Goal: Task Accomplishment & Management: Use online tool/utility

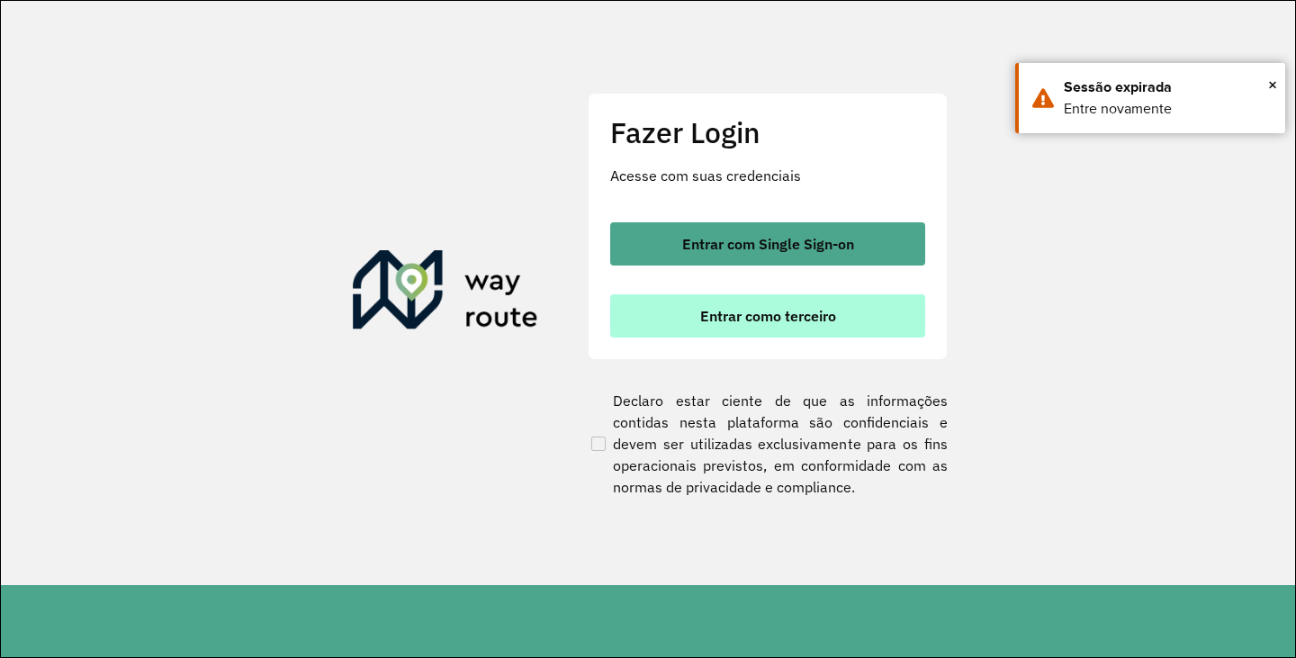
click at [749, 298] on button "Entrar como terceiro" at bounding box center [767, 315] width 315 height 43
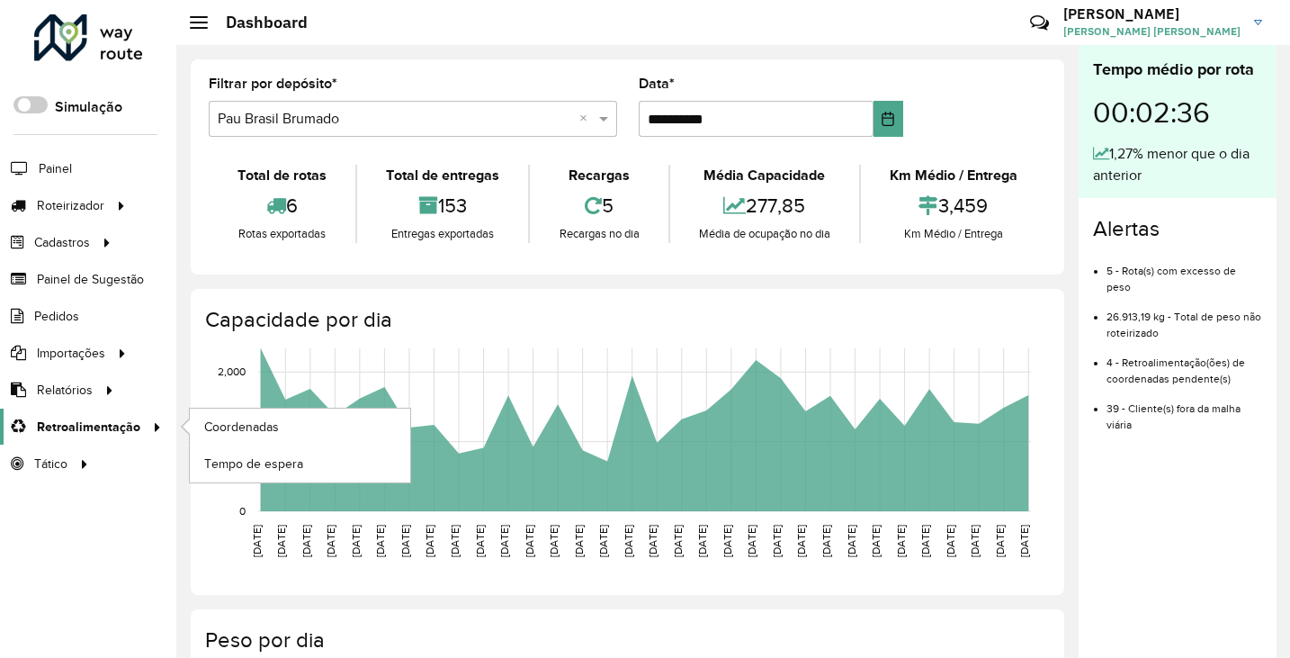
click at [79, 431] on span "Retroalimentação" at bounding box center [88, 427] width 103 height 19
click at [234, 411] on link "Coordenadas" at bounding box center [300, 427] width 220 height 36
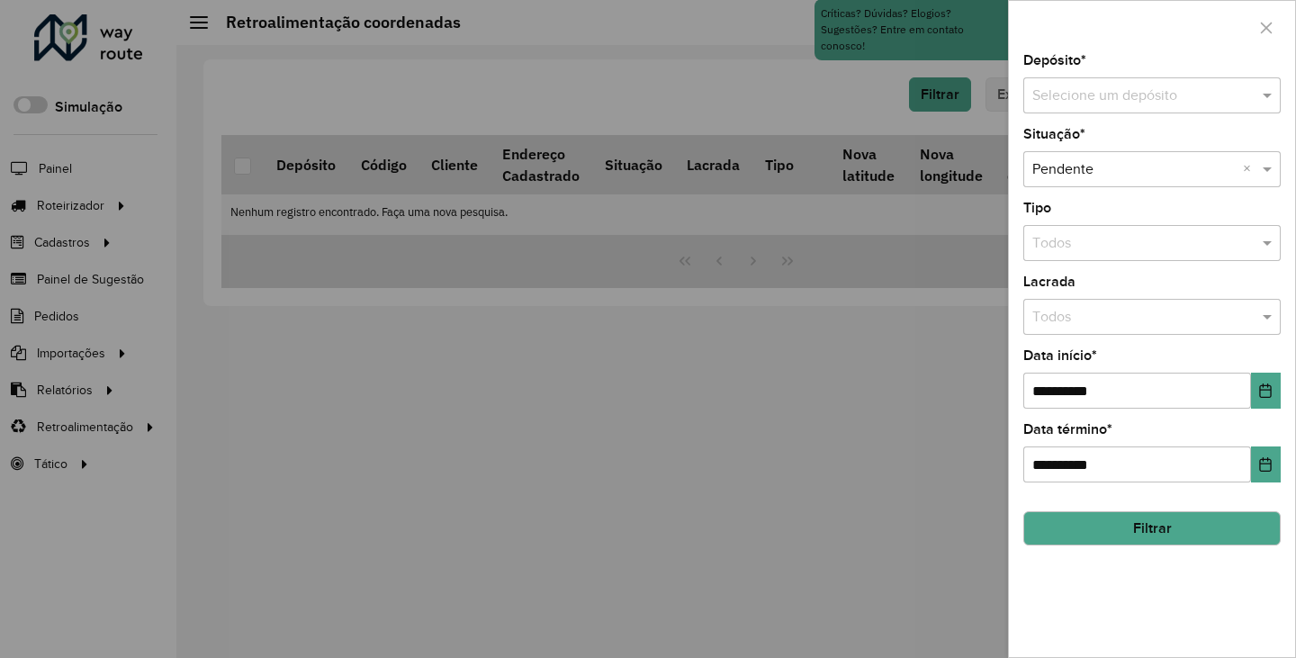
click at [1154, 94] on input "text" at bounding box center [1133, 96] width 203 height 22
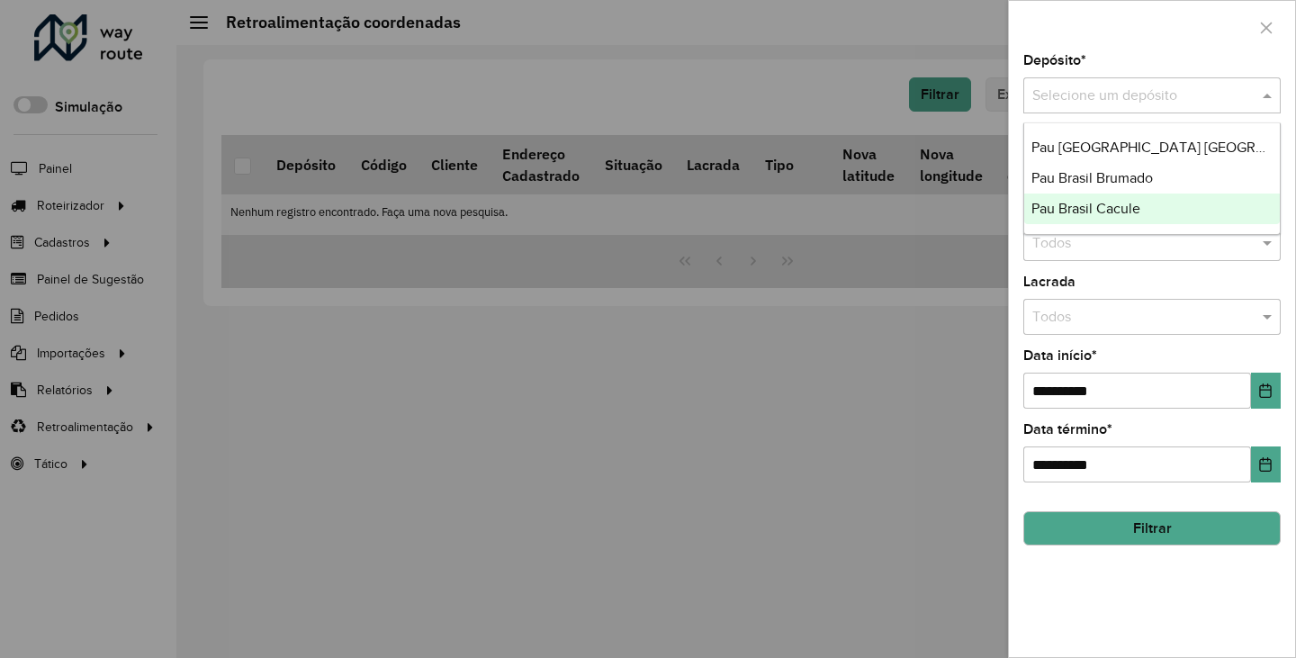
click at [1127, 206] on span "Pau Brasil Cacule" at bounding box center [1085, 208] width 109 height 15
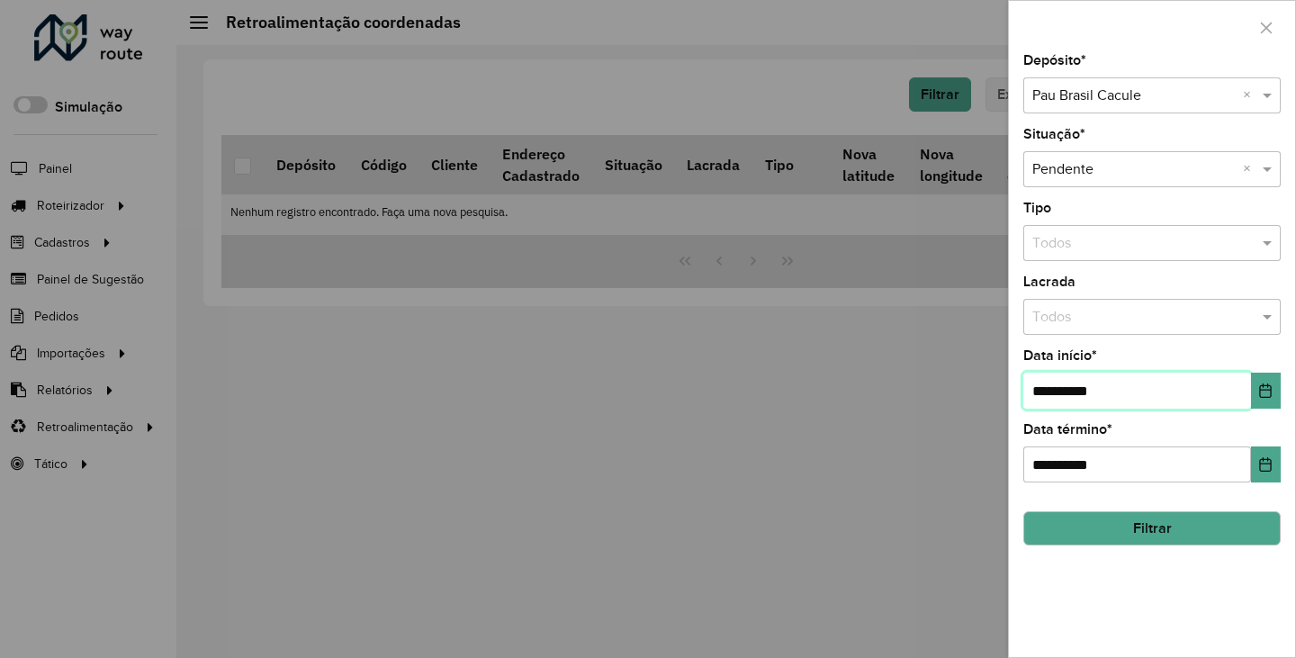
click at [1138, 385] on input "**********" at bounding box center [1137, 391] width 228 height 36
click at [1289, 380] on div "**********" at bounding box center [1152, 355] width 286 height 603
click at [1279, 384] on button "Choose Date" at bounding box center [1266, 391] width 30 height 36
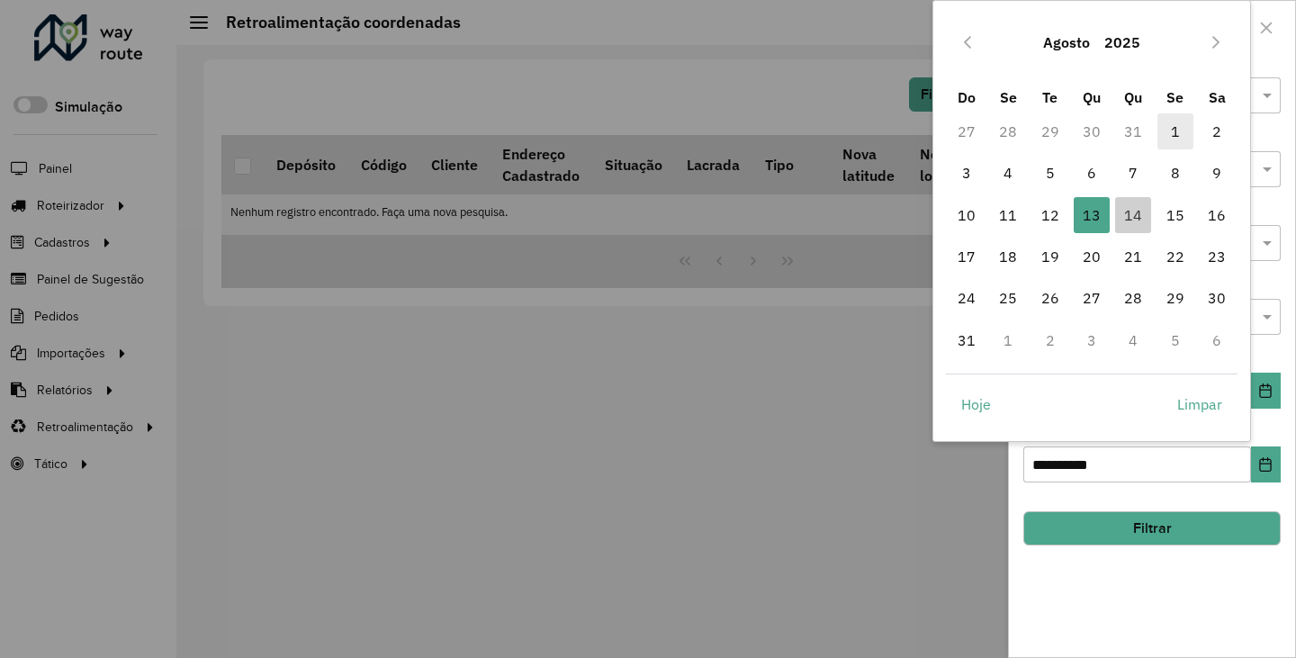
click at [1167, 126] on span "1" at bounding box center [1175, 131] width 36 height 36
type input "**********"
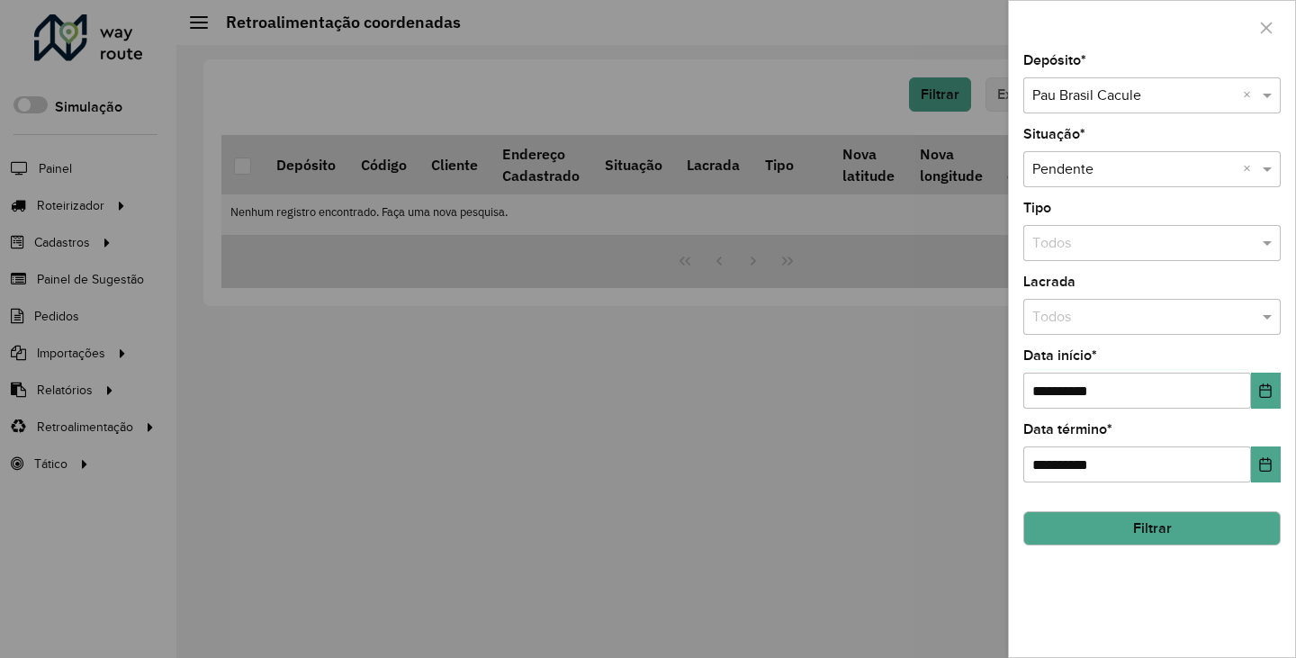
click at [1178, 517] on button "Filtrar" at bounding box center [1151, 528] width 257 height 34
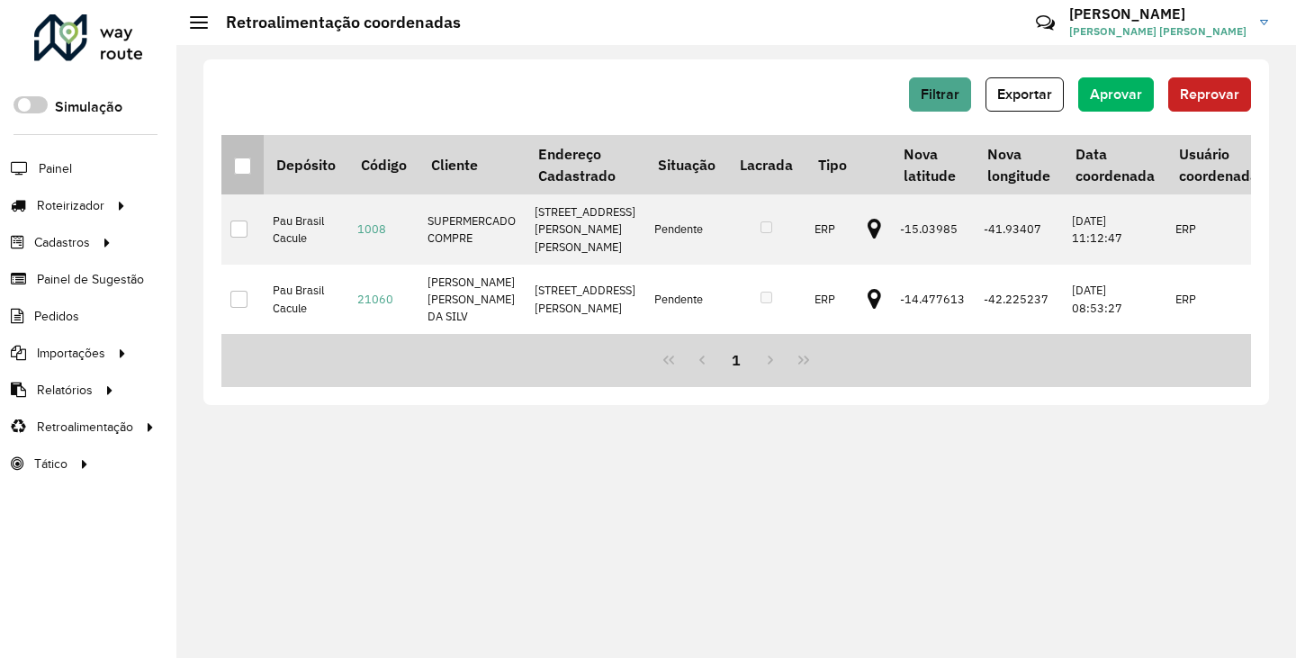
click at [238, 160] on div at bounding box center [242, 165] width 17 height 17
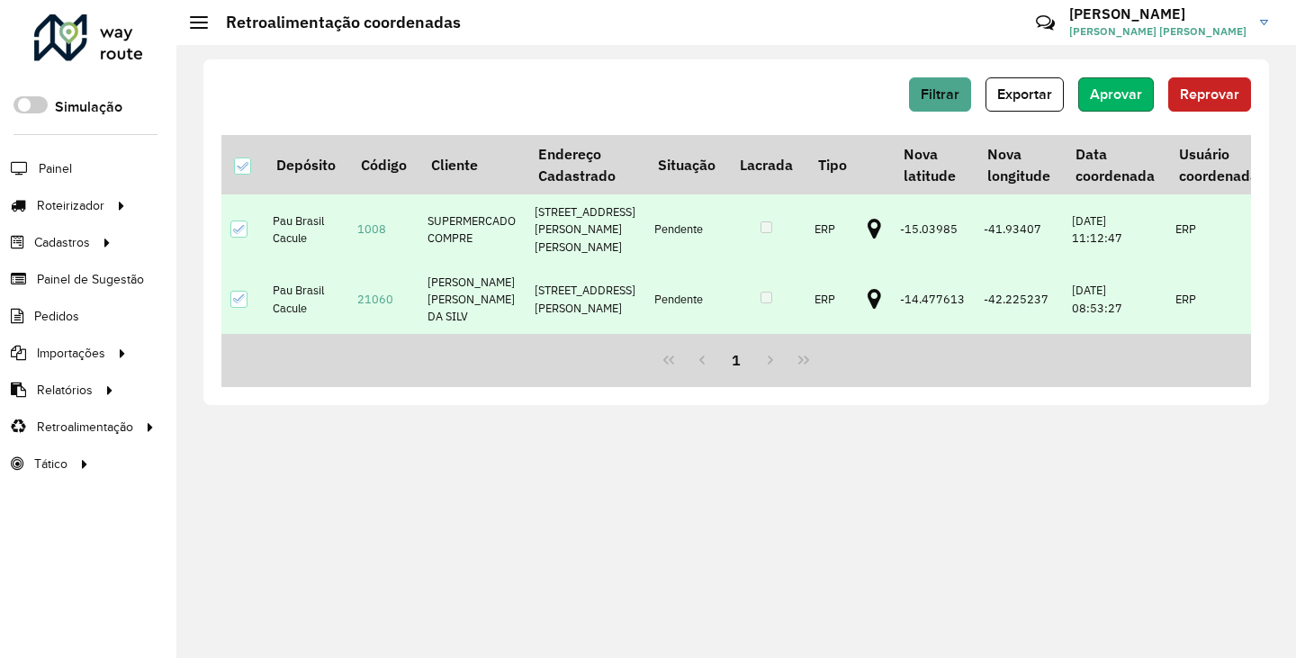
click at [1120, 103] on button "Aprovar" at bounding box center [1116, 94] width 76 height 34
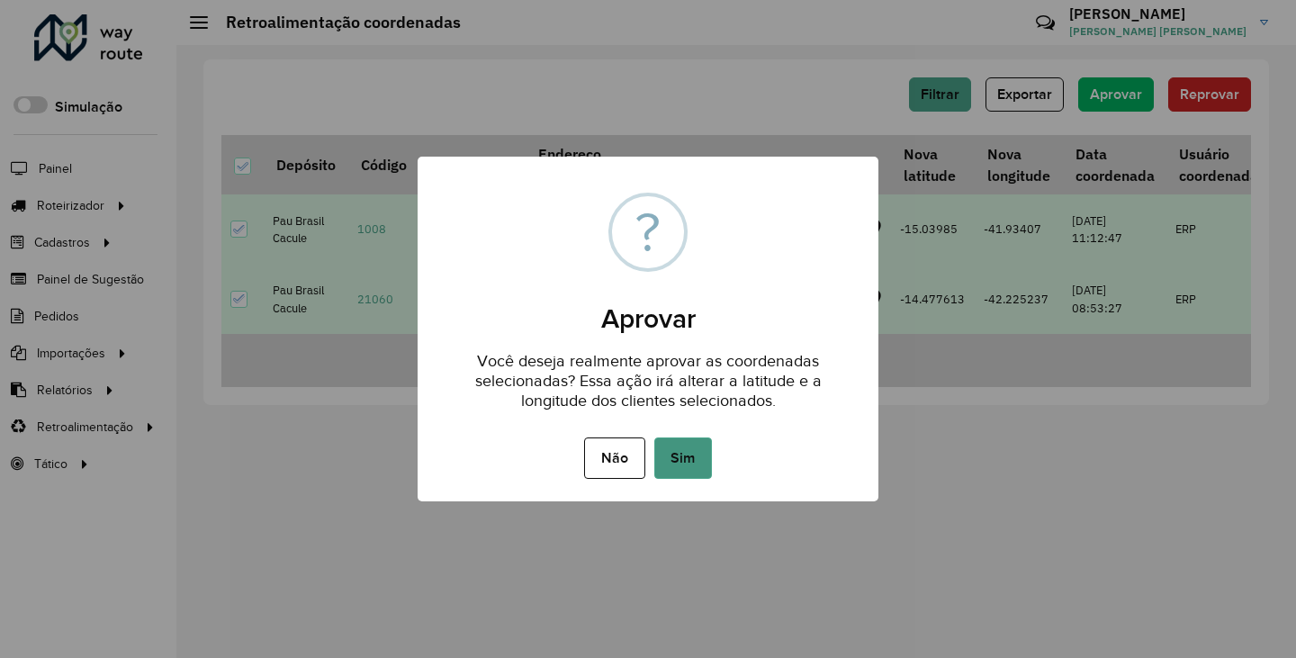
click at [688, 461] on button "Sim" at bounding box center [683, 457] width 58 height 41
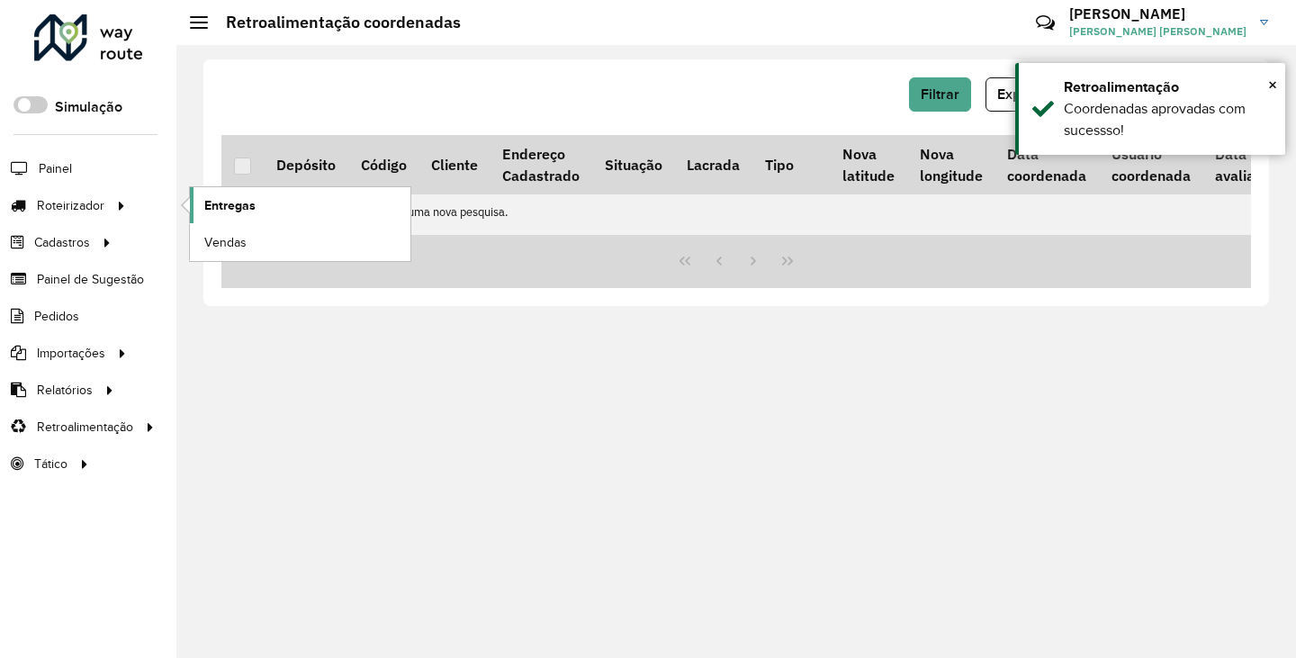
click at [247, 200] on span "Entregas" at bounding box center [229, 205] width 51 height 19
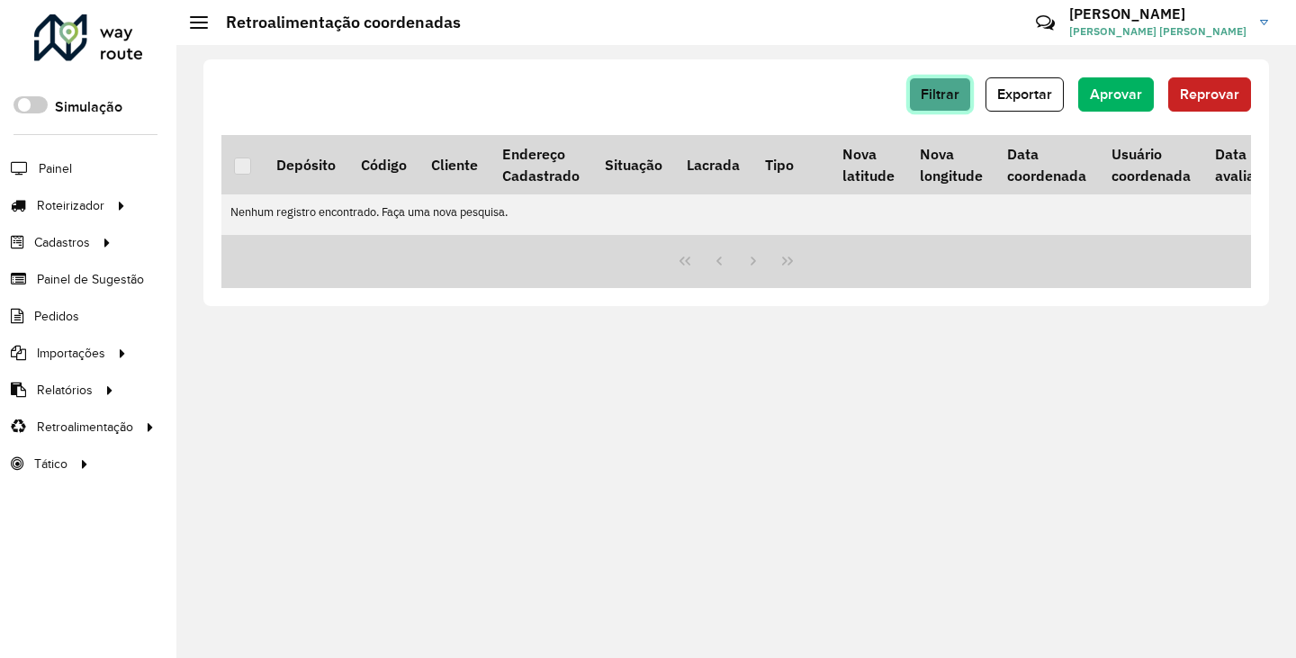
click at [938, 91] on span "Filtrar" at bounding box center [939, 93] width 39 height 15
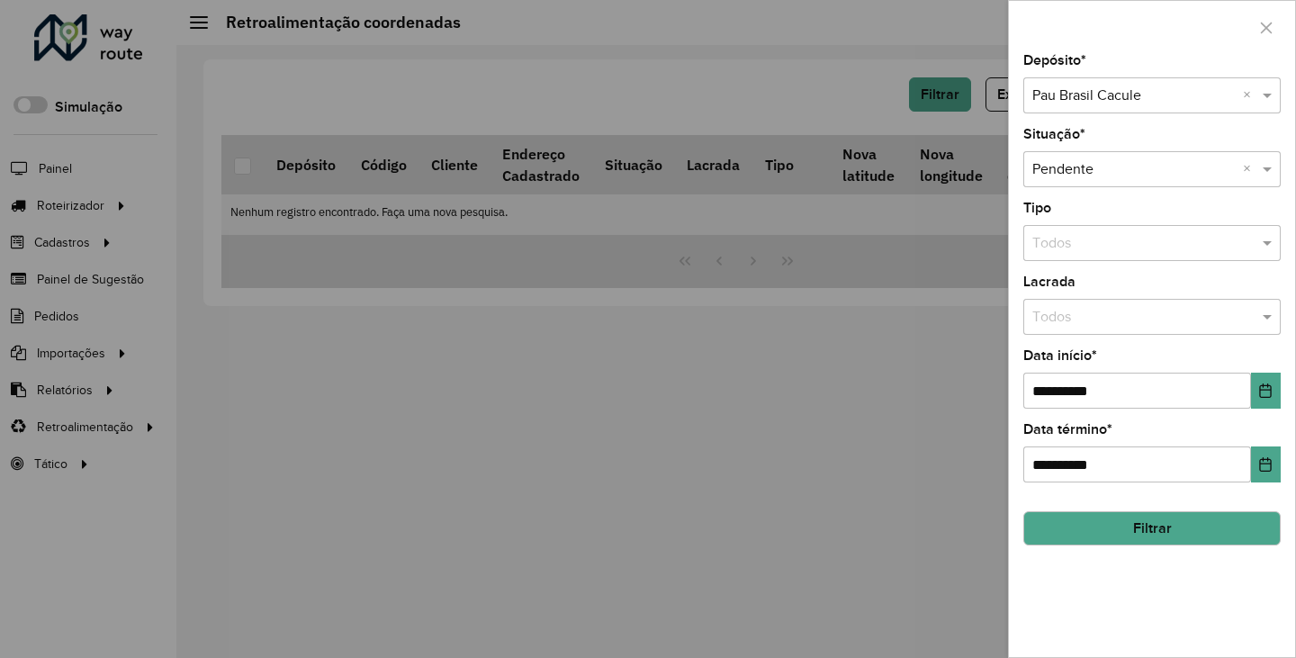
click at [1177, 103] on input "text" at bounding box center [1133, 96] width 203 height 22
click at [1171, 150] on span "Pau [GEOGRAPHIC_DATA] [GEOGRAPHIC_DATA]" at bounding box center [1188, 146] width 315 height 15
click at [1125, 532] on button "Filtrar" at bounding box center [1151, 528] width 257 height 34
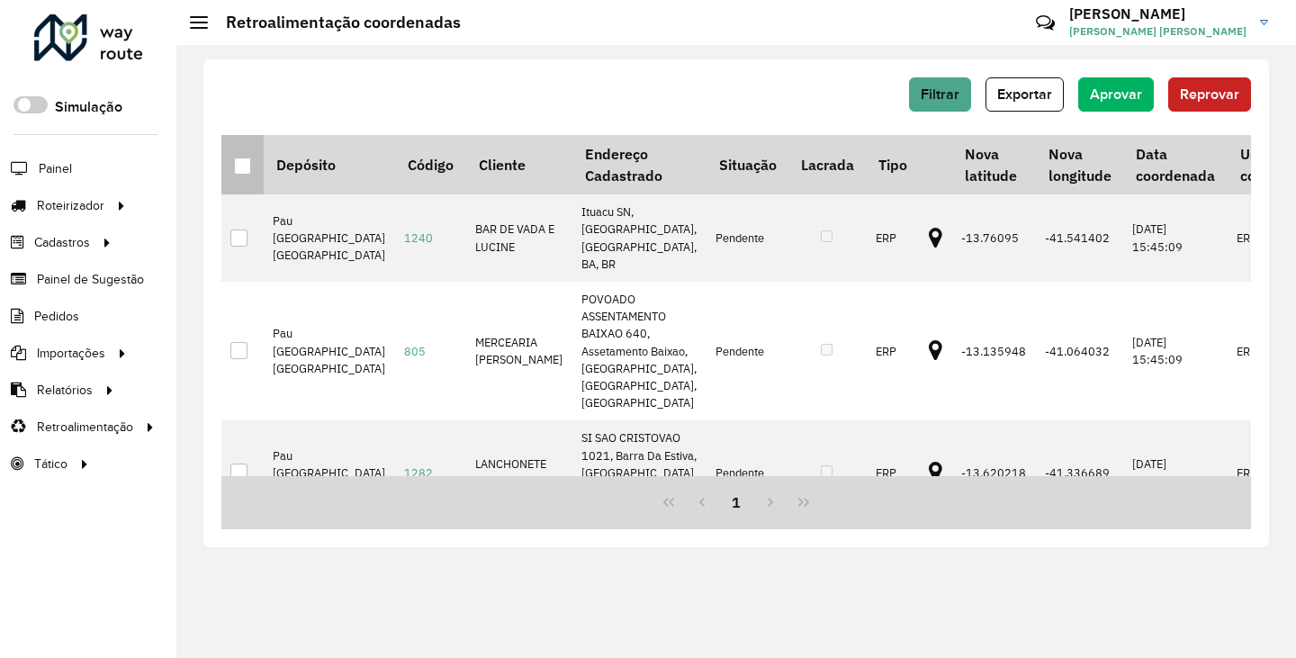
click at [251, 164] on th at bounding box center [242, 164] width 42 height 59
click at [245, 163] on div at bounding box center [242, 165] width 17 height 17
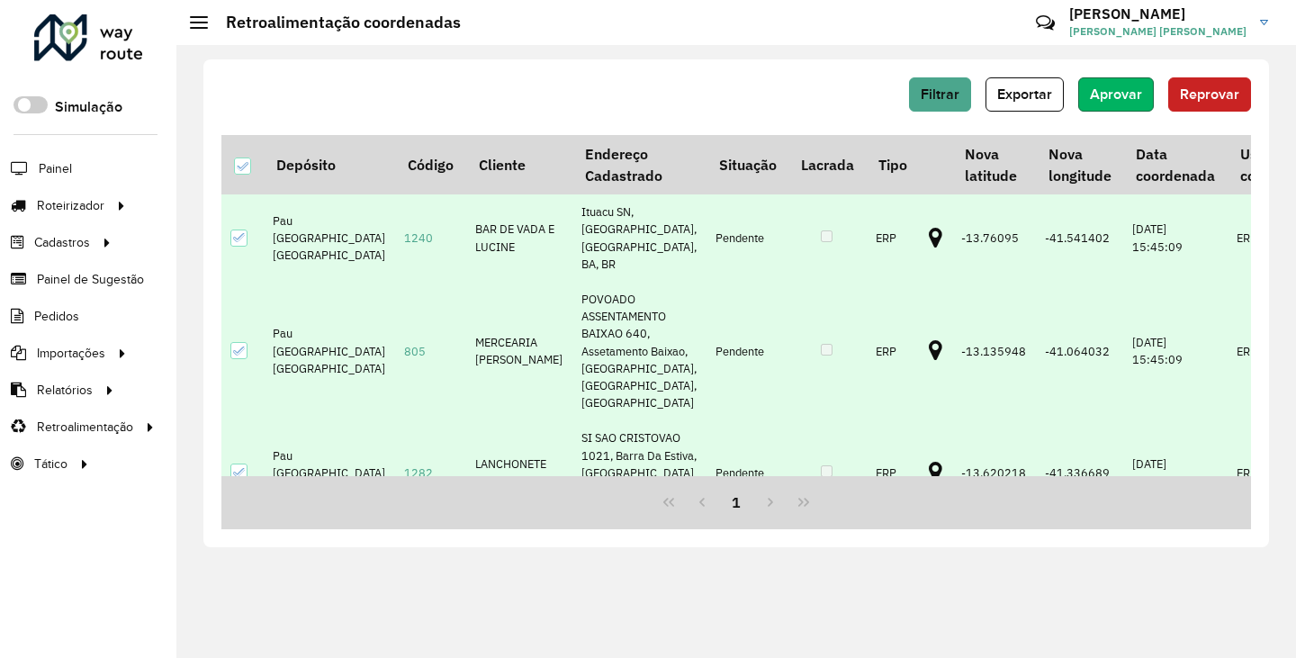
click at [1115, 104] on button "Aprovar" at bounding box center [1116, 94] width 76 height 34
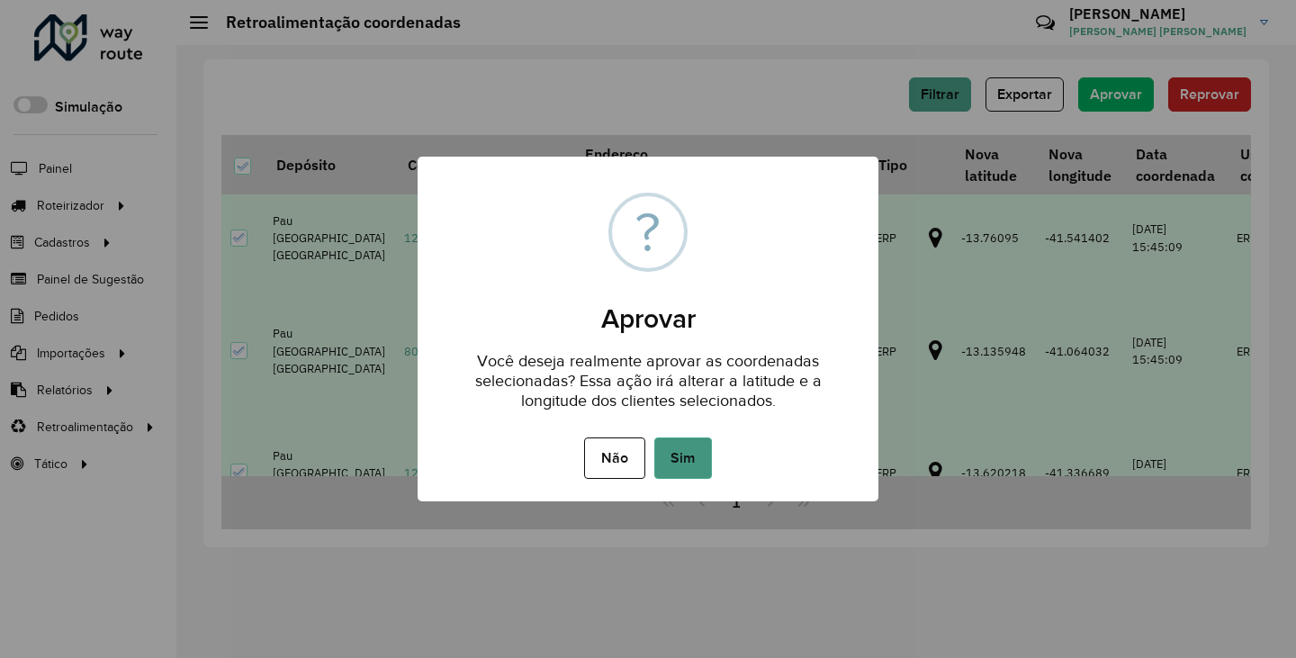
click at [673, 457] on button "Sim" at bounding box center [683, 457] width 58 height 41
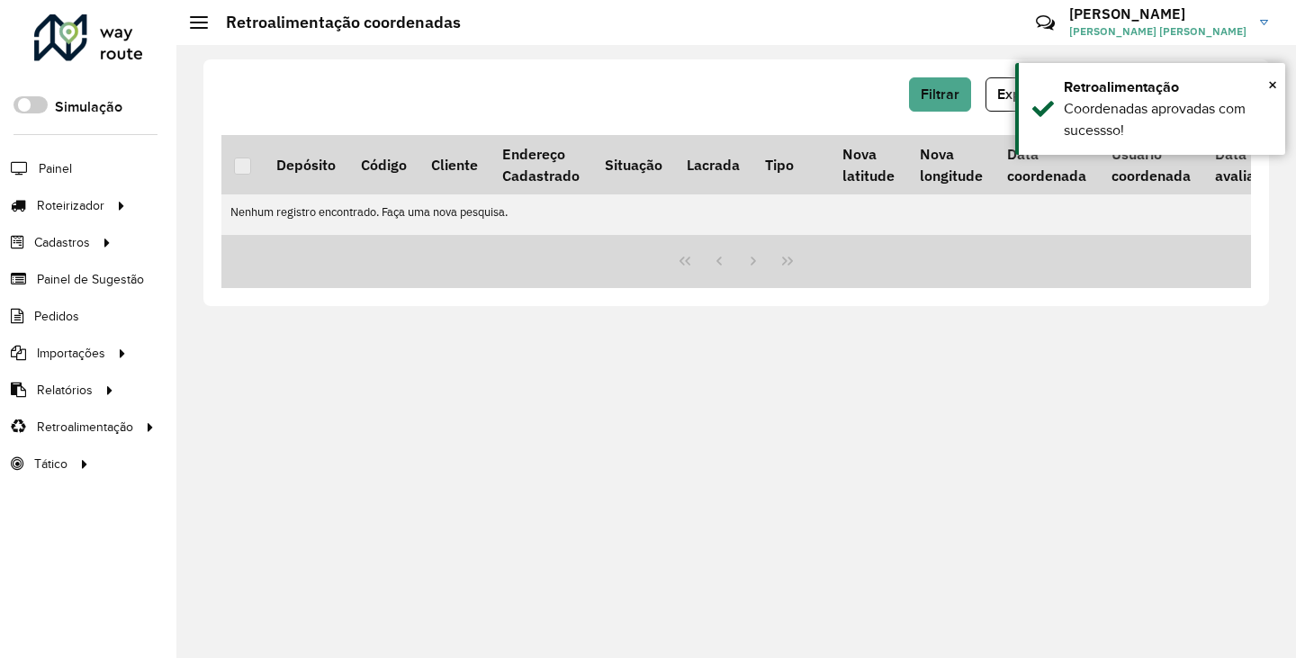
click at [662, 493] on div "Filtrar Exportar Aprovar Reprovar Depósito Código Cliente Endereço Cadastrado S…" at bounding box center [735, 351] width 1119 height 613
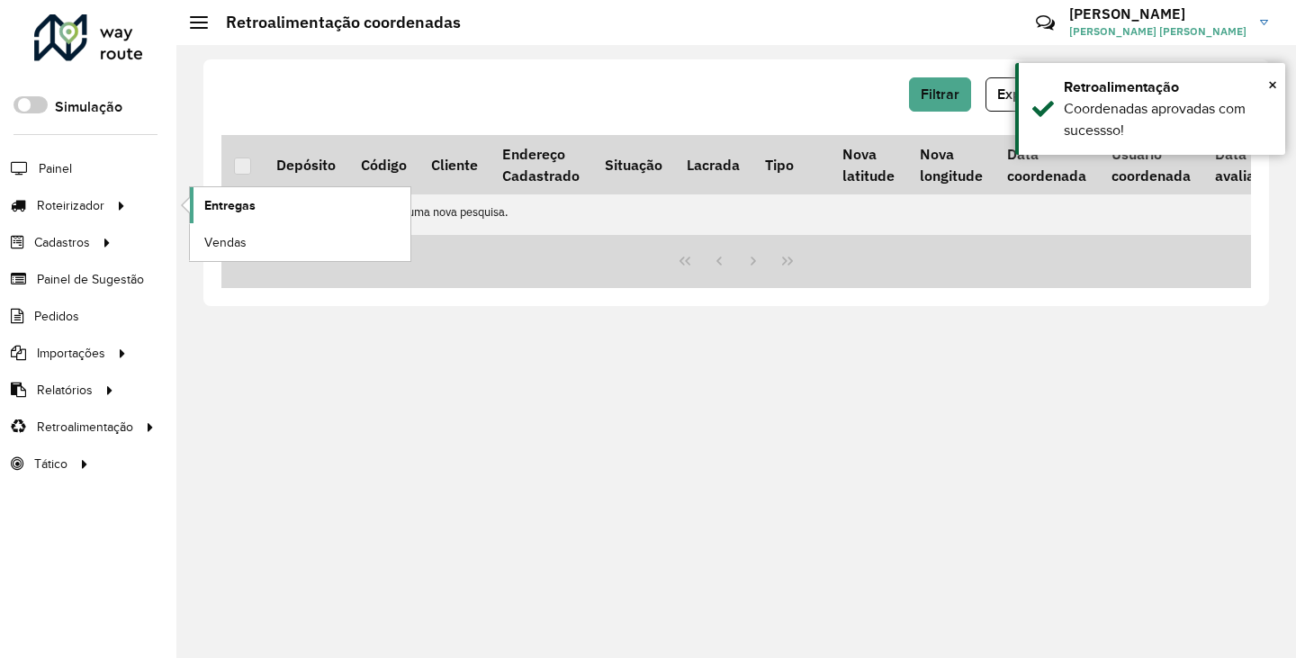
click at [247, 205] on span "Entregas" at bounding box center [229, 205] width 51 height 19
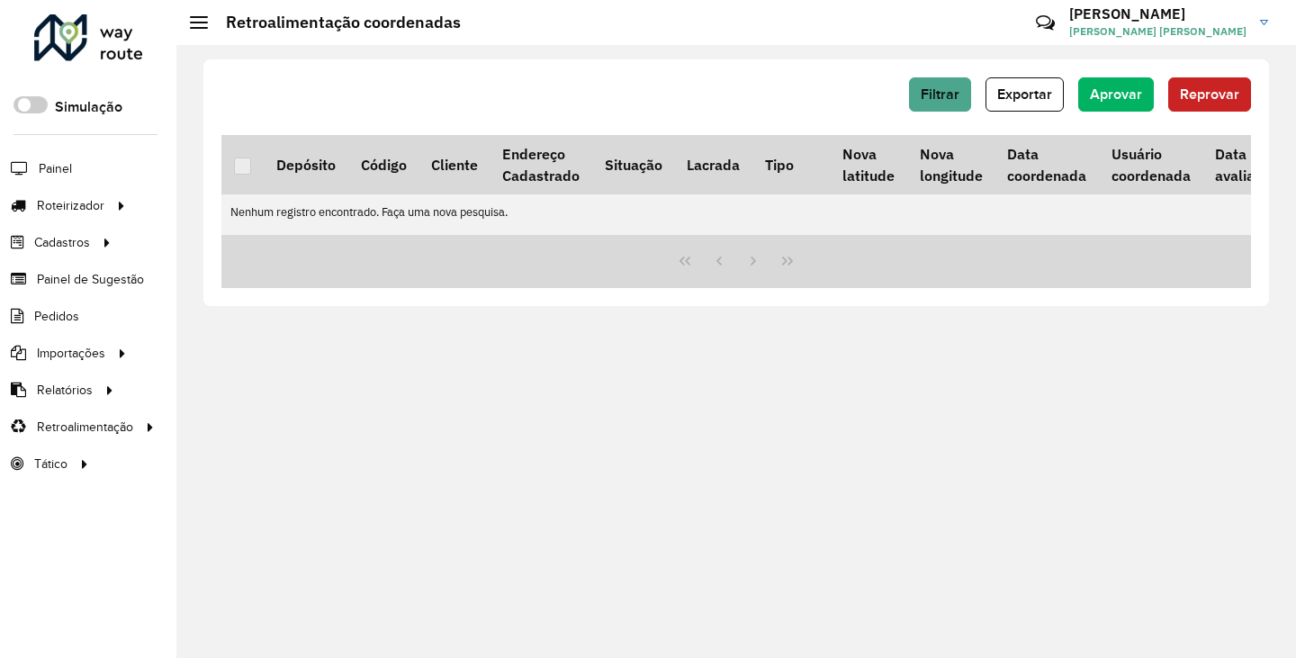
click at [921, 502] on div "Filtrar Exportar Aprovar Reprovar Depósito Código Cliente Endereço Cadastrado S…" at bounding box center [735, 351] width 1119 height 613
click at [1091, 94] on span "Aprovar" at bounding box center [1116, 93] width 52 height 15
click at [959, 87] on span "Filtrar" at bounding box center [939, 93] width 39 height 15
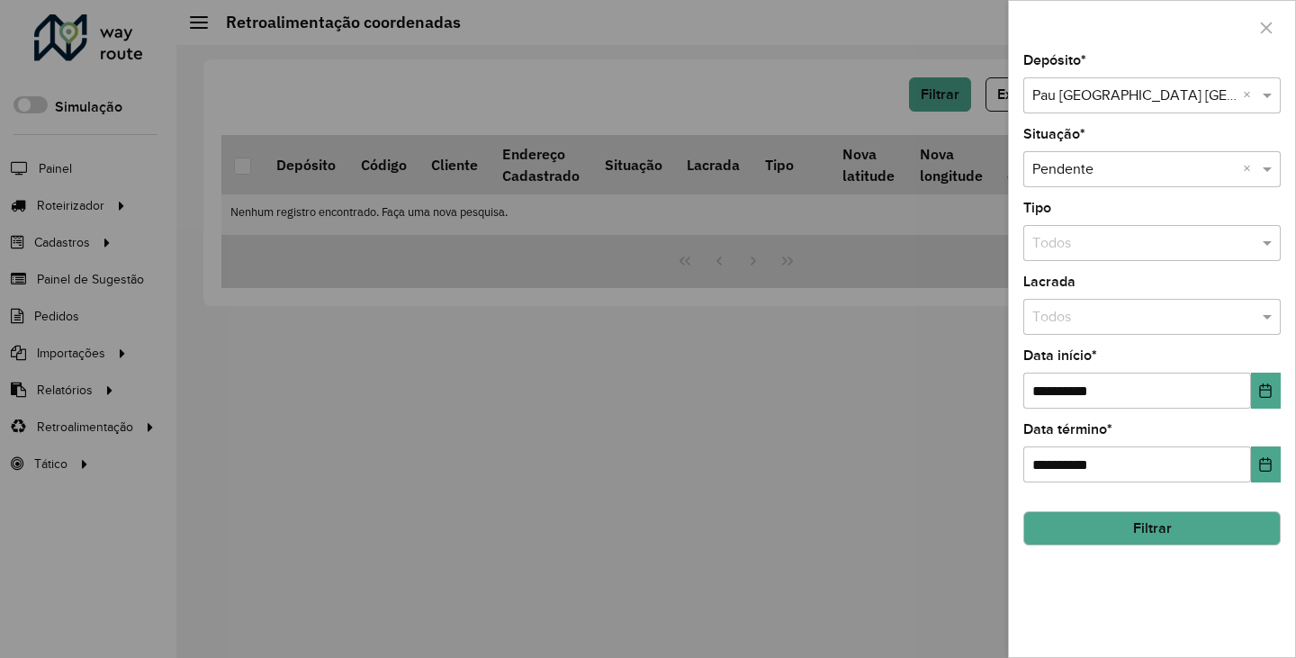
click at [1159, 86] on input "text" at bounding box center [1133, 96] width 203 height 22
click at [1126, 141] on span "Pau Brasil Brumado" at bounding box center [1091, 146] width 121 height 15
click at [1112, 533] on button "Filtrar" at bounding box center [1151, 528] width 257 height 34
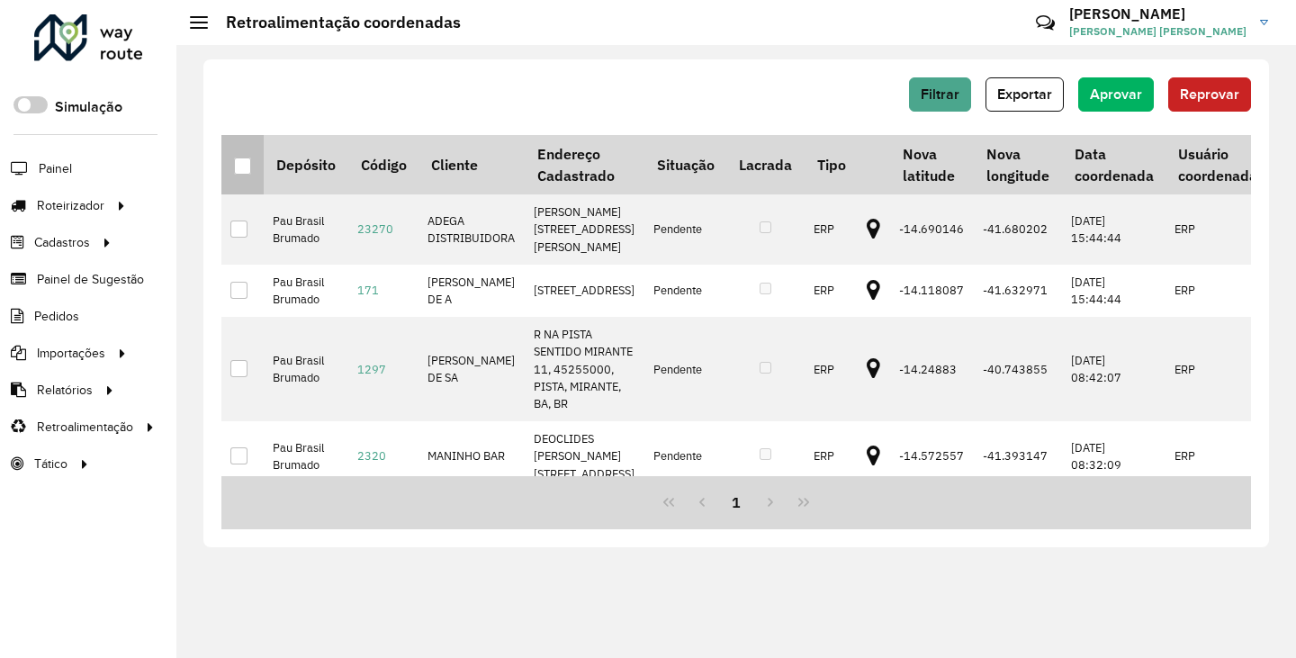
click at [252, 165] on th at bounding box center [242, 164] width 42 height 59
click at [241, 161] on div at bounding box center [242, 165] width 17 height 17
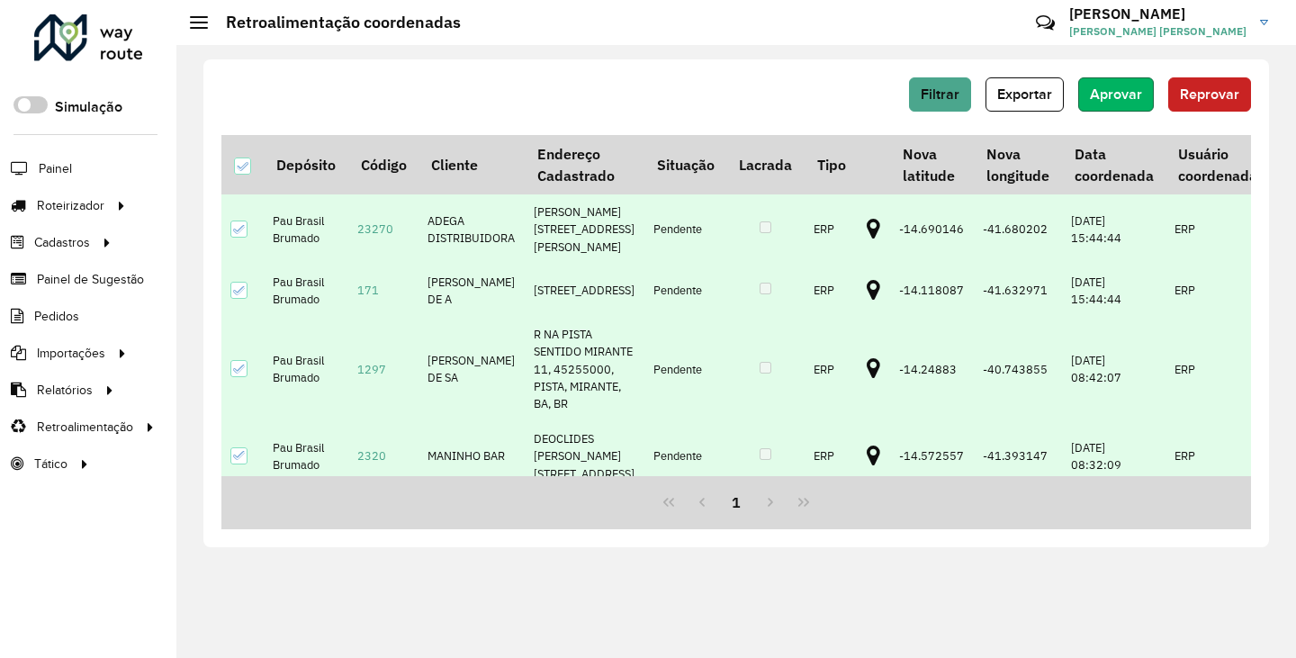
click at [1109, 81] on button "Aprovar" at bounding box center [1116, 94] width 76 height 34
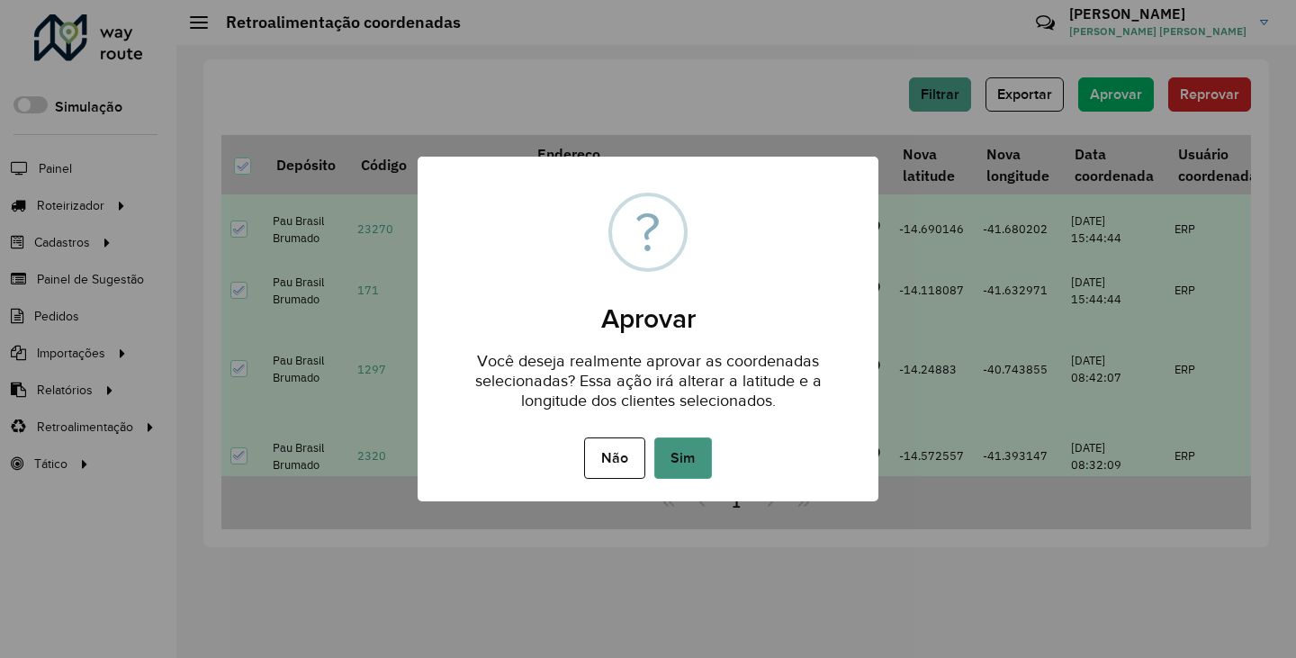
click at [664, 457] on button "Sim" at bounding box center [683, 457] width 58 height 41
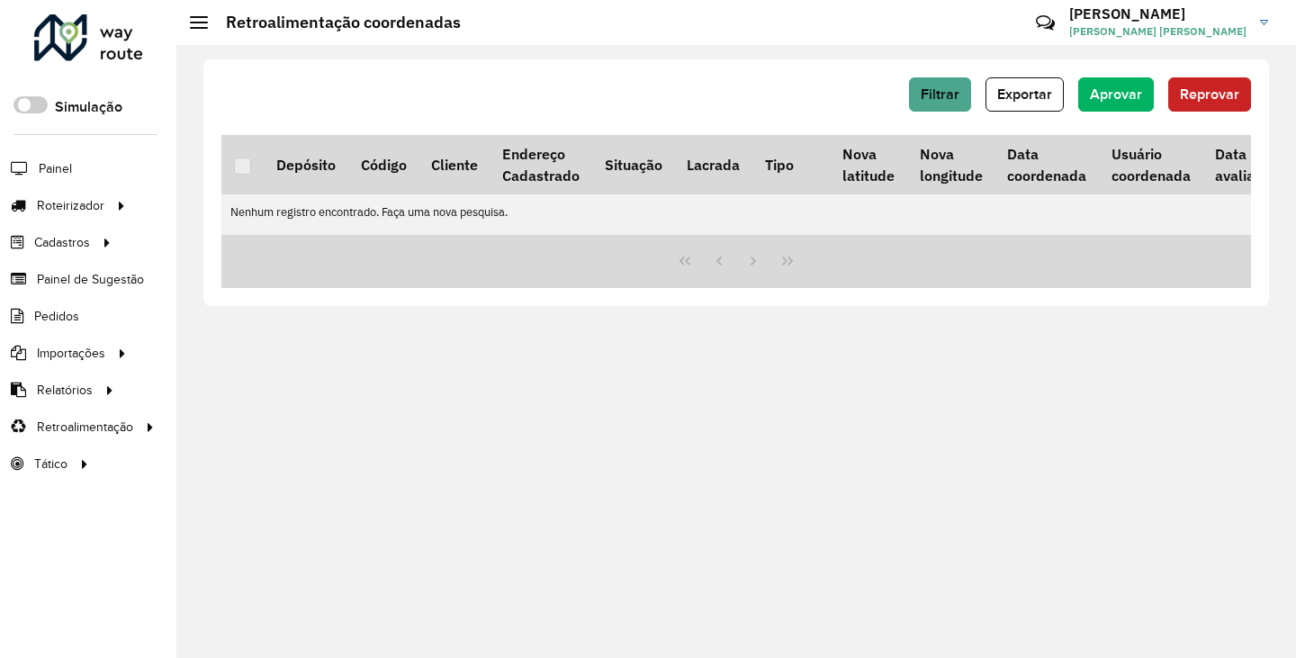
click at [965, 406] on div "Filtrar Exportar Aprovar Reprovar Depósito Código Cliente Endereço Cadastrado S…" at bounding box center [735, 351] width 1119 height 613
click at [233, 184] on th at bounding box center [242, 164] width 42 height 59
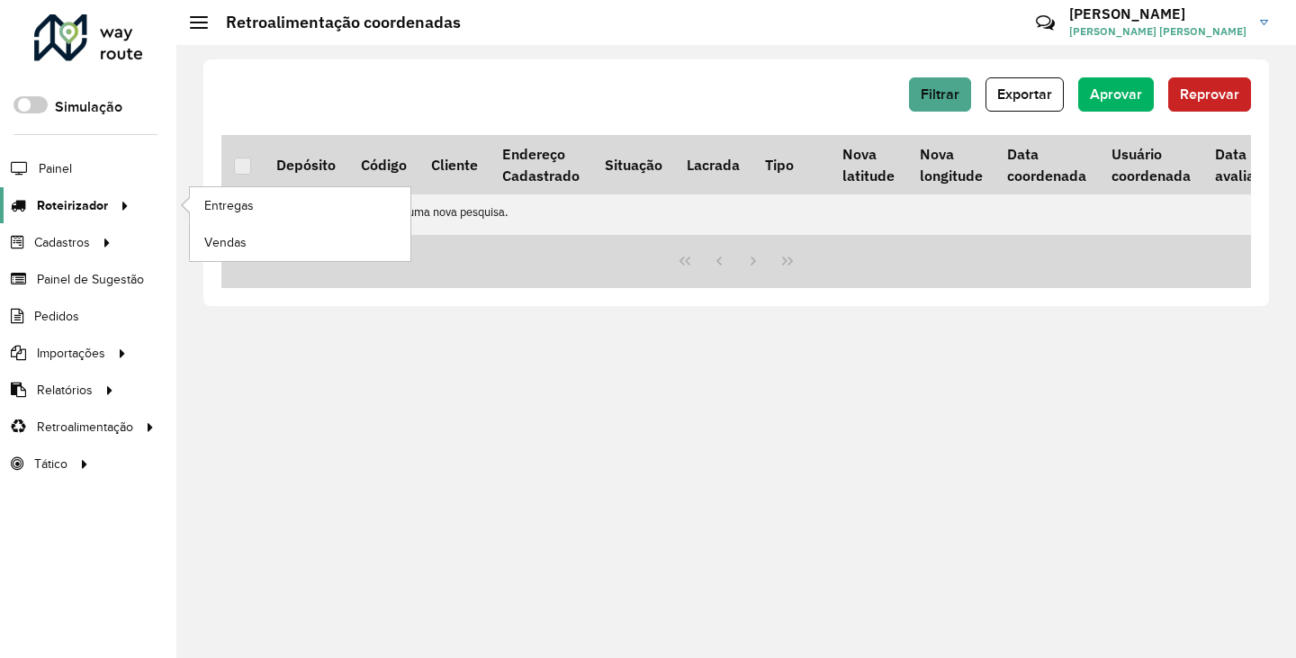
click at [124, 198] on icon at bounding box center [121, 204] width 15 height 27
click at [233, 209] on span "Entregas" at bounding box center [229, 205] width 51 height 19
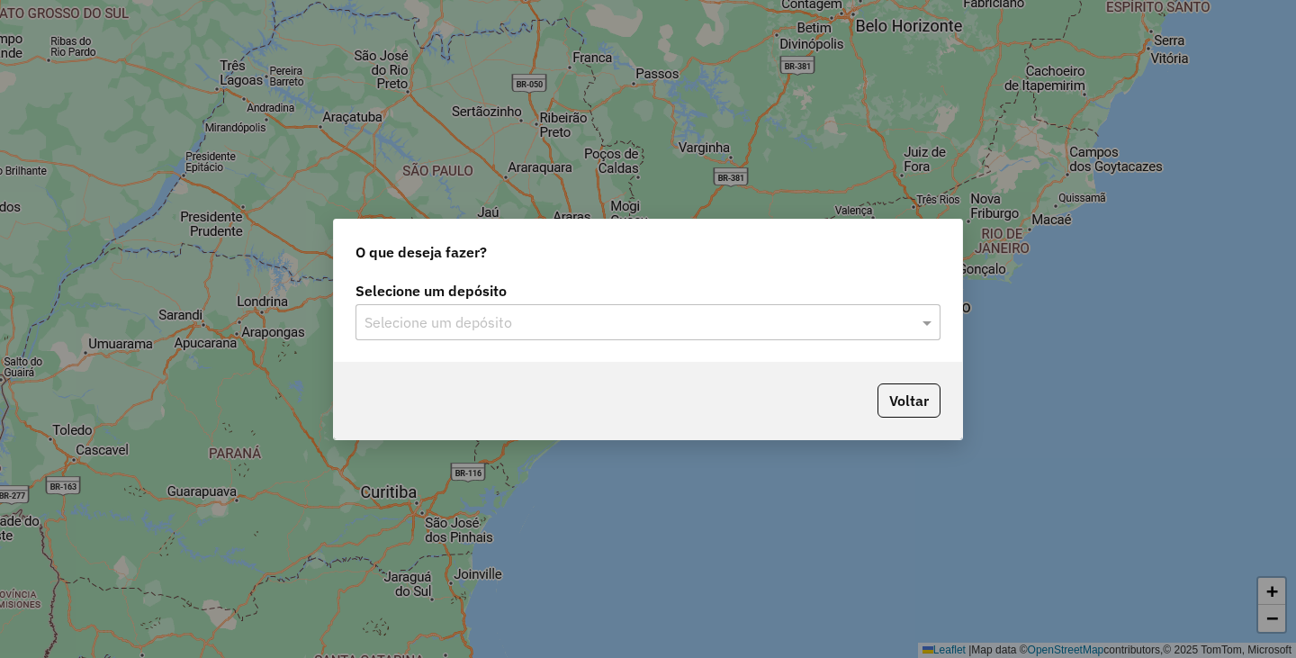
click at [590, 328] on input "text" at bounding box center [629, 323] width 531 height 22
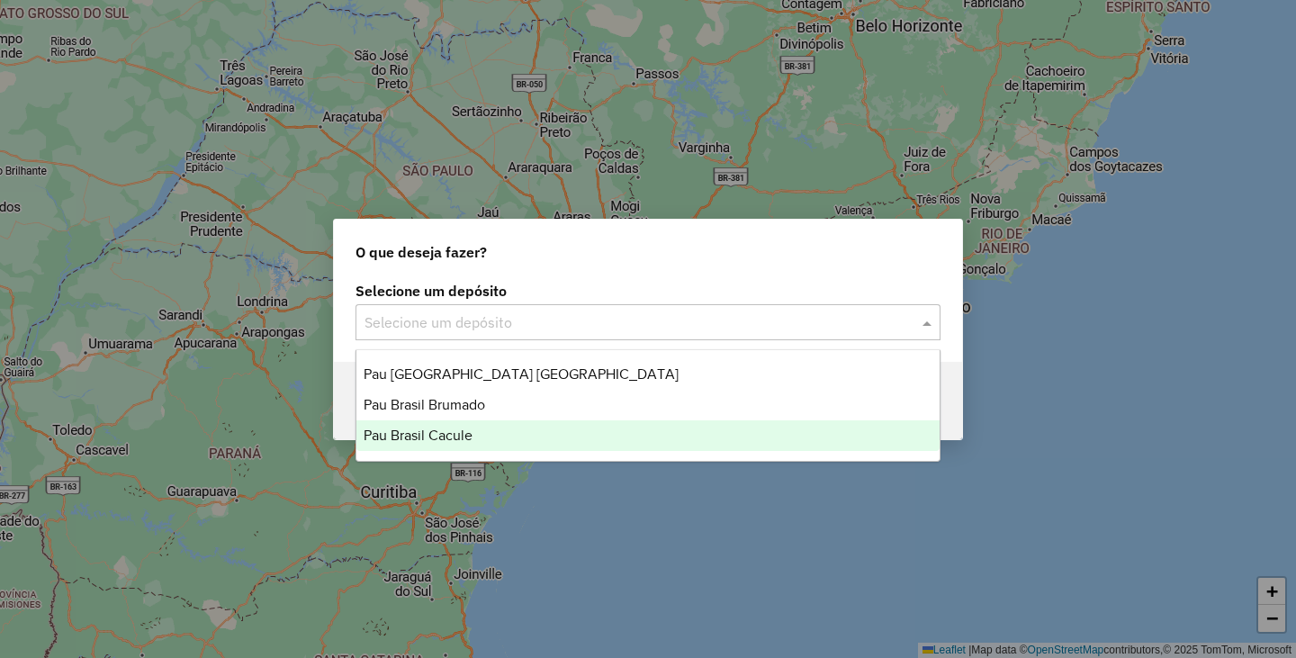
click at [476, 431] on div "Pau Brasil Cacule" at bounding box center [647, 435] width 583 height 31
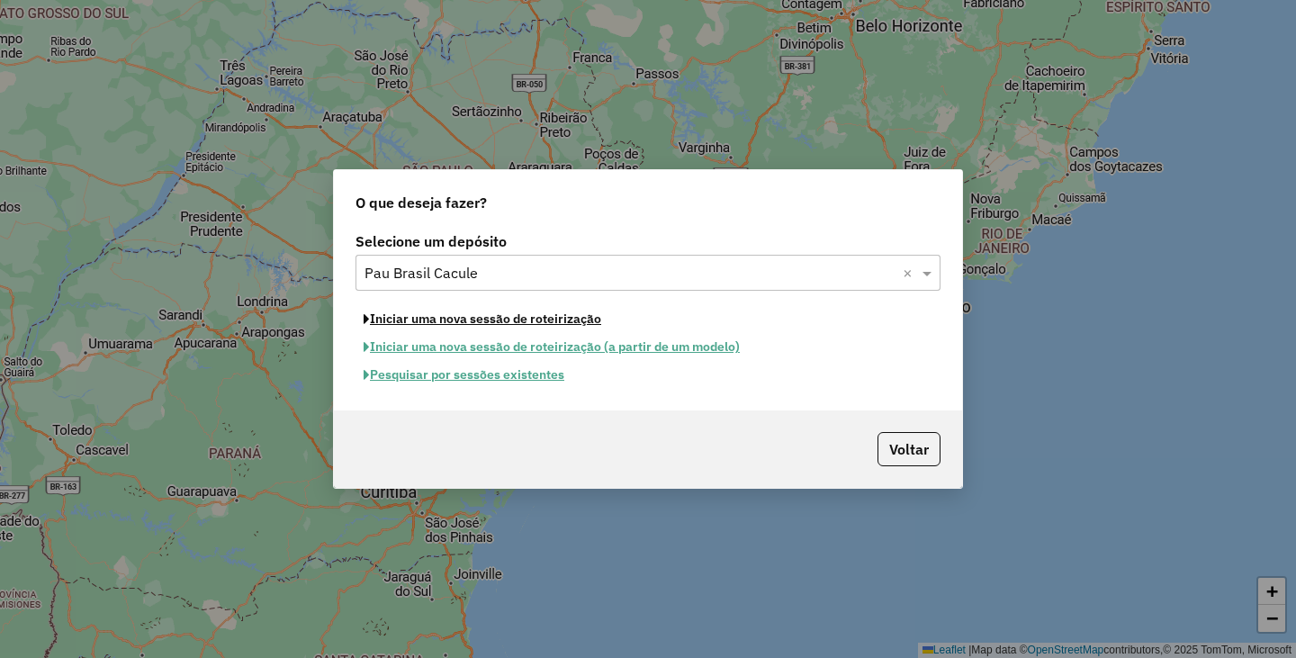
click at [498, 322] on button "Iniciar uma nova sessão de roteirização" at bounding box center [482, 319] width 254 height 28
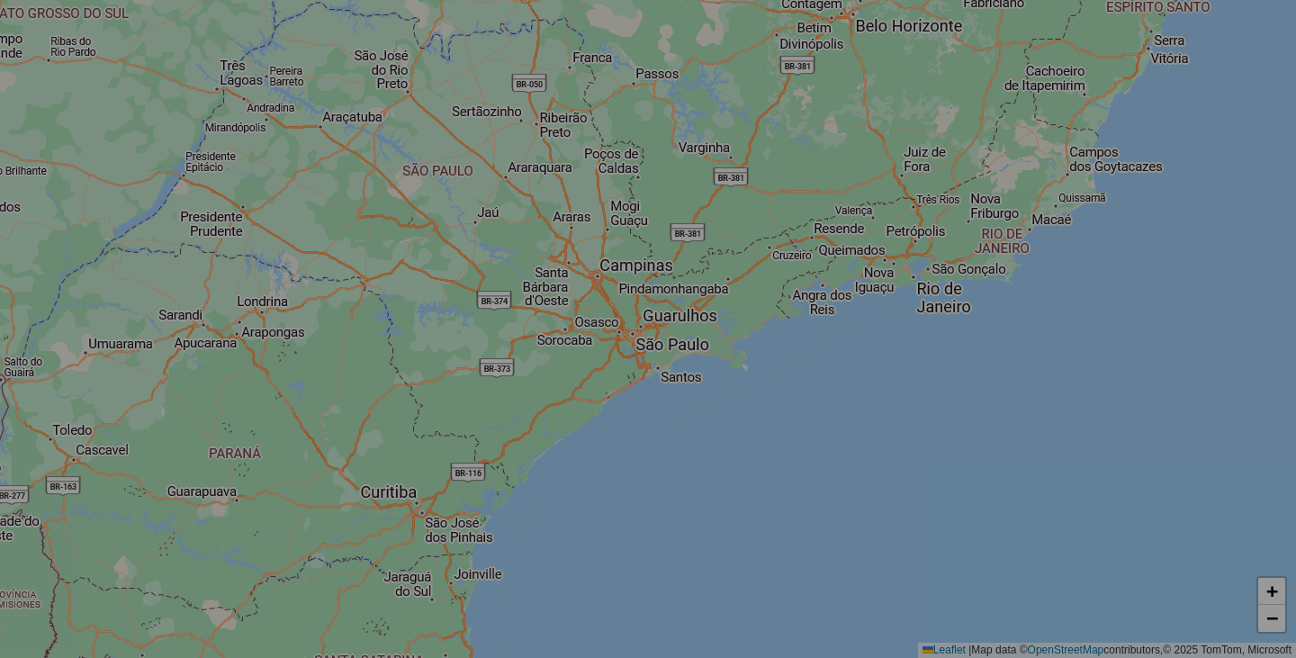
select select "*"
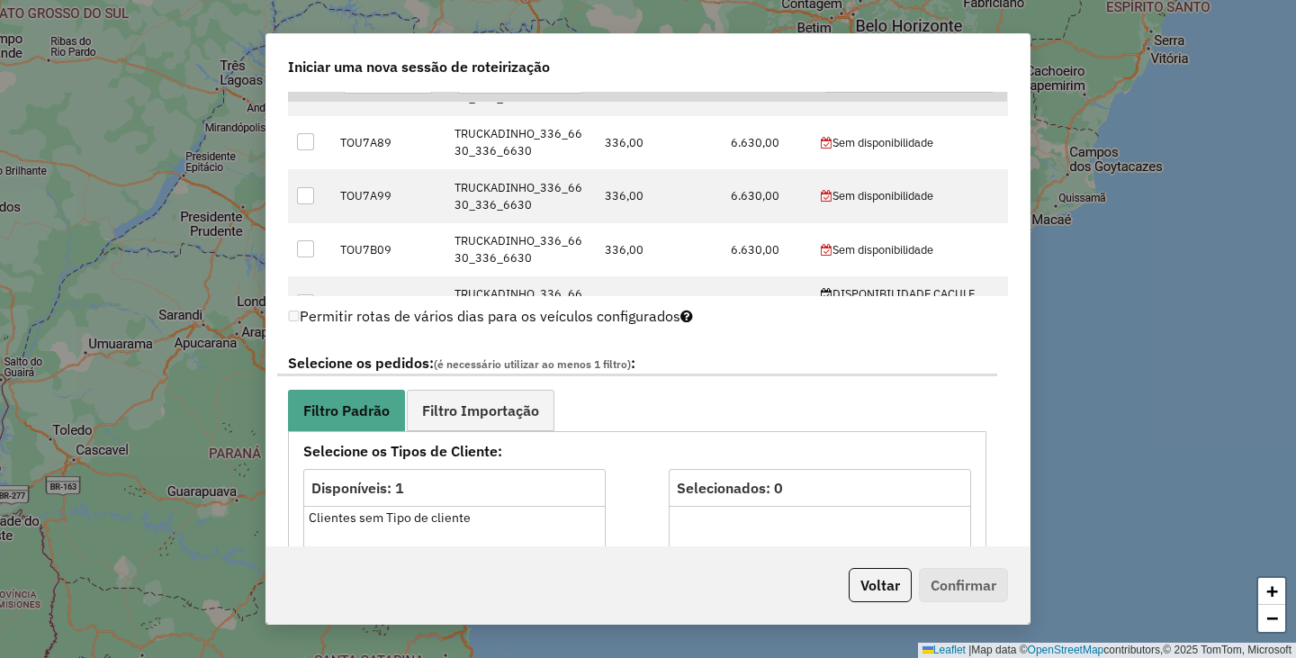
scroll to position [1080, 0]
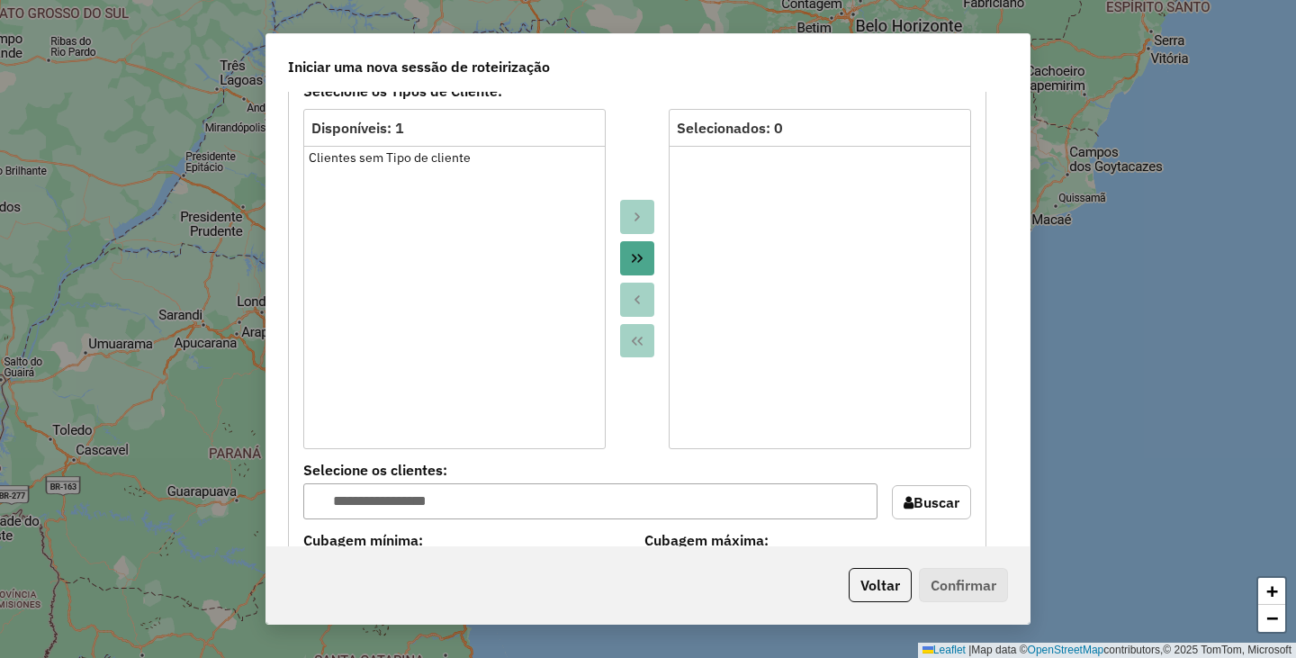
click at [640, 266] on button "Move All to Target" at bounding box center [637, 258] width 34 height 34
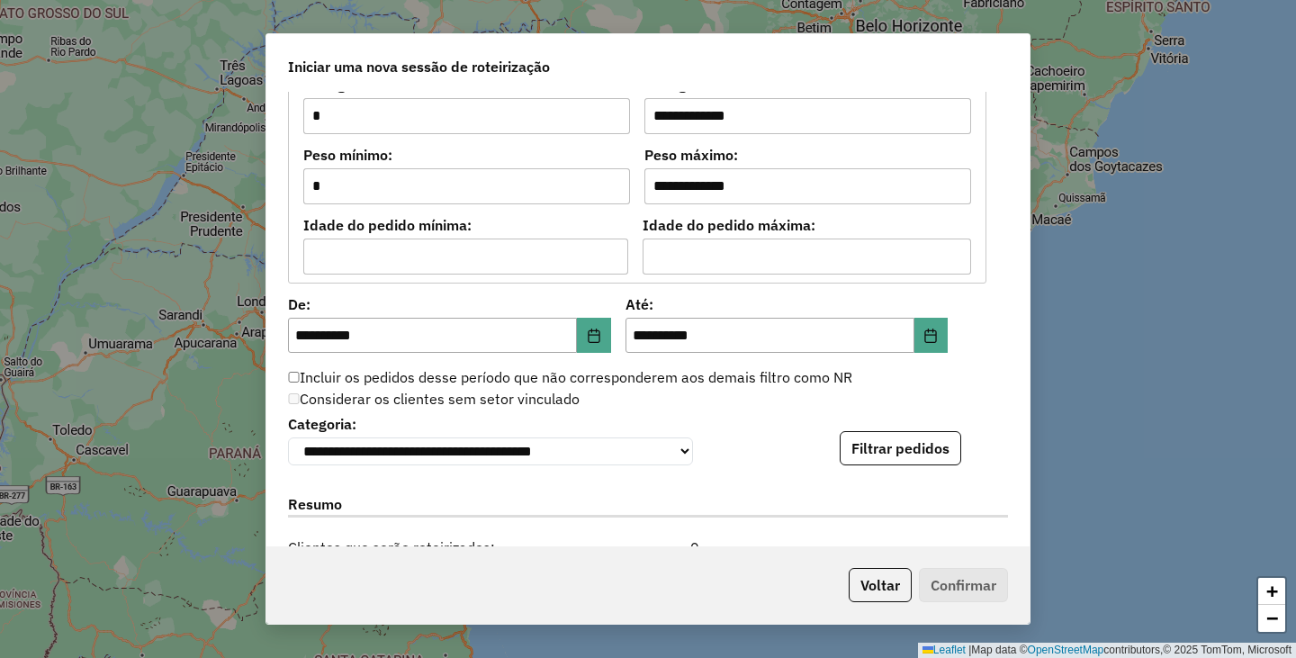
scroll to position [1620, 0]
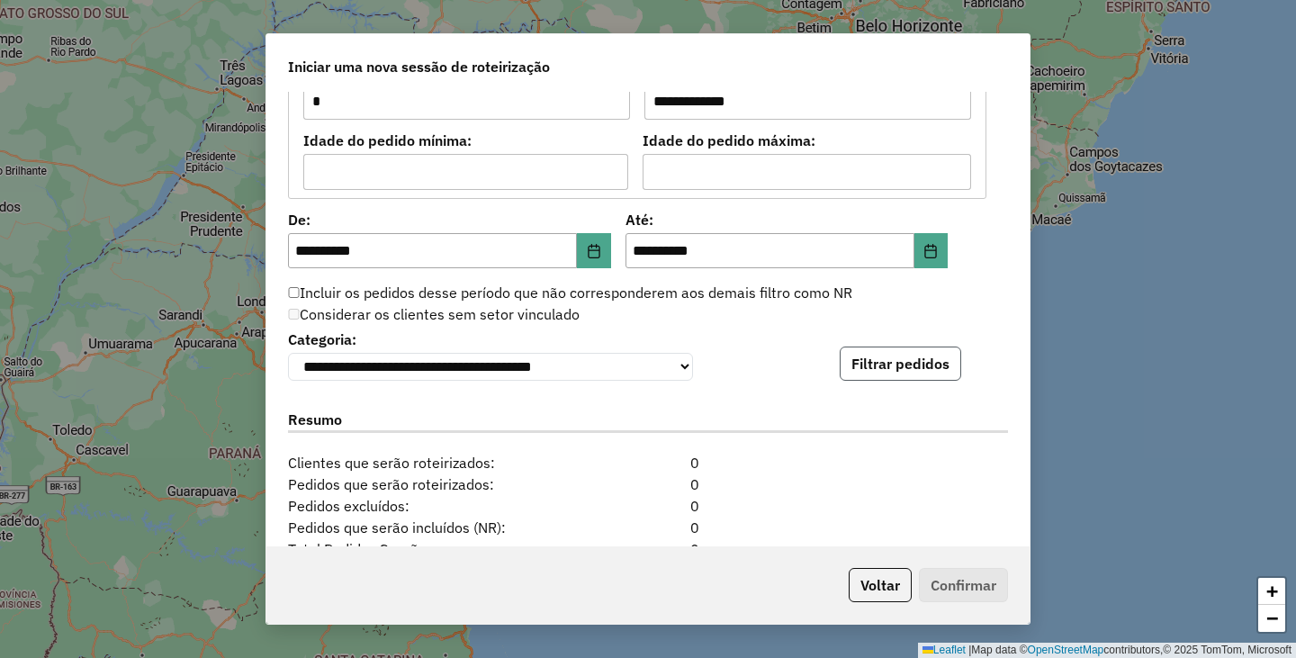
click at [917, 352] on button "Filtrar pedidos" at bounding box center [900, 363] width 121 height 34
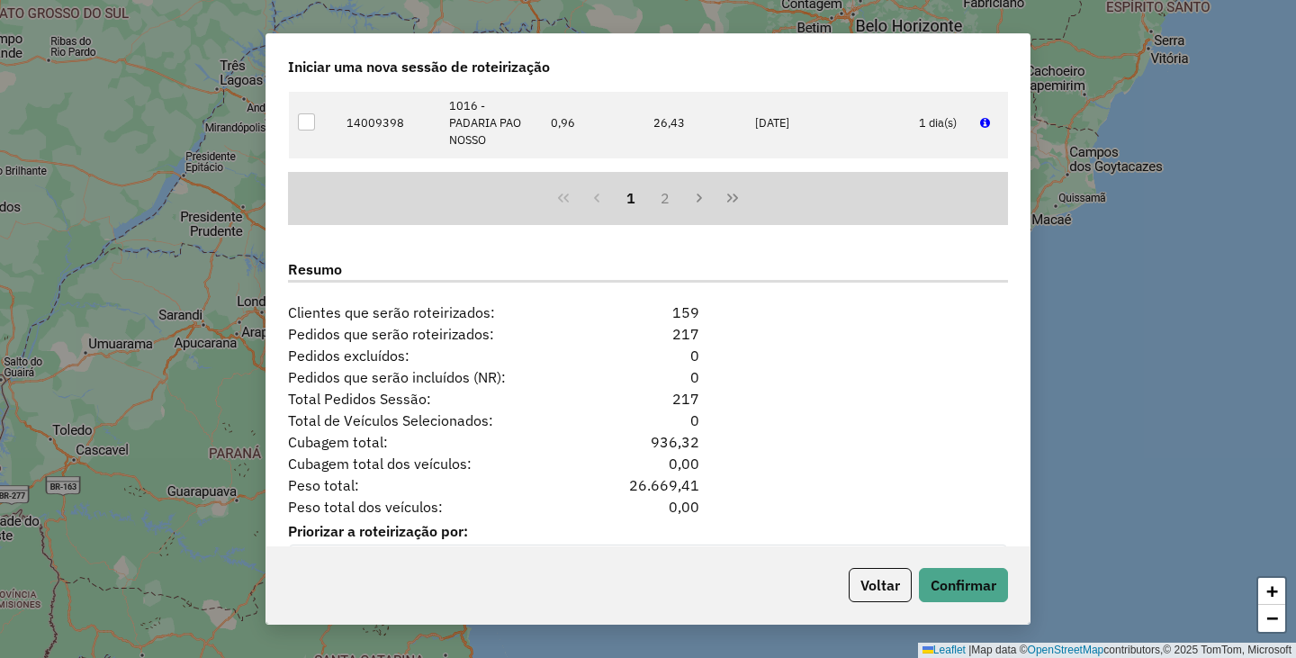
scroll to position [2198, 0]
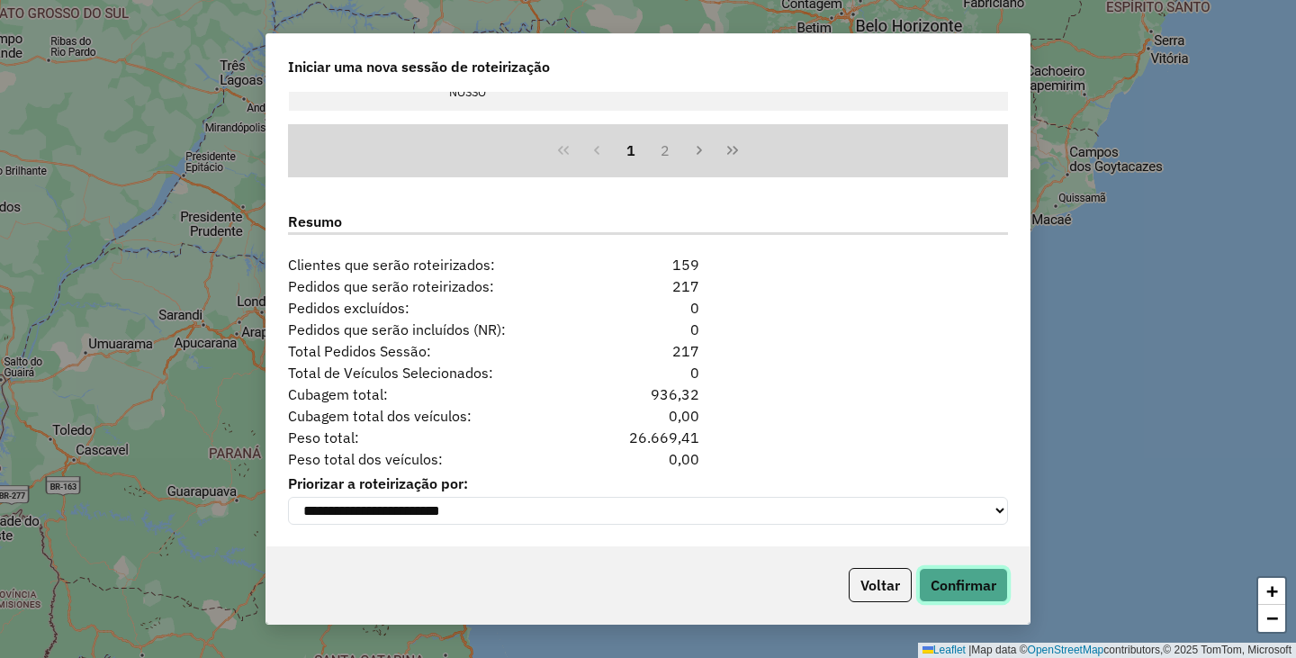
click at [969, 598] on button "Confirmar" at bounding box center [963, 585] width 89 height 34
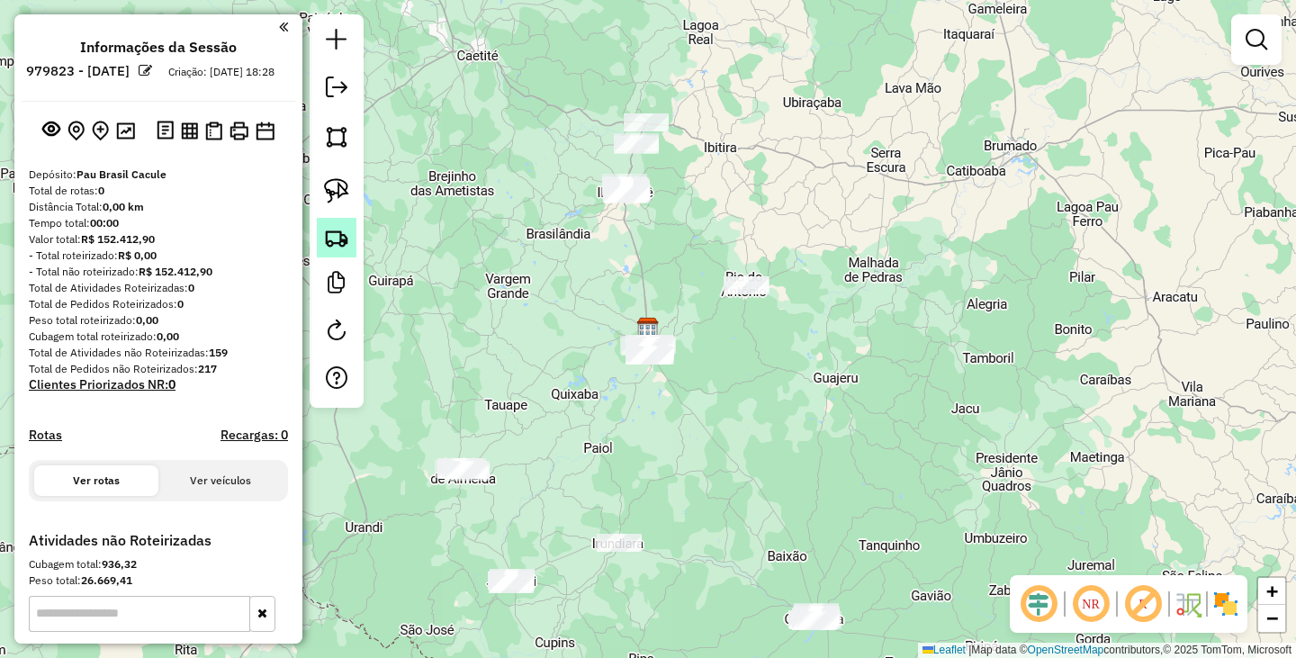
click at [346, 250] on link at bounding box center [337, 238] width 40 height 40
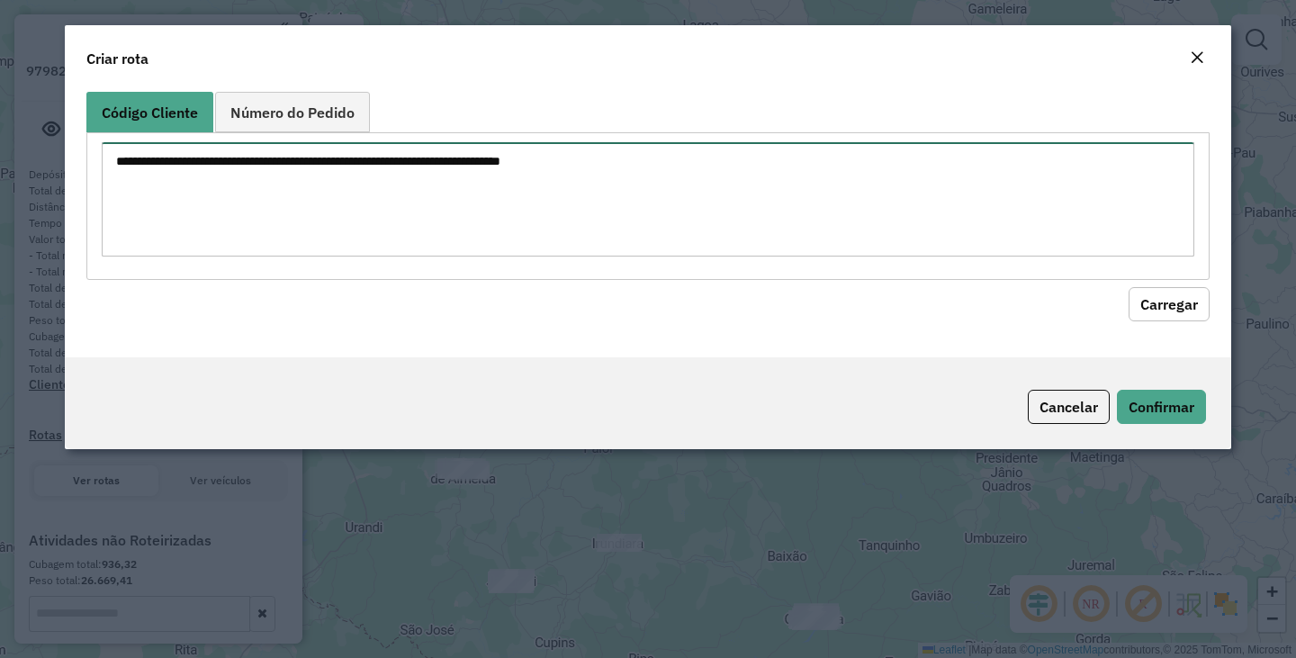
click at [363, 212] on textarea at bounding box center [648, 199] width 1092 height 114
paste textarea "*** *** *** *** *** *** *** *** *** *** *** *** *** *** *** **** **** **** ****…"
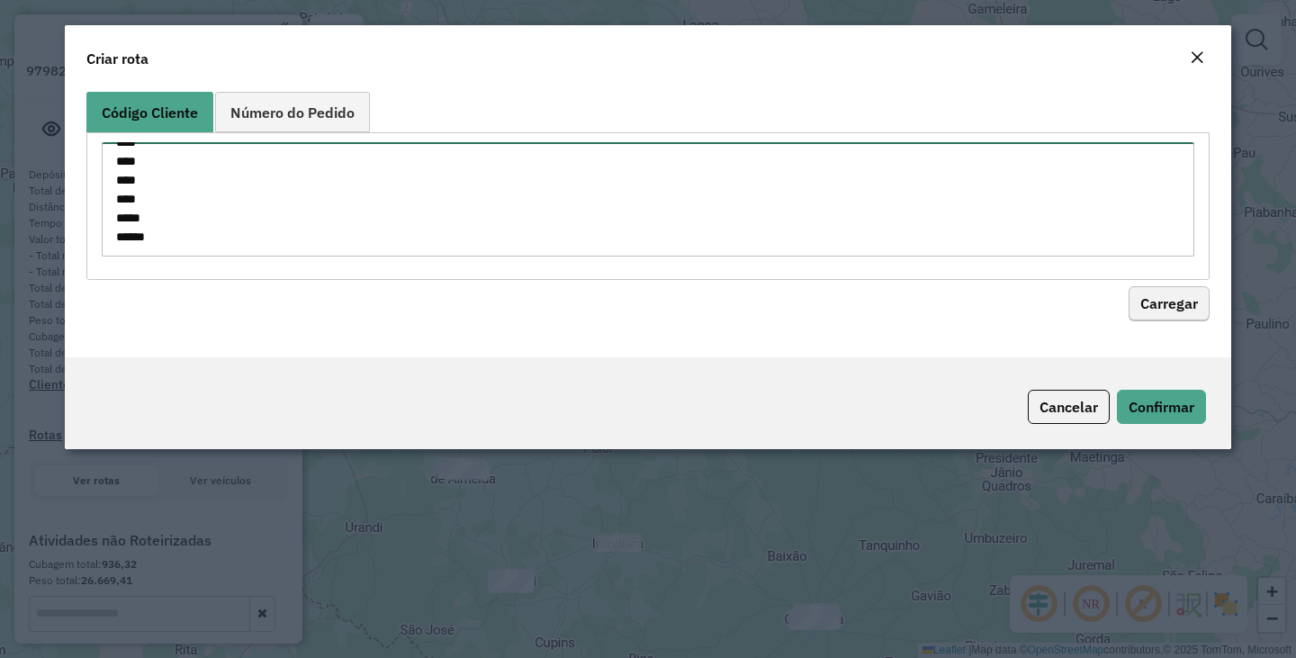
type textarea "*** *** *** *** *** *** *** *** *** *** *** *** *** *** *** **** **** **** ****…"
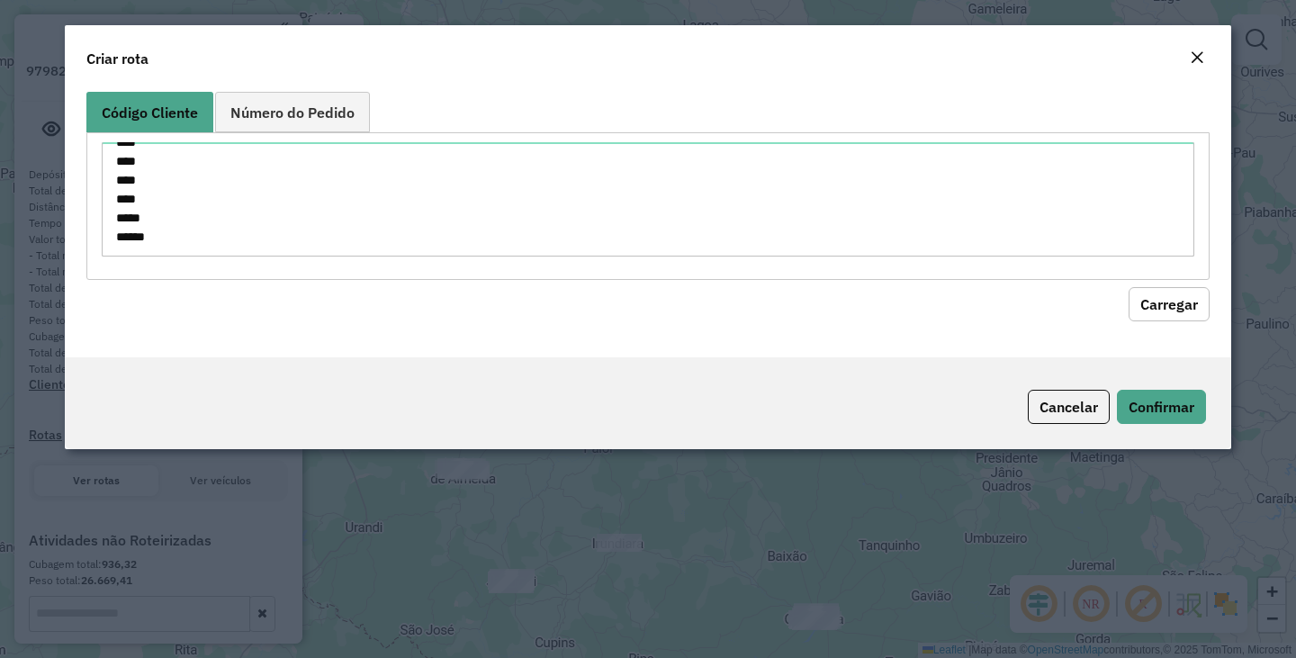
click at [1166, 306] on button "Carregar" at bounding box center [1168, 304] width 81 height 34
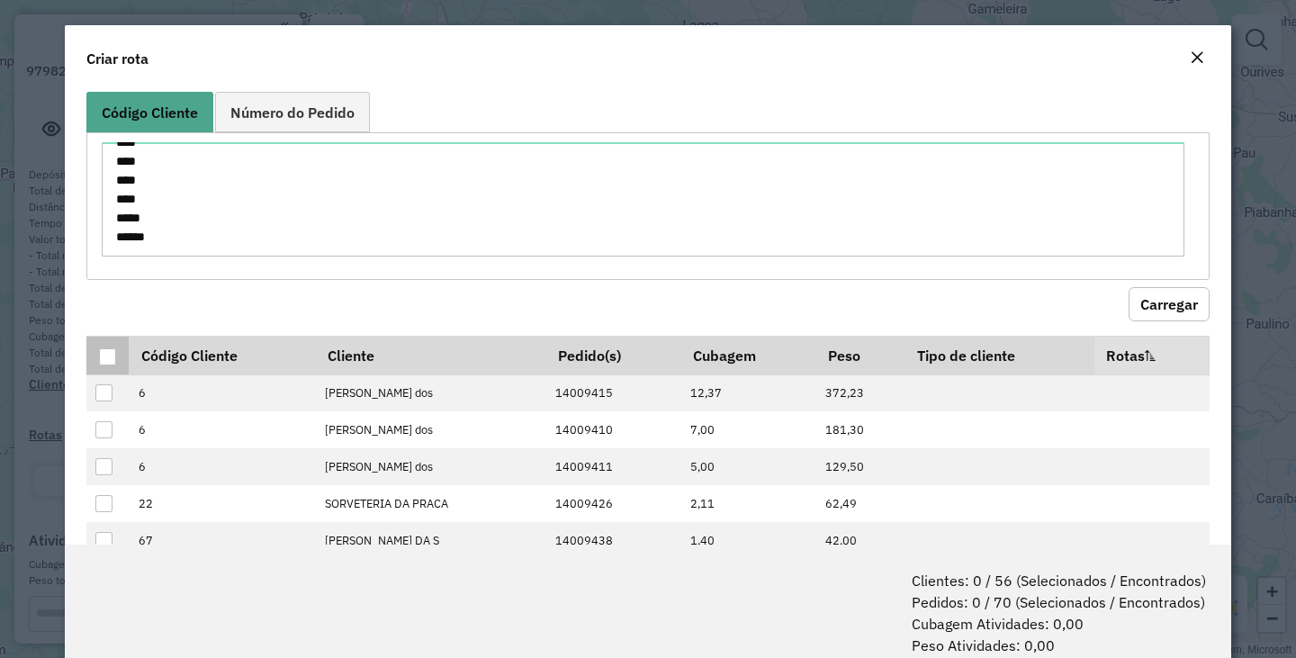
click at [97, 356] on th at bounding box center [107, 355] width 42 height 39
click at [109, 364] on div at bounding box center [107, 356] width 17 height 17
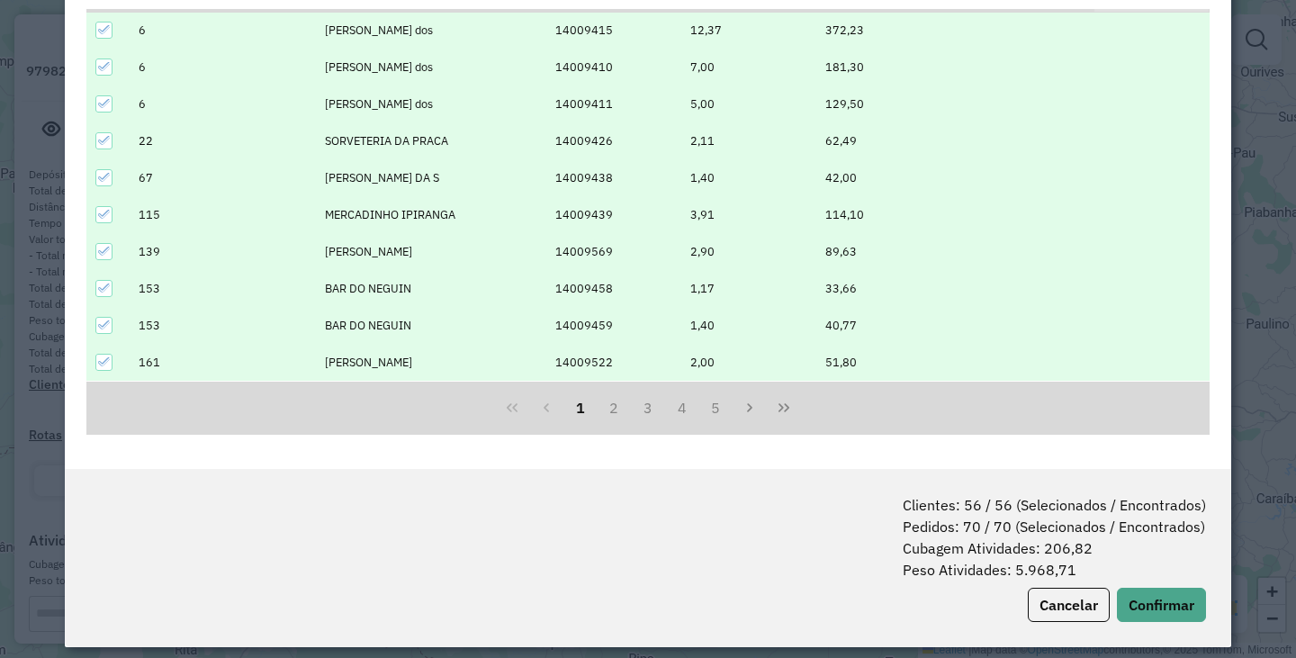
scroll to position [90, 0]
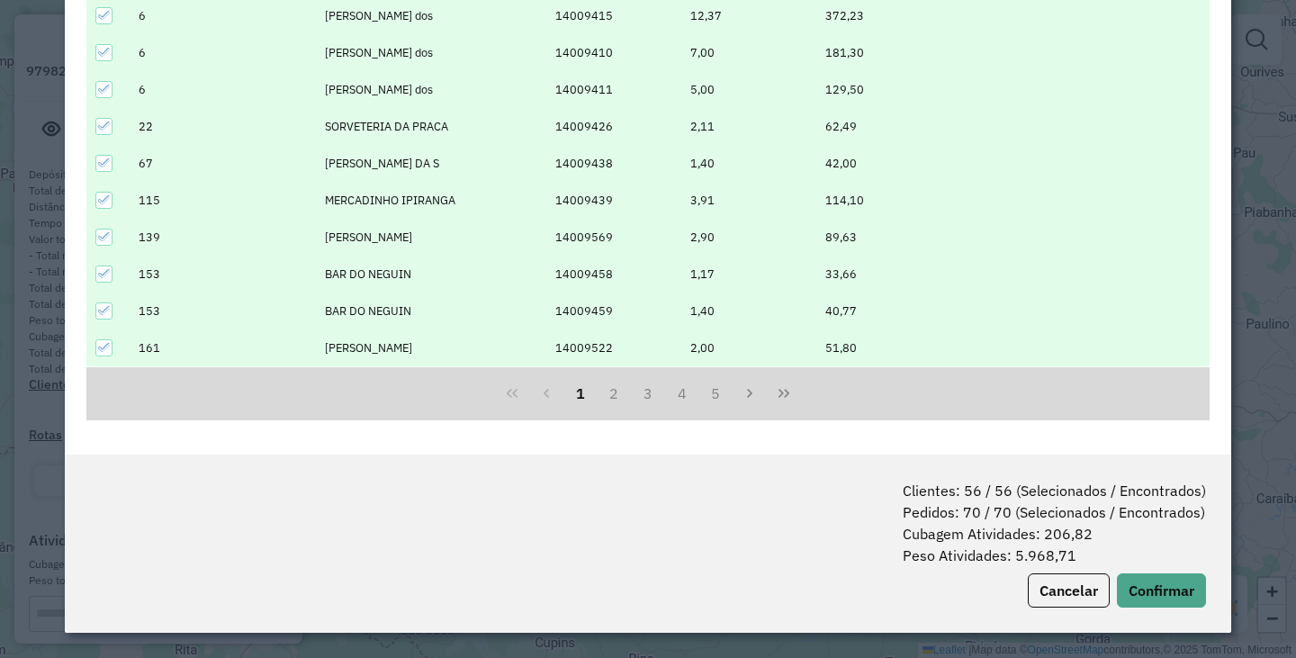
click at [1147, 570] on div "Clientes: 56 / 56 (Selecionados / Encontrados) Pedidos: 70 / 70 (Selecionados /…" at bounding box center [648, 543] width 1166 height 178
click at [1143, 580] on button "Confirmar" at bounding box center [1161, 590] width 89 height 34
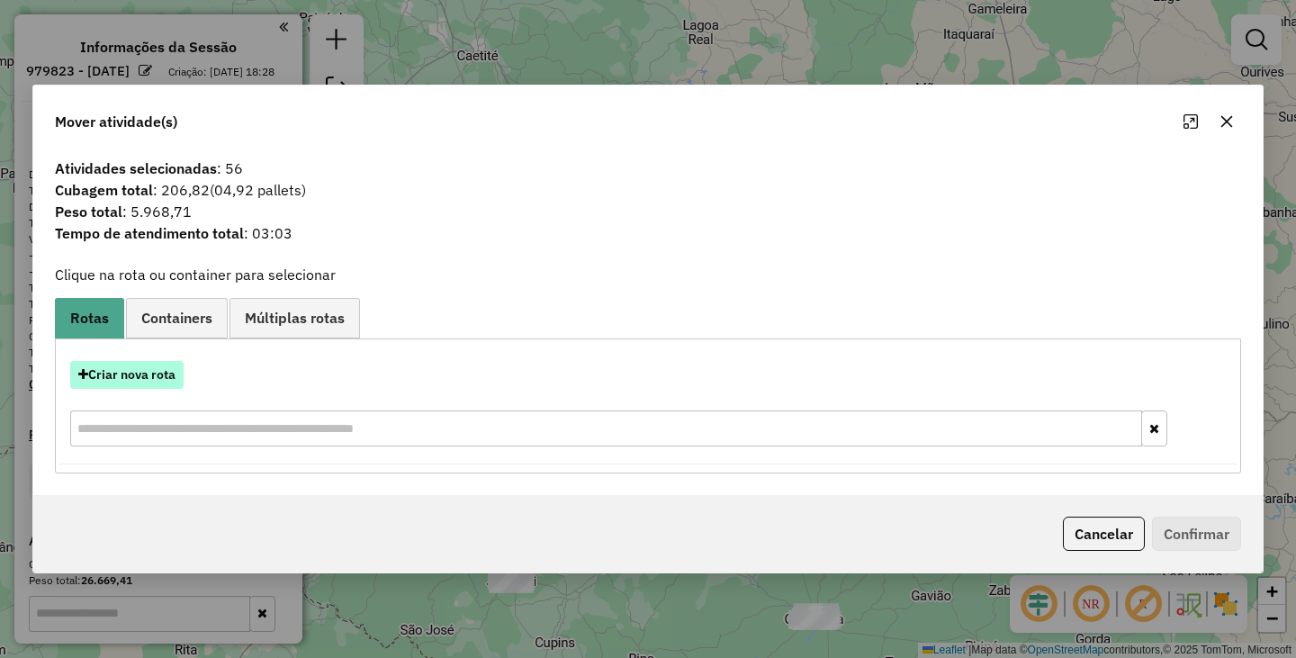
click at [137, 381] on button "Criar nova rota" at bounding box center [126, 375] width 113 height 28
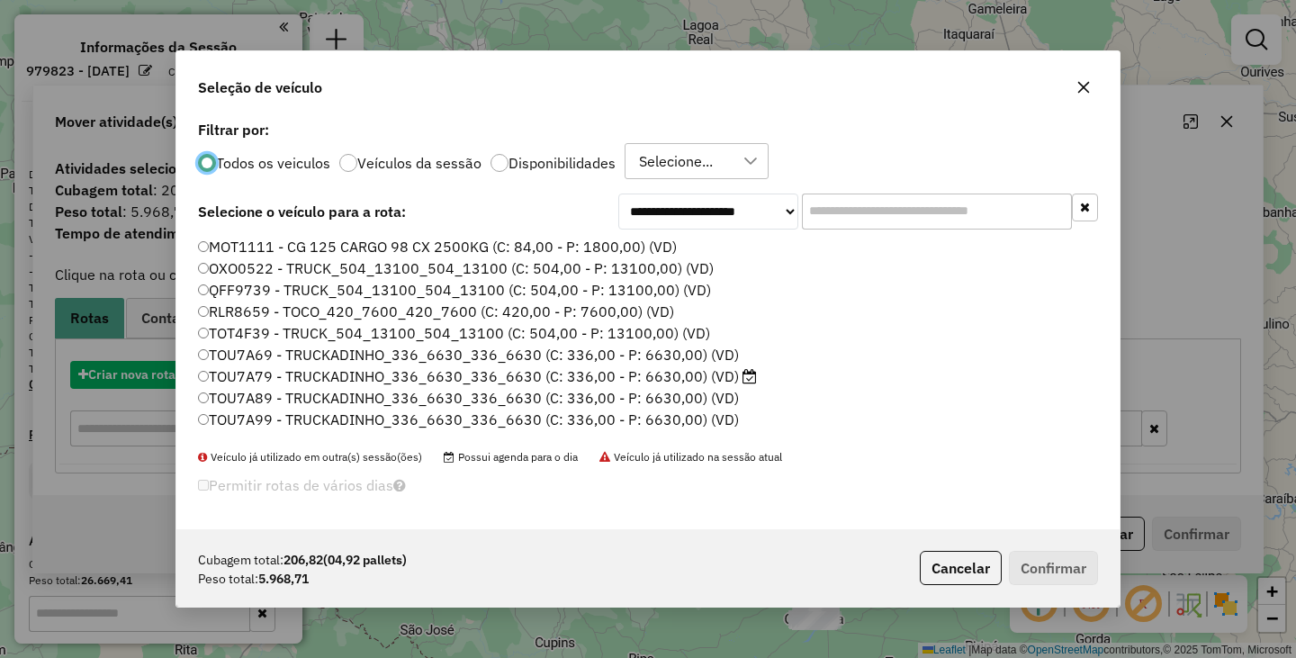
scroll to position [10, 5]
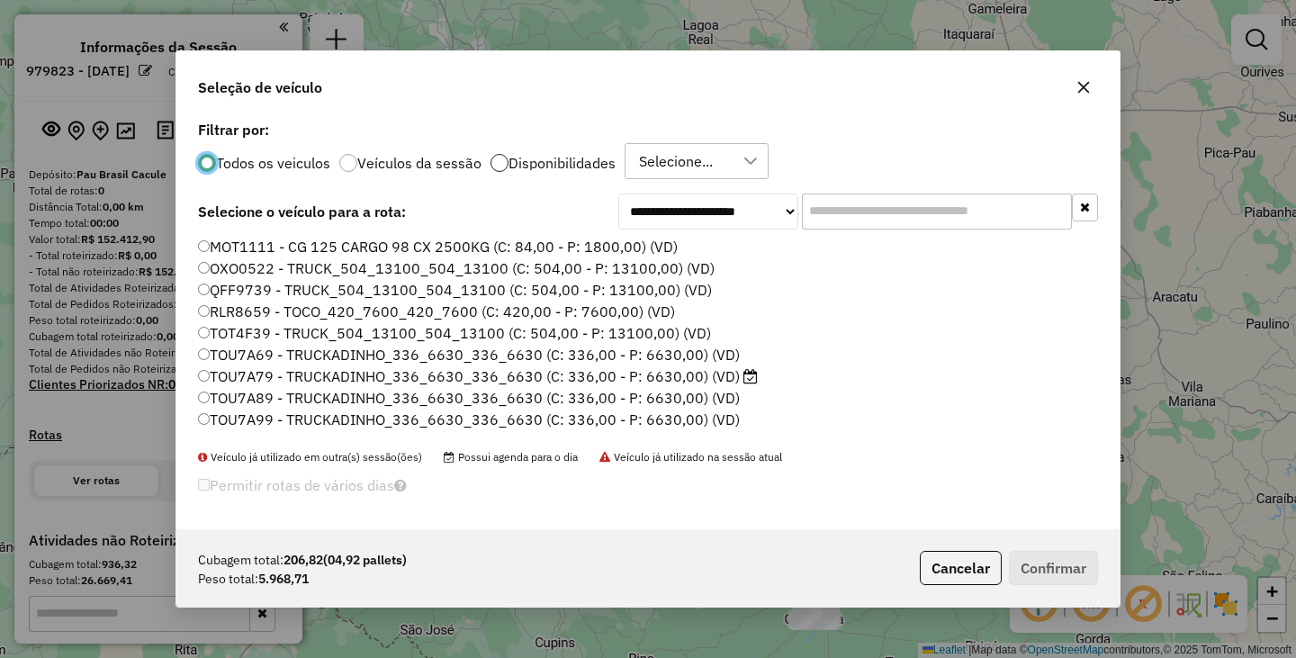
click at [494, 163] on div at bounding box center [499, 163] width 18 height 18
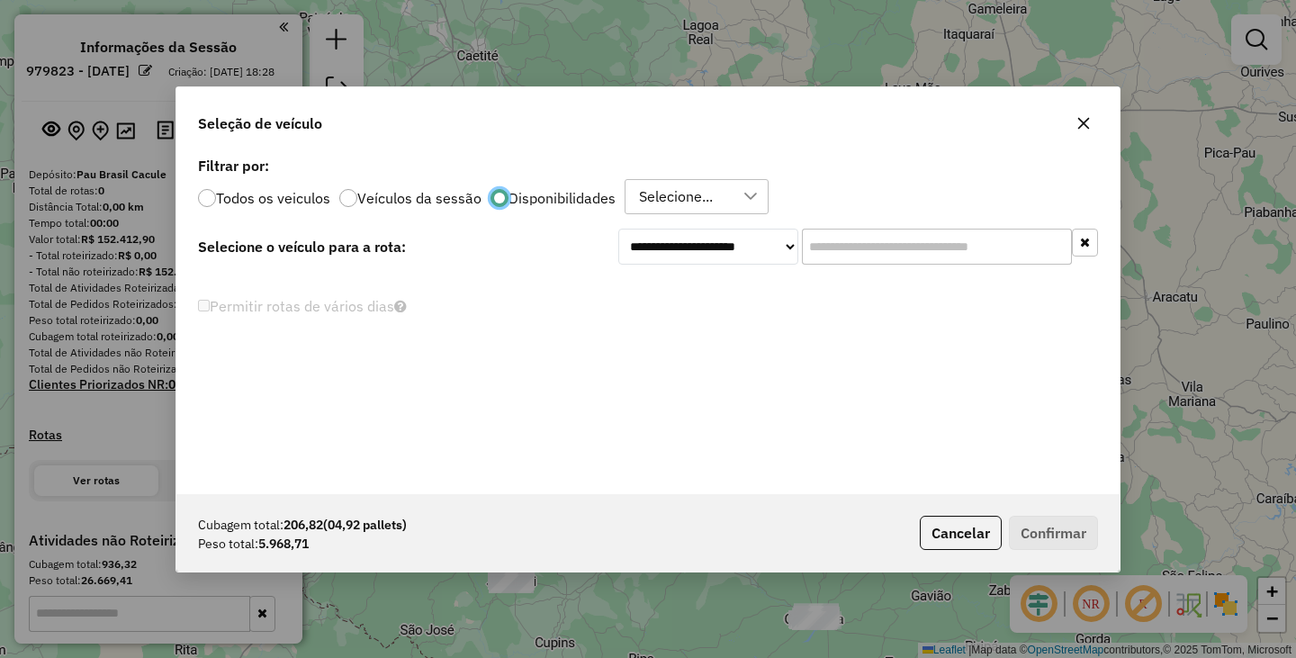
click at [678, 194] on div "Selecione..." at bounding box center [676, 197] width 86 height 34
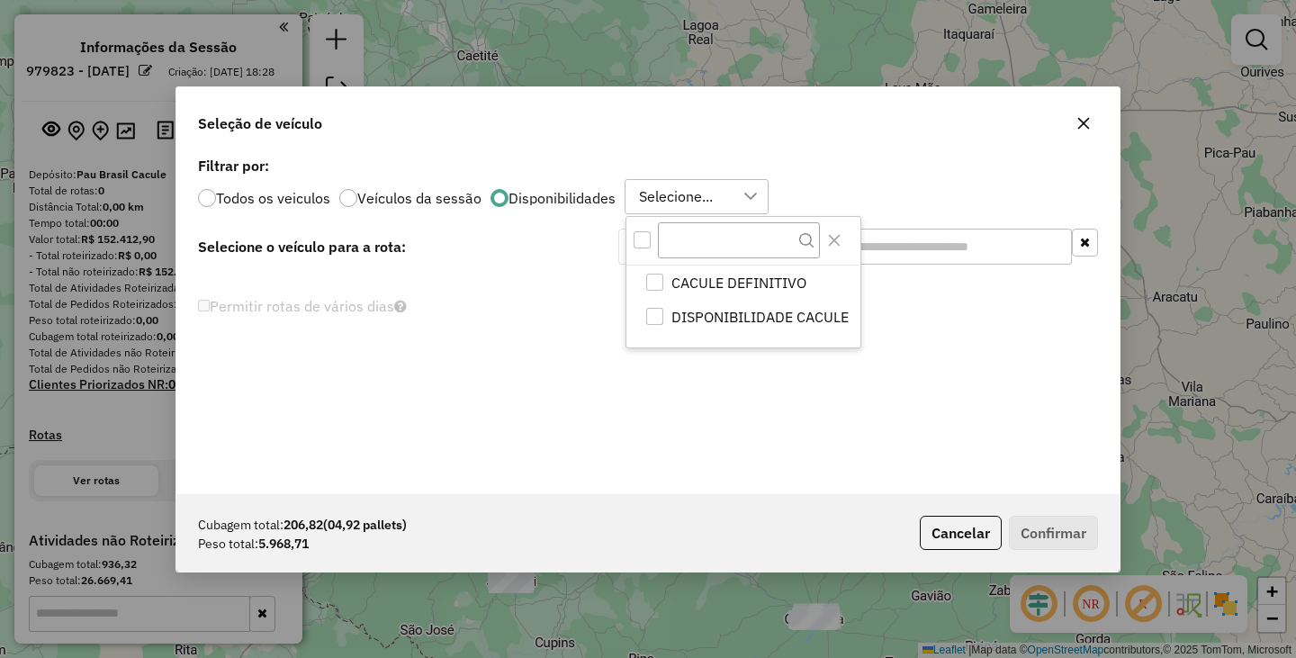
click at [640, 242] on div "All items unselected" at bounding box center [641, 239] width 17 height 17
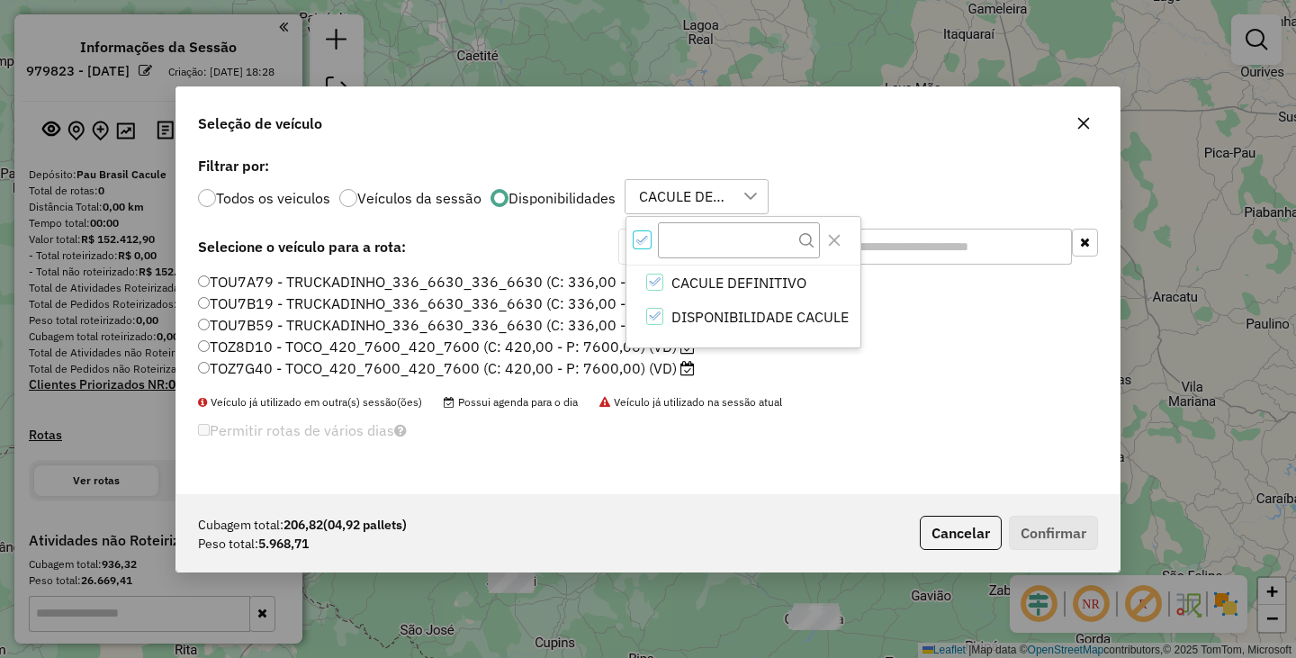
click at [923, 459] on div "**********" at bounding box center [647, 323] width 943 height 342
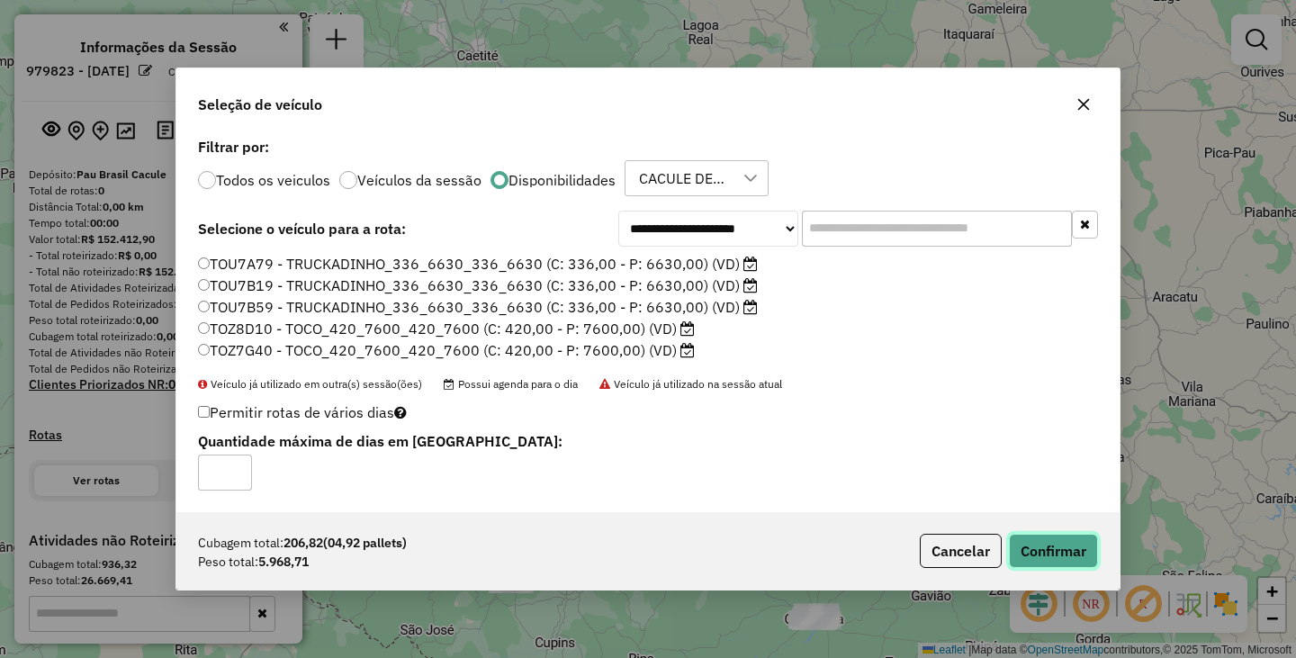
click at [1073, 550] on button "Confirmar" at bounding box center [1053, 551] width 89 height 34
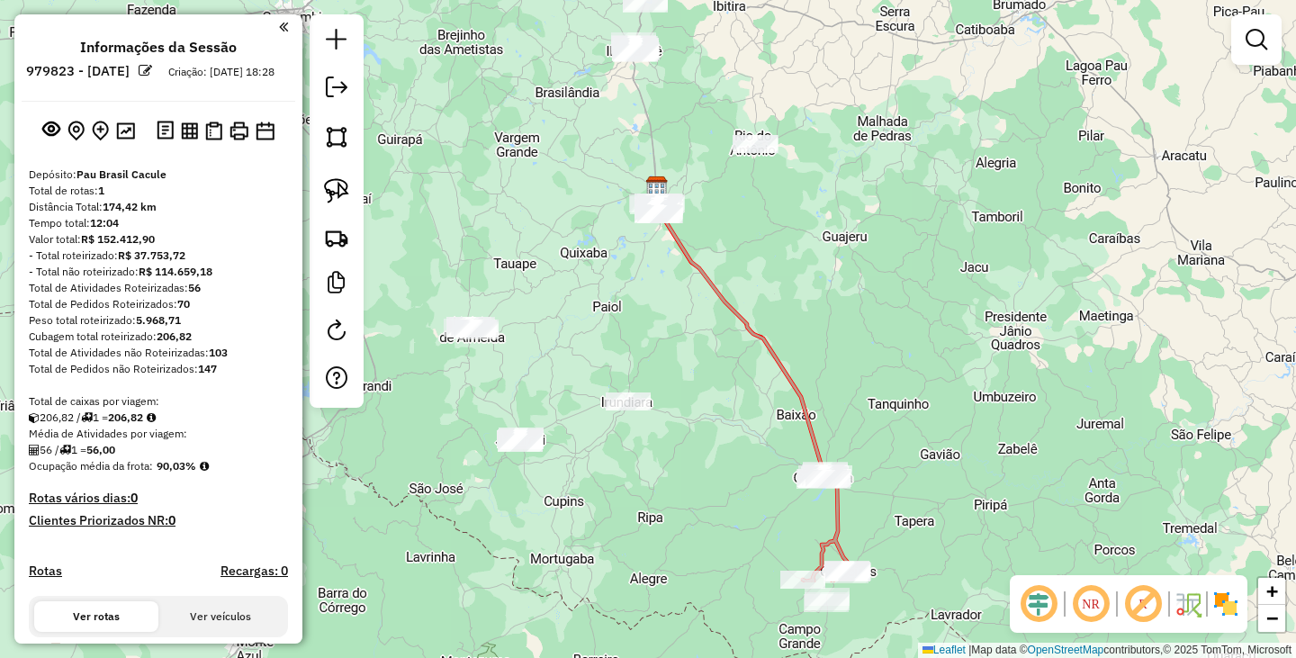
drag, startPoint x: 850, startPoint y: 576, endPoint x: 840, endPoint y: 274, distance: 302.5
click at [844, 283] on div "Janela de atendimento Grade de atendimento Capacidade Transportadoras Veículos …" at bounding box center [648, 329] width 1296 height 658
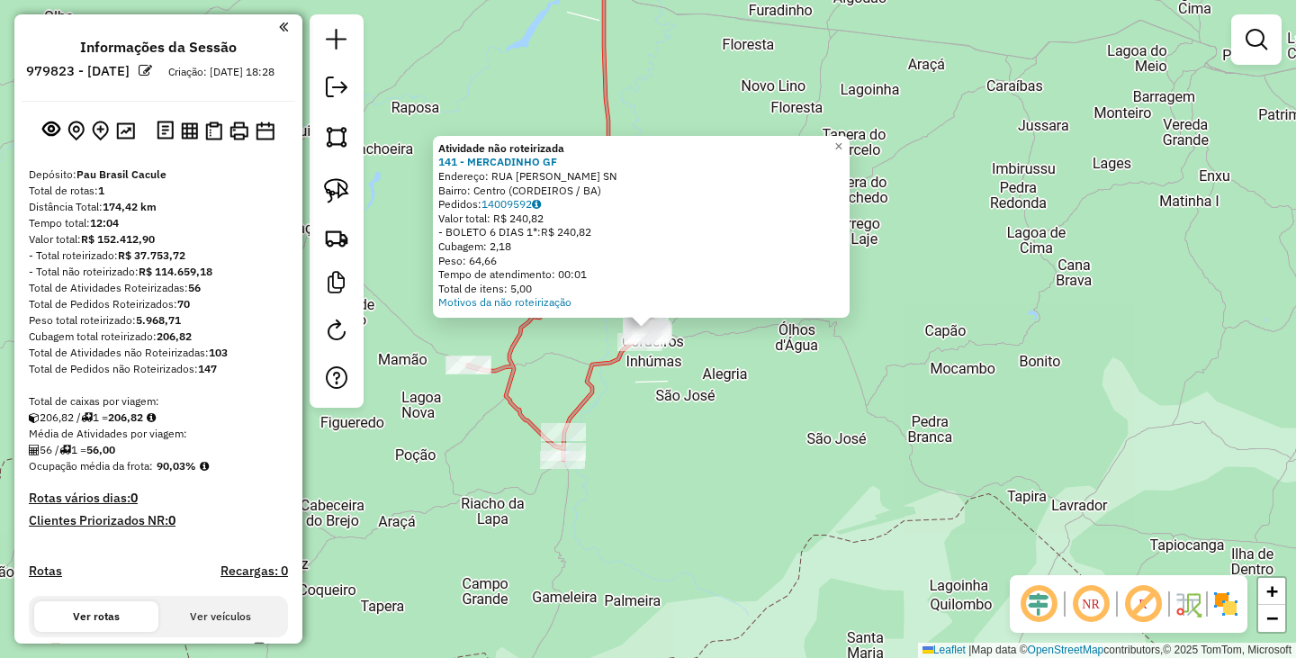
click at [755, 373] on div "Atividade não roteirizada 141 - MERCADINHO GF Endereço: RUA MANOEL ALVES CORDEI…" at bounding box center [648, 329] width 1296 height 658
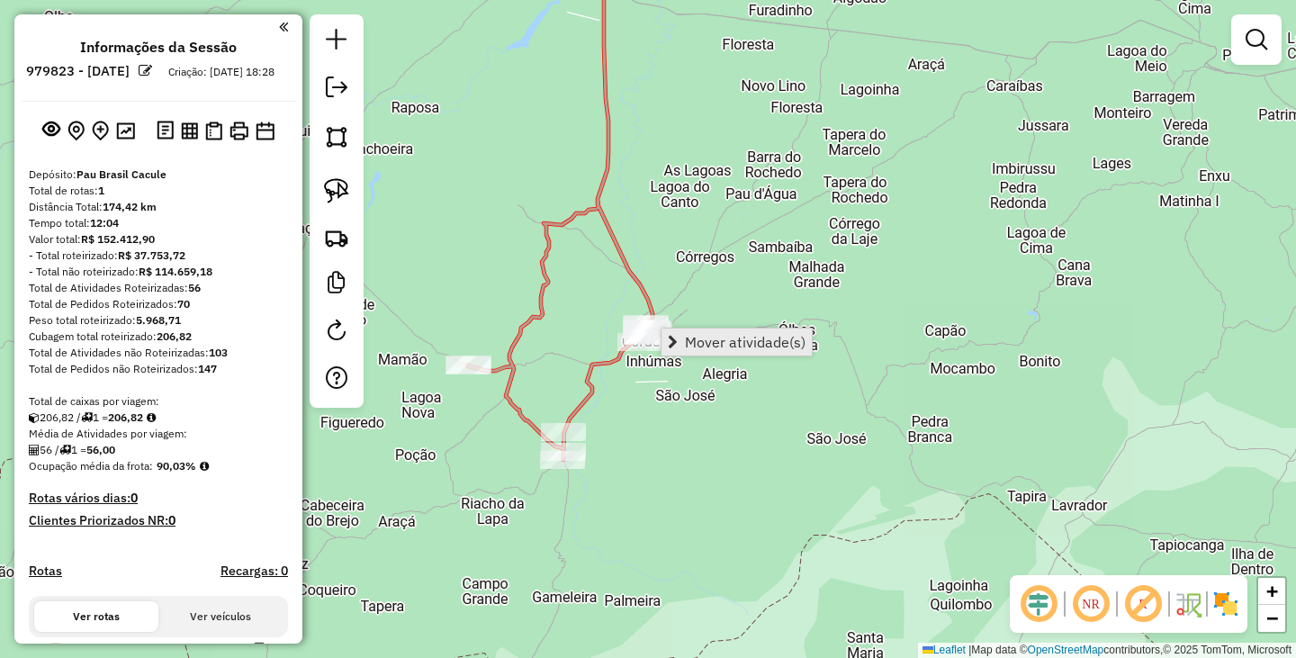
click at [693, 335] on span "Mover atividade(s)" at bounding box center [745, 342] width 121 height 14
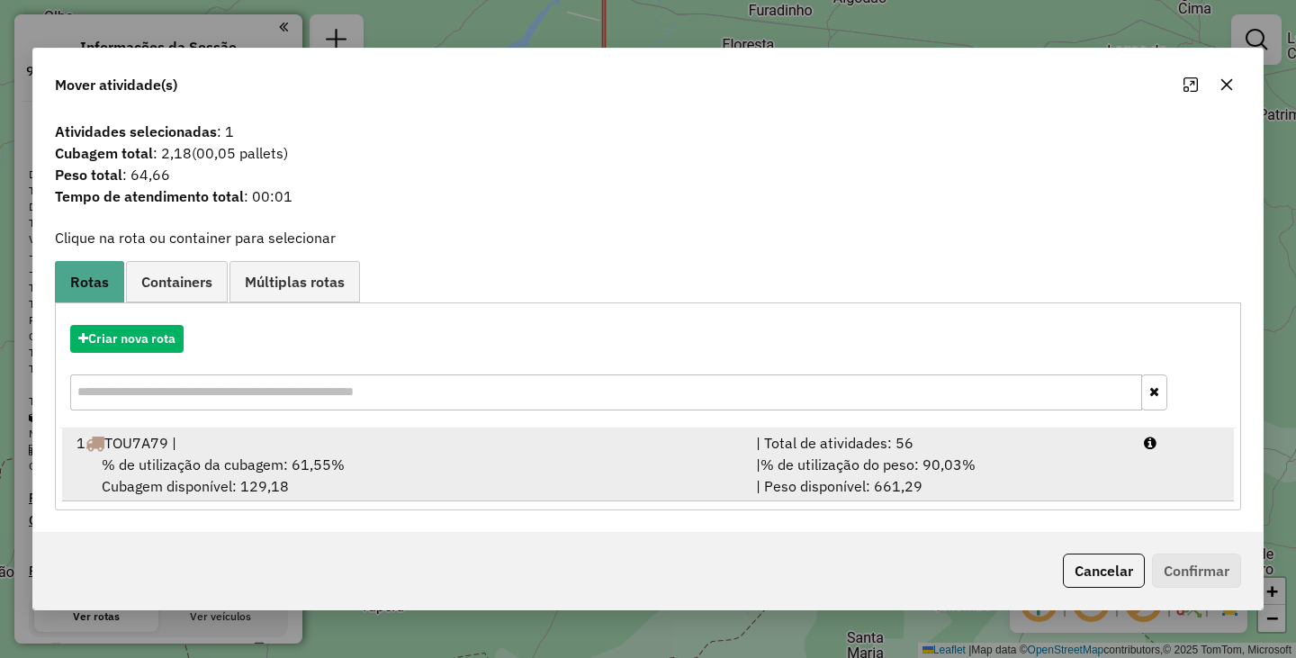
click at [423, 462] on div "% de utilização da cubagem: 61,55% Cubagem disponível: 129,18" at bounding box center [405, 474] width 679 height 43
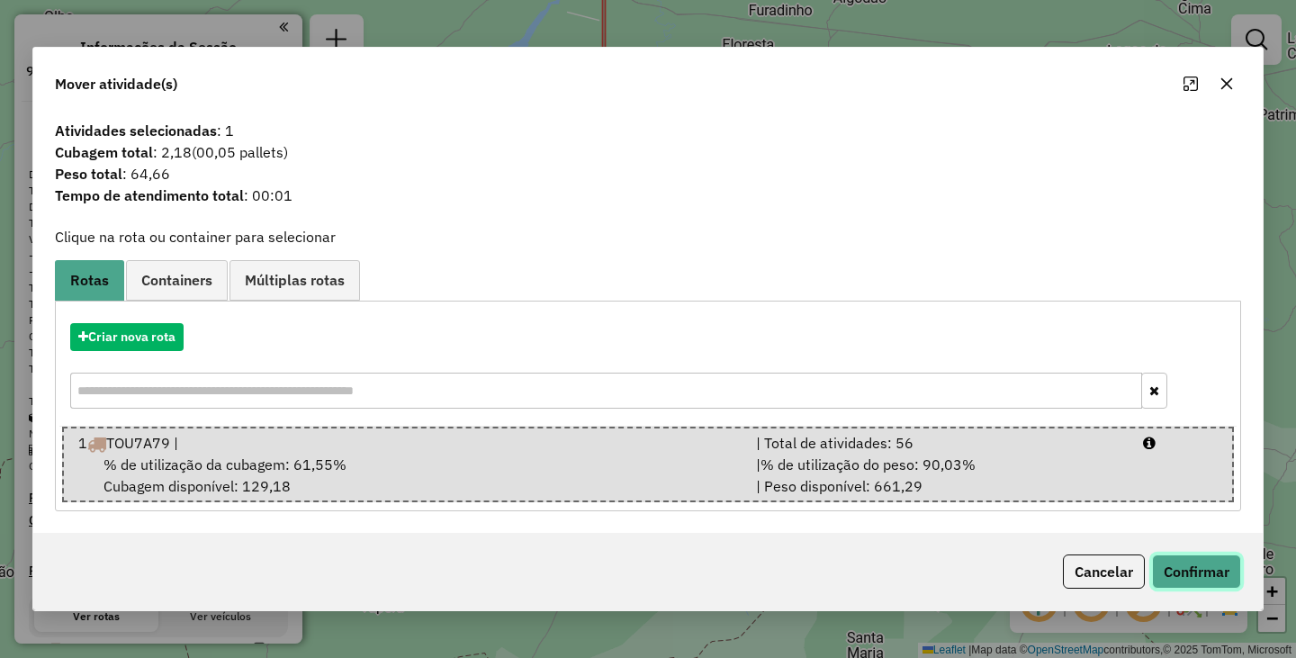
click at [1181, 560] on button "Confirmar" at bounding box center [1196, 571] width 89 height 34
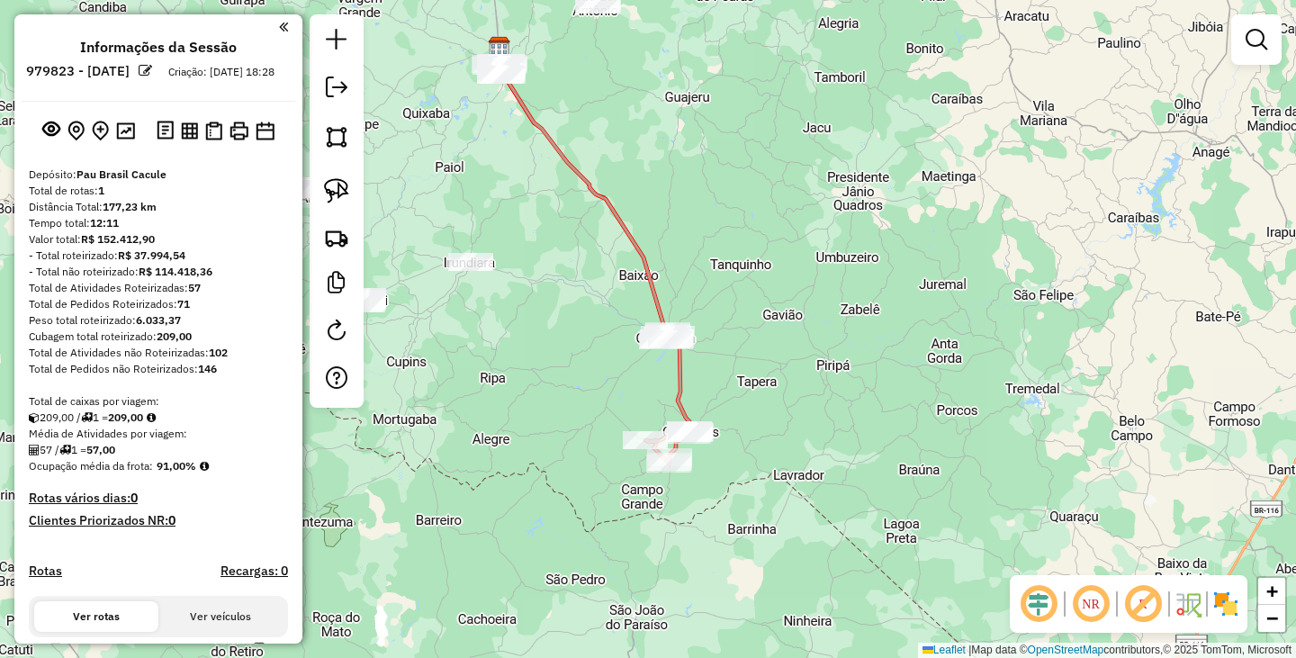
drag, startPoint x: 676, startPoint y: 369, endPoint x: 696, endPoint y: 379, distance: 22.1
click at [713, 393] on div "Janela de atendimento Grade de atendimento Capacidade Transportadoras Veículos …" at bounding box center [648, 329] width 1296 height 658
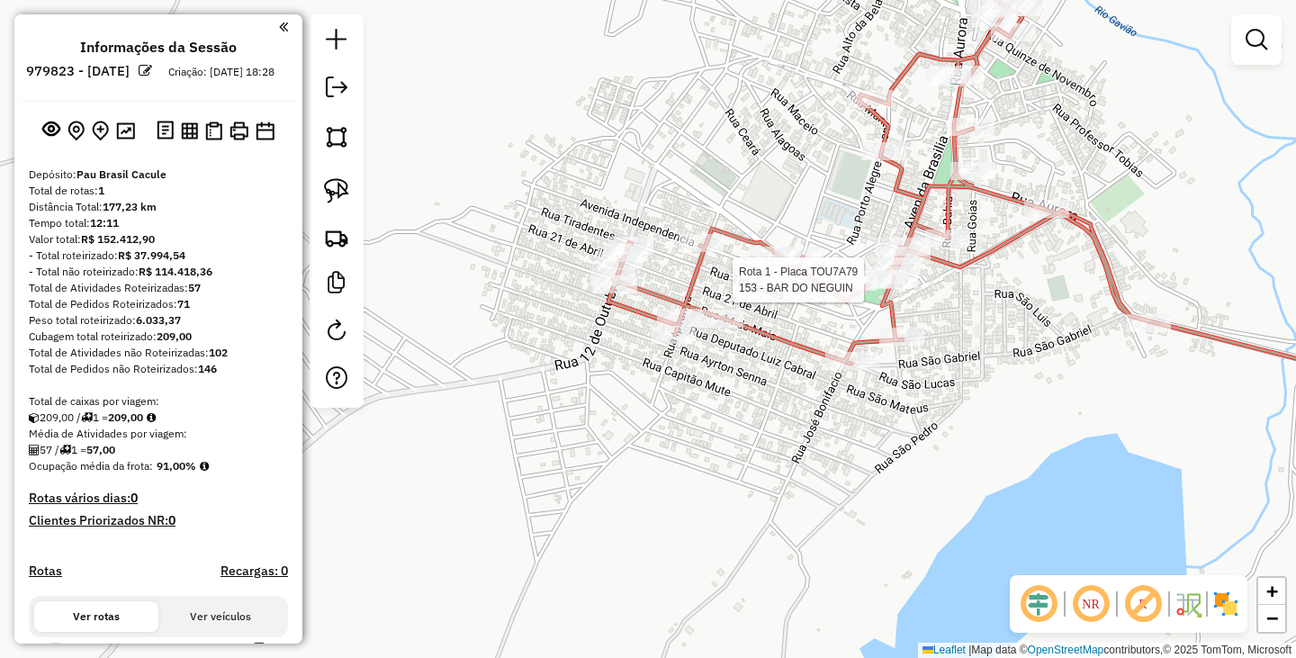
select select "**********"
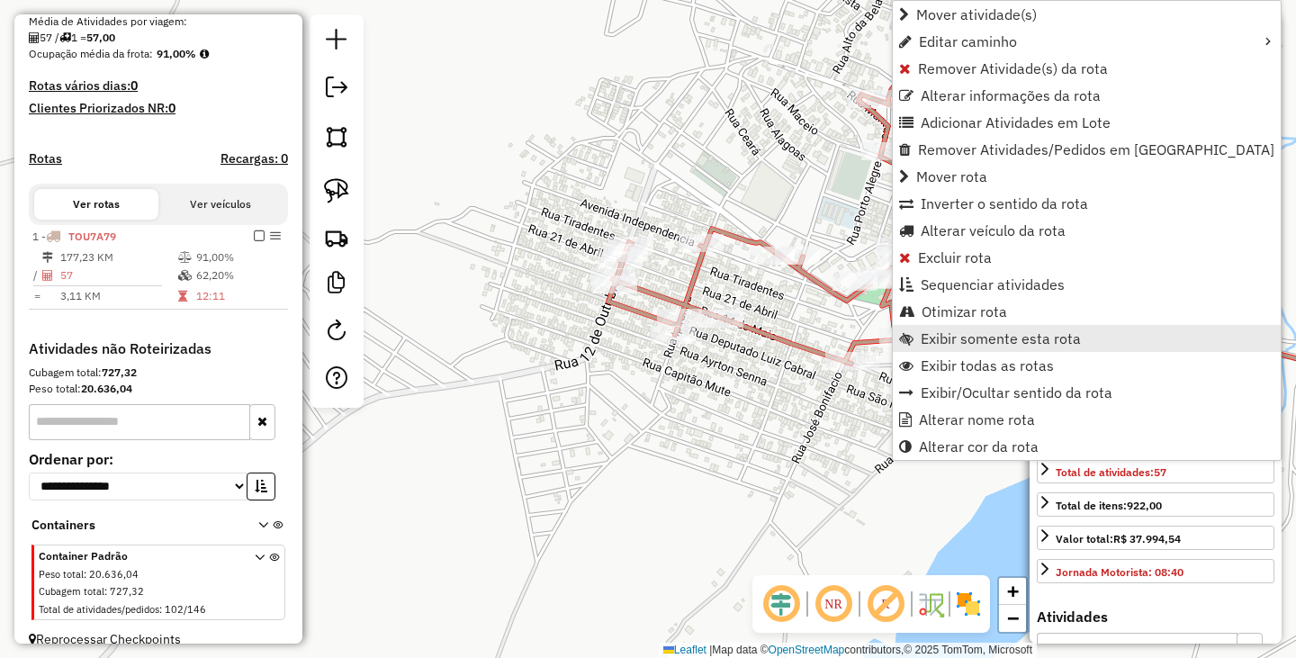
scroll to position [448, 0]
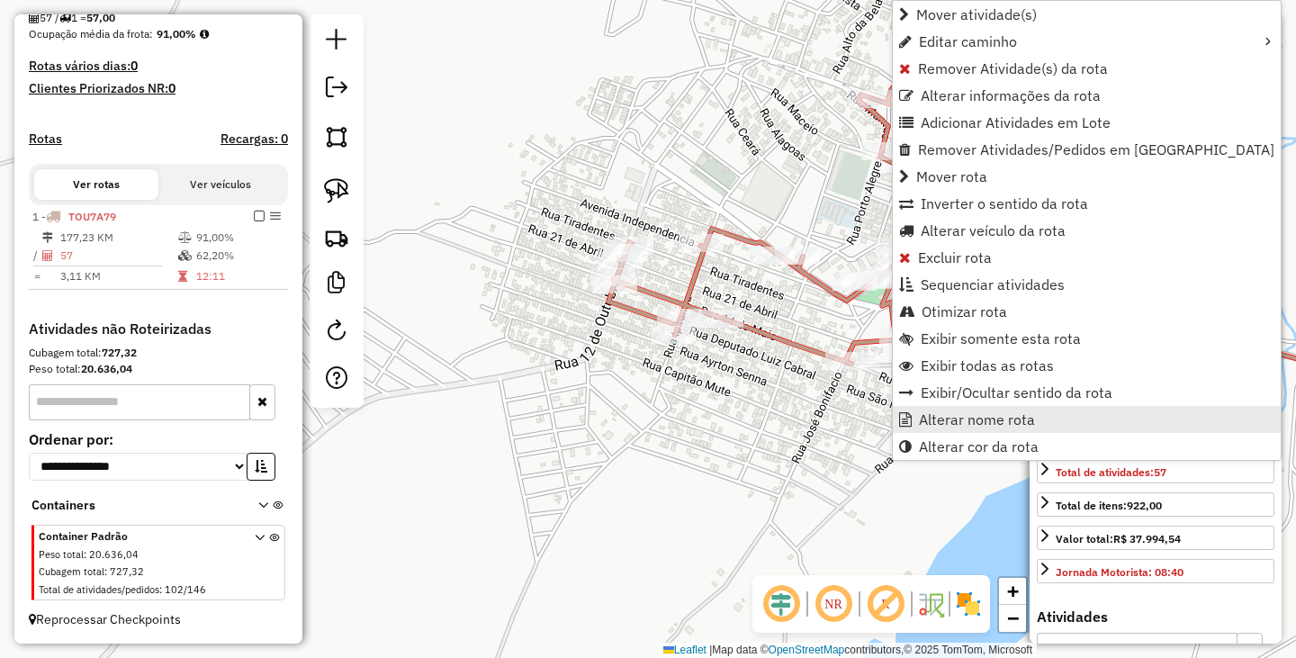
click at [991, 418] on span "Alterar nome rota" at bounding box center [977, 419] width 116 height 14
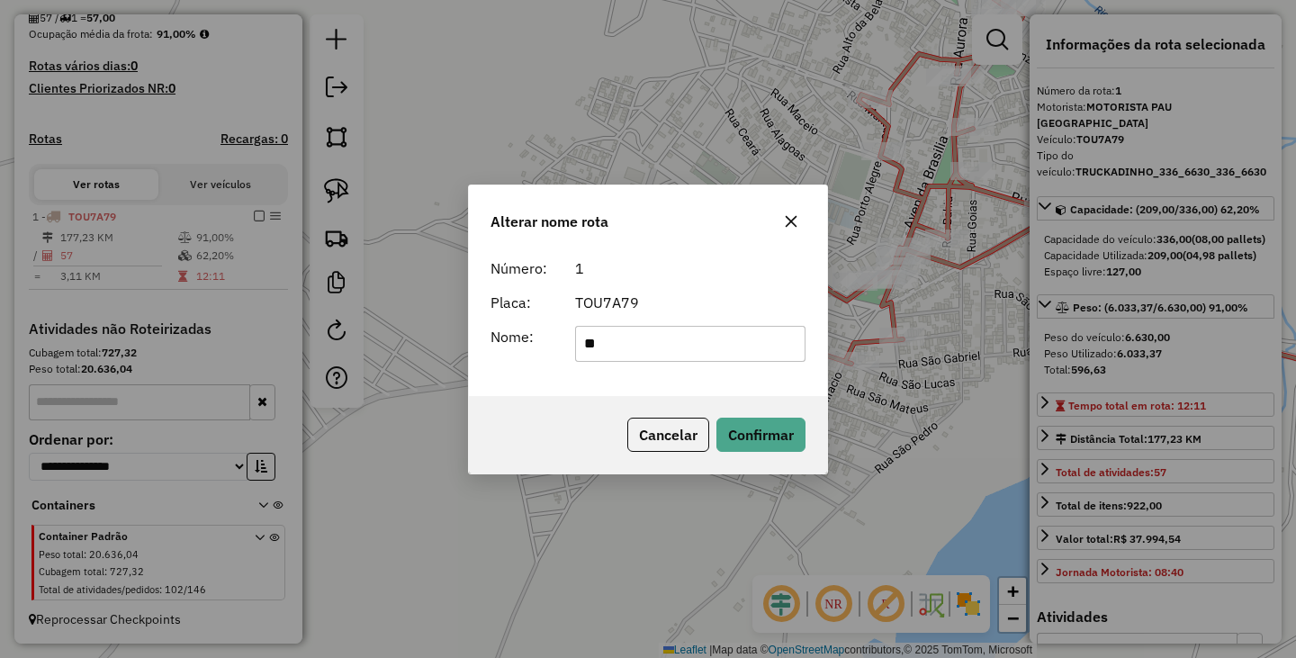
type input "**********"
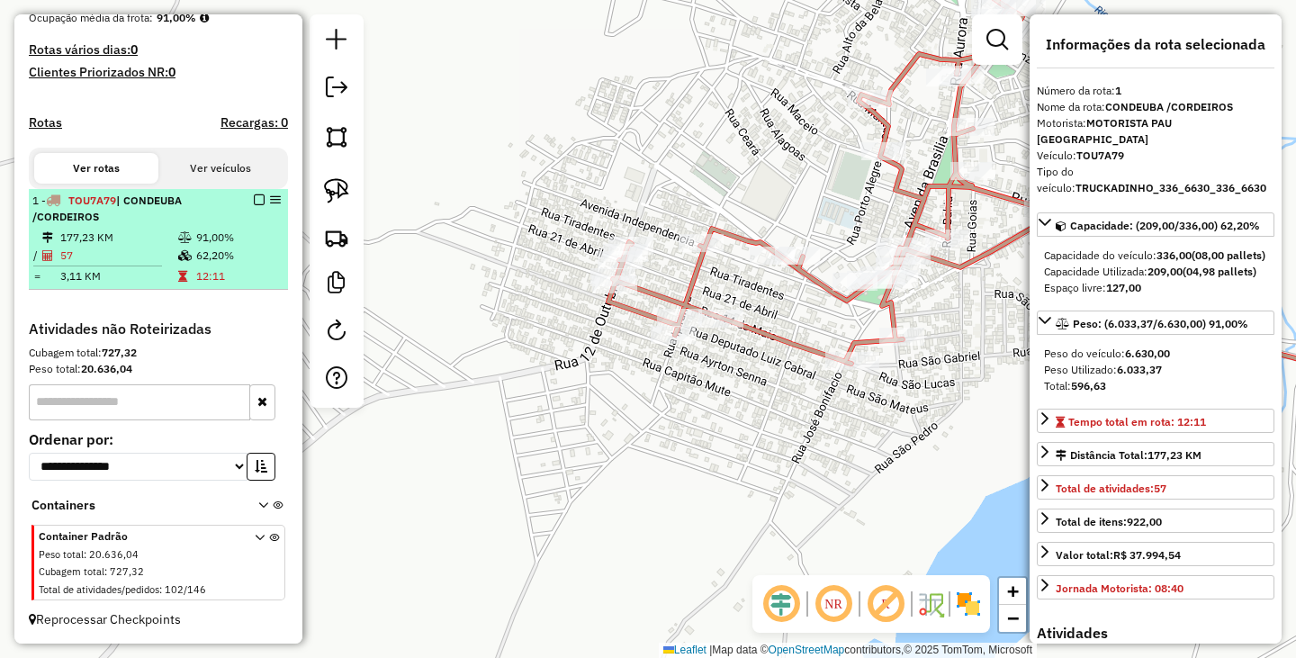
click at [254, 205] on em at bounding box center [259, 199] width 11 height 11
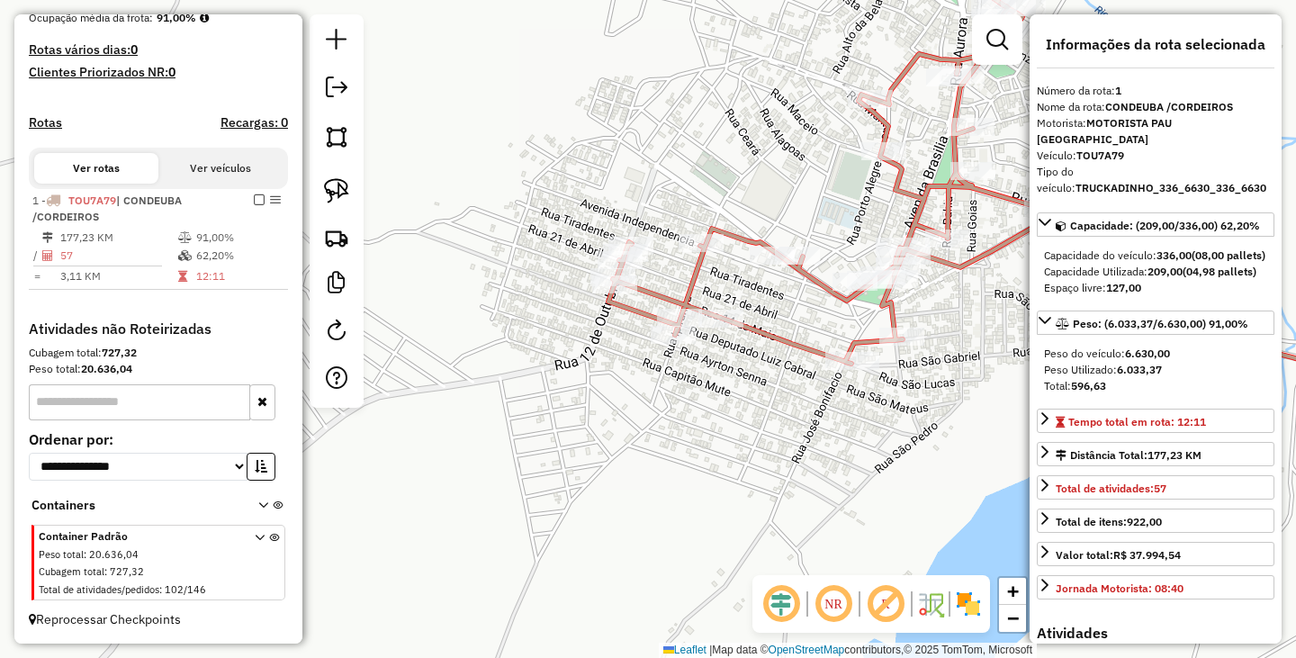
scroll to position [388, 0]
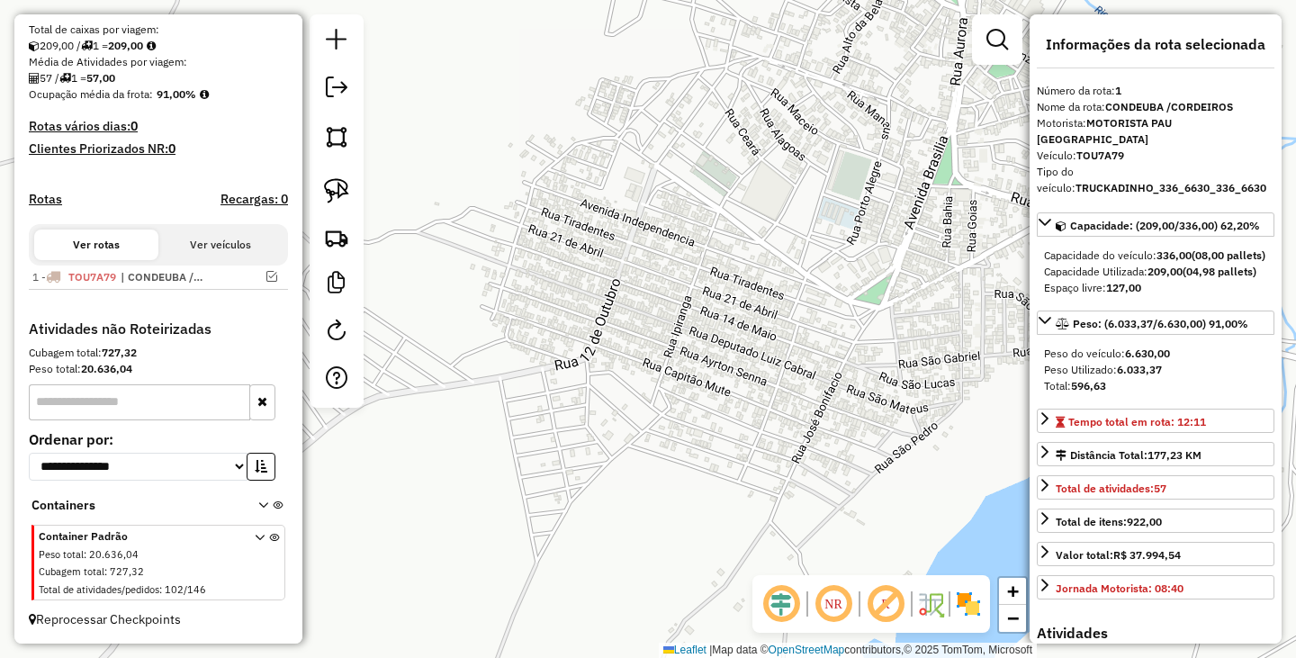
click at [889, 281] on div "Janela de atendimento Grade de atendimento Capacidade Transportadoras Veículos …" at bounding box center [648, 329] width 1296 height 658
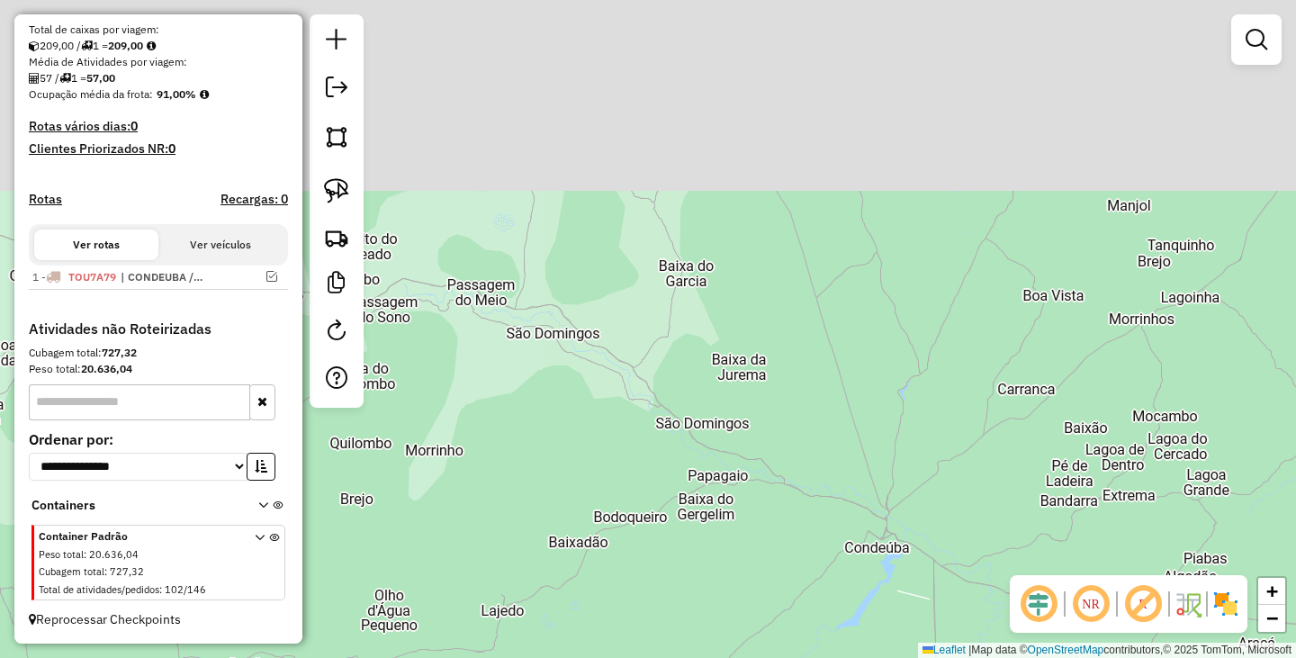
drag, startPoint x: 990, startPoint y: 237, endPoint x: 952, endPoint y: 489, distance: 255.7
click at [952, 489] on div "Janela de atendimento Grade de atendimento Capacidade Transportadoras Veículos …" at bounding box center [648, 329] width 1296 height 658
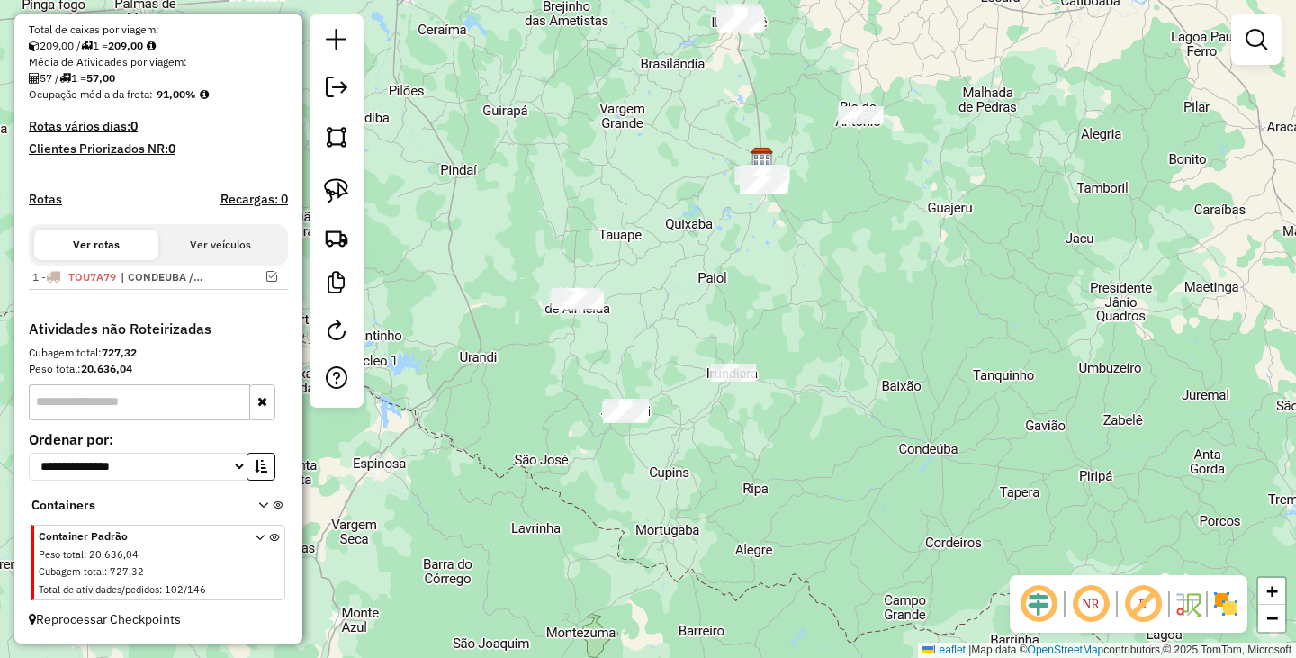
drag, startPoint x: 938, startPoint y: 359, endPoint x: 1074, endPoint y: 405, distance: 144.3
click at [1074, 405] on div "Janela de atendimento Grade de atendimento Capacidade Transportadoras Veículos …" at bounding box center [648, 329] width 1296 height 658
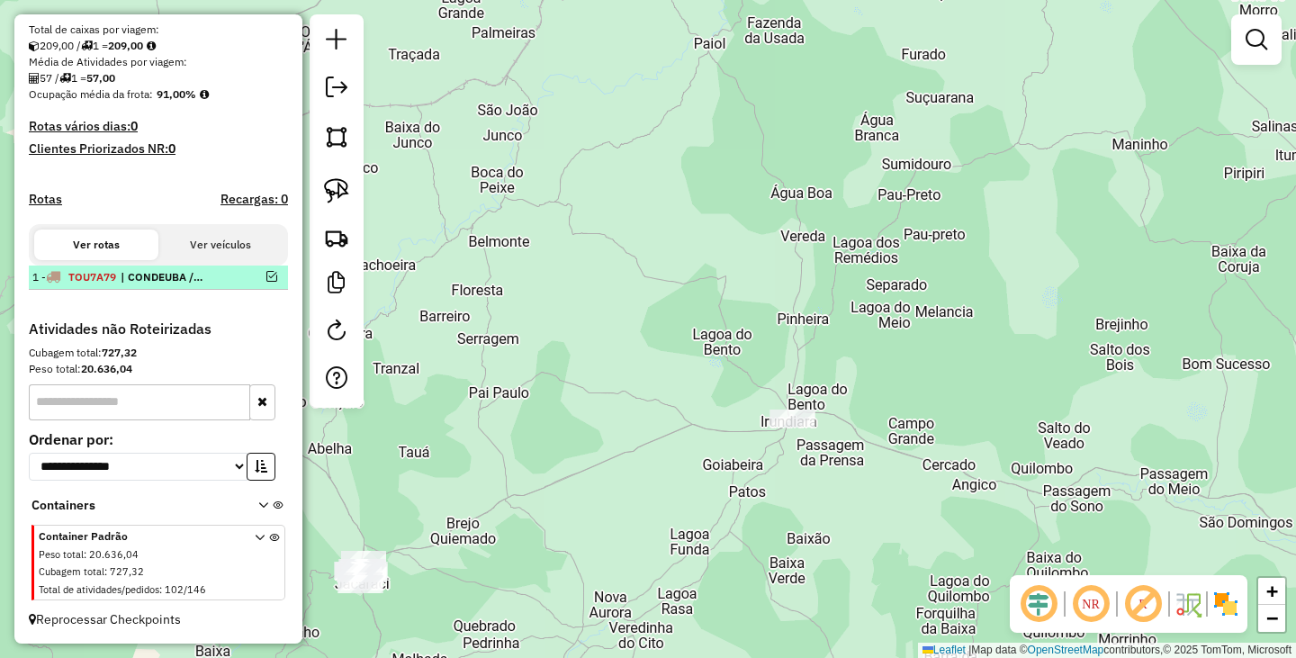
click at [266, 277] on em at bounding box center [271, 276] width 11 height 11
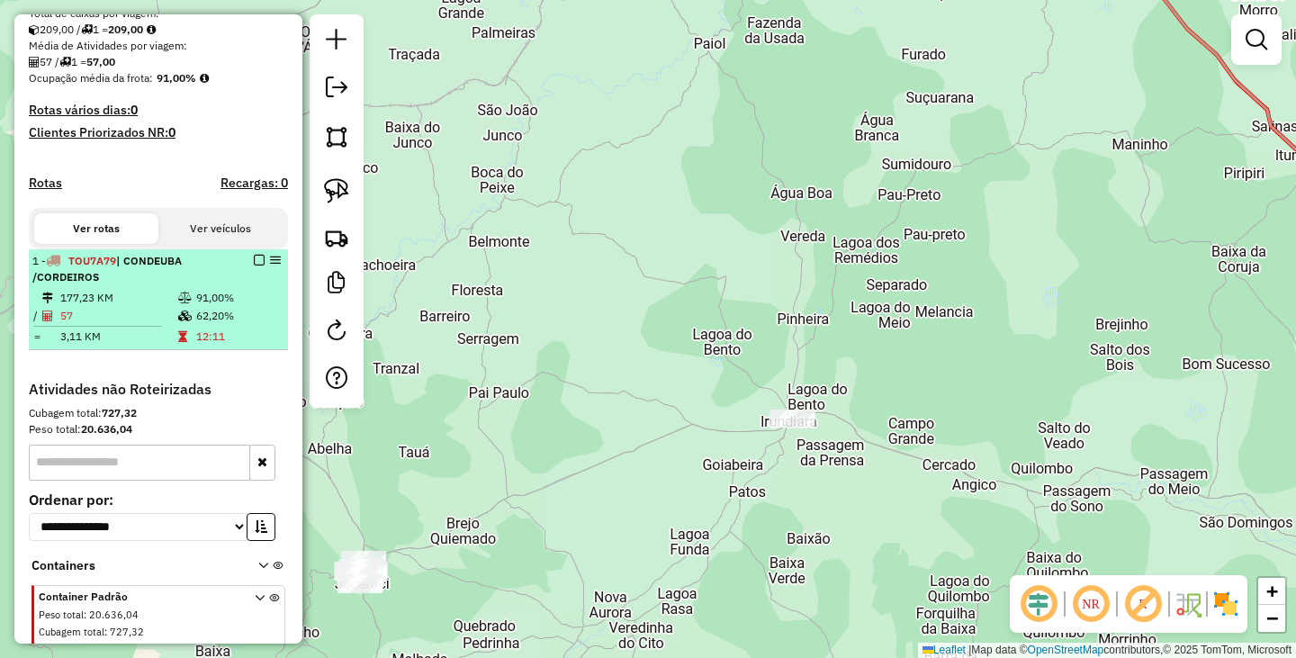
scroll to position [448, 0]
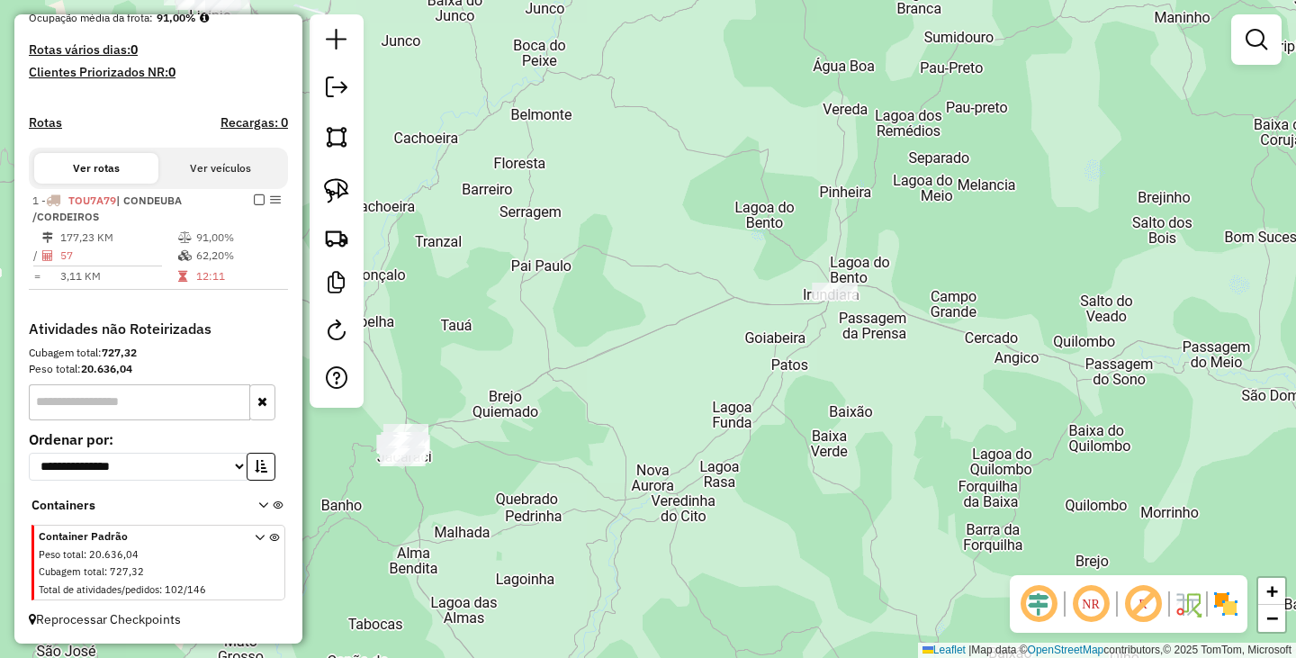
drag, startPoint x: 957, startPoint y: 450, endPoint x: 994, endPoint y: 259, distance: 194.3
click at [1013, 260] on div "Janela de atendimento Grade de atendimento Capacidade Transportadoras Veículos …" at bounding box center [648, 329] width 1296 height 658
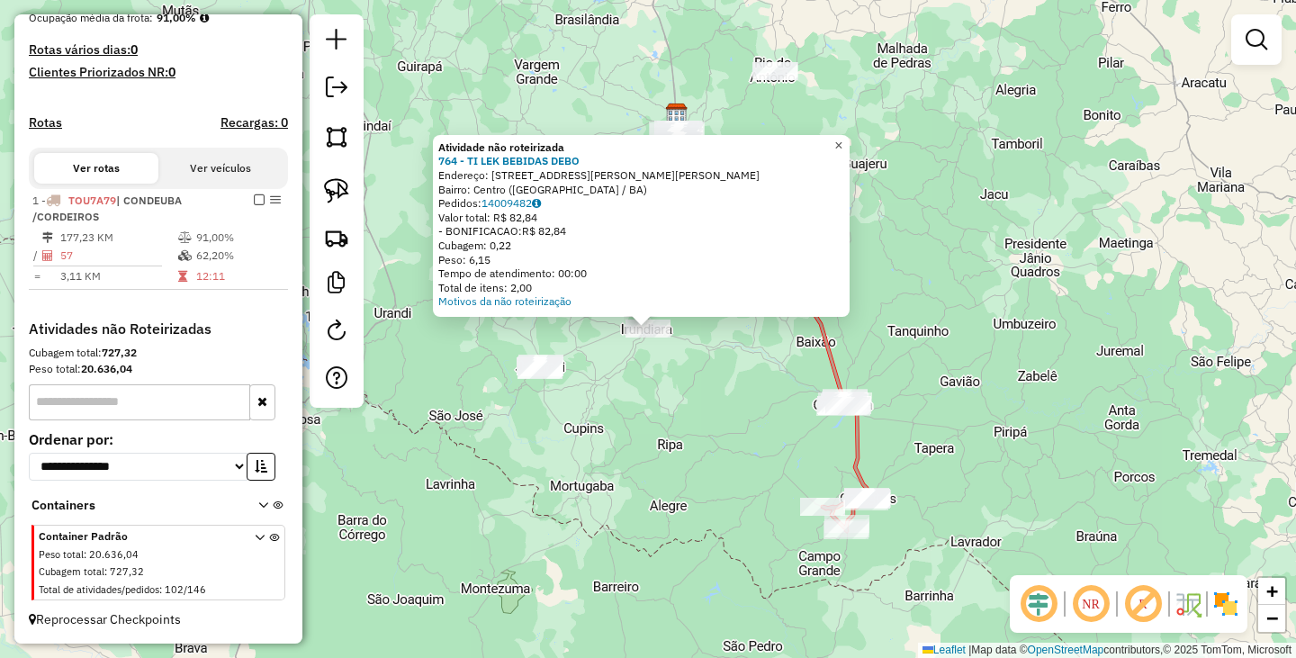
click at [842, 141] on span "×" at bounding box center [838, 145] width 8 height 15
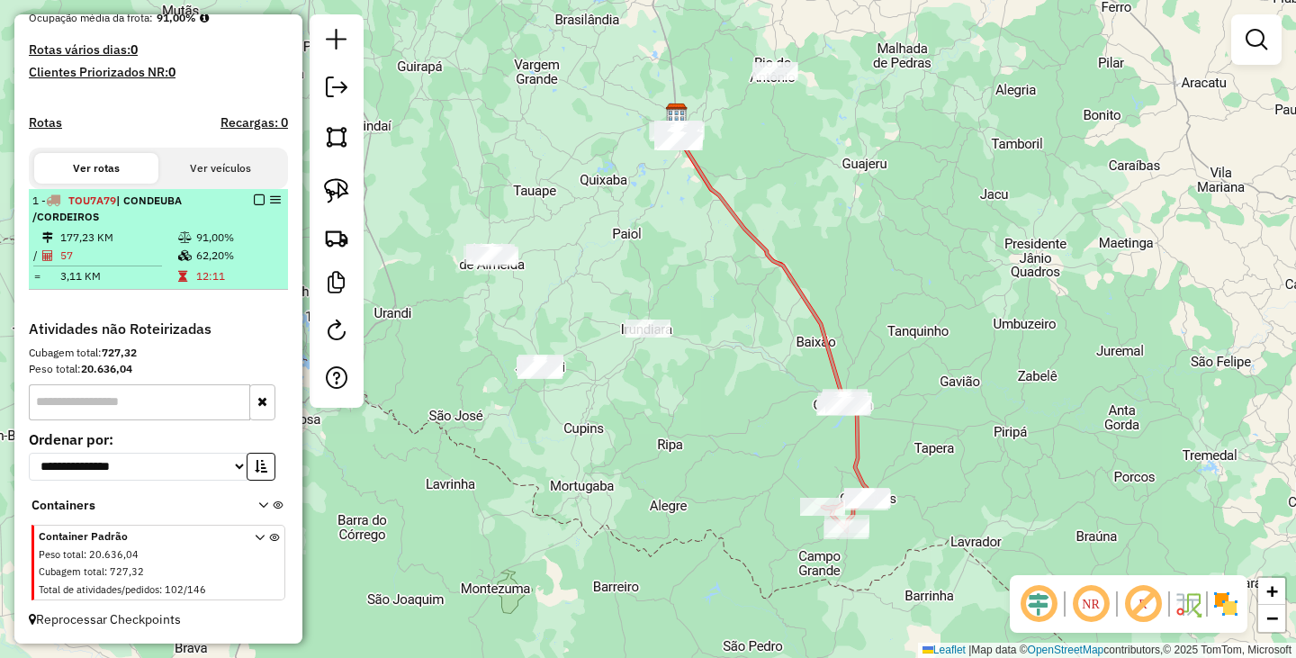
click at [254, 205] on em at bounding box center [259, 199] width 11 height 11
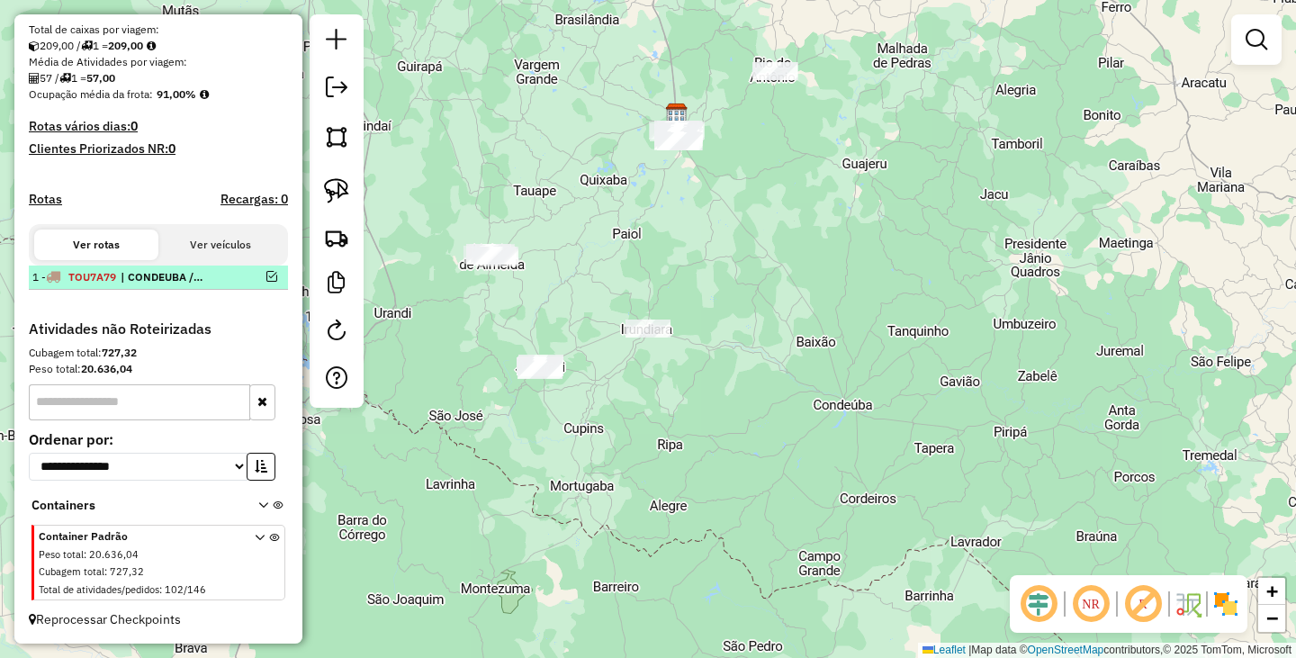
scroll to position [388, 0]
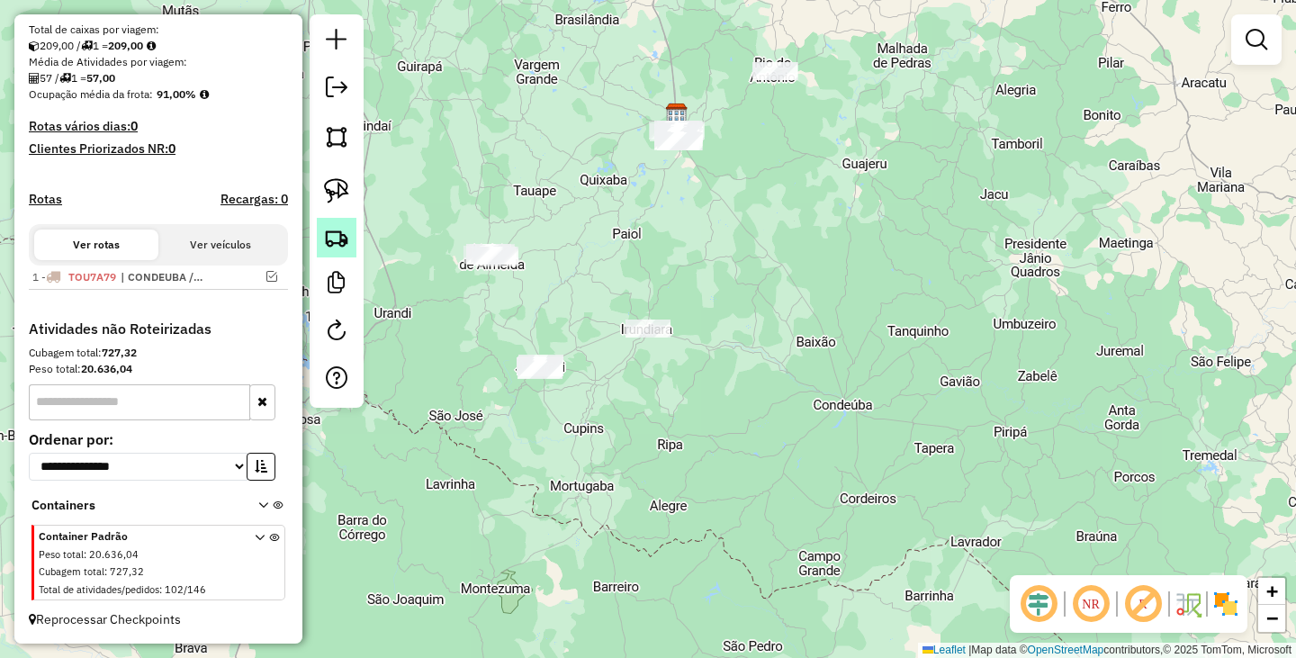
click at [346, 238] on img at bounding box center [336, 237] width 25 height 25
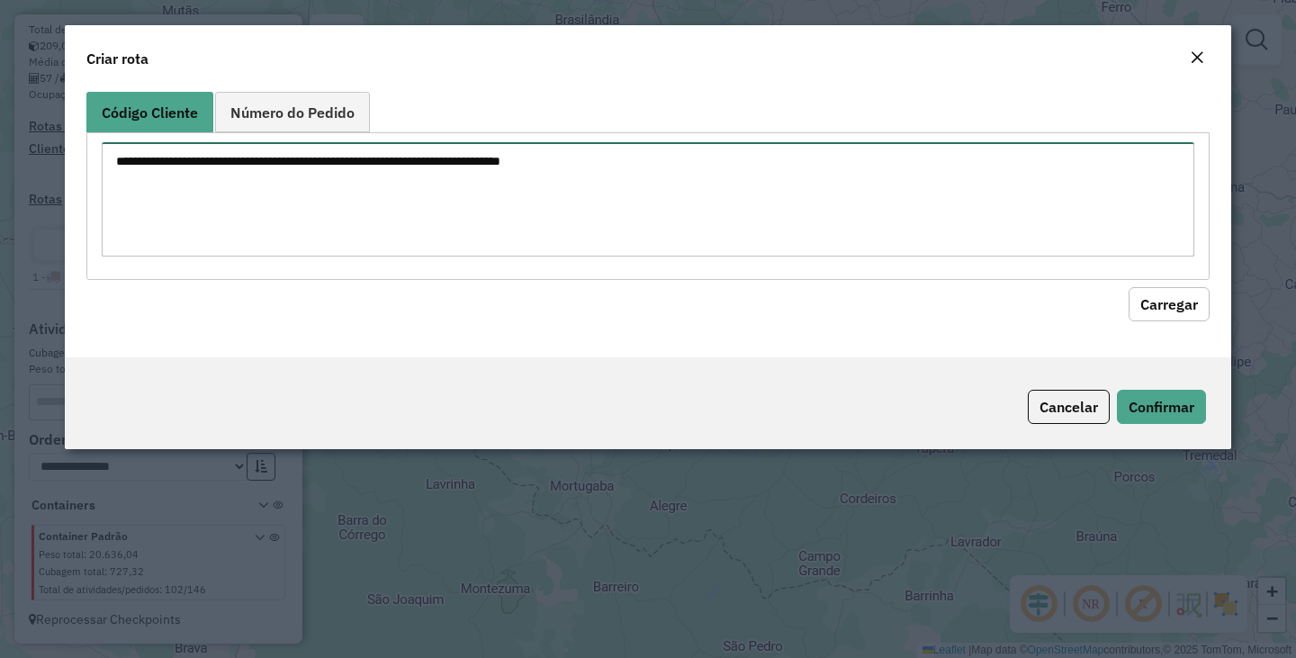
click at [518, 202] on textarea at bounding box center [648, 199] width 1092 height 114
paste textarea "** ** *** *** *** *** *** *** *** *** *** *** **** *** *** *** *** *** *** *** …"
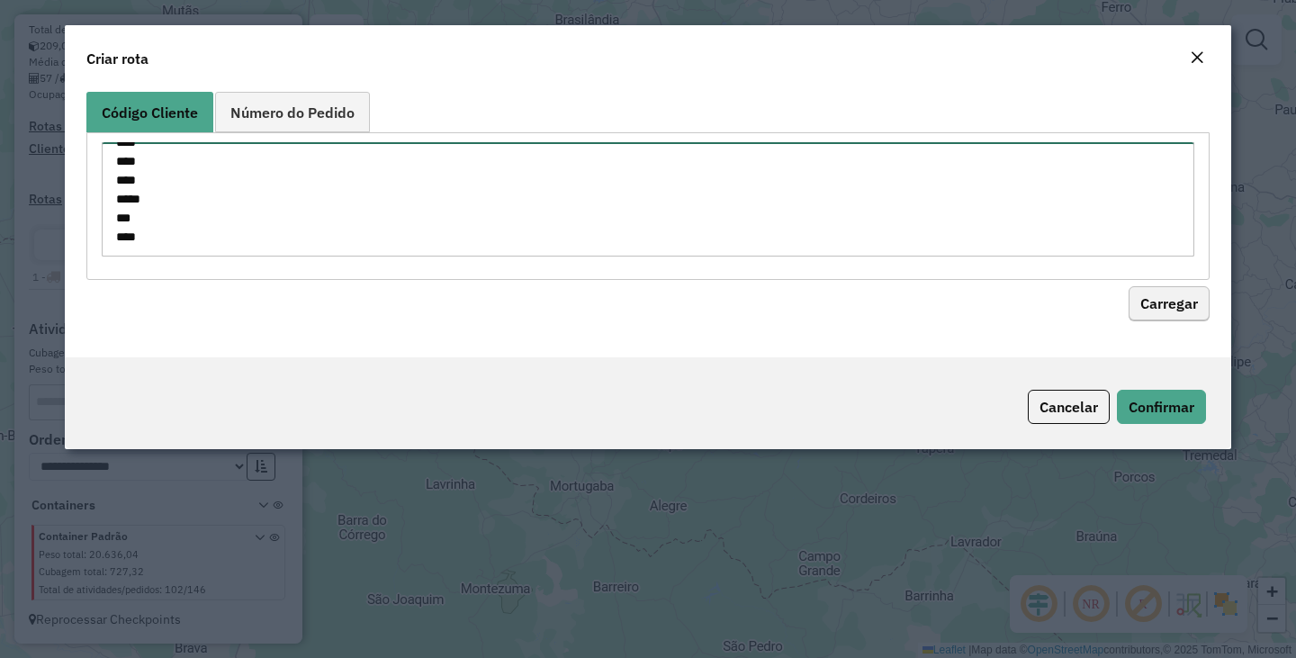
type textarea "** ** *** *** *** *** *** *** *** *** *** *** **** *** *** *** *** *** *** *** …"
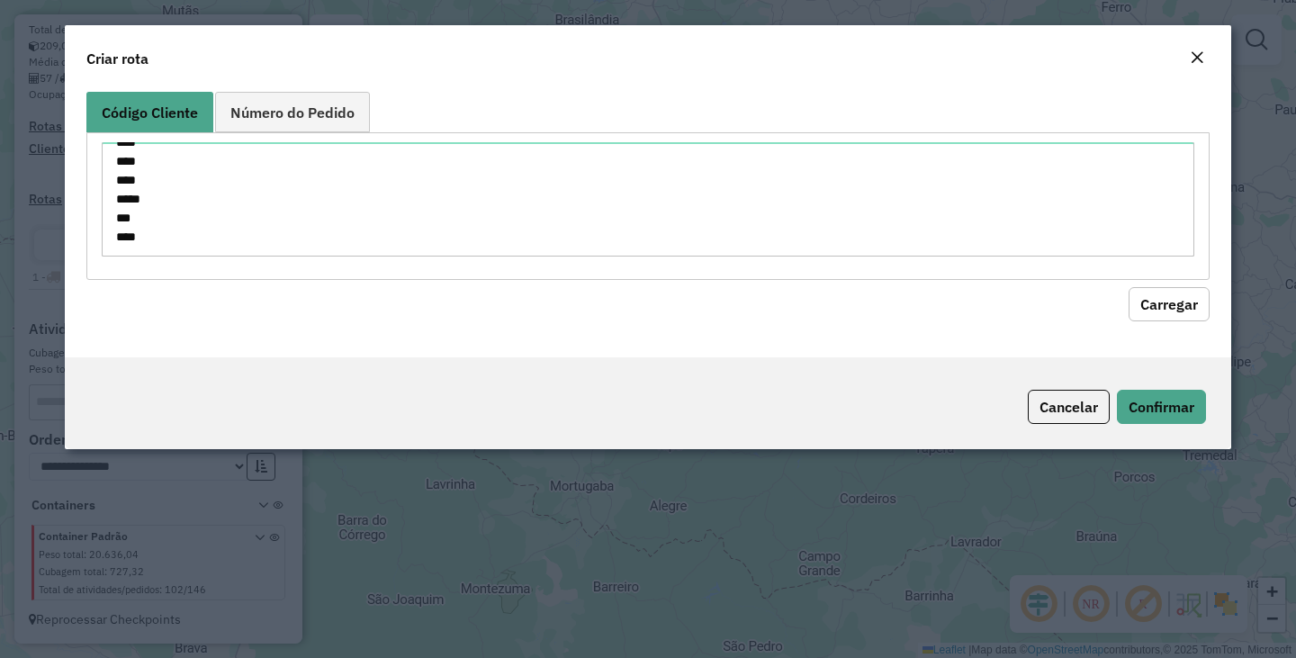
click at [1185, 290] on button "Carregar" at bounding box center [1168, 304] width 81 height 34
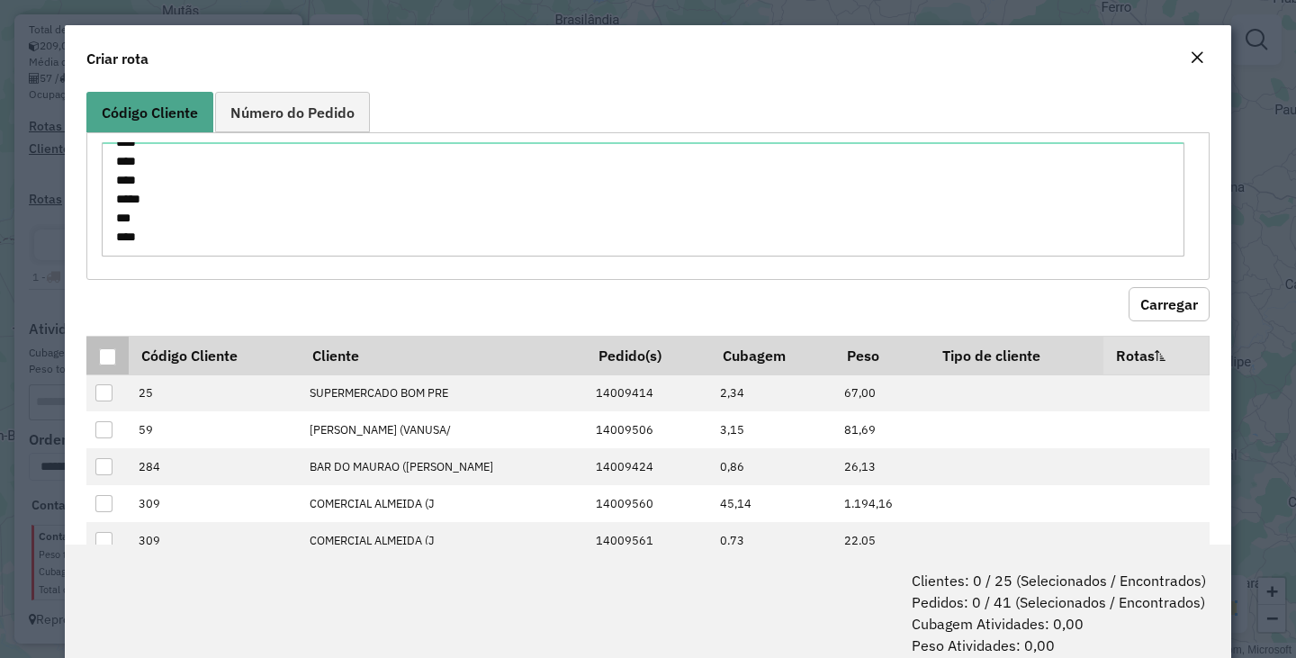
click at [115, 355] on div at bounding box center [108, 357] width 18 height 18
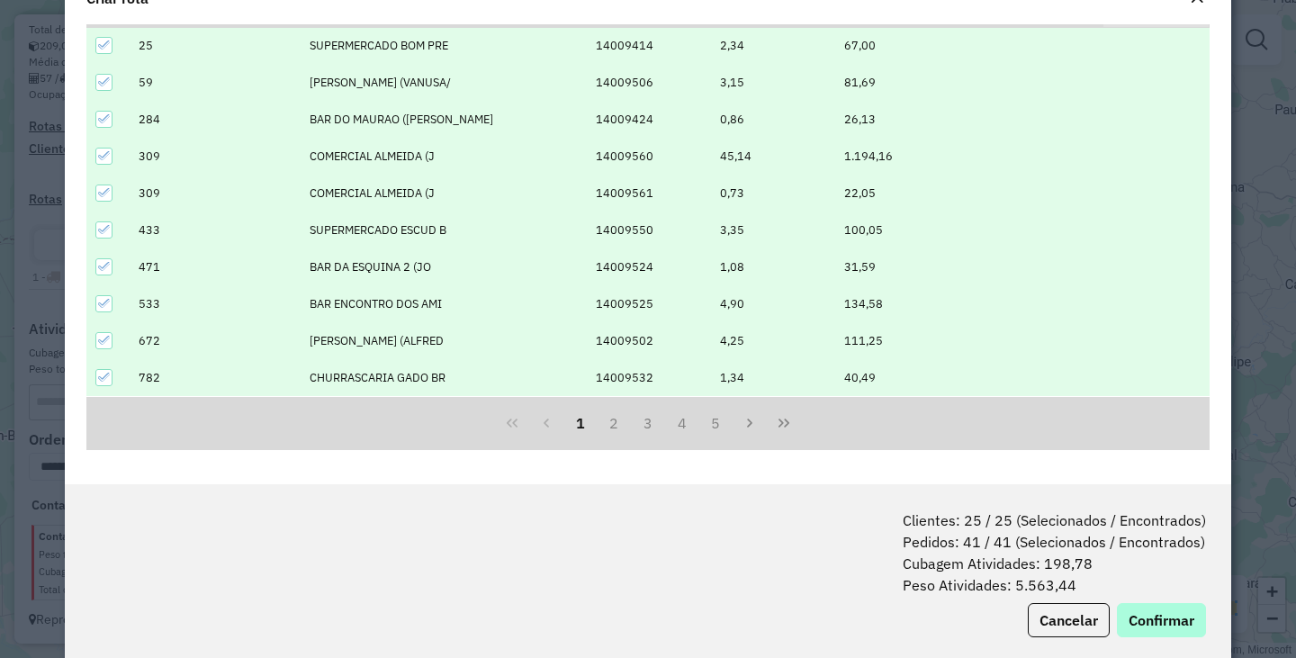
scroll to position [90, 0]
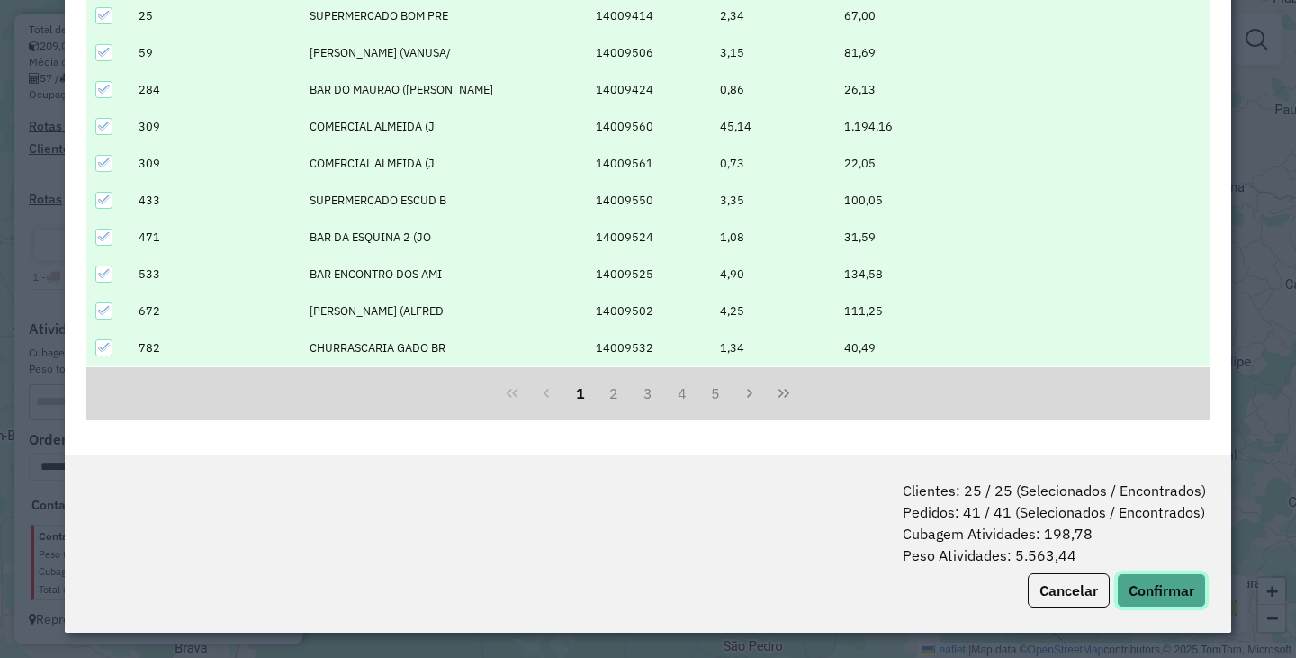
click at [1161, 581] on button "Confirmar" at bounding box center [1161, 590] width 89 height 34
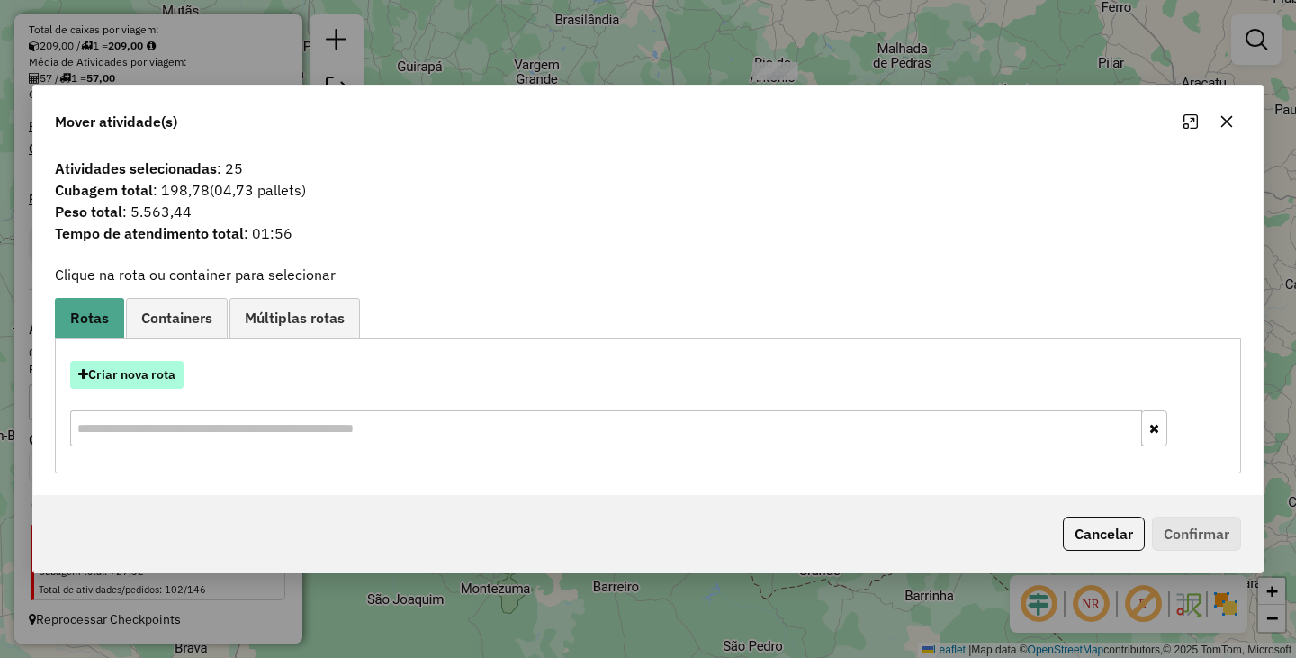
click at [115, 370] on button "Criar nova rota" at bounding box center [126, 375] width 113 height 28
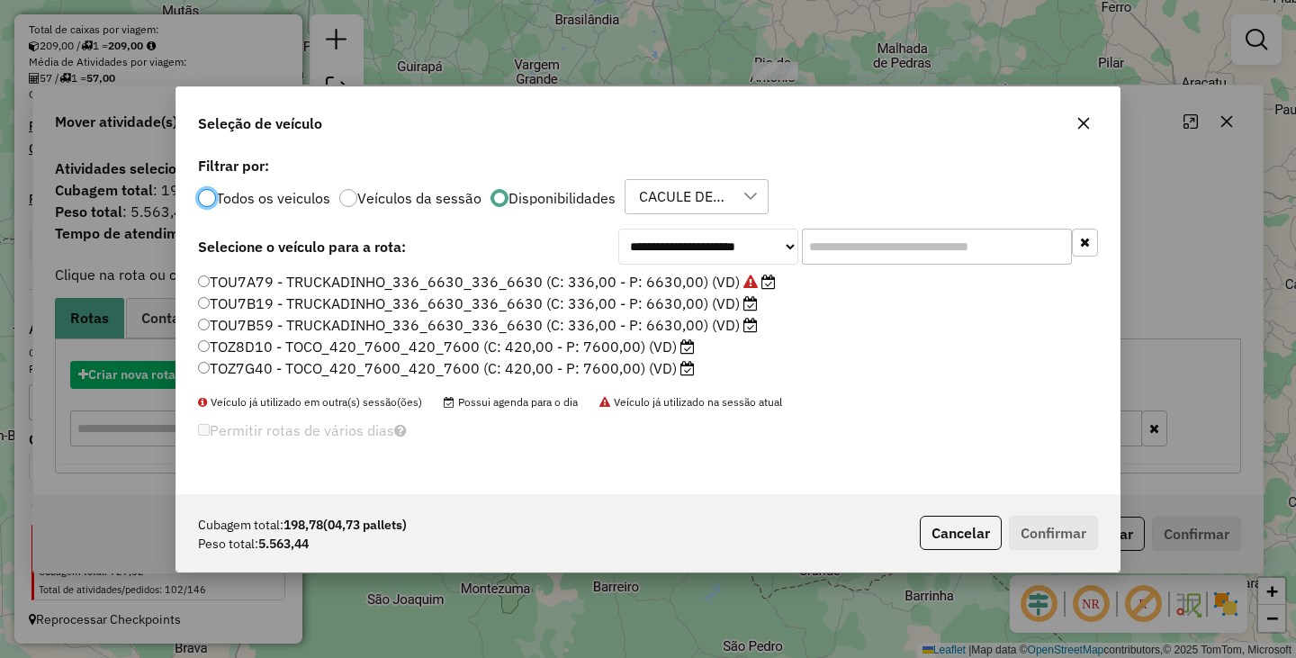
scroll to position [10, 5]
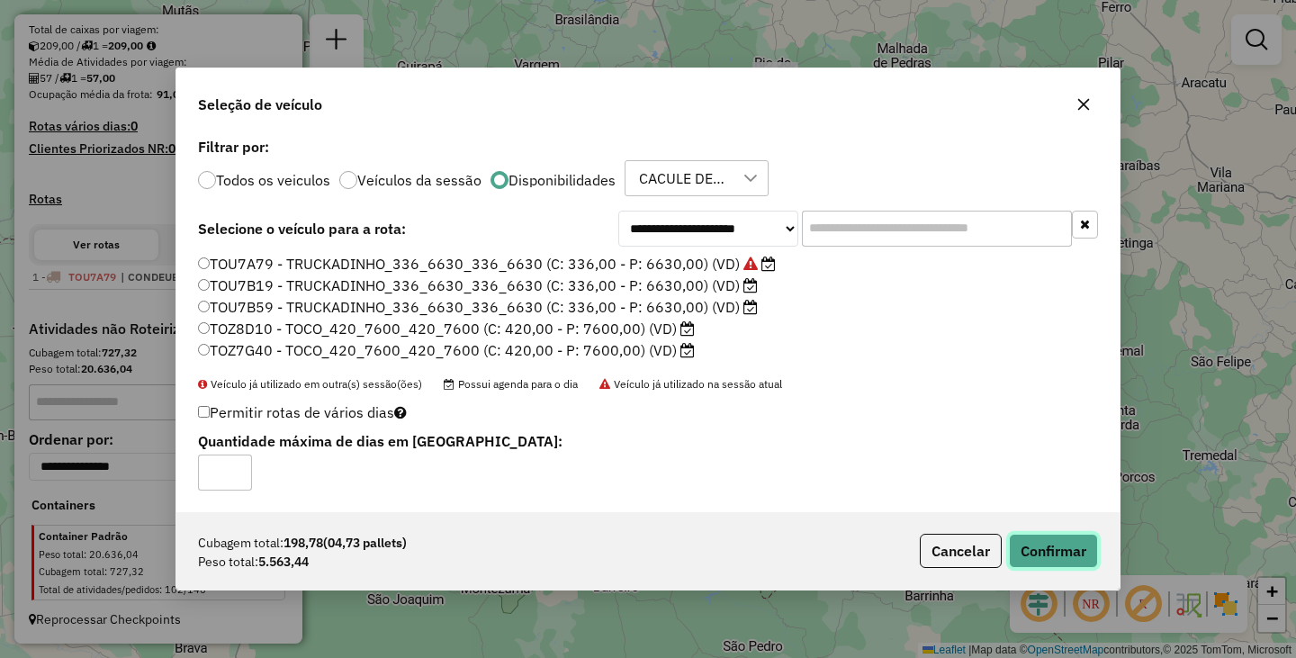
click at [1057, 551] on button "Confirmar" at bounding box center [1053, 551] width 89 height 34
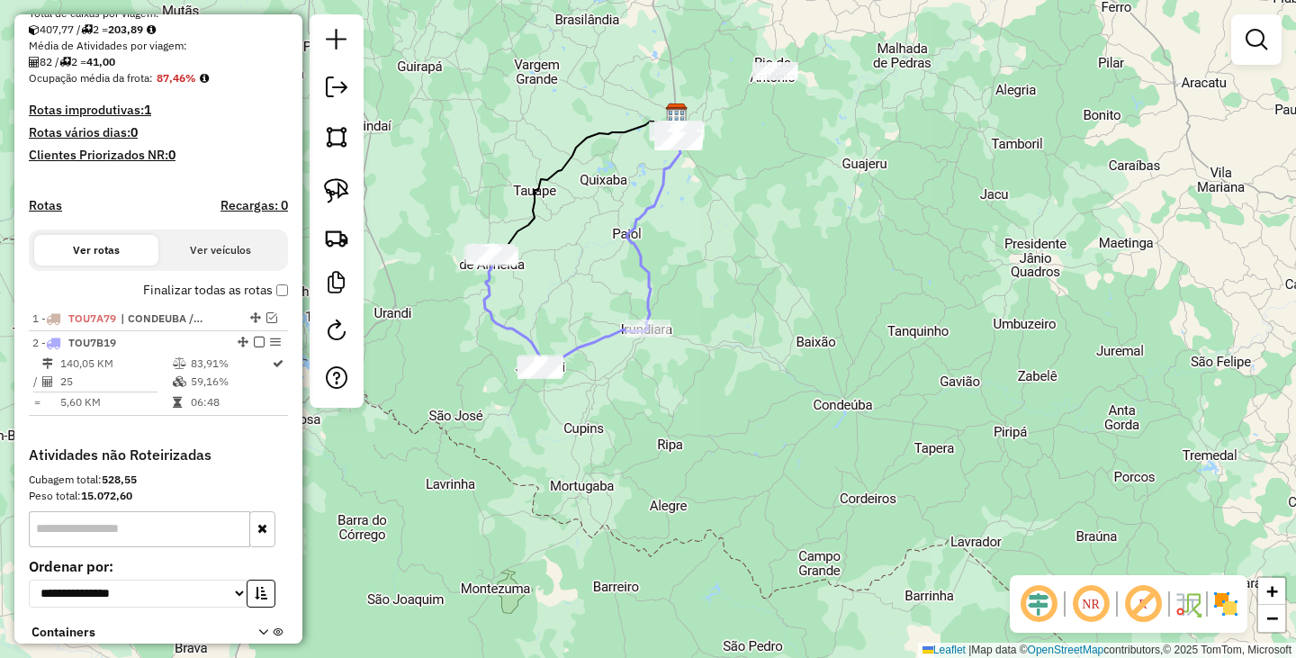
scroll to position [448, 0]
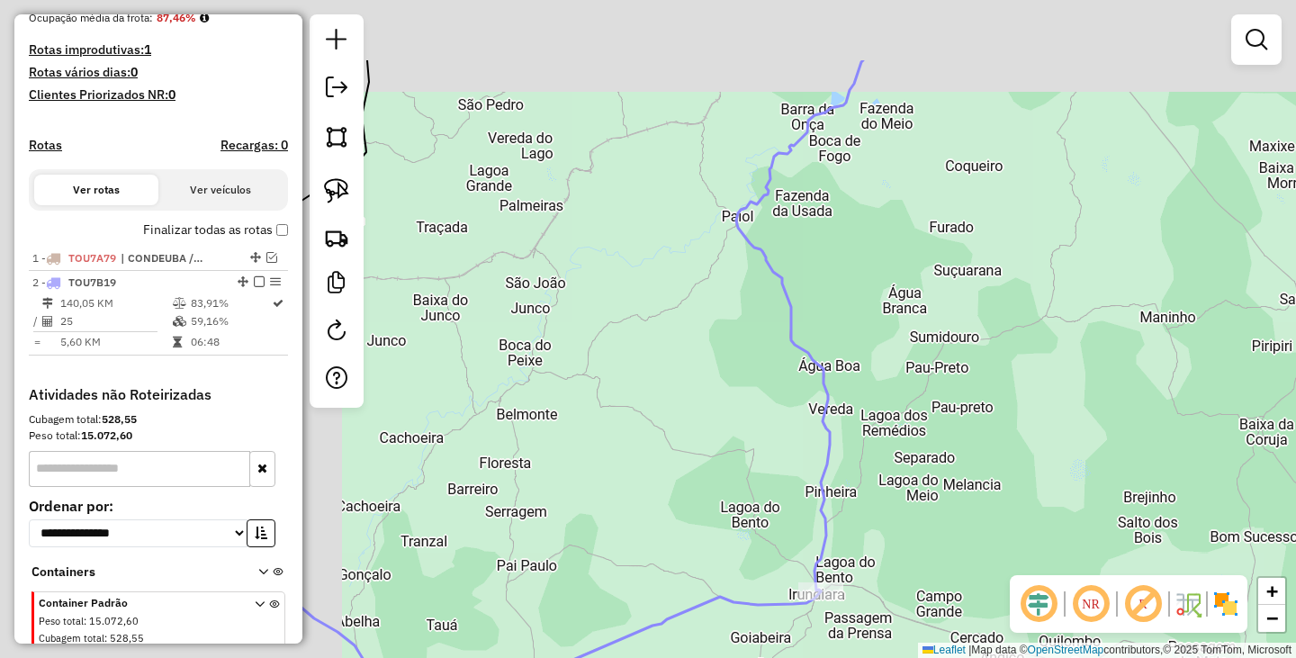
drag, startPoint x: 656, startPoint y: 237, endPoint x: 1113, endPoint y: 376, distance: 477.9
click at [1123, 376] on div "Janela de atendimento Grade de atendimento Capacidade Transportadoras Veículos …" at bounding box center [648, 329] width 1296 height 658
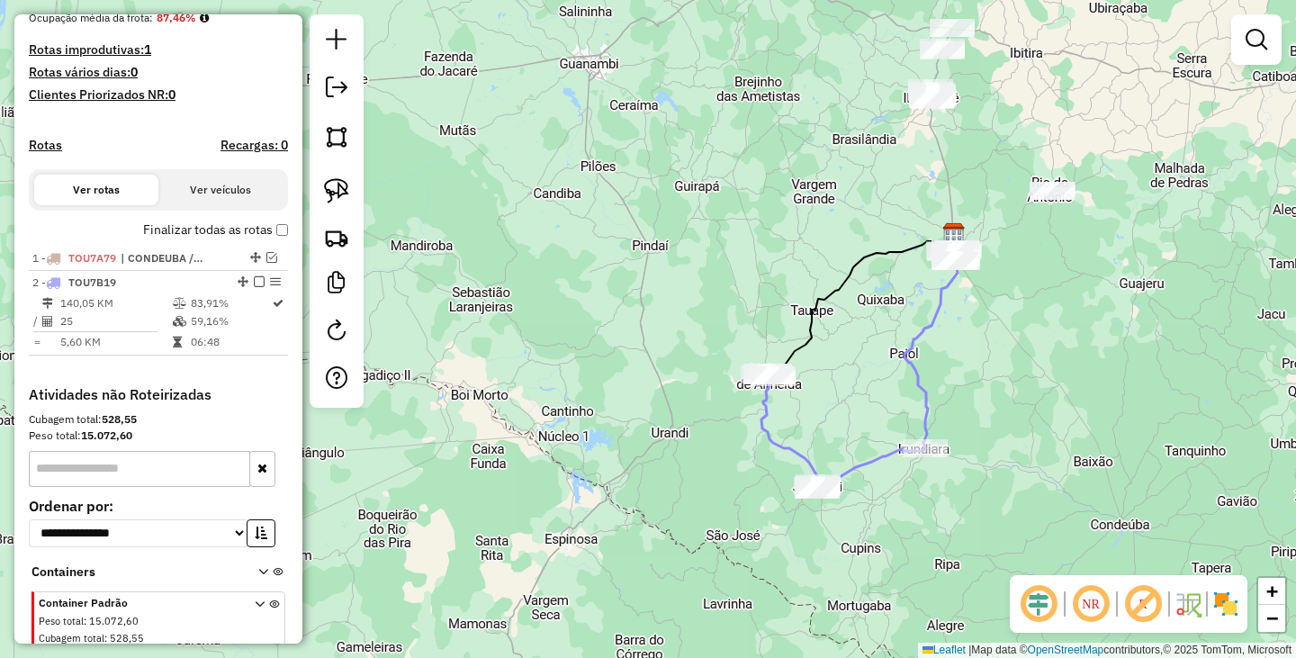
drag, startPoint x: 982, startPoint y: 197, endPoint x: 896, endPoint y: 331, distance: 159.0
click at [910, 329] on icon at bounding box center [930, 341] width 53 height 214
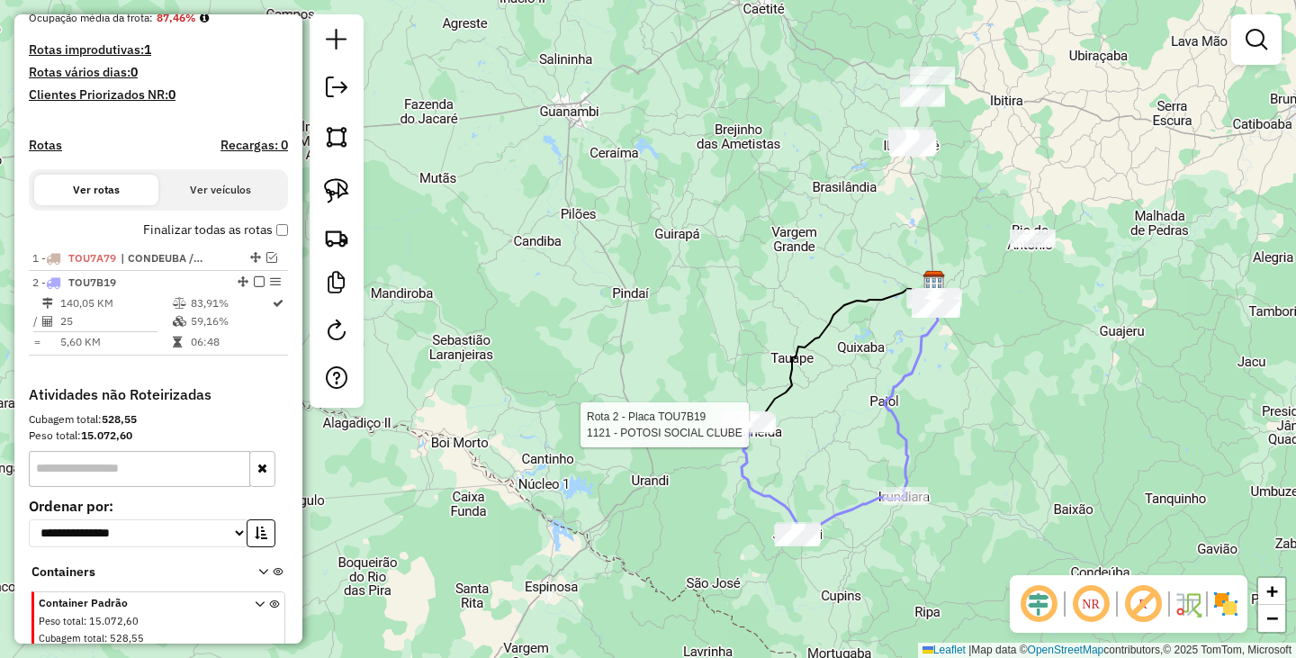
select select "**********"
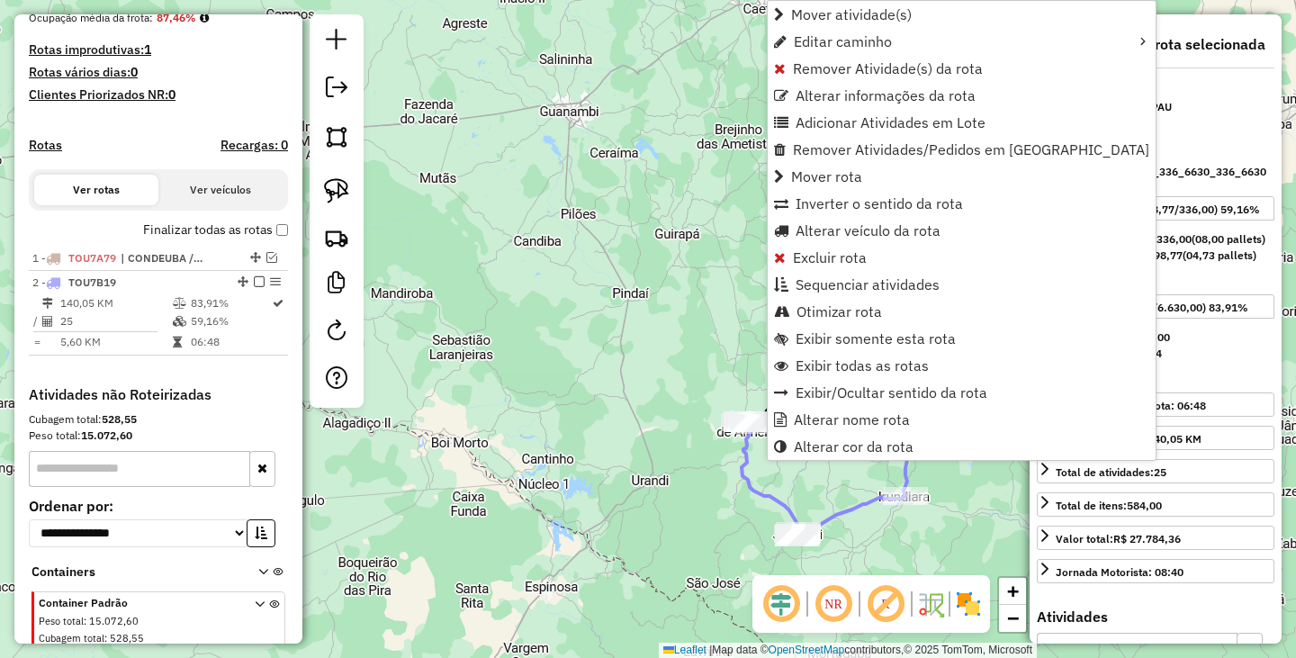
scroll to position [531, 0]
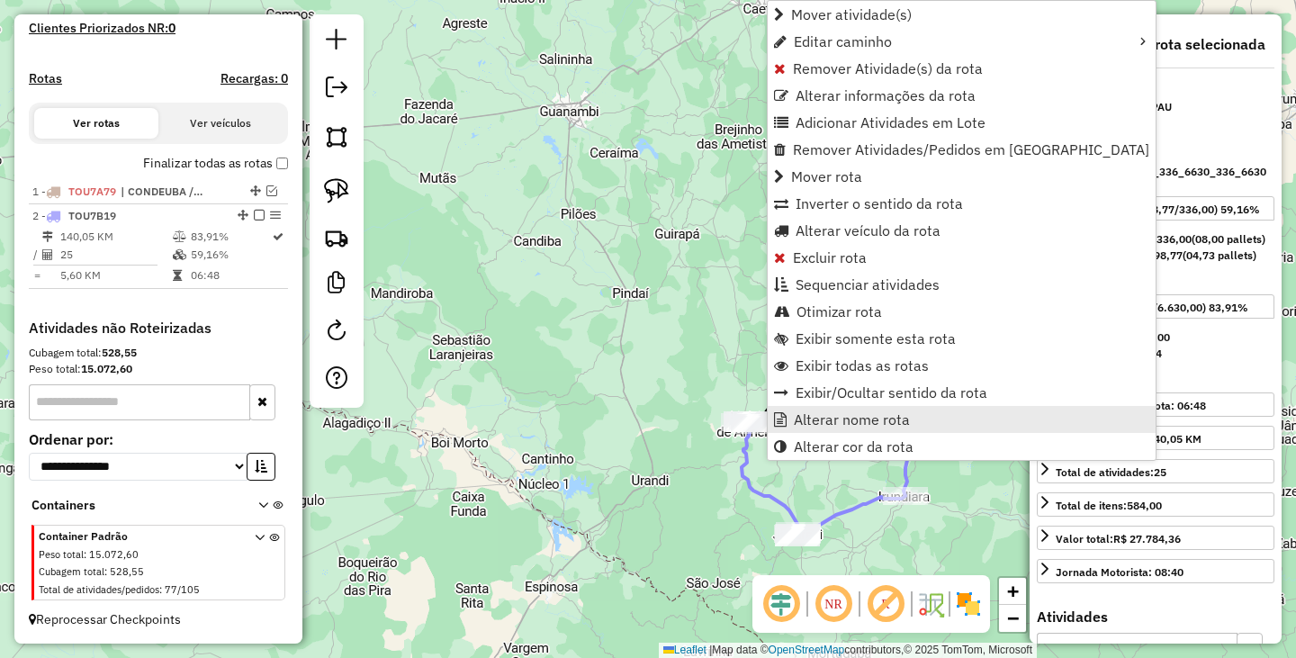
click at [849, 427] on span "Alterar nome rota" at bounding box center [852, 419] width 116 height 14
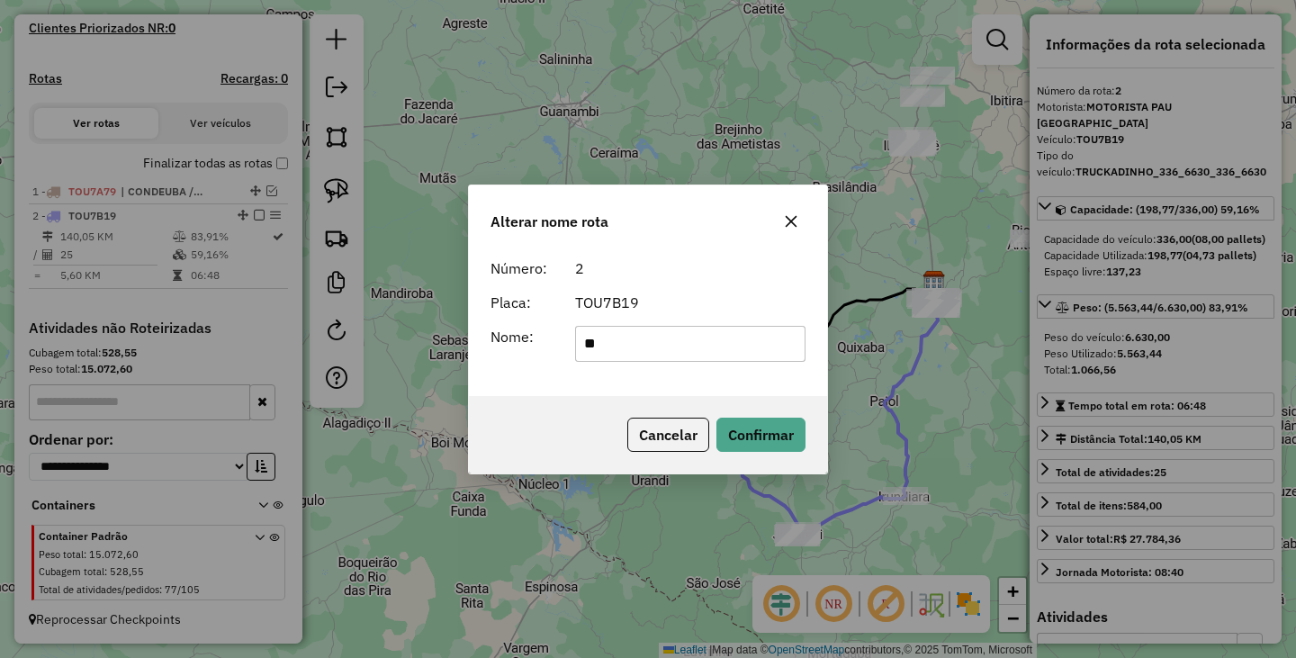
type input "**********"
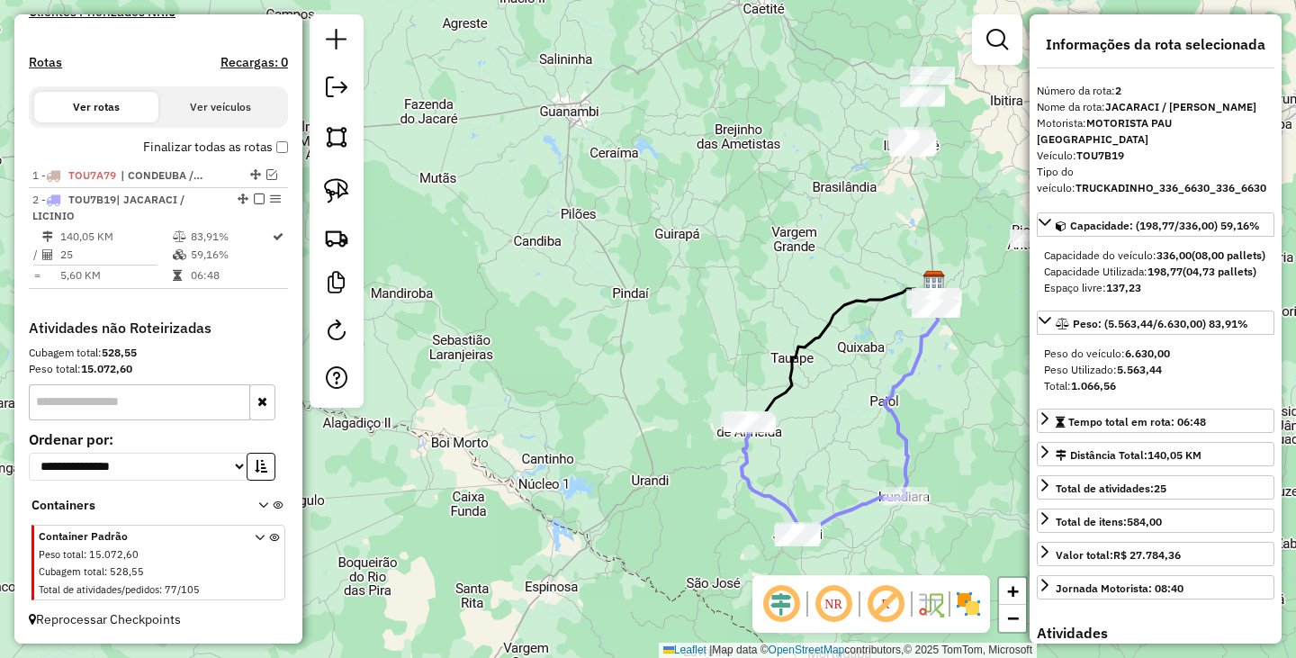
scroll to position [471, 0]
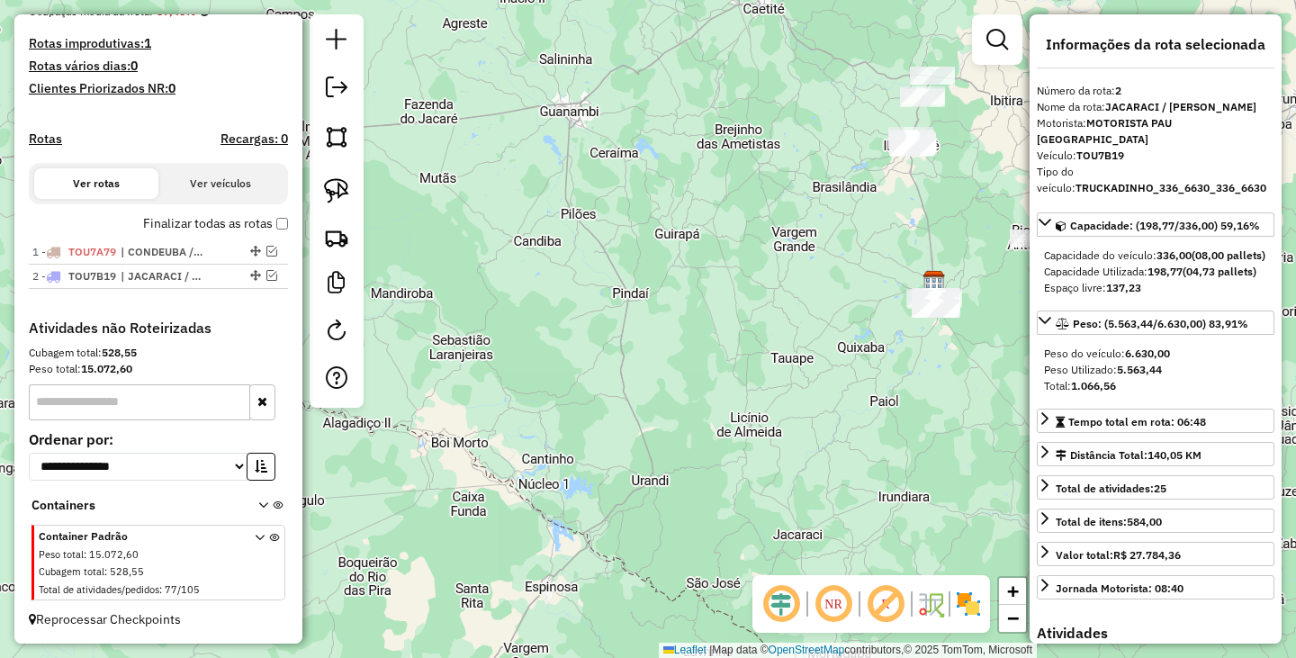
click at [704, 315] on div "Janela de atendimento Grade de atendimento Capacidade Transportadoras Veículos …" at bounding box center [648, 329] width 1296 height 658
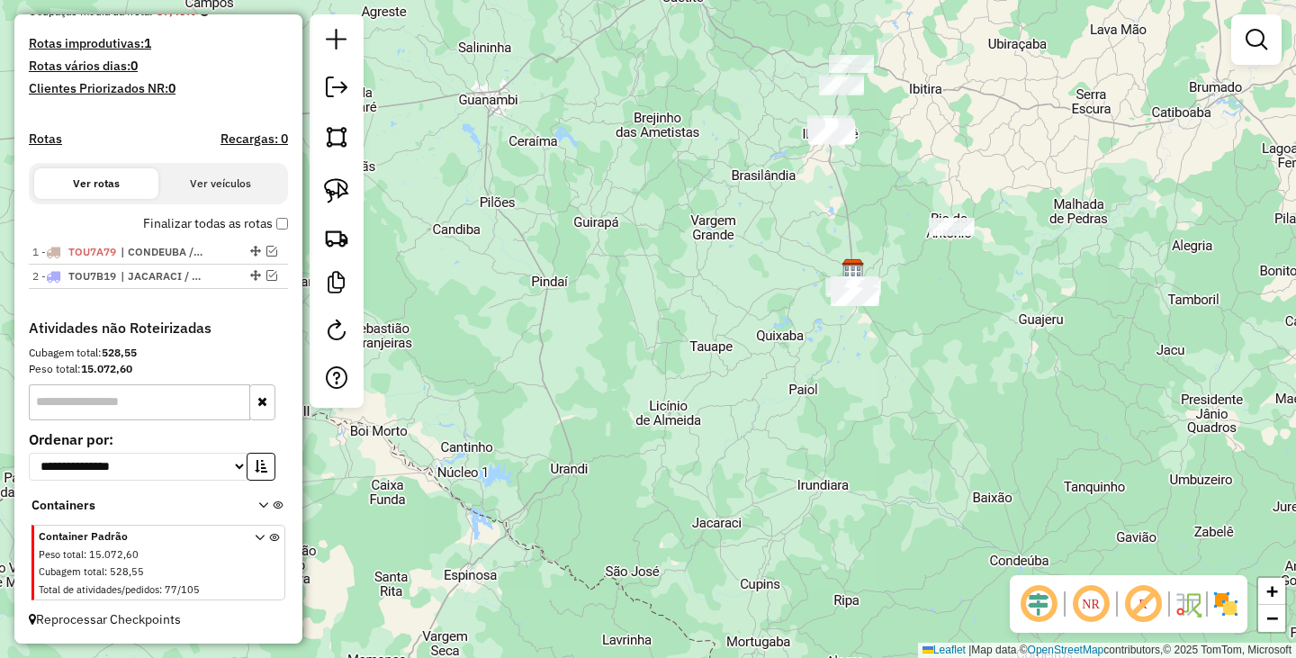
drag, startPoint x: 835, startPoint y: 359, endPoint x: 692, endPoint y: 328, distance: 146.5
click at [693, 328] on div "Janela de atendimento Grade de atendimento Capacidade Transportadoras Veículos …" at bounding box center [648, 329] width 1296 height 658
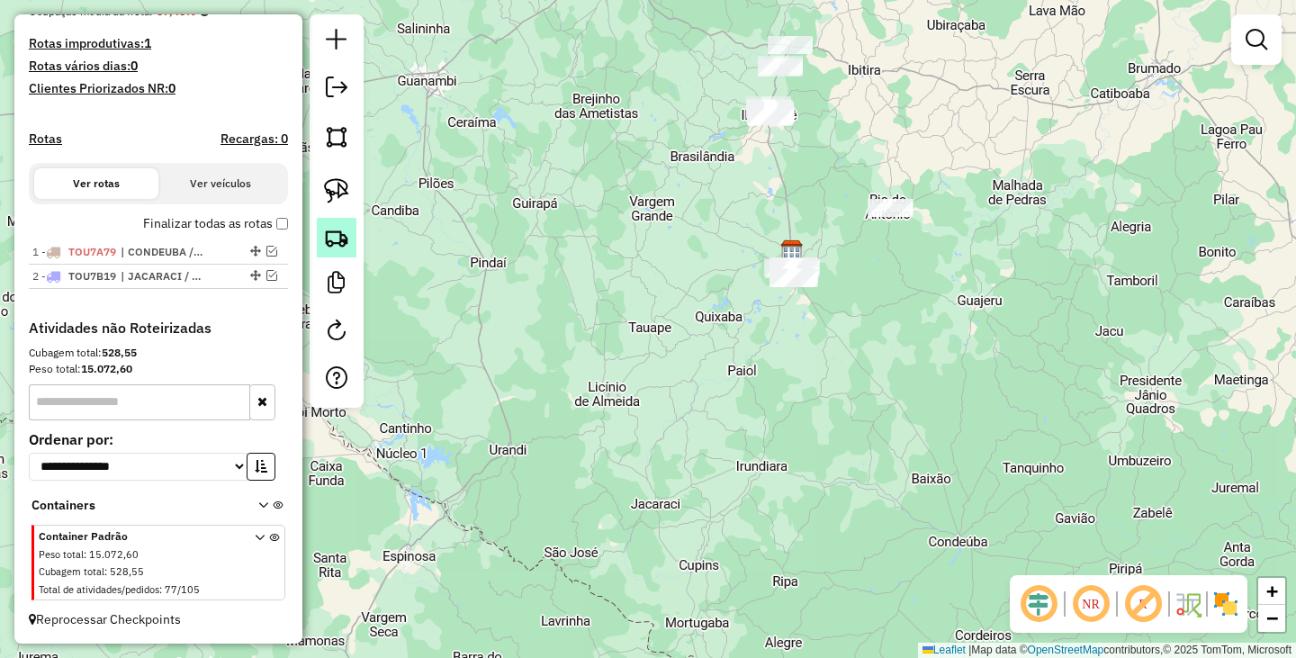
click at [337, 238] on img at bounding box center [336, 237] width 25 height 25
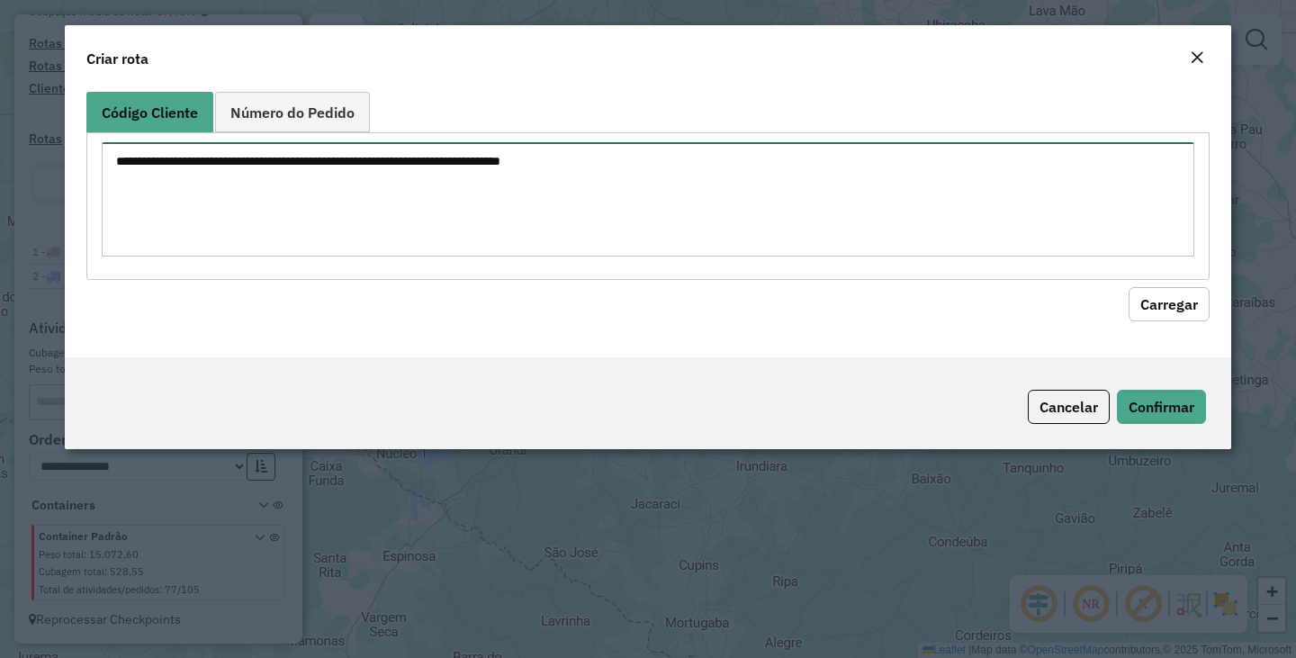
click at [483, 222] on textarea at bounding box center [648, 199] width 1092 height 114
paste textarea "** ** ** *** *** *** *** *** *** *** *** *** *** *** *** *** *** *** *** *** **…"
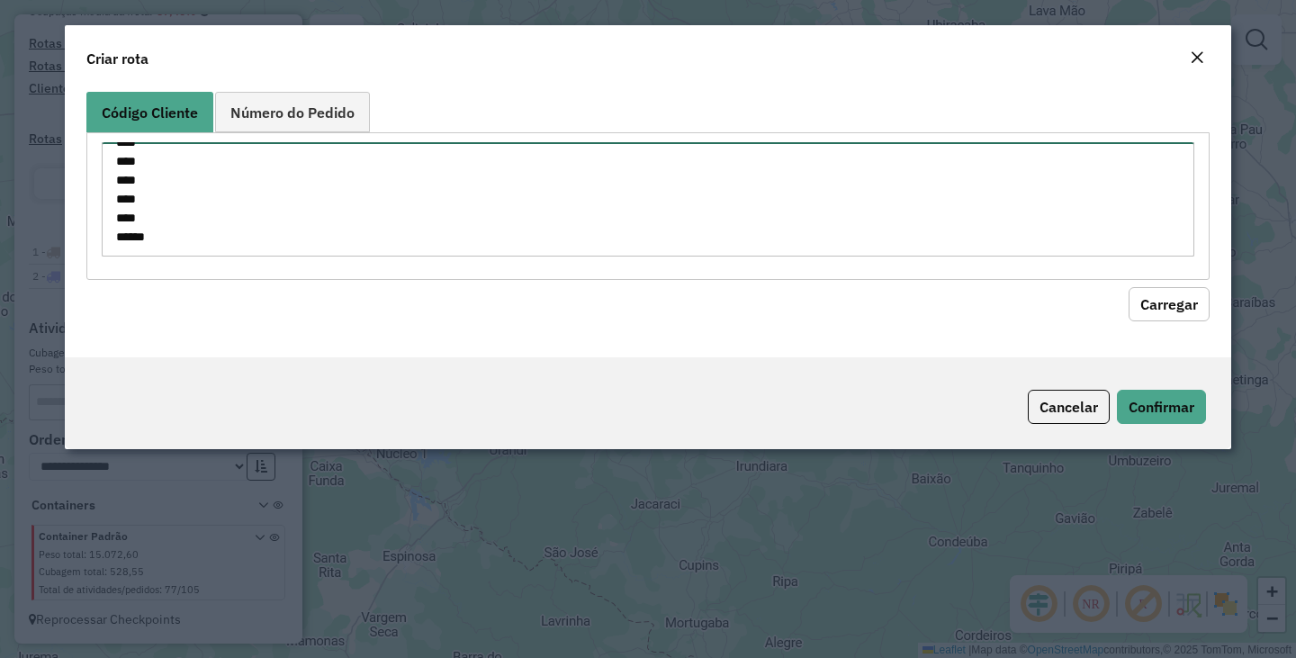
type textarea "** ** ** *** *** *** *** *** *** *** *** *** *** *** *** *** *** *** *** *** **…"
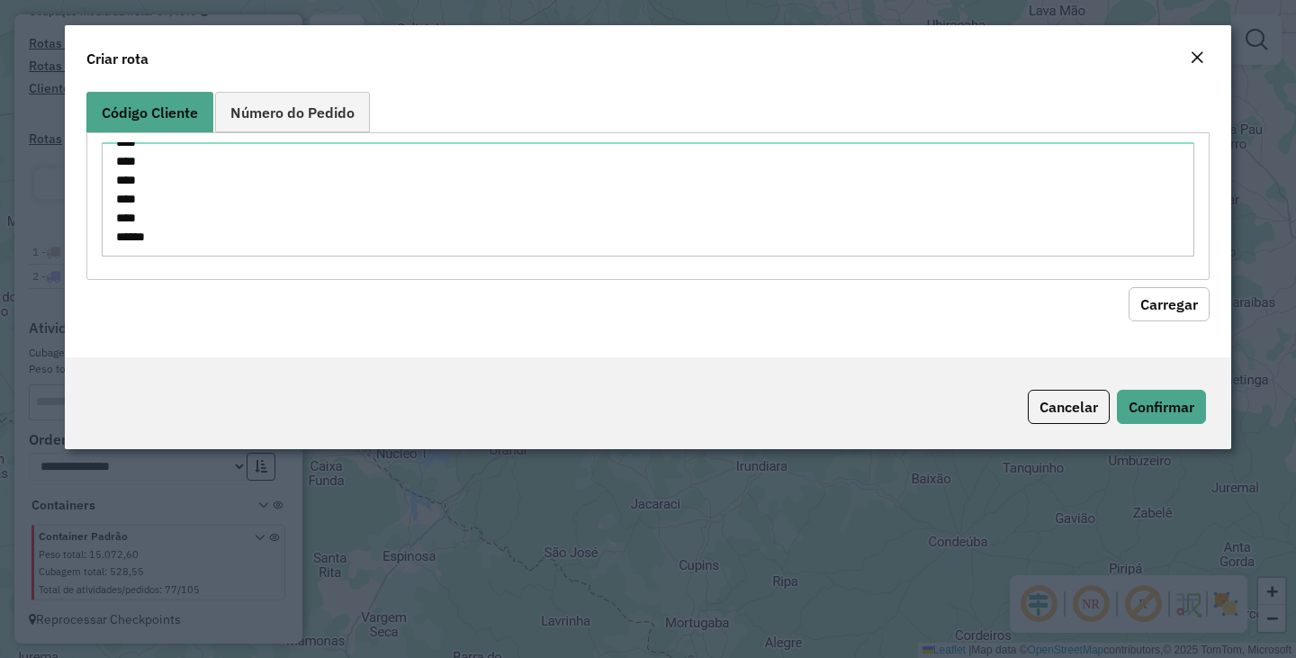
click at [1193, 283] on hb-field-button "Carregar" at bounding box center [647, 300] width 1123 height 41
click at [1174, 304] on button "Carregar" at bounding box center [1168, 304] width 81 height 34
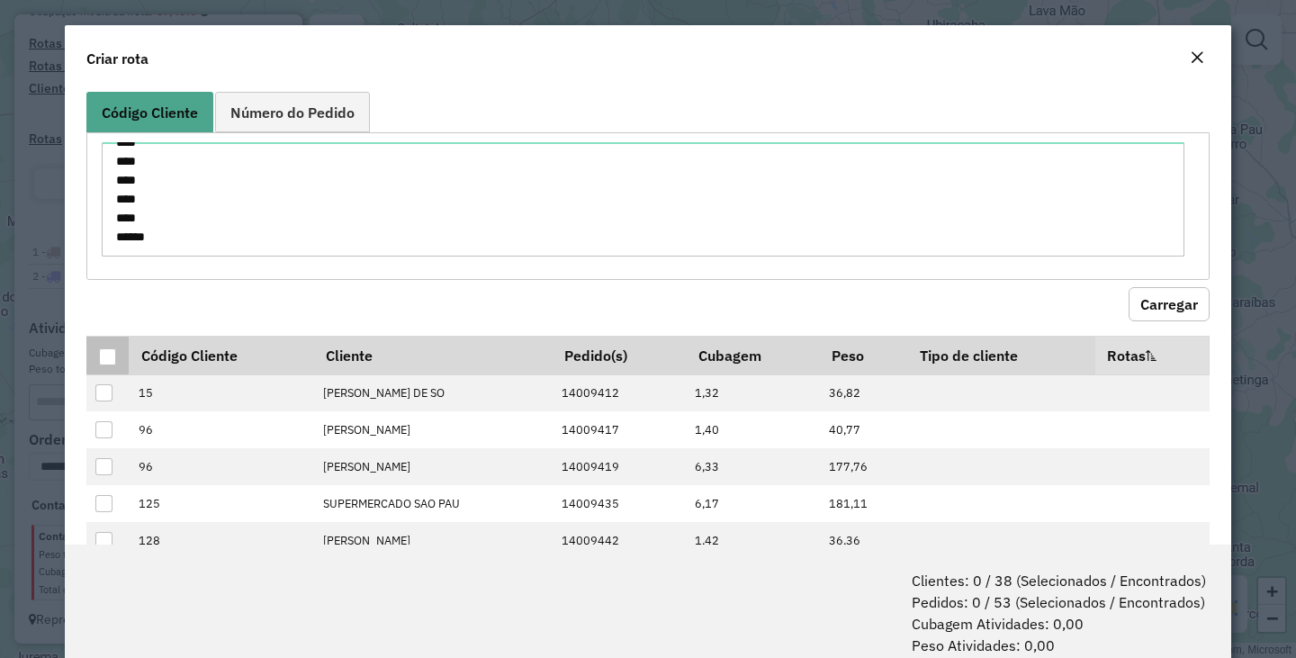
click at [112, 359] on div at bounding box center [107, 356] width 17 height 17
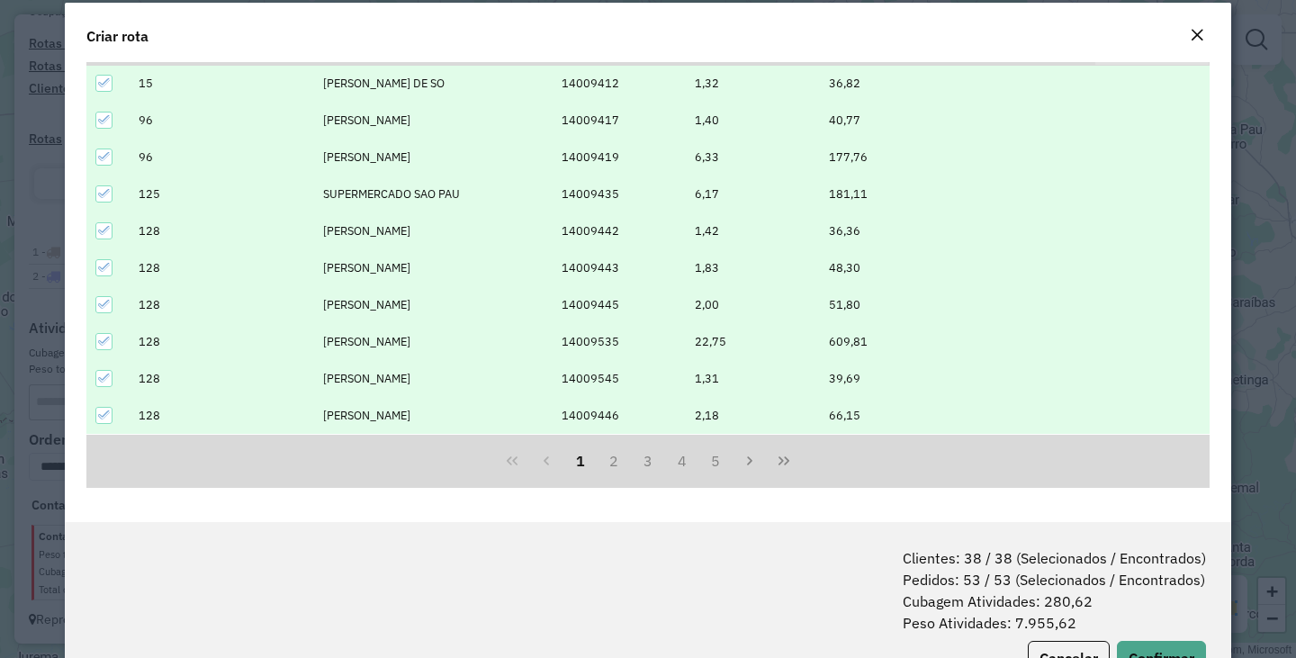
scroll to position [90, 0]
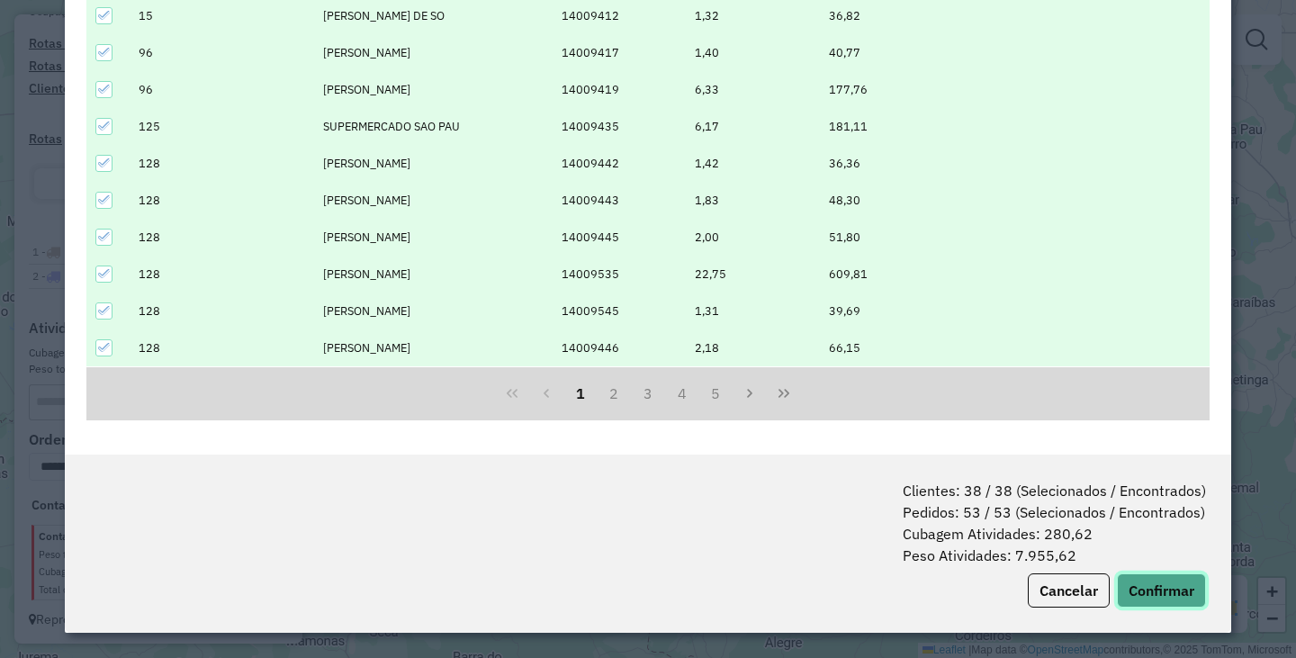
click at [1155, 600] on button "Confirmar" at bounding box center [1161, 590] width 89 height 34
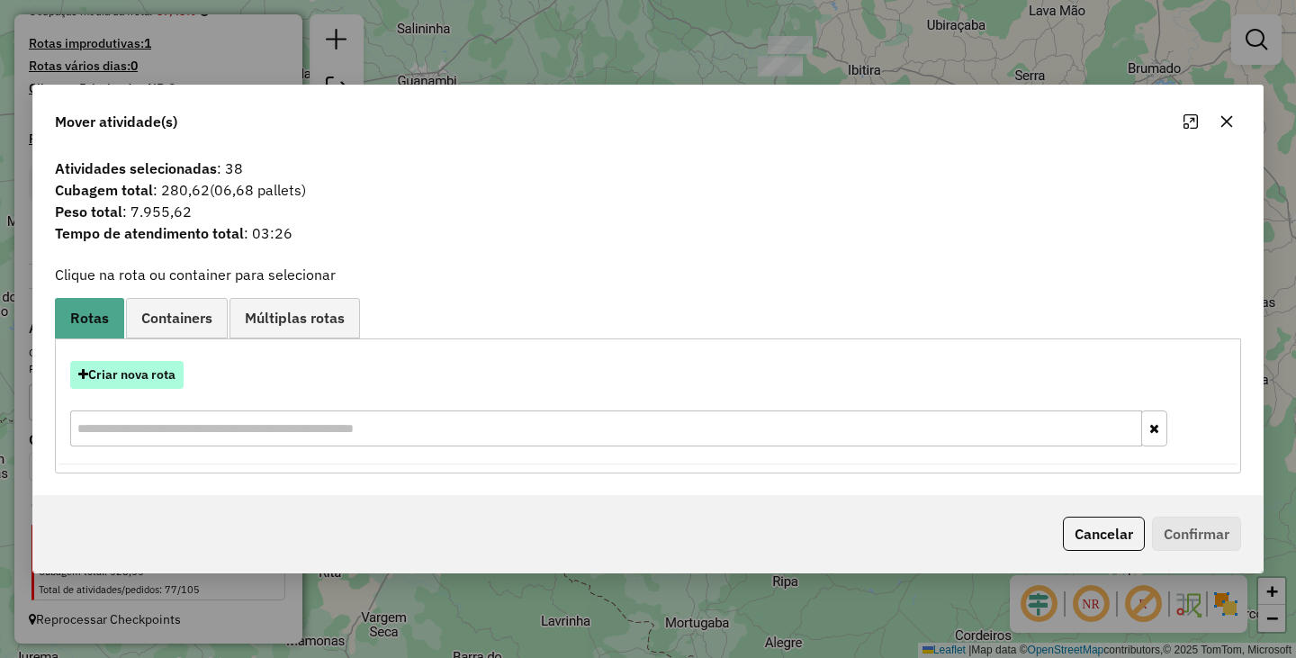
click at [139, 374] on button "Criar nova rota" at bounding box center [126, 375] width 113 height 28
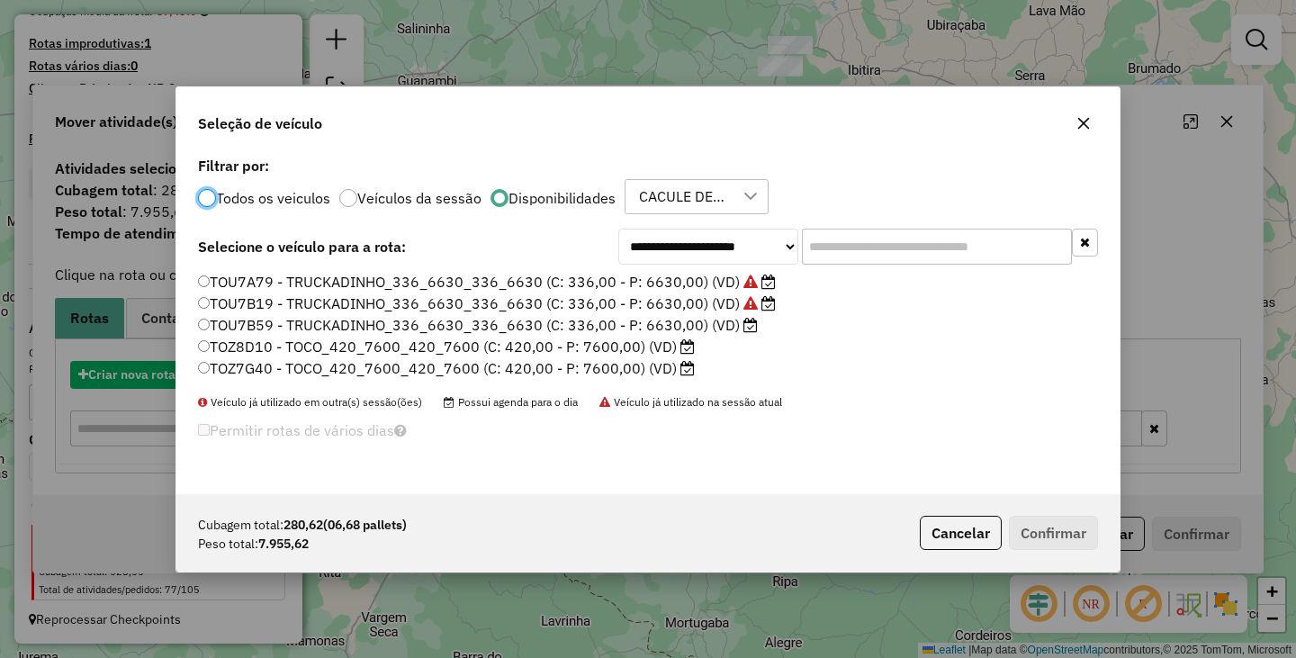
scroll to position [10, 5]
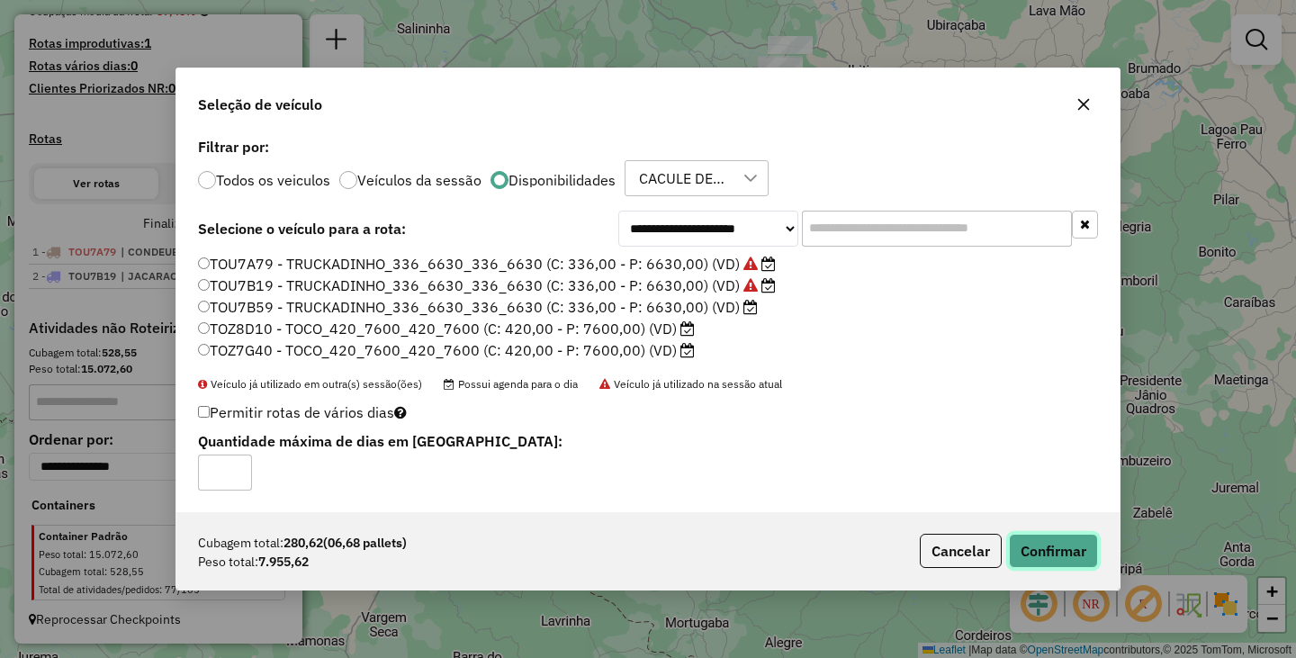
click at [1054, 550] on button "Confirmar" at bounding box center [1053, 551] width 89 height 34
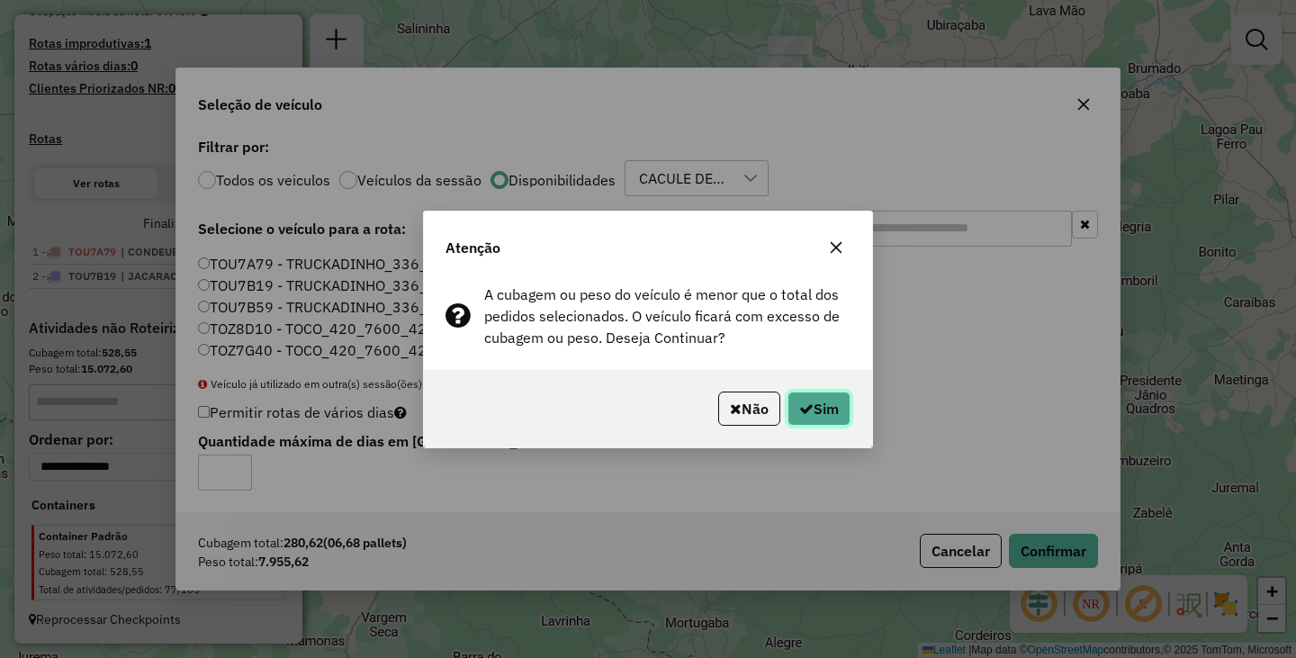
click at [810, 419] on button "Sim" at bounding box center [818, 408] width 63 height 34
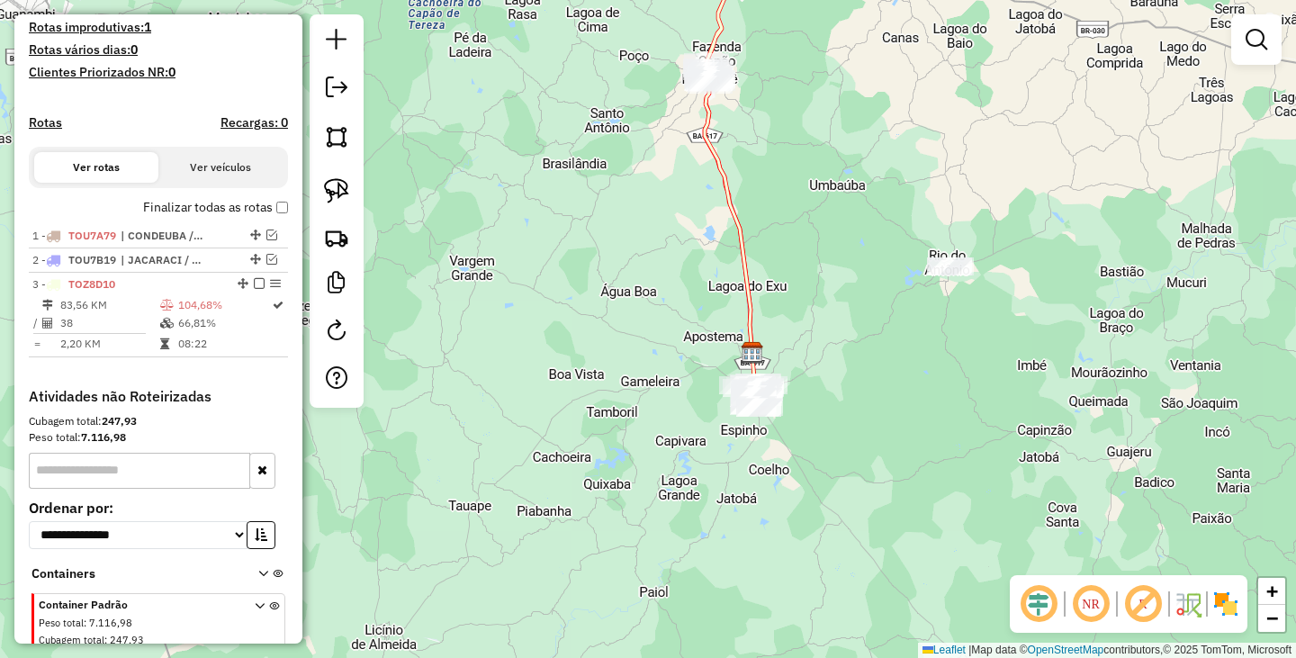
drag, startPoint x: 794, startPoint y: 167, endPoint x: 816, endPoint y: 462, distance: 296.0
click at [816, 462] on div "Janela de atendimento Grade de atendimento Capacidade Transportadoras Veículos …" at bounding box center [648, 329] width 1296 height 658
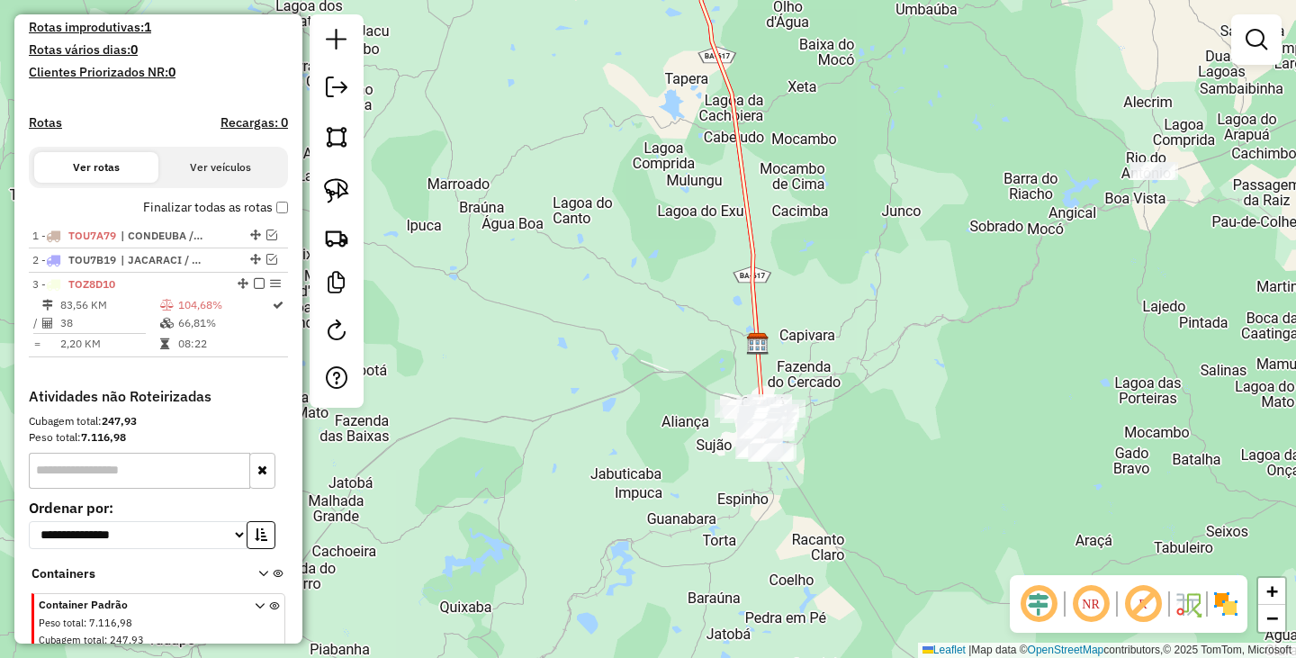
drag, startPoint x: 822, startPoint y: 452, endPoint x: 775, endPoint y: 259, distance: 198.2
click at [775, 259] on div "Janela de atendimento Grade de atendimento Capacidade Transportadoras Veículos …" at bounding box center [648, 329] width 1296 height 658
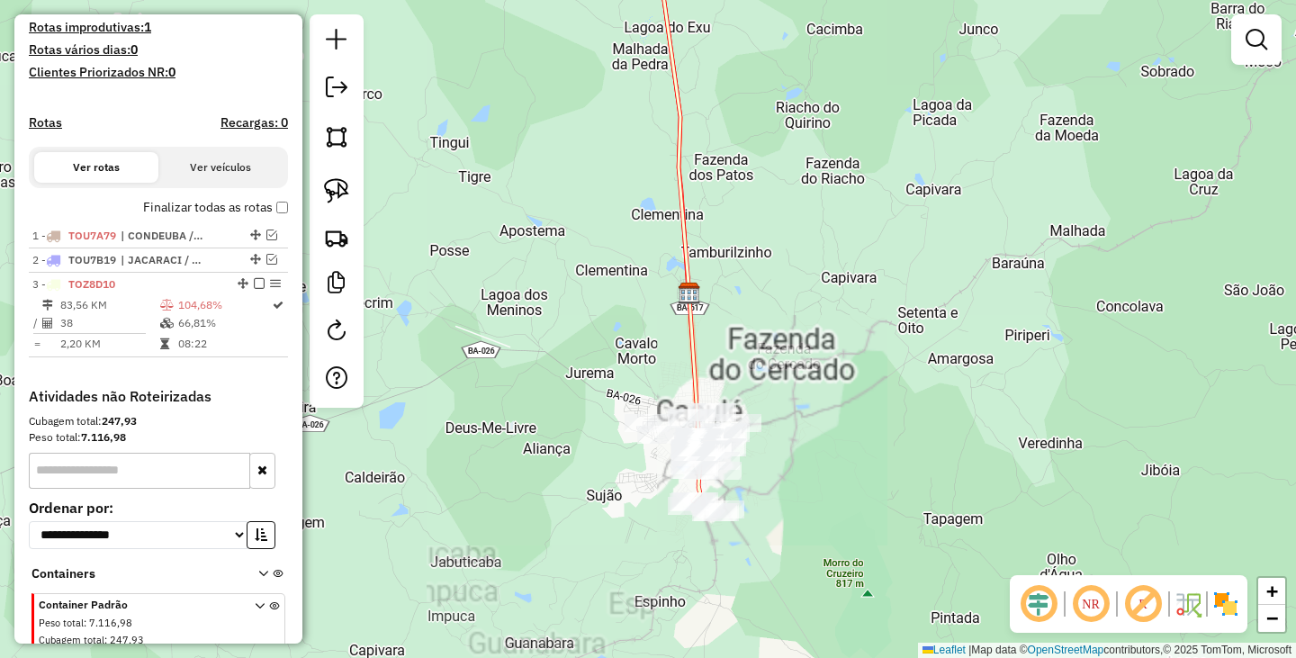
drag, startPoint x: 838, startPoint y: 424, endPoint x: 896, endPoint y: 287, distance: 148.7
click at [896, 287] on div "Janela de atendimento Grade de atendimento Capacidade Transportadoras Veículos …" at bounding box center [648, 329] width 1296 height 658
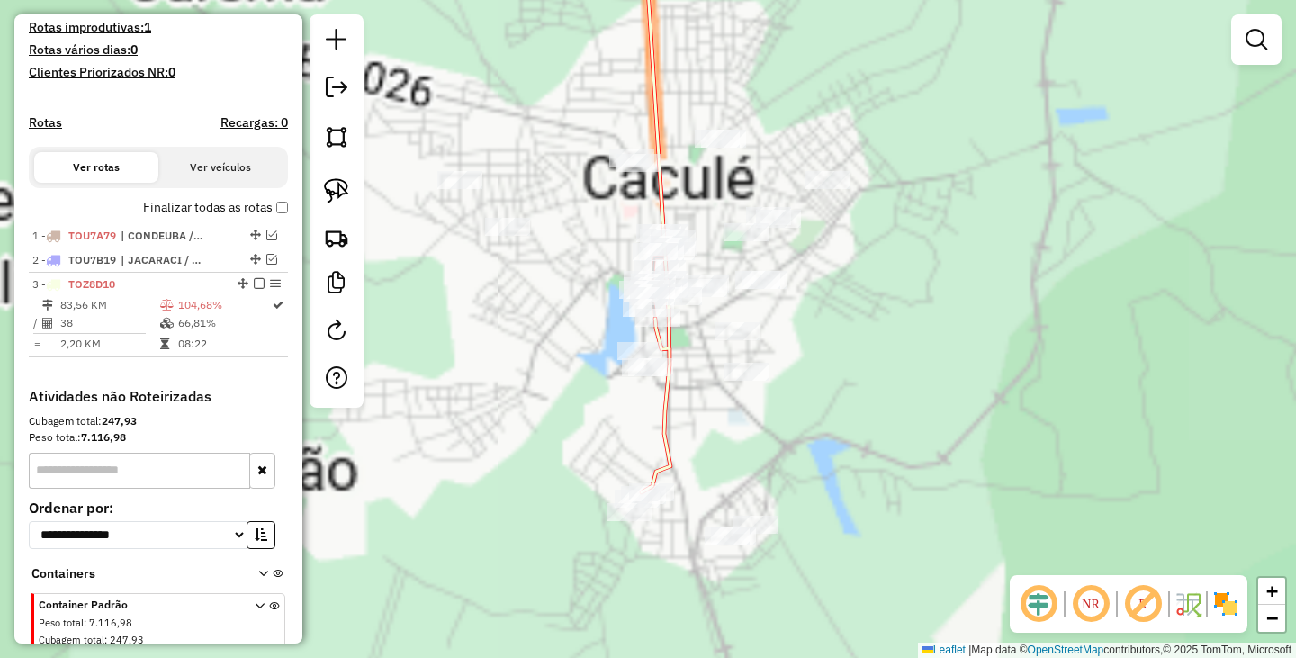
drag, startPoint x: 809, startPoint y: 208, endPoint x: 886, endPoint y: 407, distance: 213.4
click at [886, 406] on div "Janela de atendimento Grade de atendimento Capacidade Transportadoras Veículos …" at bounding box center [648, 329] width 1296 height 658
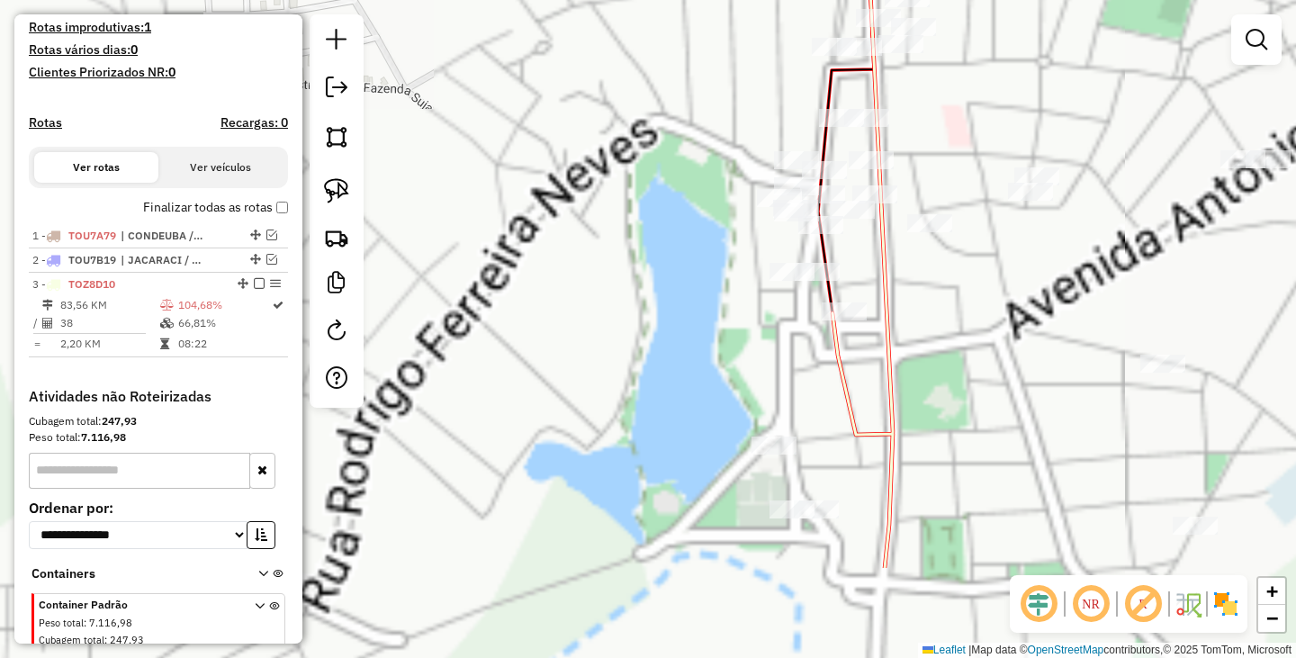
drag, startPoint x: 729, startPoint y: 377, endPoint x: 665, endPoint y: 318, distance: 87.2
click at [665, 318] on div "Janela de atendimento Grade de atendimento Capacidade Transportadoras Veículos …" at bounding box center [648, 329] width 1296 height 658
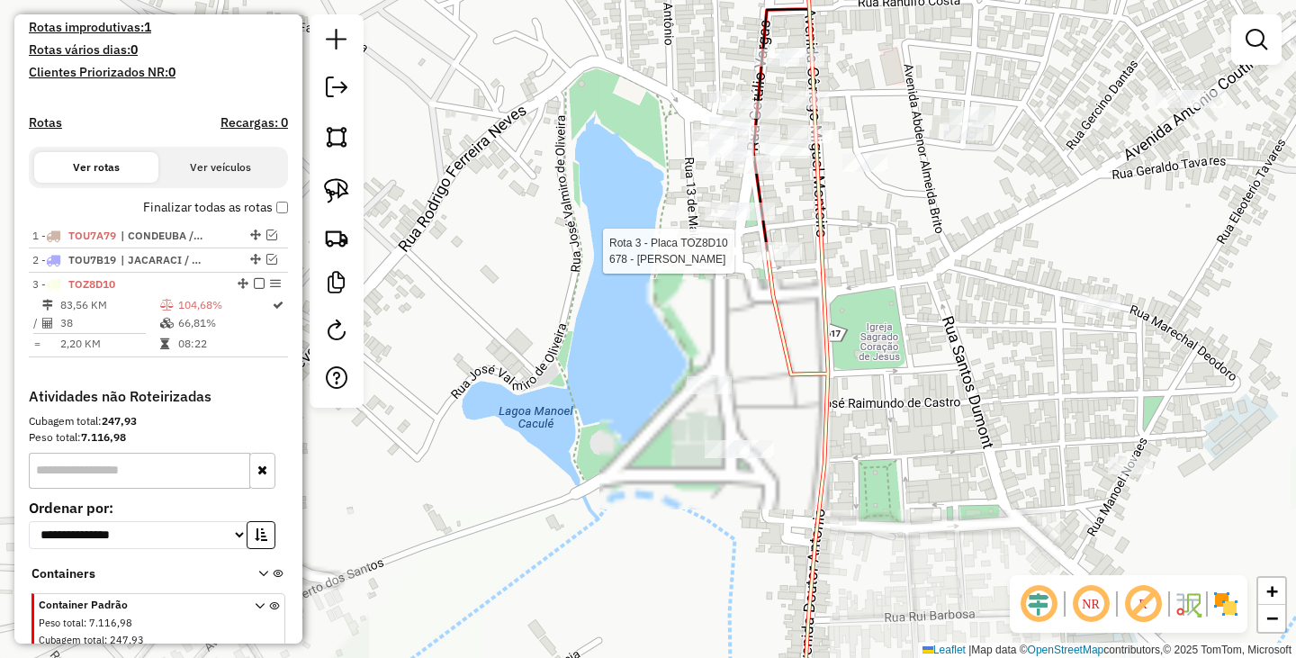
select select "**********"
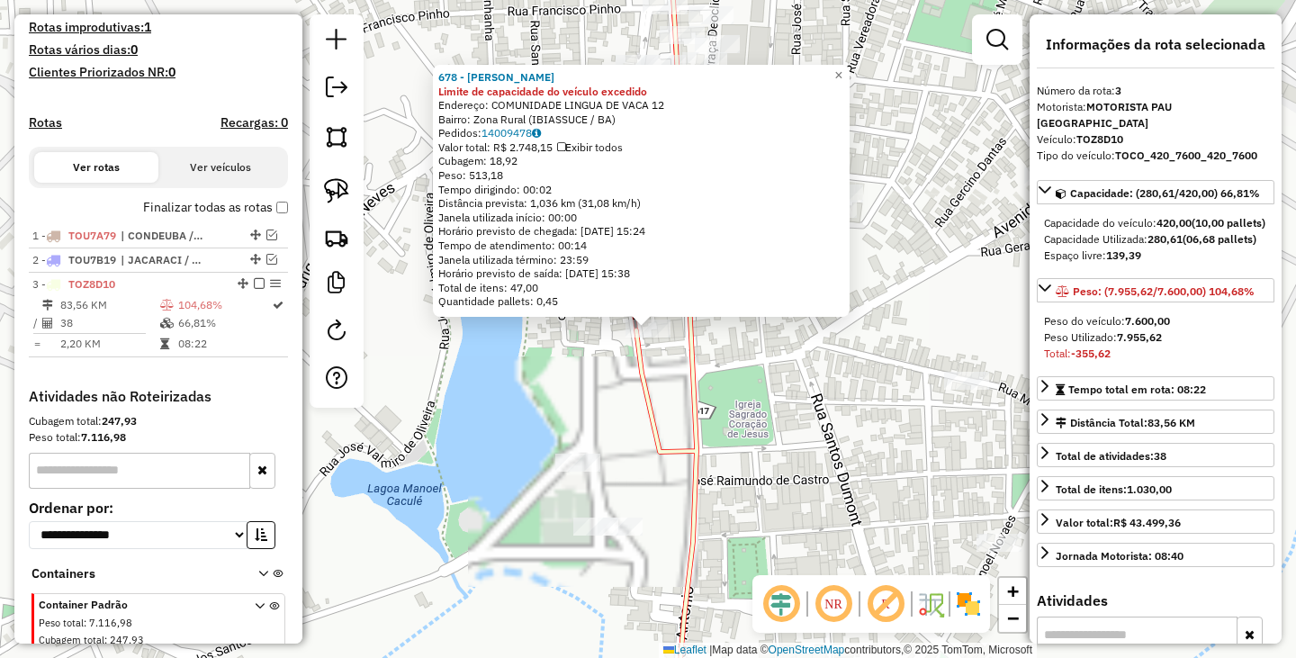
scroll to position [555, 0]
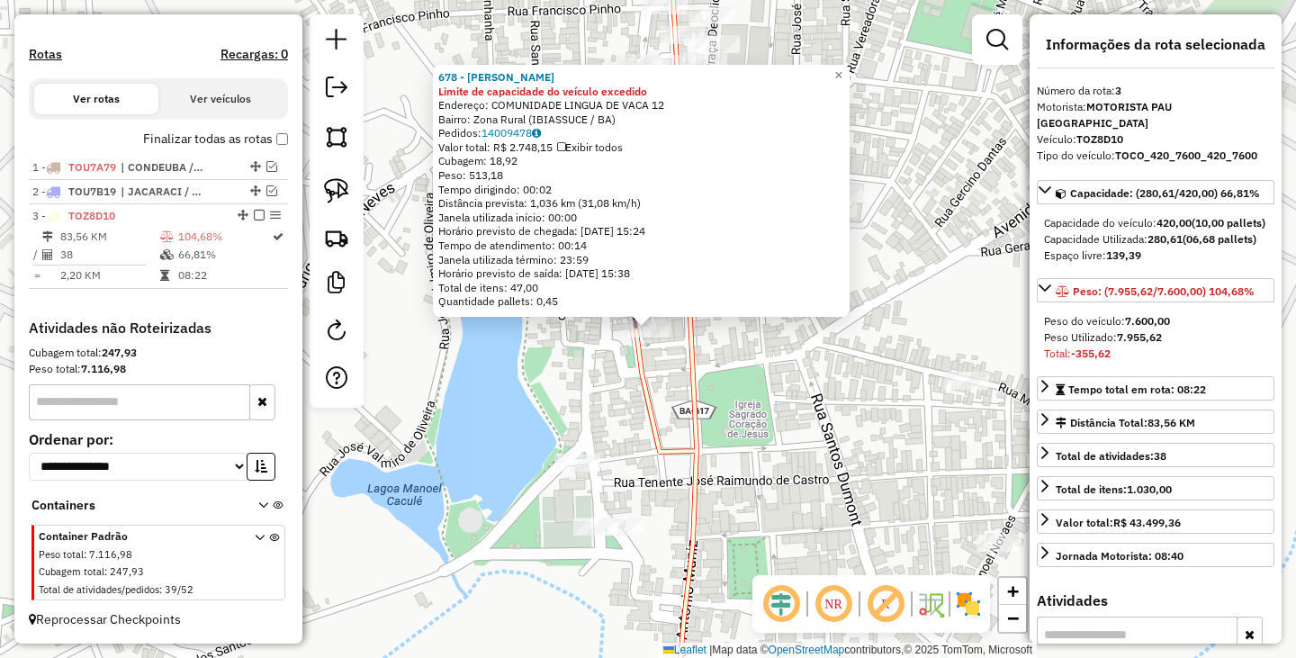
click at [820, 431] on div "678 - RENATO MERCEARIA LIN Limite de capacidade do veículo excedido Endereço: C…" at bounding box center [648, 329] width 1296 height 658
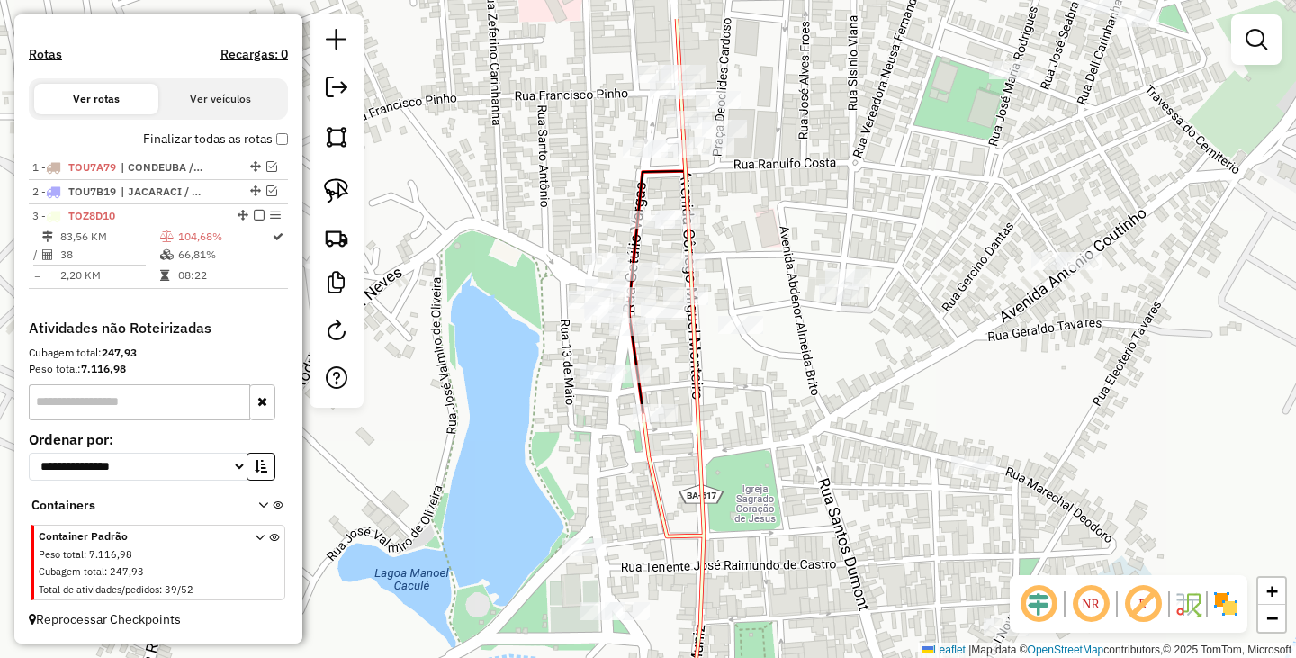
drag, startPoint x: 788, startPoint y: 298, endPoint x: 787, endPoint y: 466, distance: 168.3
click at [787, 466] on div "Janela de atendimento Grade de atendimento Capacidade Transportadoras Veículos …" at bounding box center [648, 329] width 1296 height 658
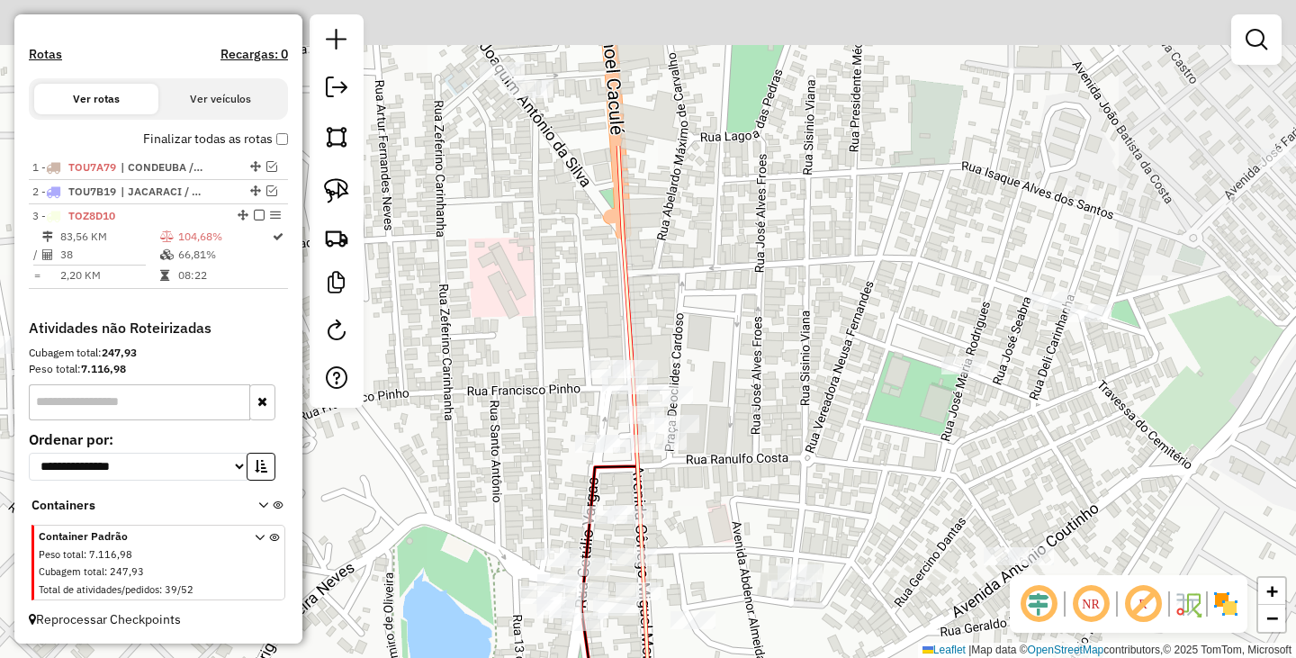
drag, startPoint x: 760, startPoint y: 460, endPoint x: 738, endPoint y: 419, distance: 46.3
click at [755, 478] on div "Janela de atendimento Grade de atendimento Capacidade Transportadoras Veículos …" at bounding box center [648, 329] width 1296 height 658
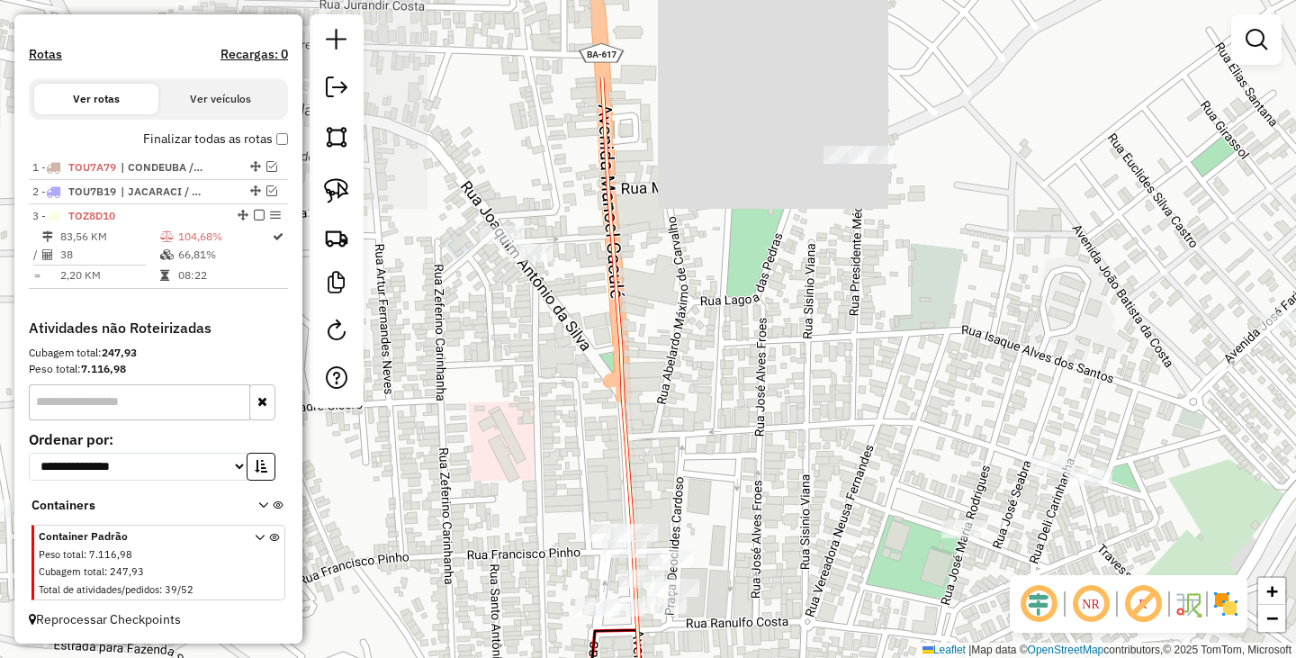
drag, startPoint x: 758, startPoint y: 402, endPoint x: 739, endPoint y: 471, distance: 71.8
click at [745, 511] on div "Janela de atendimento Grade de atendimento Capacidade Transportadoras Veículos …" at bounding box center [648, 329] width 1296 height 658
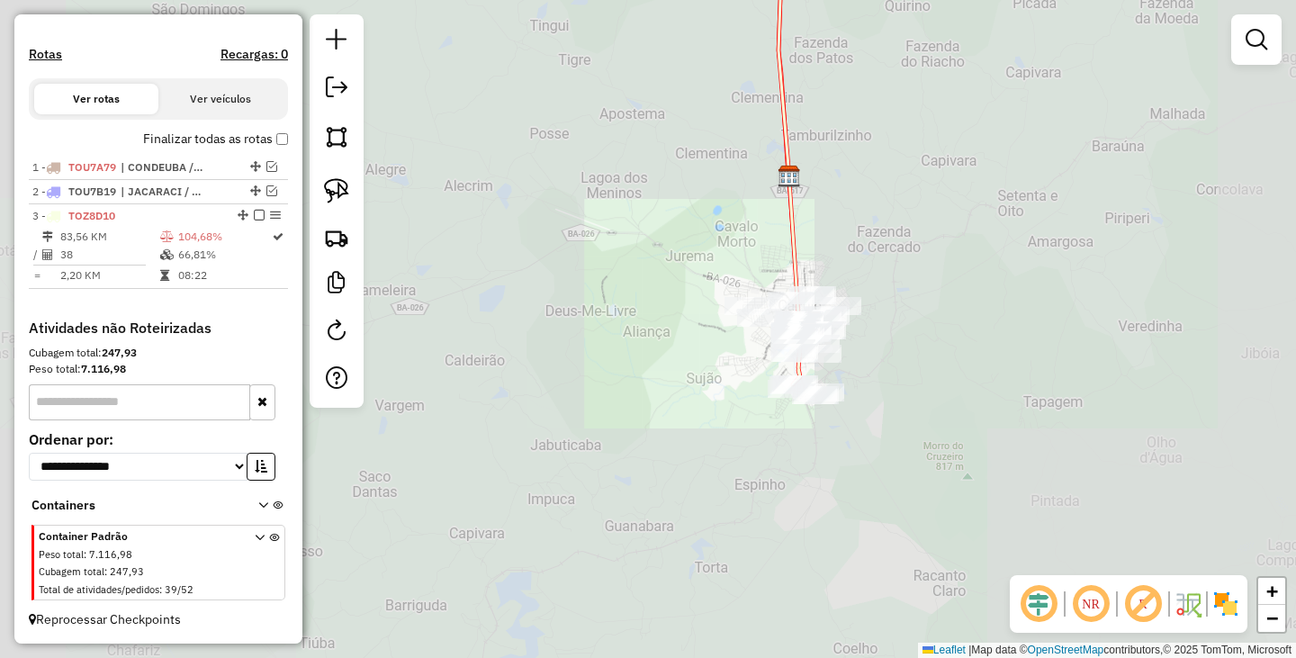
drag, startPoint x: 839, startPoint y: 225, endPoint x: 742, endPoint y: 581, distance: 369.1
click at [746, 591] on div "Janela de atendimento Grade de atendimento Capacidade Transportadoras Veículos …" at bounding box center [648, 329] width 1296 height 658
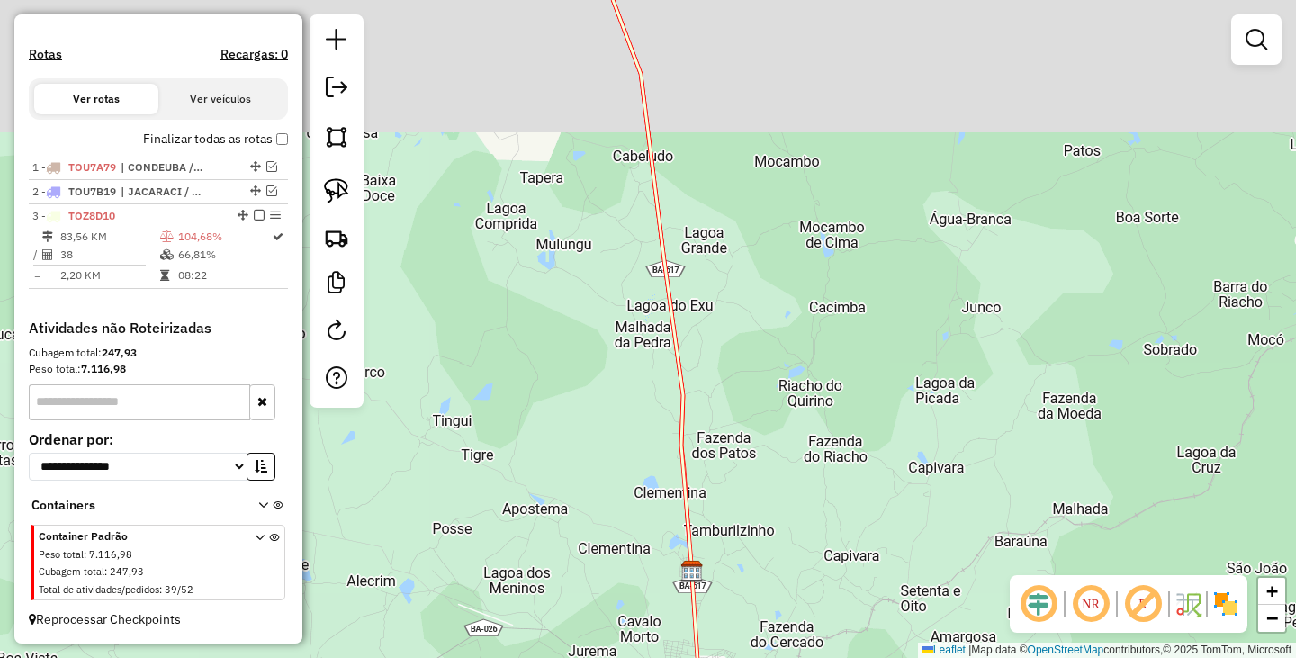
drag, startPoint x: 769, startPoint y: 303, endPoint x: 738, endPoint y: 517, distance: 216.5
click at [739, 517] on div "Janela de atendimento Grade de atendimento Capacidade Transportadoras Veículos …" at bounding box center [648, 329] width 1296 height 658
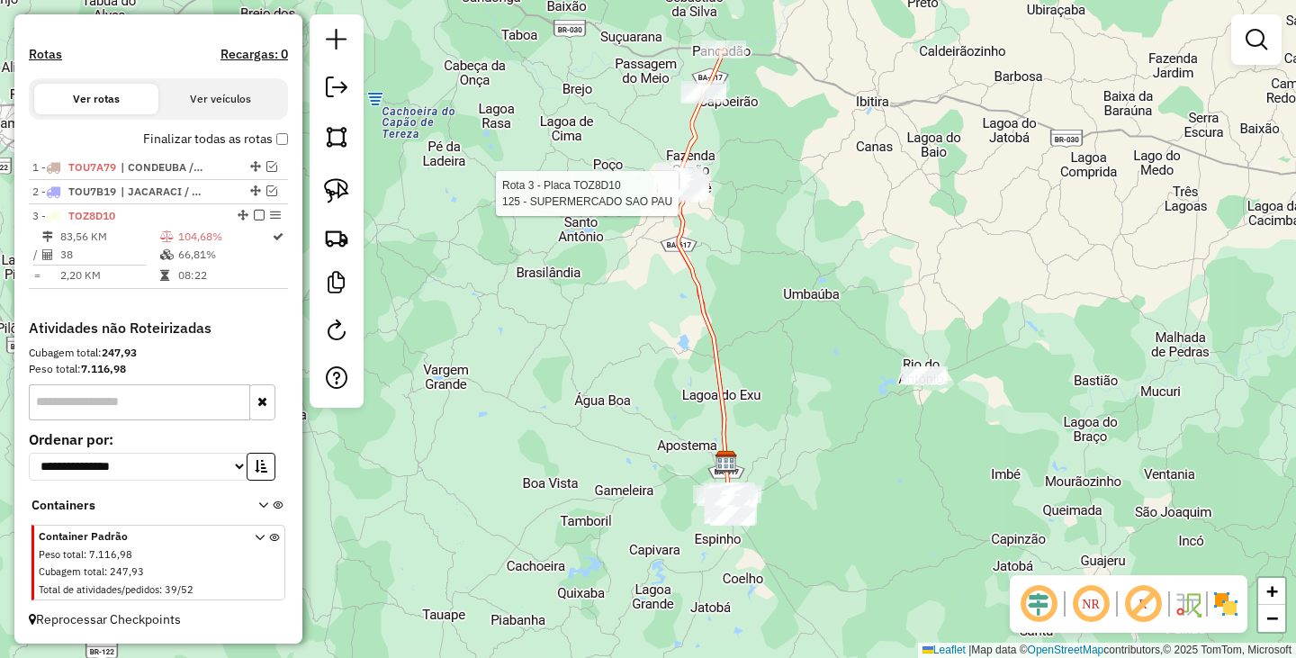
select select "**********"
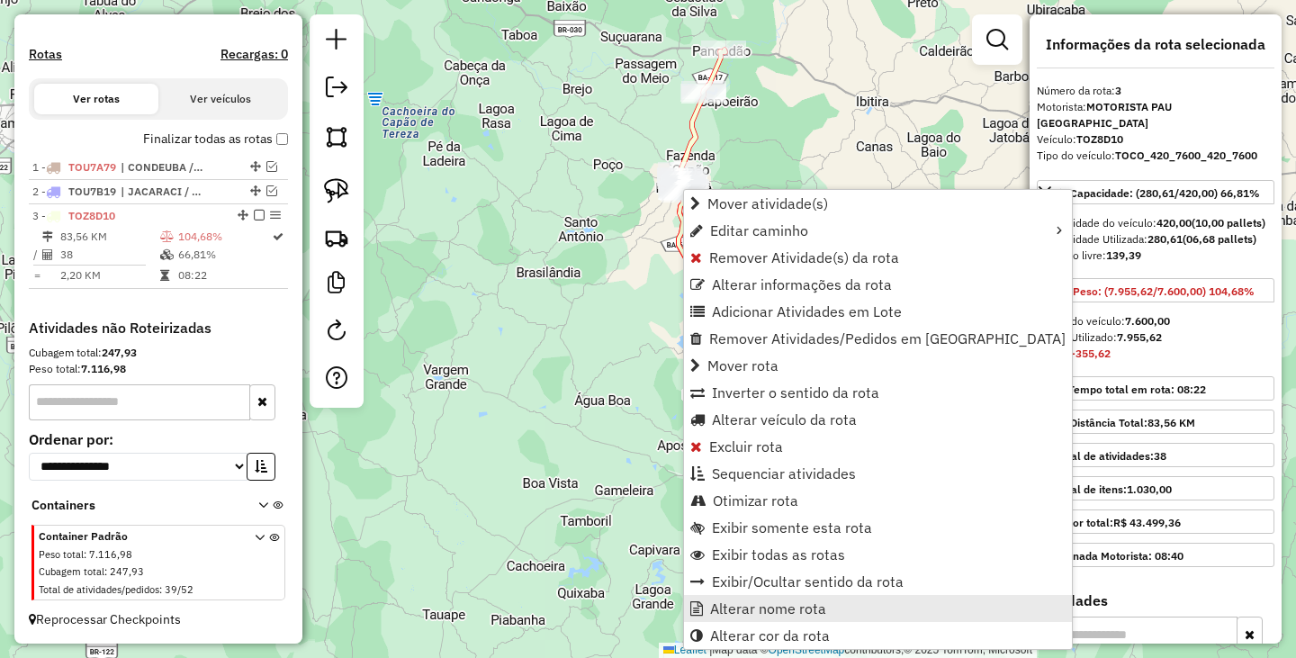
click at [728, 609] on span "Alterar nome rota" at bounding box center [768, 608] width 116 height 14
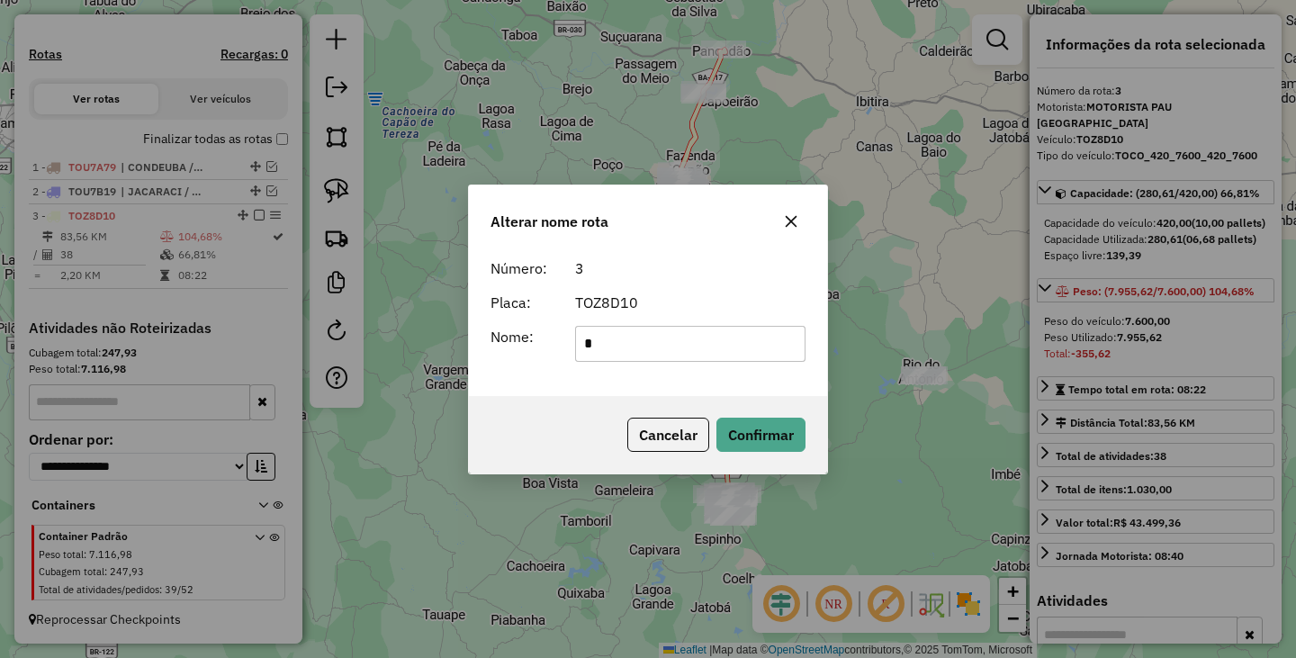
type input "*********"
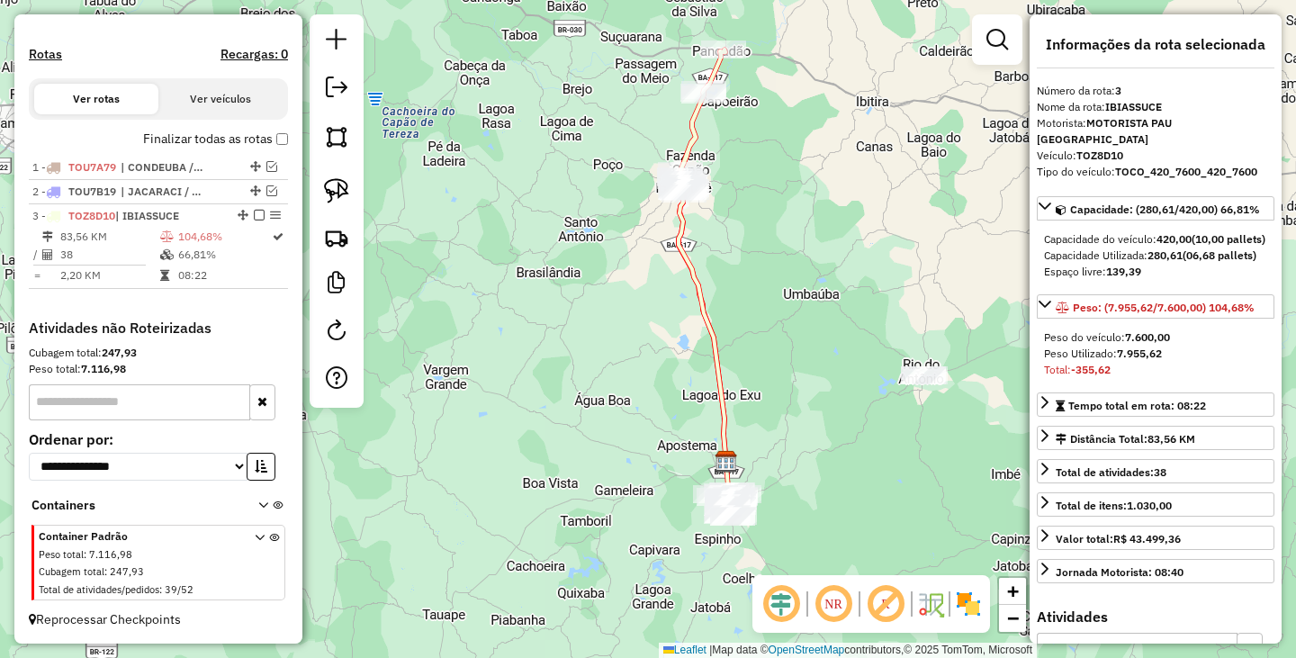
scroll to position [495, 0]
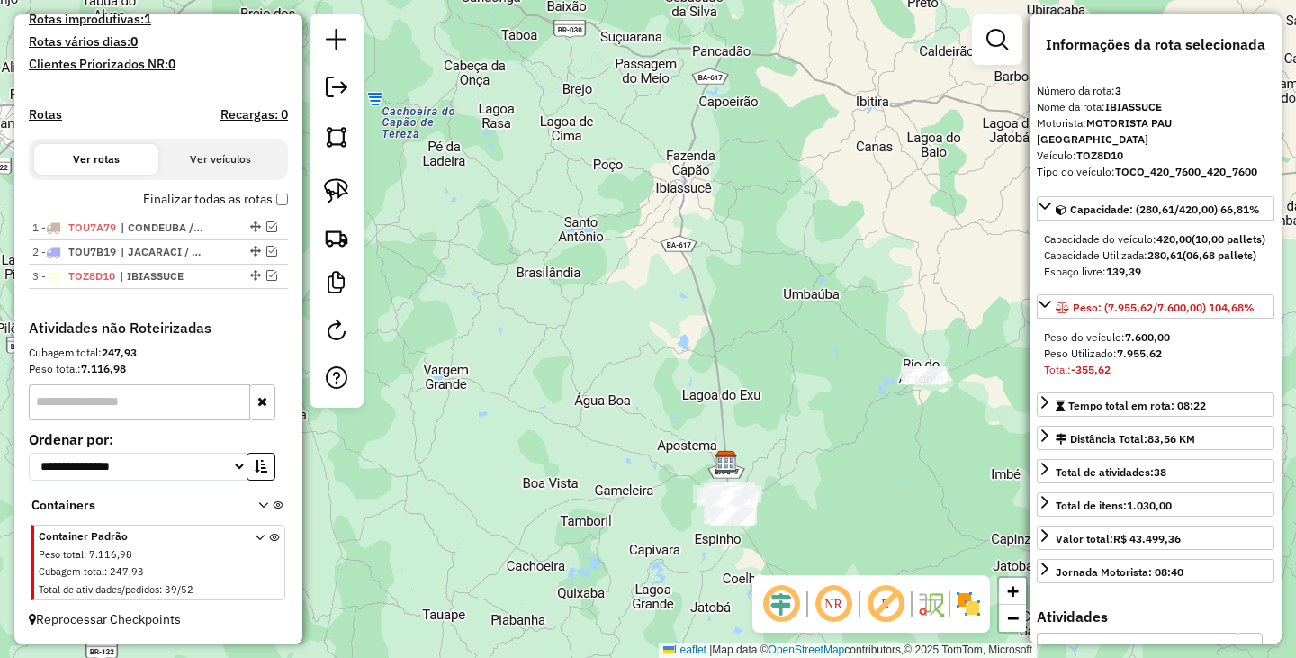
click at [591, 290] on div "Janela de atendimento Grade de atendimento Capacidade Transportadoras Veículos …" at bounding box center [648, 329] width 1296 height 658
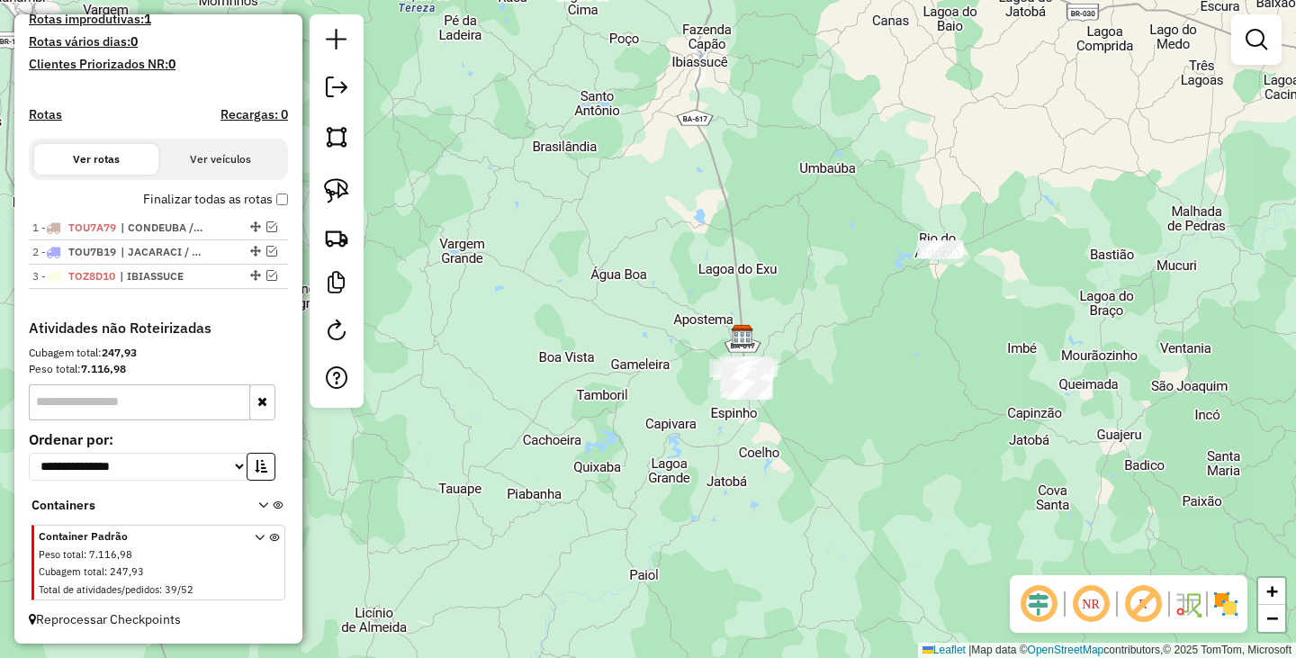
drag, startPoint x: 803, startPoint y: 346, endPoint x: 819, endPoint y: 202, distance: 144.9
click at [819, 207] on div "Janela de atendimento Grade de atendimento Capacidade Transportadoras Veículos …" at bounding box center [648, 329] width 1296 height 658
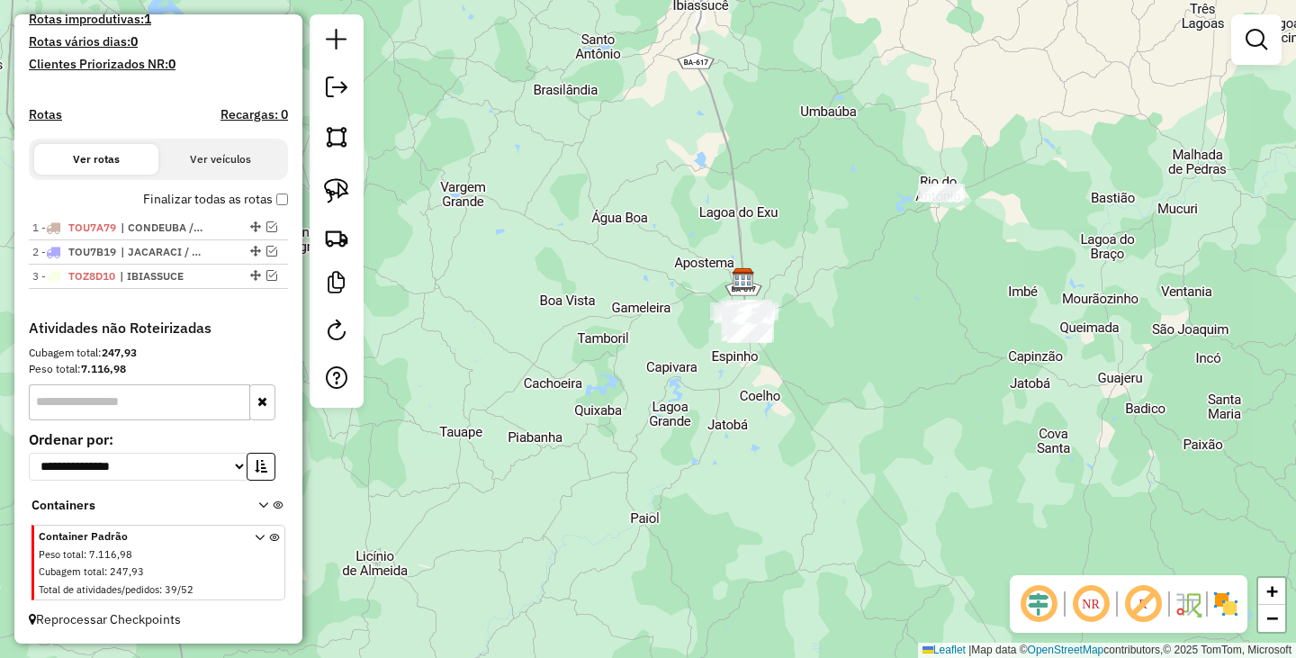
drag, startPoint x: 914, startPoint y: 408, endPoint x: 873, endPoint y: 292, distance: 122.4
click at [877, 301] on div "Janela de atendimento Grade de atendimento Capacidade Transportadoras Veículos …" at bounding box center [648, 329] width 1296 height 658
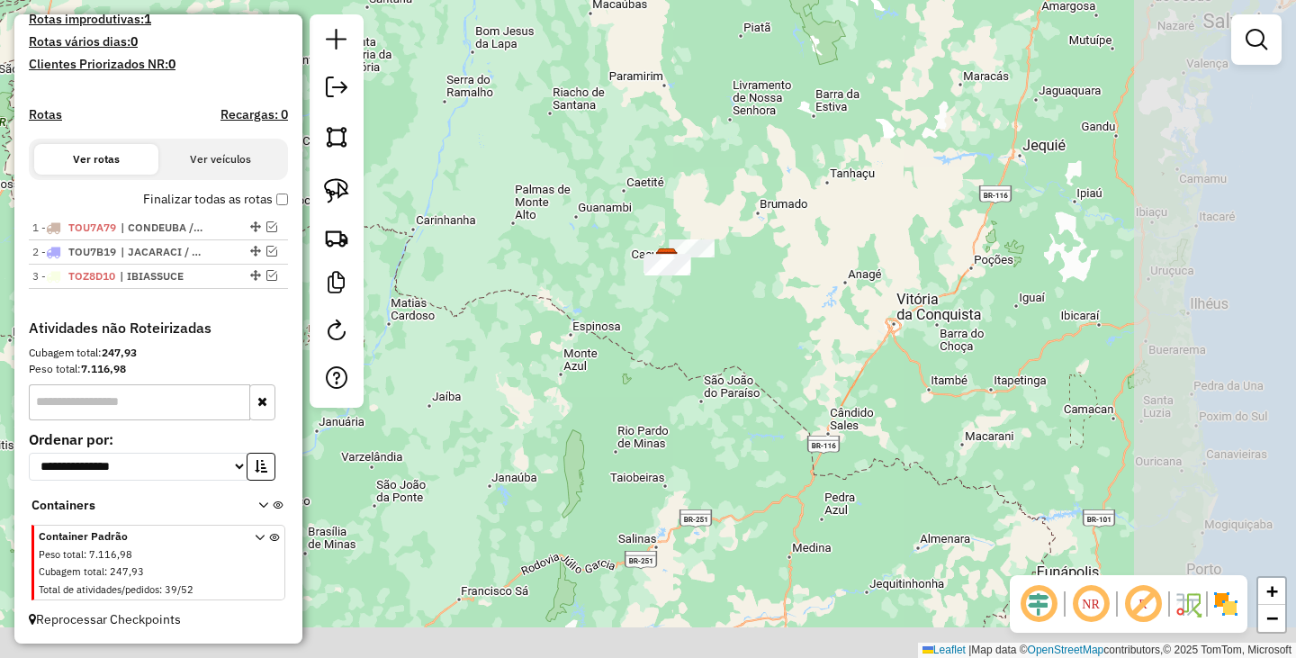
drag, startPoint x: 801, startPoint y: 337, endPoint x: 788, endPoint y: 329, distance: 15.0
click at [788, 329] on div "Janela de atendimento Grade de atendimento Capacidade Transportadoras Veículos …" at bounding box center [648, 329] width 1296 height 658
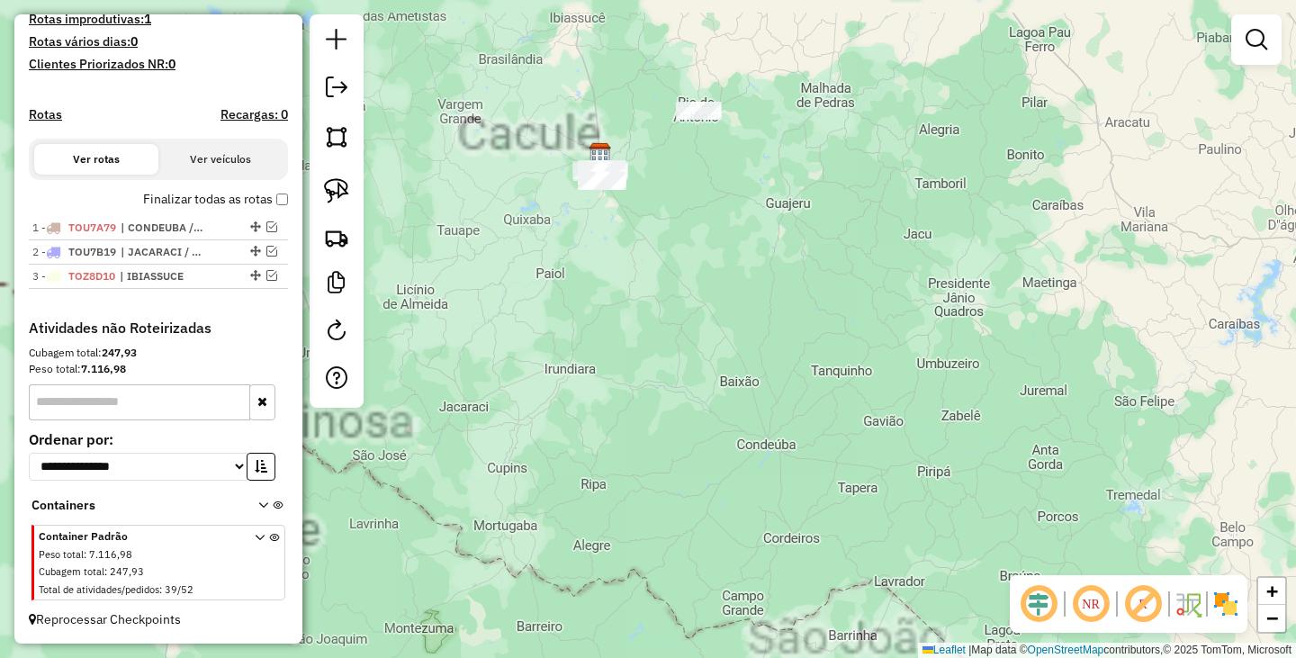
drag, startPoint x: 741, startPoint y: 334, endPoint x: 1041, endPoint y: 551, distance: 370.6
click at [1070, 609] on hb-router-mapa "Informações da Sessão 979823 - 15/08/2025 Criação: 14/08/2025 18:28 Depósito: P…" at bounding box center [648, 329] width 1296 height 658
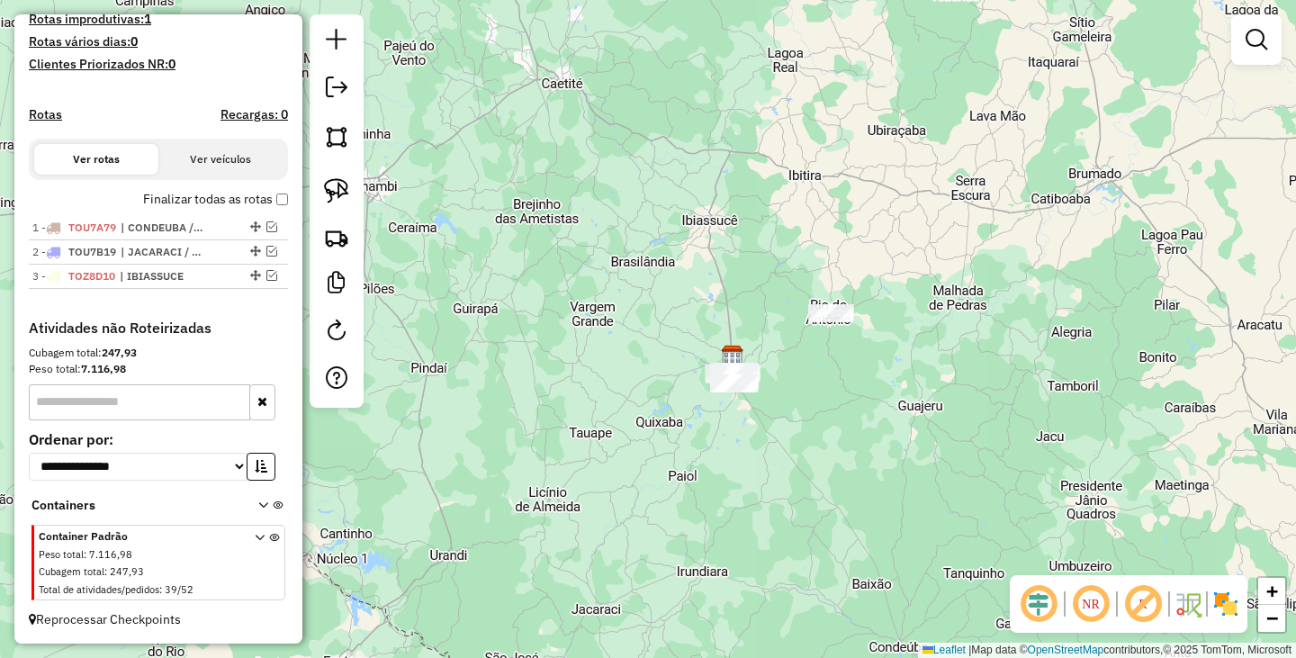
drag, startPoint x: 998, startPoint y: 364, endPoint x: 974, endPoint y: 433, distance: 72.6
click at [974, 433] on div "Janela de atendimento Grade de atendimento Capacidade Transportadoras Veículos …" at bounding box center [648, 329] width 1296 height 658
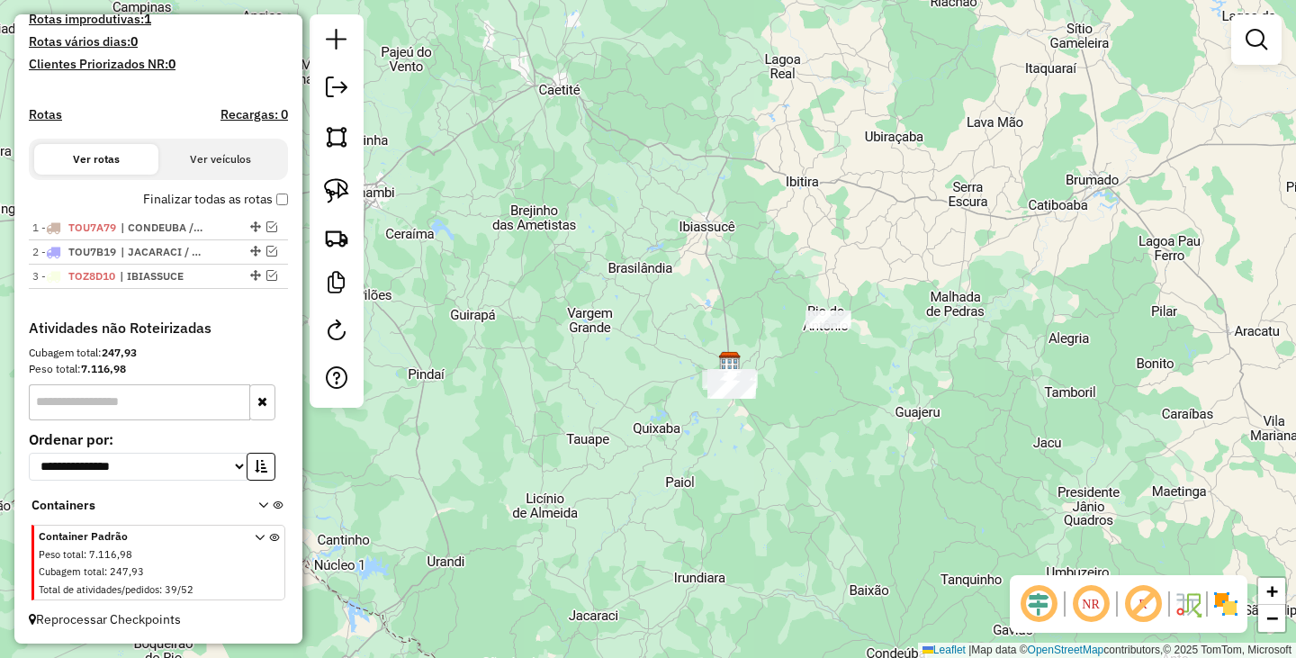
click at [822, 462] on div "Janela de atendimento Grade de atendimento Capacidade Transportadoras Veículos …" at bounding box center [648, 329] width 1296 height 658
click at [1254, 50] on link at bounding box center [1256, 40] width 36 height 36
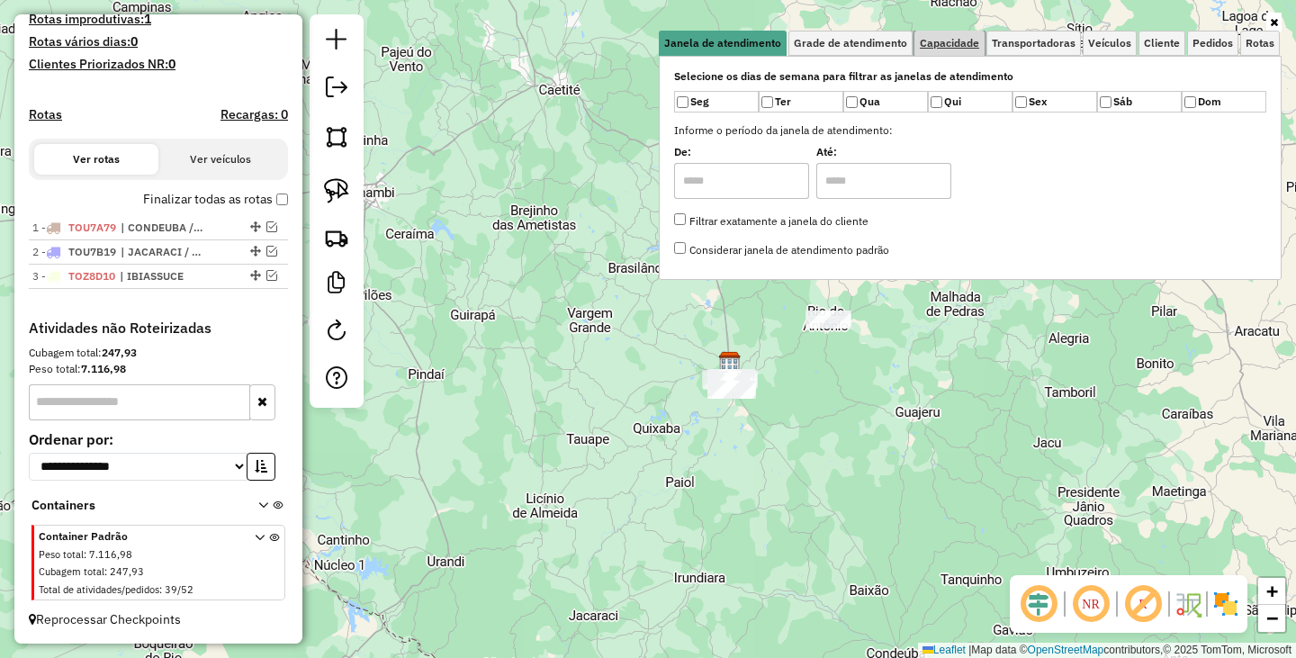
click at [973, 55] on link "Capacidade" at bounding box center [949, 43] width 70 height 25
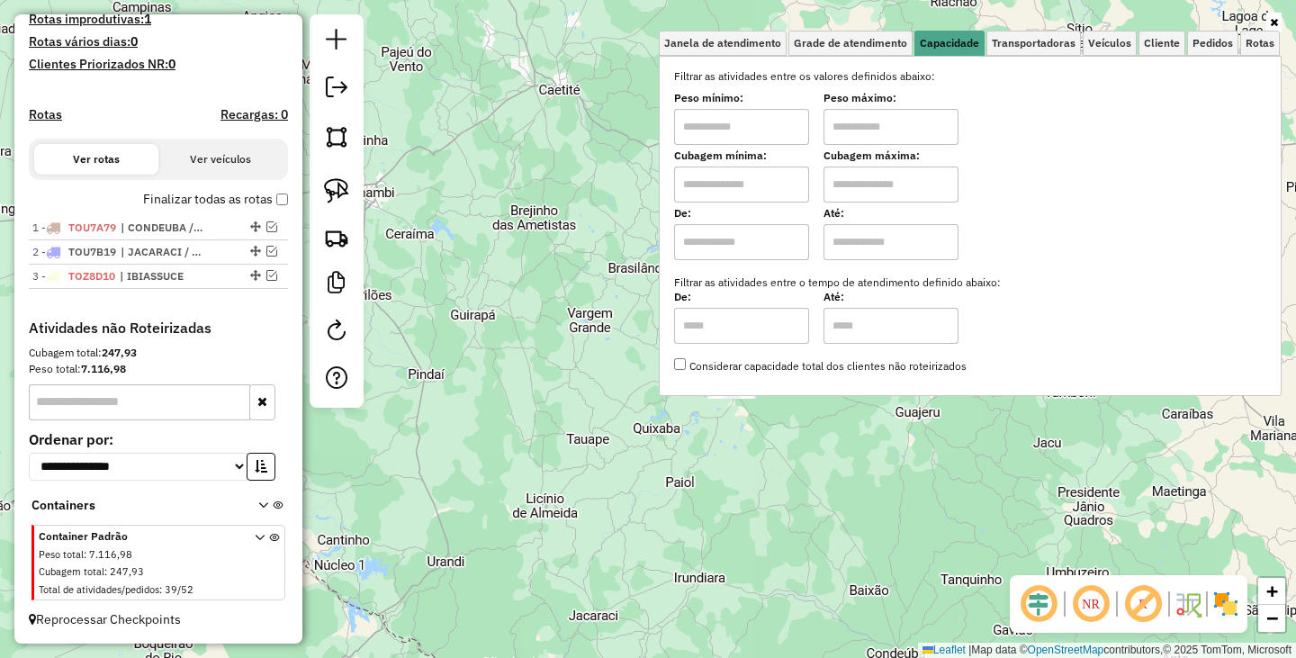
click at [767, 115] on input "text" at bounding box center [741, 127] width 135 height 36
type input "****"
click at [902, 139] on input "text" at bounding box center [890, 127] width 135 height 36
click at [873, 515] on div "Limpar filtros Janela de atendimento Grade de atendimento Capacidade Transporta…" at bounding box center [648, 329] width 1296 height 658
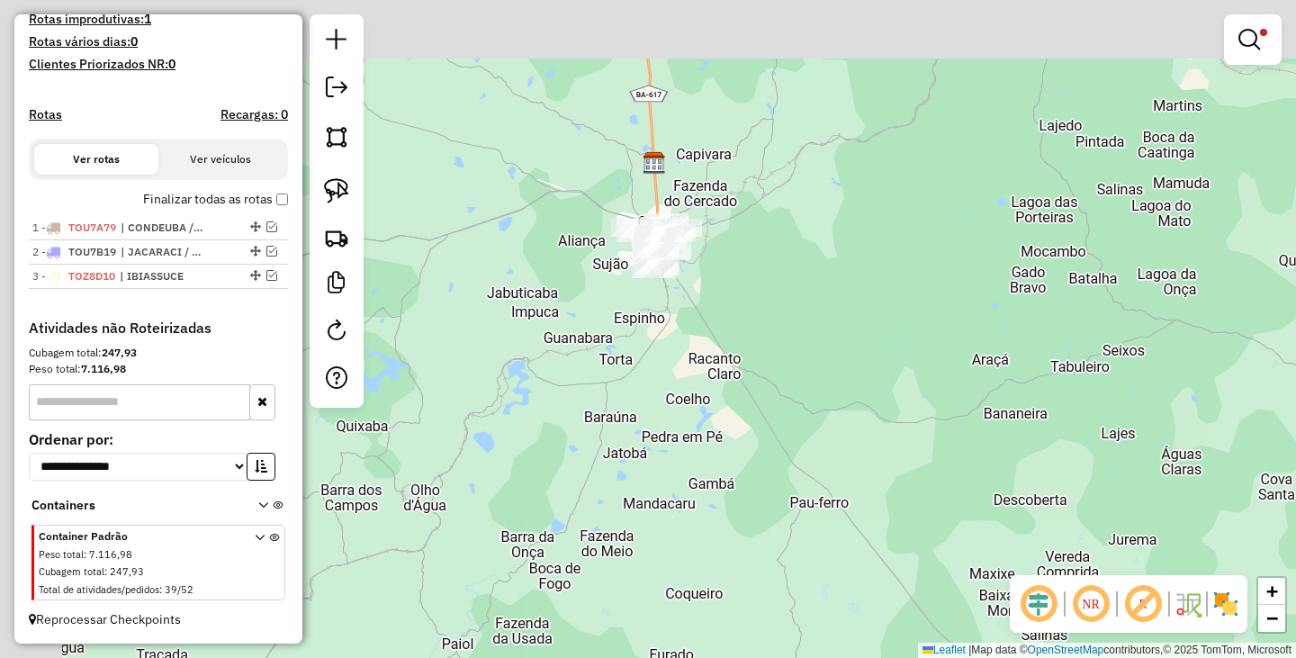
drag, startPoint x: 741, startPoint y: 347, endPoint x: 939, endPoint y: 444, distance: 220.9
click at [939, 444] on div "Limpar filtros Janela de atendimento Grade de atendimento Capacidade Transporta…" at bounding box center [648, 329] width 1296 height 658
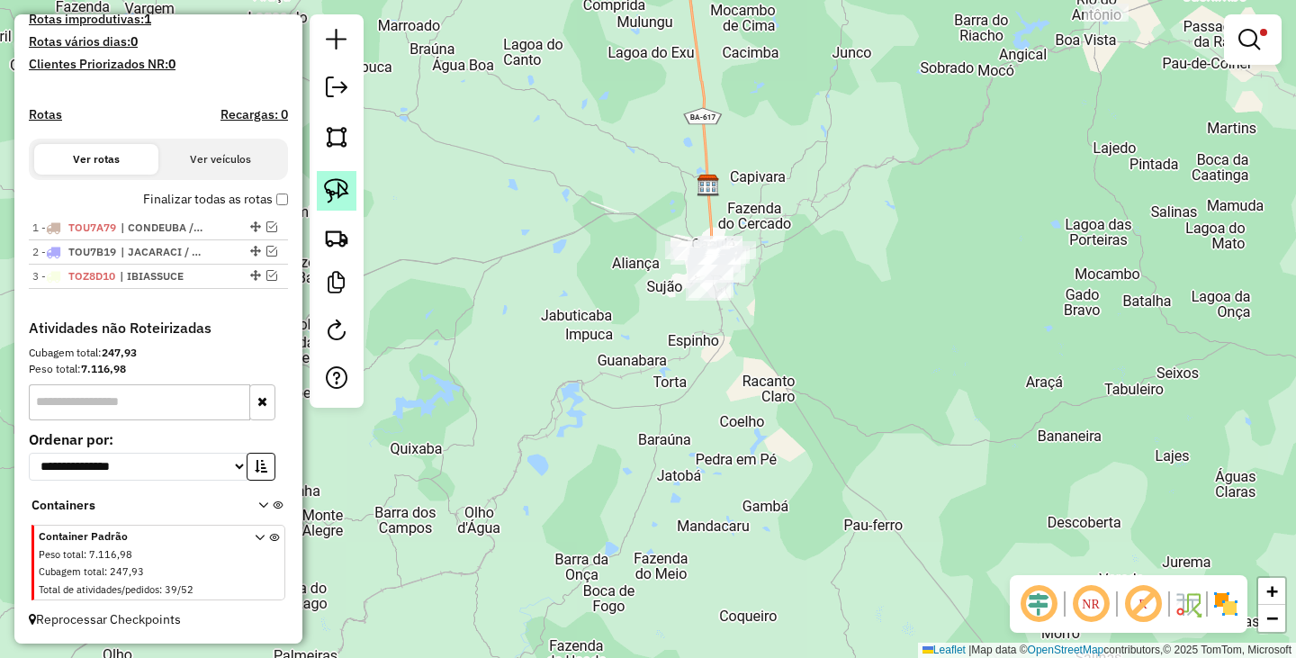
click at [330, 202] on img at bounding box center [336, 190] width 25 height 25
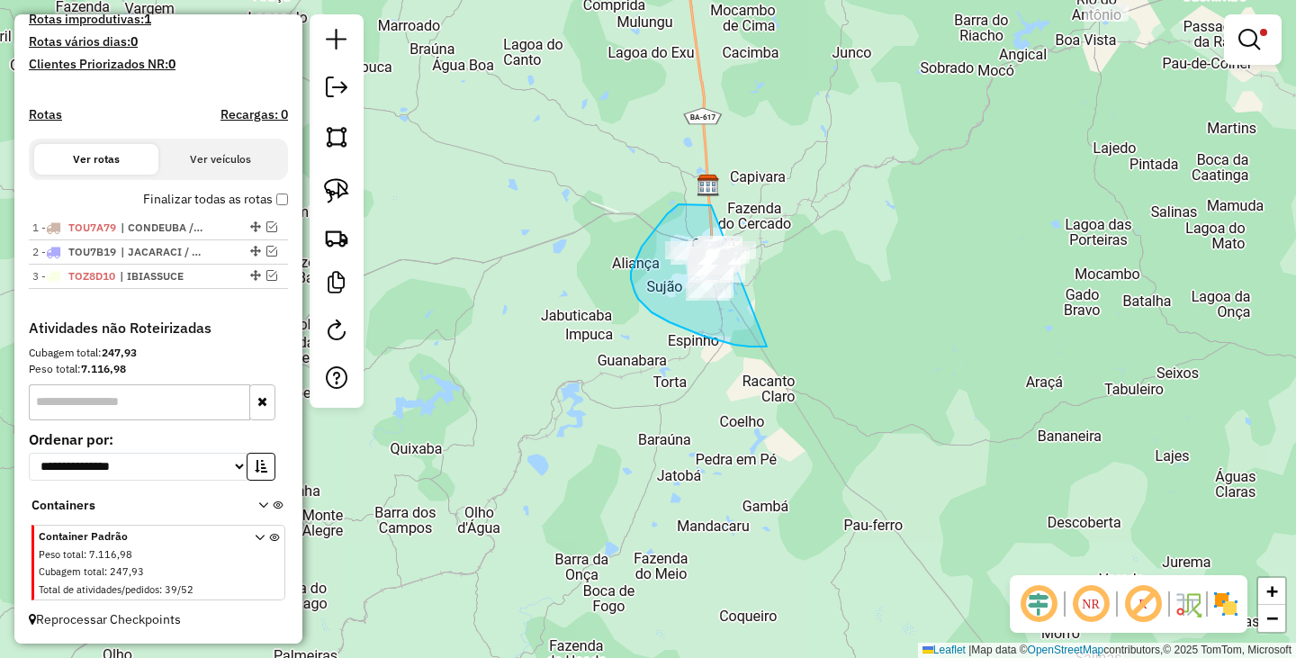
drag, startPoint x: 703, startPoint y: 204, endPoint x: 817, endPoint y: 265, distance: 129.2
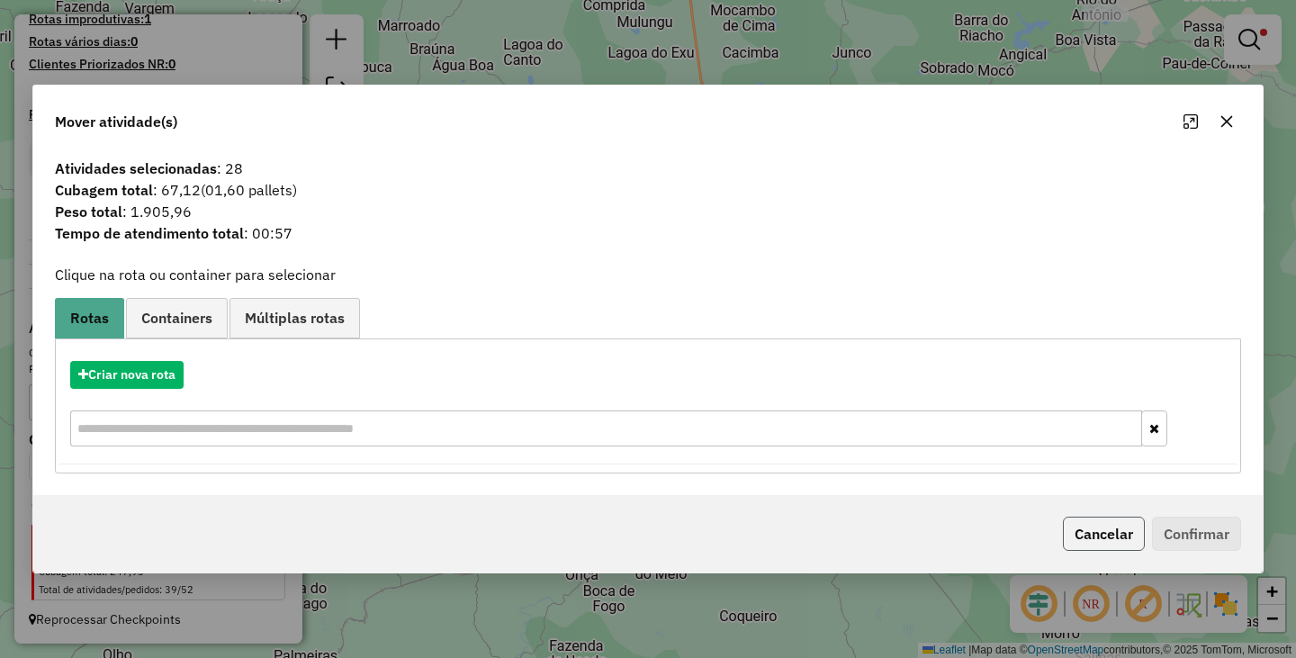
click at [1080, 537] on button "Cancelar" at bounding box center [1104, 533] width 82 height 34
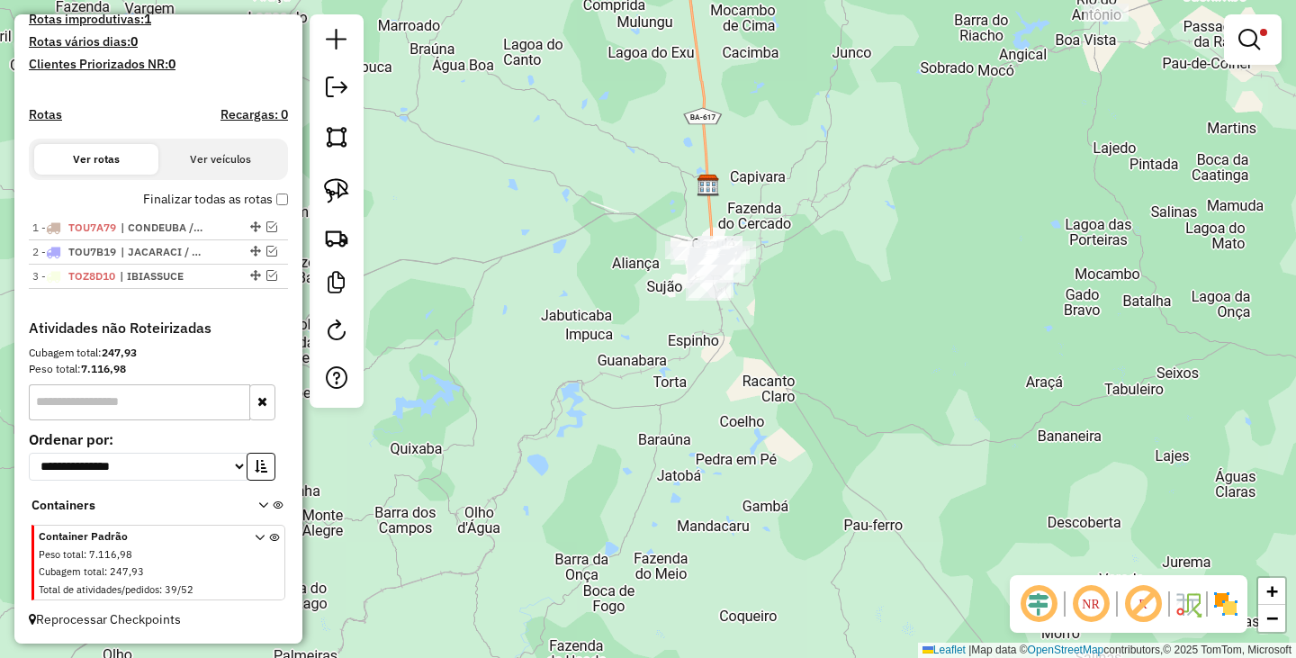
click at [1259, 21] on div at bounding box center [1253, 39] width 58 height 50
click at [1251, 50] on link at bounding box center [1252, 40] width 43 height 36
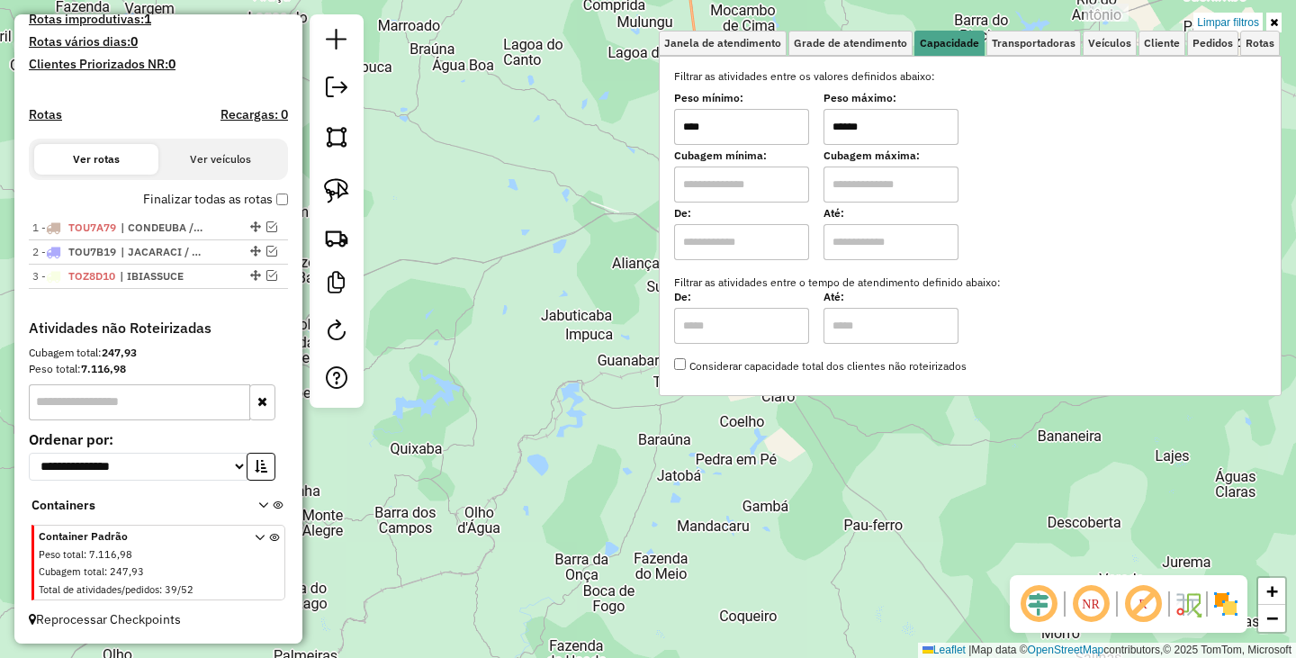
click at [884, 139] on input "******" at bounding box center [890, 127] width 135 height 36
click at [933, 474] on div "Limpar filtros Janela de atendimento Grade de atendimento Capacidade Transporta…" at bounding box center [648, 329] width 1296 height 658
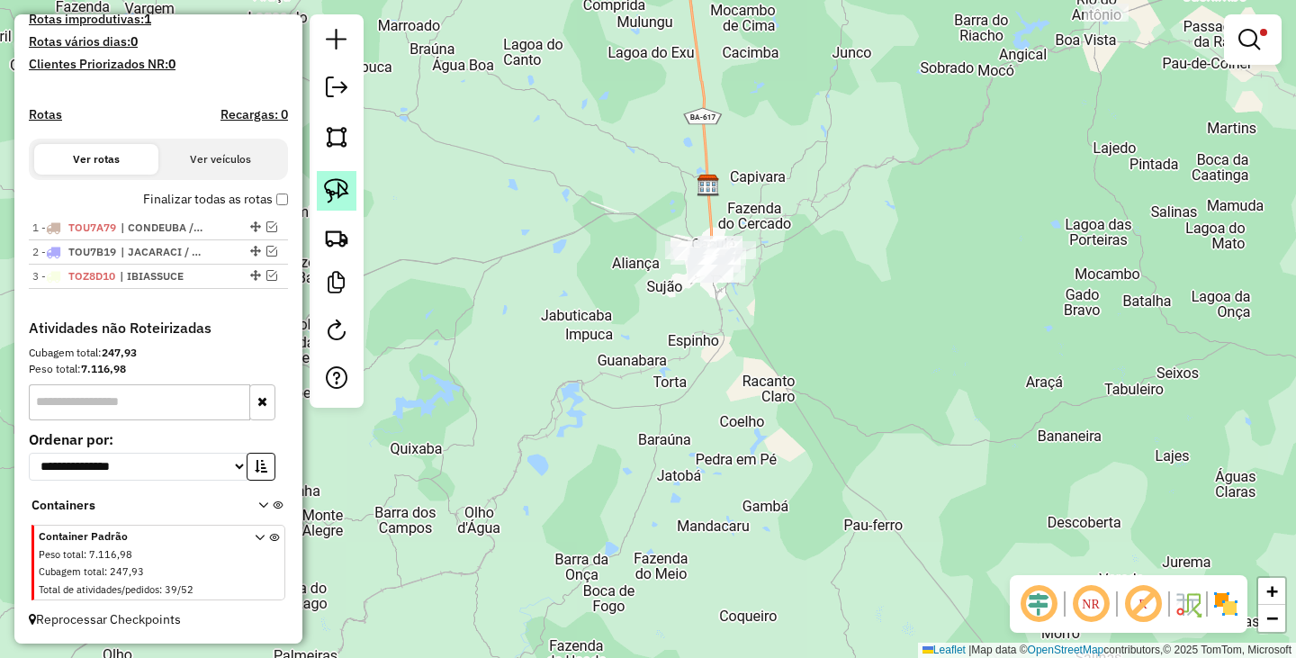
click at [318, 202] on link at bounding box center [337, 191] width 40 height 40
click at [332, 188] on img at bounding box center [336, 190] width 25 height 25
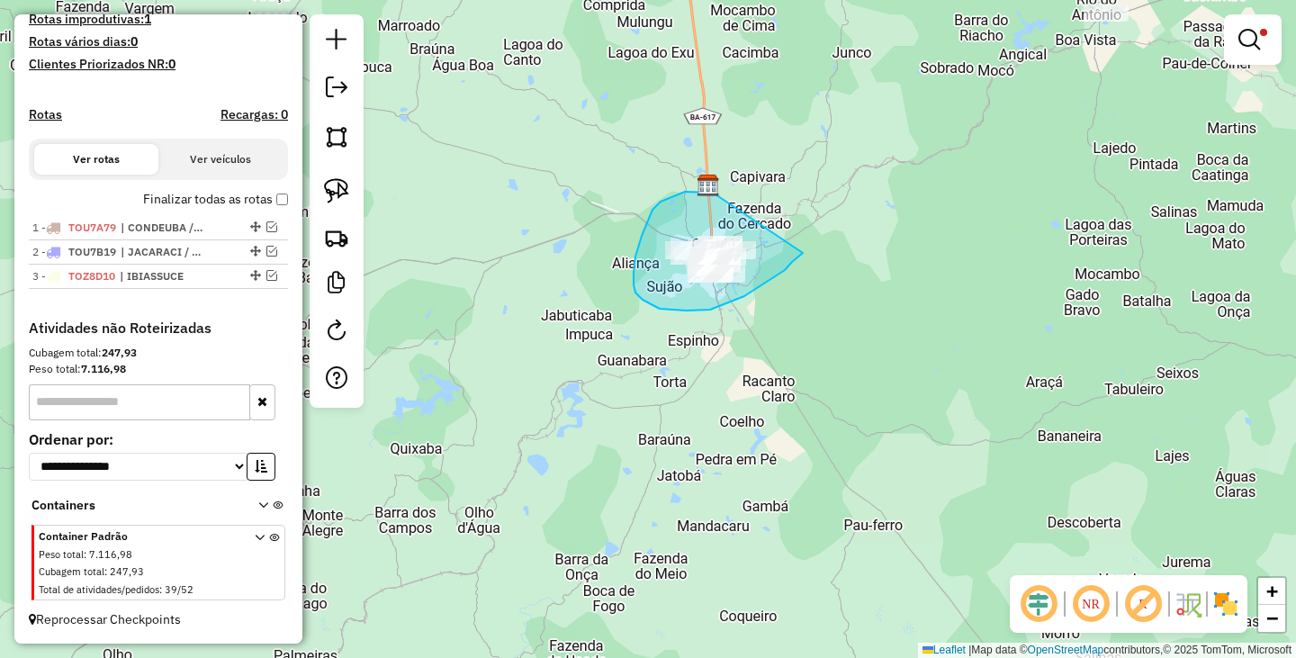
drag, startPoint x: 707, startPoint y: 192, endPoint x: 803, endPoint y: 253, distance: 113.3
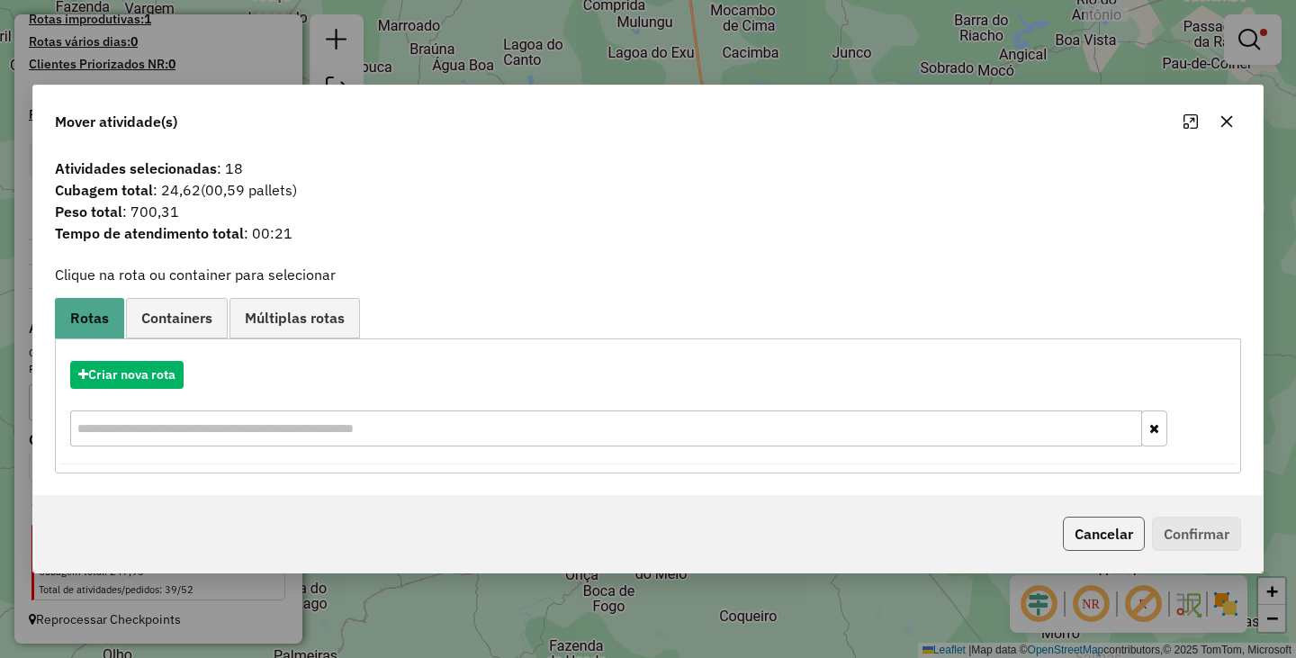
click at [1095, 524] on button "Cancelar" at bounding box center [1104, 533] width 82 height 34
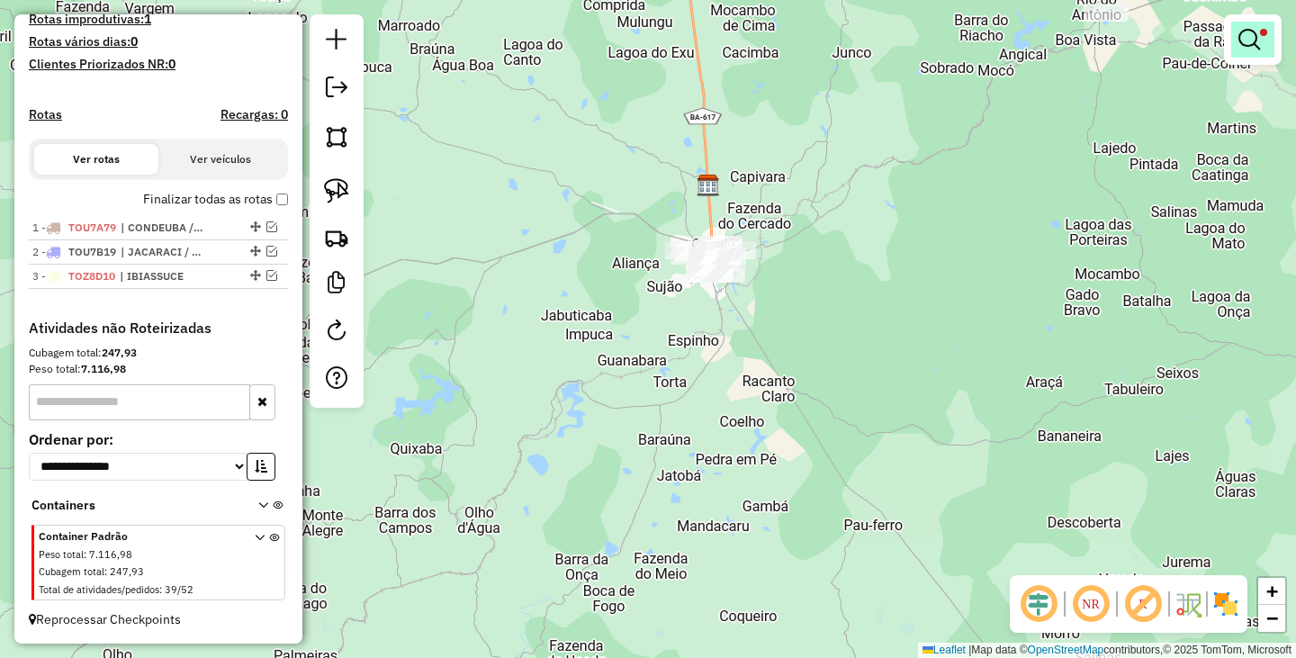
click at [1246, 38] on em at bounding box center [1249, 40] width 22 height 22
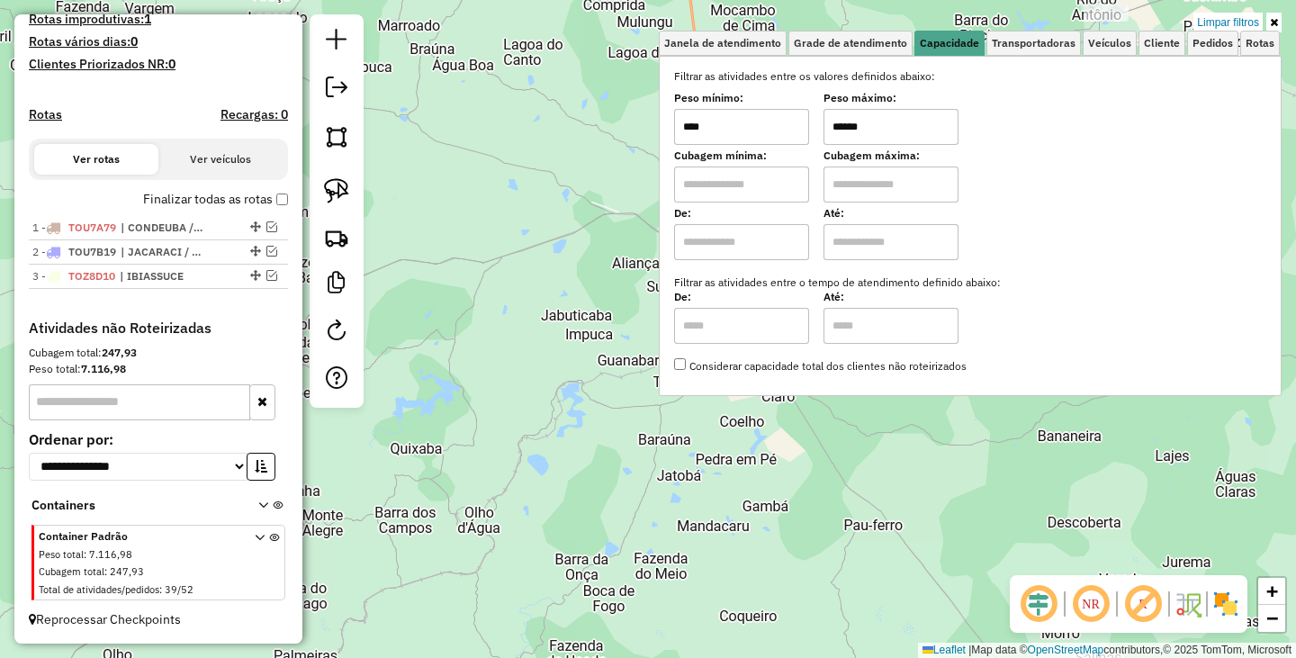
drag, startPoint x: 898, startPoint y: 124, endPoint x: 818, endPoint y: 125, distance: 80.1
click at [820, 125] on div "Peso mínimo: **** Peso máximo: ******" at bounding box center [970, 119] width 592 height 50
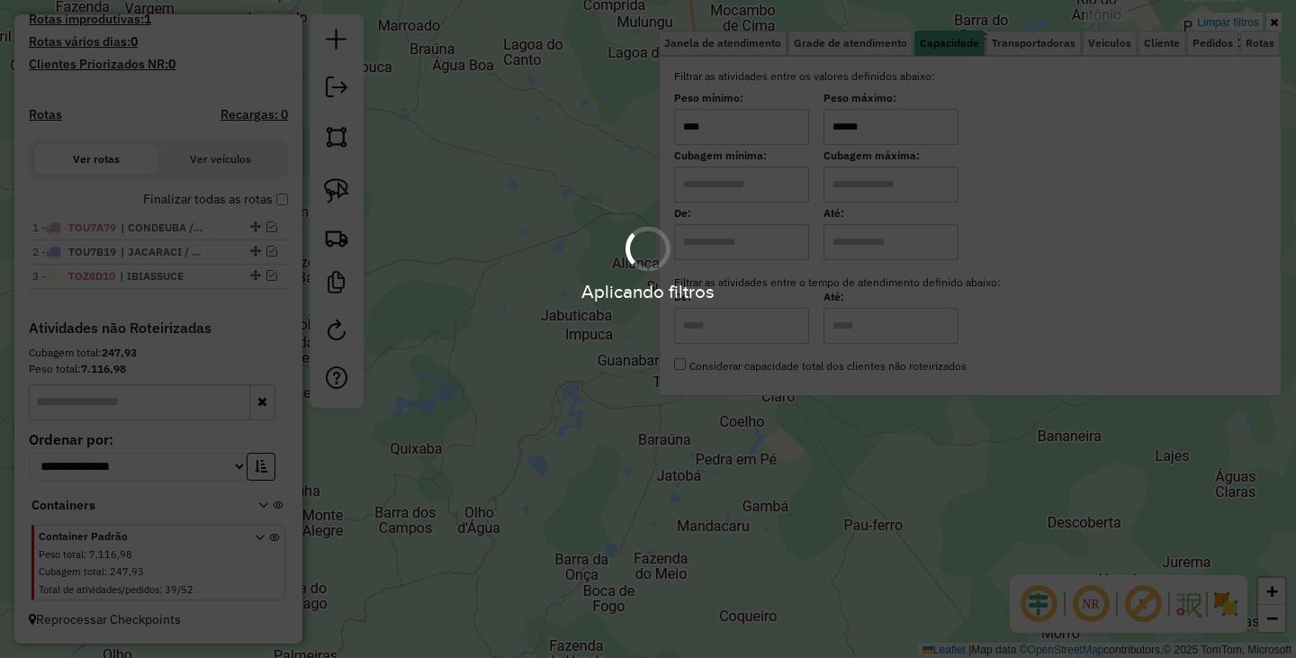
type input "******"
click at [869, 452] on div "Aplicando filtros" at bounding box center [648, 329] width 1296 height 658
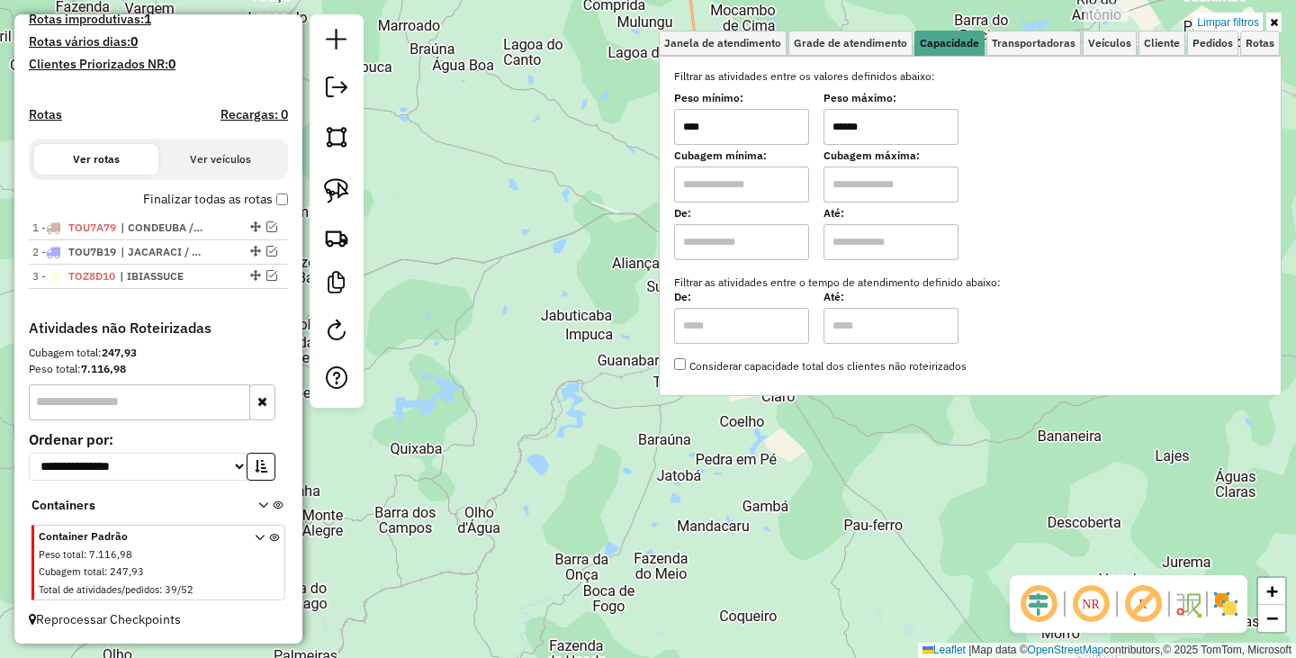
click at [798, 512] on div "Limpar filtros Janela de atendimento Grade de atendimento Capacidade Transporta…" at bounding box center [648, 329] width 1296 height 658
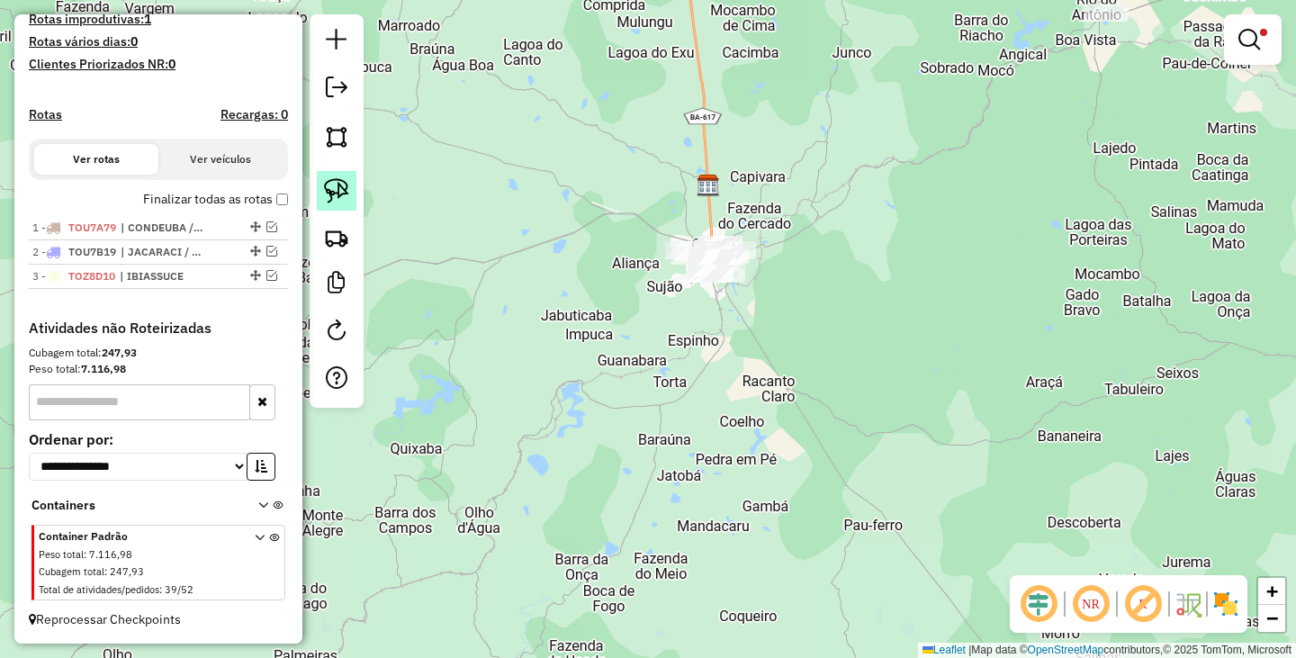
click at [346, 193] on img at bounding box center [336, 190] width 25 height 25
drag, startPoint x: 670, startPoint y: 196, endPoint x: 787, endPoint y: 248, distance: 128.1
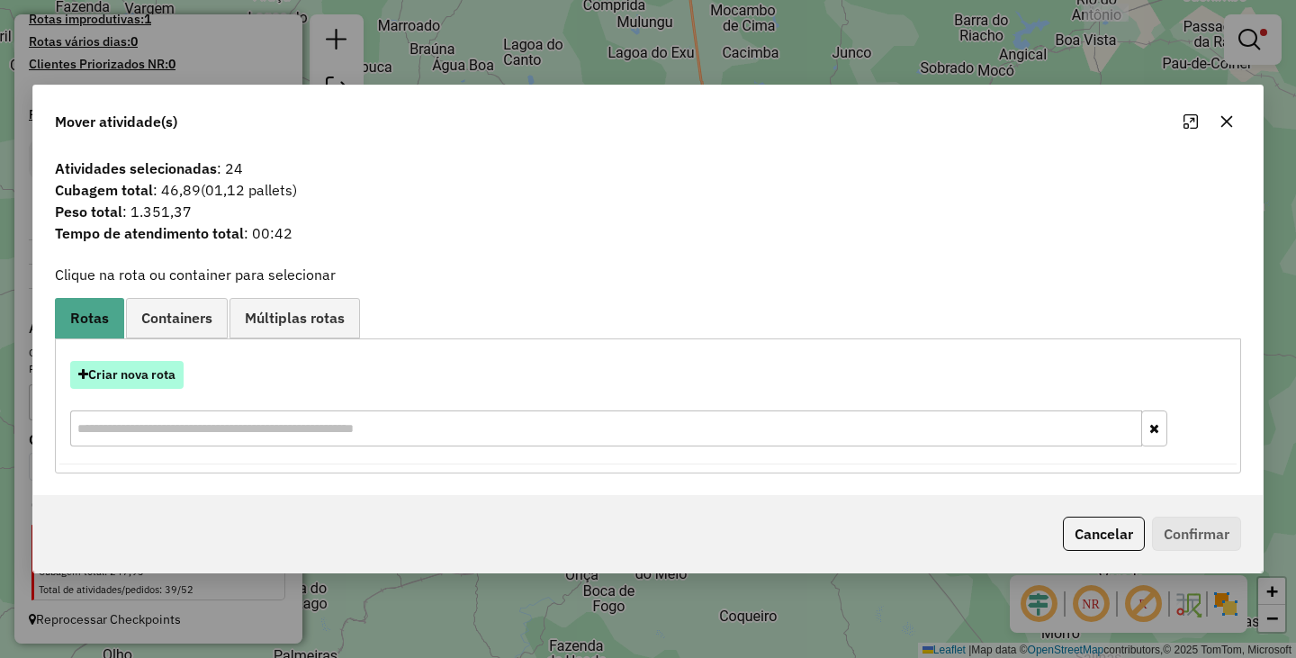
click at [132, 379] on button "Criar nova rota" at bounding box center [126, 375] width 113 height 28
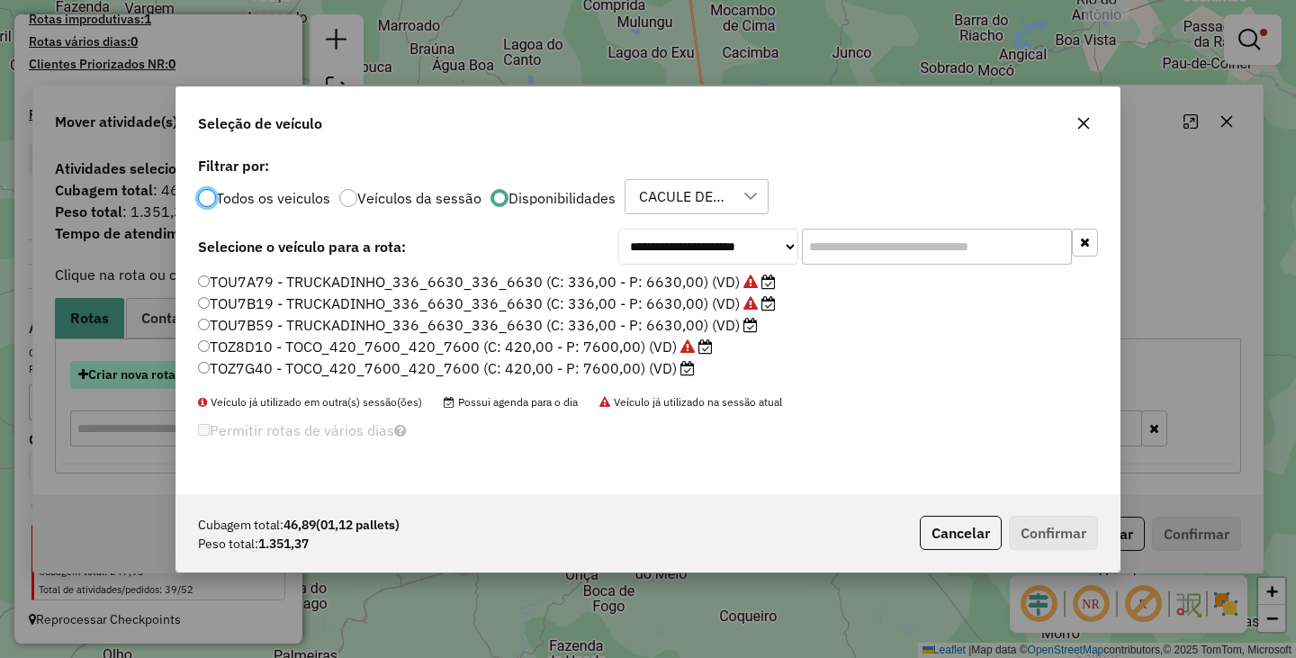
scroll to position [10, 5]
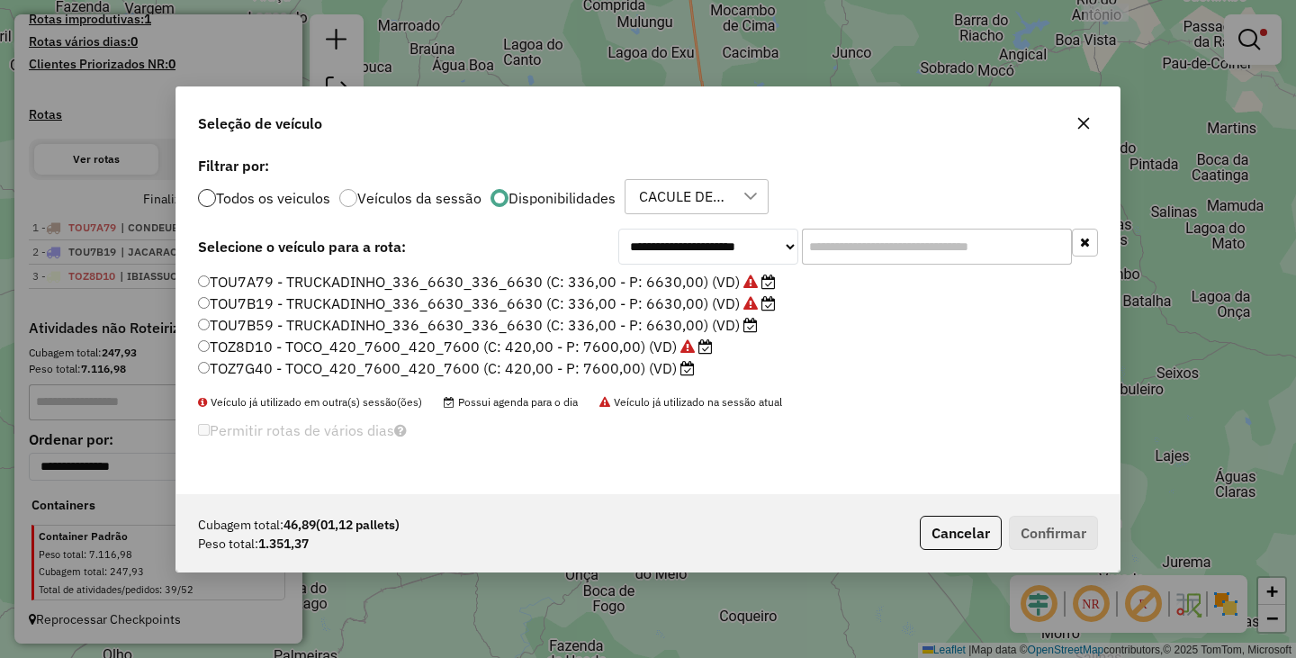
click at [212, 198] on div at bounding box center [207, 198] width 18 height 18
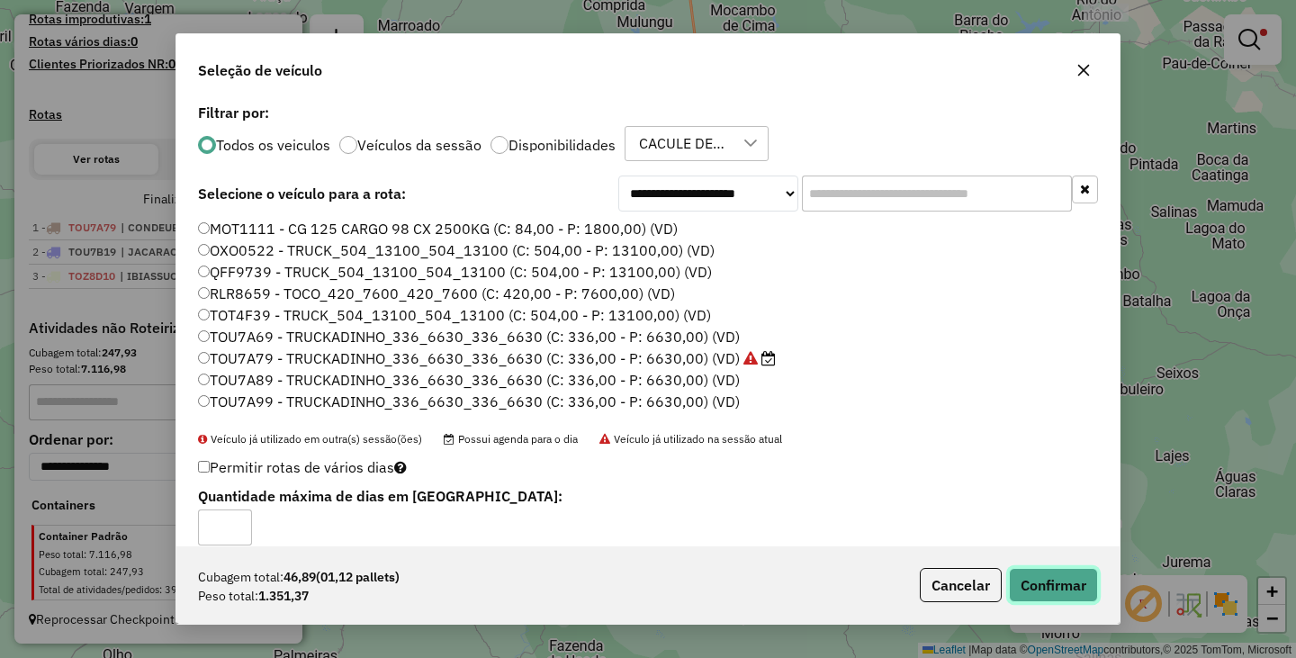
click at [1073, 577] on button "Confirmar" at bounding box center [1053, 585] width 89 height 34
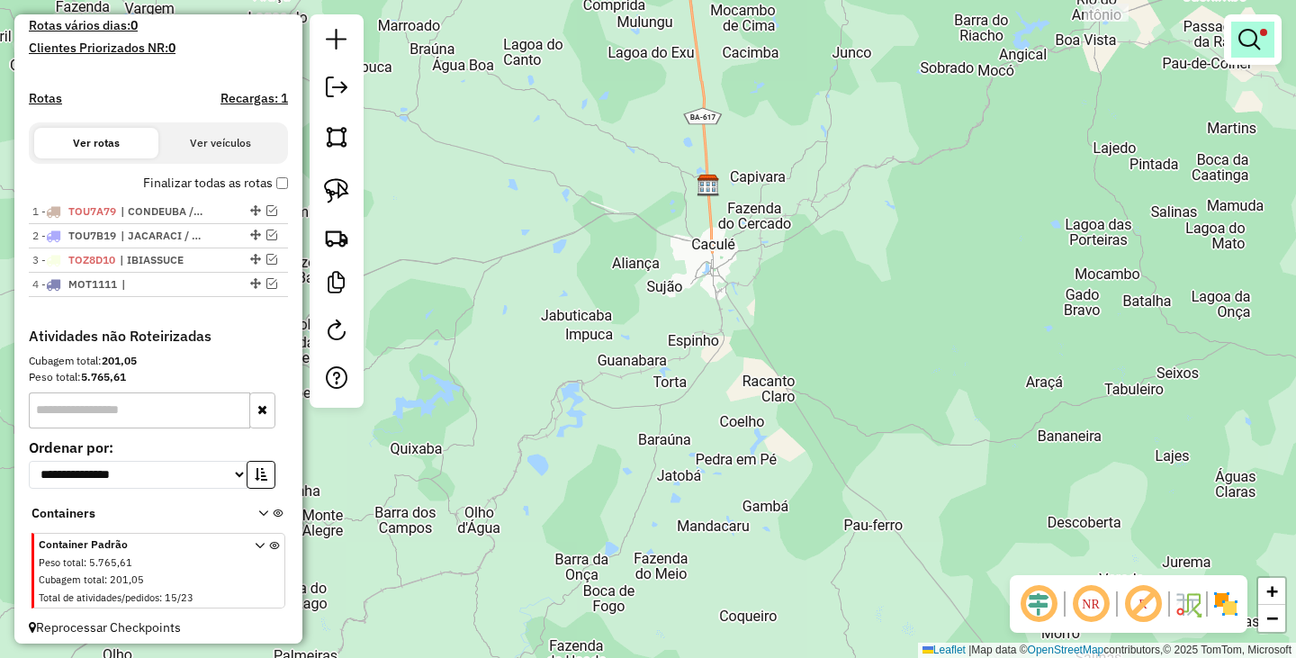
click at [1267, 44] on link at bounding box center [1252, 40] width 43 height 36
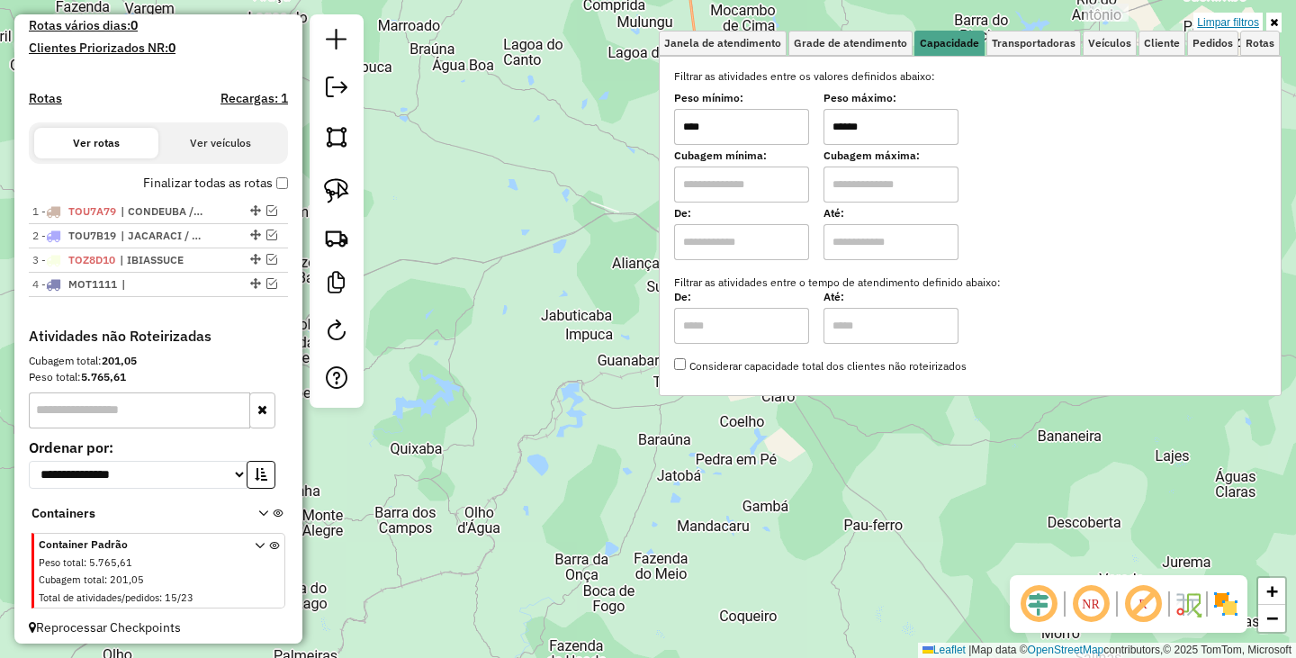
click at [1224, 22] on link "Limpar filtros" at bounding box center [1227, 23] width 69 height 20
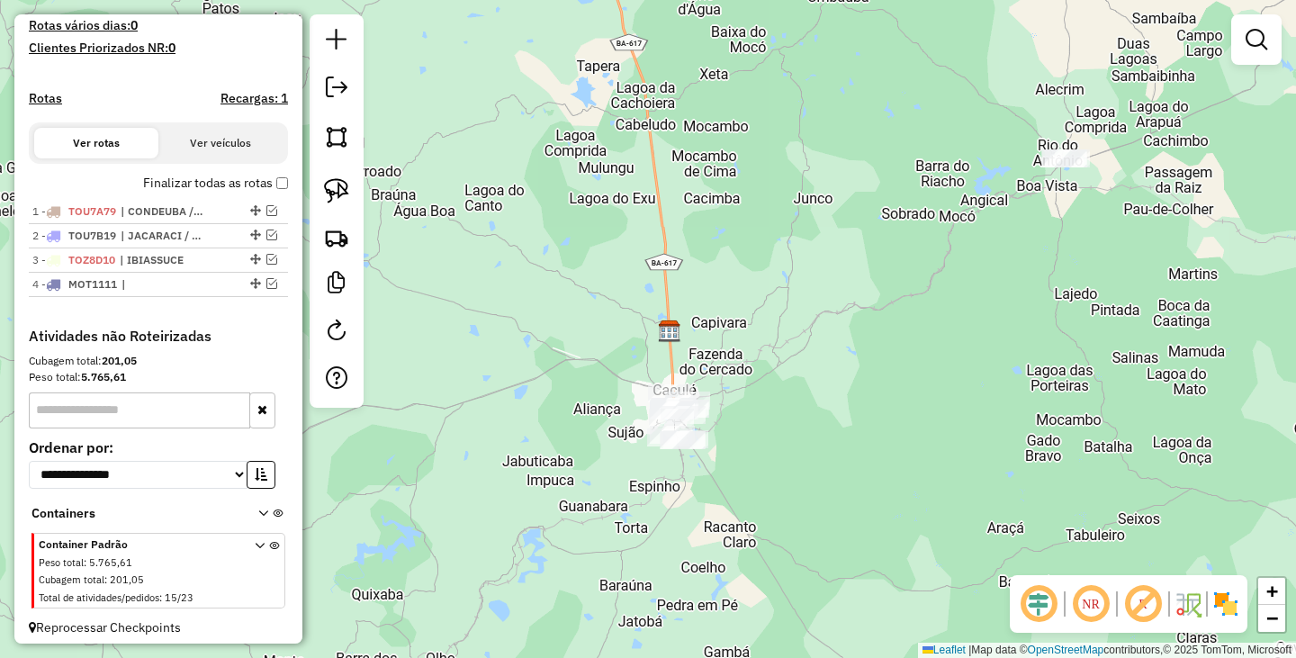
drag, startPoint x: 904, startPoint y: 321, endPoint x: 860, endPoint y: 470, distance: 154.9
click at [860, 470] on div "Janela de atendimento Grade de atendimento Capacidade Transportadoras Veículos …" at bounding box center [648, 329] width 1296 height 658
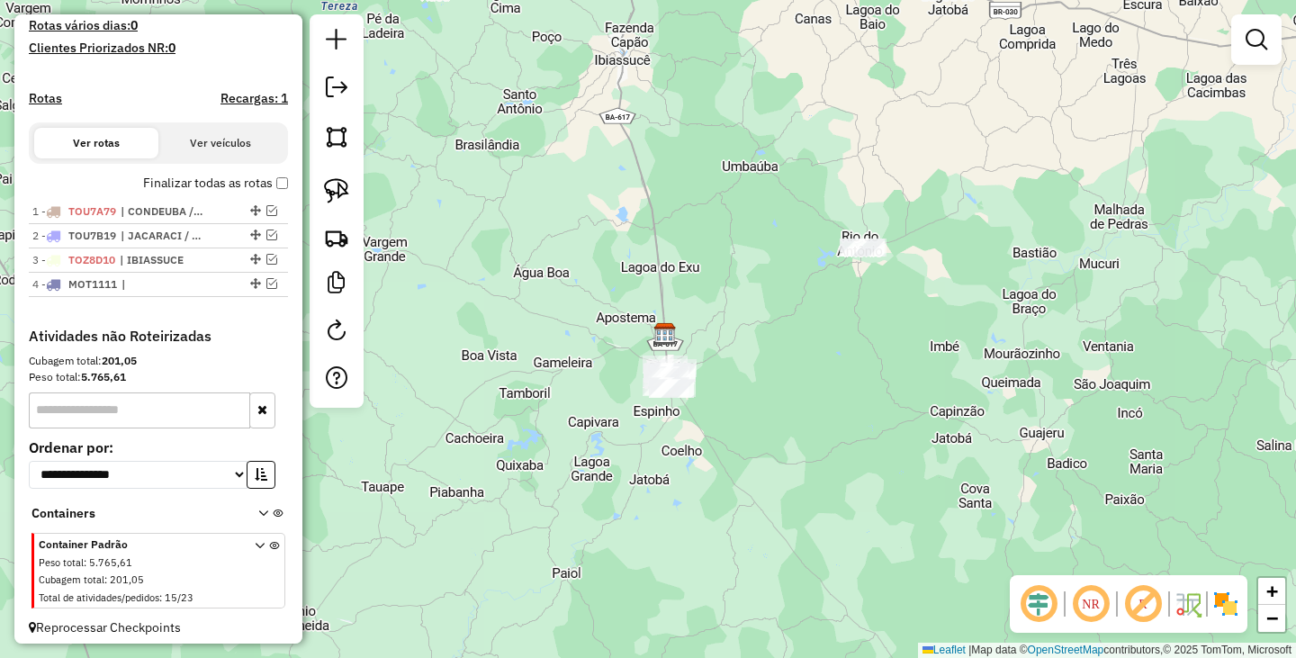
drag, startPoint x: 830, startPoint y: 341, endPoint x: 651, endPoint y: 293, distance: 184.4
click at [759, 326] on div "Janela de atendimento Grade de atendimento Capacidade Transportadoras Veículos …" at bounding box center [648, 329] width 1296 height 658
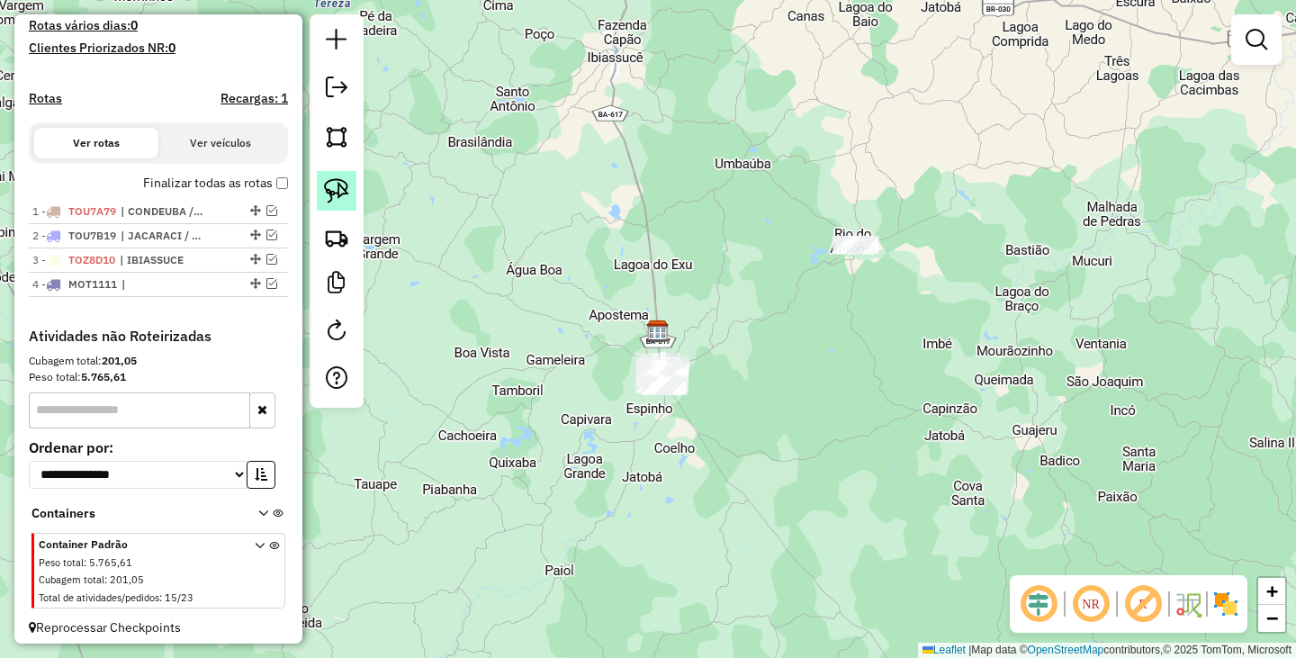
click at [328, 197] on img at bounding box center [336, 190] width 25 height 25
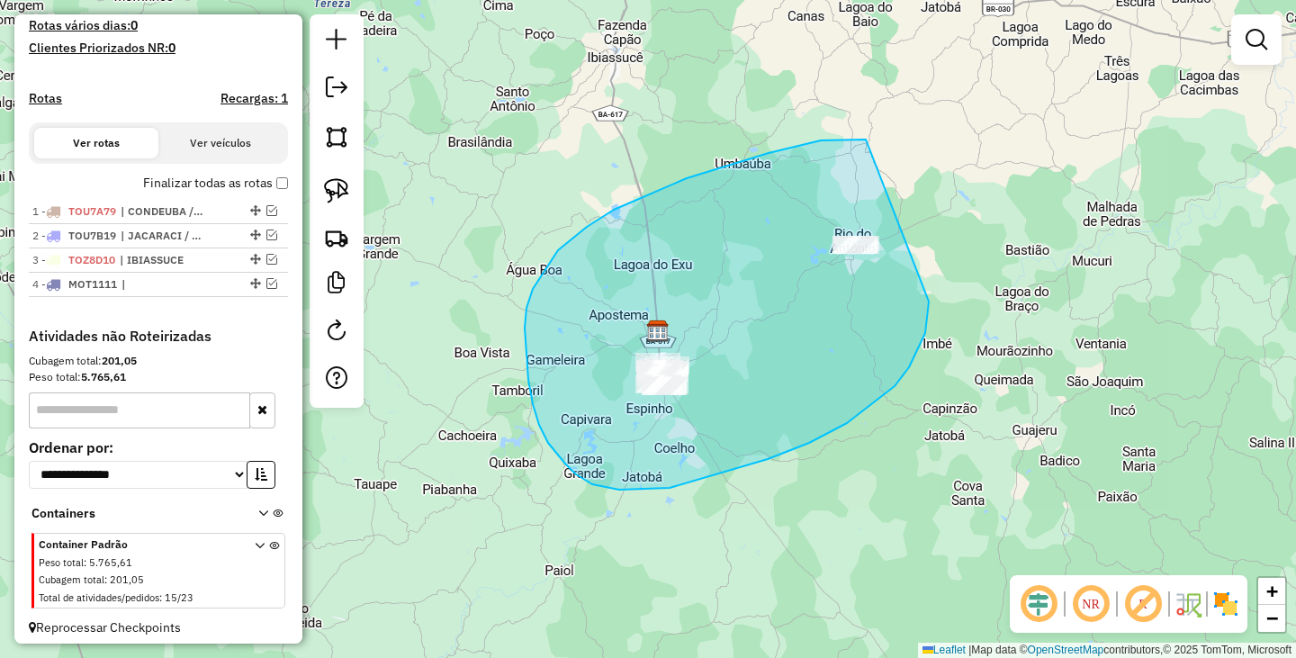
drag, startPoint x: 866, startPoint y: 139, endPoint x: 941, endPoint y: 270, distance: 150.8
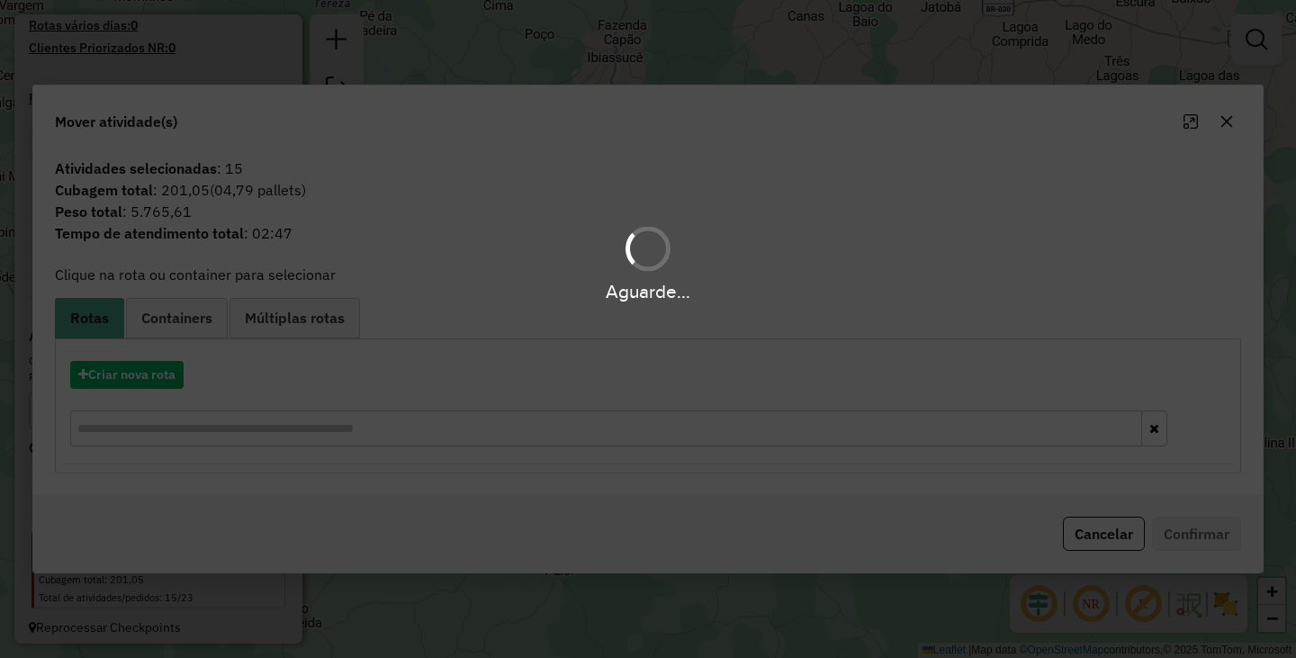
click at [162, 375] on hb-app "Aguarde... Pop-up bloqueado! Seu navegador bloqueou automáticamente a abertura …" at bounding box center [648, 329] width 1296 height 658
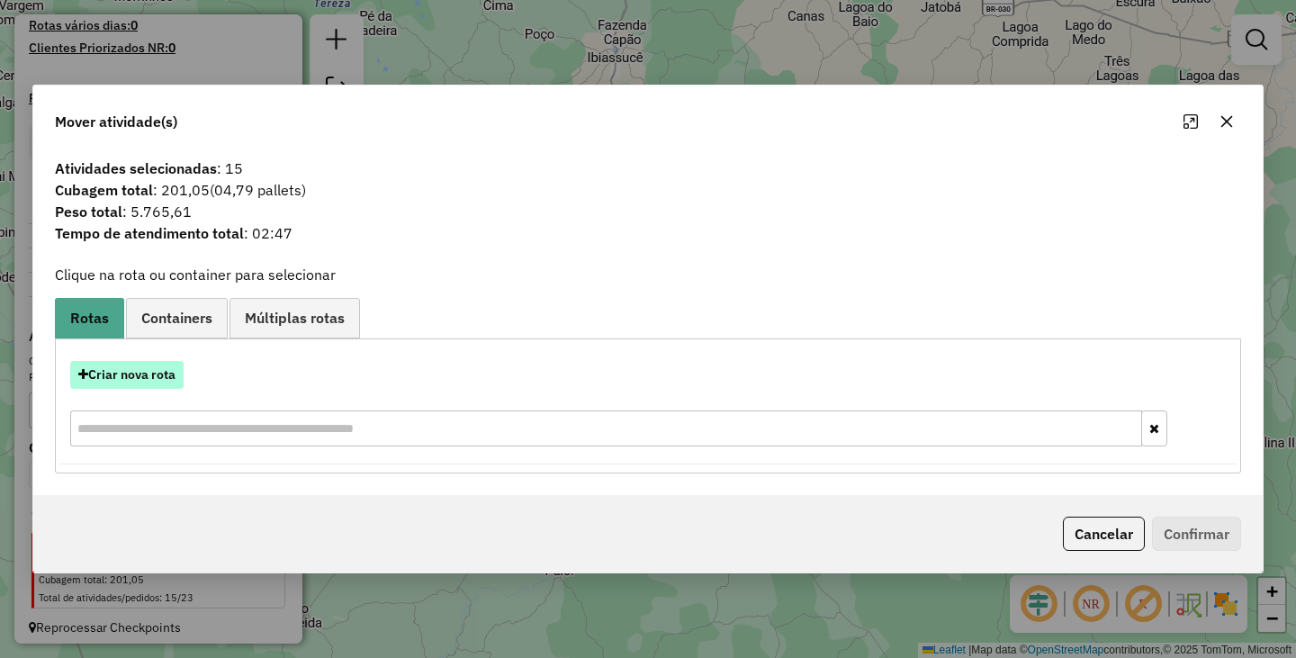
click at [162, 375] on button "Criar nova rota" at bounding box center [126, 375] width 113 height 28
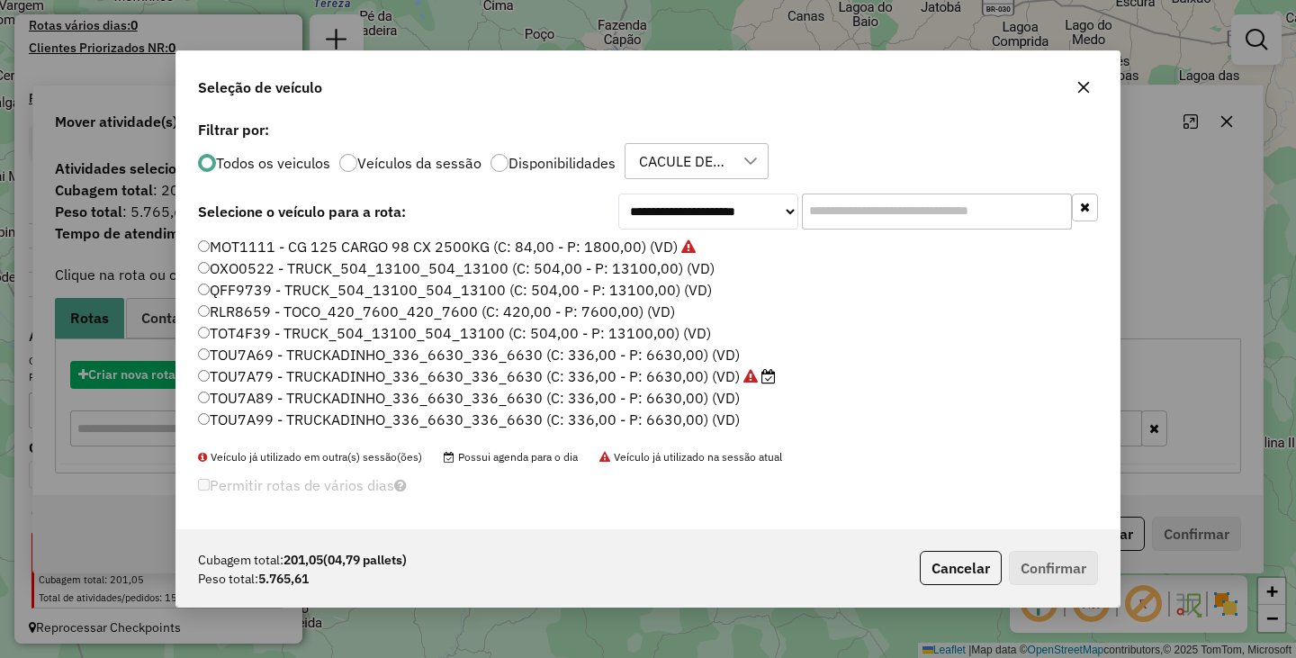
scroll to position [10, 5]
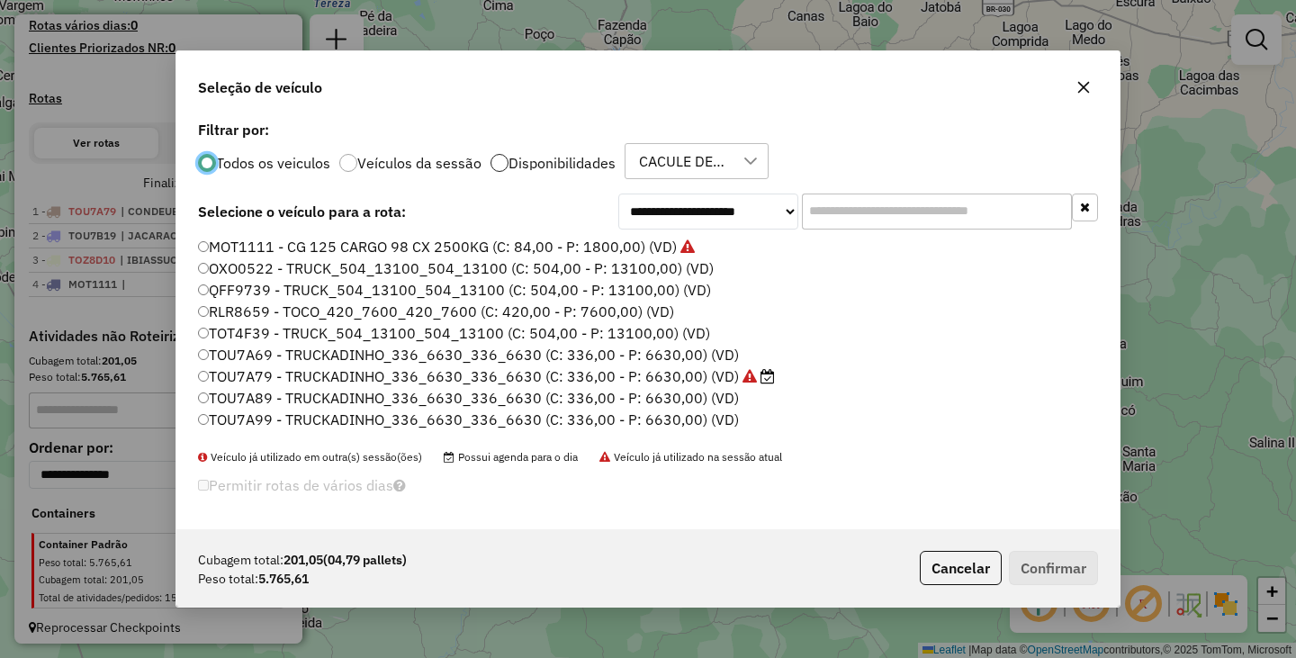
click at [498, 159] on div at bounding box center [499, 163] width 18 height 18
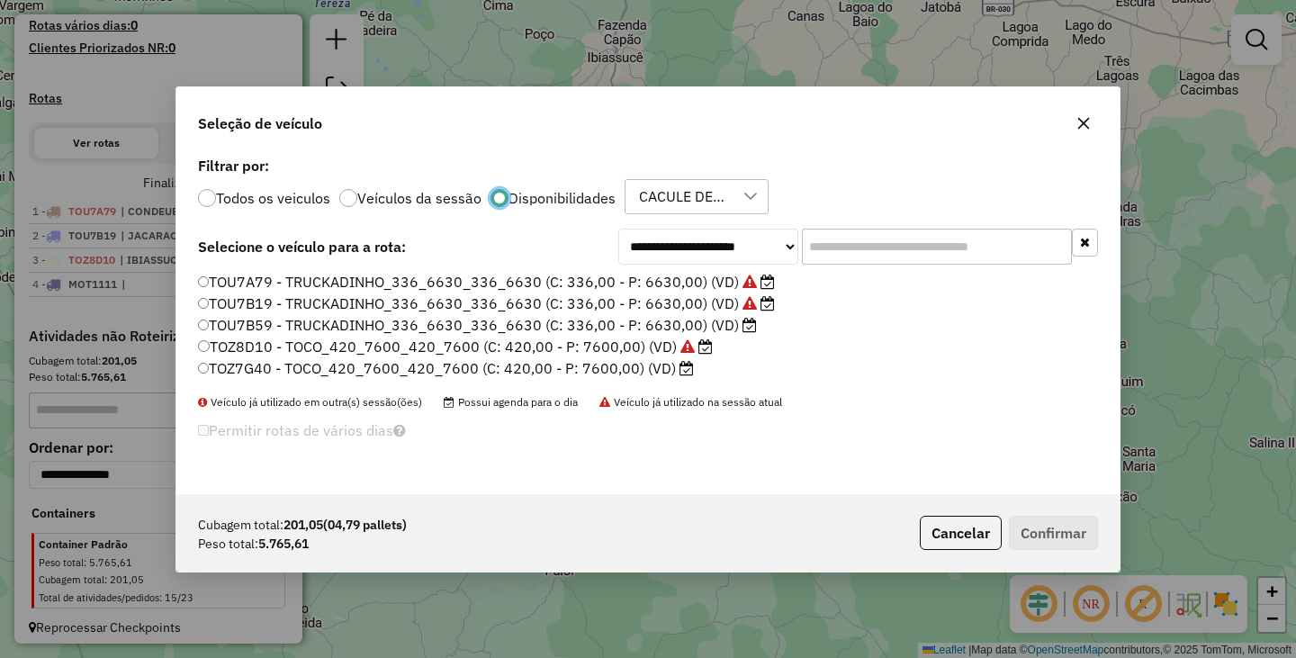
scroll to position [11, 6]
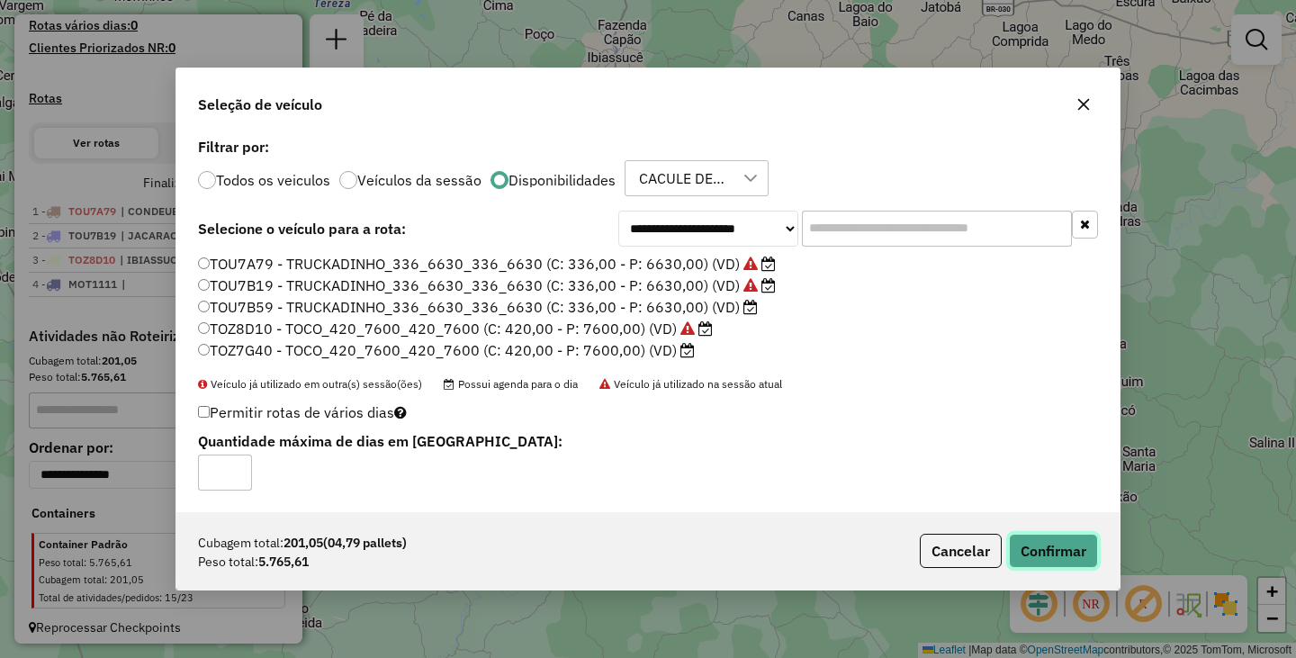
click at [1039, 552] on button "Confirmar" at bounding box center [1053, 551] width 89 height 34
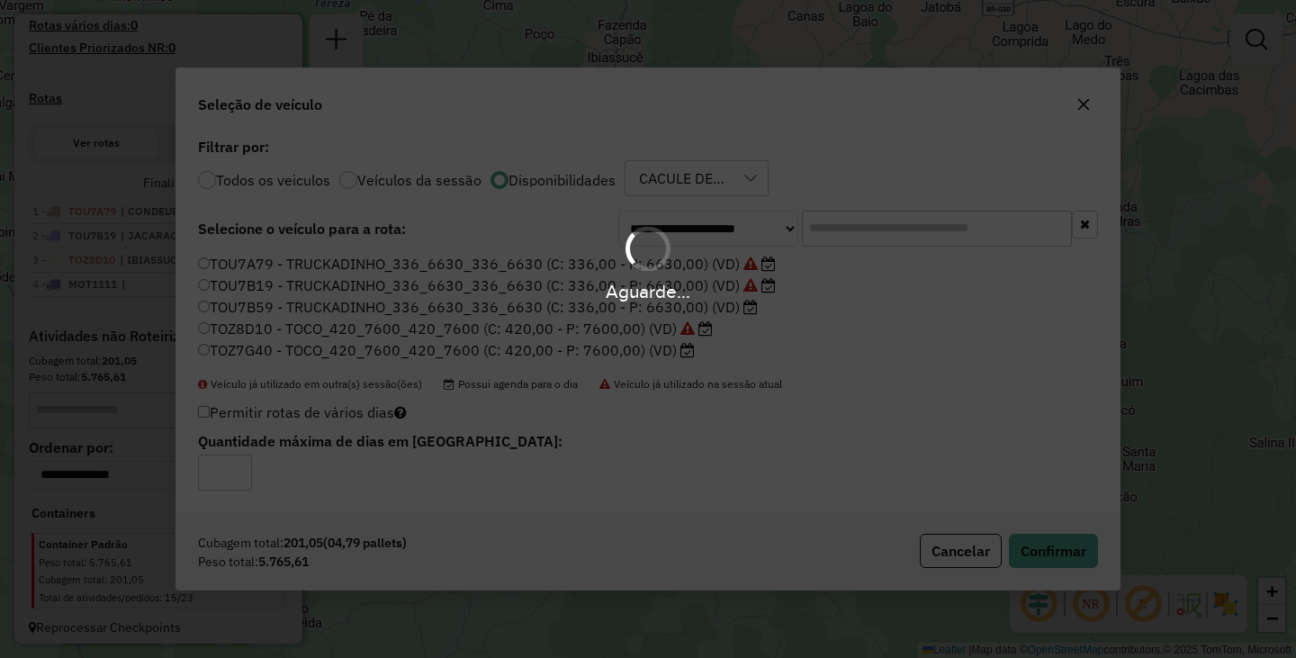
scroll to position [320, 0]
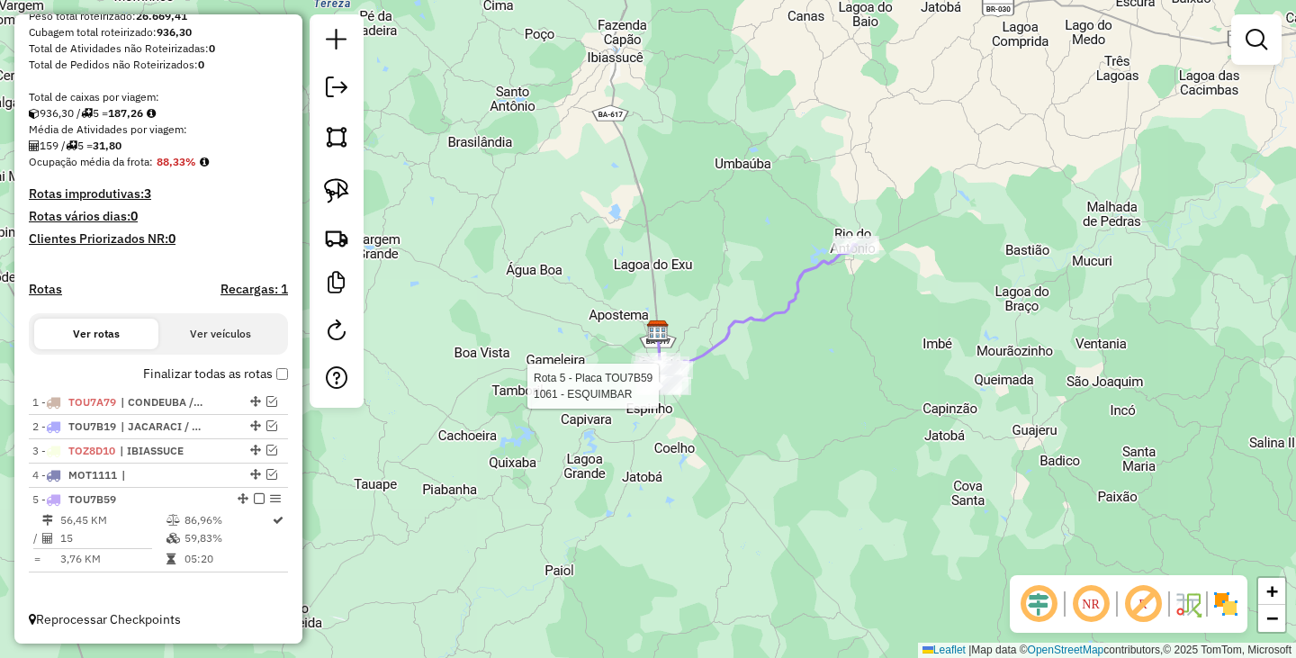
select select "**********"
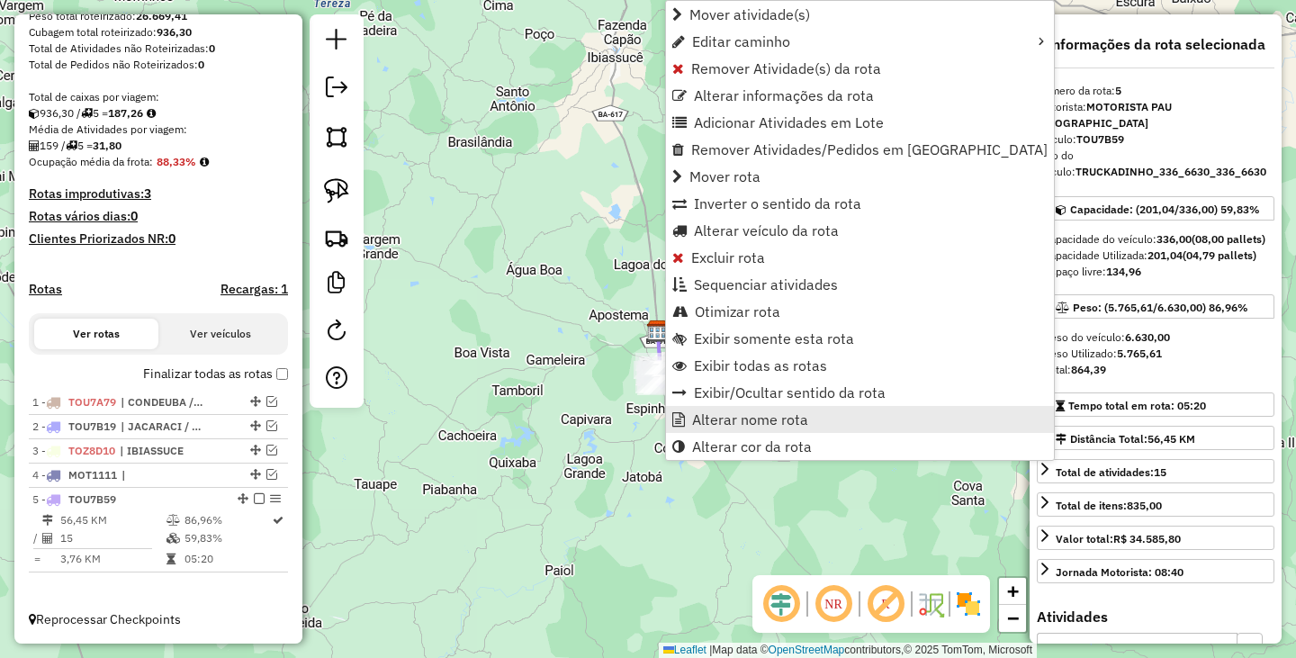
click at [737, 419] on span "Alterar nome rota" at bounding box center [750, 419] width 116 height 14
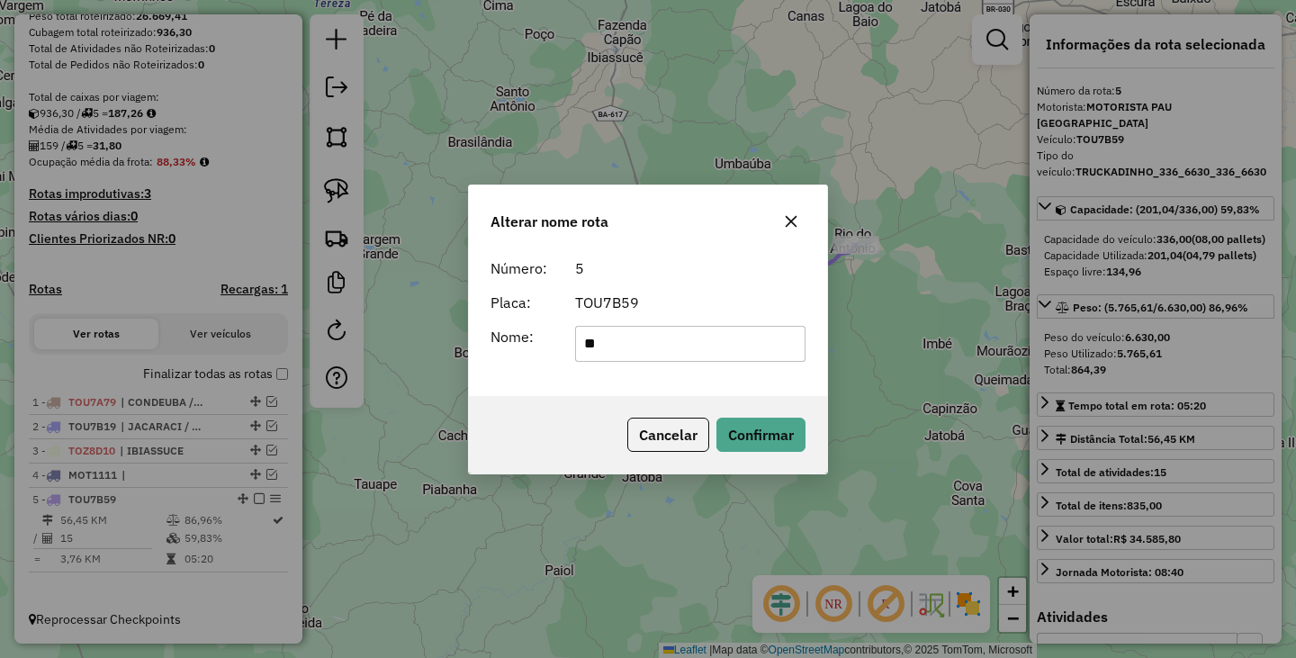
type input "******"
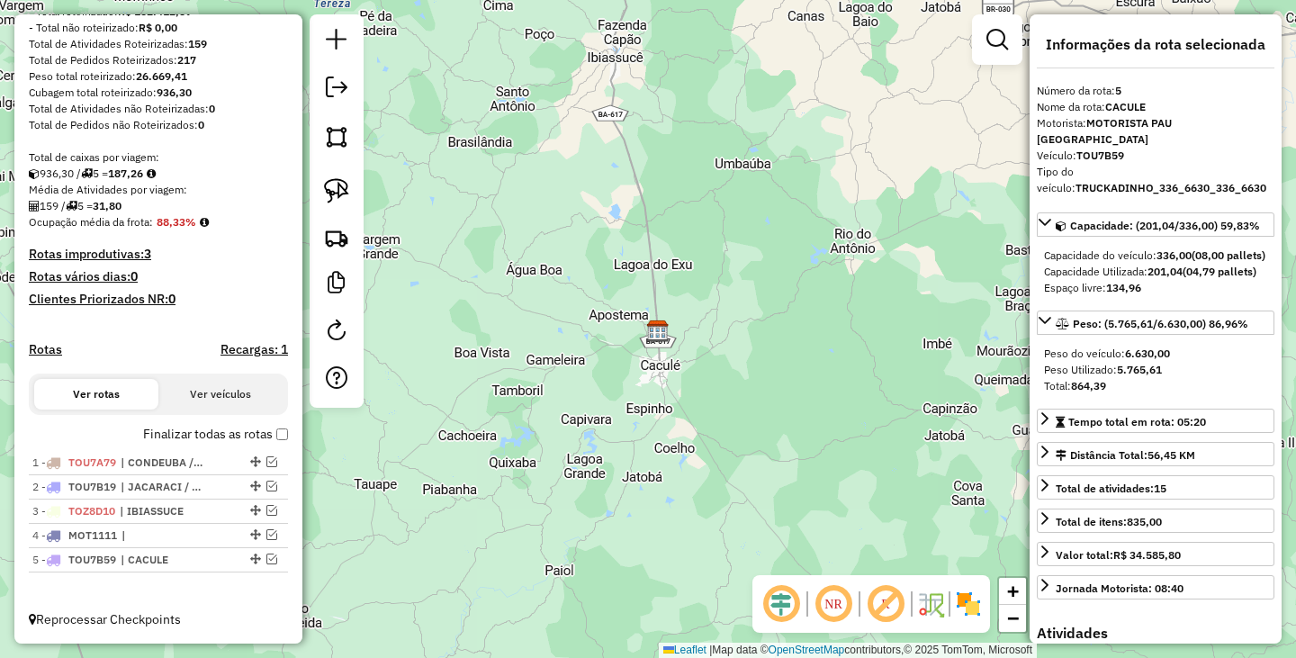
scroll to position [260, 0]
click at [270, 534] on em at bounding box center [271, 534] width 11 height 11
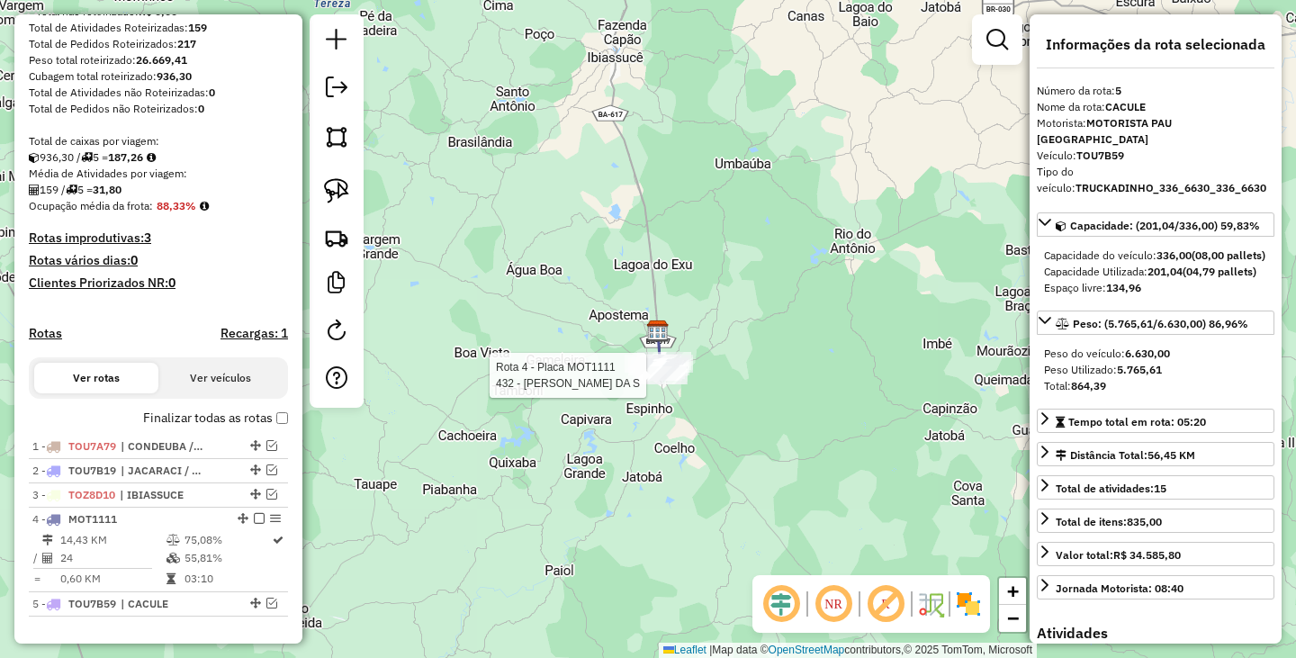
scroll to position [320, 0]
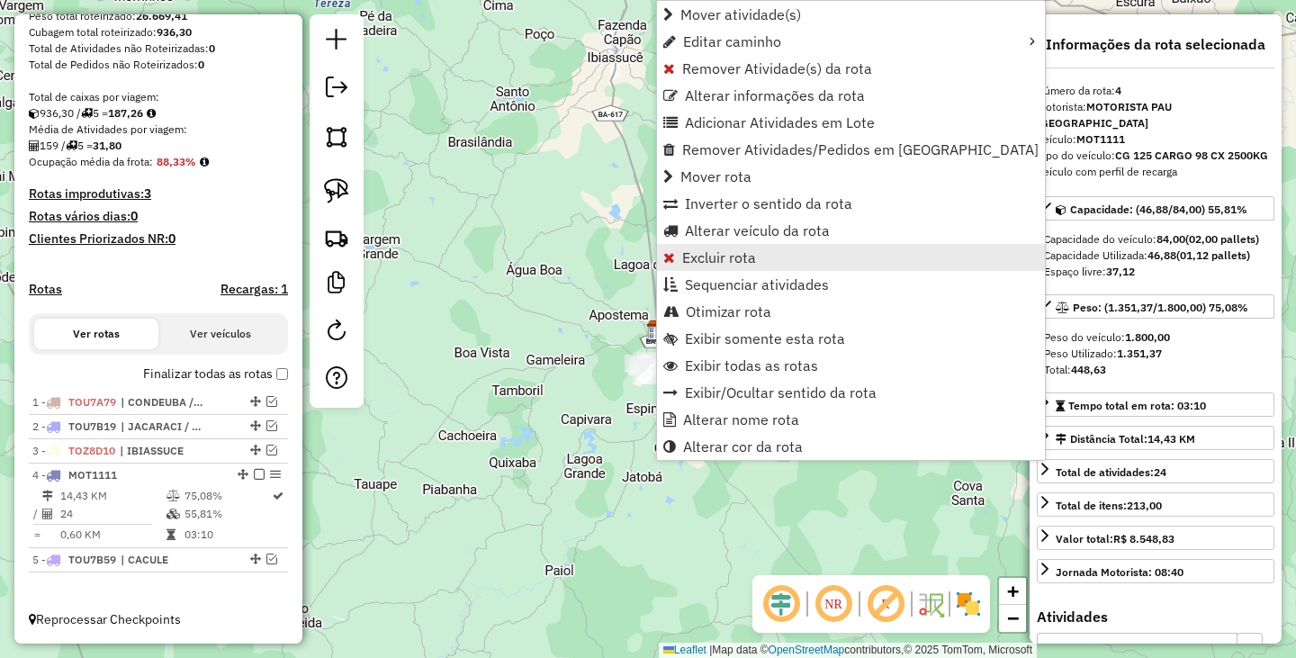
click at [734, 263] on span "Excluir rota" at bounding box center [719, 257] width 74 height 14
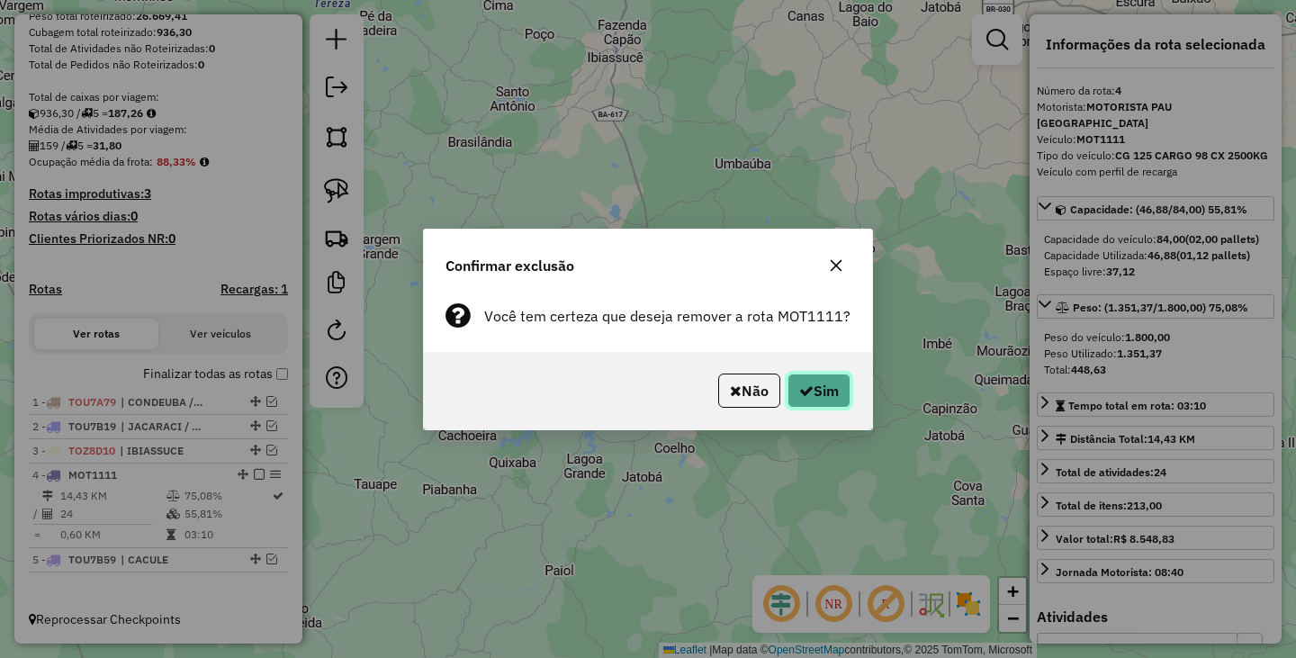
click at [842, 385] on button "Sim" at bounding box center [818, 390] width 63 height 34
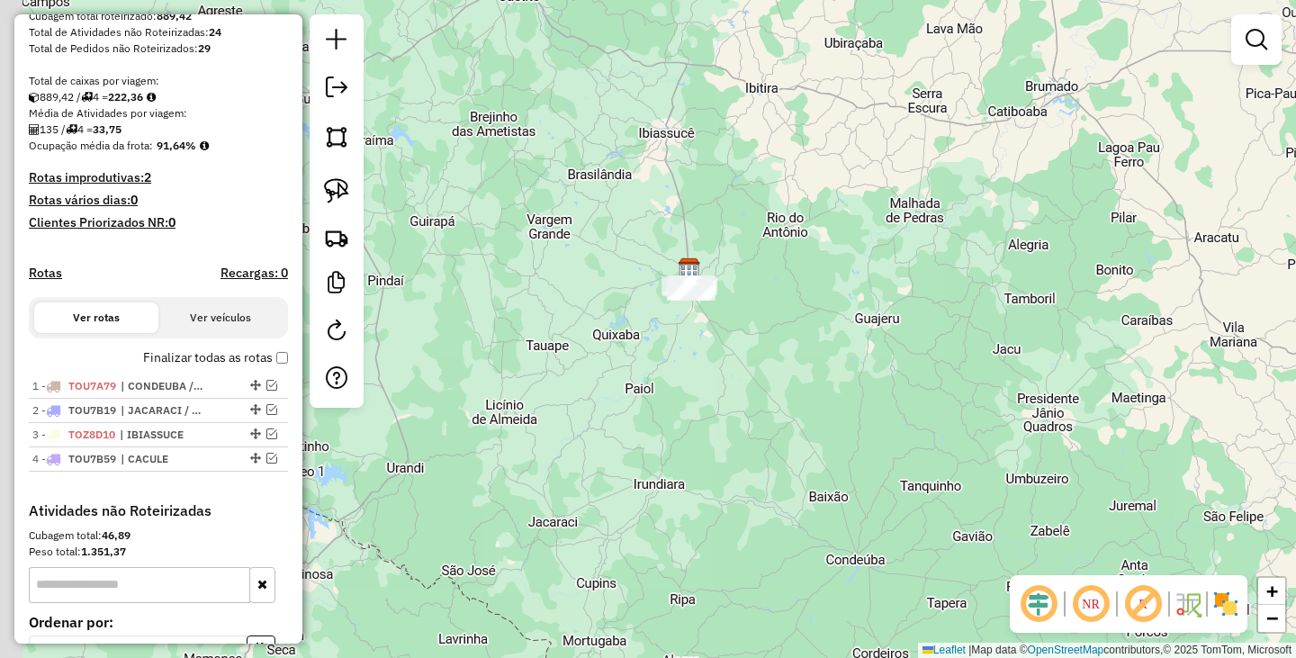
drag, startPoint x: 695, startPoint y: 422, endPoint x: 734, endPoint y: 379, distance: 58.6
click at [734, 379] on div "Janela de atendimento Grade de atendimento Capacidade Transportadoras Veículos …" at bounding box center [648, 329] width 1296 height 658
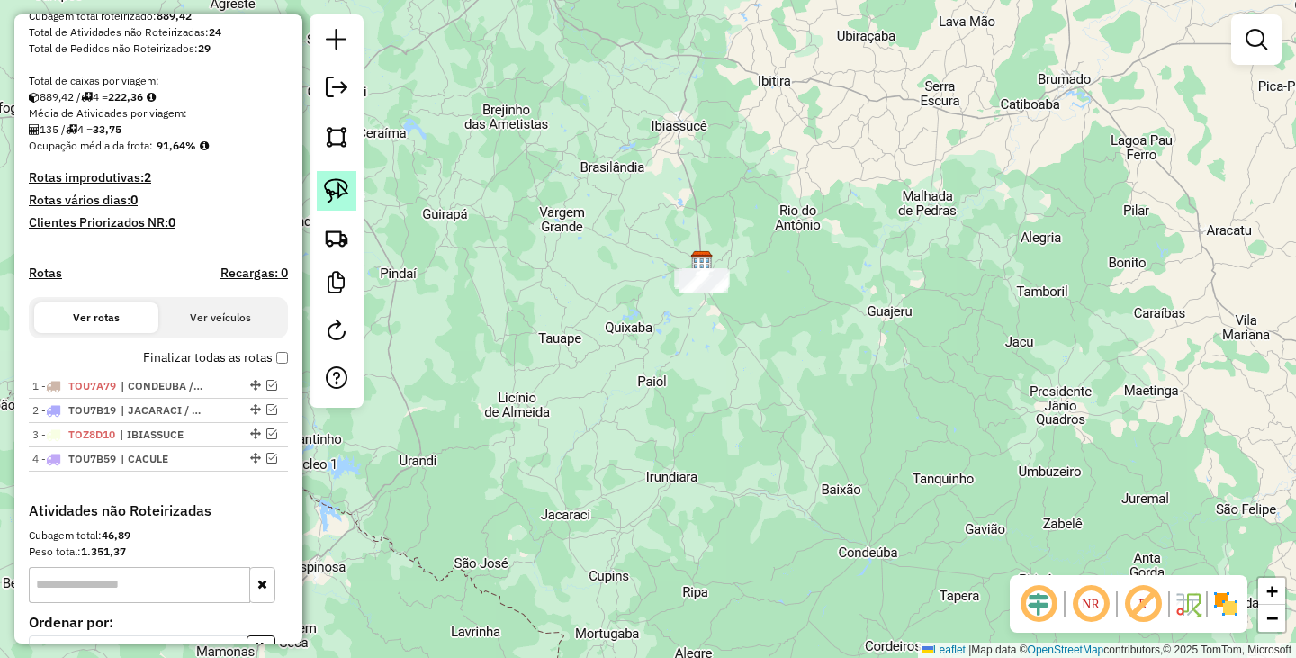
click at [329, 193] on img at bounding box center [336, 190] width 25 height 25
drag, startPoint x: 693, startPoint y: 216, endPoint x: 848, endPoint y: 282, distance: 168.1
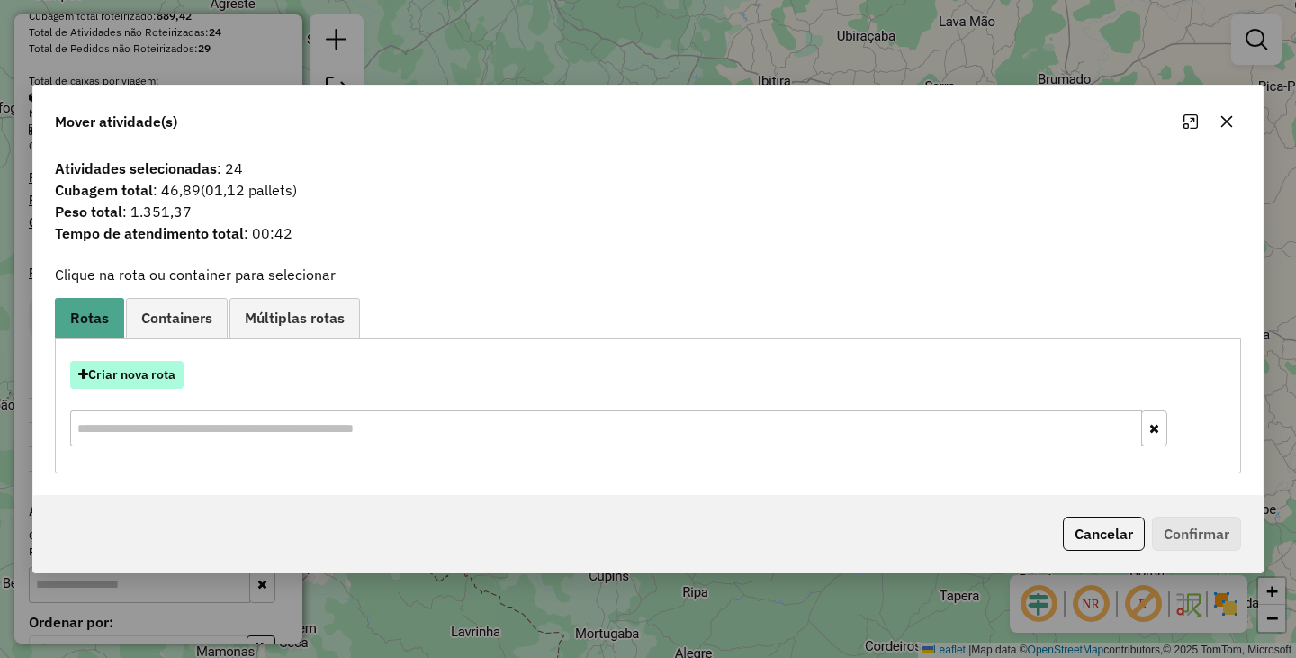
click at [153, 372] on button "Criar nova rota" at bounding box center [126, 375] width 113 height 28
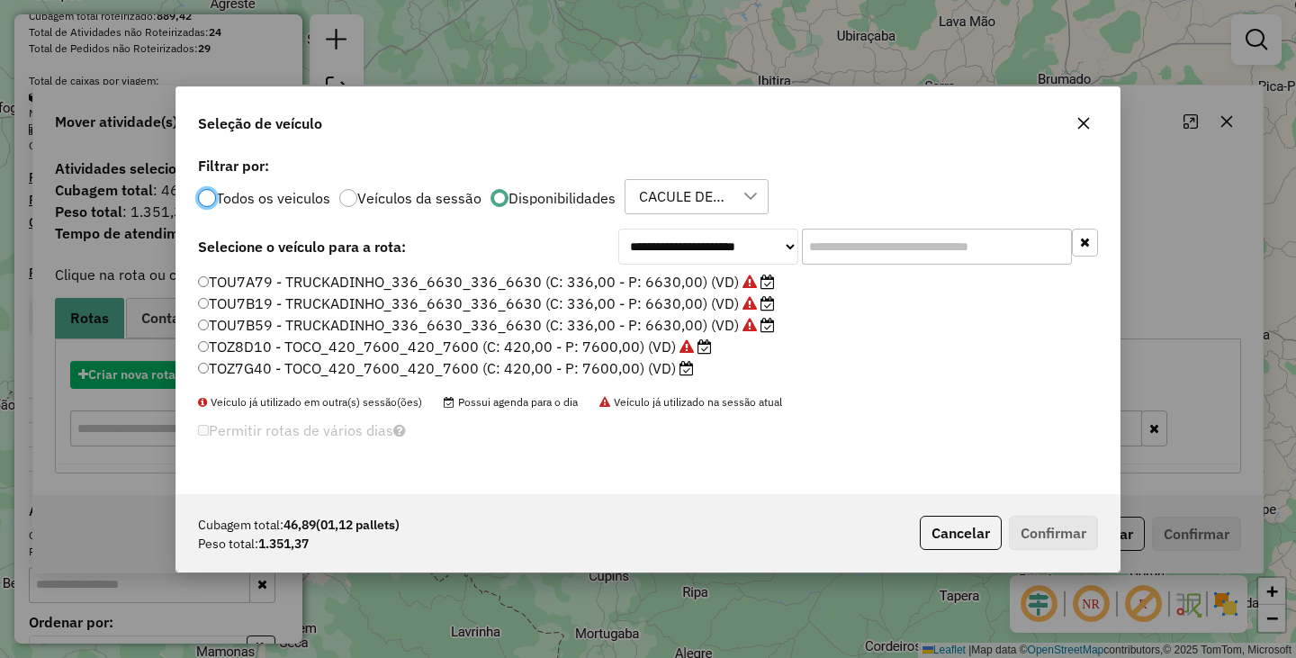
scroll to position [10, 5]
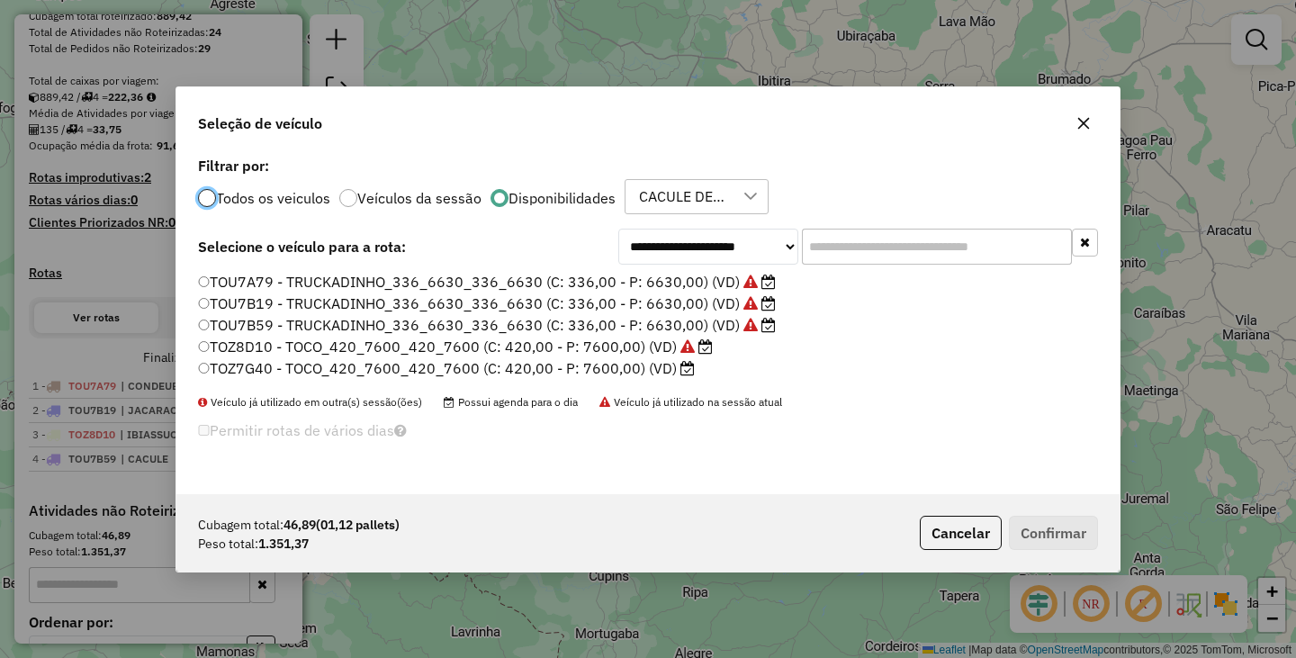
click at [203, 200] on div at bounding box center [207, 198] width 18 height 18
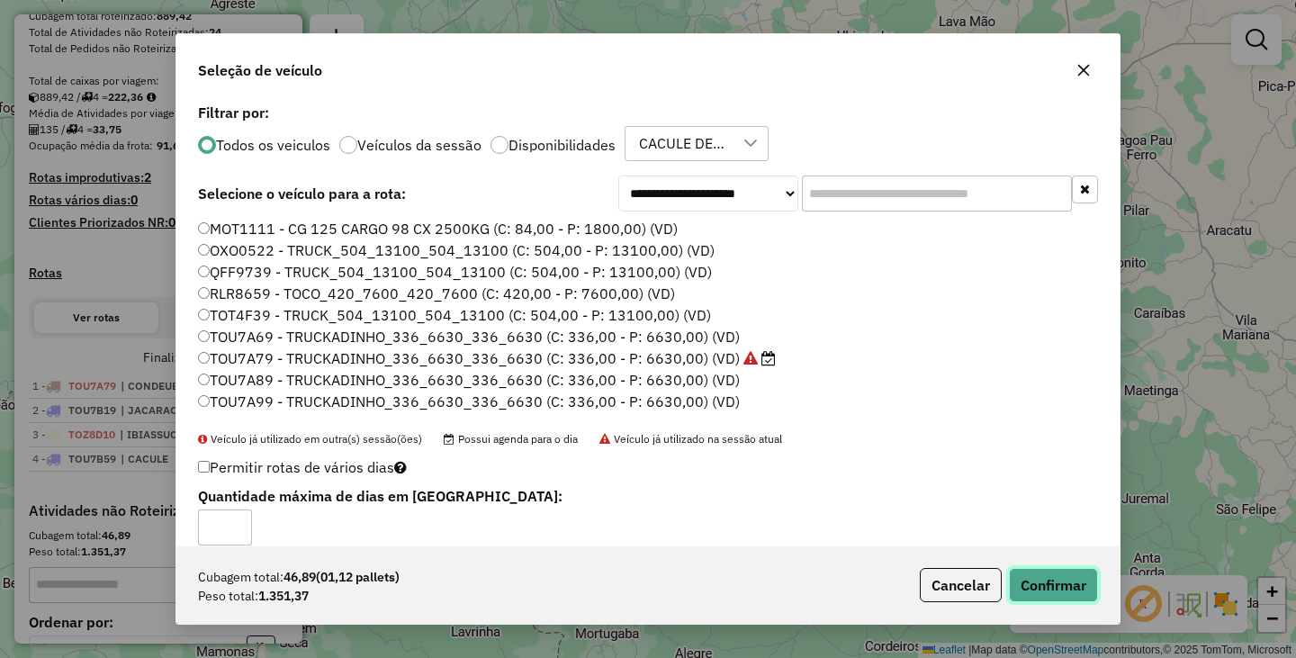
click at [1044, 575] on button "Confirmar" at bounding box center [1053, 585] width 89 height 34
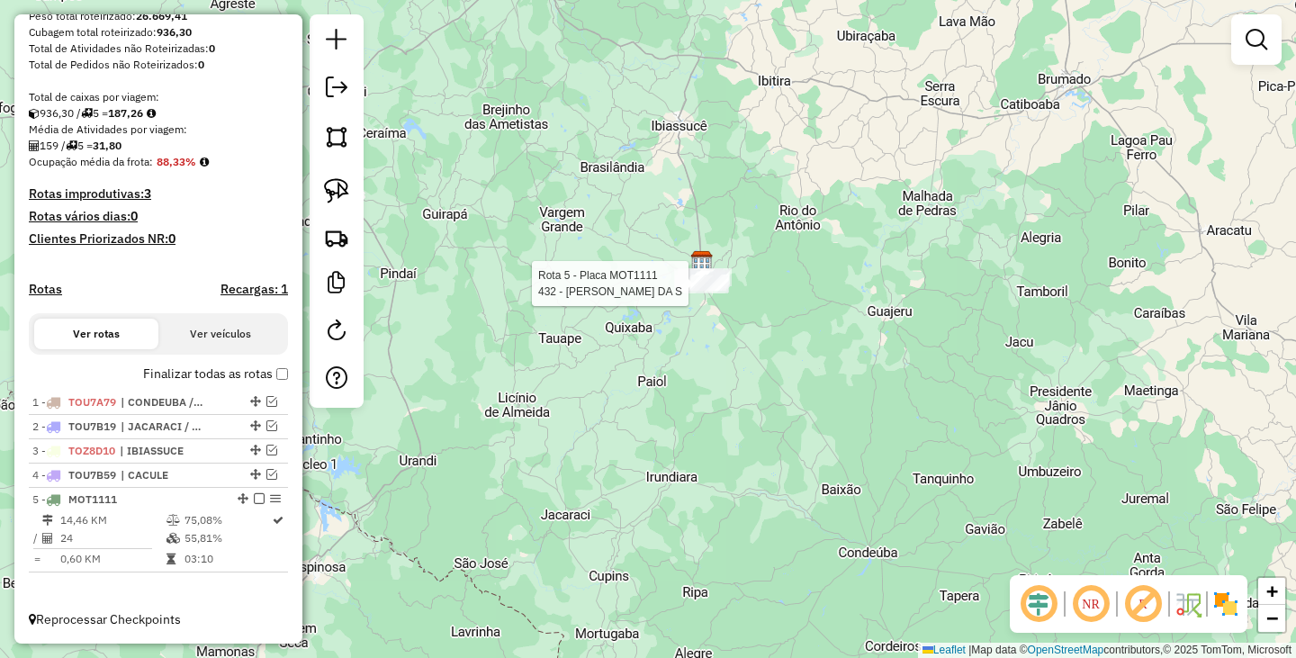
select select "**********"
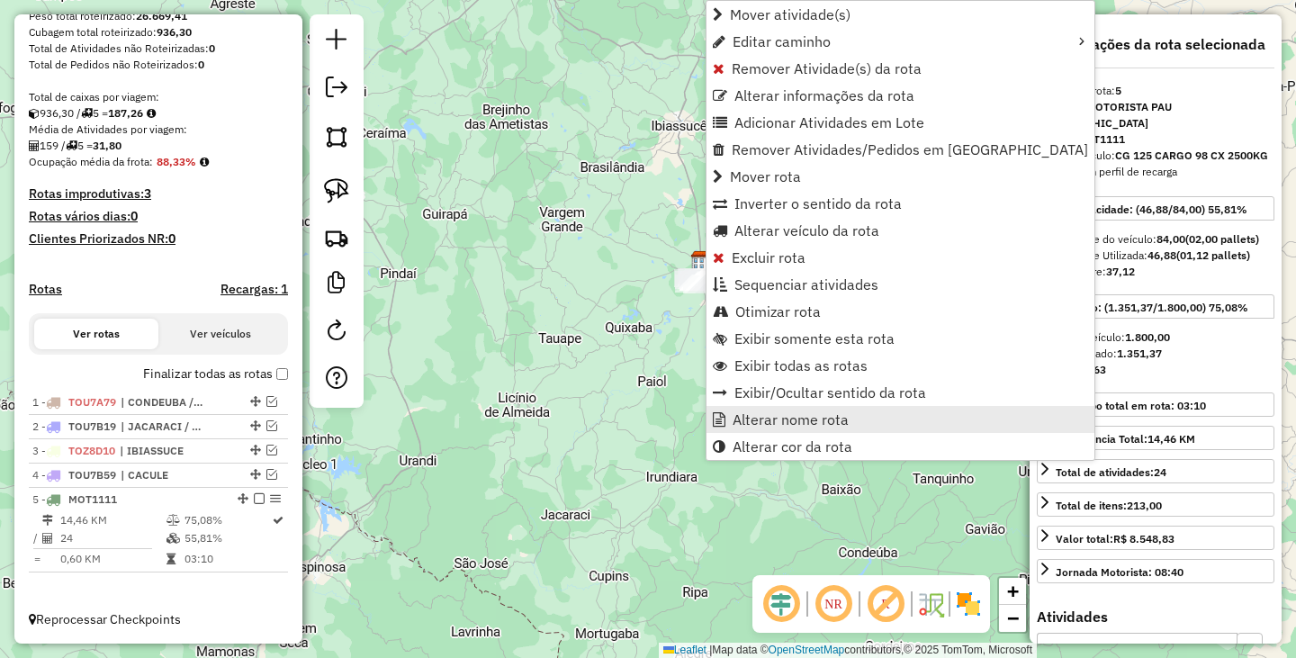
click at [790, 418] on span "Alterar nome rota" at bounding box center [790, 419] width 116 height 14
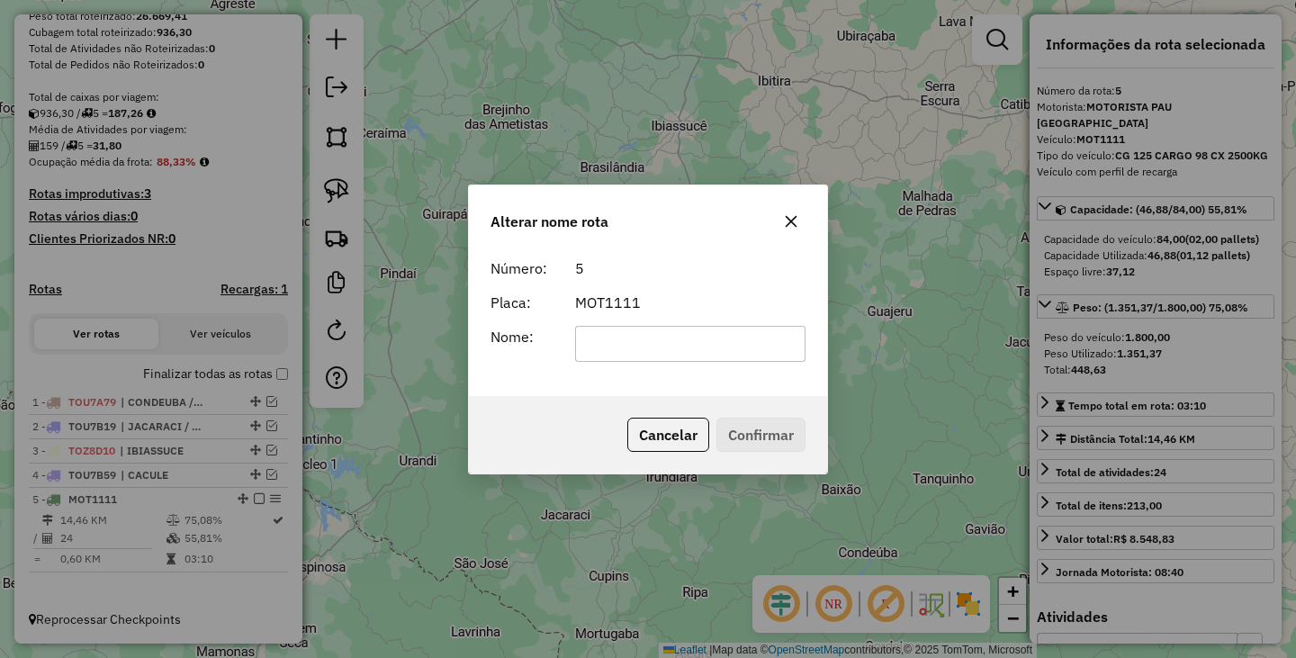
type input "*"
type input "****"
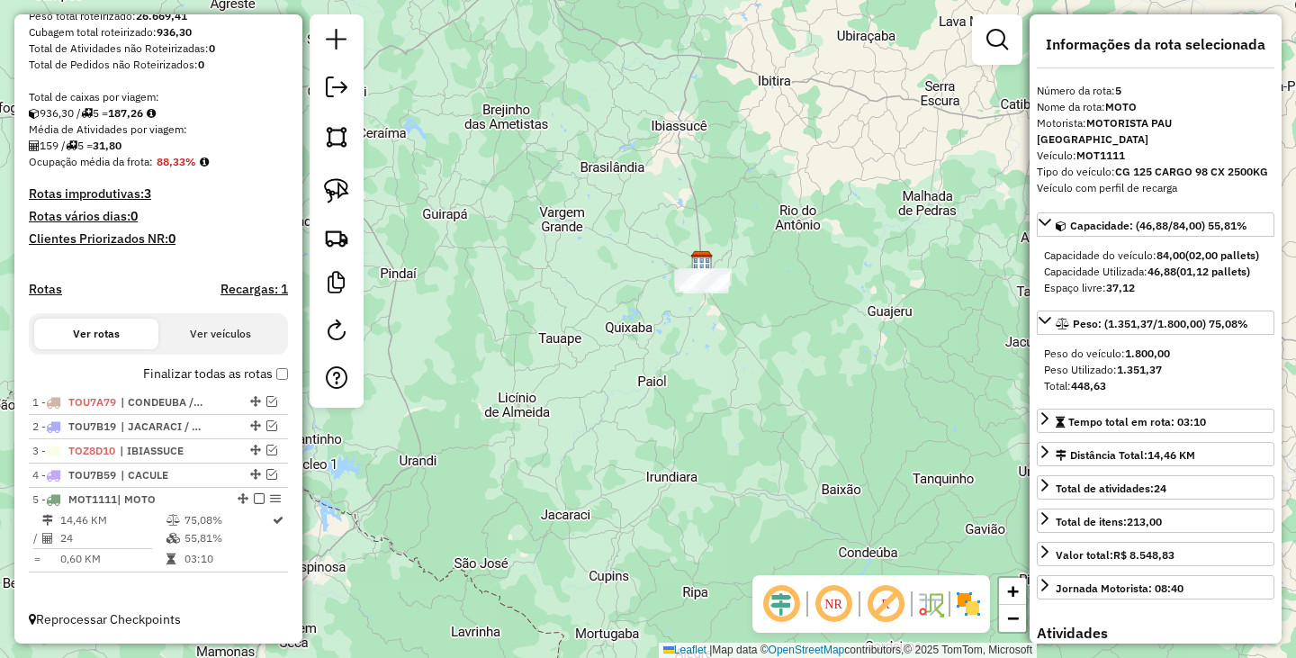
scroll to position [260, 0]
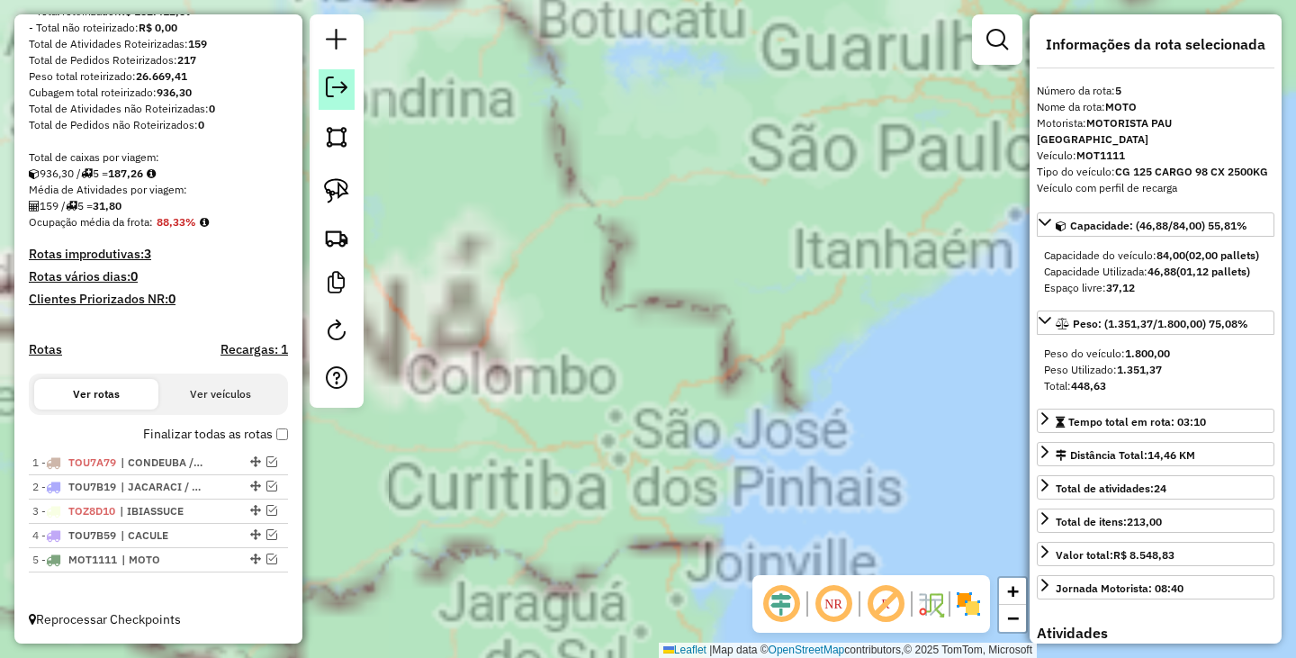
click at [331, 93] on em at bounding box center [337, 87] width 22 height 22
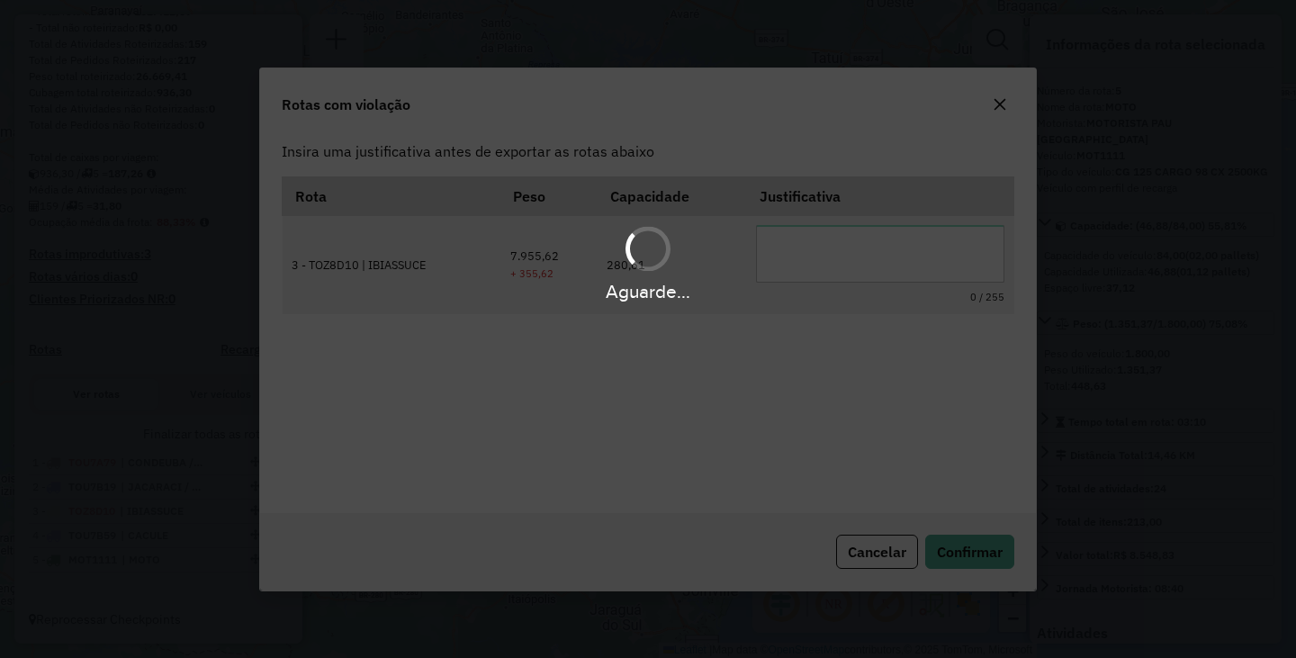
scroll to position [0, 0]
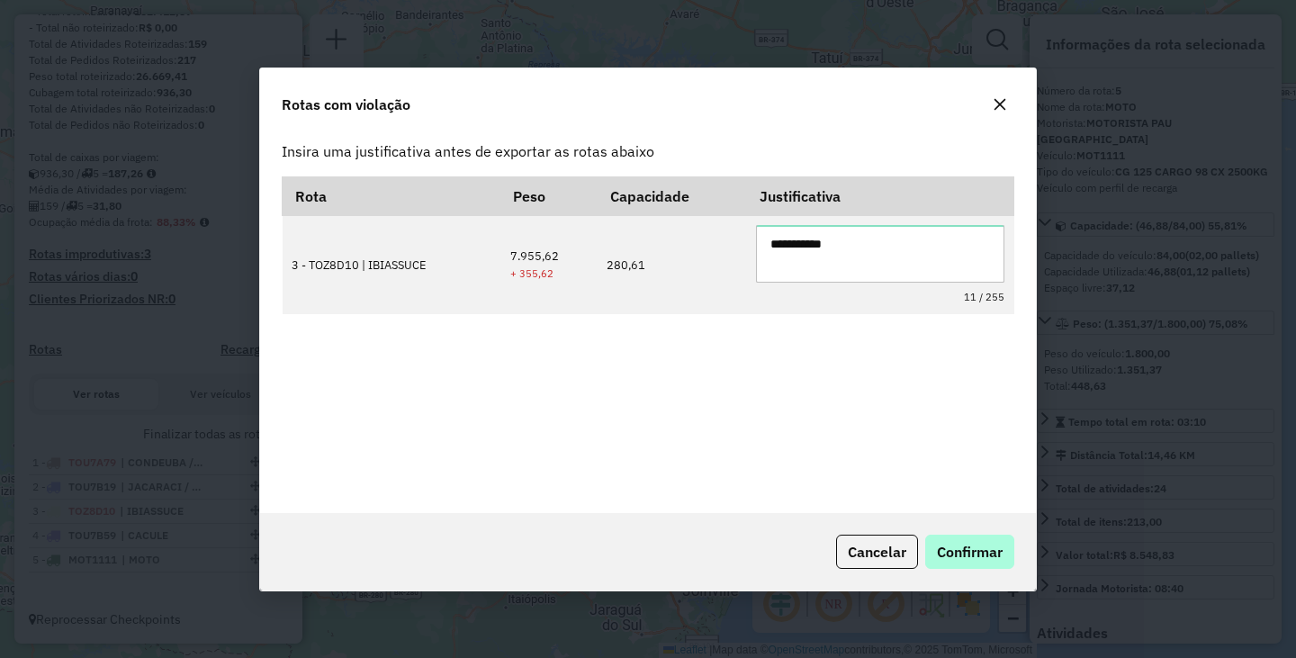
type textarea "**********"
click at [973, 540] on button "Confirmar" at bounding box center [969, 551] width 89 height 34
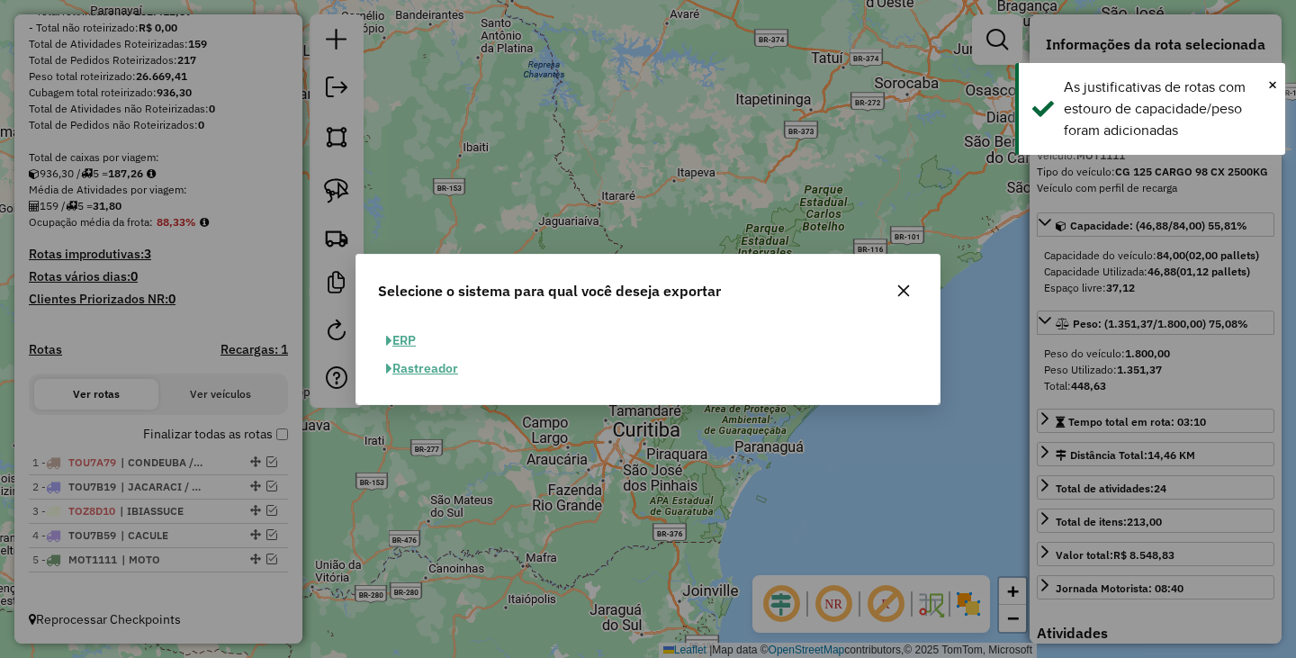
click at [418, 340] on button "ERP" at bounding box center [401, 341] width 46 height 28
select select "**"
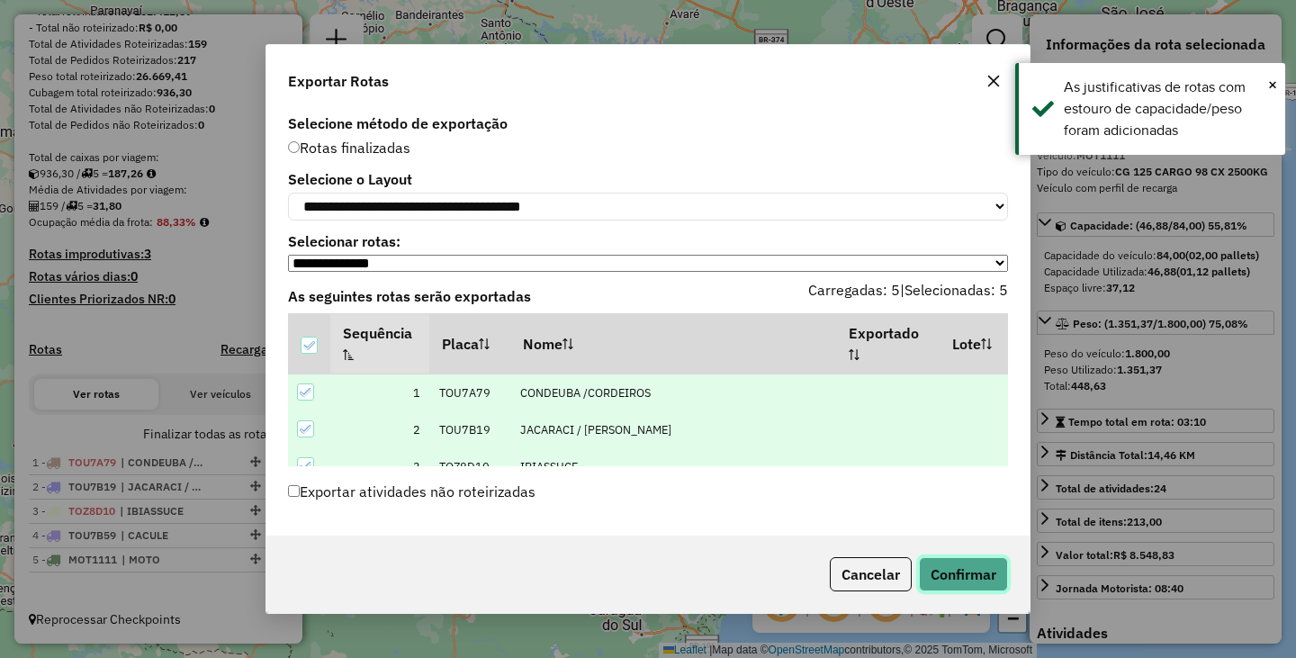
click at [940, 576] on button "Confirmar" at bounding box center [963, 574] width 89 height 34
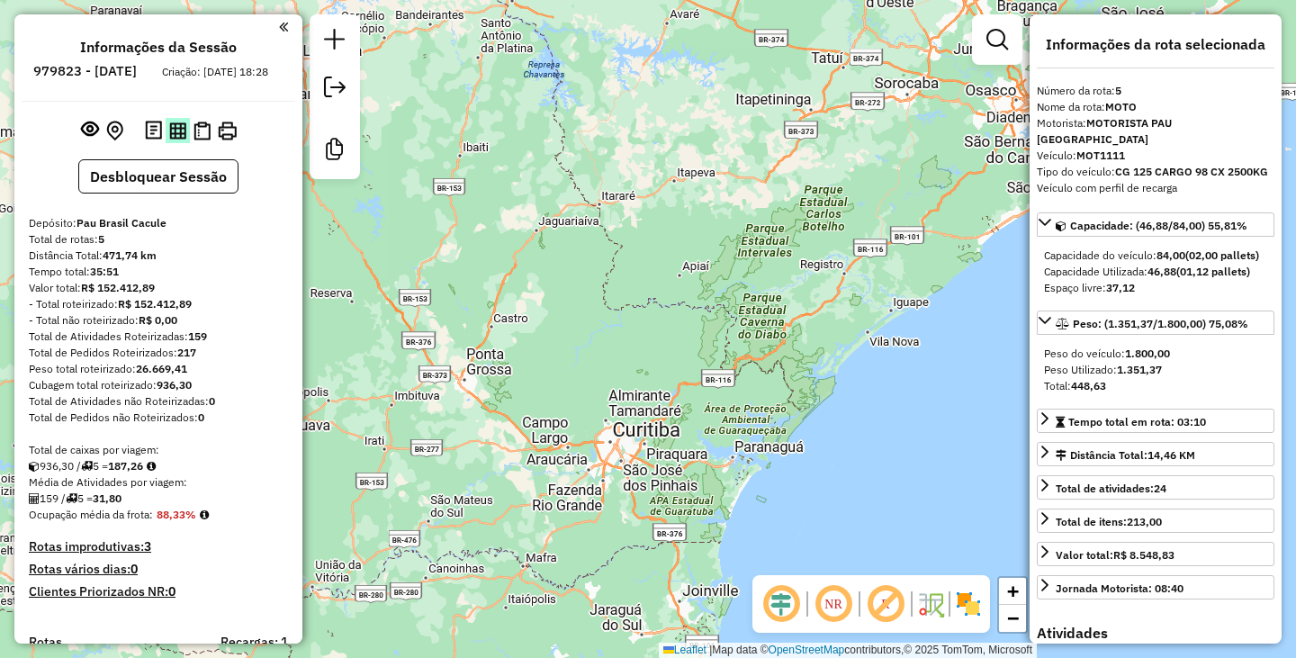
click at [171, 139] on img at bounding box center [177, 130] width 17 height 17
click at [231, 140] on img at bounding box center [227, 130] width 19 height 19
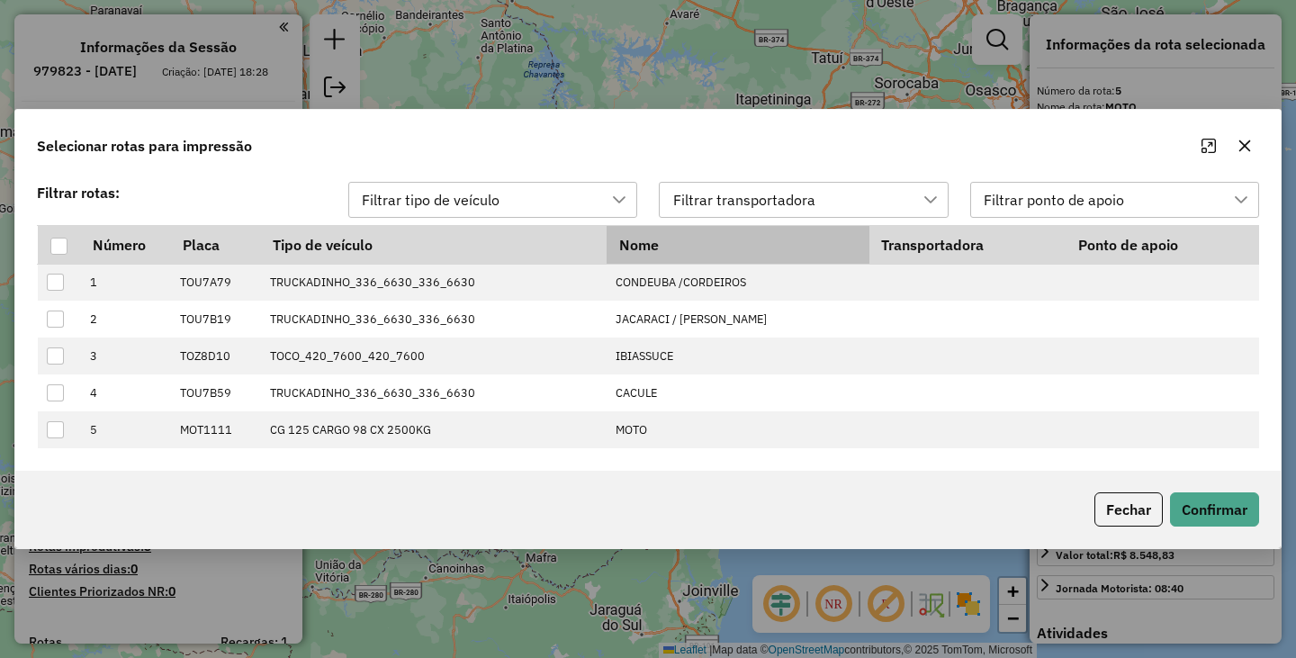
scroll to position [13, 82]
click at [63, 247] on div at bounding box center [58, 246] width 17 height 17
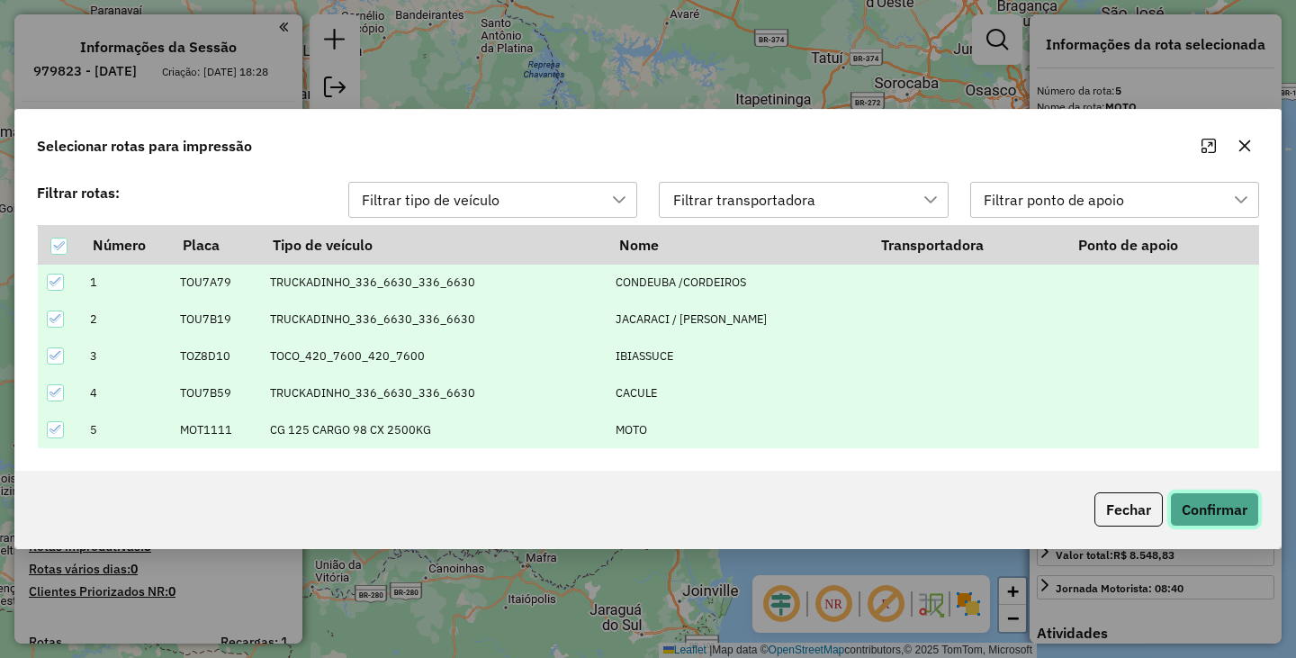
click at [1211, 514] on button "Confirmar" at bounding box center [1214, 509] width 89 height 34
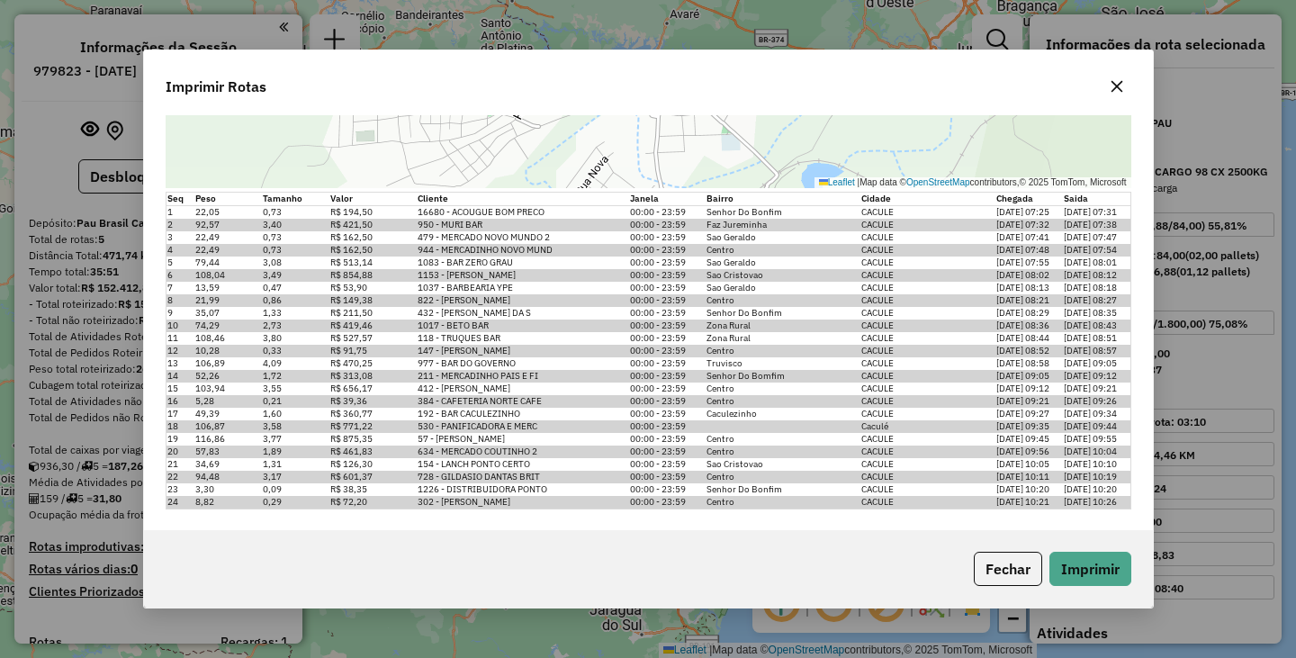
scroll to position [3988, 0]
click at [1013, 574] on button "Fechar" at bounding box center [1008, 569] width 68 height 34
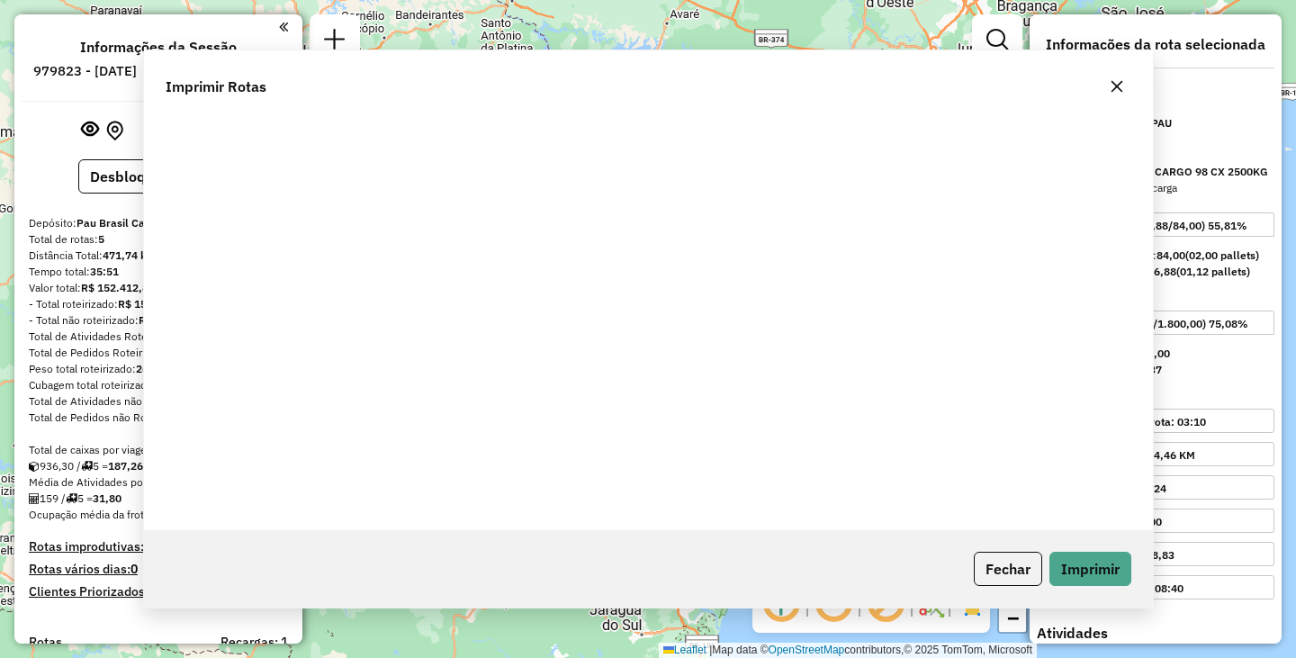
scroll to position [0, 0]
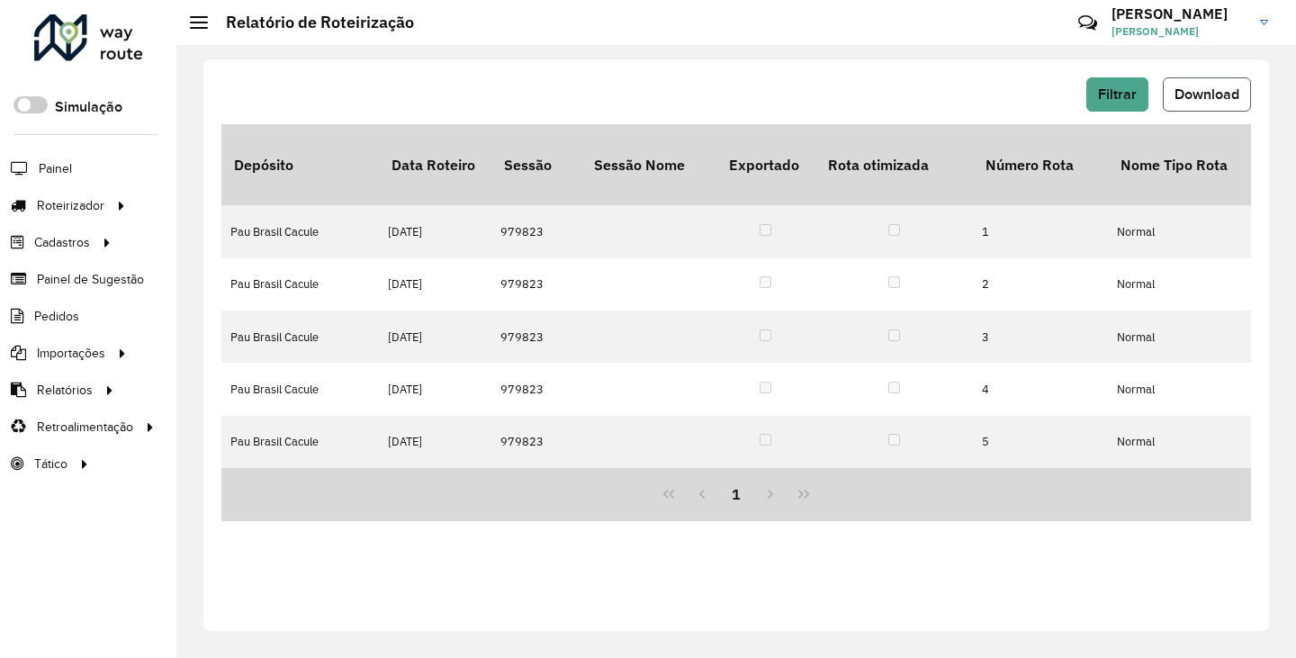
click at [1200, 94] on span "Download" at bounding box center [1206, 93] width 65 height 15
click at [1205, 86] on span "Download" at bounding box center [1206, 93] width 65 height 15
click at [272, 509] on div "Filtrar Download Depósito Data Roteiro Sessão Sessão Nome Exportado Rota otimiz…" at bounding box center [735, 344] width 1065 height 571
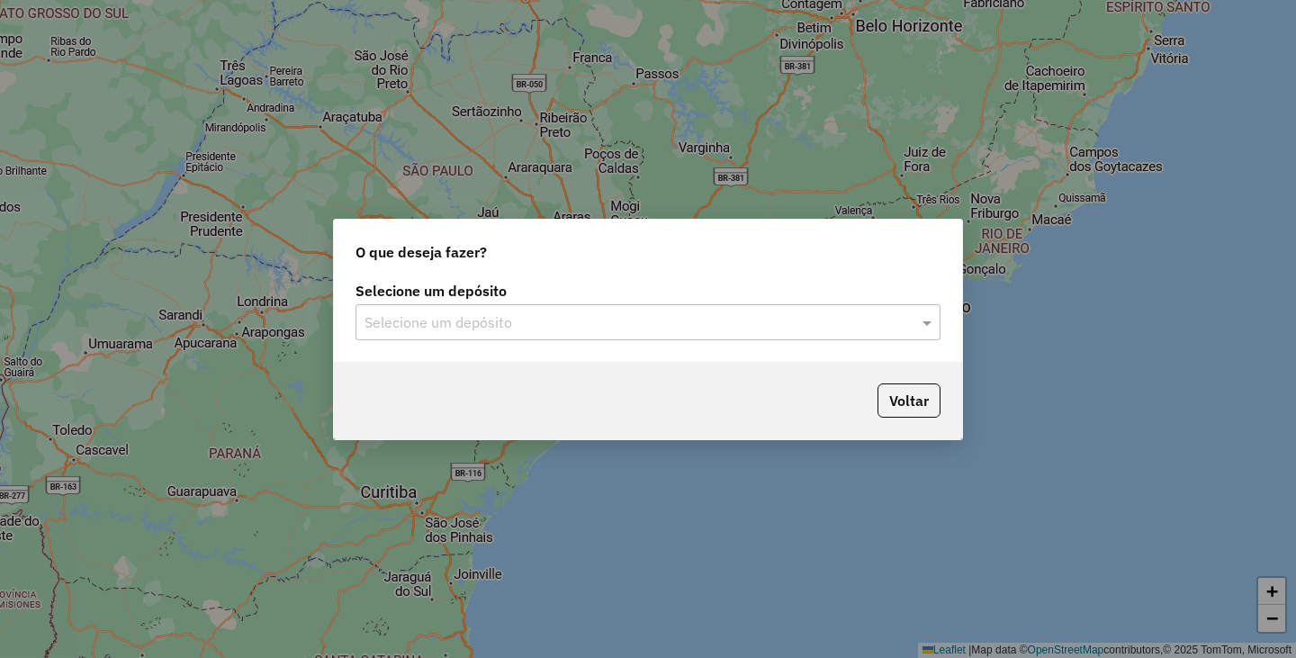
click at [765, 320] on input "text" at bounding box center [629, 323] width 531 height 22
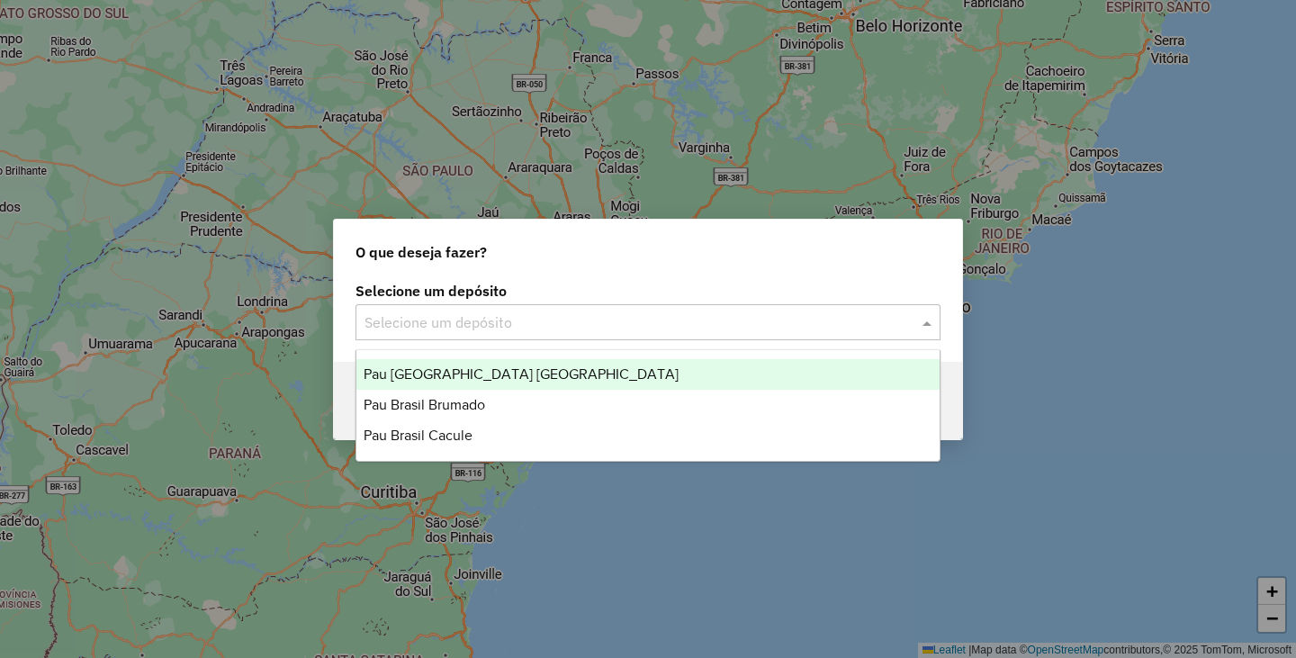
click at [494, 375] on span "Pau [GEOGRAPHIC_DATA] [GEOGRAPHIC_DATA]" at bounding box center [521, 373] width 315 height 15
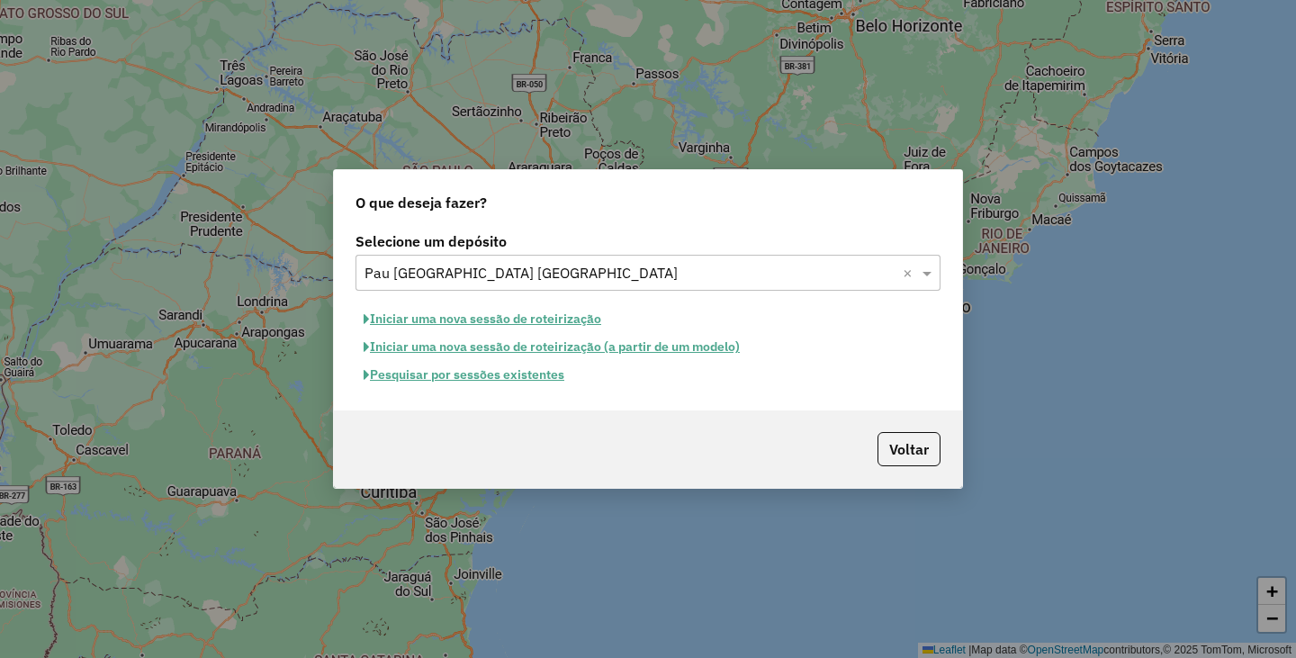
click at [533, 325] on button "Iniciar uma nova sessão de roteirização" at bounding box center [482, 319] width 254 height 28
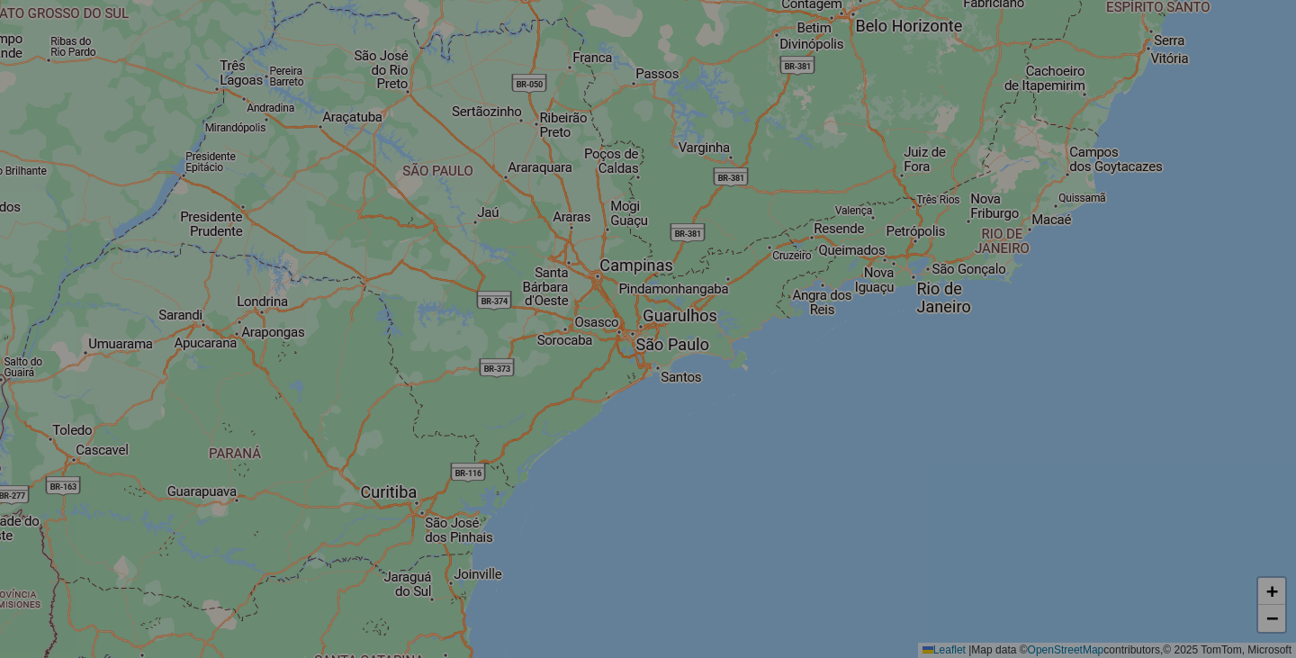
select select "*"
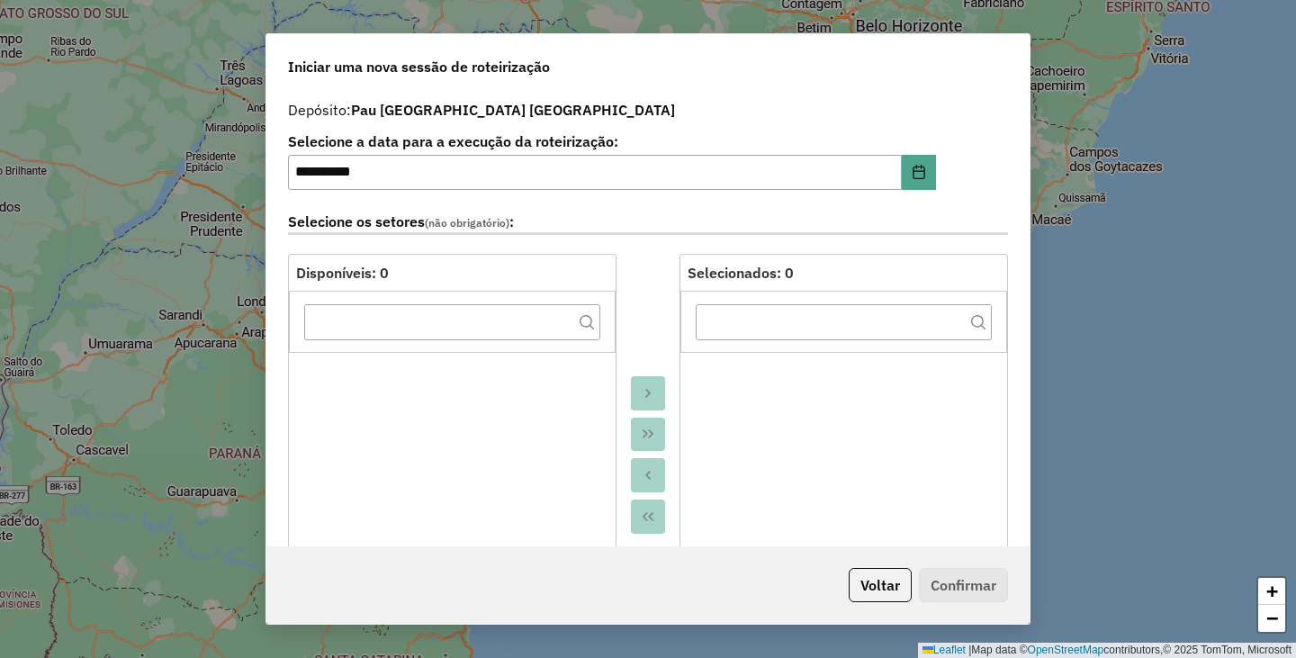
click at [897, 424] on ul at bounding box center [843, 496] width 327 height 288
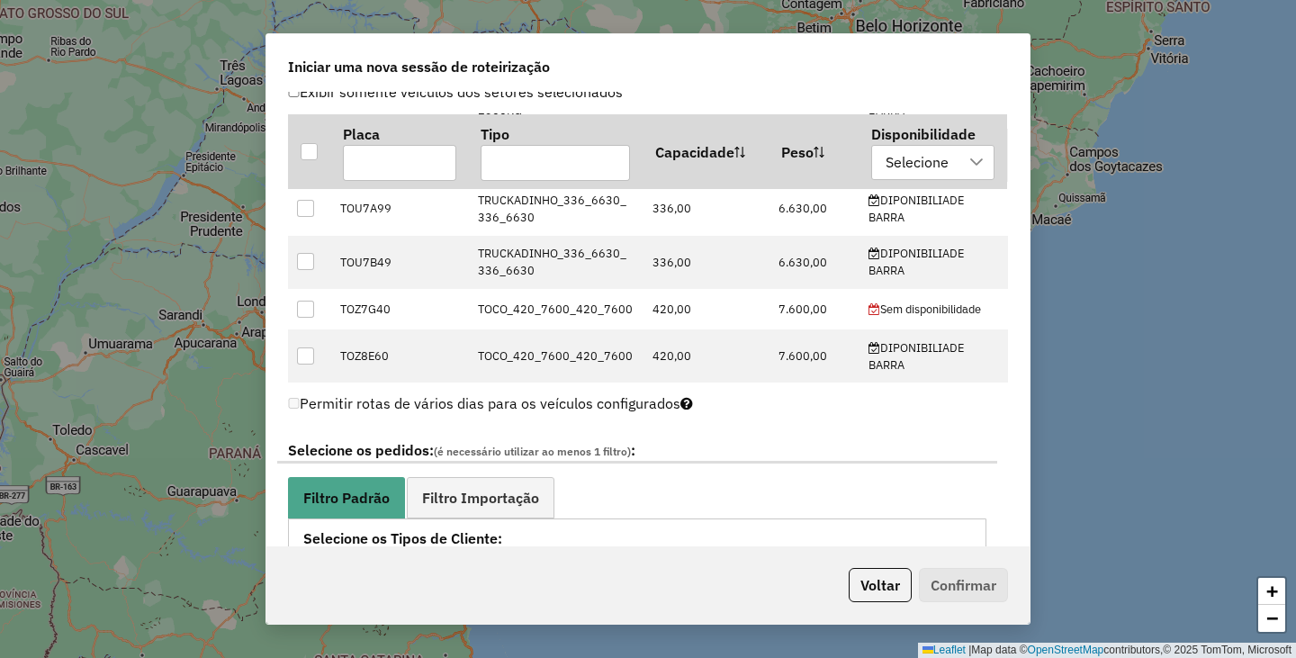
scroll to position [900, 0]
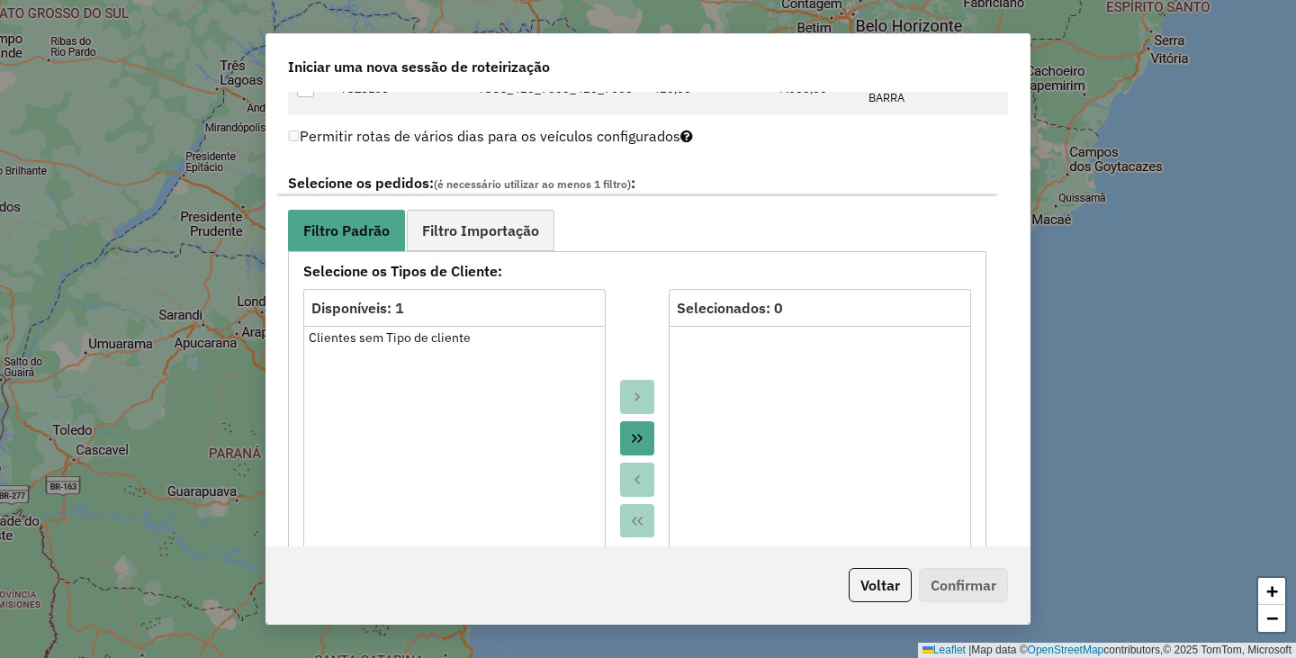
click at [630, 434] on icon "Move All to Target" at bounding box center [637, 438] width 14 height 14
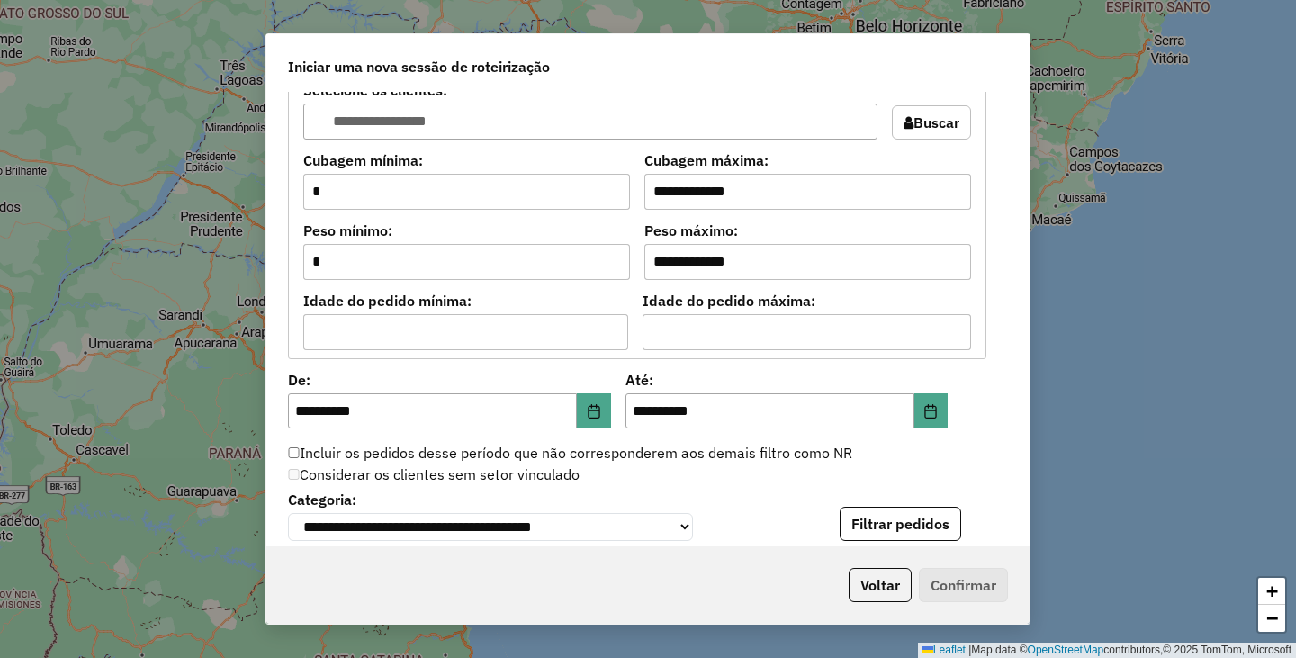
scroll to position [1530, 0]
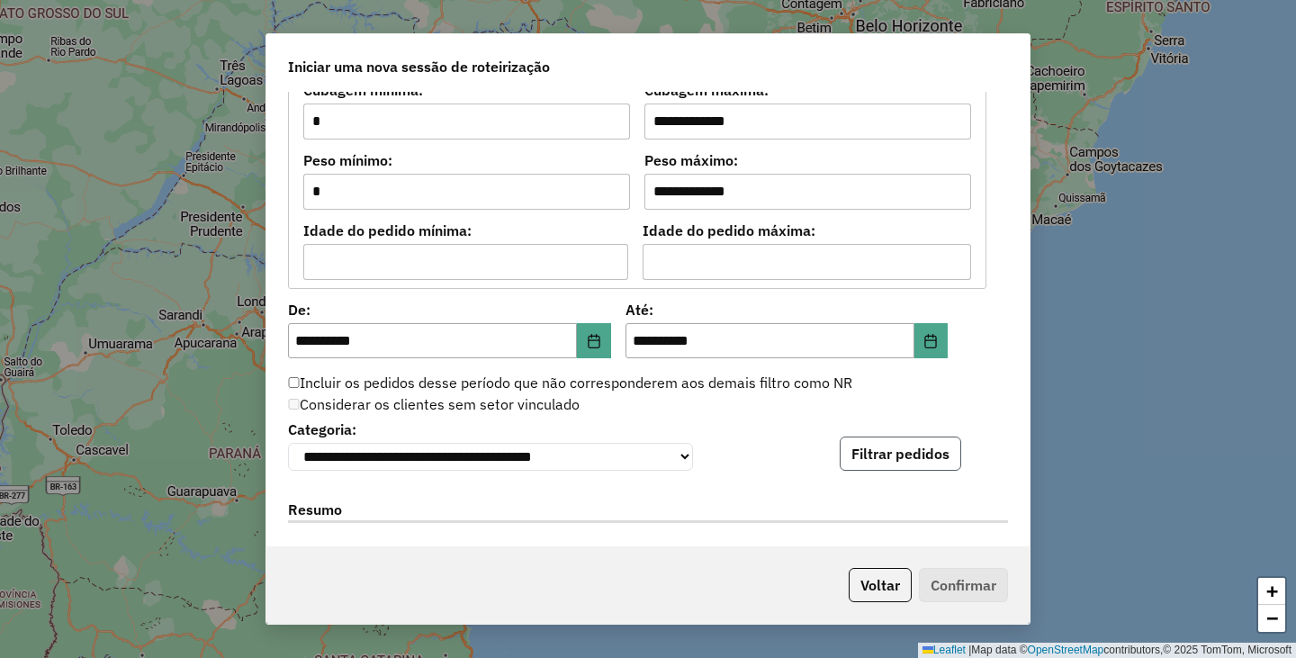
click at [882, 444] on button "Filtrar pedidos" at bounding box center [900, 453] width 121 height 34
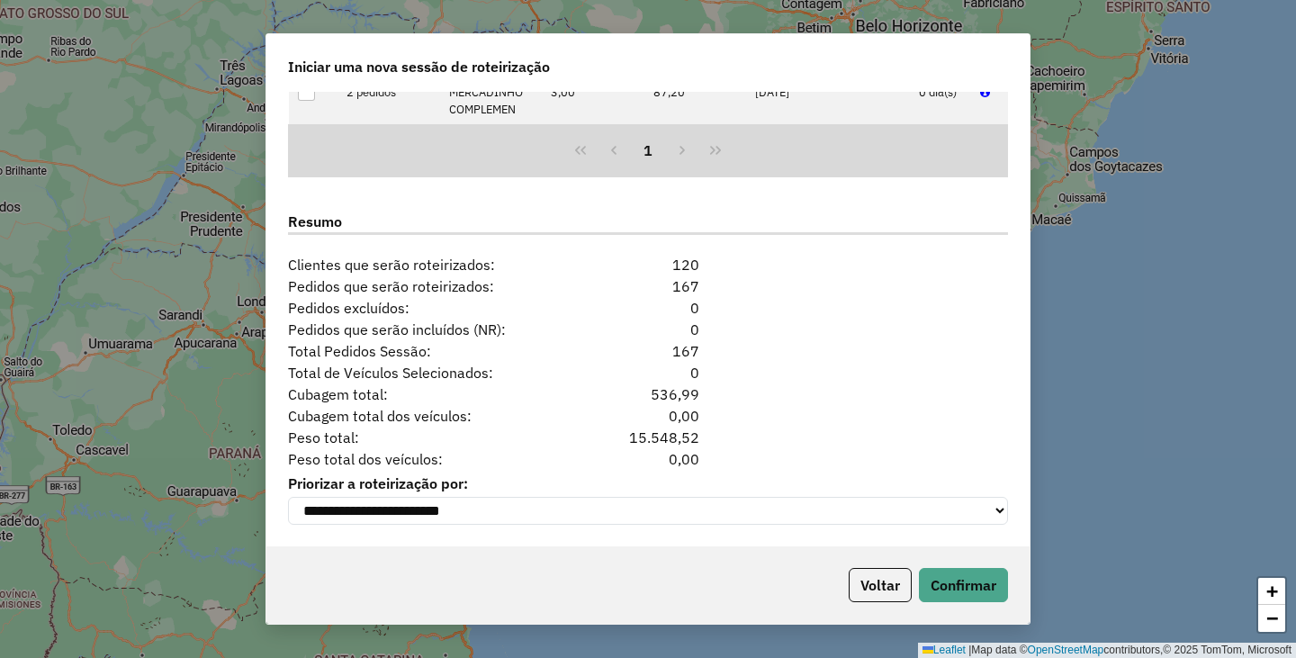
scroll to position [2198, 0]
click at [990, 569] on div "Voltar Confirmar" at bounding box center [647, 584] width 763 height 77
click at [990, 577] on button "Confirmar" at bounding box center [963, 585] width 89 height 34
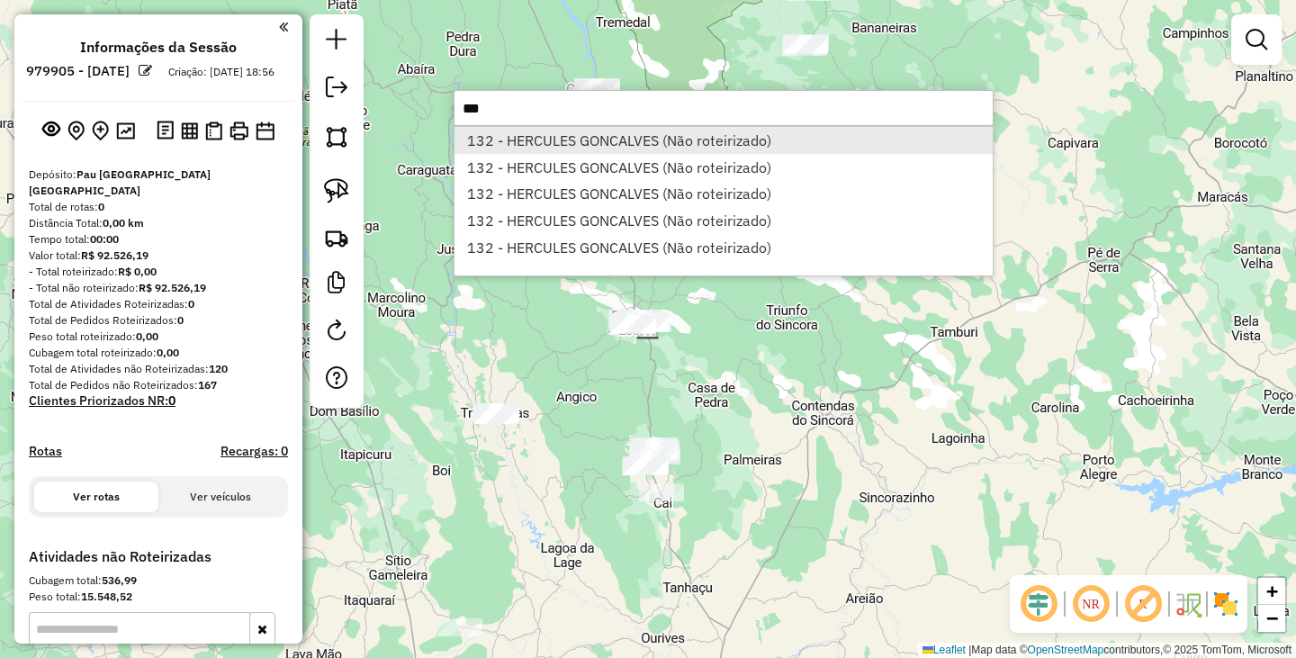
type input "***"
click at [545, 144] on li "132 - HERCULES GONCALVES (Não roteirizado)" at bounding box center [723, 140] width 538 height 27
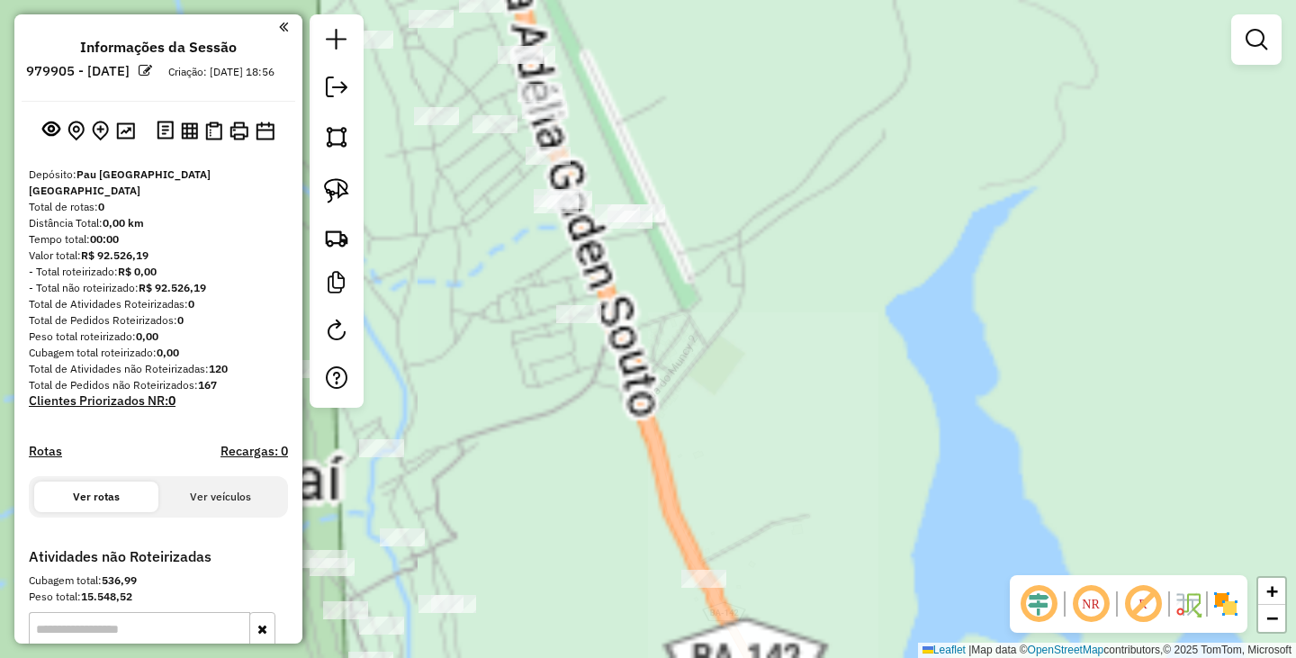
drag, startPoint x: 600, startPoint y: 158, endPoint x: 810, endPoint y: 597, distance: 485.8
click at [822, 644] on div "Atividade não roteirizada 132 - HERCULES GONCALVES Endereço: Av AV ADELIA GANEM…" at bounding box center [648, 329] width 1296 height 658
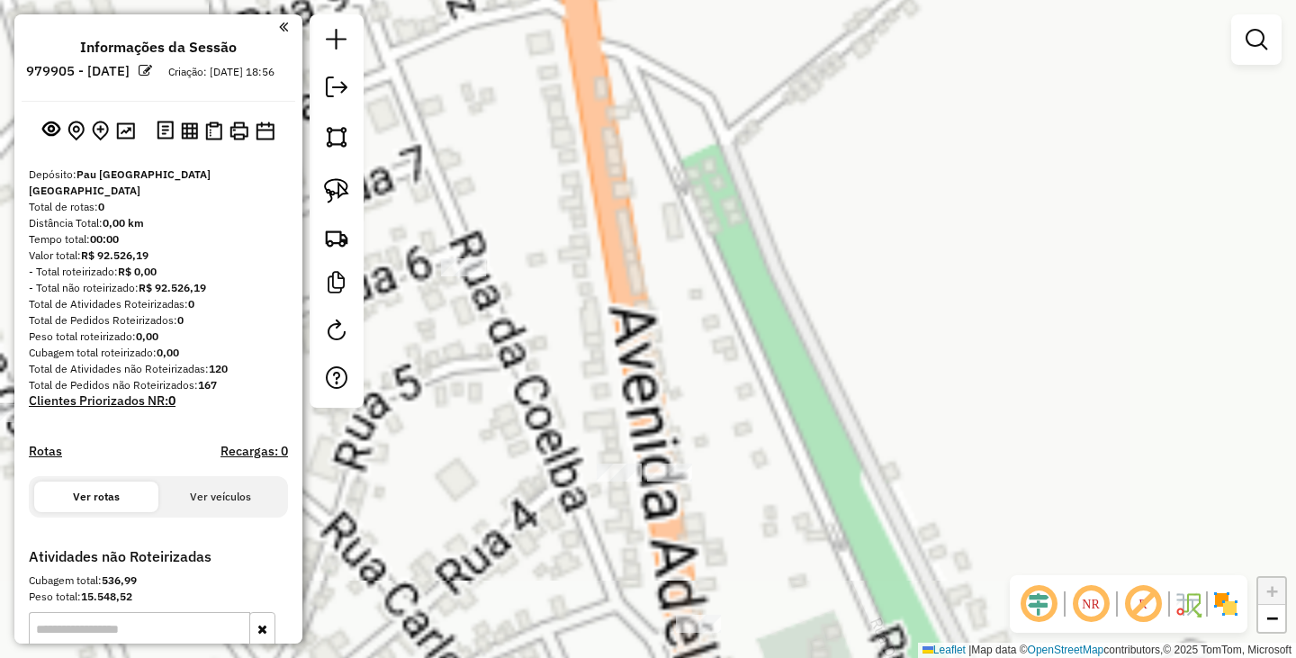
drag, startPoint x: 623, startPoint y: 67, endPoint x: 823, endPoint y: 641, distance: 607.3
click at [823, 641] on div "Atividade não roteirizada 132 - HERCULES GONCALVES Endereço: Av AV ADELIA GANEM…" at bounding box center [648, 329] width 1296 height 658
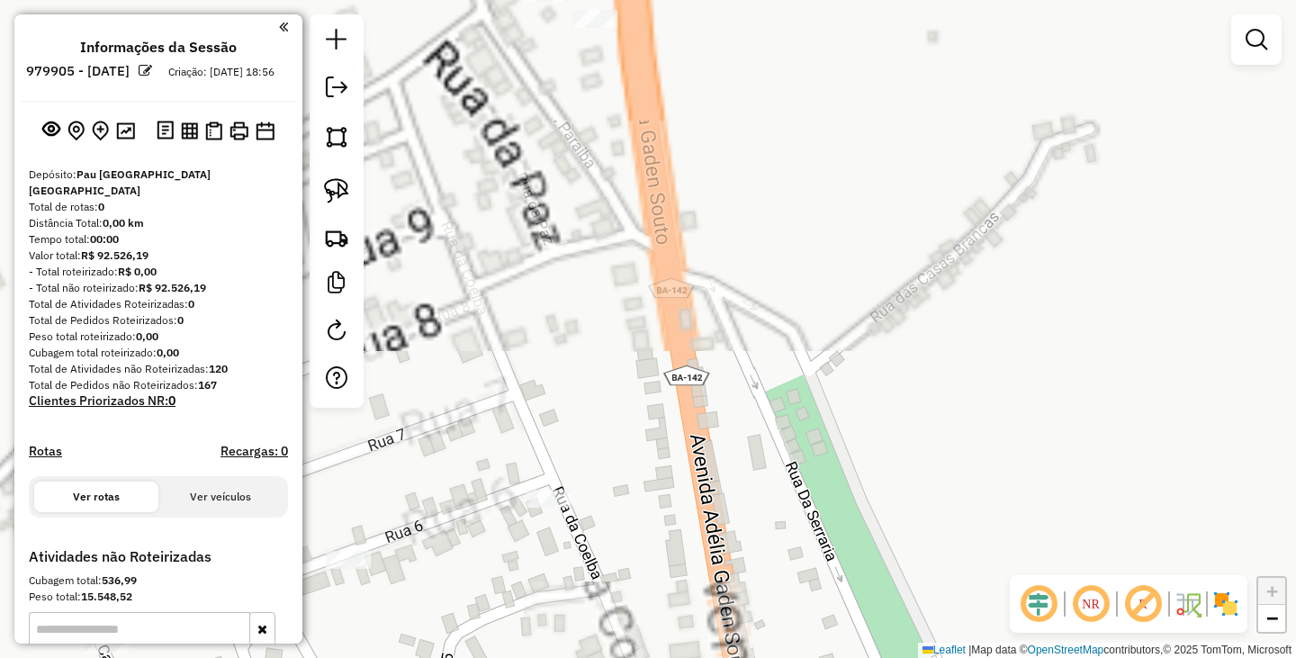
drag, startPoint x: 776, startPoint y: 229, endPoint x: 794, endPoint y: 491, distance: 262.5
click at [794, 491] on div "Atividade não roteirizada 132 - HERCULES GONCALVES Endereço: Av AV ADELIA GANEM…" at bounding box center [648, 329] width 1296 height 658
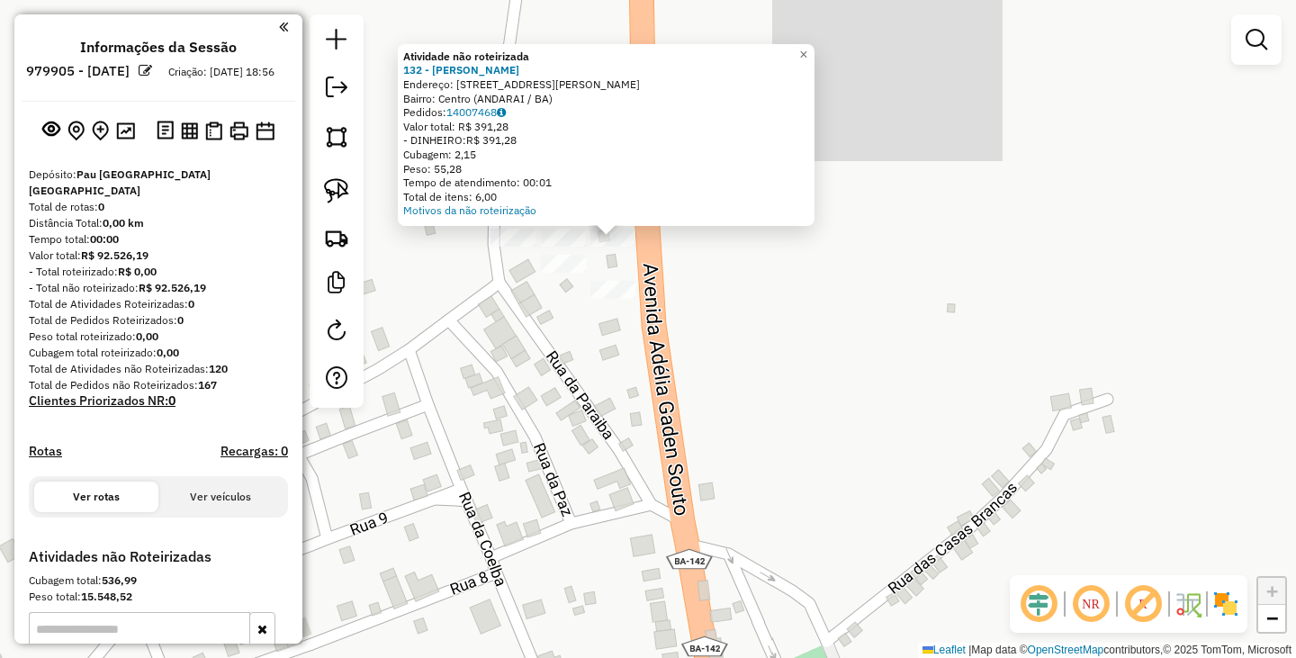
drag, startPoint x: 701, startPoint y: 279, endPoint x: 716, endPoint y: 409, distance: 130.5
click at [727, 427] on div "Atividade não roteirizada 132 - HERCULES GONCALVES Endereço: Av AV ADELIA GANEM…" at bounding box center [648, 329] width 1296 height 658
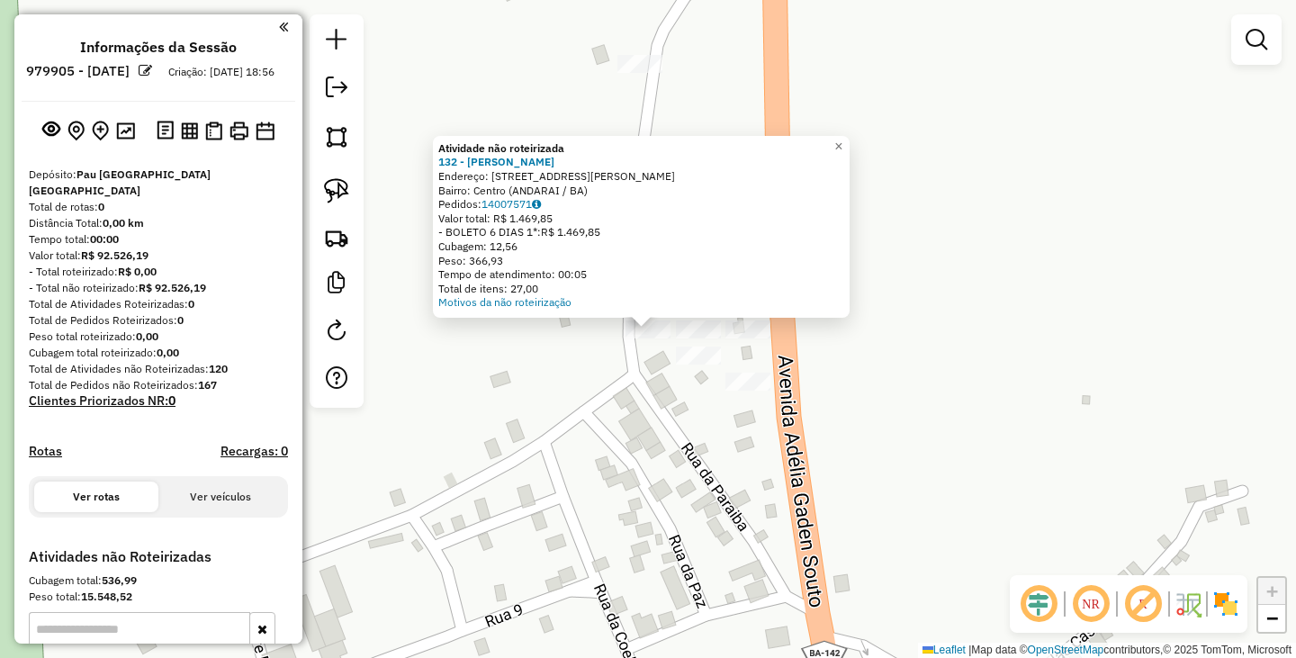
click at [700, 364] on div at bounding box center [698, 355] width 45 height 18
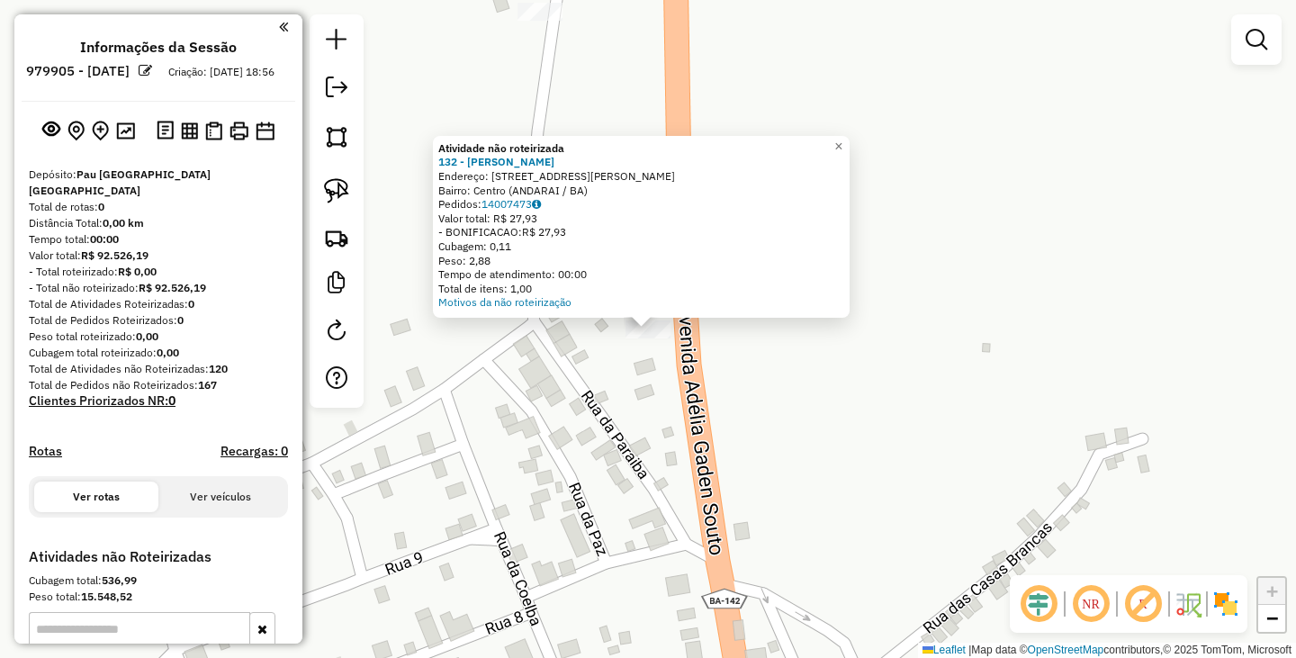
click at [563, 350] on div "Atividade não roteirizada 132 - HERCULES GONCALVES Endereço: Av AV ADELIA GANEM…" at bounding box center [648, 329] width 1296 height 658
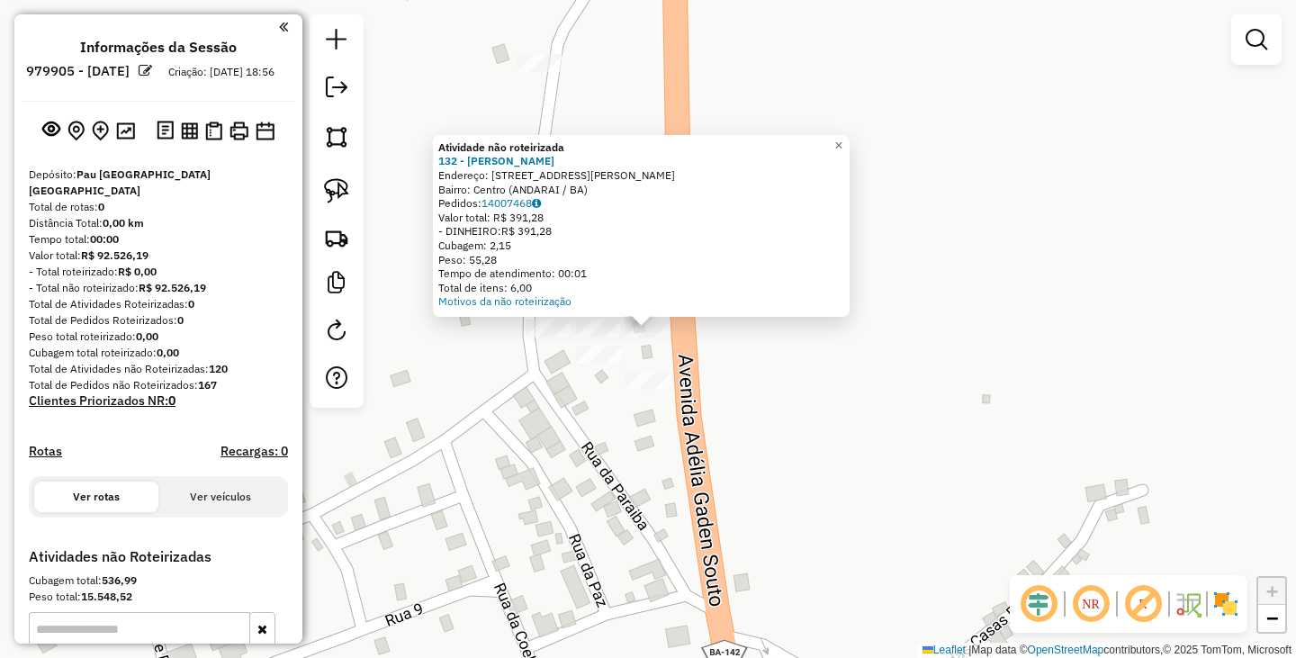
click at [590, 409] on div "Atividade não roteirizada 132 - HERCULES GONCALVES Endereço: Av AV ADELIA GANEM…" at bounding box center [648, 329] width 1296 height 658
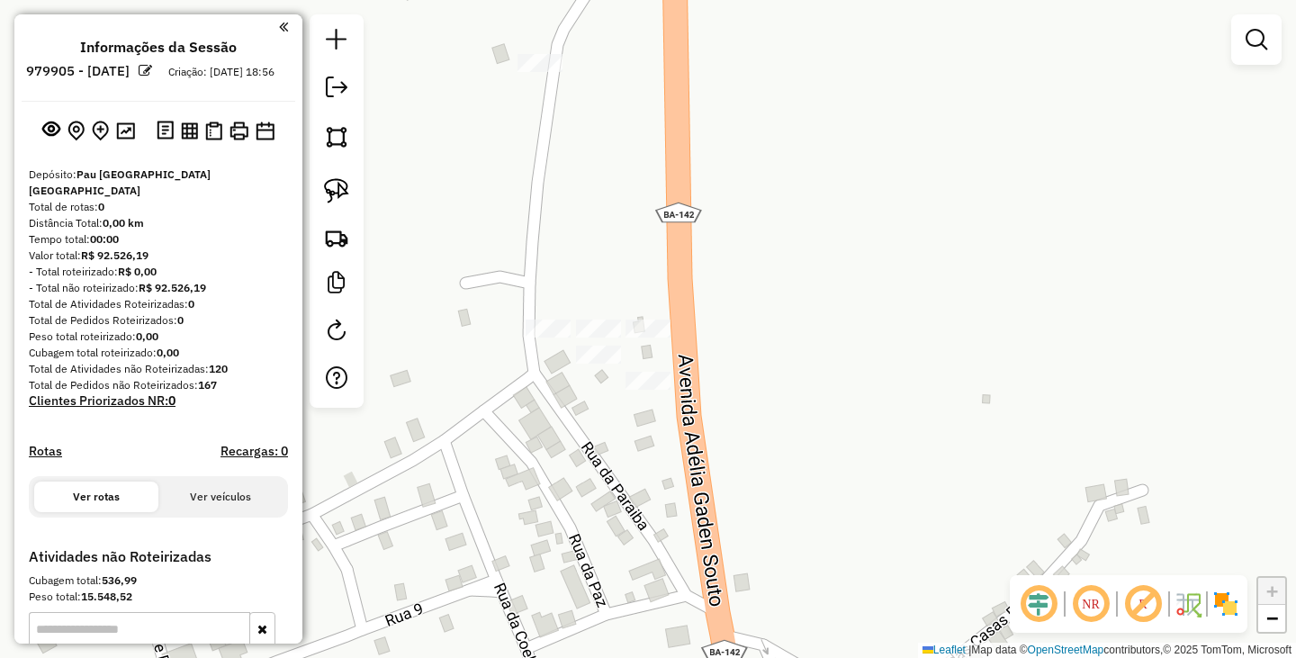
click at [550, 337] on div at bounding box center [547, 328] width 45 height 18
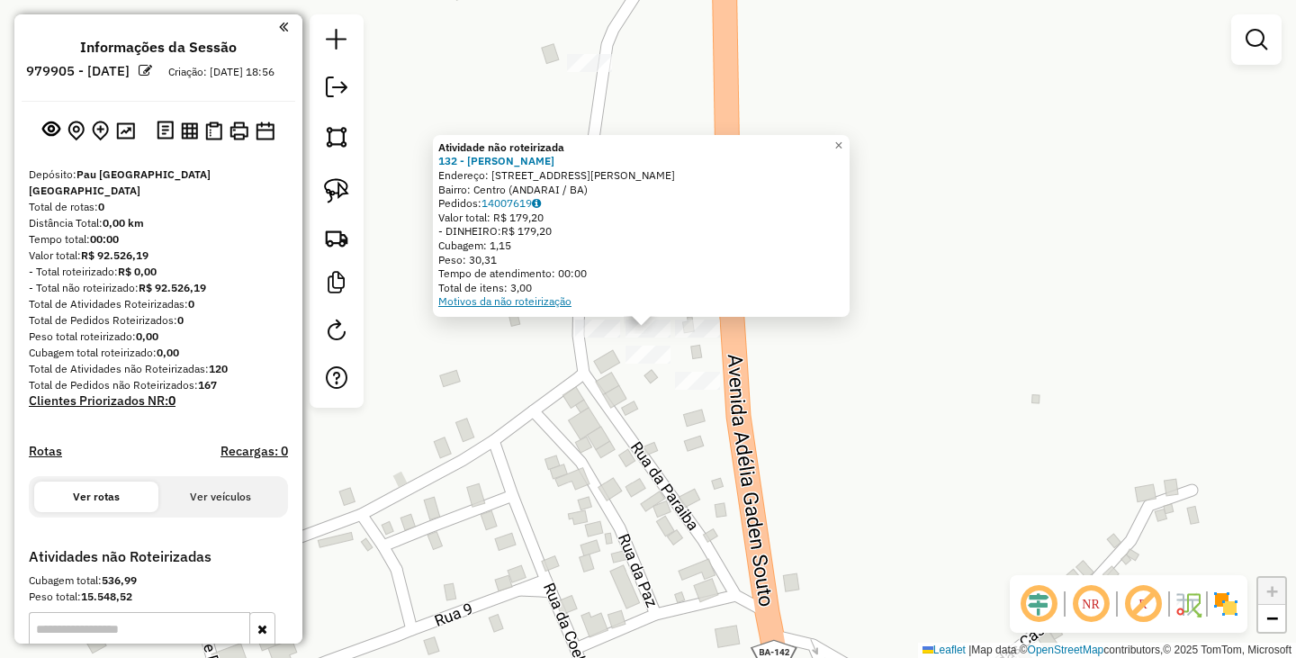
click at [539, 299] on link "Motivos da não roteirização" at bounding box center [504, 300] width 133 height 13
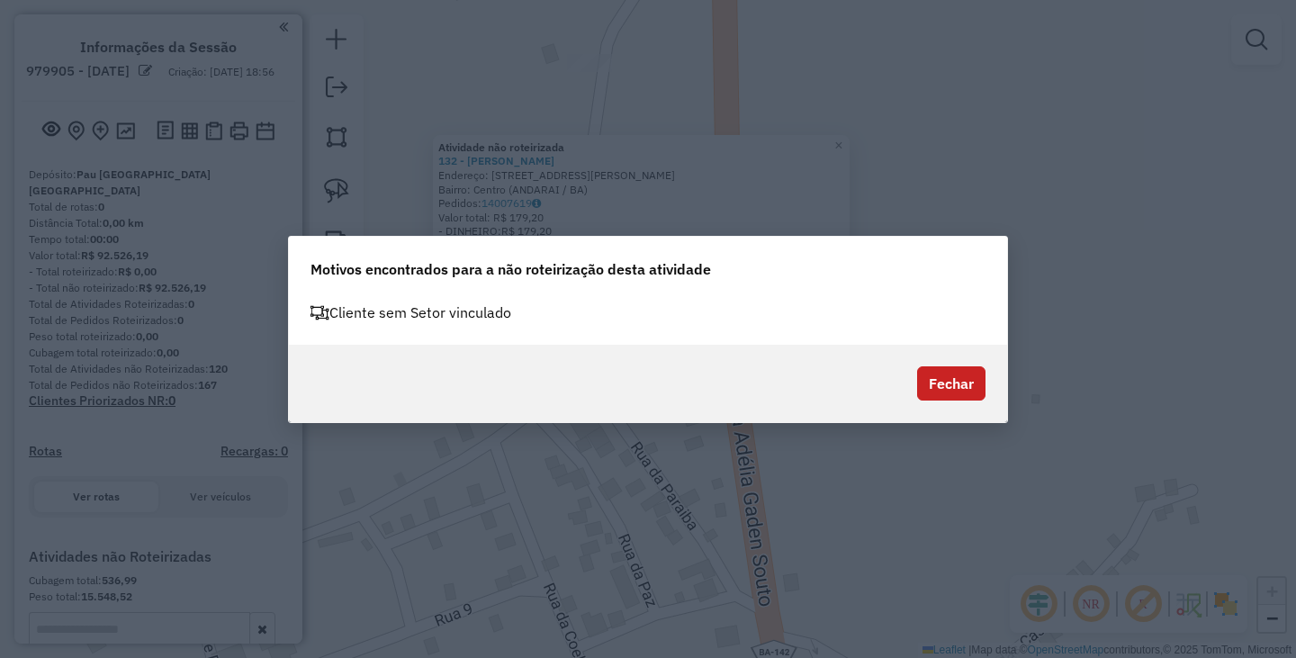
click at [935, 378] on button "Fechar" at bounding box center [951, 383] width 68 height 34
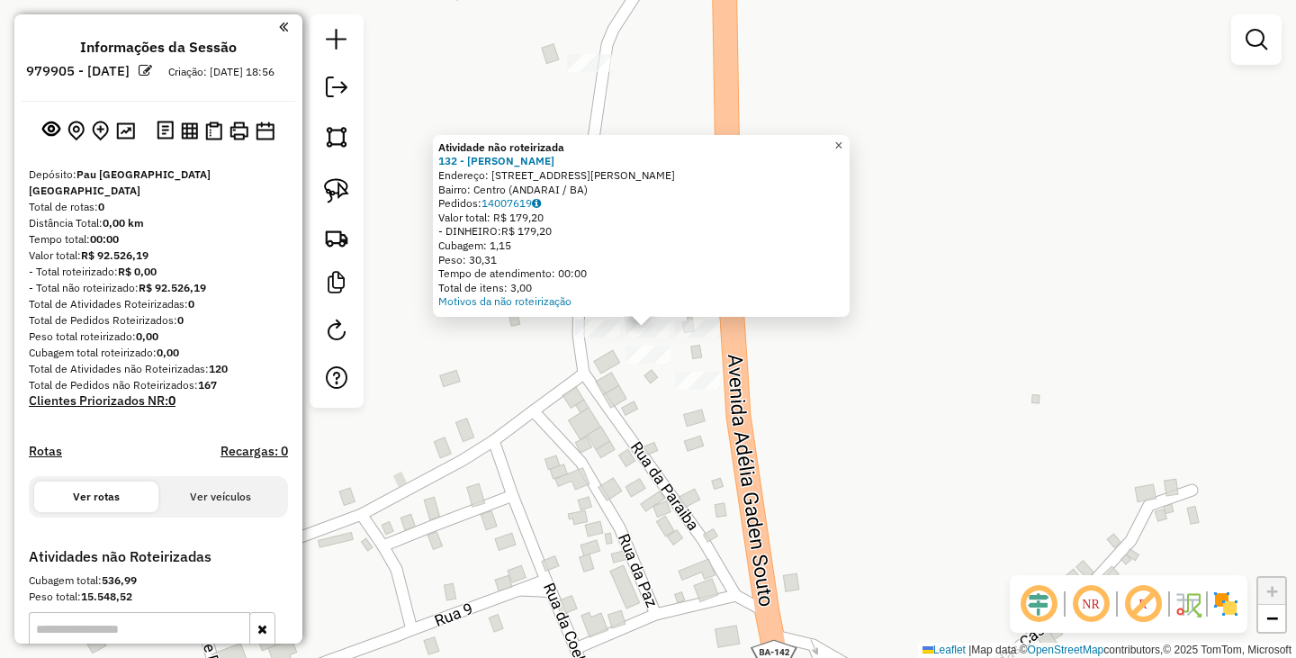
click at [842, 138] on span "×" at bounding box center [838, 145] width 8 height 15
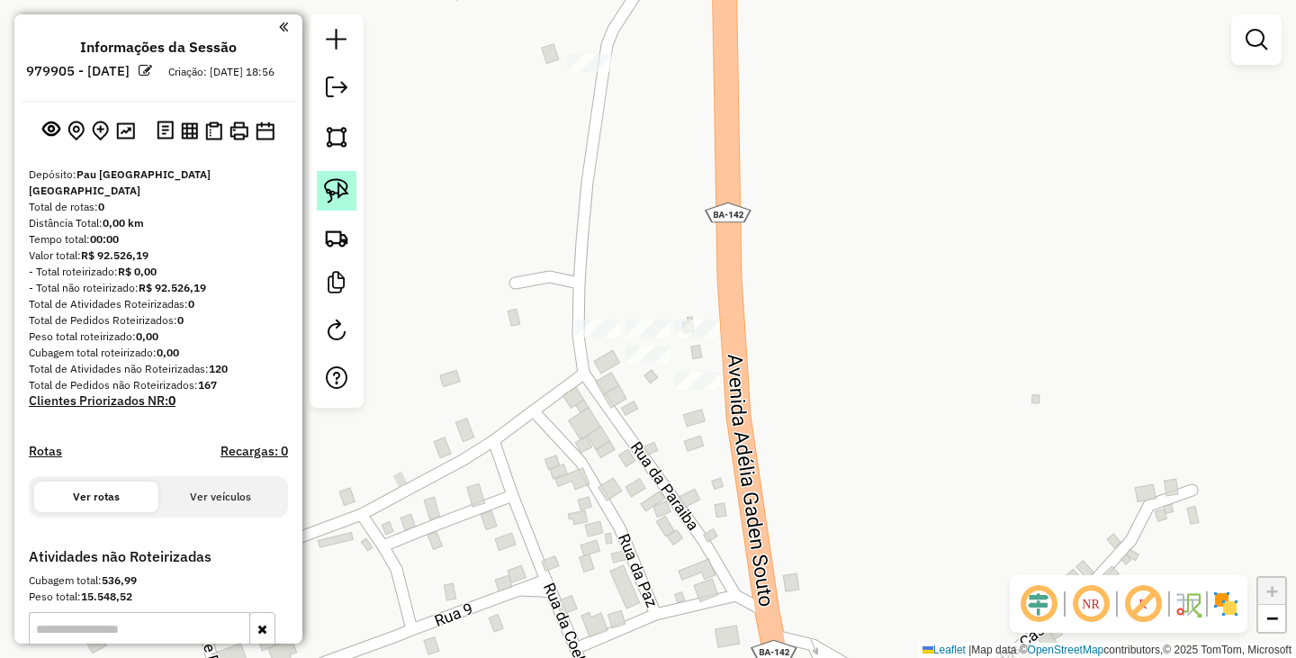
click at [349, 193] on link at bounding box center [337, 191] width 40 height 40
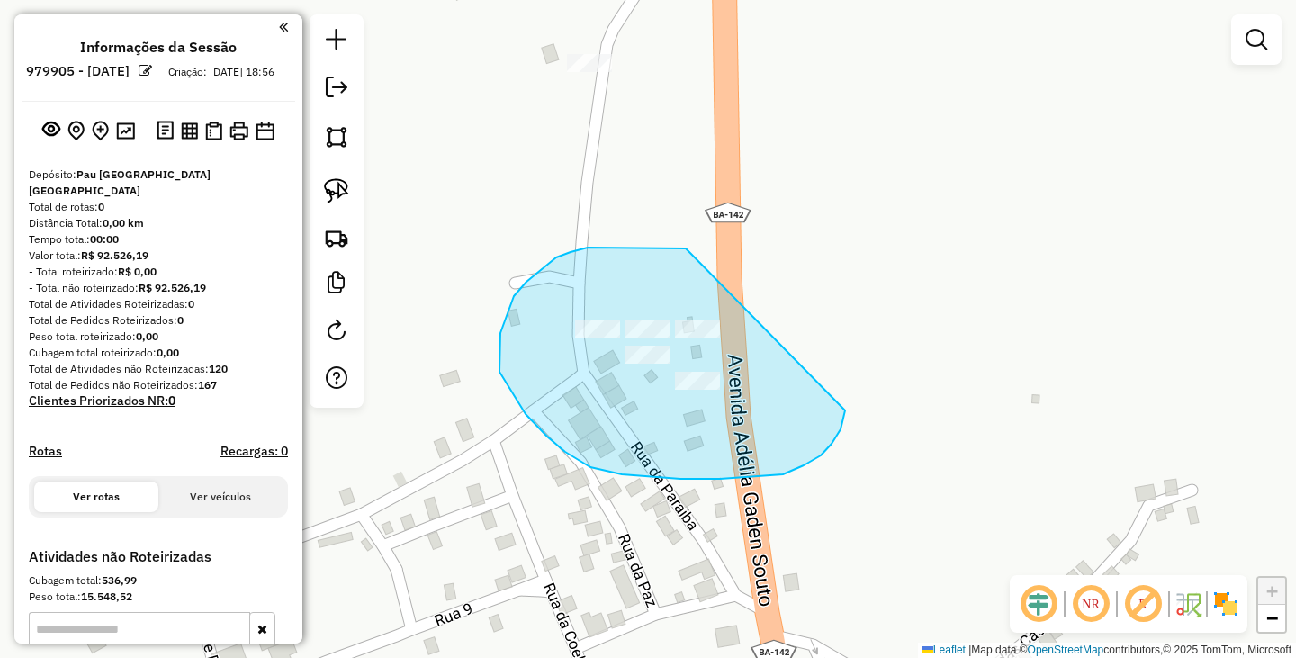
drag, startPoint x: 674, startPoint y: 247, endPoint x: 840, endPoint y: 353, distance: 196.2
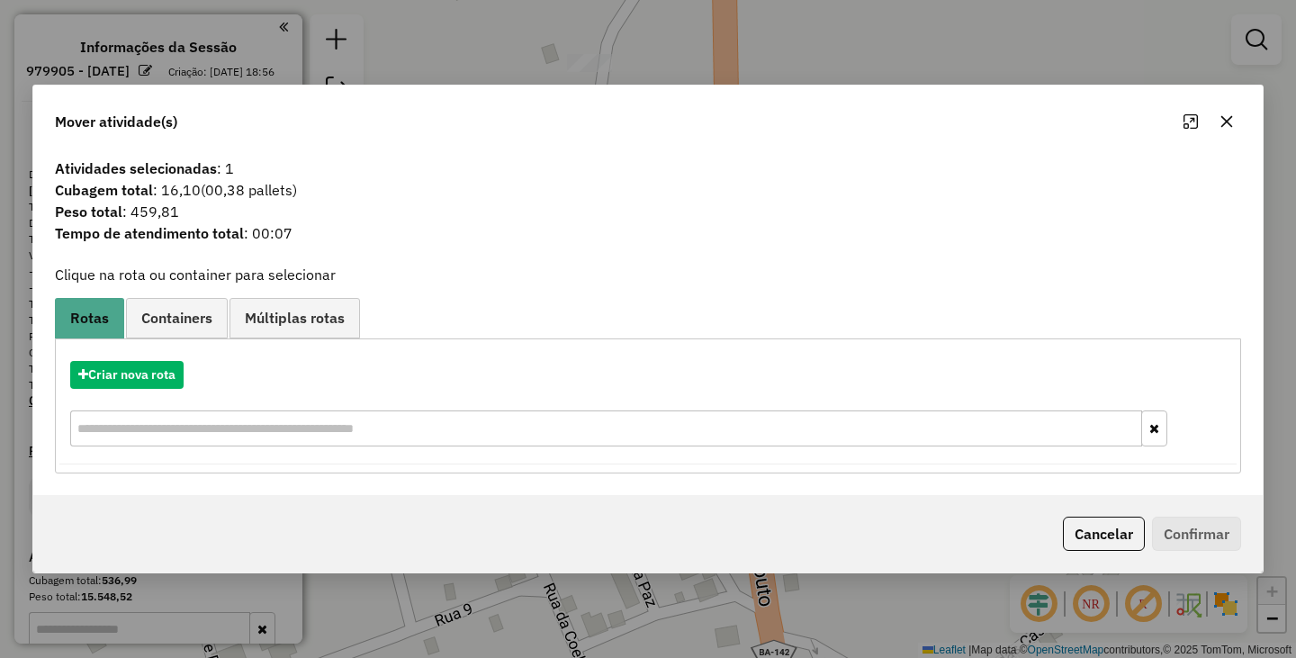
click at [1228, 127] on icon "button" at bounding box center [1226, 121] width 14 height 14
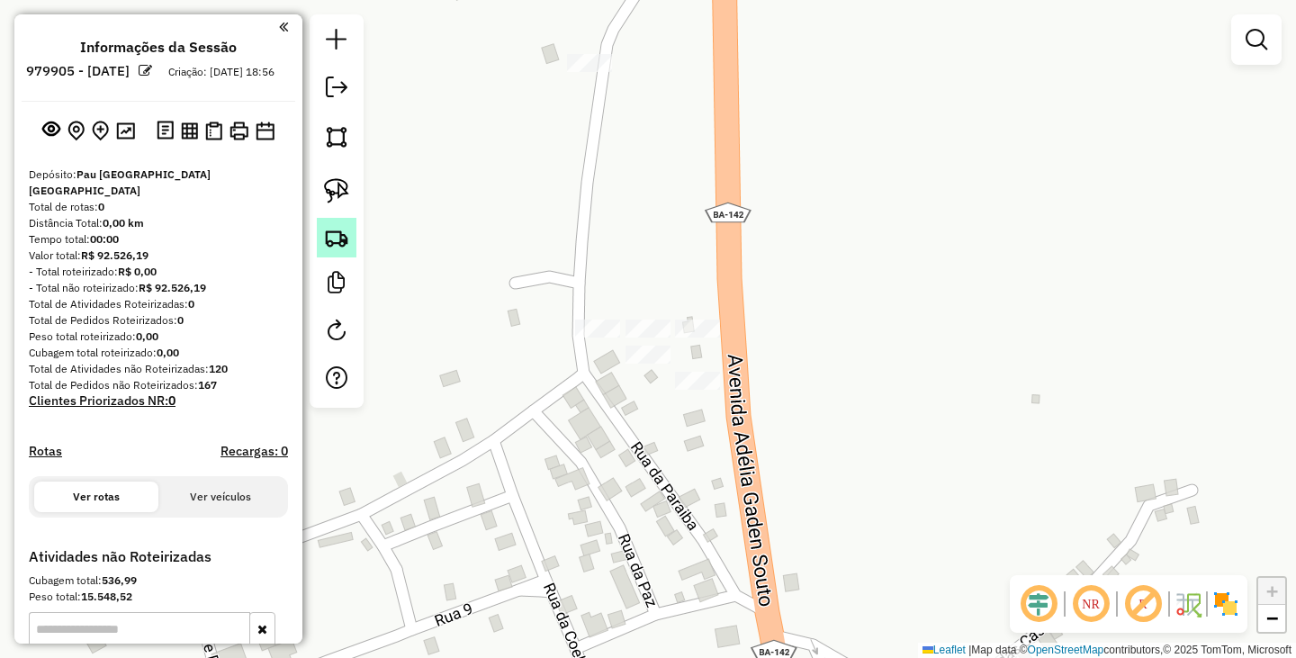
click at [328, 241] on img at bounding box center [336, 237] width 25 height 25
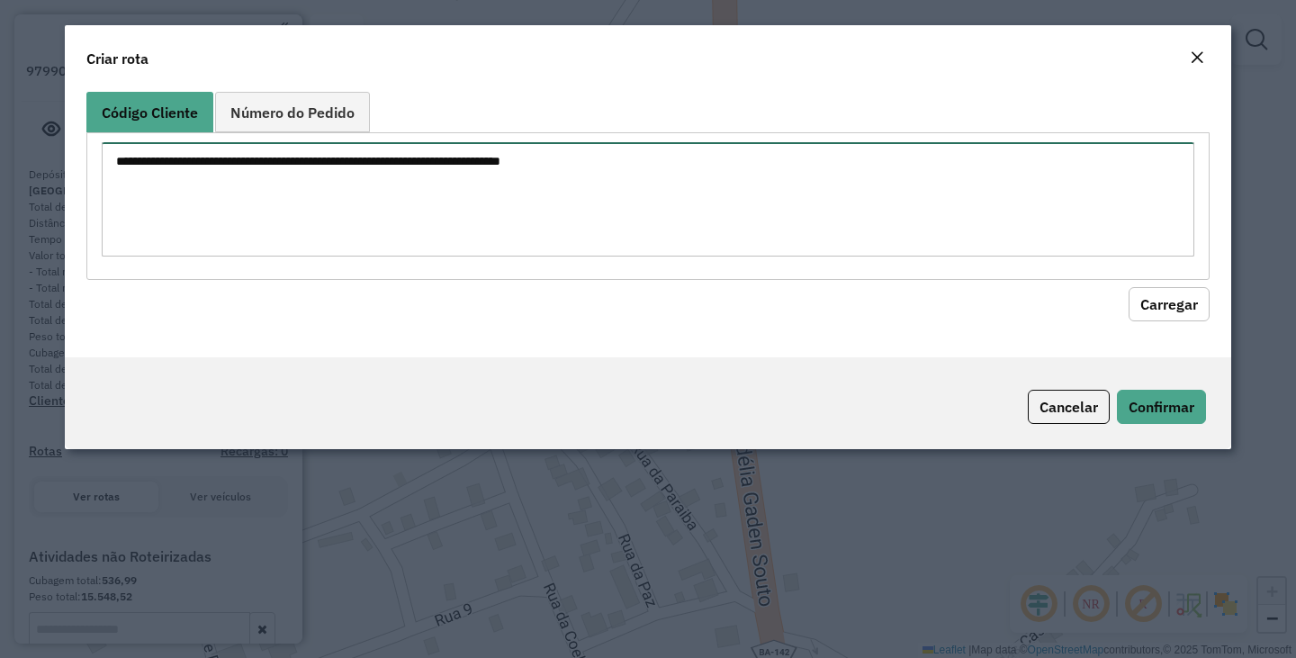
click at [444, 214] on textarea at bounding box center [648, 199] width 1092 height 114
paste textarea "** ** ** *** *** *** *** *** *** *** *** *** *** *** **** **** **** **** ***** …"
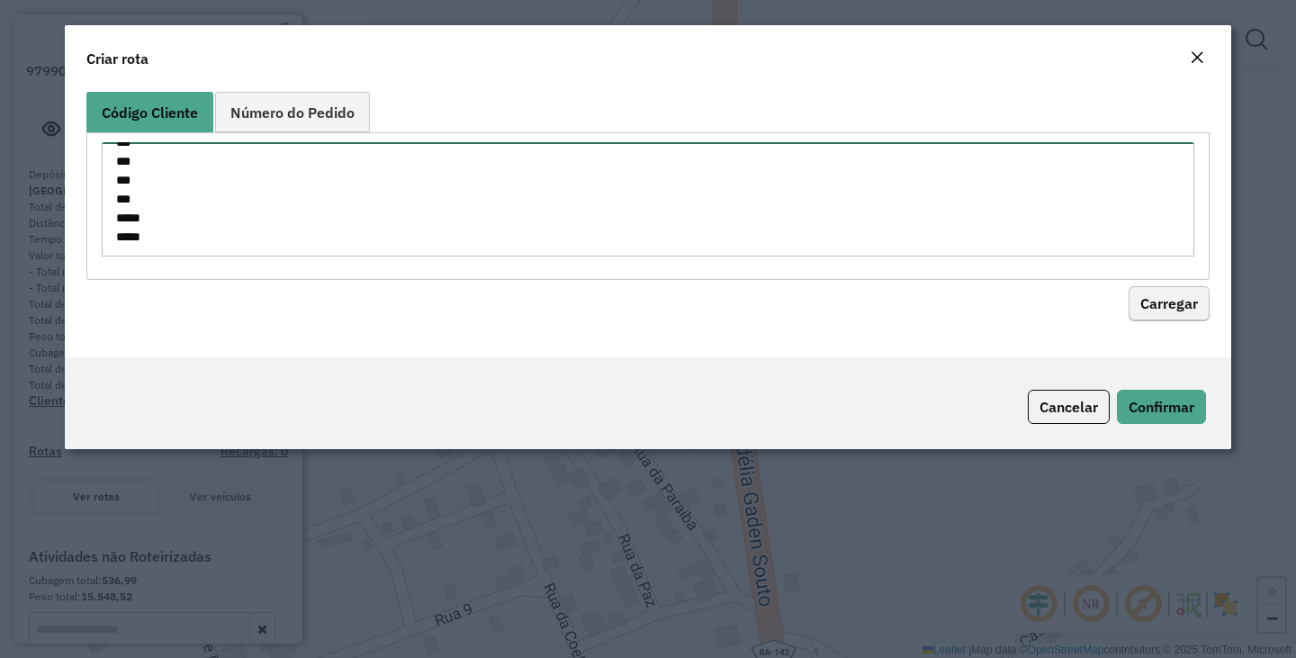
type textarea "** ** ** *** *** *** *** *** *** *** *** *** *** *** **** **** **** **** ***** …"
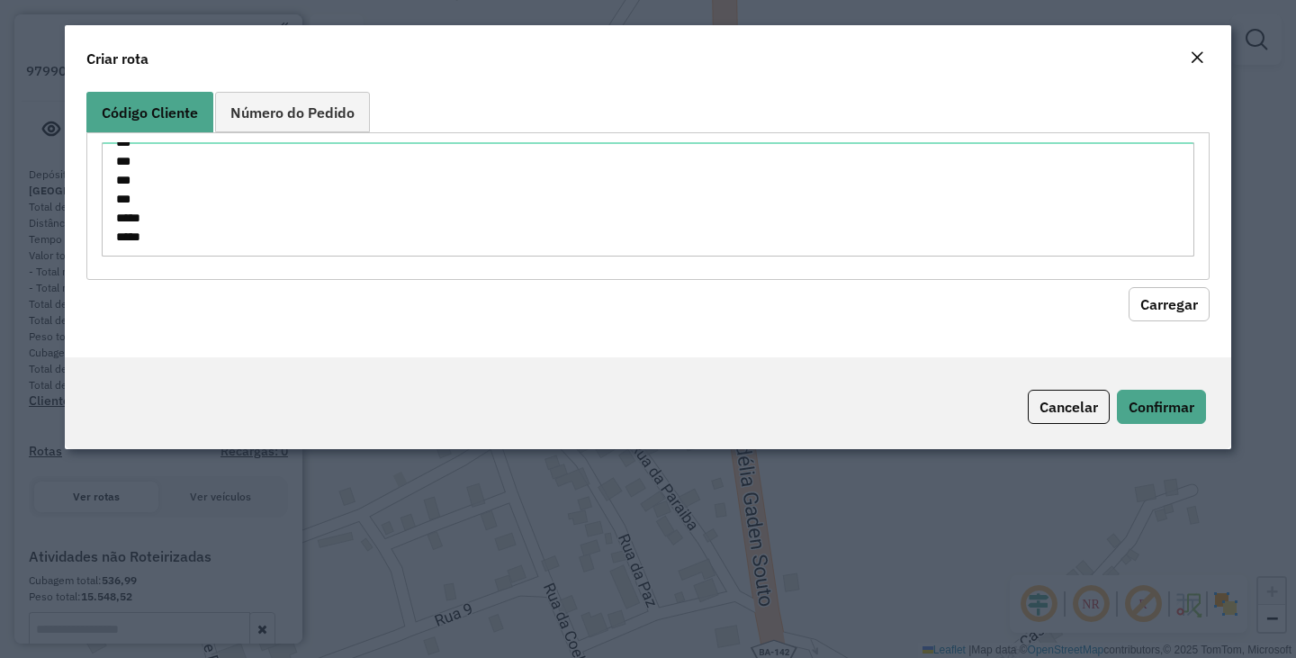
click at [1165, 299] on button "Carregar" at bounding box center [1168, 304] width 81 height 34
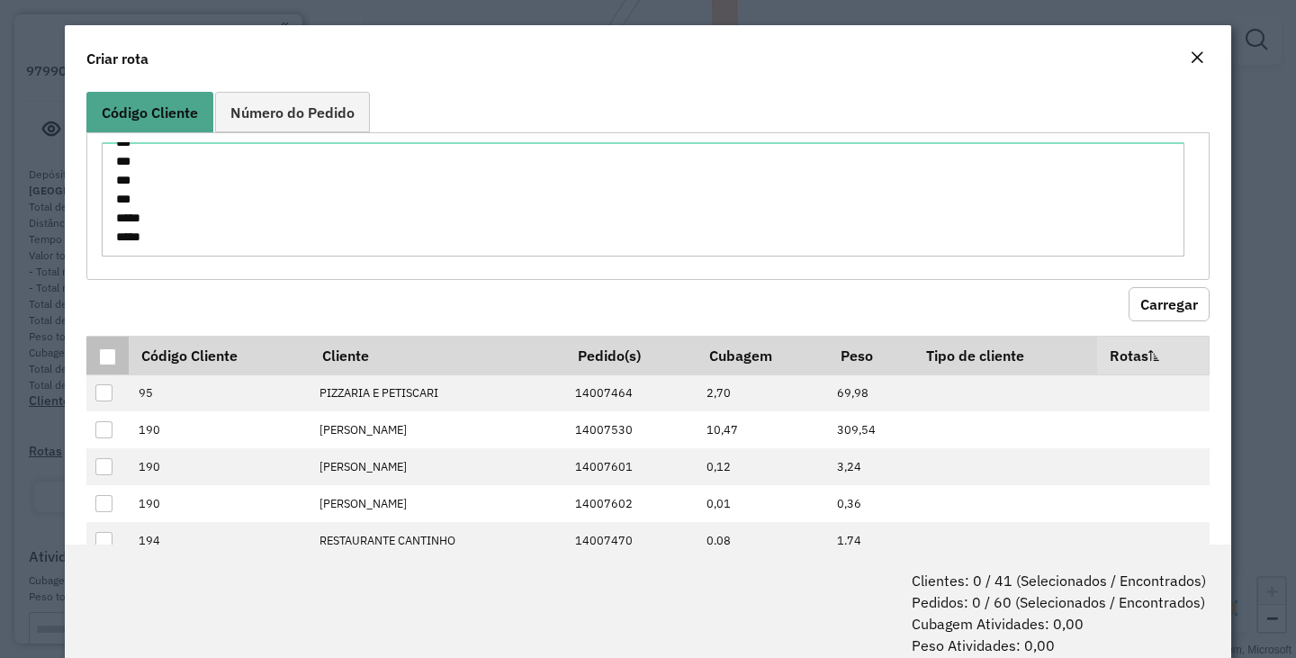
click at [105, 357] on div at bounding box center [107, 356] width 17 height 17
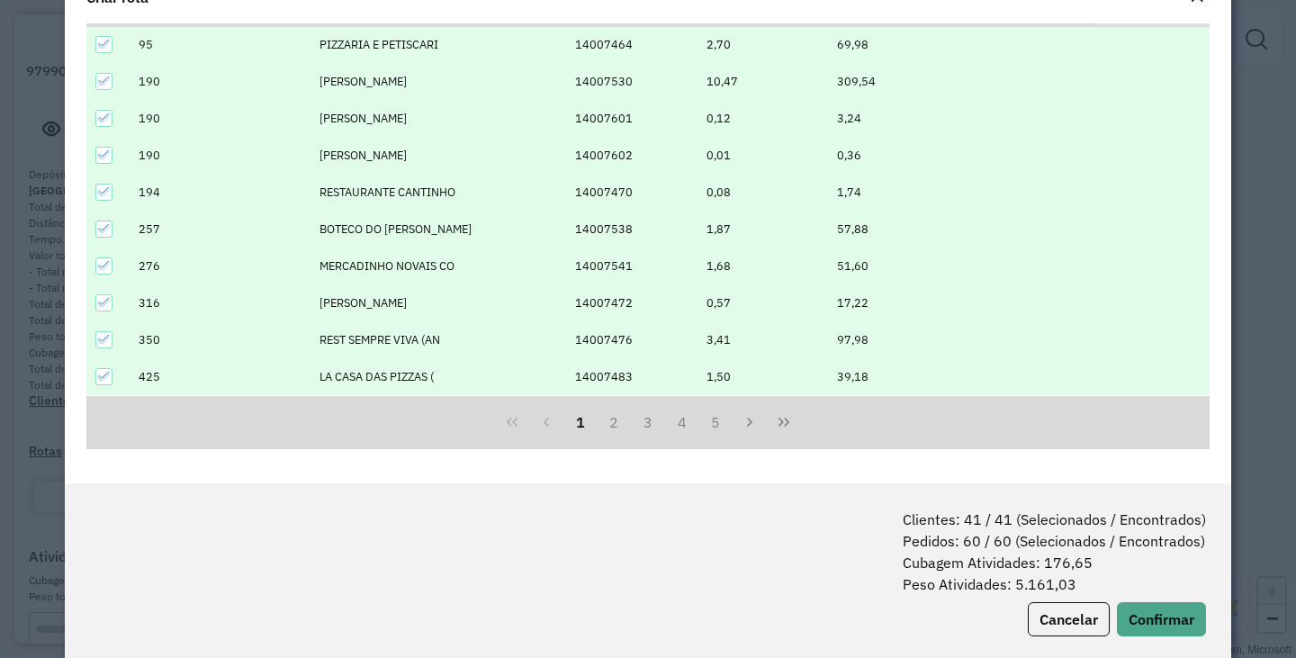
scroll to position [90, 0]
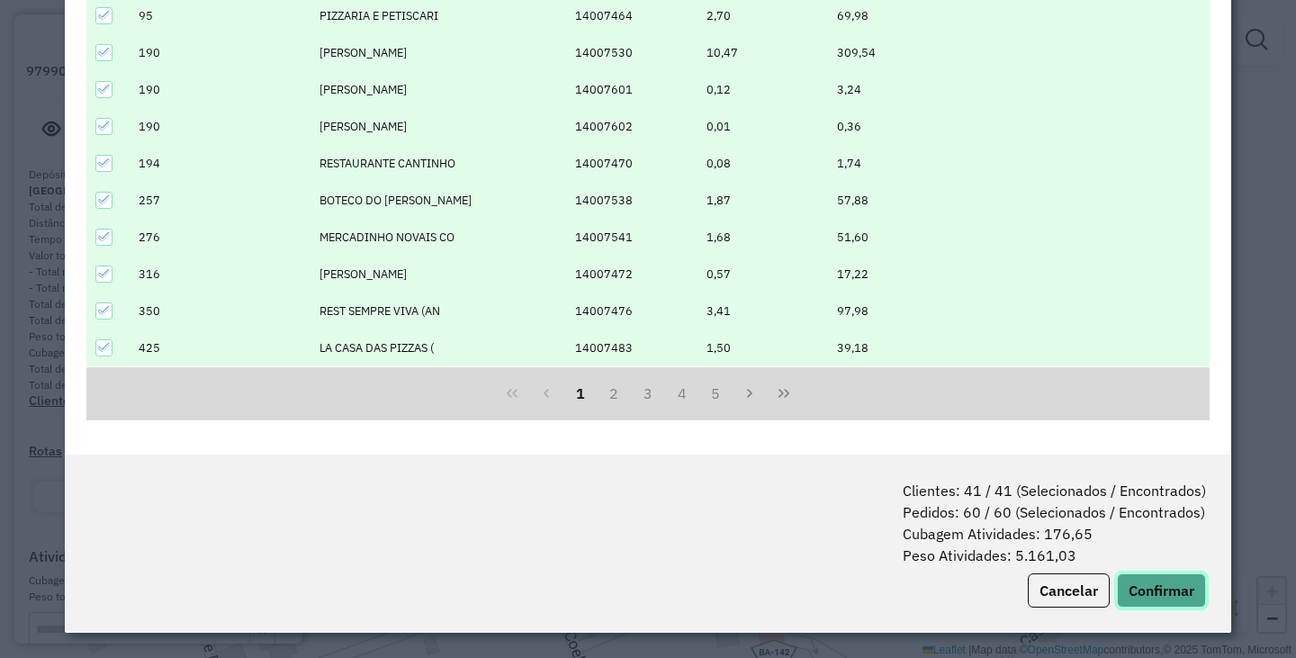
click at [1151, 591] on button "Confirmar" at bounding box center [1161, 590] width 89 height 34
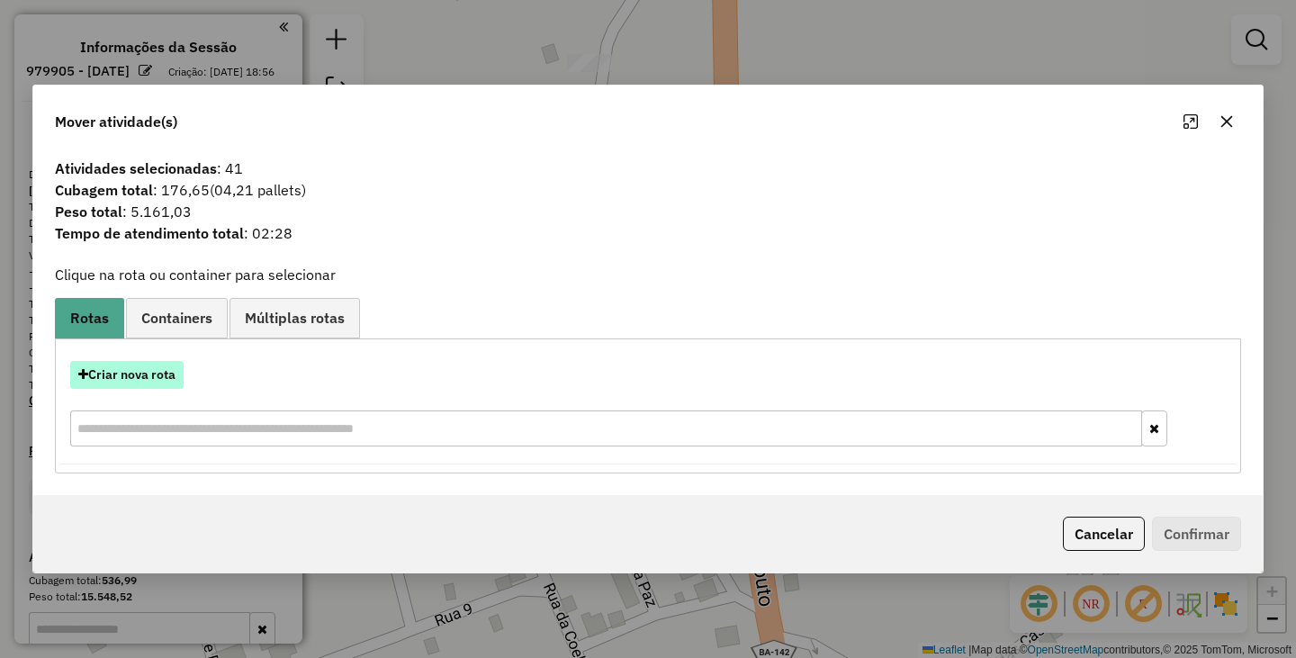
click at [123, 386] on button "Criar nova rota" at bounding box center [126, 375] width 113 height 28
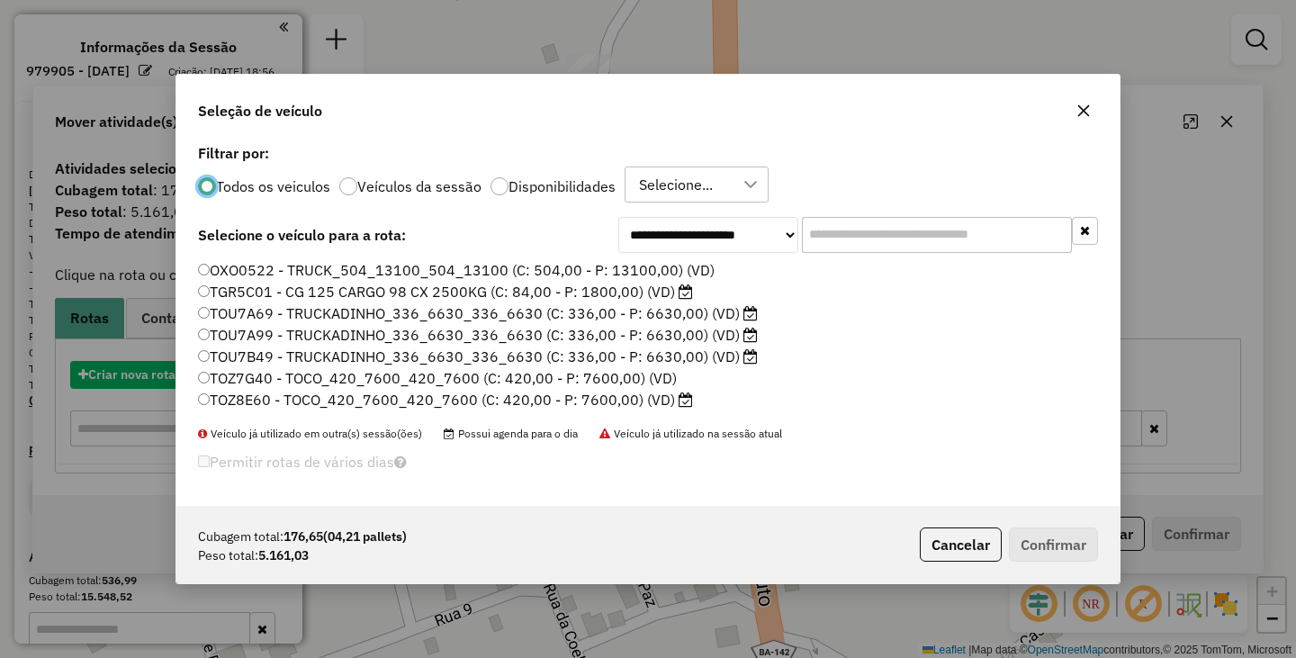
scroll to position [11, 5]
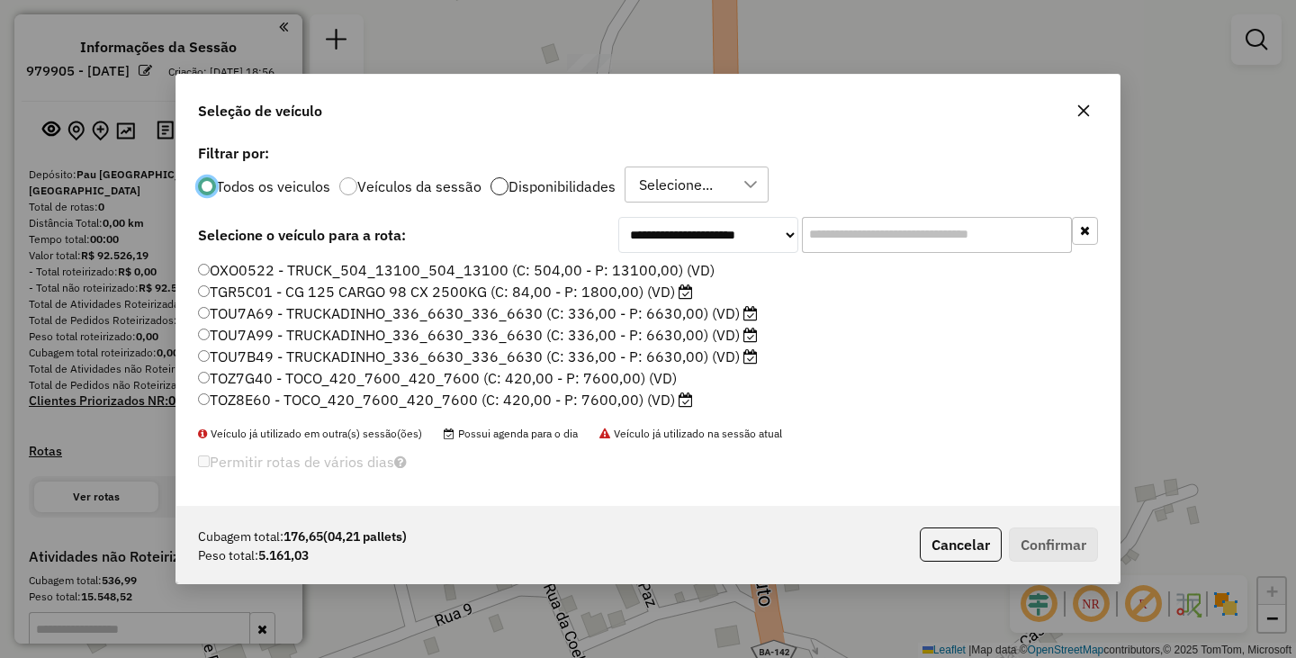
click at [497, 178] on div at bounding box center [499, 186] width 18 height 18
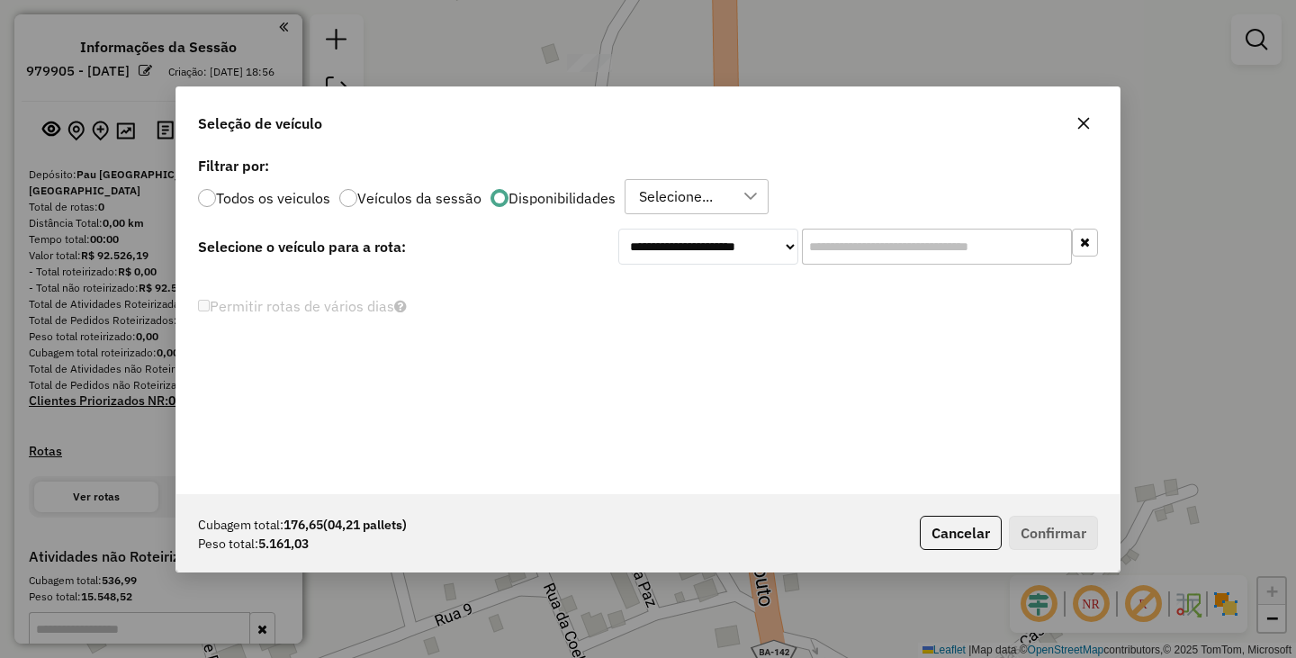
click at [677, 188] on div "Selecione..." at bounding box center [676, 197] width 86 height 34
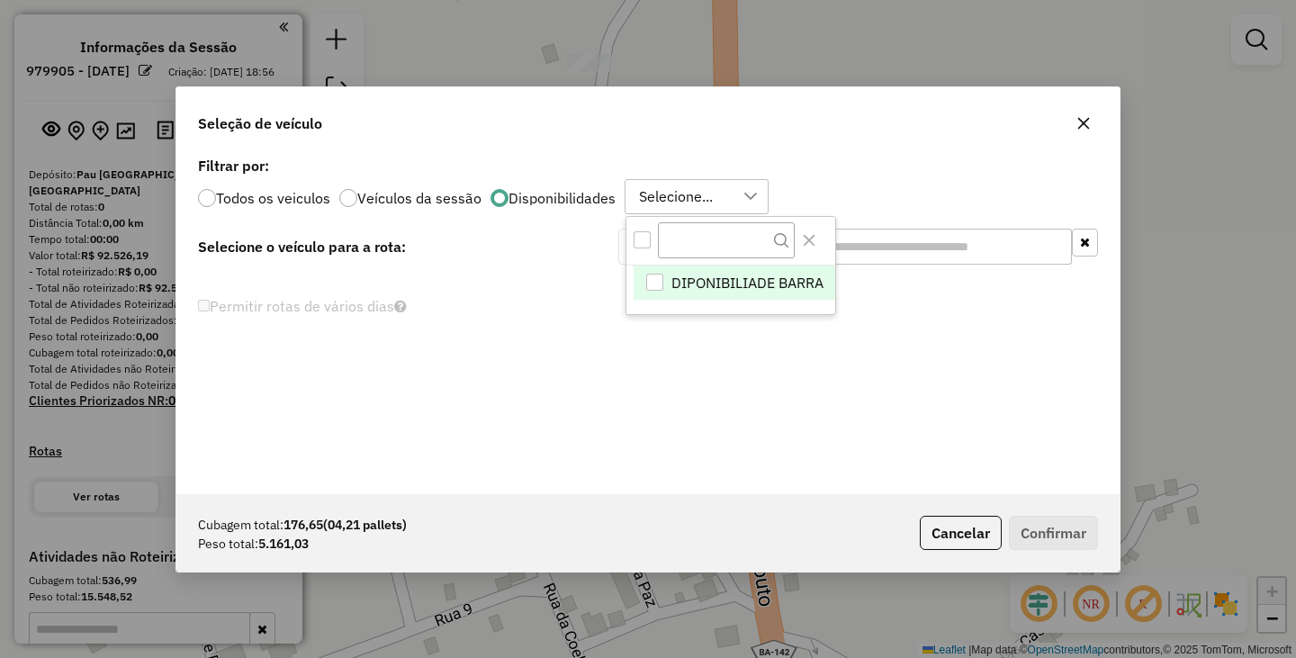
click at [646, 230] on div at bounding box center [730, 241] width 209 height 49
click at [640, 242] on div "All items unselected" at bounding box center [641, 239] width 17 height 17
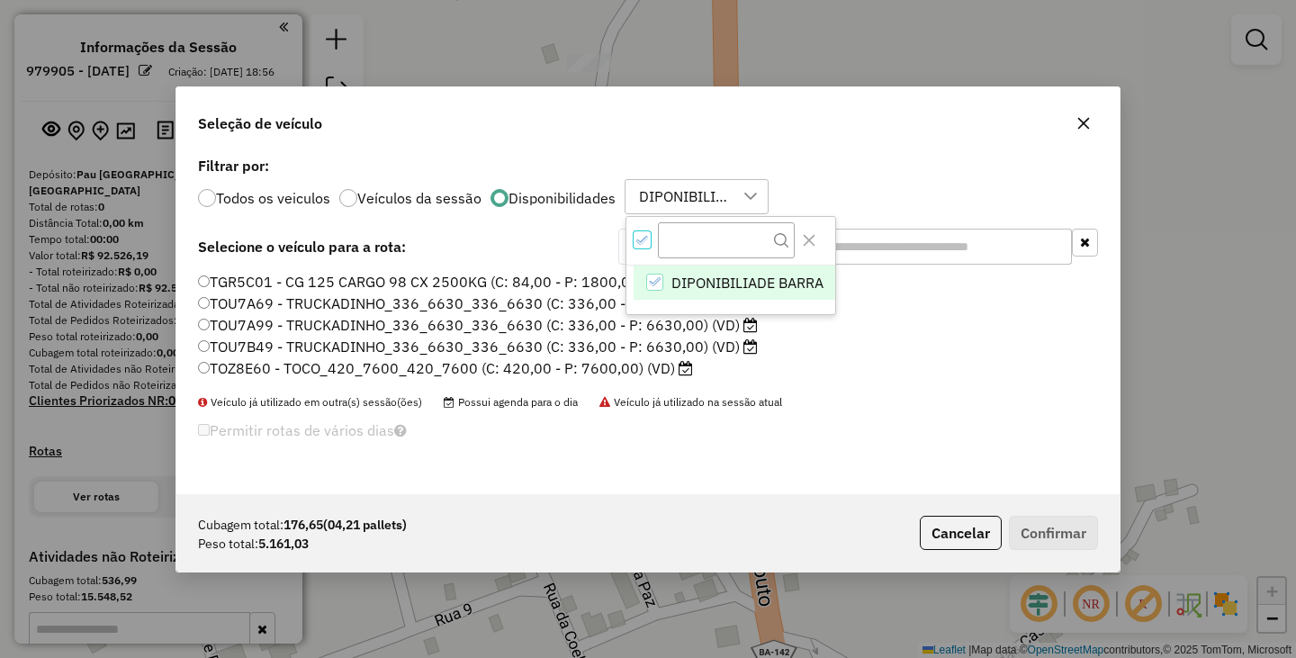
click at [636, 440] on div "Permitir rotas de vários dias" at bounding box center [494, 435] width 593 height 35
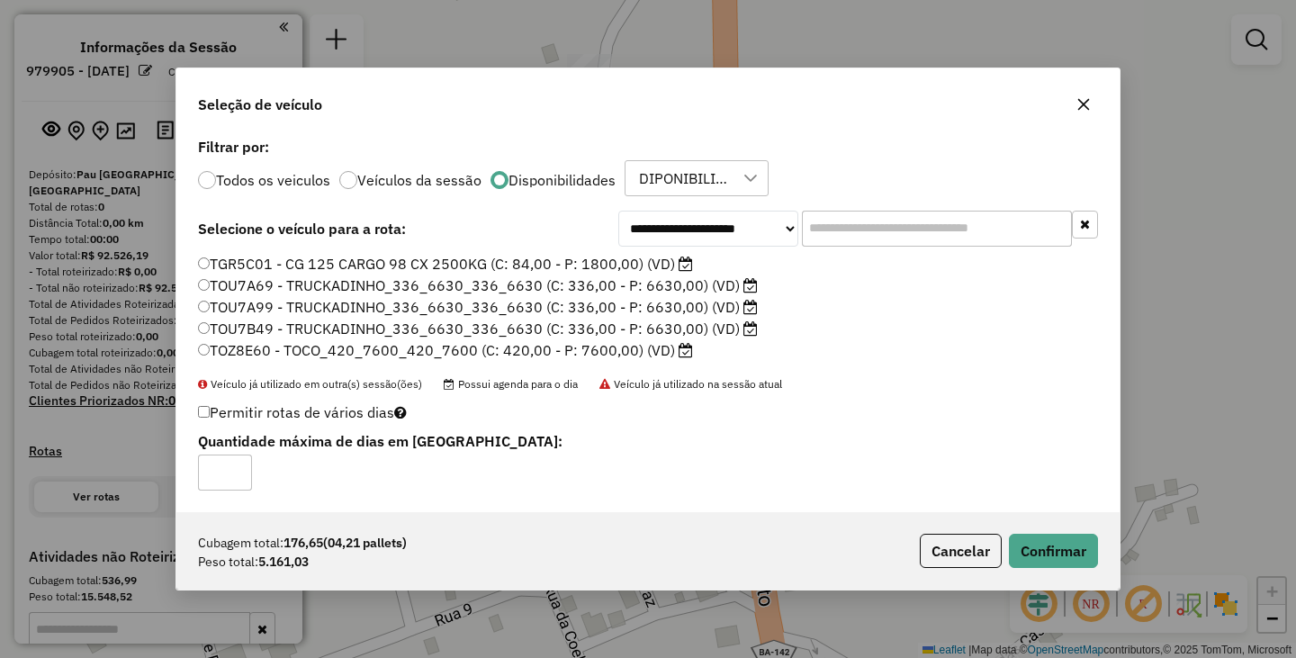
click at [1045, 526] on div "Cubagem total: 176,65 (04,21 pallets) Peso total: 5.161,03 Cancelar Confirmar" at bounding box center [647, 550] width 943 height 77
click at [1051, 539] on button "Confirmar" at bounding box center [1053, 551] width 89 height 34
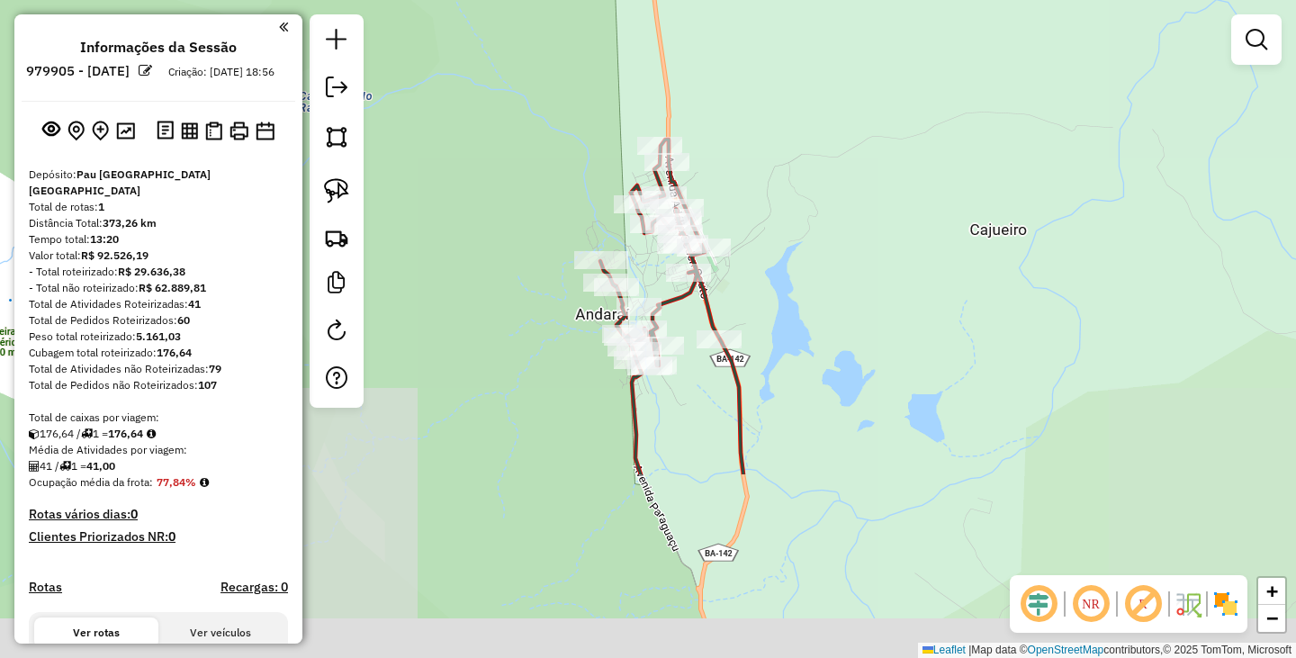
drag, startPoint x: 925, startPoint y: 444, endPoint x: 769, endPoint y: 169, distance: 316.3
click at [770, 173] on div "Janela de atendimento Grade de atendimento Capacidade Transportadoras Veículos …" at bounding box center [648, 329] width 1296 height 658
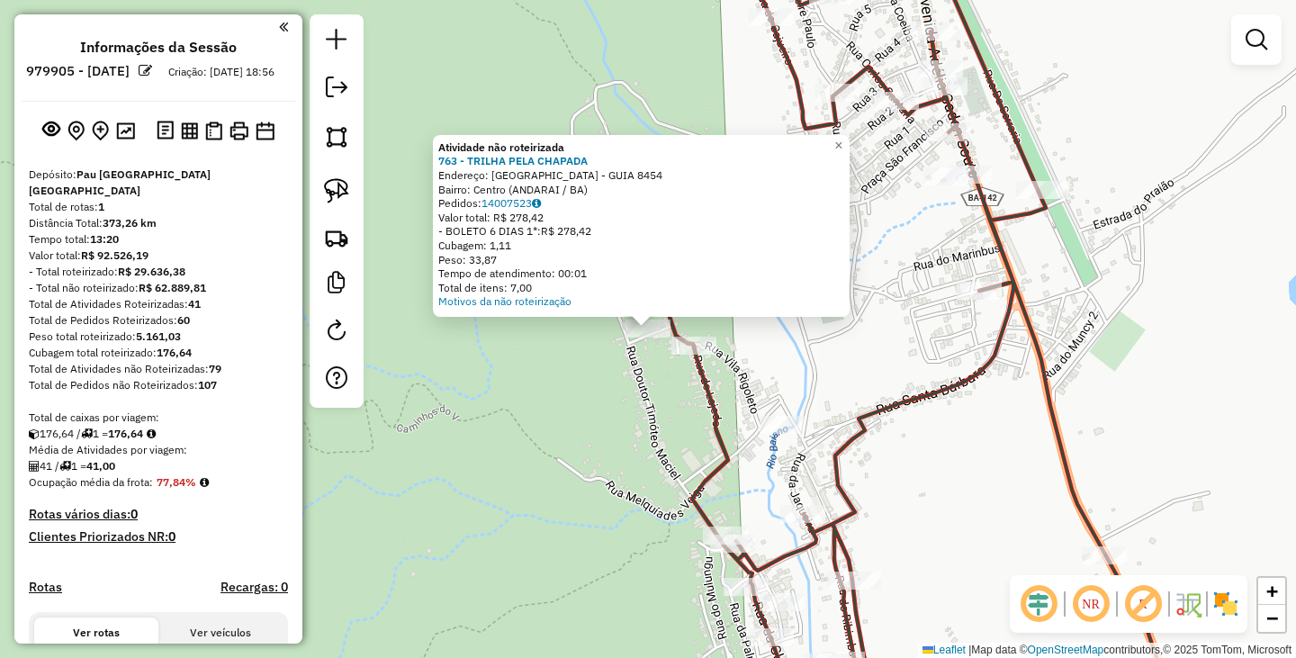
click at [560, 355] on div "Atividade não roteirizada 763 - TRILHA PELA CHAPADA Endereço: RUA DO LAJEDO - G…" at bounding box center [648, 329] width 1296 height 658
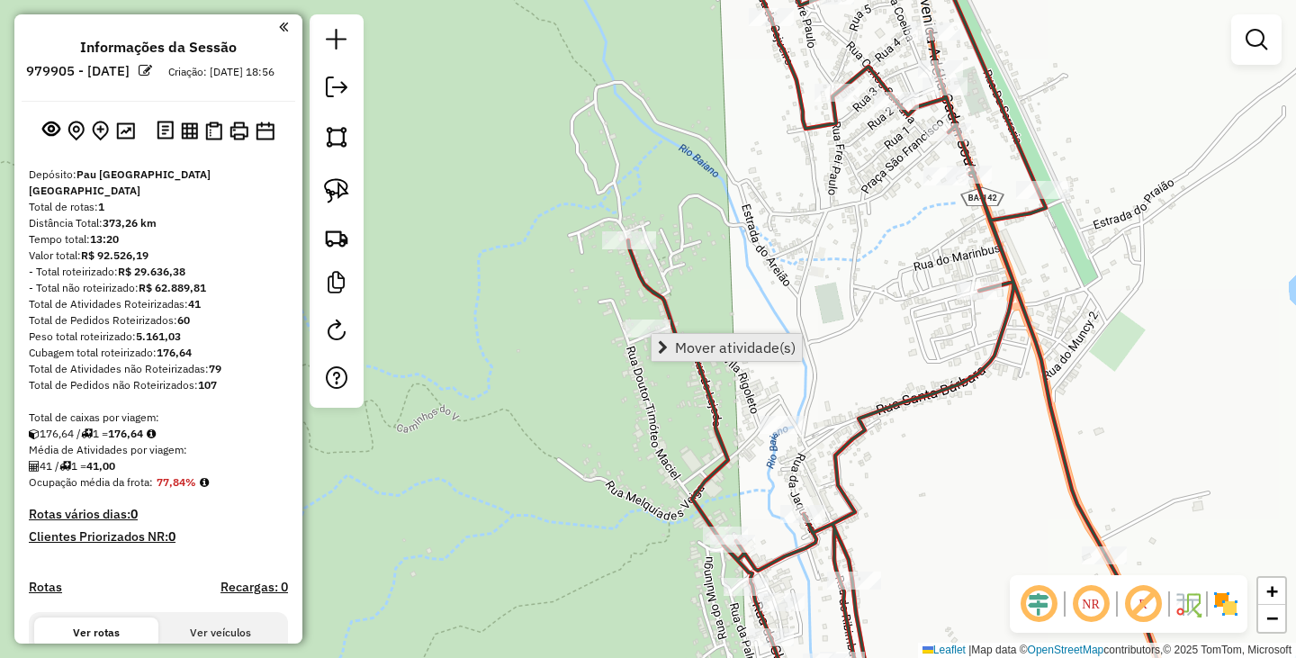
click at [692, 349] on span "Mover atividade(s)" at bounding box center [735, 347] width 121 height 14
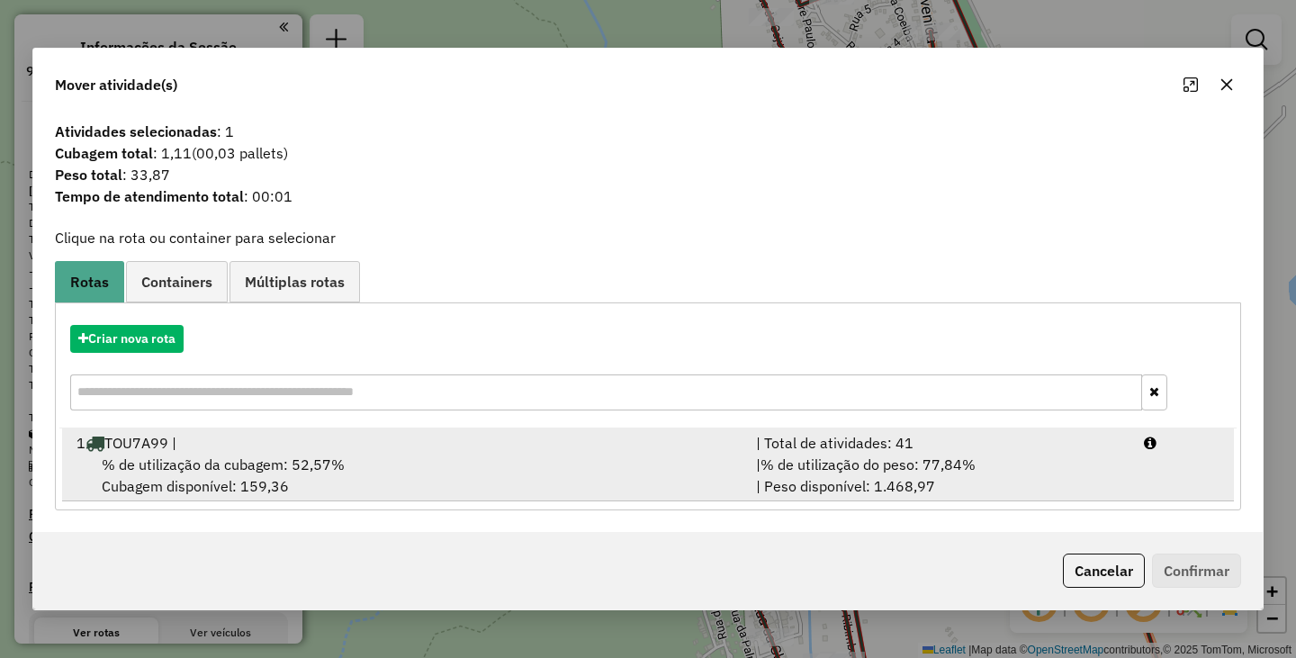
click at [425, 471] on div "% de utilização da cubagem: 52,57% Cubagem disponível: 159,36" at bounding box center [405, 474] width 679 height 43
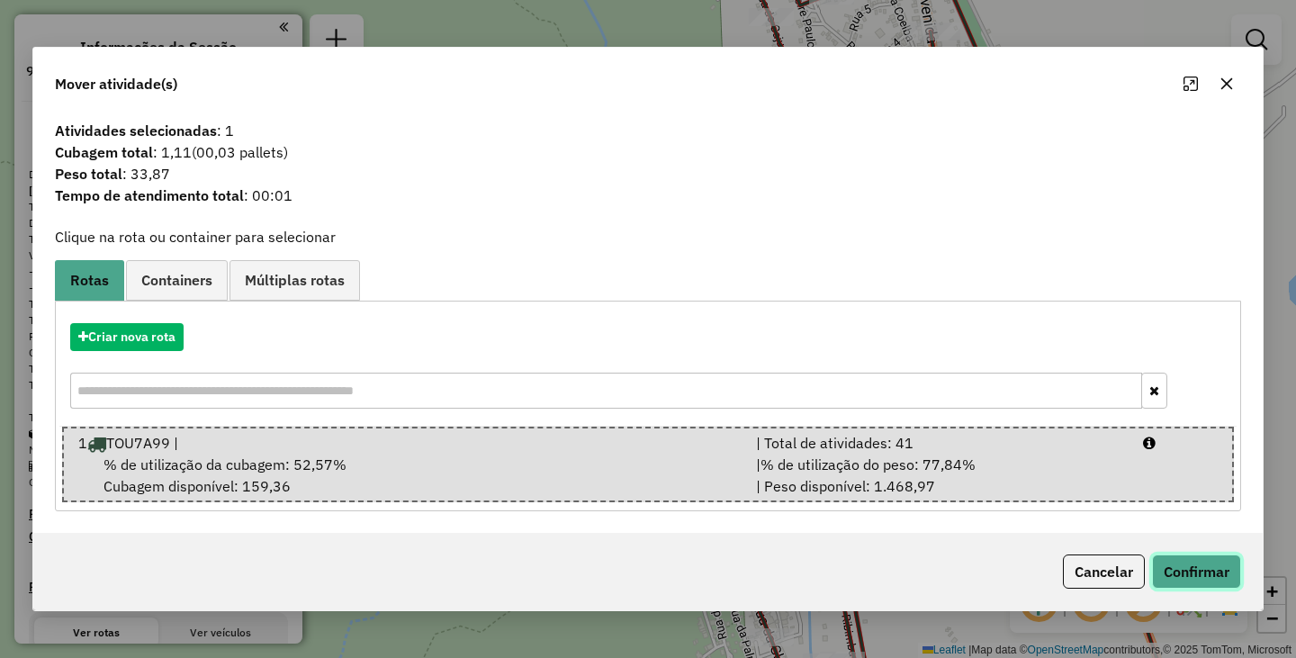
click at [1190, 566] on button "Confirmar" at bounding box center [1196, 571] width 89 height 34
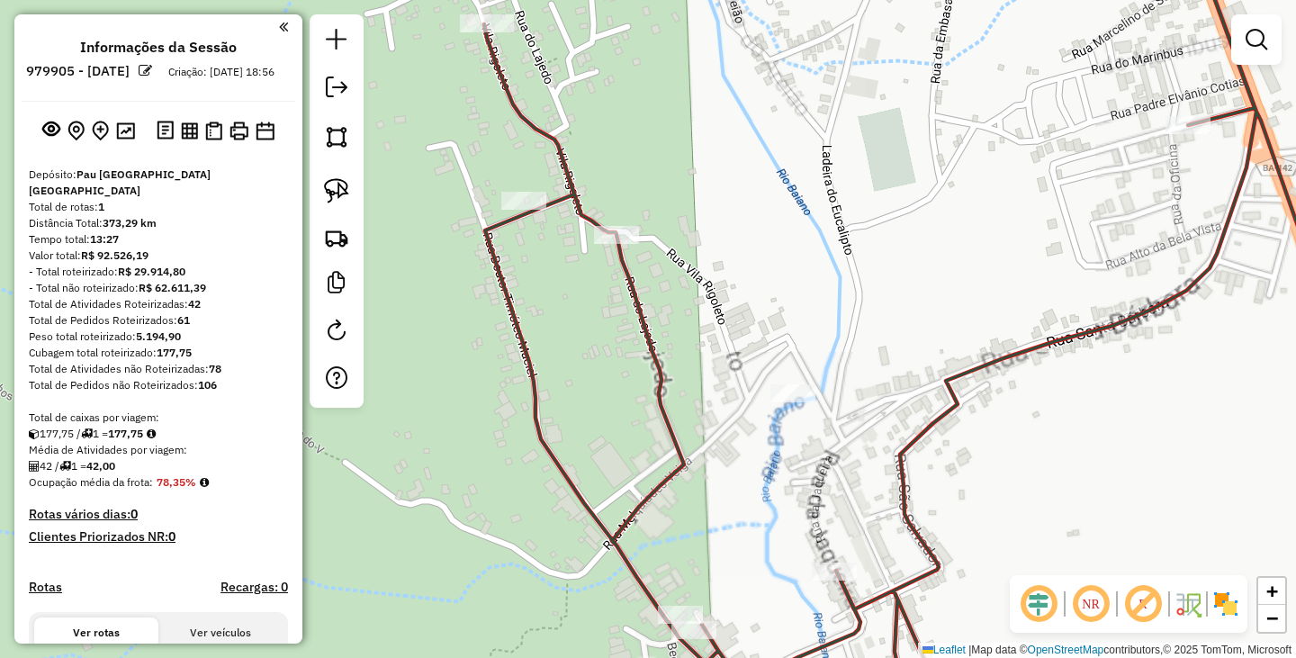
drag, startPoint x: 770, startPoint y: 491, endPoint x: 762, endPoint y: 230, distance: 261.1
click at [770, 281] on div "Janela de atendimento Grade de atendimento Capacidade Transportadoras Veículos …" at bounding box center [648, 329] width 1296 height 658
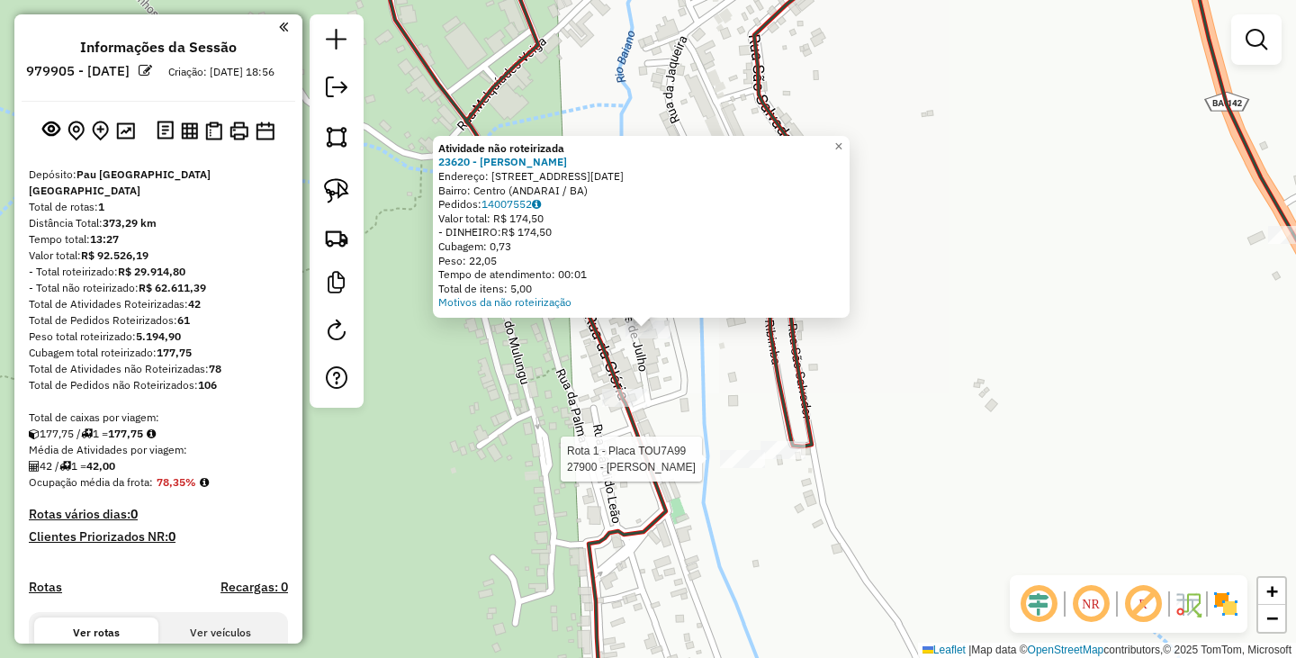
click at [727, 448] on div "Rota 1 - Placa TOU7A99 27900 - MANOEL MESSIAS LIMA Atividade não roteirizada 23…" at bounding box center [648, 329] width 1296 height 658
click at [660, 377] on div "Atividade não roteirizada 23620 - KAUA DE ANDRADE DIAS Endereço: R RUA 2 DE JUL…" at bounding box center [648, 329] width 1296 height 658
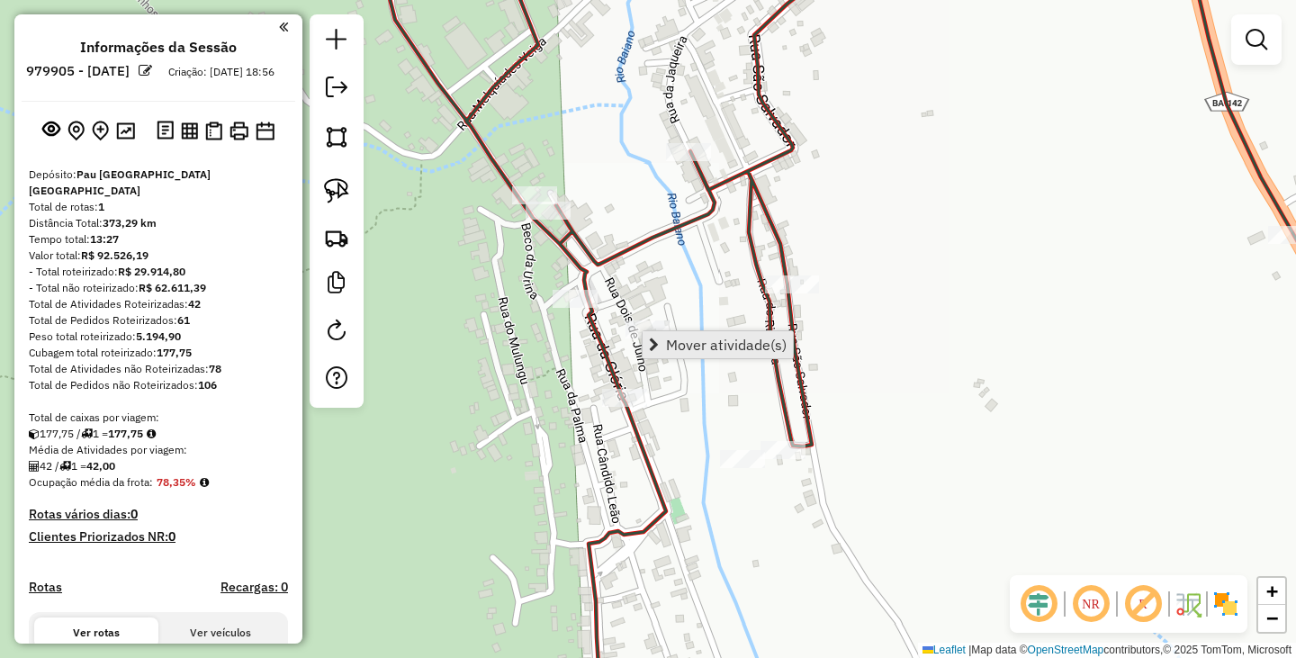
click at [696, 342] on span "Mover atividade(s)" at bounding box center [726, 344] width 121 height 14
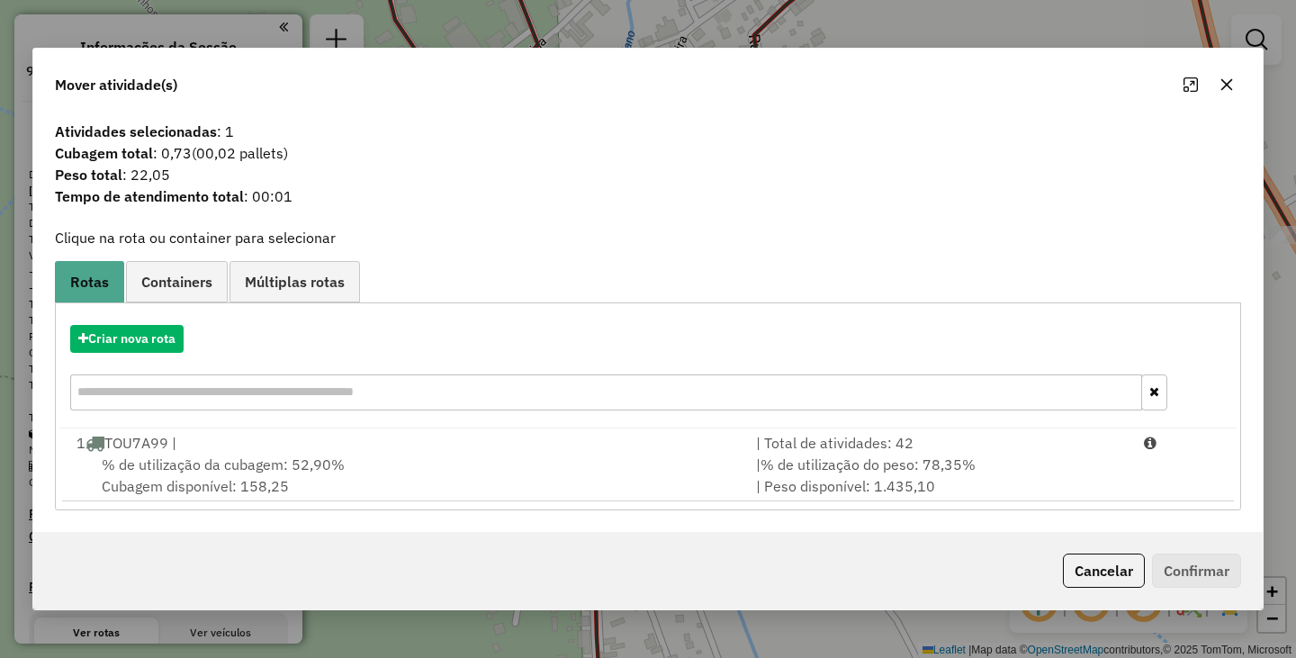
click at [526, 469] on div "% de utilização da cubagem: 52,90% Cubagem disponível: 158,25" at bounding box center [405, 474] width 679 height 43
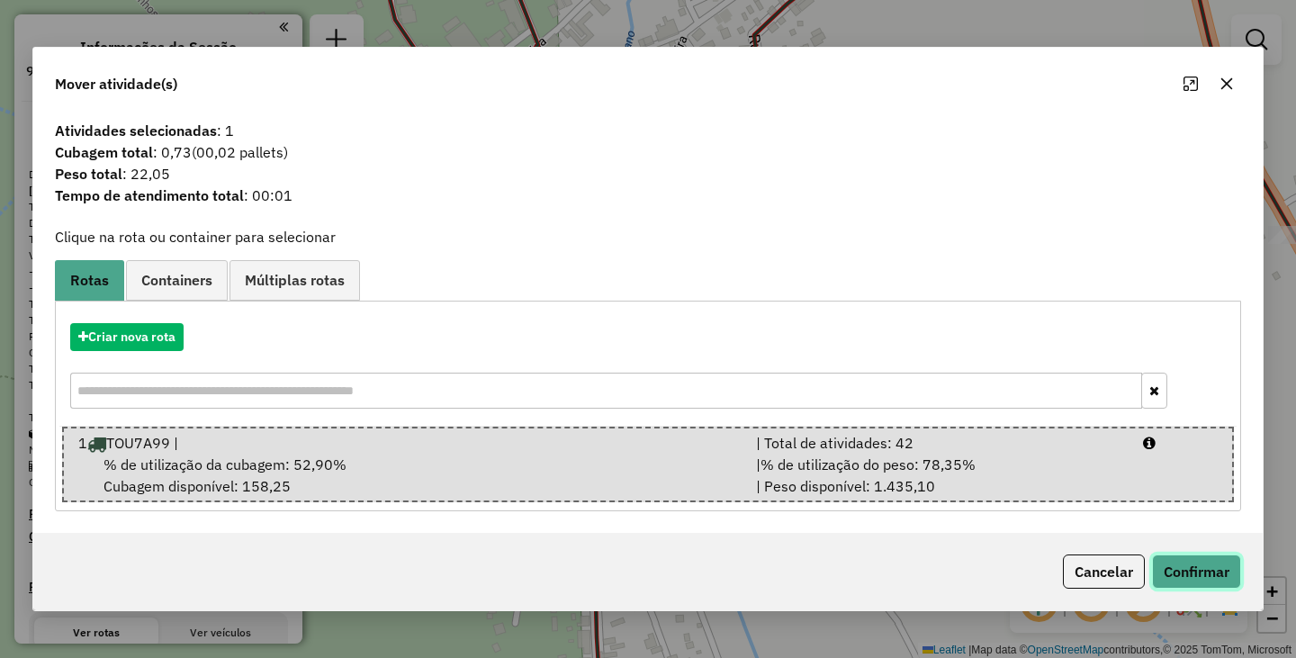
click at [1196, 568] on button "Confirmar" at bounding box center [1196, 571] width 89 height 34
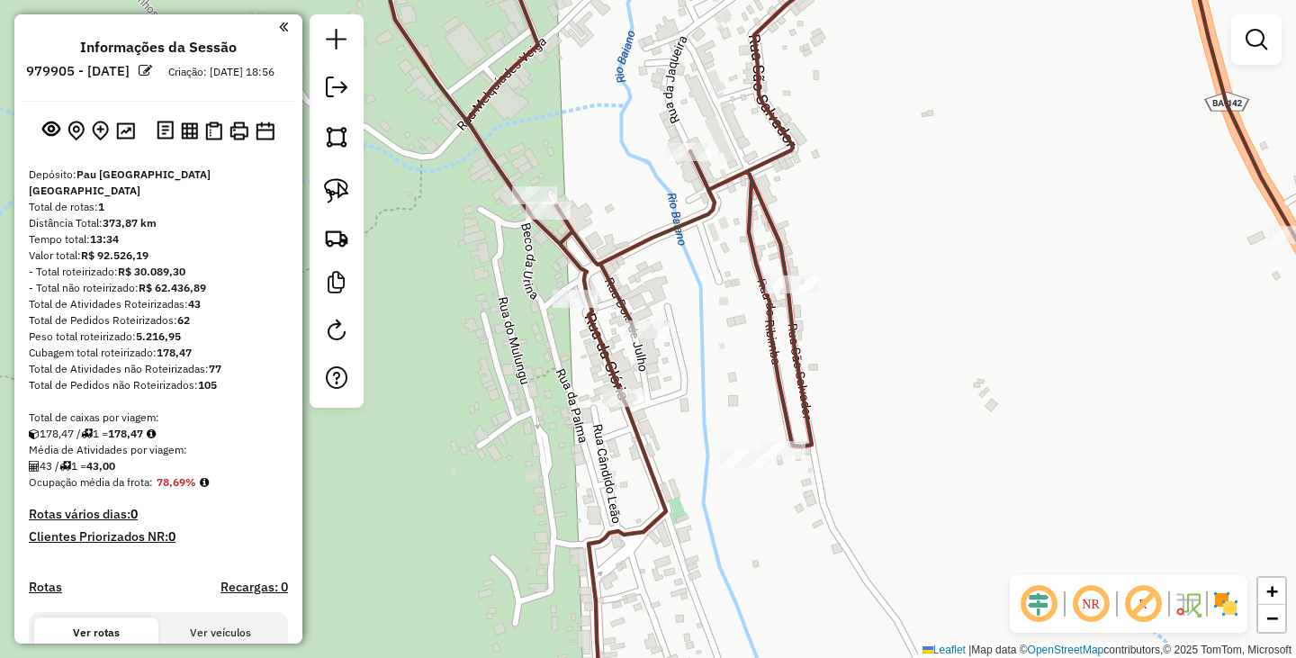
drag, startPoint x: 619, startPoint y: 231, endPoint x: 642, endPoint y: 478, distance: 247.7
click at [642, 478] on div "Janela de atendimento Grade de atendimento Capacidade Transportadoras Veículos …" at bounding box center [648, 329] width 1296 height 658
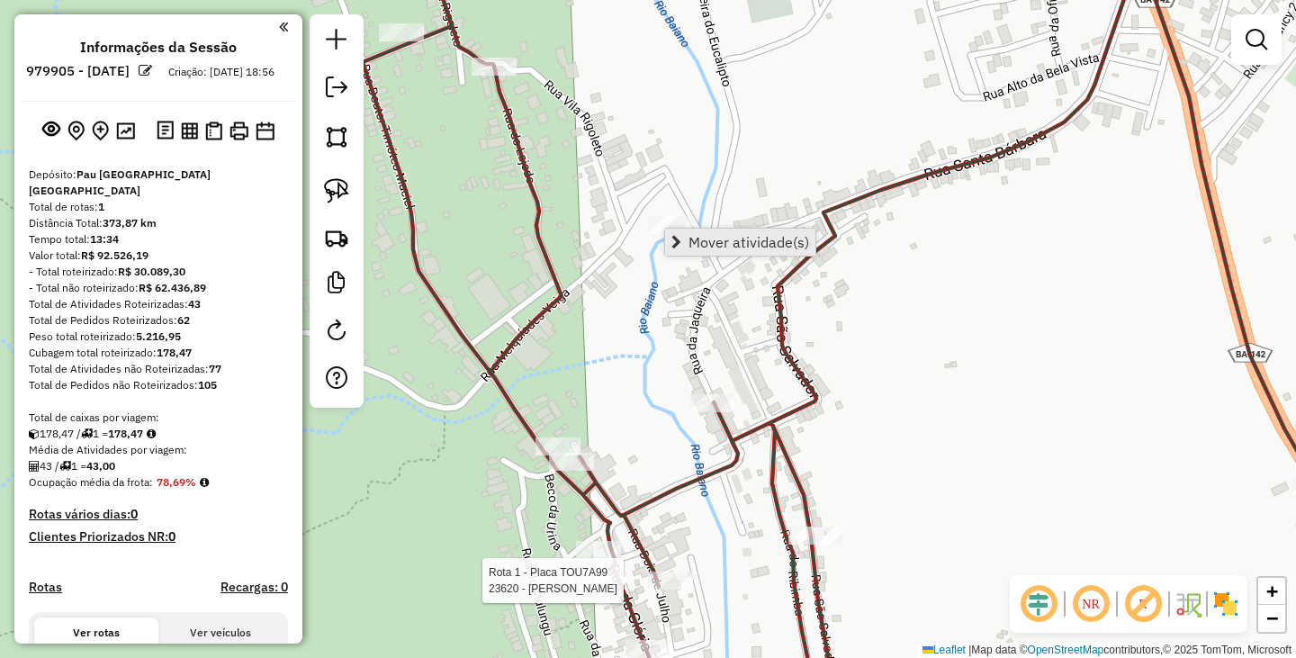
click at [714, 245] on span "Mover atividade(s)" at bounding box center [748, 242] width 121 height 14
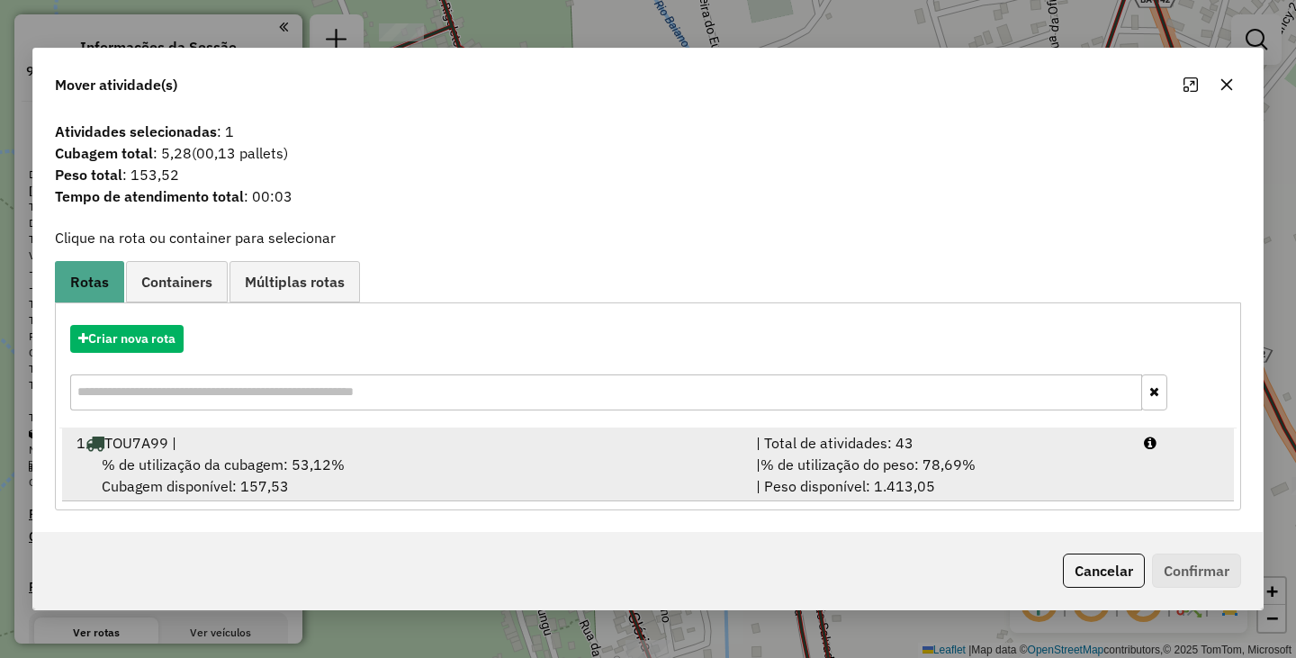
click at [390, 459] on div "% de utilização da cubagem: 53,12% Cubagem disponível: 157,53" at bounding box center [405, 474] width 679 height 43
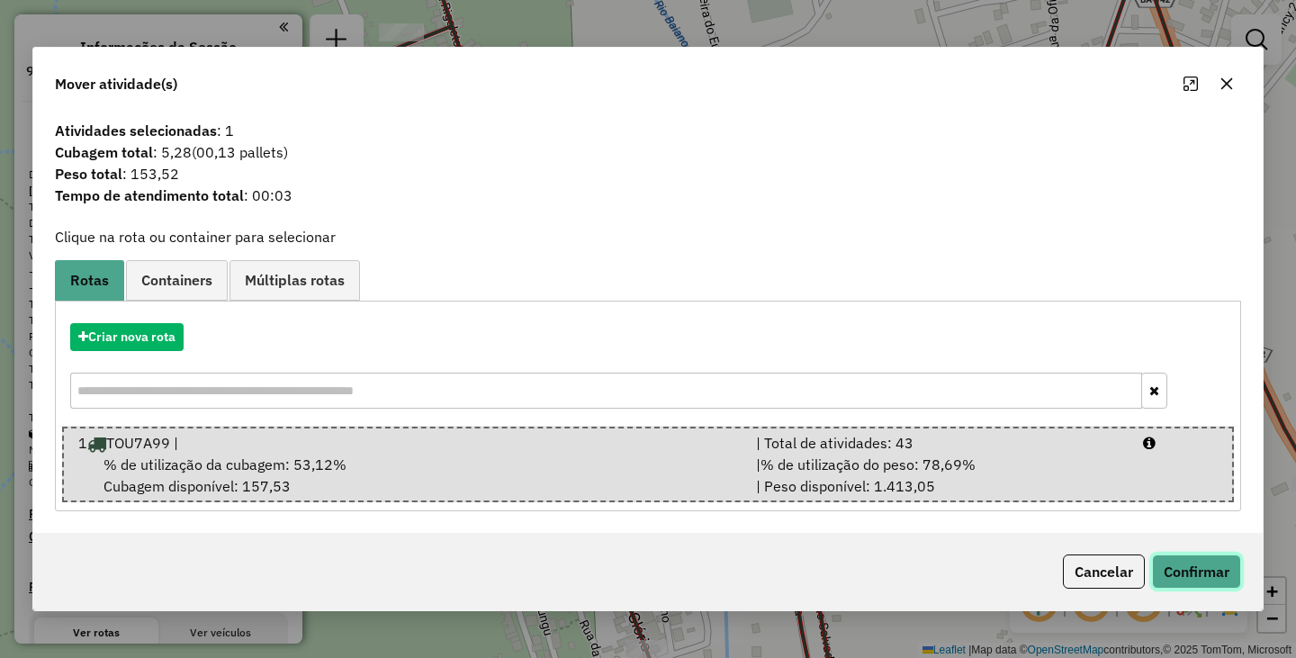
click at [1199, 582] on button "Confirmar" at bounding box center [1196, 571] width 89 height 34
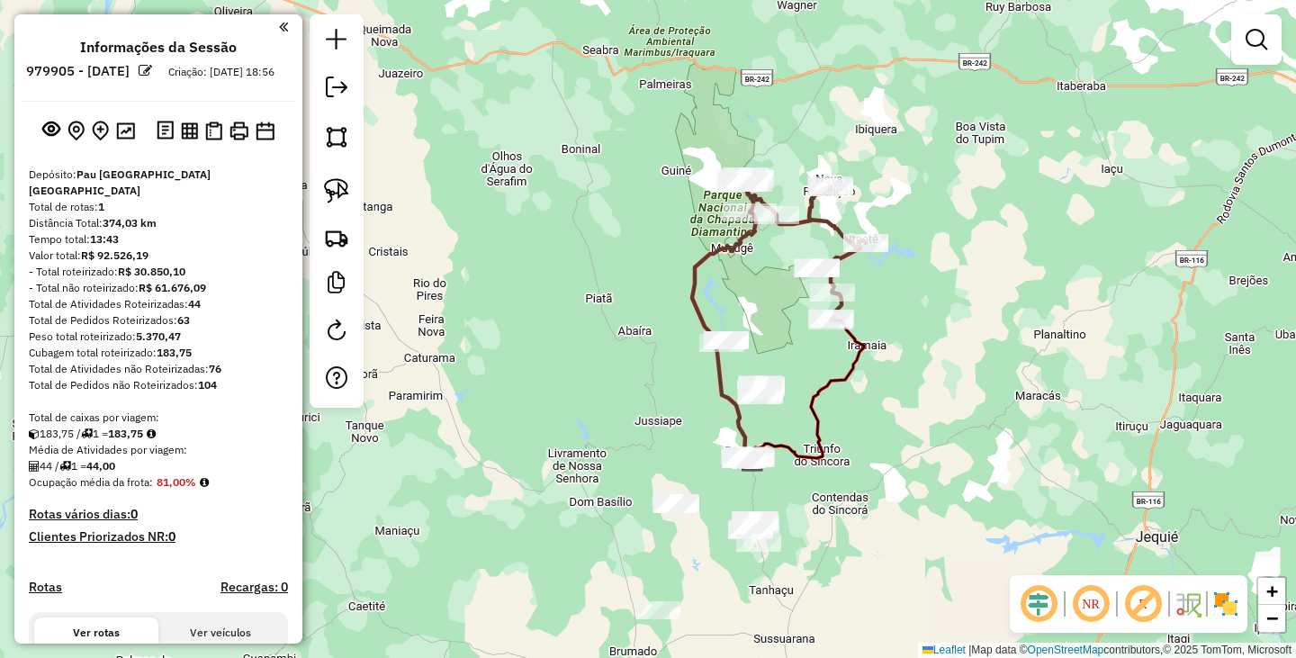
drag, startPoint x: 967, startPoint y: 555, endPoint x: 859, endPoint y: 289, distance: 287.4
click at [864, 292] on div "Janela de atendimento Grade de atendimento Capacidade Transportadoras Veículos …" at bounding box center [648, 329] width 1296 height 658
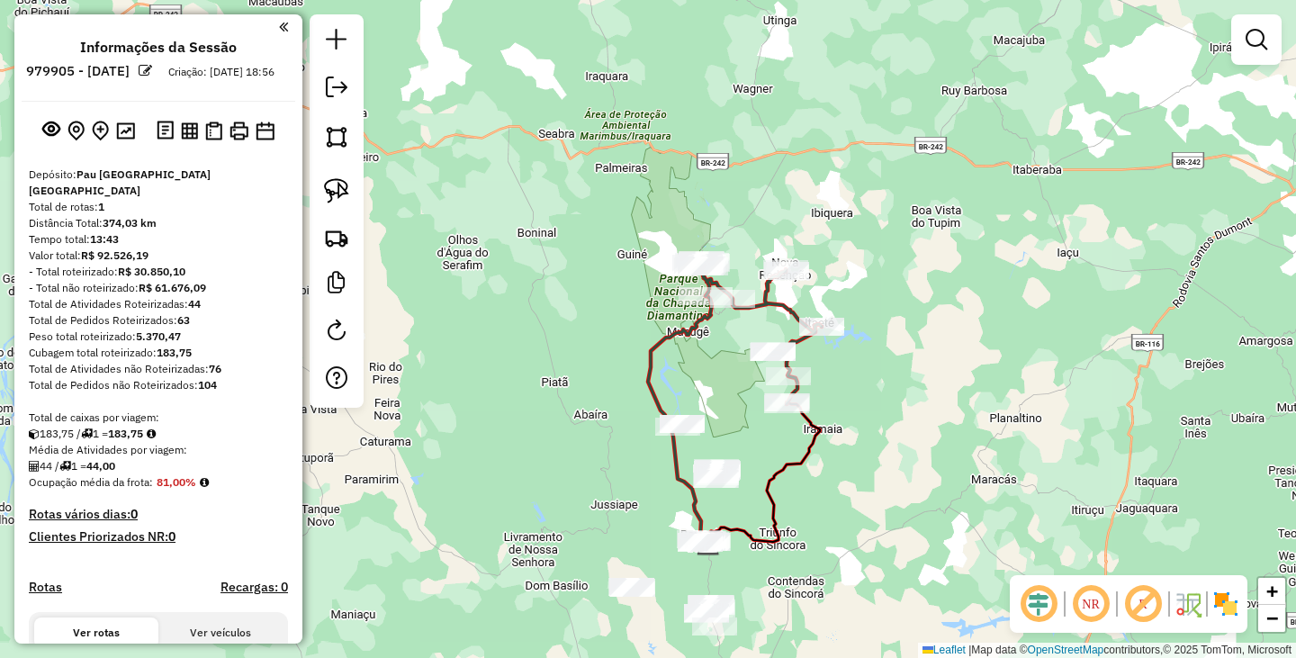
drag, startPoint x: 908, startPoint y: 284, endPoint x: 862, endPoint y: 389, distance: 114.0
click at [862, 389] on div "Janela de atendimento Grade de atendimento Capacidade Transportadoras Veículos …" at bounding box center [648, 329] width 1296 height 658
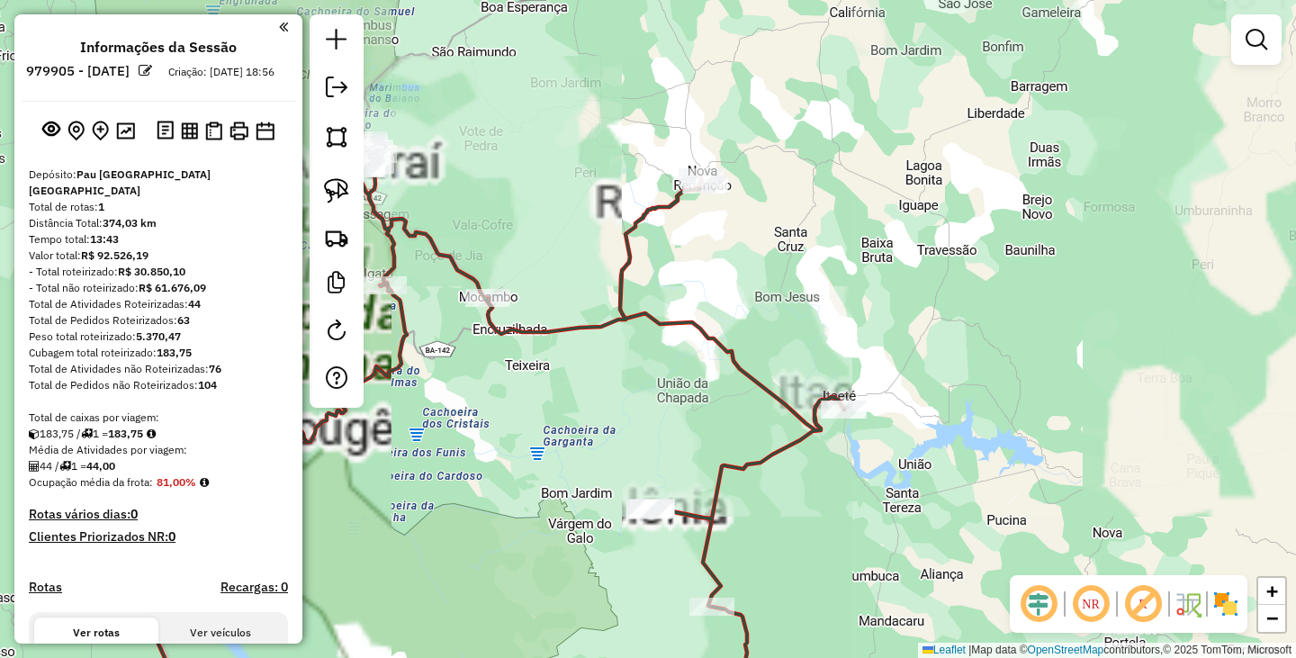
drag, startPoint x: 793, startPoint y: 314, endPoint x: 789, endPoint y: 387, distance: 73.0
click at [789, 387] on div "Janela de atendimento Grade de atendimento Capacidade Transportadoras Veículos …" at bounding box center [648, 329] width 1296 height 658
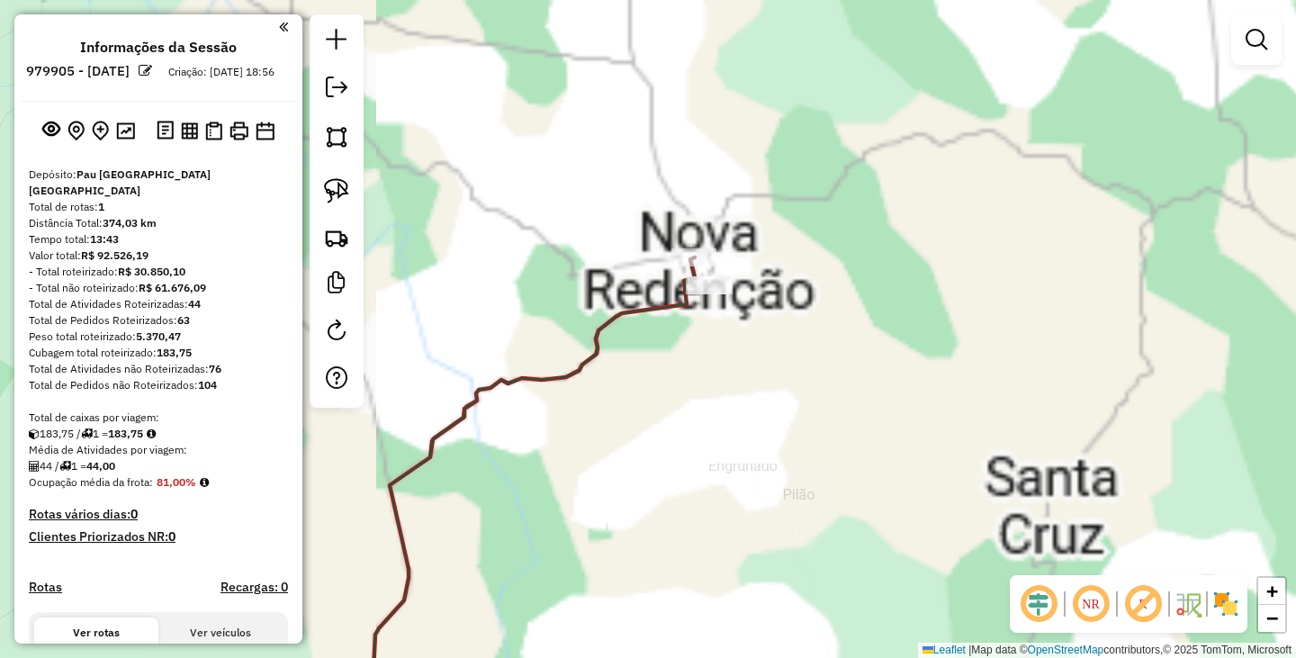
drag, startPoint x: 708, startPoint y: 244, endPoint x: 719, endPoint y: 370, distance: 126.4
click at [724, 392] on div "Janela de atendimento Grade de atendimento Capacidade Transportadoras Veículos …" at bounding box center [648, 329] width 1296 height 658
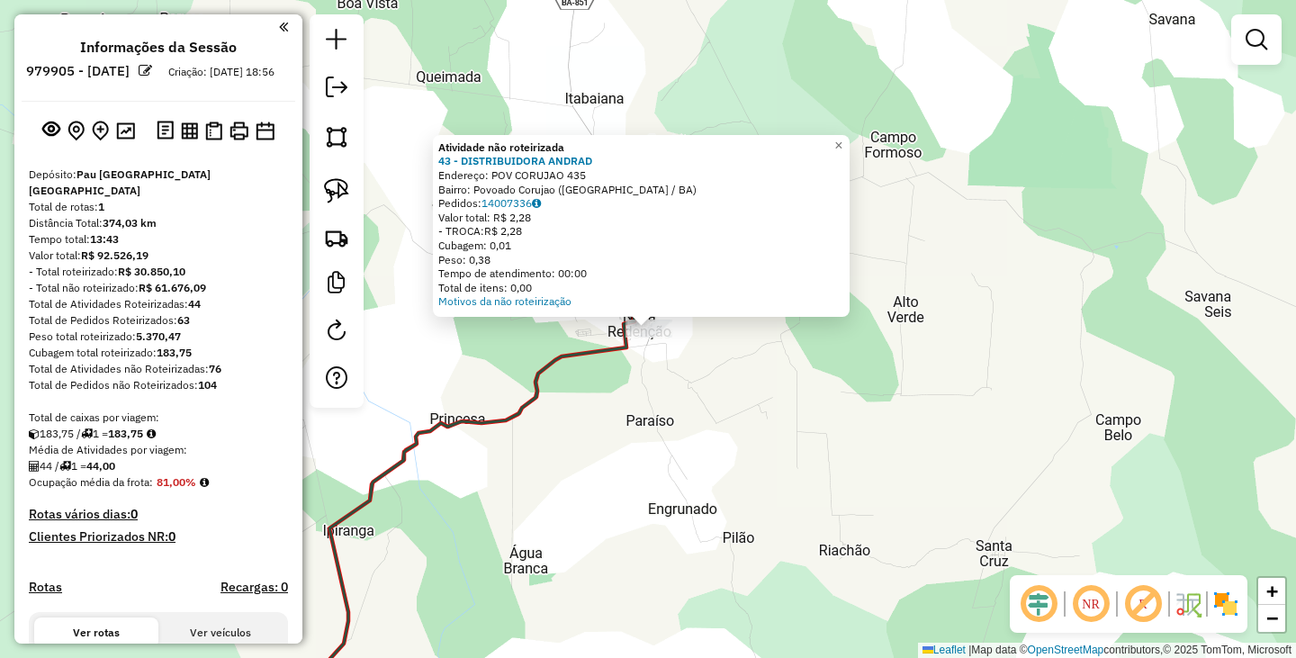
click at [689, 377] on div "Atividade não roteirizada 43 - DISTRIBUIDORA ANDRAD Endereço: POV CORUJAO 435 B…" at bounding box center [648, 329] width 1296 height 658
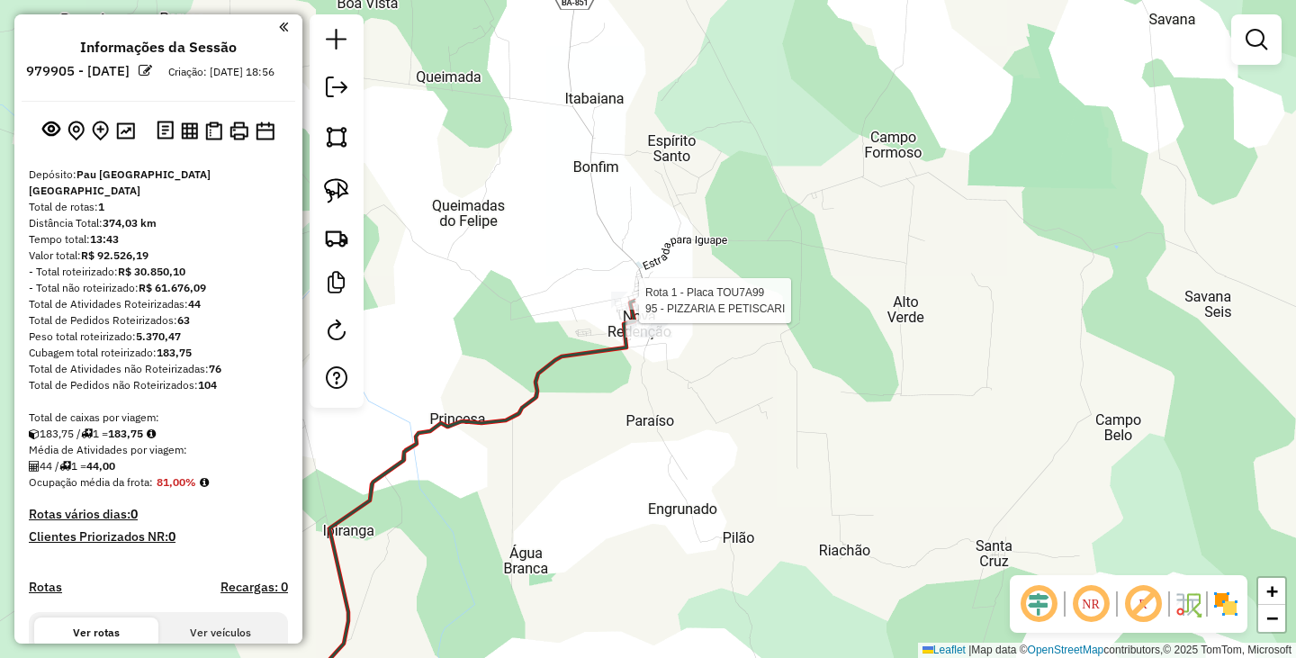
select select "**********"
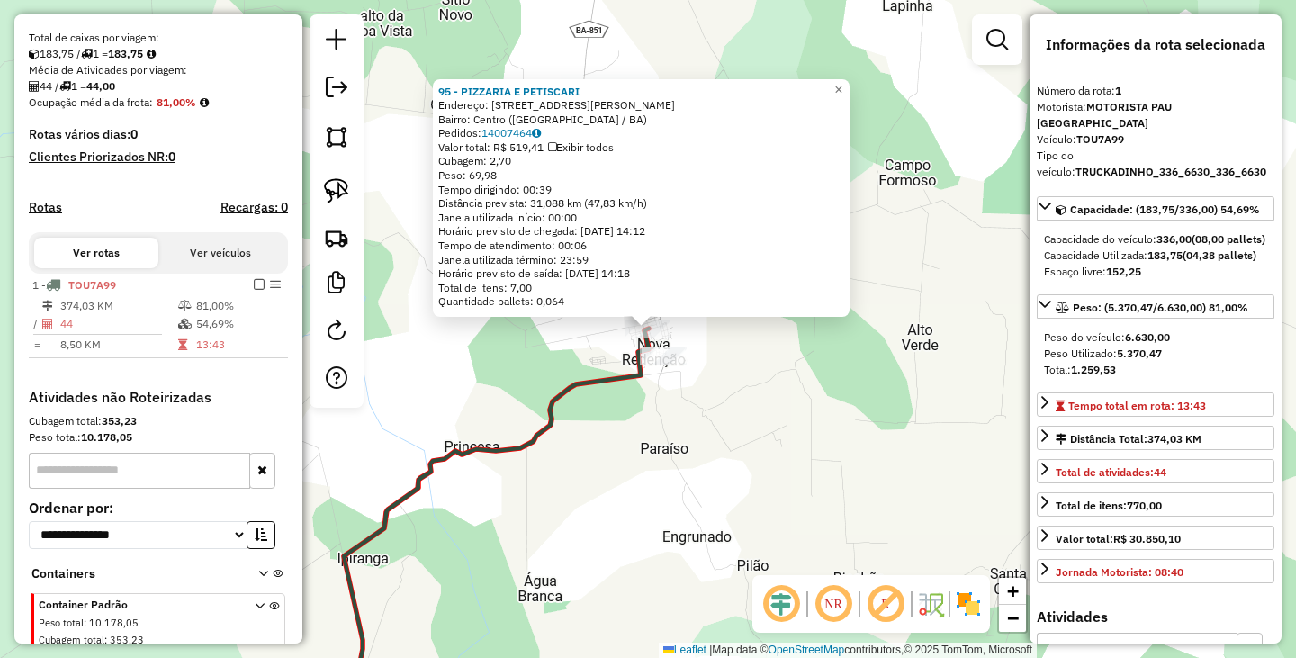
scroll to position [448, 0]
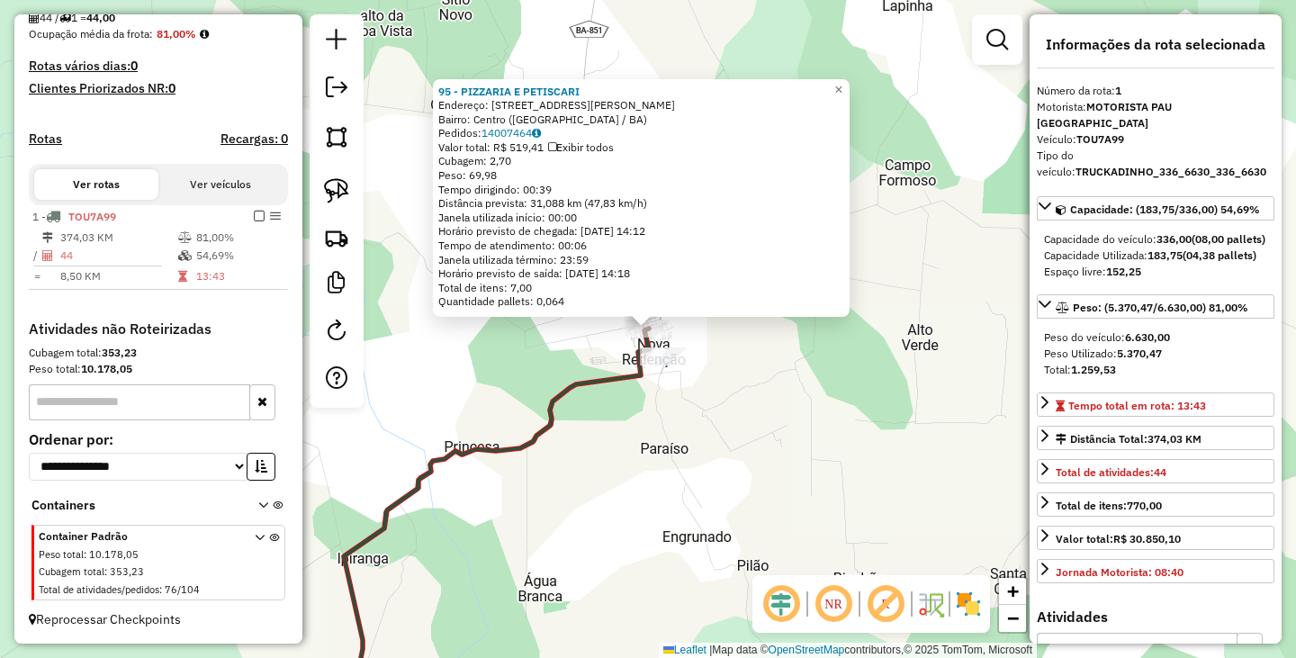
click at [744, 375] on div "95 - PIZZARIA E PETISCARI Endereço: RUA VITAL SOUZA CHAVES 237 Bairro: Centro (…" at bounding box center [648, 329] width 1296 height 658
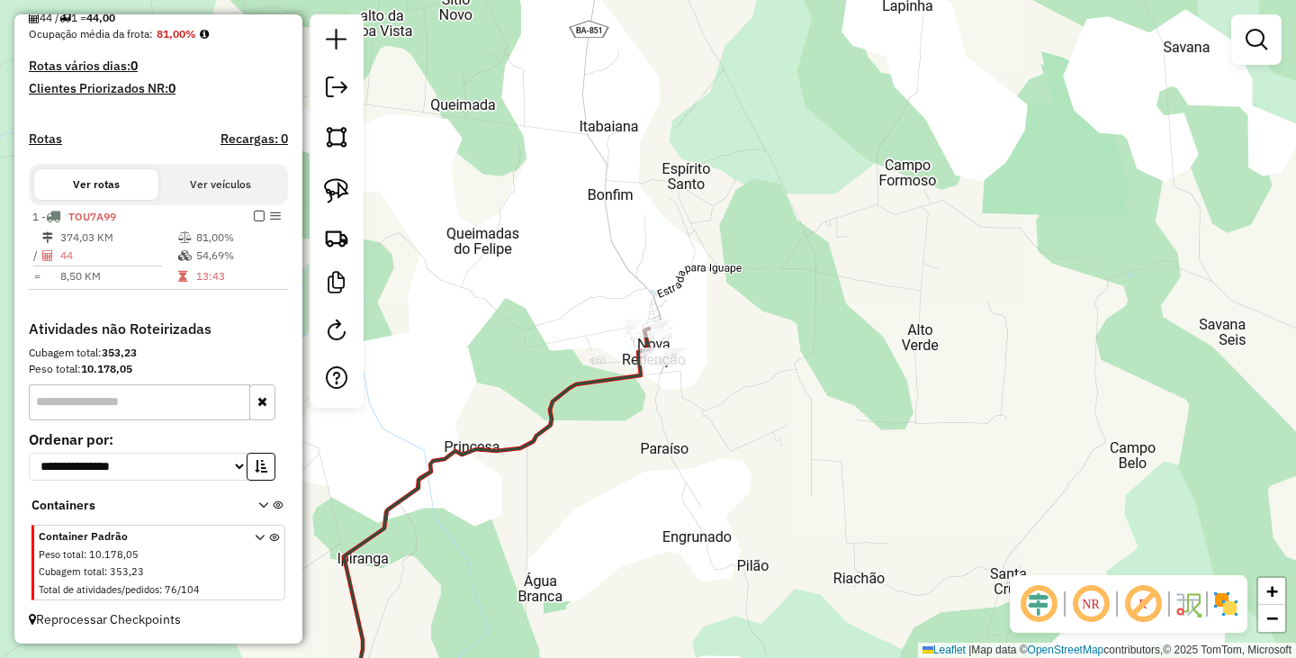
click at [691, 410] on div "Janela de atendimento Grade de atendimento Capacidade Transportadoras Veículos …" at bounding box center [648, 329] width 1296 height 658
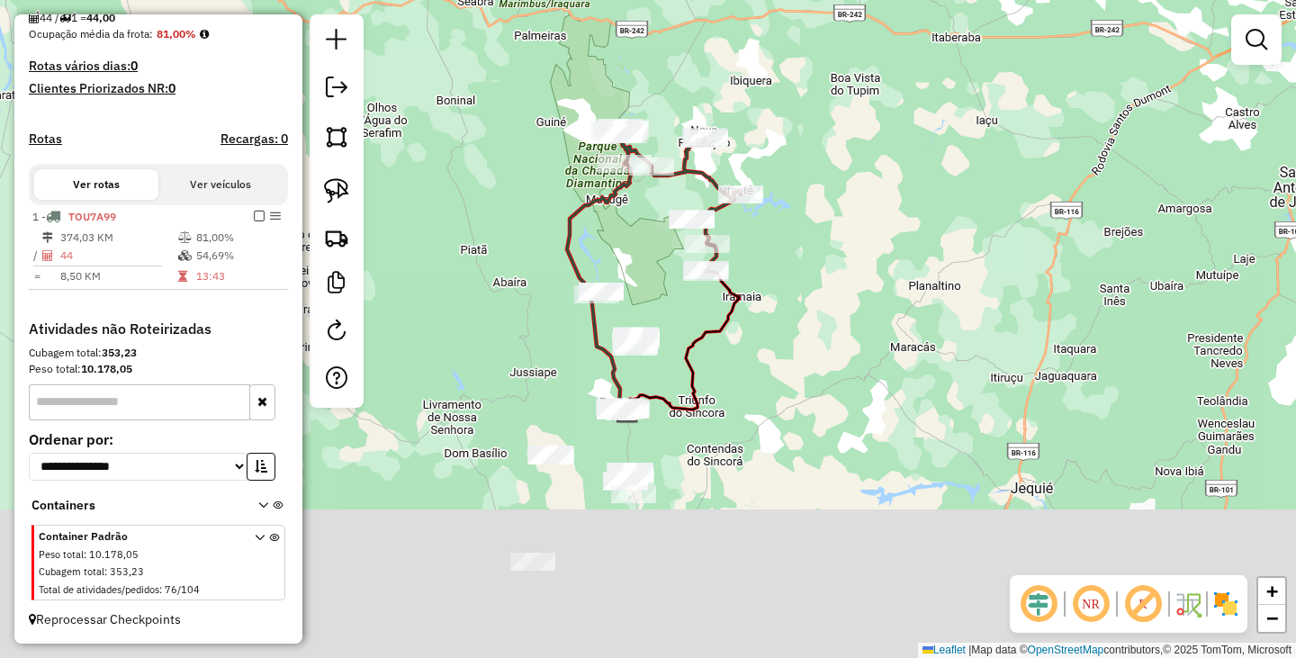
drag, startPoint x: 804, startPoint y: 465, endPoint x: 825, endPoint y: 179, distance: 286.9
click at [825, 186] on div "Janela de atendimento Grade de atendimento Capacidade Transportadoras Veículos …" at bounding box center [648, 329] width 1296 height 658
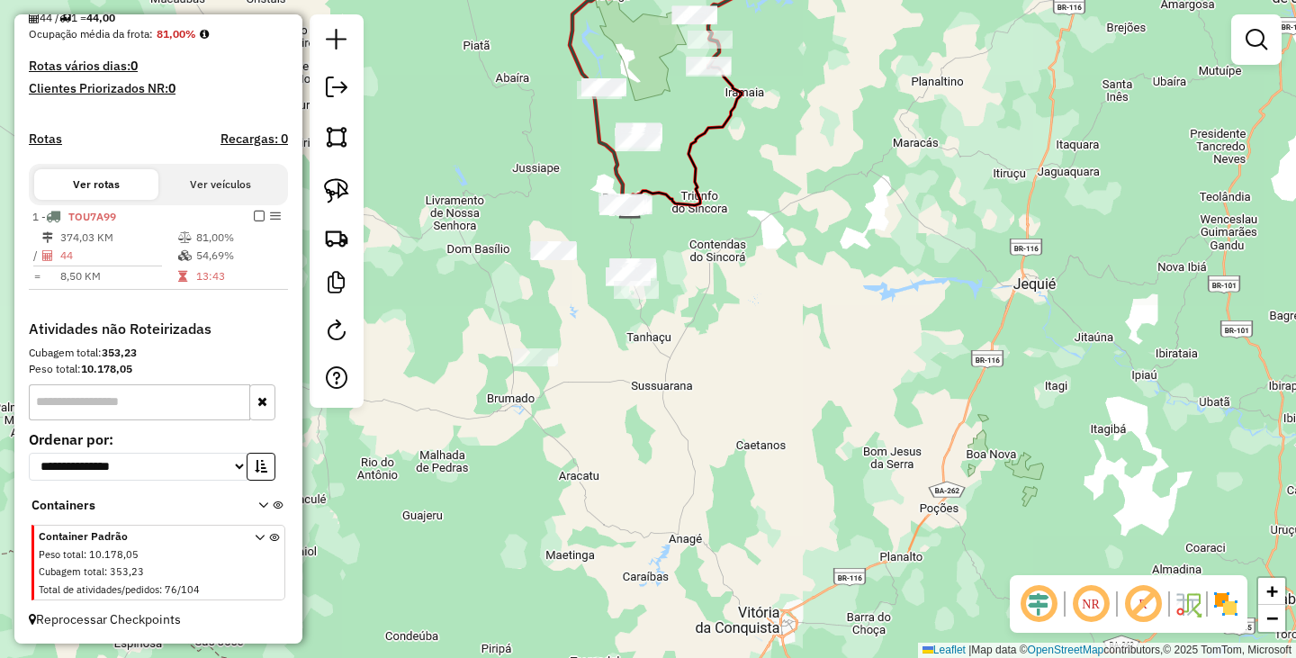
drag, startPoint x: 796, startPoint y: 347, endPoint x: 769, endPoint y: 391, distance: 51.7
click at [769, 391] on div "Janela de atendimento Grade de atendimento Capacidade Transportadoras Veículos …" at bounding box center [648, 329] width 1296 height 658
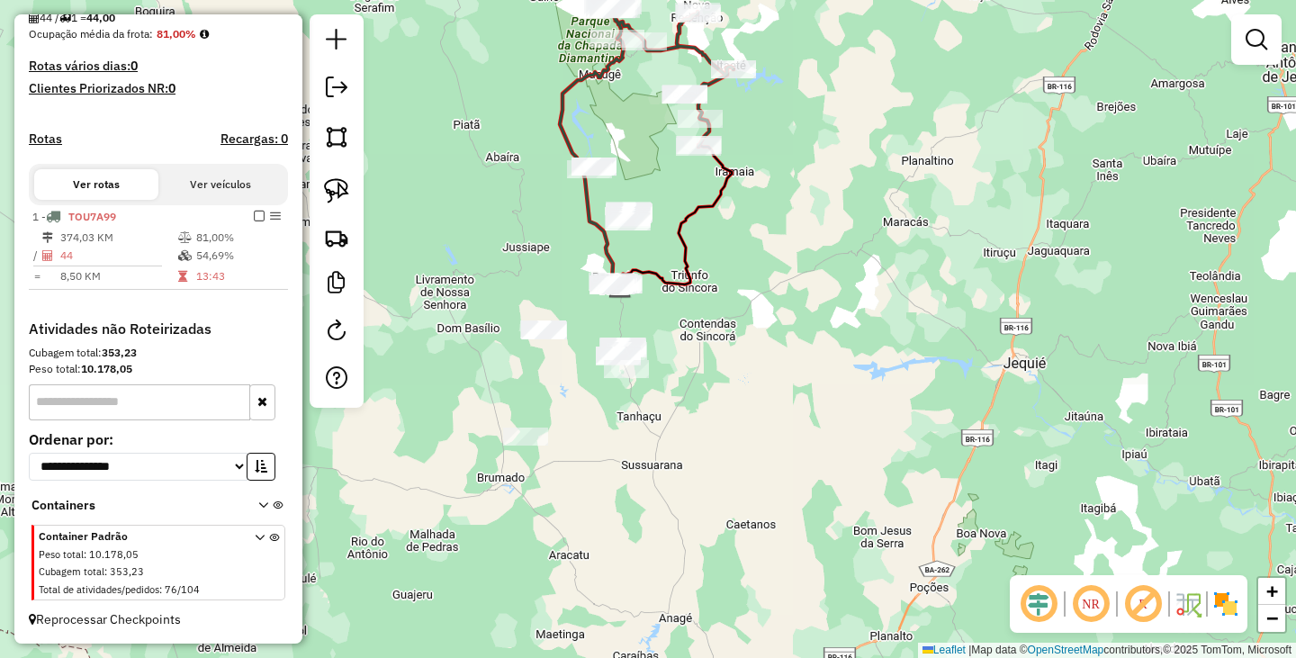
drag, startPoint x: 762, startPoint y: 222, endPoint x: 755, endPoint y: 344, distance: 121.7
click at [755, 344] on div "Janela de atendimento Grade de atendimento Capacidade Transportadoras Veículos …" at bounding box center [648, 329] width 1296 height 658
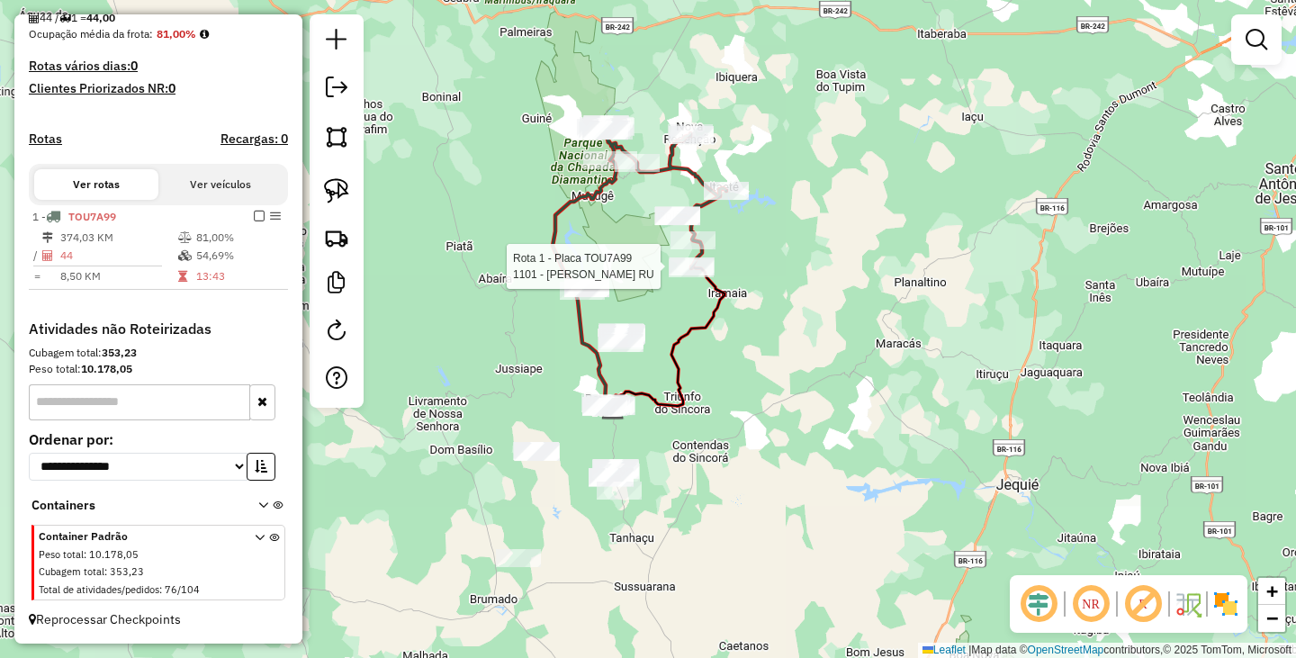
select select "**********"
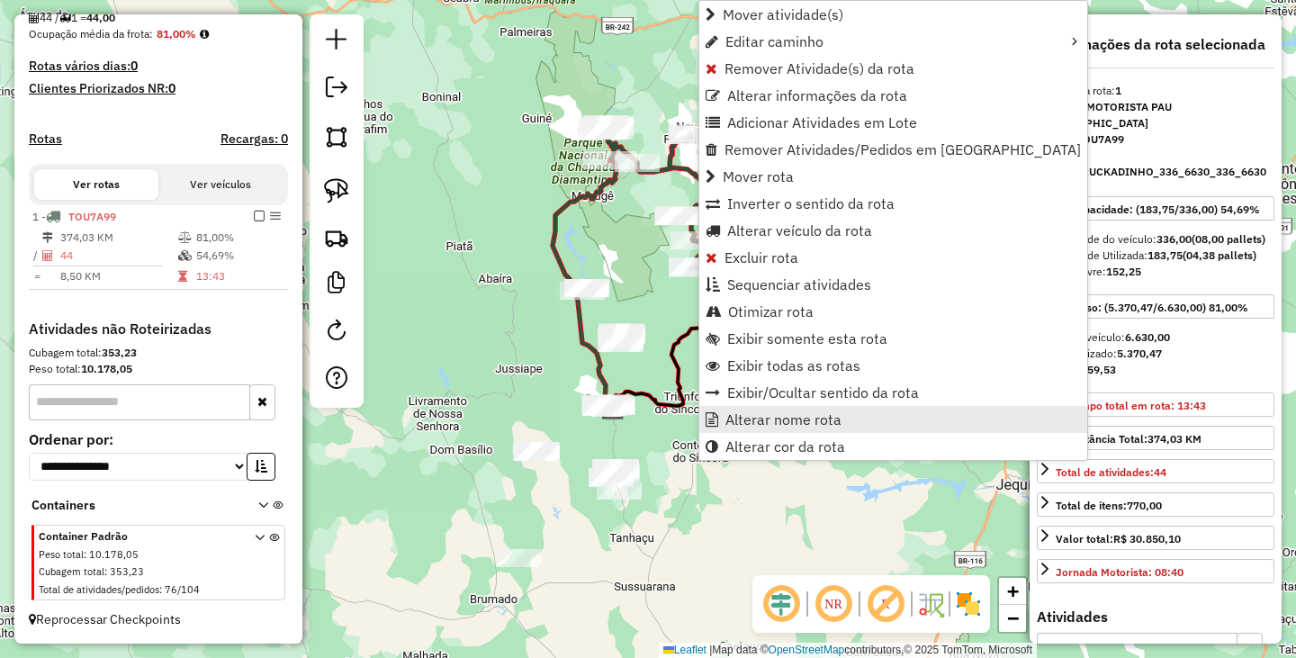
click at [780, 418] on span "Alterar nome rota" at bounding box center [783, 419] width 116 height 14
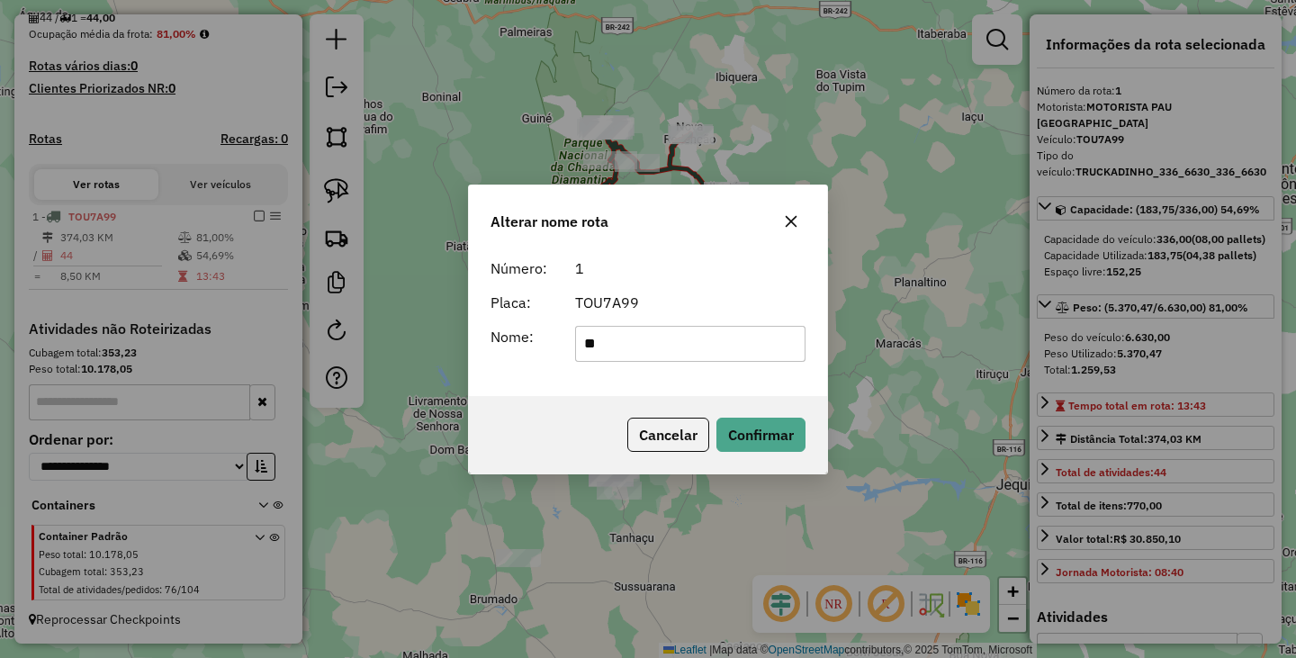
type input "**********"
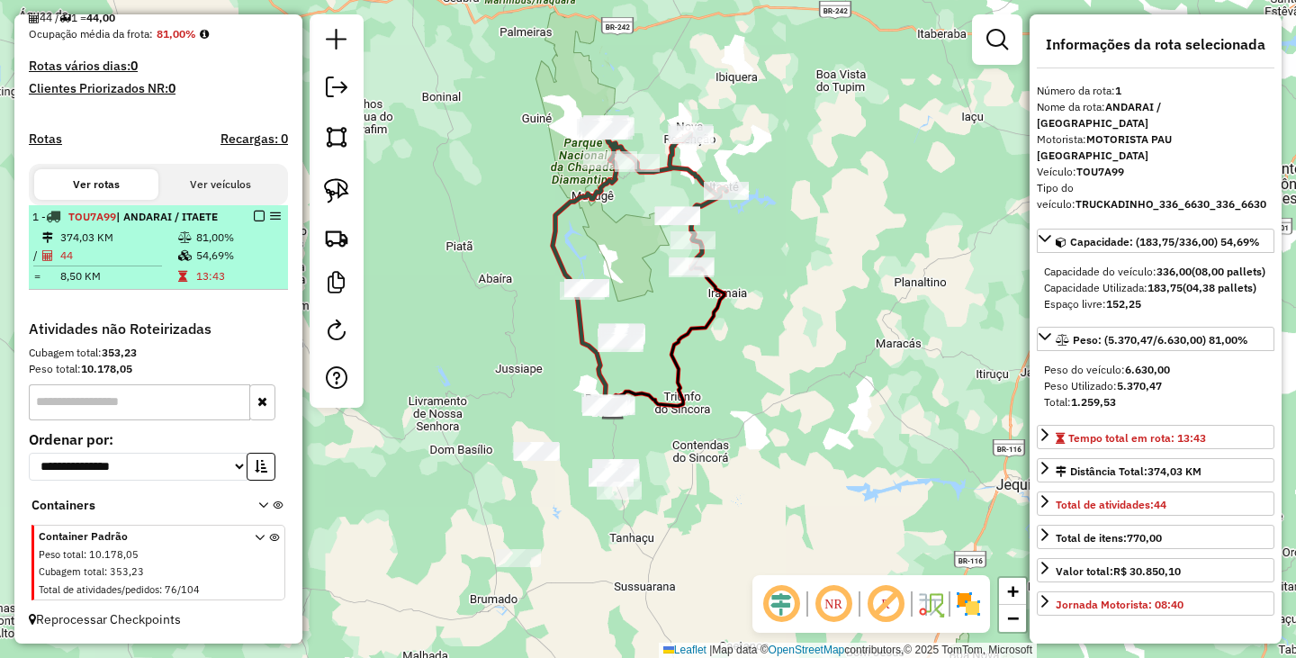
click at [258, 215] on em at bounding box center [259, 216] width 11 height 11
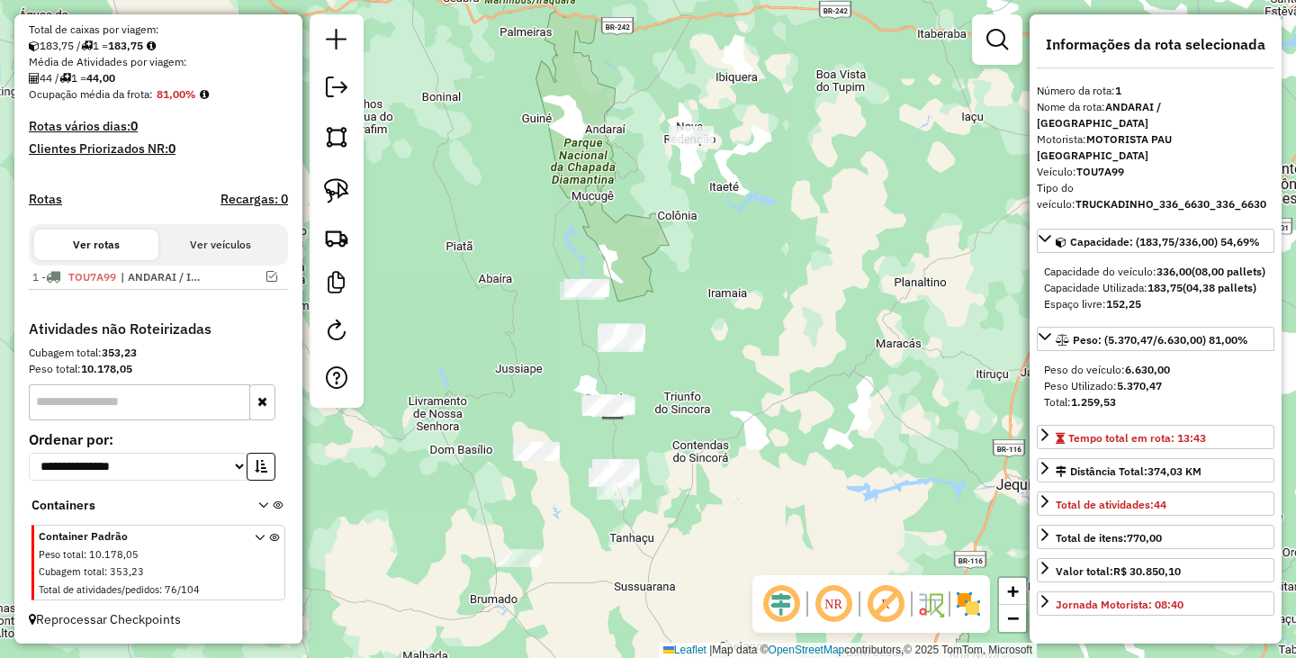
drag, startPoint x: 813, startPoint y: 350, endPoint x: 903, endPoint y: 334, distance: 91.4
click at [903, 334] on div "Janela de atendimento Grade de atendimento Capacidade Transportadoras Veículos …" at bounding box center [648, 329] width 1296 height 658
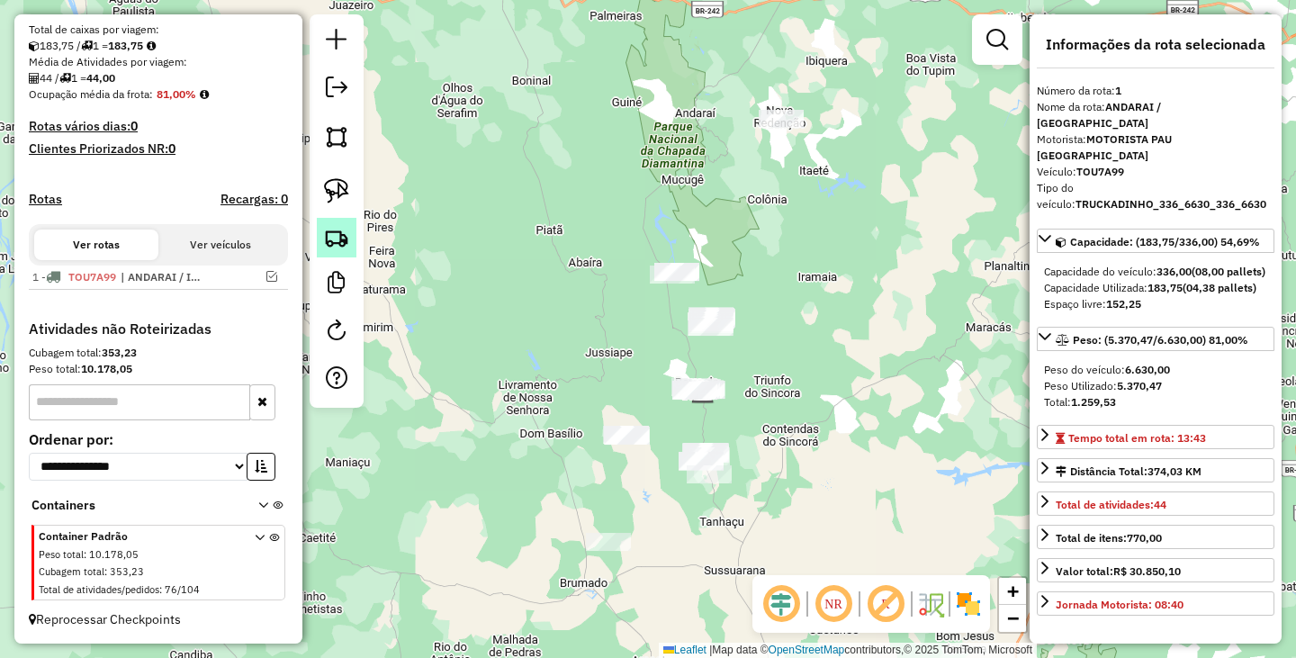
click at [331, 241] on img at bounding box center [336, 237] width 25 height 25
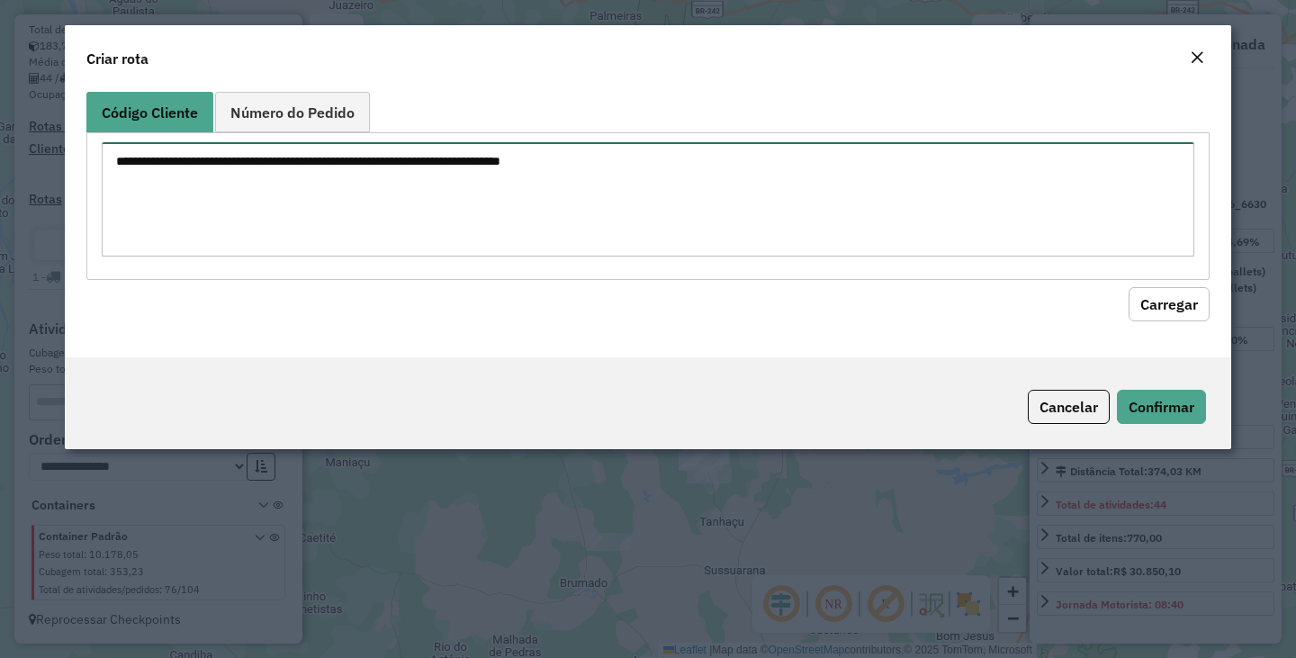
click at [444, 197] on textarea at bounding box center [648, 199] width 1092 height 114
paste textarea "*** *** *** *** *** *** **** **** ** ** ** ** ** ** *** *** *** *** *** *** ***…"
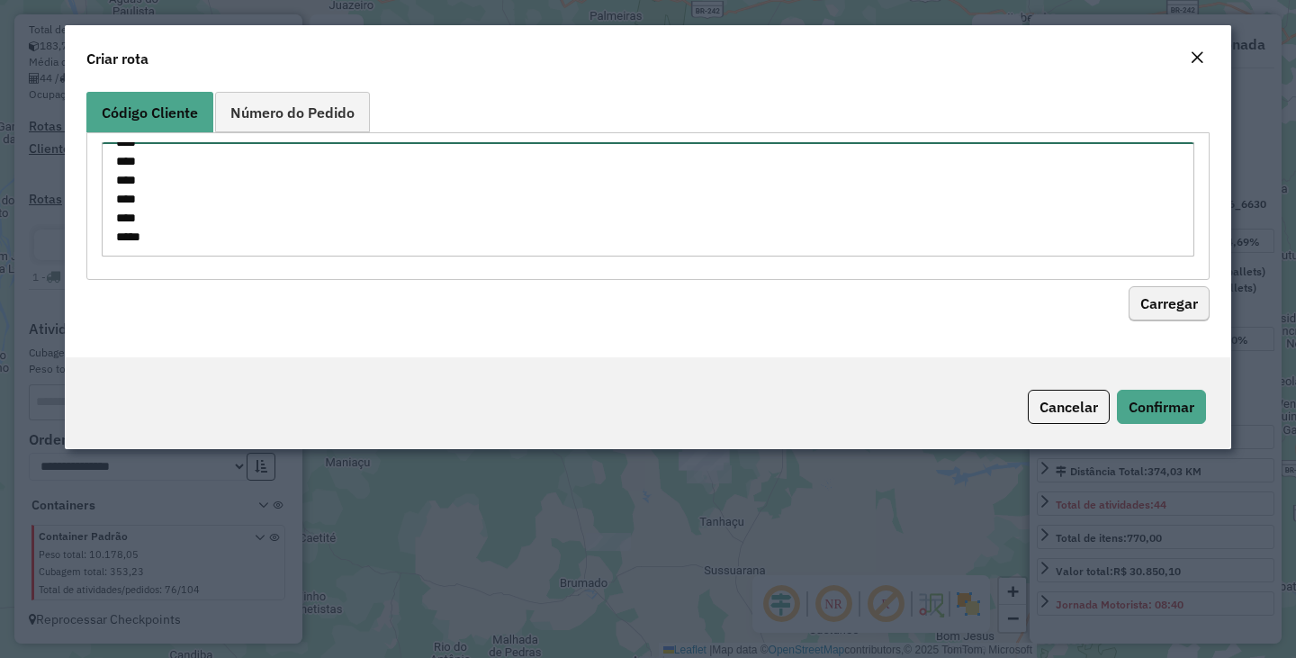
type textarea "*** *** *** *** *** *** **** **** ** ** ** ** ** ** *** *** *** *** *** *** ***…"
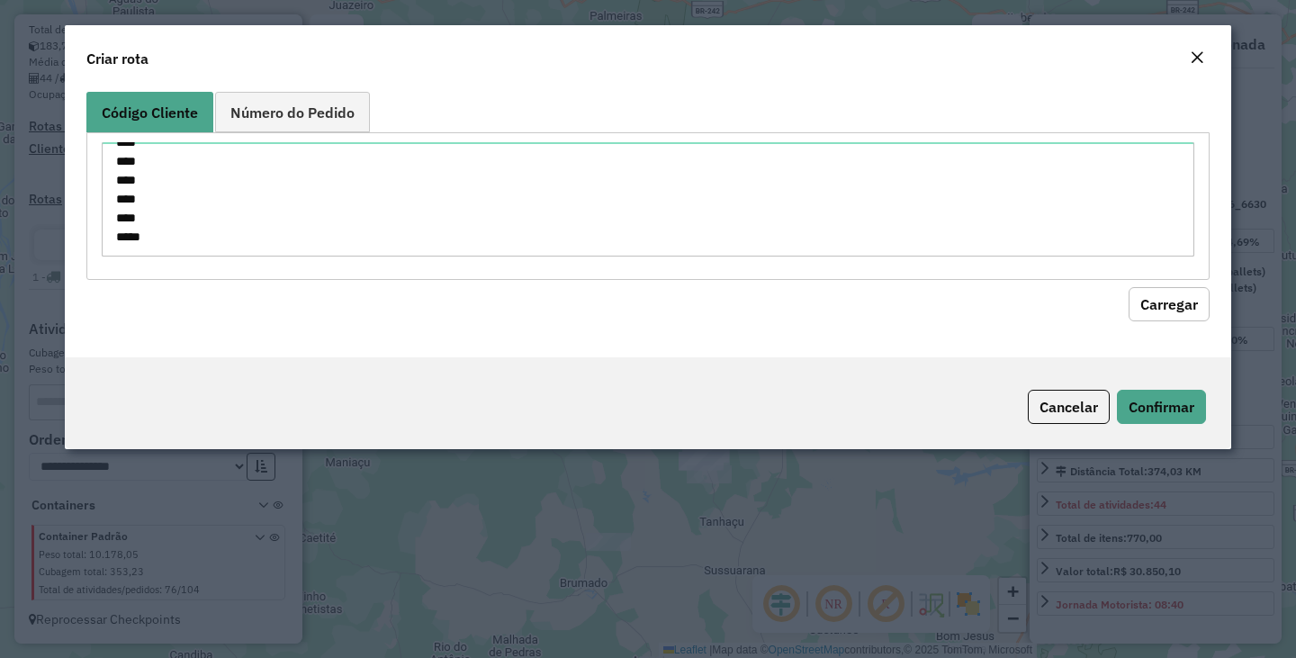
click at [1157, 305] on button "Carregar" at bounding box center [1168, 304] width 81 height 34
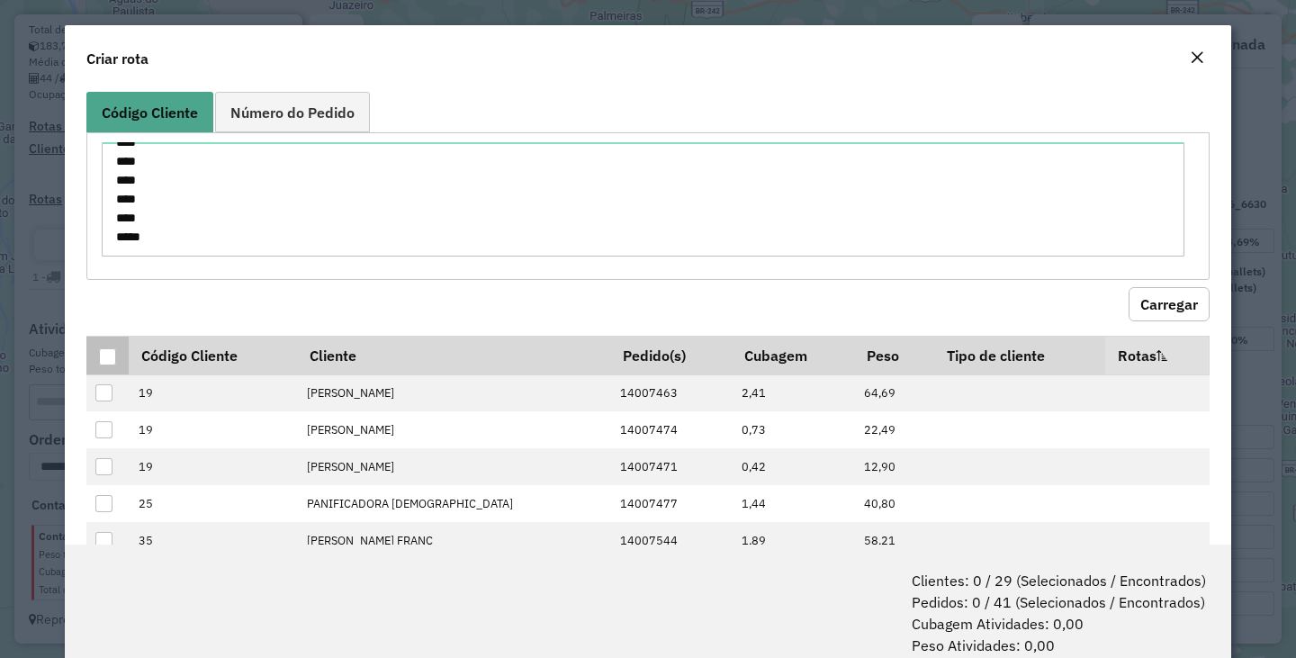
click at [113, 351] on div at bounding box center [107, 356] width 17 height 17
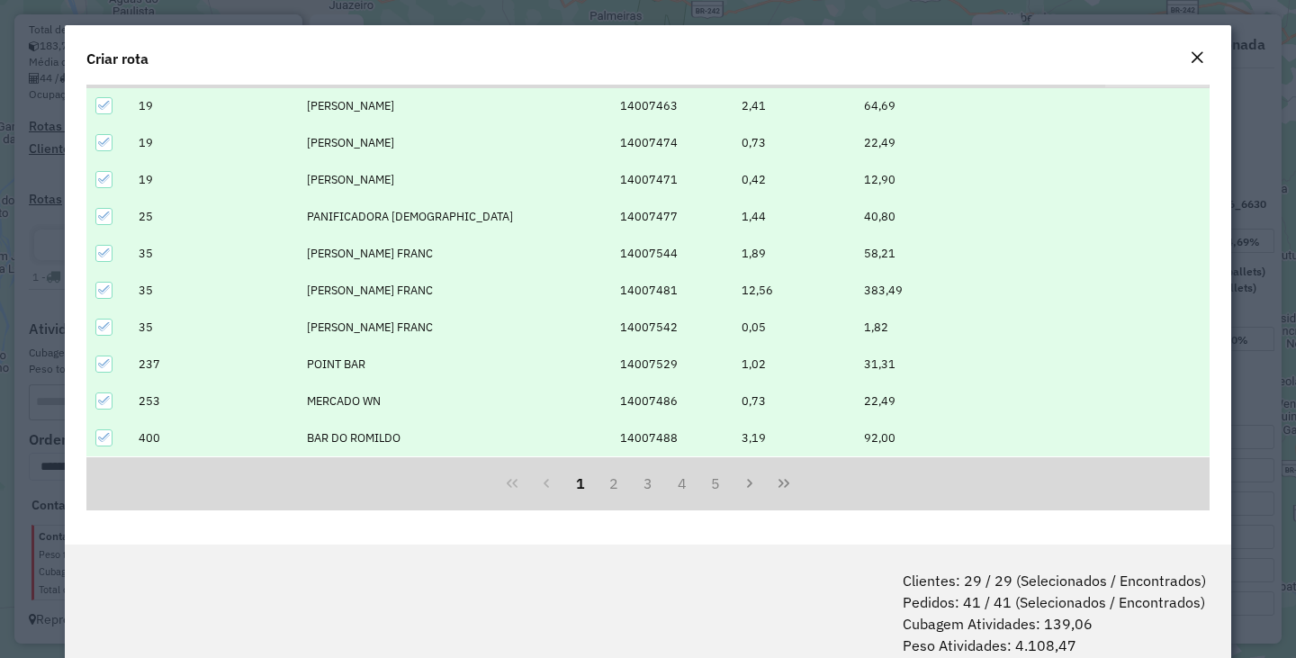
scroll to position [90, 0]
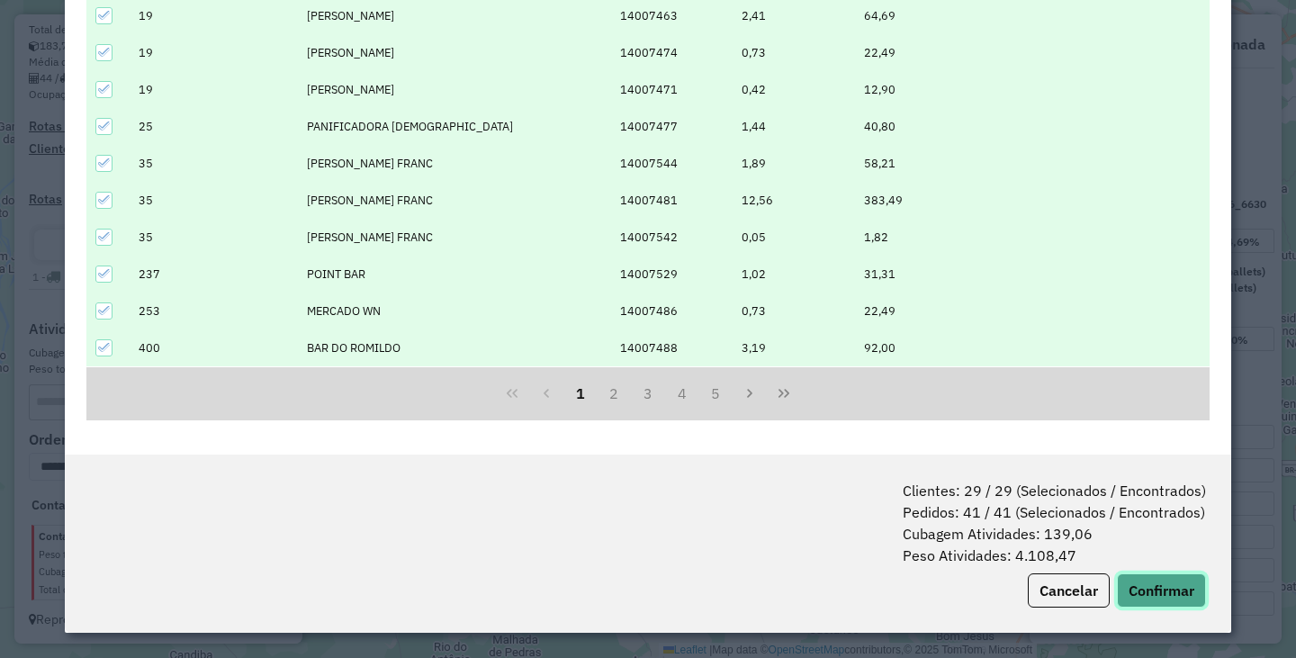
click at [1139, 577] on button "Confirmar" at bounding box center [1161, 590] width 89 height 34
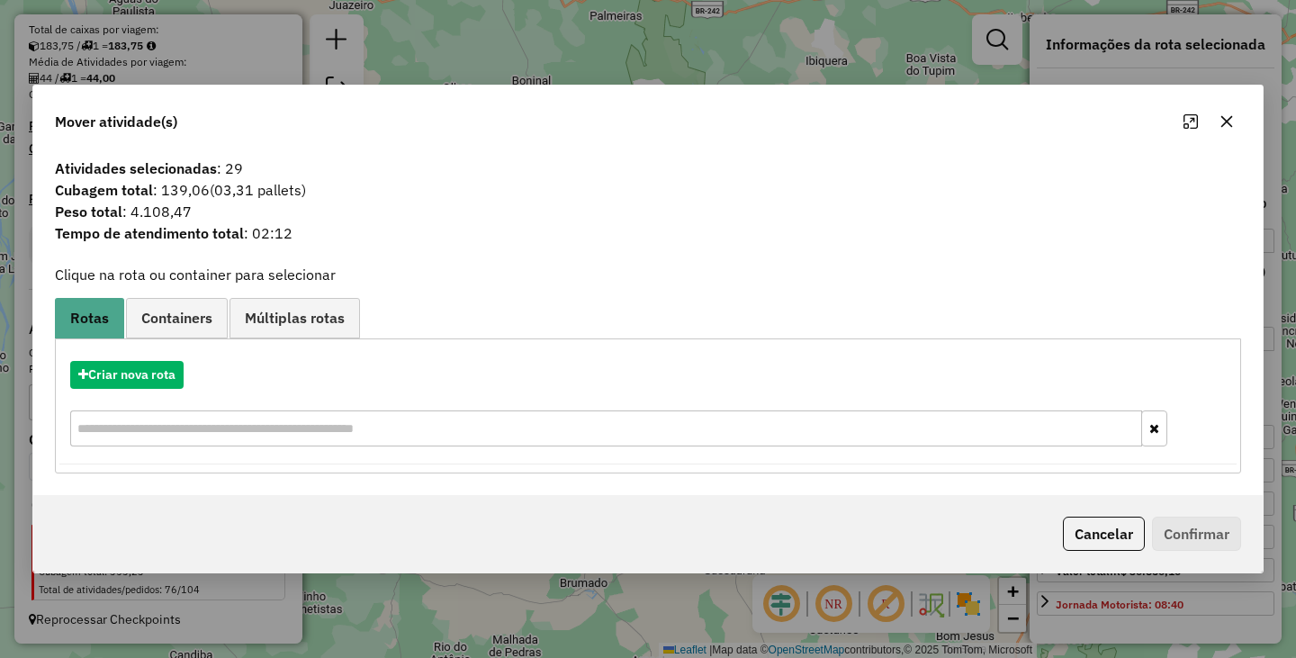
click at [138, 390] on div "Criar nova rota" at bounding box center [647, 405] width 1177 height 117
click at [149, 382] on button "Criar nova rota" at bounding box center [126, 375] width 113 height 28
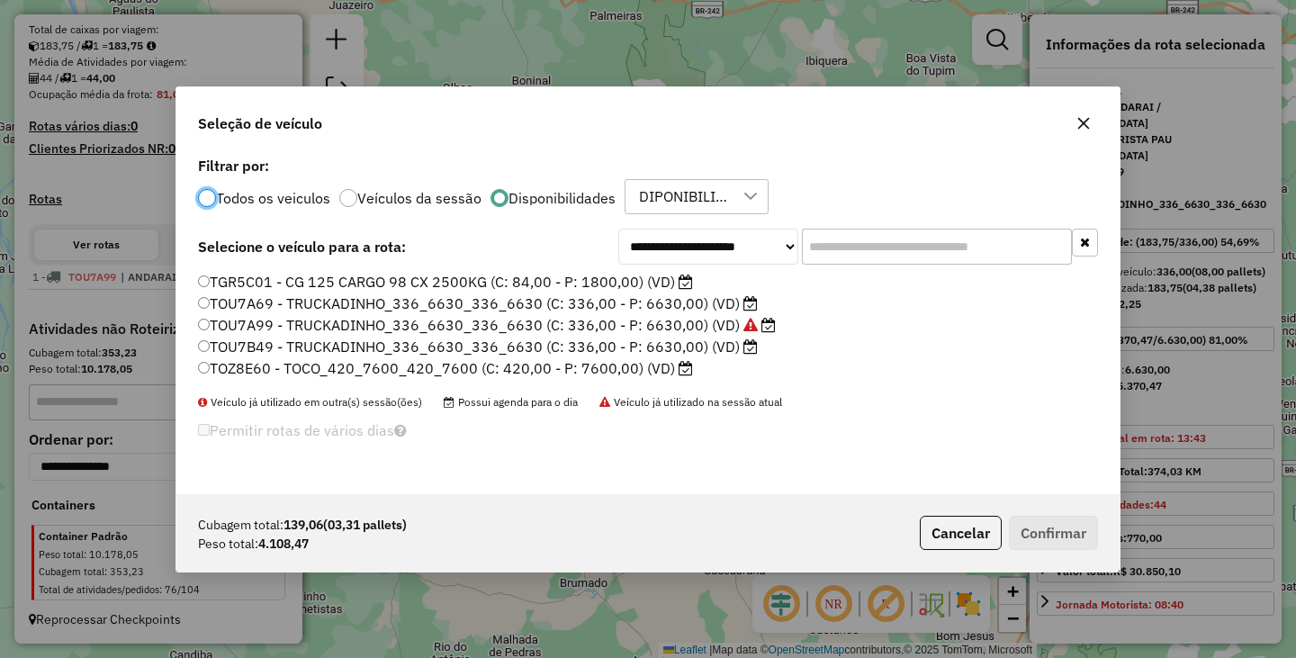
scroll to position [10, 5]
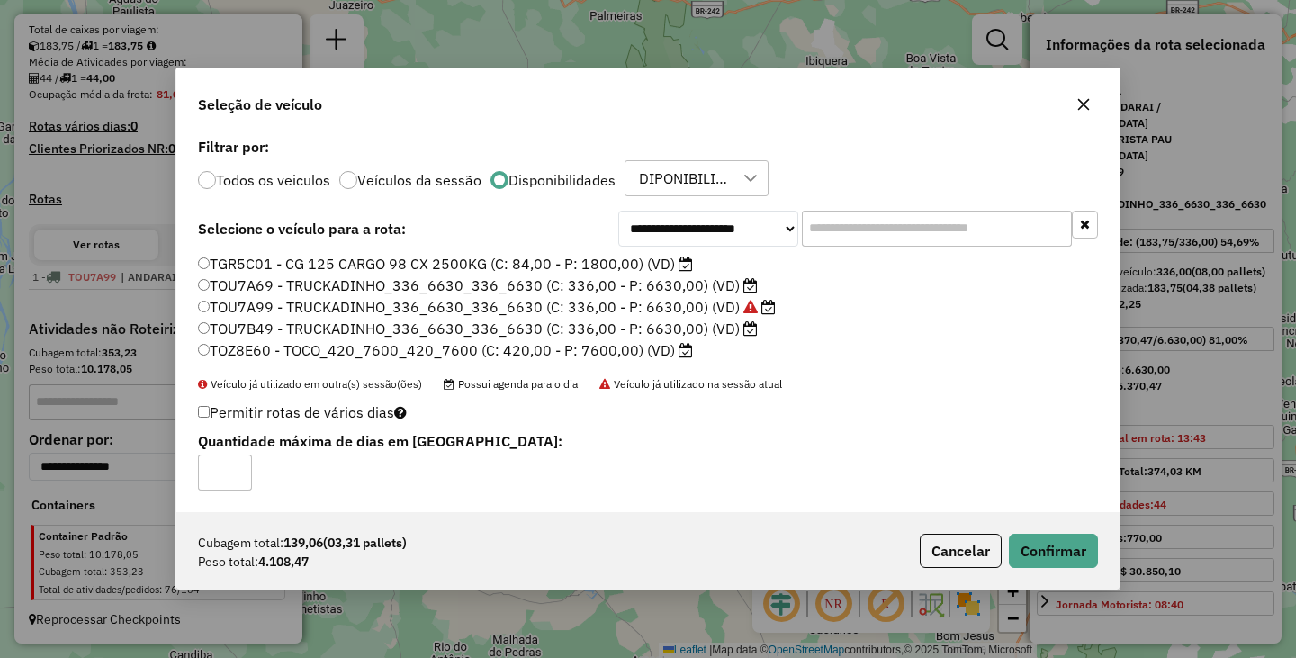
click at [1055, 570] on div "Cubagem total: 139,06 (03,31 pallets) Peso total: 4.108,47 Cancelar Confirmar" at bounding box center [647, 550] width 943 height 77
click at [1055, 556] on button "Confirmar" at bounding box center [1053, 551] width 89 height 34
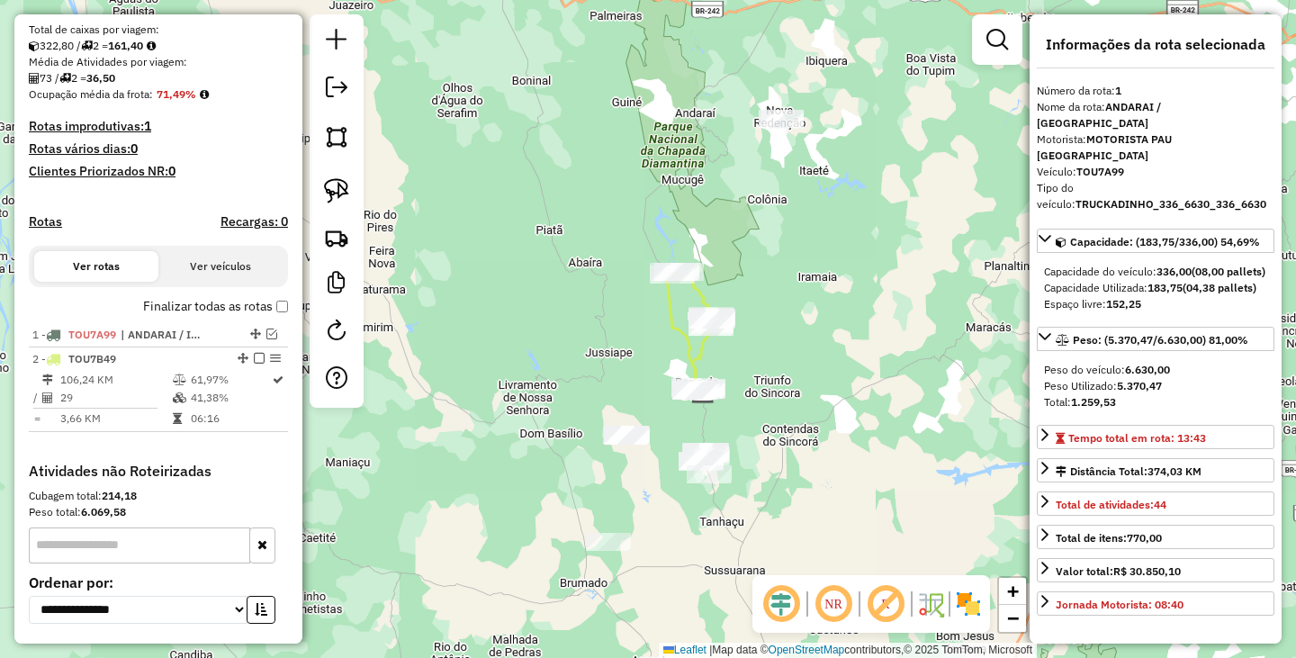
scroll to position [531, 0]
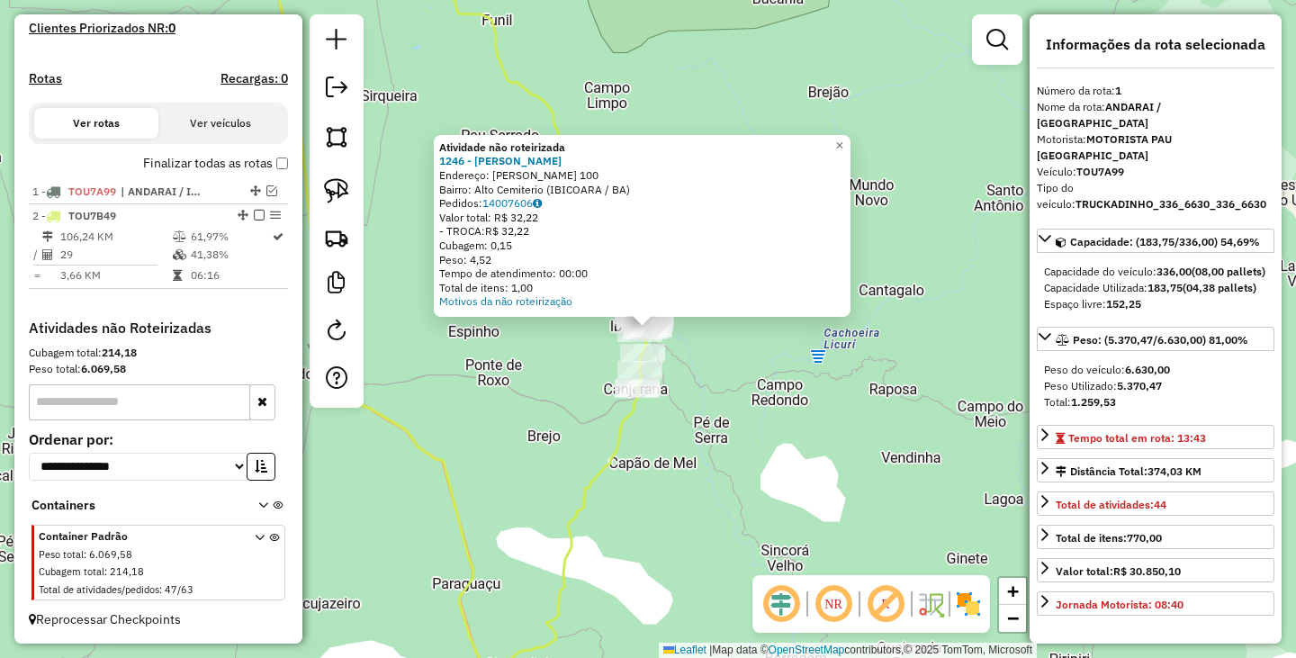
click at [715, 345] on div "Atividade não roteirizada 1246 - LUIS BAR Endereço: LAIZA GUIMNARAES 100 Bairro…" at bounding box center [648, 329] width 1296 height 658
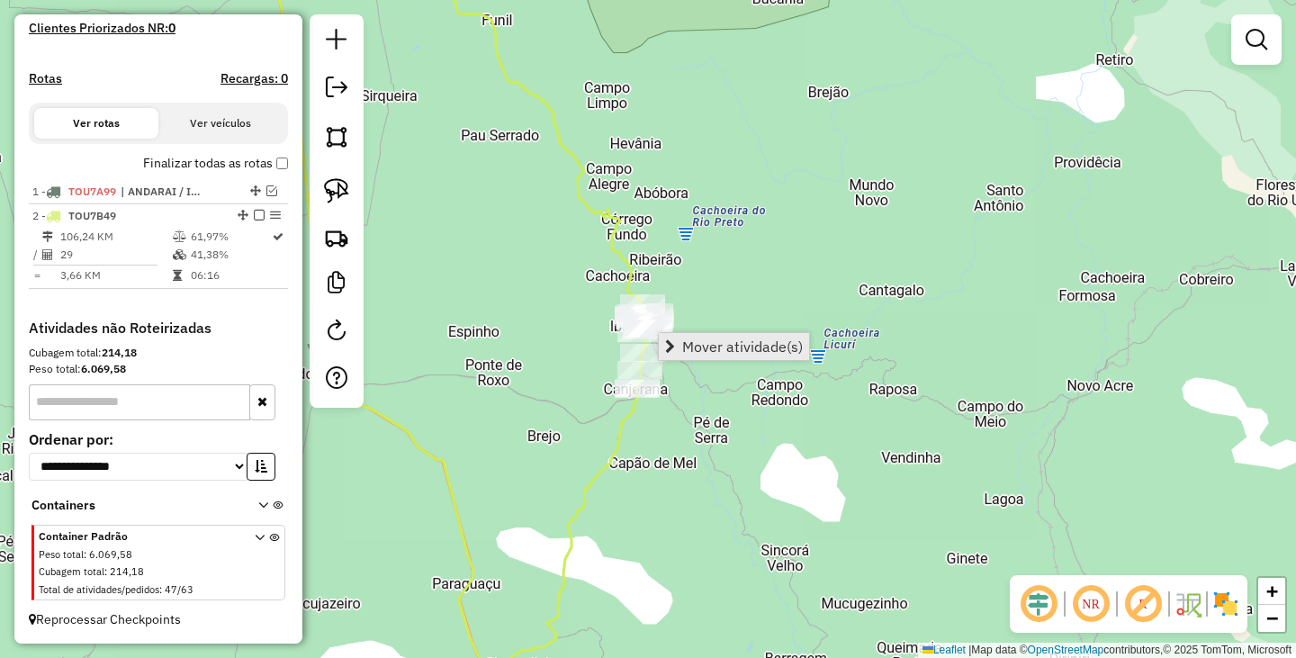
click at [725, 342] on span "Mover atividade(s)" at bounding box center [742, 346] width 121 height 14
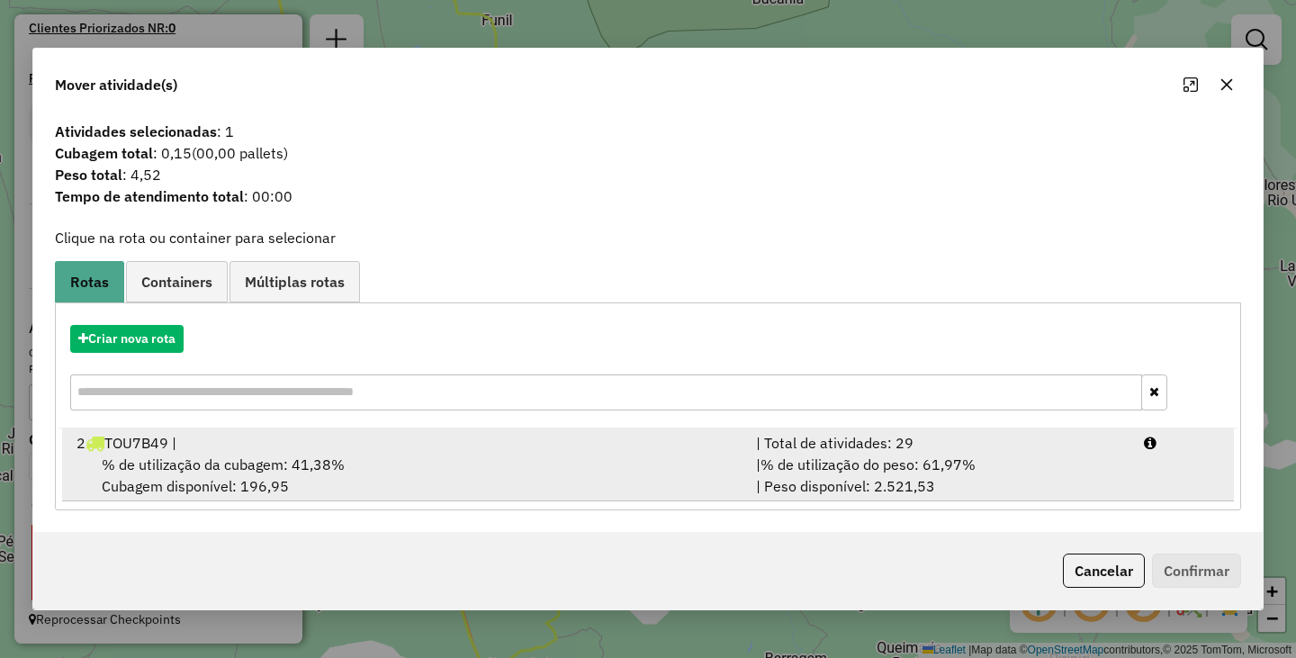
click at [363, 481] on div "% de utilização da cubagem: 41,38% Cubagem disponível: 196,95" at bounding box center [405, 474] width 679 height 43
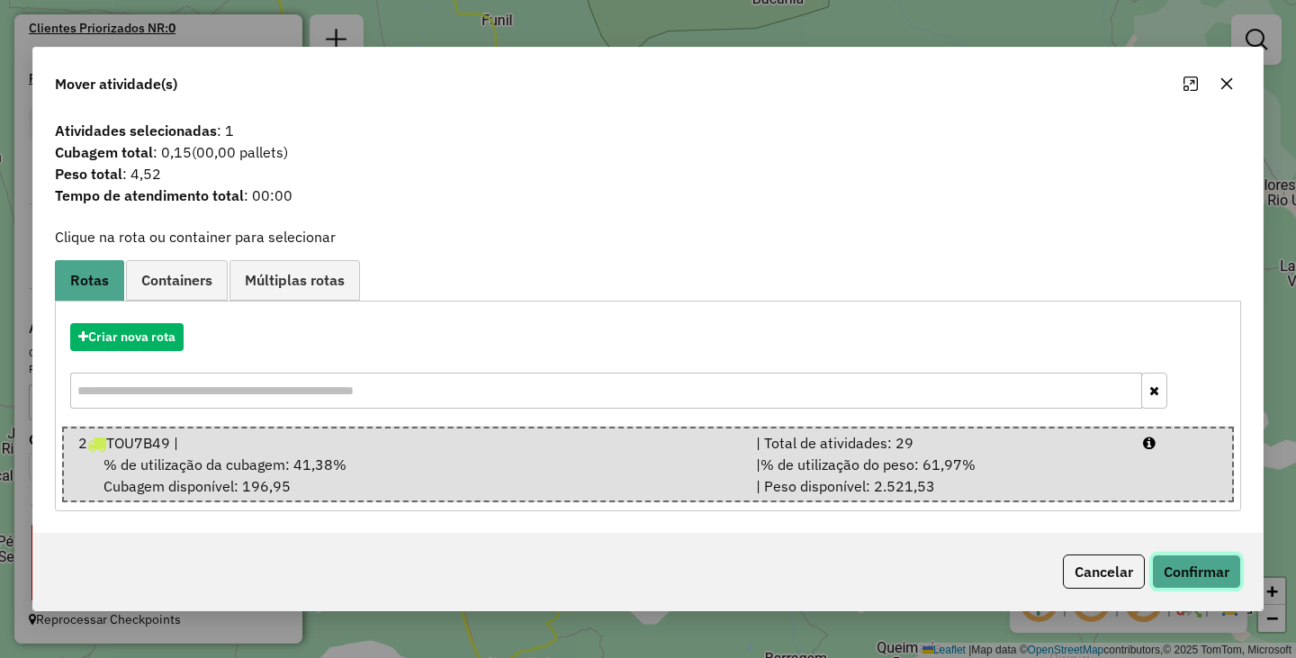
click at [1193, 574] on button "Confirmar" at bounding box center [1196, 571] width 89 height 34
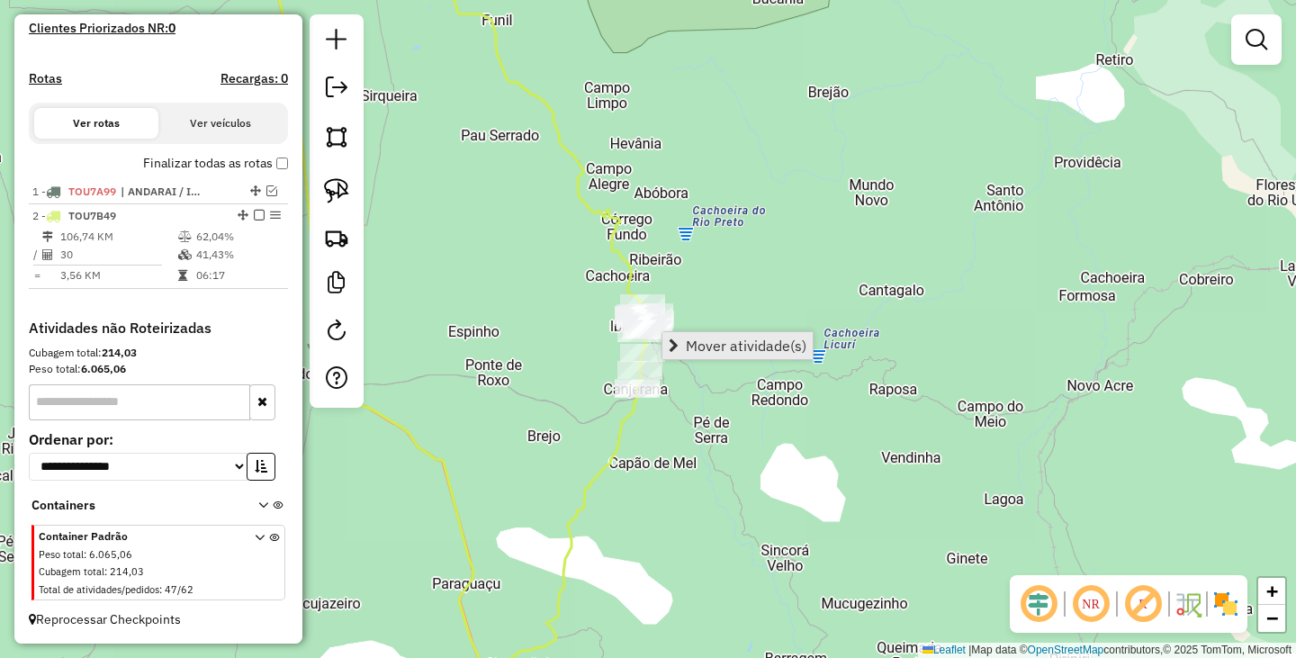
click at [729, 346] on span "Mover atividade(s)" at bounding box center [746, 345] width 121 height 14
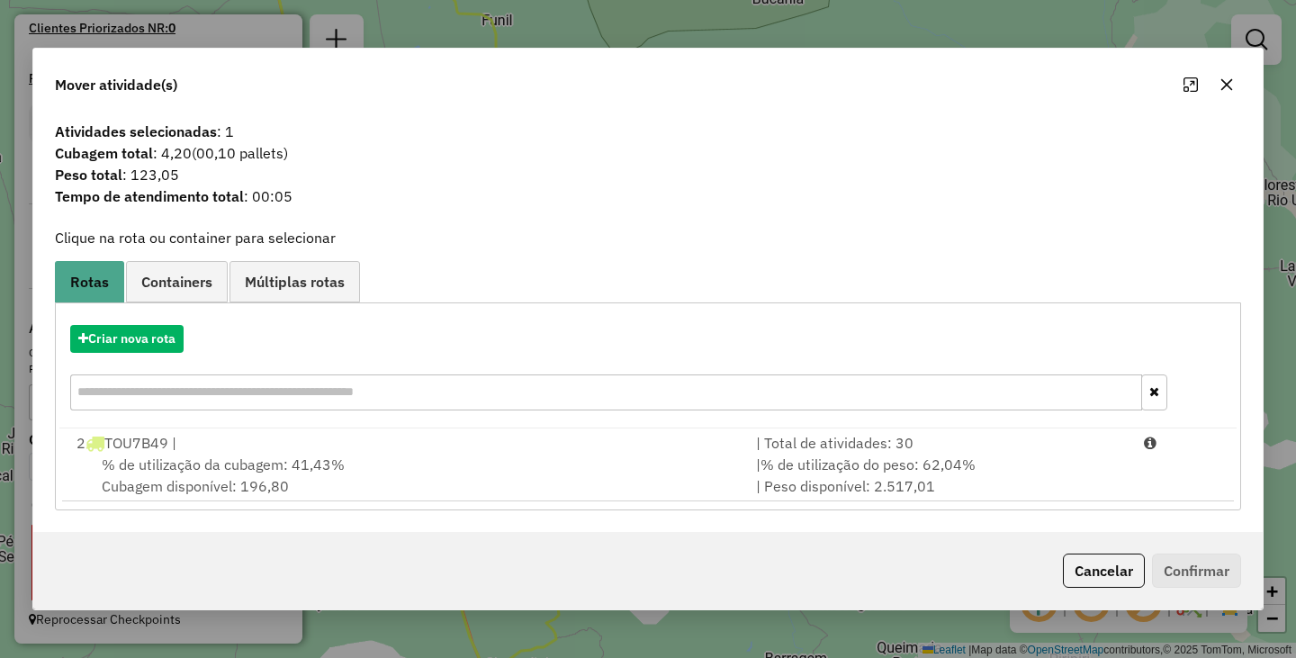
click at [543, 477] on div "% de utilização da cubagem: 41,43% Cubagem disponível: 196,80" at bounding box center [405, 474] width 679 height 43
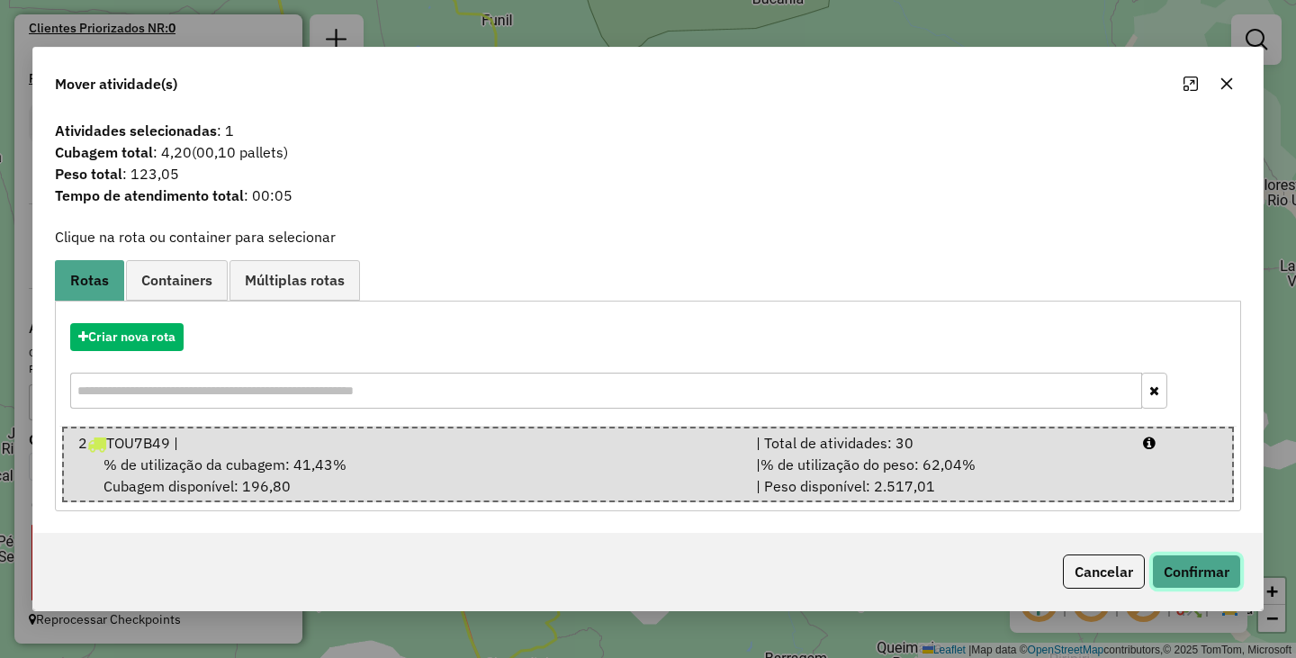
click at [1180, 572] on button "Confirmar" at bounding box center [1196, 571] width 89 height 34
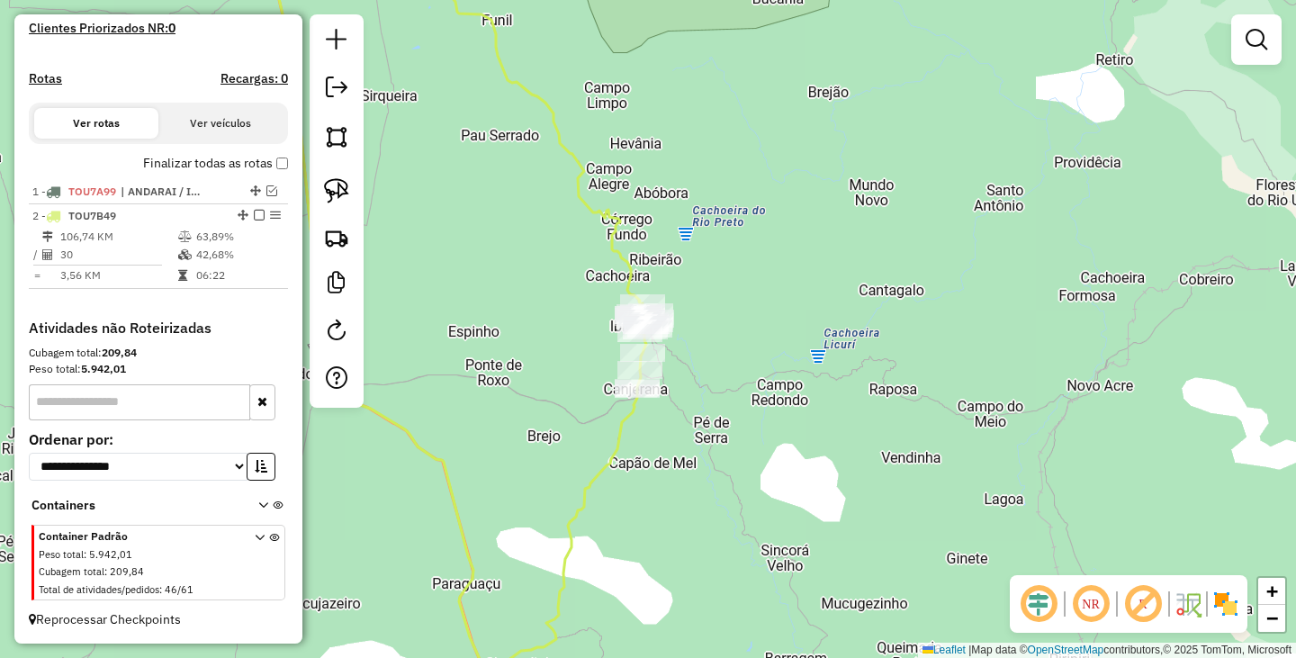
click at [649, 539] on div "Janela de atendimento Grade de atendimento Capacidade Transportadoras Veículos …" at bounding box center [648, 329] width 1296 height 658
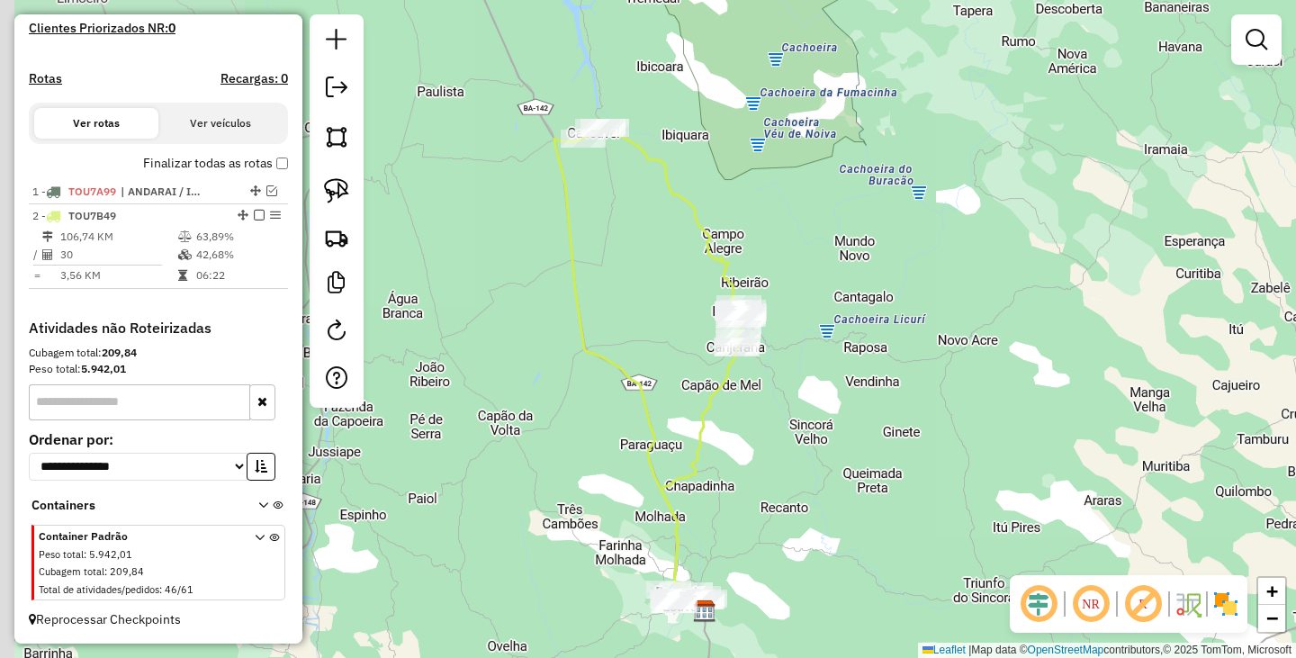
drag, startPoint x: 573, startPoint y: 432, endPoint x: 765, endPoint y: 380, distance: 198.6
click at [765, 381] on div "Janela de atendimento Grade de atendimento Capacidade Transportadoras Veículos …" at bounding box center [648, 329] width 1296 height 658
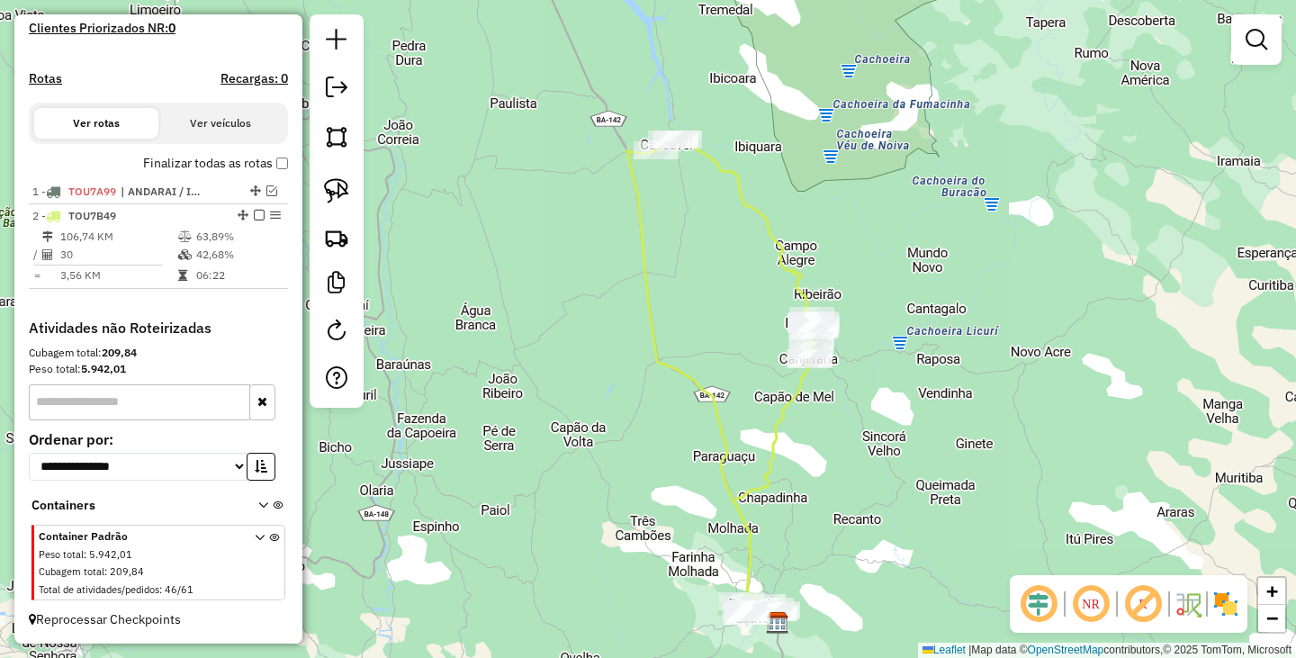
drag, startPoint x: 749, startPoint y: 275, endPoint x: 732, endPoint y: 419, distance: 144.9
click at [732, 419] on div "Janela de atendimento Grade de atendimento Capacidade Transportadoras Veículos …" at bounding box center [648, 329] width 1296 height 658
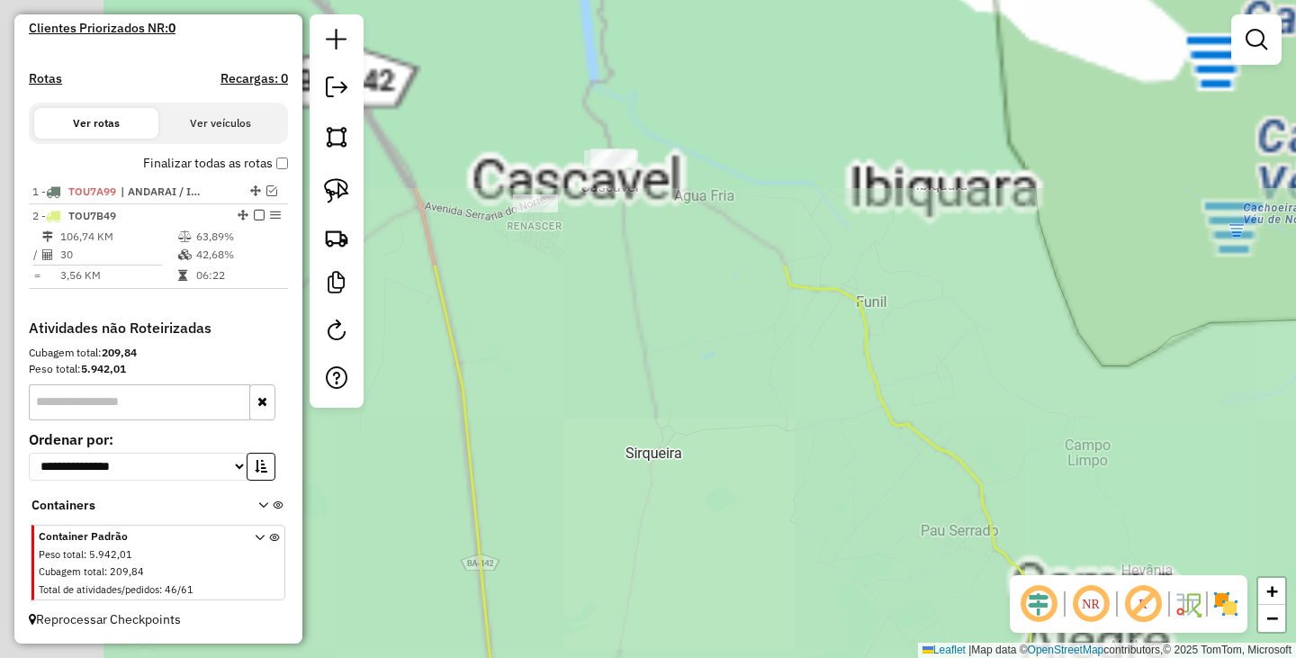
drag, startPoint x: 659, startPoint y: 243, endPoint x: 816, endPoint y: 627, distance: 415.2
click at [816, 627] on div "Janela de atendimento Grade de atendimento Capacidade Transportadoras Veículos …" at bounding box center [648, 329] width 1296 height 658
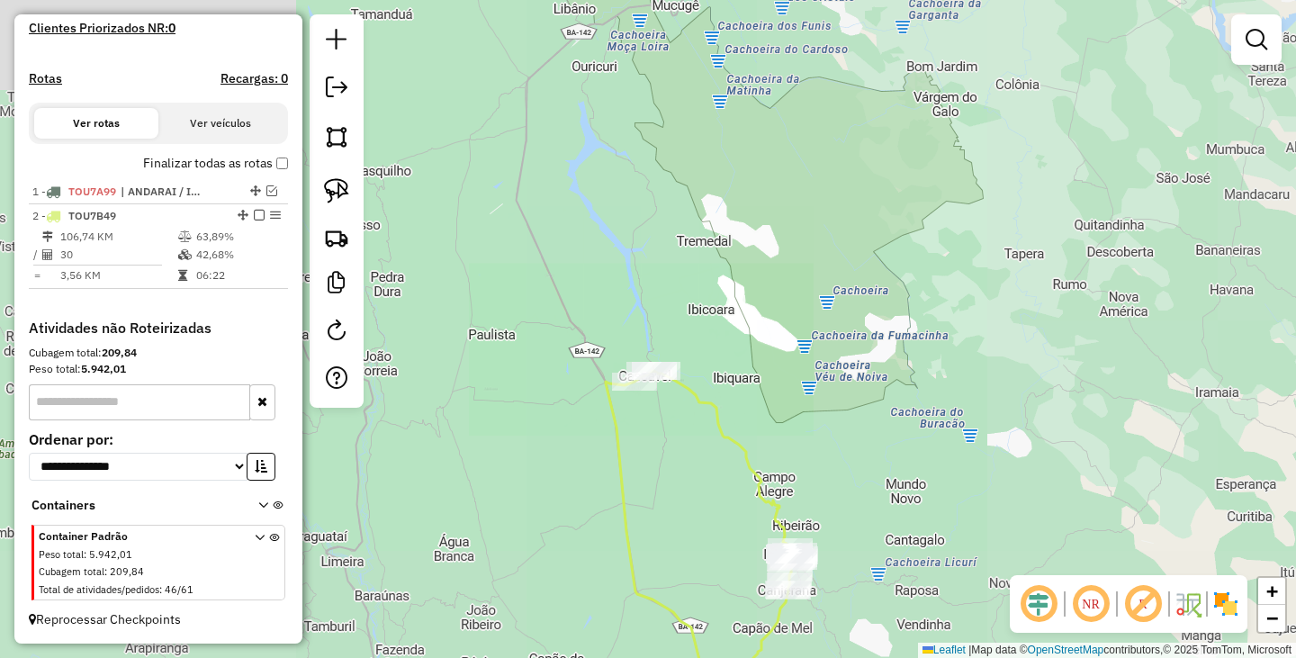
drag, startPoint x: 761, startPoint y: 523, endPoint x: 768, endPoint y: 260, distance: 262.8
click at [777, 289] on div "Janela de atendimento Grade de atendimento Capacidade Transportadoras Veículos …" at bounding box center [648, 329] width 1296 height 658
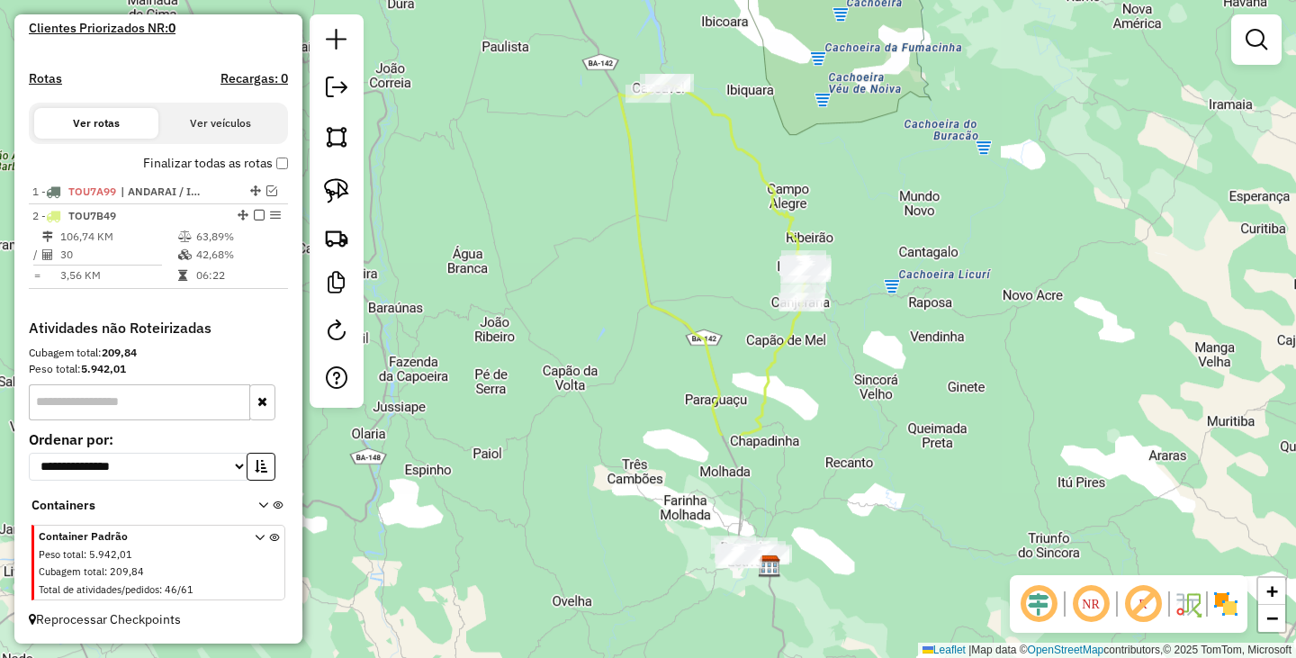
drag, startPoint x: 753, startPoint y: 445, endPoint x: 768, endPoint y: 300, distance: 146.5
click at [770, 311] on div "Janela de atendimento Grade de atendimento Capacidade Transportadoras Veículos …" at bounding box center [648, 329] width 1296 height 658
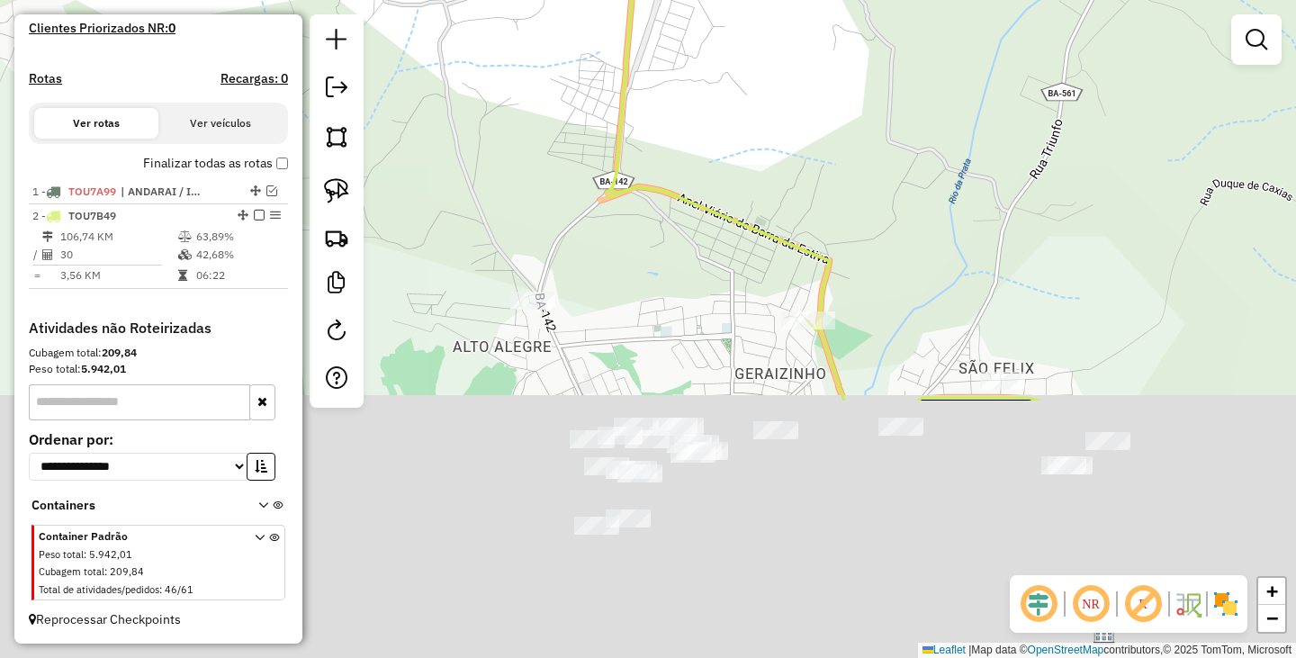
drag, startPoint x: 884, startPoint y: 471, endPoint x: 843, endPoint y: 140, distance: 333.6
click at [843, 141] on div "Janela de atendimento Grade de atendimento Capacidade Transportadoras Veículos …" at bounding box center [648, 329] width 1296 height 658
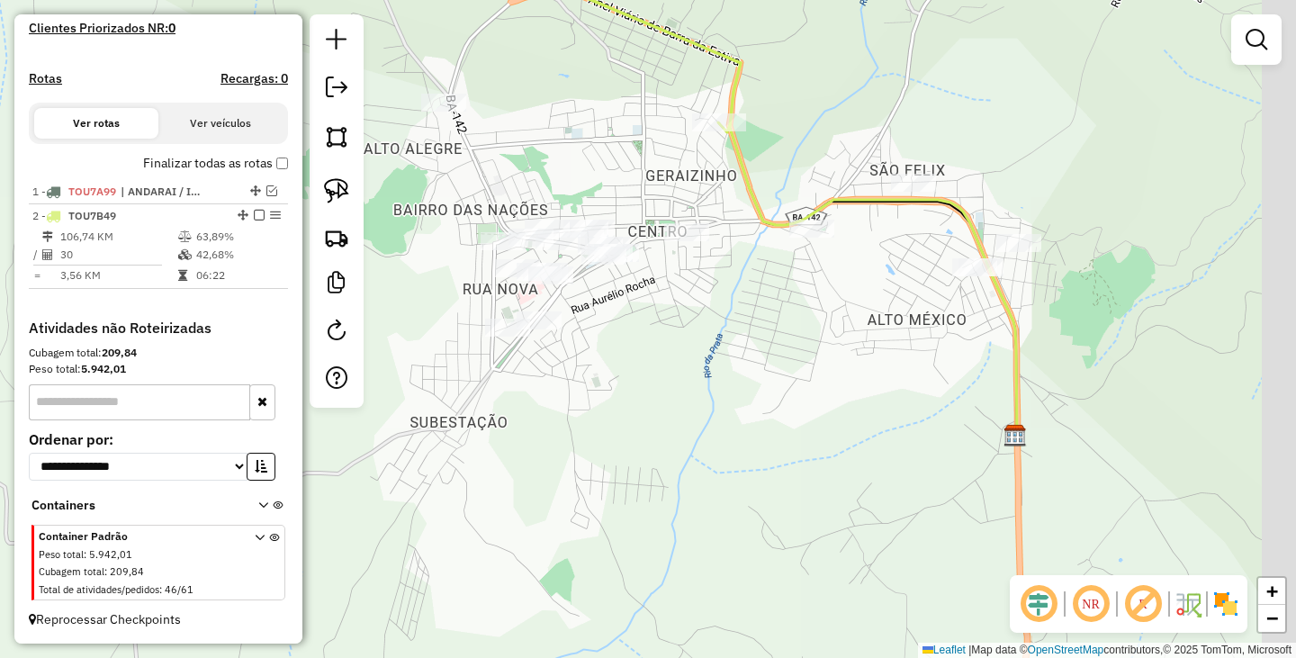
drag, startPoint x: 876, startPoint y: 249, endPoint x: 792, endPoint y: 59, distance: 207.8
click at [792, 59] on div "Janela de atendimento Grade de atendimento Capacidade Transportadoras Veículos …" at bounding box center [648, 329] width 1296 height 658
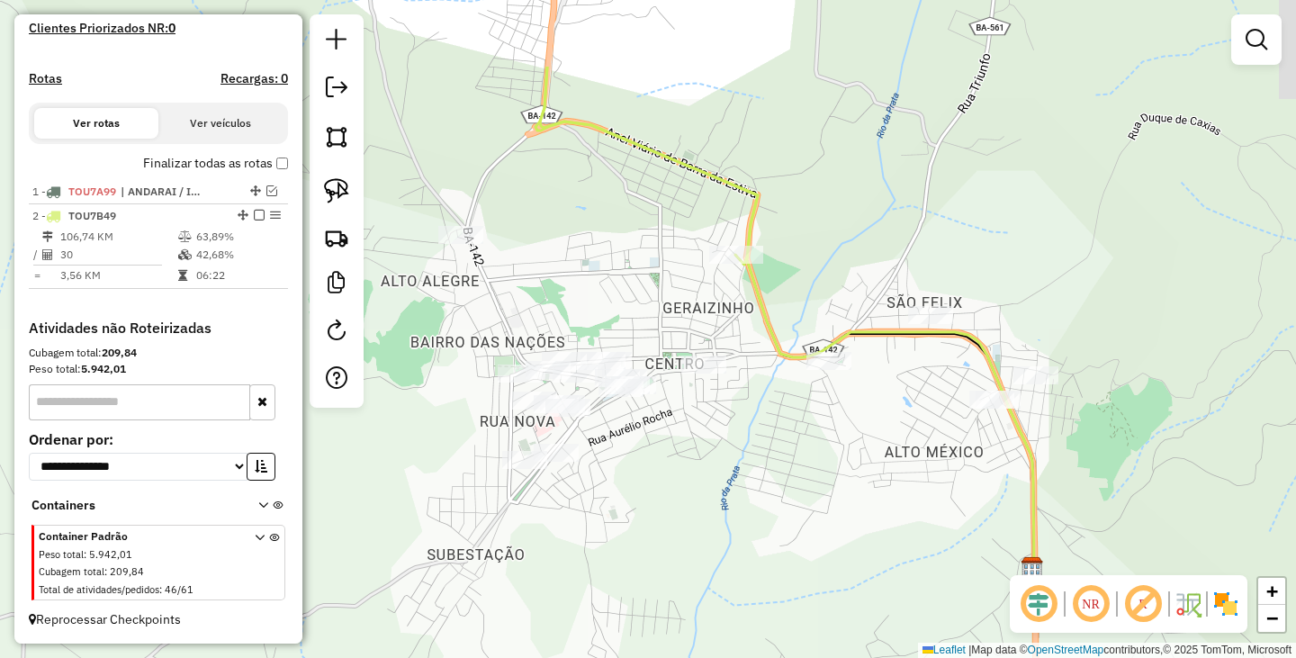
drag, startPoint x: 809, startPoint y: 200, endPoint x: 825, endPoint y: 301, distance: 102.1
click at [822, 286] on div "Janela de atendimento Grade de atendimento Capacidade Transportadoras Veículos …" at bounding box center [648, 329] width 1296 height 658
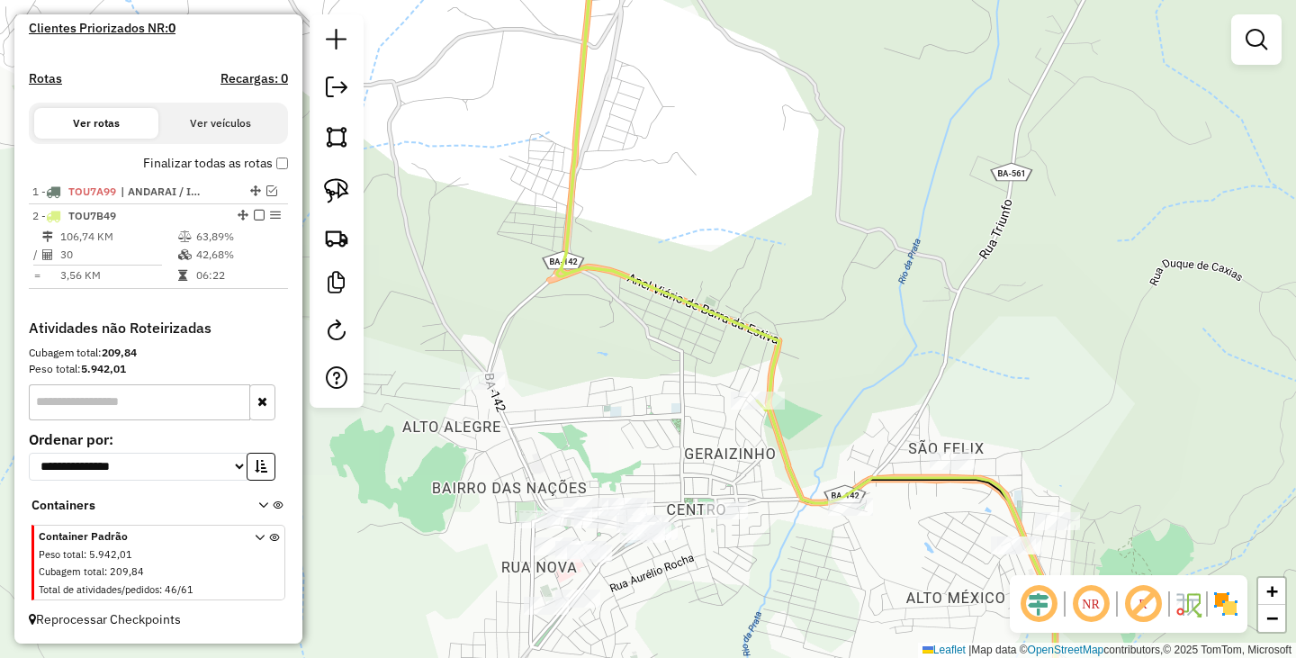
drag, startPoint x: 818, startPoint y: 243, endPoint x: 861, endPoint y: 379, distance: 142.6
click at [861, 374] on div "Janela de atendimento Grade de atendimento Capacidade Transportadoras Veículos …" at bounding box center [648, 329] width 1296 height 658
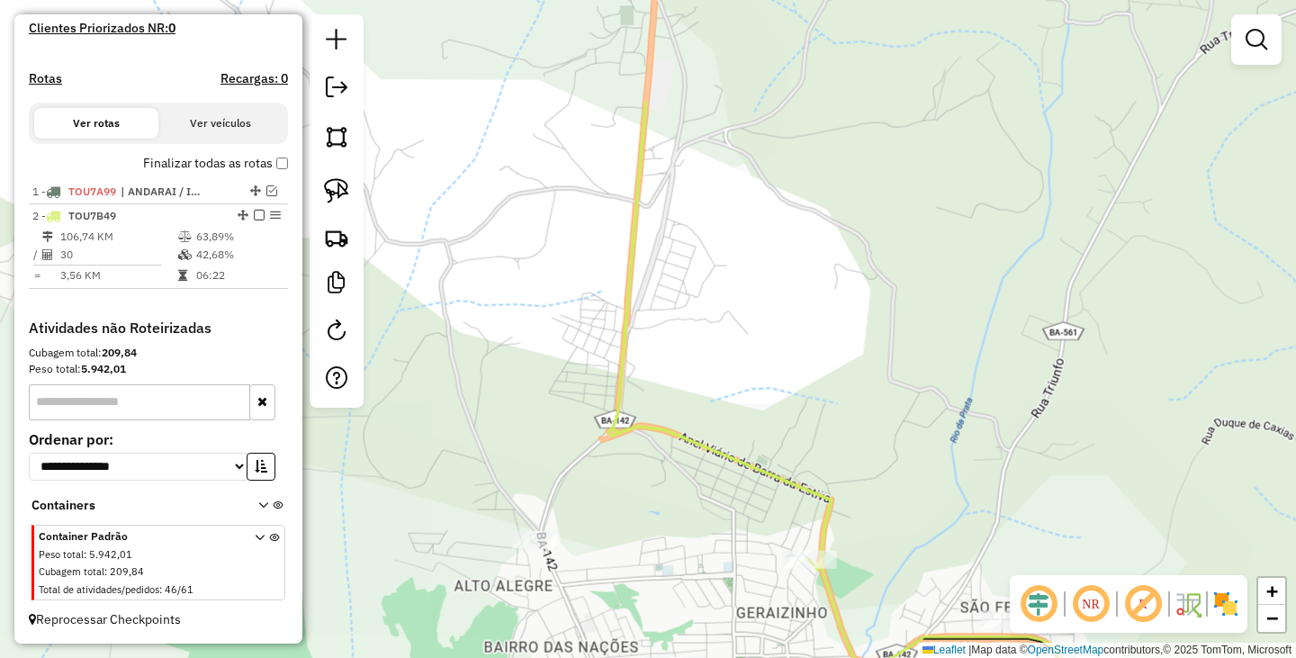
drag, startPoint x: 832, startPoint y: 175, endPoint x: 827, endPoint y: 407, distance: 232.2
click at [833, 391] on div "Janela de atendimento Grade de atendimento Capacidade Transportadoras Veículos …" at bounding box center [648, 329] width 1296 height 658
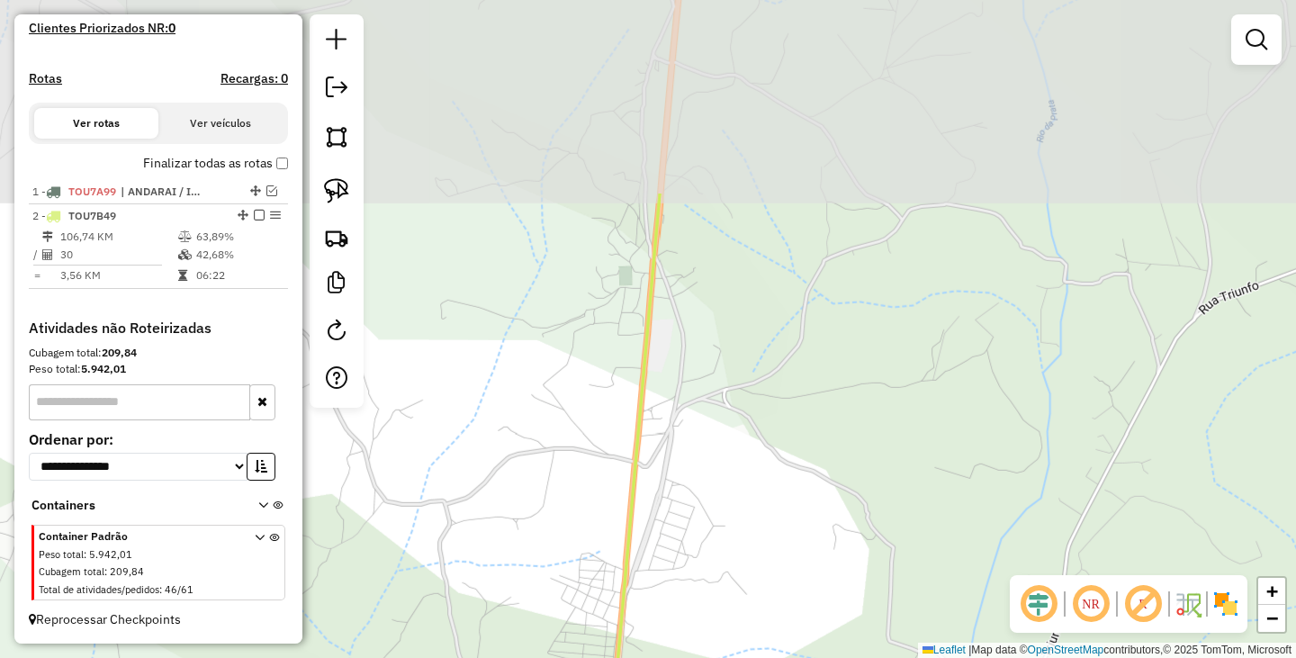
click at [857, 316] on div "Janela de atendimento Grade de atendimento Capacidade Transportadoras Veículos …" at bounding box center [648, 329] width 1296 height 658
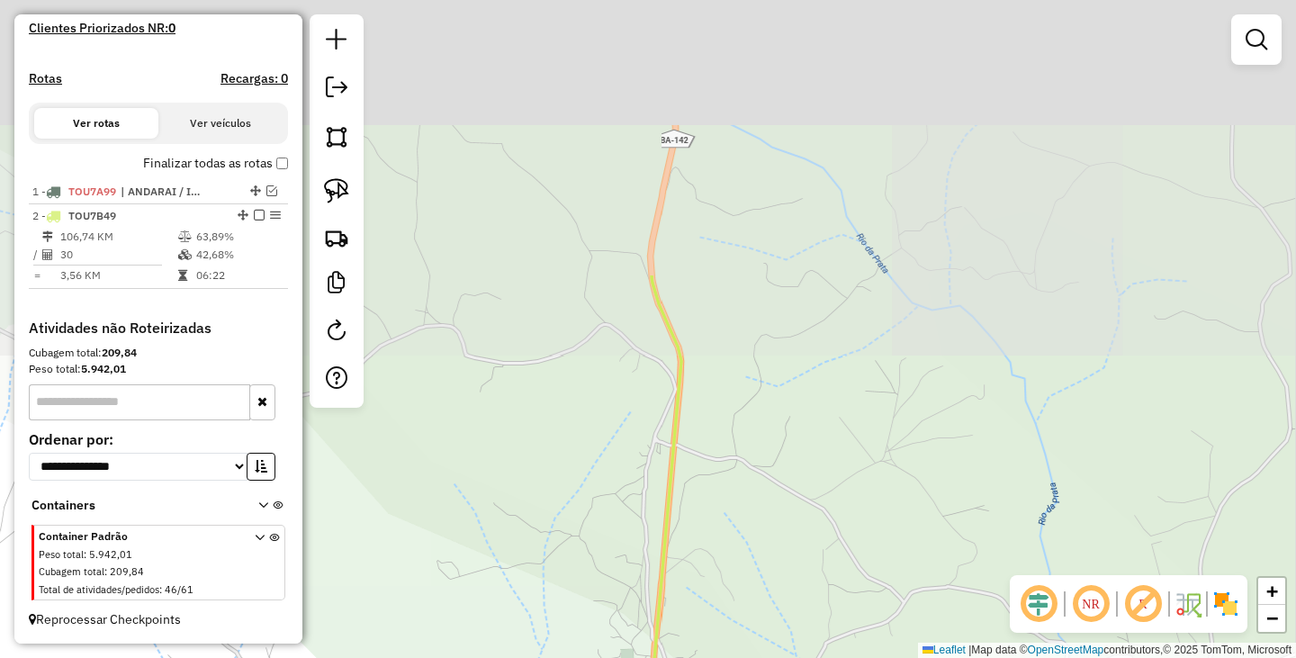
drag, startPoint x: 872, startPoint y: 170, endPoint x: 855, endPoint y: 369, distance: 199.6
click at [855, 369] on div "Janela de atendimento Grade de atendimento Capacidade Transportadoras Veículos …" at bounding box center [648, 329] width 1296 height 658
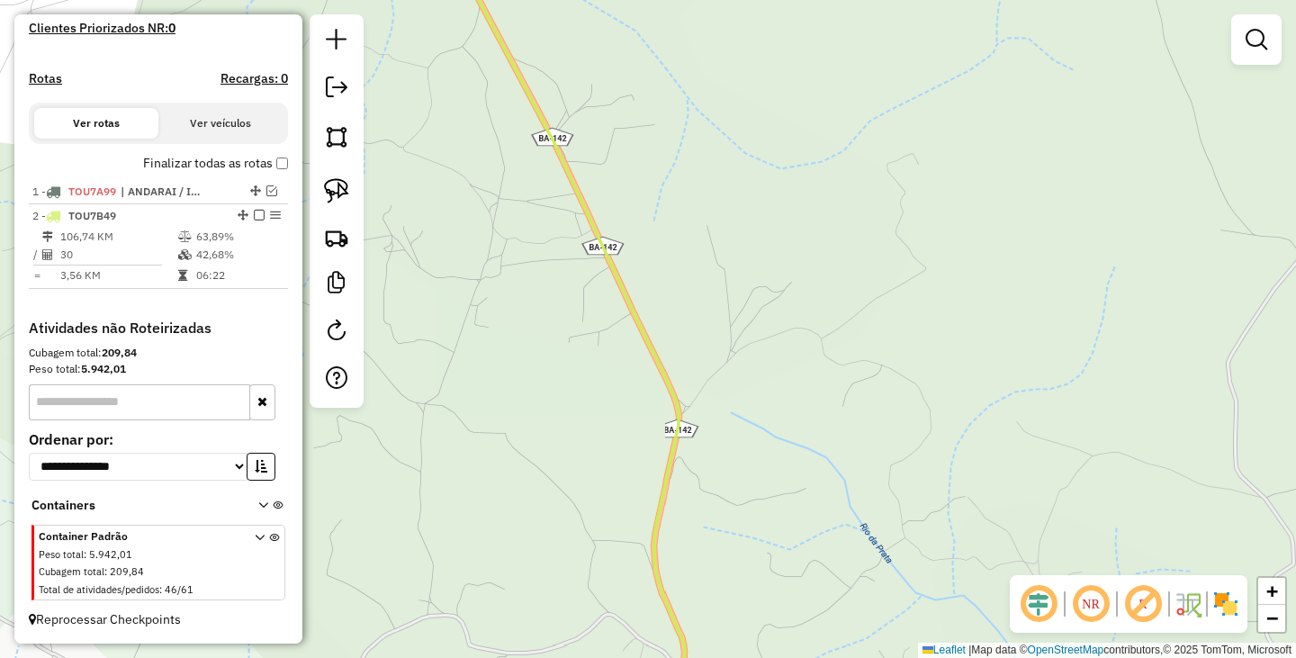
drag, startPoint x: 732, startPoint y: 275, endPoint x: 738, endPoint y: 453, distance: 177.3
click at [753, 463] on div "Janela de atendimento Grade de atendimento Capacidade Transportadoras Veículos …" at bounding box center [648, 329] width 1296 height 658
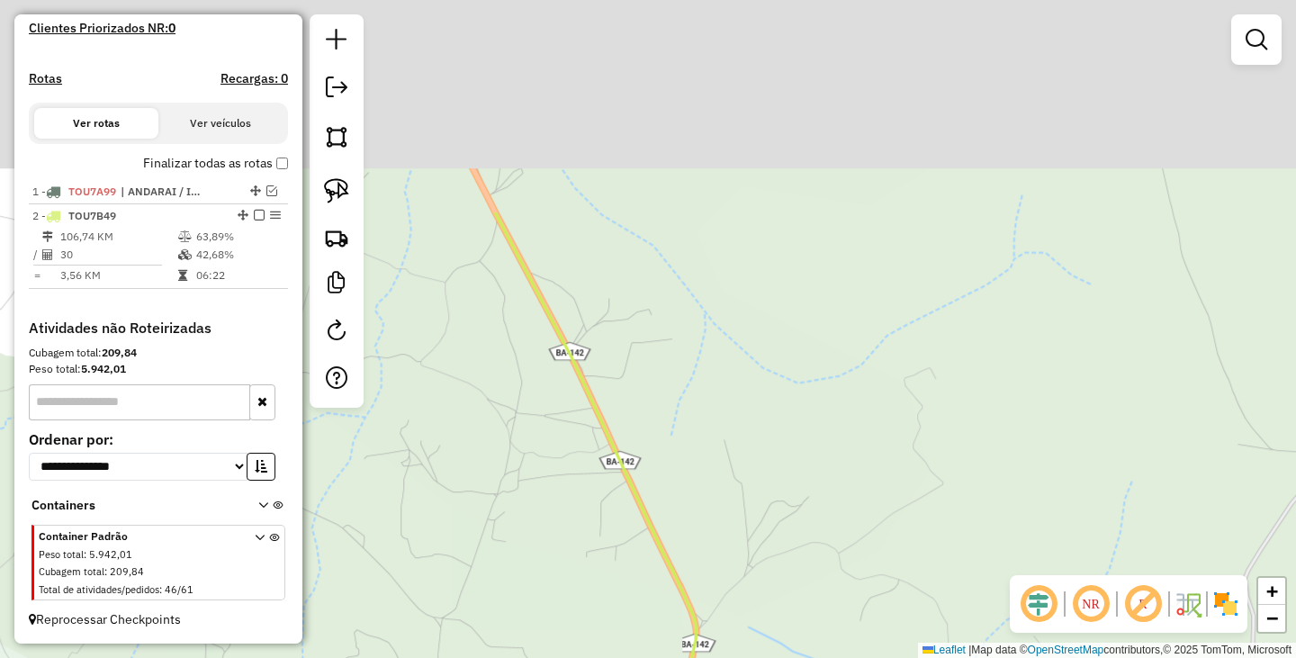
drag, startPoint x: 748, startPoint y: 269, endPoint x: 752, endPoint y: 380, distance: 110.8
click at [755, 381] on div "Janela de atendimento Grade de atendimento Capacidade Transportadoras Veículos …" at bounding box center [648, 329] width 1296 height 658
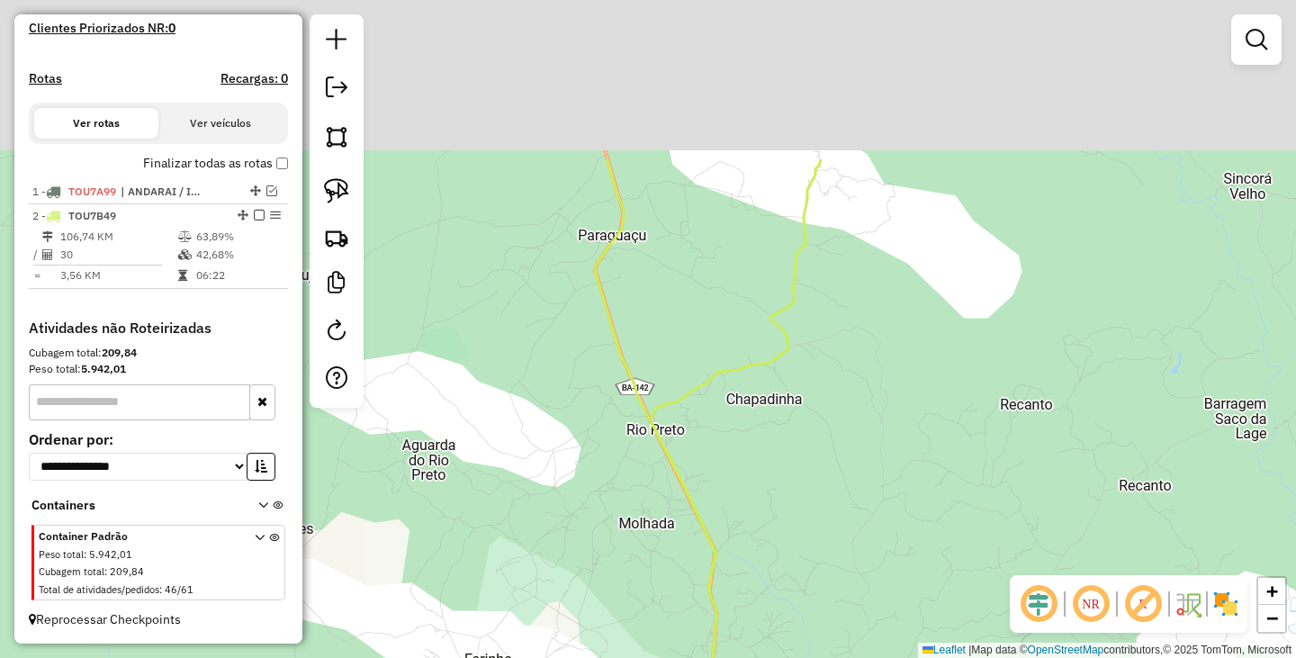
drag, startPoint x: 750, startPoint y: 164, endPoint x: 784, endPoint y: 454, distance: 292.5
click at [785, 453] on div "Janela de atendimento Grade de atendimento Capacidade Transportadoras Veículos …" at bounding box center [648, 329] width 1296 height 658
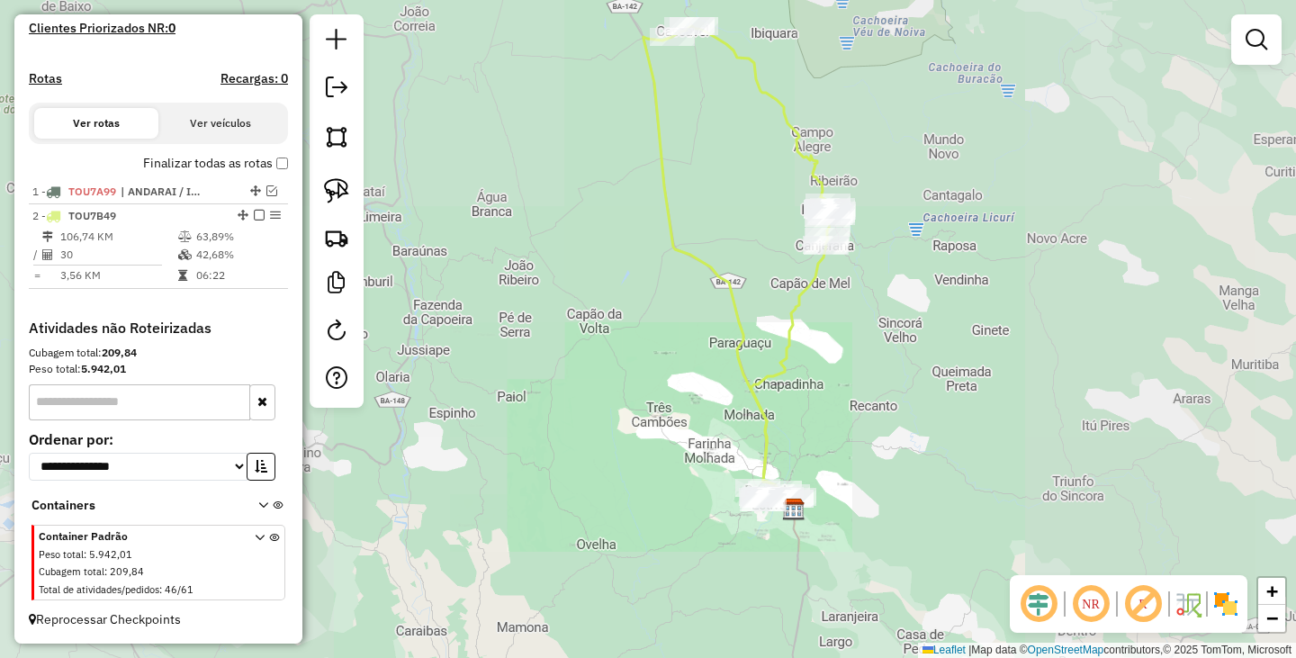
drag, startPoint x: 913, startPoint y: 184, endPoint x: 853, endPoint y: 457, distance: 279.2
click at [854, 456] on div "Janela de atendimento Grade de atendimento Capacidade Transportadoras Veículos …" at bounding box center [648, 329] width 1296 height 658
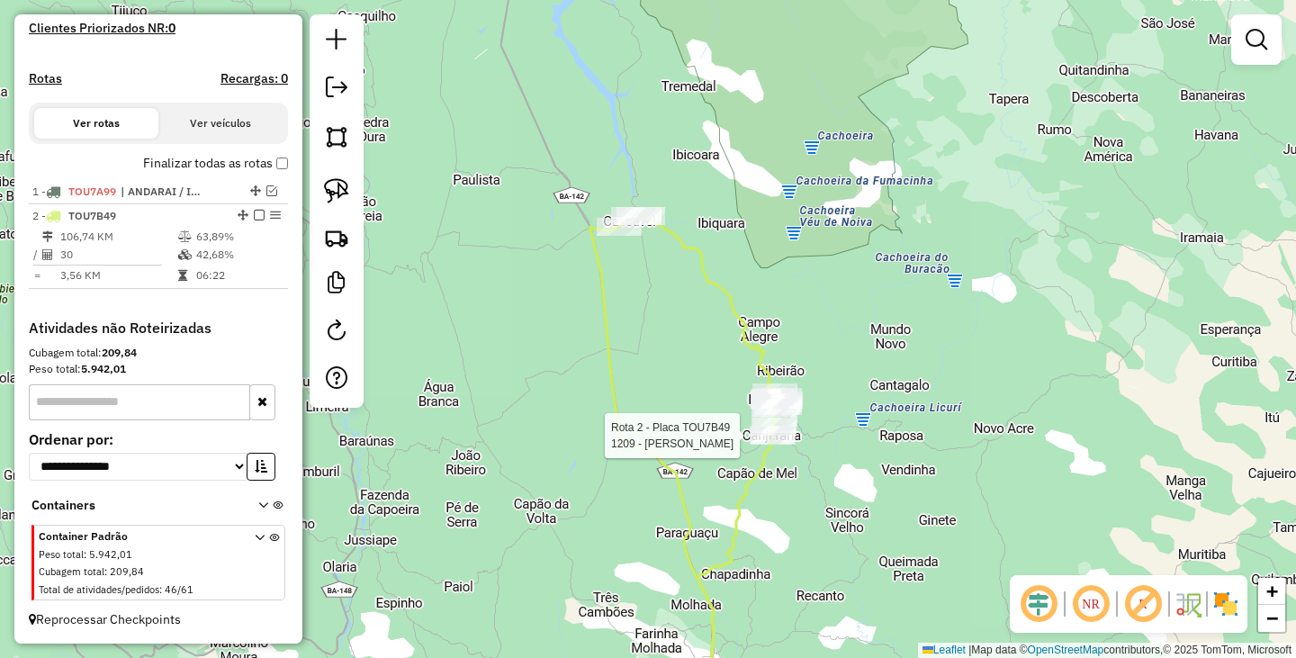
select select "**********"
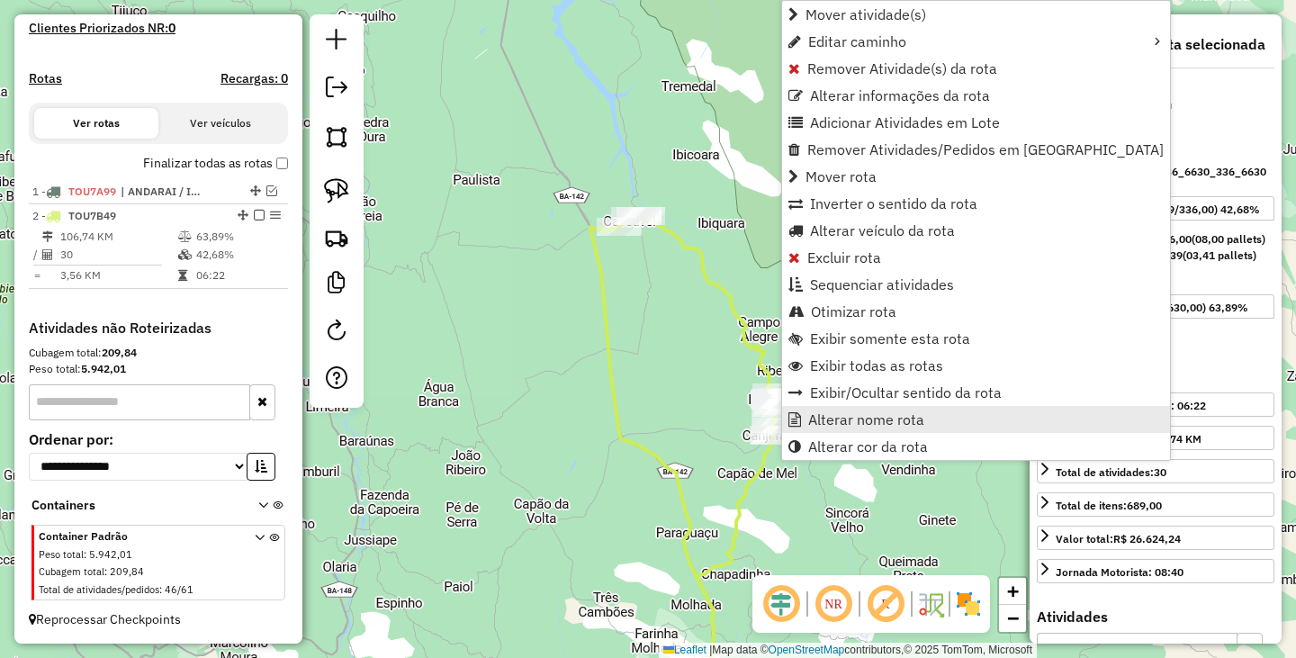
click at [860, 418] on span "Alterar nome rota" at bounding box center [866, 419] width 116 height 14
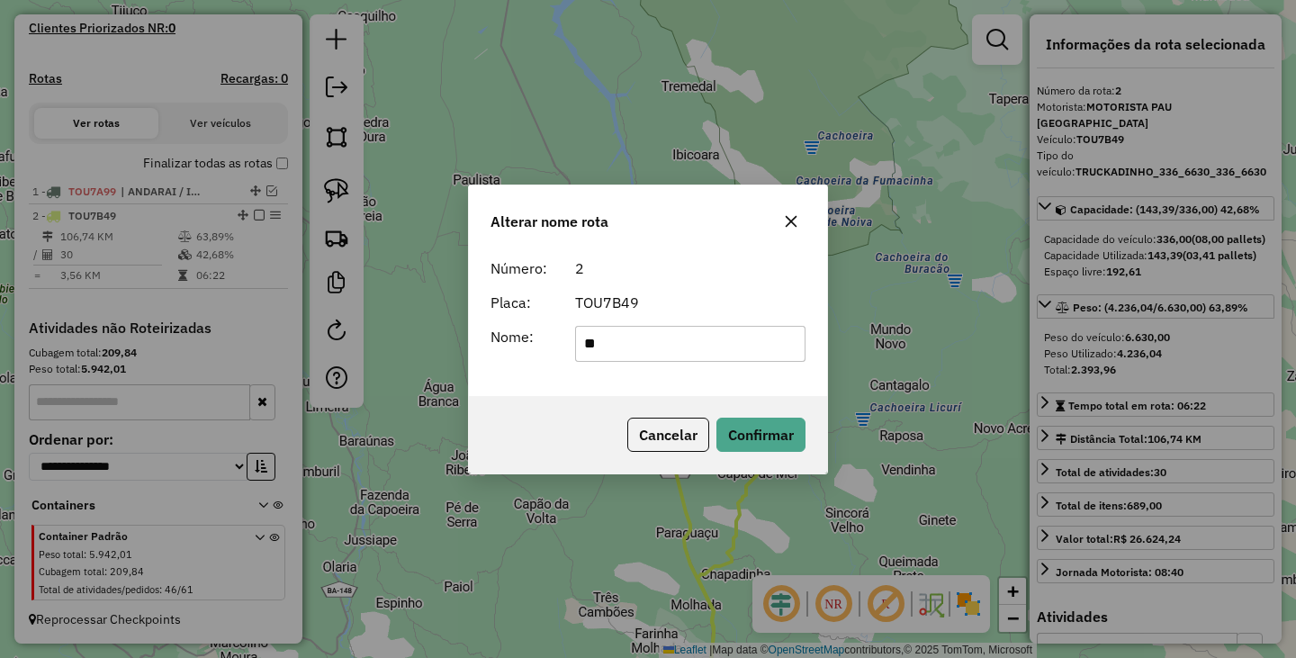
type input "********"
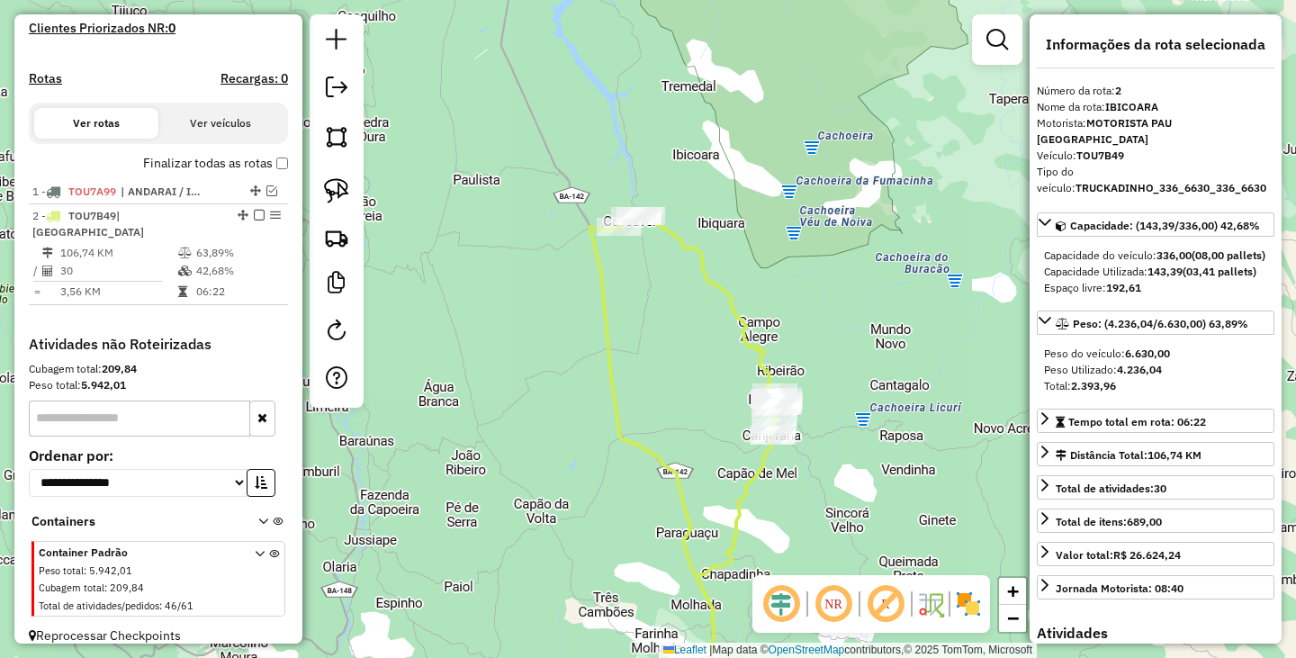
scroll to position [471, 0]
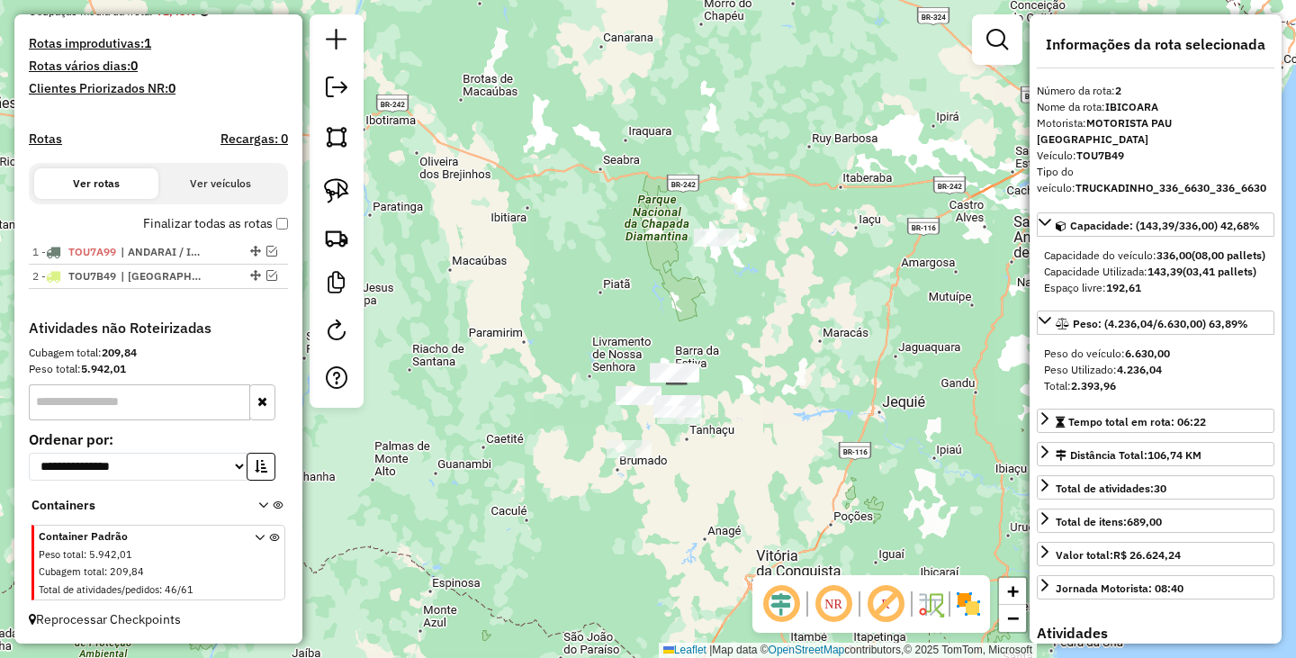
drag, startPoint x: 782, startPoint y: 463, endPoint x: 750, endPoint y: 426, distance: 49.8
click at [751, 426] on div "Janela de atendimento Grade de atendimento Capacidade Transportadoras Veículos …" at bounding box center [648, 329] width 1296 height 658
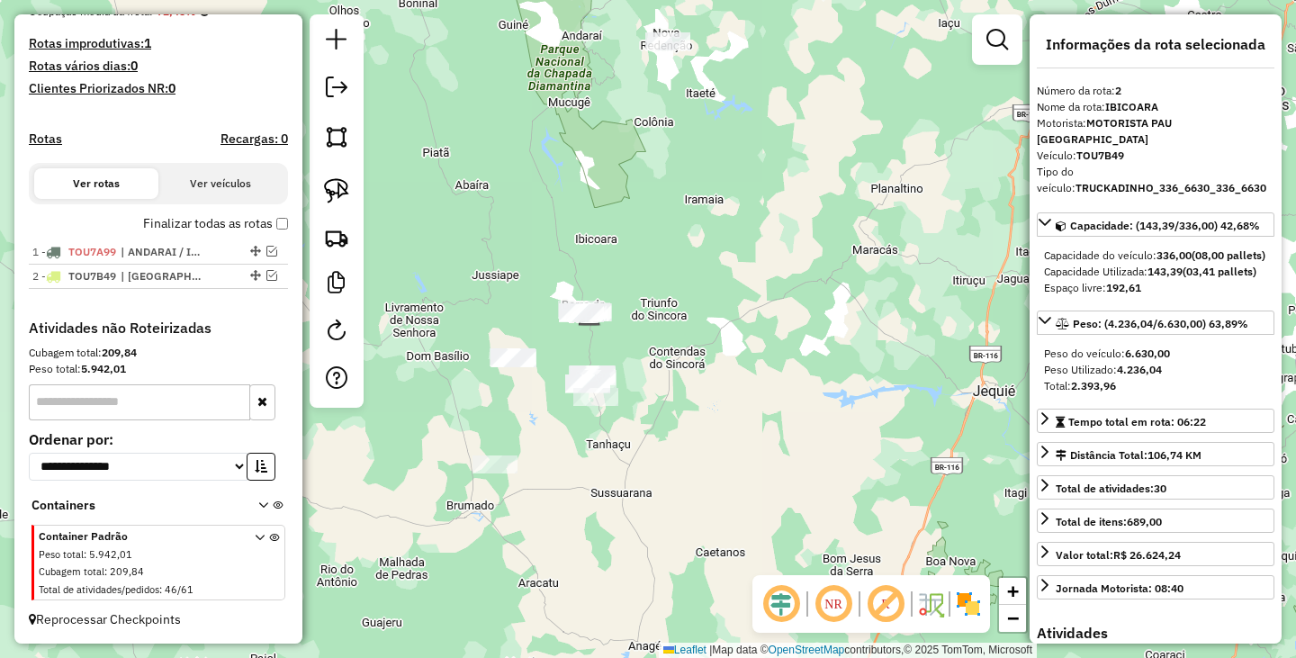
drag, startPoint x: 673, startPoint y: 391, endPoint x: 721, endPoint y: 452, distance: 77.6
click at [721, 452] on div "Janela de atendimento Grade de atendimento Capacidade Transportadoras Veículos …" at bounding box center [648, 329] width 1296 height 658
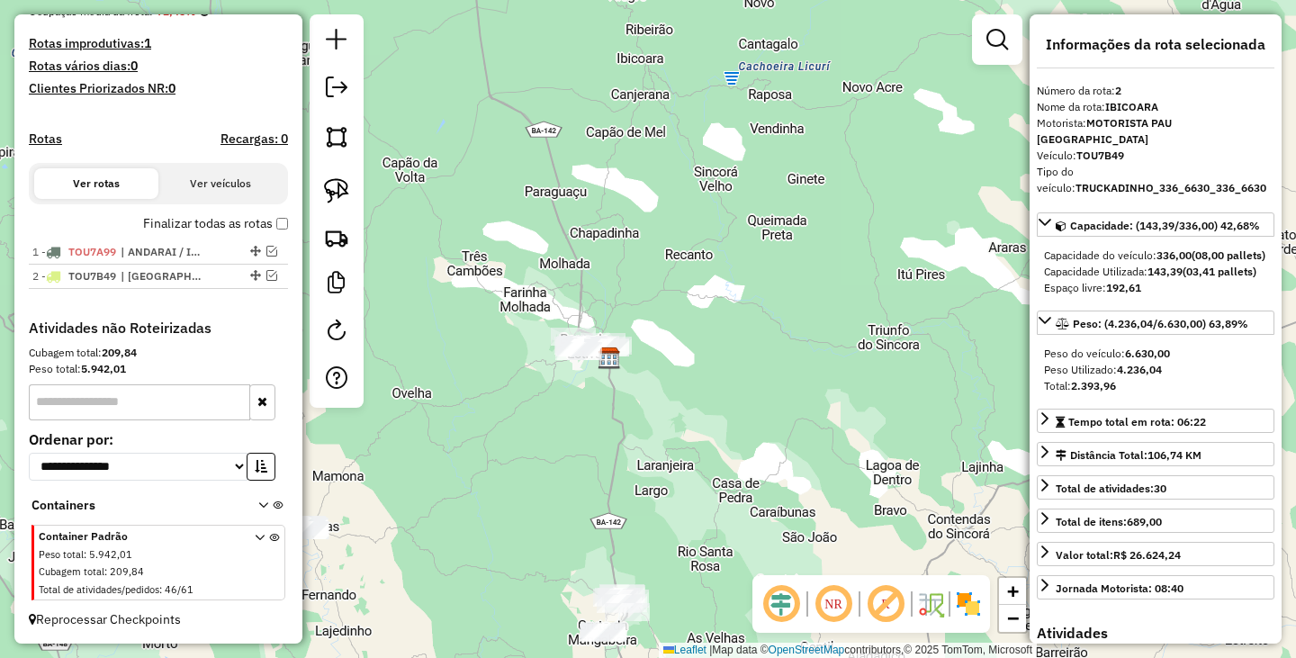
drag, startPoint x: 660, startPoint y: 462, endPoint x: 799, endPoint y: 388, distance: 157.8
click at [799, 389] on div "Janela de atendimento Grade de atendimento Capacidade Transportadoras Veículos …" at bounding box center [648, 329] width 1296 height 658
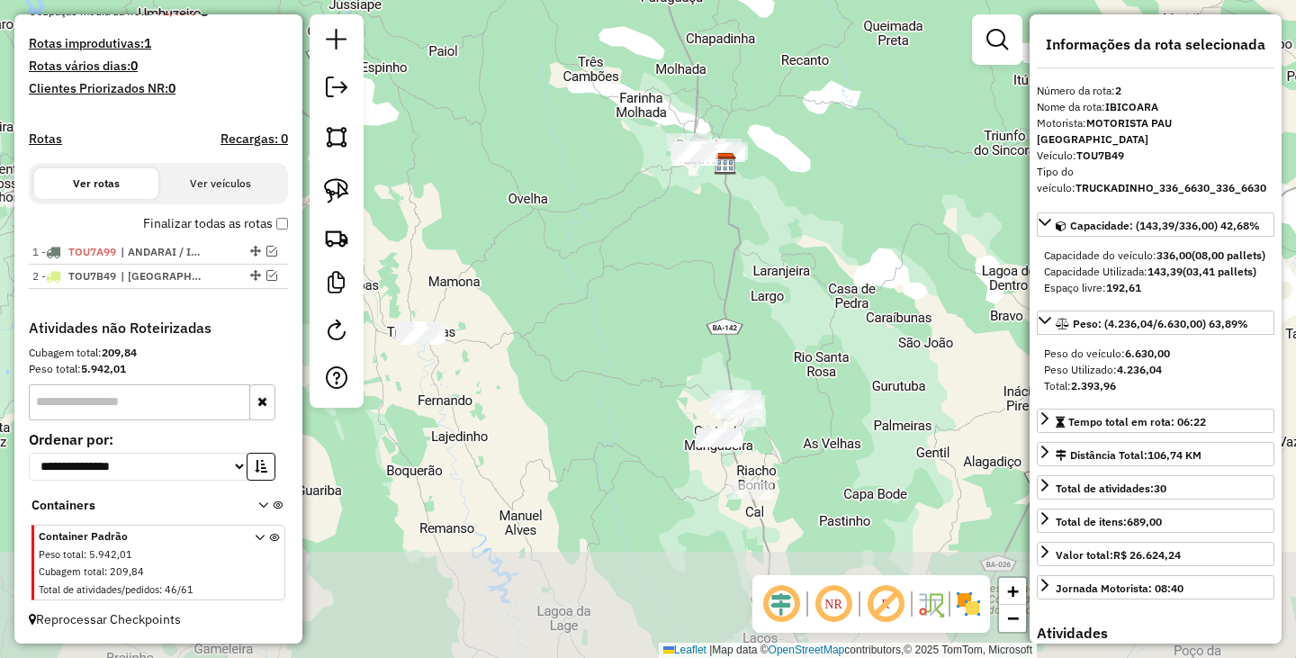
drag, startPoint x: 694, startPoint y: 499, endPoint x: 670, endPoint y: 378, distance: 123.7
click at [670, 378] on div "Janela de atendimento Grade de atendimento Capacidade Transportadoras Veículos …" at bounding box center [648, 329] width 1296 height 658
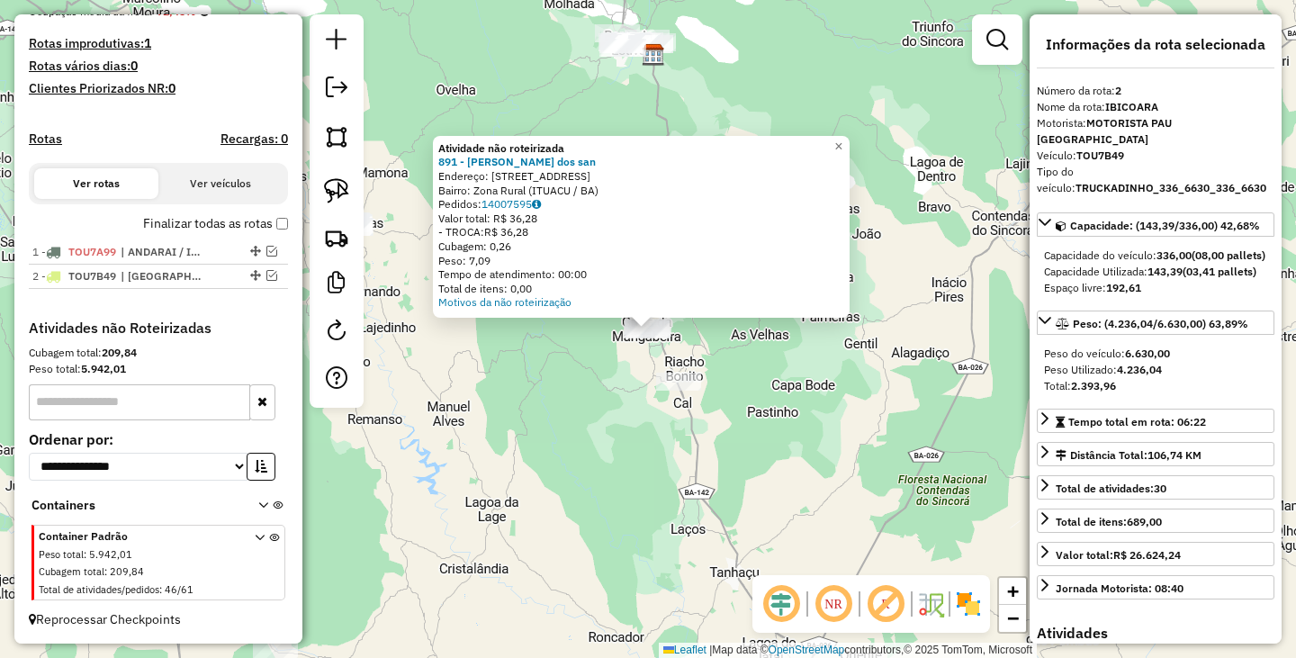
click at [756, 426] on div "Atividade não roteirizada 891 - Joao Batista dos san Endereço: R Rua do meio 1 …" at bounding box center [648, 329] width 1296 height 658
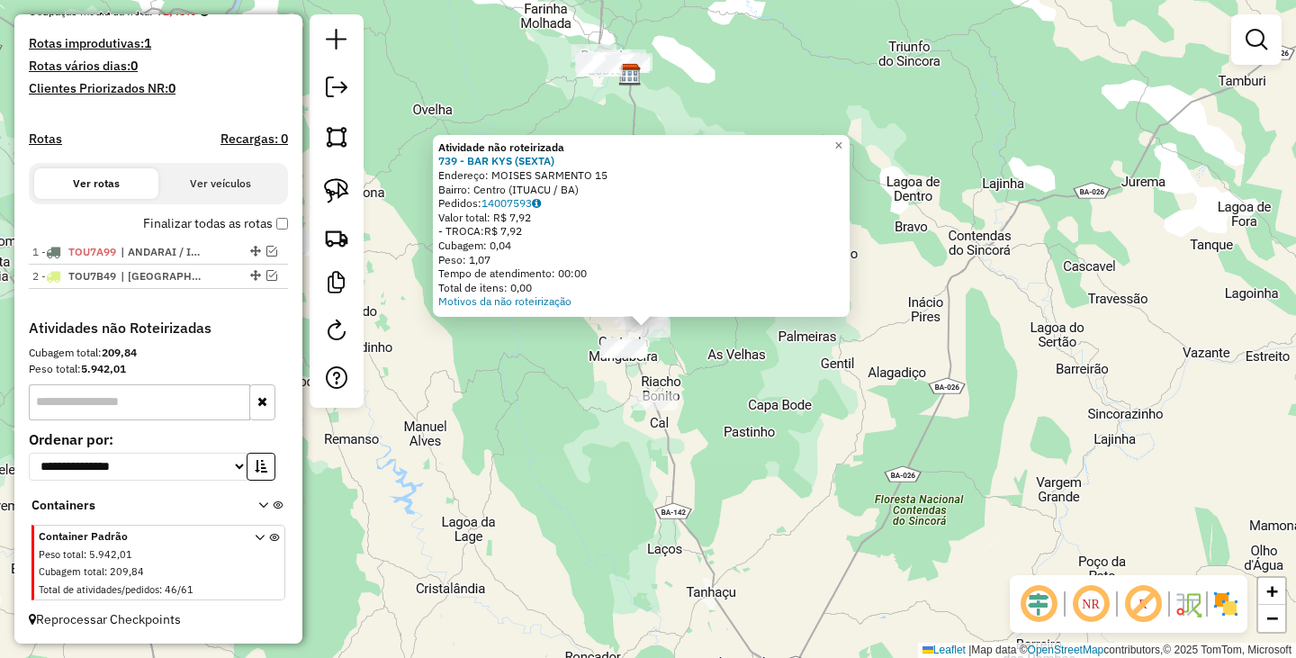
click at [772, 427] on div "Atividade não roteirizada 739 - BAR KYS (SEXTA) Endereço: MOISES SARMENTO 15 Ba…" at bounding box center [648, 329] width 1296 height 658
click at [704, 355] on div "Atividade não roteirizada 739 - BAR KYS (SEXTA) Endereço: MOISES SARMENTO 15 Ba…" at bounding box center [648, 329] width 1296 height 658
click at [741, 363] on div "Atividade não roteirizada 739 - BAR KYS (SEXTA) Endereço: MOISES SARMENTO 15 Ba…" at bounding box center [648, 329] width 1296 height 658
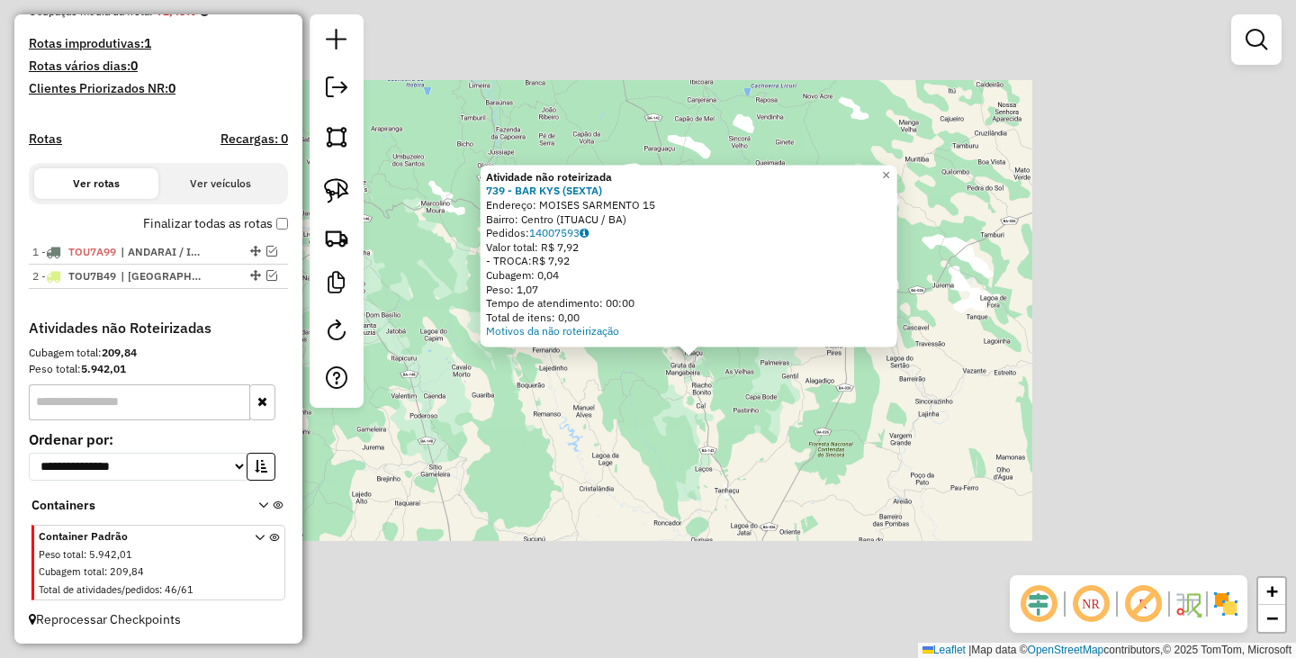
click at [741, 384] on div "Atividade não roteirizada 739 - BAR KYS (SEXTA) Endereço: MOISES SARMENTO 15 Ba…" at bounding box center [648, 329] width 1296 height 658
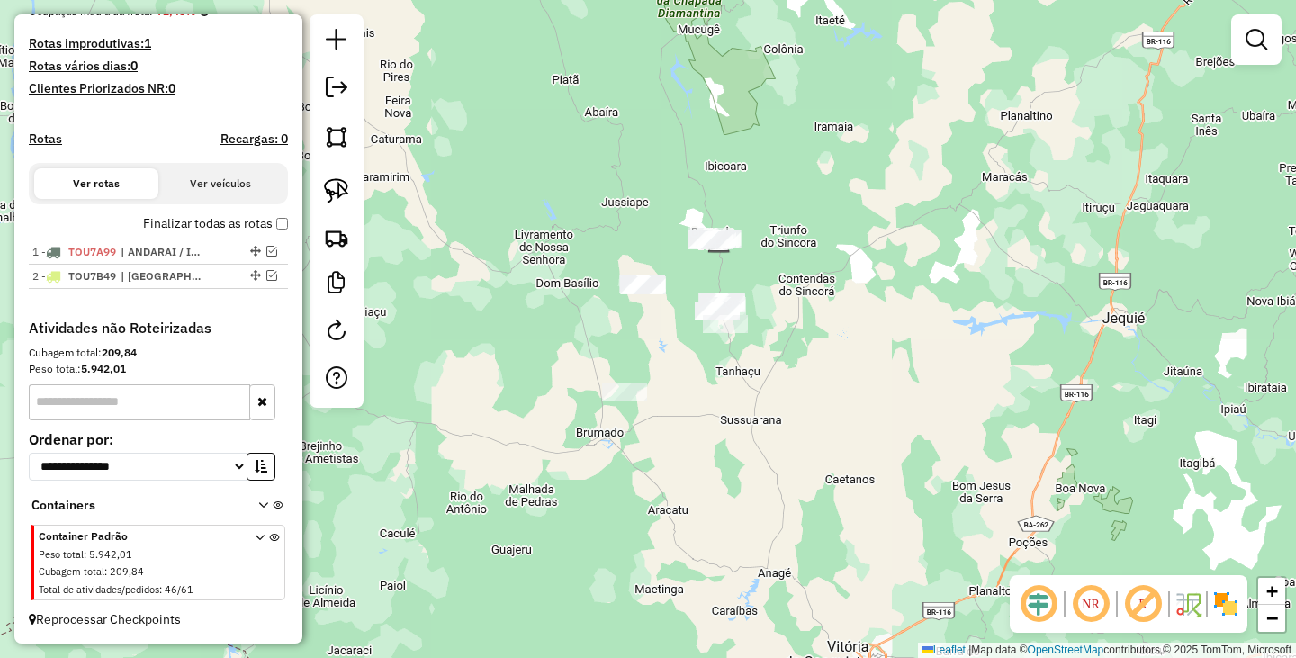
drag, startPoint x: 820, startPoint y: 479, endPoint x: 821, endPoint y: 409, distance: 69.3
click at [821, 409] on div "Janela de atendimento Grade de atendimento Capacidade Transportadoras Veículos …" at bounding box center [648, 329] width 1296 height 658
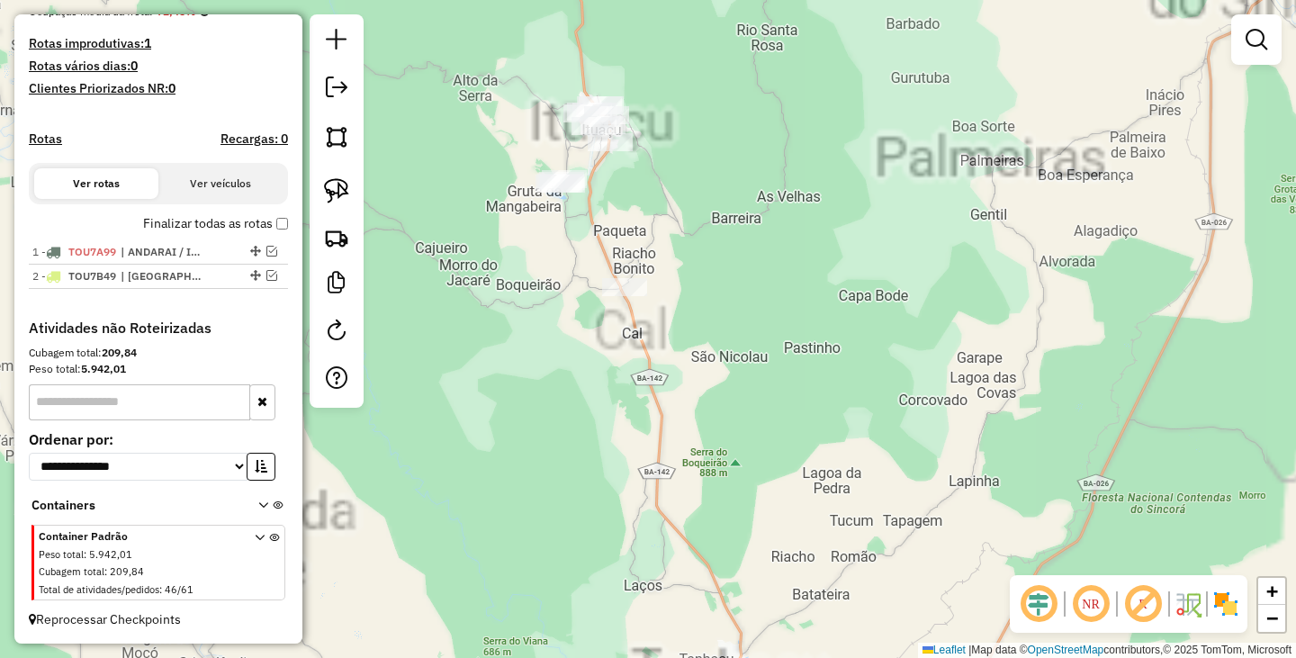
drag, startPoint x: 745, startPoint y: 232, endPoint x: 803, endPoint y: 427, distance: 203.6
click at [803, 427] on div "Janela de atendimento Grade de atendimento Capacidade Transportadoras Veículos …" at bounding box center [648, 329] width 1296 height 658
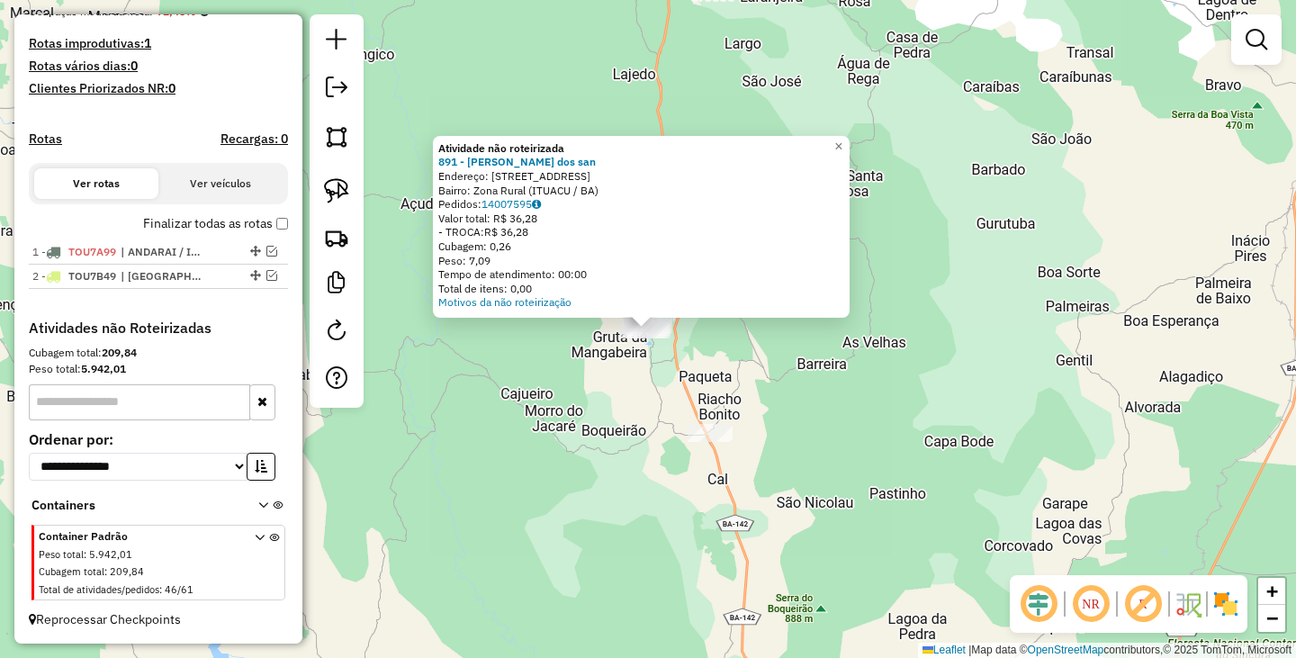
click at [738, 377] on div "Atividade não roteirizada 891 - Joao Batista dos san Endereço: R Rua do meio 1 …" at bounding box center [648, 329] width 1296 height 658
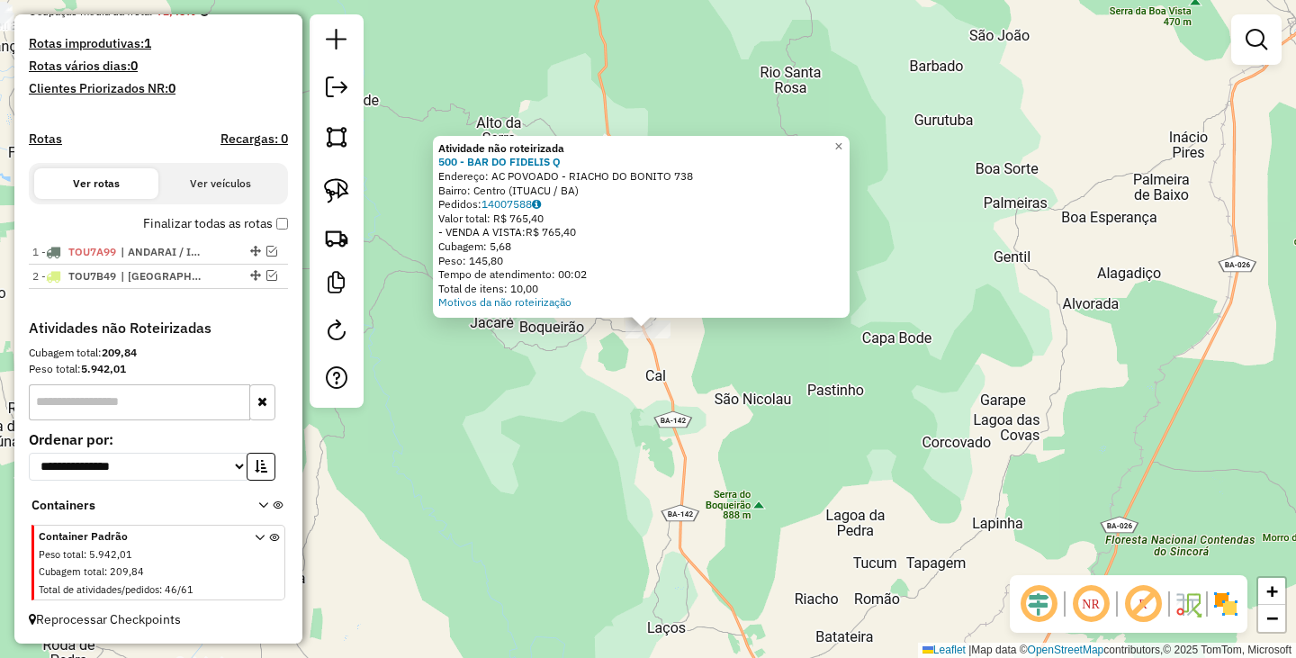
click at [773, 418] on div "Atividade não roteirizada 500 - BAR DO FIDELIS Q Endereço: AC POVOADO - RIACHO …" at bounding box center [648, 329] width 1296 height 658
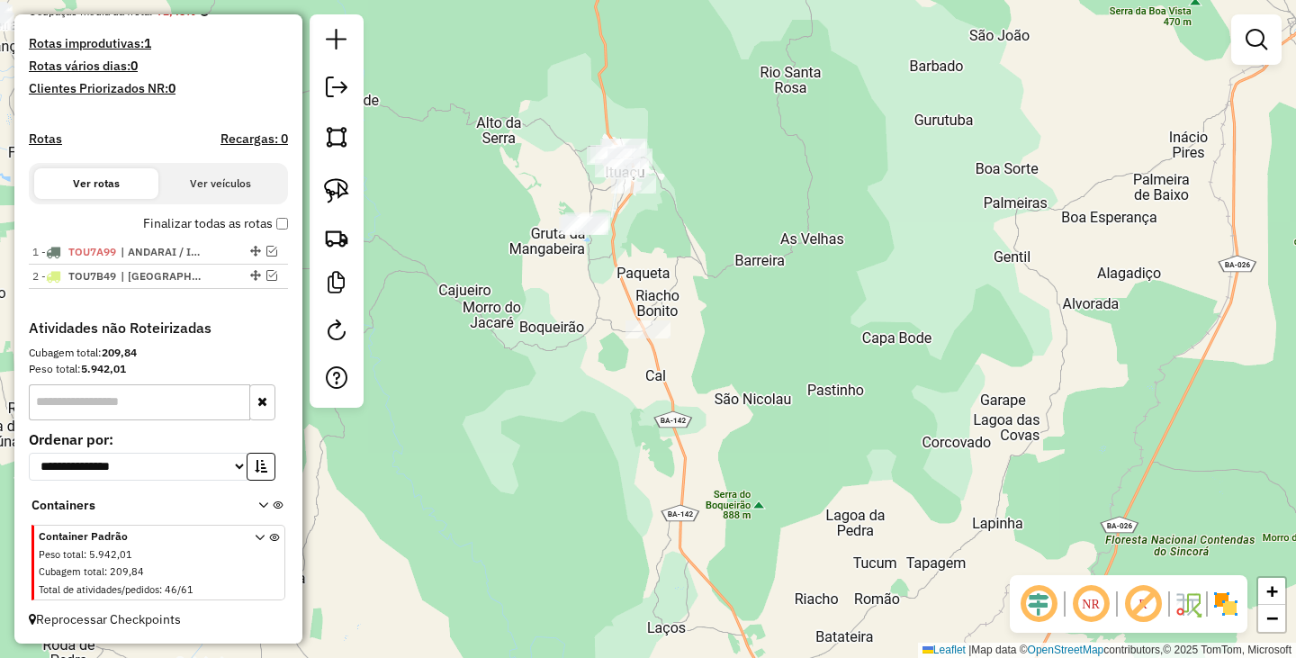
drag, startPoint x: 779, startPoint y: 445, endPoint x: 860, endPoint y: 455, distance: 81.6
click at [836, 455] on div "Janela de atendimento Grade de atendimento Capacidade Transportadoras Veículos …" at bounding box center [648, 329] width 1296 height 658
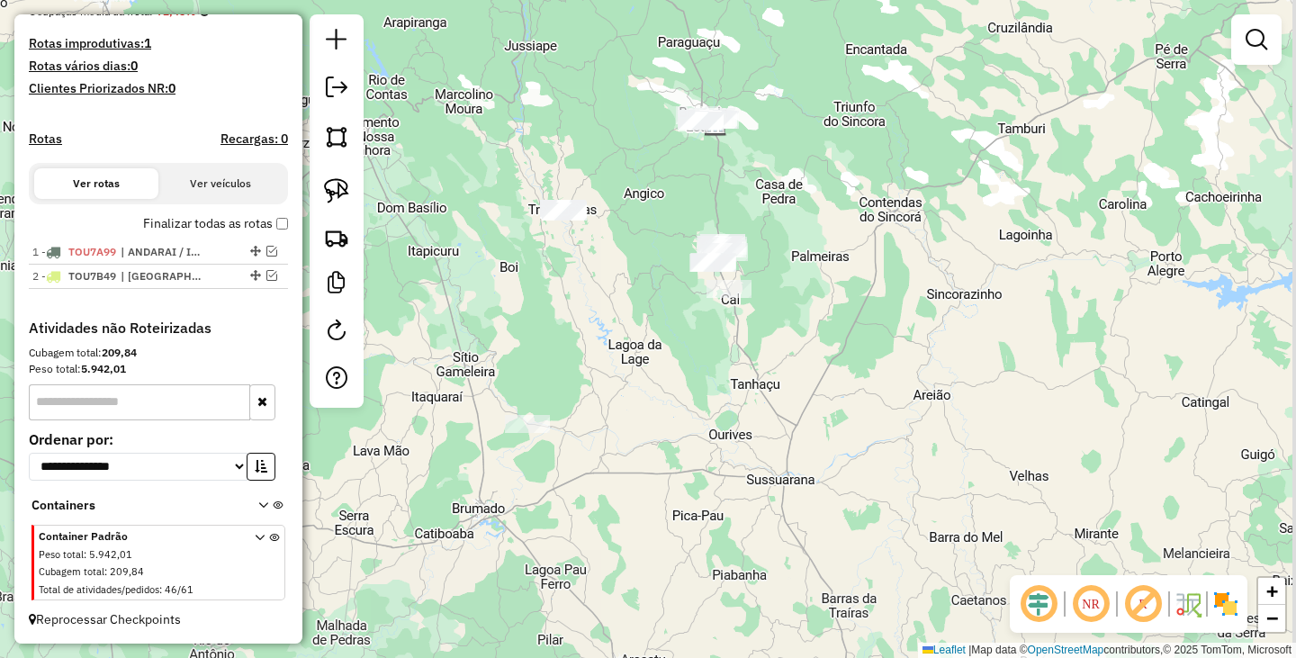
drag, startPoint x: 820, startPoint y: 482, endPoint x: 714, endPoint y: 346, distance: 172.6
click at [714, 346] on div "Janela de atendimento Grade de atendimento Capacidade Transportadoras Veículos …" at bounding box center [648, 329] width 1296 height 658
click at [341, 196] on img at bounding box center [336, 190] width 25 height 25
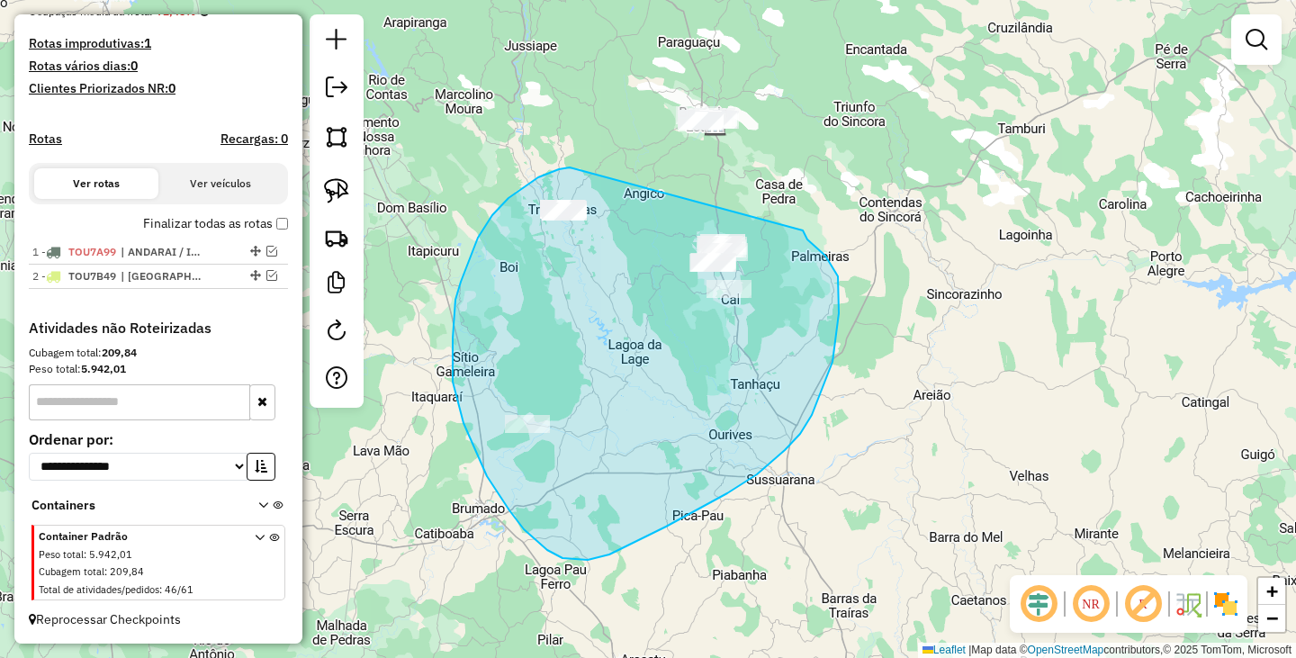
drag, startPoint x: 570, startPoint y: 167, endPoint x: 801, endPoint y: 228, distance: 239.0
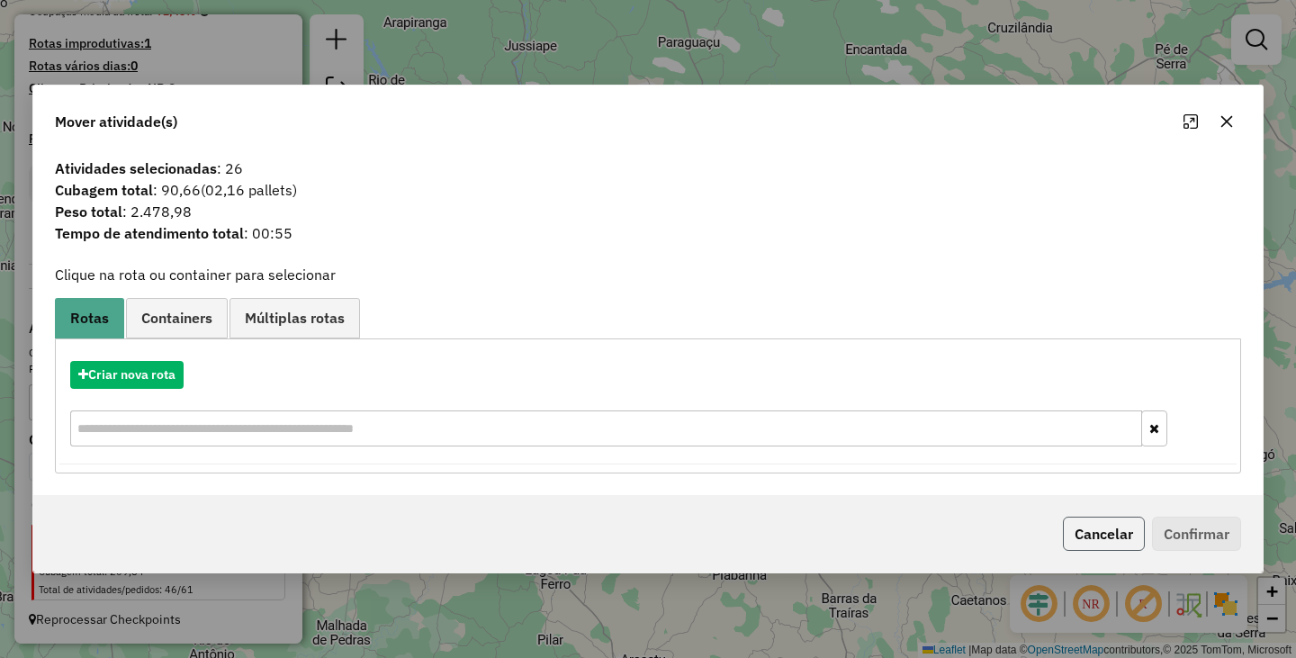
click at [1101, 541] on button "Cancelar" at bounding box center [1104, 533] width 82 height 34
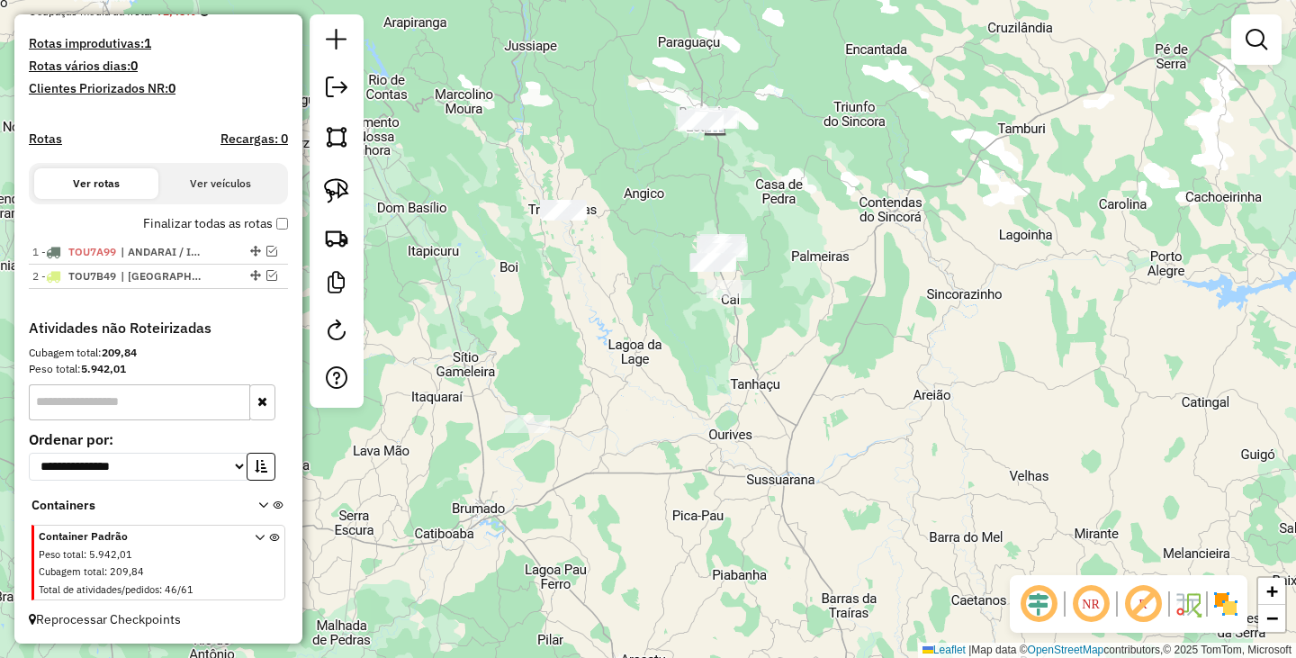
drag, startPoint x: 865, startPoint y: 377, endPoint x: 869, endPoint y: 410, distance: 33.6
click at [867, 406] on div "Janela de atendimento Grade de atendimento Capacidade Transportadoras Veículos …" at bounding box center [648, 329] width 1296 height 658
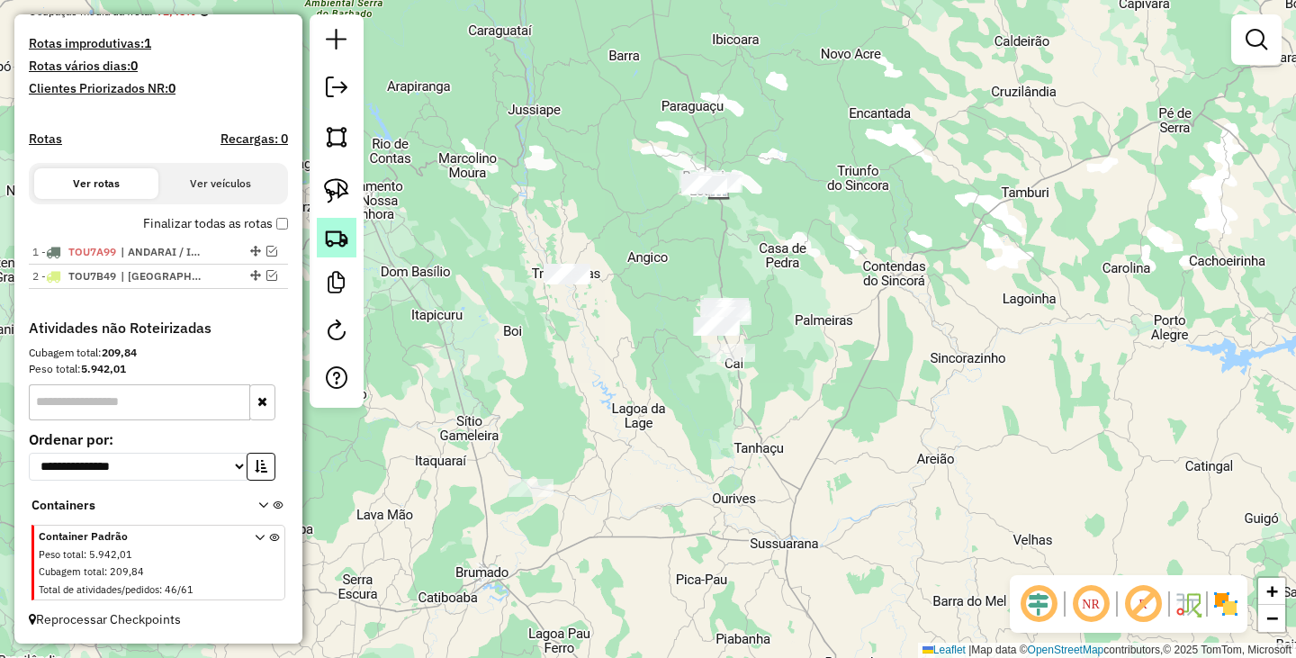
click at [333, 240] on img at bounding box center [336, 237] width 25 height 25
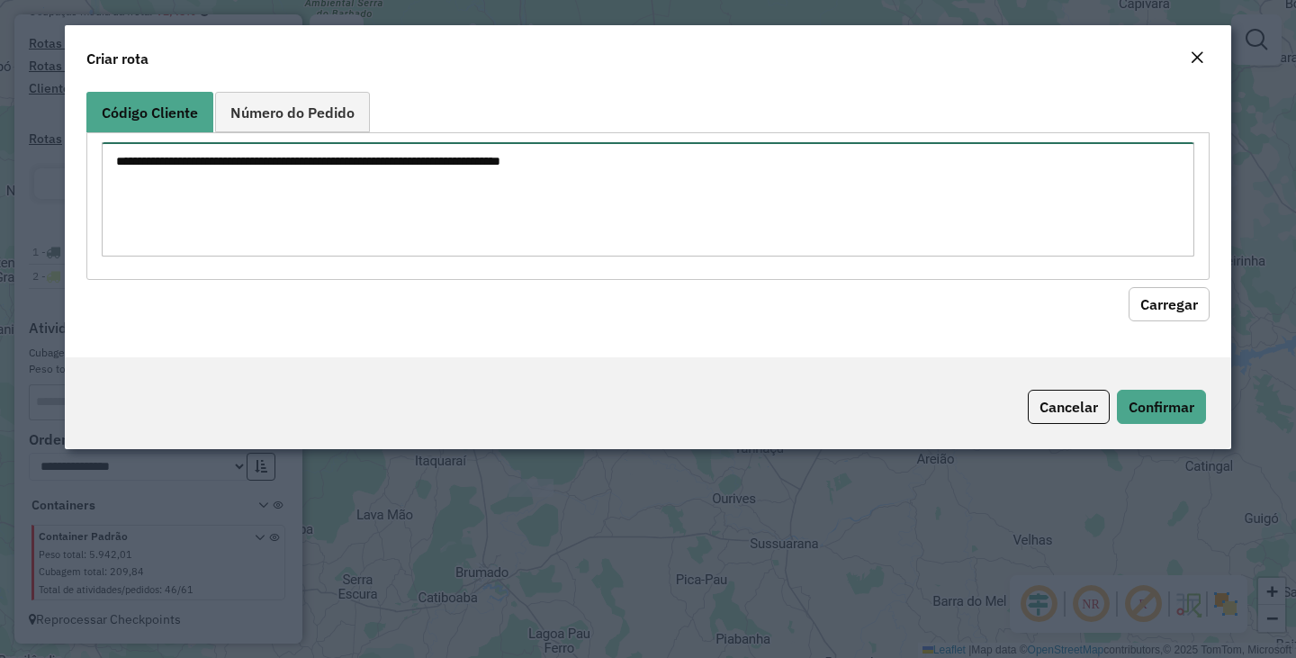
click at [483, 183] on textarea at bounding box center [648, 199] width 1092 height 114
paste textarea "** *** *** *** *** *** *** *** *** *** *** *** *** *** *** *** **** **** **** *…"
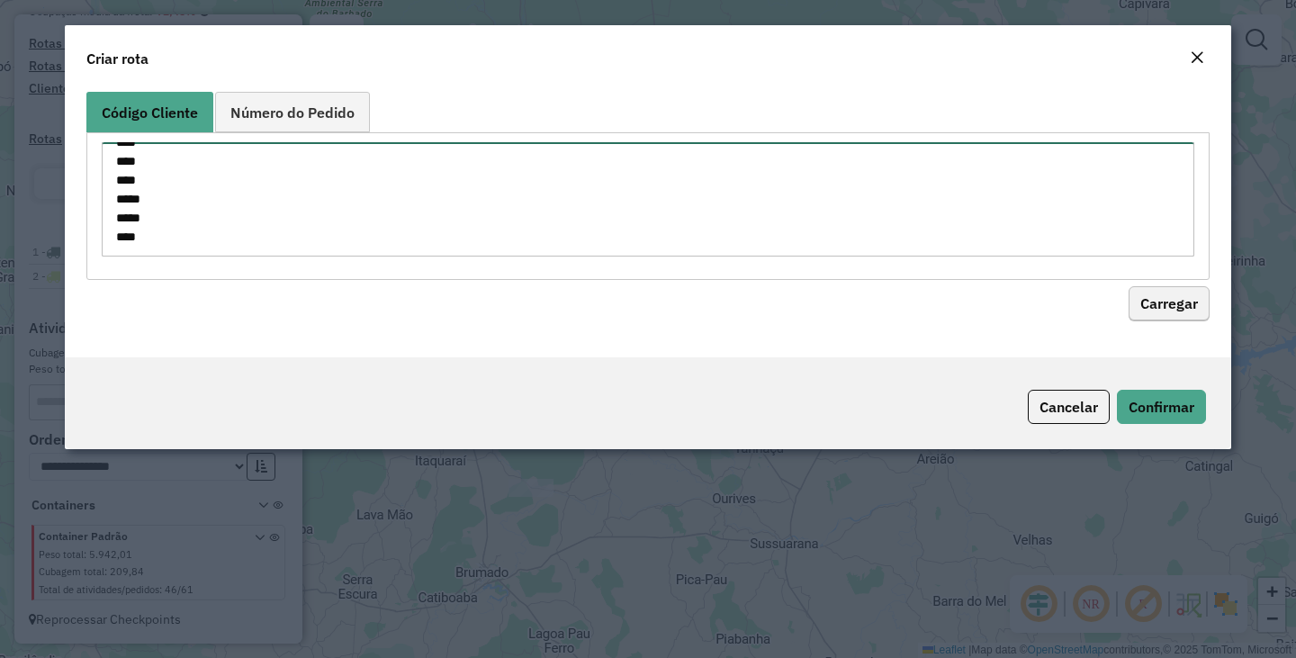
type textarea "** *** *** *** *** *** *** *** *** *** *** *** *** *** *** *** **** **** **** *…"
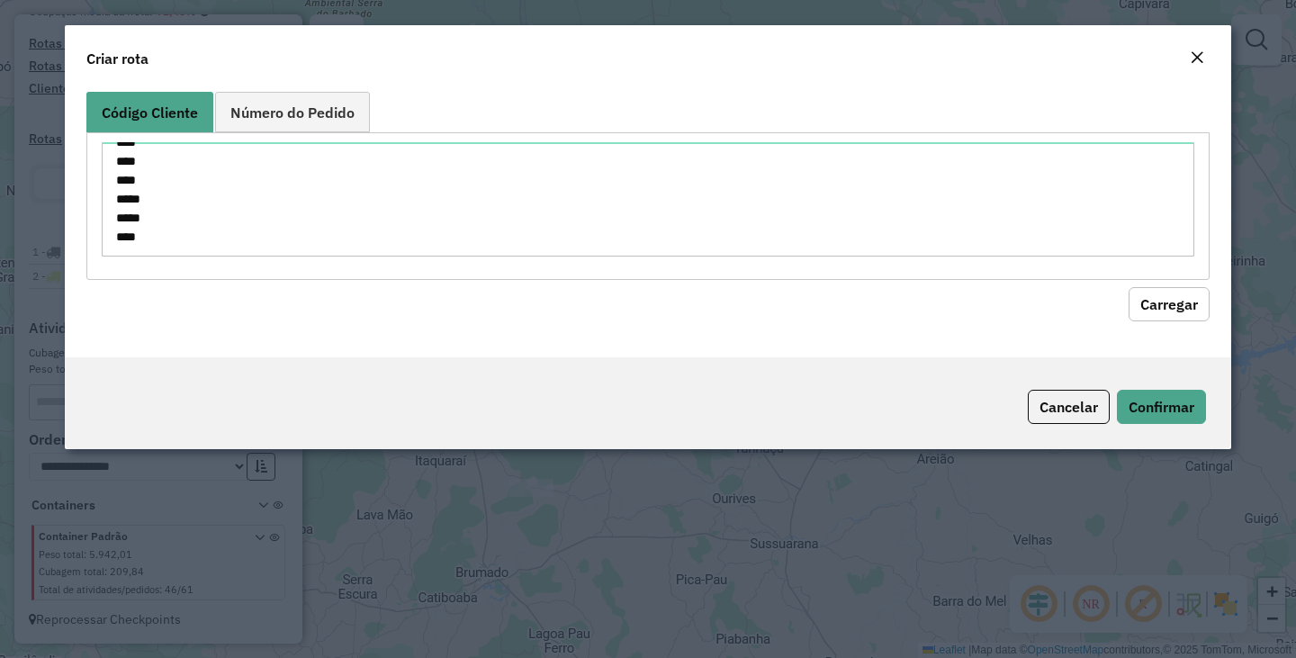
click at [1171, 308] on button "Carregar" at bounding box center [1168, 304] width 81 height 34
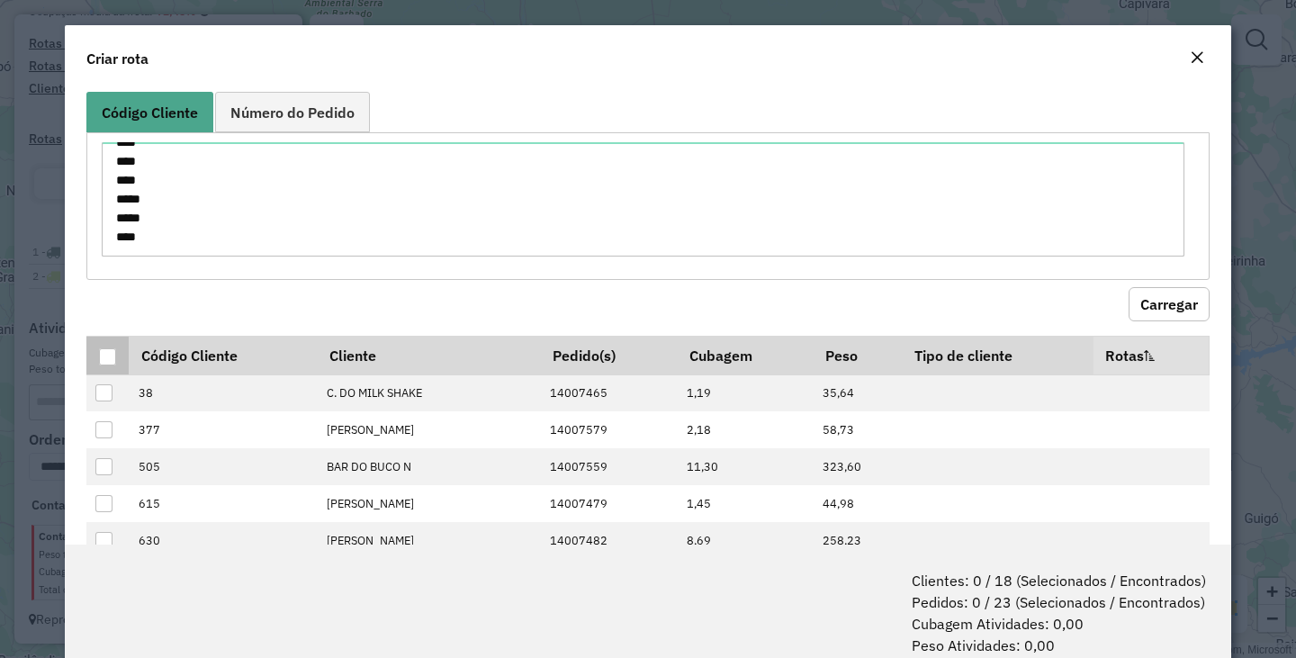
click at [106, 352] on div at bounding box center [107, 356] width 17 height 17
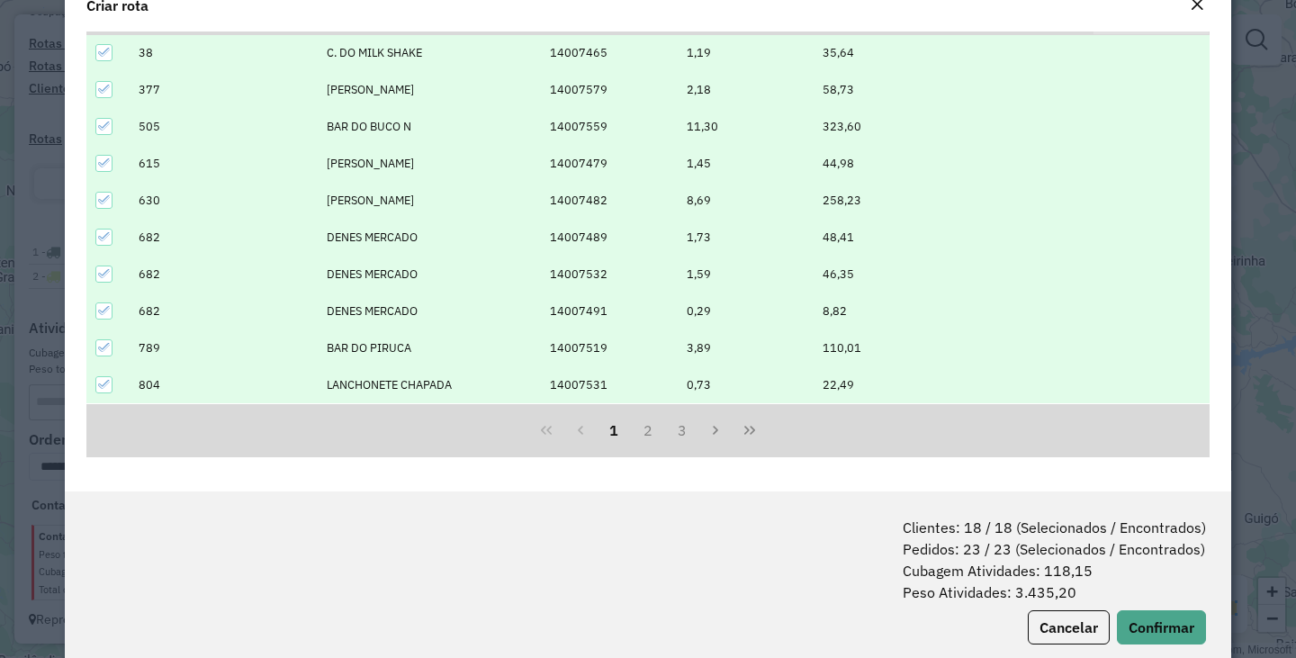
scroll to position [90, 0]
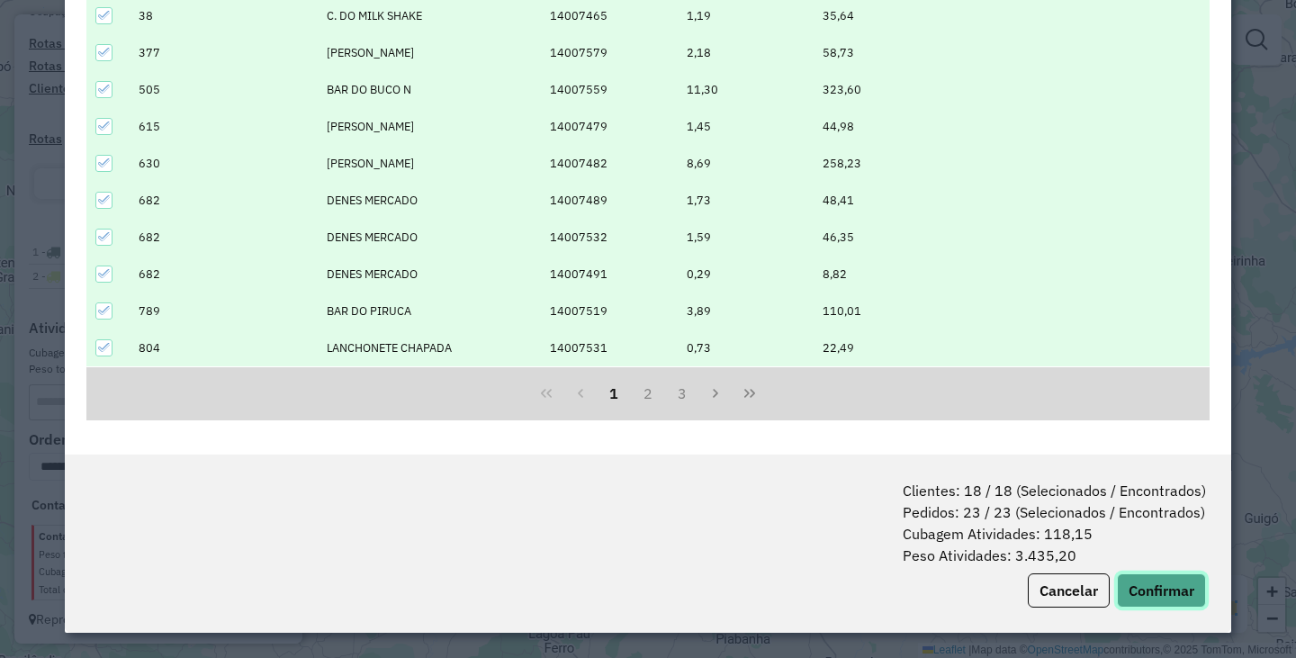
click at [1179, 600] on button "Confirmar" at bounding box center [1161, 590] width 89 height 34
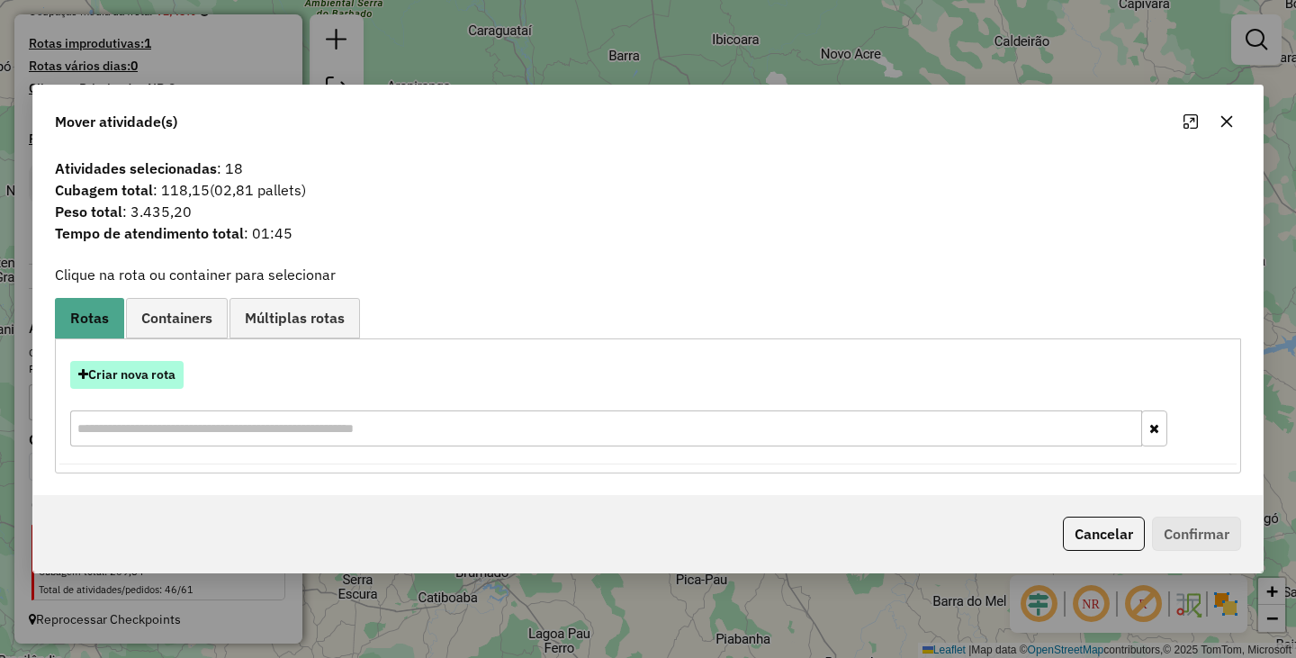
click at [162, 374] on button "Criar nova rota" at bounding box center [126, 375] width 113 height 28
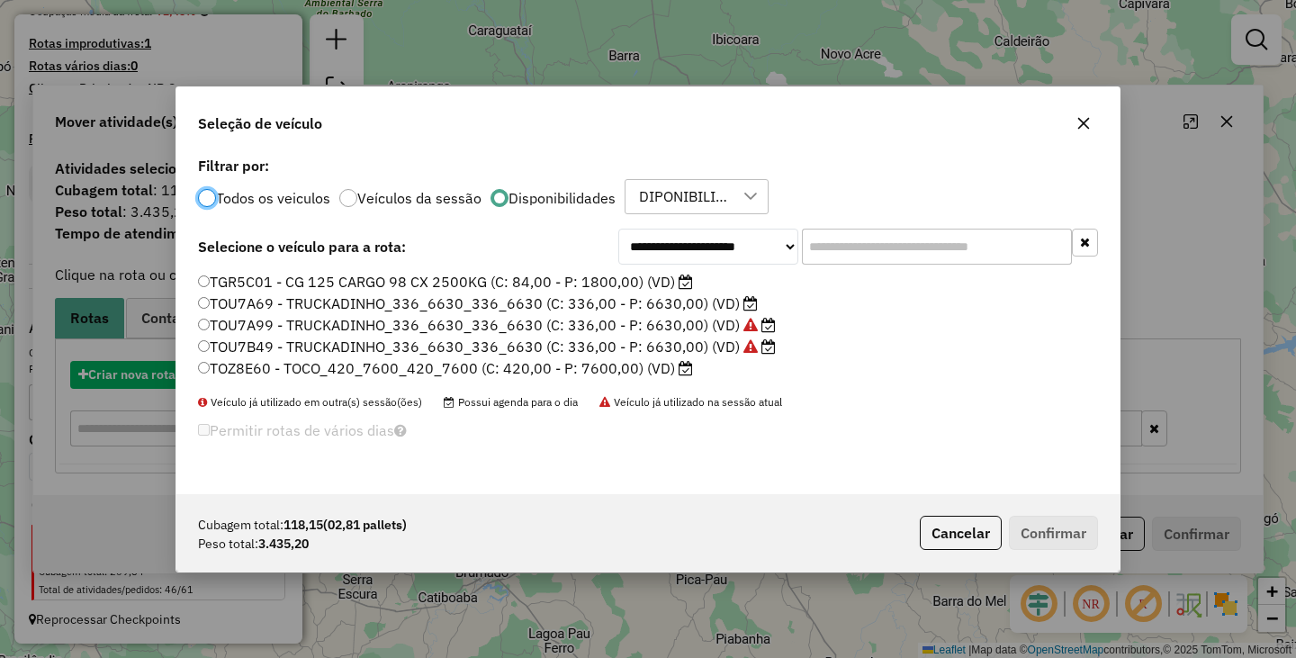
scroll to position [10, 5]
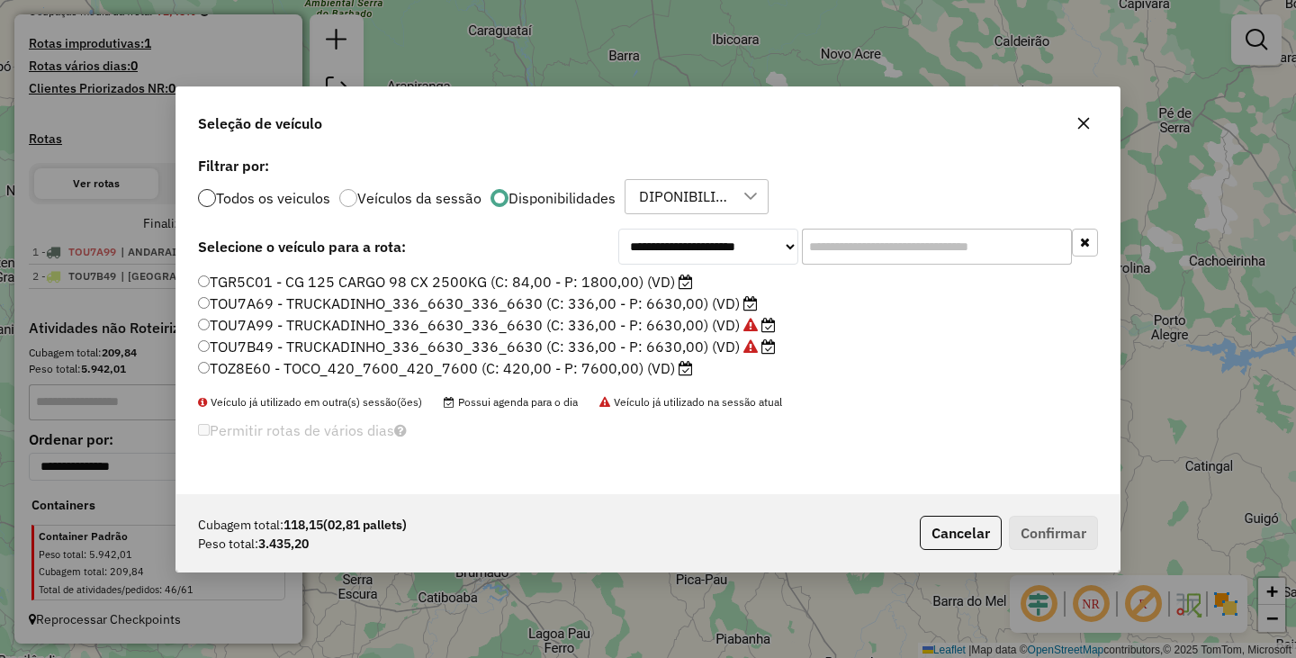
click at [209, 192] on div at bounding box center [207, 198] width 18 height 18
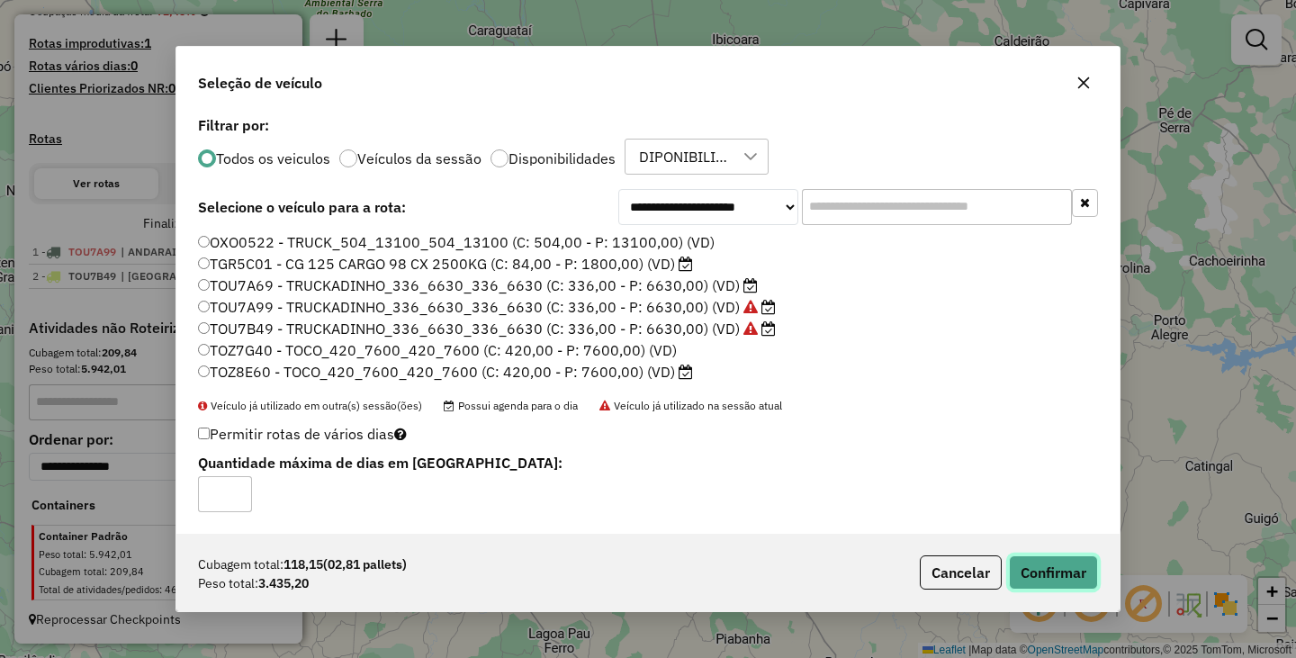
click at [1028, 570] on button "Confirmar" at bounding box center [1053, 572] width 89 height 34
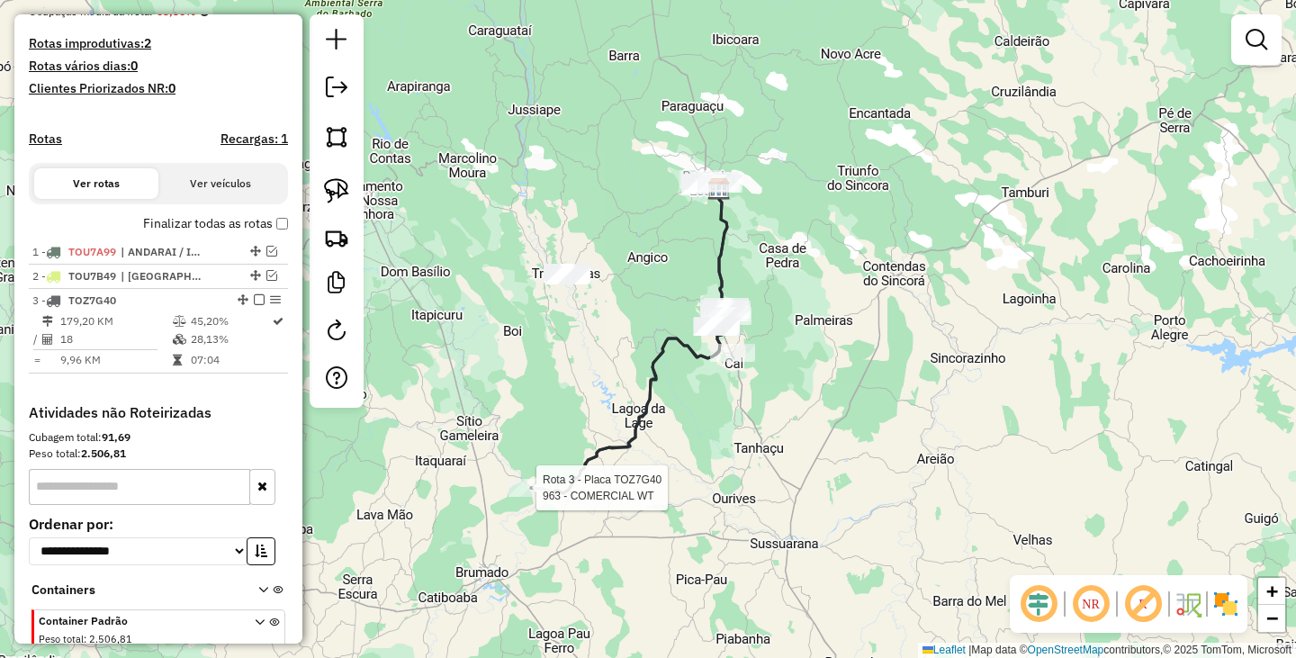
scroll to position [555, 0]
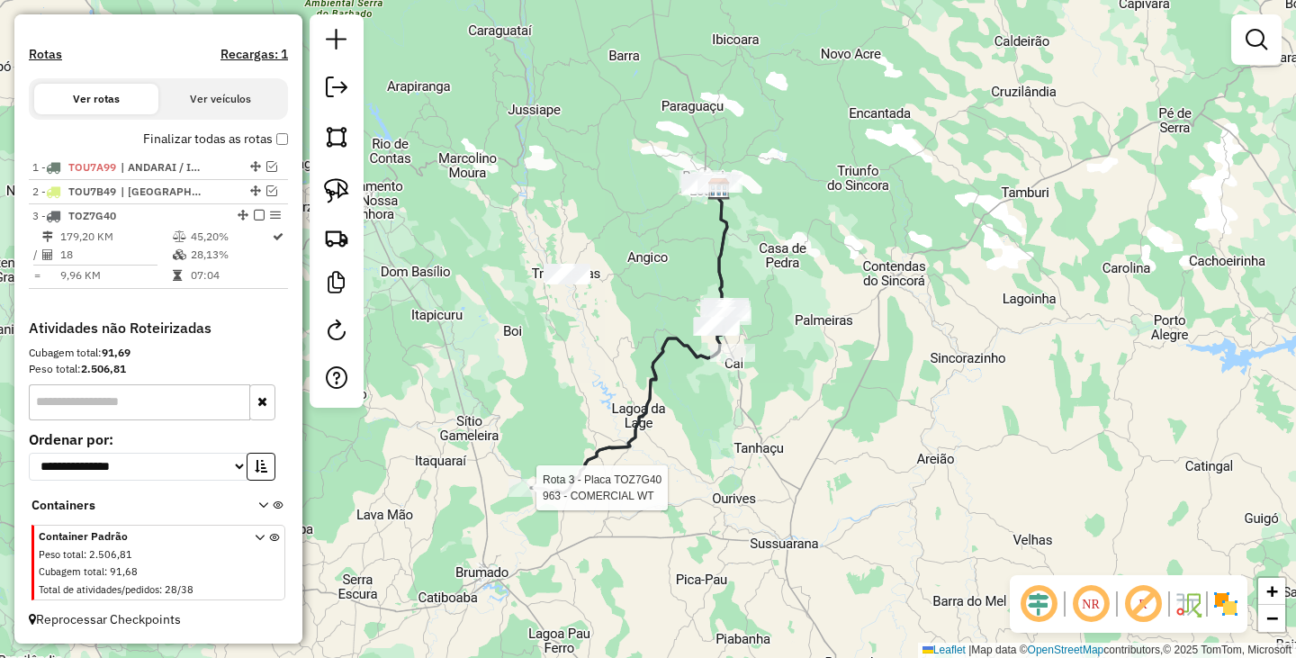
select select "**********"
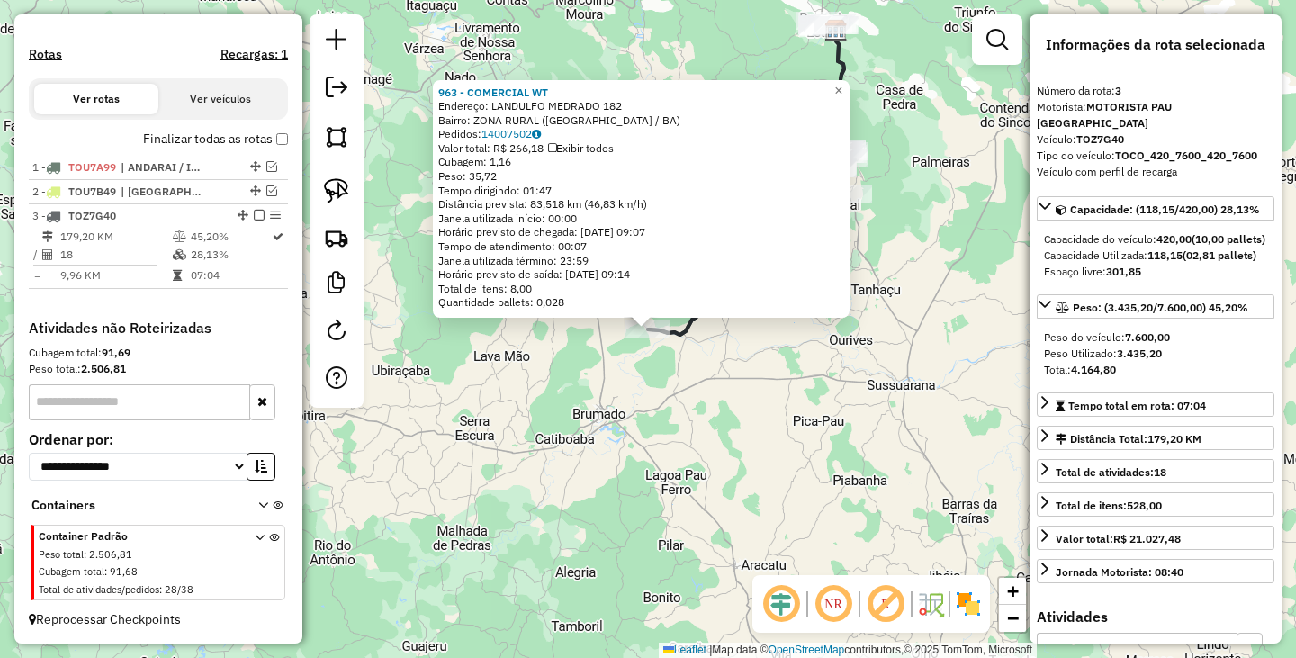
click at [720, 364] on div "963 - COMERCIAL WT Endereço: LANDULFO MEDRADO 182 Bairro: ZONA RURAL (BARRA DA …" at bounding box center [648, 329] width 1296 height 658
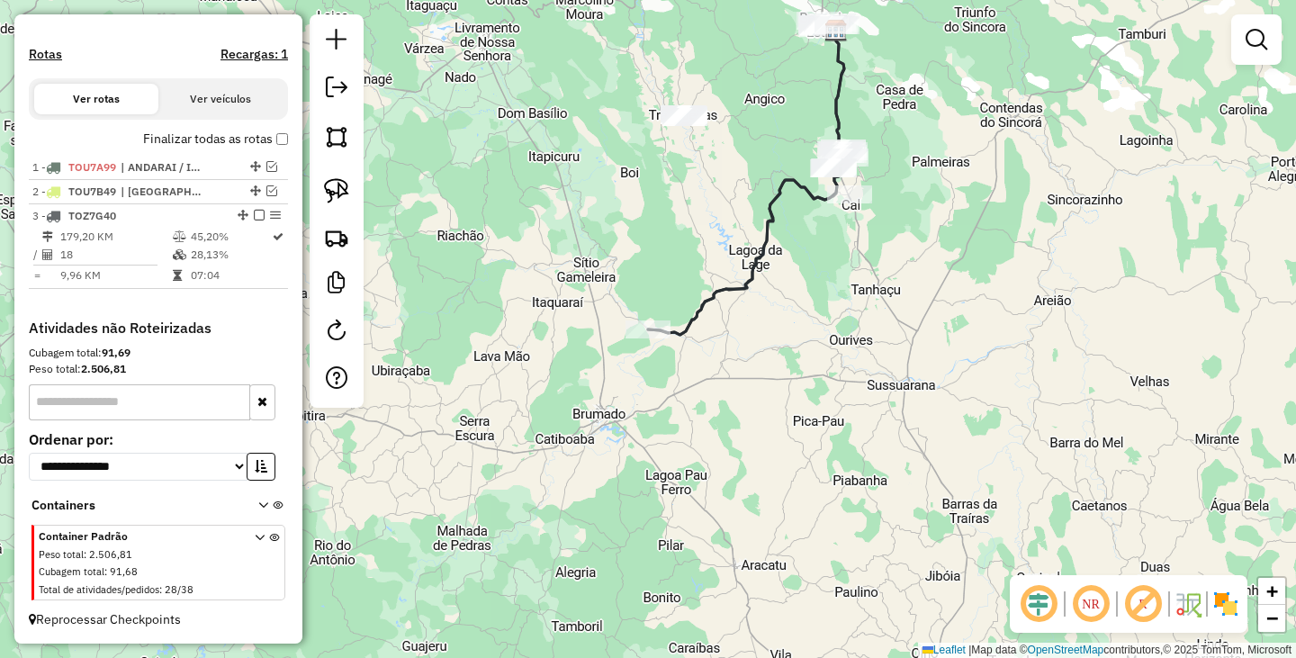
drag, startPoint x: 821, startPoint y: 265, endPoint x: 745, endPoint y: 473, distance: 221.2
click at [745, 473] on div "Janela de atendimento Grade de atendimento Capacidade Transportadoras Veículos …" at bounding box center [648, 329] width 1296 height 658
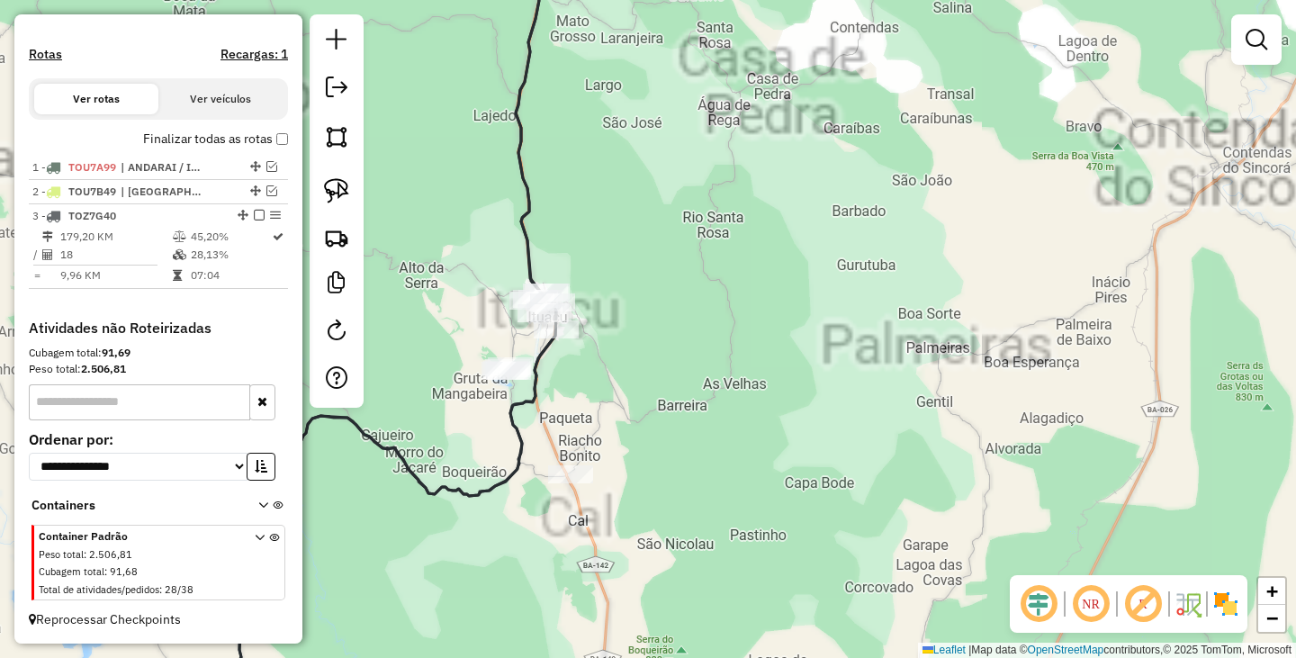
drag, startPoint x: 695, startPoint y: 226, endPoint x: 723, endPoint y: 575, distance: 350.3
click at [723, 570] on div "Janela de atendimento Grade de atendimento Capacidade Transportadoras Veículos …" at bounding box center [648, 329] width 1296 height 658
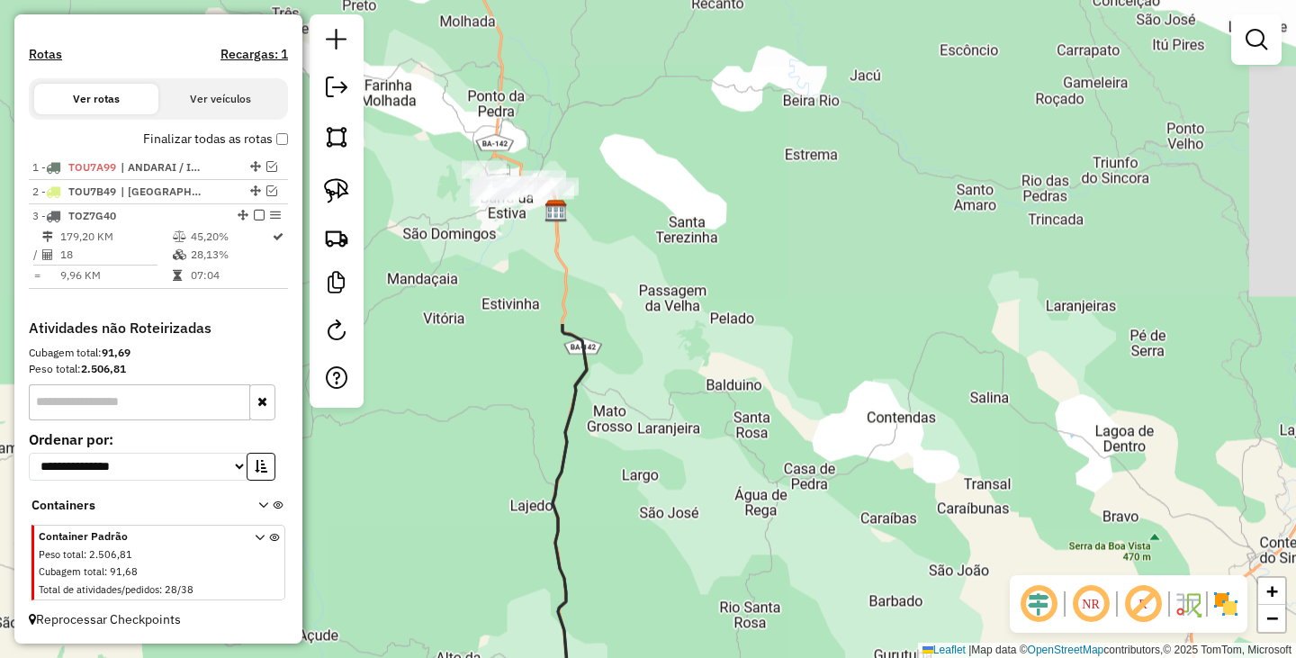
drag, startPoint x: 714, startPoint y: 366, endPoint x: 729, endPoint y: 401, distance: 37.9
click at [729, 401] on div "Janela de atendimento Grade de atendimento Capacidade Transportadoras Veículos …" at bounding box center [648, 329] width 1296 height 658
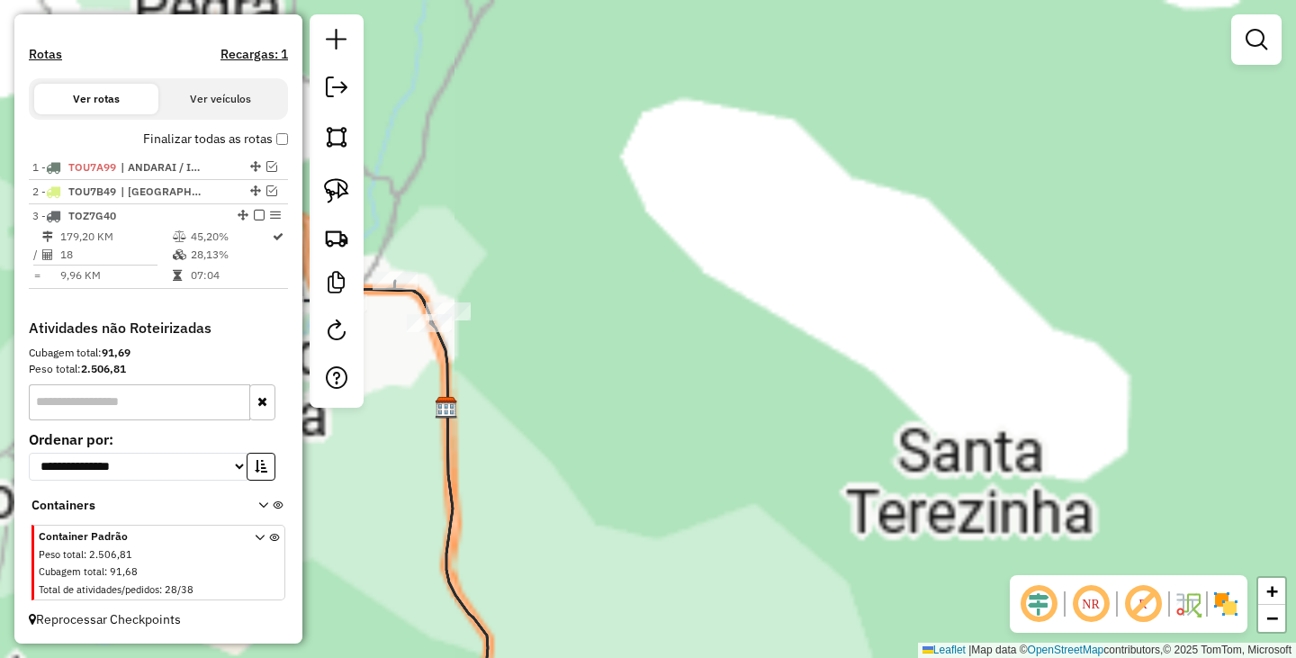
drag, startPoint x: 548, startPoint y: 373, endPoint x: 903, endPoint y: 471, distance: 368.5
click at [903, 471] on div "Janela de atendimento Grade de atendimento Capacidade Transportadoras Veículos …" at bounding box center [648, 329] width 1296 height 658
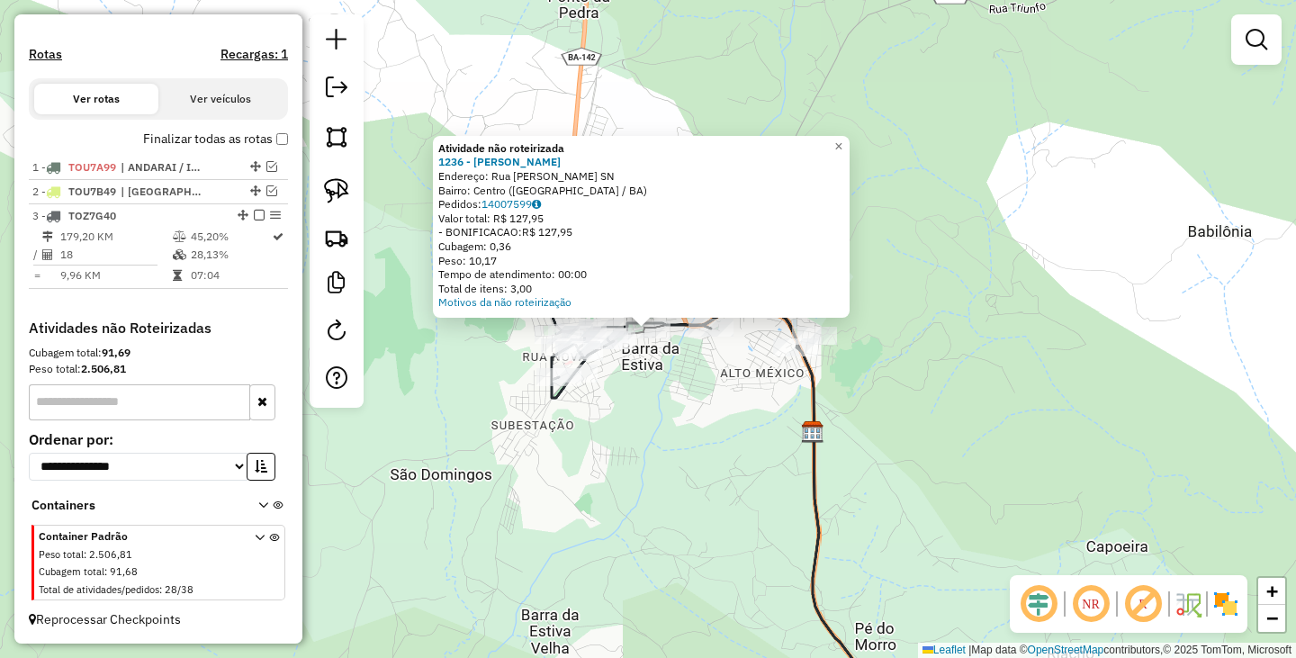
click at [671, 417] on div "Atividade não roteirizada 1236 - DARLENE DE SOUZA PEN Endereço: Rua Deusdedth R…" at bounding box center [648, 329] width 1296 height 658
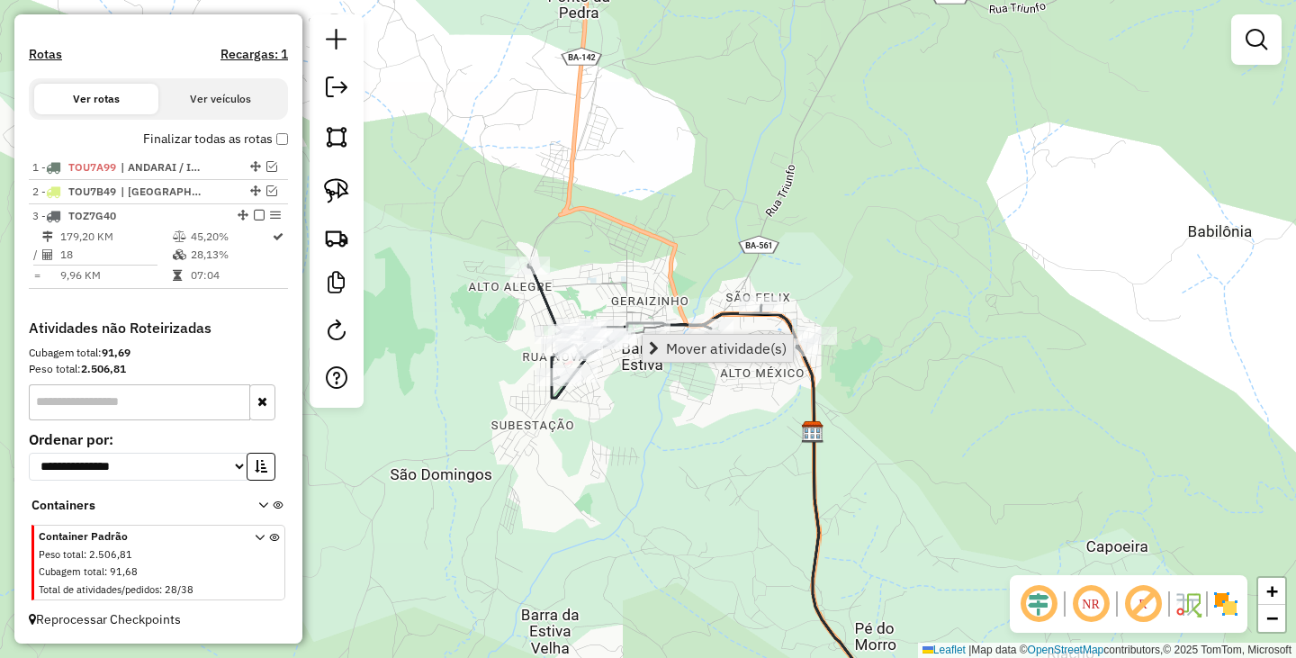
click at [717, 346] on span "Mover atividade(s)" at bounding box center [726, 348] width 121 height 14
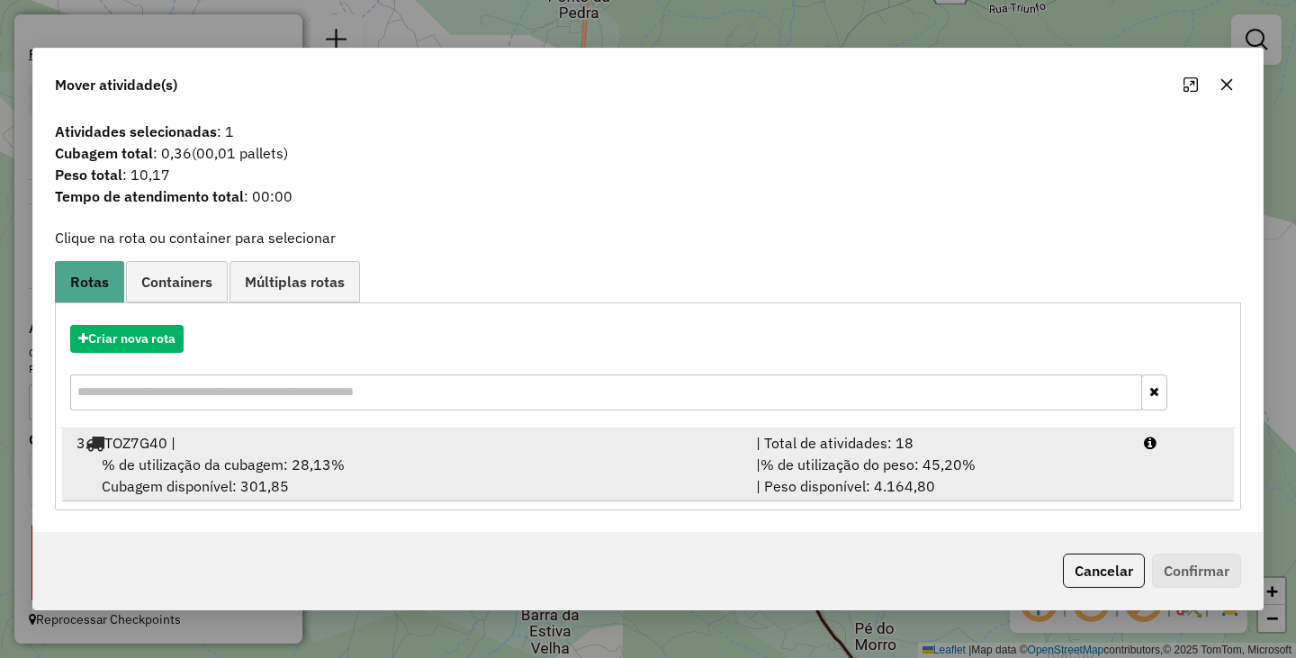
click at [381, 466] on div "% de utilização da cubagem: 28,13% Cubagem disponível: 301,85" at bounding box center [405, 474] width 679 height 43
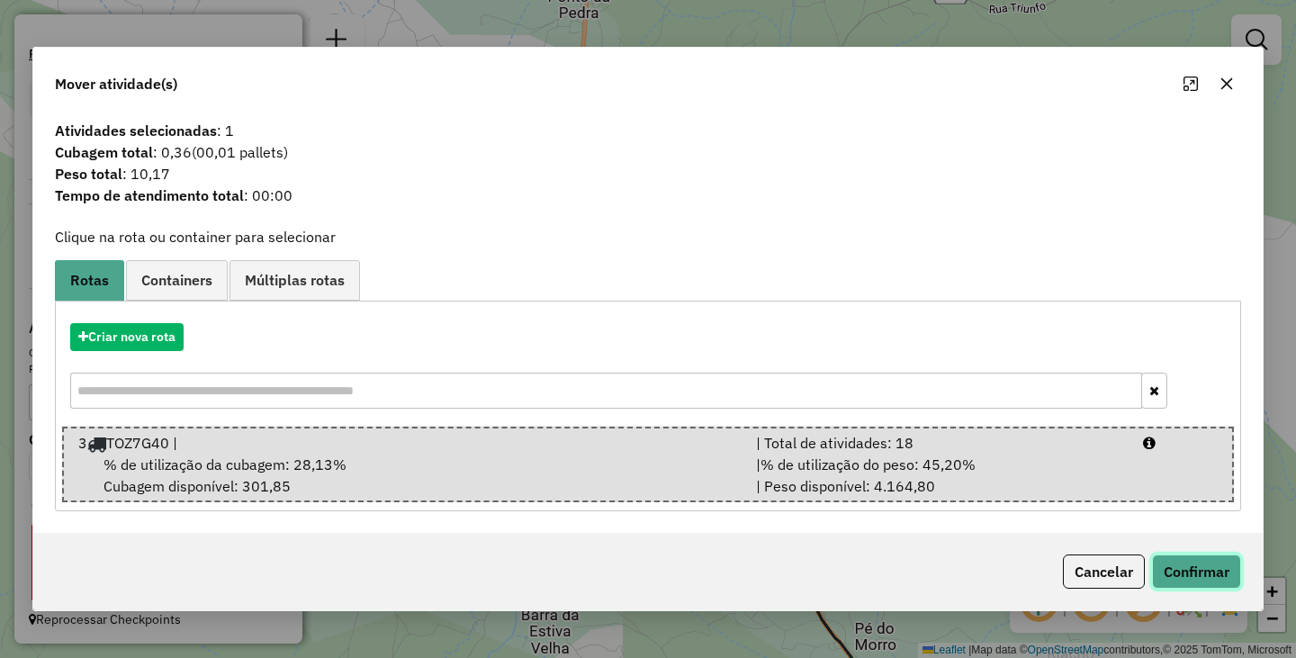
click at [1177, 570] on button "Confirmar" at bounding box center [1196, 571] width 89 height 34
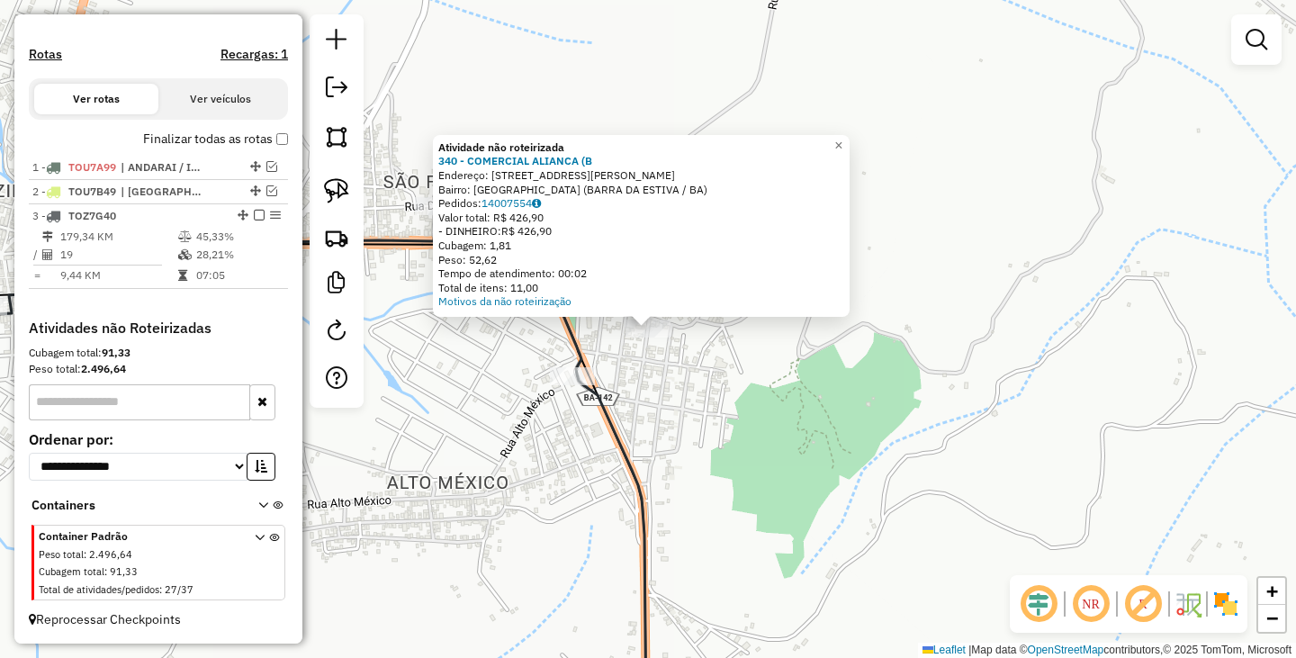
click at [666, 344] on div "Atividade não roteirizada 340 - COMERCIAL ALIANCA (B Endereço: RUA ANA JOAQUINA…" at bounding box center [648, 329] width 1296 height 658
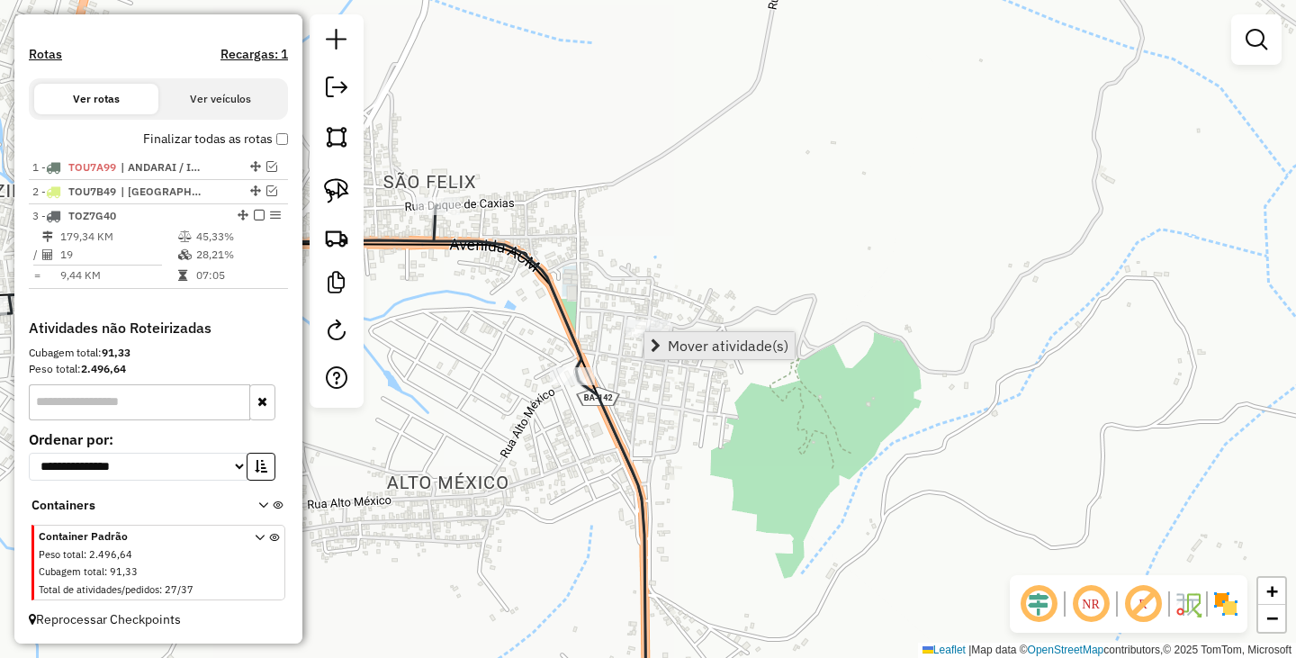
click at [723, 344] on span "Mover atividade(s)" at bounding box center [728, 345] width 121 height 14
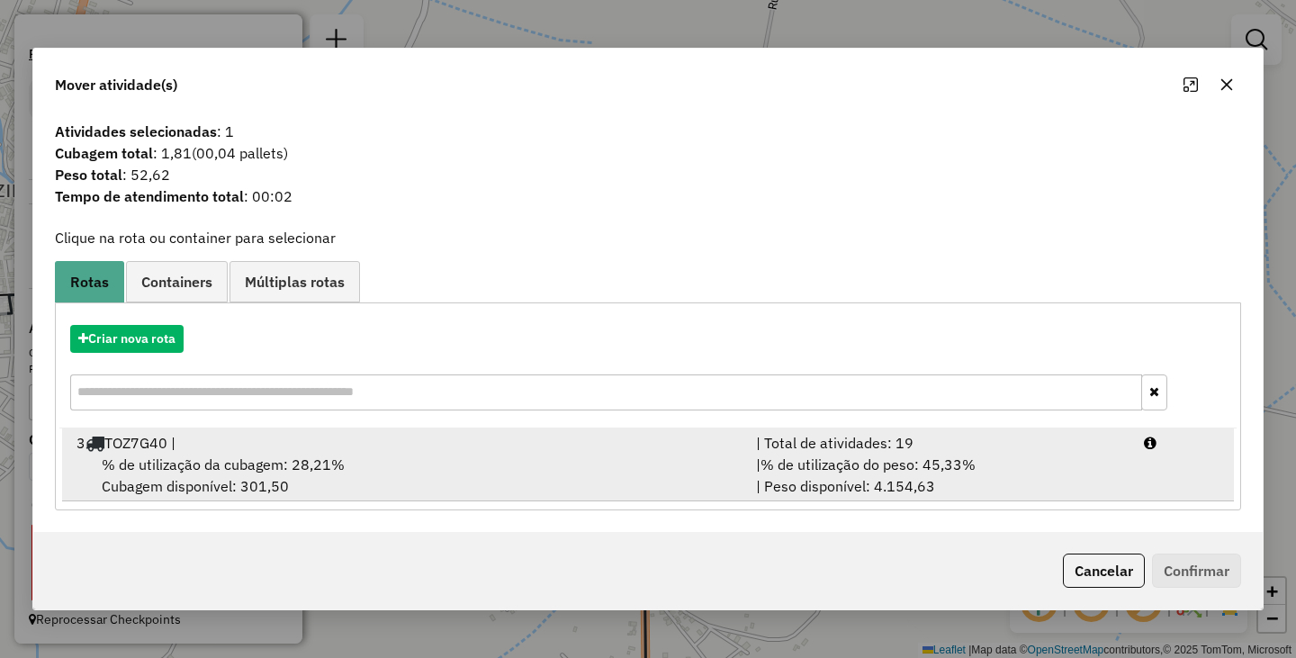
click at [544, 472] on div "% de utilização da cubagem: 28,21% Cubagem disponível: 301,50" at bounding box center [405, 474] width 679 height 43
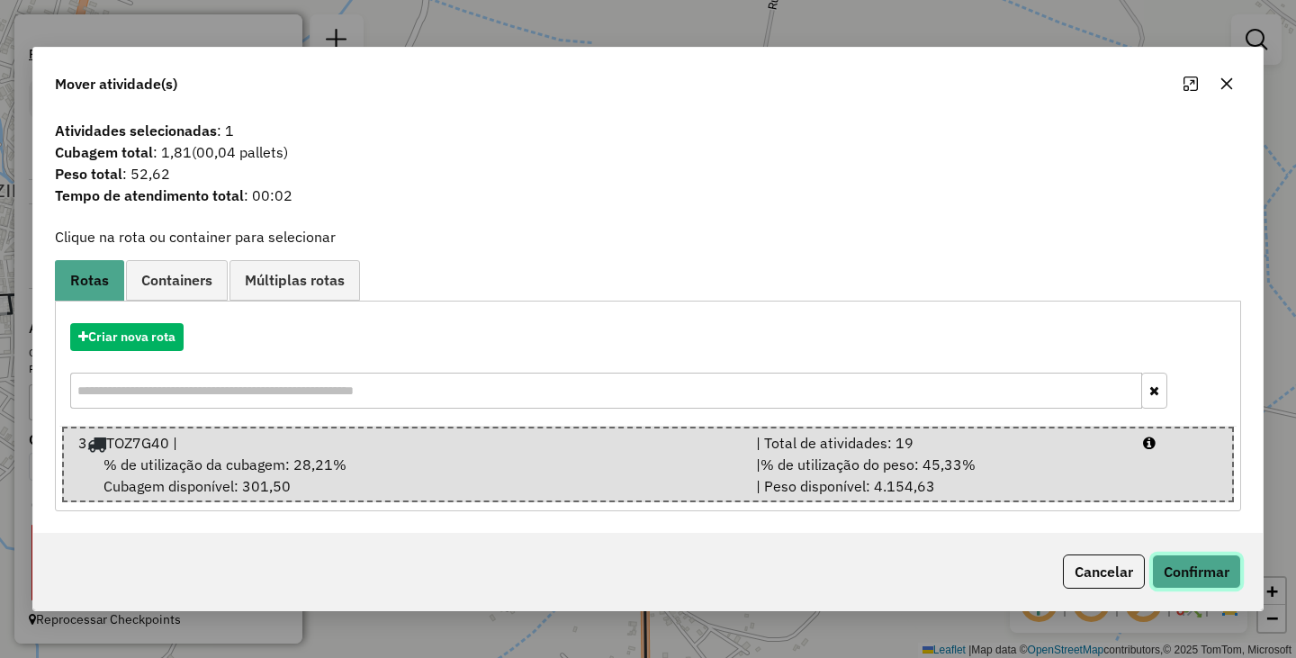
click at [1187, 583] on button "Confirmar" at bounding box center [1196, 571] width 89 height 34
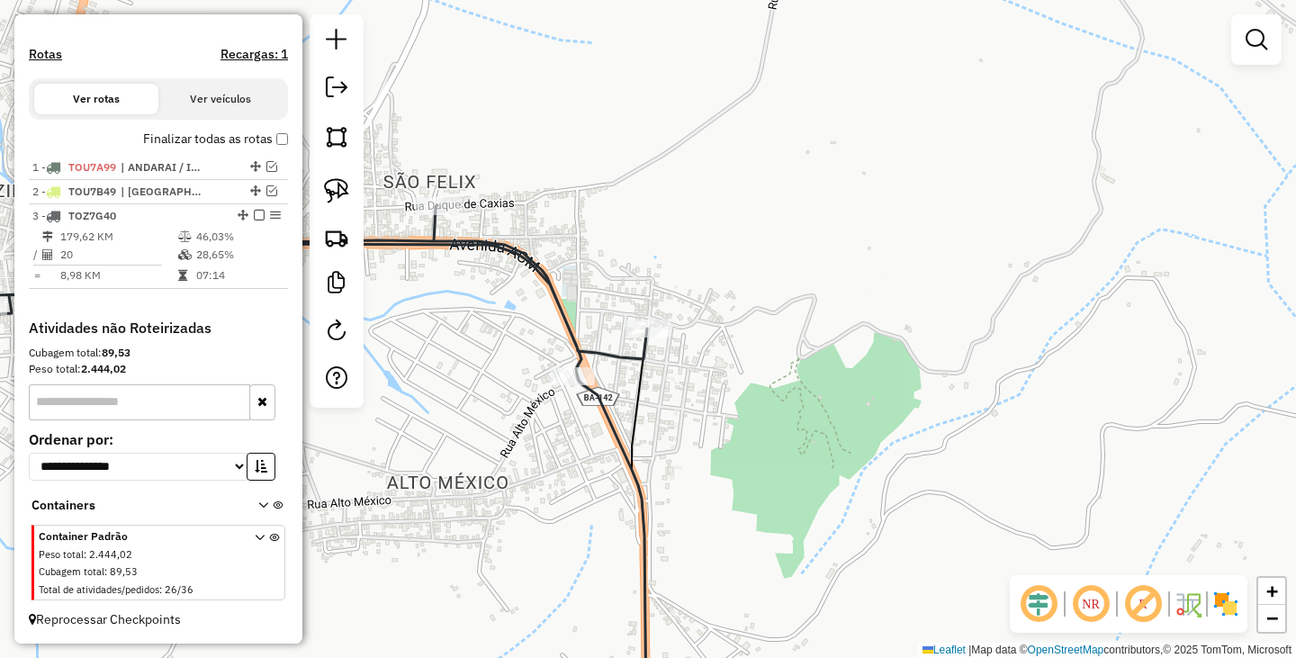
click at [726, 418] on div "Janela de atendimento Grade de atendimento Capacidade Transportadoras Veículos …" at bounding box center [648, 329] width 1296 height 658
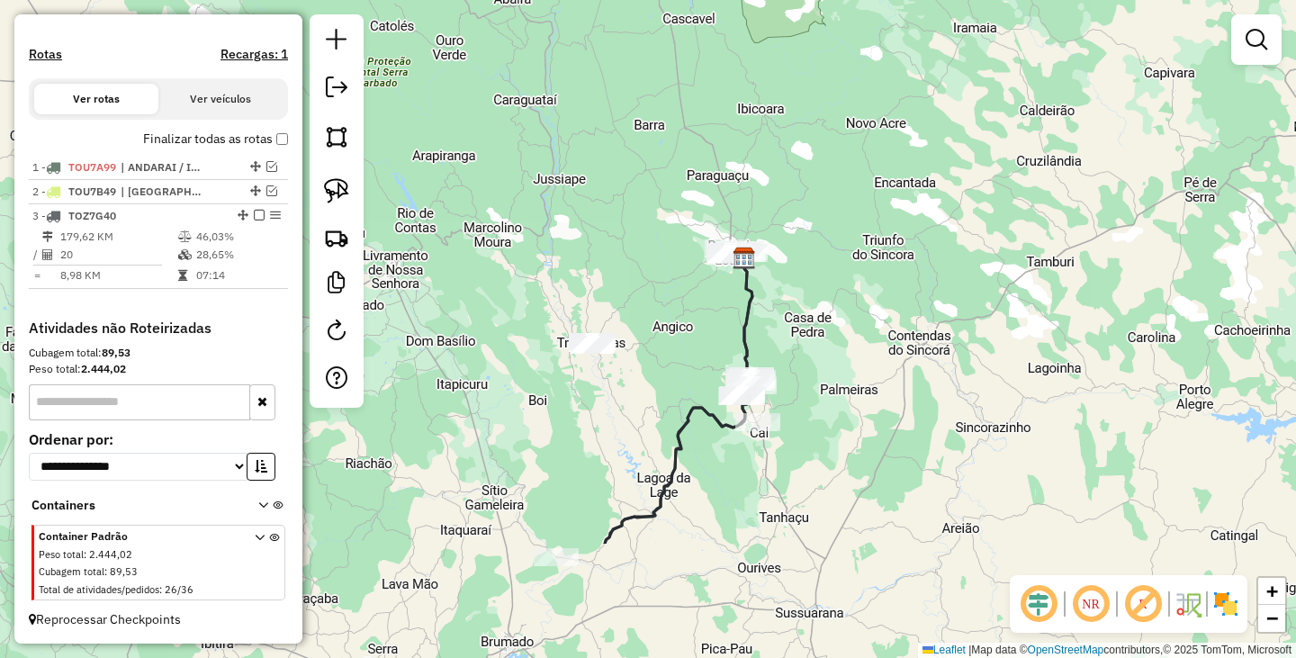
drag, startPoint x: 822, startPoint y: 491, endPoint x: 804, endPoint y: 311, distance: 180.9
click at [804, 311] on div "Janela de atendimento Grade de atendimento Capacidade Transportadoras Veículos …" at bounding box center [648, 329] width 1296 height 658
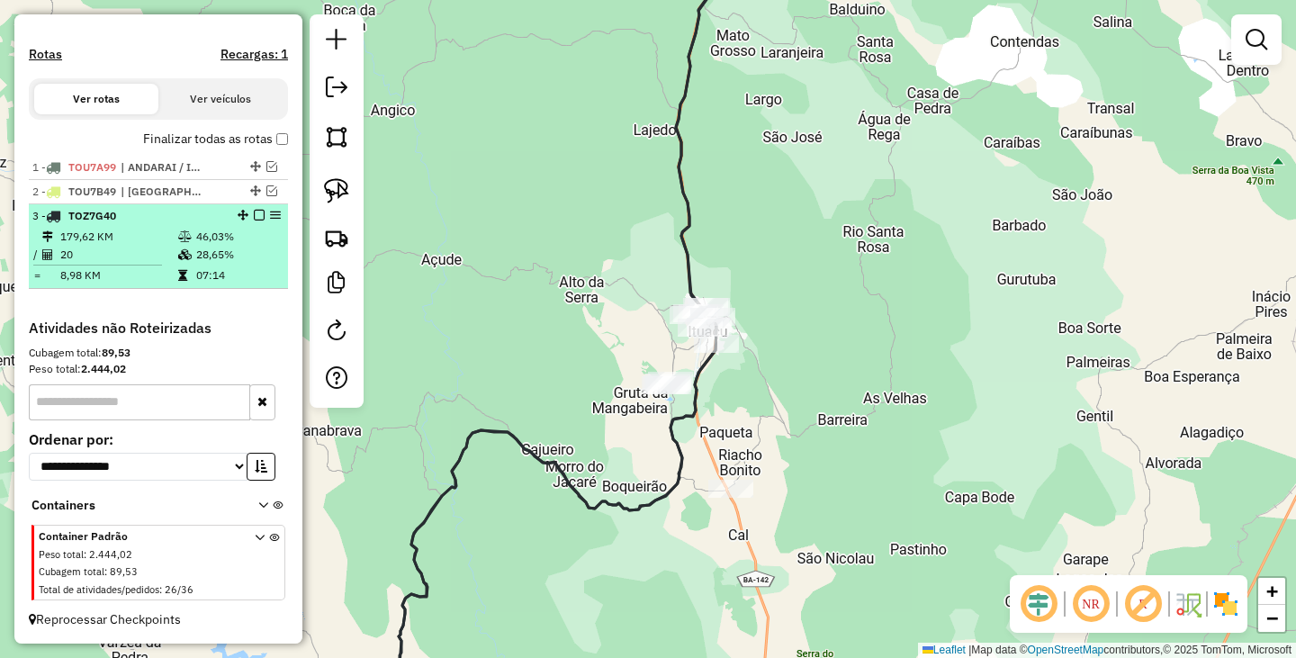
click at [257, 213] on em at bounding box center [259, 215] width 11 height 11
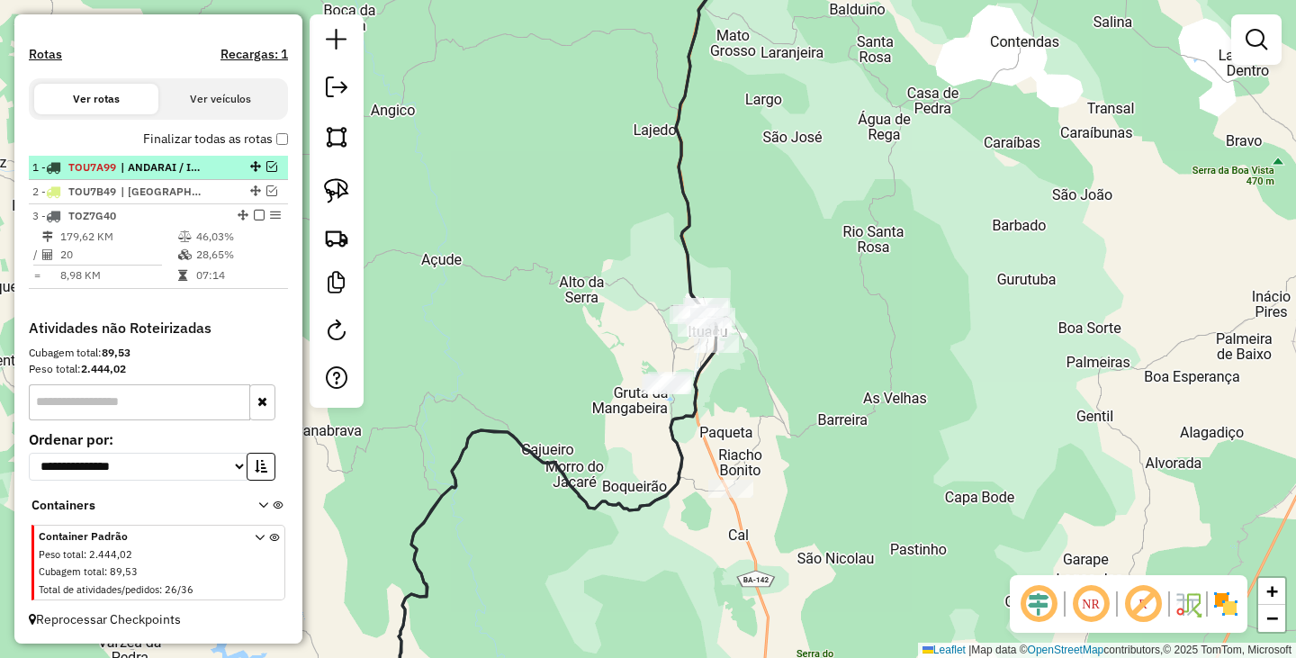
scroll to position [495, 0]
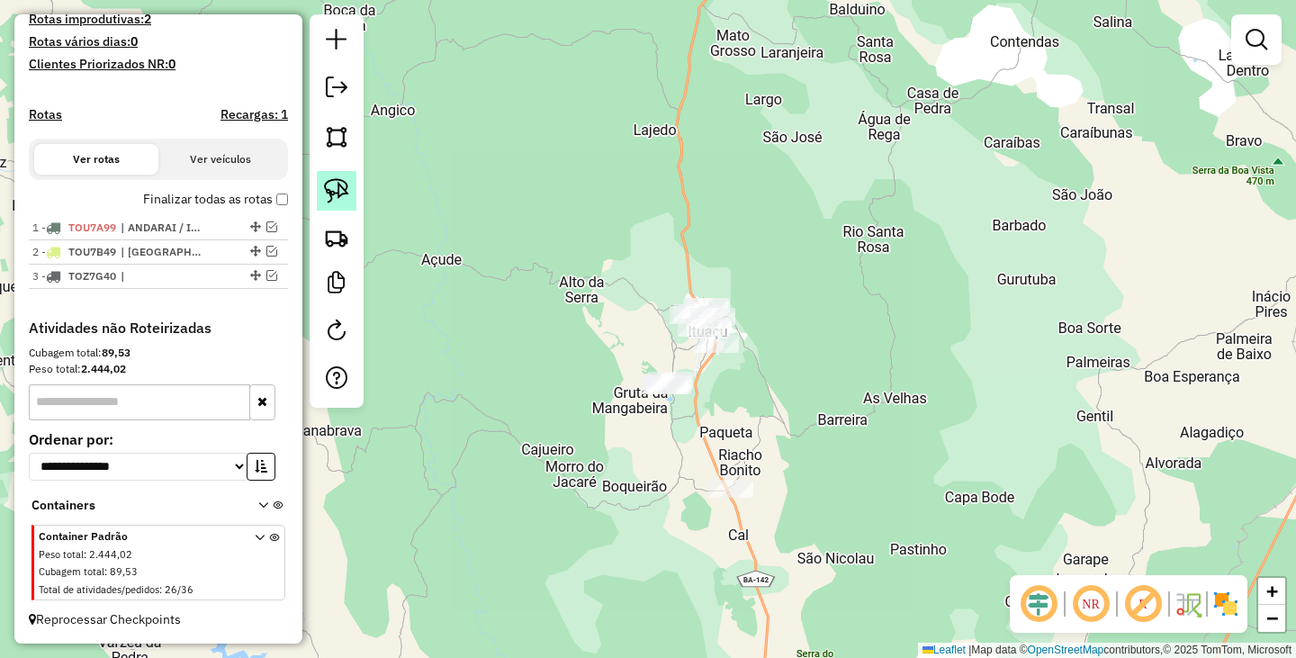
click at [337, 183] on img at bounding box center [336, 190] width 25 height 25
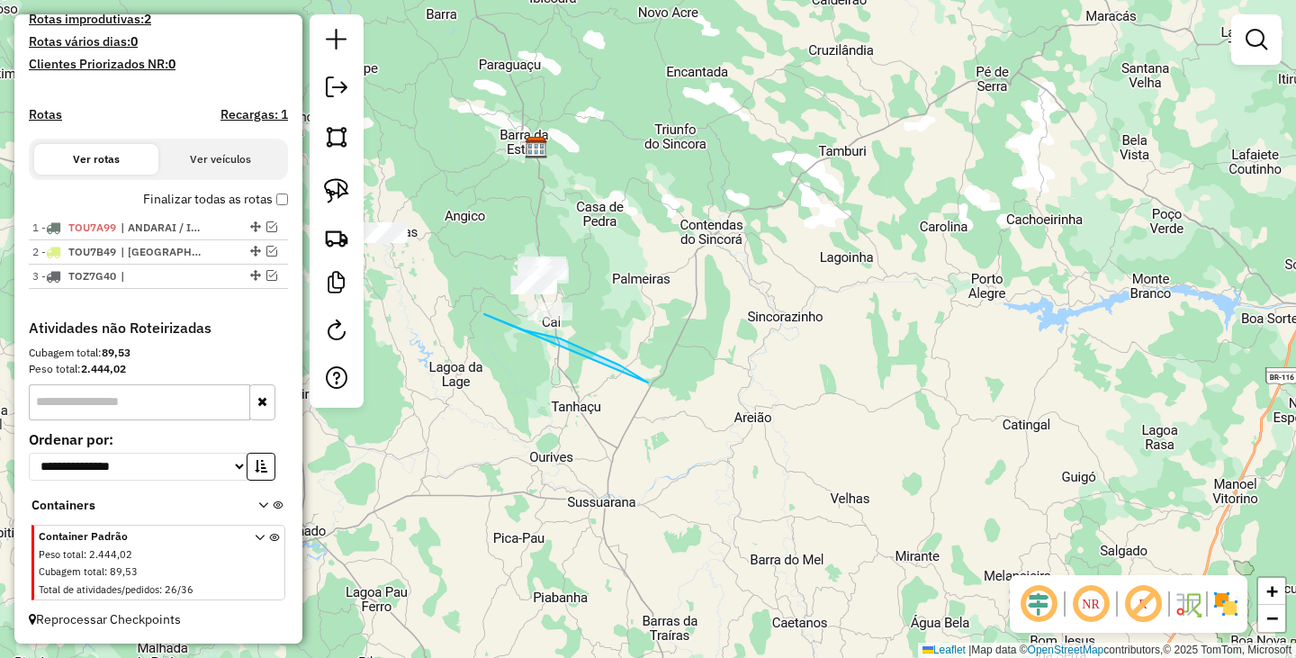
drag, startPoint x: 484, startPoint y: 314, endPoint x: 580, endPoint y: 390, distance: 122.4
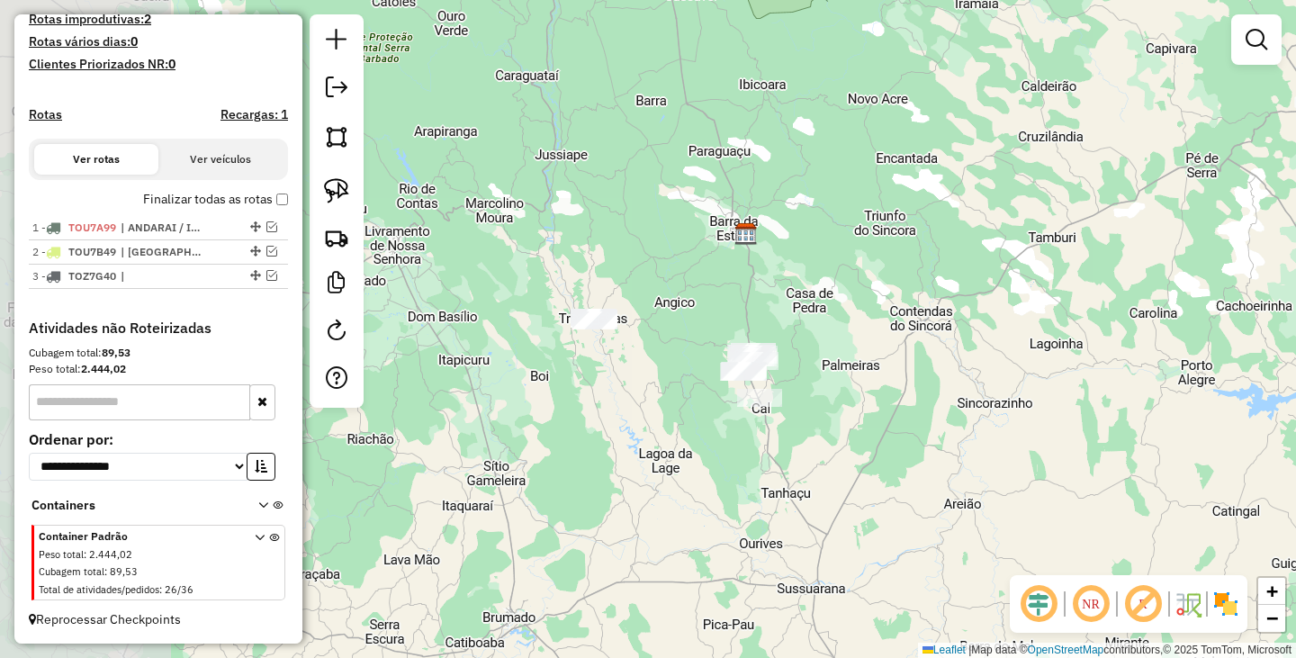
drag, startPoint x: 468, startPoint y: 357, endPoint x: 678, endPoint y: 444, distance: 227.1
click at [678, 444] on div "Janela de atendimento Grade de atendimento Capacidade Transportadoras Veículos …" at bounding box center [648, 329] width 1296 height 658
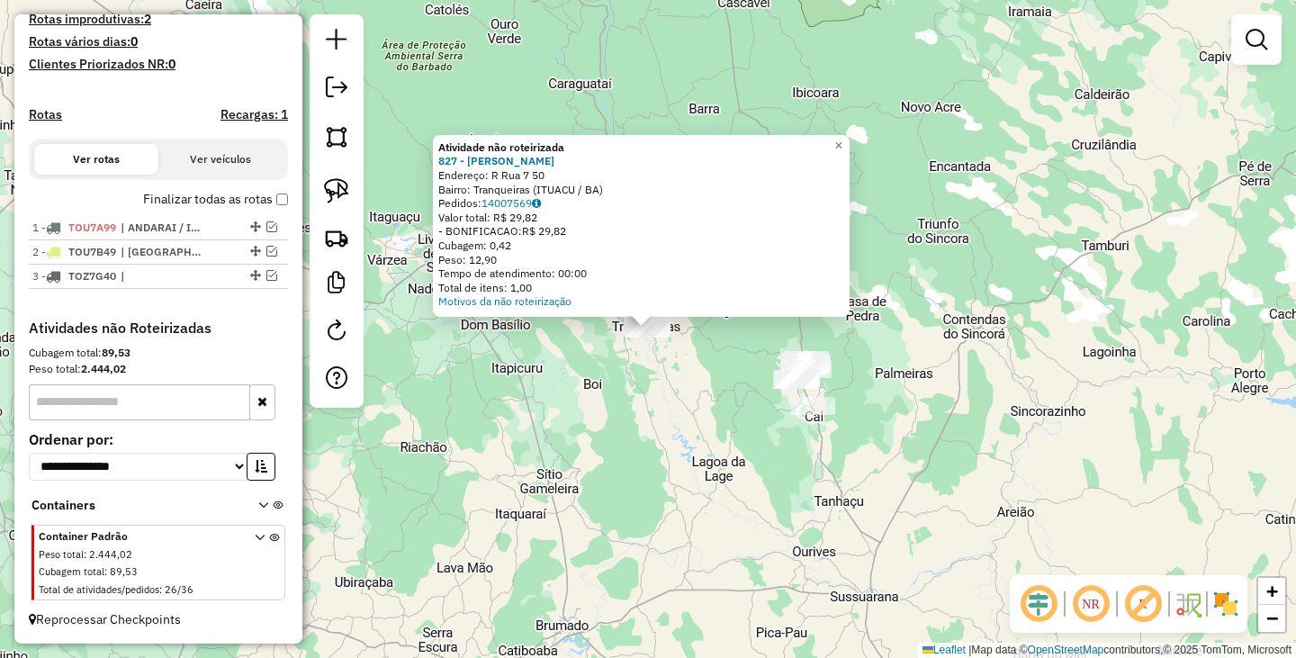
click at [611, 391] on div "Atividade não roteirizada 827 - Maria de Lourdes Que Endereço: R Rua 7 50 Bairr…" at bounding box center [648, 329] width 1296 height 658
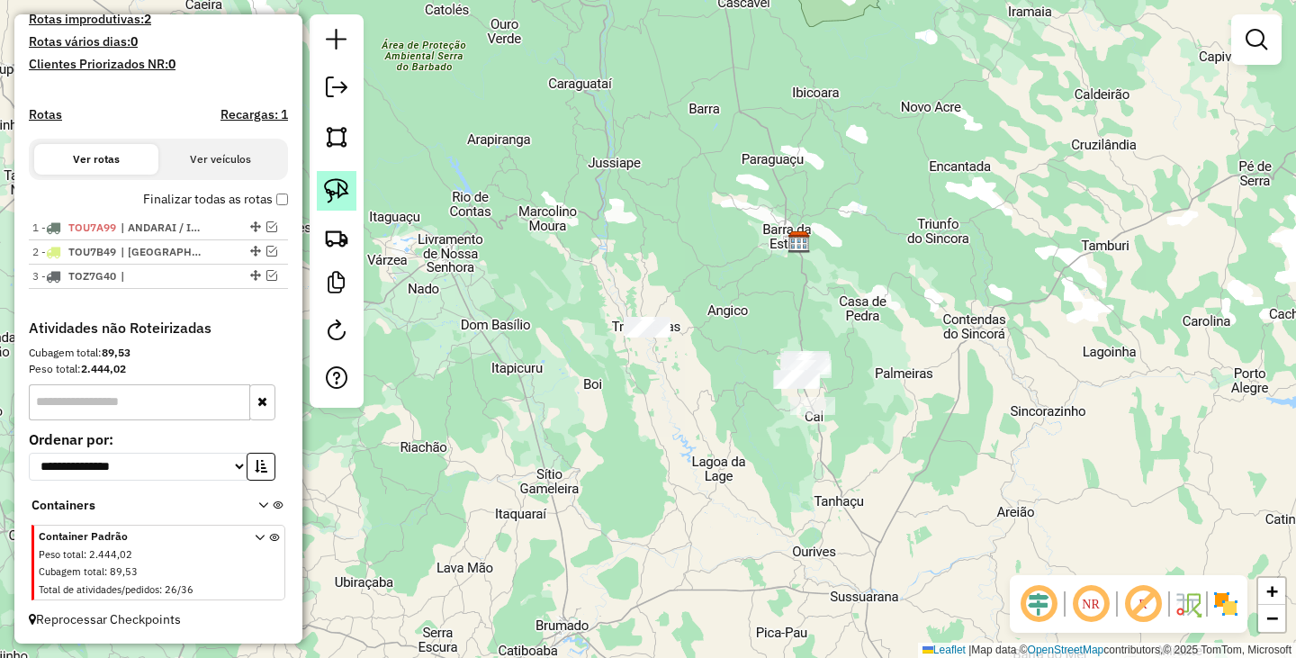
click at [339, 194] on img at bounding box center [336, 190] width 25 height 25
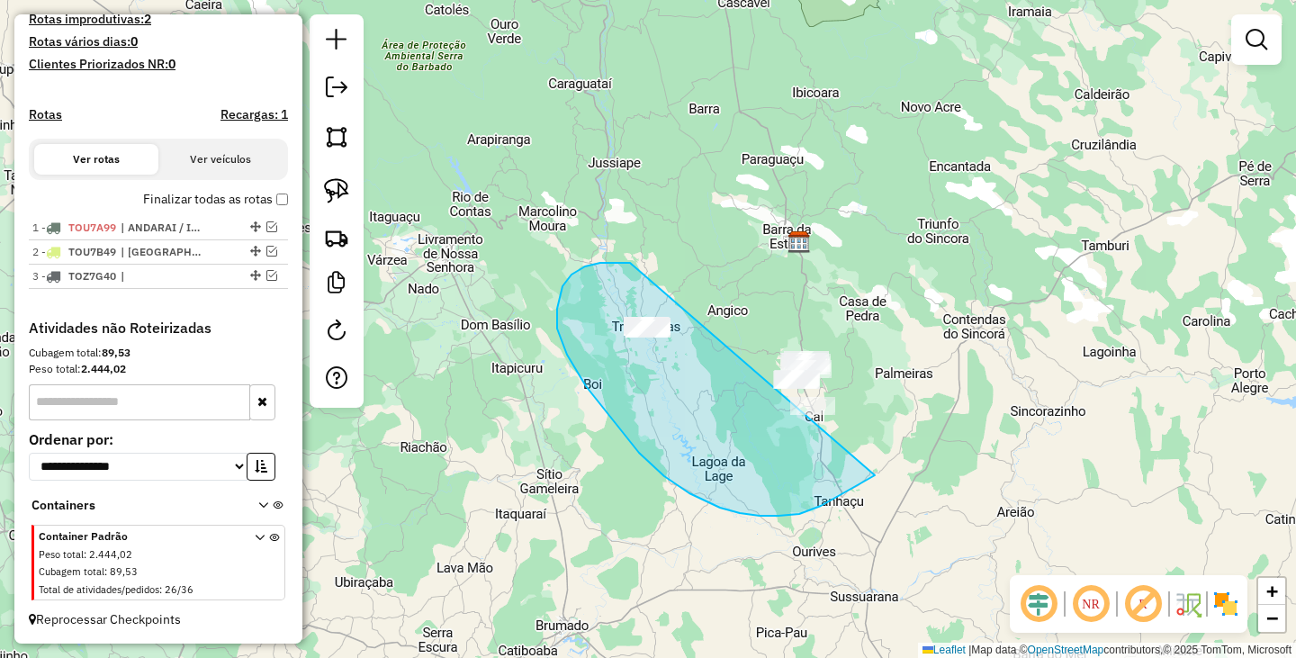
drag, startPoint x: 611, startPoint y: 263, endPoint x: 907, endPoint y: 337, distance: 305.1
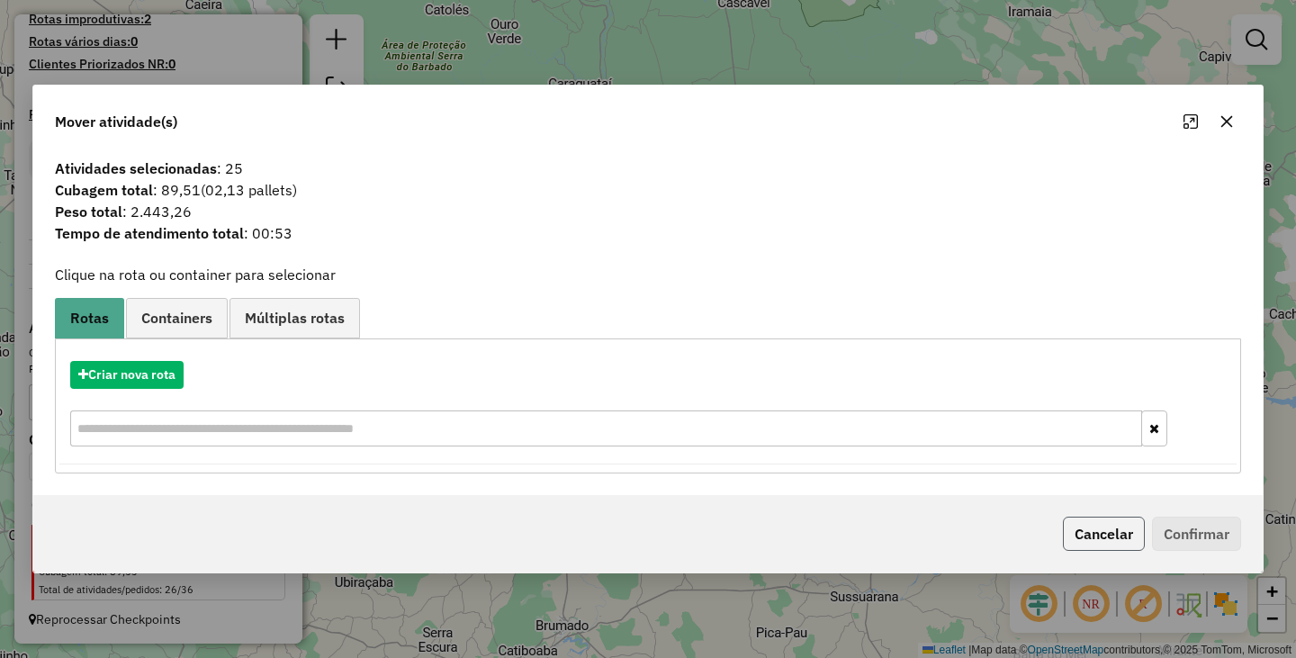
click at [1100, 520] on button "Cancelar" at bounding box center [1104, 533] width 82 height 34
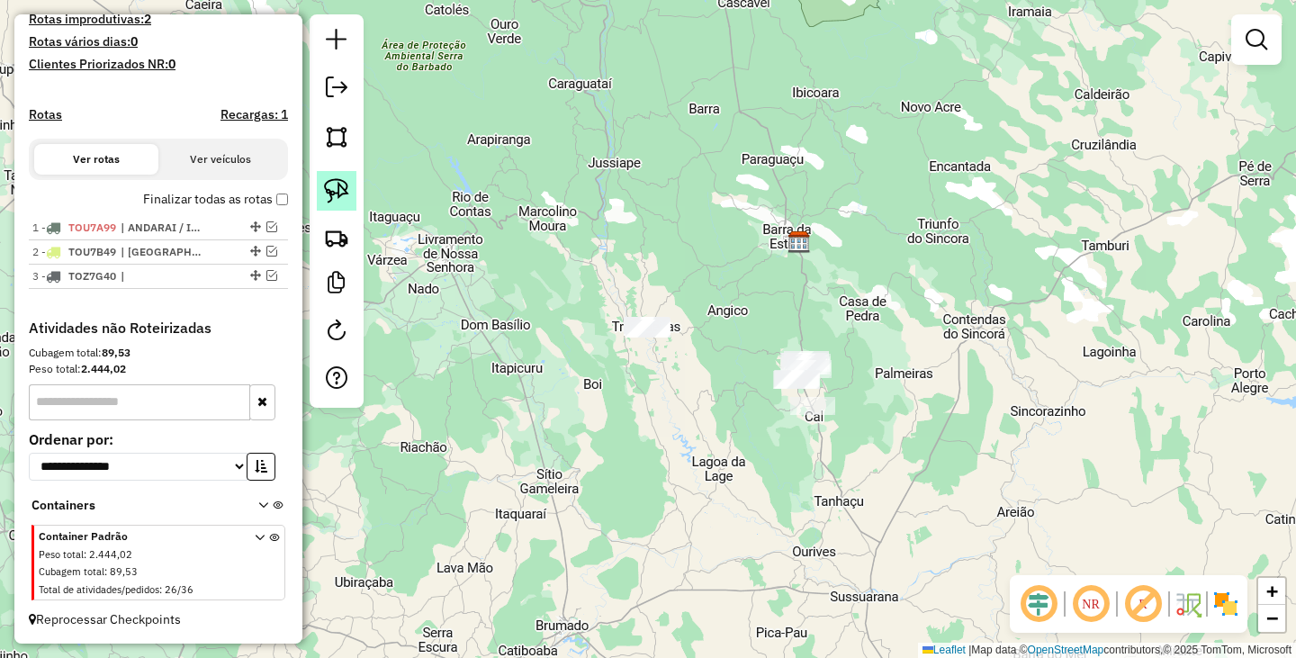
click at [346, 201] on img at bounding box center [336, 190] width 25 height 25
drag, startPoint x: 749, startPoint y: 346, endPoint x: 906, endPoint y: 349, distance: 157.5
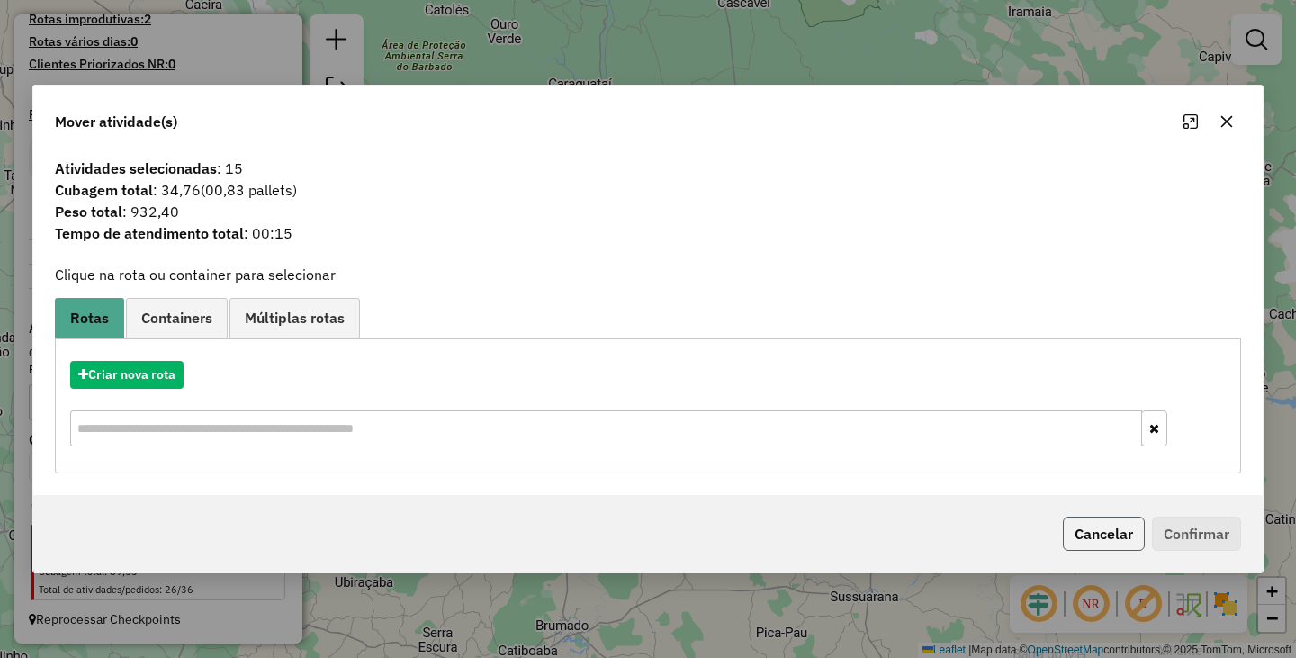
click at [1091, 534] on button "Cancelar" at bounding box center [1104, 533] width 82 height 34
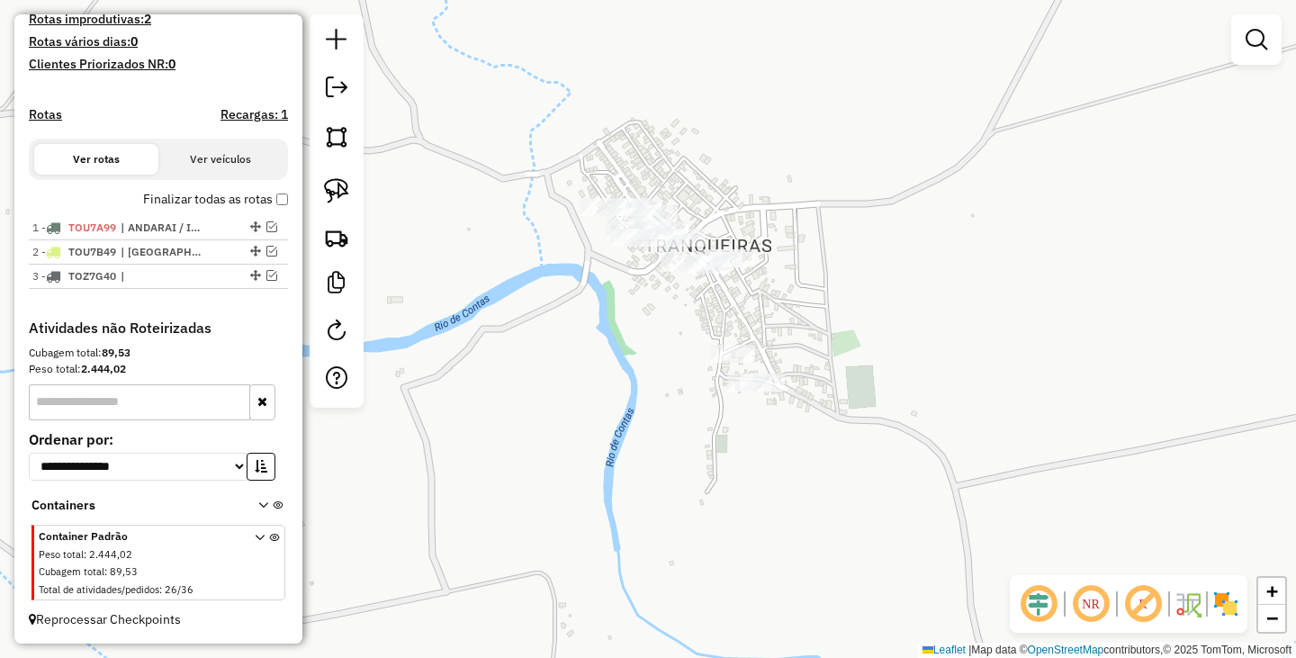
drag, startPoint x: 914, startPoint y: 323, endPoint x: 710, endPoint y: 346, distance: 205.6
click at [710, 346] on div "Janela de atendimento Grade de atendimento Capacidade Transportadoras Veículos …" at bounding box center [648, 329] width 1296 height 658
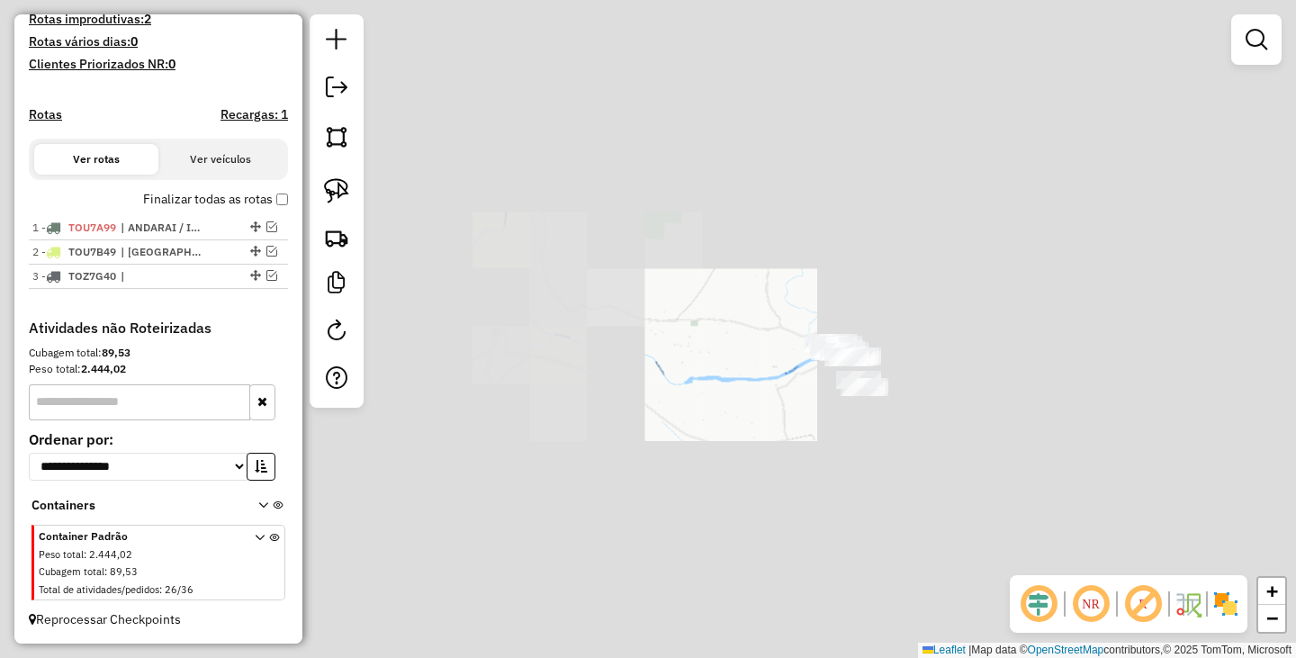
drag, startPoint x: 1100, startPoint y: 412, endPoint x: 710, endPoint y: 414, distance: 390.5
click at [728, 414] on div "Janela de atendimento Grade de atendimento Capacidade Transportadoras Veículos …" at bounding box center [648, 329] width 1296 height 658
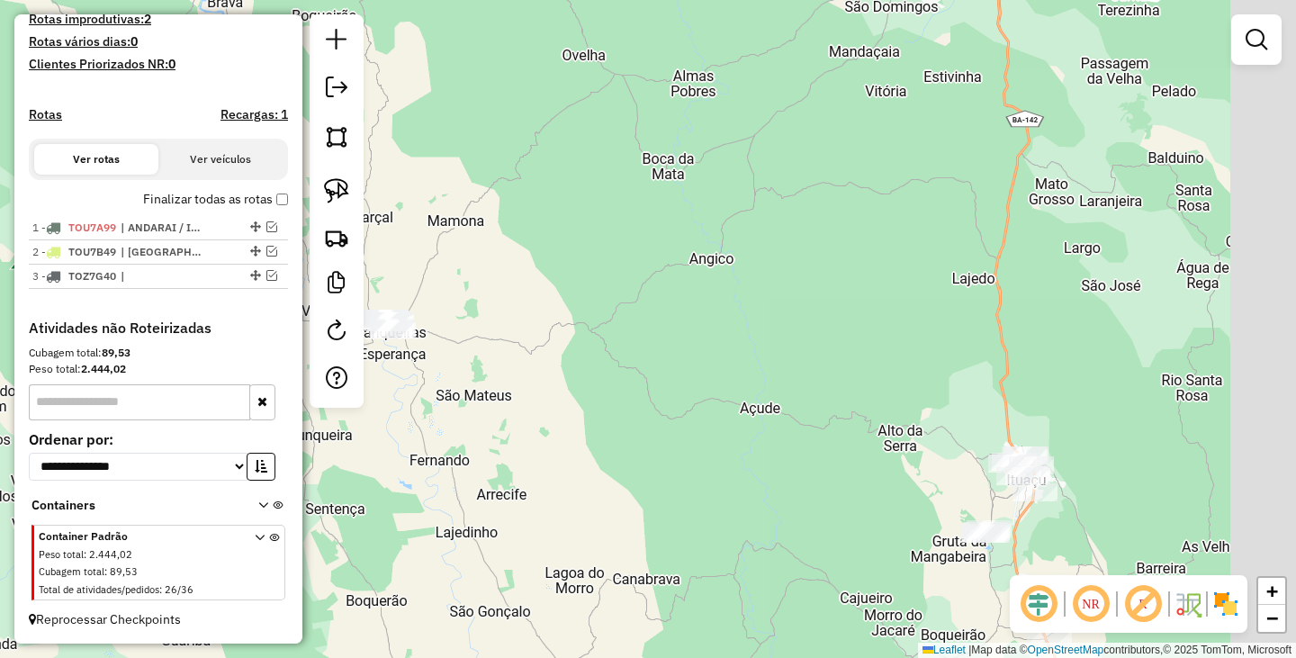
drag, startPoint x: 719, startPoint y: 393, endPoint x: 567, endPoint y: 344, distance: 159.9
click at [576, 350] on div "Janela de atendimento Grade de atendimento Capacidade Transportadoras Veículos …" at bounding box center [648, 329] width 1296 height 658
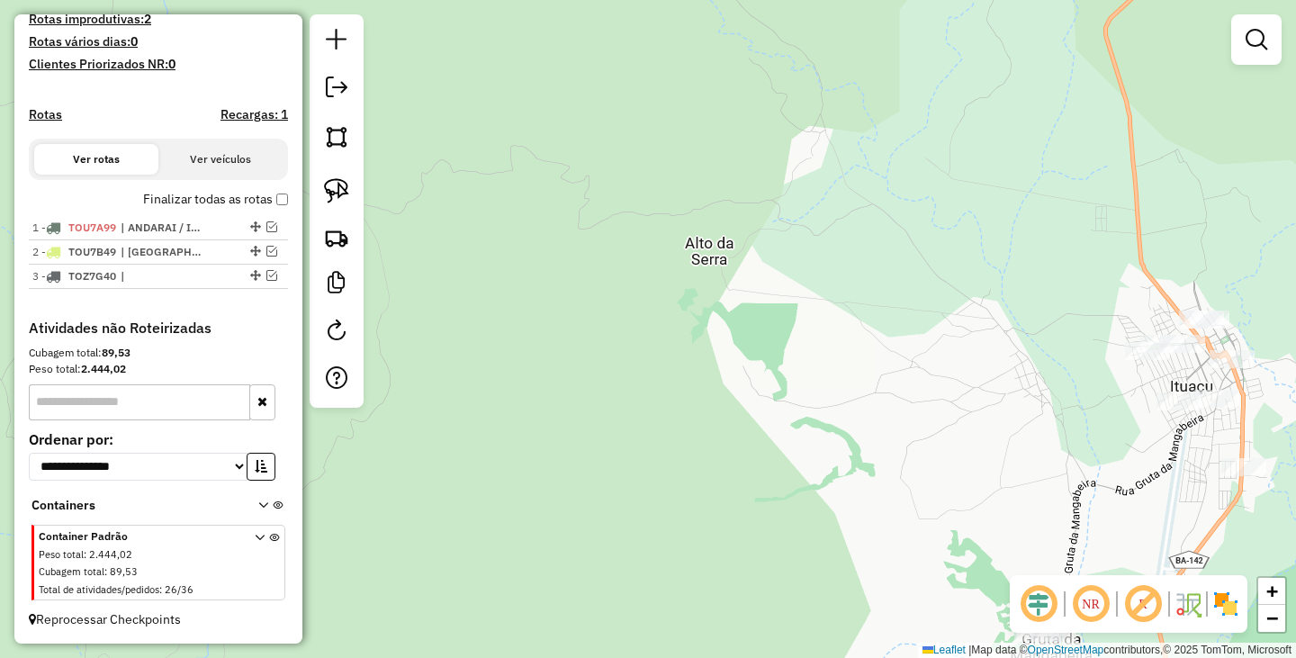
drag, startPoint x: 1031, startPoint y: 409, endPoint x: 702, endPoint y: 286, distance: 351.6
click at [702, 286] on div "Janela de atendimento Grade de atendimento Capacidade Transportadoras Veículos …" at bounding box center [648, 329] width 1296 height 658
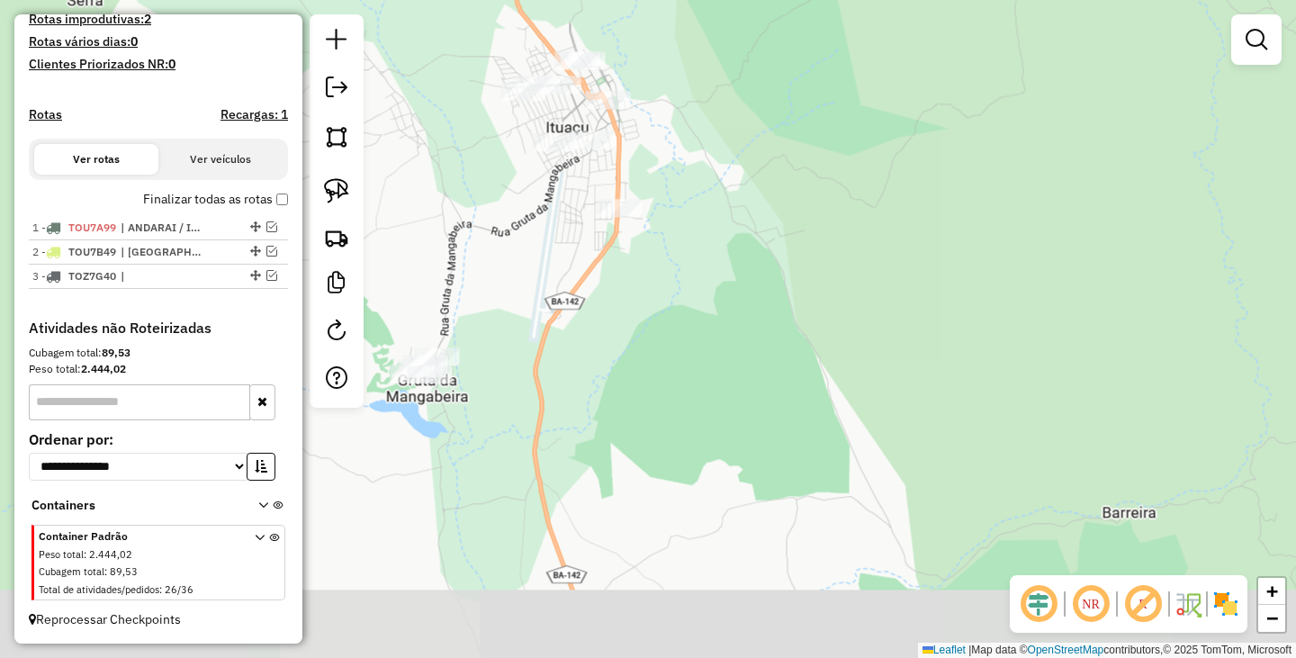
drag, startPoint x: 686, startPoint y: 287, endPoint x: 772, endPoint y: 328, distance: 95.4
click at [772, 328] on div "Janela de atendimento Grade de atendimento Capacidade Transportadoras Veículos …" at bounding box center [648, 329] width 1296 height 658
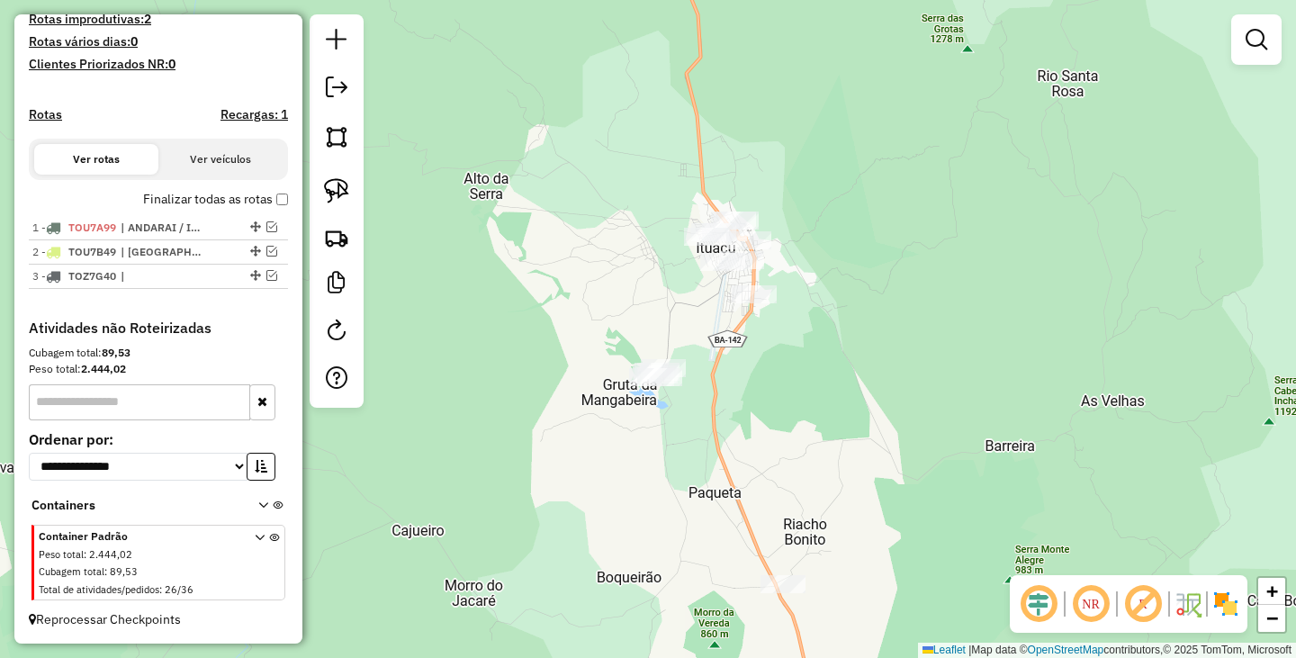
drag, startPoint x: 786, startPoint y: 375, endPoint x: 786, endPoint y: 387, distance: 11.7
click at [786, 387] on div "Janela de atendimento Grade de atendimento Capacidade Transportadoras Veículos …" at bounding box center [648, 329] width 1296 height 658
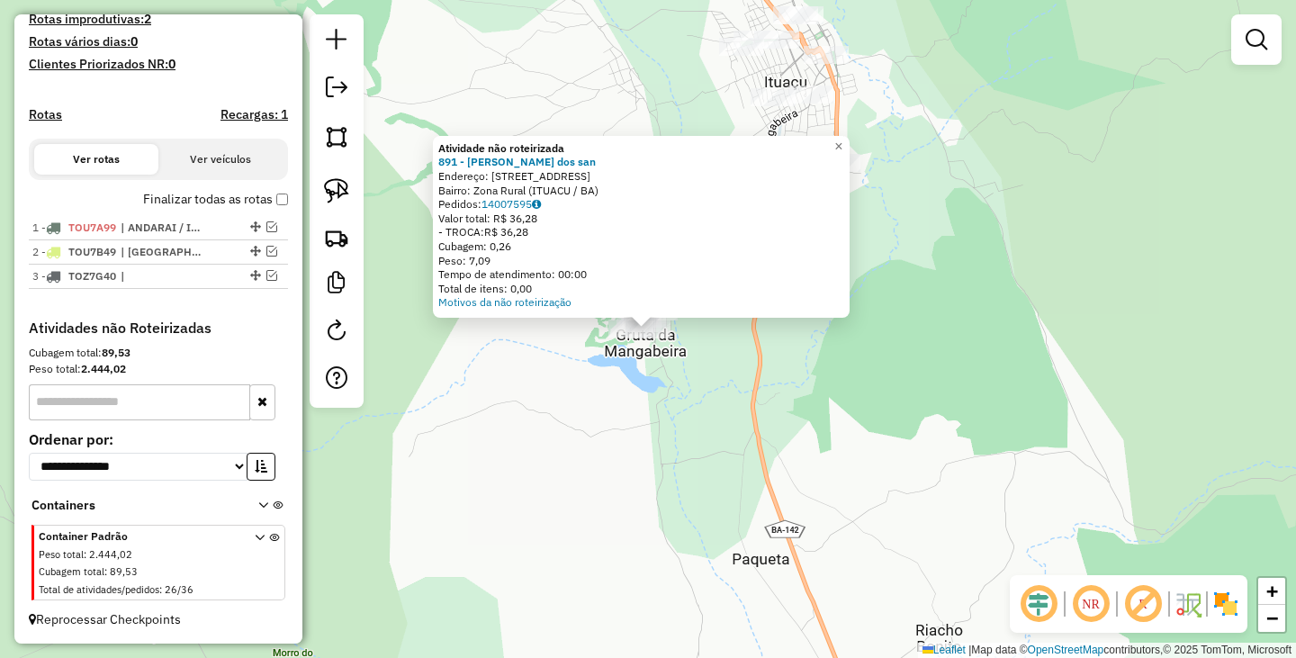
click at [701, 389] on div "Atividade não roteirizada 891 - Joao Batista dos san Endereço: R Rua do meio 1 …" at bounding box center [648, 329] width 1296 height 658
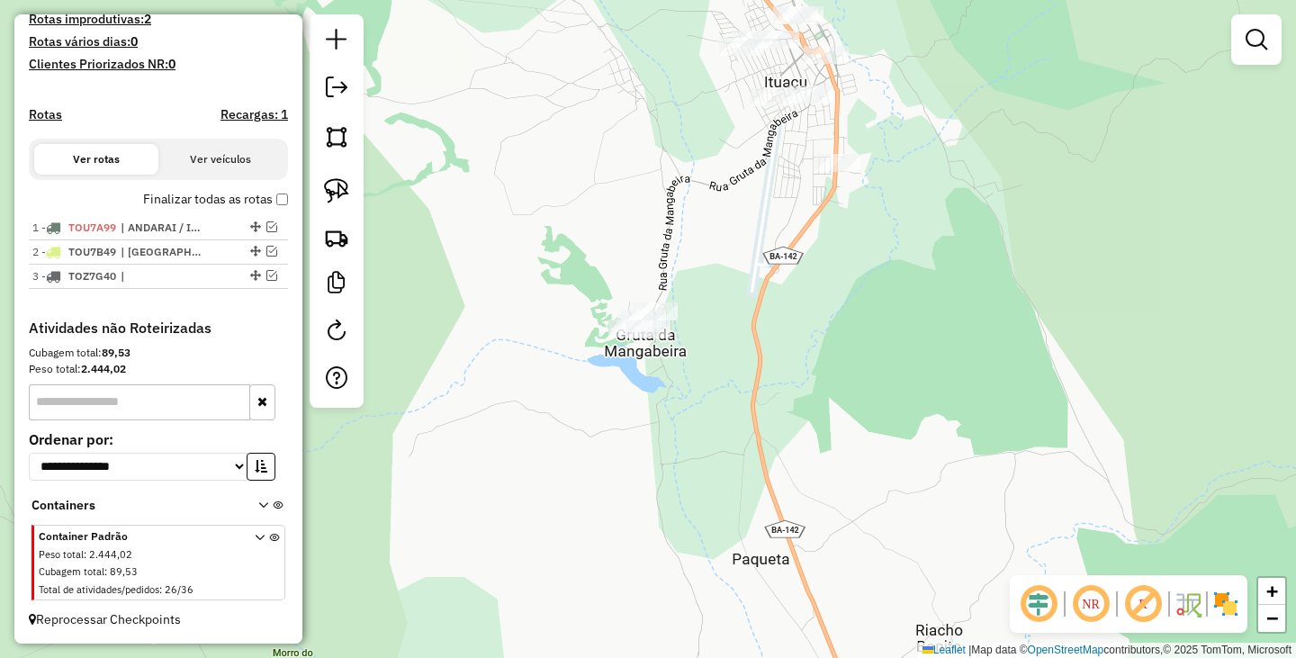
click at [835, 172] on div at bounding box center [837, 163] width 45 height 18
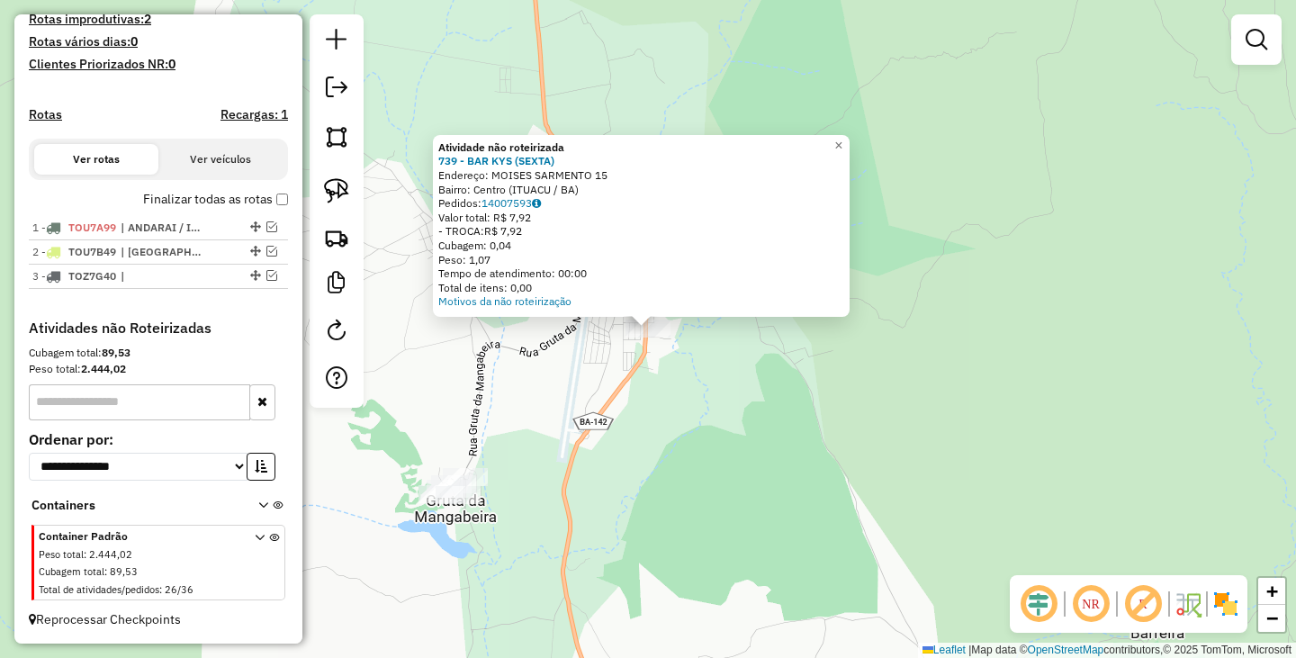
click at [740, 404] on div "Atividade não roteirizada 739 - BAR KYS (SEXTA) Endereço: MOISES SARMENTO 15 Ba…" at bounding box center [648, 329] width 1296 height 658
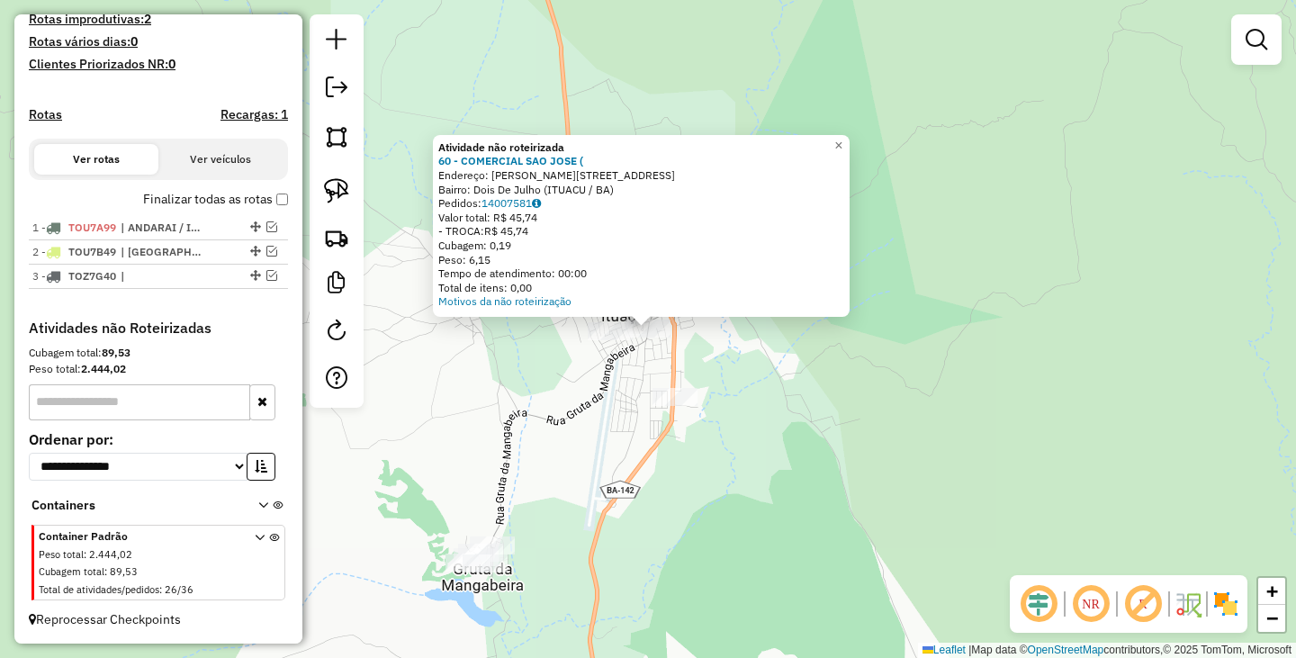
click at [557, 341] on div "Atividade não roteirizada 60 - COMERCIAL SAO JOSE ( Endereço: R CASTRO ALVES 10…" at bounding box center [648, 329] width 1296 height 658
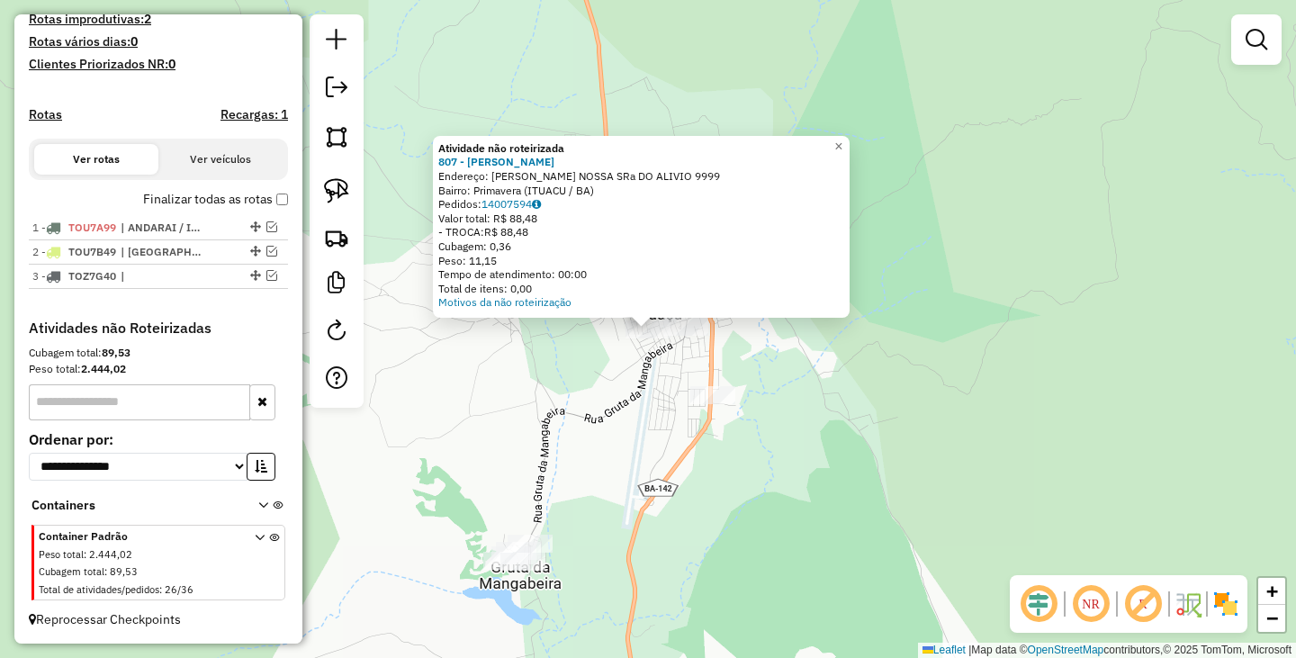
click at [825, 385] on div "Atividade não roteirizada 807 - CLAUDINEI OLIVEIRA S Endereço: R R. NOSSA SRa D…" at bounding box center [648, 329] width 1296 height 658
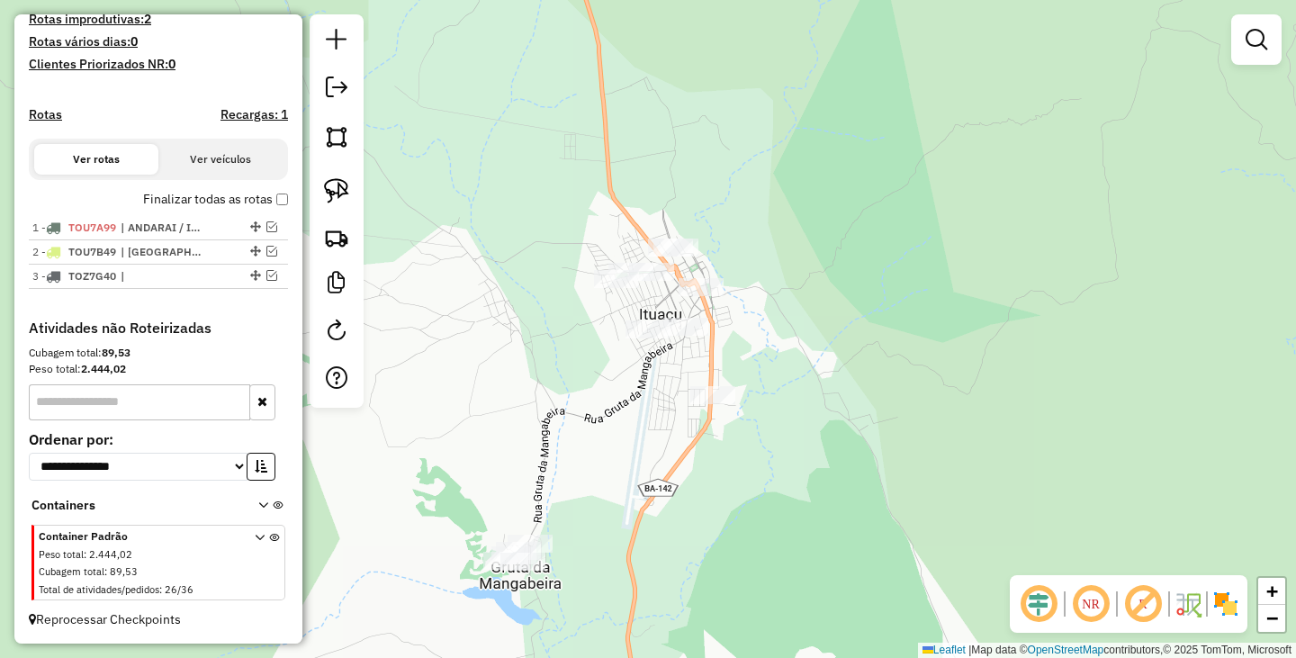
drag, startPoint x: 790, startPoint y: 365, endPoint x: 824, endPoint y: 491, distance: 130.5
click at [824, 491] on div "Janela de atendimento Grade de atendimento Capacidade Transportadoras Veículos …" at bounding box center [648, 329] width 1296 height 658
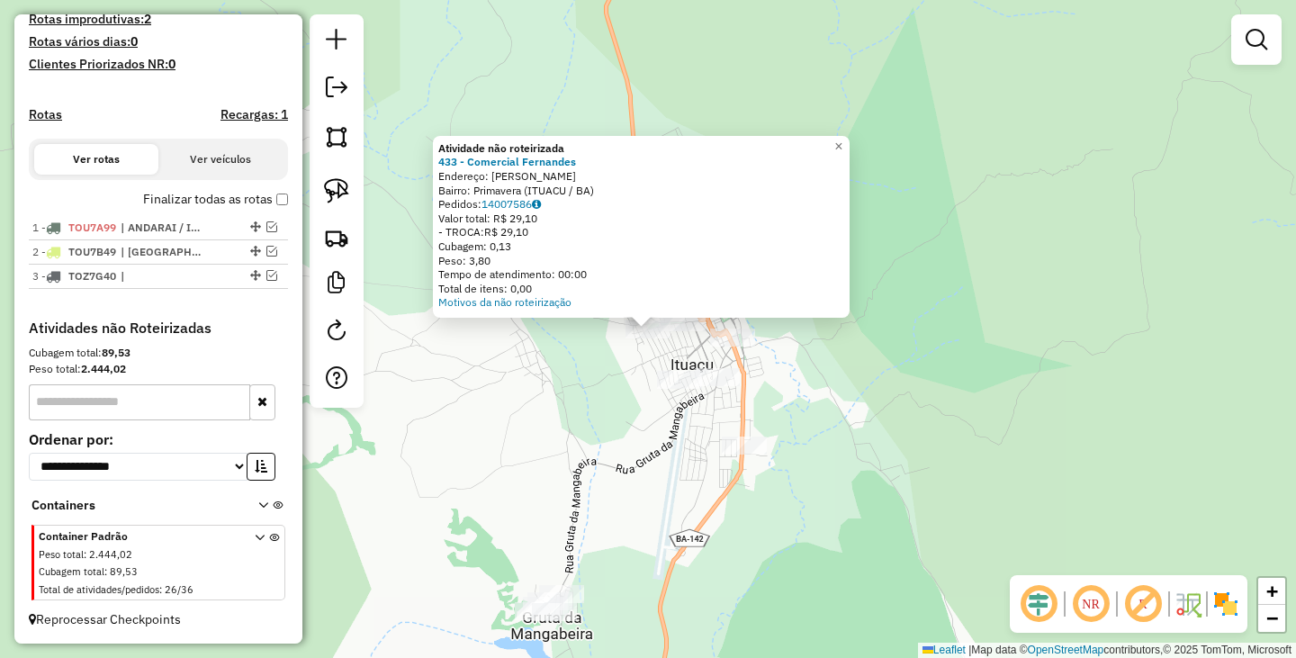
click at [690, 516] on div "Atividade não roteirizada 433 - Comercial Fernandes Endereço: Aurelio Bonfim SN…" at bounding box center [648, 329] width 1296 height 658
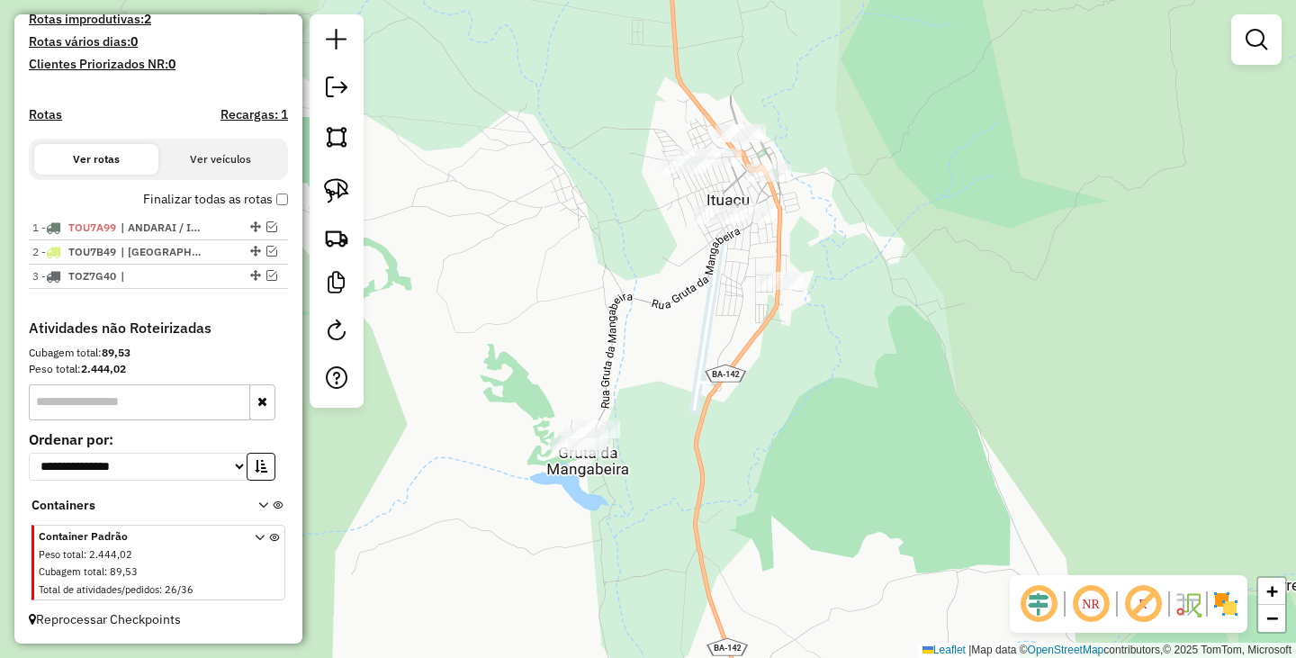
drag, startPoint x: 681, startPoint y: 427, endPoint x: 687, endPoint y: 368, distance: 58.7
click at [687, 377] on div "Janela de atendimento Grade de atendimento Capacidade Transportadoras Veículos …" at bounding box center [648, 329] width 1296 height 658
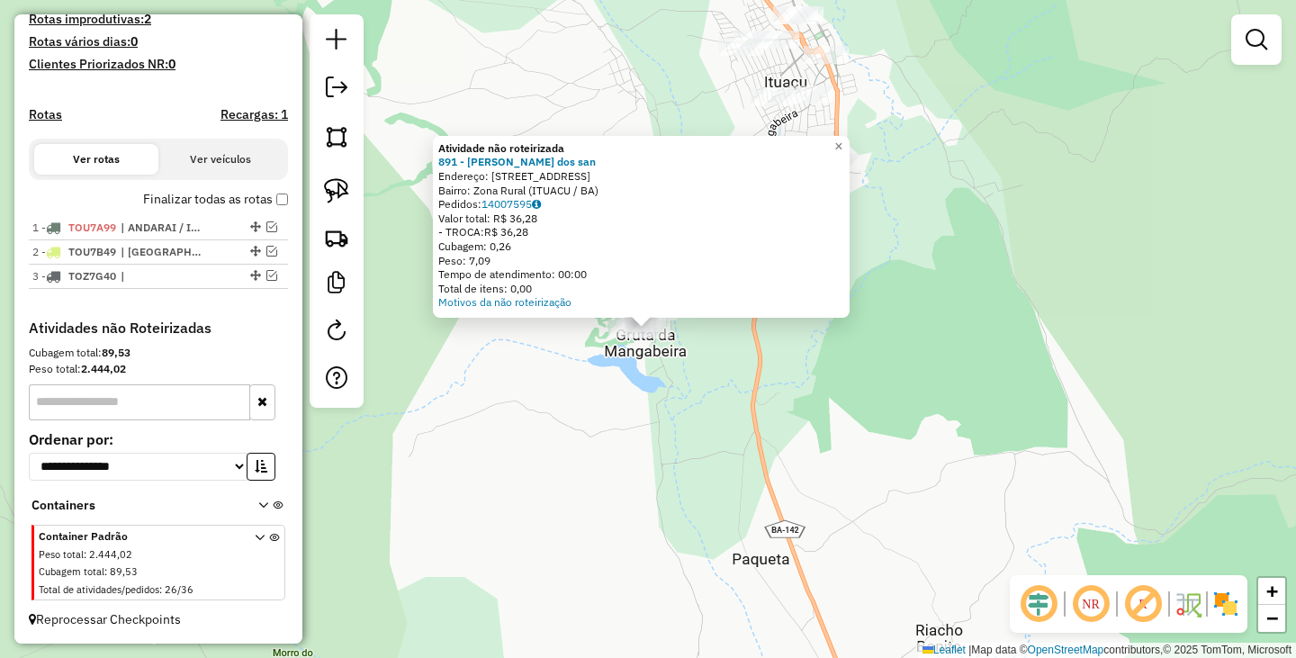
click at [674, 458] on div "Atividade não roteirizada 891 - Joao Batista dos san Endereço: R Rua do meio 1 …" at bounding box center [648, 329] width 1296 height 658
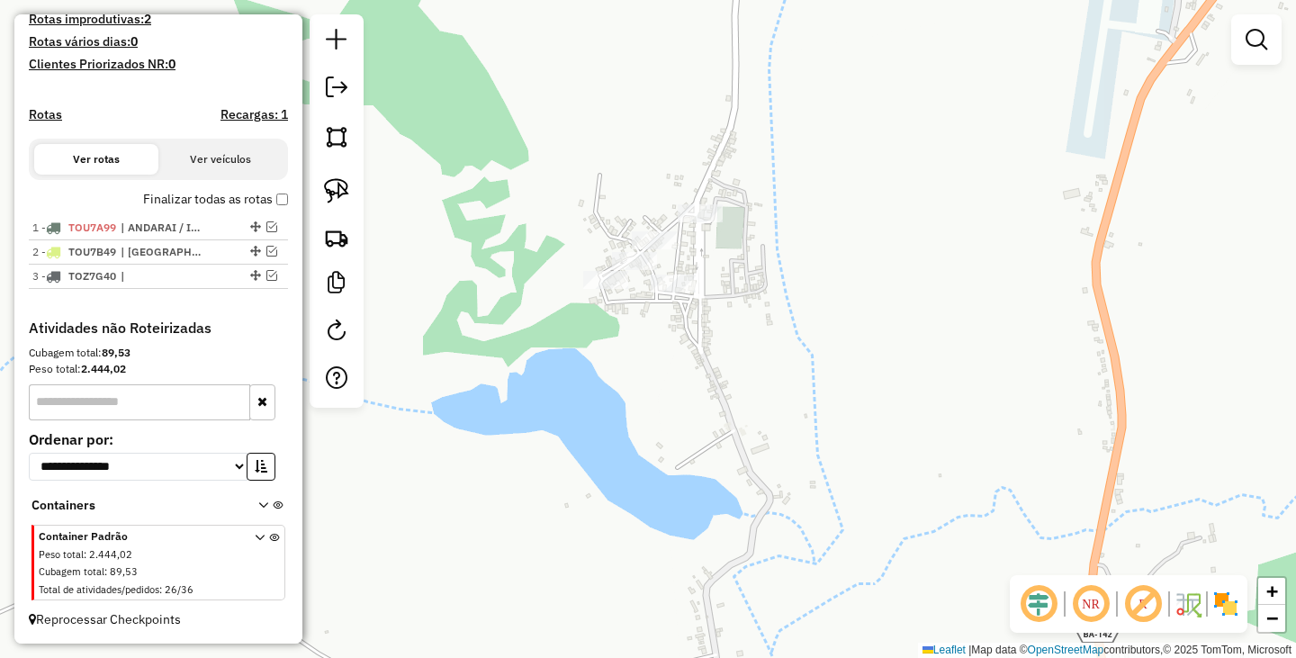
drag, startPoint x: 636, startPoint y: 261, endPoint x: 643, endPoint y: 330, distance: 69.7
click at [643, 330] on div "Janela de atendimento Grade de atendimento Capacidade Transportadoras Veículos …" at bounding box center [648, 329] width 1296 height 658
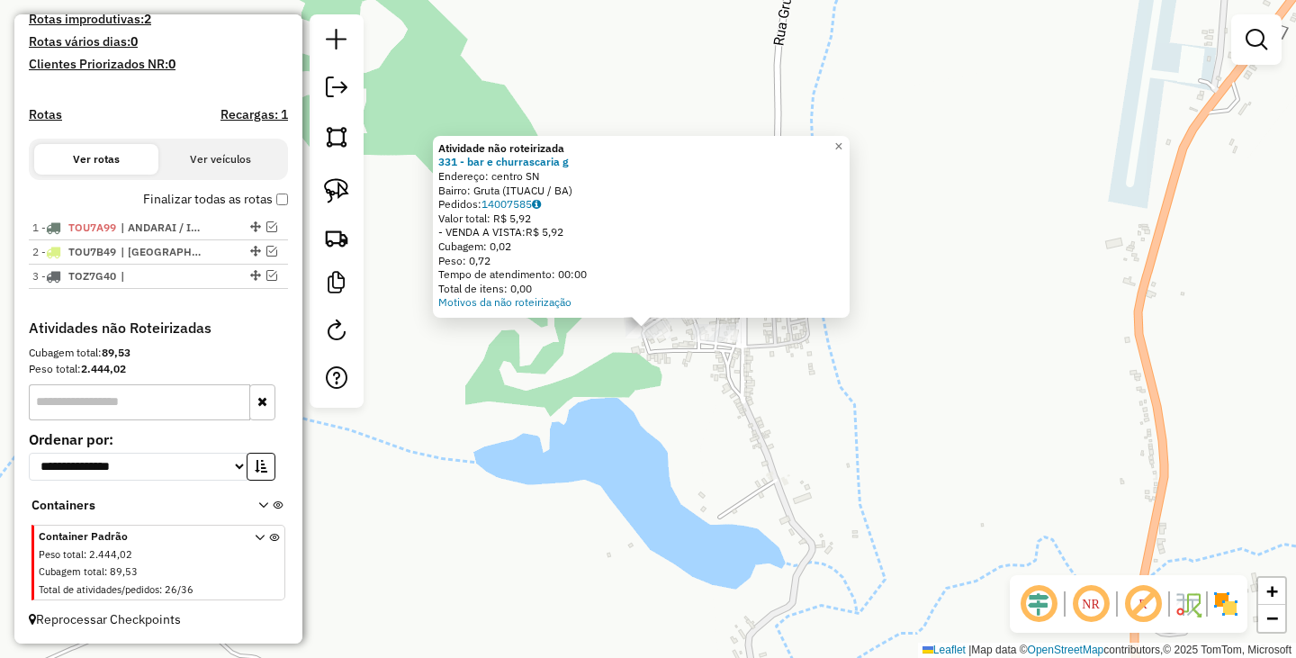
click at [676, 388] on div "Atividade não roteirizada 331 - bar e churrascaria g Endereço: centro SN Bairro…" at bounding box center [648, 329] width 1296 height 658
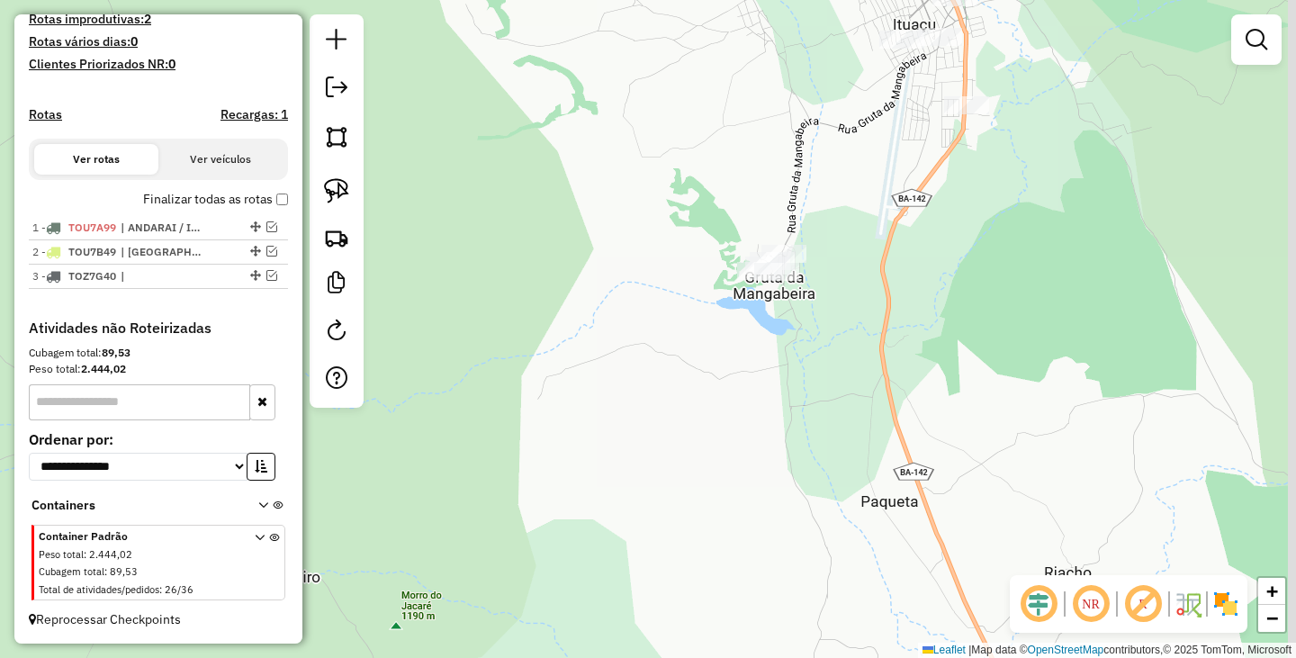
drag, startPoint x: 902, startPoint y: 346, endPoint x: 804, endPoint y: 122, distance: 244.9
click at [831, 146] on div "Janela de atendimento Grade de atendimento Capacidade Transportadoras Veículos …" at bounding box center [648, 329] width 1296 height 658
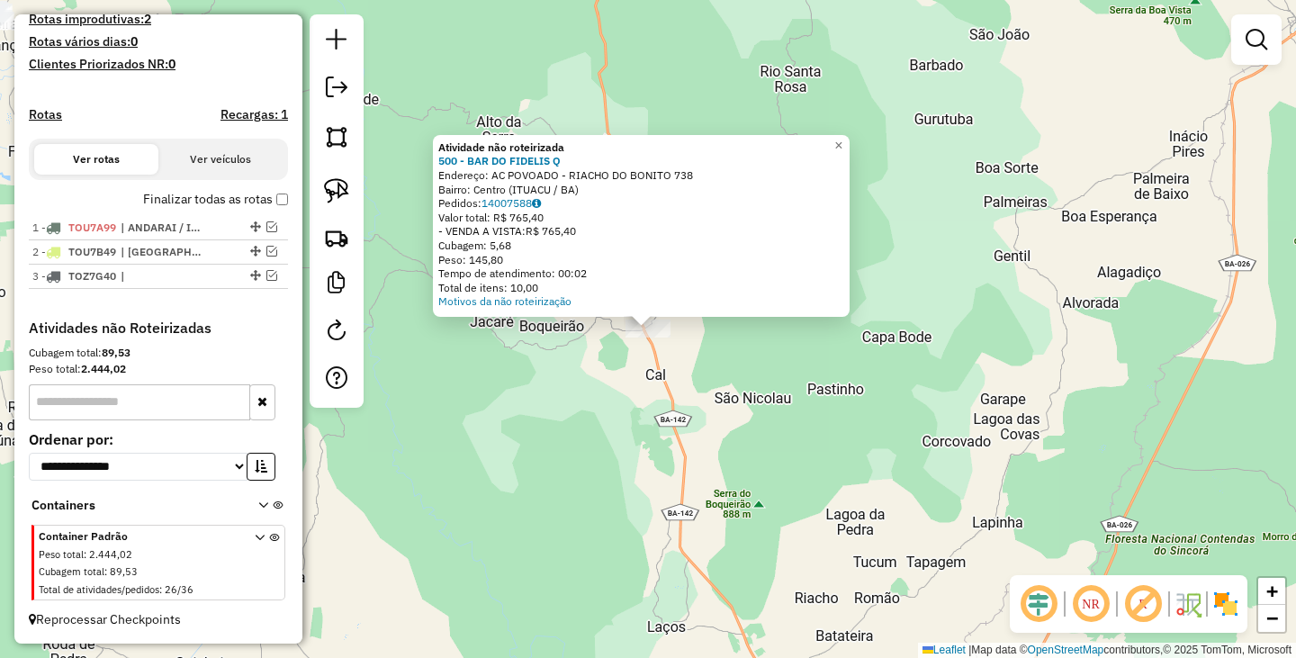
click at [749, 385] on div "Atividade não roteirizada 500 - BAR DO FIDELIS Q Endereço: AC POVOADO - RIACHO …" at bounding box center [648, 329] width 1296 height 658
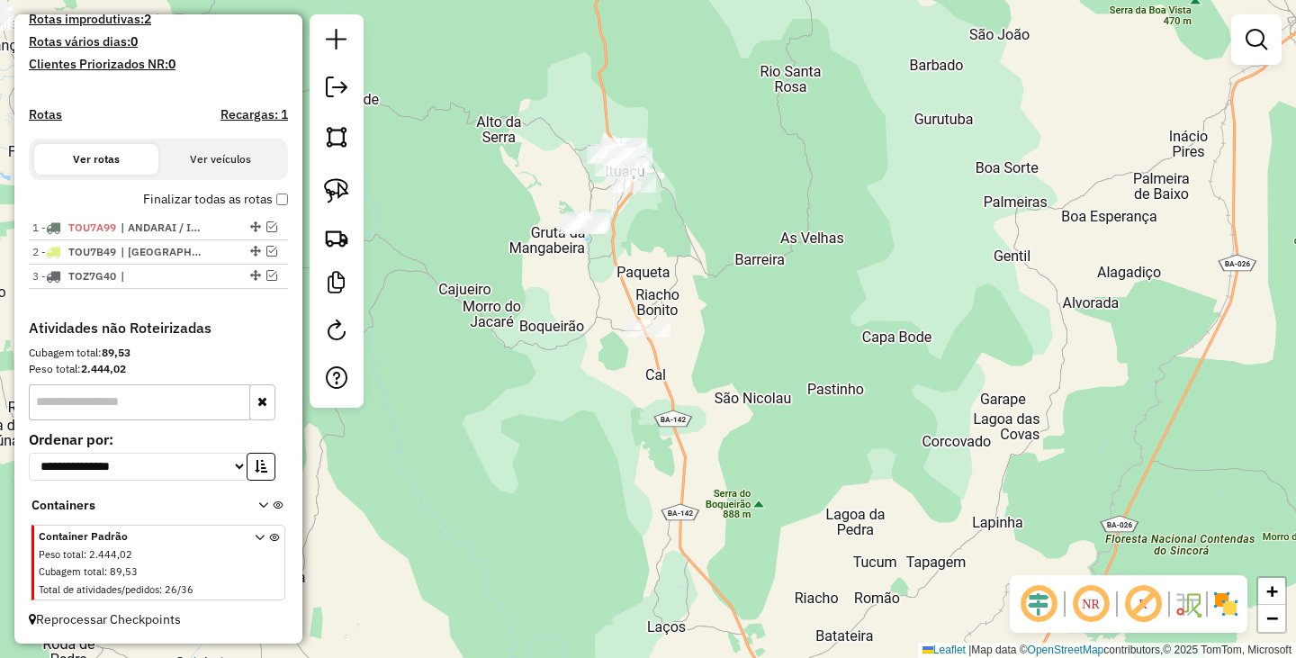
drag, startPoint x: 967, startPoint y: 431, endPoint x: 971, endPoint y: 443, distance: 12.2
click at [971, 443] on div "Janela de atendimento Grade de atendimento Capacidade Transportadoras Veículos …" at bounding box center [648, 329] width 1296 height 658
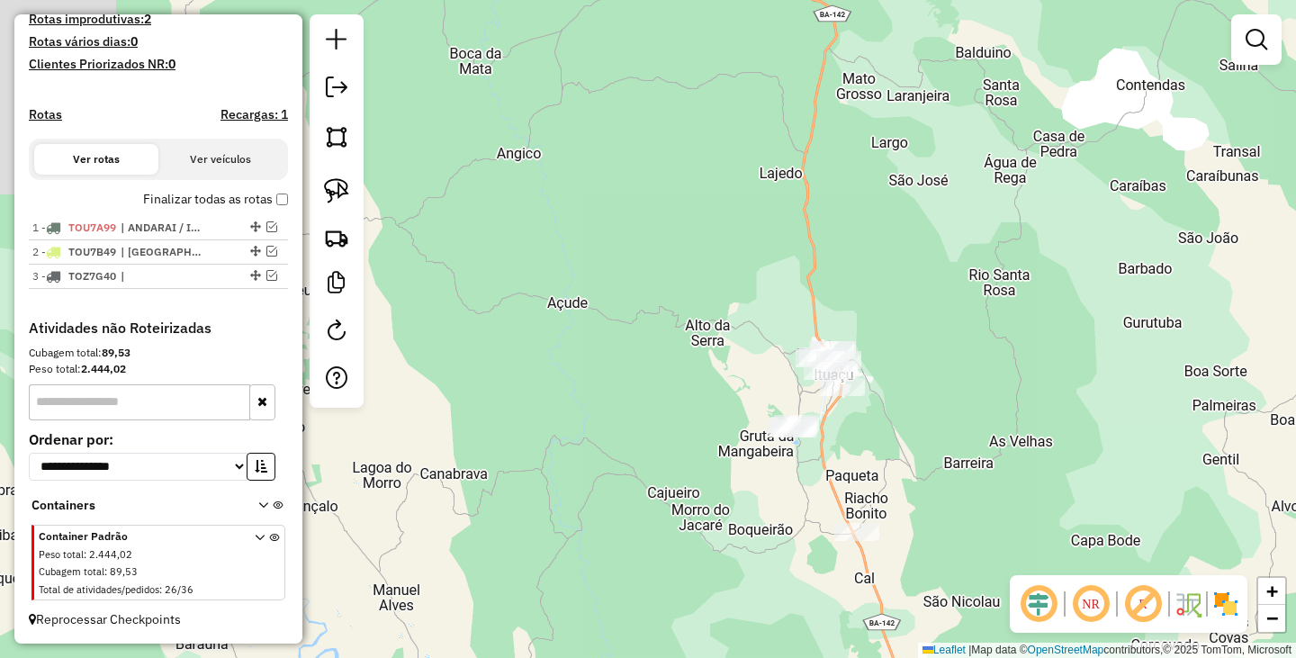
drag, startPoint x: 847, startPoint y: 388, endPoint x: 992, endPoint y: 412, distance: 147.8
click at [992, 412] on div "Janela de atendimento Grade de atendimento Capacidade Transportadoras Veículos …" at bounding box center [648, 329] width 1296 height 658
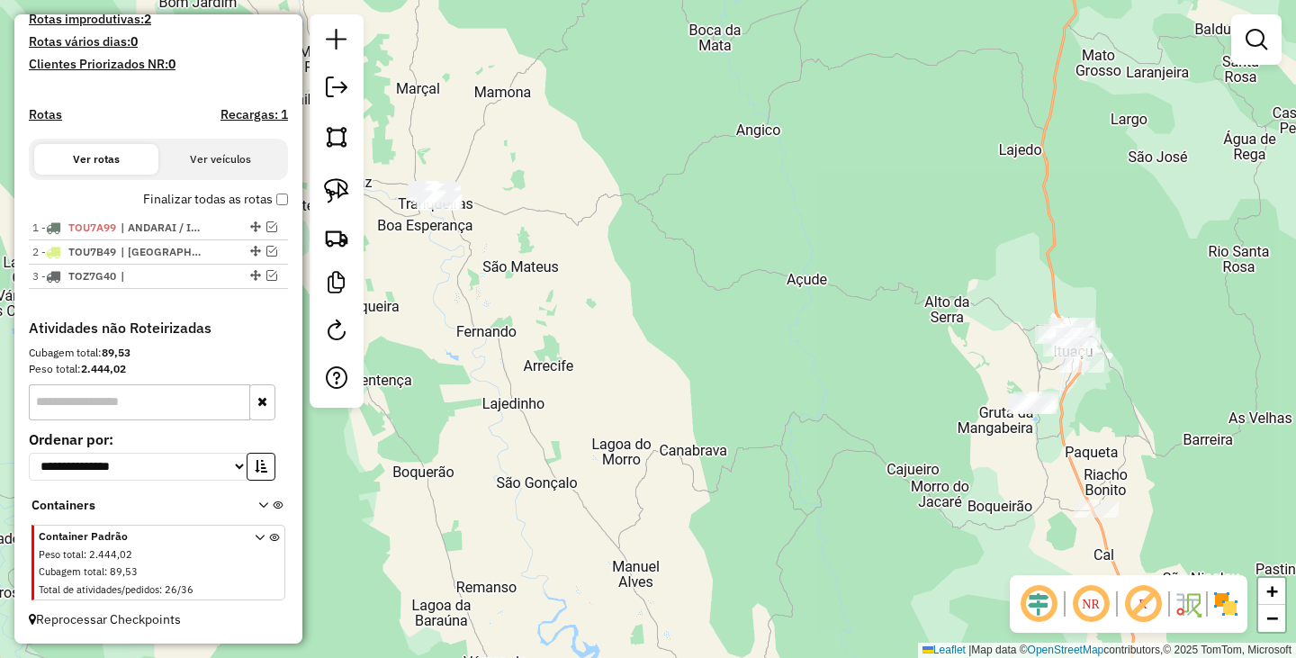
drag, startPoint x: 967, startPoint y: 393, endPoint x: 1208, endPoint y: 373, distance: 241.1
click at [1208, 373] on div "Janela de atendimento Grade de atendimento Capacidade Transportadoras Veículos …" at bounding box center [648, 329] width 1296 height 658
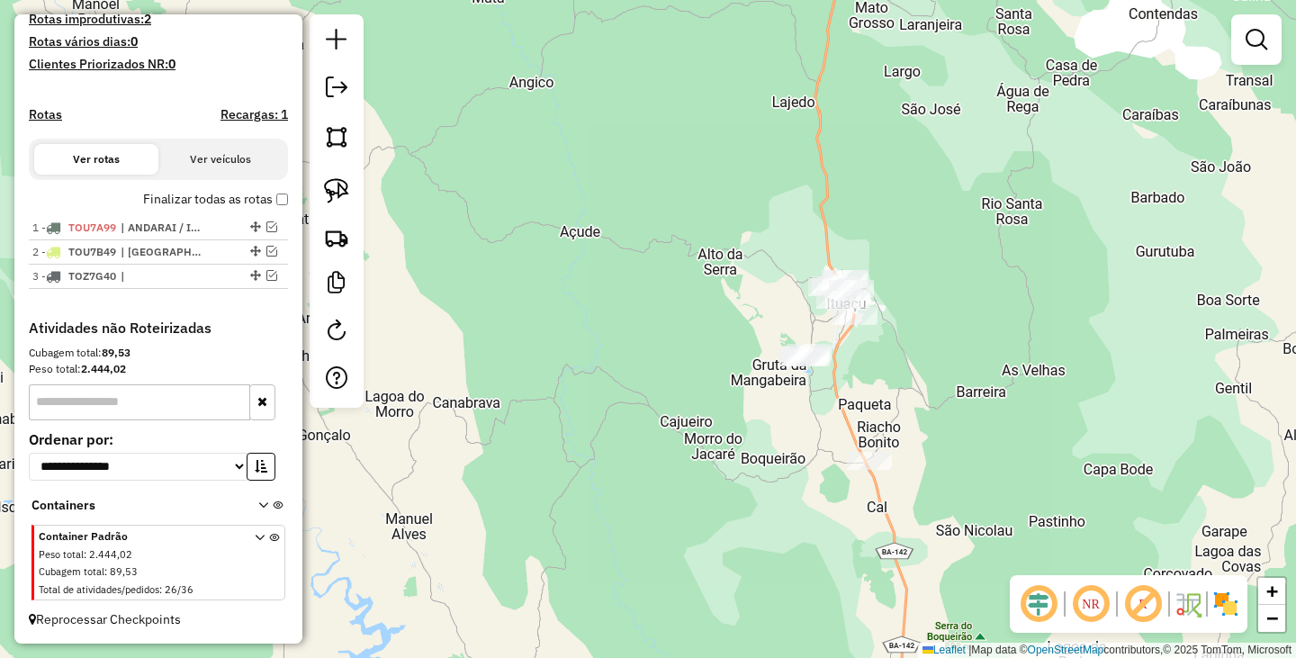
drag, startPoint x: 1208, startPoint y: 373, endPoint x: 979, endPoint y: 324, distance: 233.7
click at [979, 324] on div "Janela de atendimento Grade de atendimento Capacidade Transportadoras Veículos …" at bounding box center [648, 329] width 1296 height 658
click at [340, 244] on img at bounding box center [336, 237] width 25 height 25
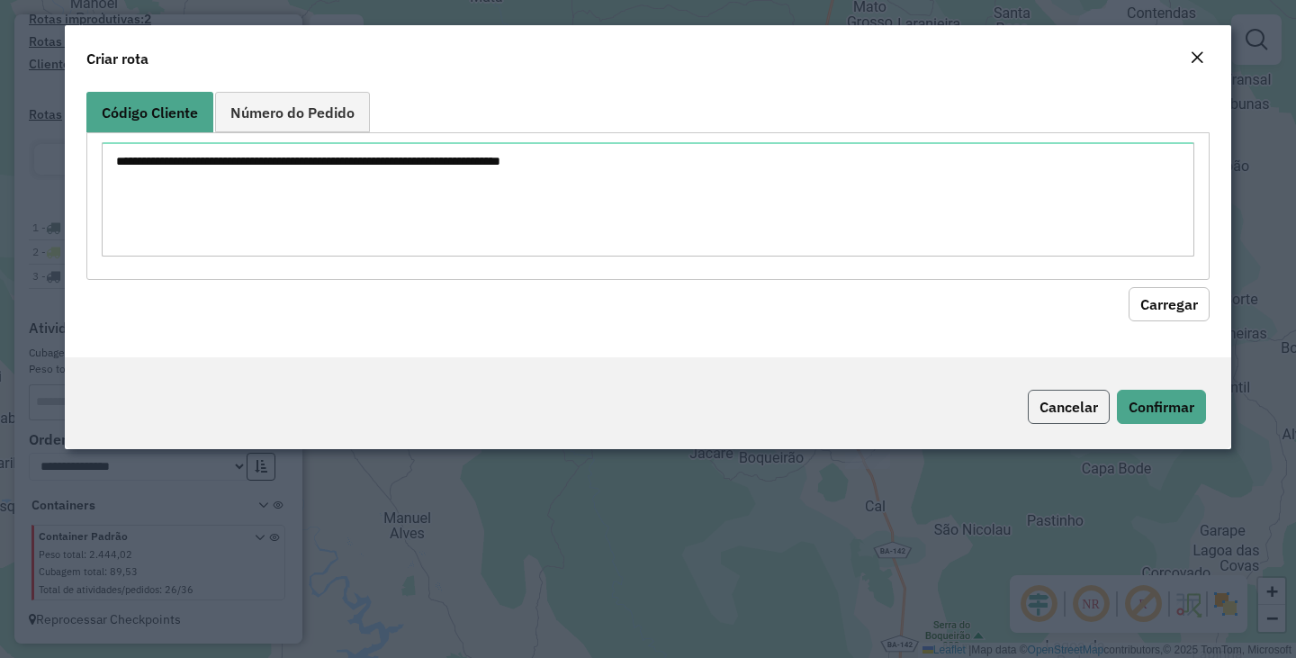
click at [1077, 395] on button "Cancelar" at bounding box center [1069, 407] width 82 height 34
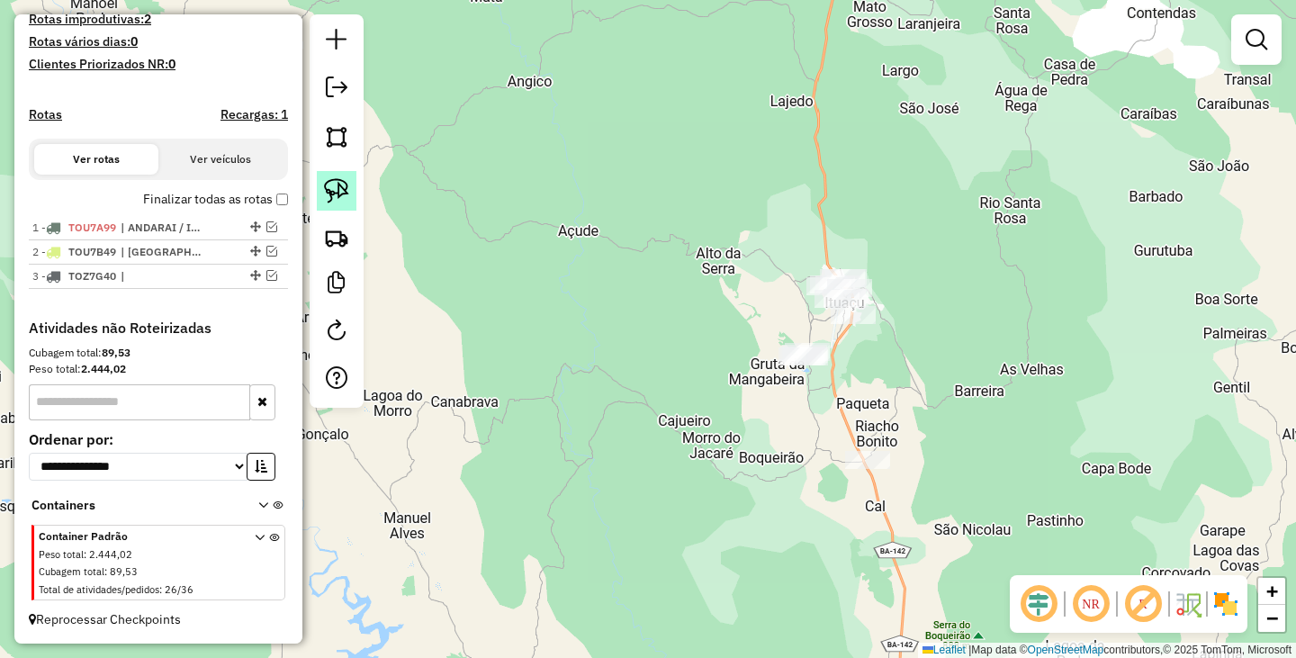
click at [356, 192] on div at bounding box center [337, 210] width 54 height 393
click at [350, 188] on link at bounding box center [337, 191] width 40 height 40
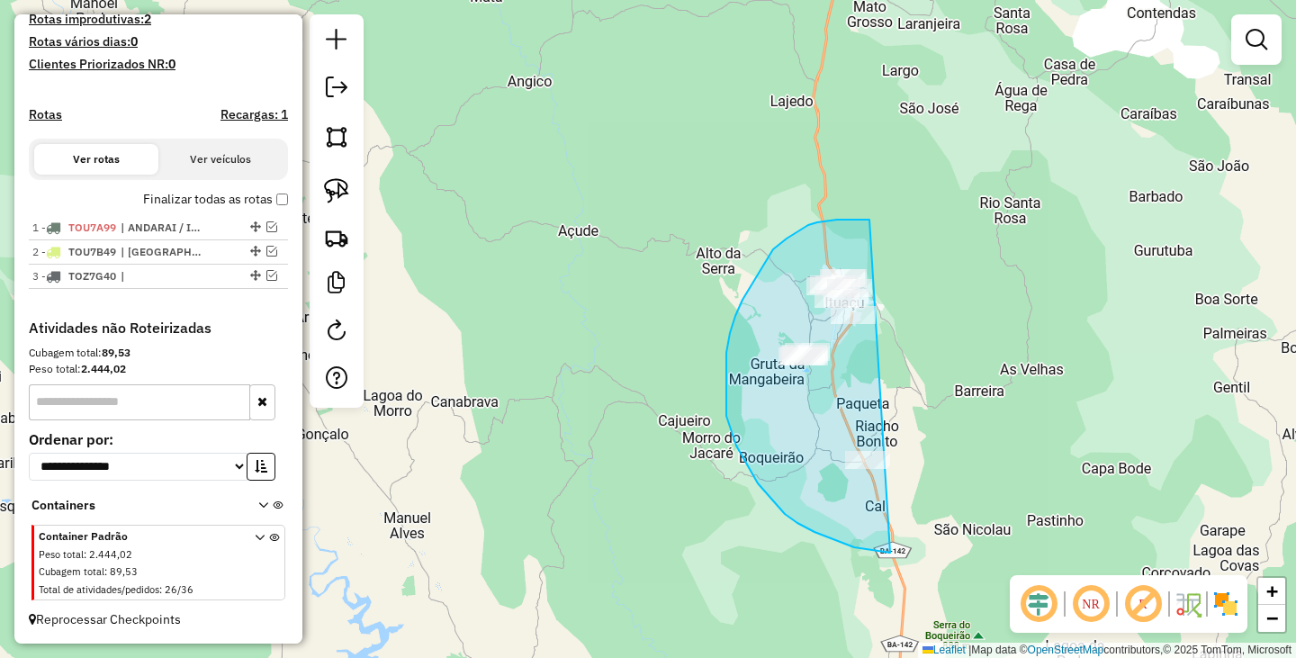
drag, startPoint x: 869, startPoint y: 220, endPoint x: 1009, endPoint y: 416, distance: 240.7
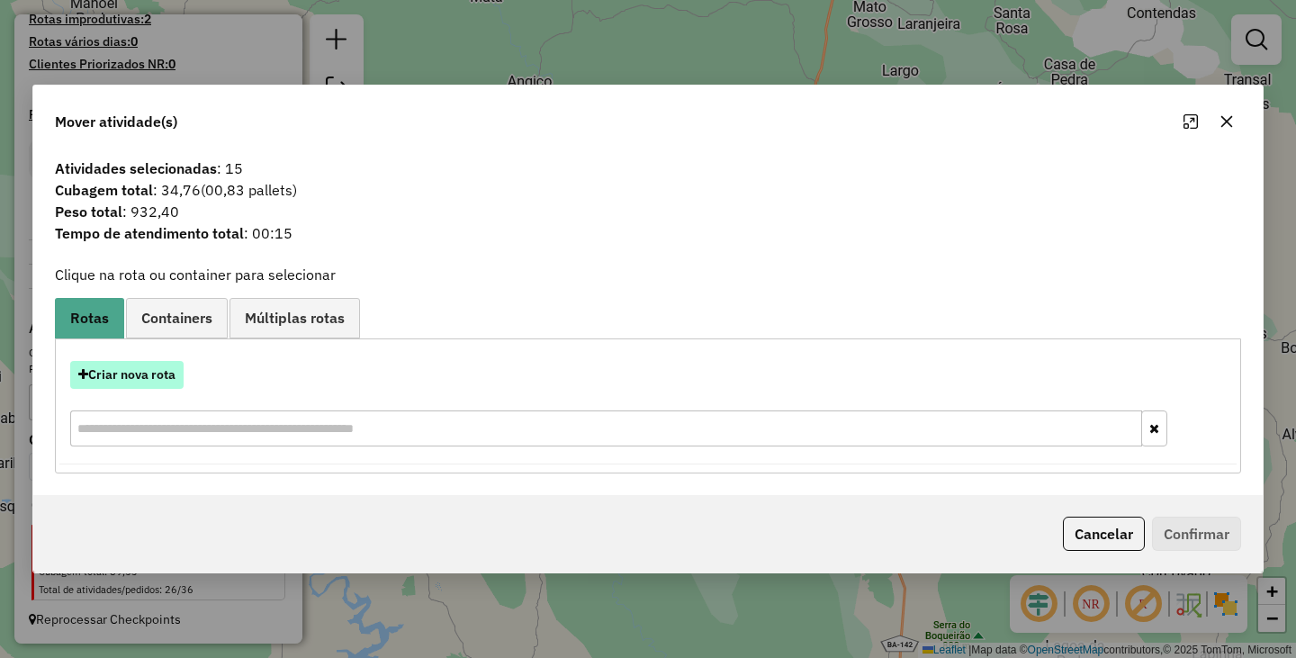
click at [131, 377] on button "Criar nova rota" at bounding box center [126, 375] width 113 height 28
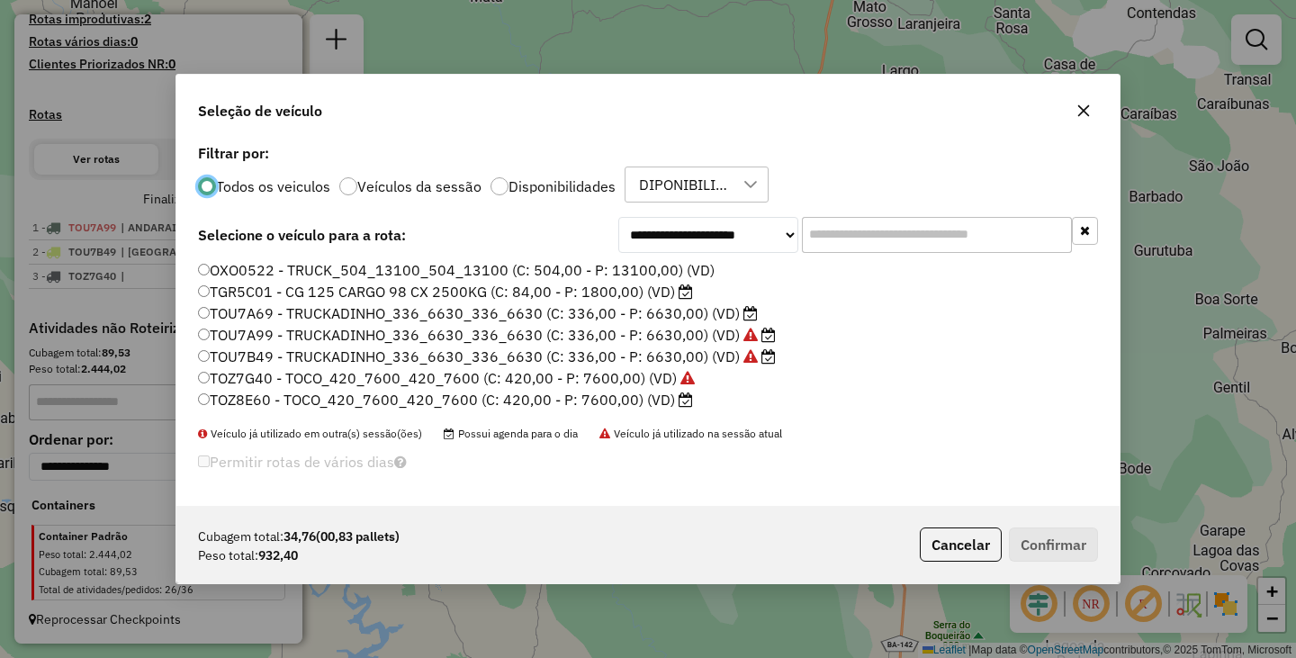
scroll to position [11, 5]
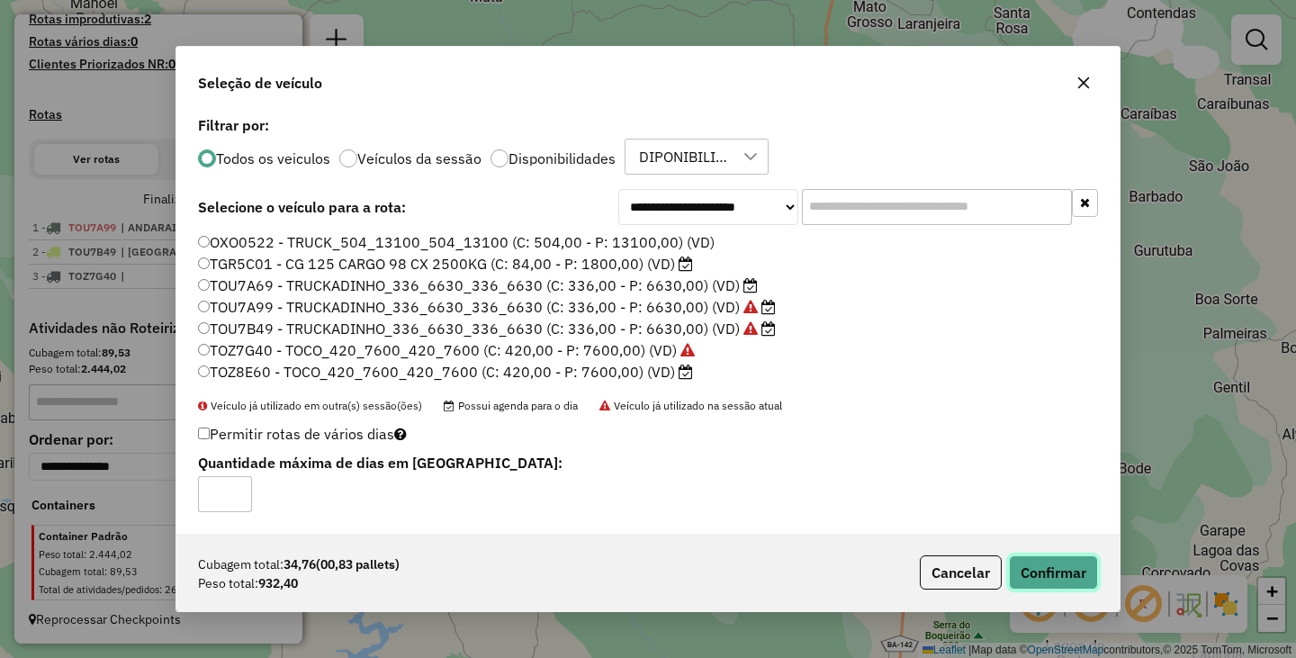
click at [1054, 574] on button "Confirmar" at bounding box center [1053, 572] width 89 height 34
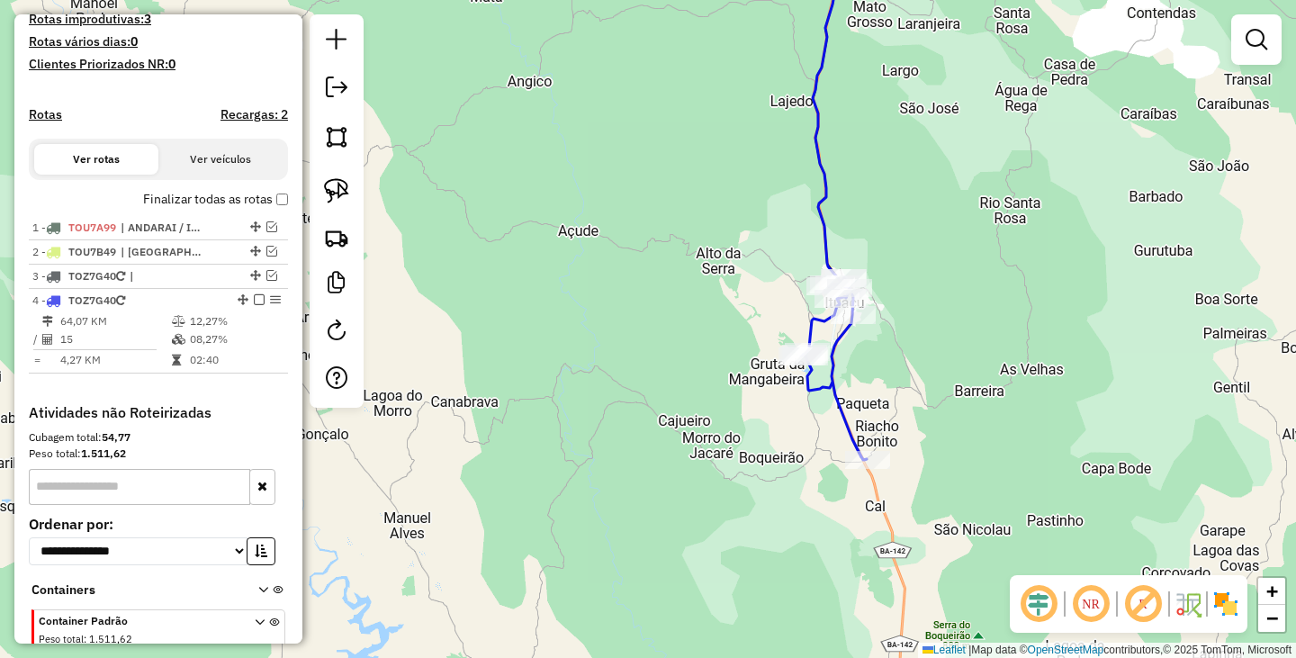
scroll to position [555, 0]
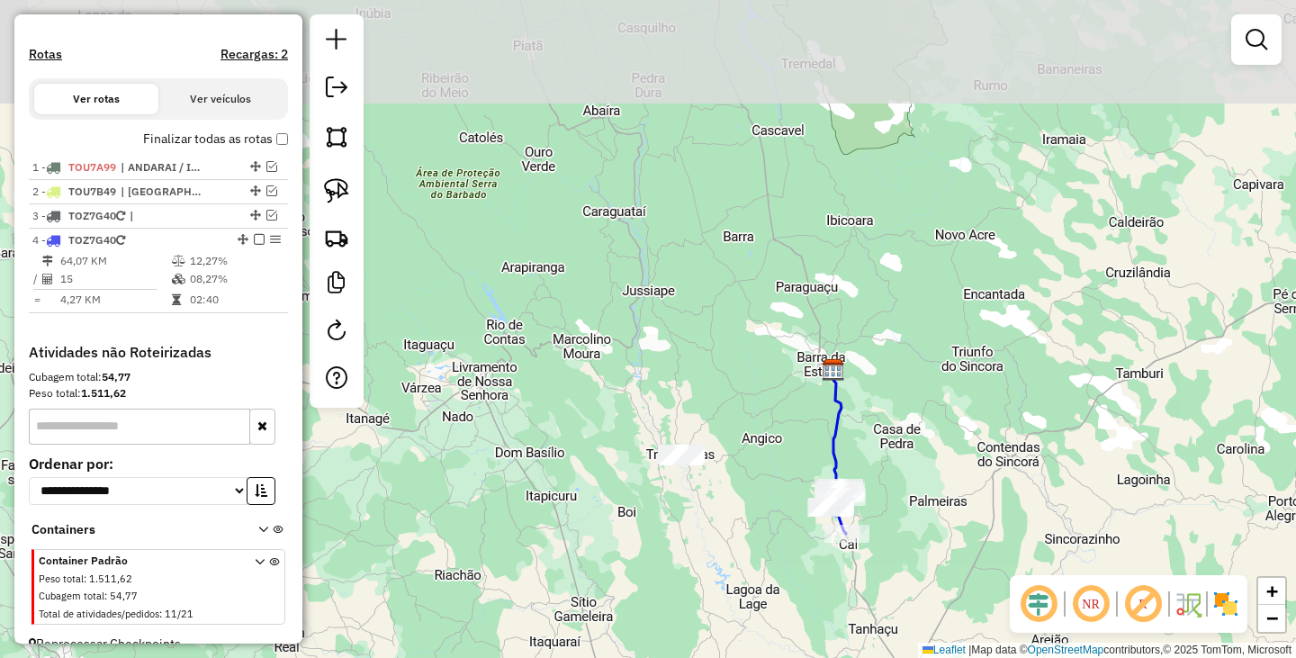
drag, startPoint x: 1025, startPoint y: 263, endPoint x: 945, endPoint y: 408, distance: 165.5
click at [945, 408] on div "Janela de atendimento Grade de atendimento Capacidade Transportadoras Veículos …" at bounding box center [648, 329] width 1296 height 658
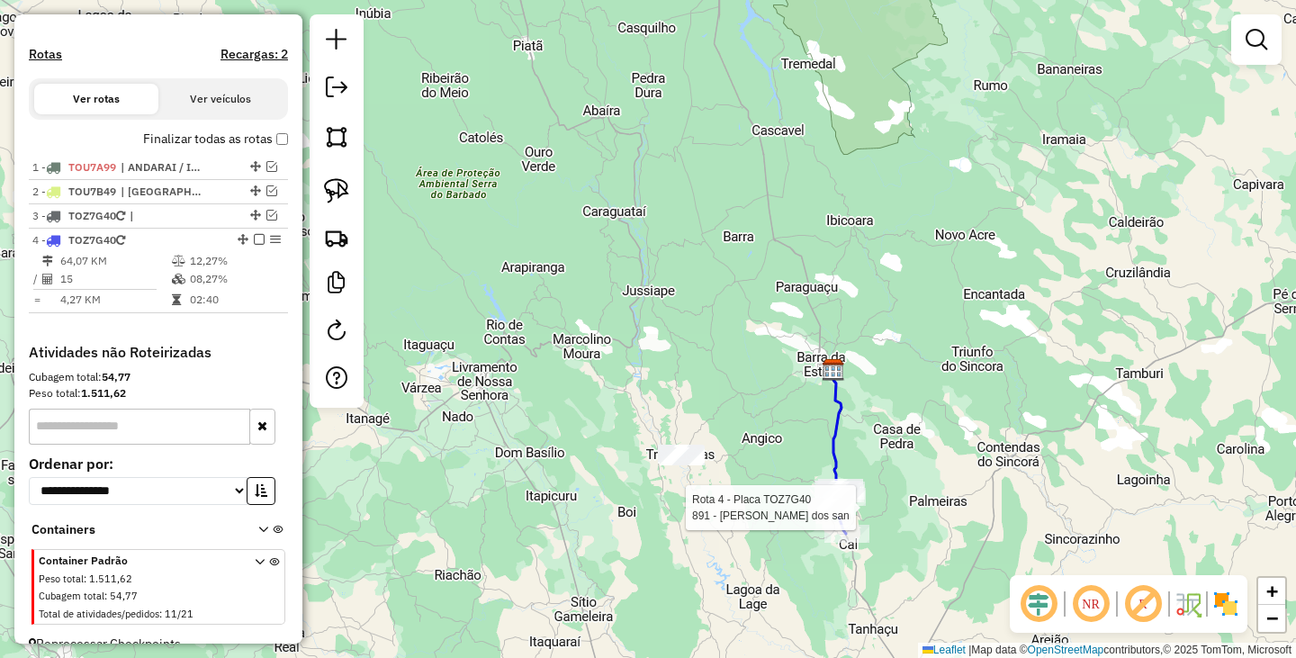
select select "**********"
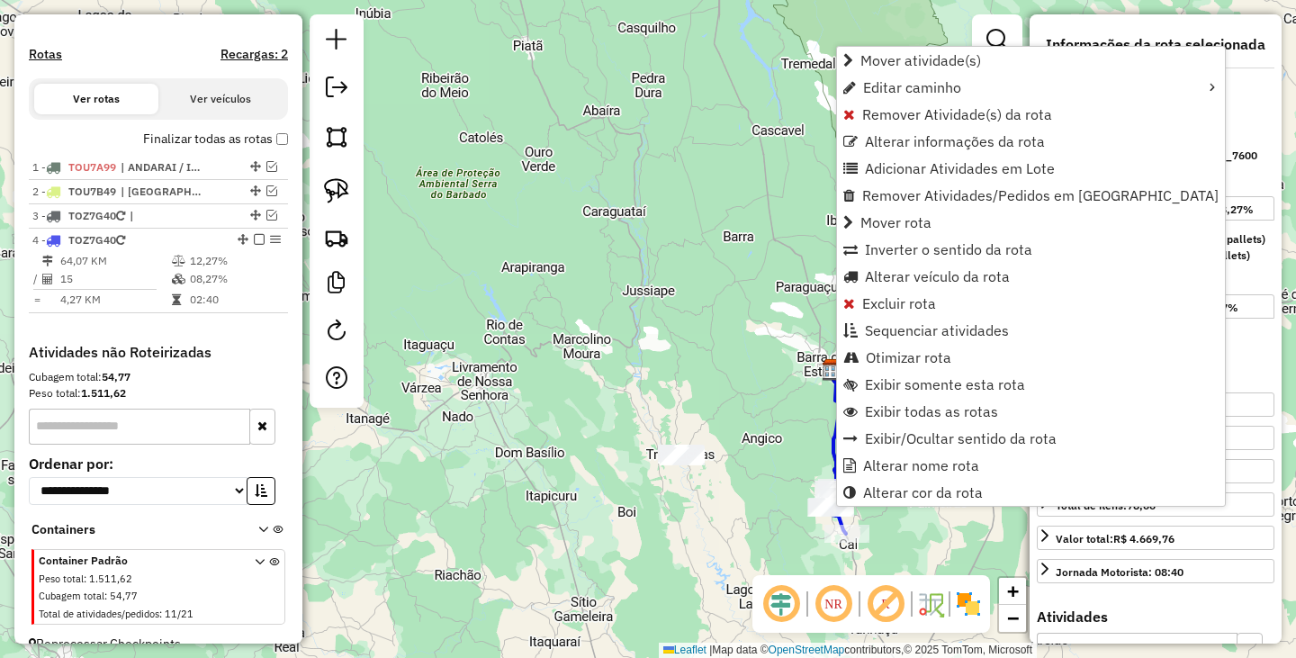
scroll to position [579, 0]
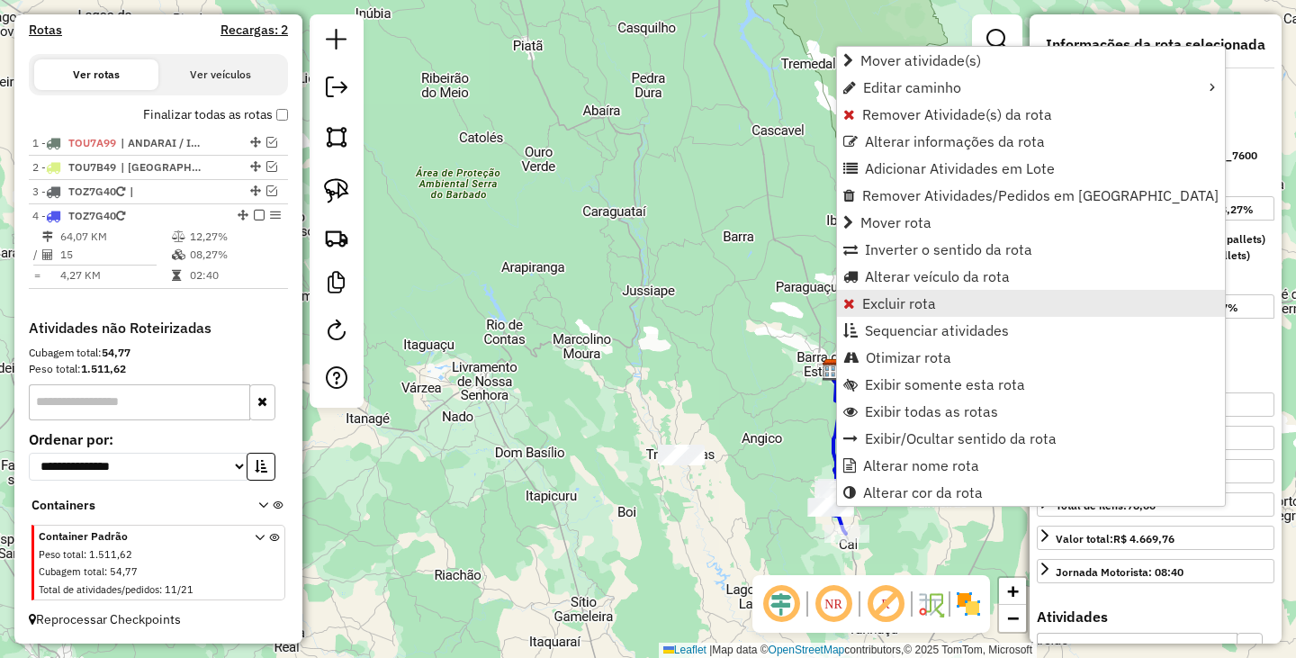
click at [911, 304] on span "Excluir rota" at bounding box center [899, 303] width 74 height 14
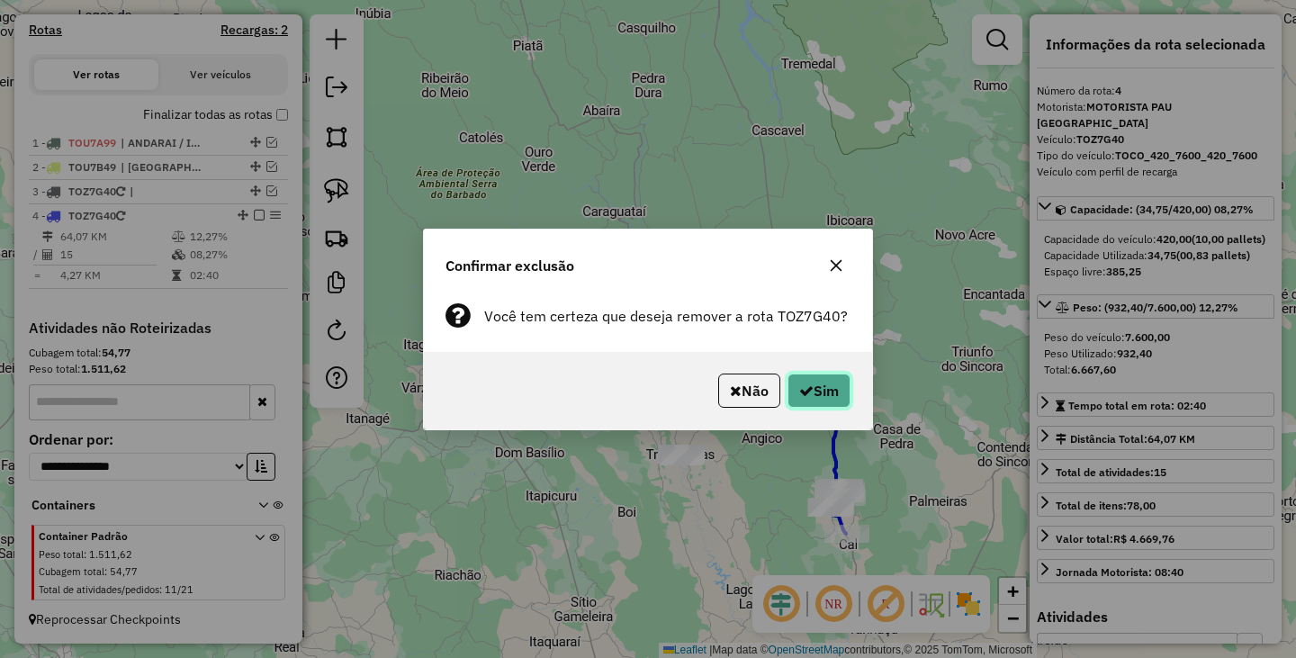
click at [821, 400] on button "Sim" at bounding box center [818, 390] width 63 height 34
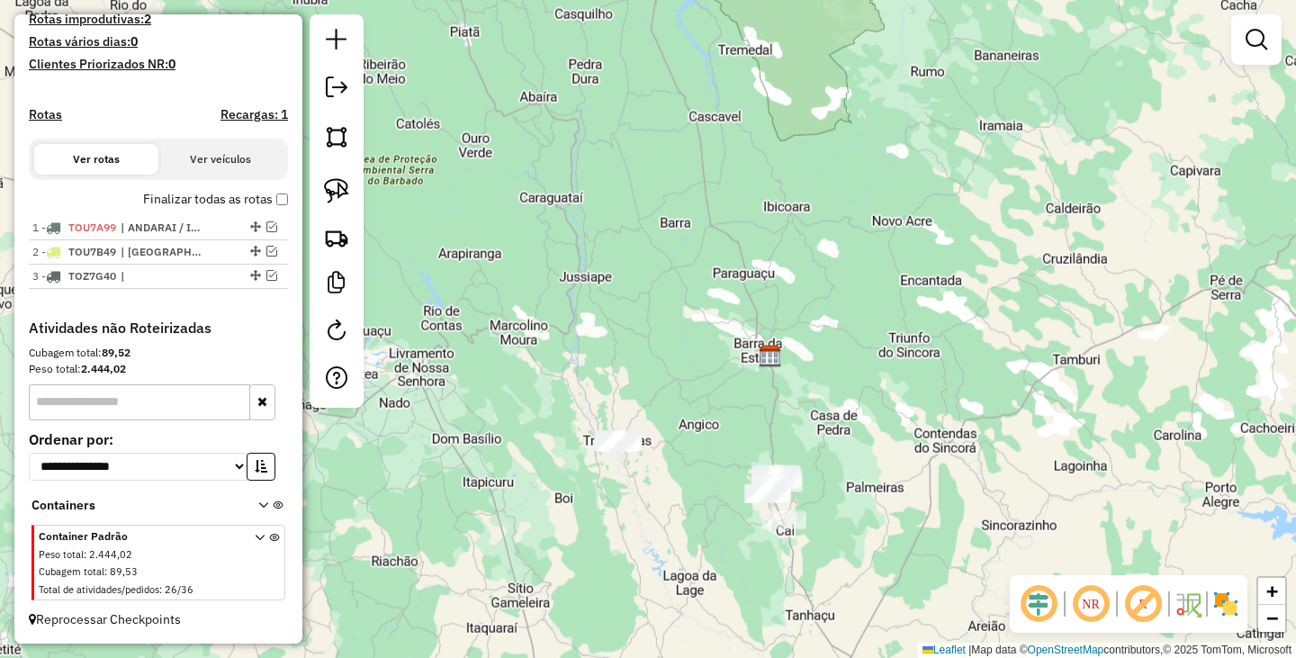
scroll to position [495, 0]
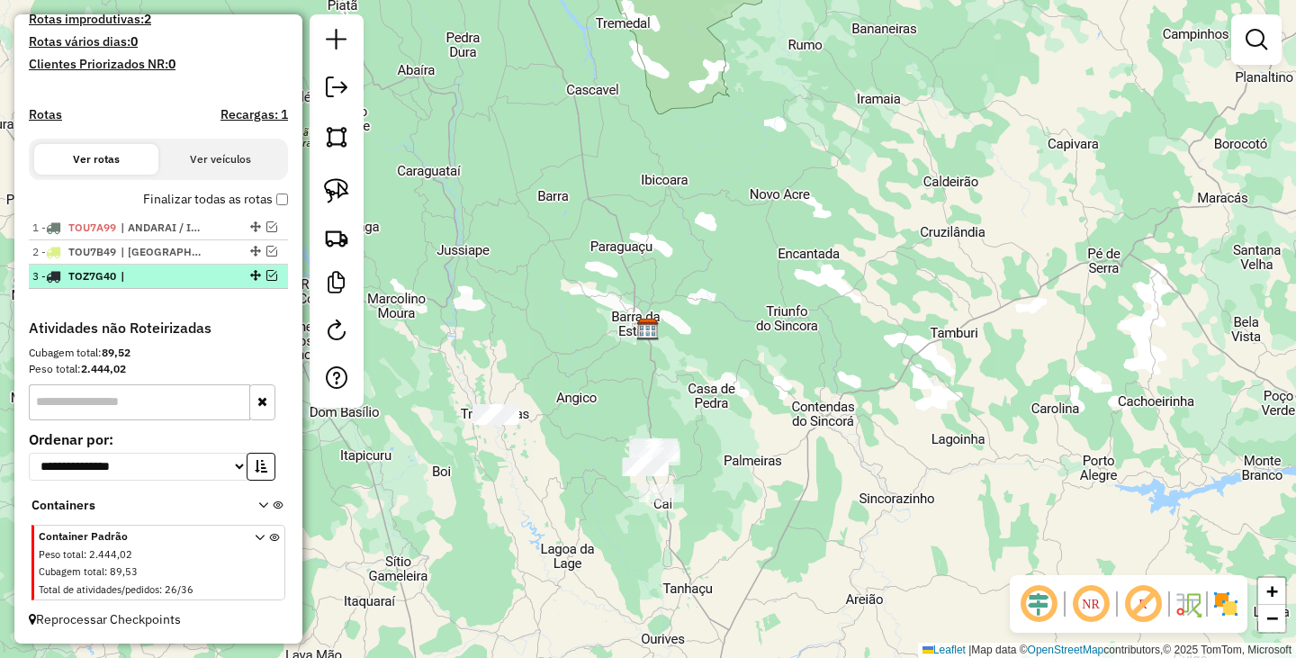
click at [266, 269] on div "3 - TOZ7G40 |" at bounding box center [158, 276] width 252 height 16
select select "**********"
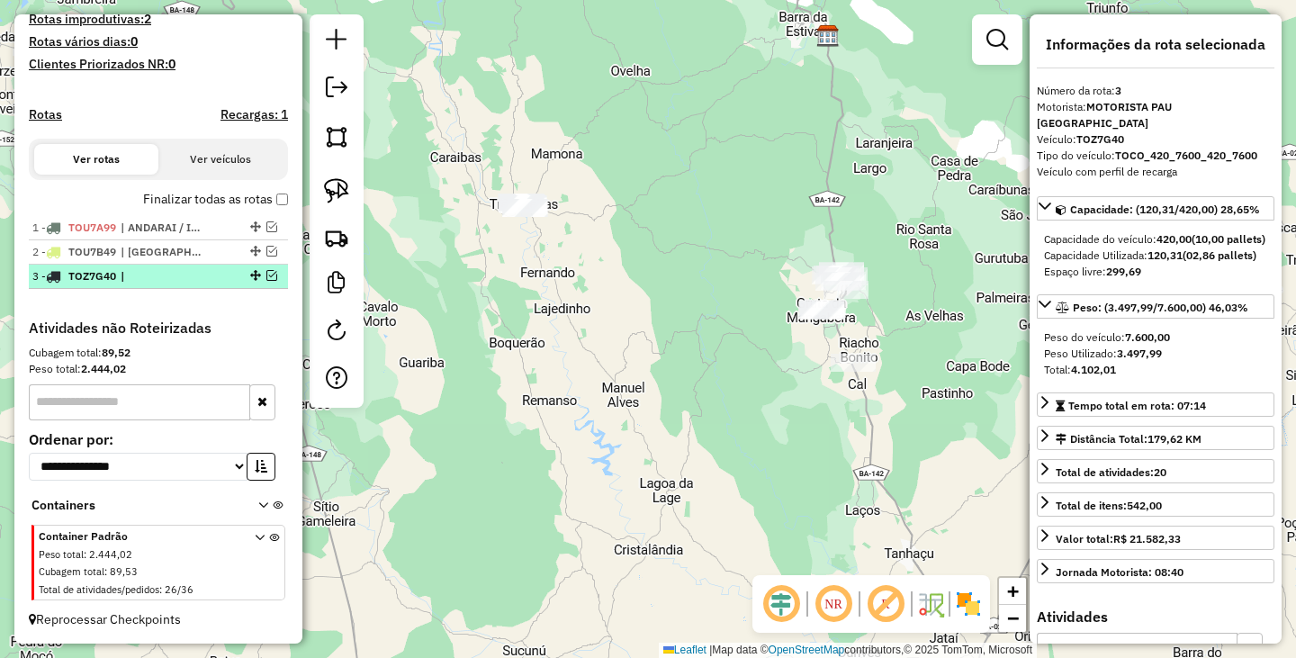
click at [266, 276] on em at bounding box center [271, 275] width 11 height 11
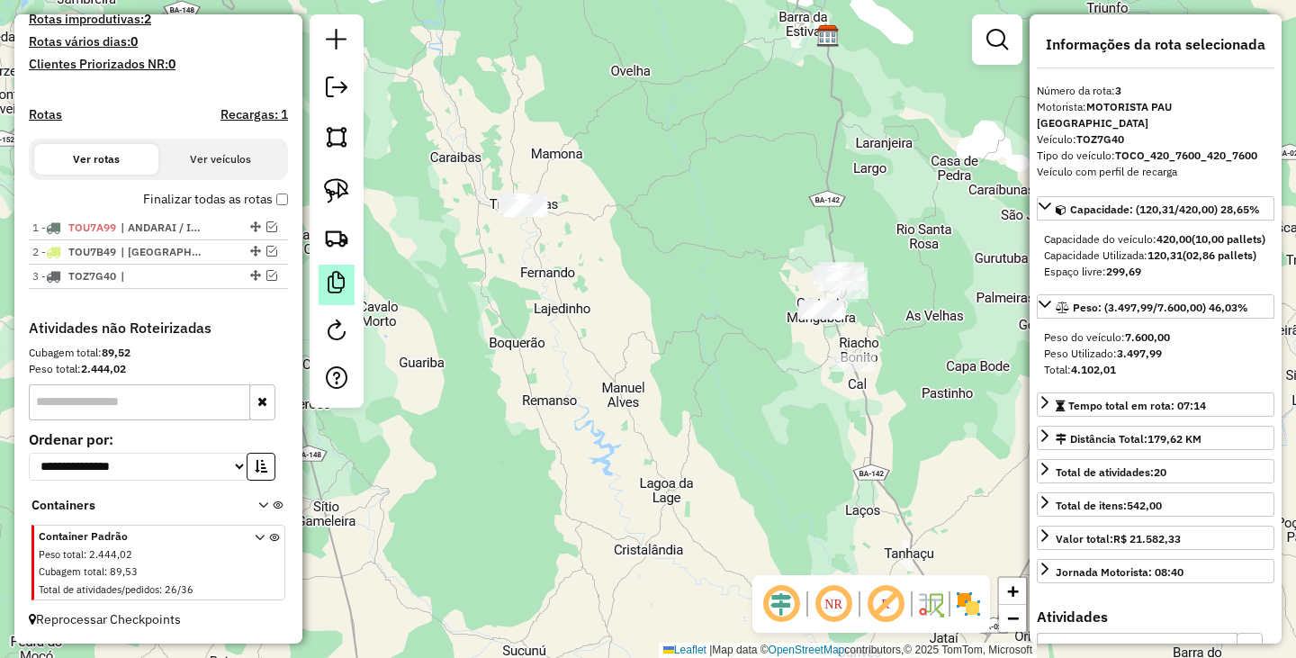
scroll to position [555, 0]
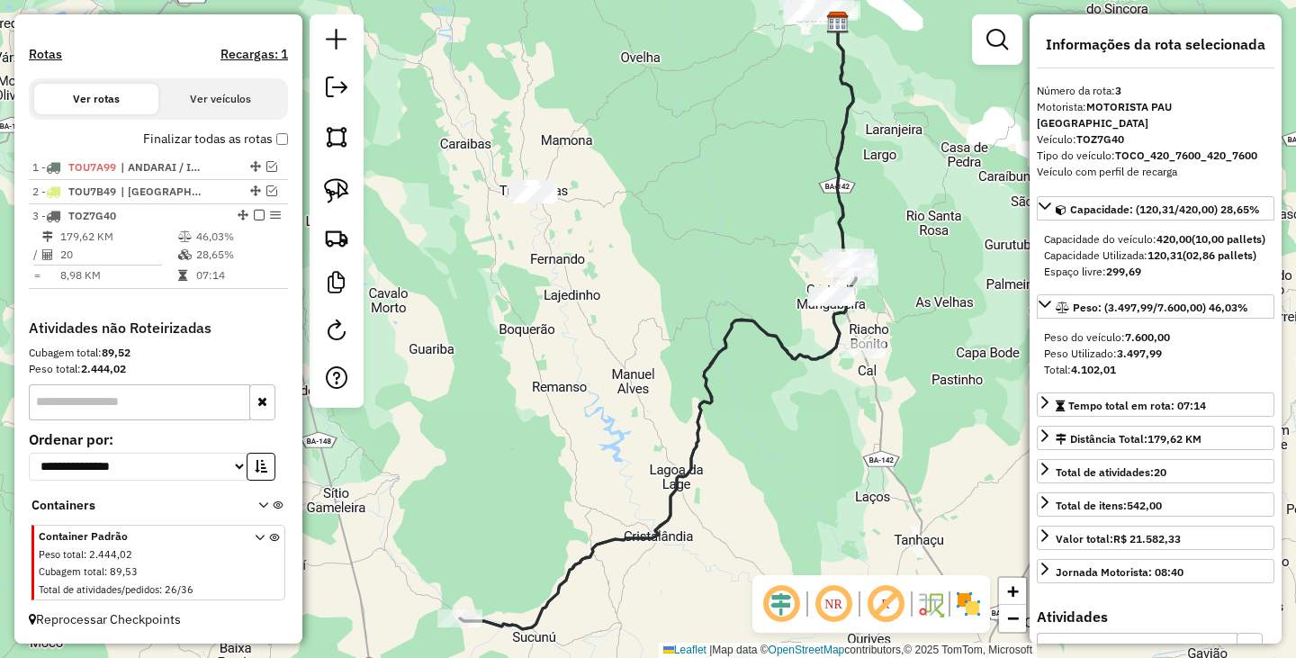
drag, startPoint x: 508, startPoint y: 364, endPoint x: 534, endPoint y: 239, distance: 127.8
click at [533, 249] on div "Janela de atendimento Grade de atendimento Capacidade Transportadoras Veículos …" at bounding box center [648, 329] width 1296 height 658
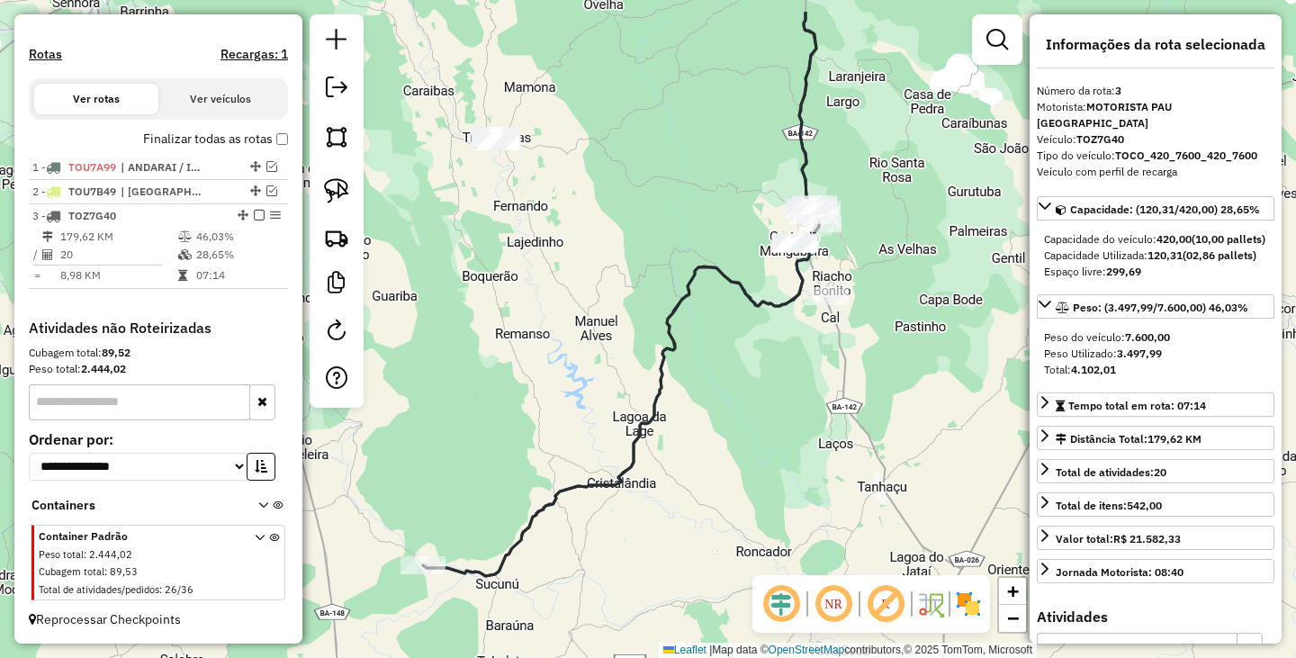
drag, startPoint x: 813, startPoint y: 296, endPoint x: 687, endPoint y: 405, distance: 165.8
click at [687, 405] on div "Janela de atendimento Grade de atendimento Capacidade Transportadoras Veículos …" at bounding box center [648, 329] width 1296 height 658
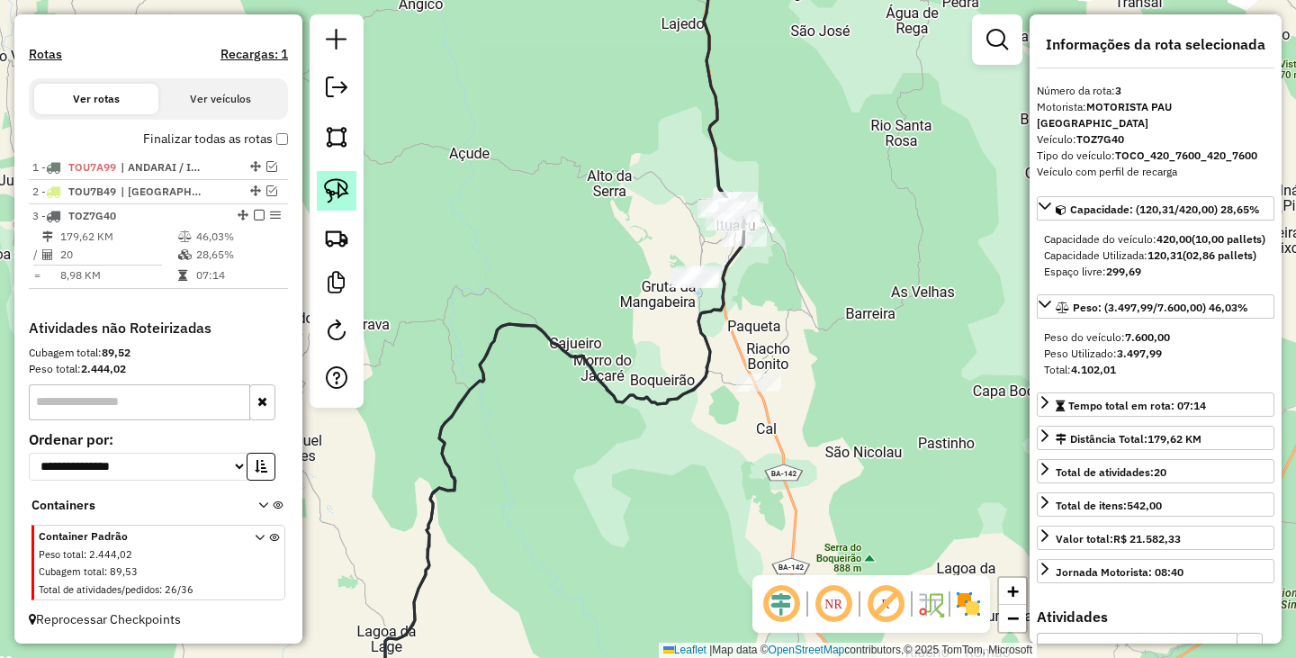
click at [328, 191] on img at bounding box center [336, 190] width 25 height 25
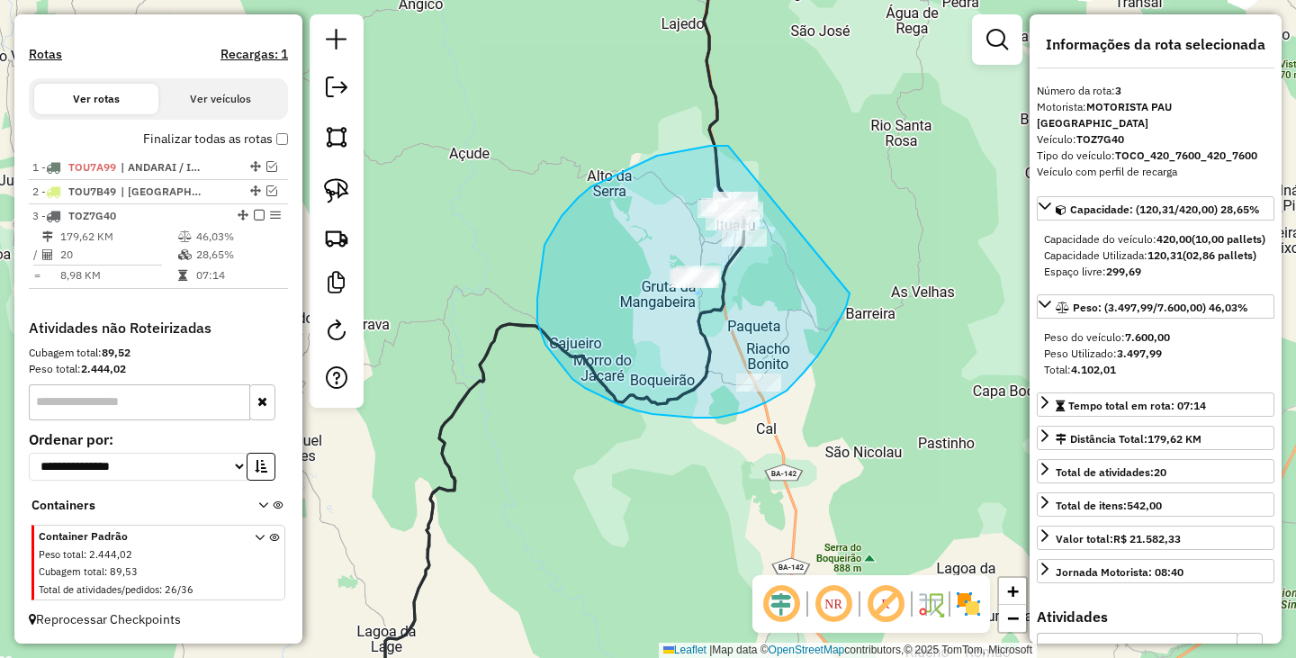
drag, startPoint x: 657, startPoint y: 156, endPoint x: 849, endPoint y: 286, distance: 232.6
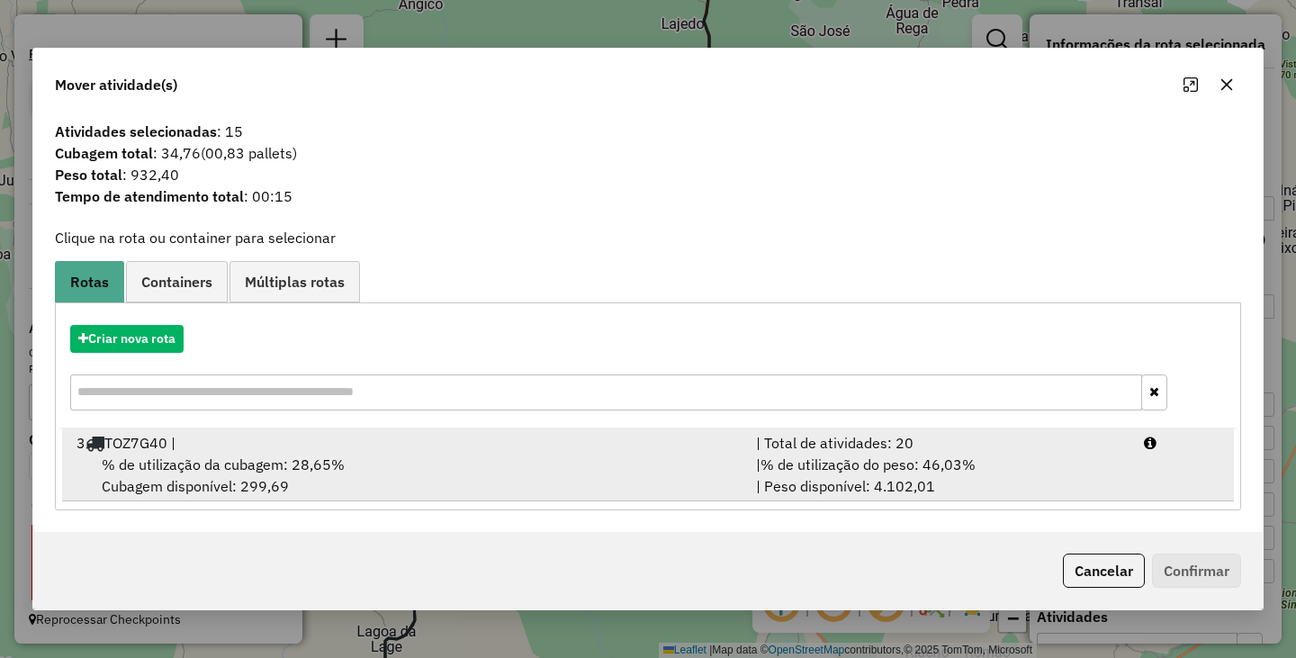
click at [238, 489] on div "% de utilização da cubagem: 28,65% Cubagem disponível: 299,69" at bounding box center [405, 474] width 679 height 43
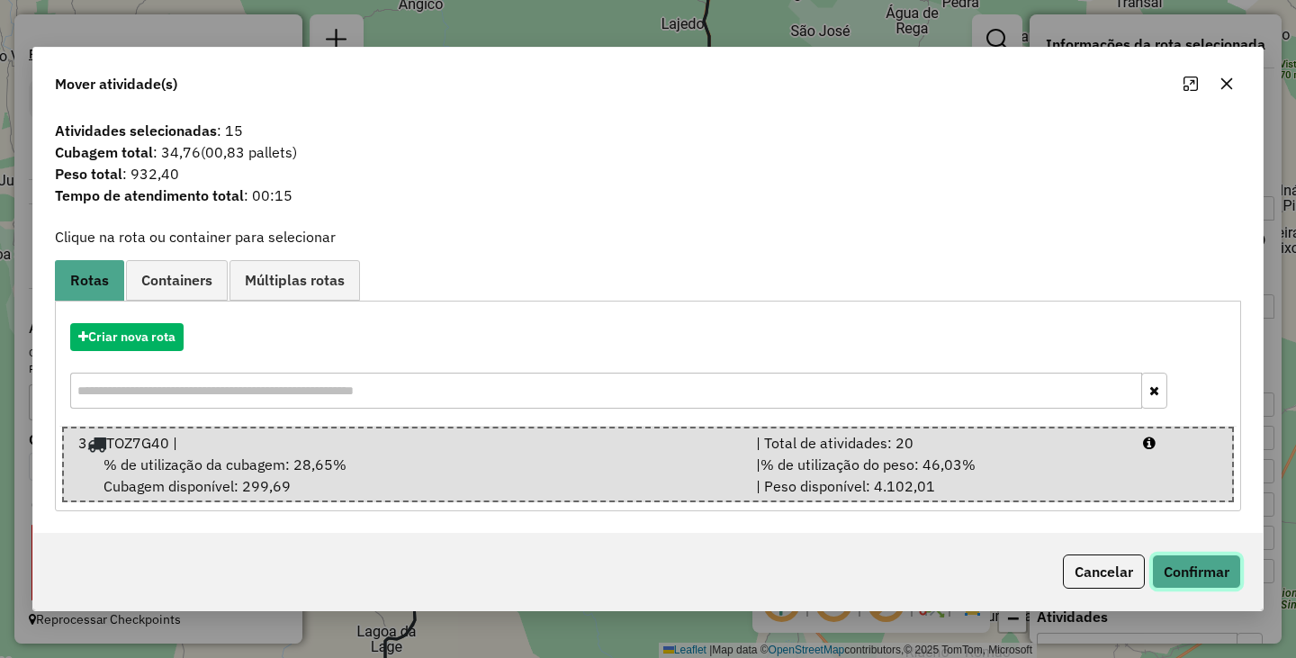
click at [1173, 555] on button "Confirmar" at bounding box center [1196, 571] width 89 height 34
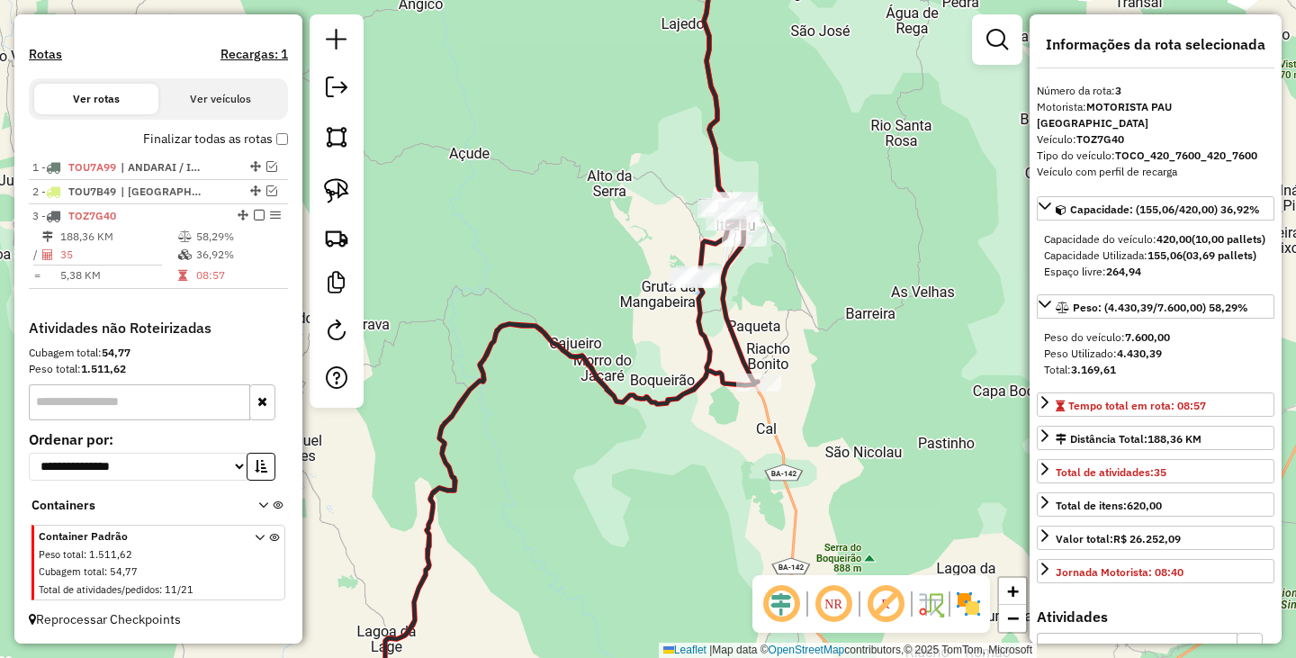
click at [660, 520] on div "Janela de atendimento Grade de atendimento Capacidade Transportadoras Veículos …" at bounding box center [648, 329] width 1296 height 658
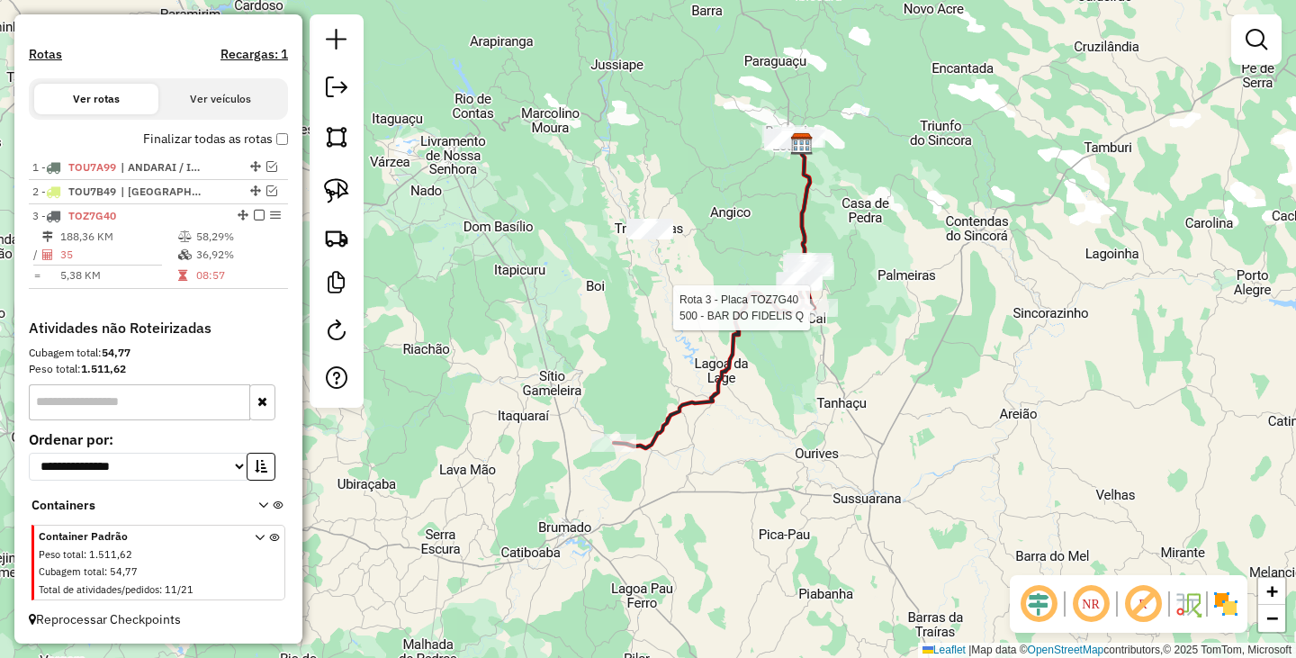
select select "**********"
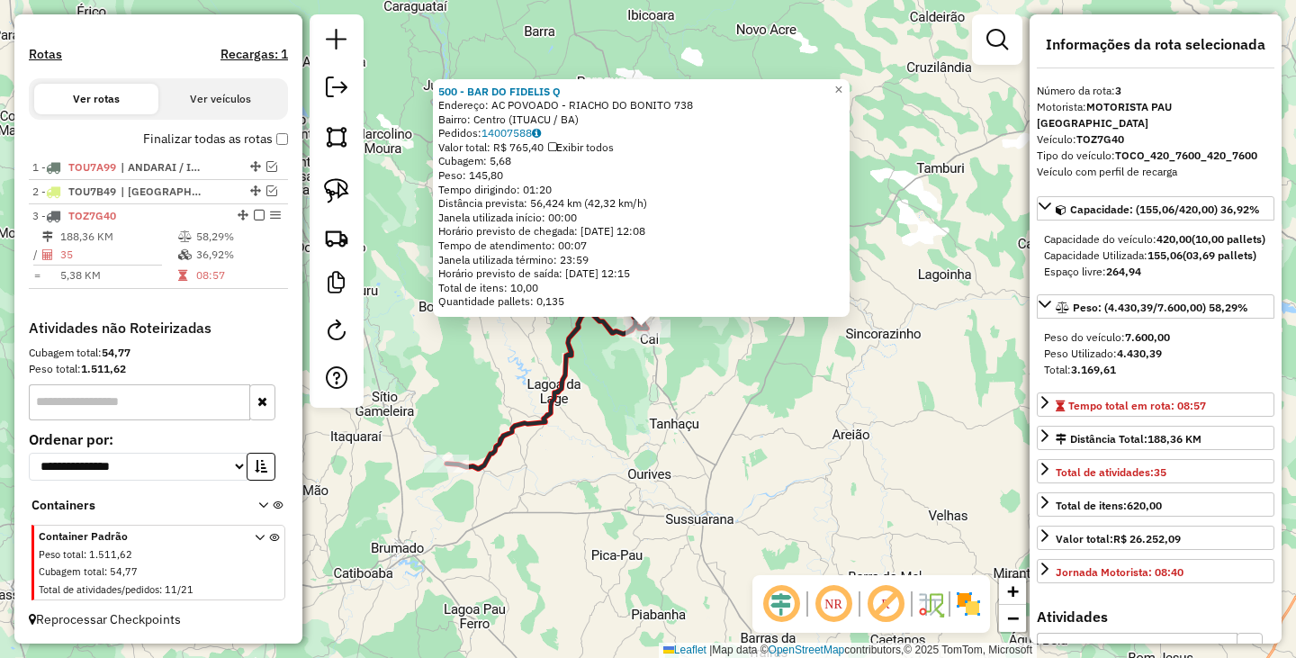
click at [803, 471] on div "500 - BAR DO FIDELIS Q Endereço: AC POVOADO - RIACHO DO BONITO 738 Bairro: Cent…" at bounding box center [648, 329] width 1296 height 658
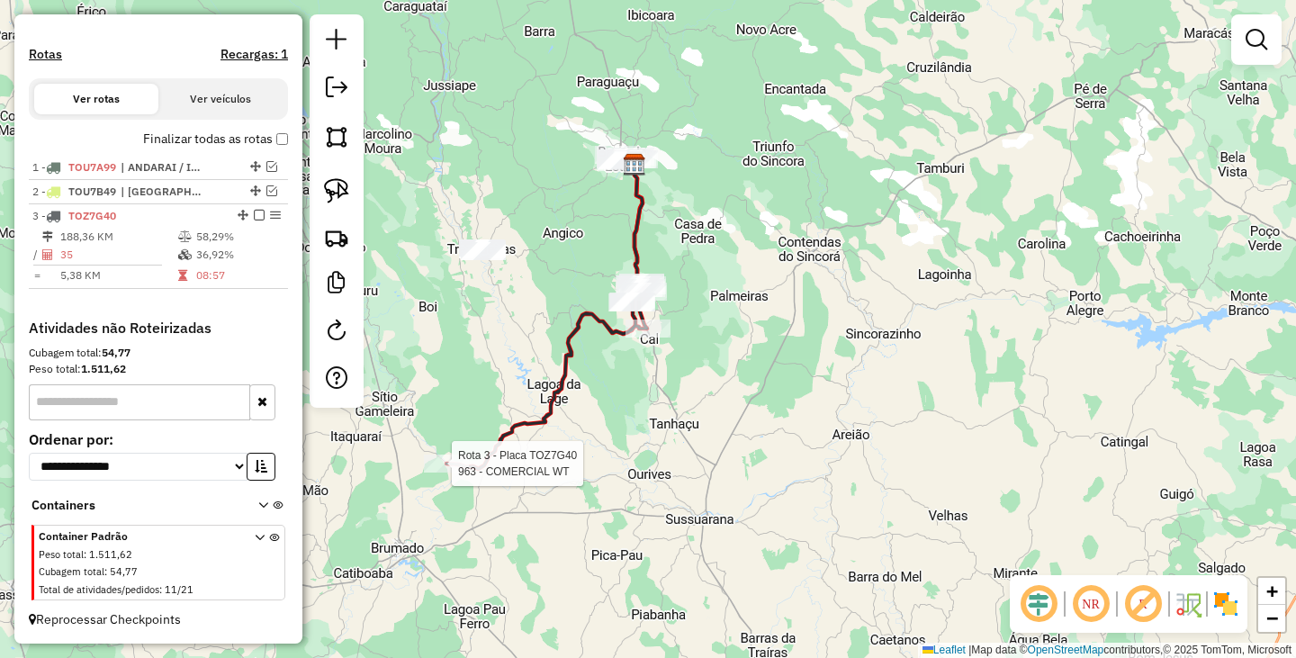
select select "**********"
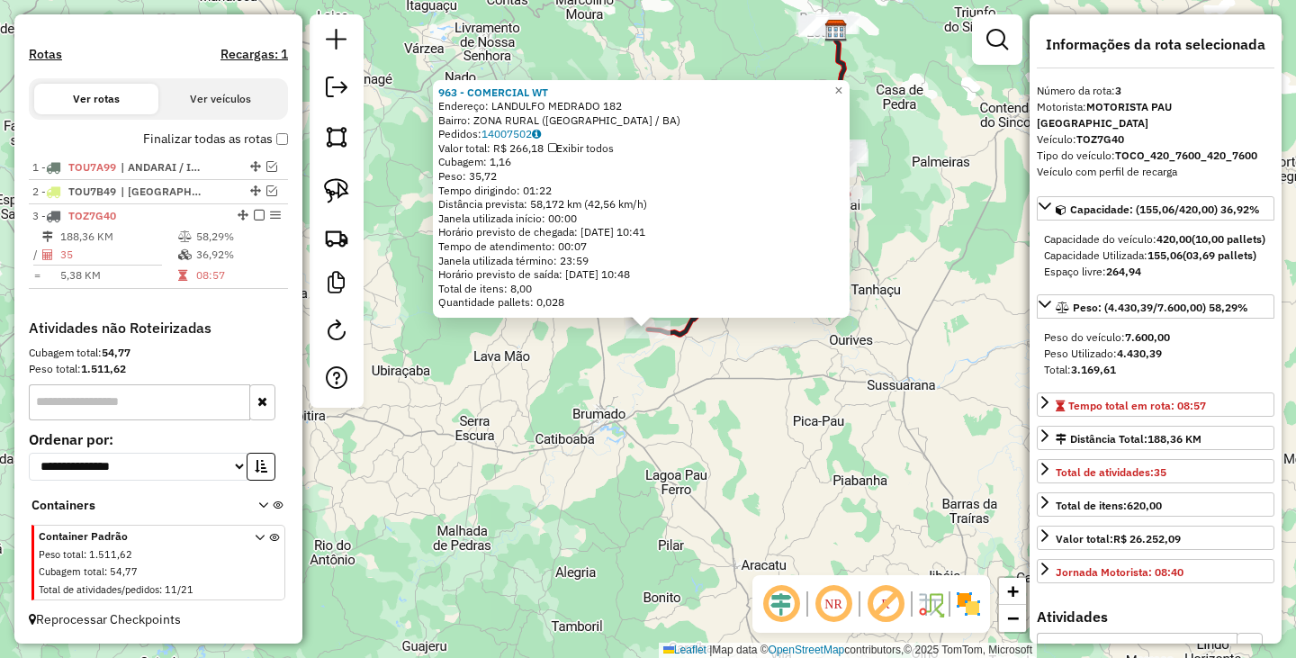
click at [730, 413] on div "963 - COMERCIAL WT Endereço: LANDULFO MEDRADO 182 Bairro: ZONA RURAL (BARRA DA …" at bounding box center [648, 329] width 1296 height 658
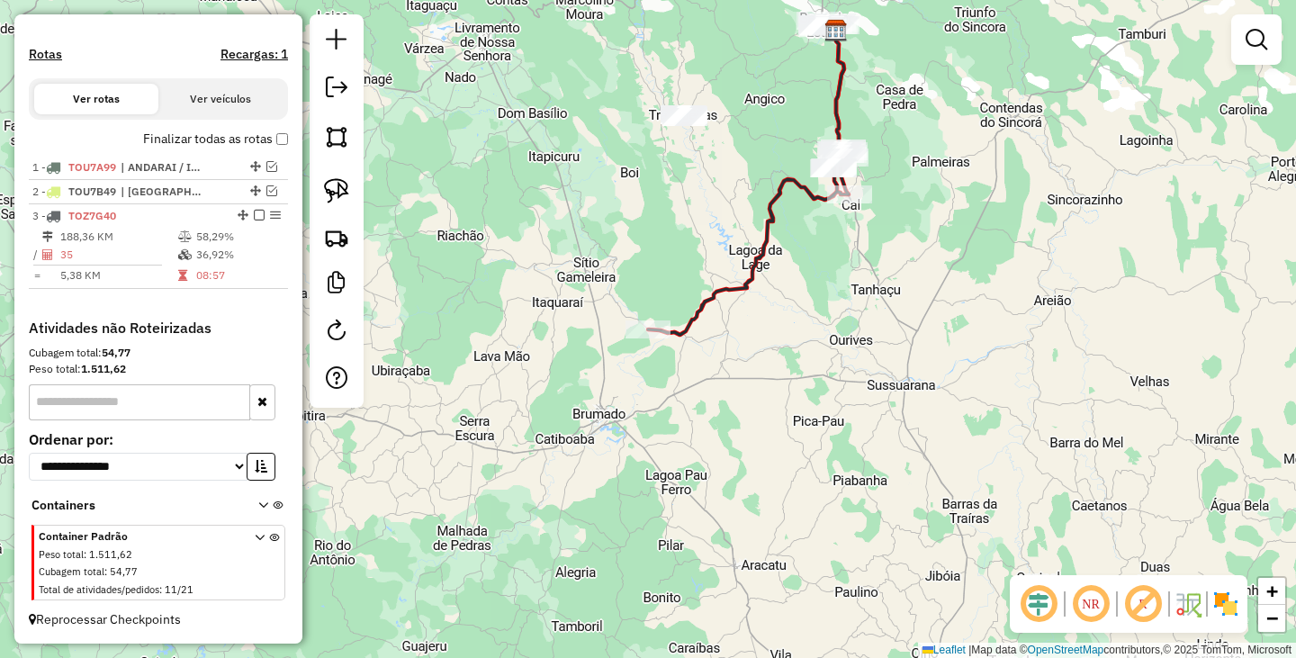
drag, startPoint x: 898, startPoint y: 281, endPoint x: 847, endPoint y: 430, distance: 157.9
click at [847, 429] on div "Janela de atendimento Grade de atendimento Capacidade Transportadoras Veículos …" at bounding box center [648, 329] width 1296 height 658
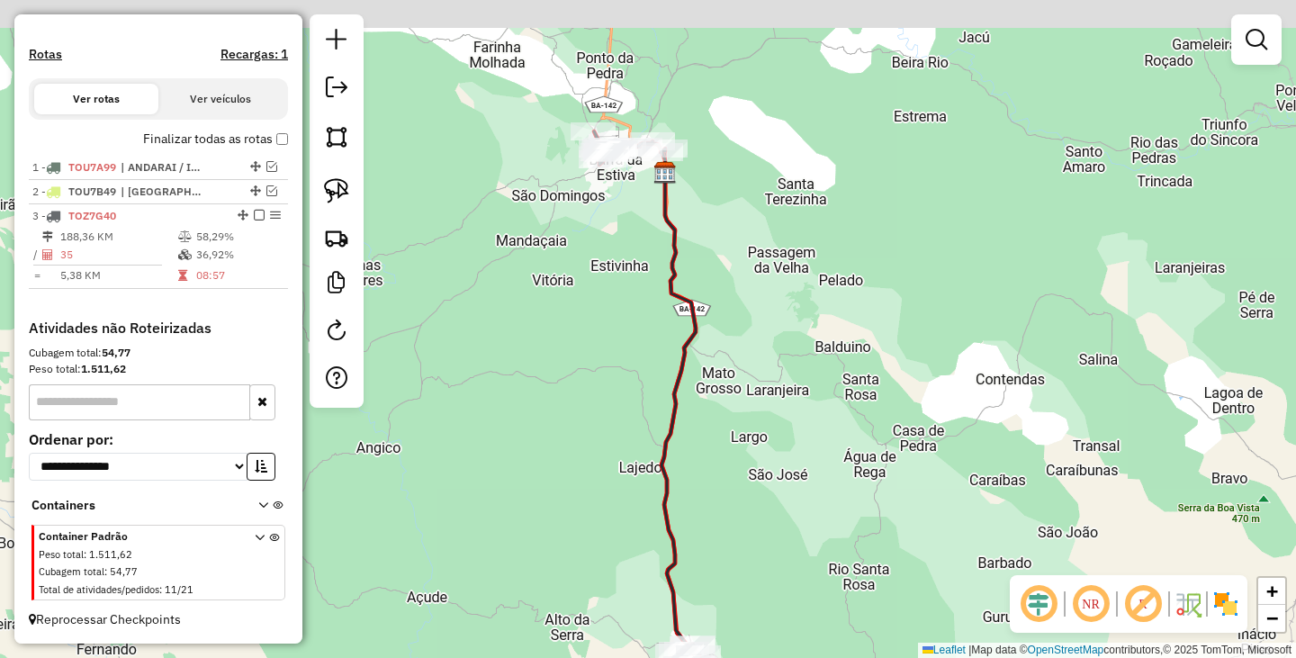
drag, startPoint x: 713, startPoint y: 163, endPoint x: 743, endPoint y: 327, distance: 166.6
click at [743, 327] on div "Janela de atendimento Grade de atendimento Capacidade Transportadoras Veículos …" at bounding box center [648, 329] width 1296 height 658
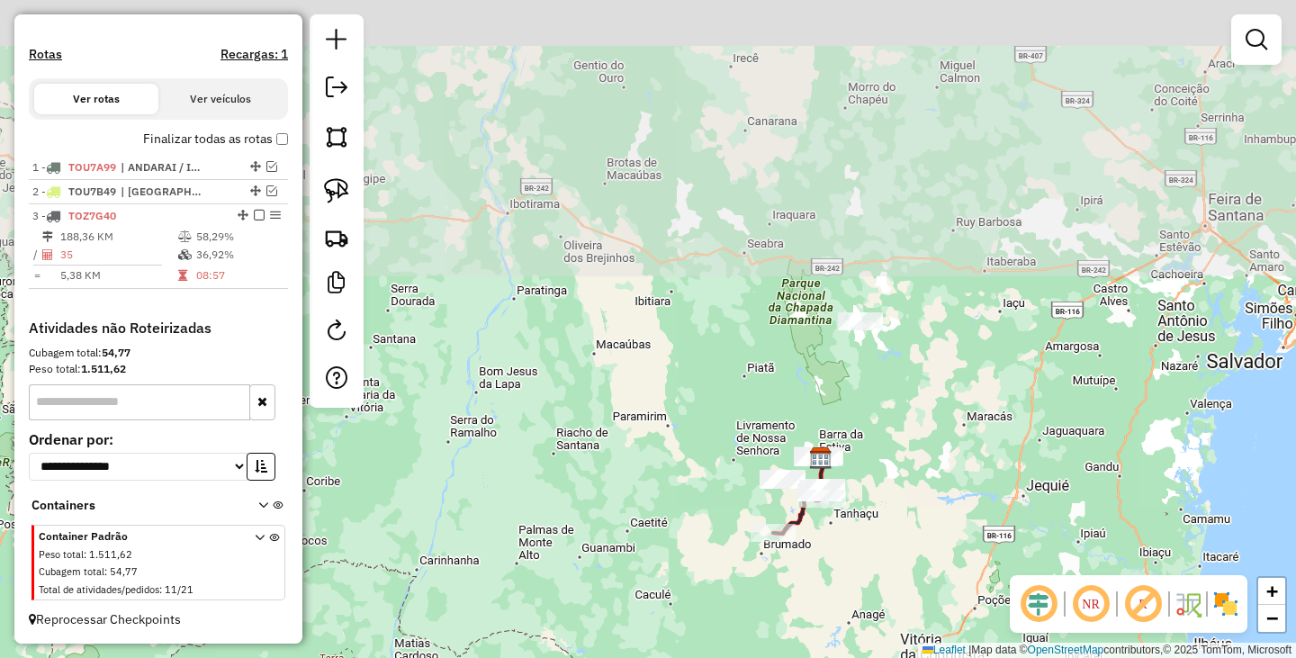
drag, startPoint x: 966, startPoint y: 179, endPoint x: 909, endPoint y: 492, distance: 318.4
click at [913, 492] on div "Janela de atendimento Grade de atendimento Capacidade Transportadoras Veículos …" at bounding box center [648, 329] width 1296 height 658
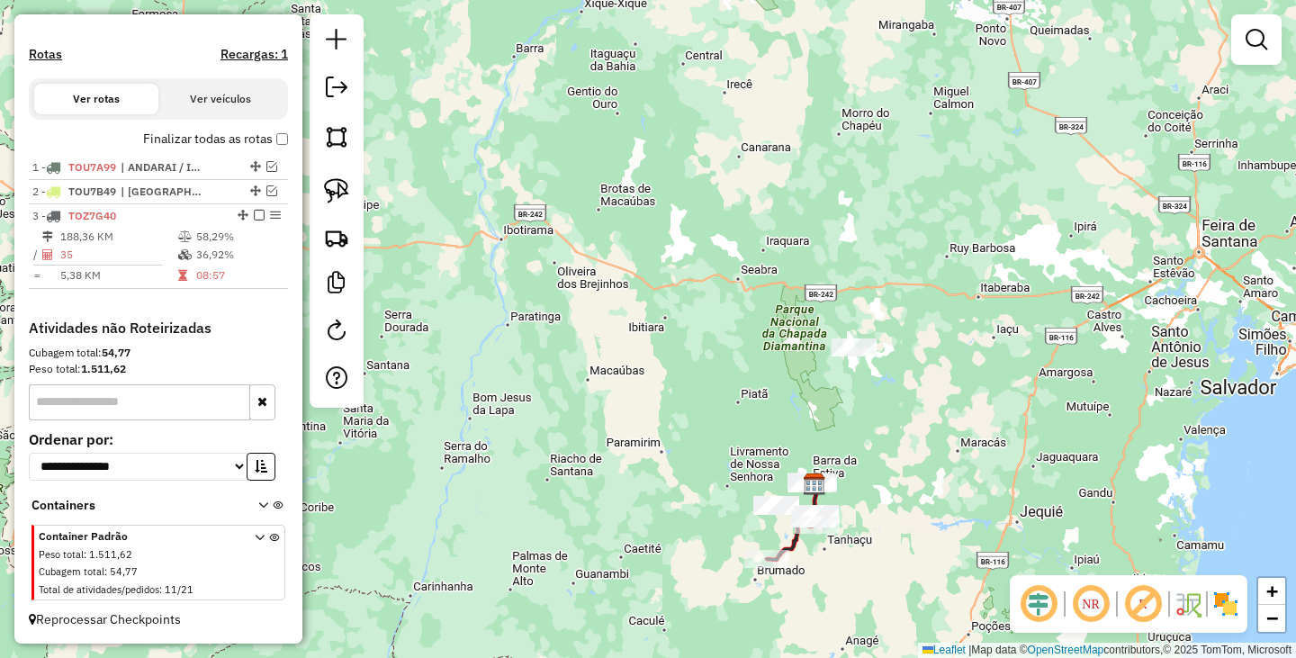
click at [358, 189] on div at bounding box center [337, 210] width 54 height 393
click at [349, 184] on link at bounding box center [337, 191] width 40 height 40
drag, startPoint x: 808, startPoint y: 339, endPoint x: 950, endPoint y: 392, distance: 151.8
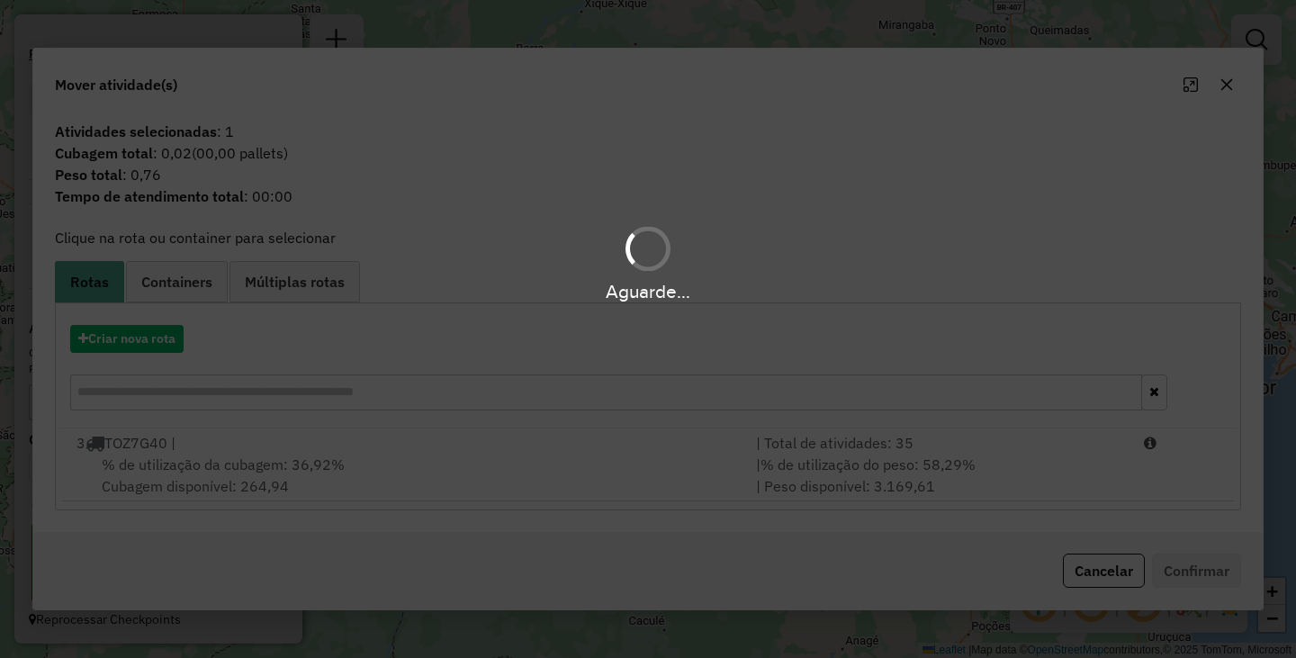
click at [1082, 566] on div "Aguarde..." at bounding box center [648, 329] width 1296 height 658
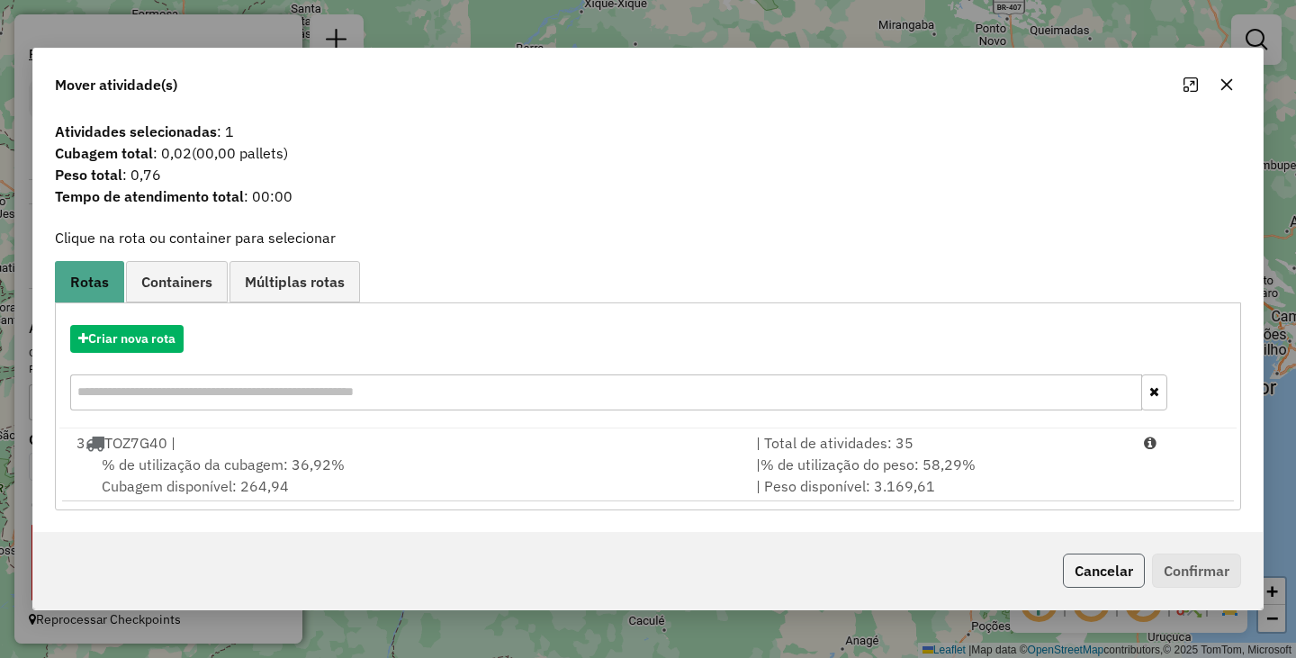
click at [1074, 580] on button "Cancelar" at bounding box center [1104, 570] width 82 height 34
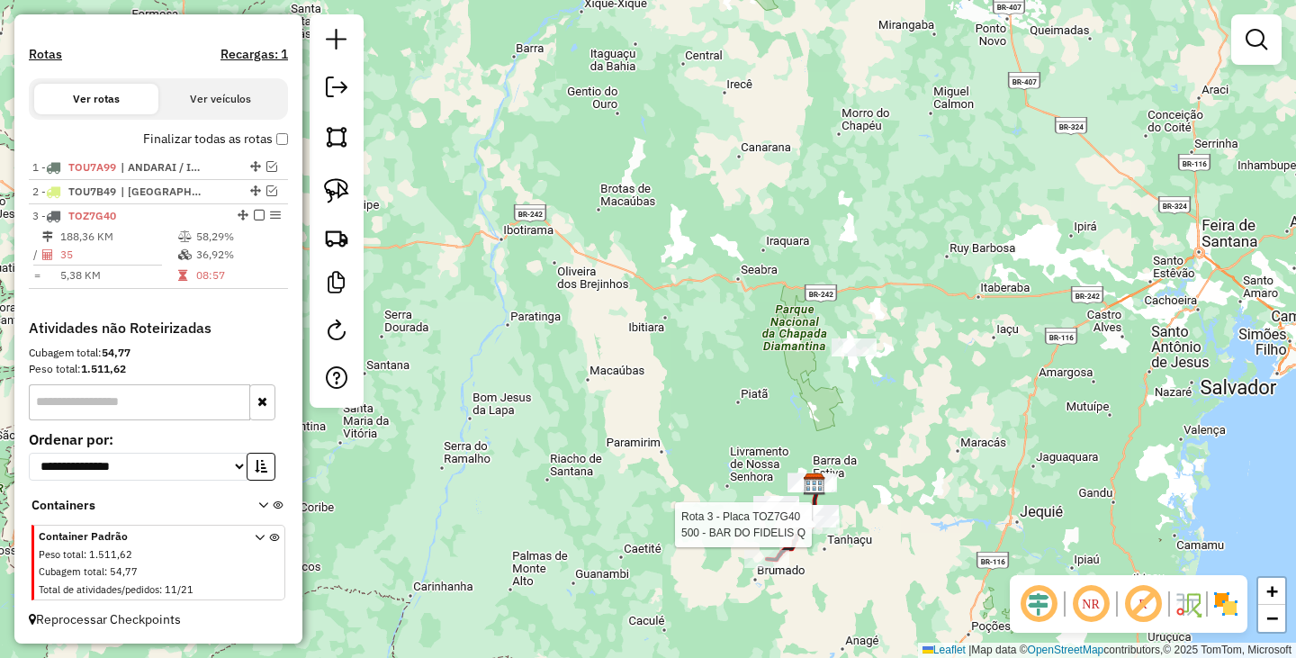
select select "**********"
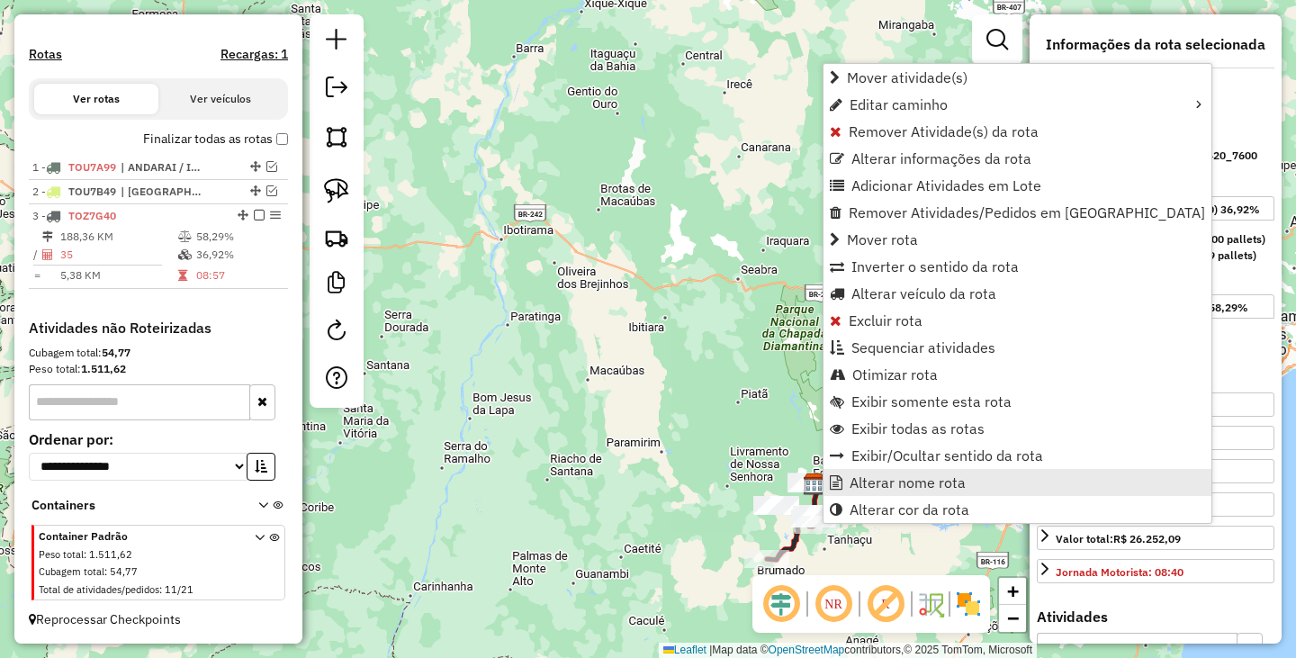
click at [954, 479] on span "Alterar nome rota" at bounding box center [907, 482] width 116 height 14
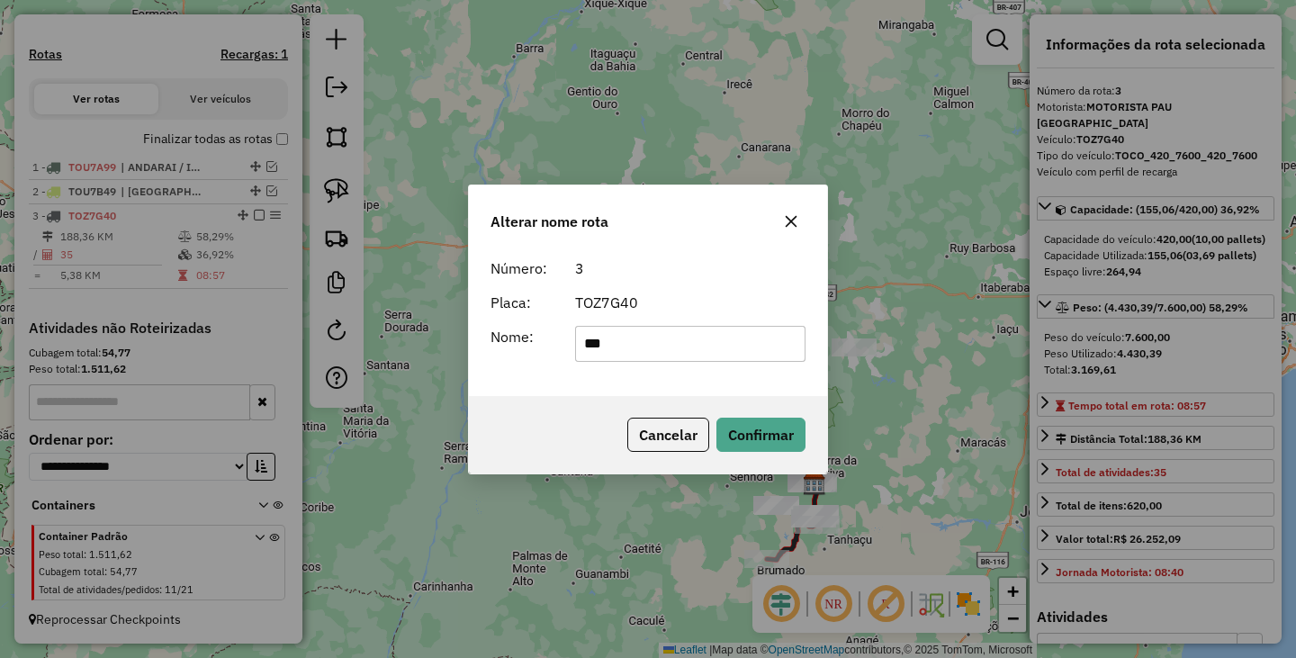
type input "**********"
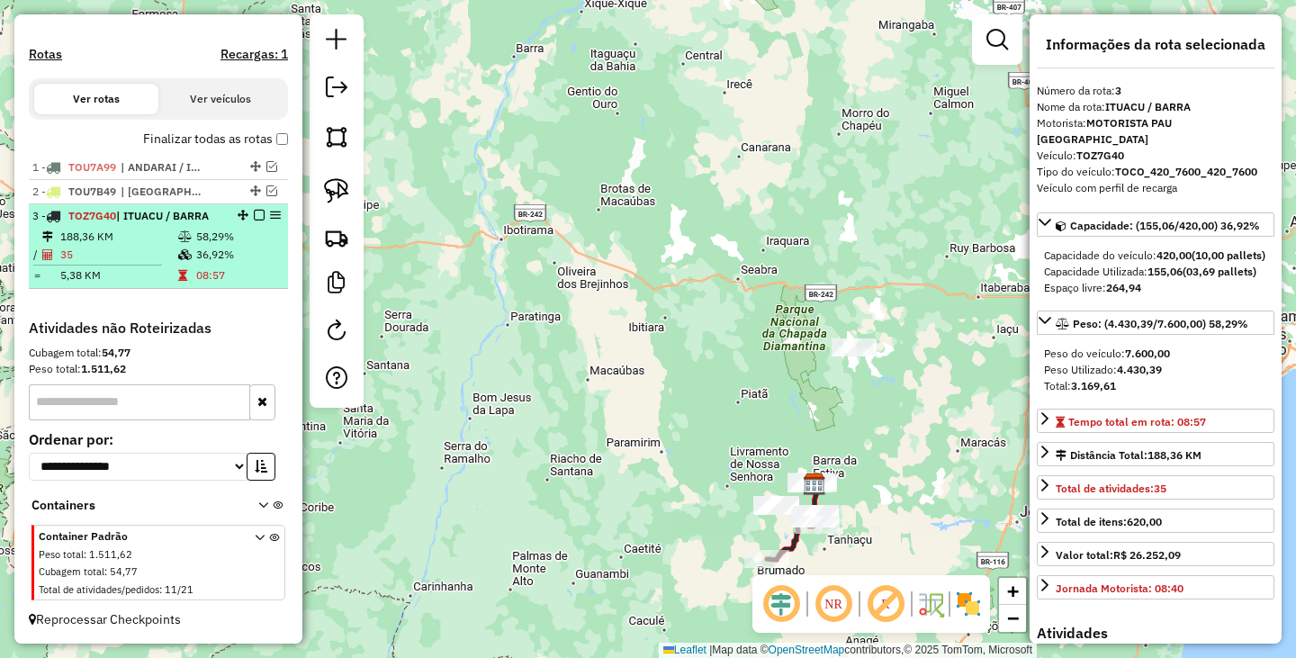
click at [247, 217] on div at bounding box center [254, 215] width 54 height 11
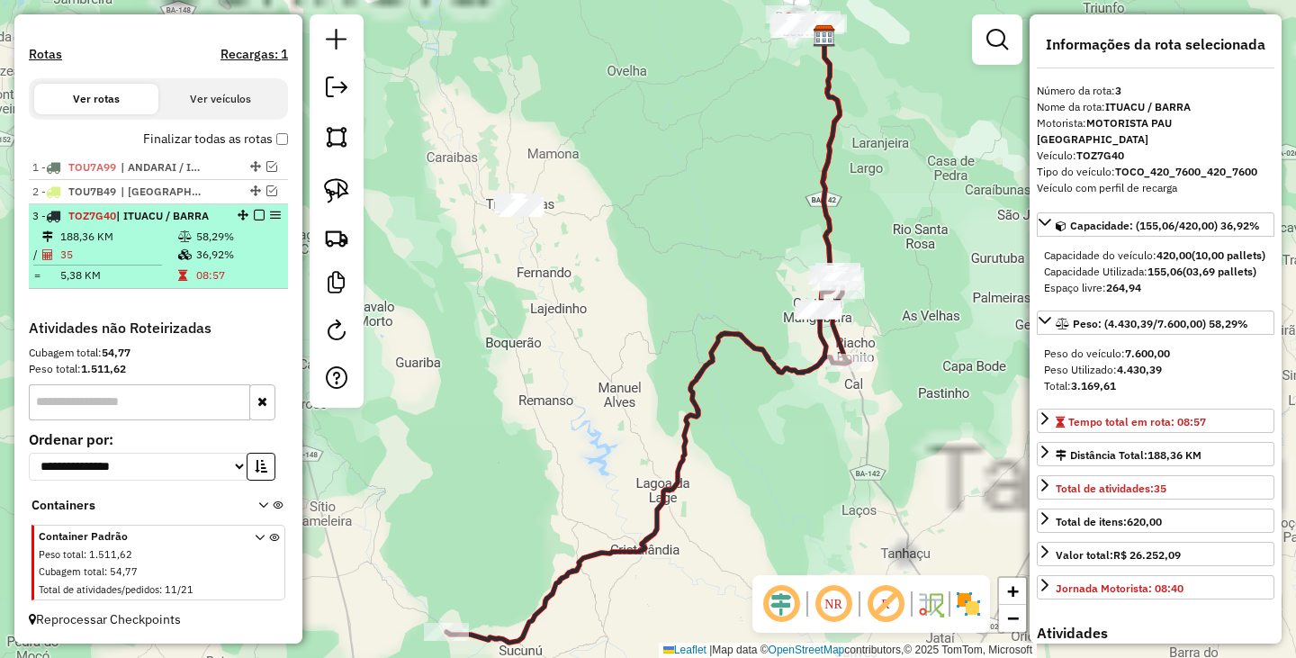
click at [254, 216] on em at bounding box center [259, 215] width 11 height 11
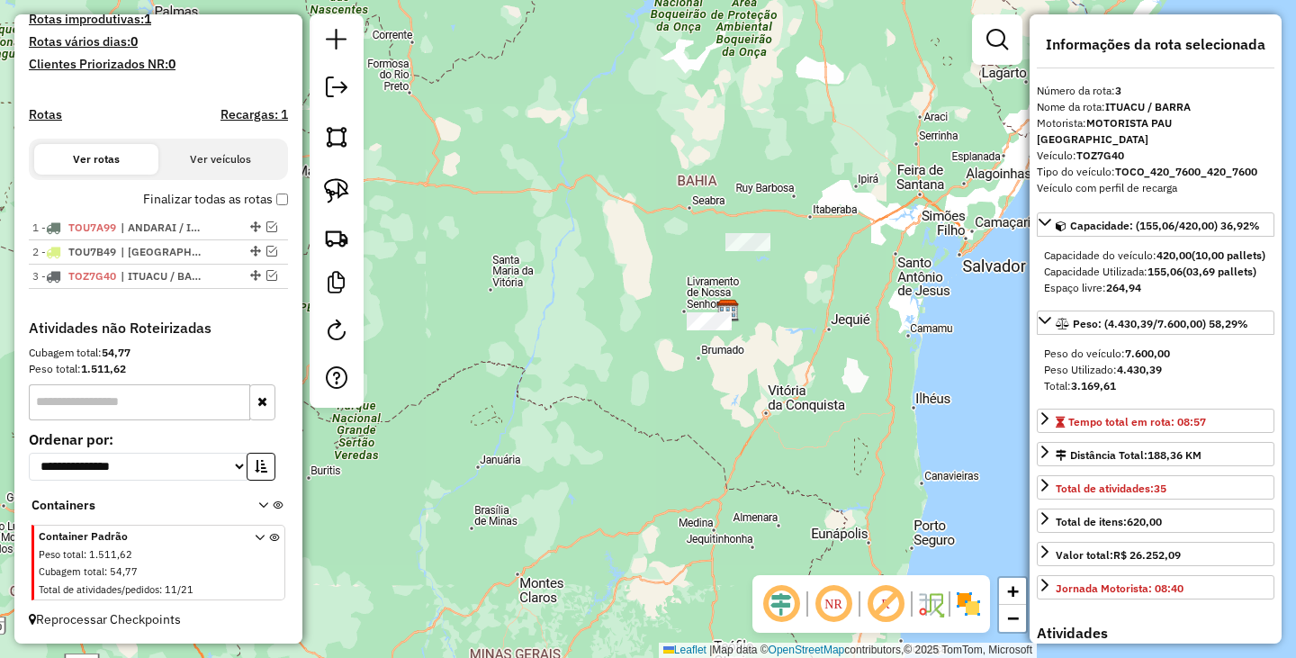
drag, startPoint x: 834, startPoint y: 309, endPoint x: 737, endPoint y: 301, distance: 97.4
click at [744, 303] on div "Janela de atendimento Grade de atendimento Capacidade Transportadoras Veículos …" at bounding box center [648, 329] width 1296 height 658
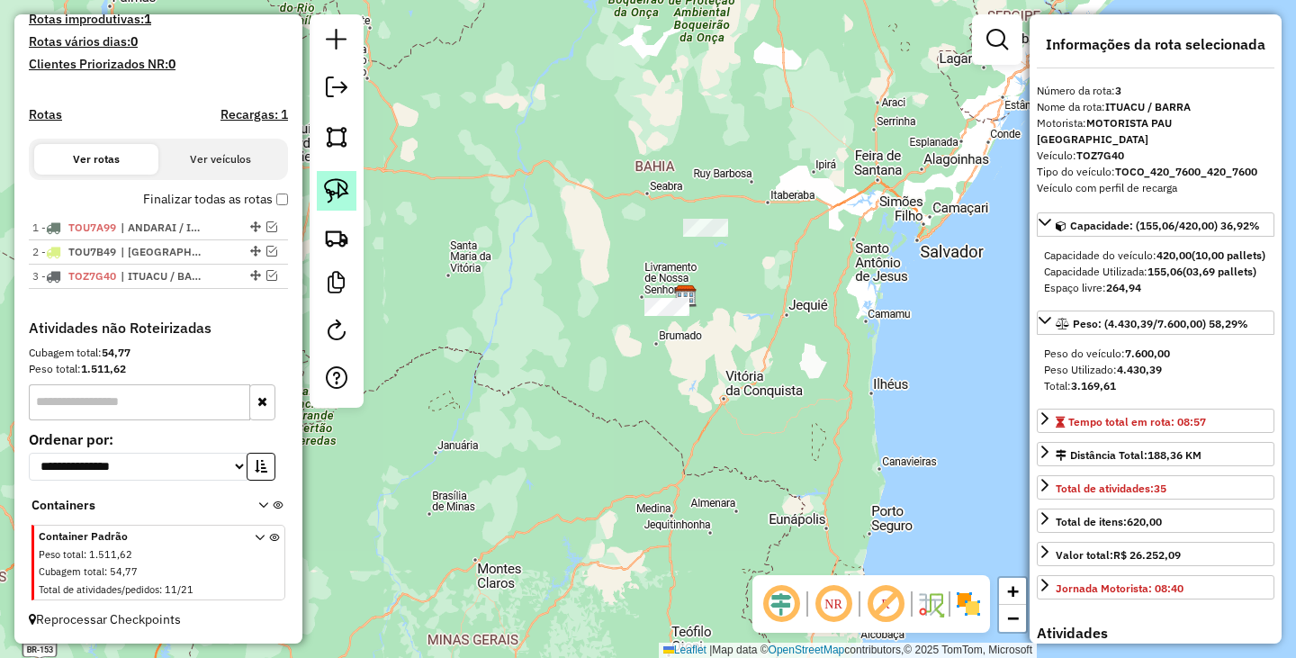
click at [348, 184] on img at bounding box center [336, 190] width 25 height 25
drag, startPoint x: 658, startPoint y: 149, endPoint x: 913, endPoint y: 229, distance: 267.5
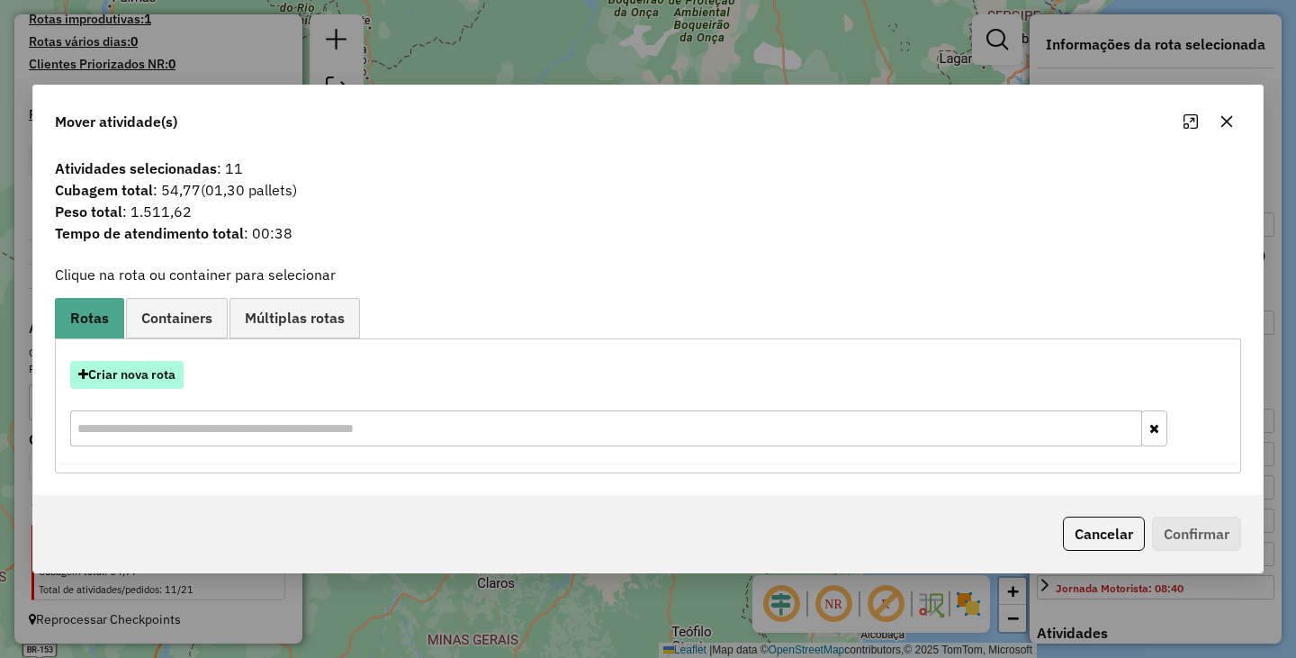
click at [164, 371] on button "Criar nova rota" at bounding box center [126, 375] width 113 height 28
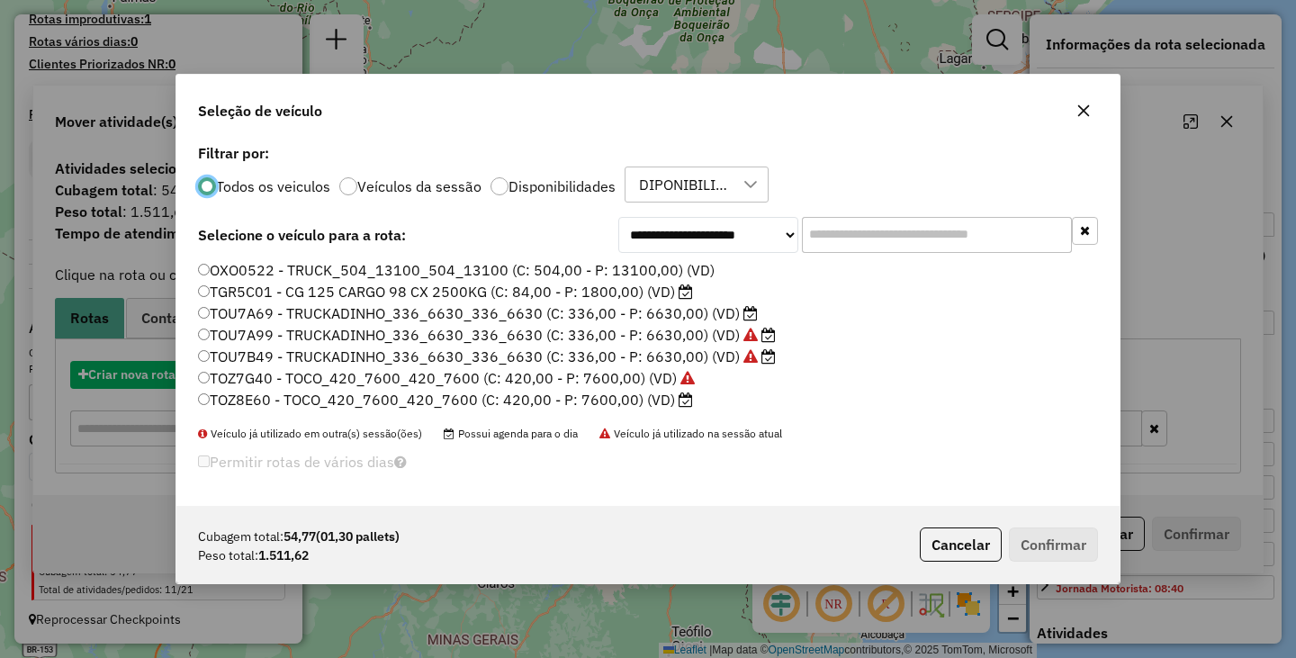
scroll to position [11, 5]
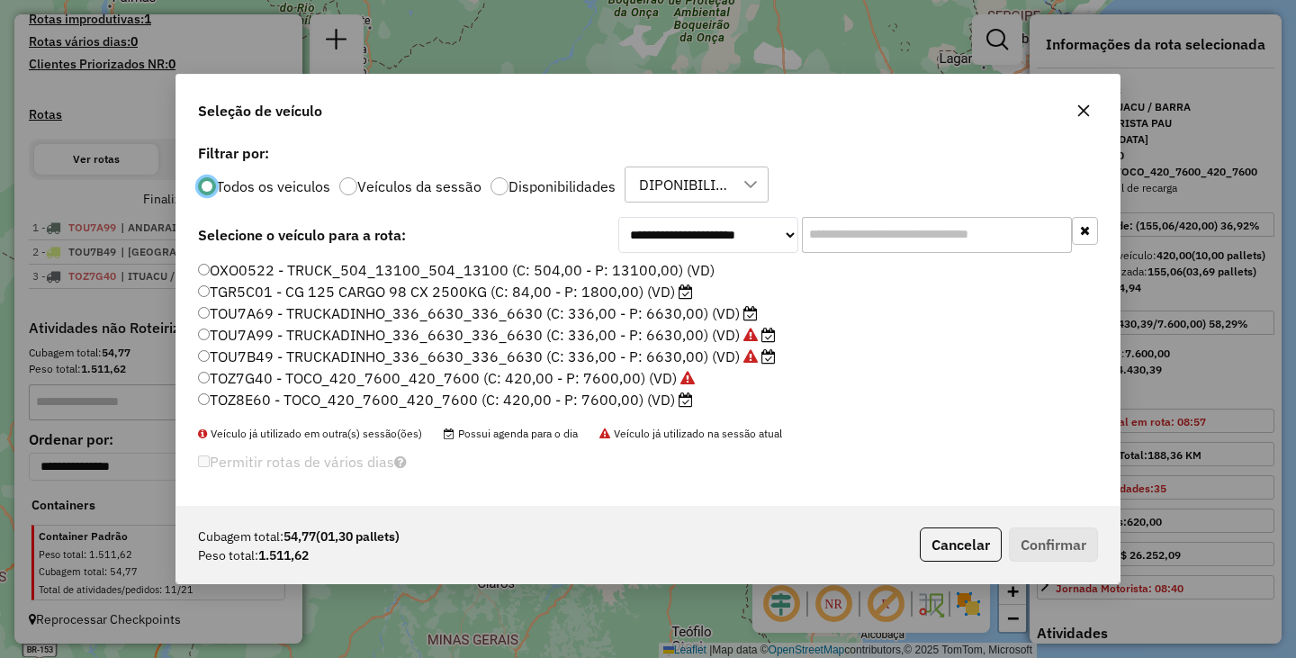
click at [208, 257] on div "**********" at bounding box center [647, 322] width 943 height 366
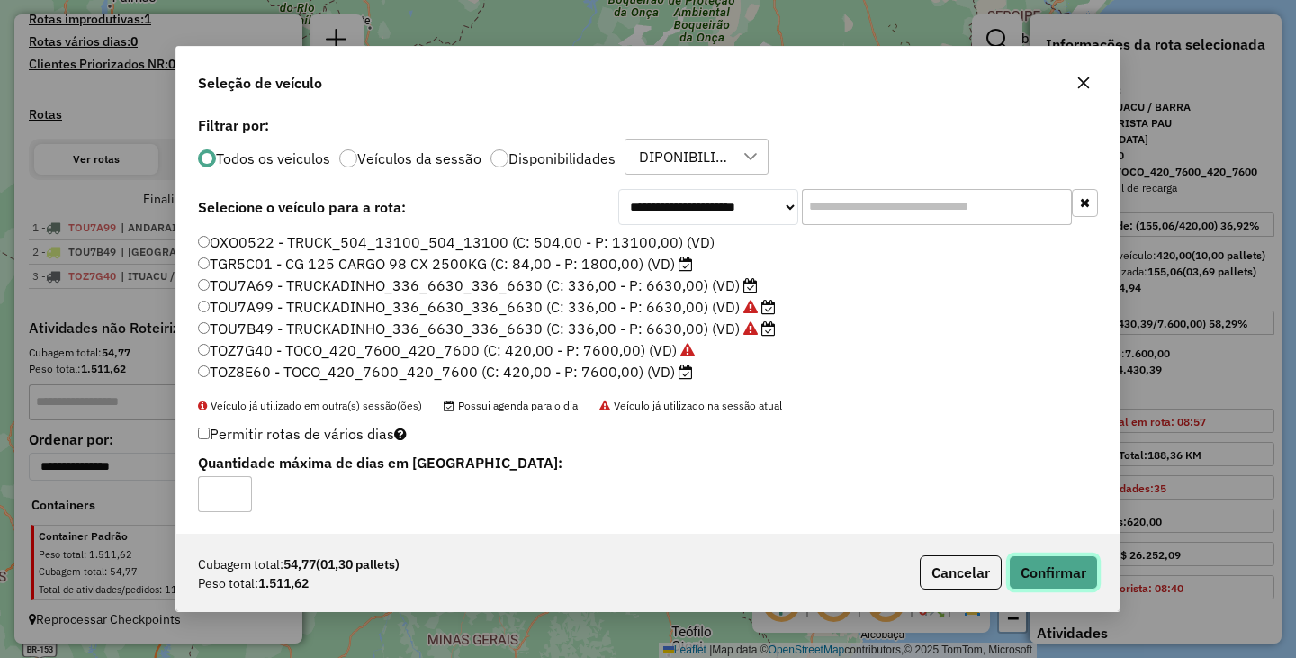
click at [1050, 570] on button "Confirmar" at bounding box center [1053, 572] width 89 height 34
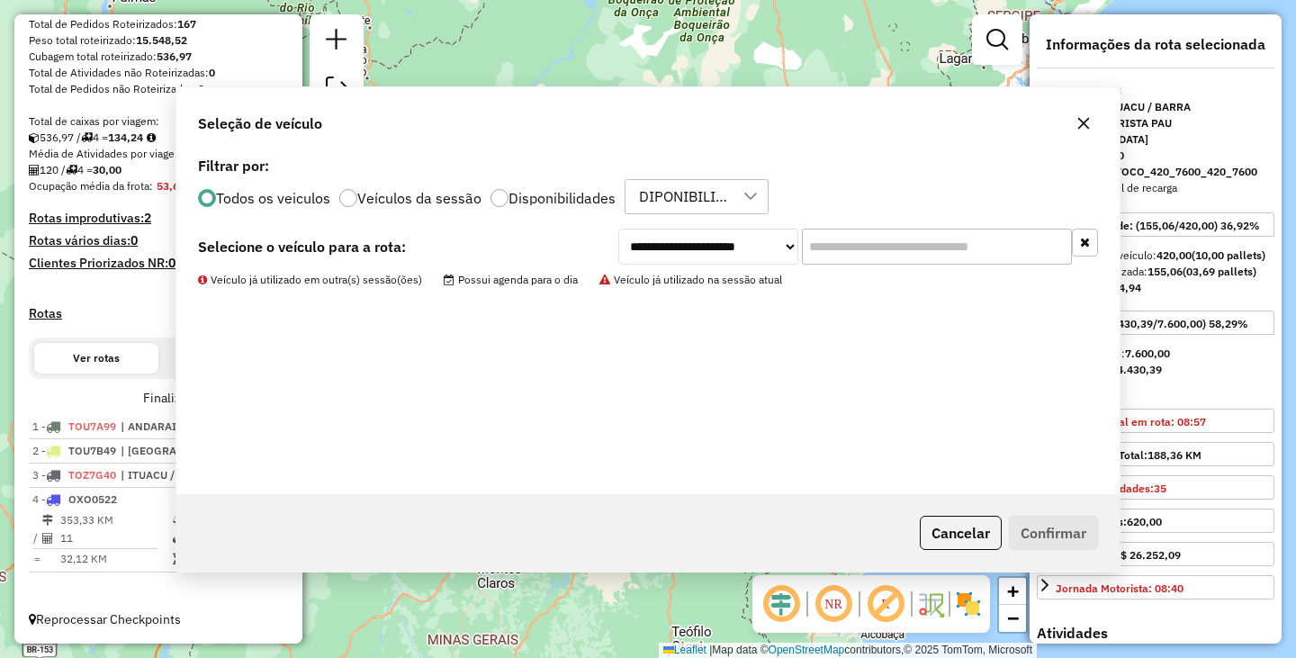
scroll to position [296, 0]
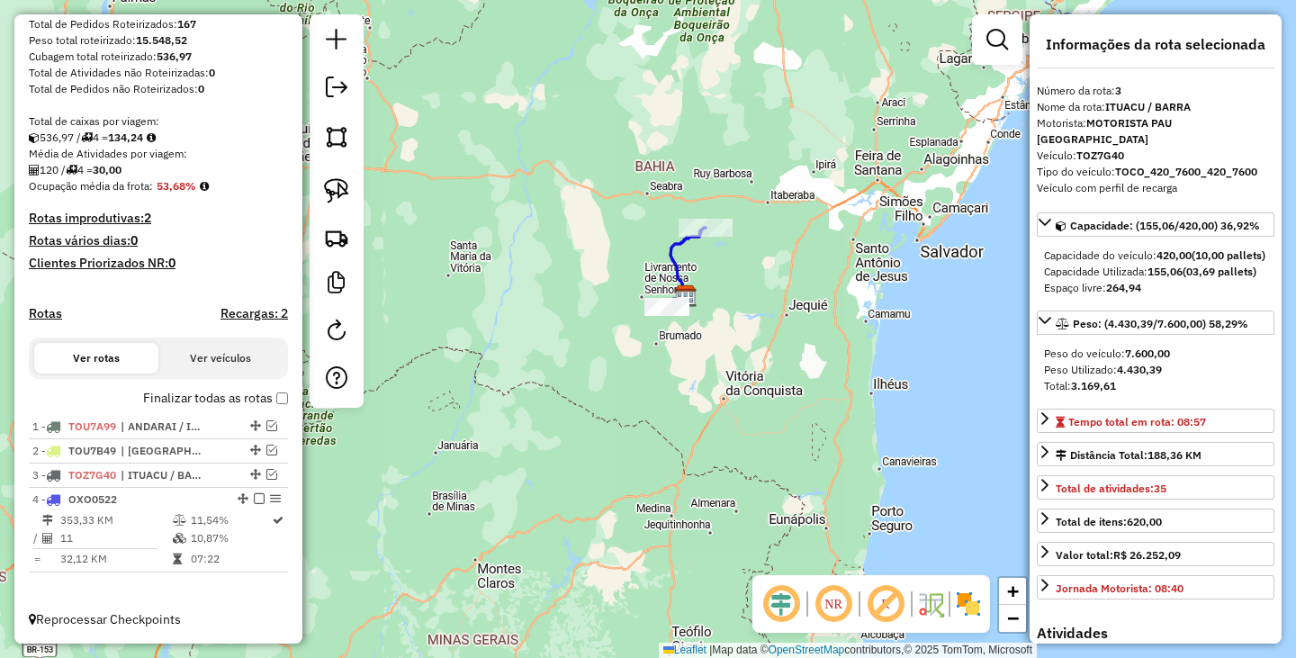
click at [669, 379] on div "Janela de atendimento Grade de atendimento Capacidade Transportadoras Veículos …" at bounding box center [648, 329] width 1296 height 658
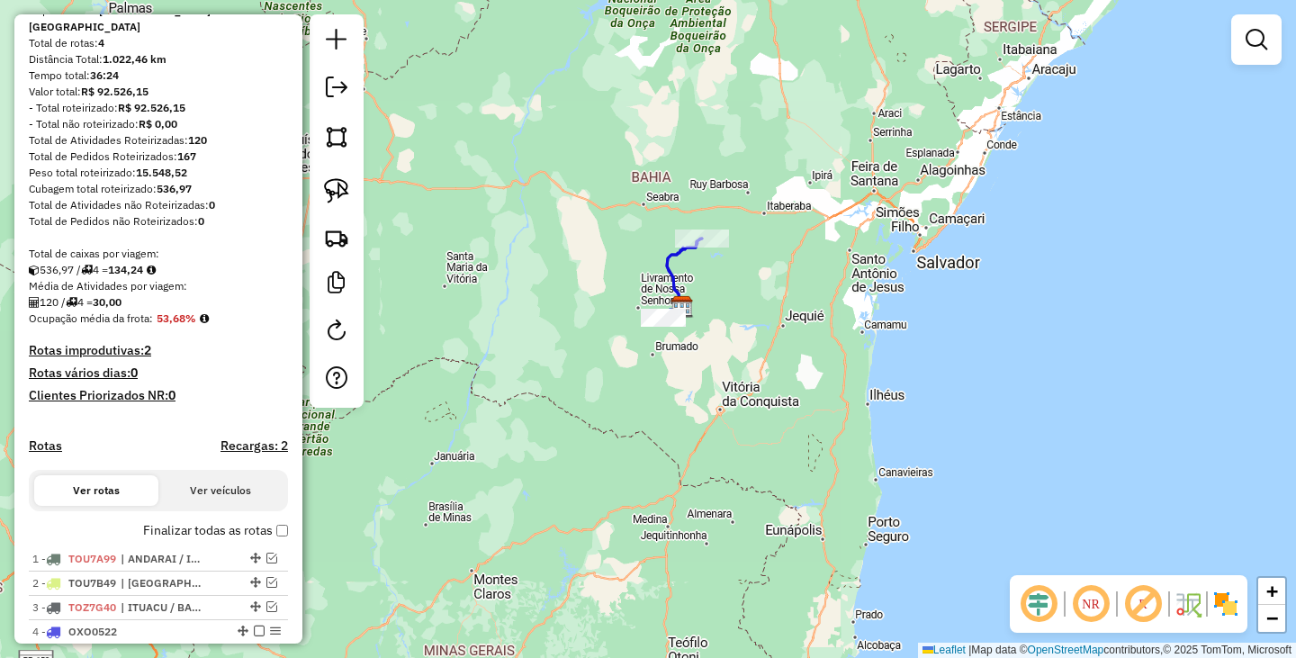
scroll to position [0, 0]
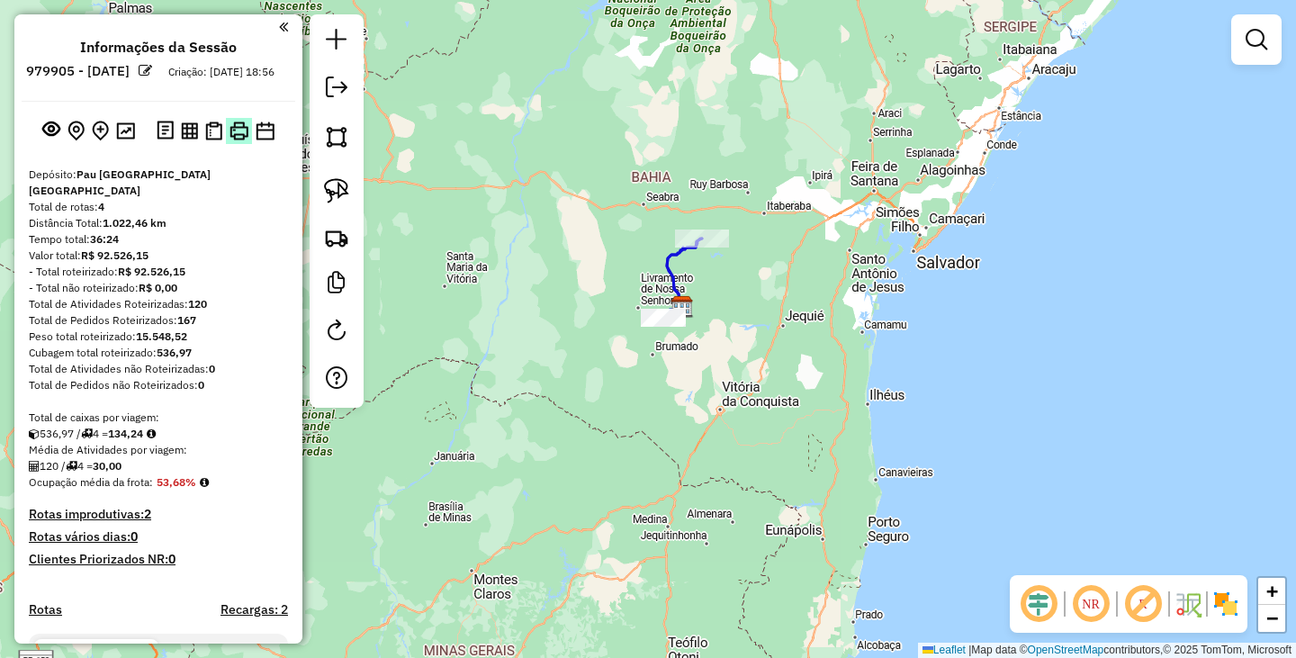
click at [246, 143] on button at bounding box center [239, 131] width 26 height 26
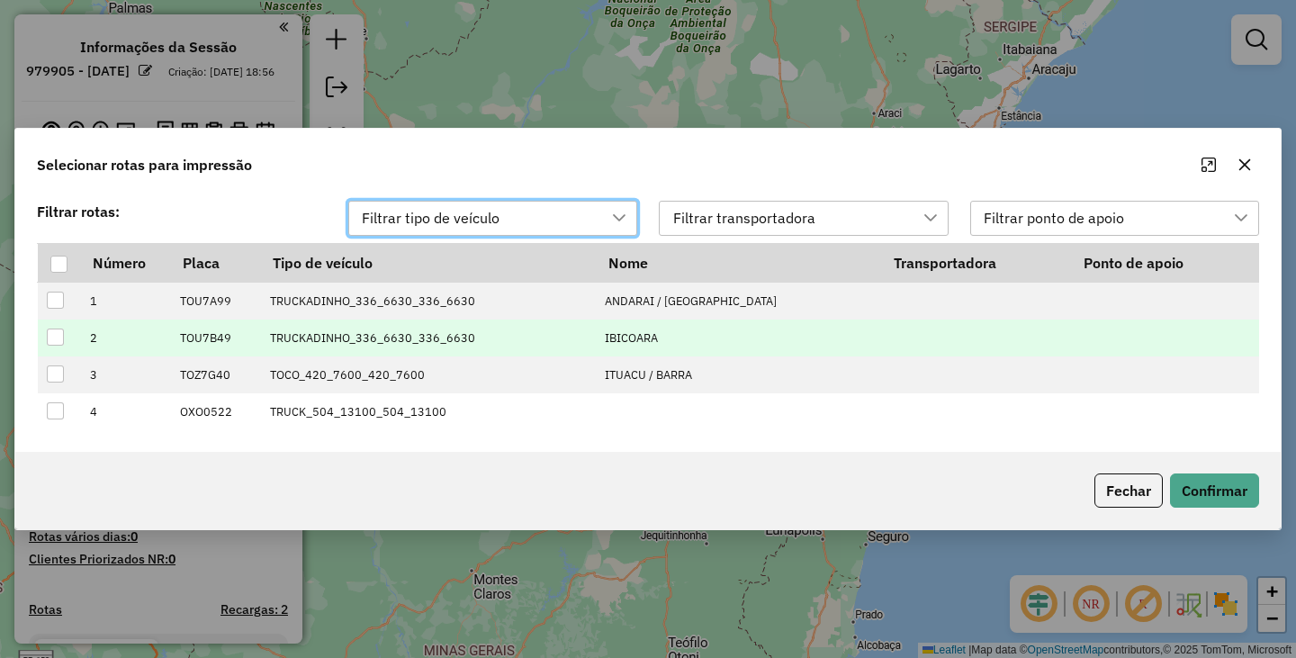
scroll to position [13, 82]
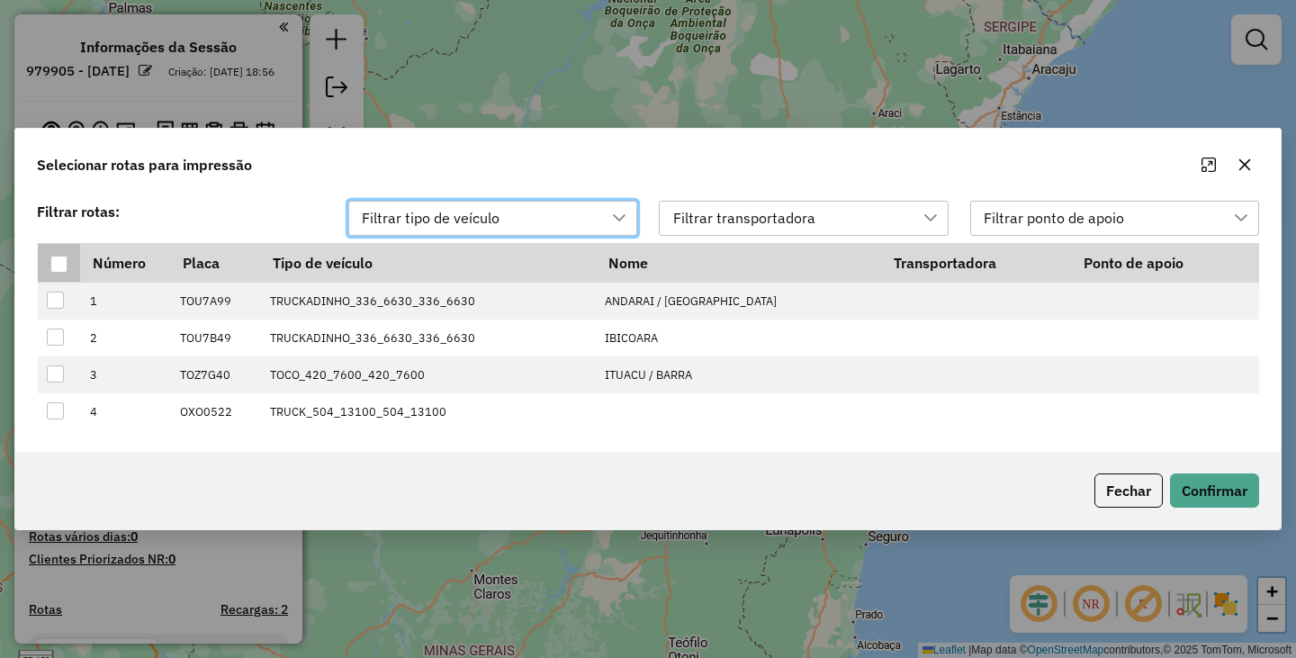
click at [58, 271] on div at bounding box center [58, 264] width 17 height 17
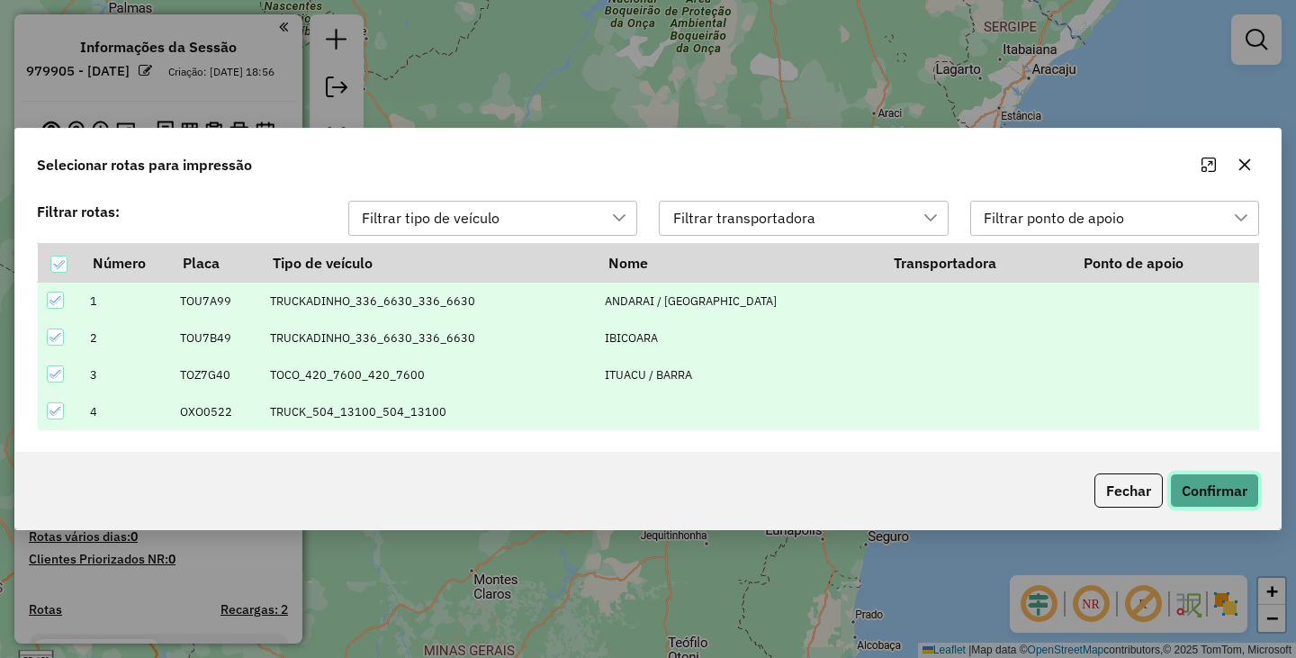
click at [1245, 491] on button "Confirmar" at bounding box center [1214, 490] width 89 height 34
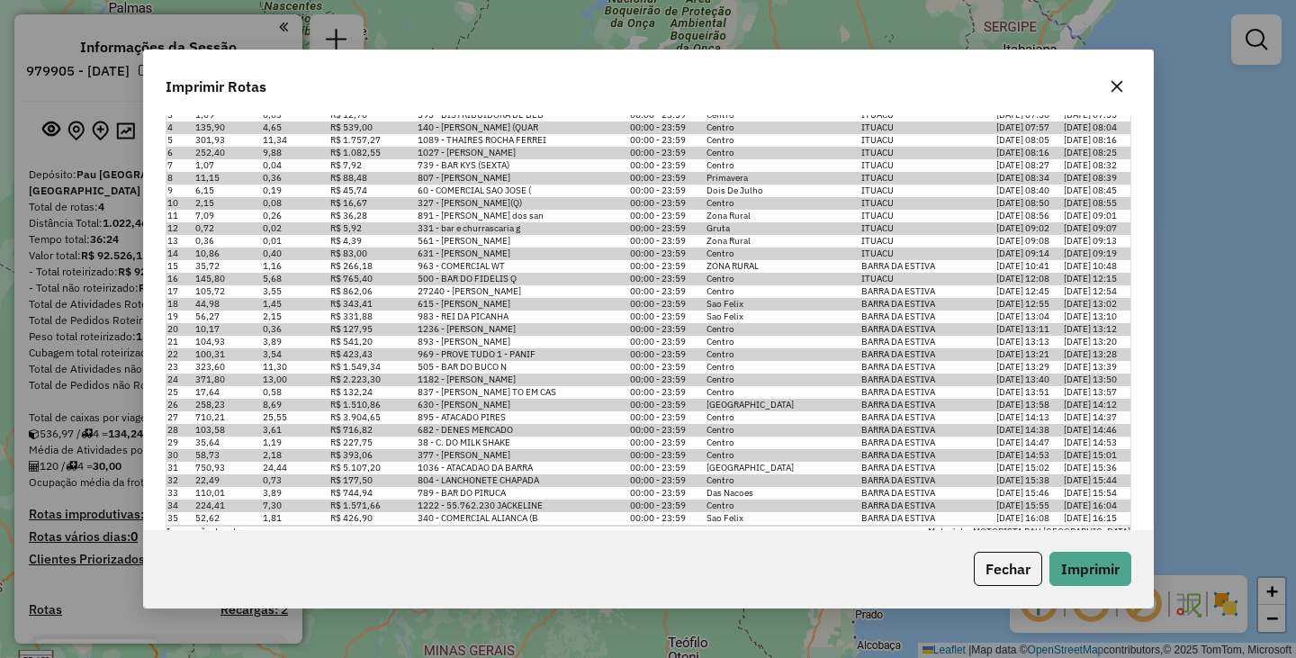
scroll to position [2303, 0]
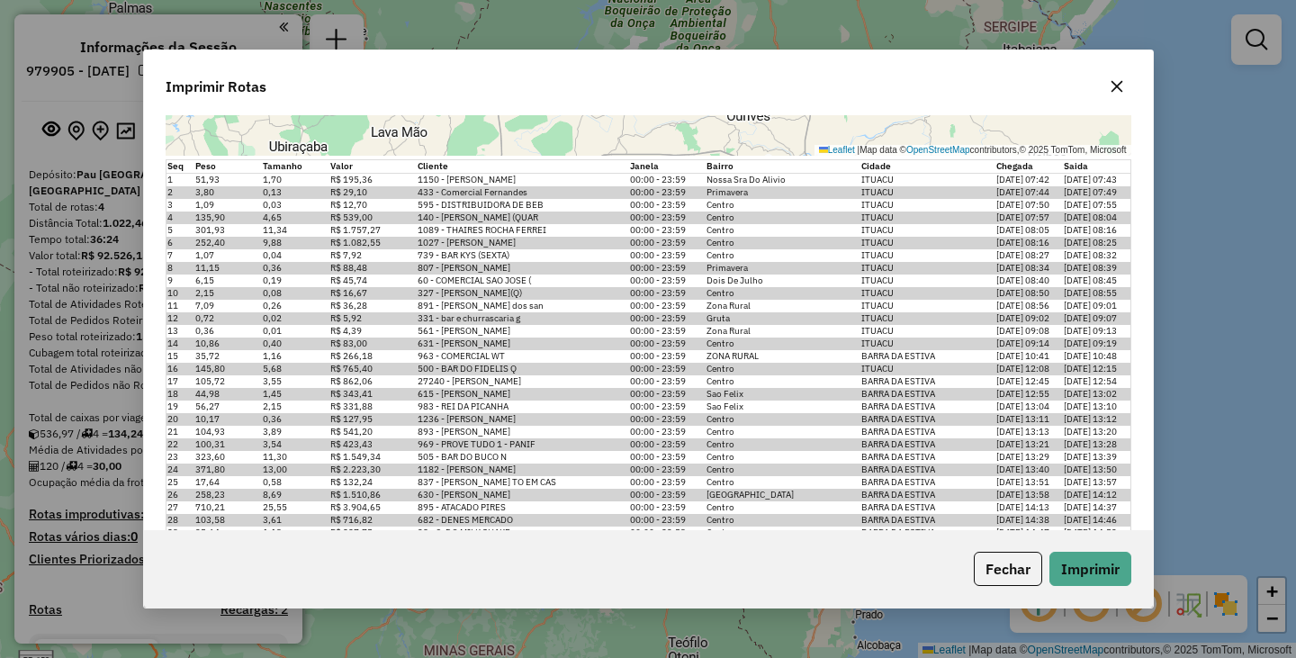
drag, startPoint x: 759, startPoint y: 332, endPoint x: 414, endPoint y: 331, distance: 344.6
click at [414, 331] on tr "13 0,36 0,01 R$ 4,39 561 - MERCADINHO ZE SILVA 00:00 - 23:59 Zona Rural ITUACU …" at bounding box center [648, 331] width 965 height 13
drag, startPoint x: 765, startPoint y: 303, endPoint x: 361, endPoint y: 319, distance: 404.3
click at [361, 319] on tbody "1 51,93 1,70 R$ 195,36 1150 - RONALDO ADRIANO DE C 00:00 - 23:59 Nossa Sra Do A…" at bounding box center [648, 394] width 965 height 442
click at [477, 333] on td "561 - MERCADINHO ZE SILVA" at bounding box center [523, 331] width 212 height 13
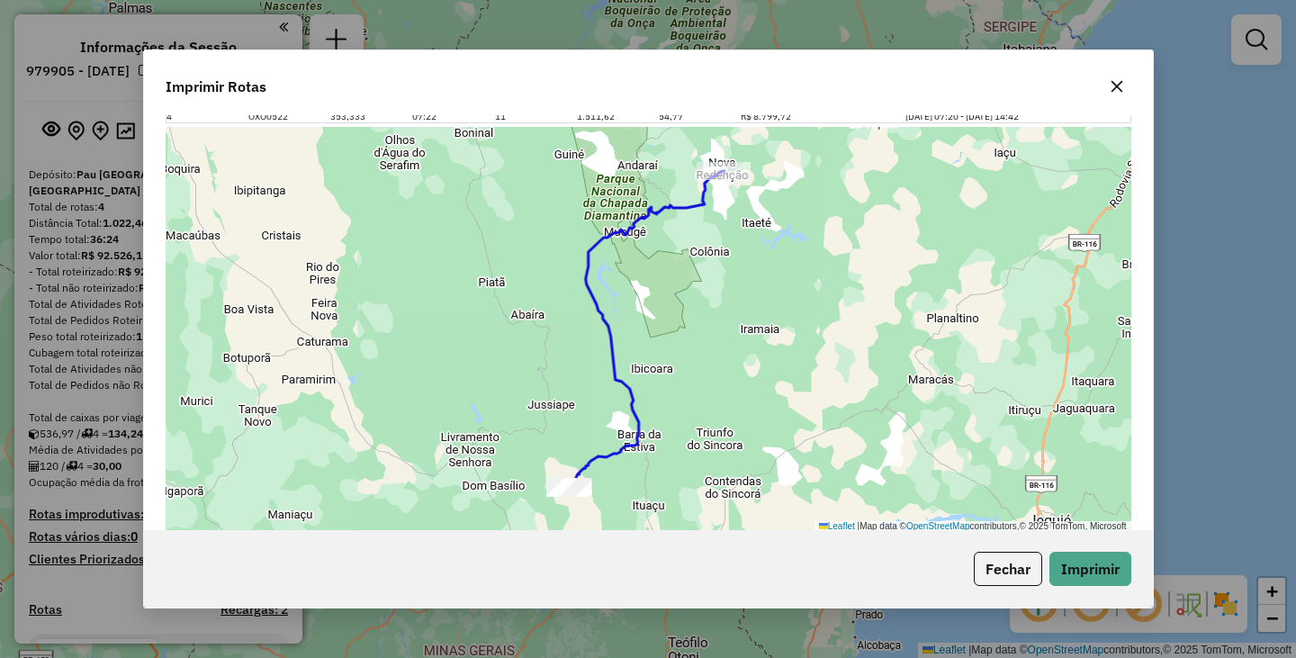
scroll to position [2842, 0]
click at [1001, 570] on button "Fechar" at bounding box center [1008, 569] width 68 height 34
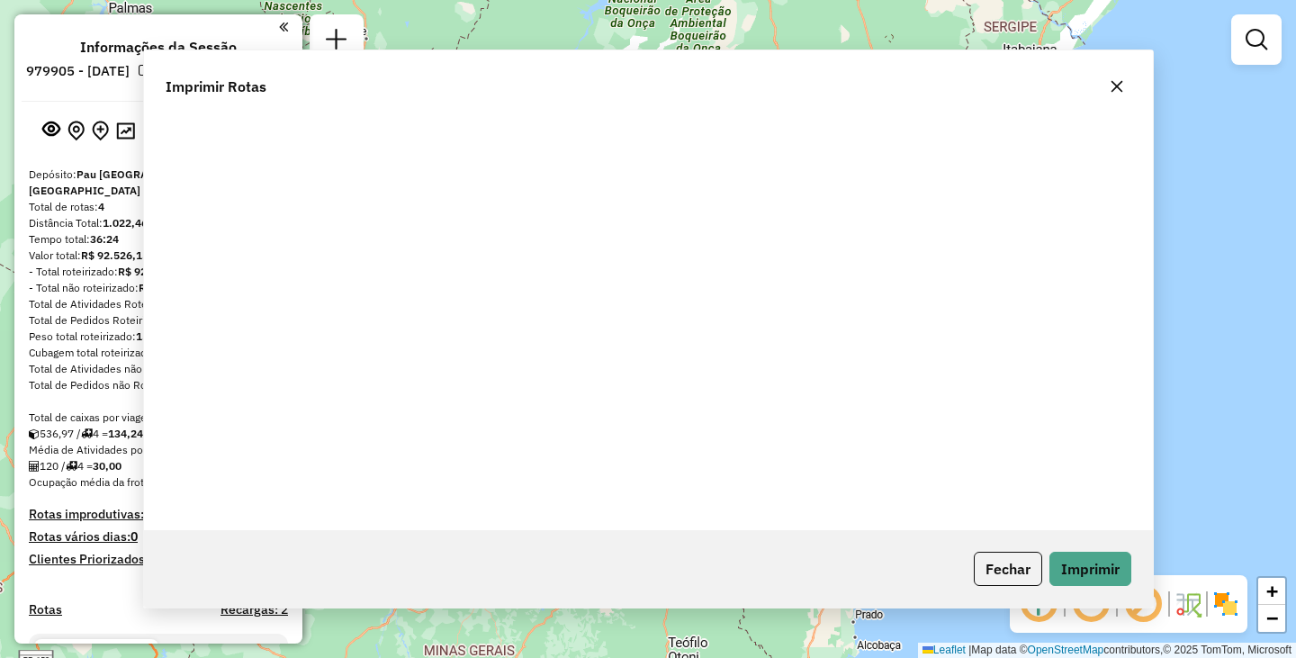
scroll to position [0, 0]
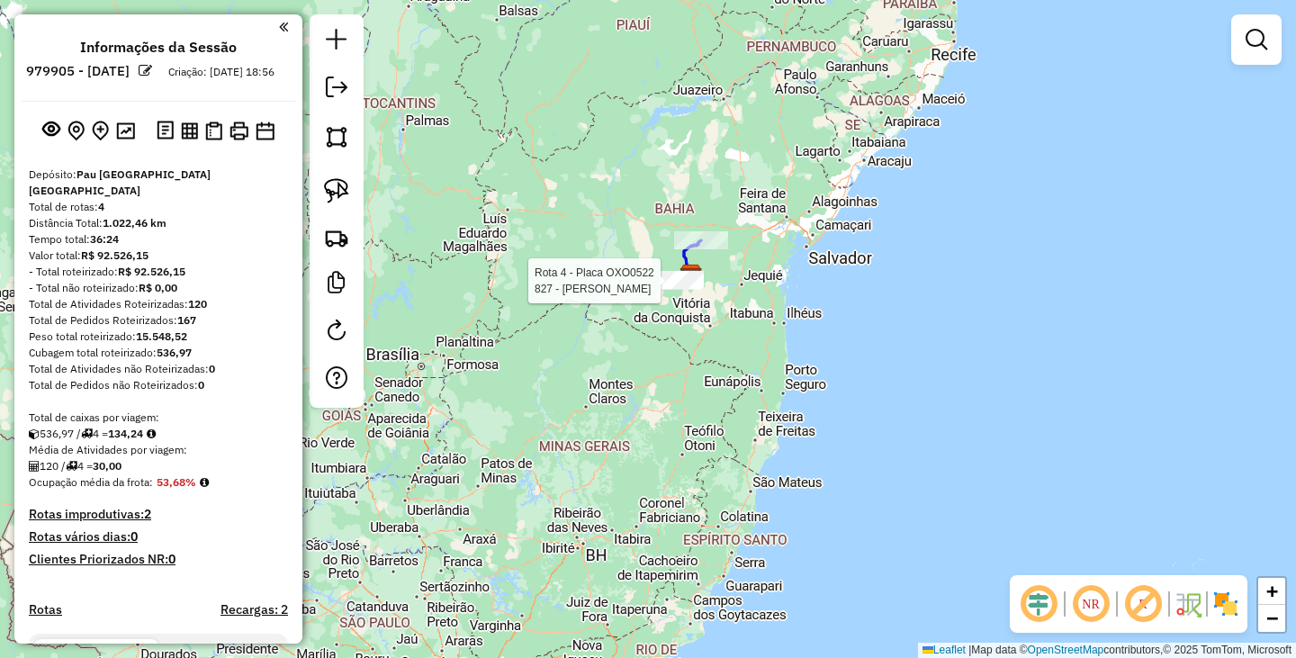
select select "**********"
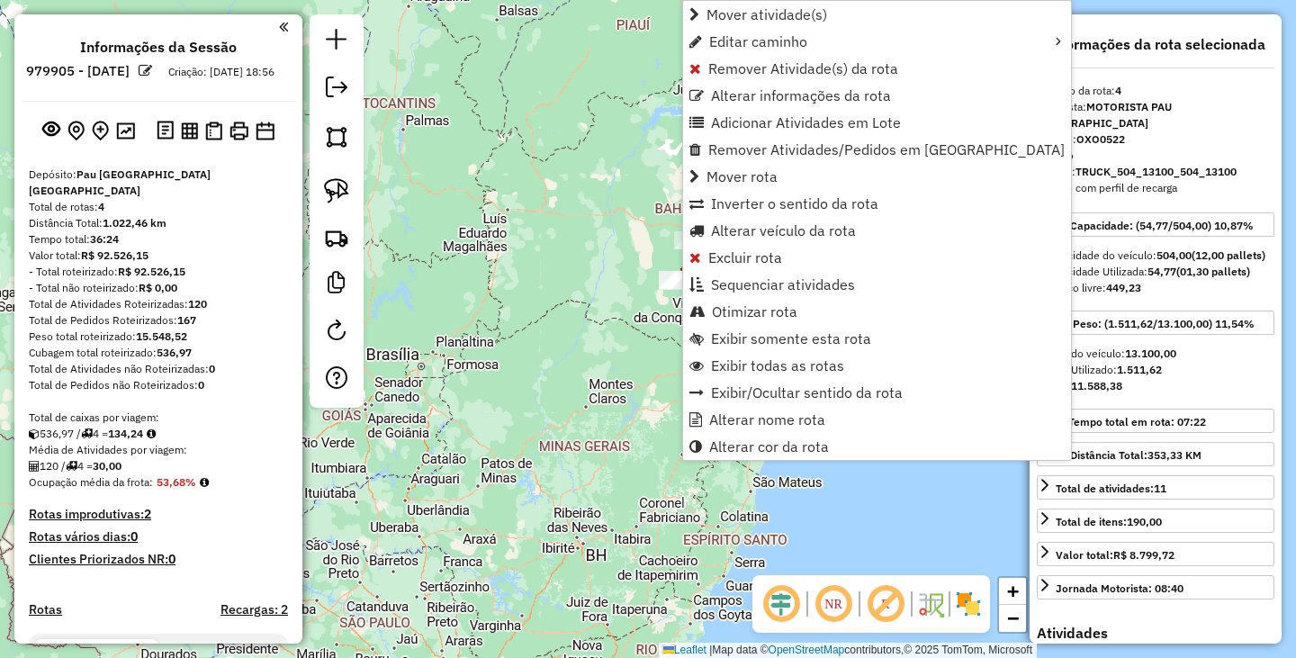
scroll to position [296, 0]
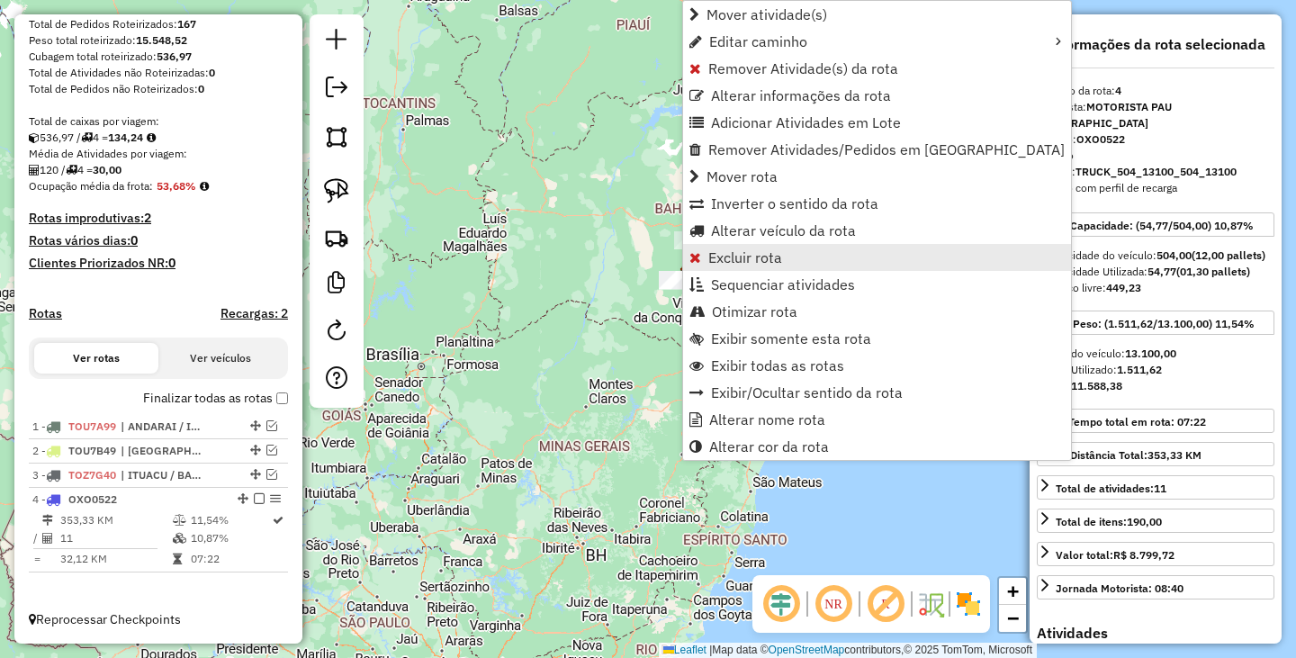
click at [733, 259] on span "Excluir rota" at bounding box center [745, 257] width 74 height 14
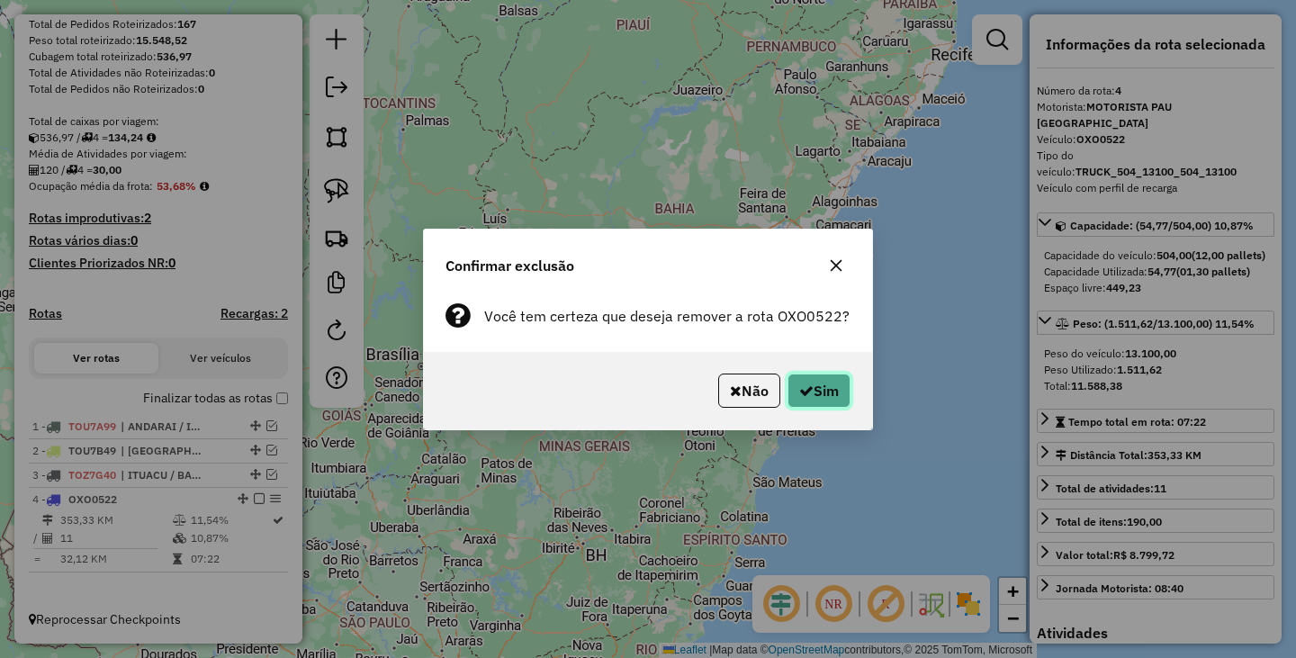
click at [818, 390] on button "Sim" at bounding box center [818, 390] width 63 height 34
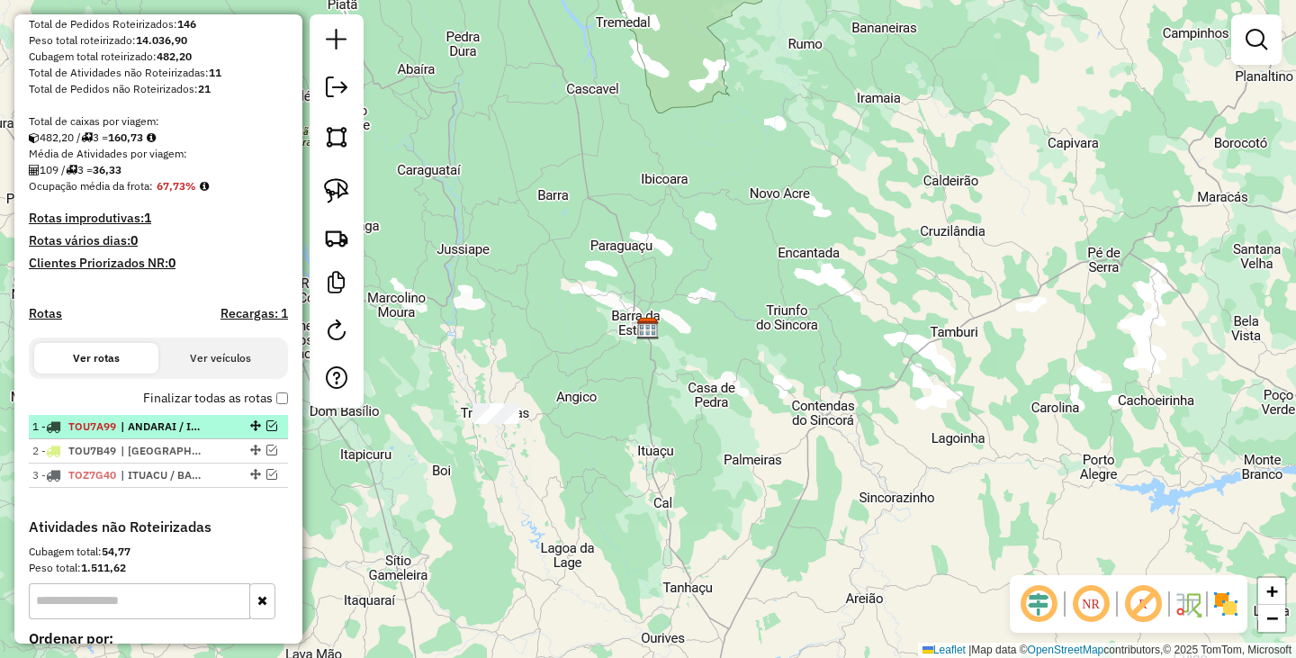
click at [170, 436] on li "1 - TOU7A99 | ANDARAI / ITAETE" at bounding box center [158, 427] width 259 height 24
select select "**********"
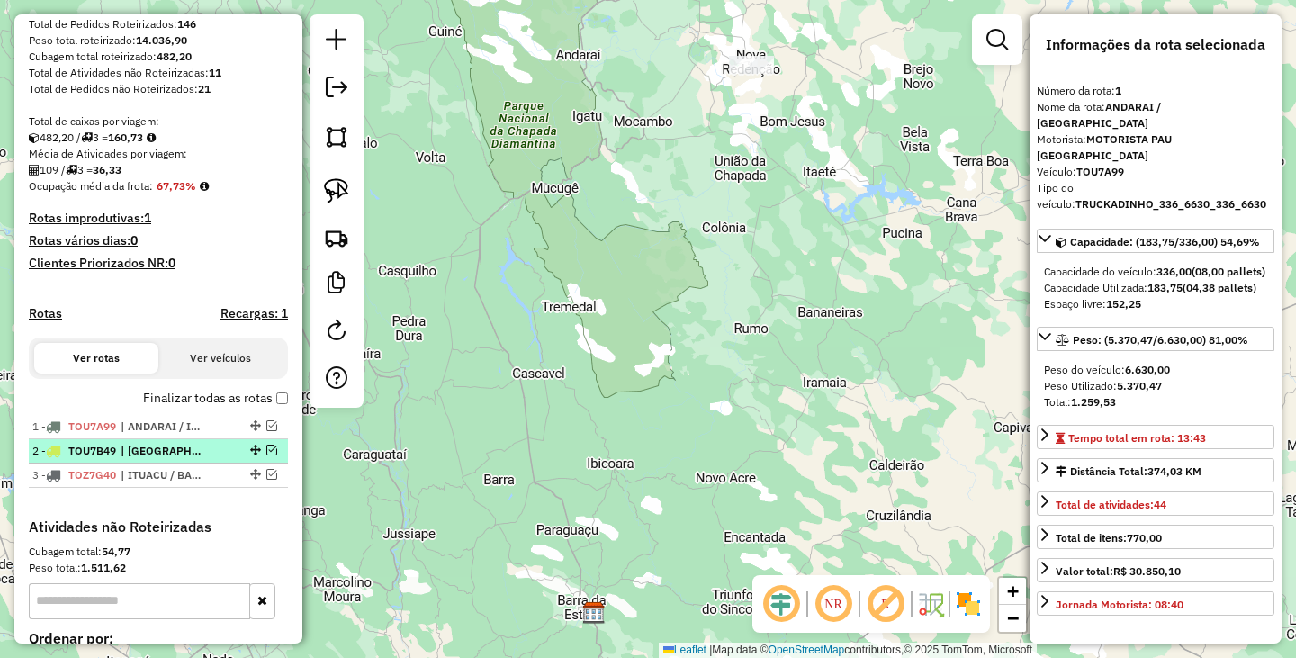
click at [179, 458] on span "| IBICOARA" at bounding box center [162, 451] width 83 height 16
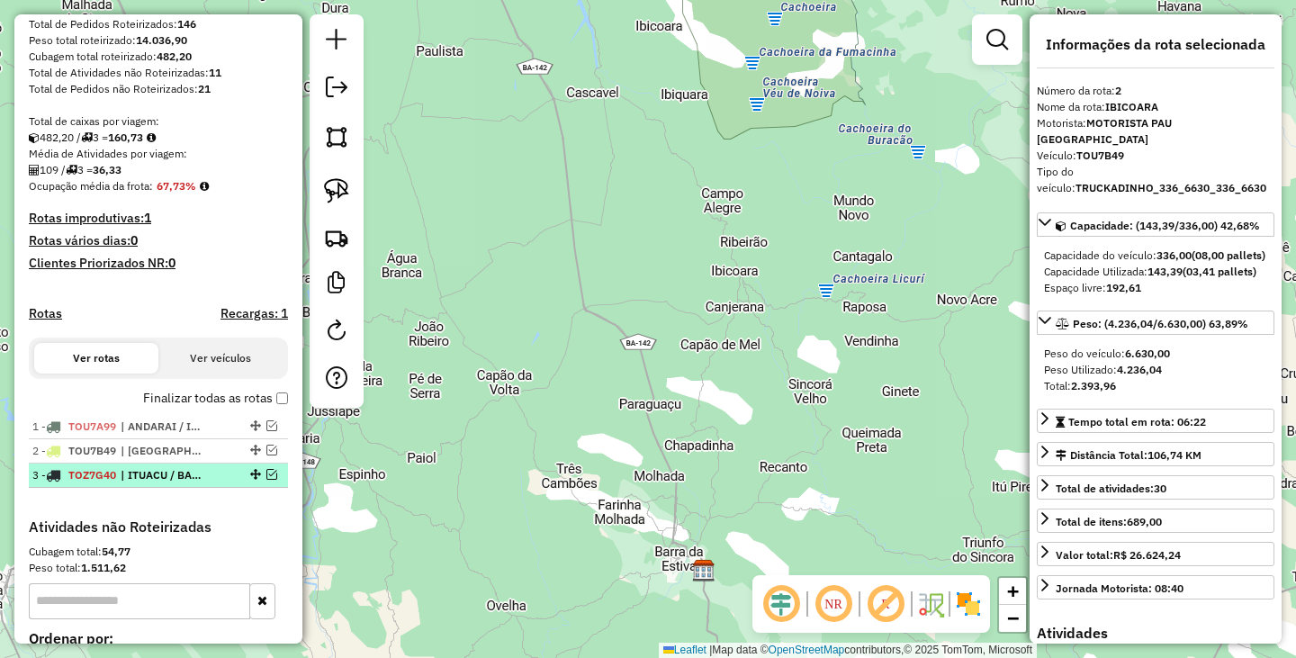
click at [160, 477] on span "| ITUACU / BARRA" at bounding box center [162, 475] width 83 height 16
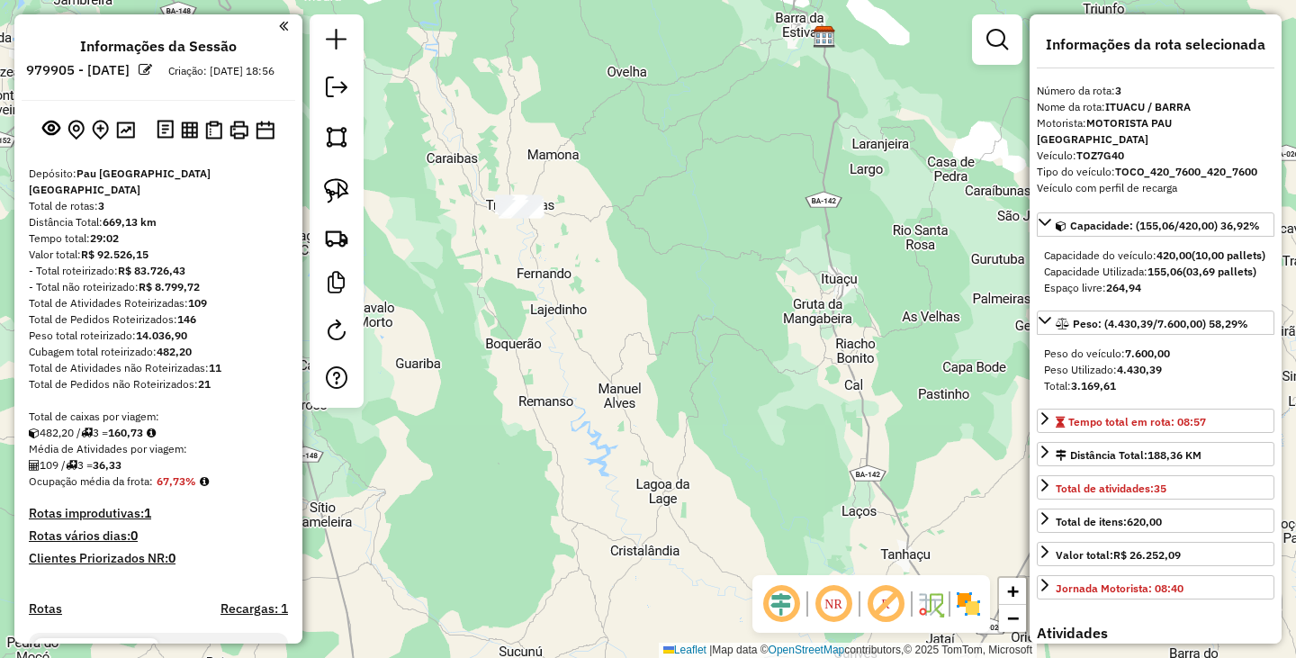
scroll to position [0, 0]
click at [315, 82] on div at bounding box center [337, 210] width 54 height 393
click at [333, 85] on em at bounding box center [337, 87] width 22 height 22
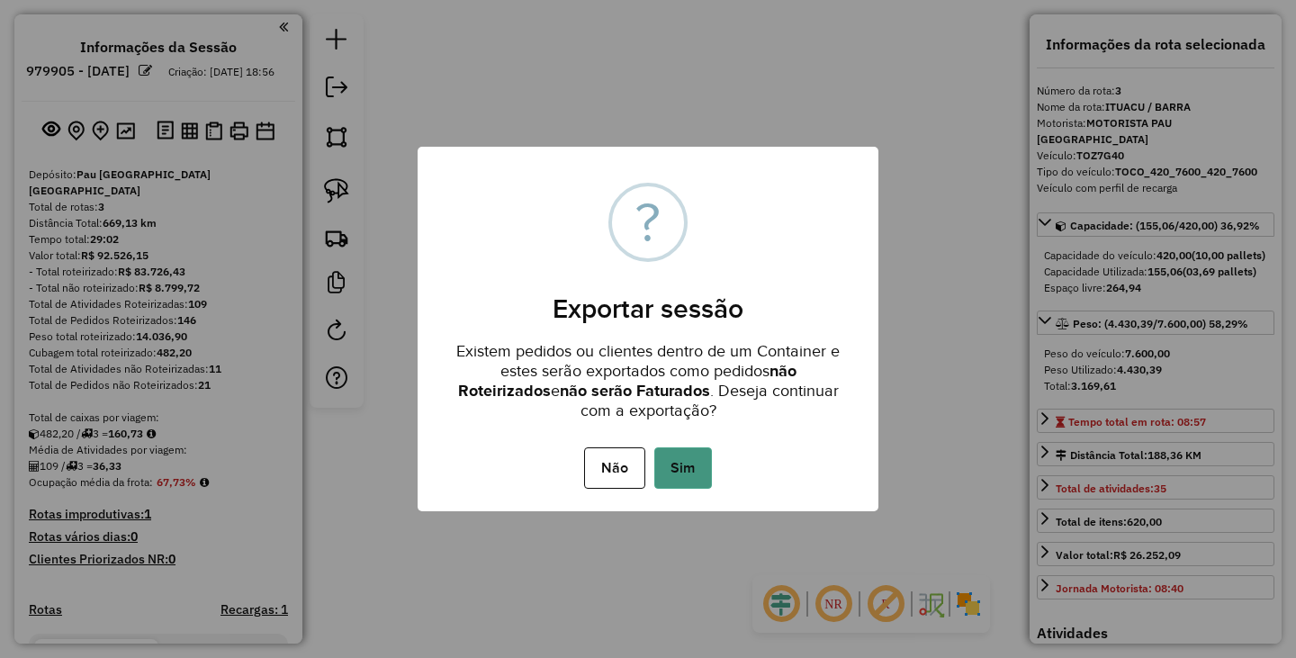
click at [680, 482] on button "Sim" at bounding box center [683, 467] width 58 height 41
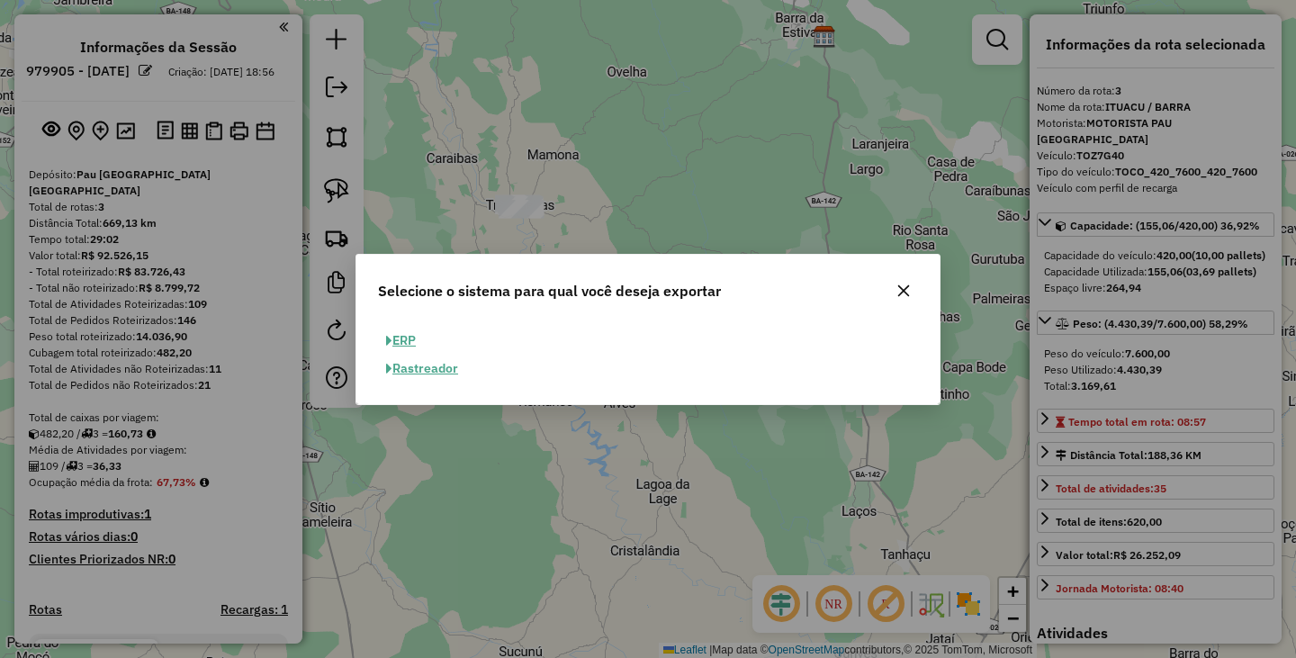
click at [415, 336] on button "ERP" at bounding box center [401, 341] width 46 height 28
select select "**"
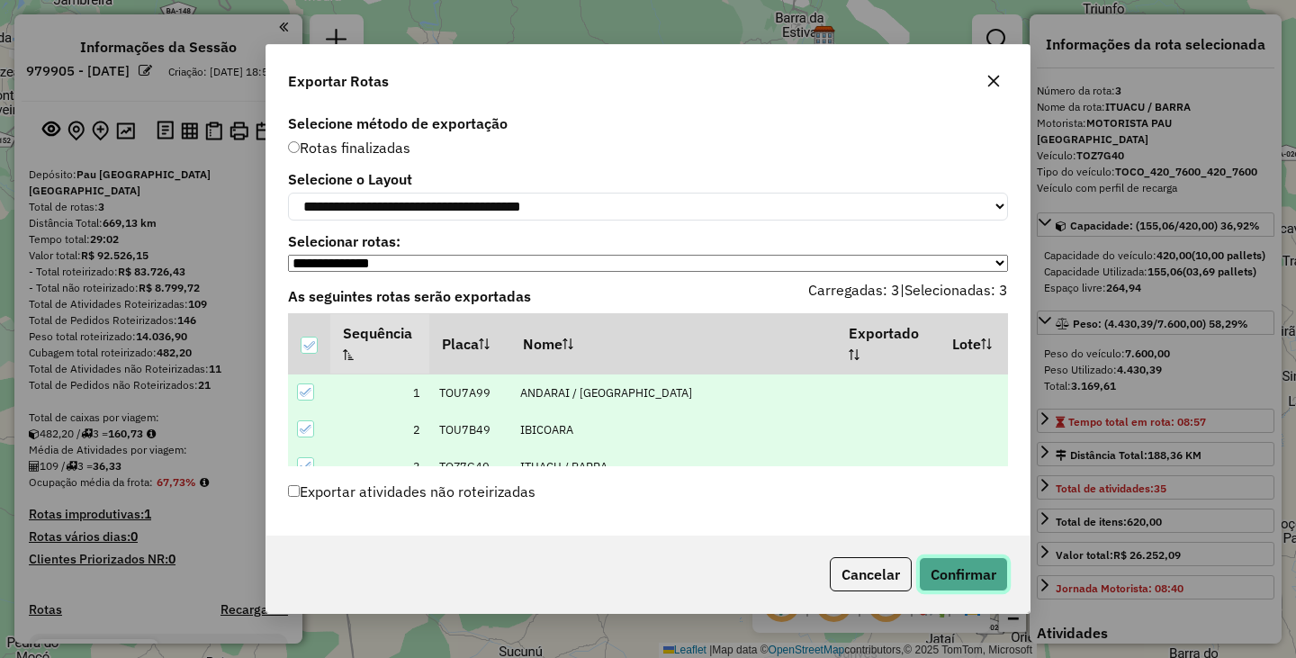
click at [949, 579] on button "Confirmar" at bounding box center [963, 574] width 89 height 34
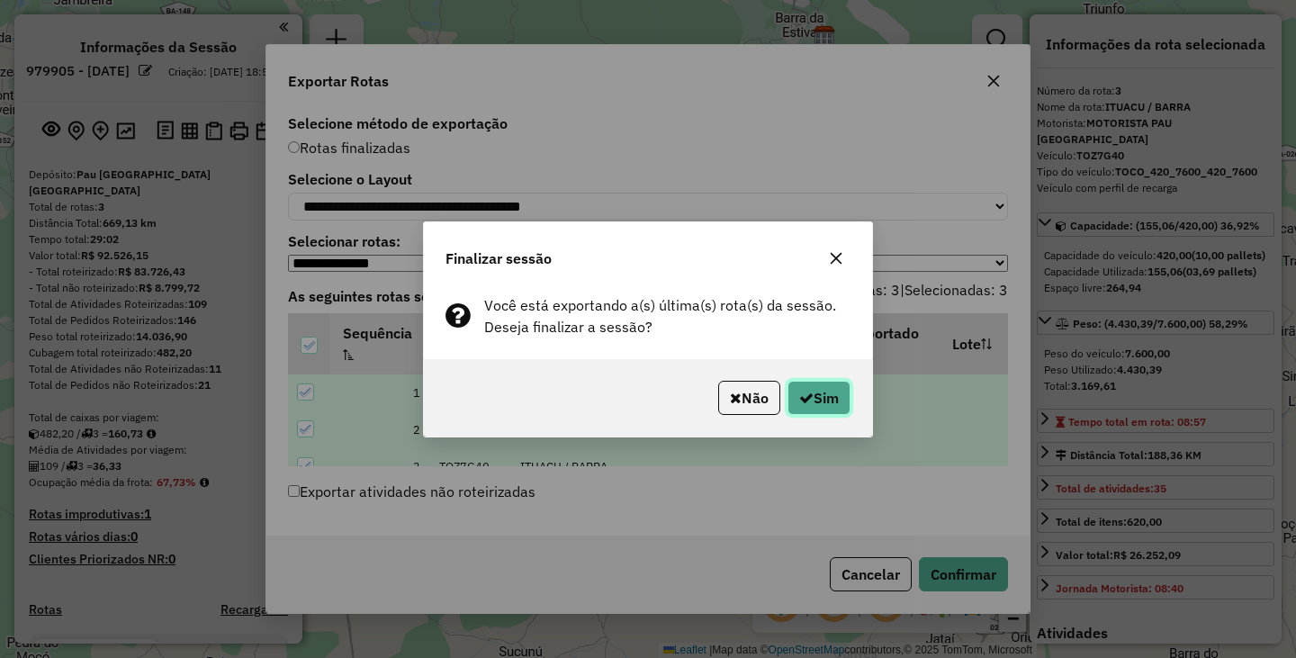
click at [812, 392] on button "Sim" at bounding box center [818, 398] width 63 height 34
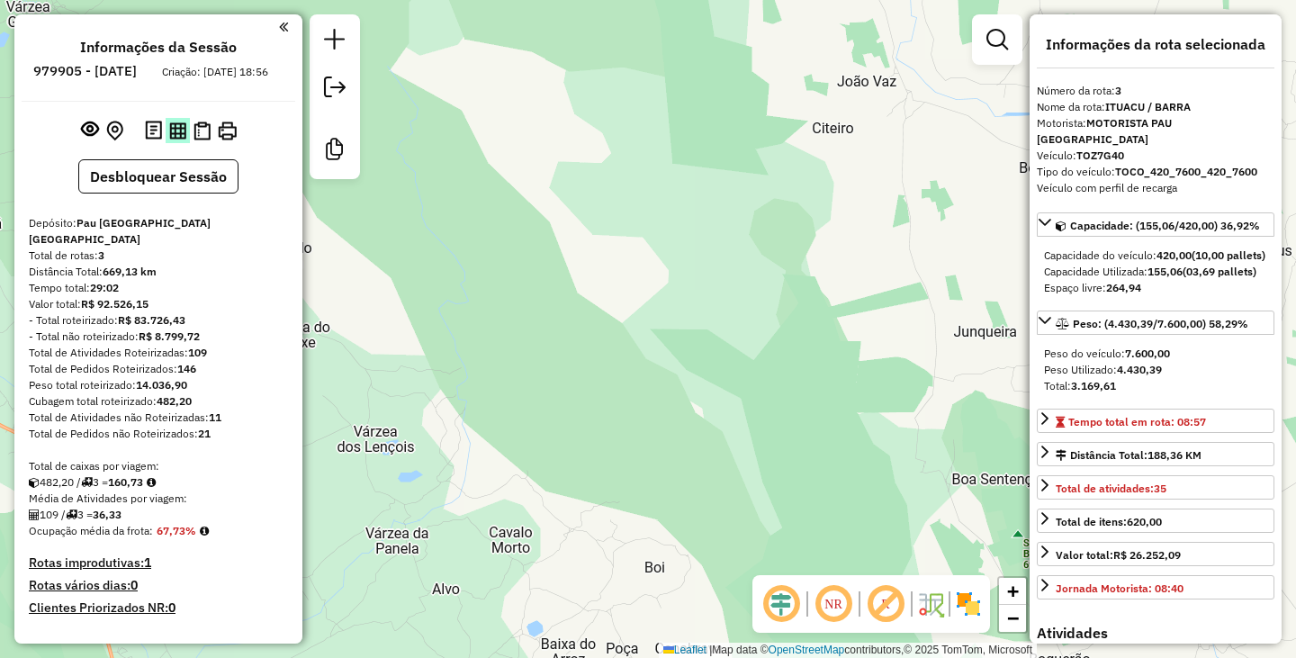
click at [177, 139] on img at bounding box center [177, 130] width 17 height 17
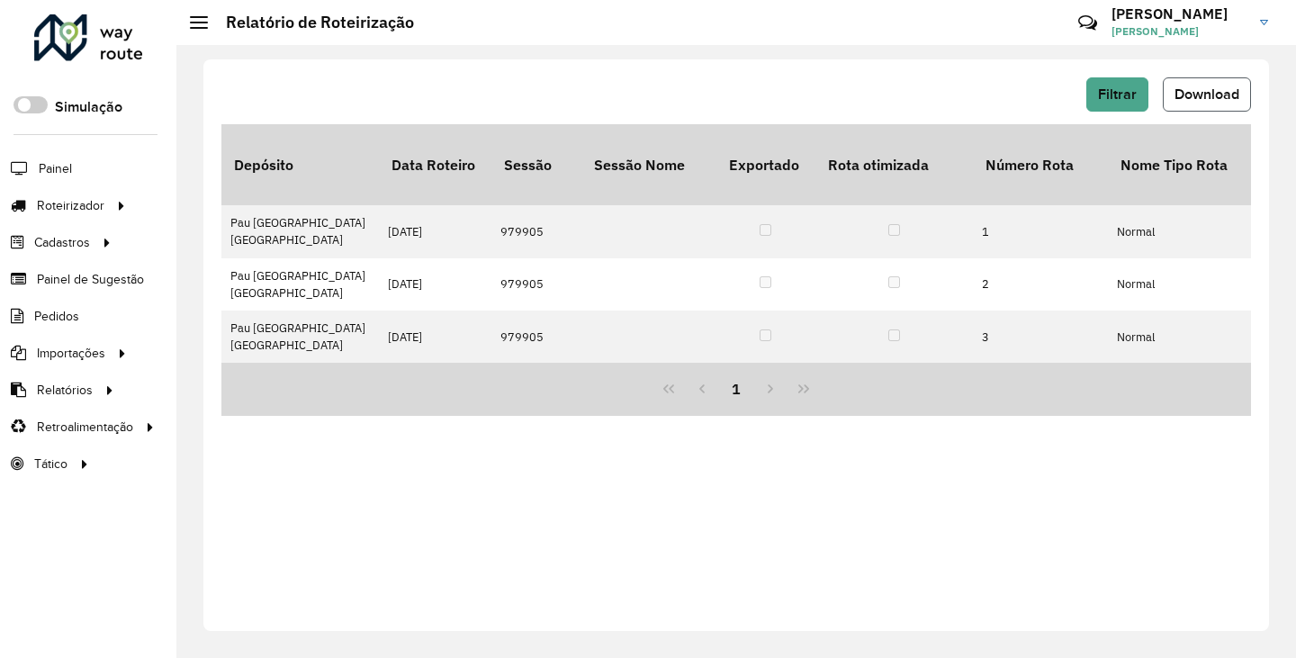
click at [1199, 85] on button "Download" at bounding box center [1207, 94] width 88 height 34
click at [1182, 79] on button "Download" at bounding box center [1207, 94] width 88 height 34
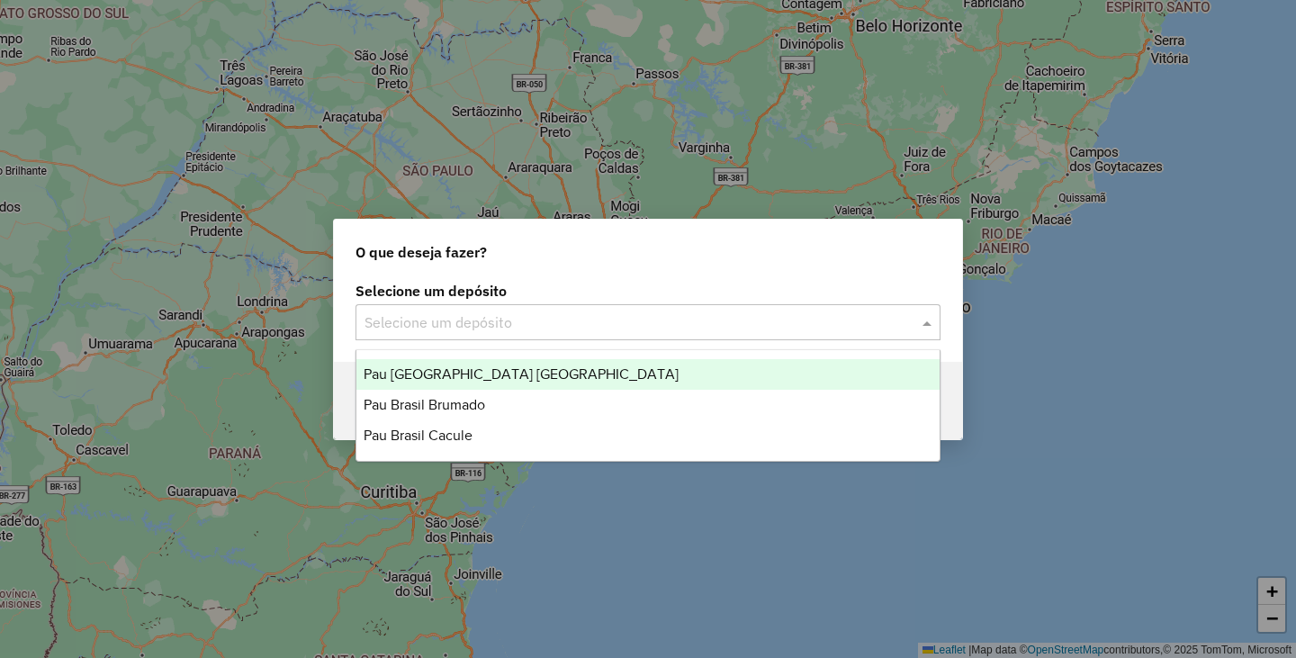
click at [622, 313] on input "text" at bounding box center [629, 323] width 531 height 22
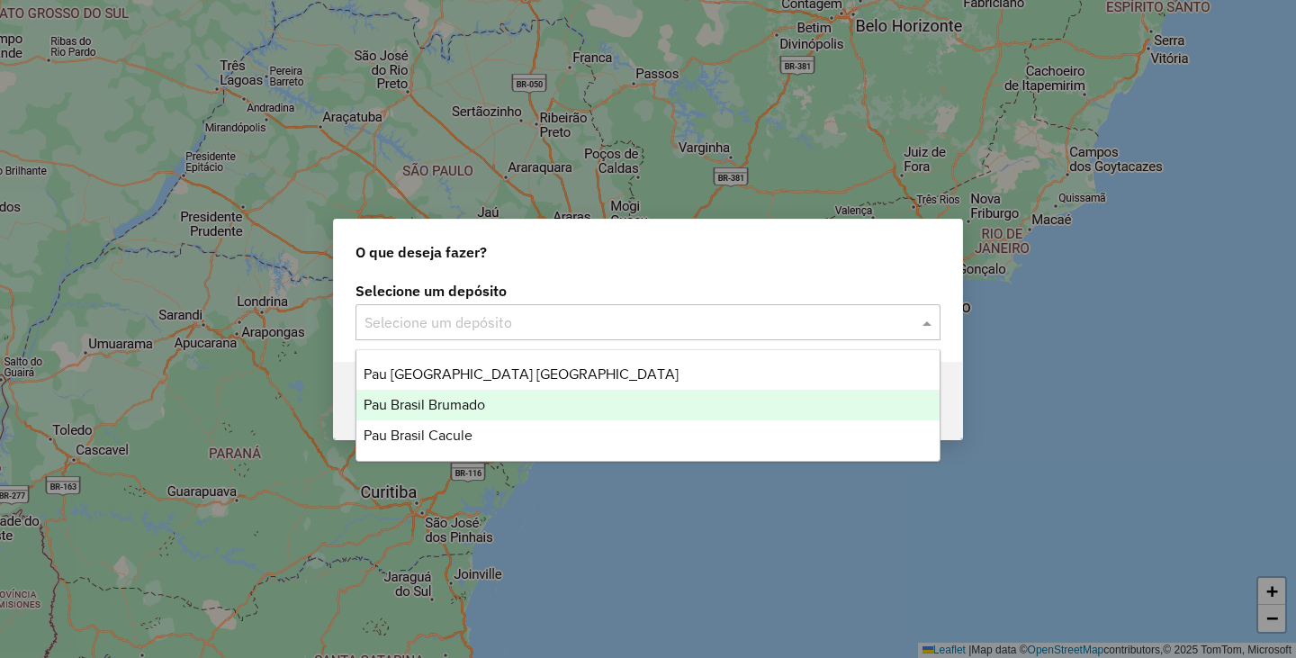
click at [485, 397] on span "Pau Brasil Brumado" at bounding box center [424, 404] width 121 height 15
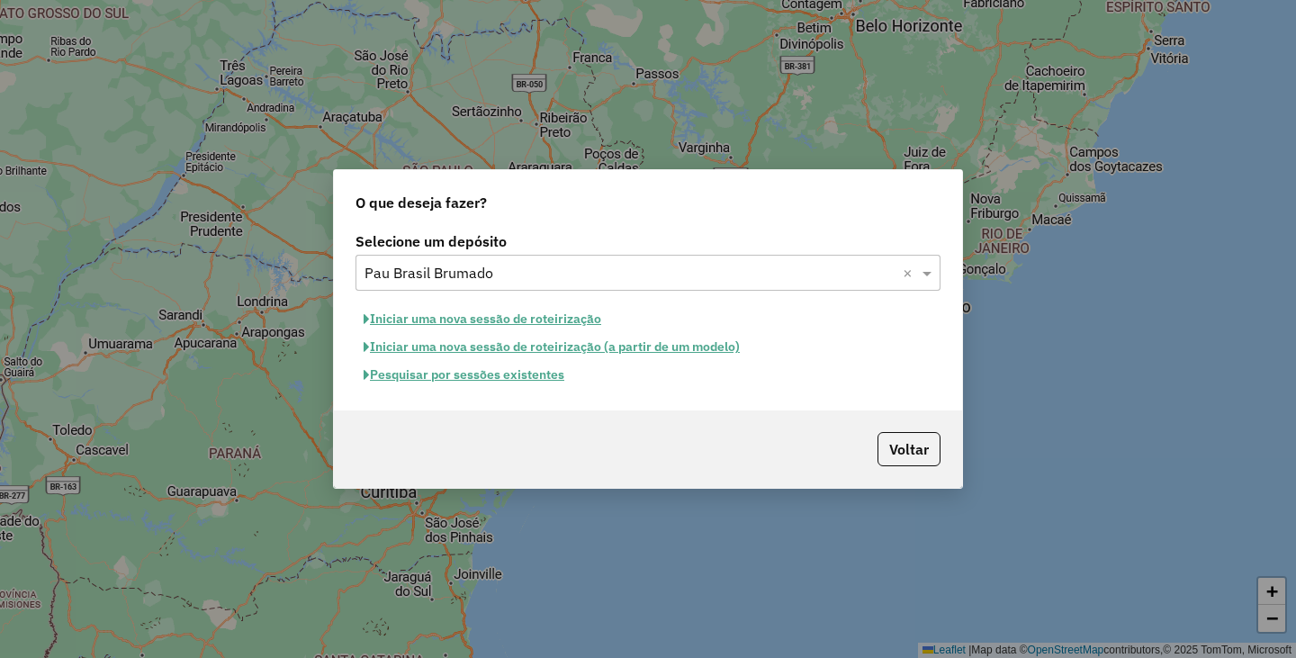
click at [506, 321] on button "Iniciar uma nova sessão de roteirização" at bounding box center [482, 319] width 254 height 28
select select "*"
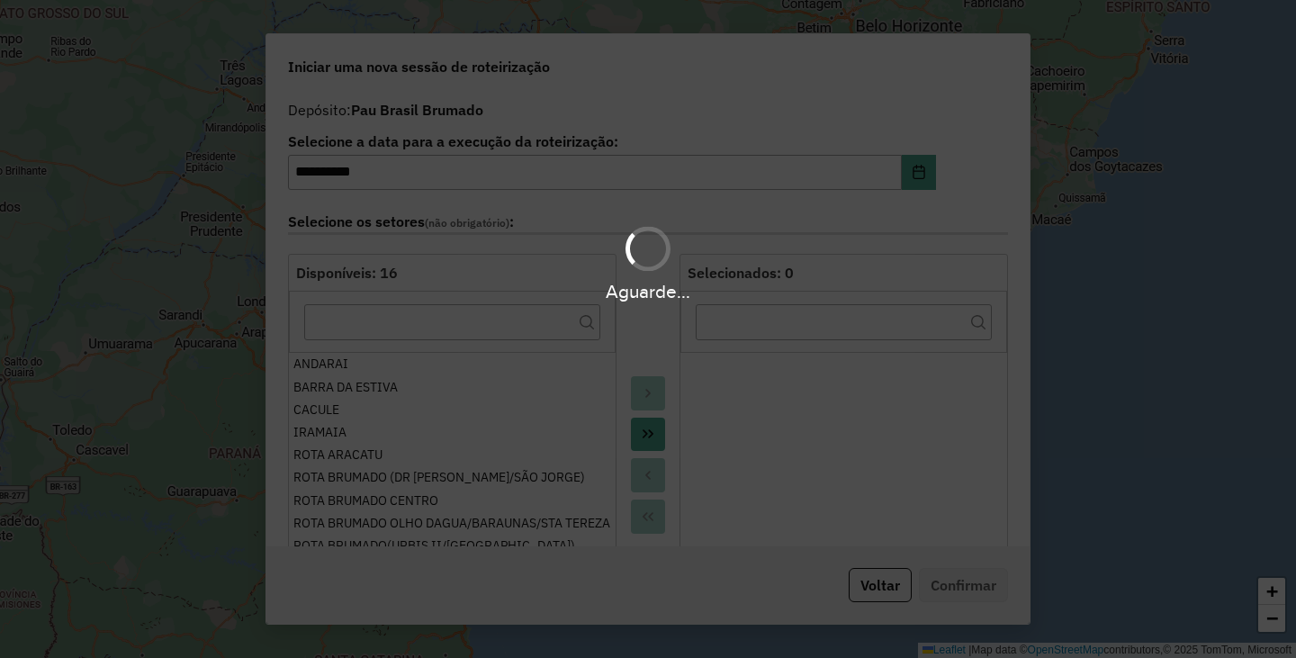
click at [657, 430] on hb-app "**********" at bounding box center [648, 329] width 1296 height 658
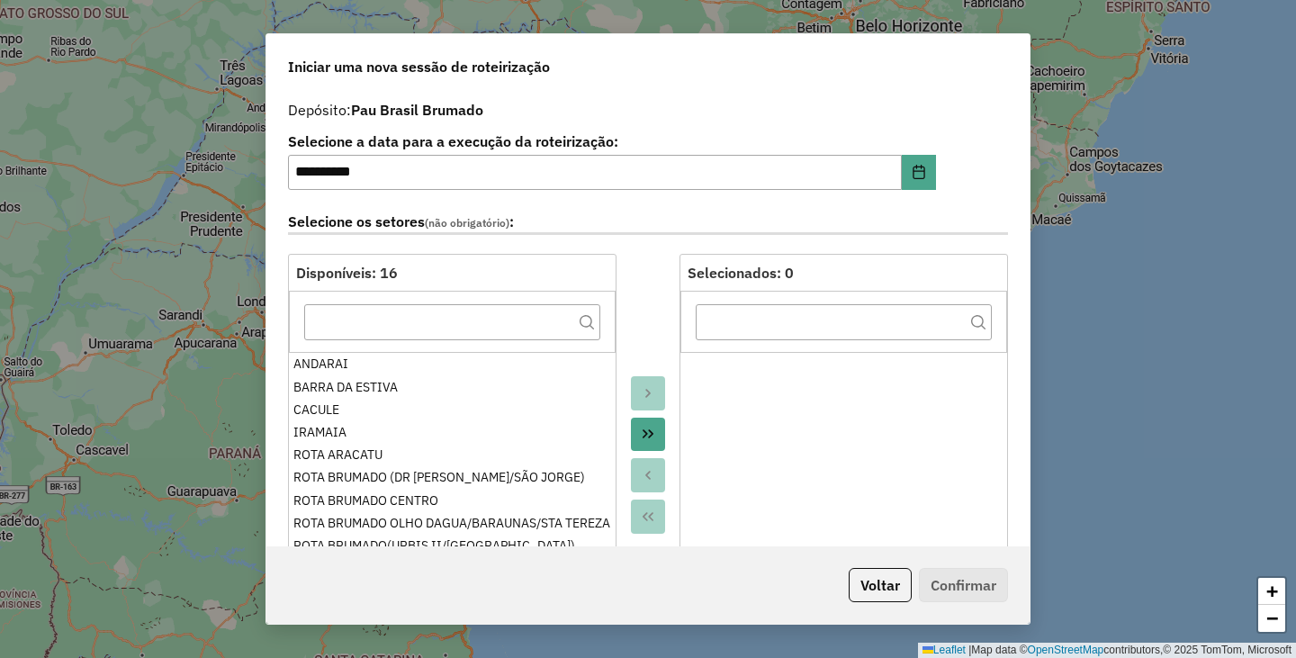
click at [657, 430] on button "Move All to Target" at bounding box center [648, 435] width 34 height 34
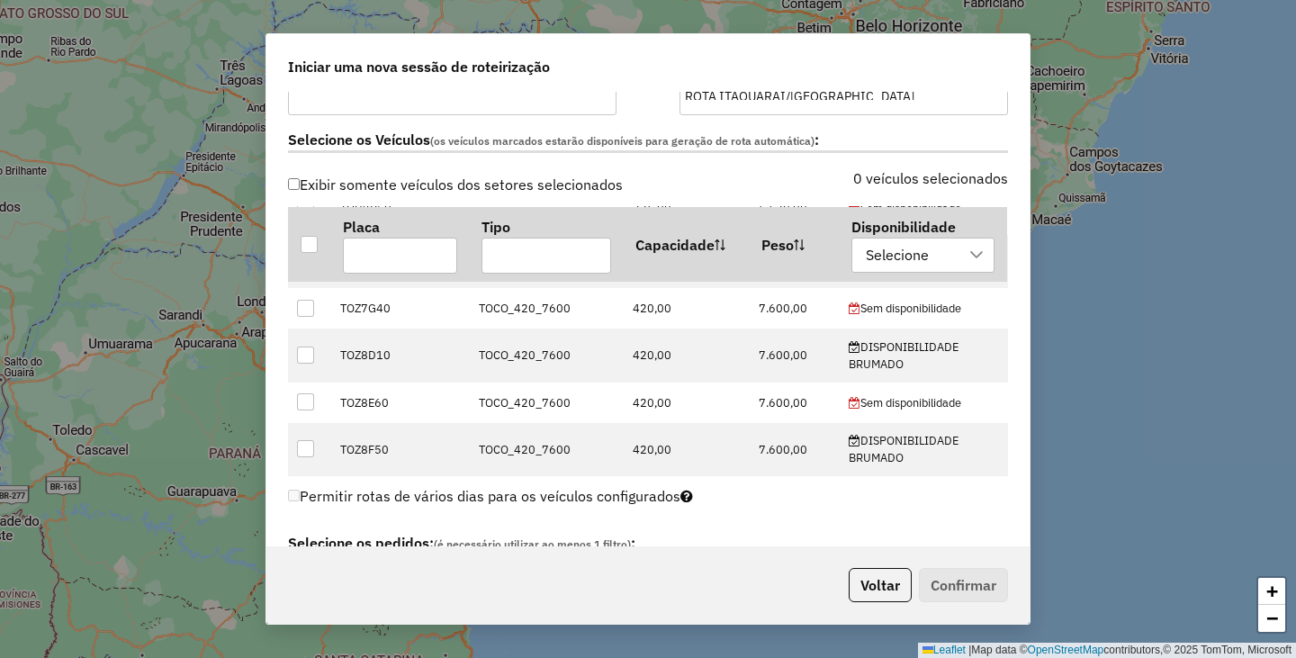
scroll to position [990, 0]
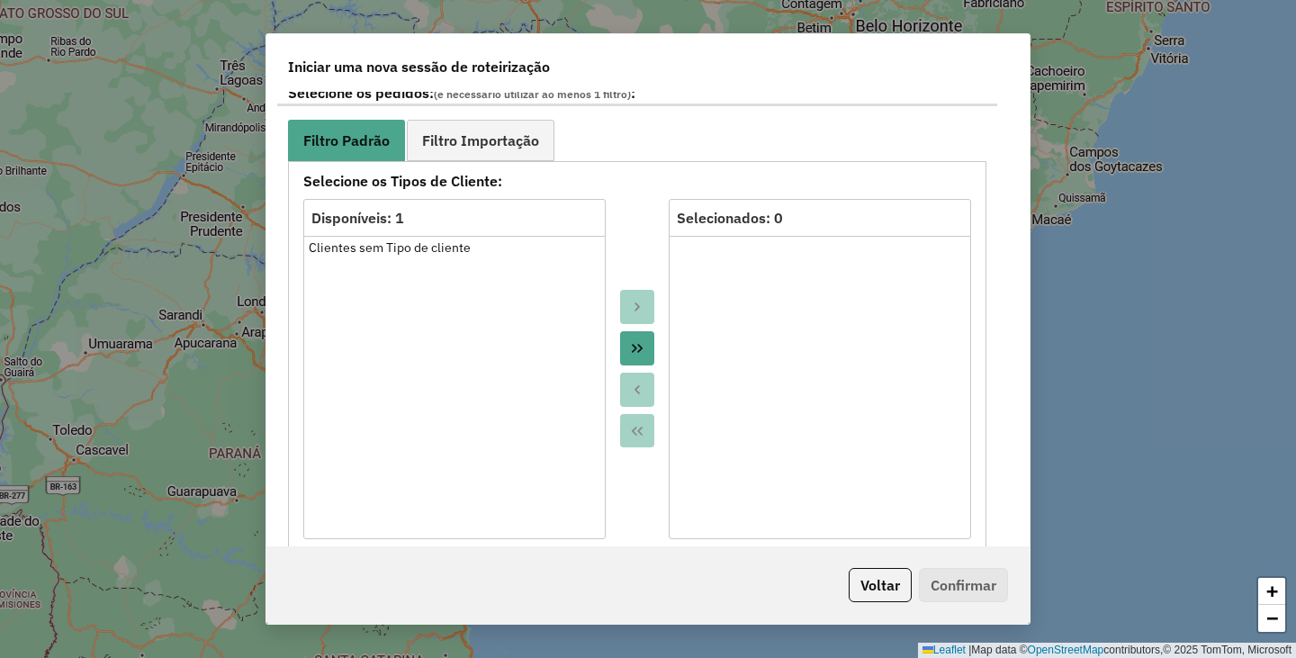
click at [633, 341] on icon "Move All to Target" at bounding box center [637, 348] width 14 height 14
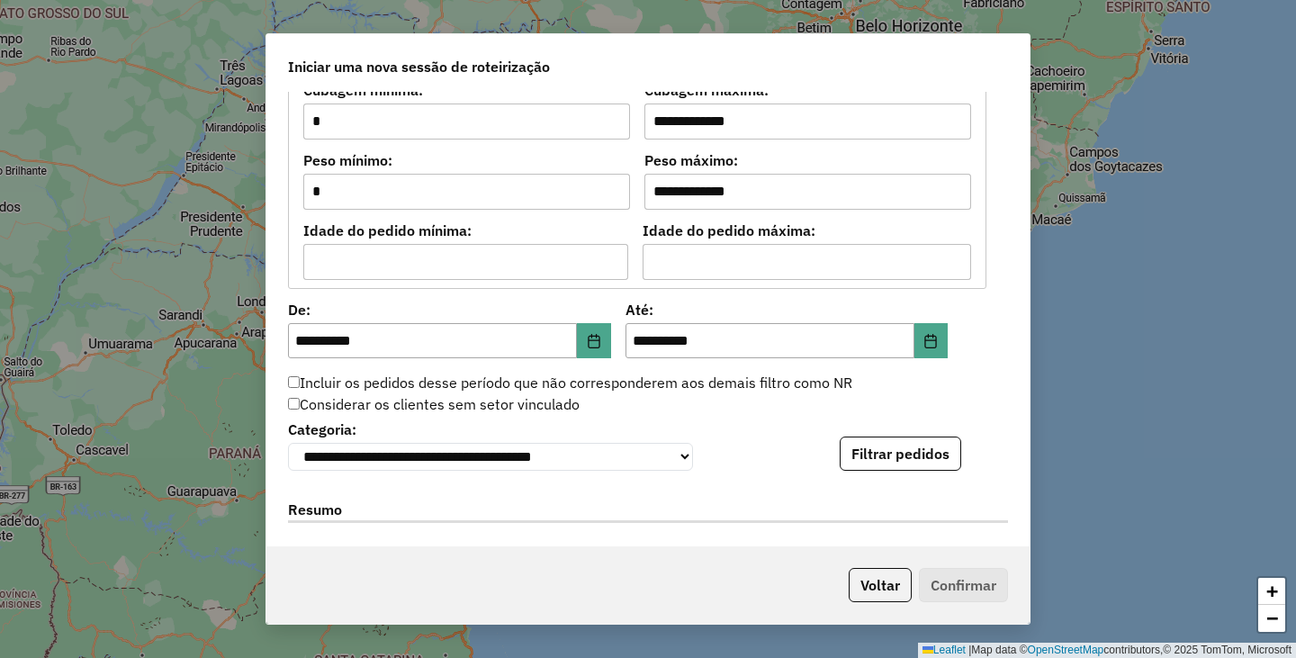
click at [871, 435] on div "**********" at bounding box center [648, 443] width 720 height 55
click at [871, 449] on button "Filtrar pedidos" at bounding box center [900, 453] width 121 height 34
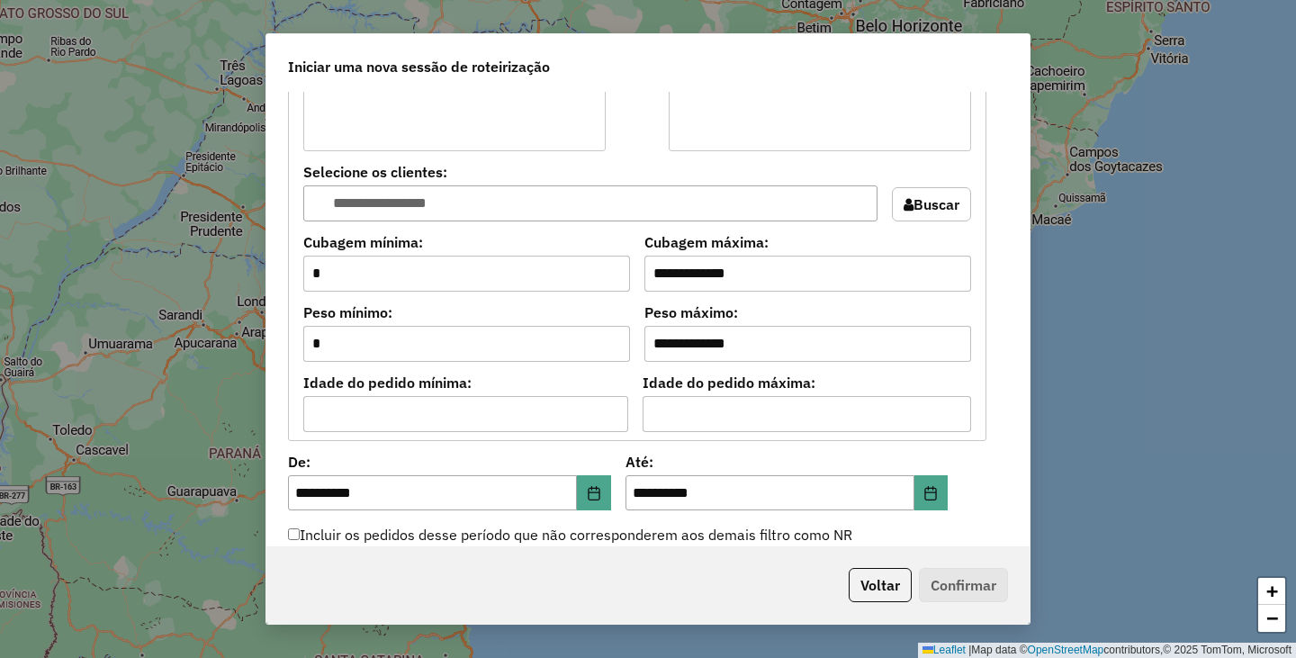
scroll to position [1377, 0]
click at [954, 347] on input "**********" at bounding box center [807, 345] width 327 height 36
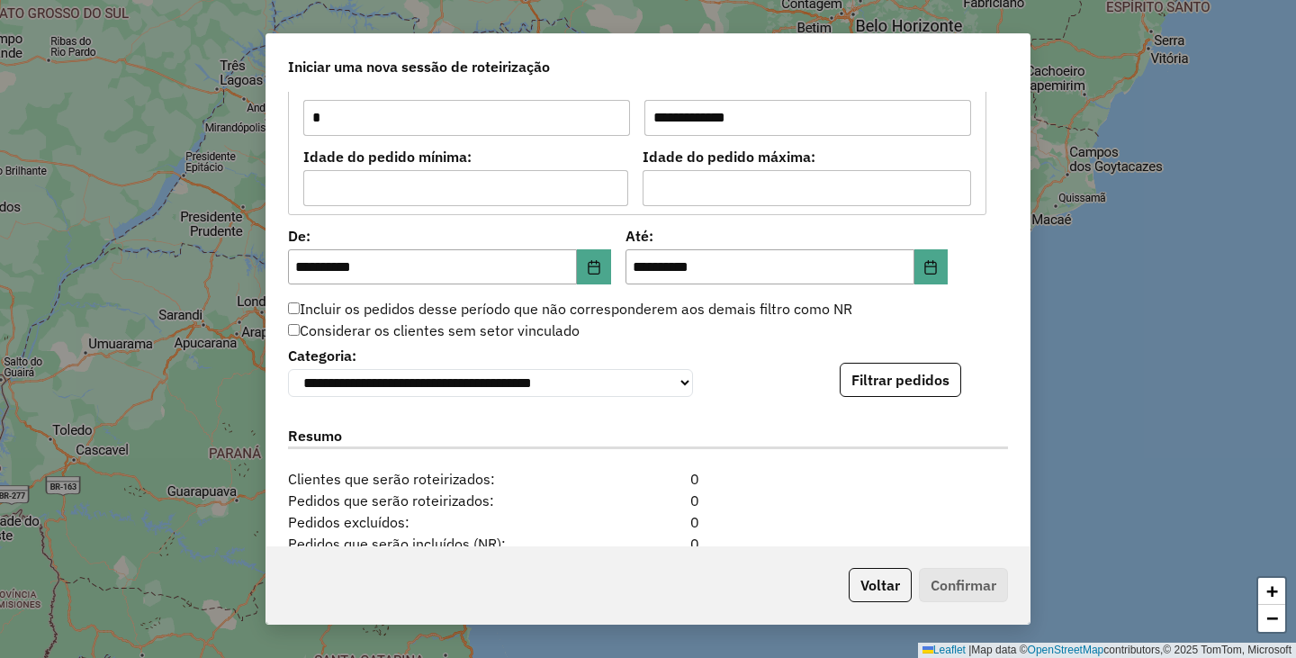
scroll to position [1827, 0]
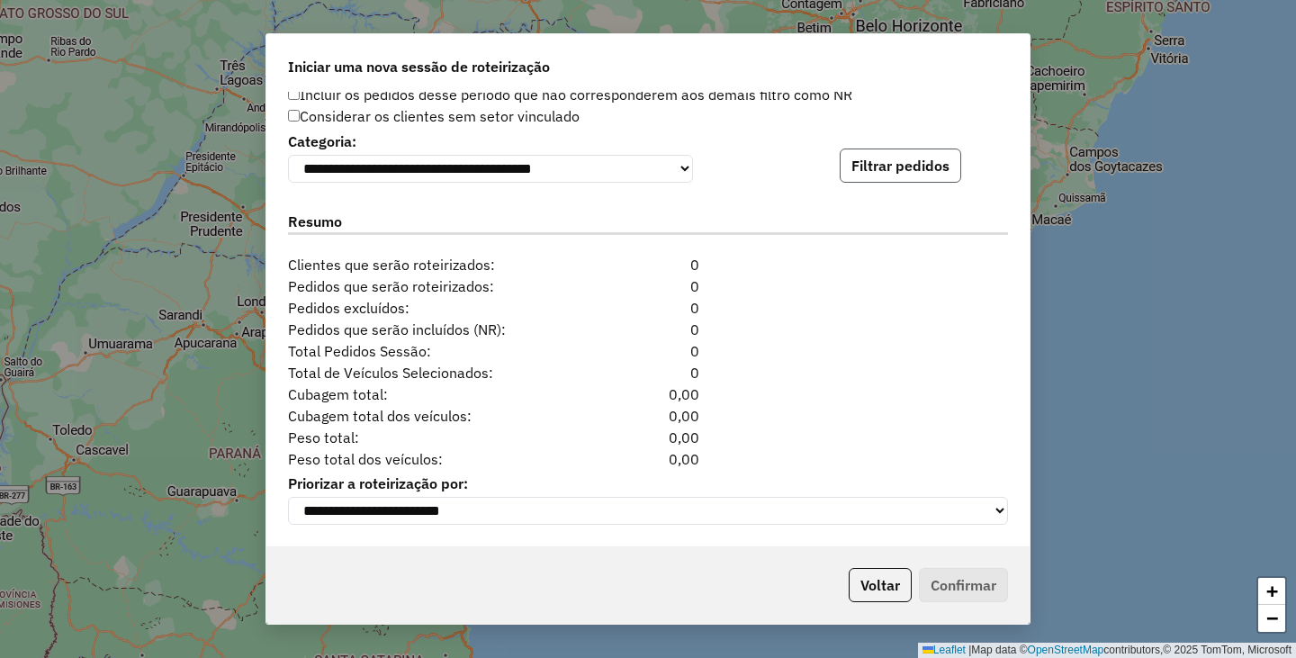
click at [875, 168] on button "Filtrar pedidos" at bounding box center [900, 165] width 121 height 34
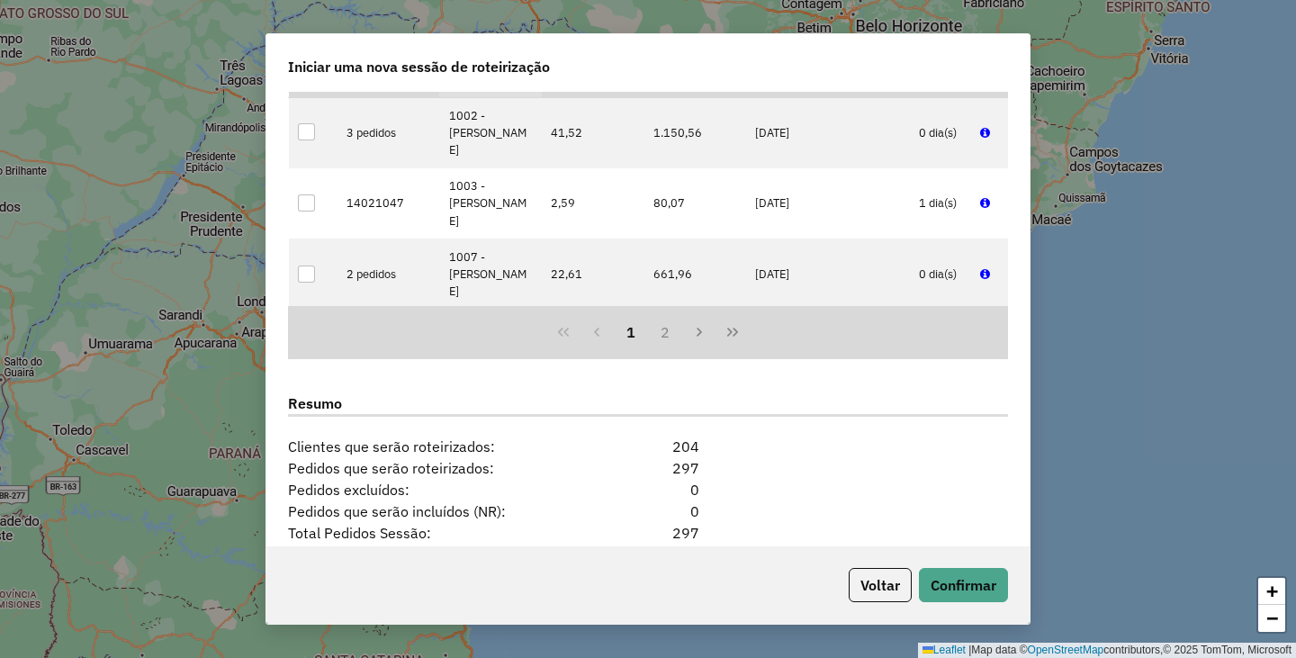
scroll to position [2198, 0]
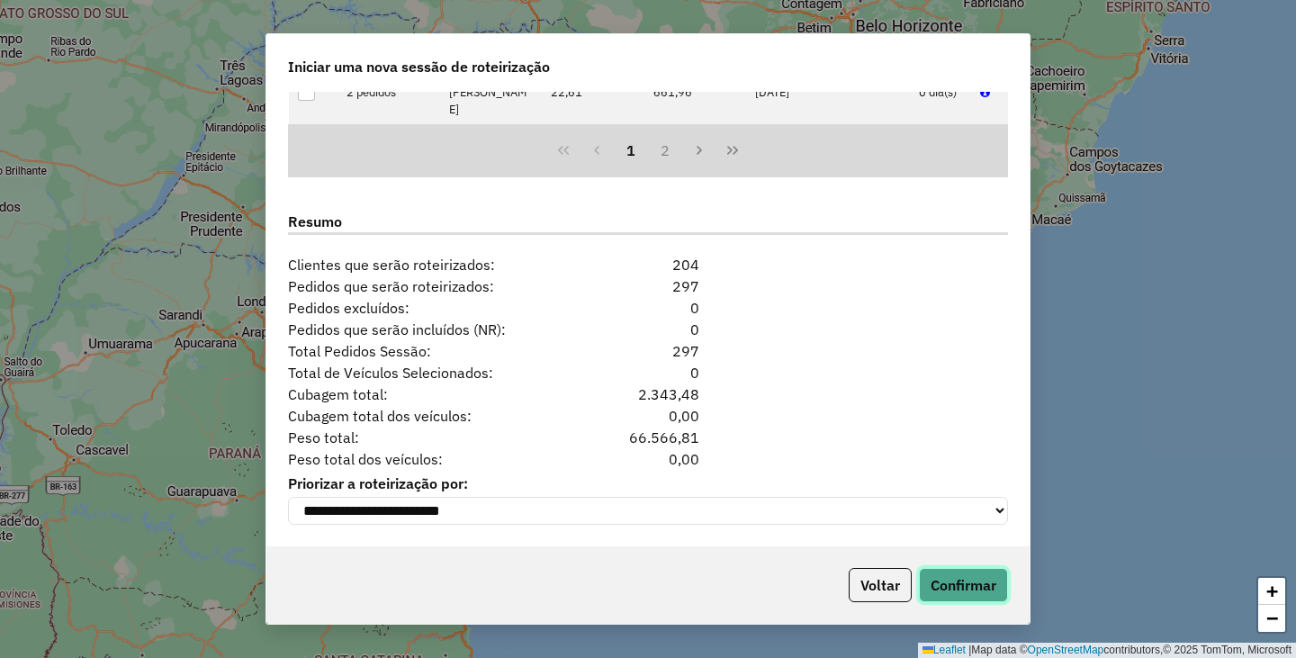
click at [957, 599] on button "Confirmar" at bounding box center [963, 585] width 89 height 34
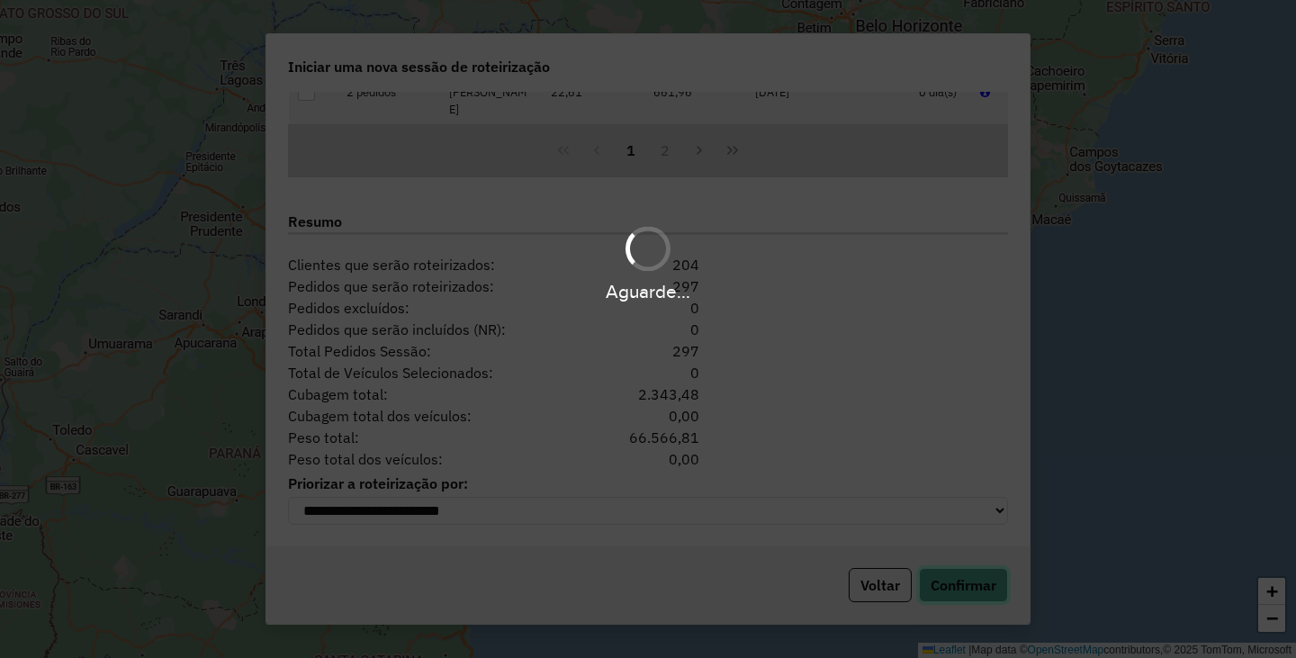
click at [956, 584] on hb-app "**********" at bounding box center [648, 329] width 1296 height 658
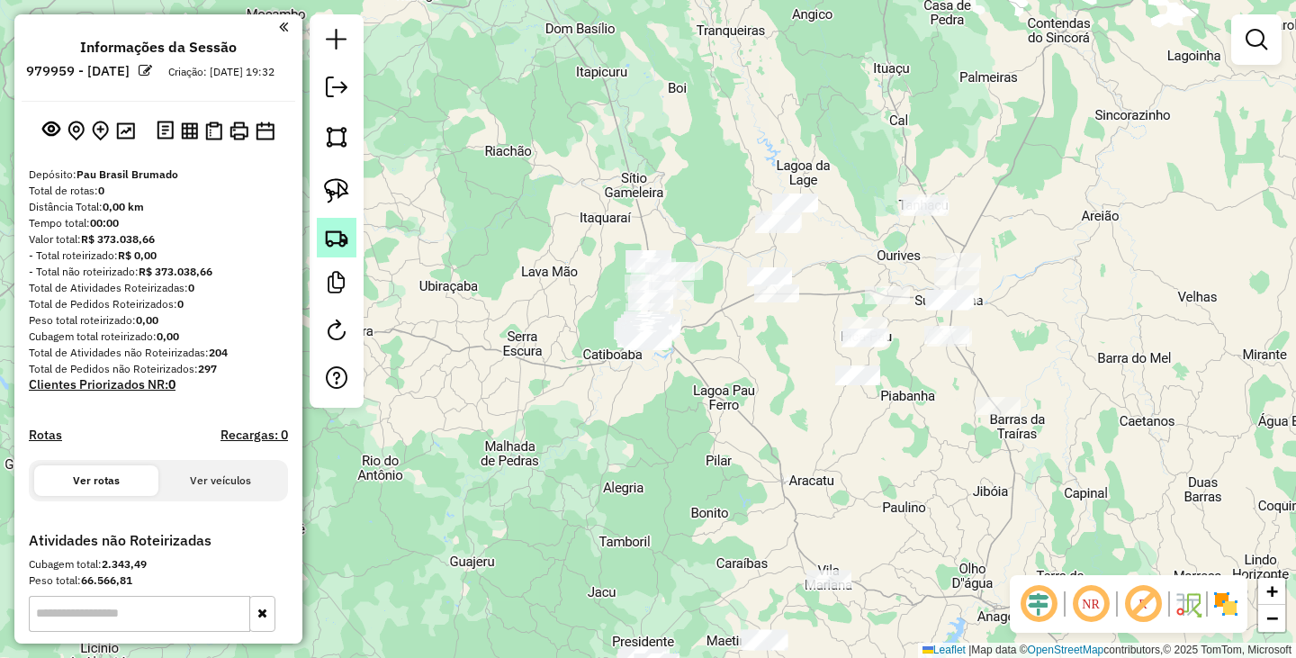
click at [329, 238] on img at bounding box center [336, 237] width 25 height 25
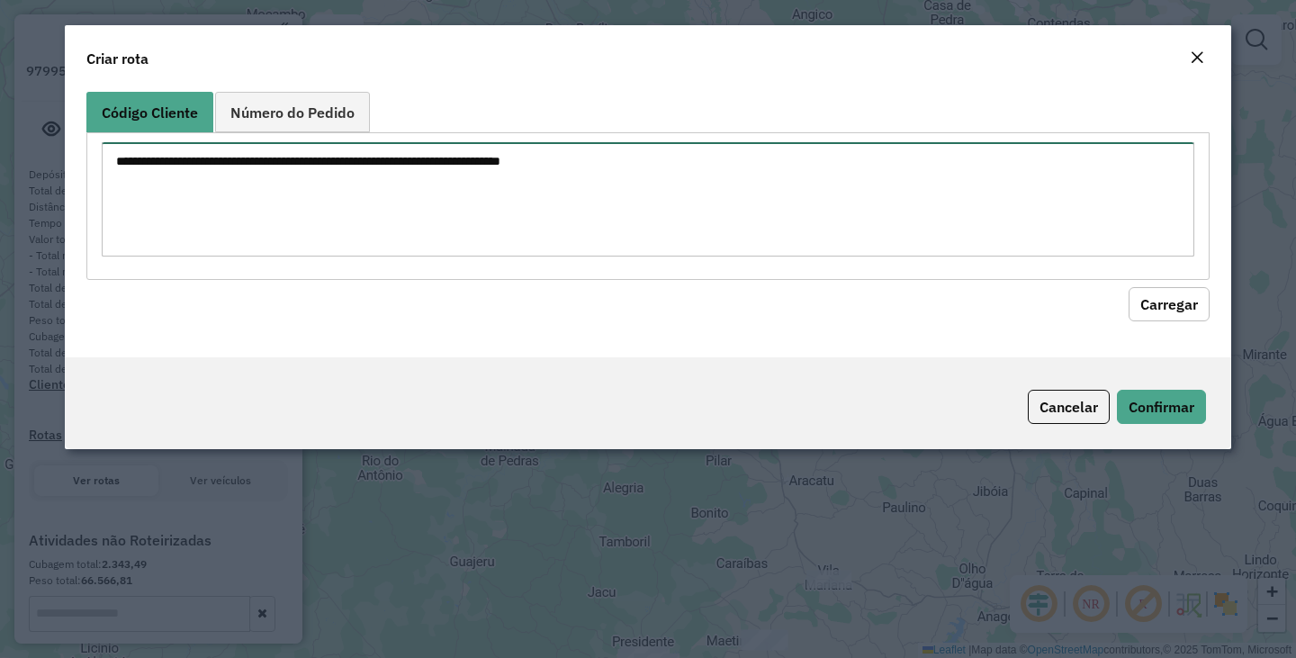
click at [516, 205] on textarea at bounding box center [648, 199] width 1092 height 114
paste textarea "*** *** *** **** **** **** **** **** **** **** **** **** **** **** **** **** **…"
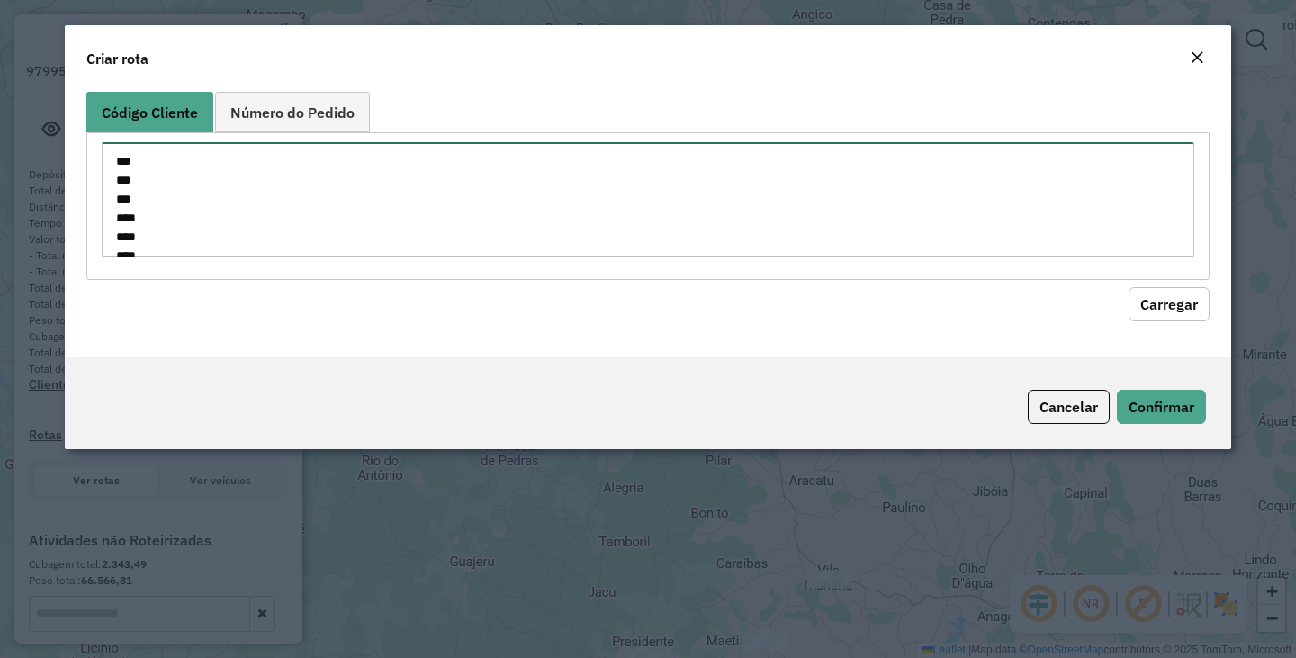
scroll to position [593, 0]
type textarea "*** *** *** **** **** **** **** **** **** **** **** **** **** **** **** **** **…"
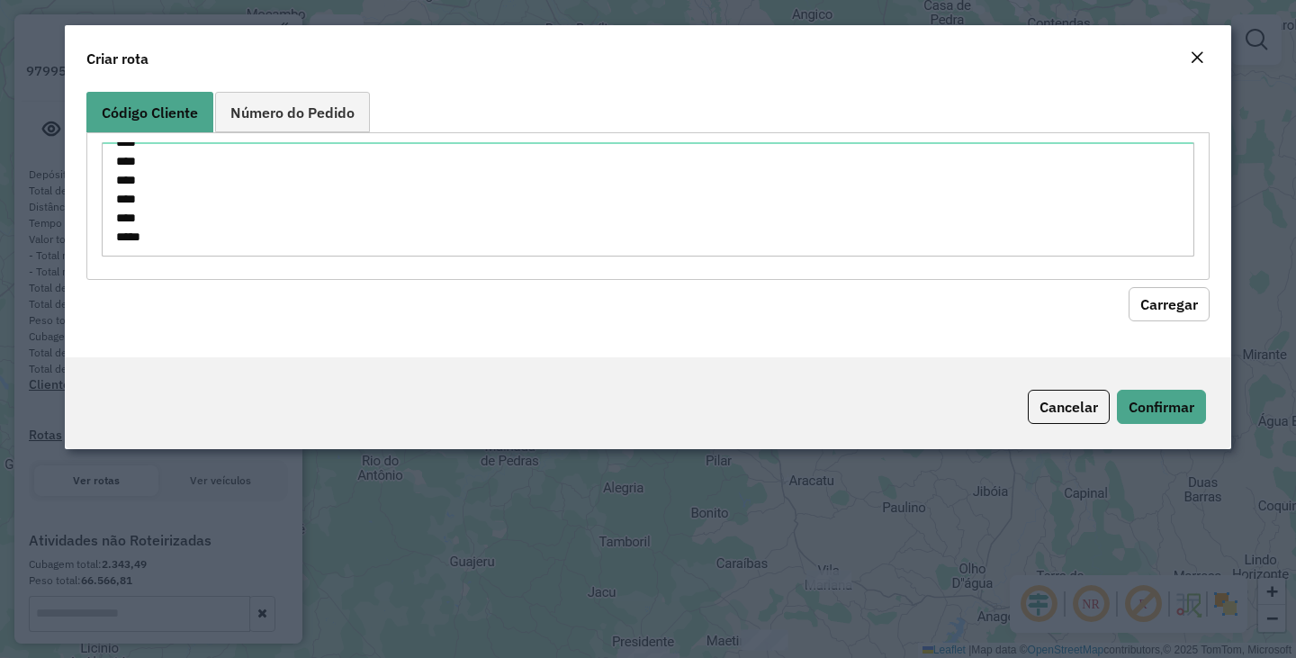
click at [1183, 300] on button "Carregar" at bounding box center [1168, 304] width 81 height 34
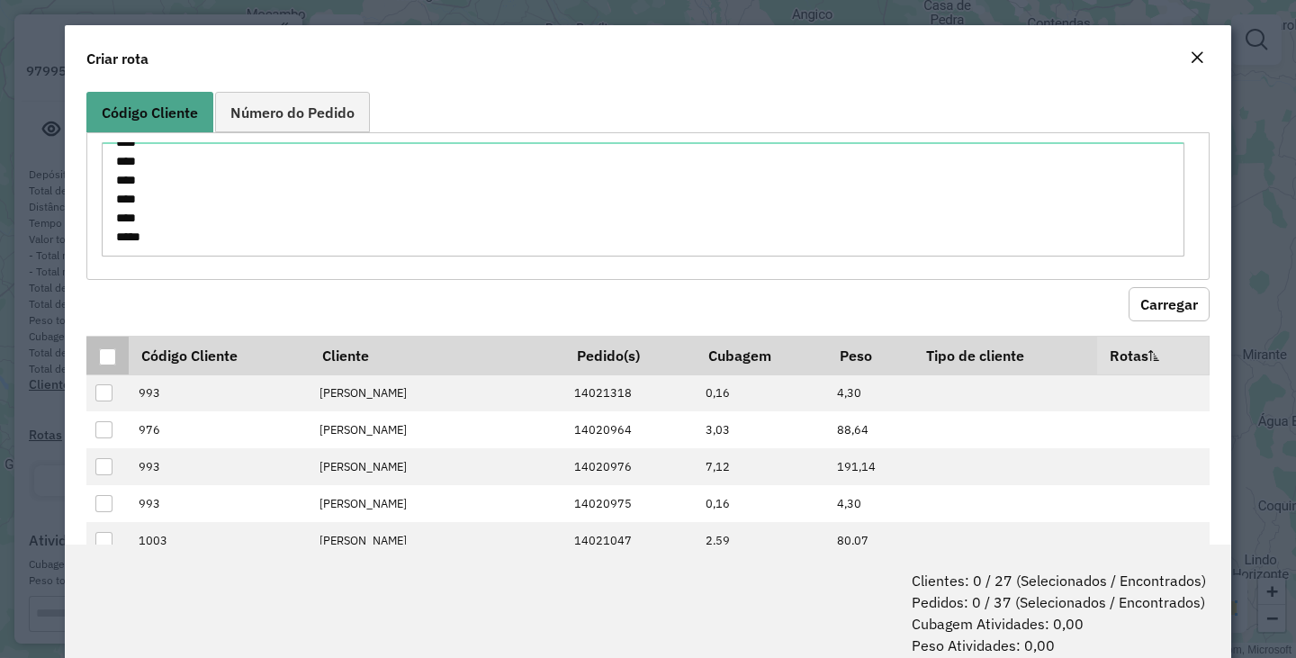
click at [107, 353] on div at bounding box center [107, 356] width 17 height 17
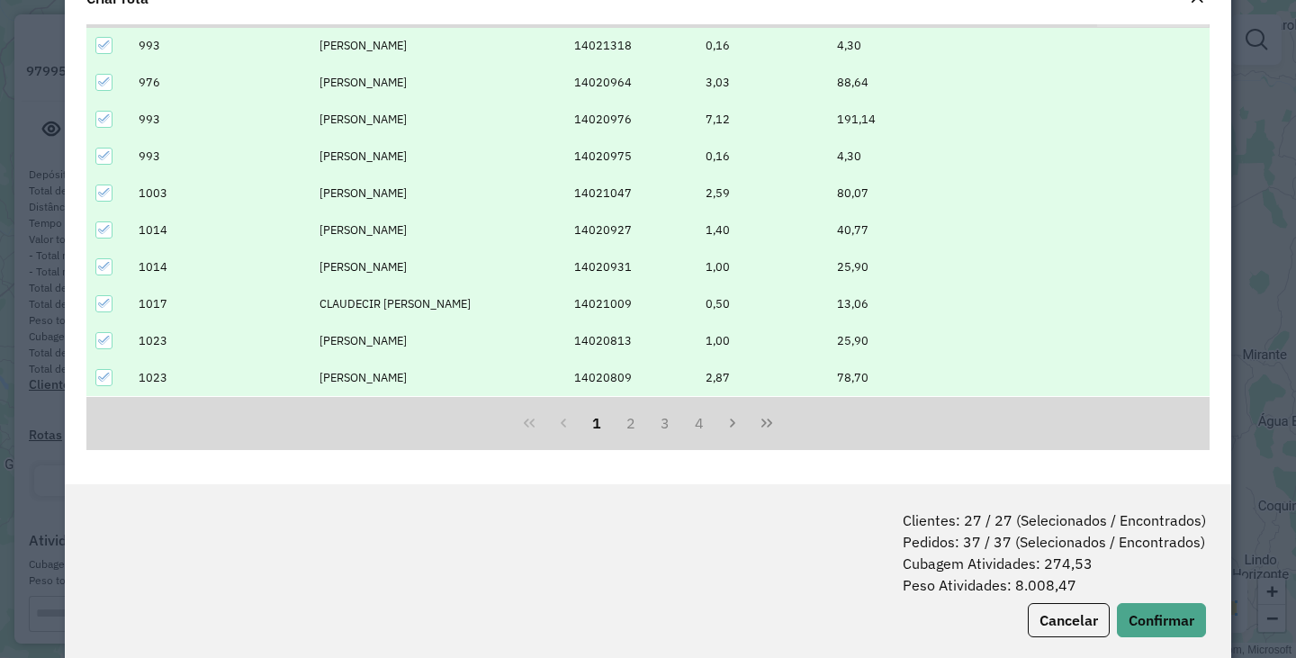
scroll to position [90, 0]
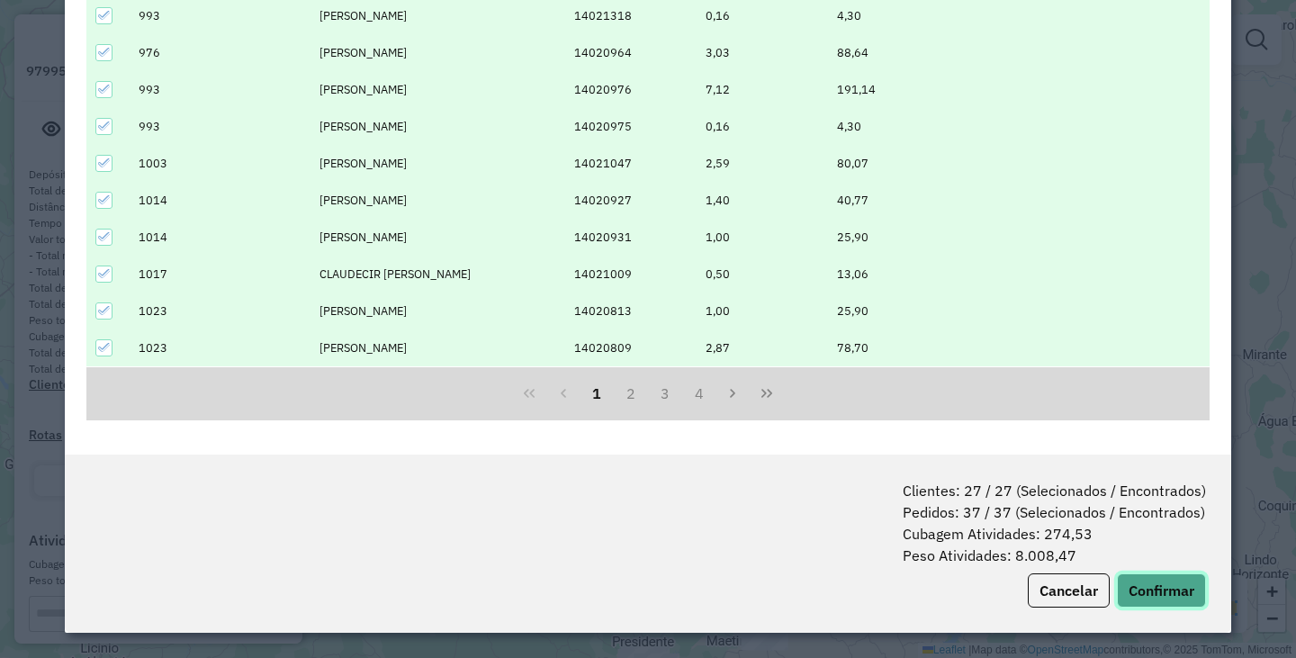
click at [1176, 590] on button "Confirmar" at bounding box center [1161, 590] width 89 height 34
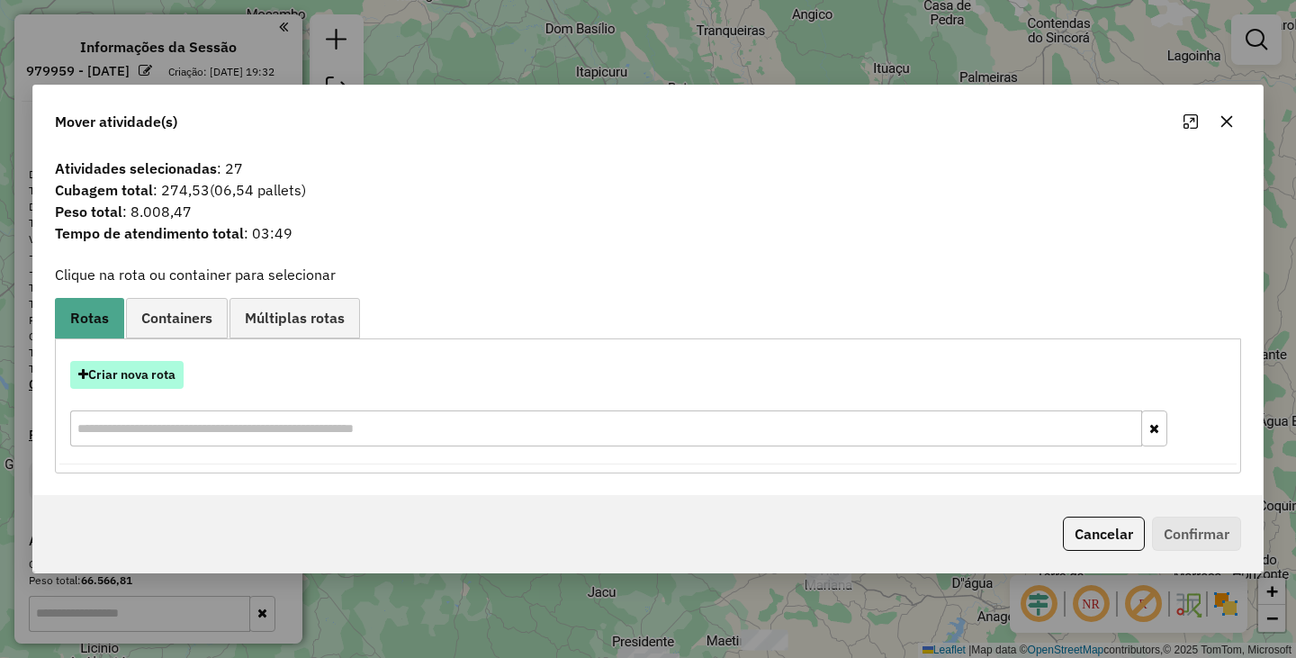
click at [140, 378] on button "Criar nova rota" at bounding box center [126, 375] width 113 height 28
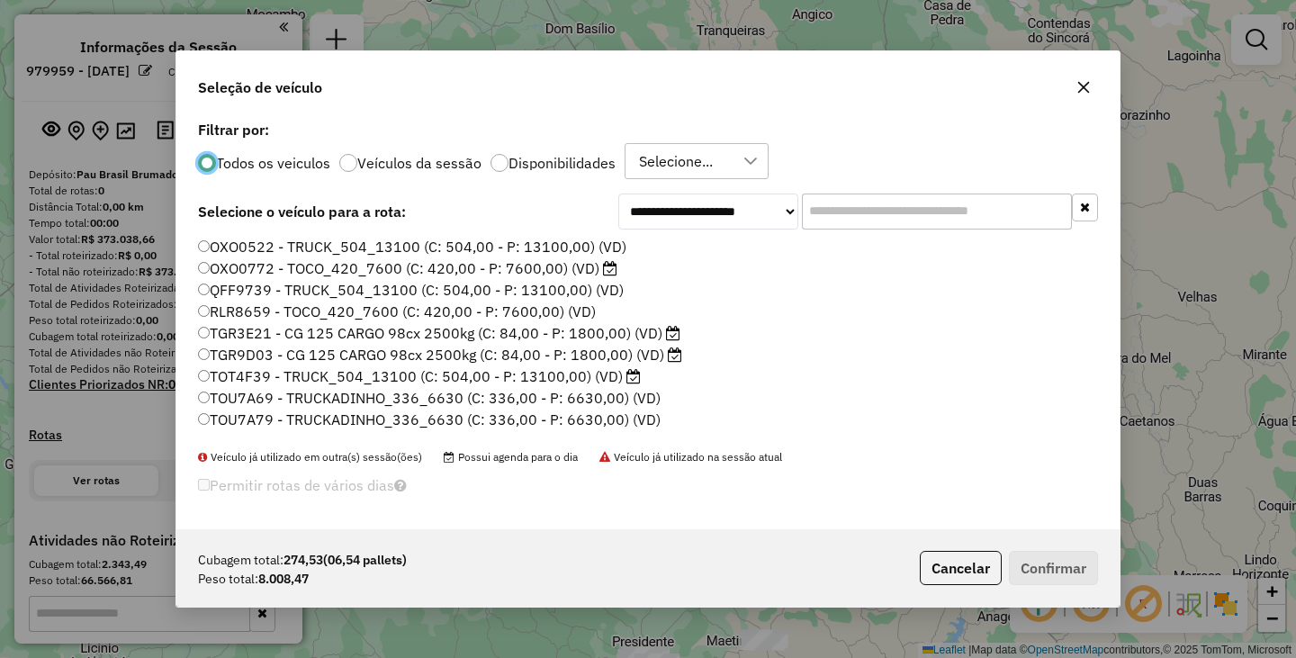
scroll to position [256, 0]
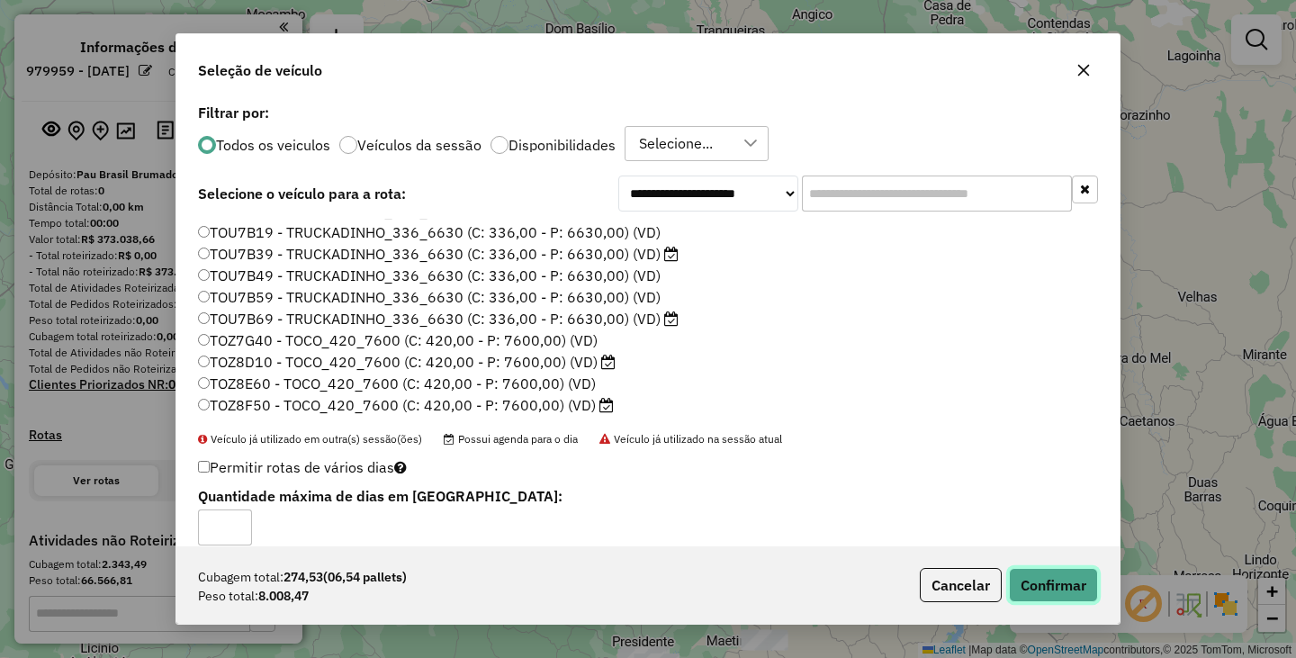
click at [1043, 593] on button "Confirmar" at bounding box center [1053, 585] width 89 height 34
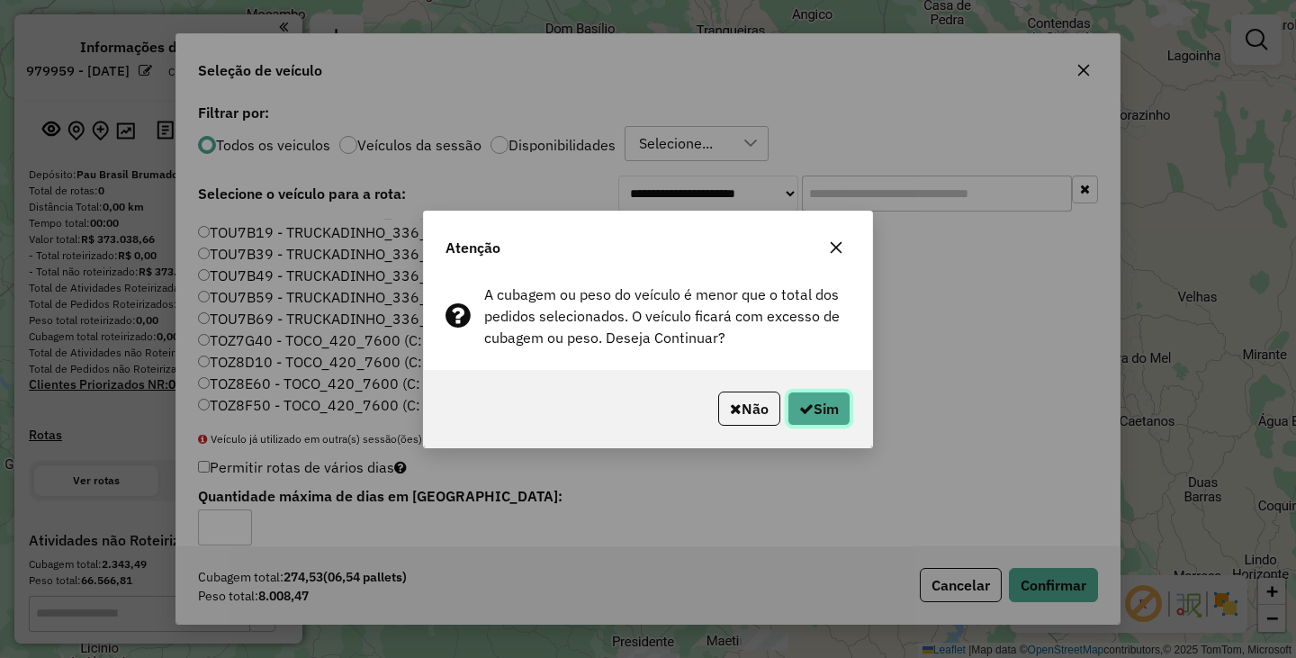
click at [842, 401] on button "Sim" at bounding box center [818, 408] width 63 height 34
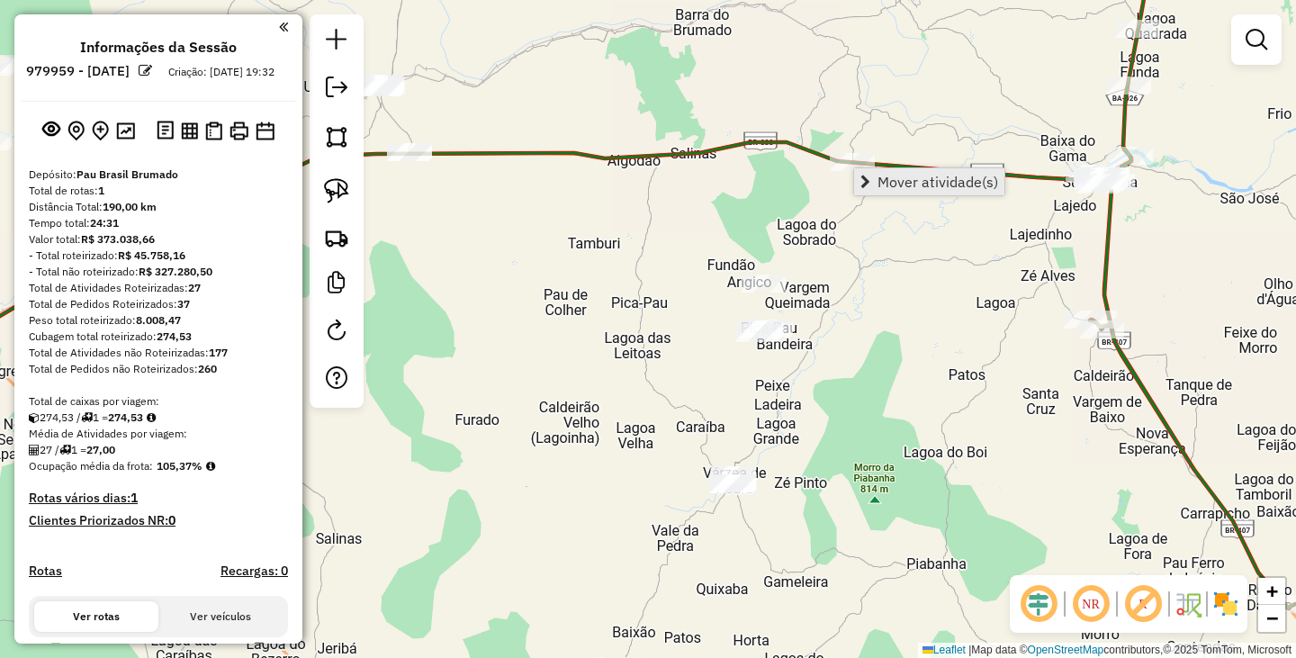
click at [883, 171] on link "Mover atividade(s)" at bounding box center [929, 181] width 150 height 27
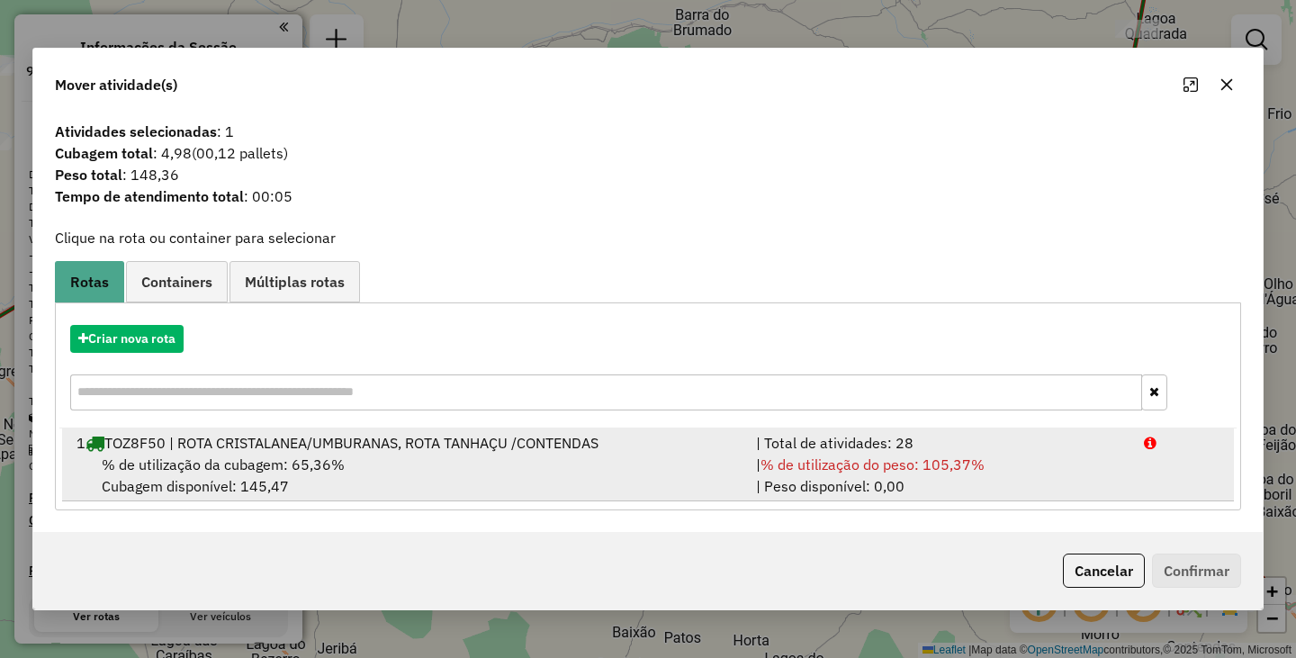
click at [585, 453] on div "% de utilização da cubagem: 65,36% Cubagem disponível: 145,47" at bounding box center [405, 474] width 679 height 43
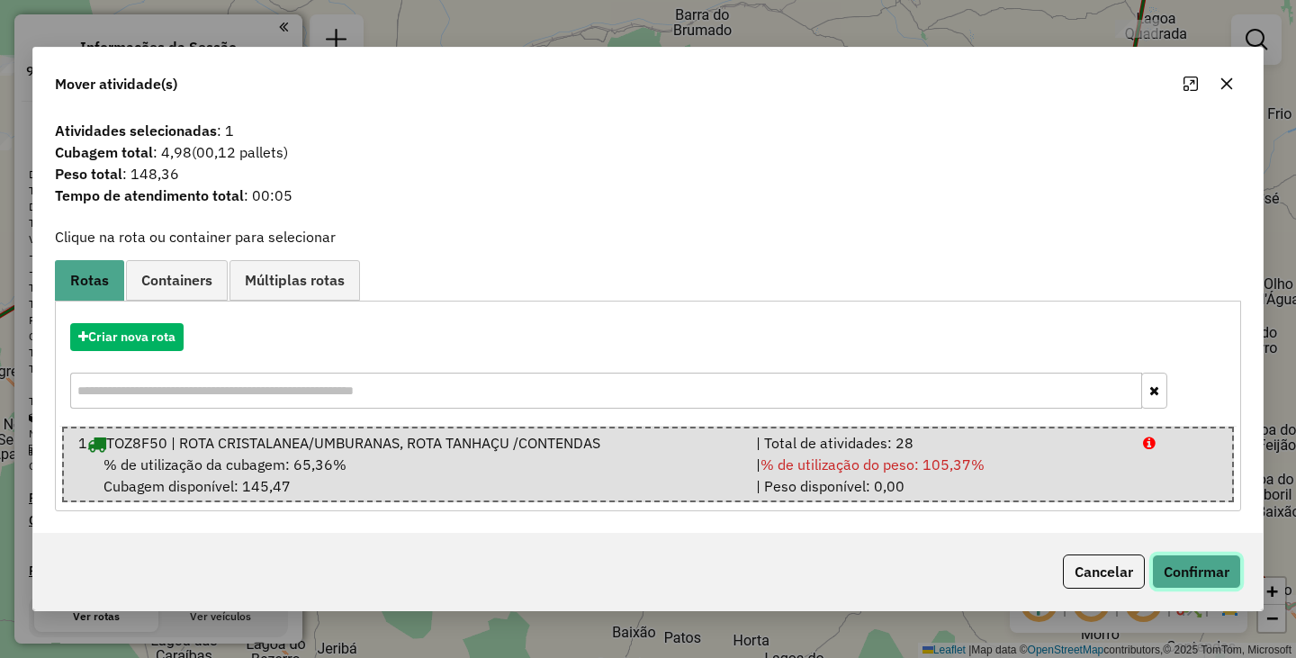
click at [1189, 560] on button "Confirmar" at bounding box center [1196, 571] width 89 height 34
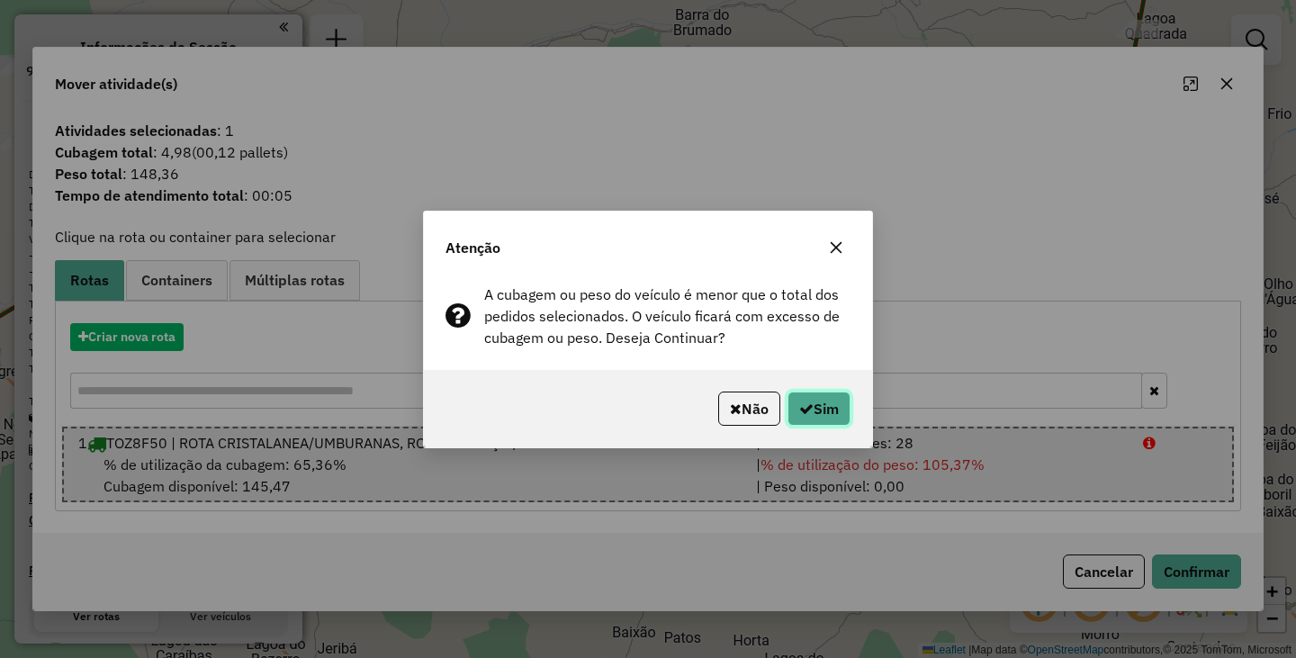
click at [843, 413] on button "Sim" at bounding box center [818, 408] width 63 height 34
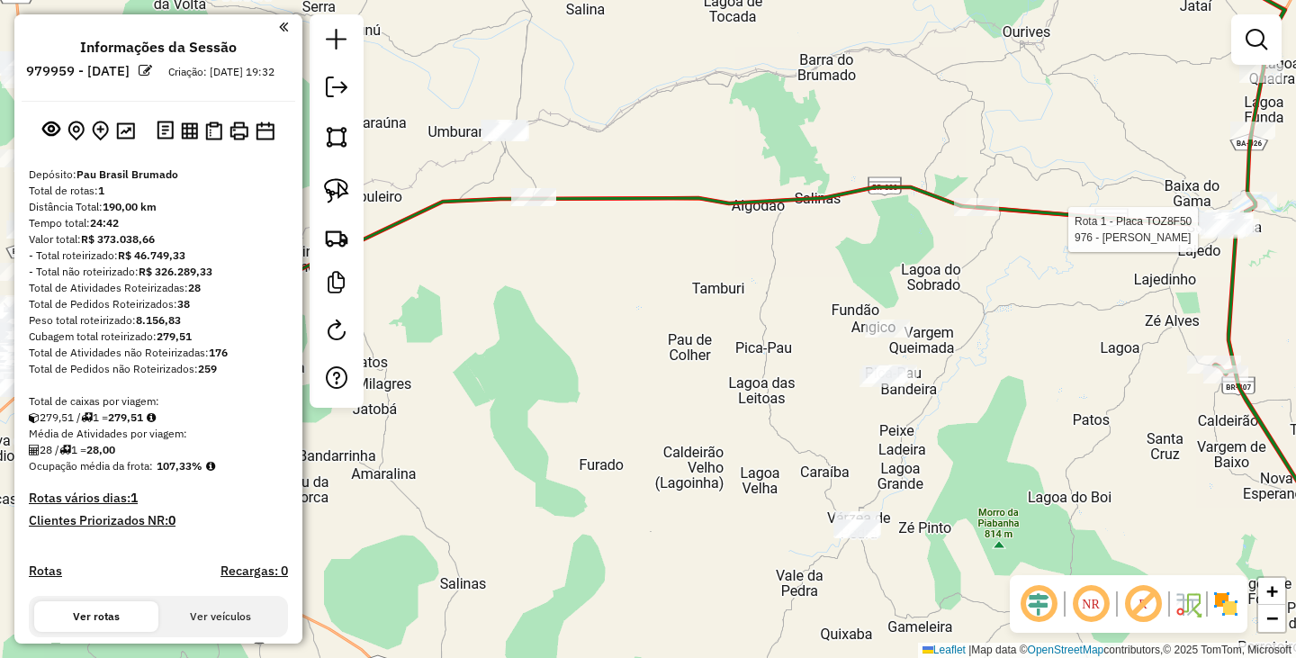
select select "**********"
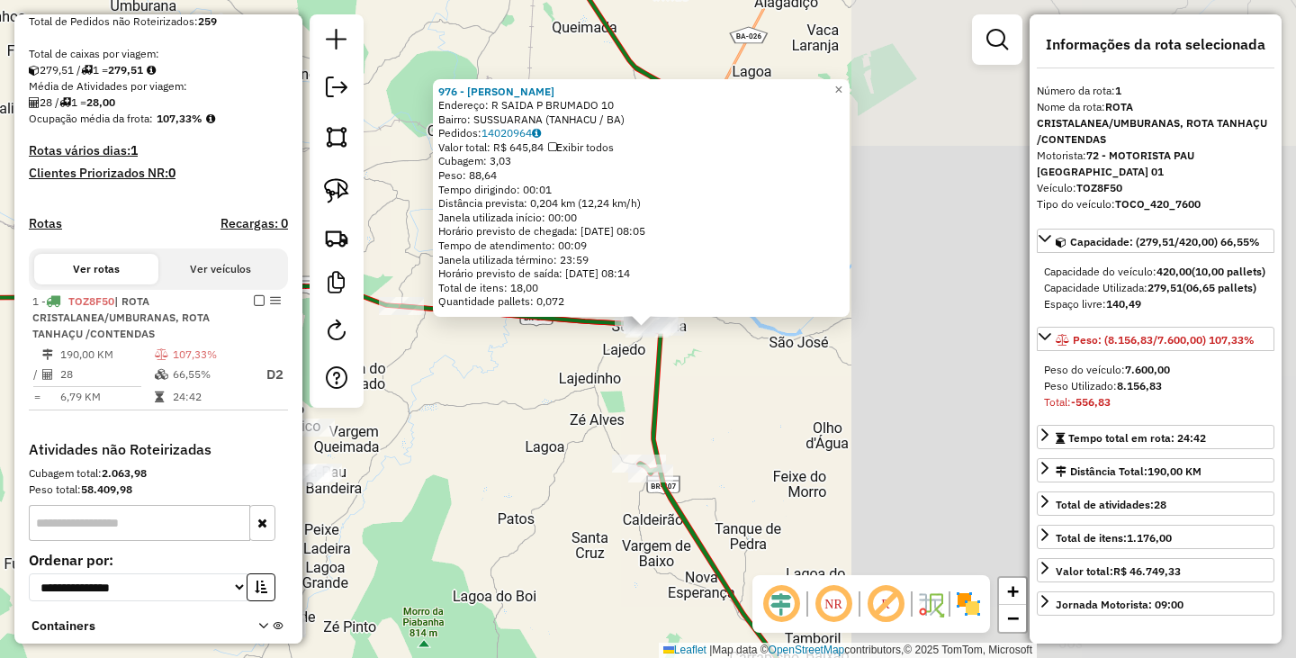
scroll to position [485, 0]
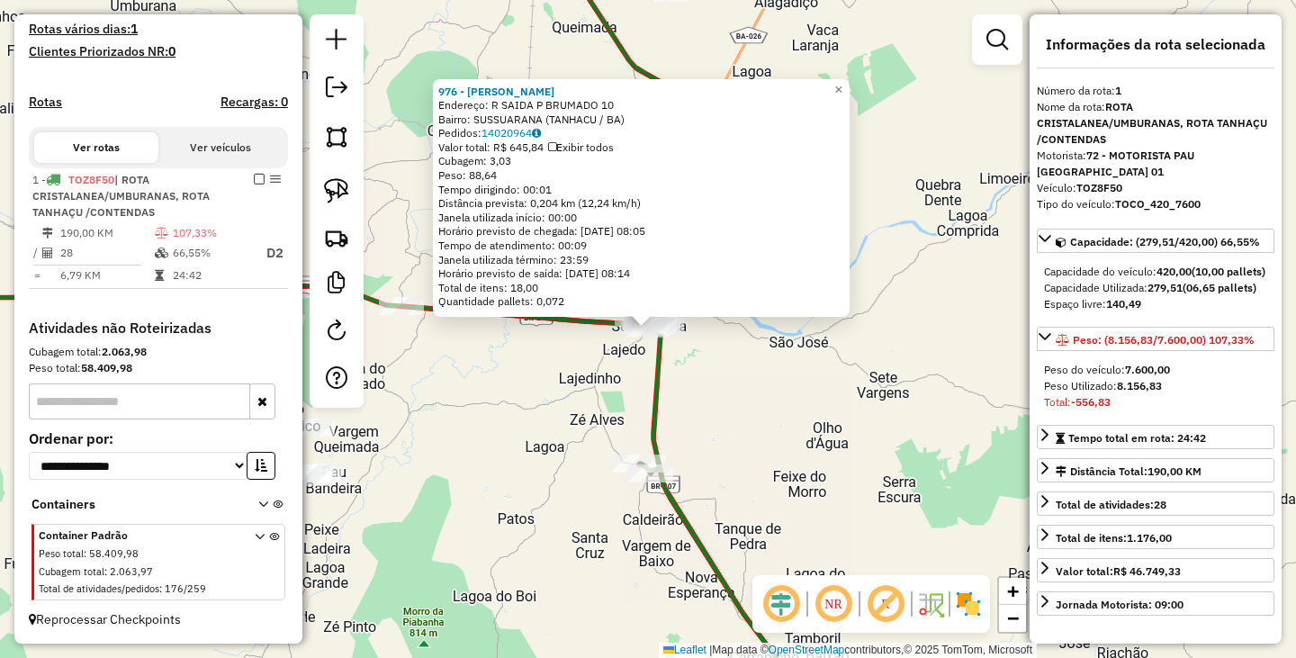
click at [939, 437] on div "976 - ALVARO SILVA PINTO Endereço: R SAIDA P BRUMADO 10 Bairro: SUSSUARANA (TAN…" at bounding box center [648, 329] width 1296 height 658
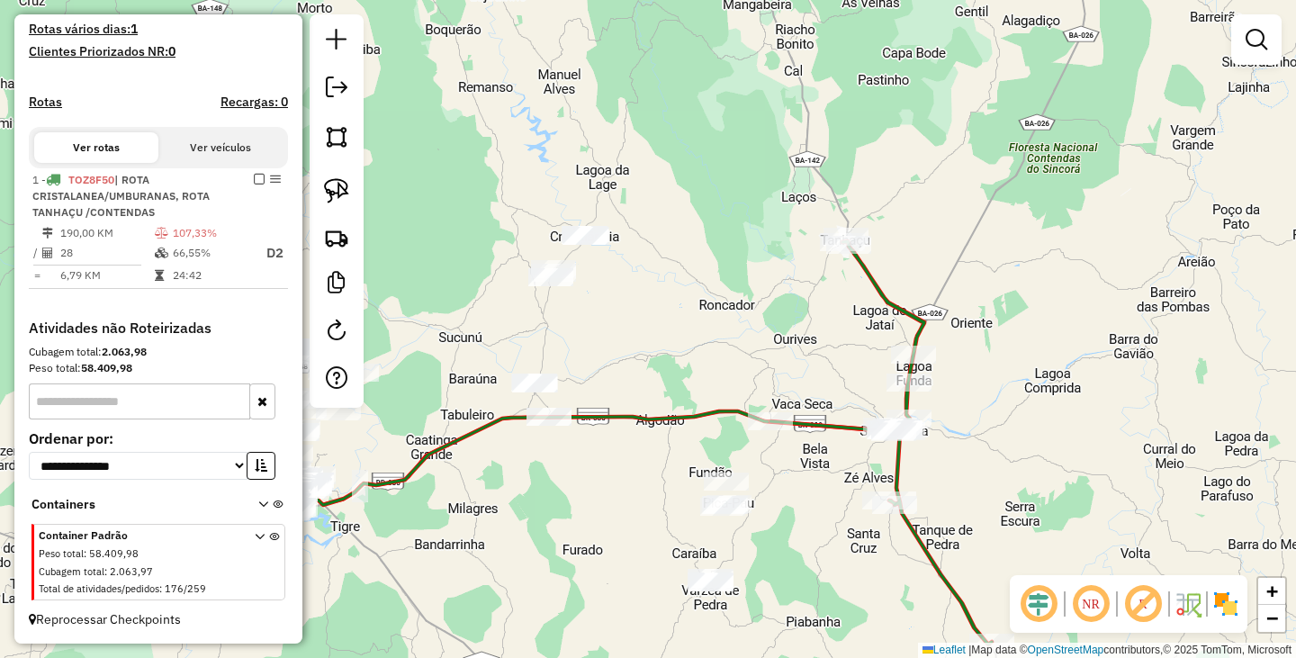
drag, startPoint x: 920, startPoint y: 334, endPoint x: 985, endPoint y: 427, distance: 113.1
click at [985, 427] on div "Janela de atendimento Grade de atendimento Capacidade Transportadoras Veículos …" at bounding box center [648, 329] width 1296 height 658
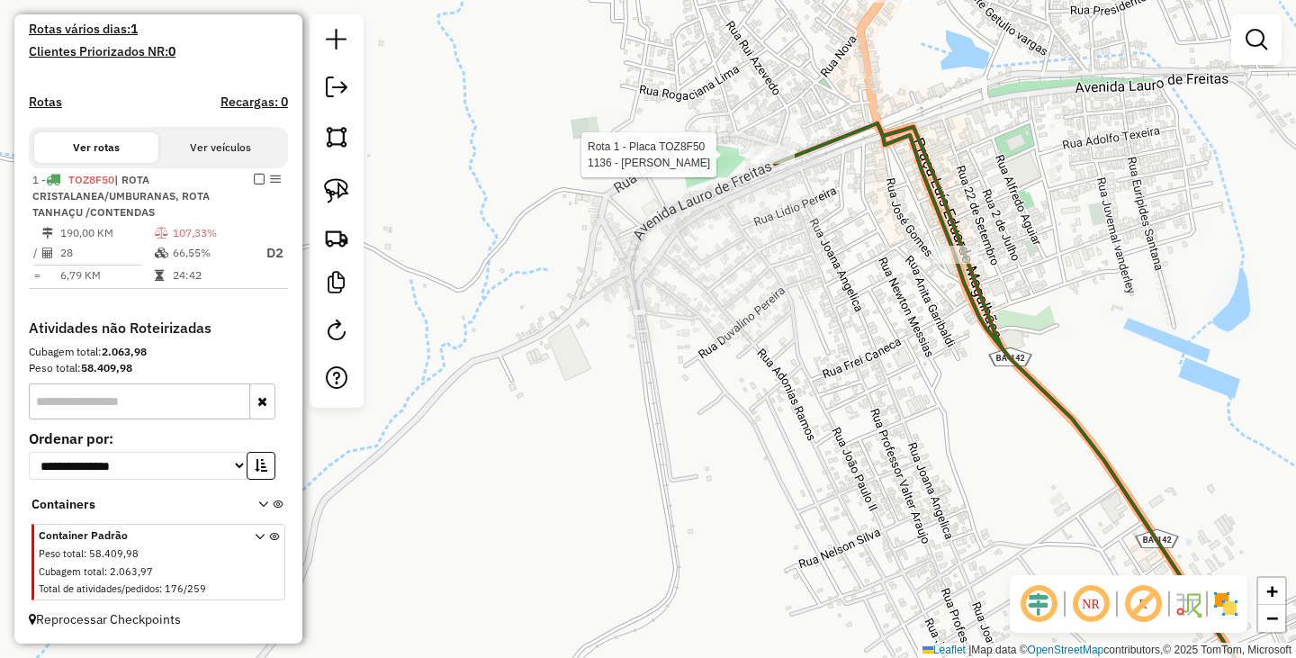
select select "**********"
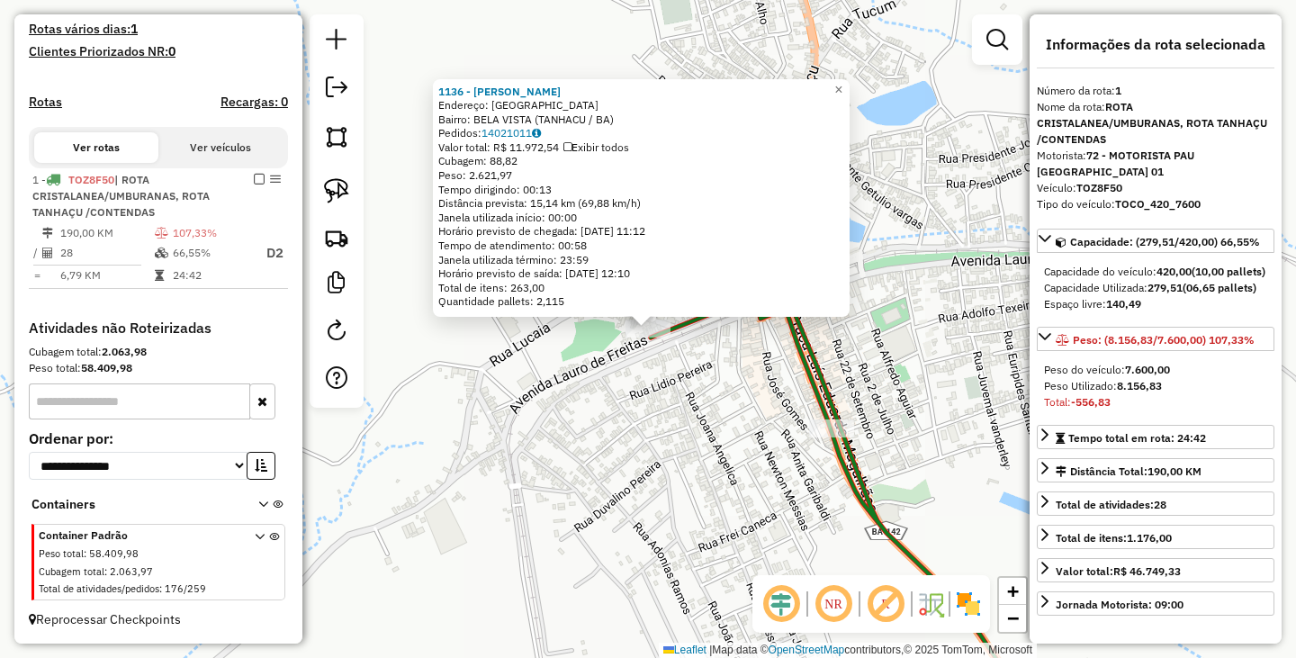
click at [857, 359] on div "1136 - ROSANGELA SOARES SAN Endereço: R RUA NOVA SN Bairro: BELA VISTA (TANHACU…" at bounding box center [648, 329] width 1296 height 658
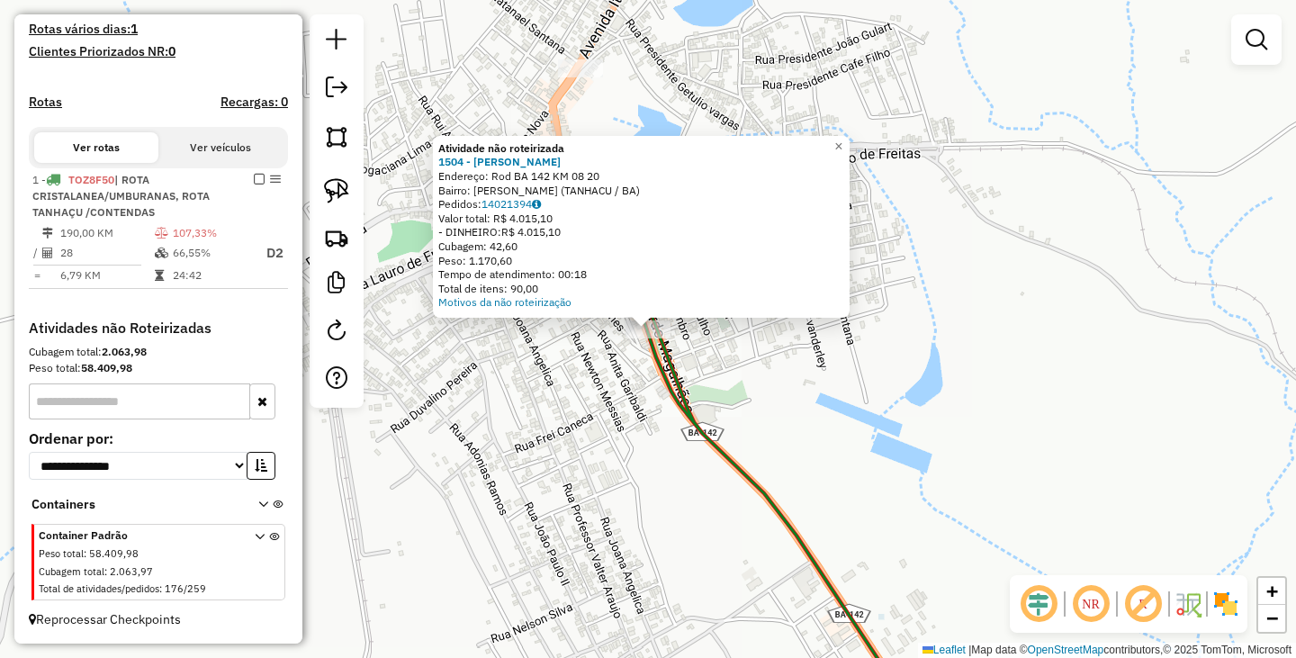
click at [818, 415] on div "Atividade não roteirizada 1504 - EDIMAR DISTRIBUIDORA Endereço: Rod BA 142 KM 0…" at bounding box center [648, 329] width 1296 height 658
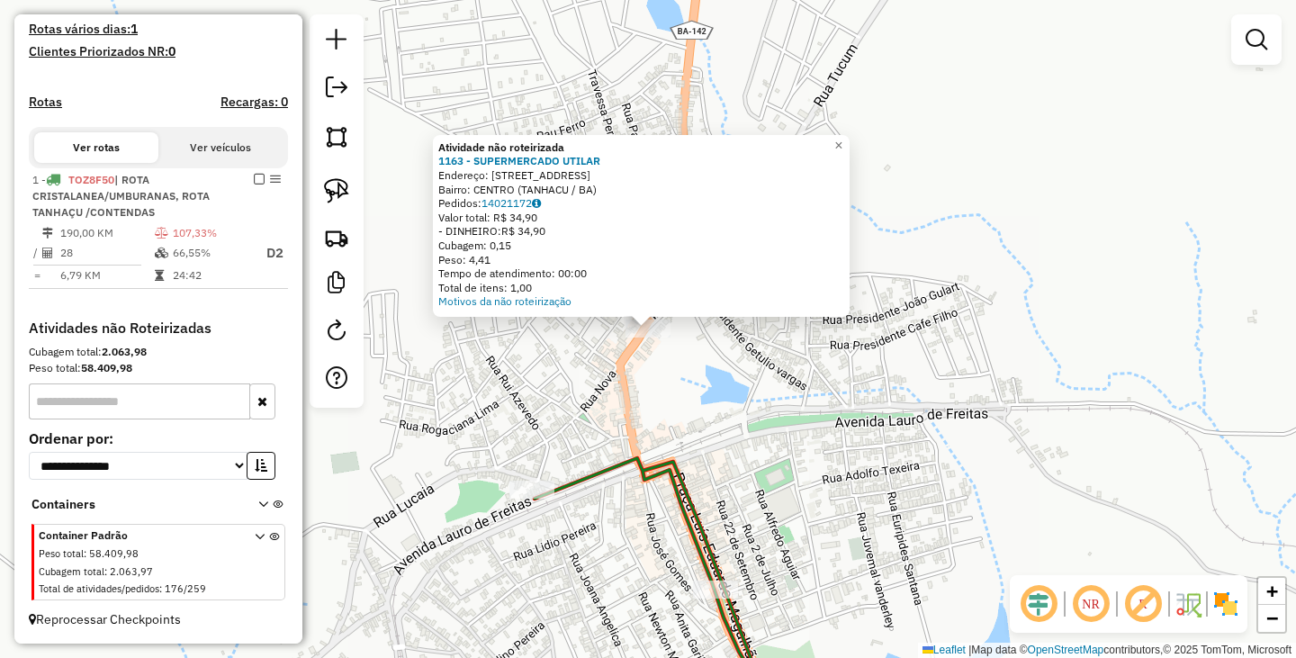
click at [742, 436] on div "Atividade não roteirizada 1163 - SUPERMERCADO UTILAR Endereço: rua Ituacu 355 B…" at bounding box center [648, 329] width 1296 height 658
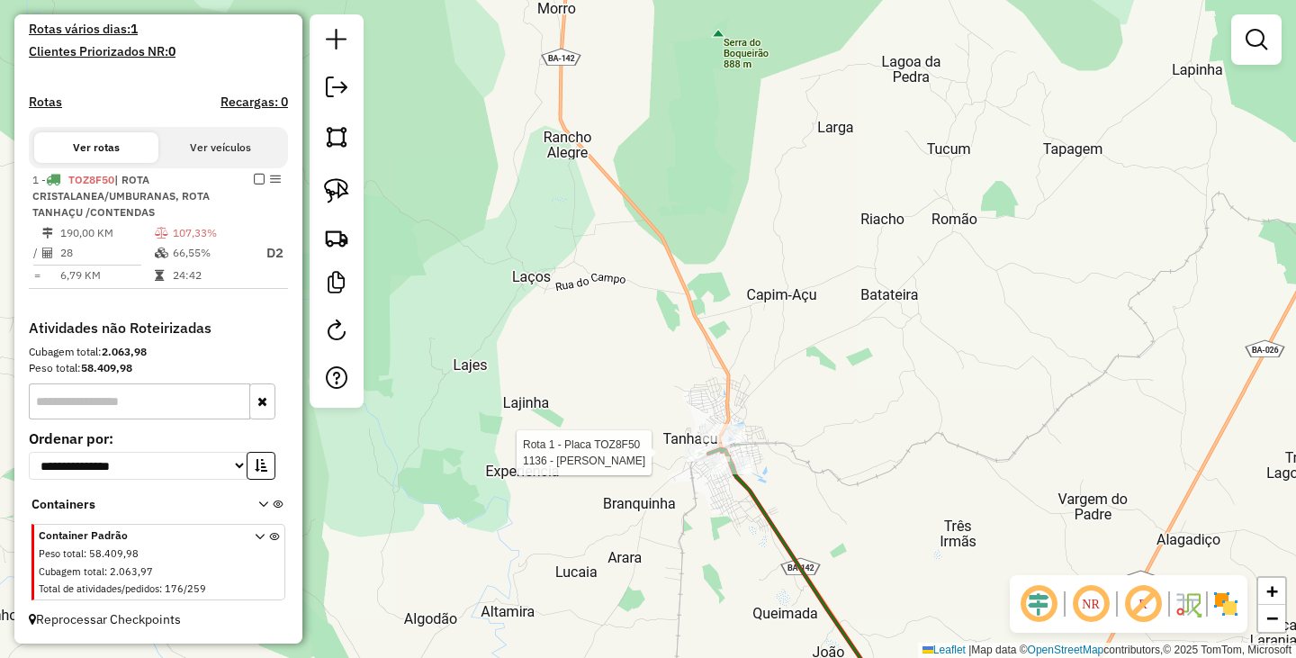
select select "**********"
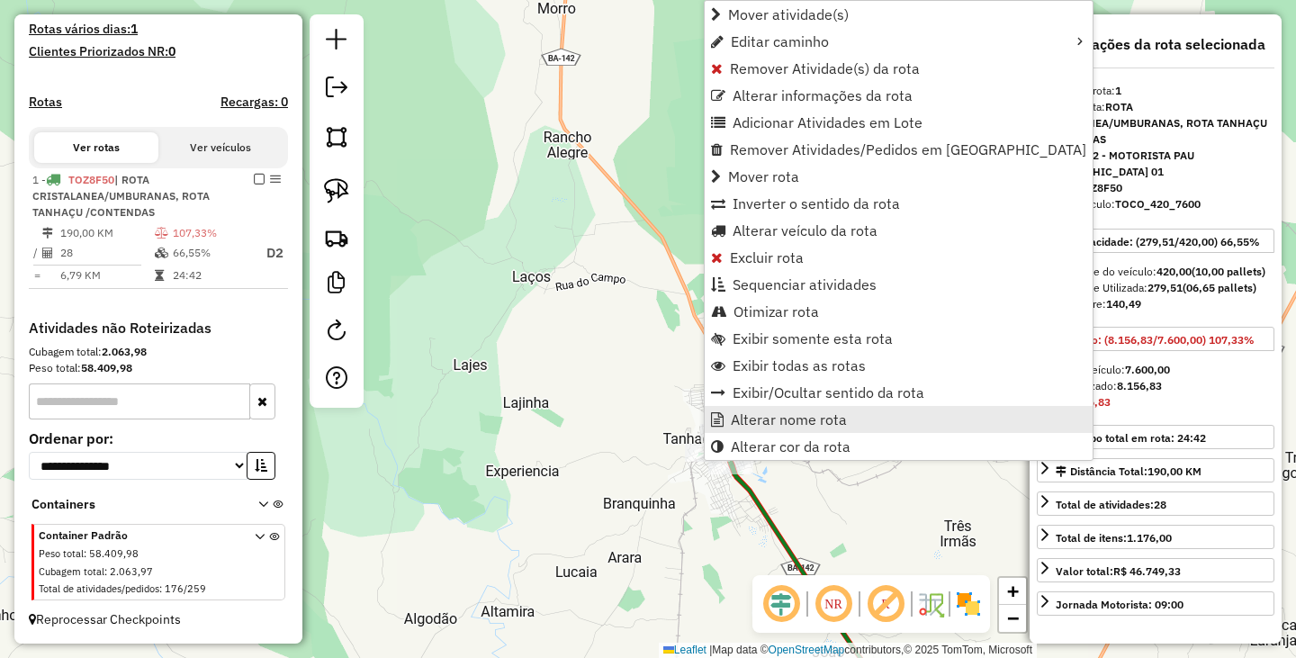
click at [769, 418] on span "Alterar nome rota" at bounding box center [789, 419] width 116 height 14
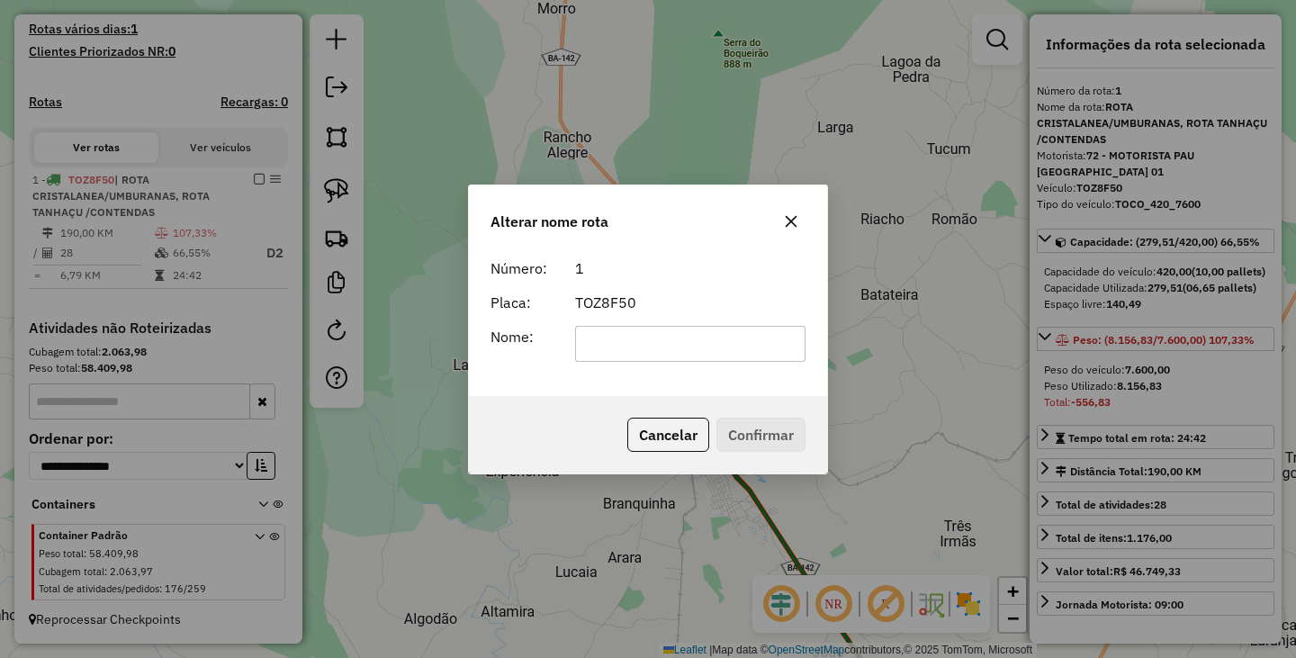
scroll to position [0, 0]
type input "*******"
click at [758, 445] on button "Confirmar" at bounding box center [760, 435] width 89 height 34
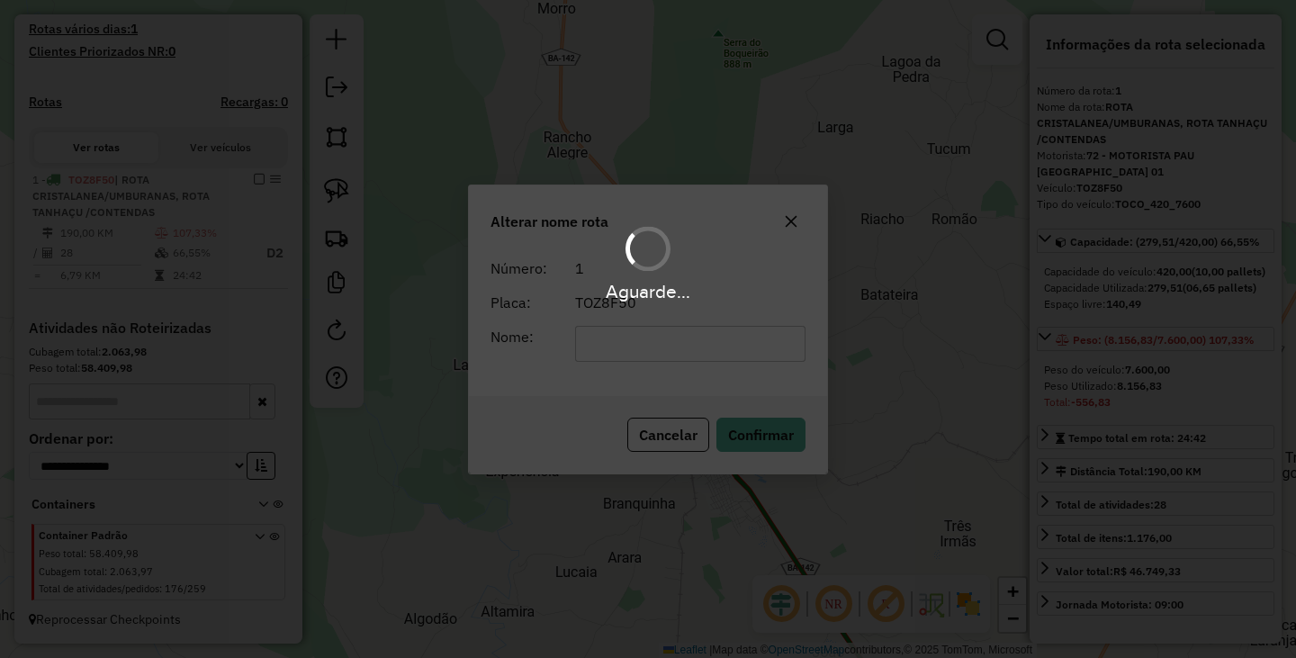
scroll to position [453, 0]
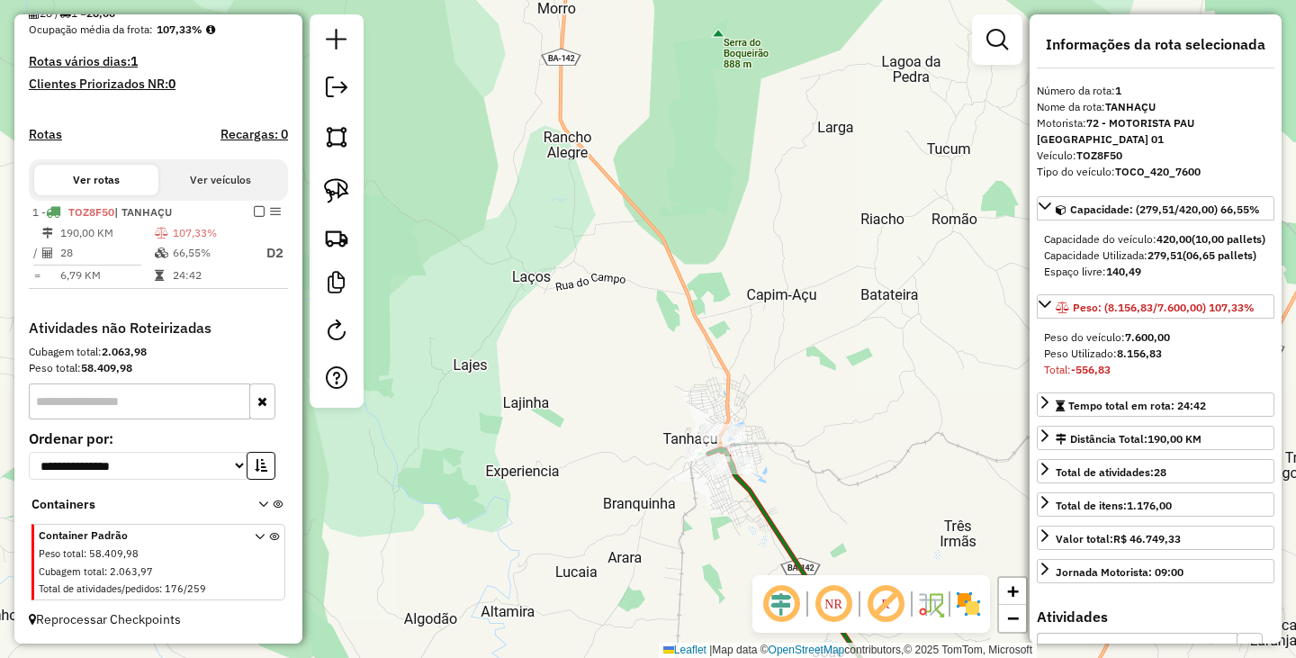
click at [654, 481] on div "Janela de atendimento Grade de atendimento Capacidade Transportadoras Veículos …" at bounding box center [648, 329] width 1296 height 658
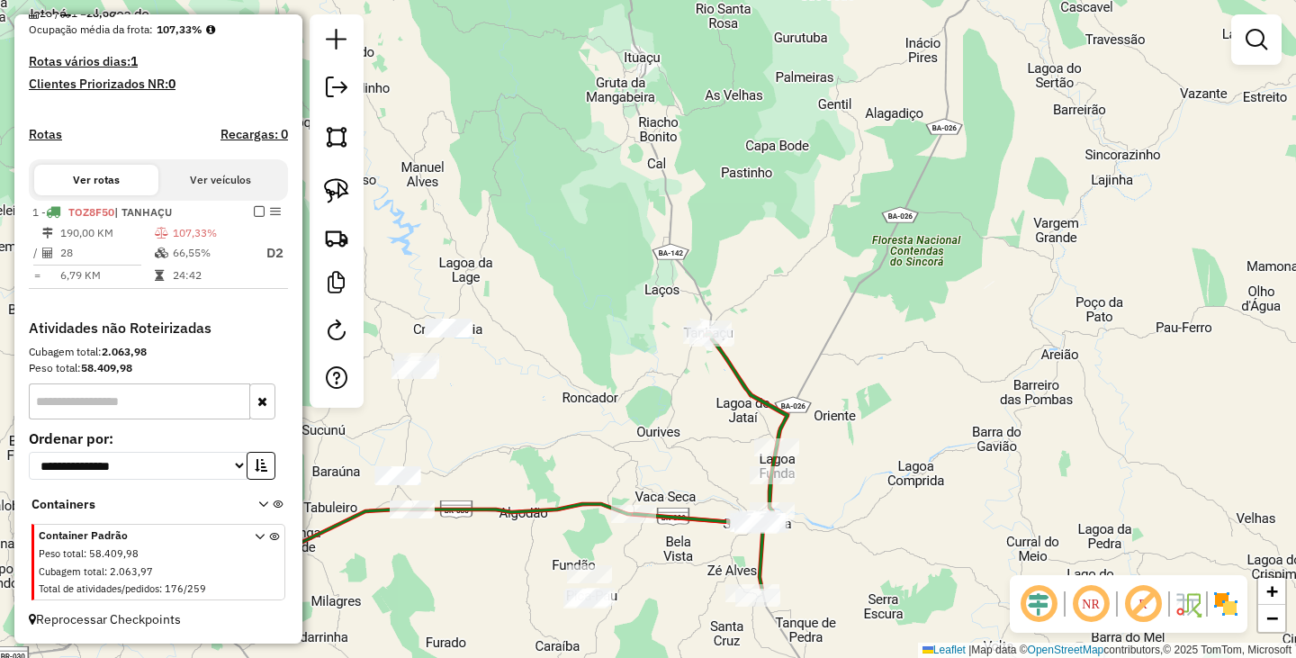
drag, startPoint x: 818, startPoint y: 383, endPoint x: 859, endPoint y: 249, distance: 140.3
click at [839, 308] on div "Janela de atendimento Grade de atendimento Capacidade Transportadoras Veículos …" at bounding box center [648, 329] width 1296 height 658
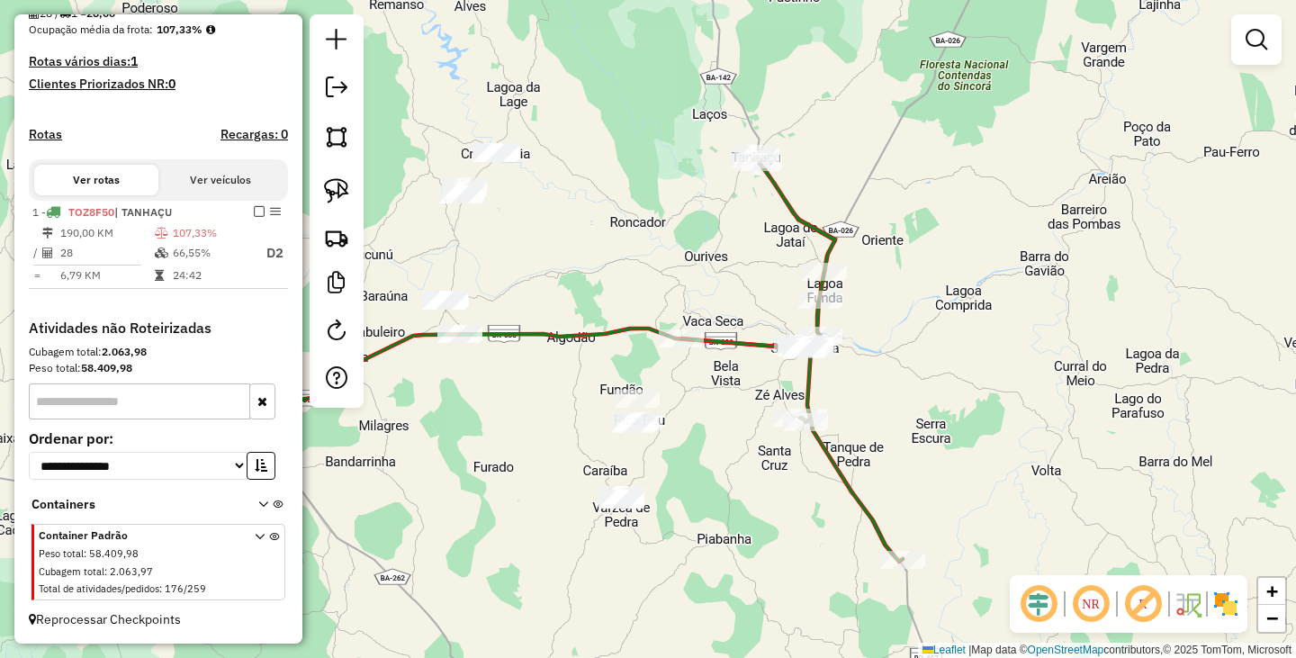
click at [768, 437] on div "Janela de atendimento Grade de atendimento Capacidade Transportadoras Veículos …" at bounding box center [648, 329] width 1296 height 658
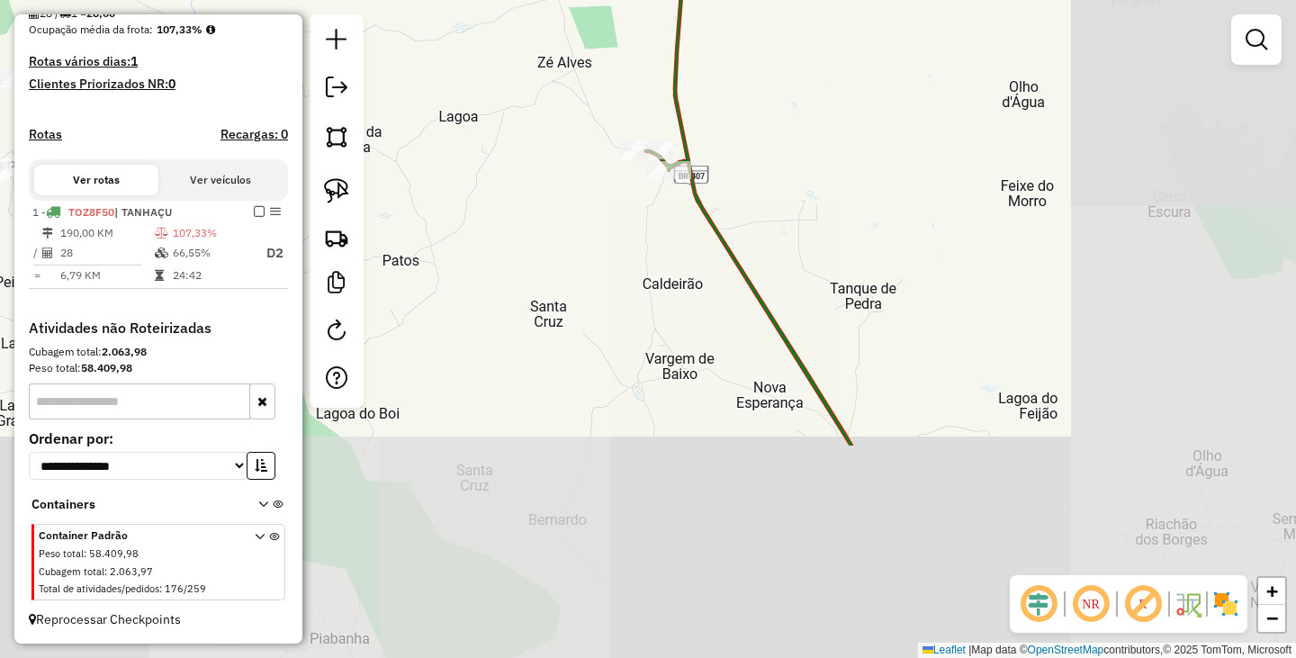
drag, startPoint x: 963, startPoint y: 227, endPoint x: 754, endPoint y: 113, distance: 237.6
click at [754, 113] on div "Janela de atendimento Grade de atendimento Capacidade Transportadoras Veículos …" at bounding box center [648, 329] width 1296 height 658
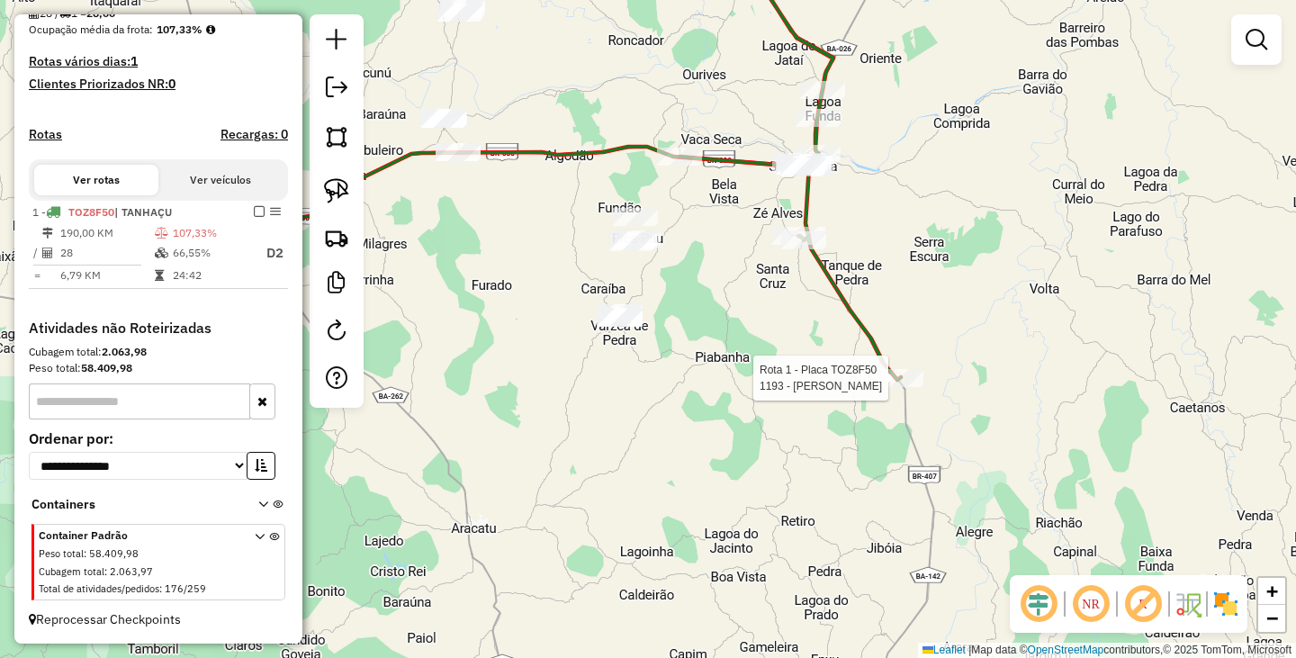
select select "**********"
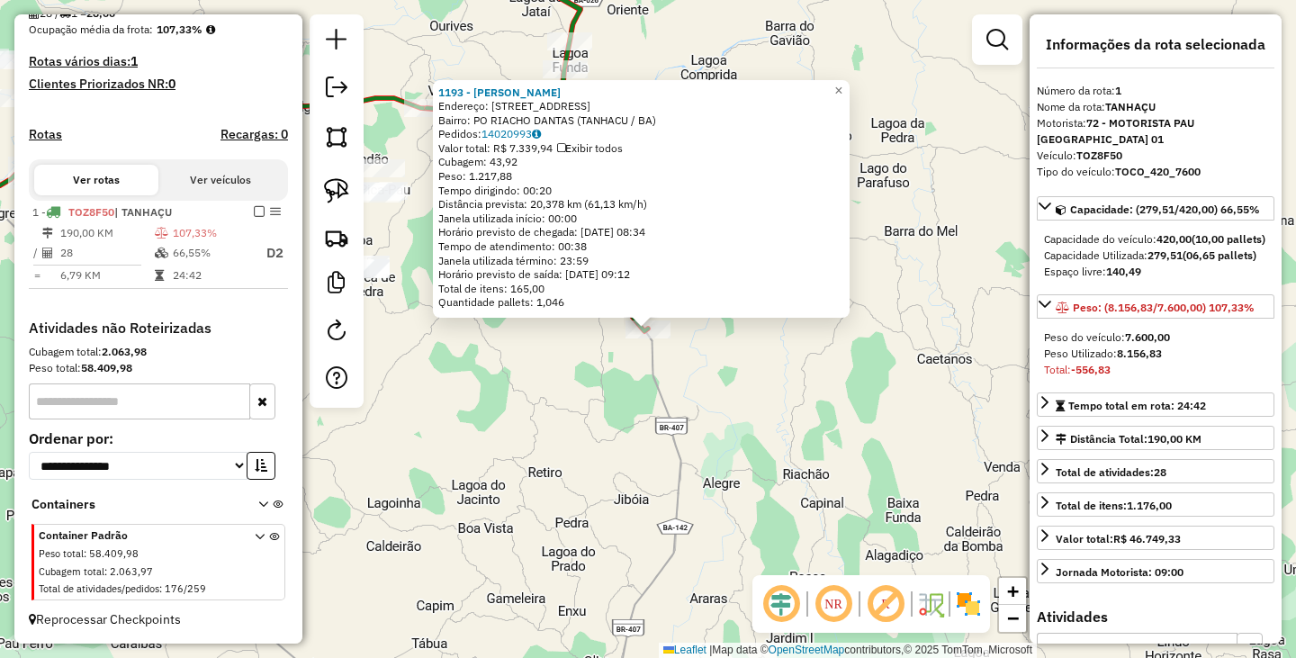
click at [783, 377] on div "1193 - Edima Batista da Sil Endereço: R Po Riacho Dantas 1 Bairro: PO RIACHO DA…" at bounding box center [648, 329] width 1296 height 658
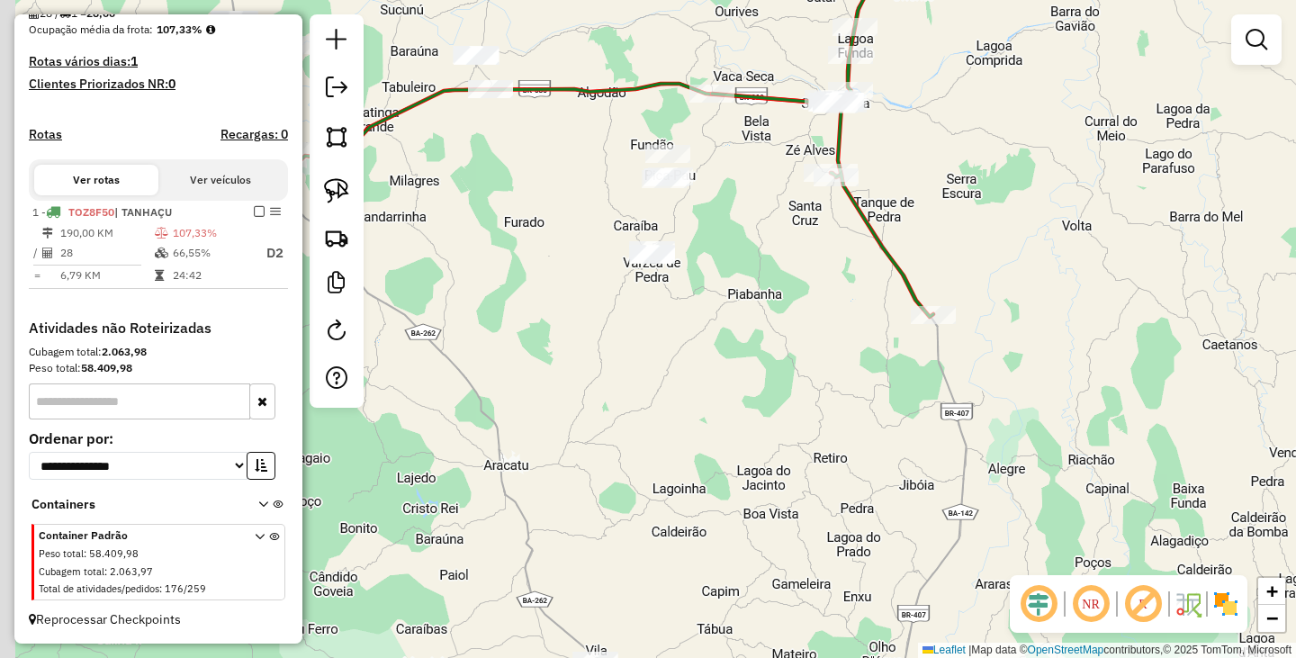
drag, startPoint x: 531, startPoint y: 355, endPoint x: 819, endPoint y: 340, distance: 288.3
click at [819, 340] on div "Janela de atendimento Grade de atendimento Capacidade Transportadoras Veículos …" at bounding box center [648, 329] width 1296 height 658
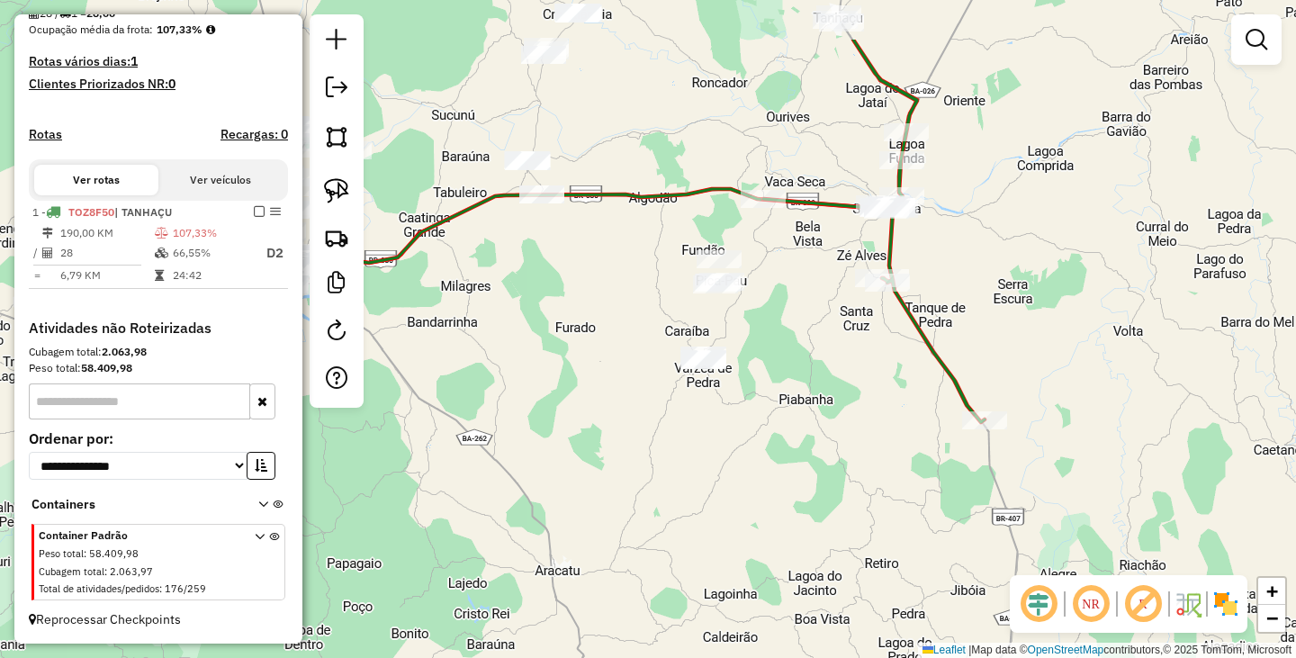
drag, startPoint x: 740, startPoint y: 268, endPoint x: 788, endPoint y: 373, distance: 115.9
click at [788, 373] on div "Janela de atendimento Grade de atendimento Capacidade Transportadoras Veículos …" at bounding box center [648, 329] width 1296 height 658
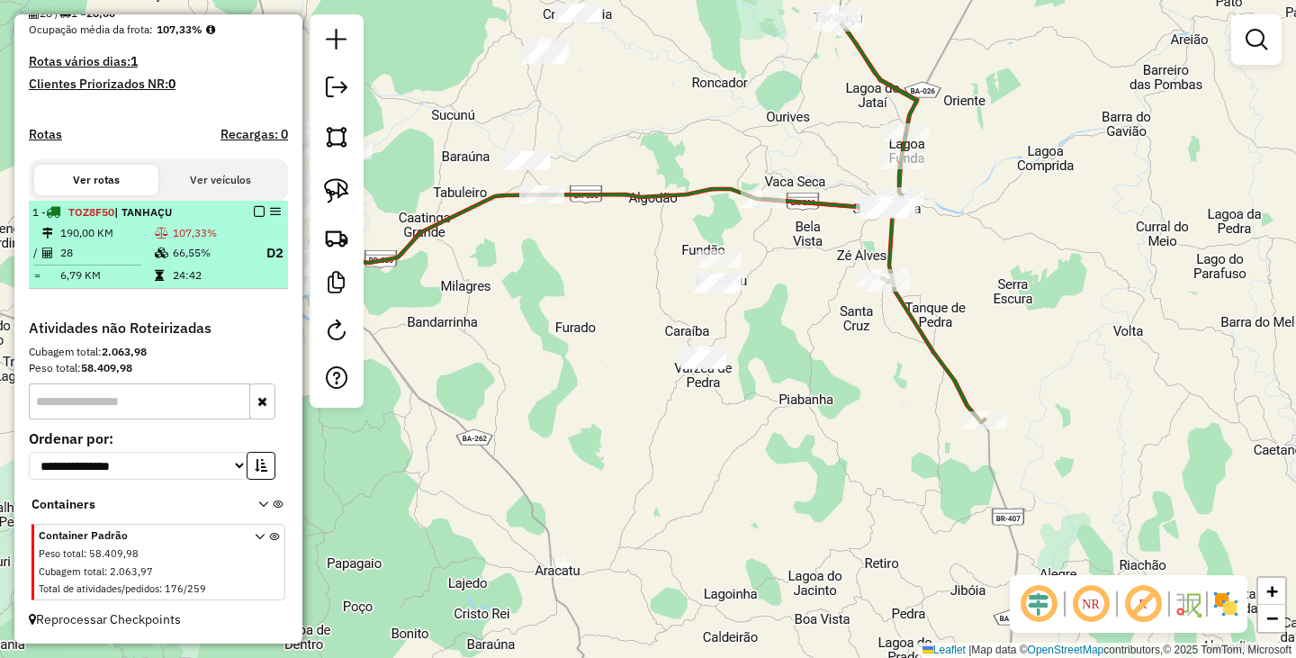
click at [255, 213] on em at bounding box center [259, 211] width 11 height 11
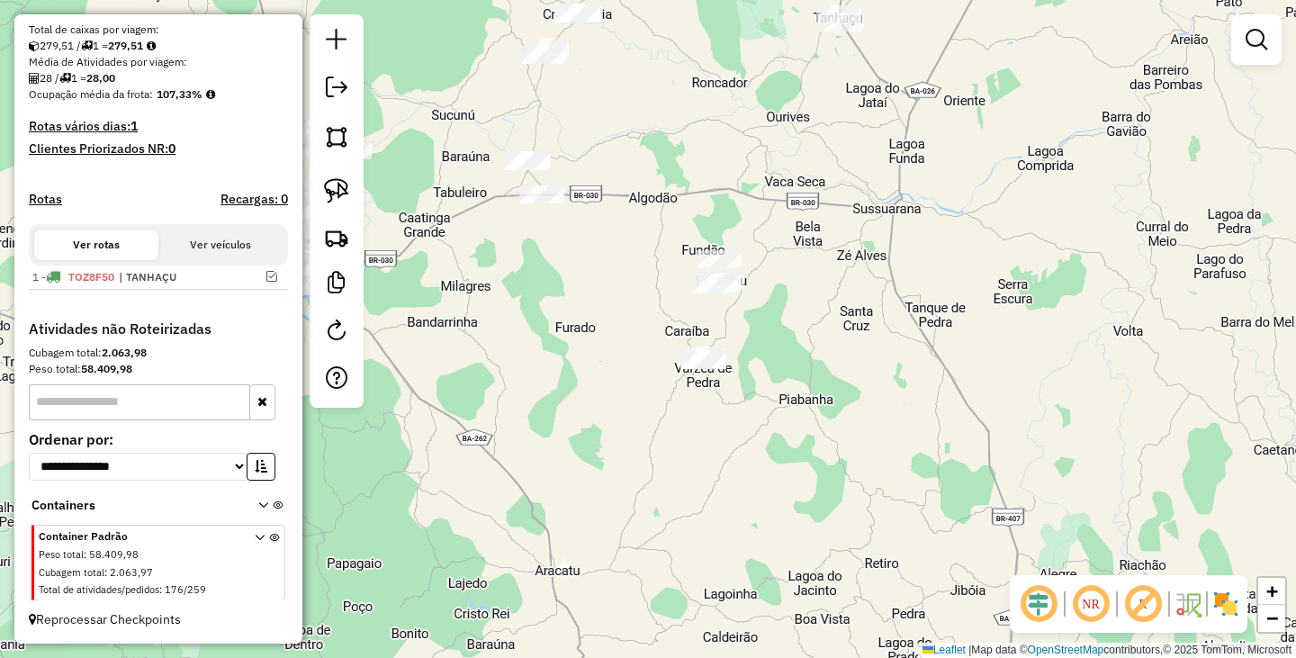
click at [625, 310] on div "Janela de atendimento Grade de atendimento Capacidade Transportadoras Veículos …" at bounding box center [648, 329] width 1296 height 658
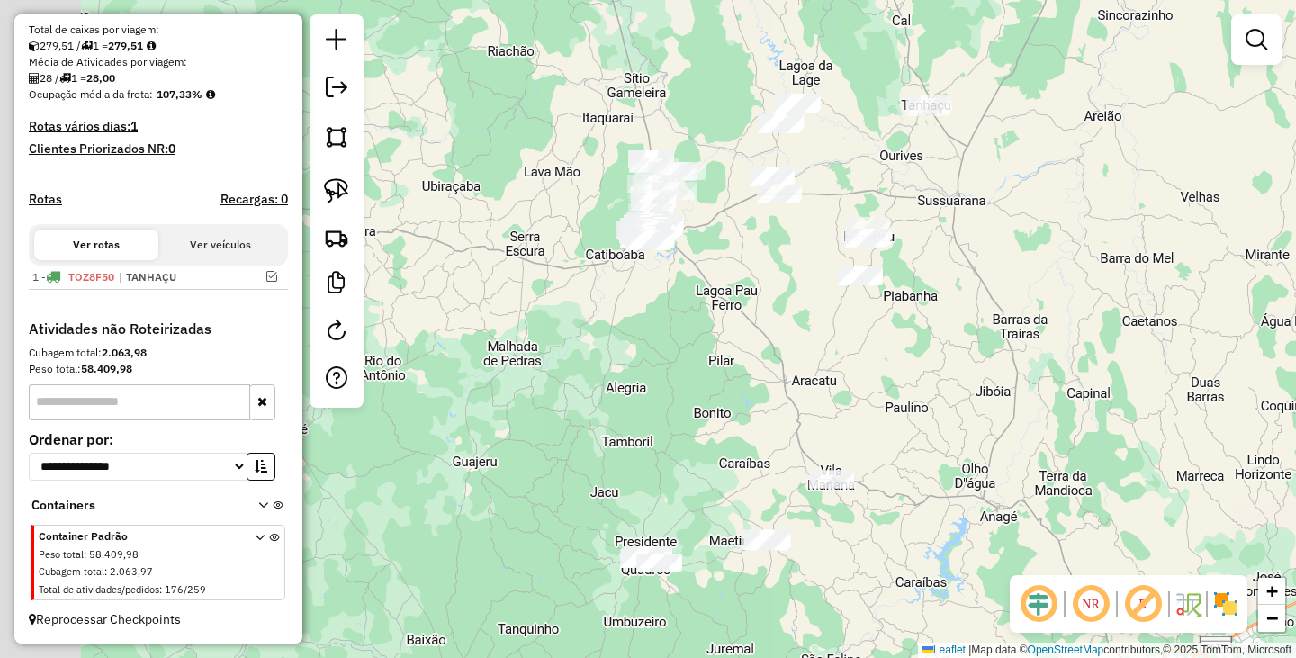
drag, startPoint x: 581, startPoint y: 393, endPoint x: 777, endPoint y: 335, distance: 204.7
click at [777, 335] on div "Janela de atendimento Grade de atendimento Capacidade Transportadoras Veículos …" at bounding box center [648, 329] width 1296 height 658
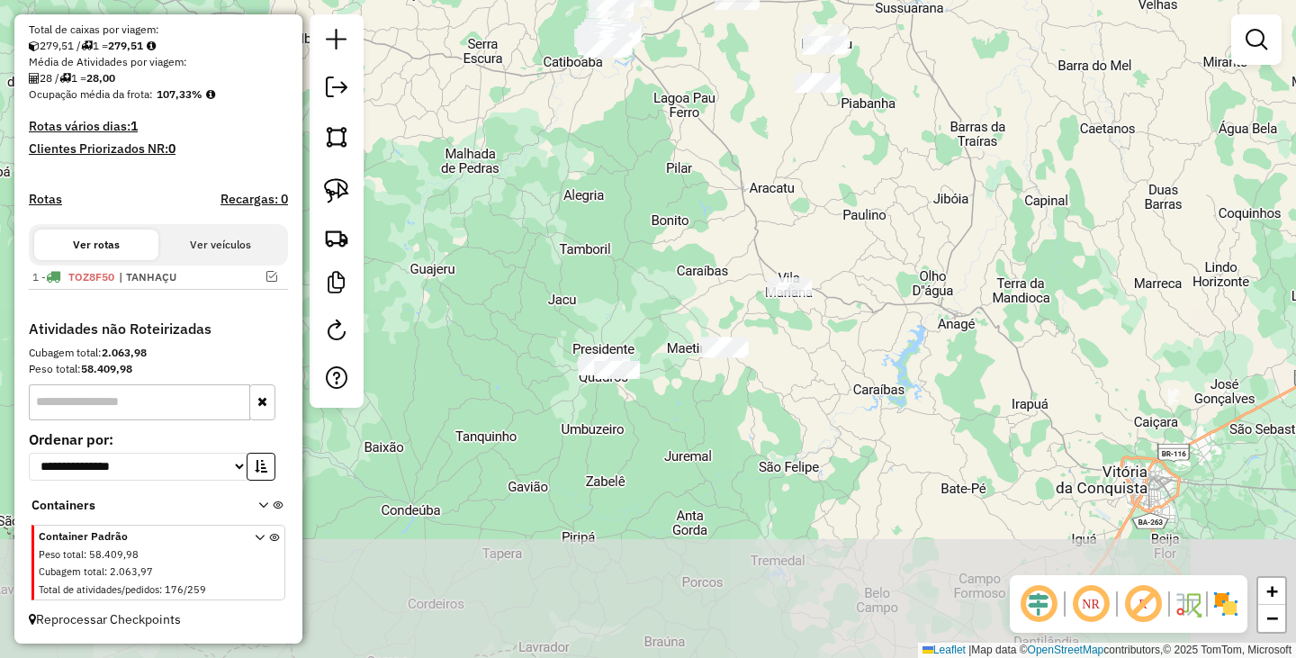
drag, startPoint x: 758, startPoint y: 485, endPoint x: 711, endPoint y: 280, distance: 210.4
click at [712, 283] on div "Janela de atendimento Grade de atendimento Capacidade Transportadoras Veículos …" at bounding box center [648, 329] width 1296 height 658
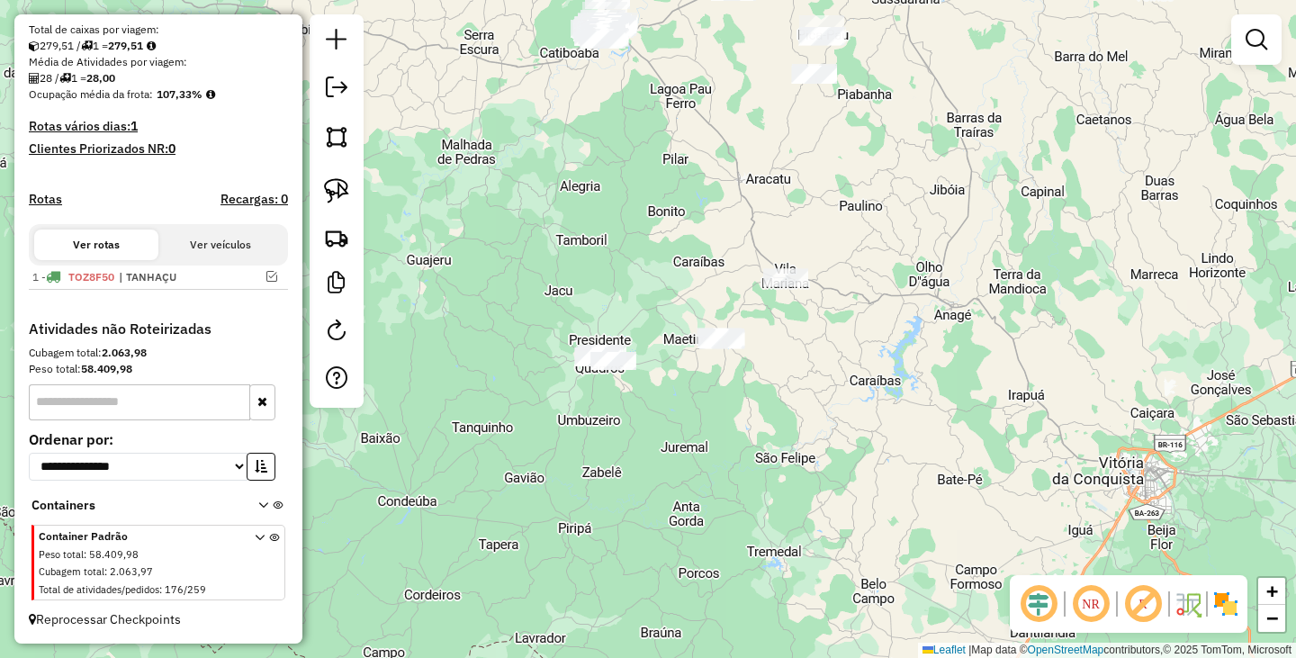
click at [785, 287] on div at bounding box center [785, 278] width 45 height 18
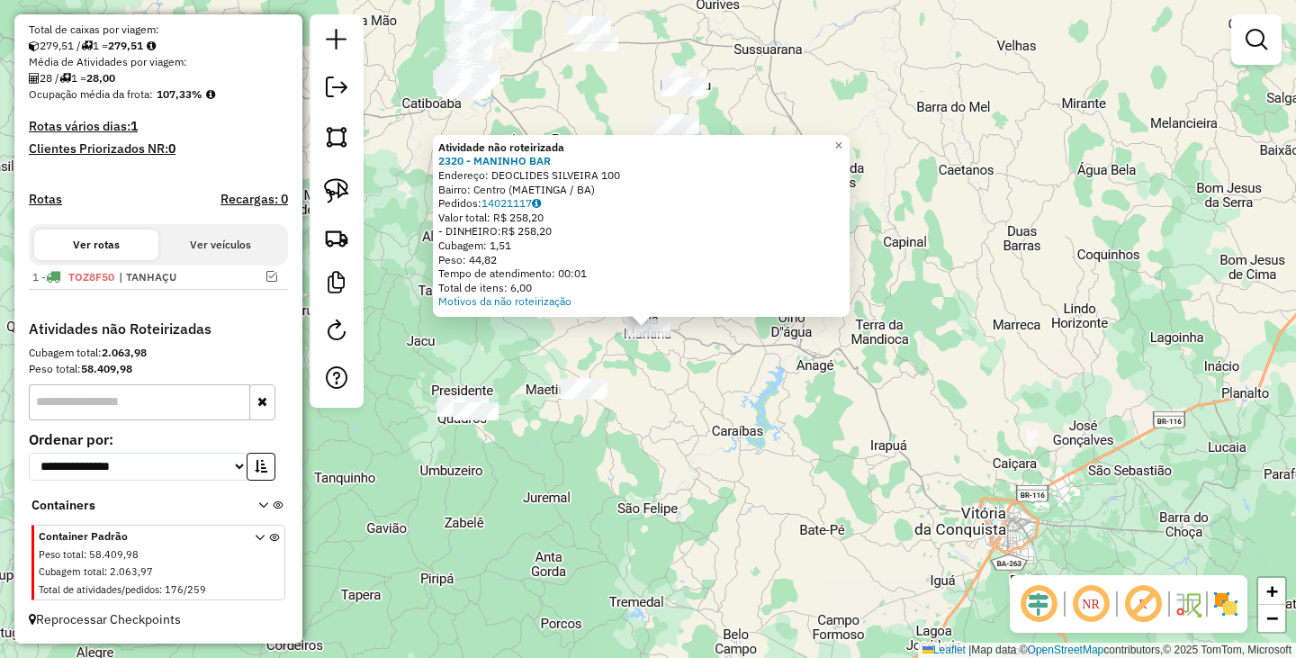
click at [743, 463] on div "Atividade não roteirizada 2320 - MANINHO BAR Endereço: DEOCLIDES SILVEIRA 100 B…" at bounding box center [648, 329] width 1296 height 658
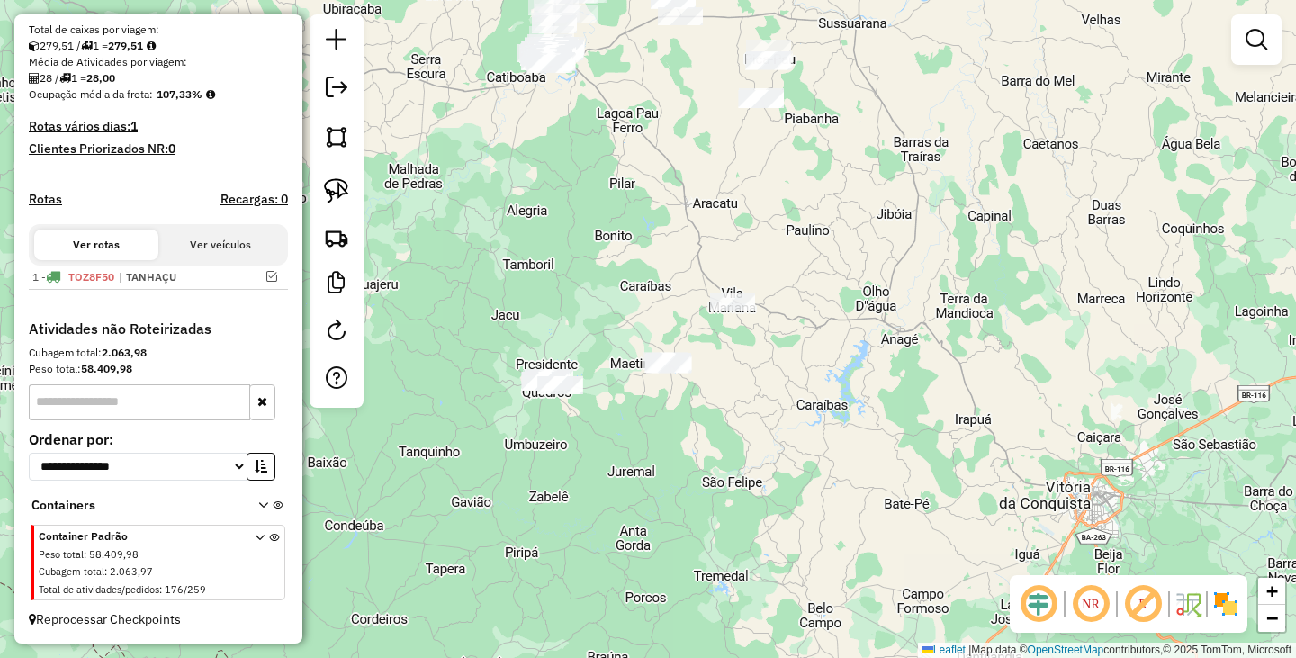
drag, startPoint x: 759, startPoint y: 468, endPoint x: 884, endPoint y: 386, distance: 149.5
click at [884, 386] on div "Janela de atendimento Grade de atendimento Capacidade Transportadoras Veículos …" at bounding box center [648, 329] width 1296 height 658
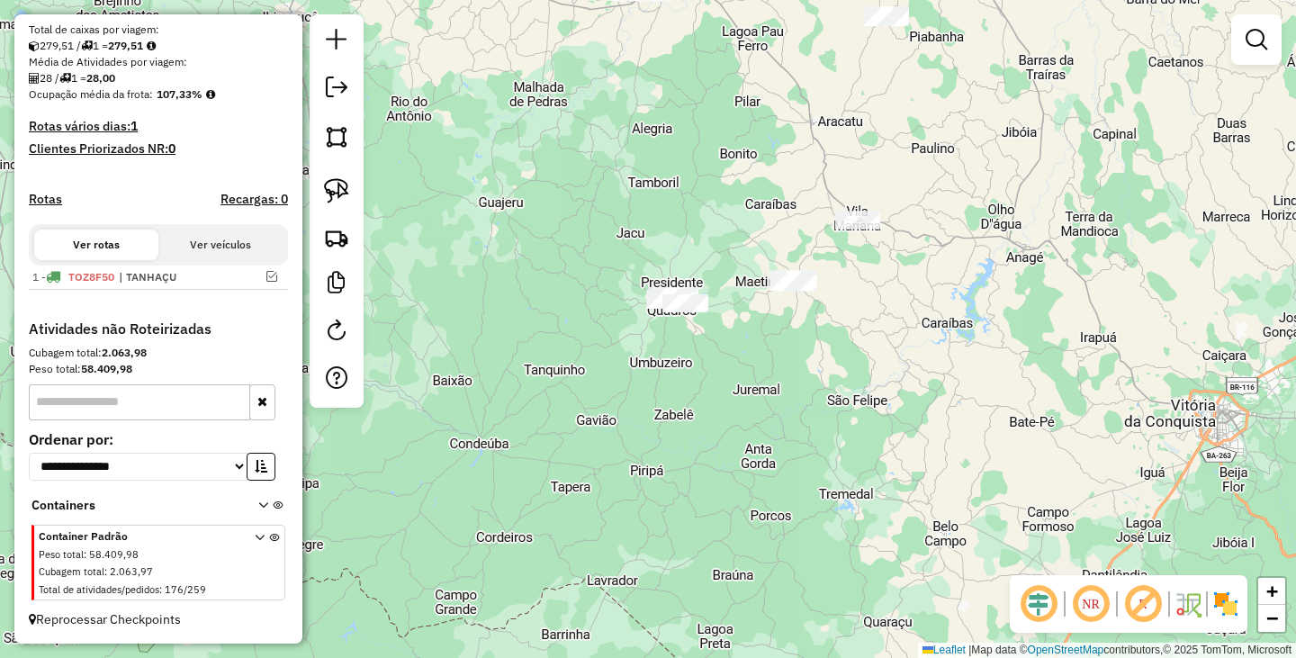
click at [315, 238] on div at bounding box center [337, 210] width 54 height 393
click at [326, 240] on img at bounding box center [336, 237] width 25 height 25
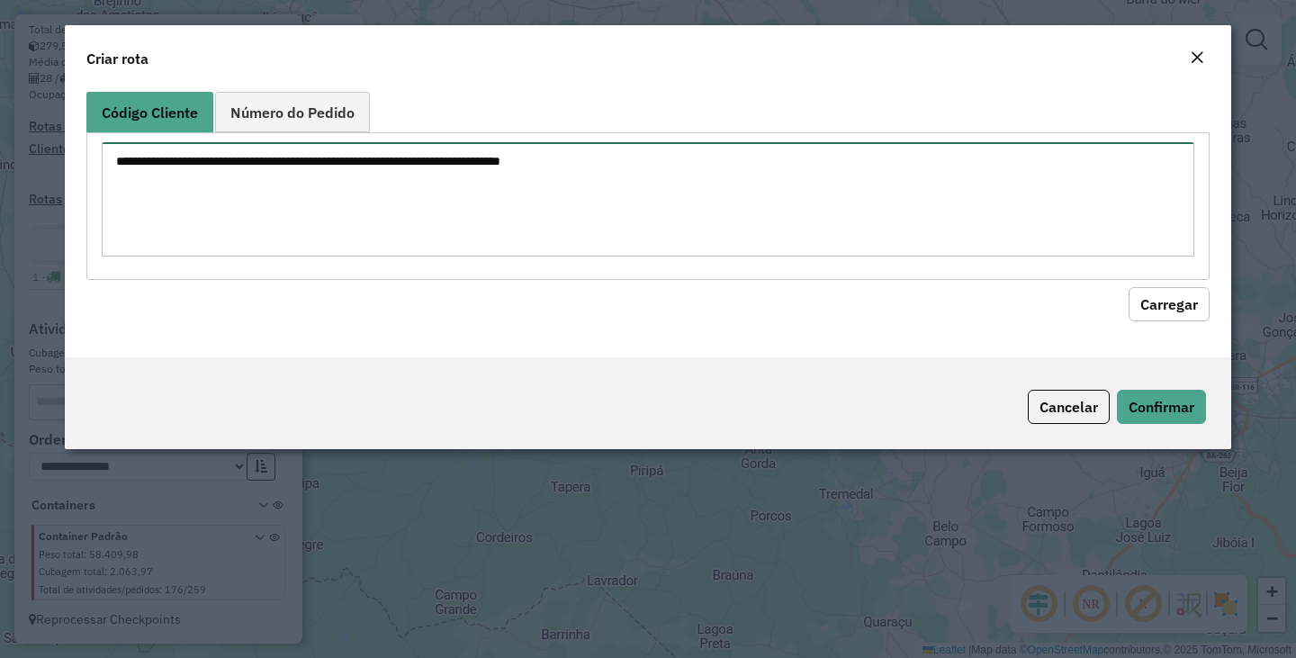
click at [455, 250] on textarea at bounding box center [648, 199] width 1092 height 114
paste textarea "**** **** ***** **** **** **** **** **** **** **** **** **** **** **** **** ***…"
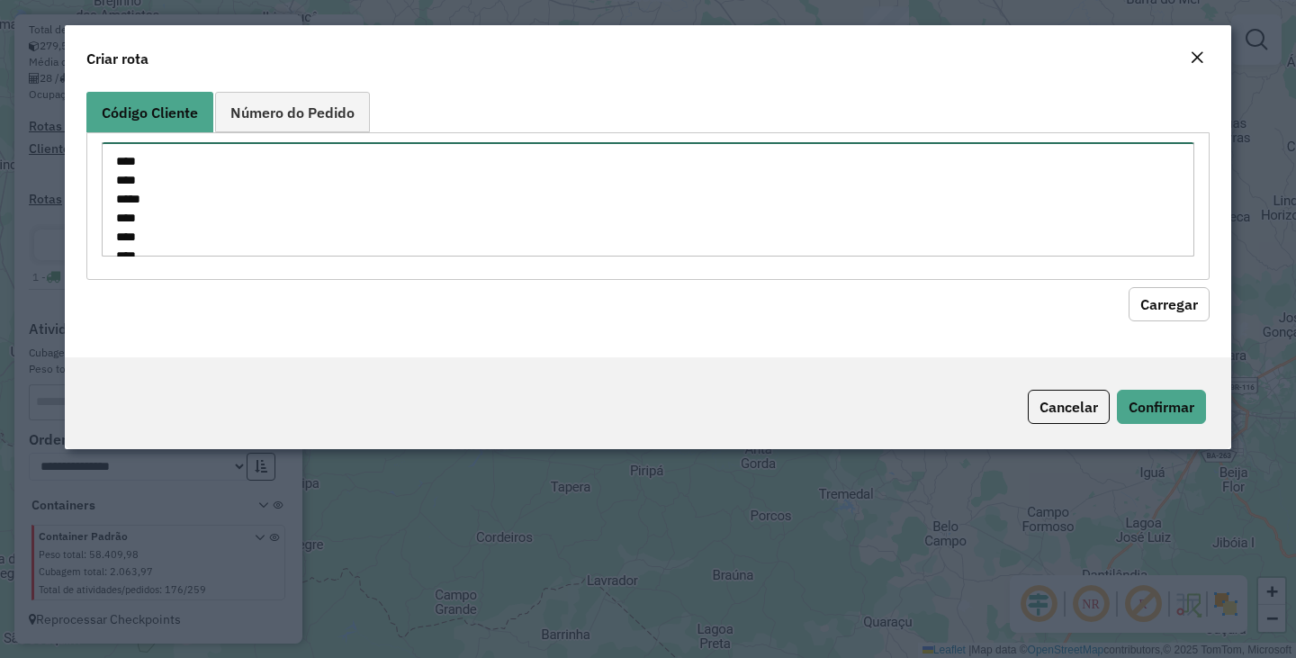
scroll to position [782, 0]
type textarea "**** **** ***** **** **** **** **** **** **** **** **** **** **** **** **** ***…"
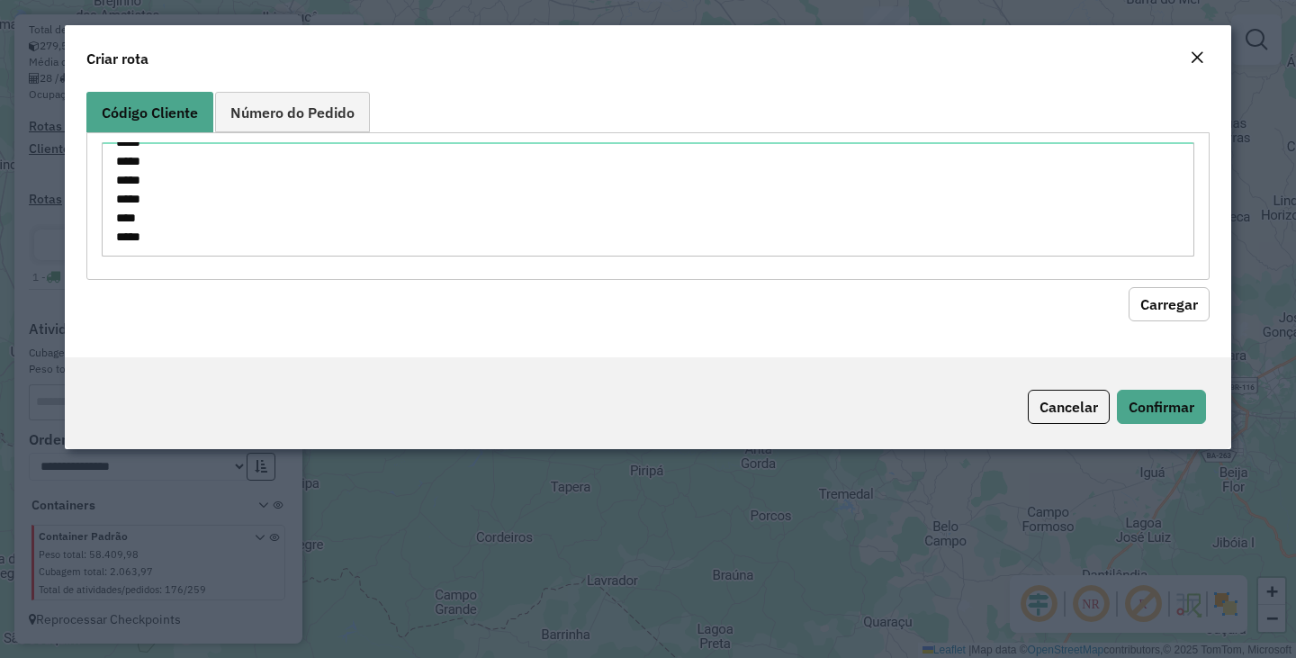
click at [1168, 296] on button "Carregar" at bounding box center [1168, 304] width 81 height 34
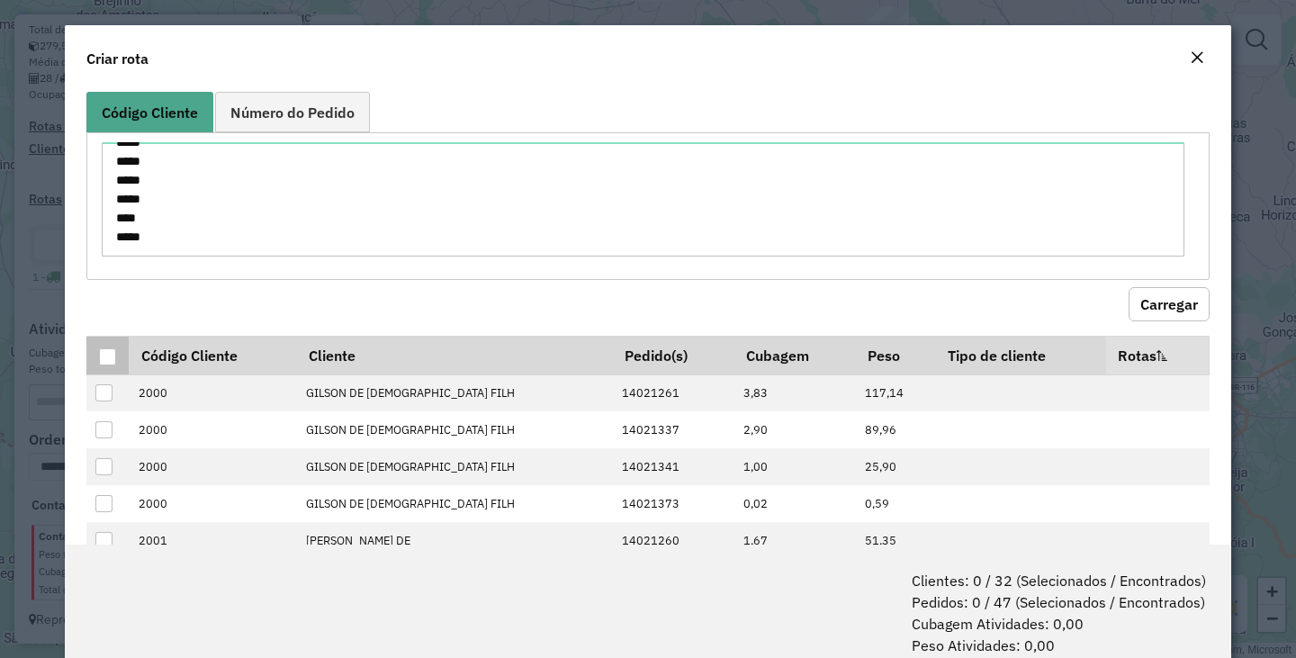
click at [106, 350] on div at bounding box center [107, 356] width 17 height 17
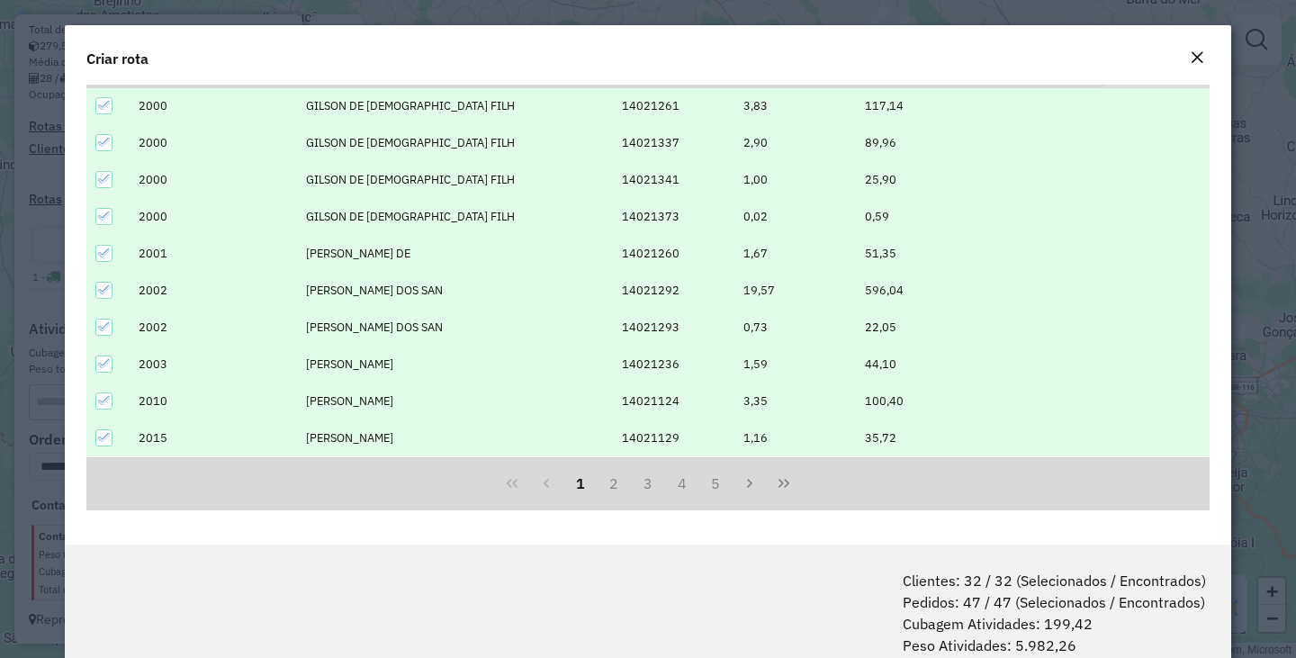
scroll to position [90, 0]
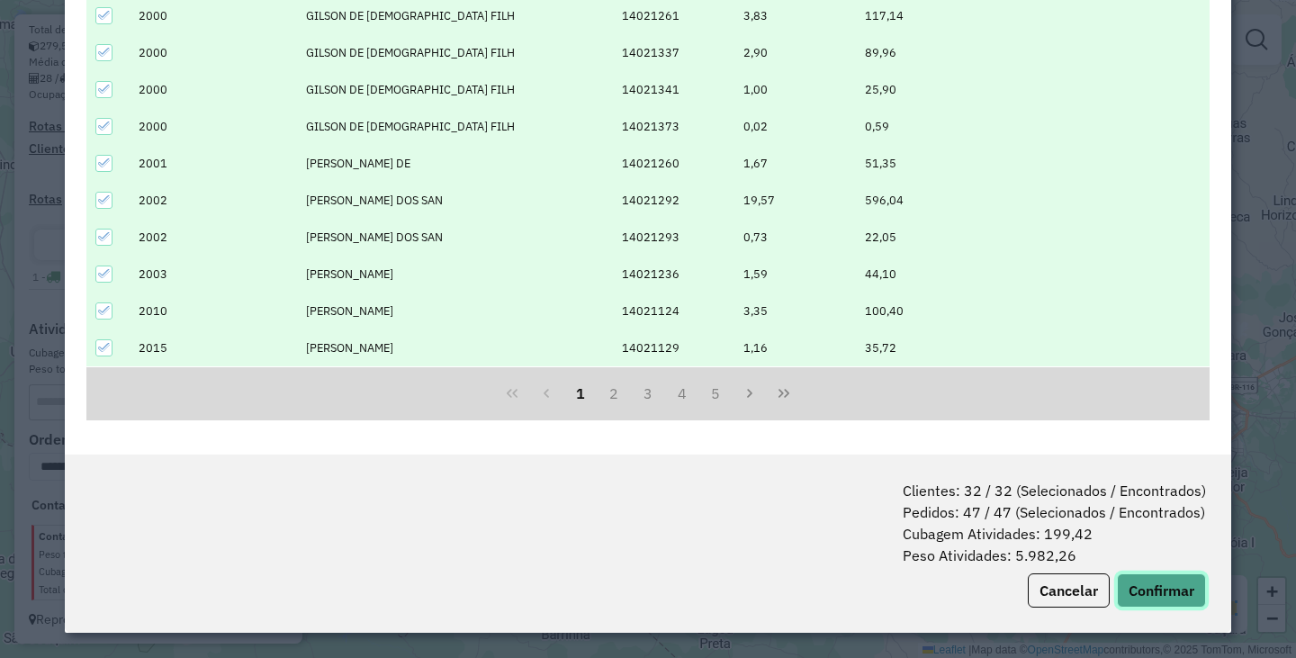
click at [1139, 600] on button "Confirmar" at bounding box center [1161, 590] width 89 height 34
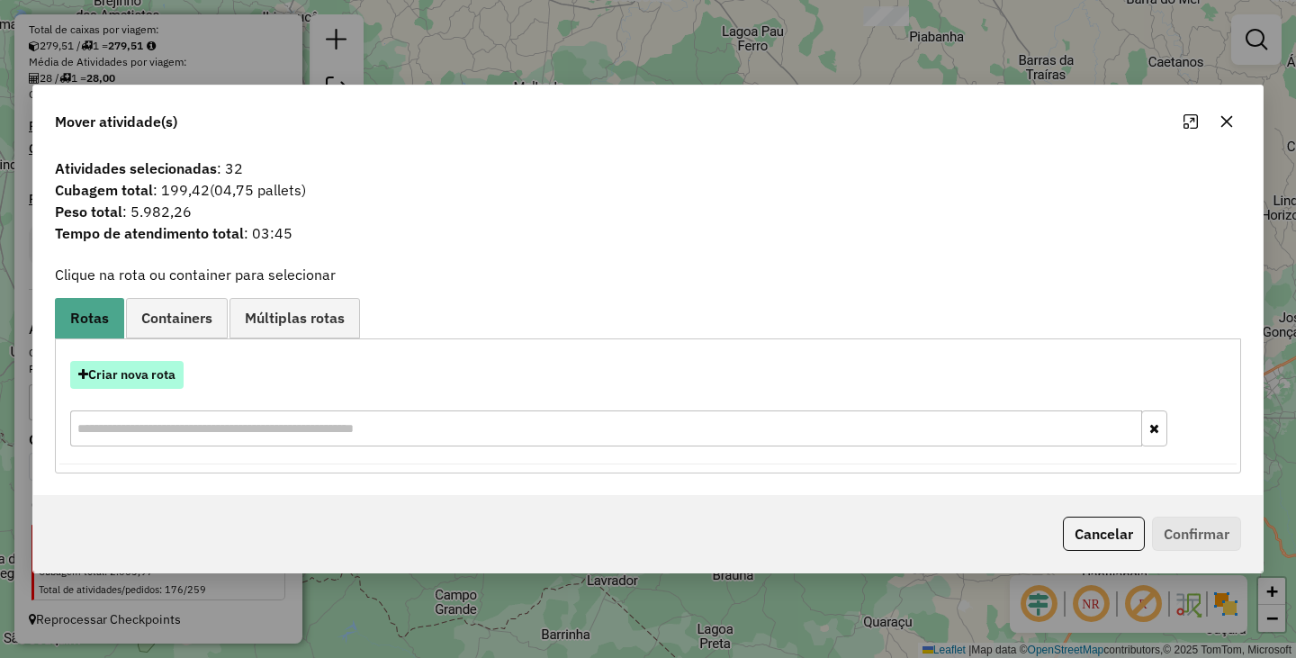
click at [167, 361] on button "Criar nova rota" at bounding box center [126, 375] width 113 height 28
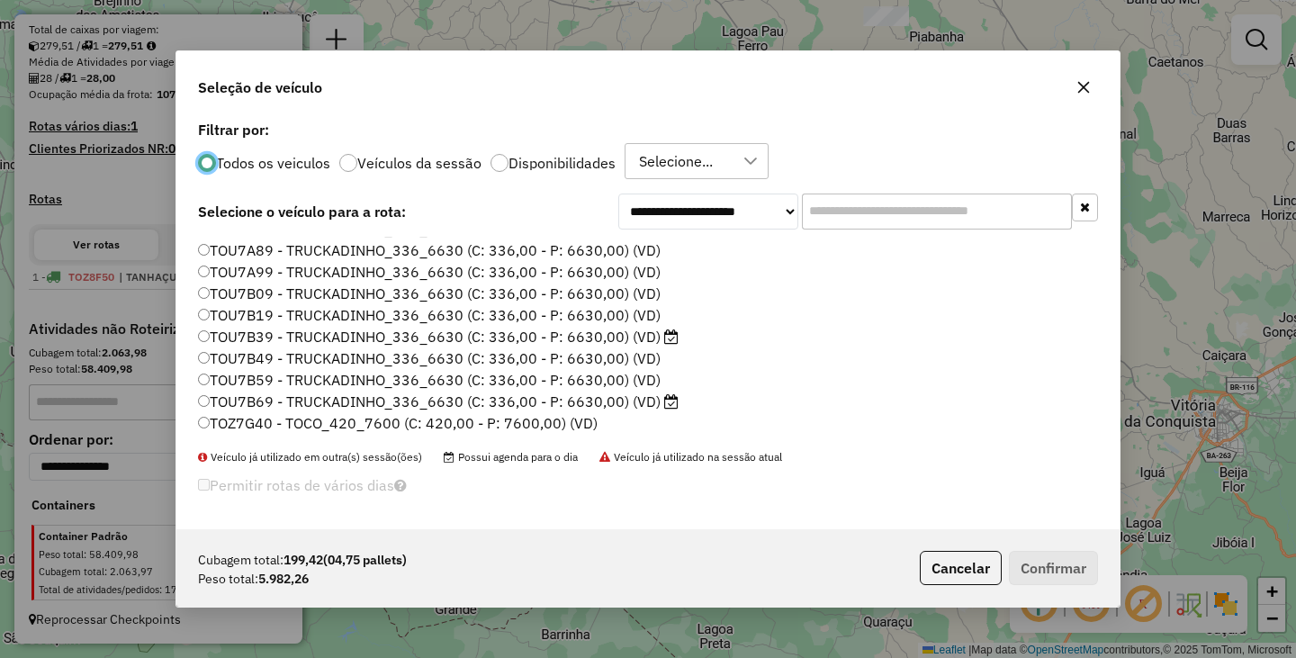
scroll to position [166, 0]
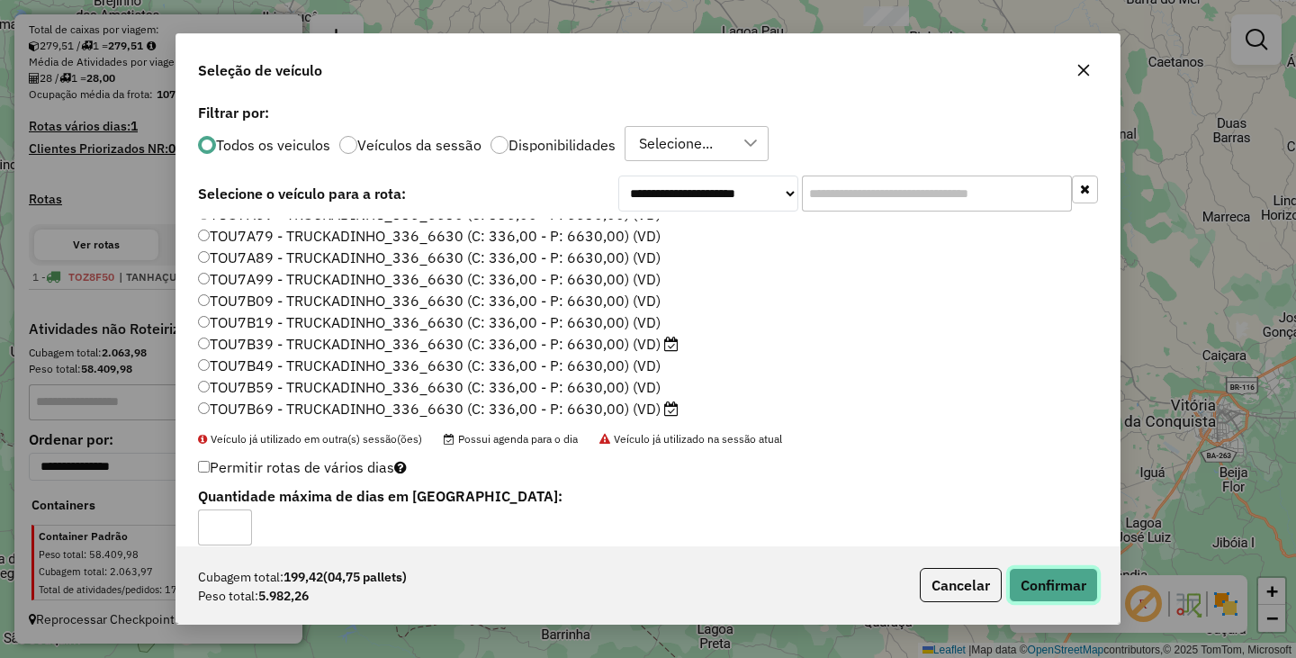
click at [1046, 581] on button "Confirmar" at bounding box center [1053, 585] width 89 height 34
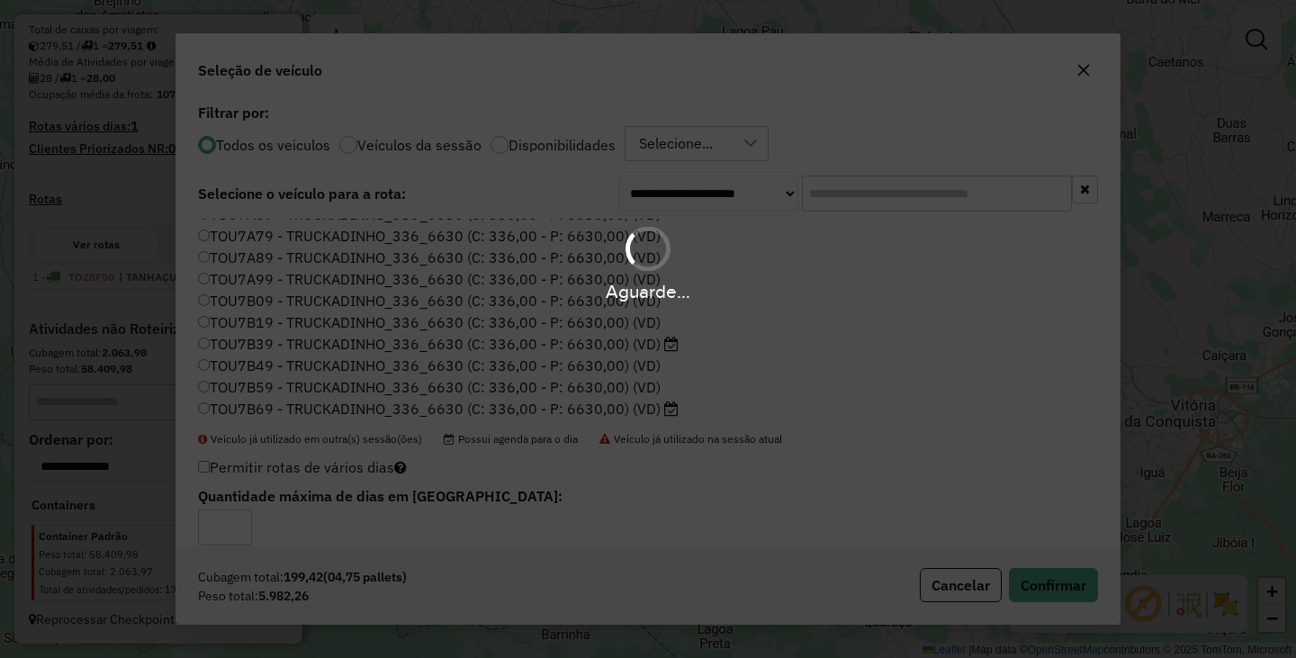
scroll to position [485, 0]
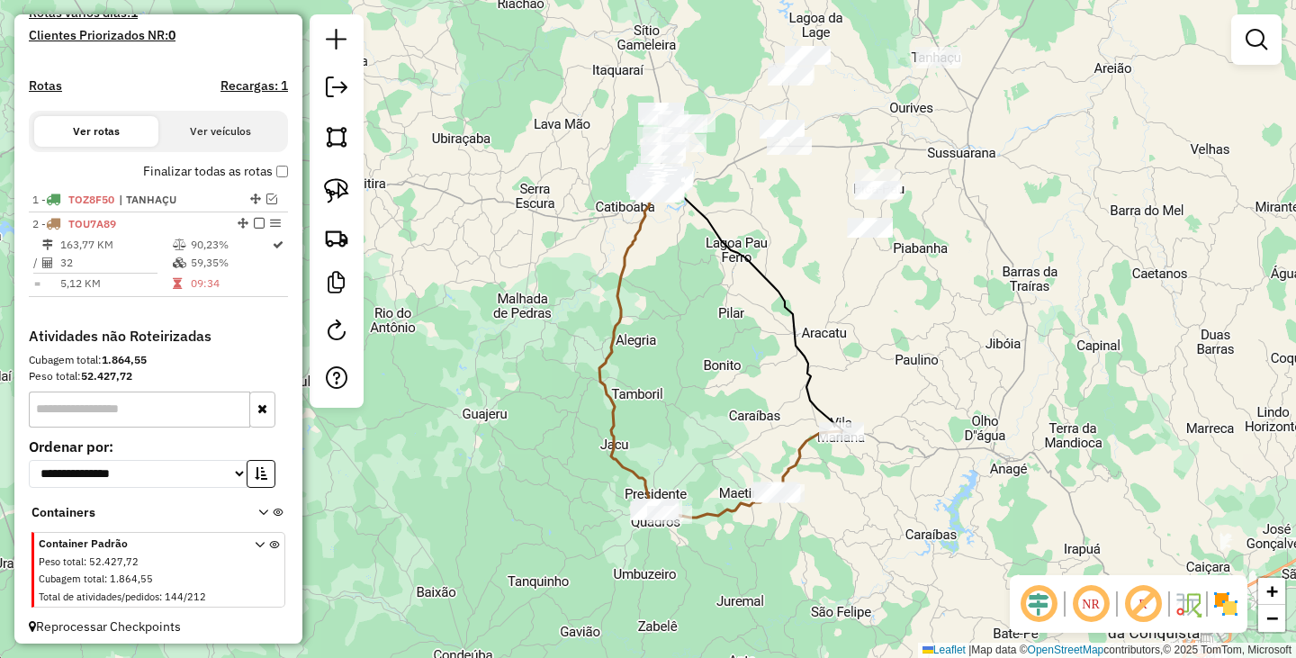
drag, startPoint x: 912, startPoint y: 292, endPoint x: 862, endPoint y: 458, distance: 173.1
click at [896, 505] on div "Janela de atendimento Grade de atendimento Capacidade Transportadoras Veículos …" at bounding box center [648, 329] width 1296 height 658
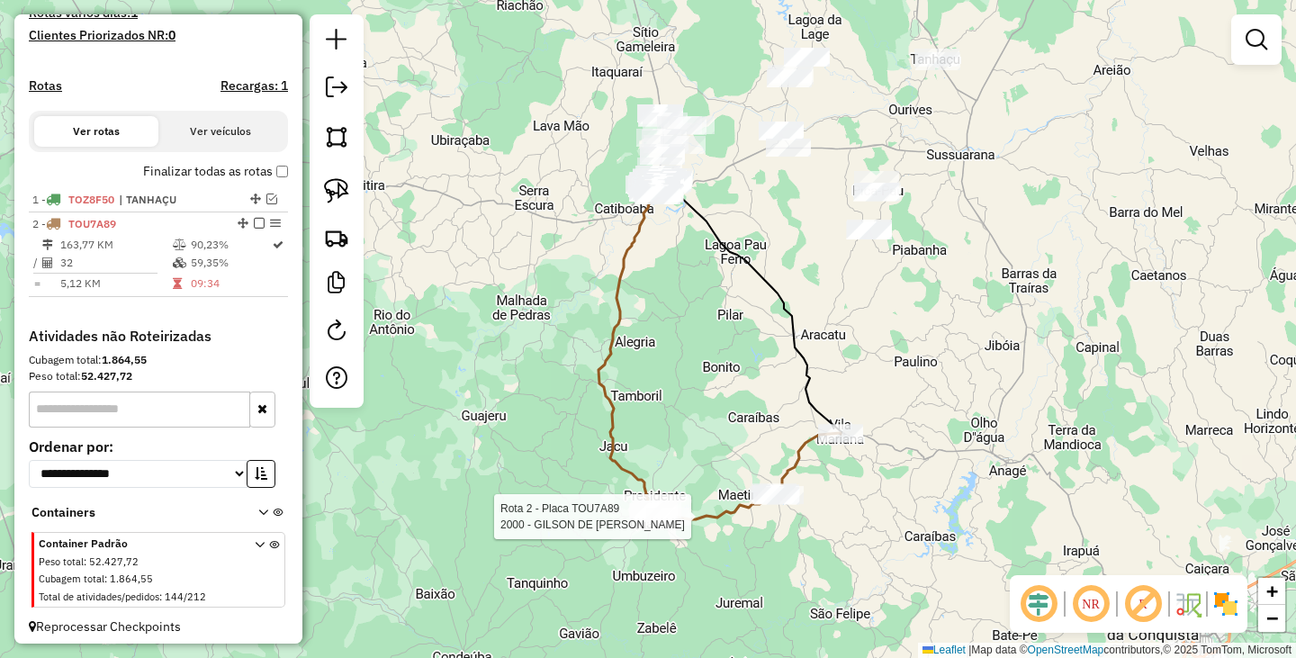
select select "**********"
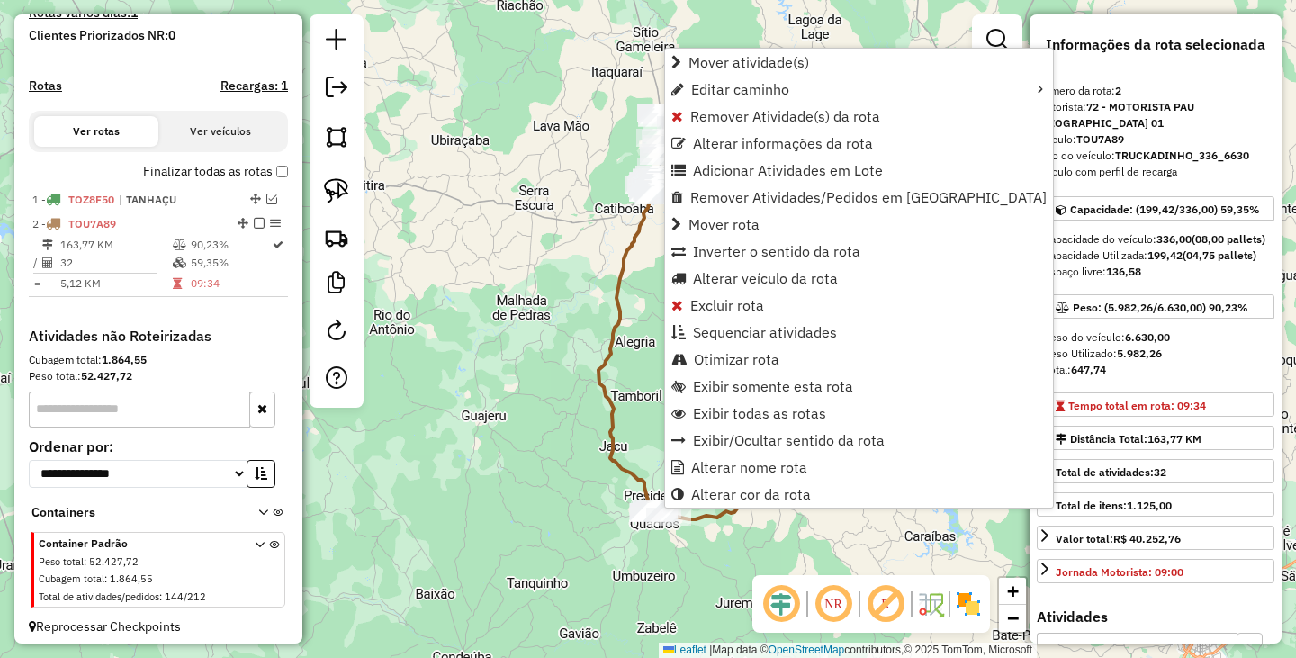
scroll to position [508, 0]
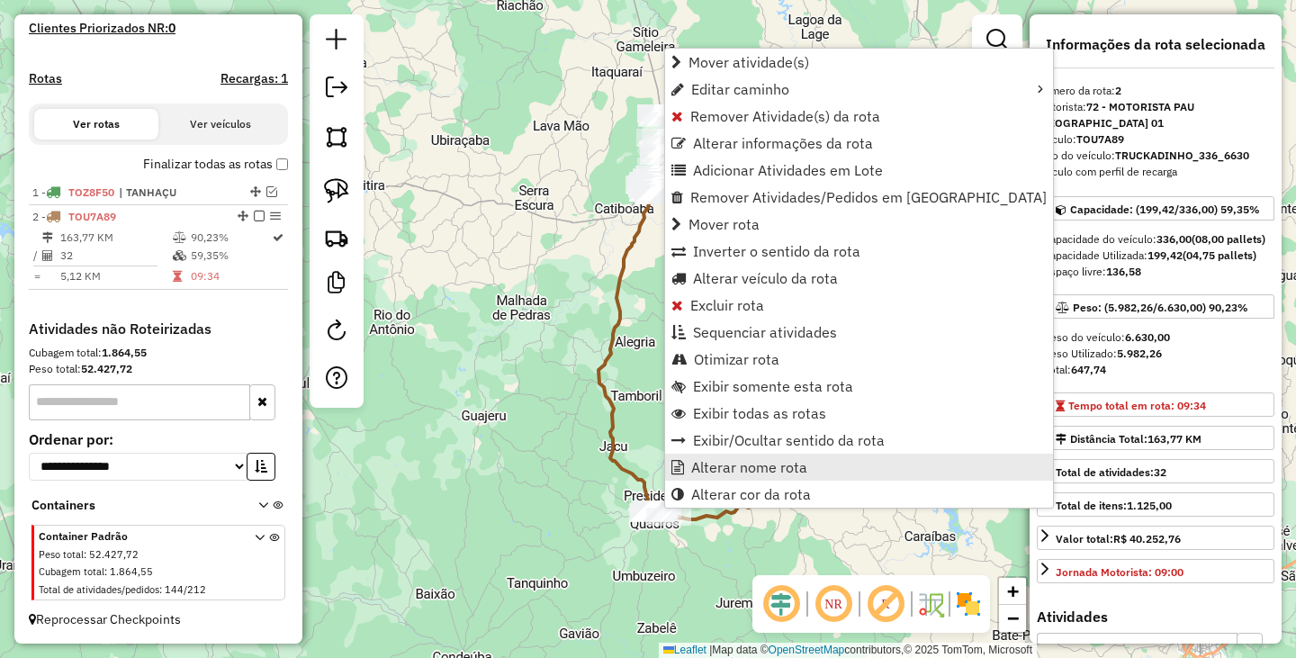
click at [750, 463] on span "Alterar nome rota" at bounding box center [749, 467] width 116 height 14
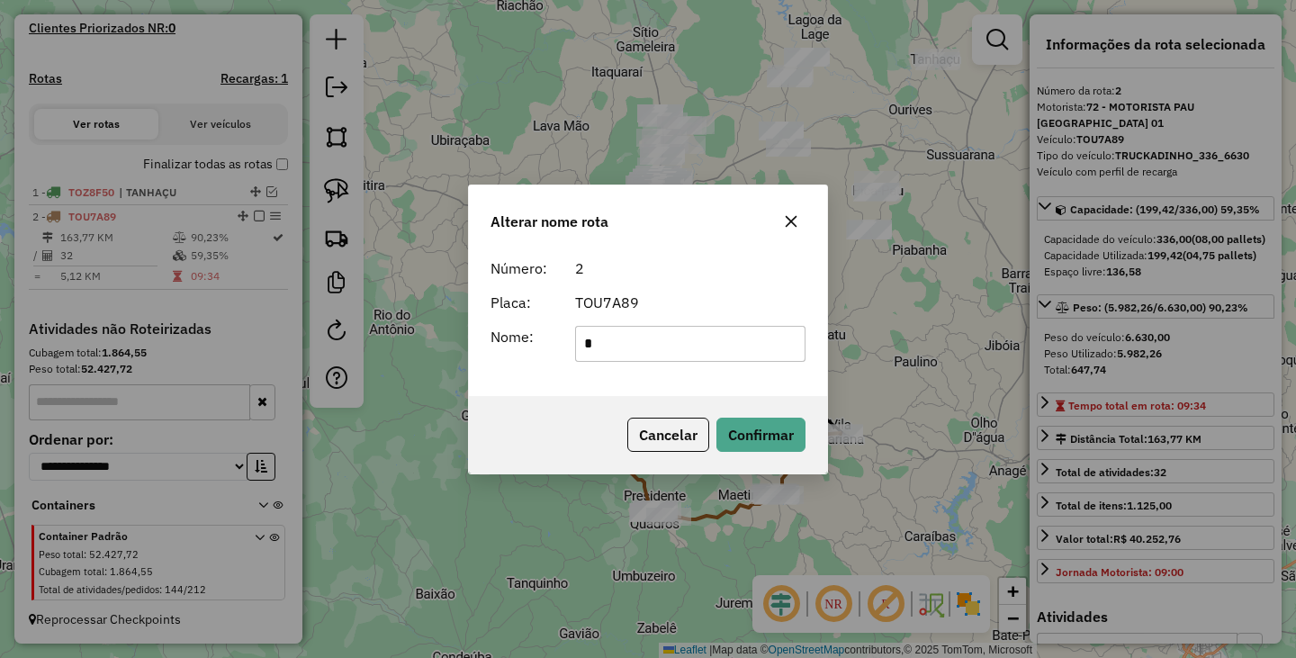
type input "**********"
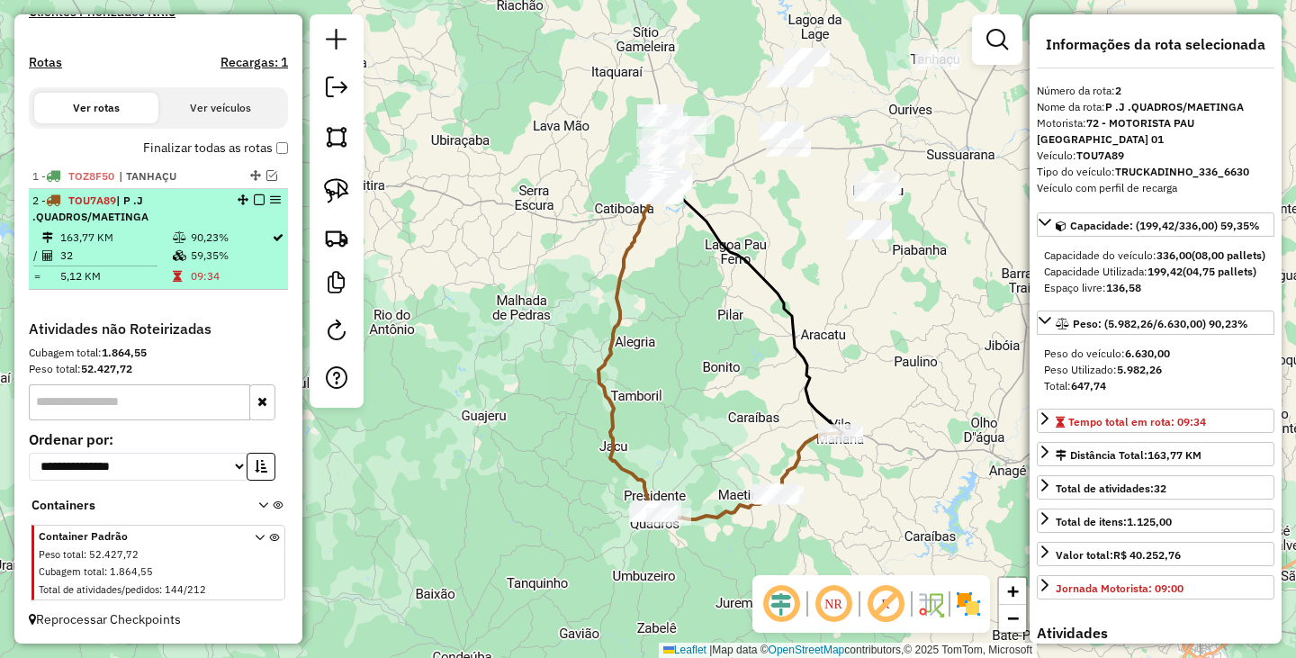
click at [256, 205] on em at bounding box center [259, 199] width 11 height 11
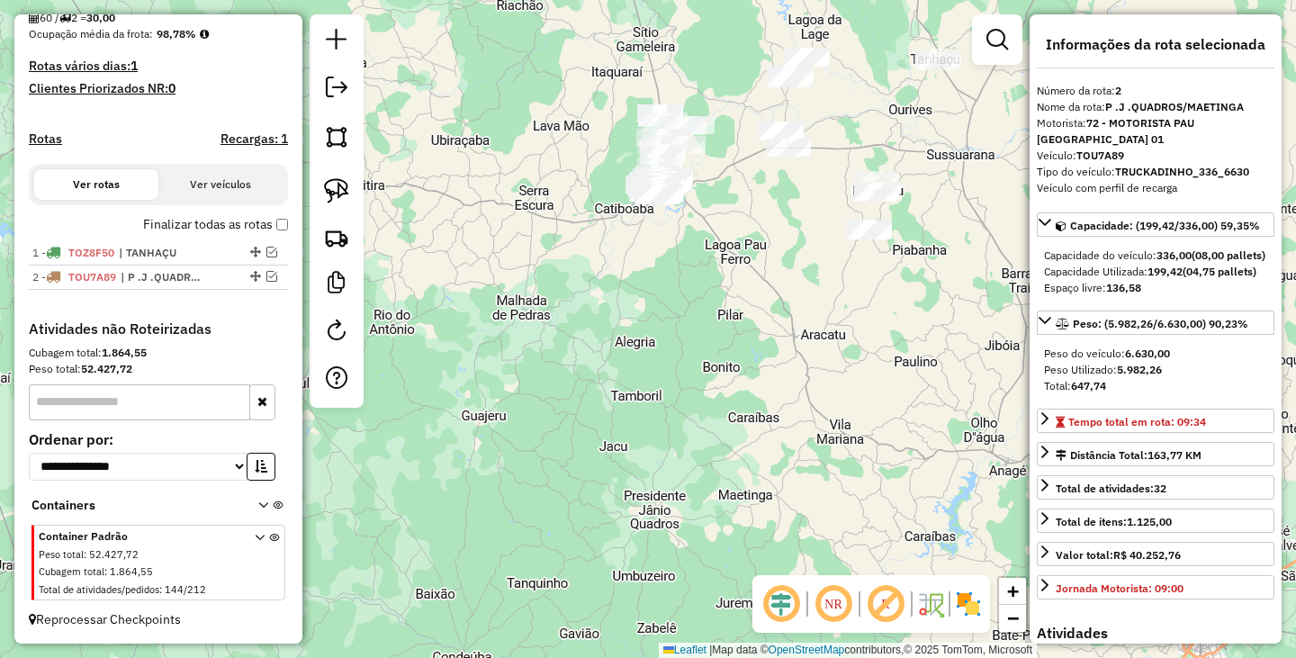
click at [762, 292] on div "Janela de atendimento Grade de atendimento Capacidade Transportadoras Veículos …" at bounding box center [648, 329] width 1296 height 658
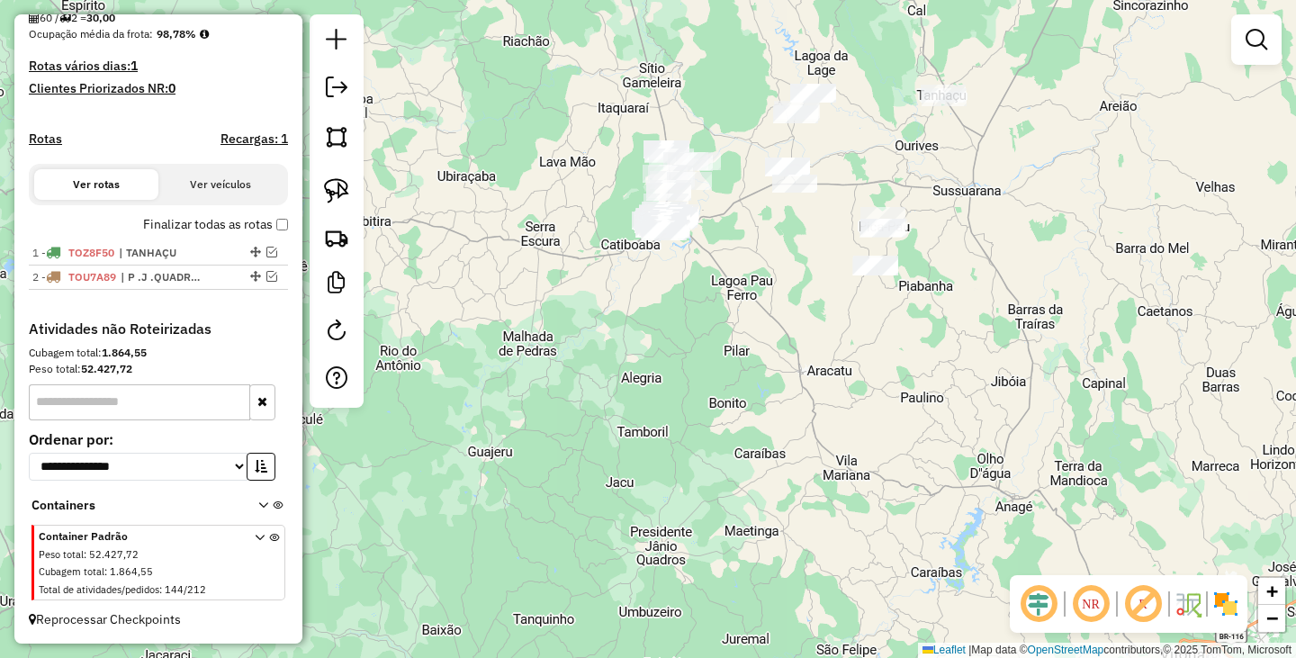
drag, startPoint x: 840, startPoint y: 275, endPoint x: 848, endPoint y: 440, distance: 164.8
click at [848, 440] on div "Janela de atendimento Grade de atendimento Capacidade Transportadoras Veículos …" at bounding box center [648, 329] width 1296 height 658
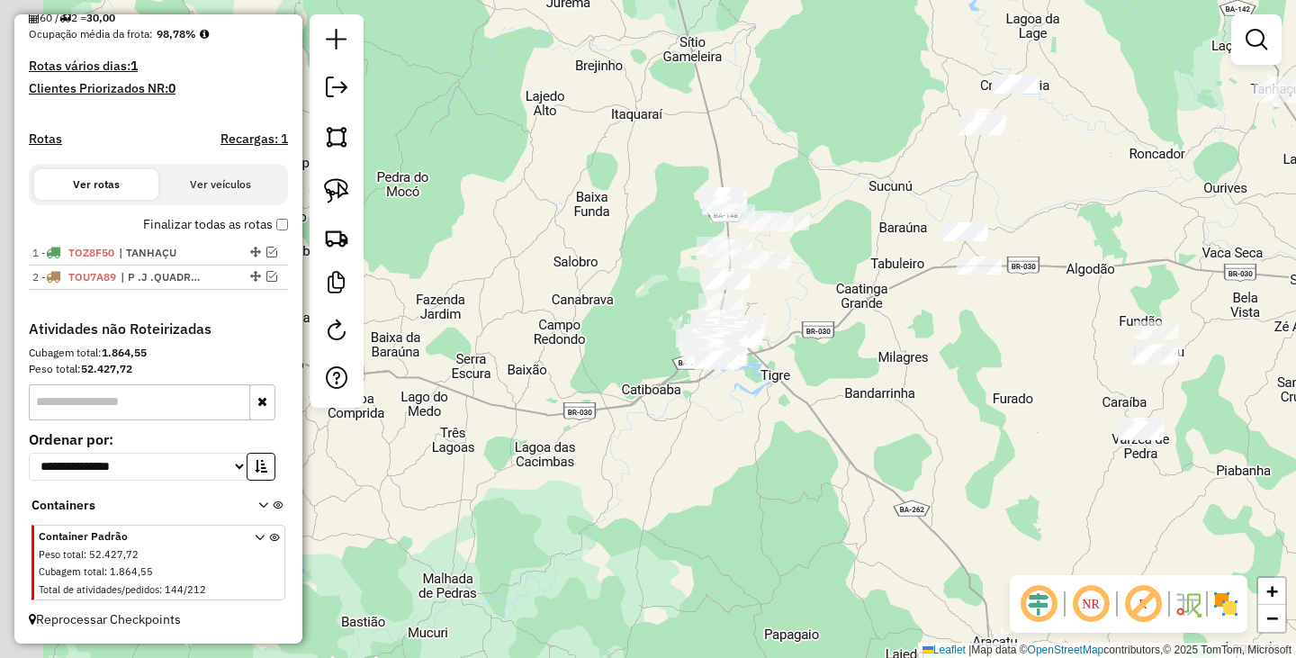
drag, startPoint x: 732, startPoint y: 341, endPoint x: 883, endPoint y: 382, distance: 155.6
click at [883, 382] on div "Janela de atendimento Grade de atendimento Capacidade Transportadoras Veículos …" at bounding box center [648, 329] width 1296 height 658
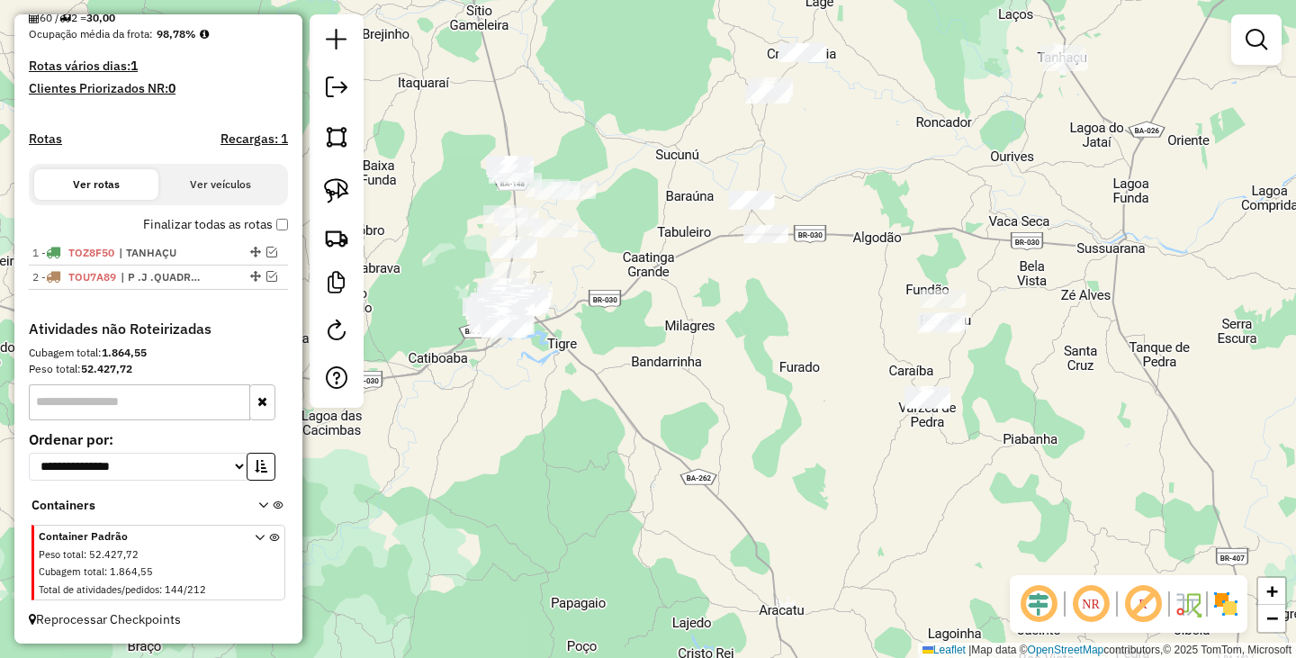
drag, startPoint x: 877, startPoint y: 360, endPoint x: 637, endPoint y: 320, distance: 243.5
click at [637, 320] on div "Janela de atendimento Grade de atendimento Capacidade Transportadoras Veículos …" at bounding box center [648, 329] width 1296 height 658
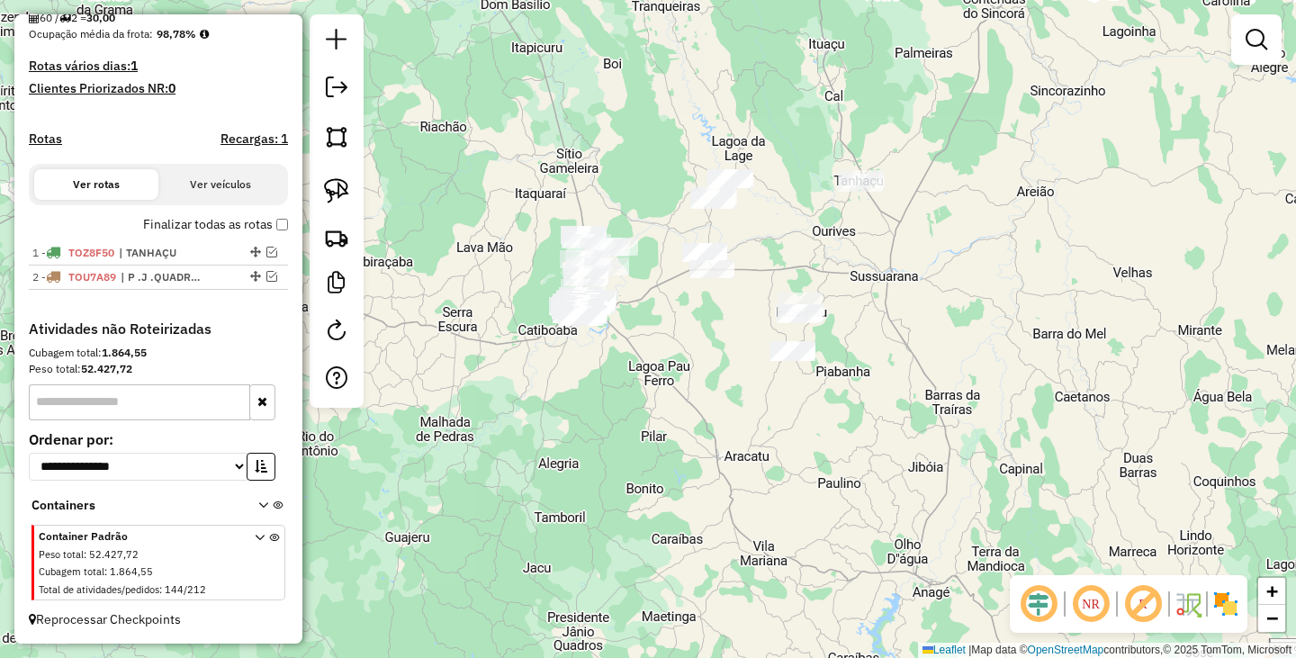
drag, startPoint x: 938, startPoint y: 309, endPoint x: 902, endPoint y: 304, distance: 36.3
click at [902, 304] on div "Janela de atendimento Grade de atendimento Capacidade Transportadoras Veículos …" at bounding box center [648, 329] width 1296 height 658
click at [337, 200] on img at bounding box center [336, 190] width 25 height 25
click at [347, 186] on img at bounding box center [336, 190] width 25 height 25
drag, startPoint x: 855, startPoint y: 149, endPoint x: 936, endPoint y: 149, distance: 81.0
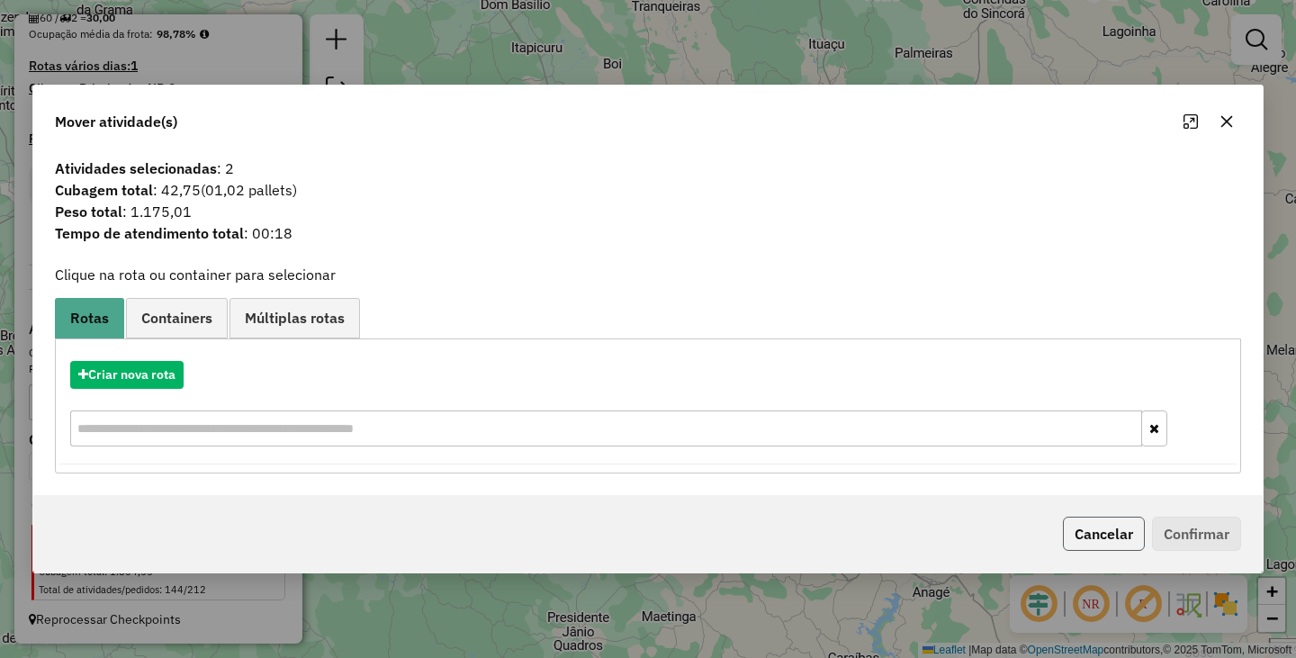
click at [1115, 521] on button "Cancelar" at bounding box center [1104, 533] width 82 height 34
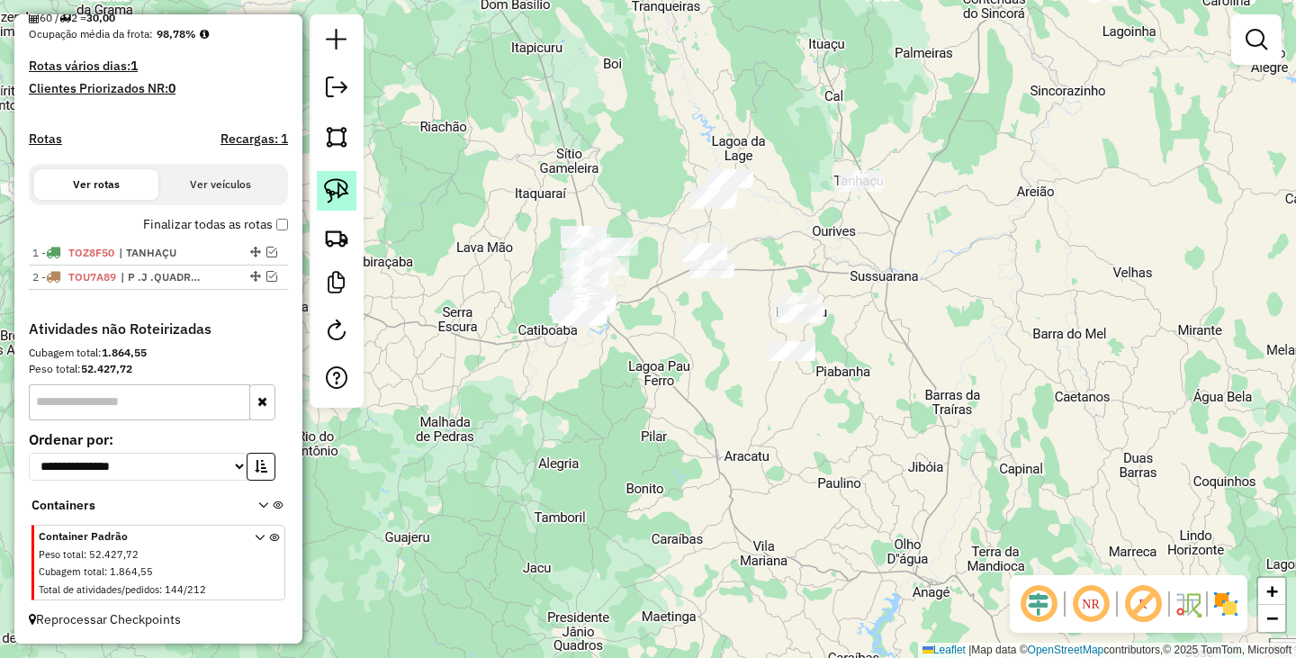
click at [333, 196] on img at bounding box center [336, 190] width 25 height 25
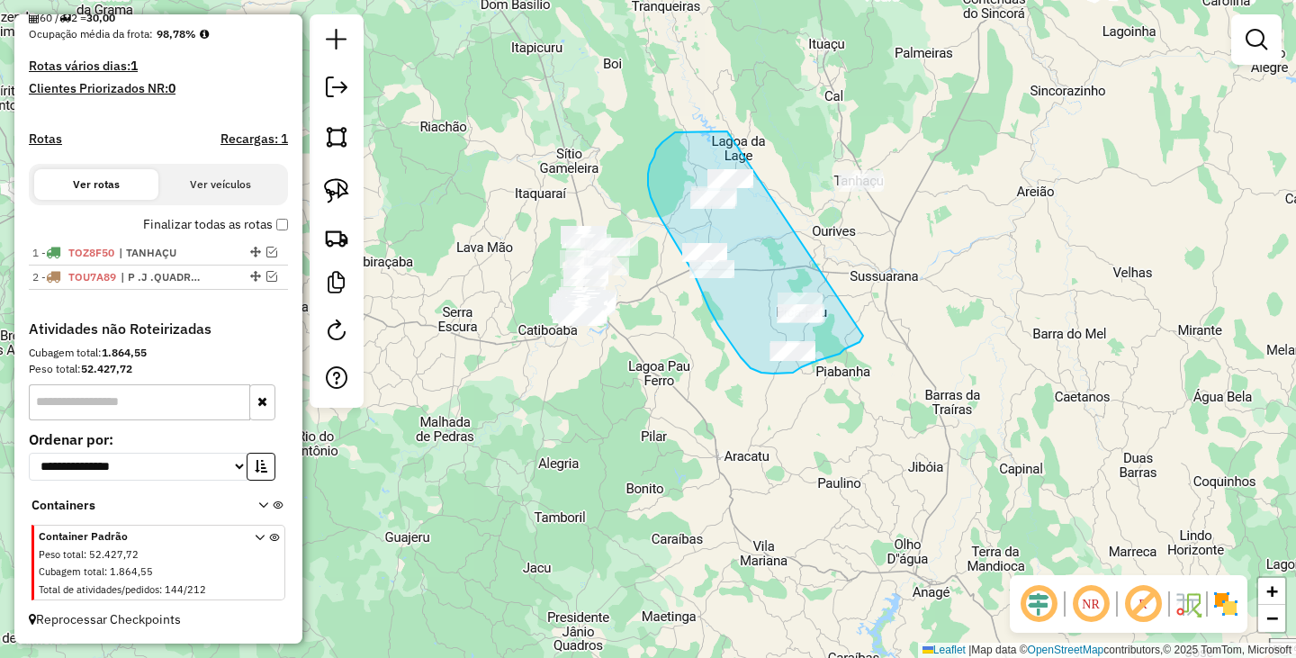
drag, startPoint x: 713, startPoint y: 131, endPoint x: 863, endPoint y: 336, distance: 253.6
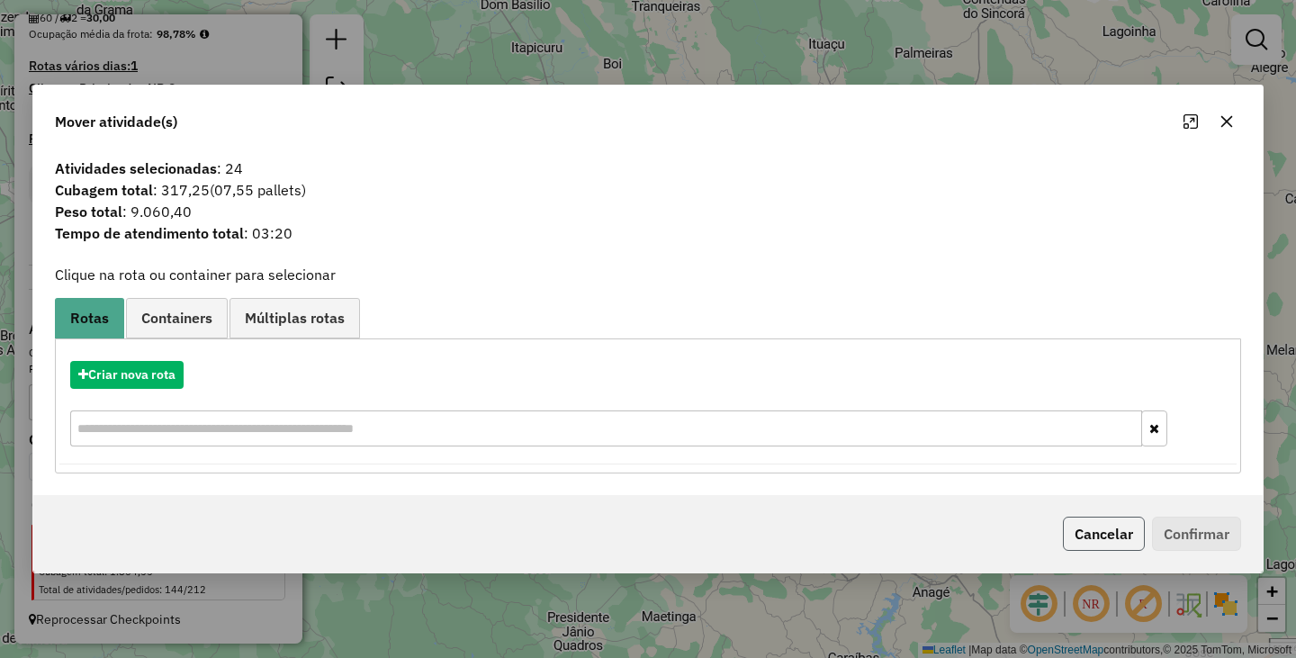
click at [1089, 523] on button "Cancelar" at bounding box center [1104, 533] width 82 height 34
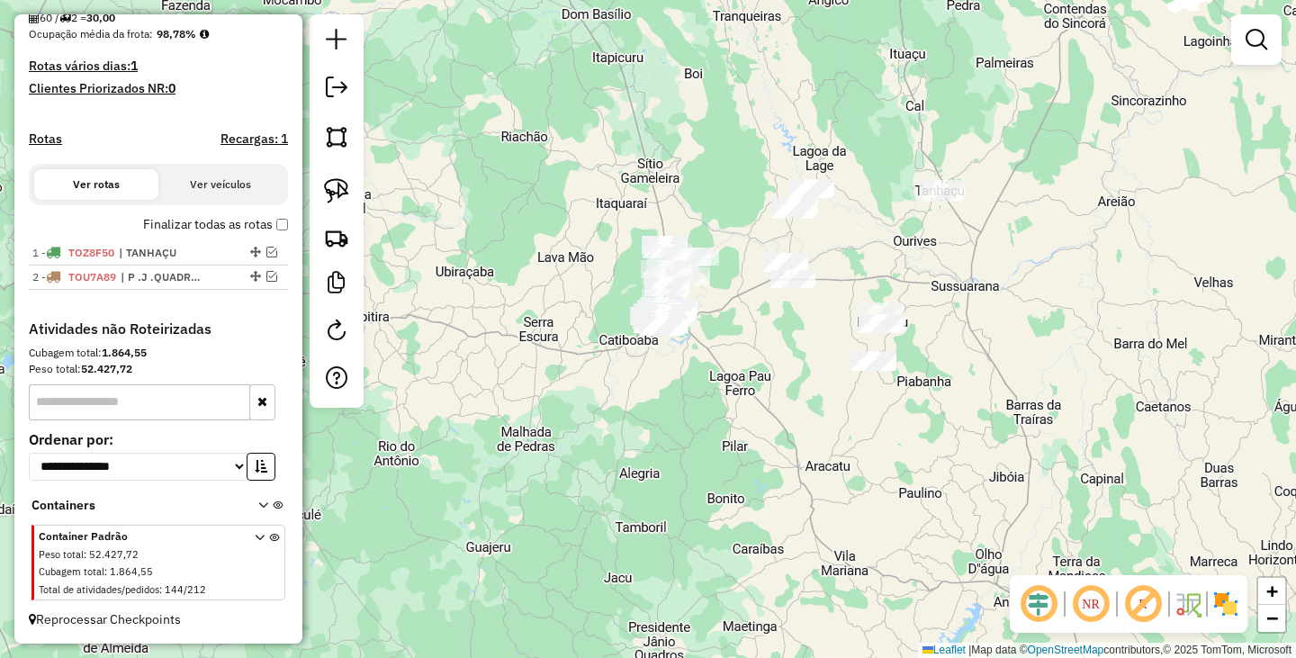
drag, startPoint x: 676, startPoint y: 366, endPoint x: 757, endPoint y: 377, distance: 81.7
click at [757, 377] on div "Janela de atendimento Grade de atendimento Capacidade Transportadoras Veículos …" at bounding box center [648, 329] width 1296 height 658
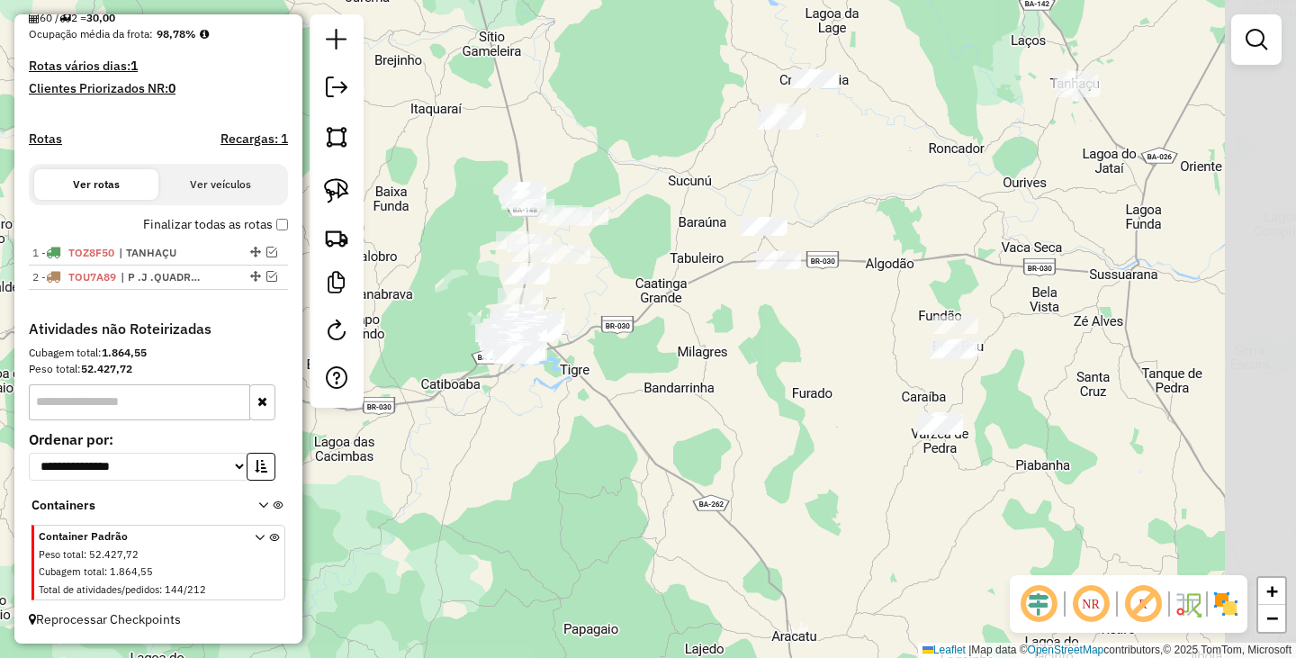
drag, startPoint x: 786, startPoint y: 308, endPoint x: 669, endPoint y: 306, distance: 117.0
click at [669, 307] on div "Janela de atendimento Grade de atendimento Capacidade Transportadoras Veículos …" at bounding box center [648, 329] width 1296 height 658
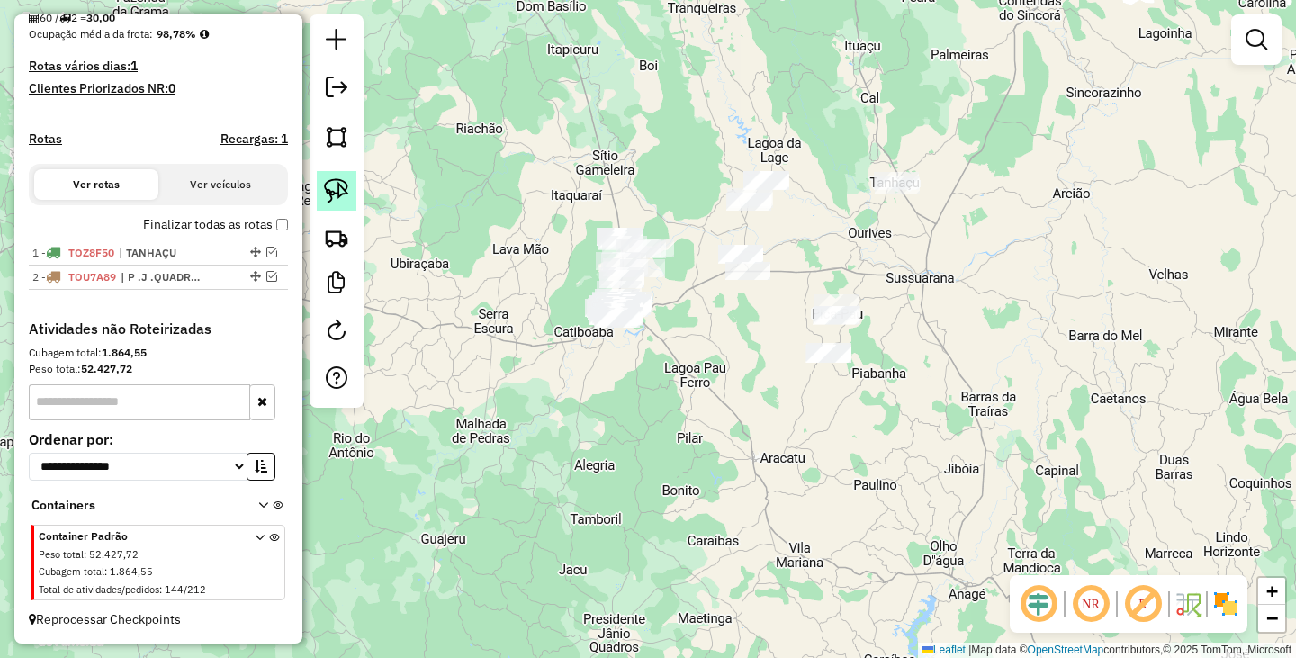
click at [337, 195] on img at bounding box center [336, 190] width 25 height 25
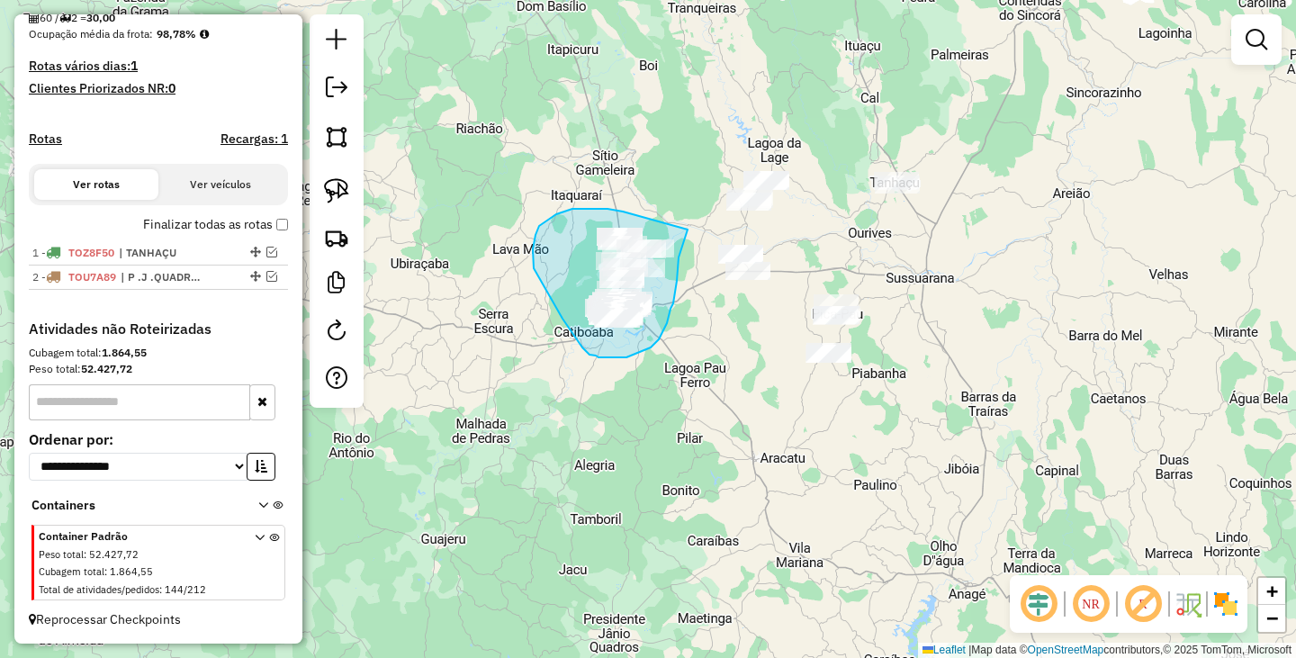
drag, startPoint x: 556, startPoint y: 214, endPoint x: 687, endPoint y: 229, distance: 132.3
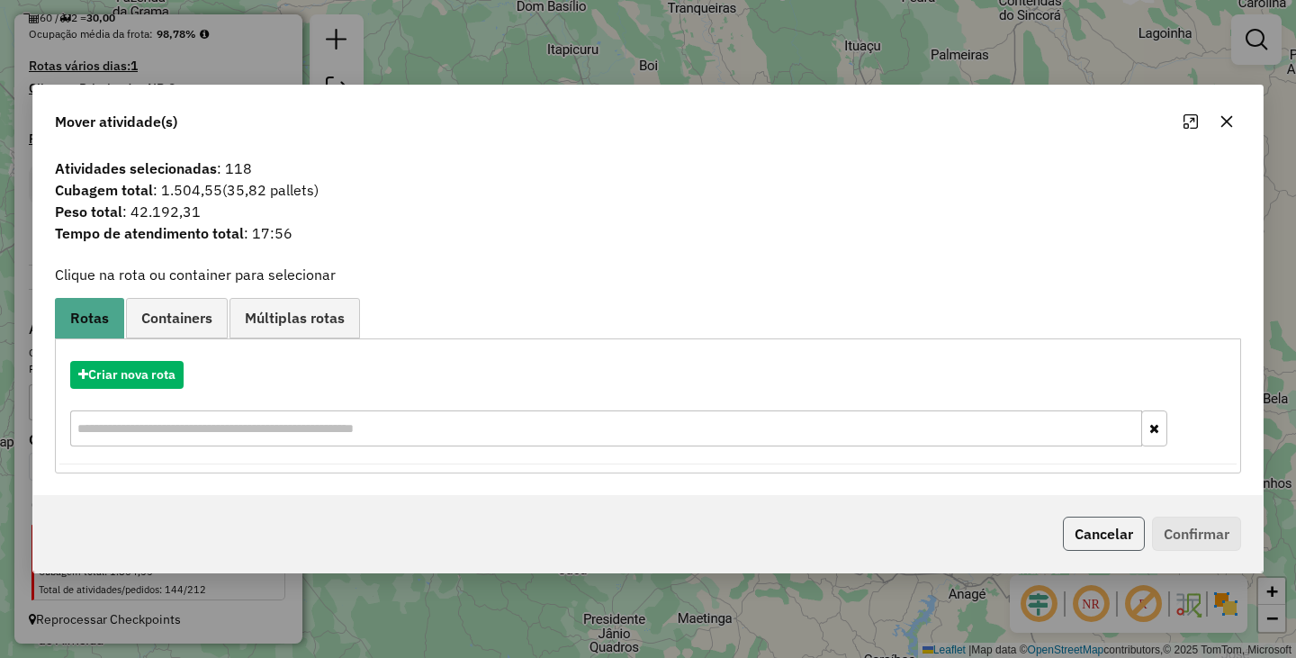
click at [1080, 528] on button "Cancelar" at bounding box center [1104, 533] width 82 height 34
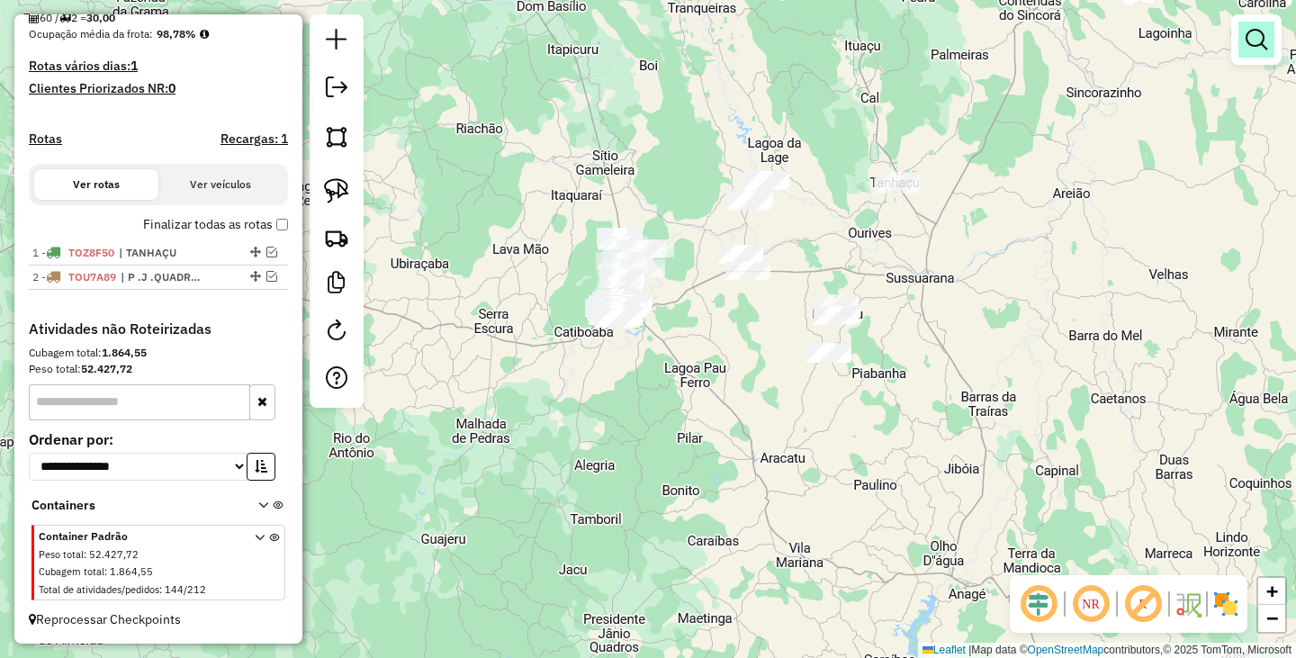
click at [1249, 50] on link at bounding box center [1256, 40] width 36 height 36
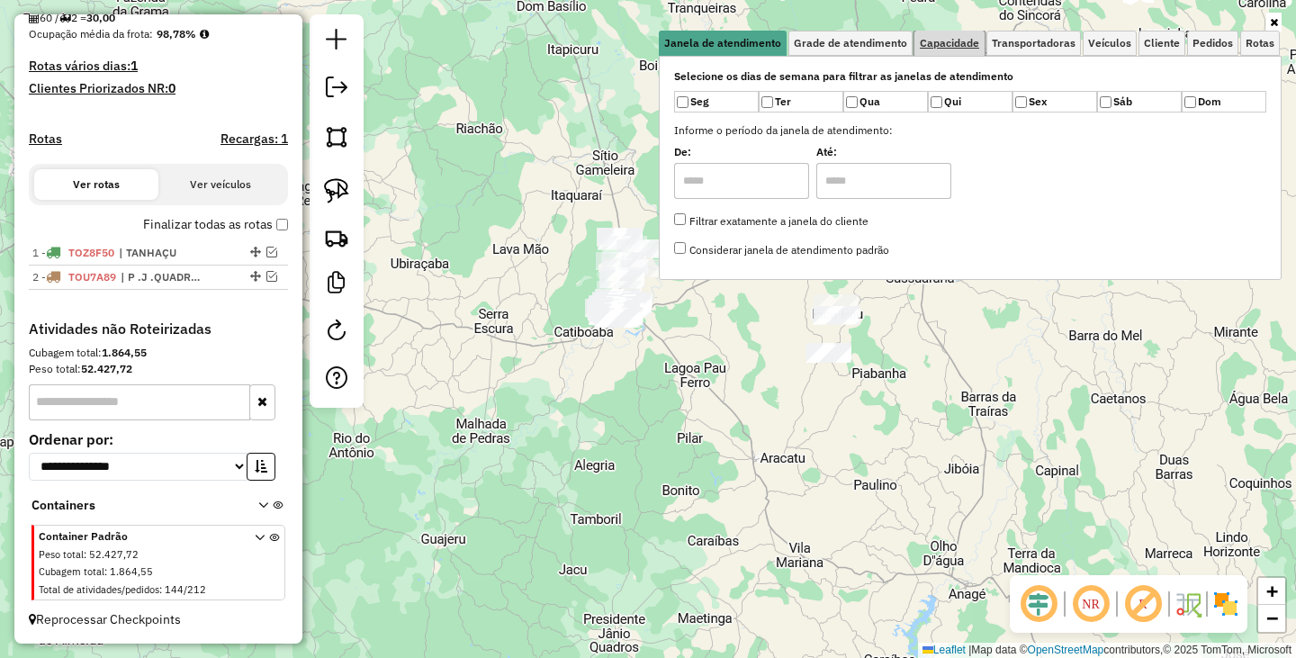
click at [965, 44] on span "Capacidade" at bounding box center [949, 43] width 59 height 11
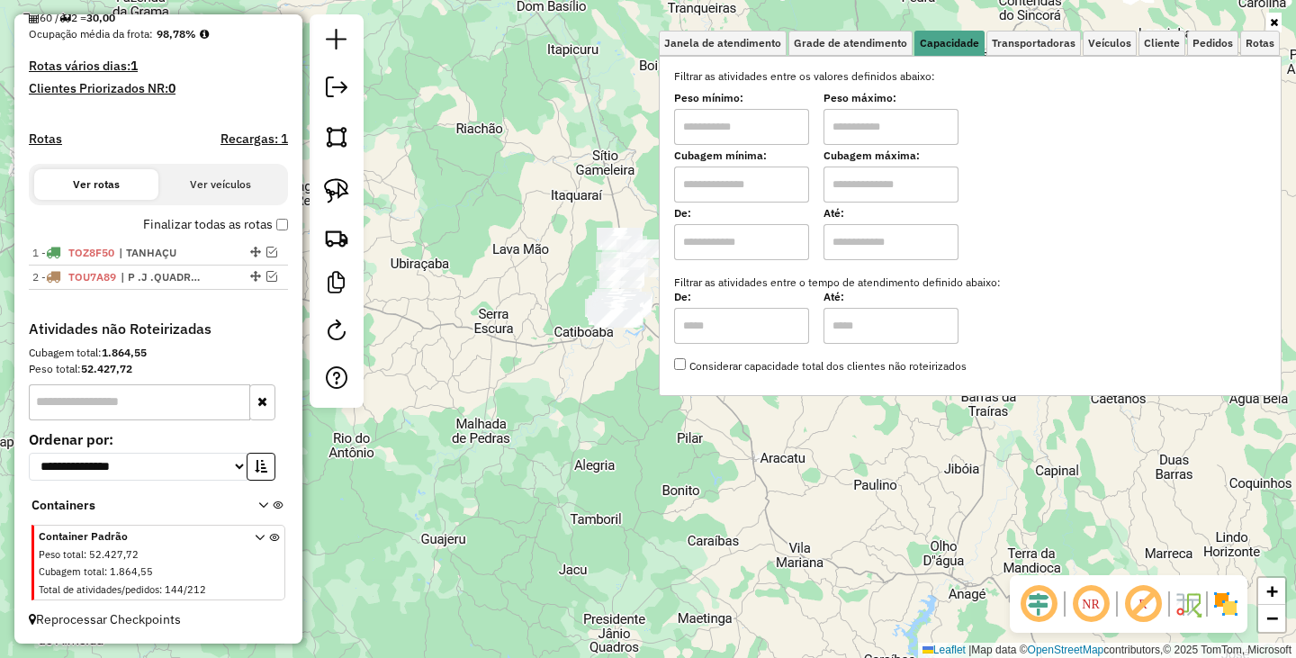
click at [740, 136] on input "text" at bounding box center [741, 127] width 135 height 36
type input "****"
click at [918, 133] on input "text" at bounding box center [890, 127] width 135 height 36
click at [624, 409] on div "Limpar filtros Janela de atendimento Grade de atendimento Capacidade Transporta…" at bounding box center [648, 329] width 1296 height 658
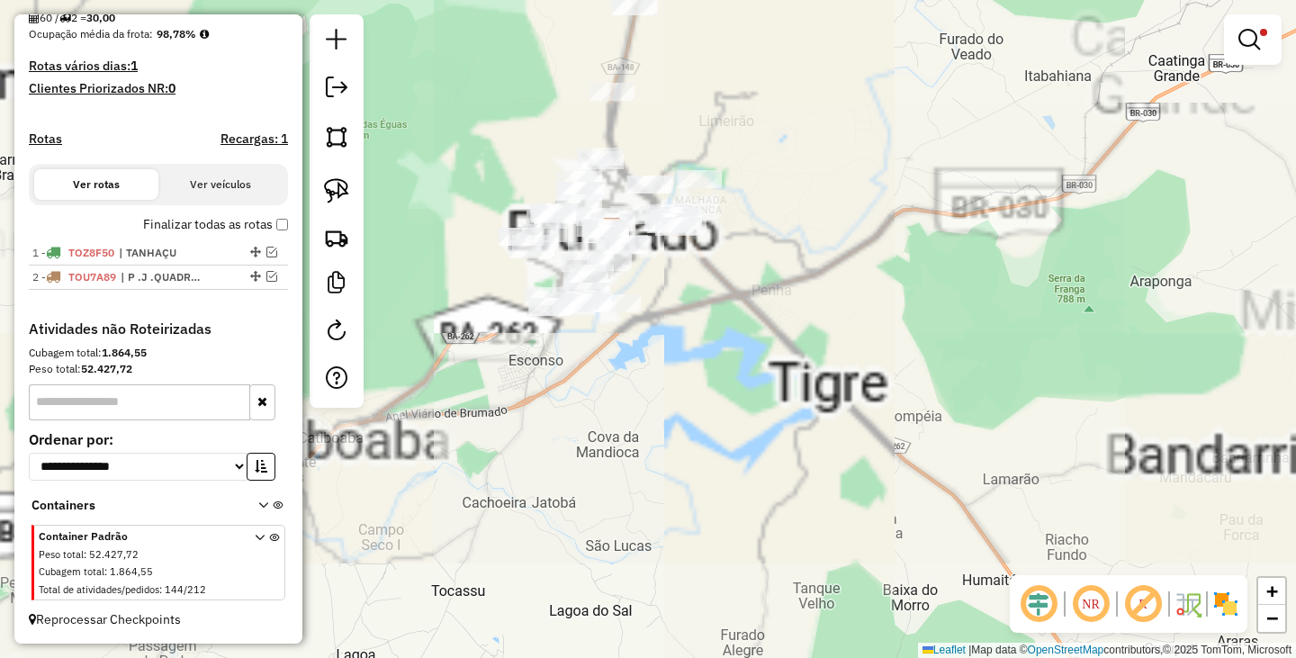
drag, startPoint x: 564, startPoint y: 301, endPoint x: 756, endPoint y: 311, distance: 192.0
click at [756, 311] on div "Limpar filtros Janela de atendimento Grade de atendimento Capacidade Transporta…" at bounding box center [648, 329] width 1296 height 658
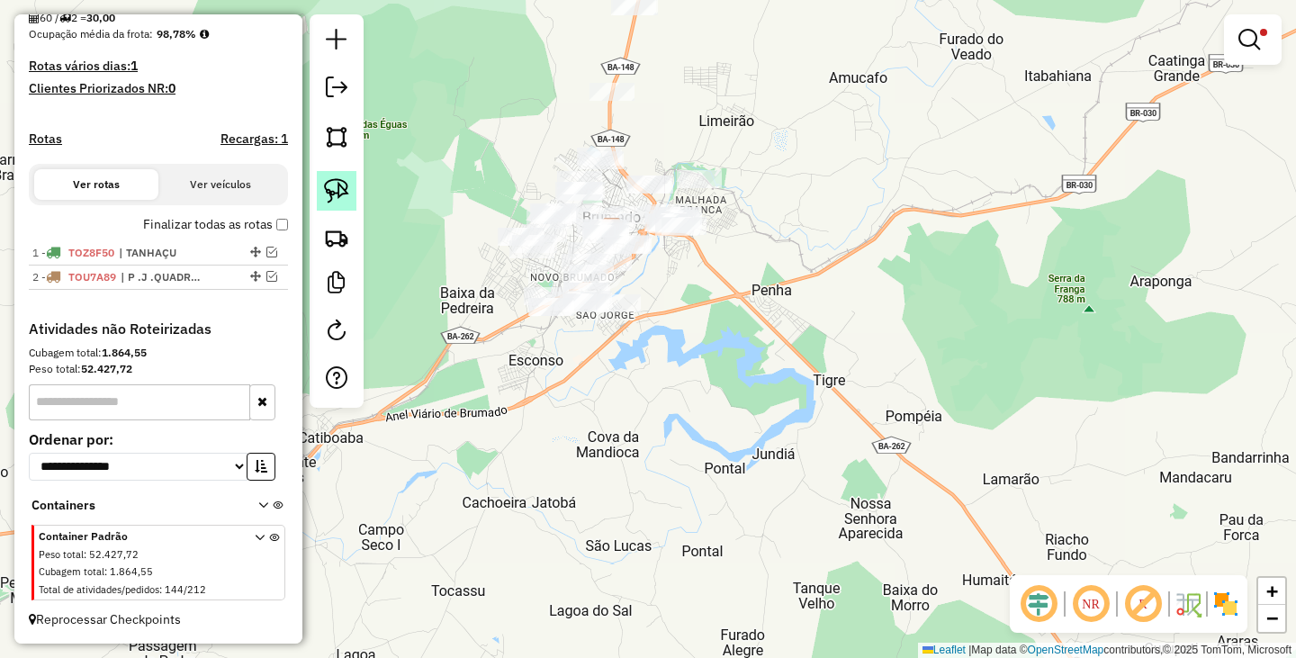
click at [333, 200] on img at bounding box center [336, 190] width 25 height 25
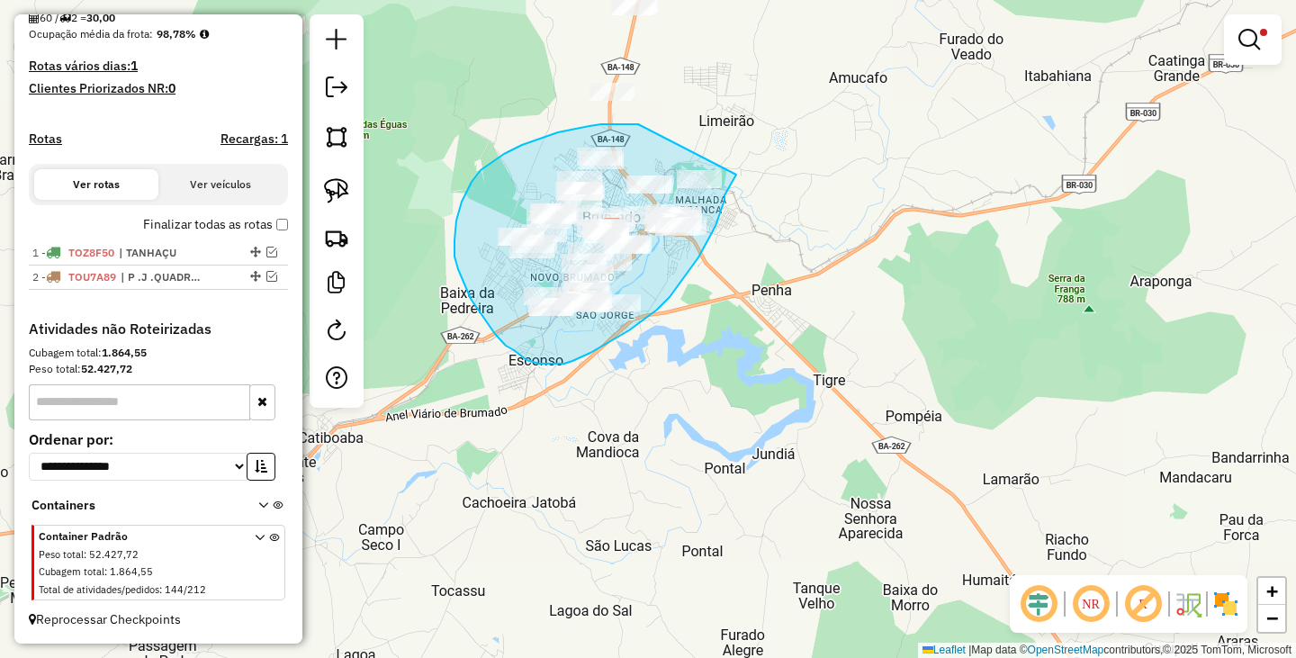
drag, startPoint x: 638, startPoint y: 124, endPoint x: 736, endPoint y: 175, distance: 110.3
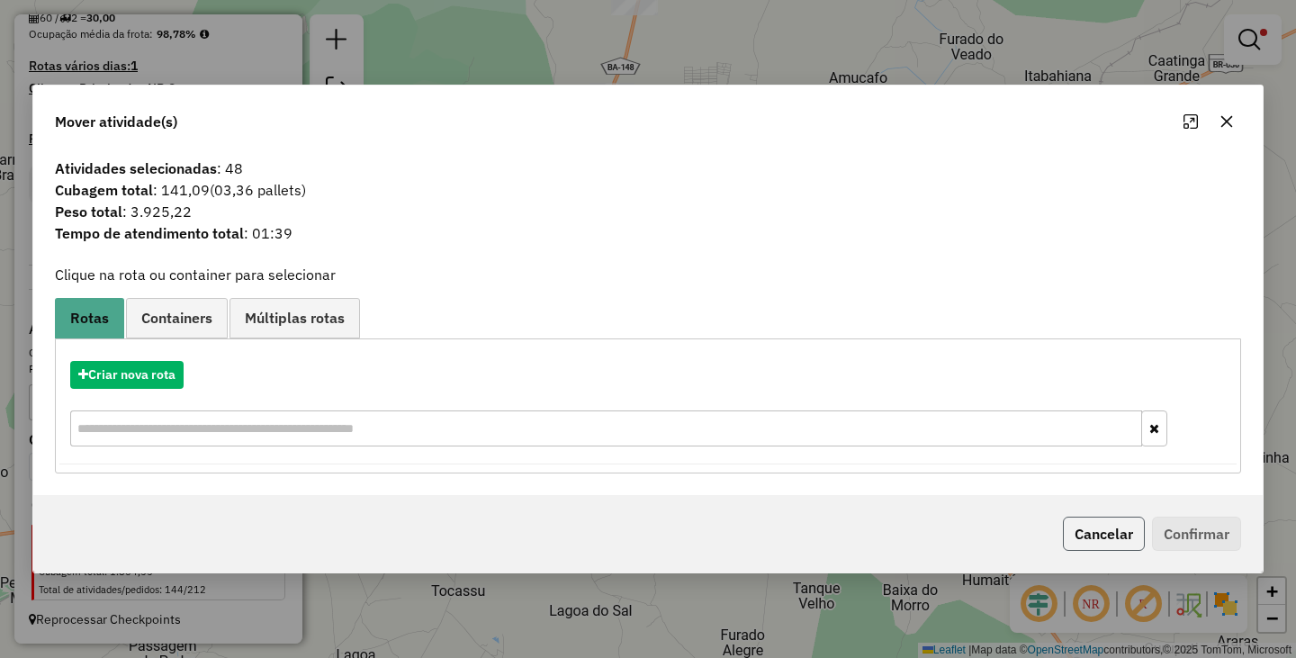
click at [1093, 524] on button "Cancelar" at bounding box center [1104, 533] width 82 height 34
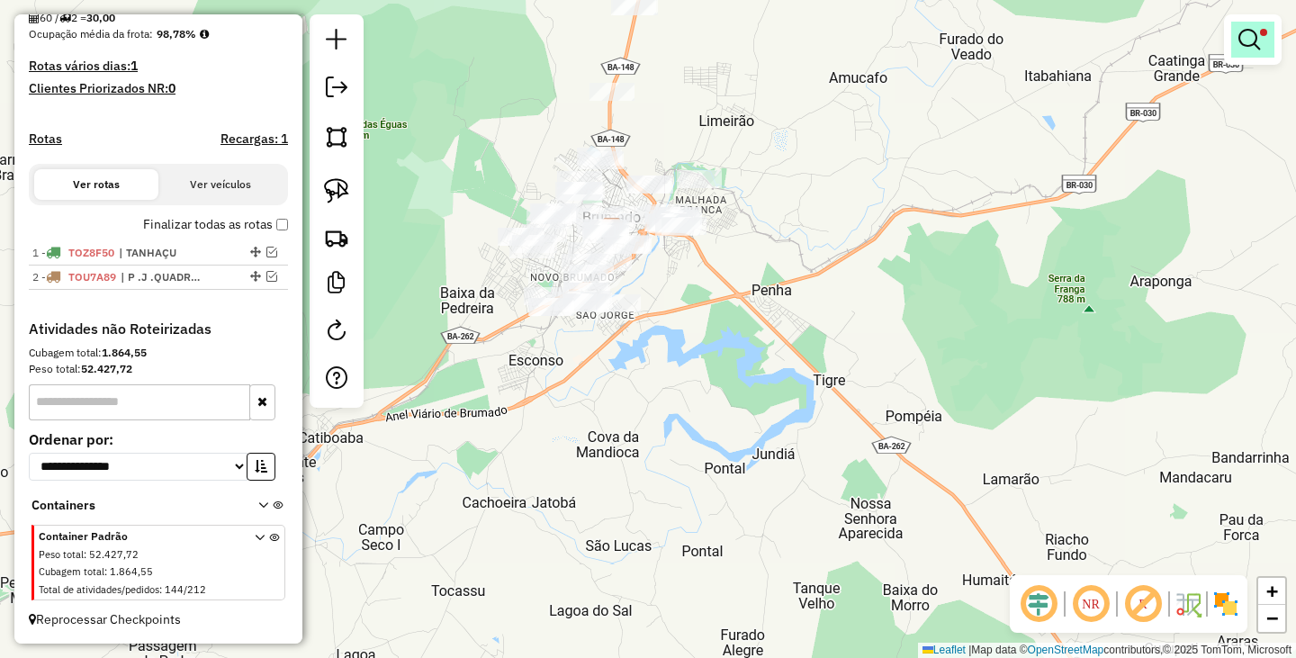
click at [1233, 39] on link at bounding box center [1252, 40] width 43 height 36
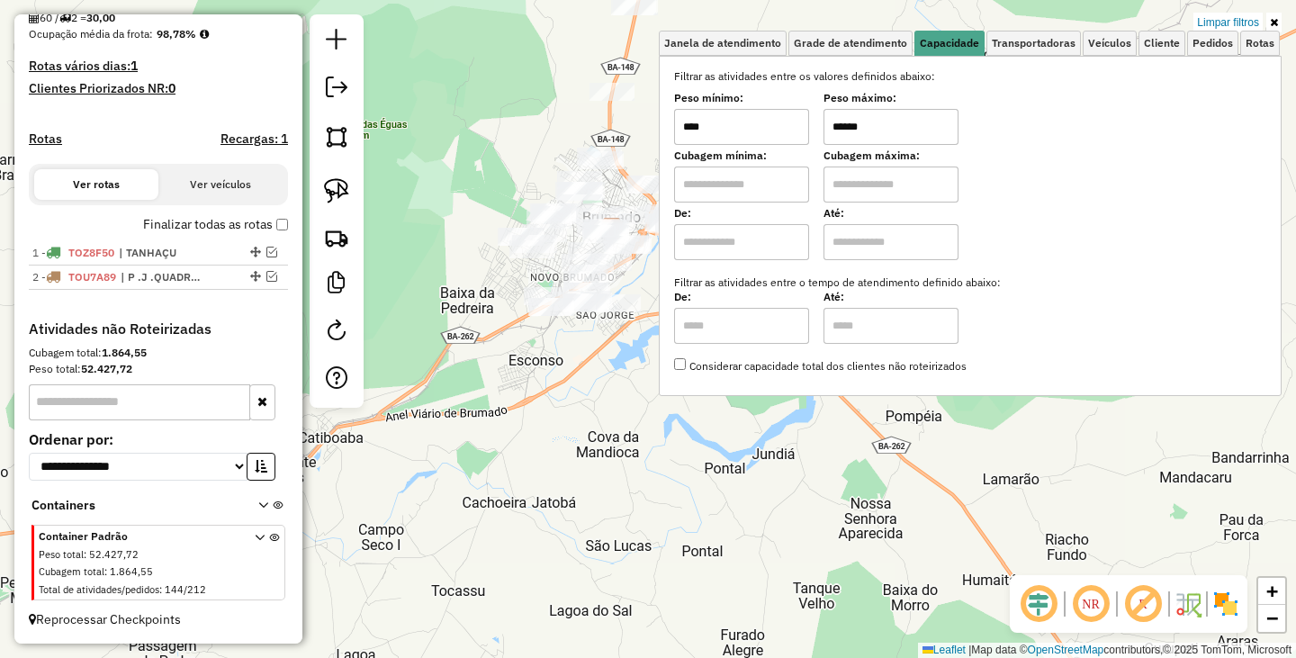
drag, startPoint x: 839, startPoint y: 126, endPoint x: 895, endPoint y: 133, distance: 57.1
click at [892, 133] on input "******" at bounding box center [890, 127] width 135 height 36
type input "*****"
click at [621, 455] on div "Limpar filtros Janela de atendimento Grade de atendimento Capacidade Transporta…" at bounding box center [648, 329] width 1296 height 658
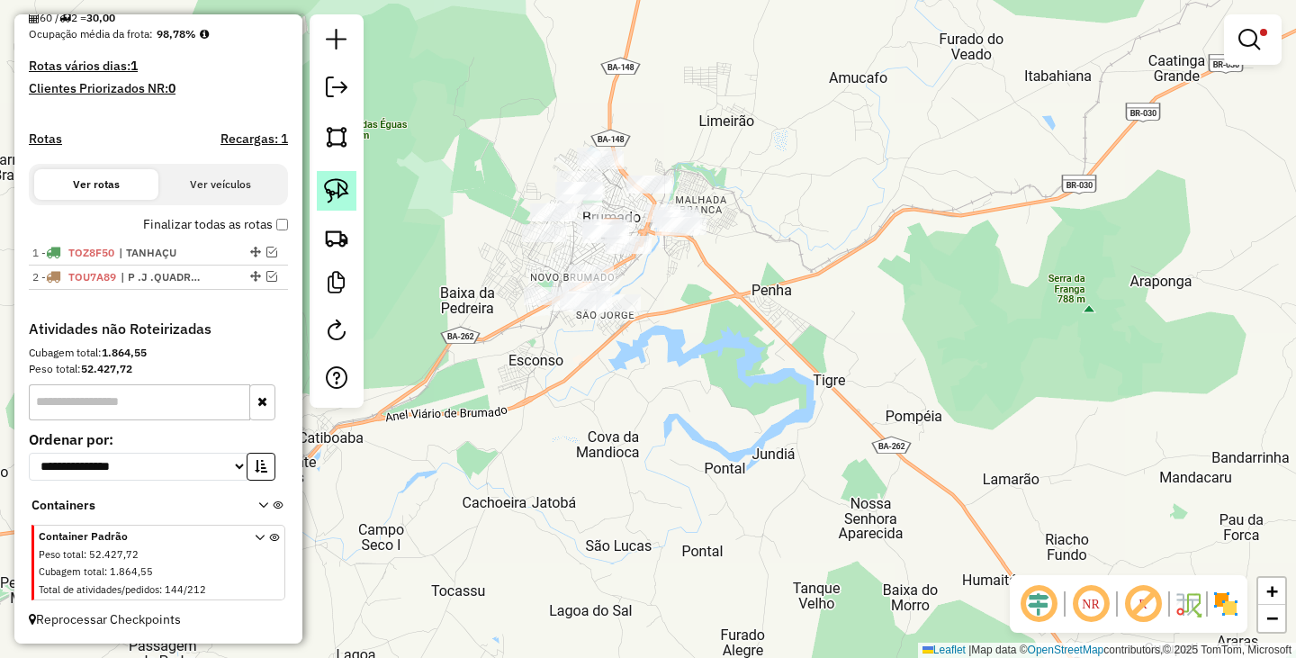
click at [344, 193] on img at bounding box center [336, 190] width 25 height 25
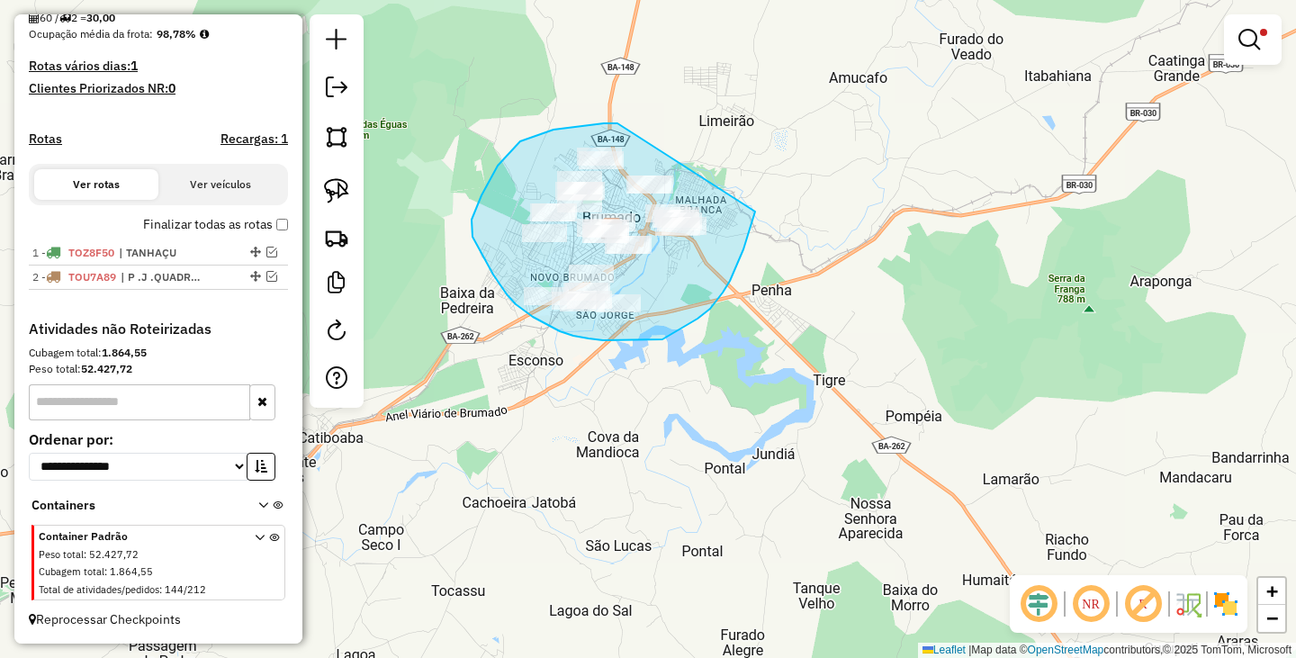
drag, startPoint x: 617, startPoint y: 123, endPoint x: 755, endPoint y: 206, distance: 160.6
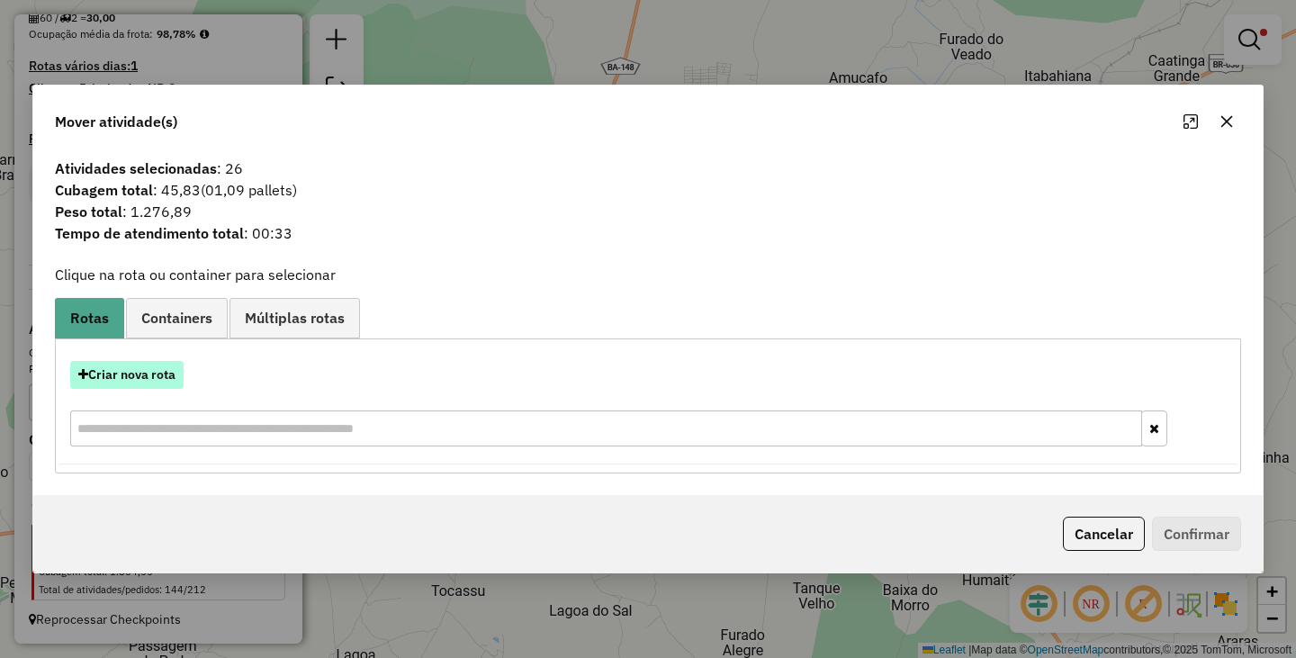
click at [128, 386] on button "Criar nova rota" at bounding box center [126, 375] width 113 height 28
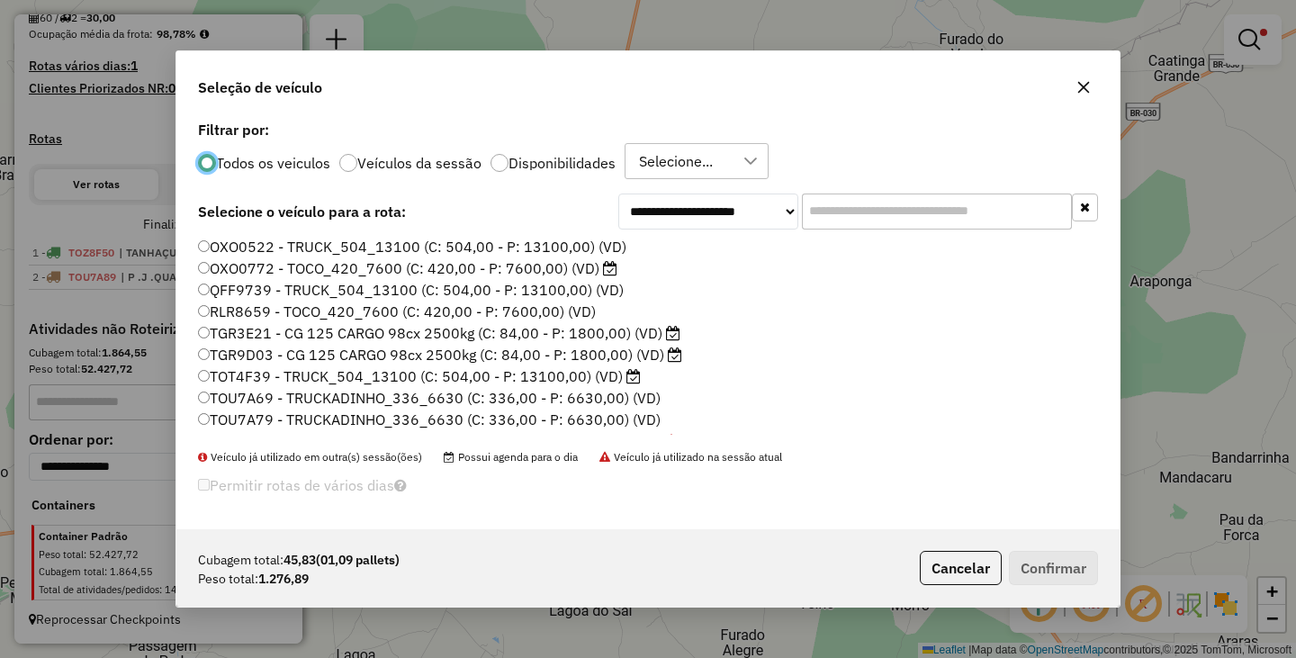
scroll to position [10, 5]
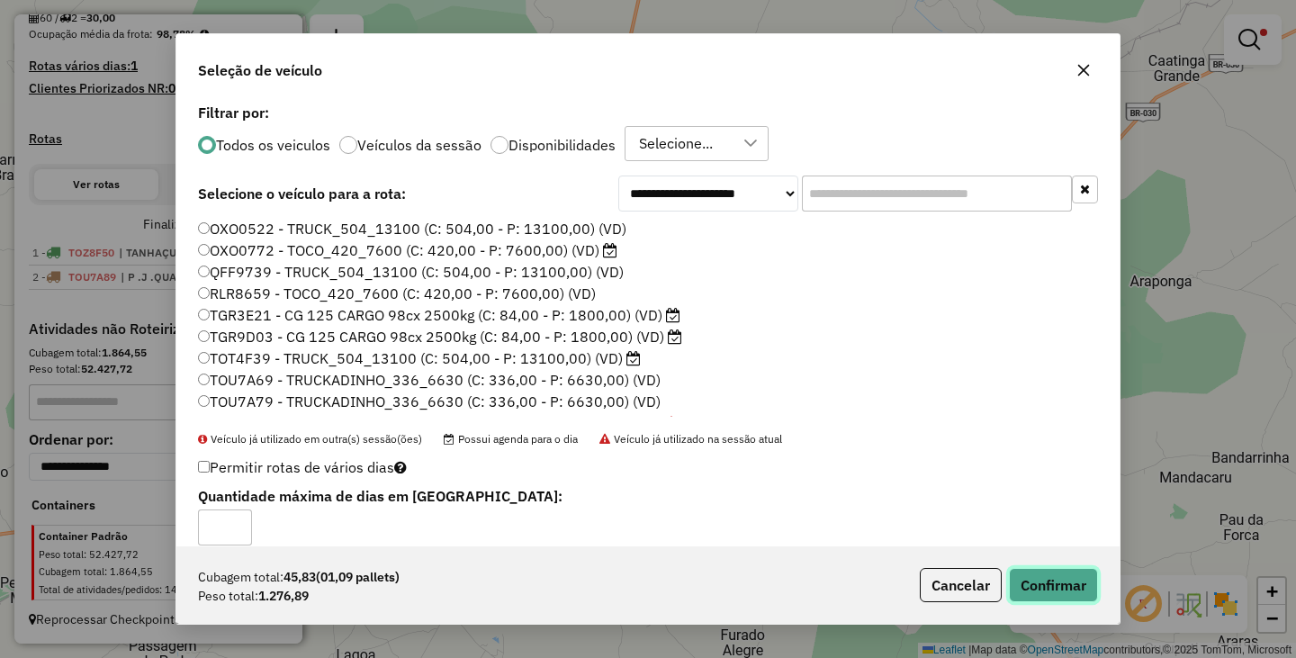
click at [1027, 580] on button "Confirmar" at bounding box center [1053, 585] width 89 height 34
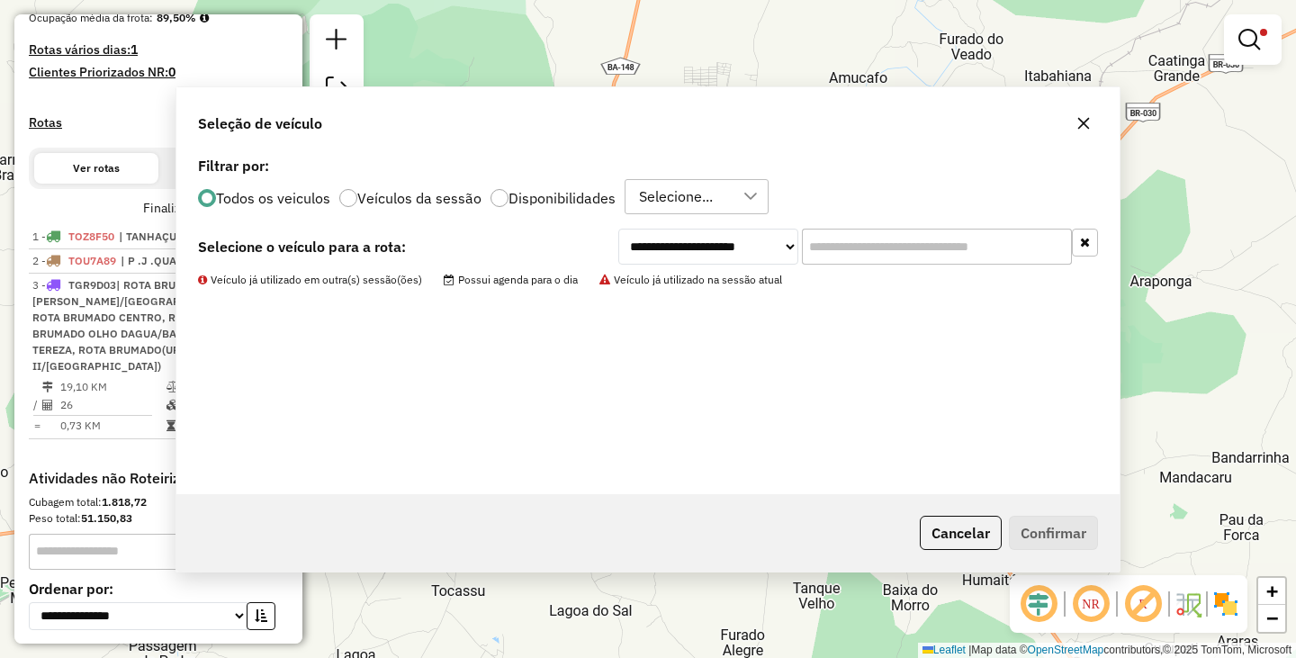
scroll to position [508, 0]
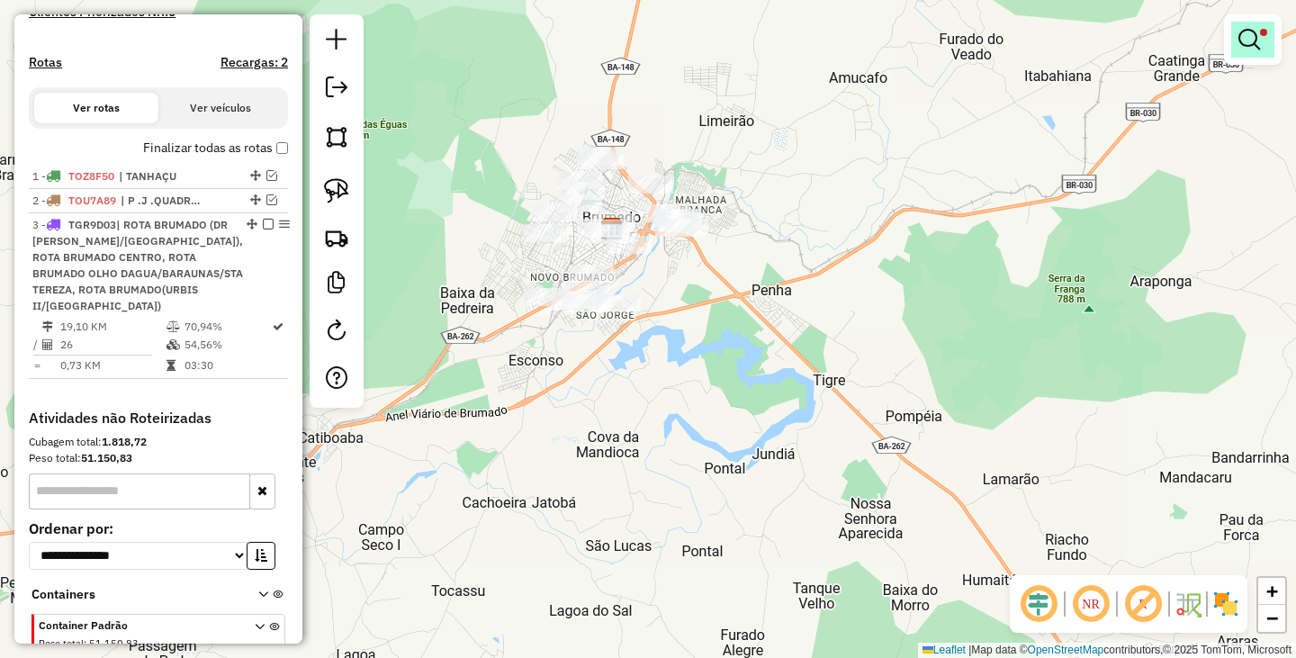
click at [1248, 38] on em at bounding box center [1249, 40] width 22 height 22
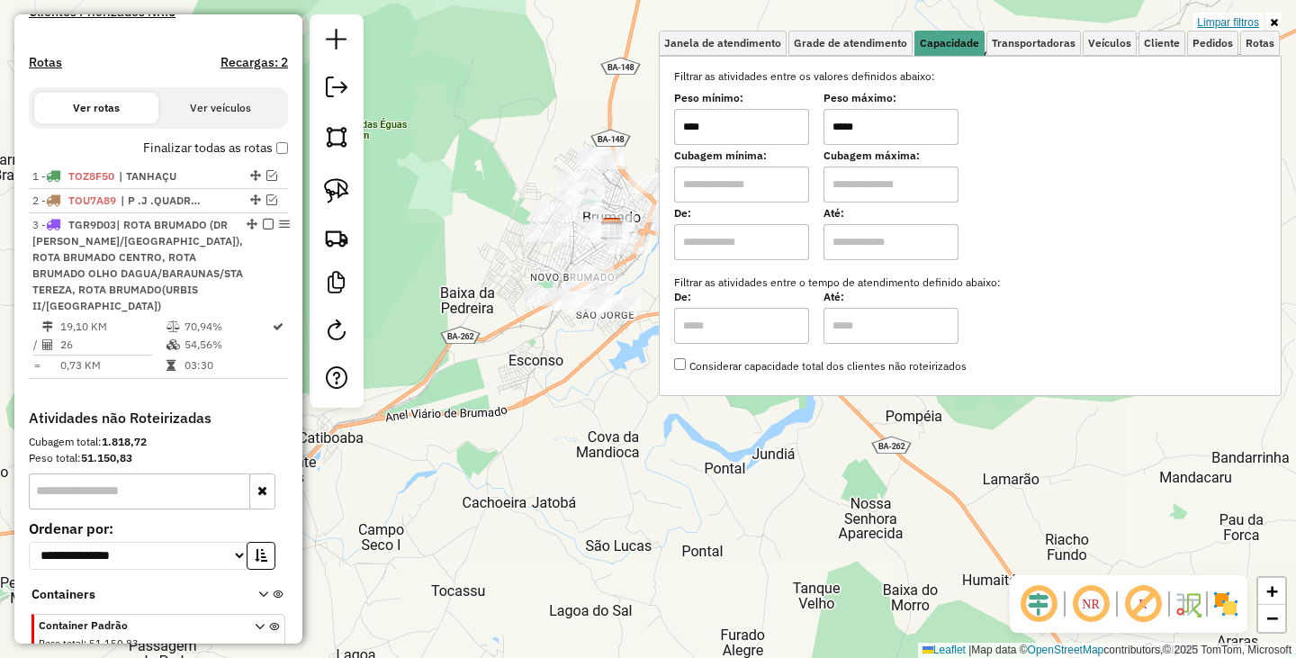
click at [1238, 21] on link "Limpar filtros" at bounding box center [1227, 23] width 69 height 20
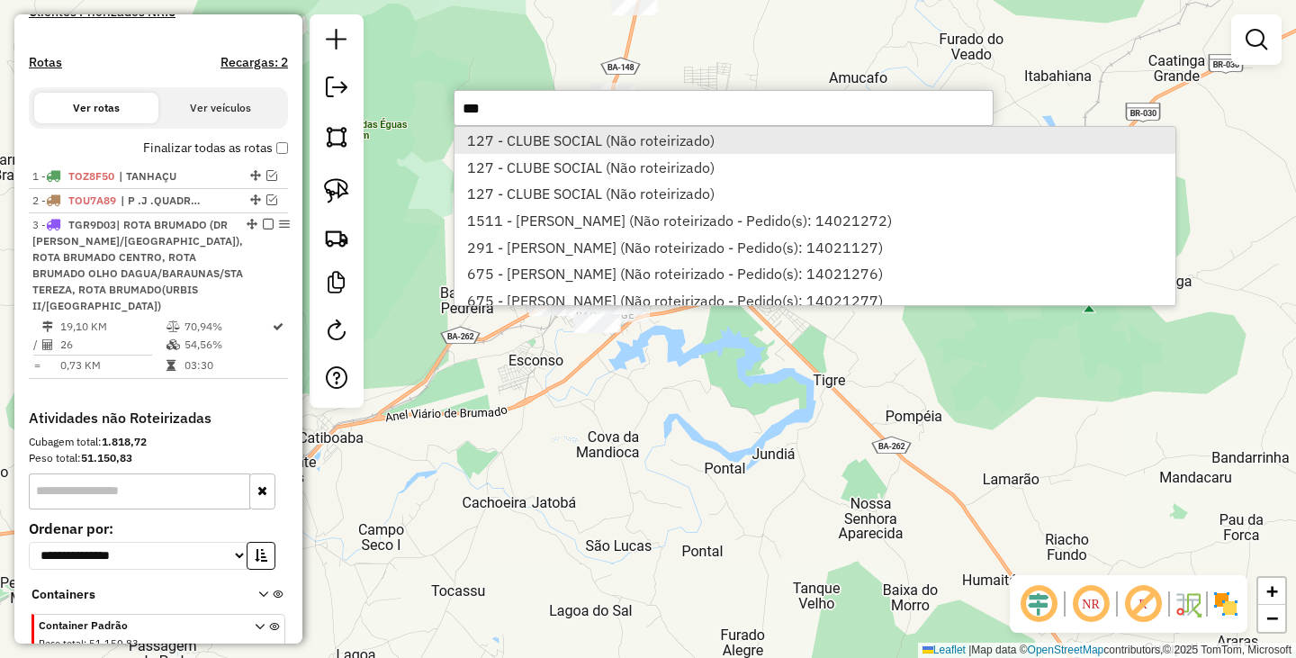
type input "***"
click at [582, 130] on li "127 - CLUBE SOCIAL (Não roteirizado)" at bounding box center [814, 140] width 721 height 27
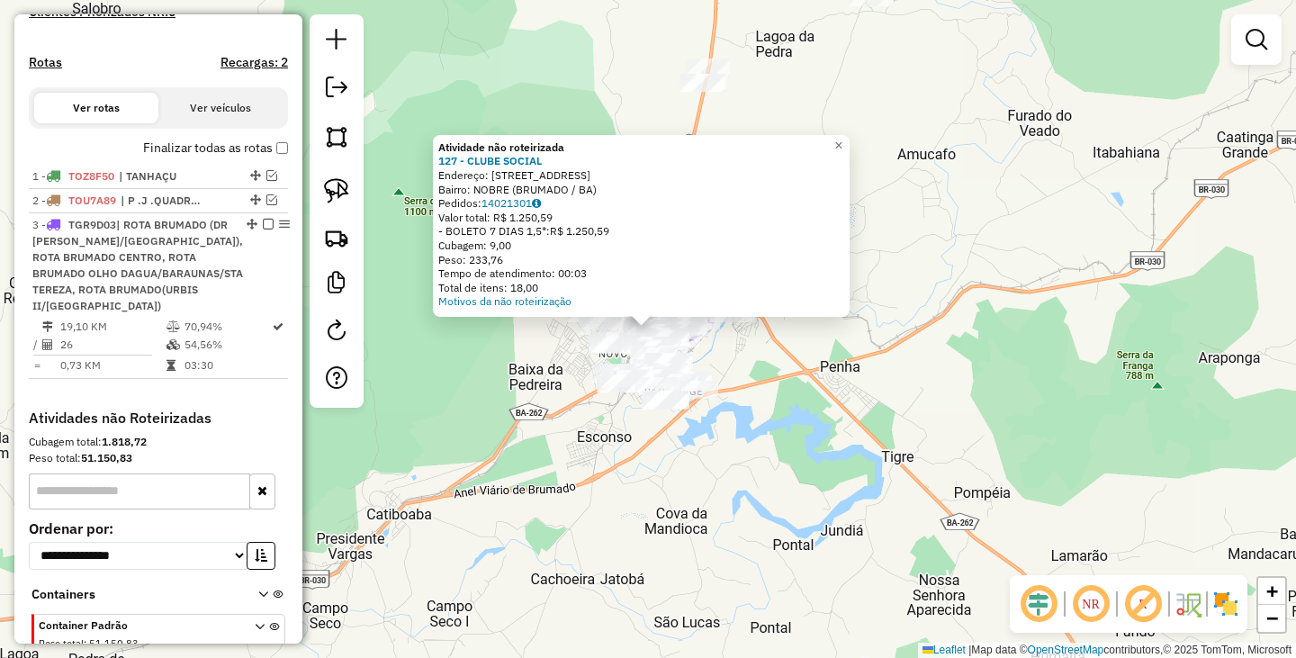
click at [813, 425] on div "Atividade não roteirizada 127 - CLUBE SOCIAL Endereço: Av OTAVIO MANGABEIRA 578…" at bounding box center [648, 329] width 1296 height 658
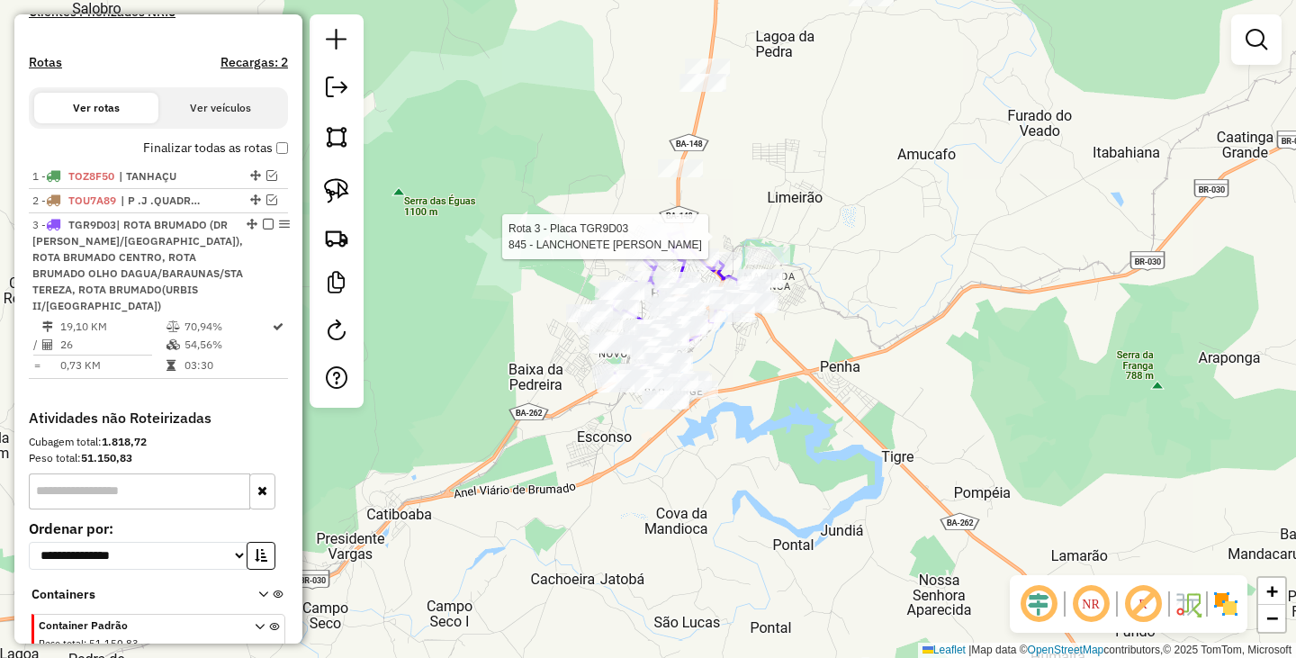
select select "**********"
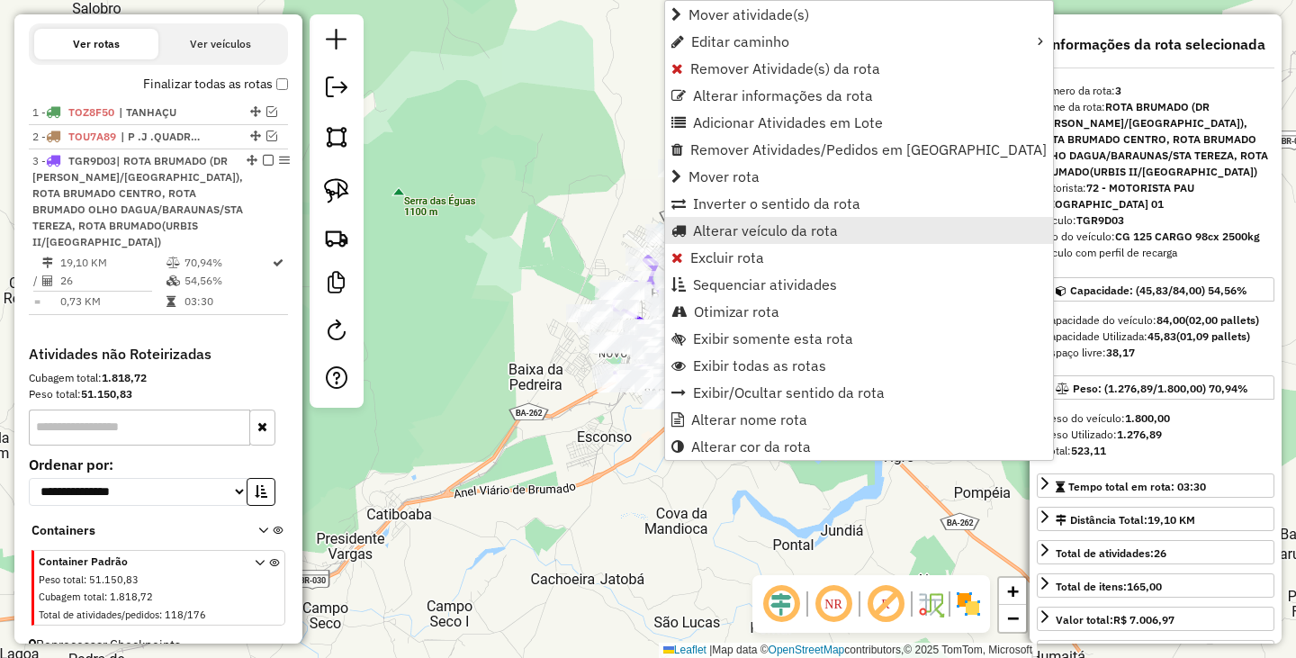
scroll to position [630, 0]
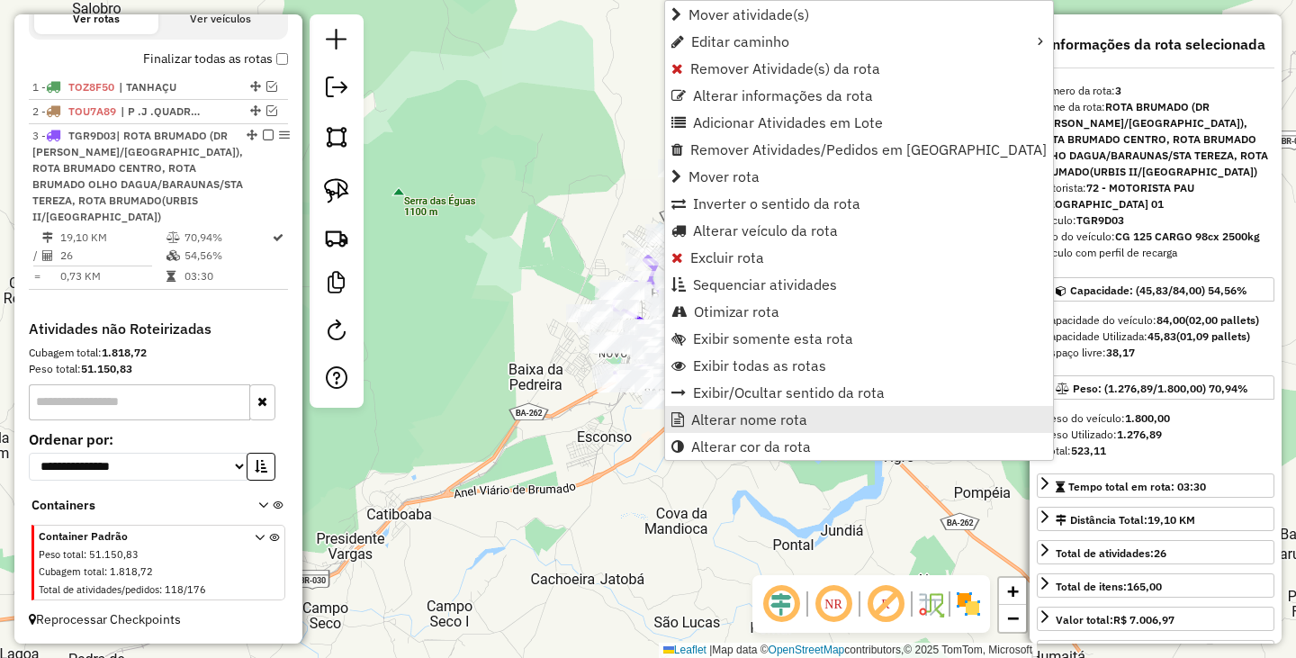
click at [729, 415] on span "Alterar nome rota" at bounding box center [749, 419] width 116 height 14
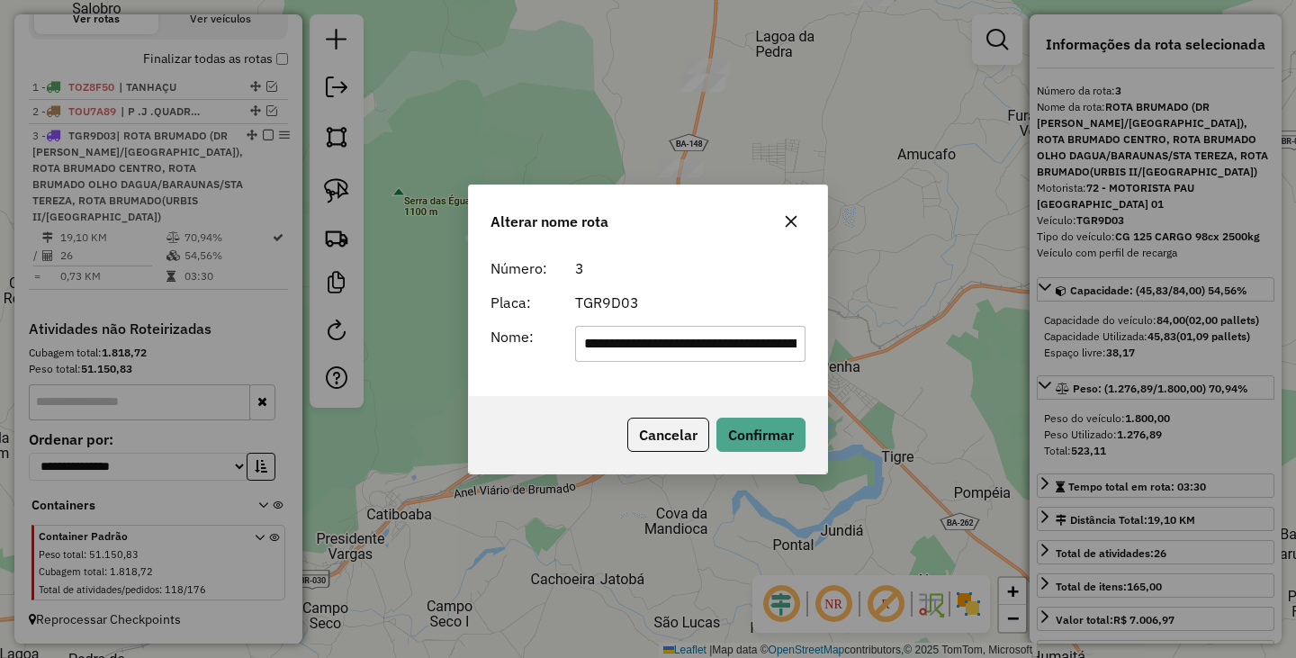
scroll to position [0, 865]
drag, startPoint x: 588, startPoint y: 345, endPoint x: 1047, endPoint y: 402, distance: 463.4
click at [1045, 401] on div "**********" at bounding box center [648, 329] width 1296 height 658
type input "**********"
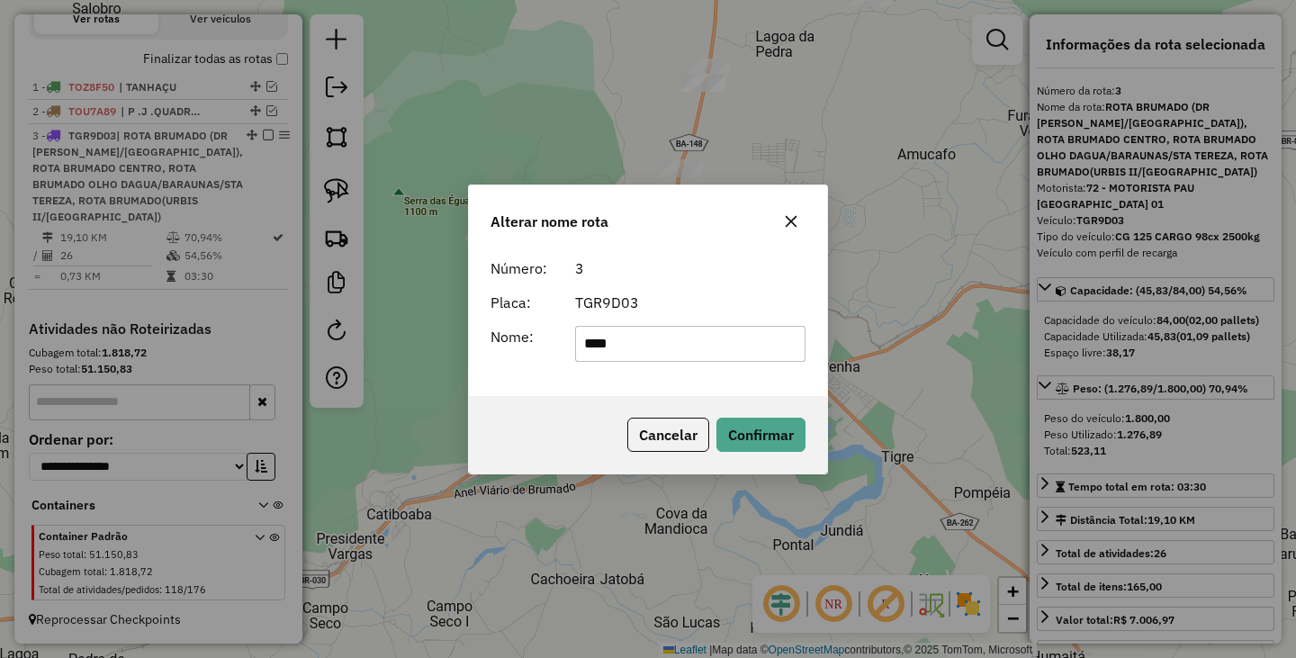
type input "****"
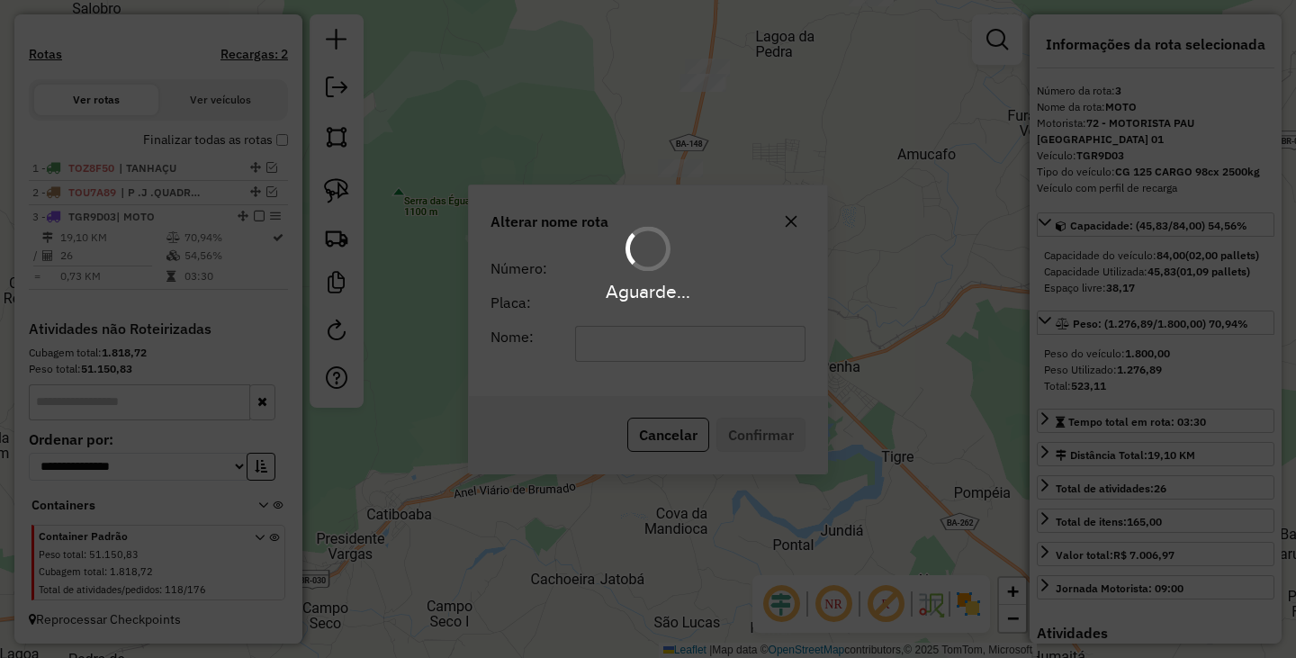
scroll to position [533, 0]
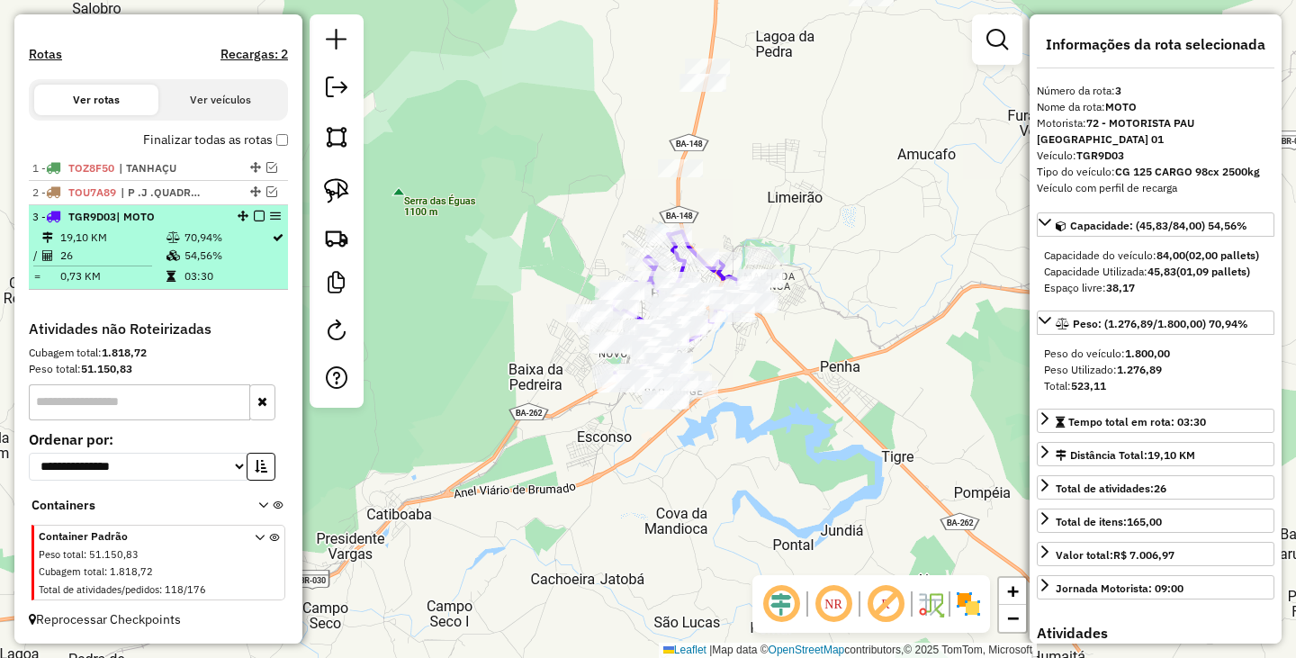
click at [254, 217] on em at bounding box center [259, 216] width 11 height 11
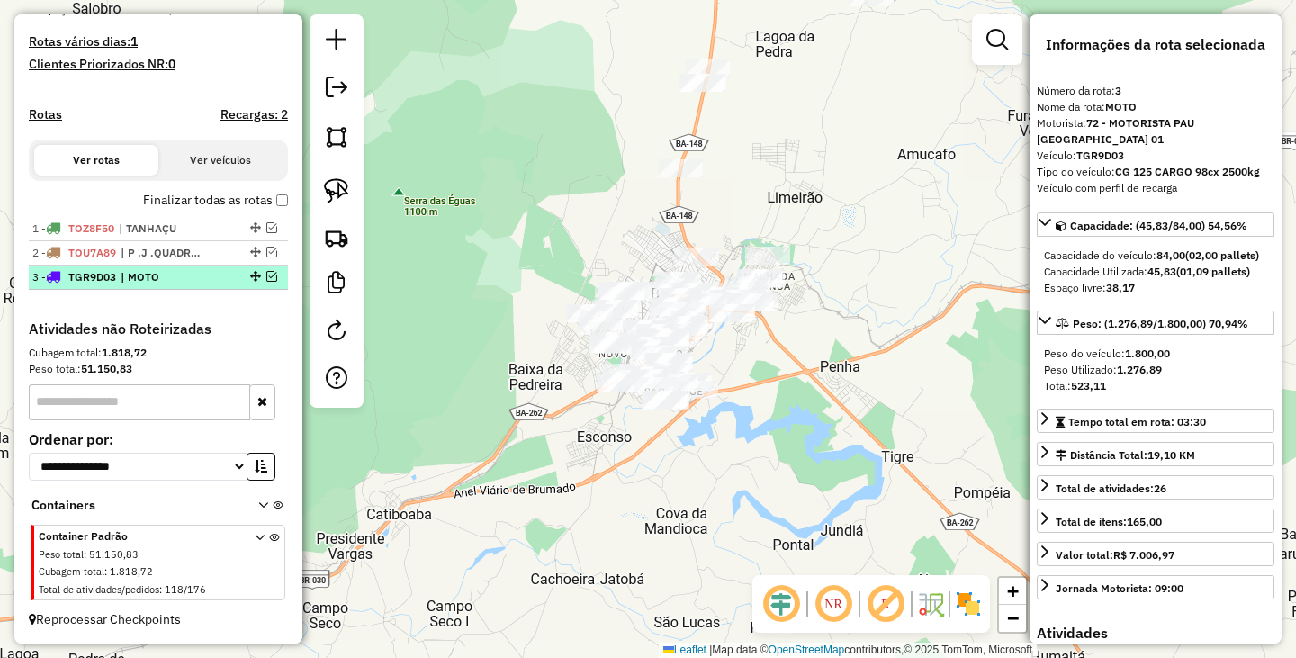
scroll to position [472, 0]
click at [477, 396] on div "Janela de atendimento Grade de atendimento Capacidade Transportadoras Veículos …" at bounding box center [648, 329] width 1296 height 658
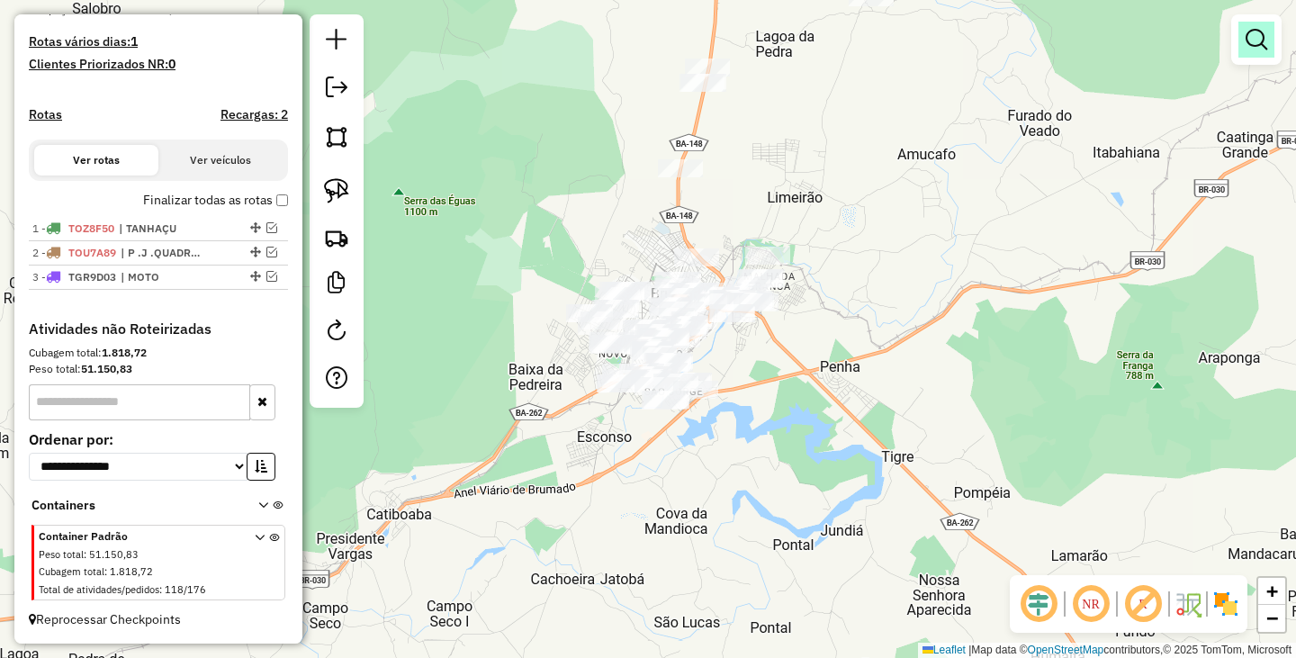
click at [1242, 49] on link at bounding box center [1256, 40] width 36 height 36
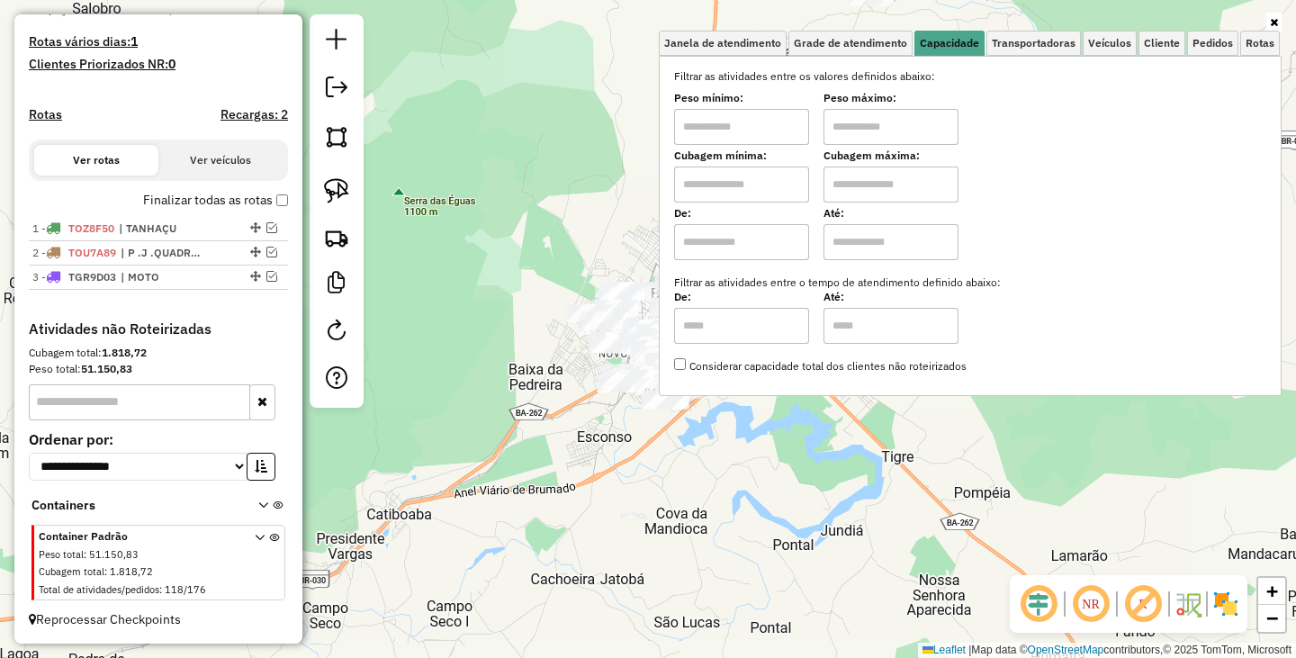
click at [808, 476] on div "Janela de atendimento Grade de atendimento Capacidade Transportadoras Veículos …" at bounding box center [648, 329] width 1296 height 658
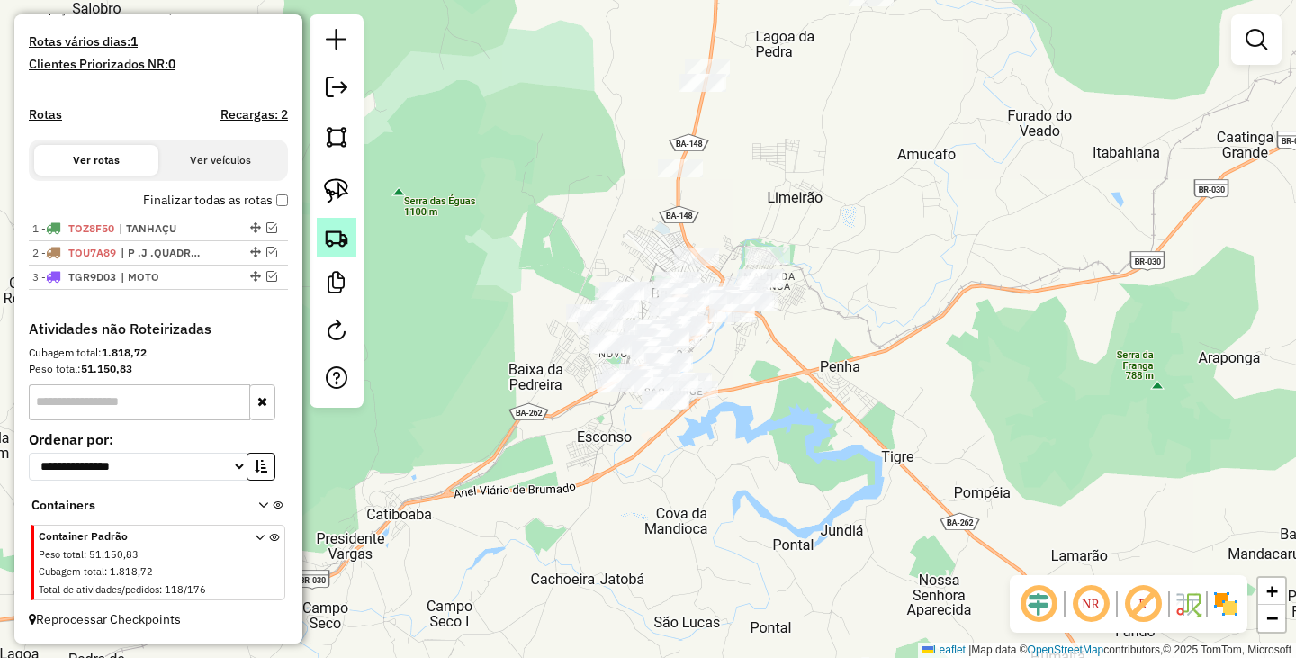
click at [325, 243] on img at bounding box center [336, 237] width 25 height 25
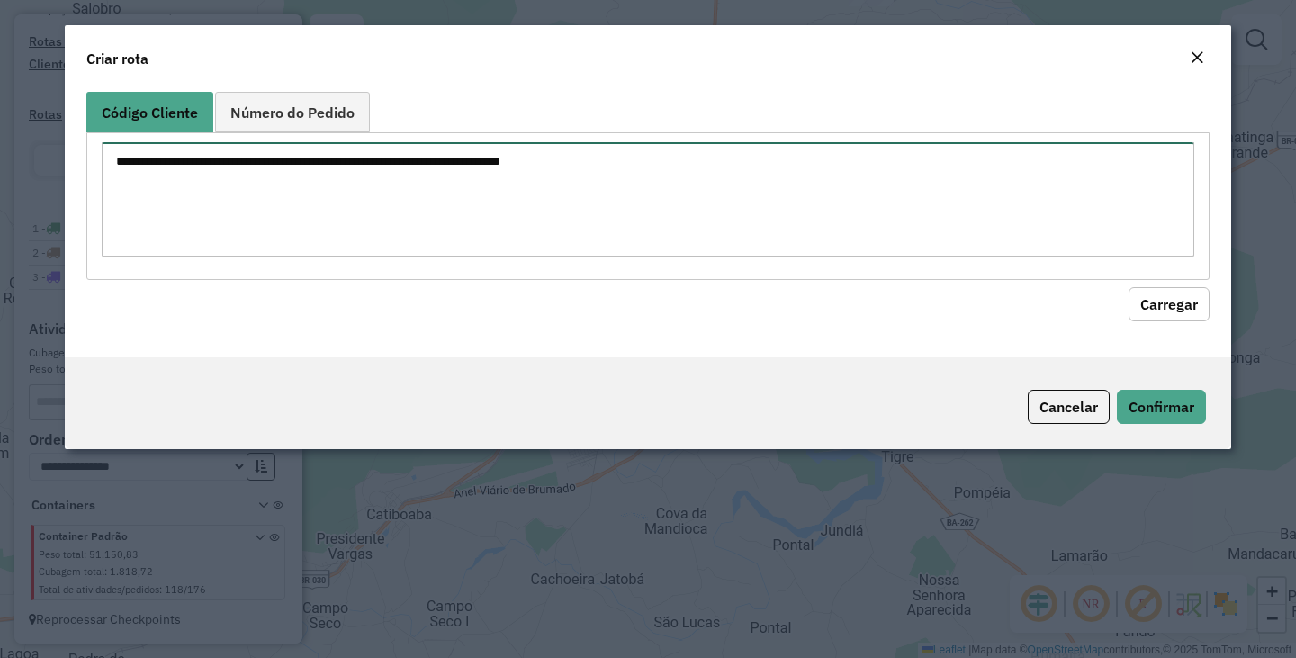
click at [551, 198] on textarea at bounding box center [648, 199] width 1092 height 114
type textarea "***"
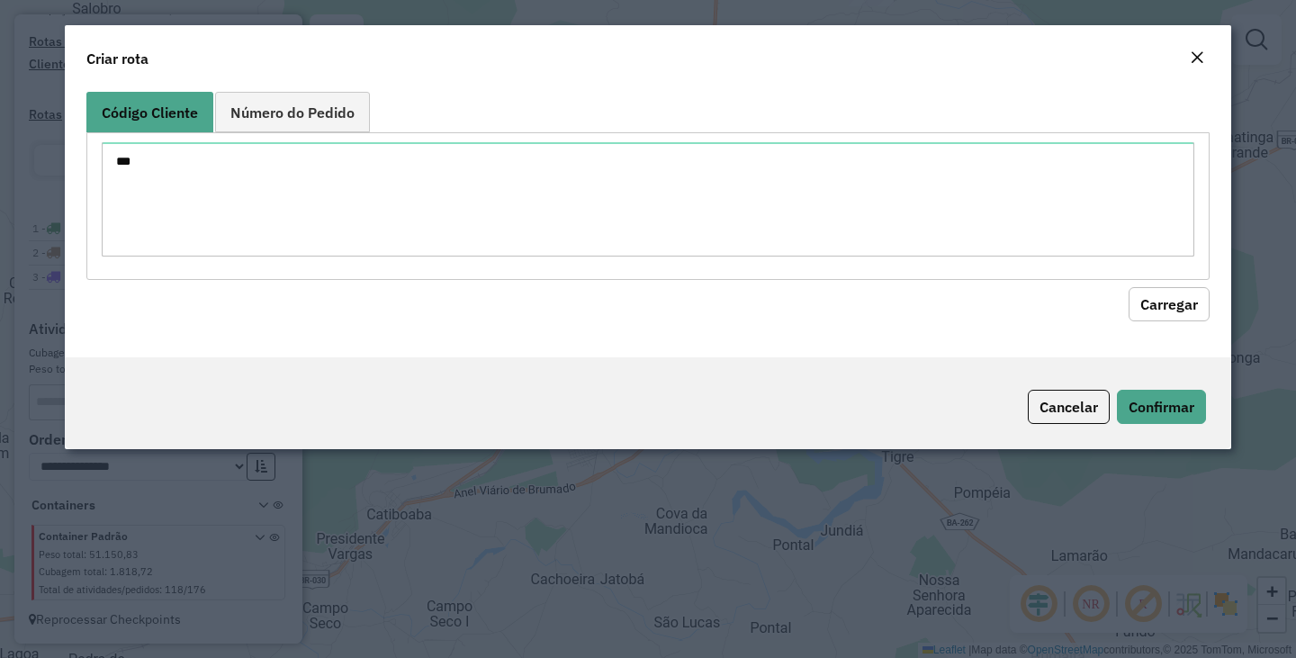
drag, startPoint x: 1151, startPoint y: 295, endPoint x: 1140, endPoint y: 300, distance: 11.7
click at [1152, 295] on button "Carregar" at bounding box center [1168, 304] width 81 height 34
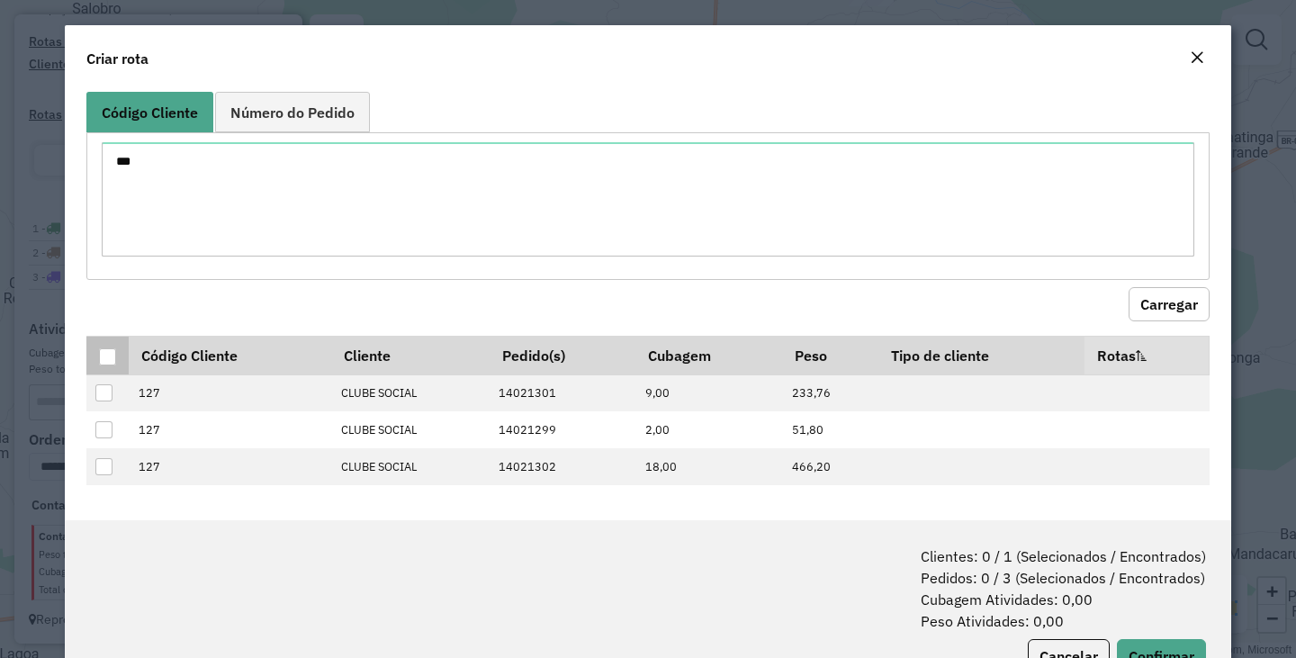
click at [112, 362] on div at bounding box center [107, 356] width 17 height 17
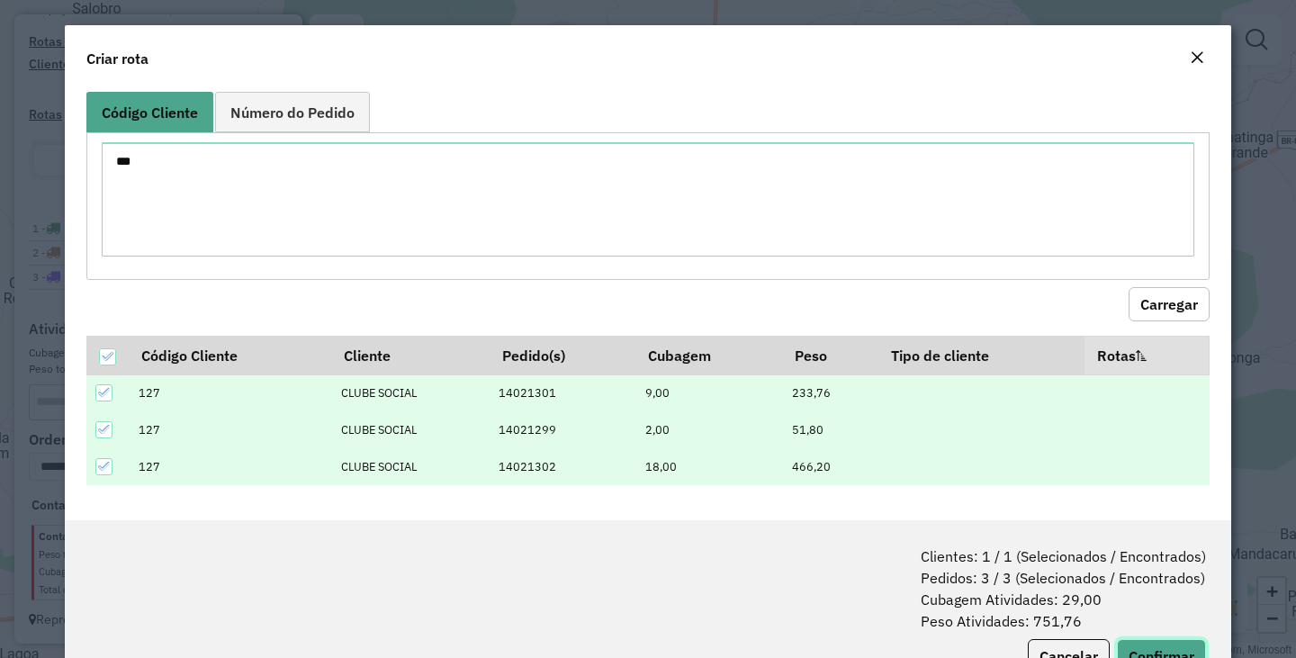
click at [1148, 642] on button "Confirmar" at bounding box center [1161, 656] width 89 height 34
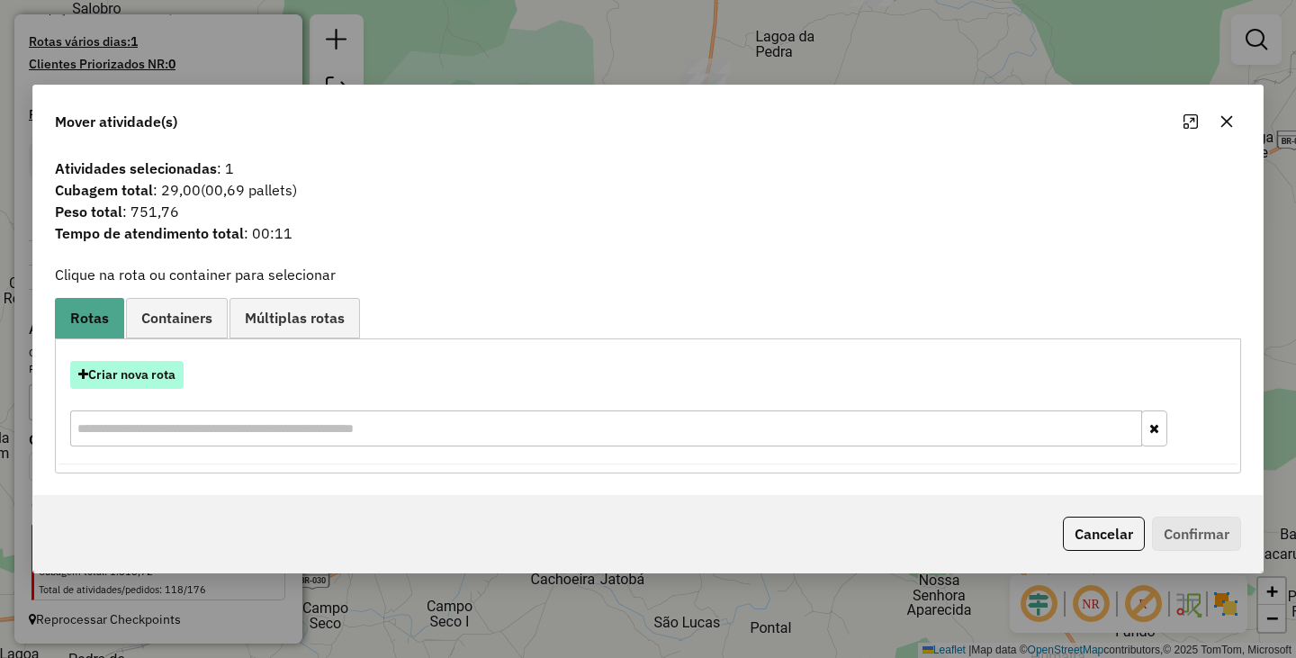
click at [153, 383] on button "Criar nova rota" at bounding box center [126, 375] width 113 height 28
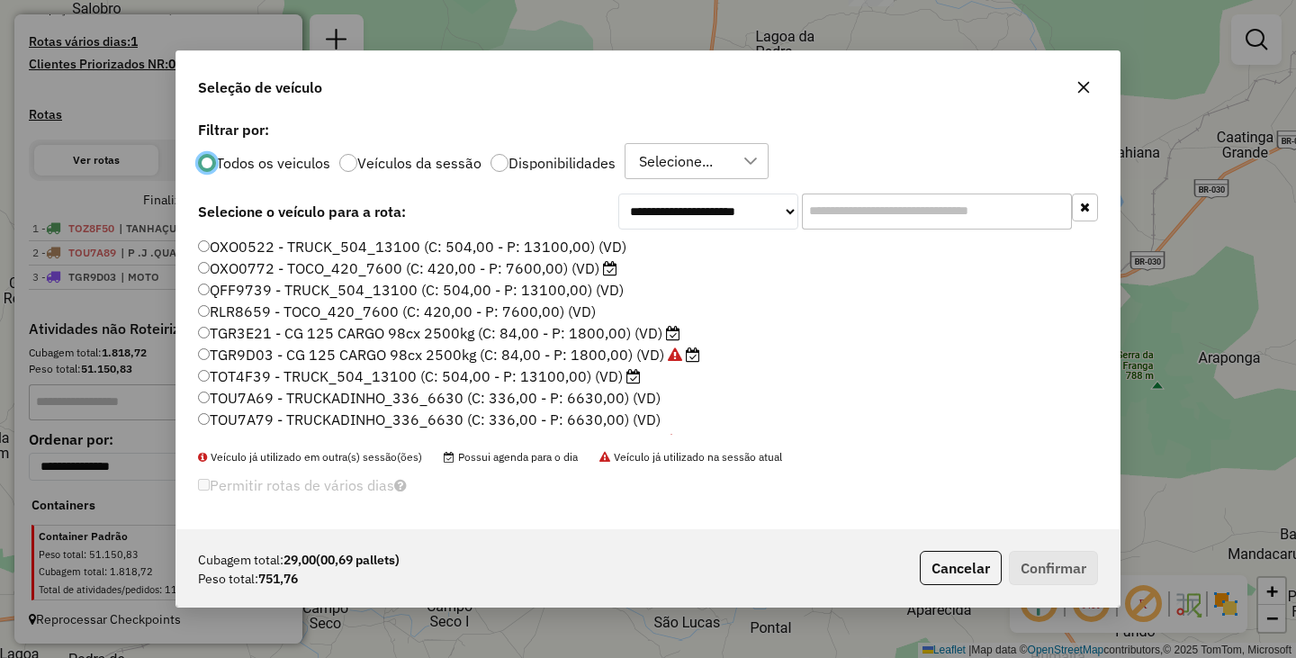
scroll to position [256, 0]
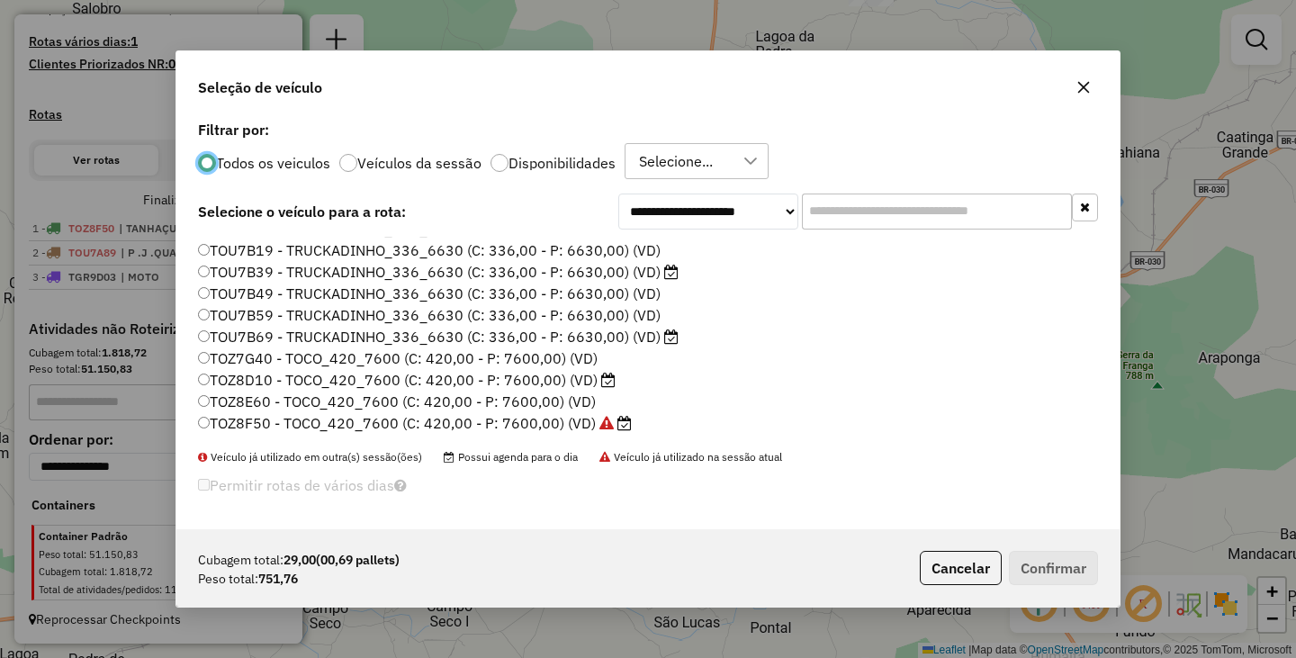
click at [205, 342] on label "TOU7B69 - TRUCKADINHO_336_6630 (C: 336,00 - P: 6630,00) (VD)" at bounding box center [438, 337] width 480 height 22
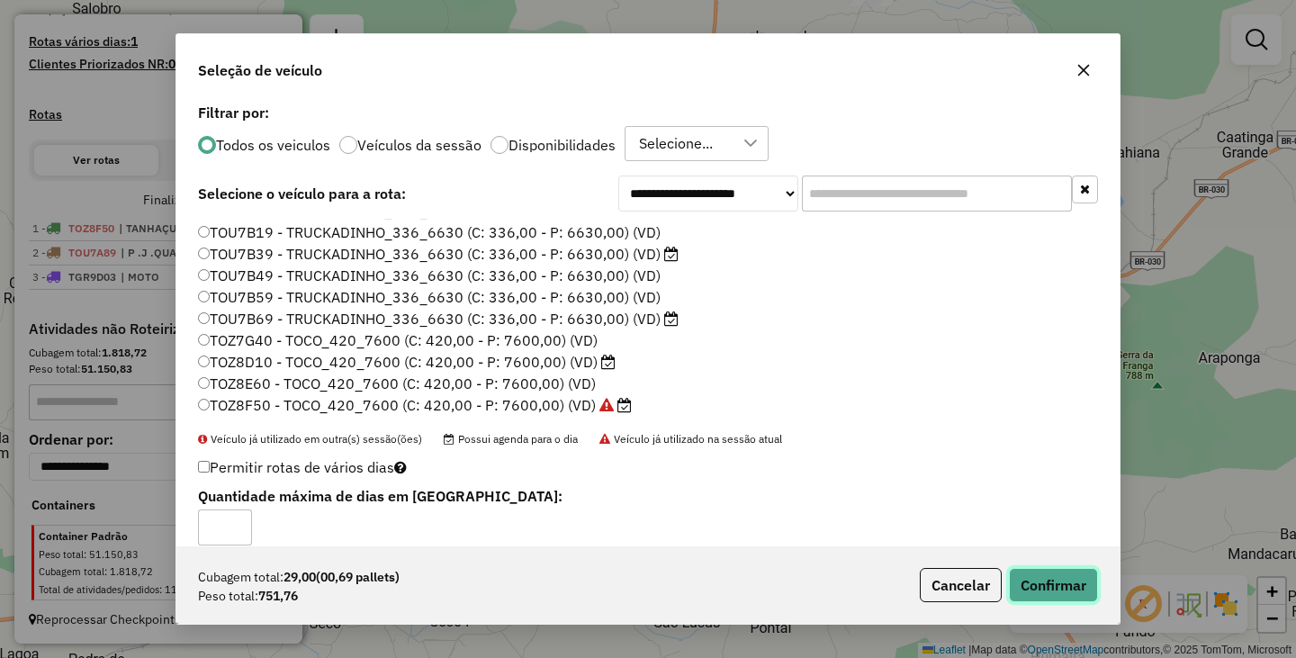
click at [1062, 584] on button "Confirmar" at bounding box center [1053, 585] width 89 height 34
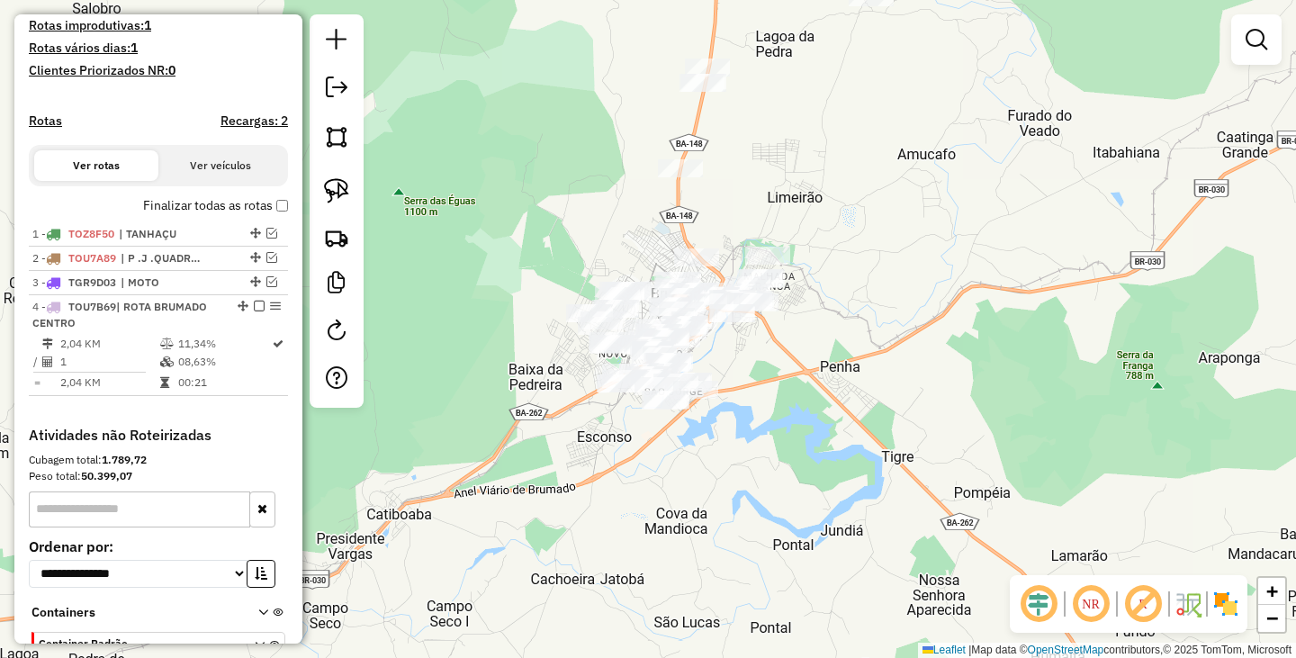
scroll to position [596, 0]
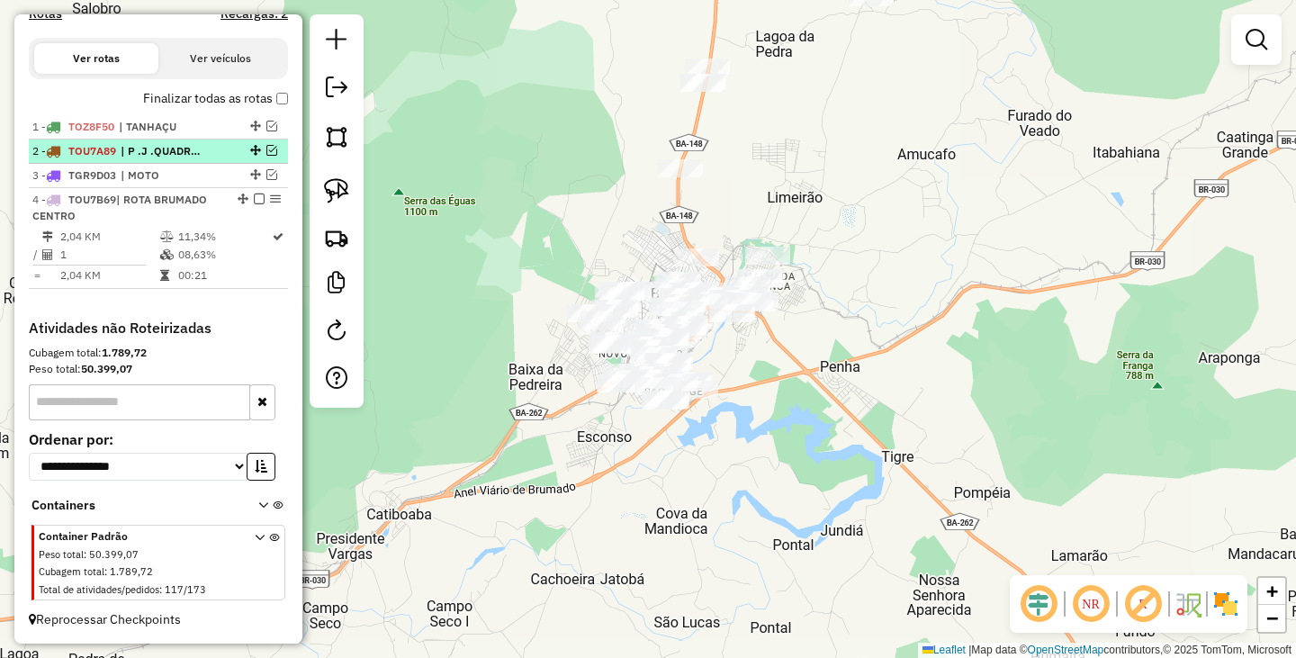
click at [266, 152] on em at bounding box center [271, 150] width 11 height 11
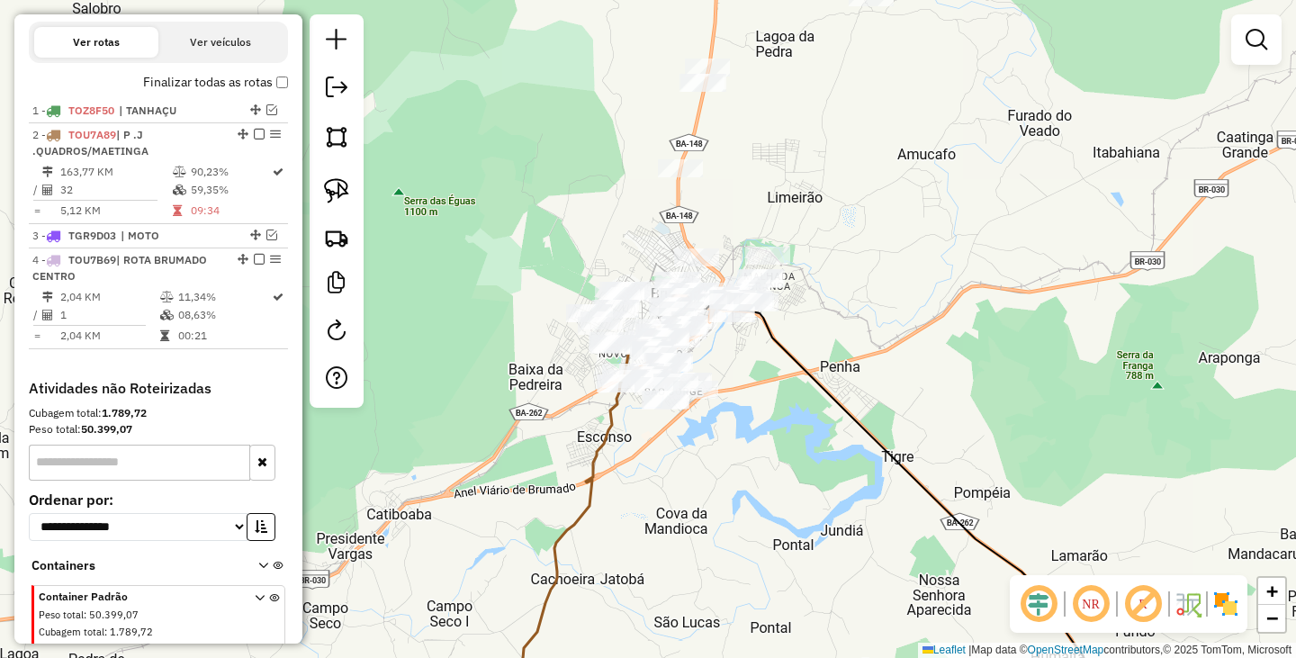
scroll to position [651, 0]
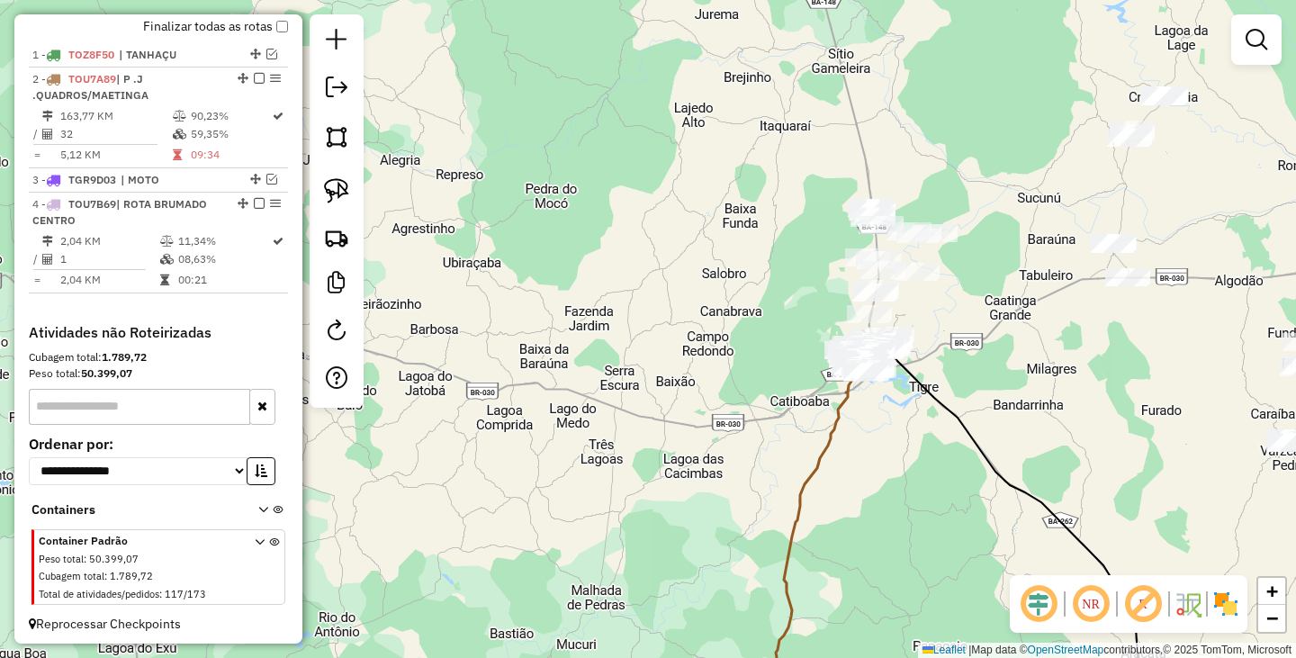
drag, startPoint x: 911, startPoint y: 479, endPoint x: 761, endPoint y: 126, distance: 383.4
click at [769, 147] on div "Janela de atendimento Grade de atendimento Capacidade Transportadoras Veículos …" at bounding box center [648, 329] width 1296 height 658
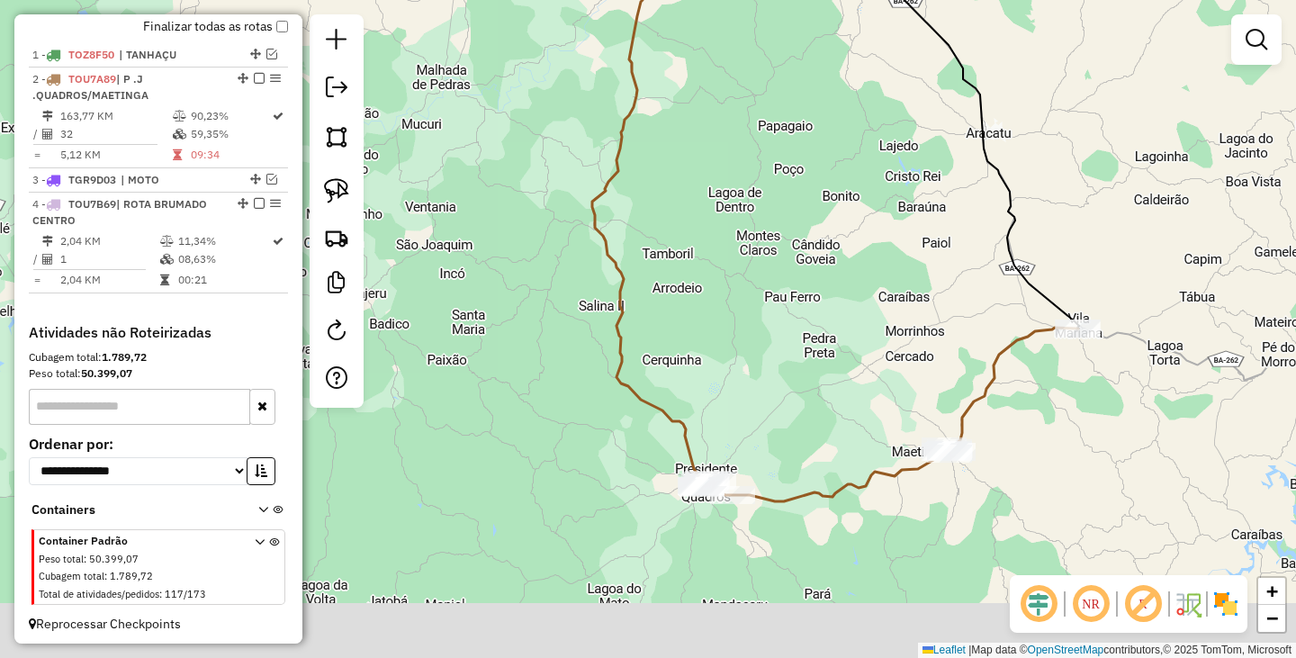
drag, startPoint x: 699, startPoint y: 381, endPoint x: 718, endPoint y: 201, distance: 180.9
click at [716, 216] on div "Janela de atendimento Grade de atendimento Capacidade Transportadoras Veículos …" at bounding box center [648, 329] width 1296 height 658
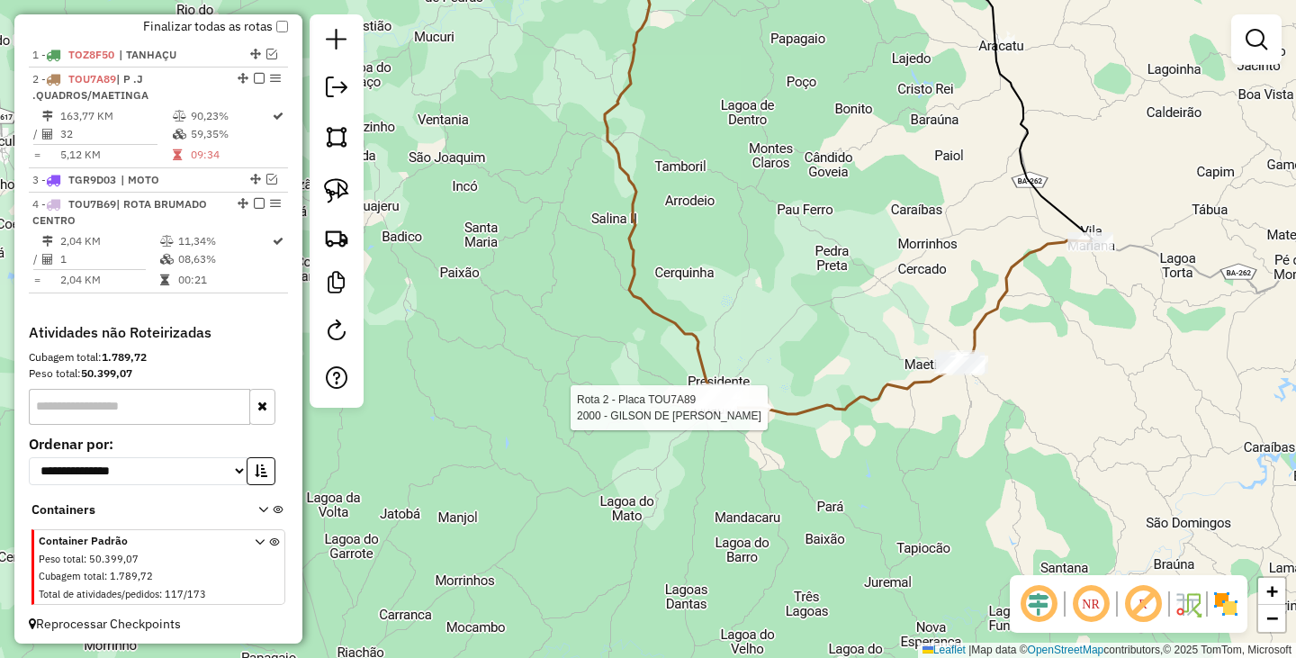
select select "**********"
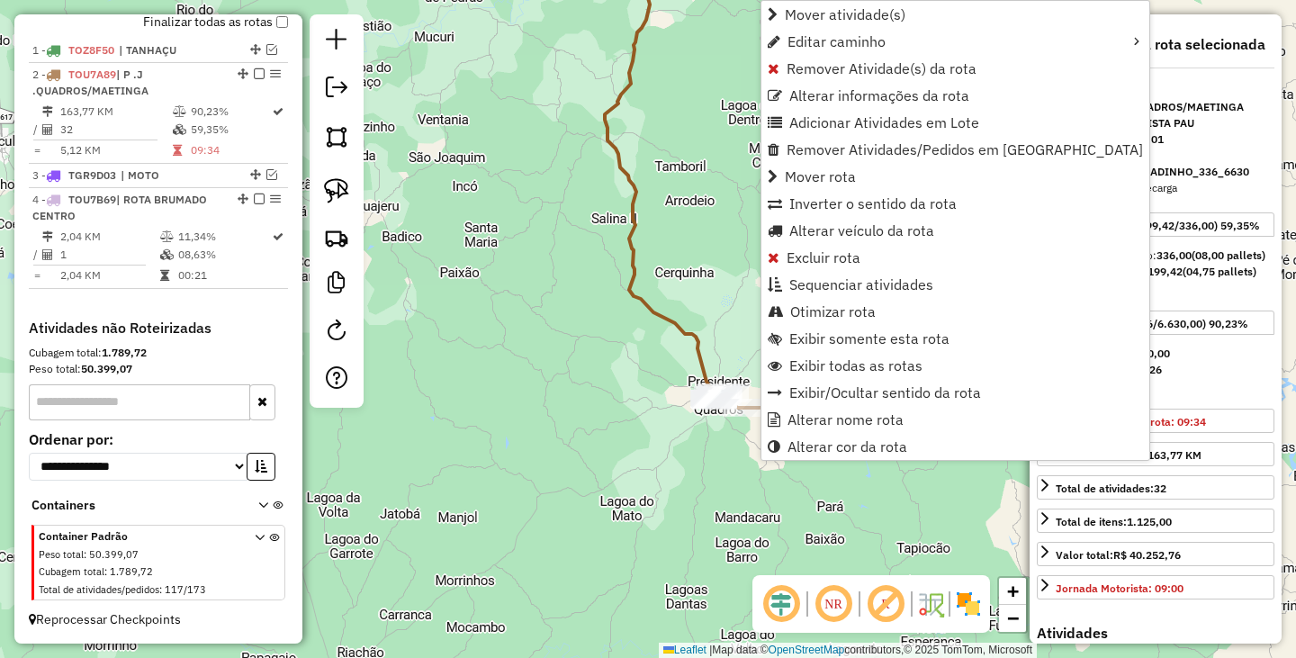
scroll to position [672, 0]
click at [894, 234] on span "Alterar veículo da rota" at bounding box center [861, 230] width 145 height 14
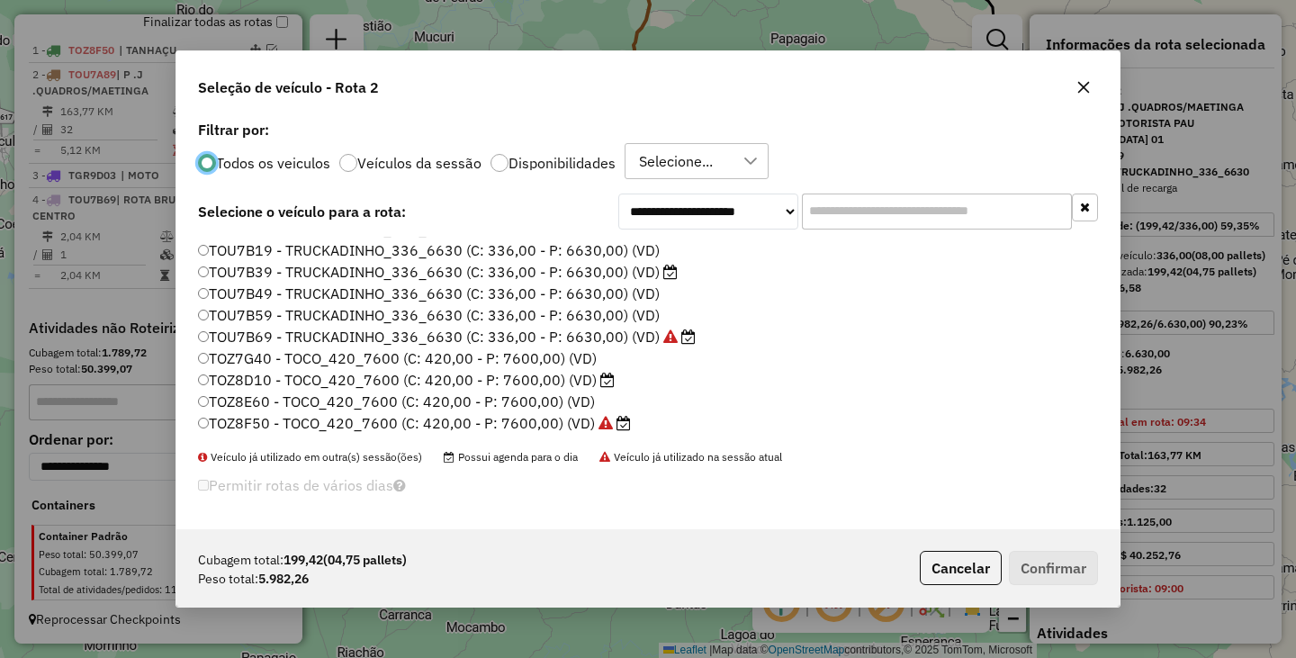
scroll to position [166, 0]
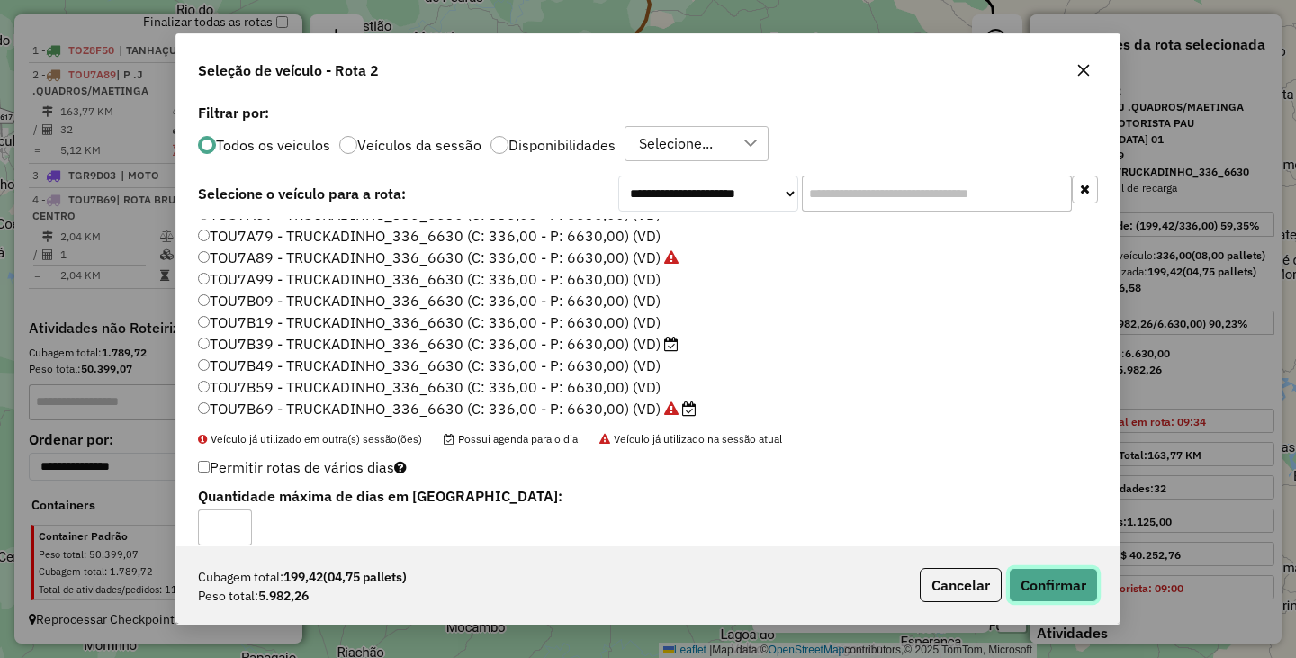
click at [1048, 582] on button "Confirmar" at bounding box center [1053, 585] width 89 height 34
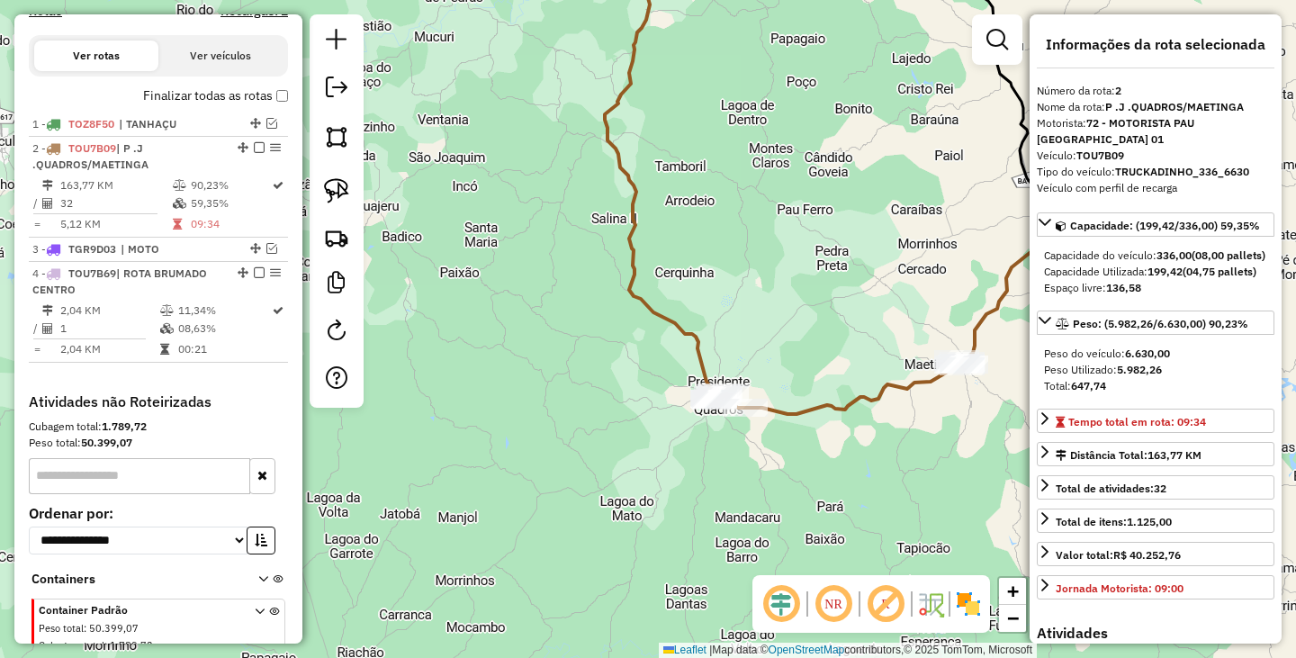
scroll to position [519, 0]
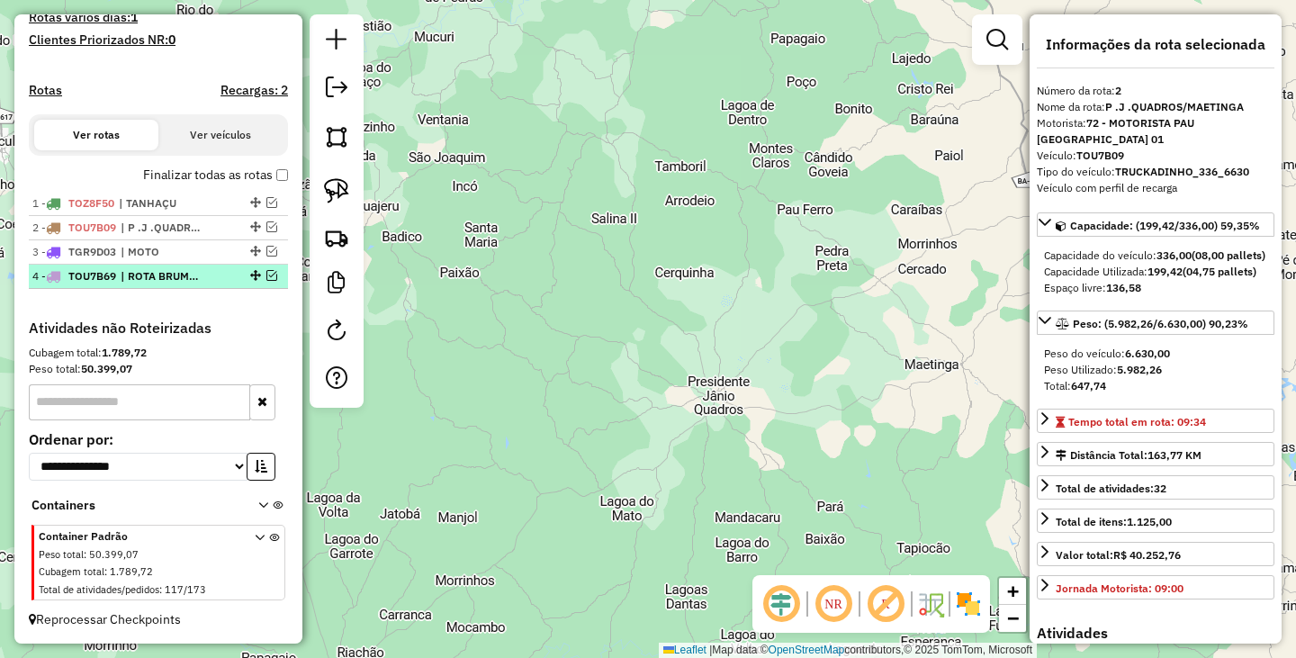
click at [266, 276] on em at bounding box center [271, 275] width 11 height 11
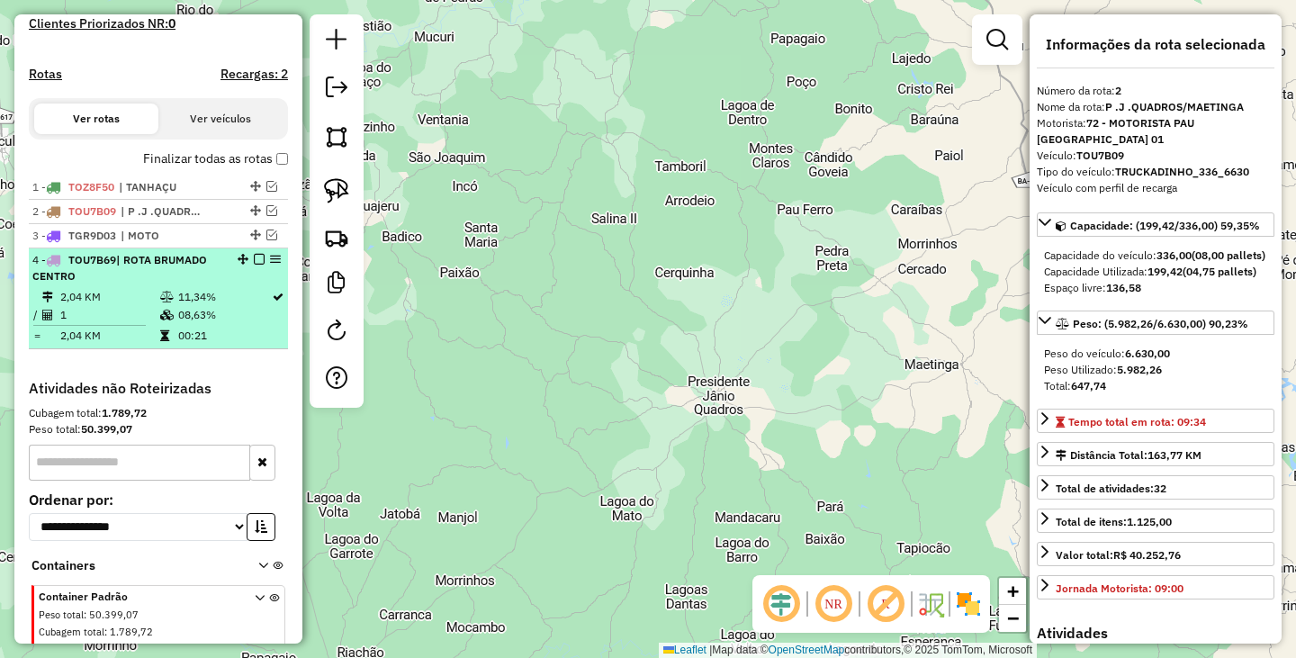
click at [202, 273] on span "| ROTA BRUMADO CENTRO" at bounding box center [119, 268] width 175 height 30
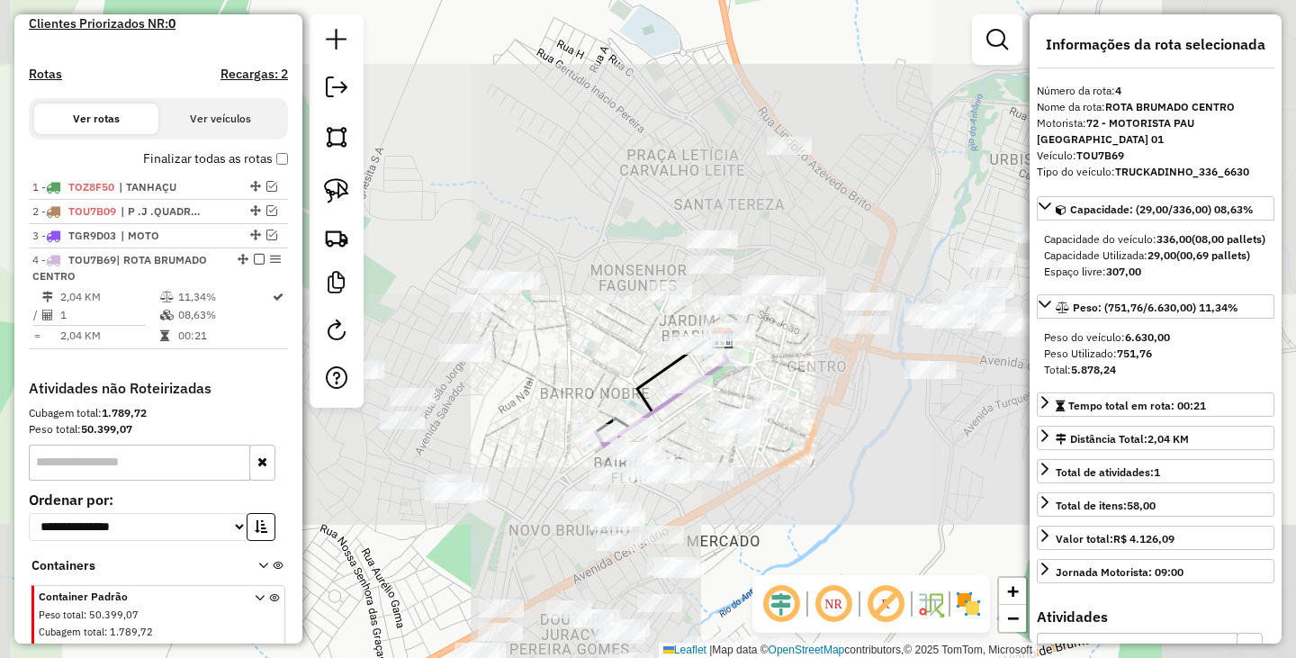
click at [974, 53] on div at bounding box center [997, 39] width 50 height 50
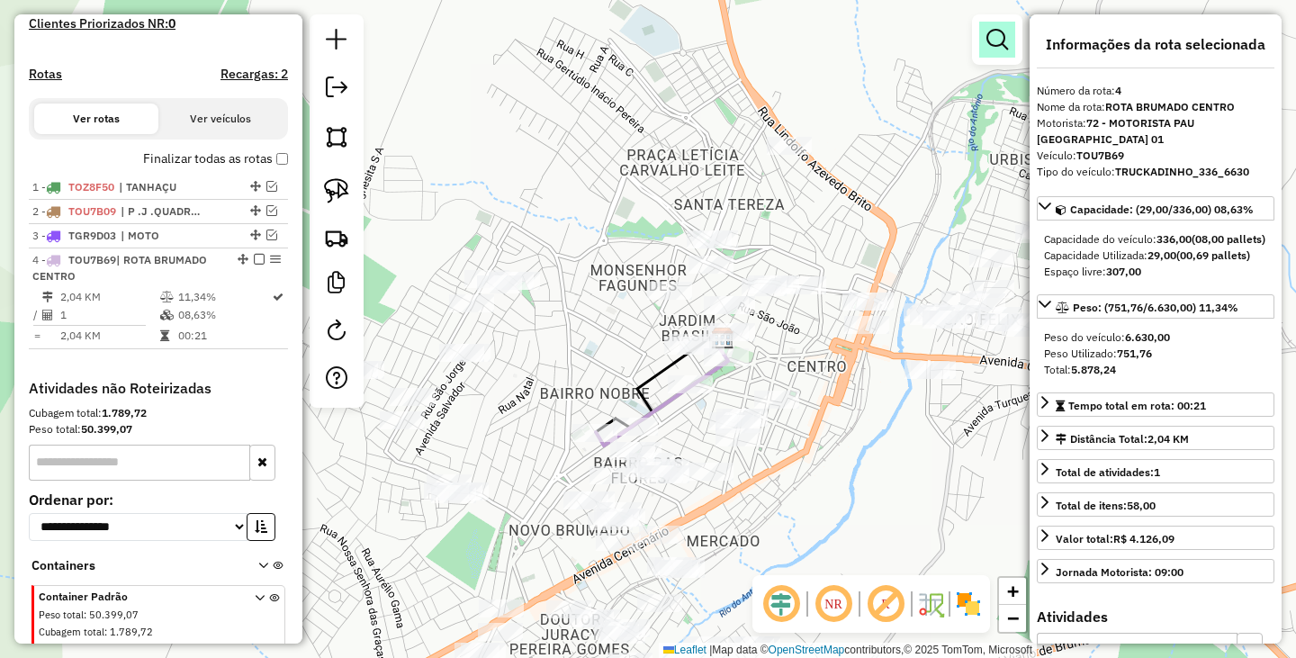
click at [992, 42] on em at bounding box center [997, 40] width 22 height 22
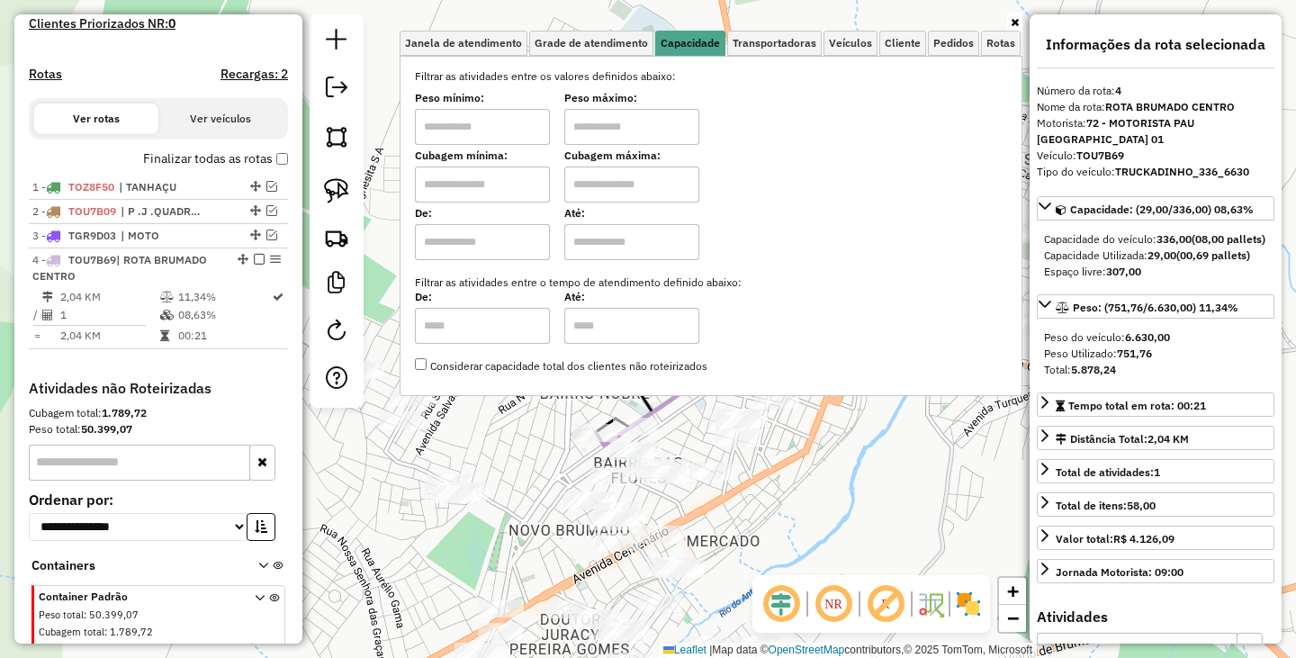
click at [447, 130] on input "text" at bounding box center [482, 127] width 135 height 36
type input "*****"
click at [675, 139] on input "text" at bounding box center [631, 127] width 135 height 36
click at [846, 480] on div "Limpar filtros Janela de atendimento Grade de atendimento Capacidade Transporta…" at bounding box center [648, 329] width 1296 height 658
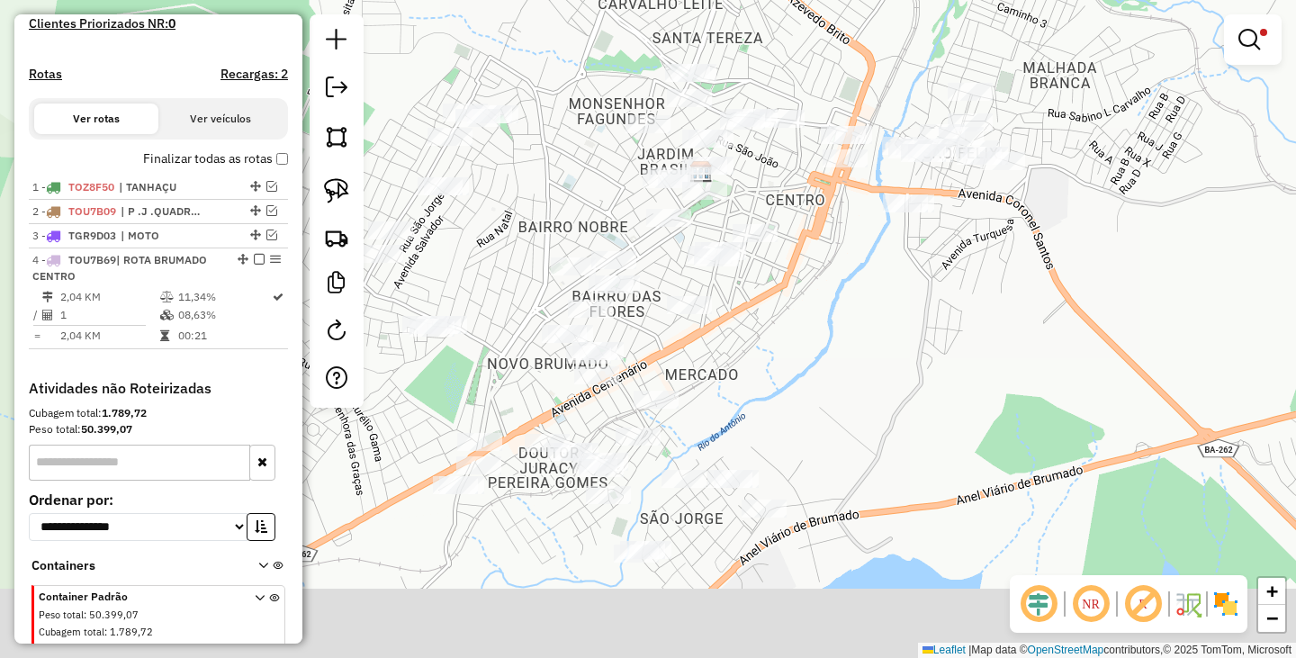
drag, startPoint x: 903, startPoint y: 511, endPoint x: 861, endPoint y: 193, distance: 320.4
click at [876, 283] on div "Limpar filtros Janela de atendimento Grade de atendimento Capacidade Transporta…" at bounding box center [648, 329] width 1296 height 658
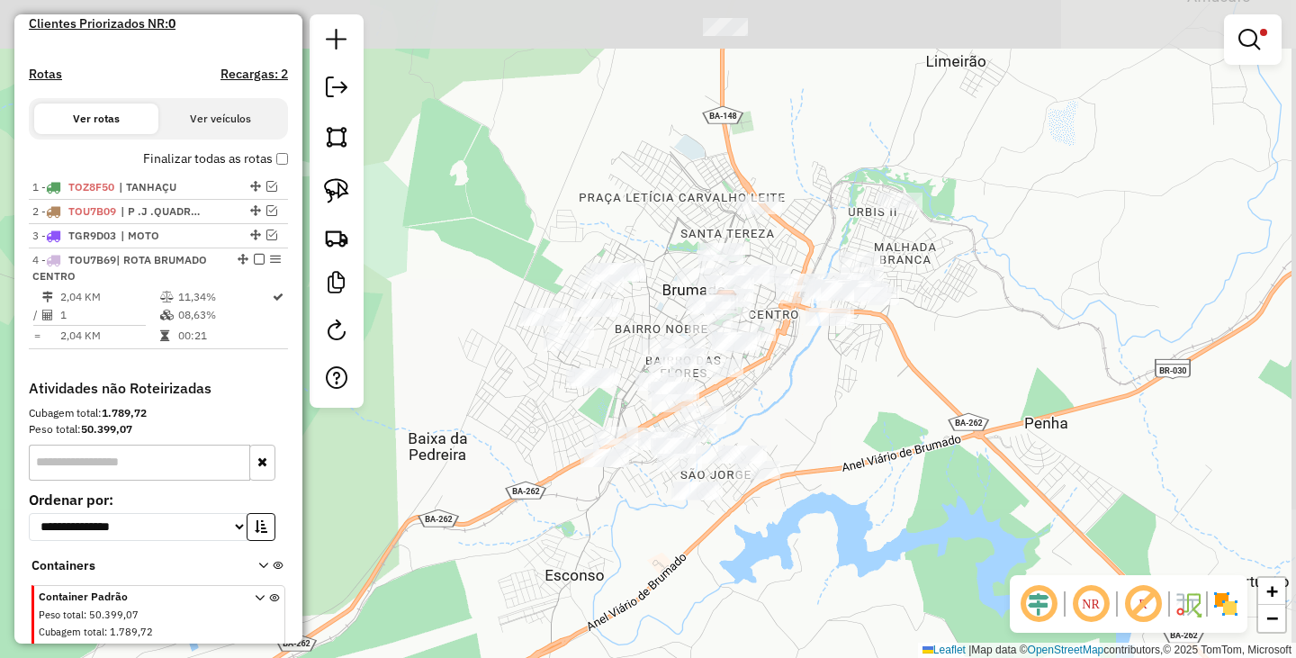
drag, startPoint x: 822, startPoint y: 244, endPoint x: 782, endPoint y: 407, distance: 167.6
click at [782, 407] on div "Limpar filtros Janela de atendimento Grade de atendimento Capacidade Transporta…" at bounding box center [648, 329] width 1296 height 658
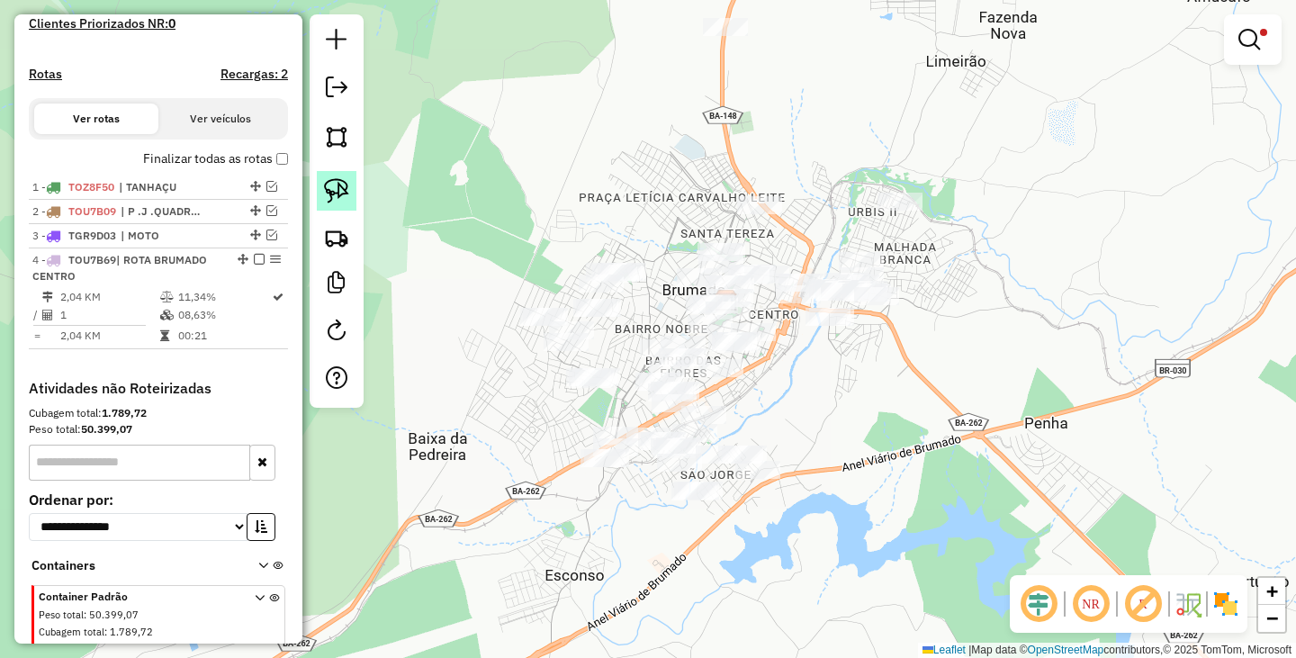
click at [327, 195] on img at bounding box center [336, 190] width 25 height 25
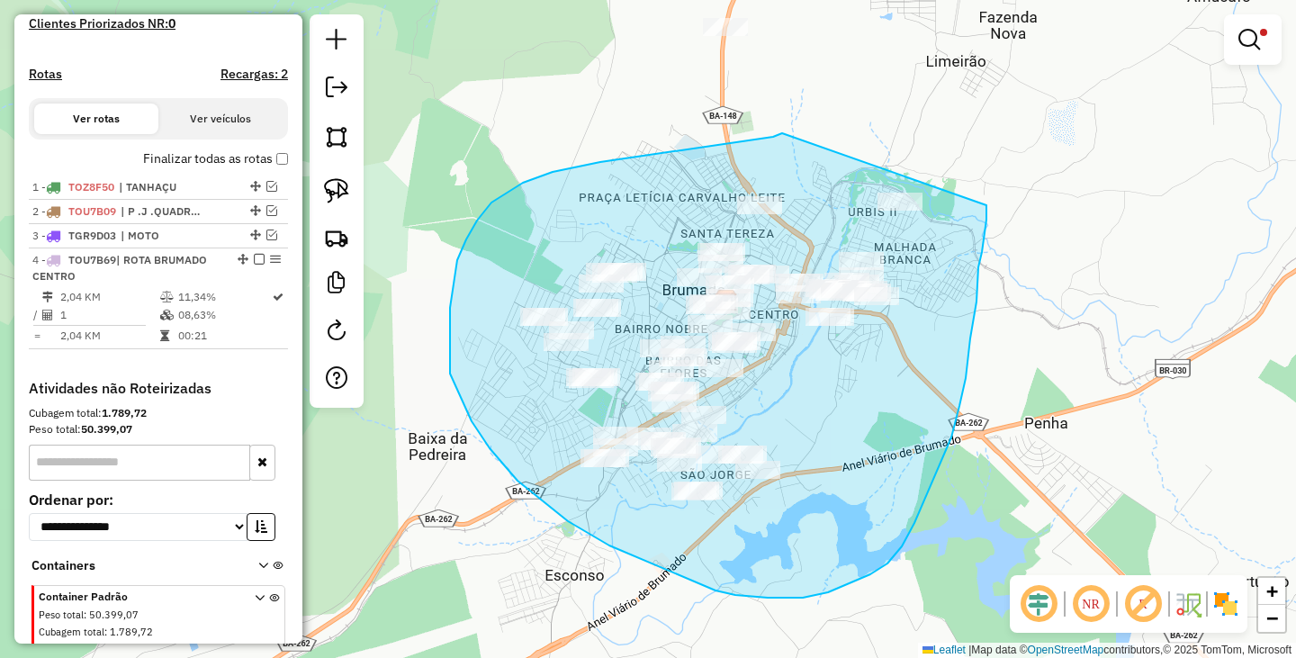
drag, startPoint x: 600, startPoint y: 162, endPoint x: 986, endPoint y: 202, distance: 388.1
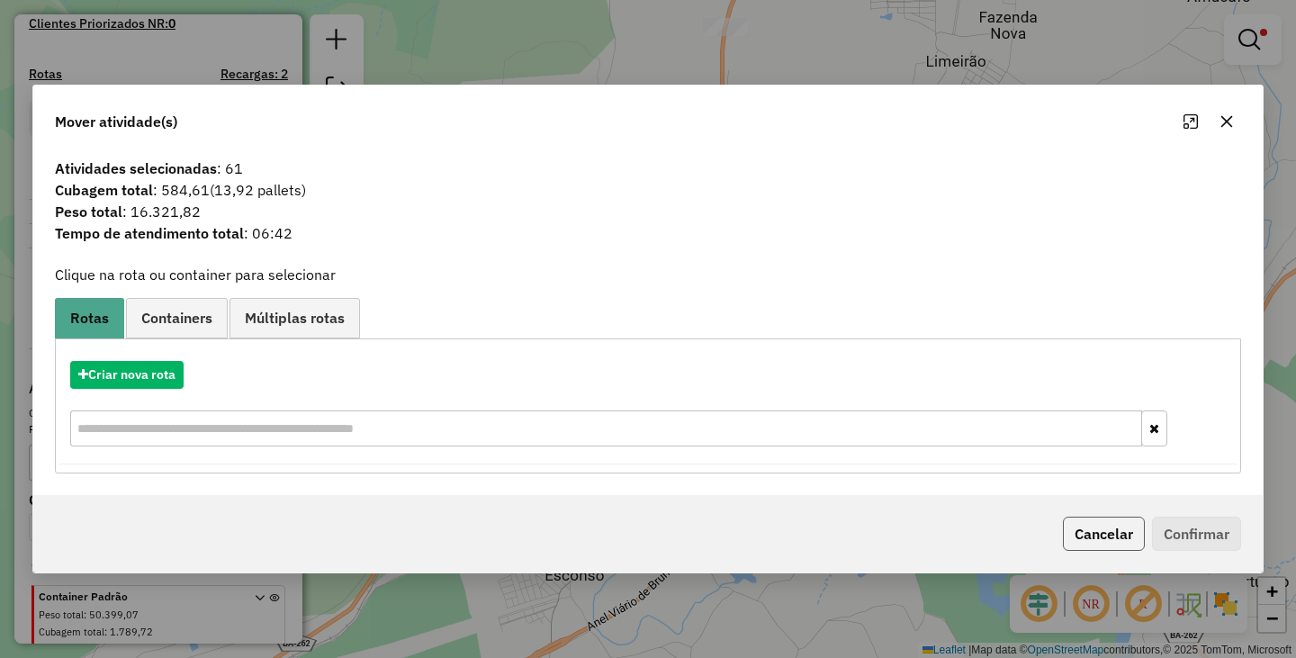
click at [1093, 539] on button "Cancelar" at bounding box center [1104, 533] width 82 height 34
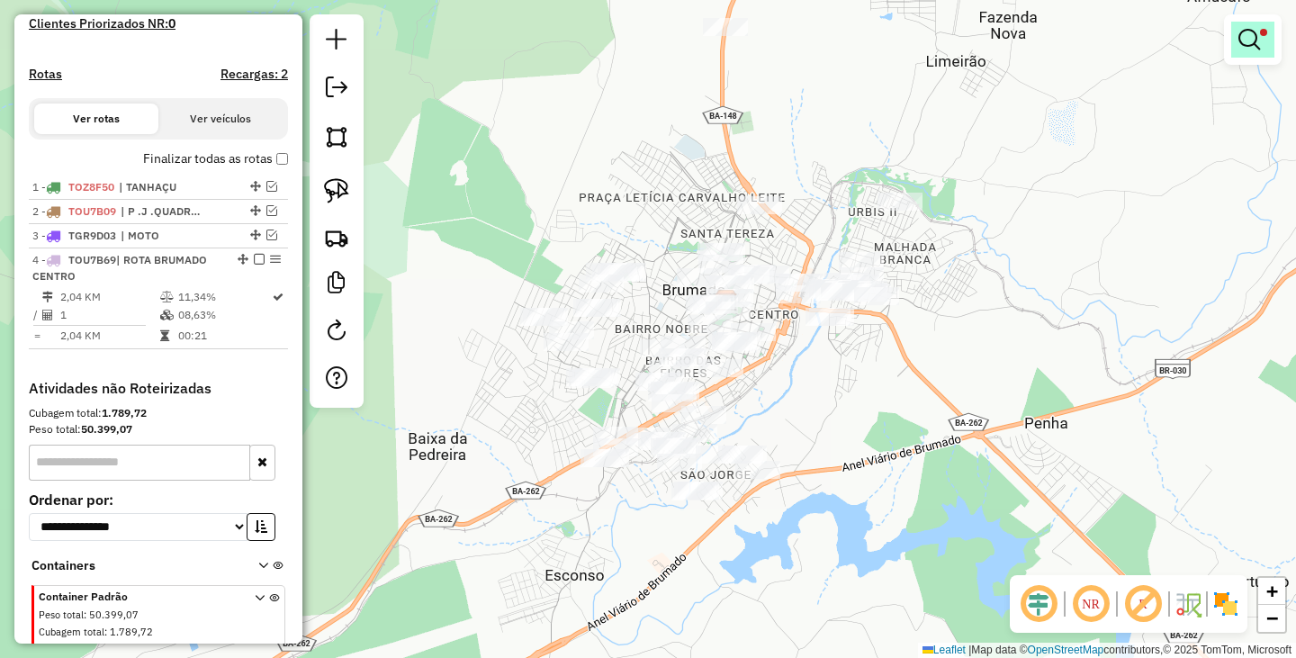
click at [1263, 41] on link at bounding box center [1252, 40] width 43 height 36
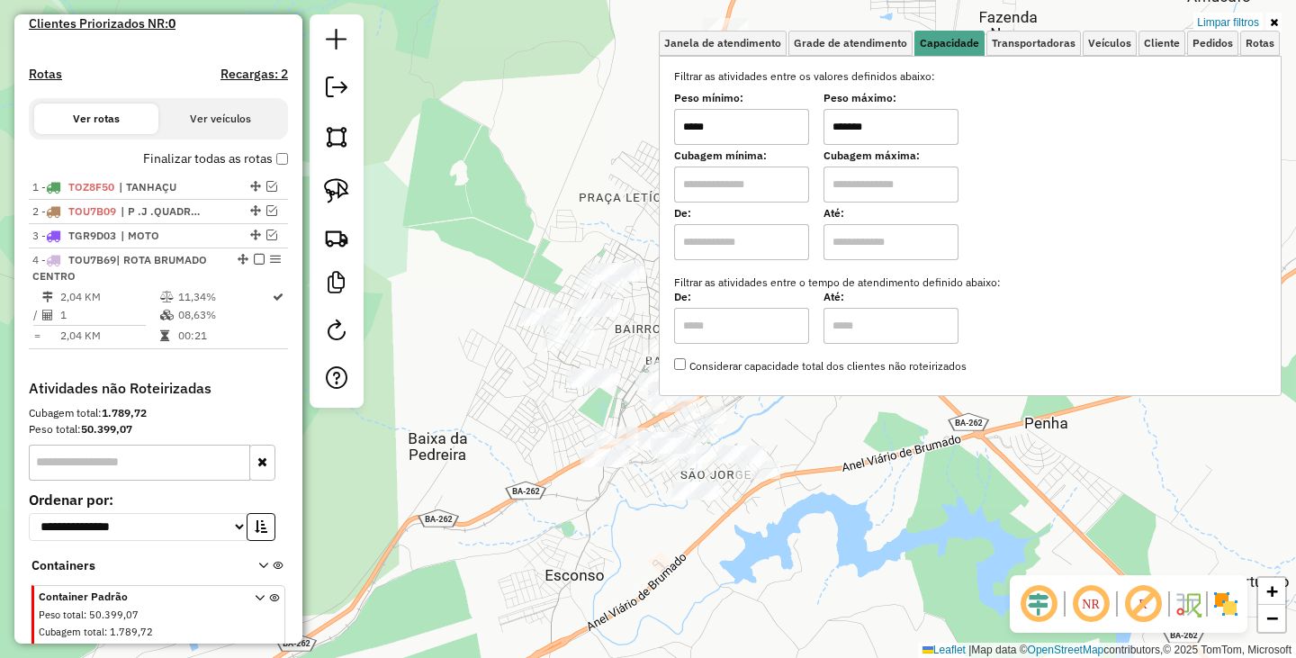
click at [914, 127] on input "*******" at bounding box center [890, 127] width 135 height 36
type input "******"
click at [874, 460] on div "Limpar filtros Janela de atendimento Grade de atendimento Capacidade Transporta…" at bounding box center [648, 329] width 1296 height 658
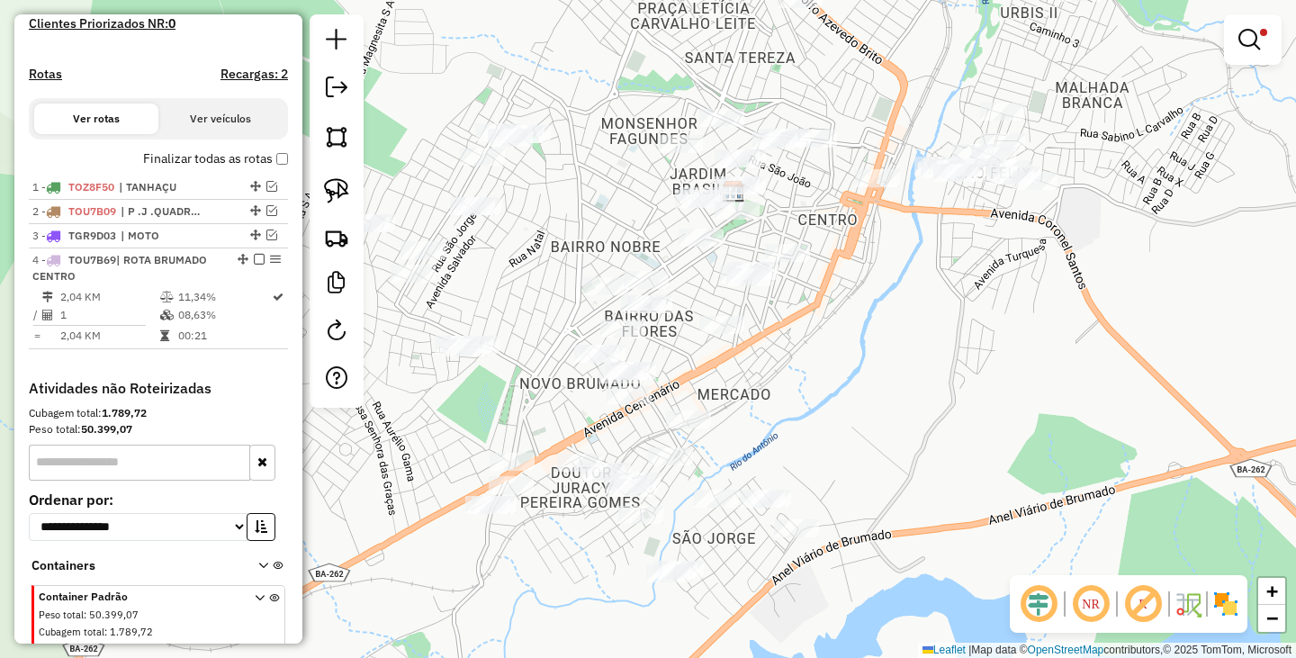
drag, startPoint x: 716, startPoint y: 382, endPoint x: 787, endPoint y: 344, distance: 80.5
click at [787, 344] on div "Limpar filtros Janela de atendimento Grade de atendimento Capacidade Transporta…" at bounding box center [648, 329] width 1296 height 658
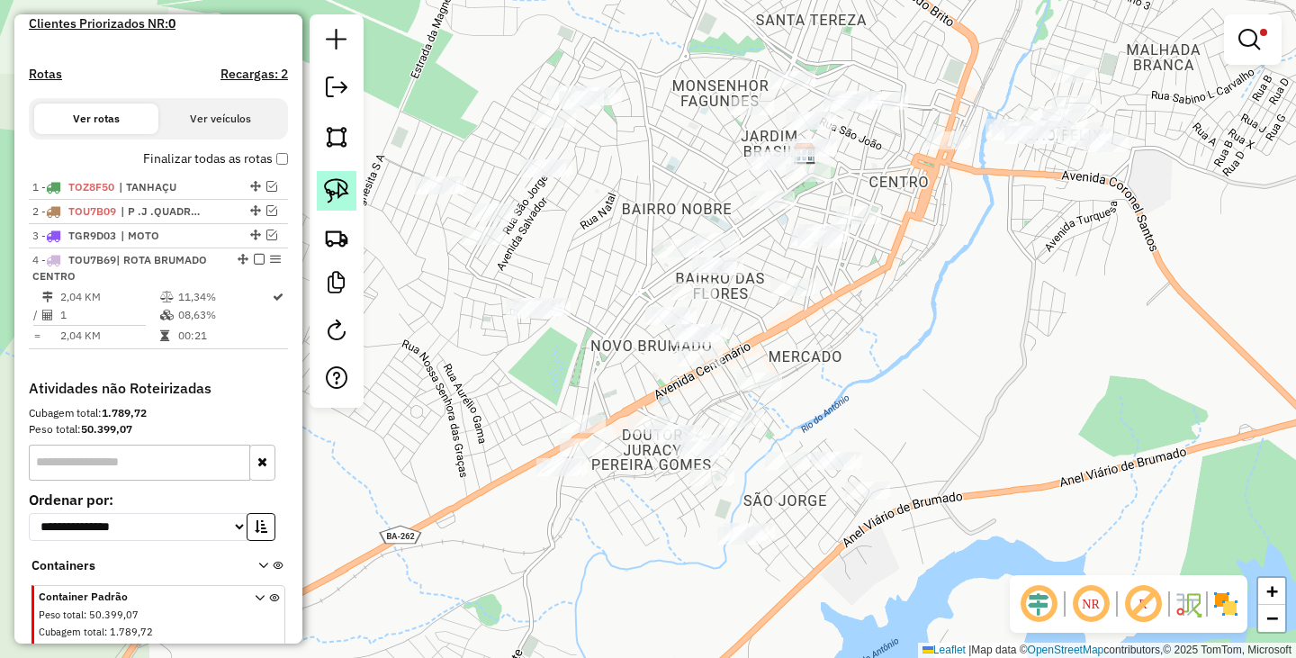
click at [337, 188] on img at bounding box center [336, 190] width 25 height 25
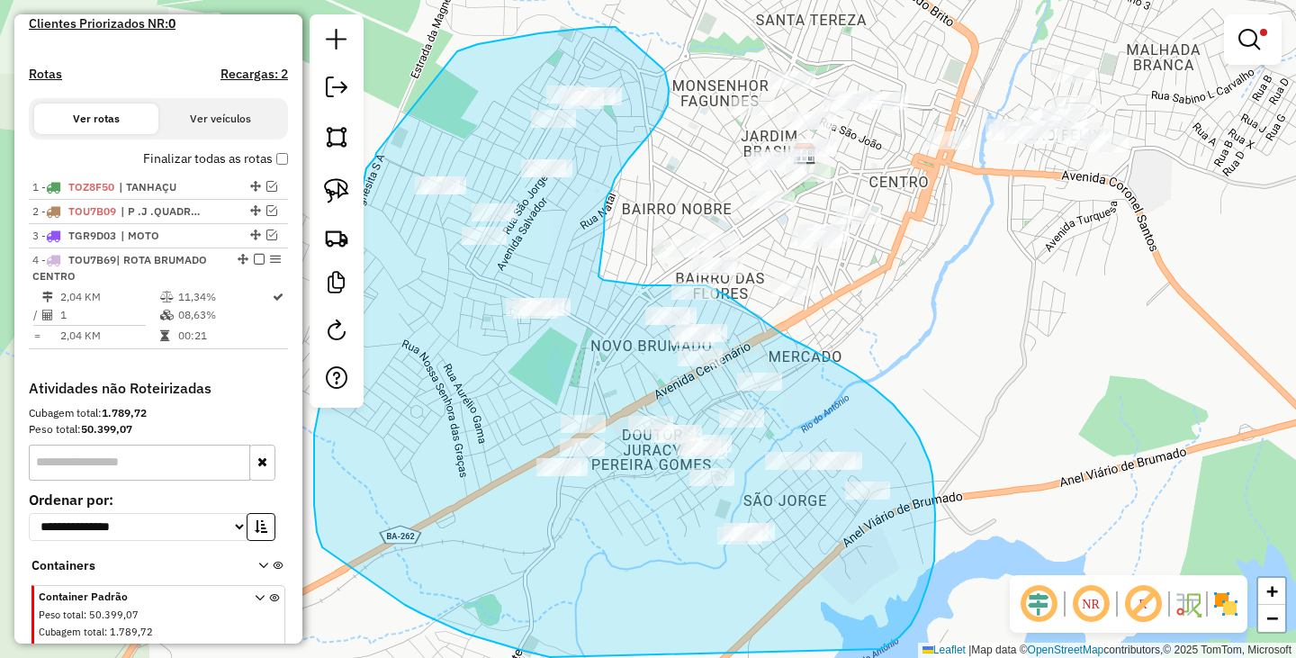
drag, startPoint x: 457, startPoint y: 51, endPoint x: 376, endPoint y: 153, distance: 130.0
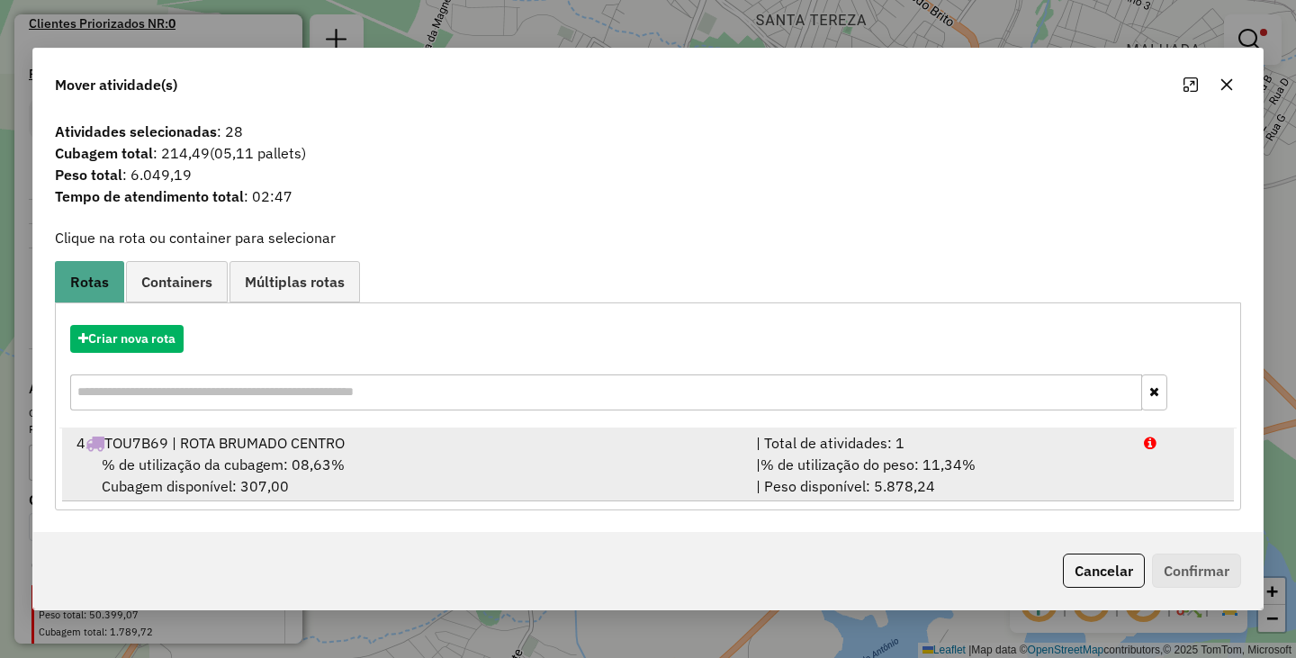
click at [302, 468] on span "% de utilização da cubagem: 08,63%" at bounding box center [223, 464] width 243 height 18
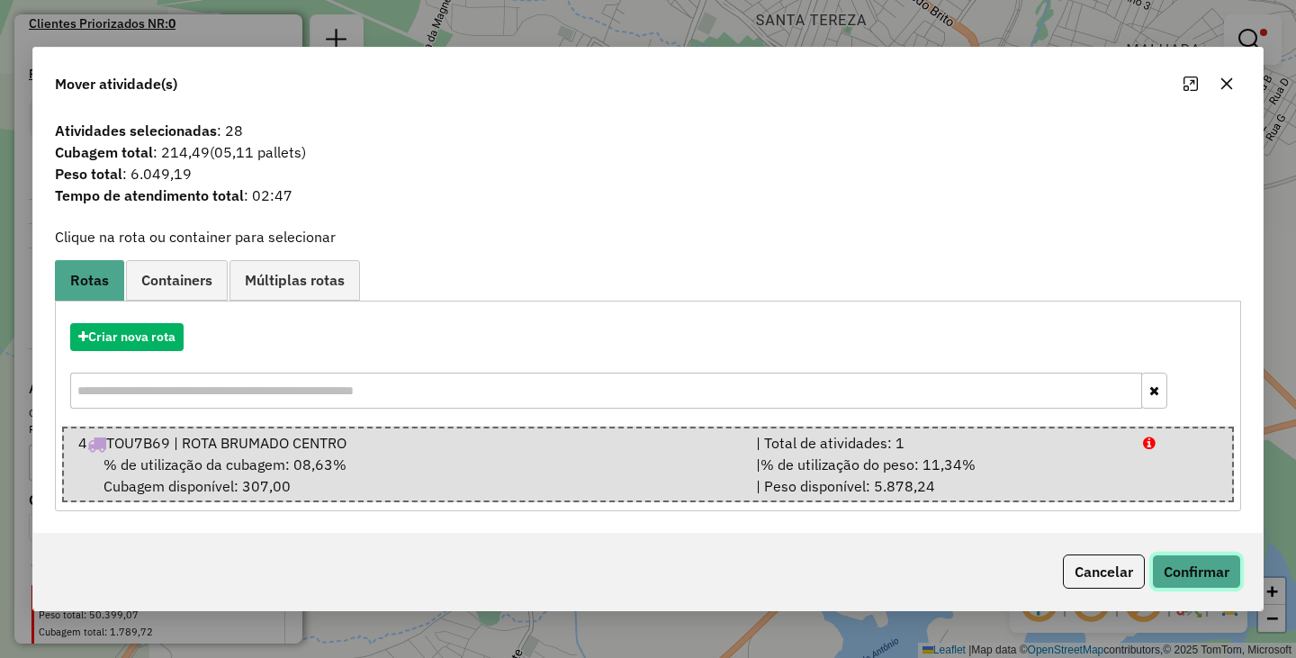
click at [1206, 554] on button "Confirmar" at bounding box center [1196, 571] width 89 height 34
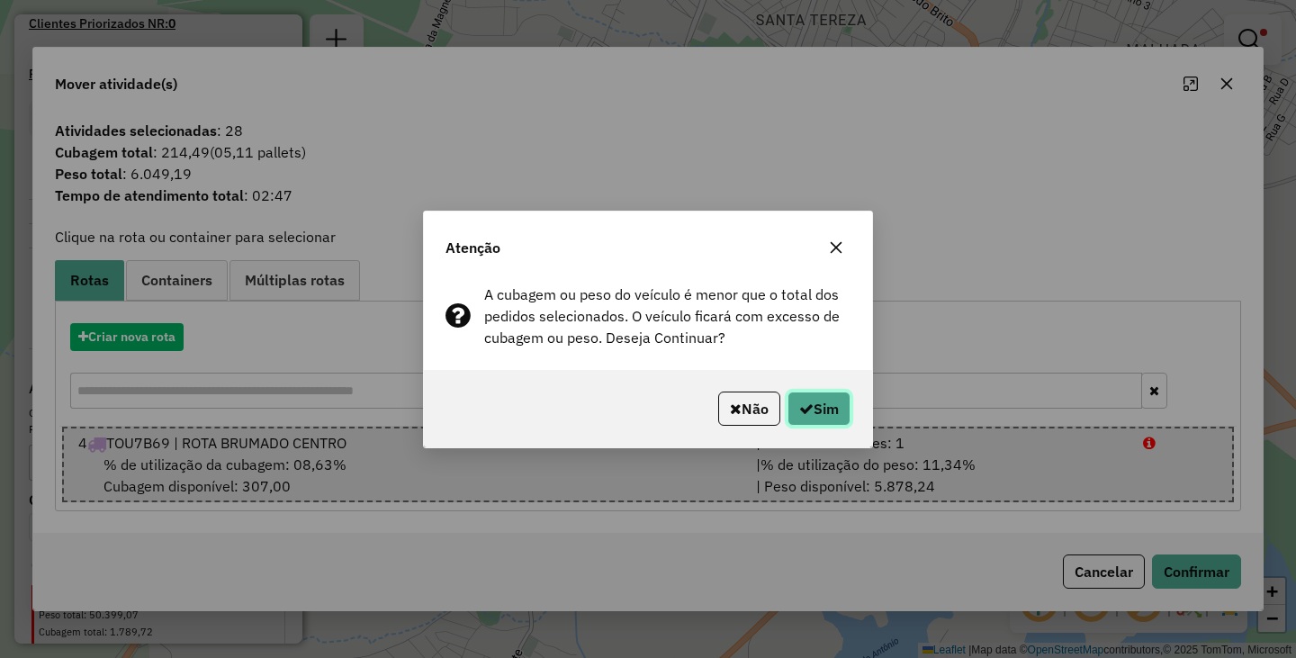
click at [849, 414] on button "Sim" at bounding box center [818, 408] width 63 height 34
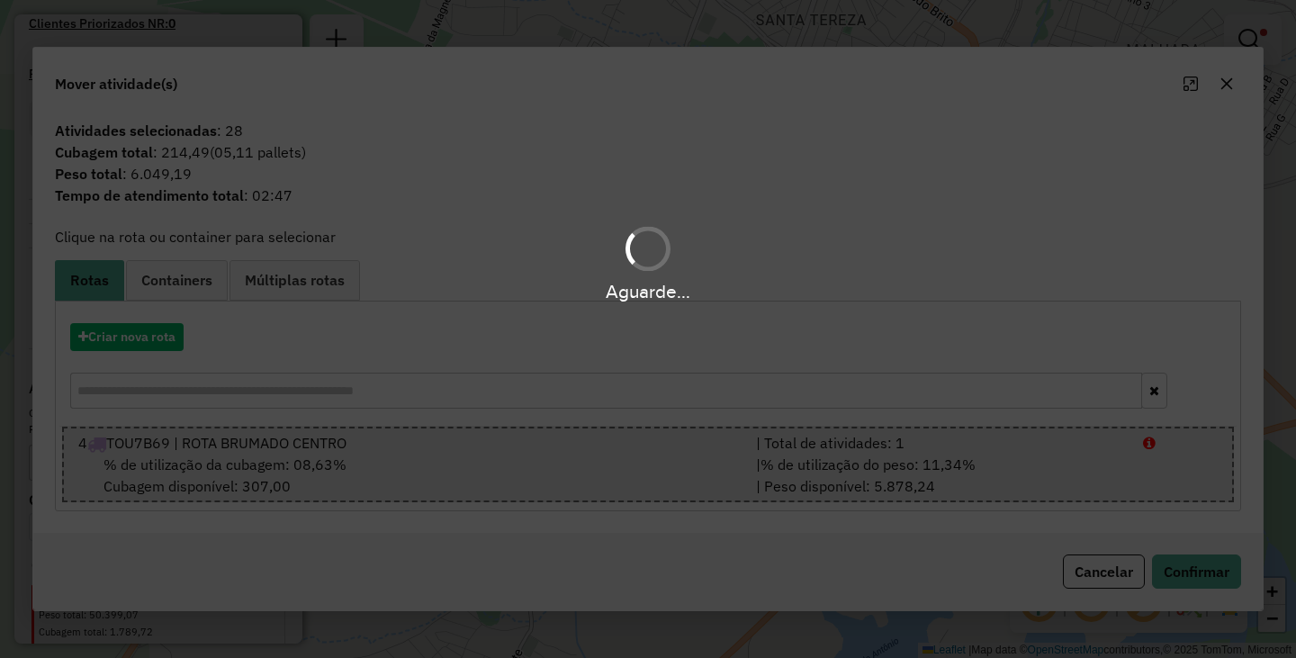
click at [845, 412] on div "Aguarde..." at bounding box center [648, 329] width 1296 height 658
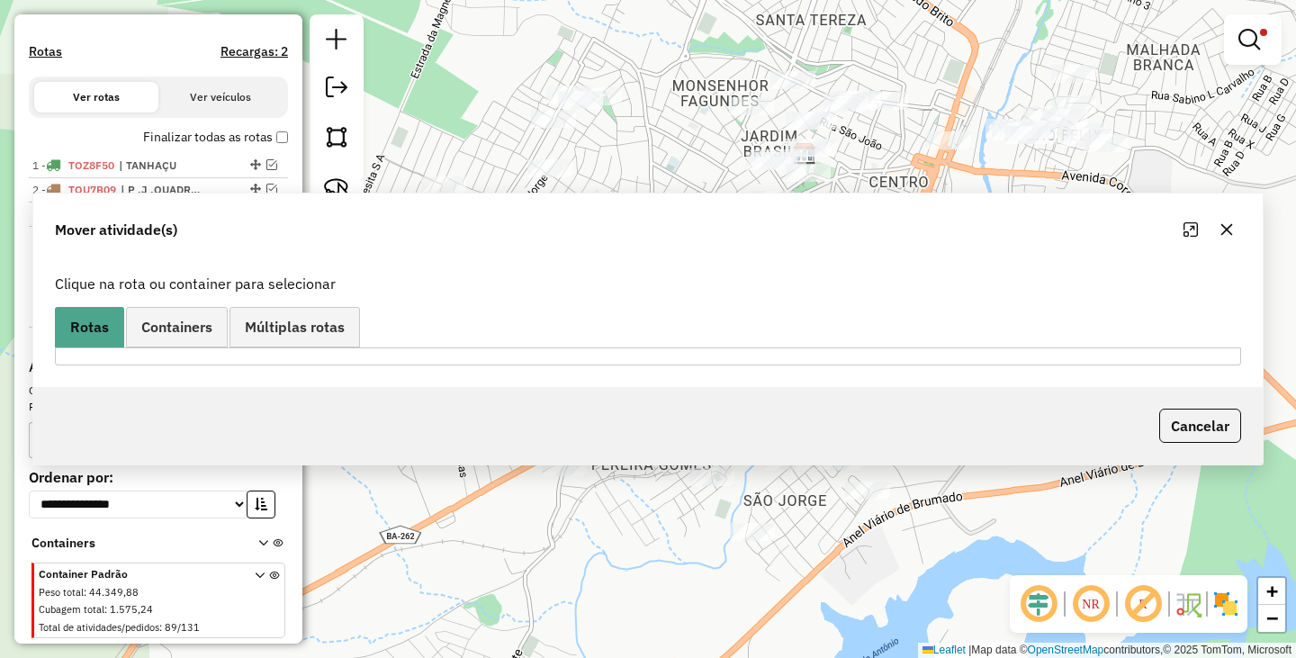
scroll to position [497, 0]
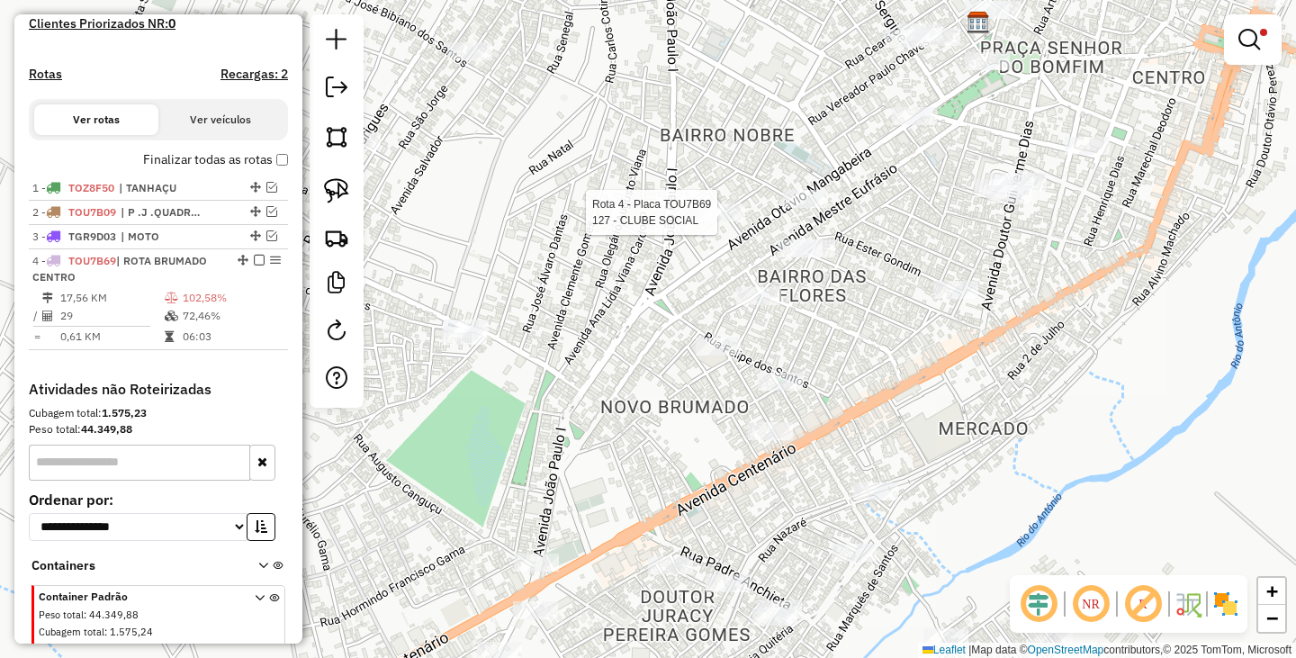
click at [729, 221] on div at bounding box center [722, 212] width 45 height 18
select select "**********"
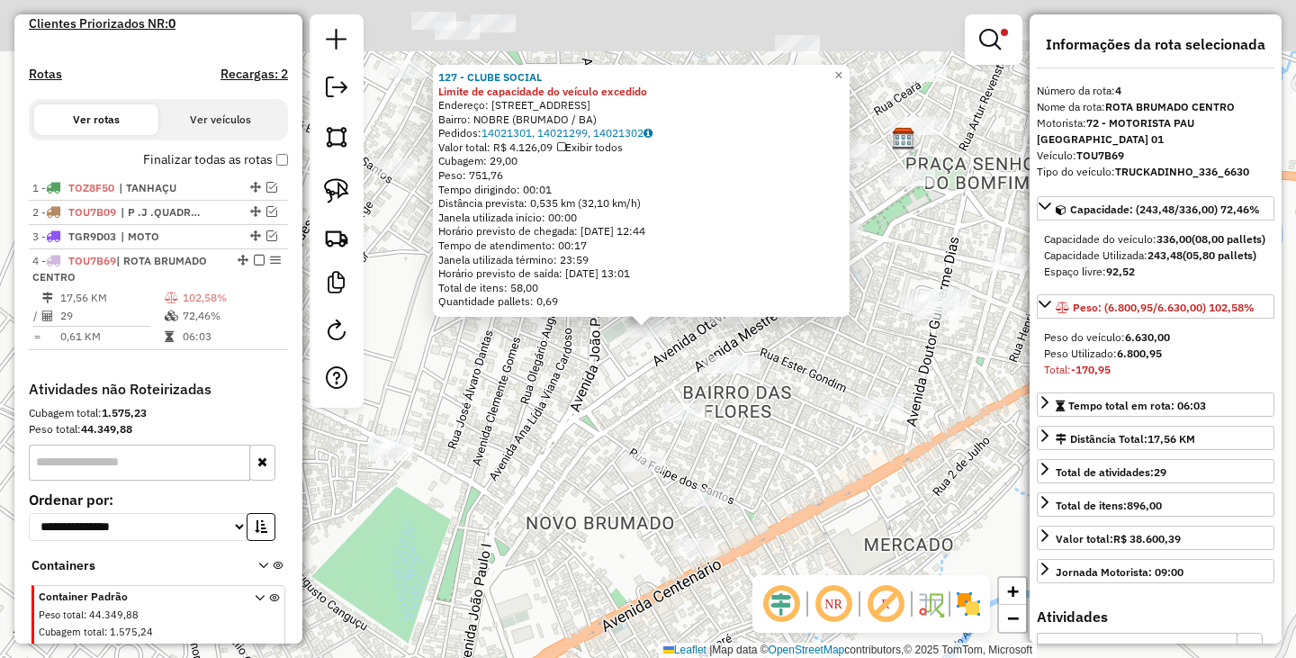
scroll to position [573, 0]
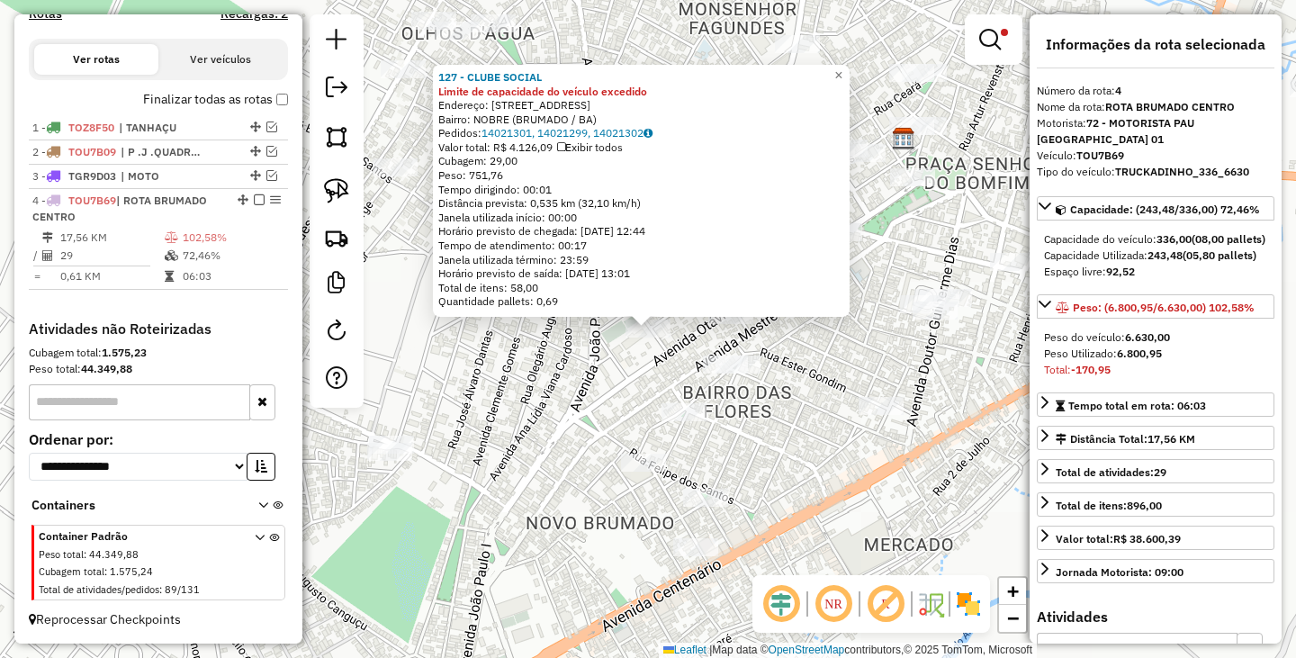
click at [574, 414] on div "127 - CLUBE SOCIAL Limite de capacidade do veículo excedido Endereço: Av OTAVIO…" at bounding box center [648, 329] width 1296 height 658
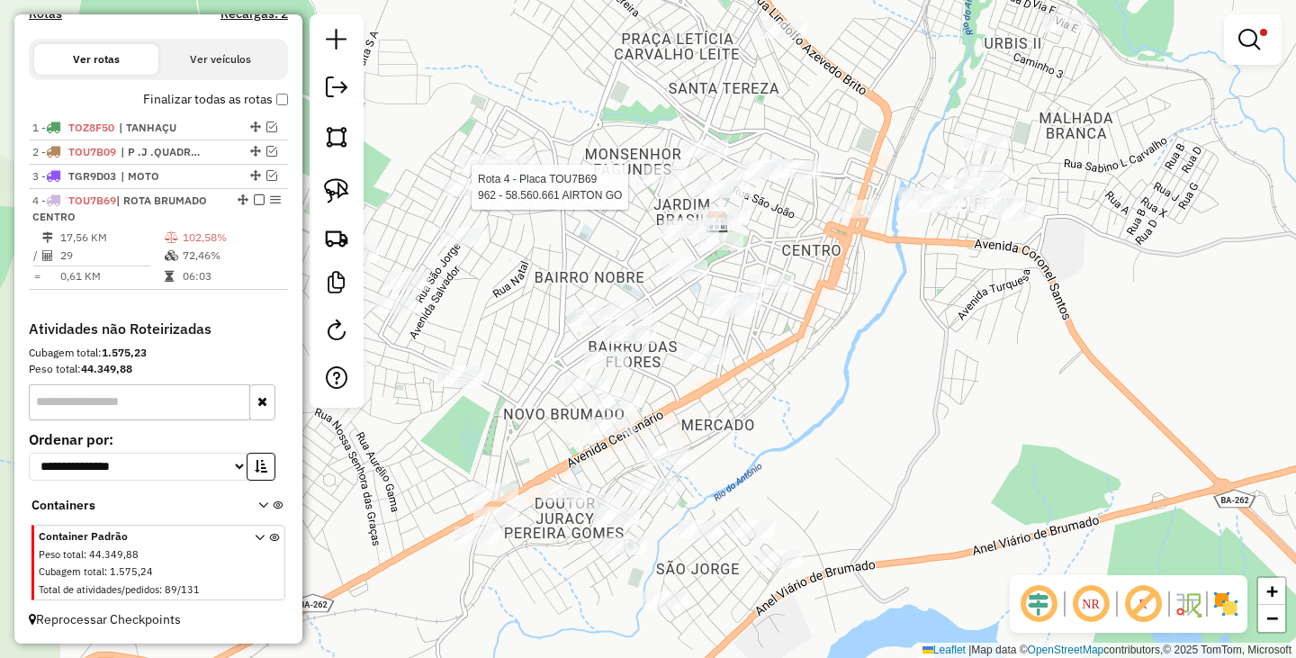
select select "**********"
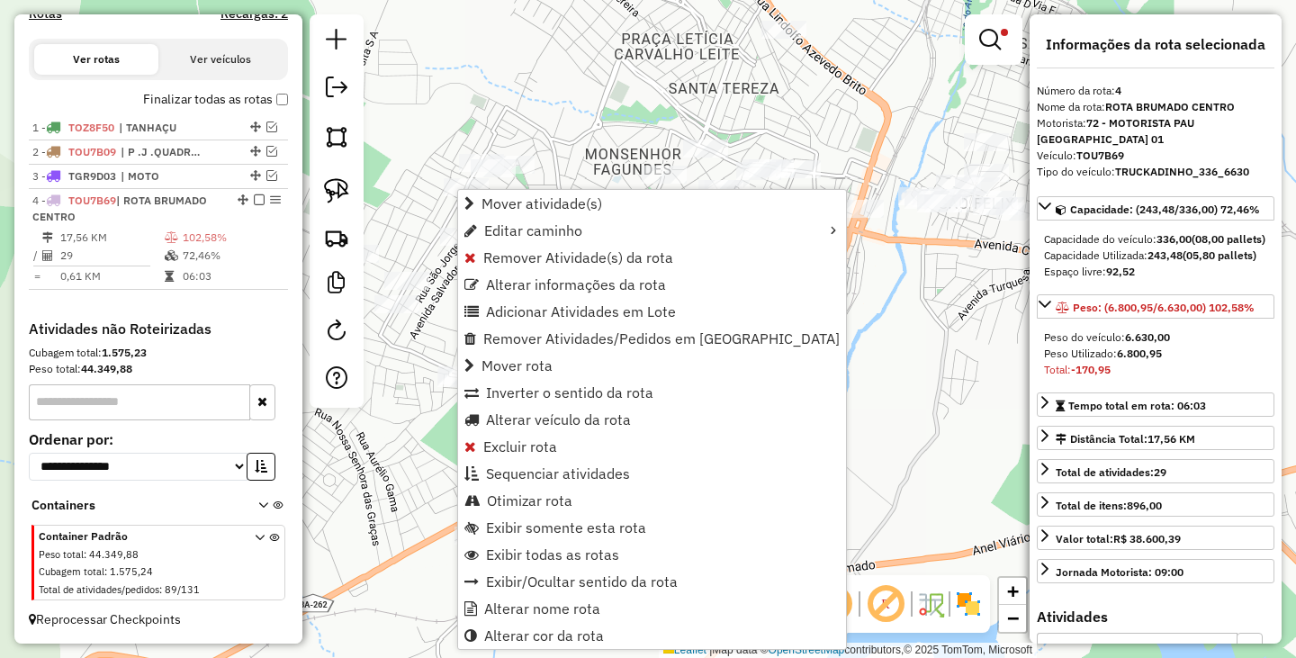
click at [618, 138] on div "Limpar filtros Janela de atendimento Grade de atendimento Capacidade Transporta…" at bounding box center [648, 329] width 1296 height 658
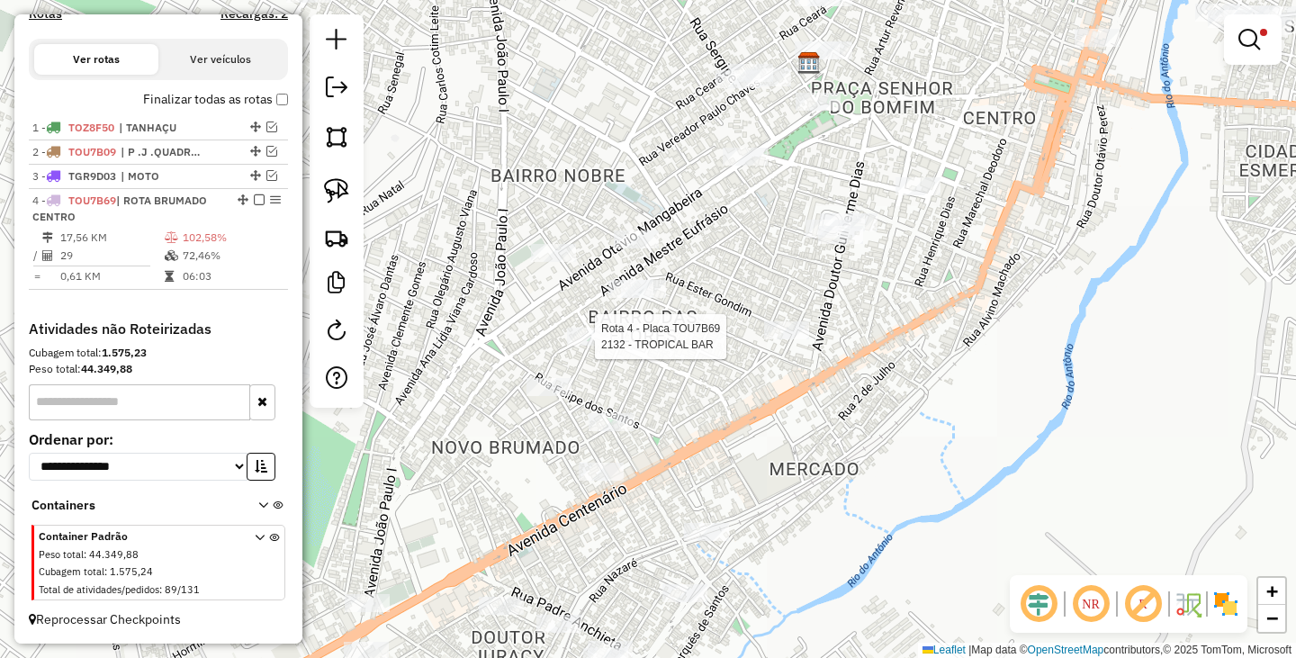
select select "**********"
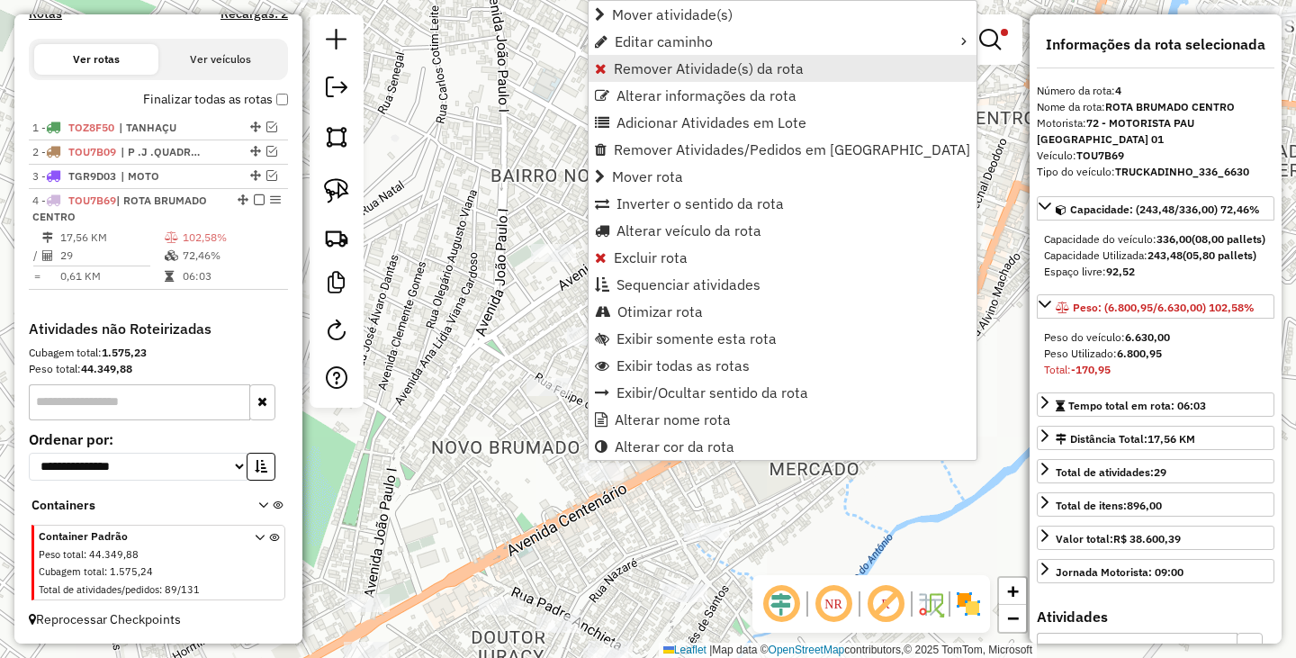
click at [663, 67] on span "Remover Atividade(s) da rota" at bounding box center [709, 68] width 190 height 14
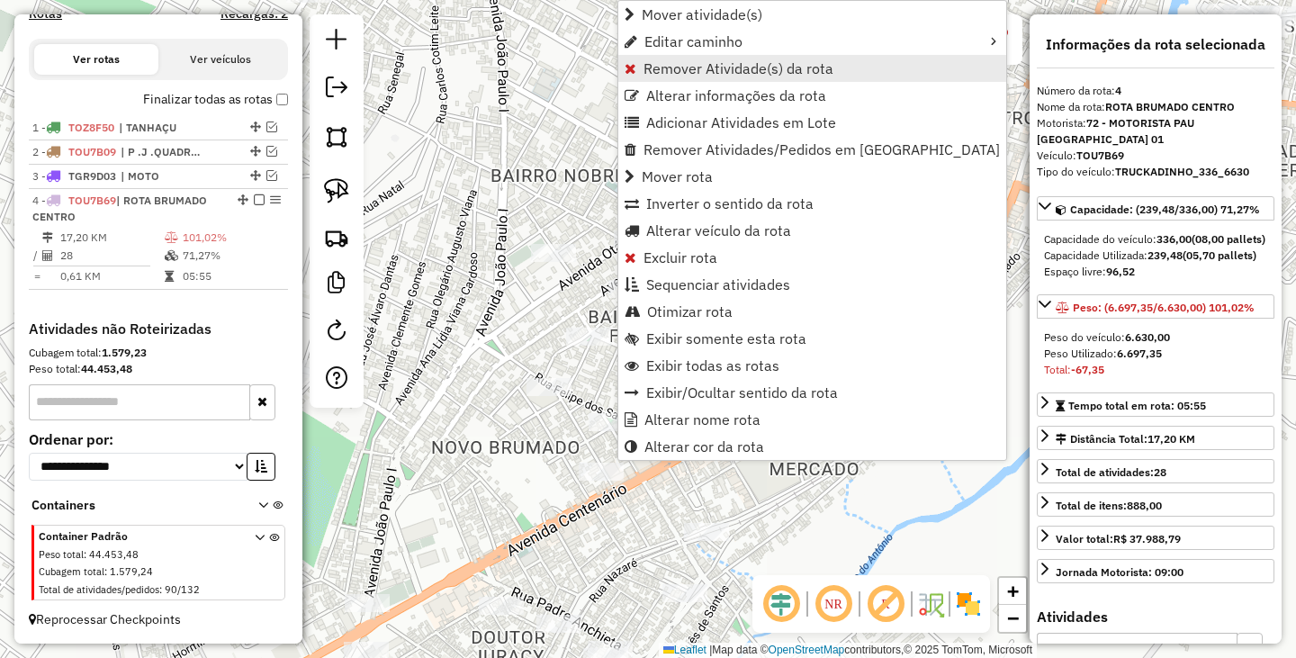
click at [741, 68] on span "Remover Atividade(s) da rota" at bounding box center [738, 68] width 190 height 14
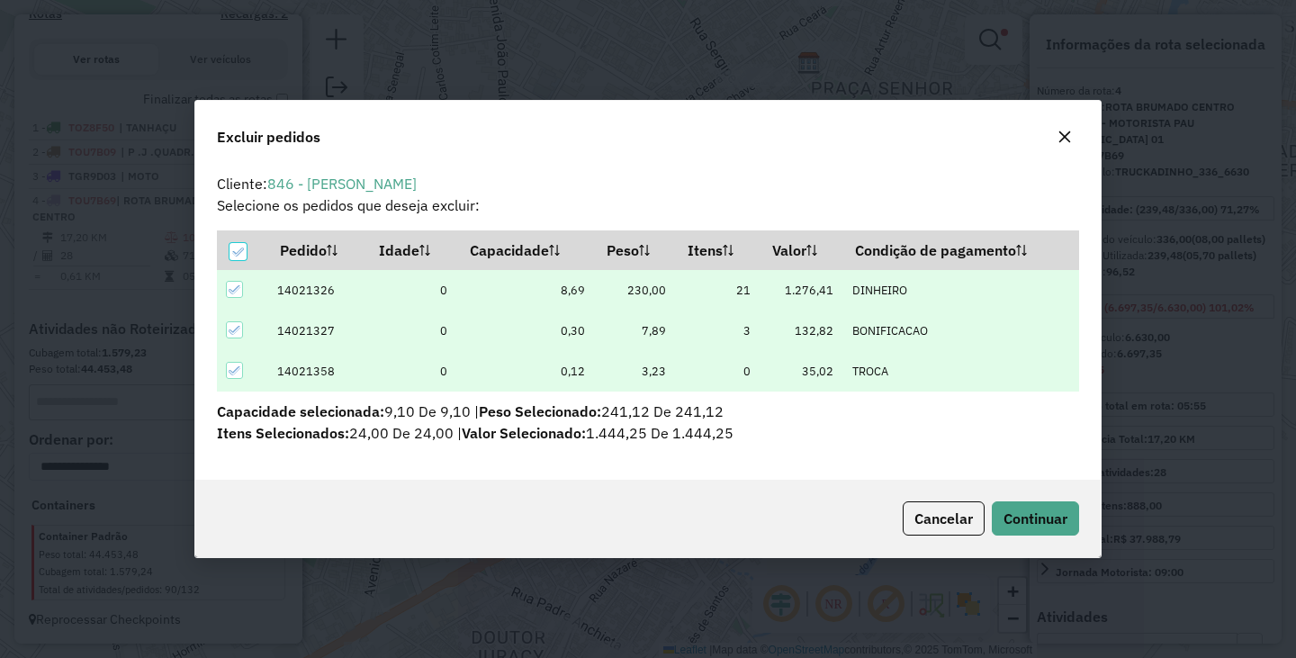
scroll to position [11, 5]
click at [1012, 516] on span "Continuar" at bounding box center [1035, 518] width 64 height 18
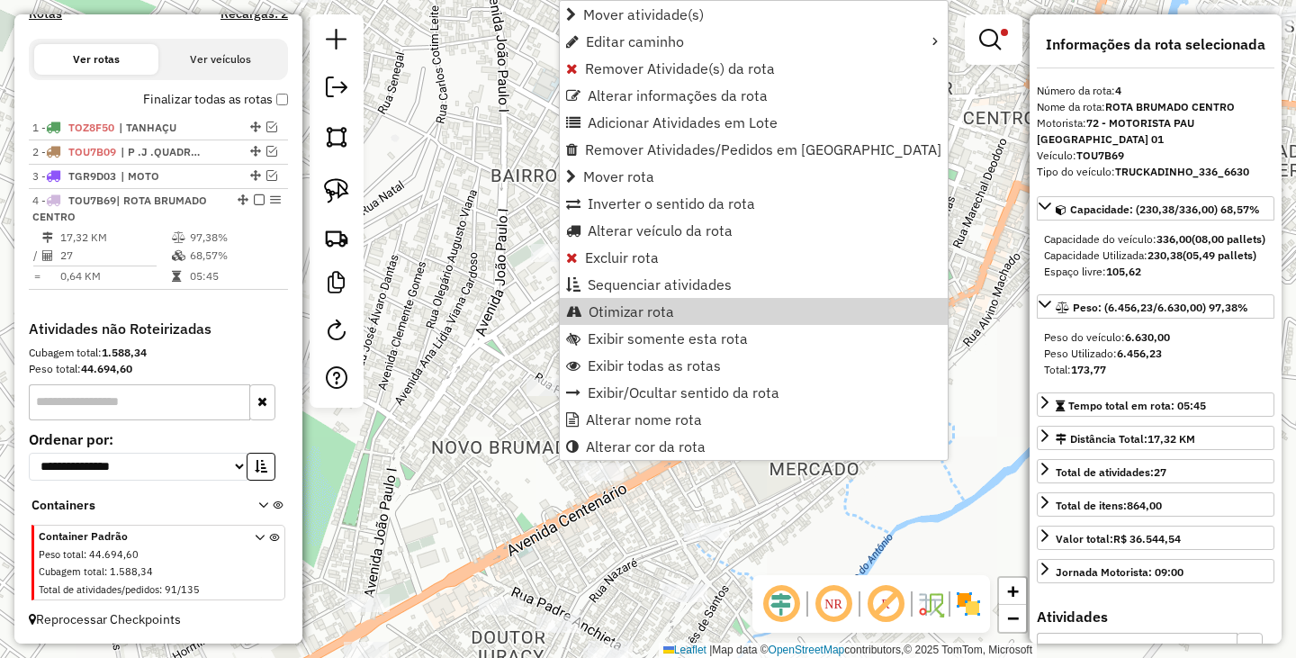
click at [471, 364] on div "Limpar filtros Janela de atendimento Grade de atendimento Capacidade Transporta…" at bounding box center [648, 329] width 1296 height 658
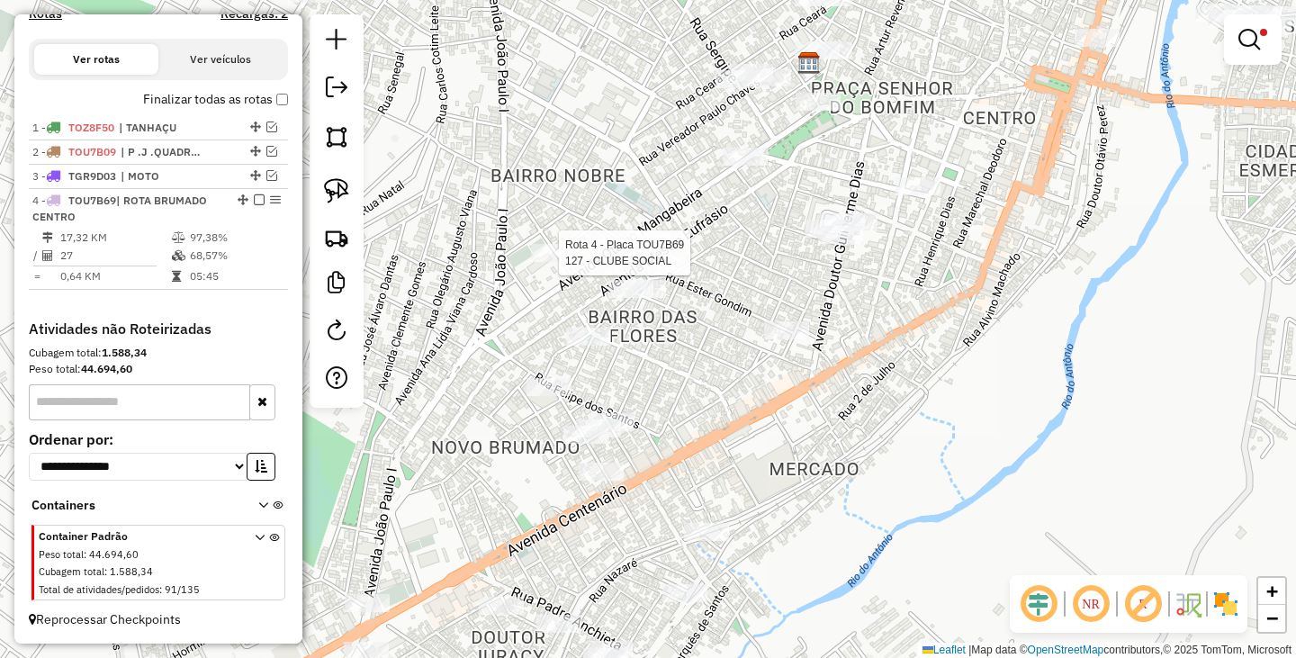
select select "**********"
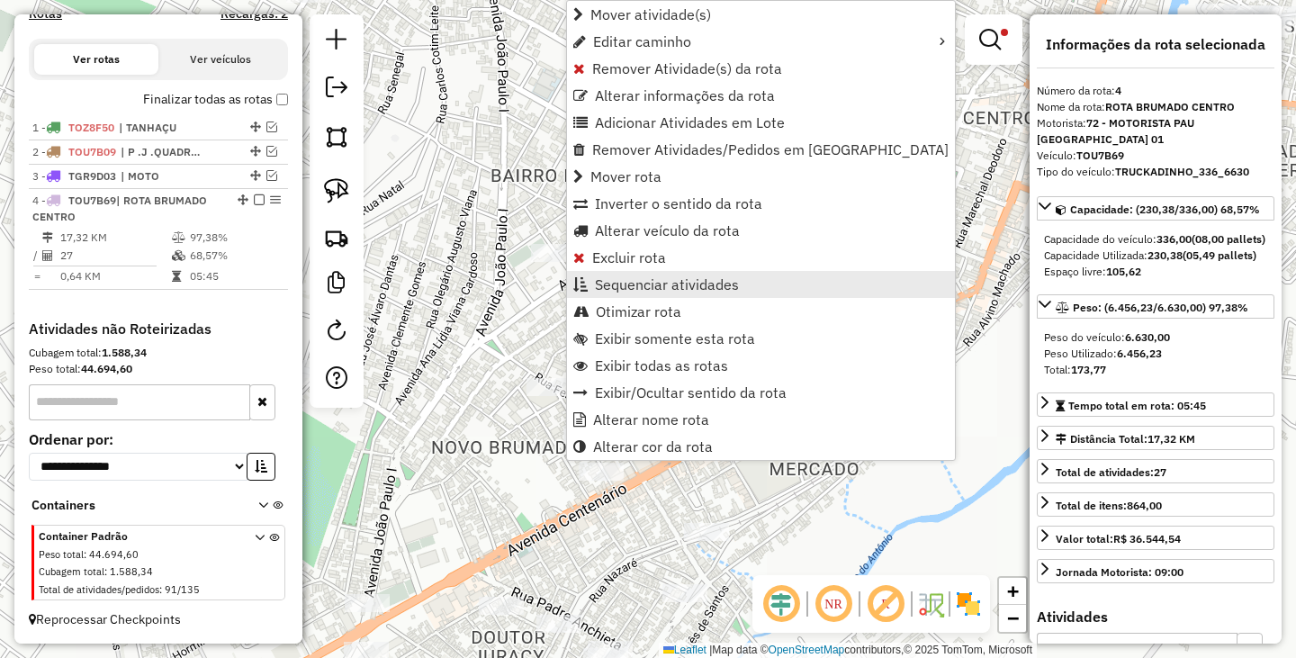
click at [679, 277] on span "Sequenciar atividades" at bounding box center [667, 284] width 144 height 14
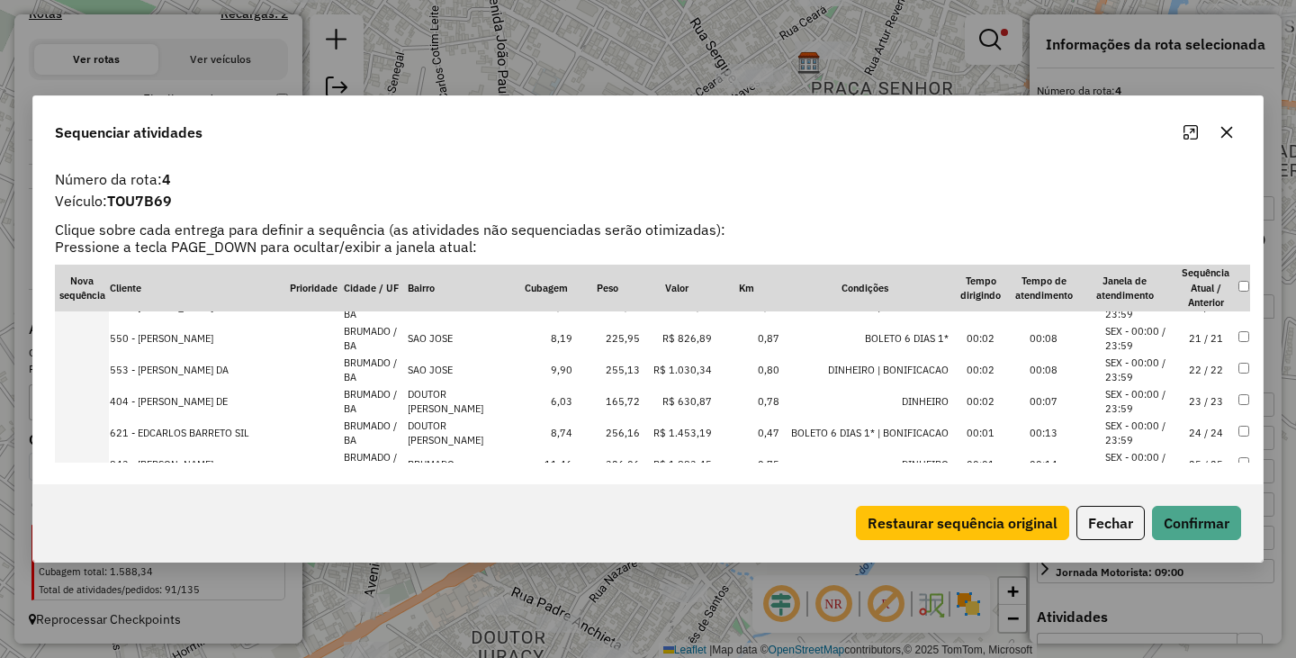
scroll to position [715, 0]
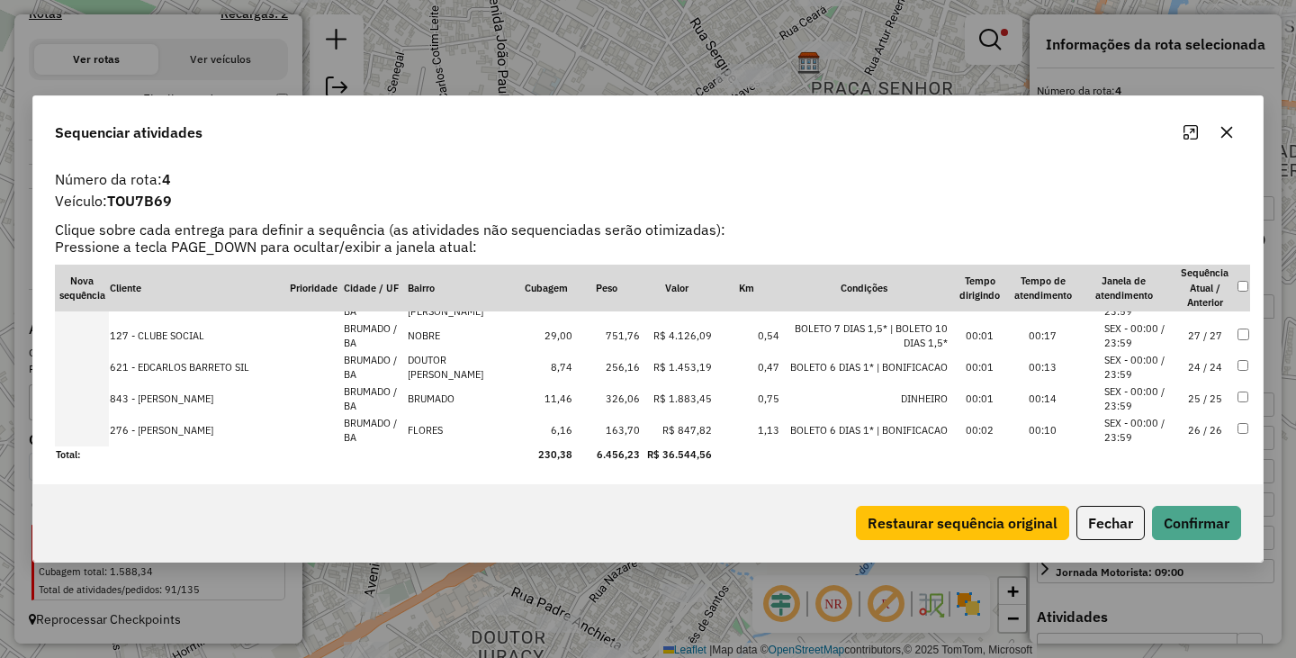
drag, startPoint x: 194, startPoint y: 430, endPoint x: 195, endPoint y: 289, distance: 141.3
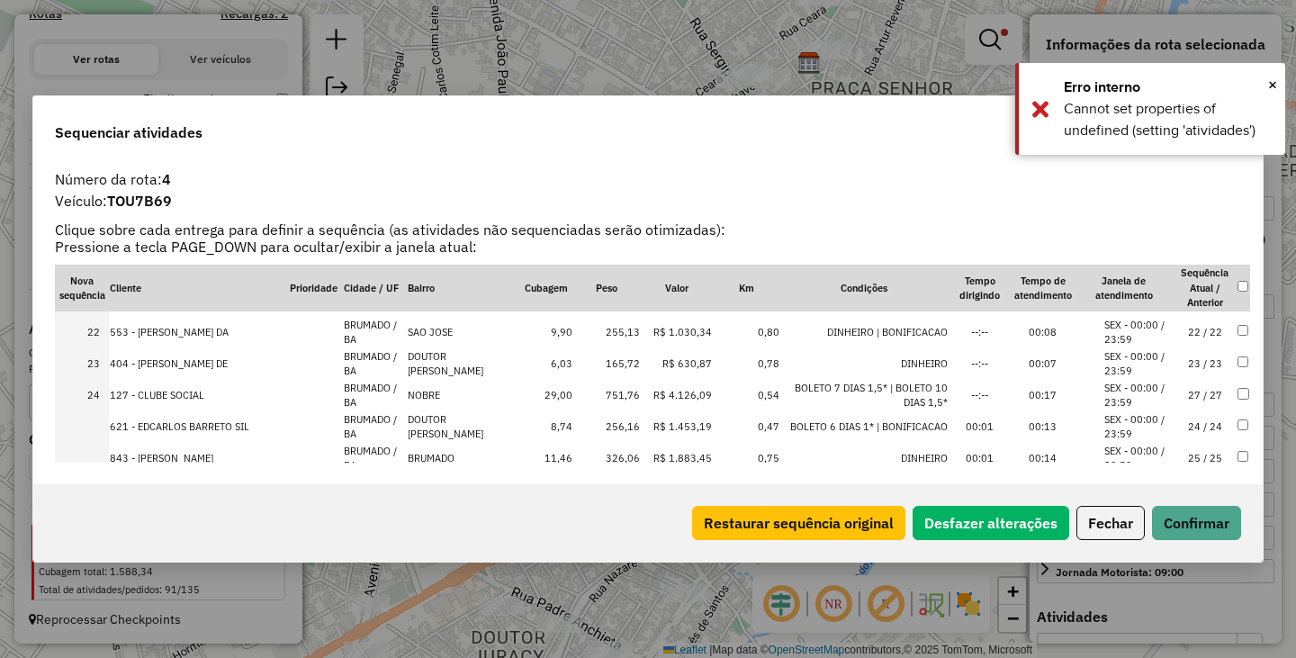
scroll to position [625, 0]
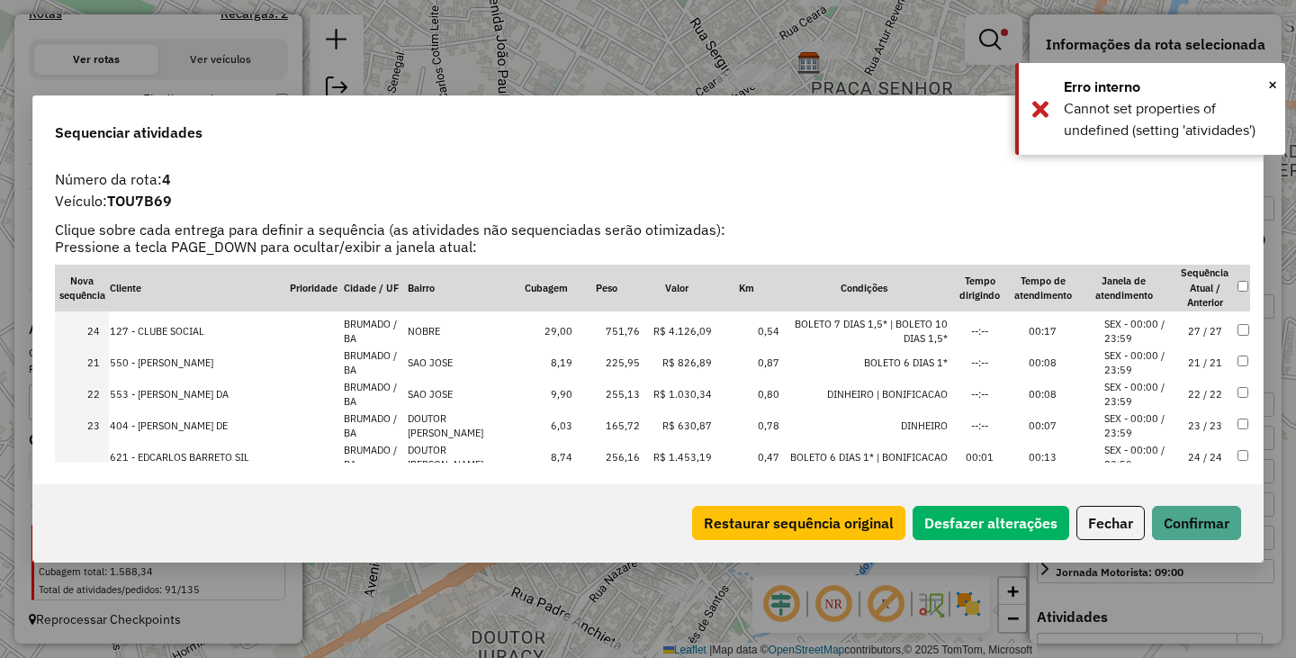
drag, startPoint x: 176, startPoint y: 428, endPoint x: 177, endPoint y: 326, distance: 102.6
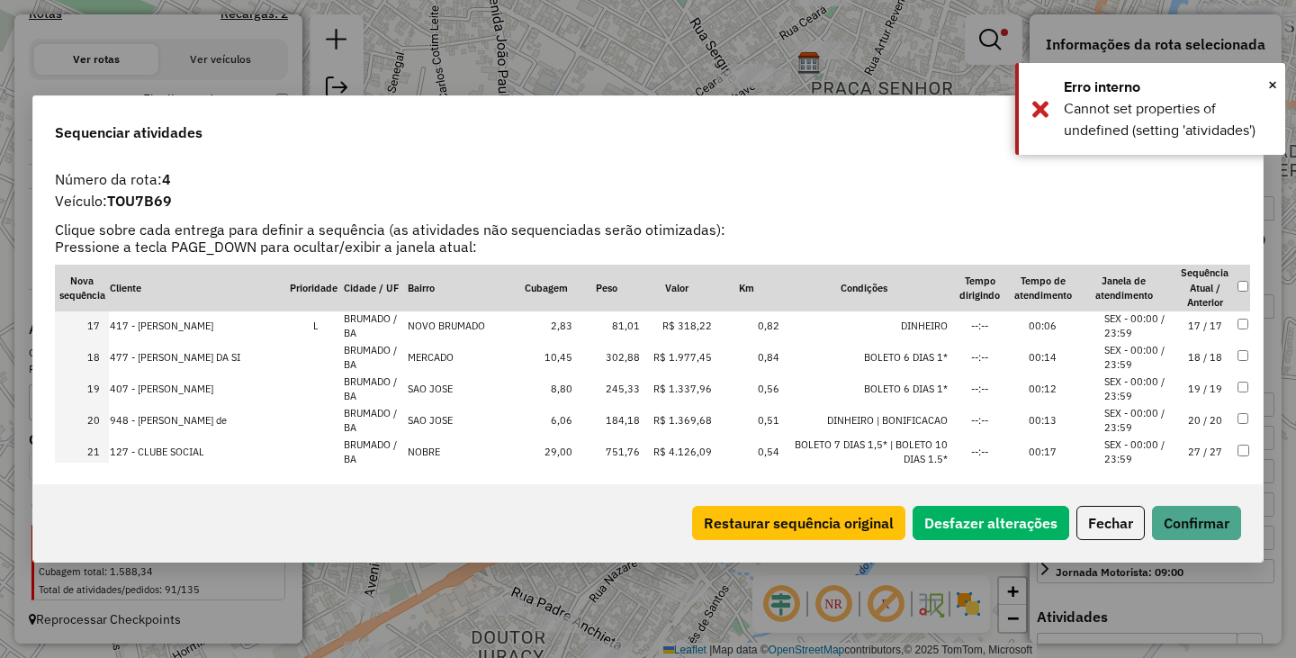
scroll to position [535, 0]
drag, startPoint x: 178, startPoint y: 417, endPoint x: 178, endPoint y: 323, distance: 93.6
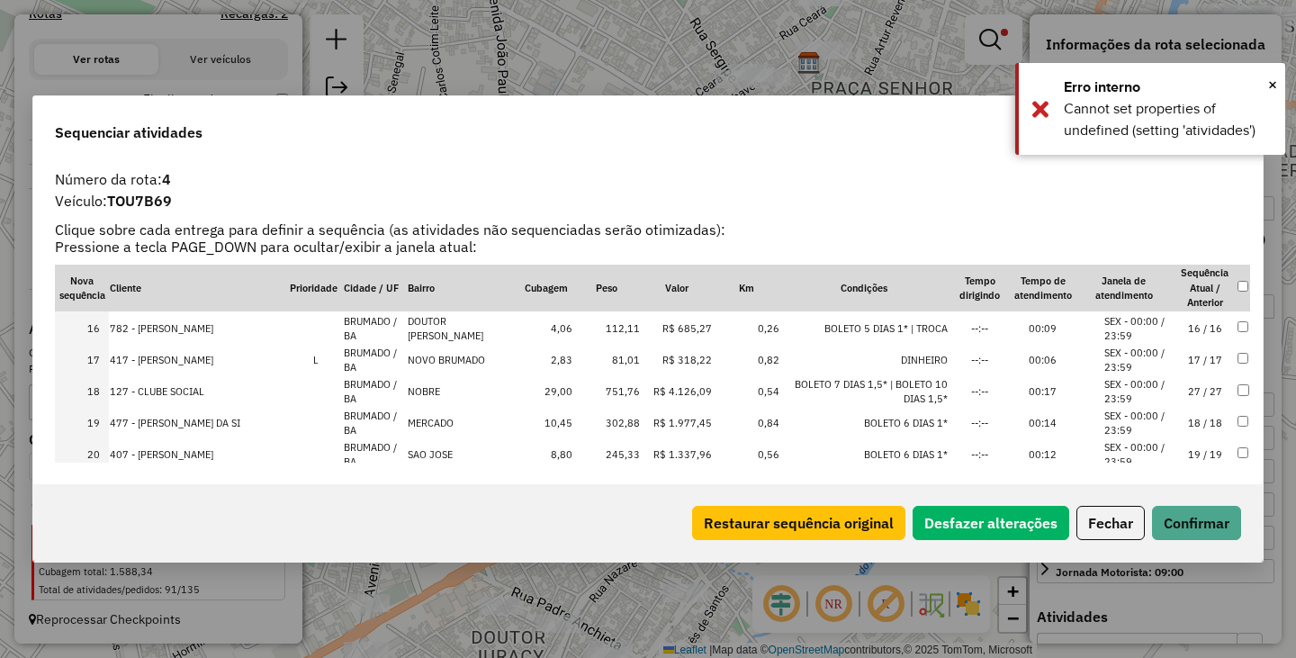
scroll to position [445, 0]
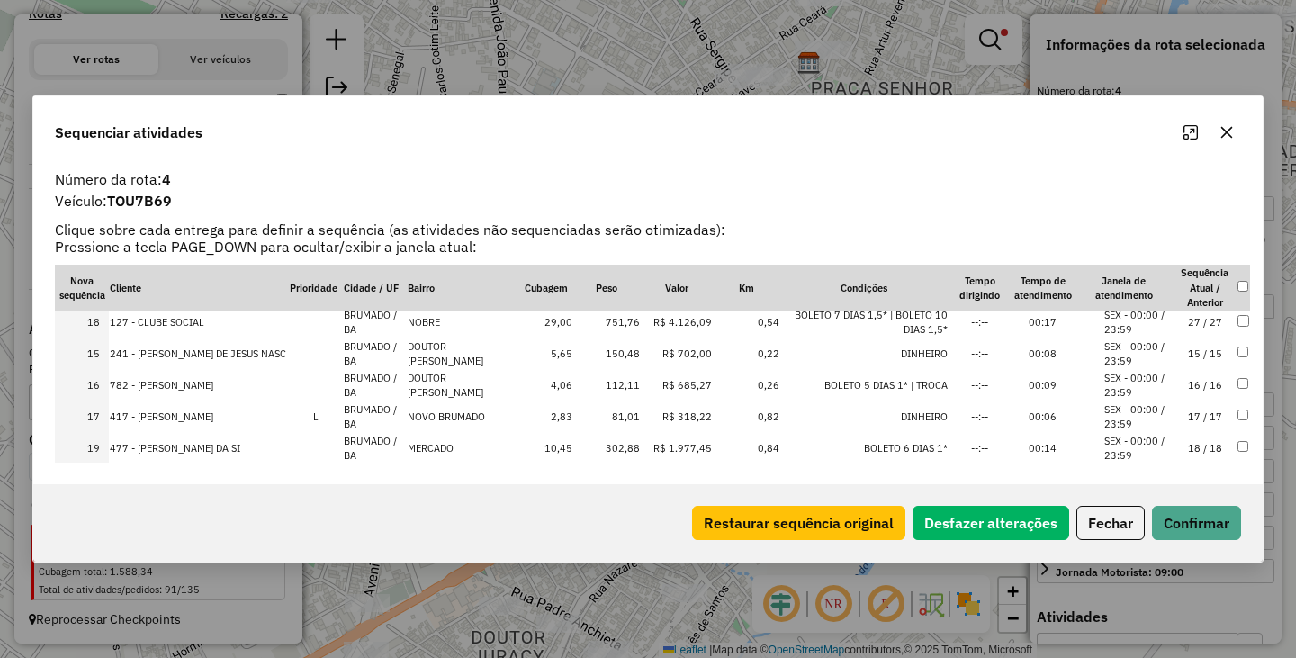
drag, startPoint x: 168, startPoint y: 419, endPoint x: 167, endPoint y: 314, distance: 105.3
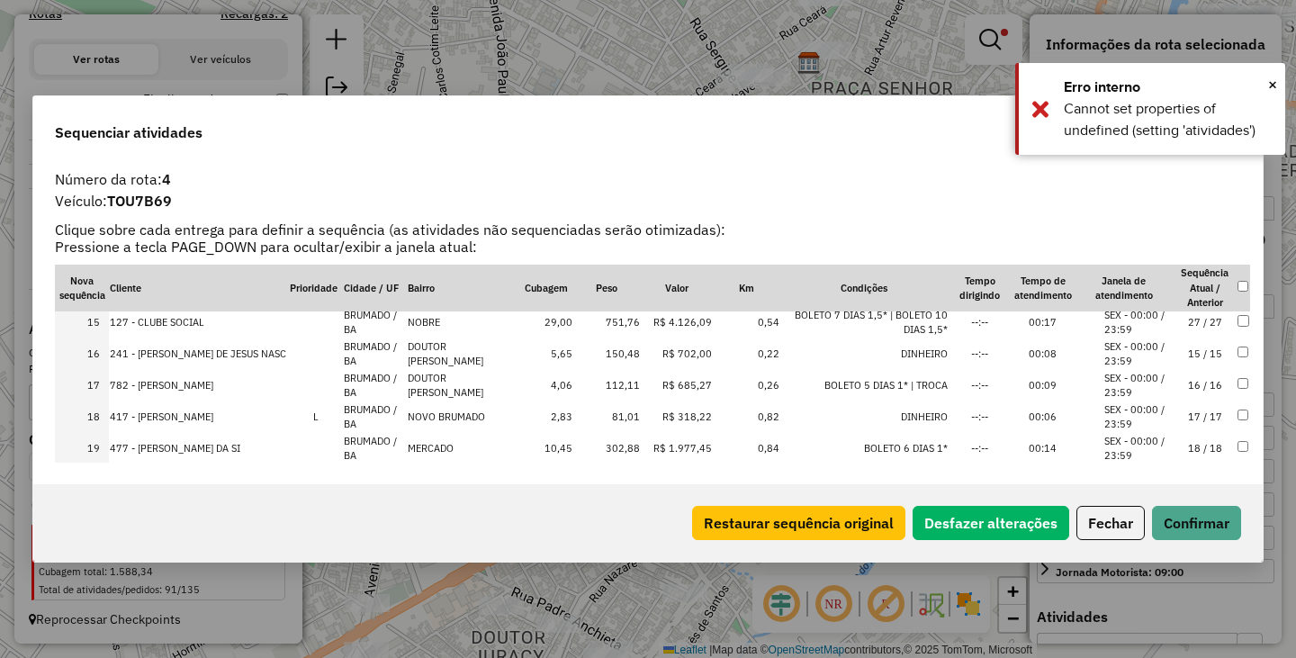
scroll to position [355, 0]
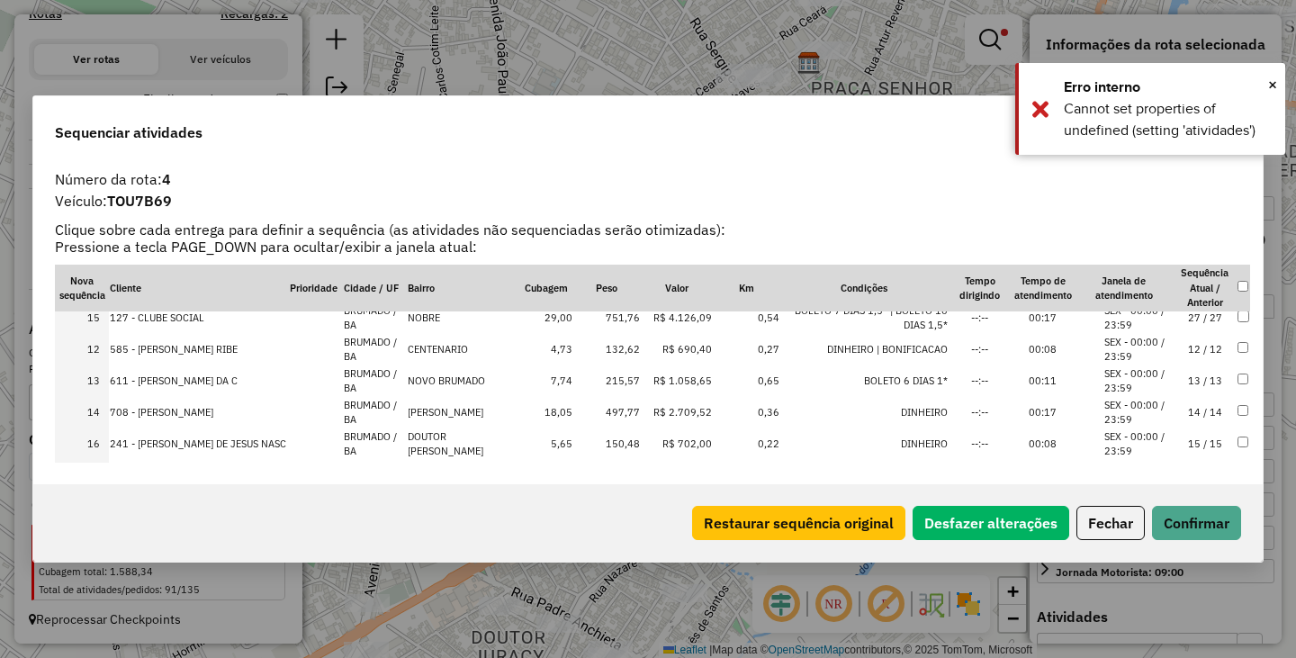
drag, startPoint x: 173, startPoint y: 415, endPoint x: 170, endPoint y: 310, distance: 104.4
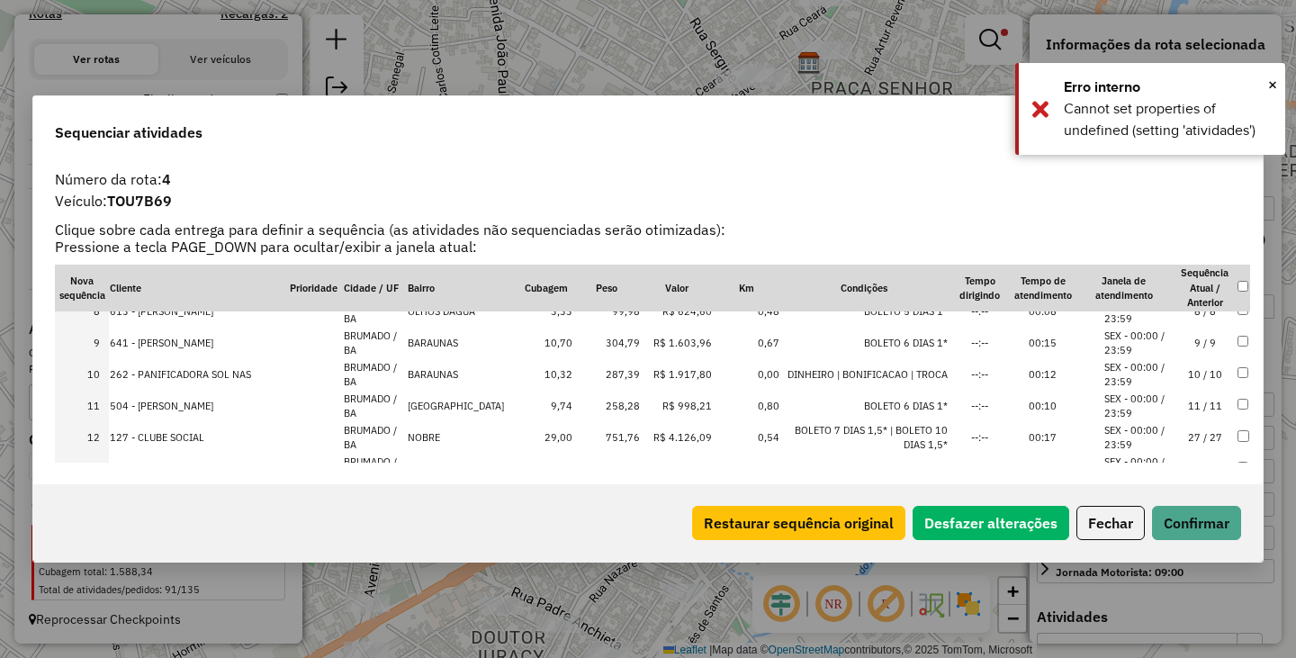
scroll to position [265, 0]
drag, startPoint x: 170, startPoint y: 413, endPoint x: 170, endPoint y: 292, distance: 120.6
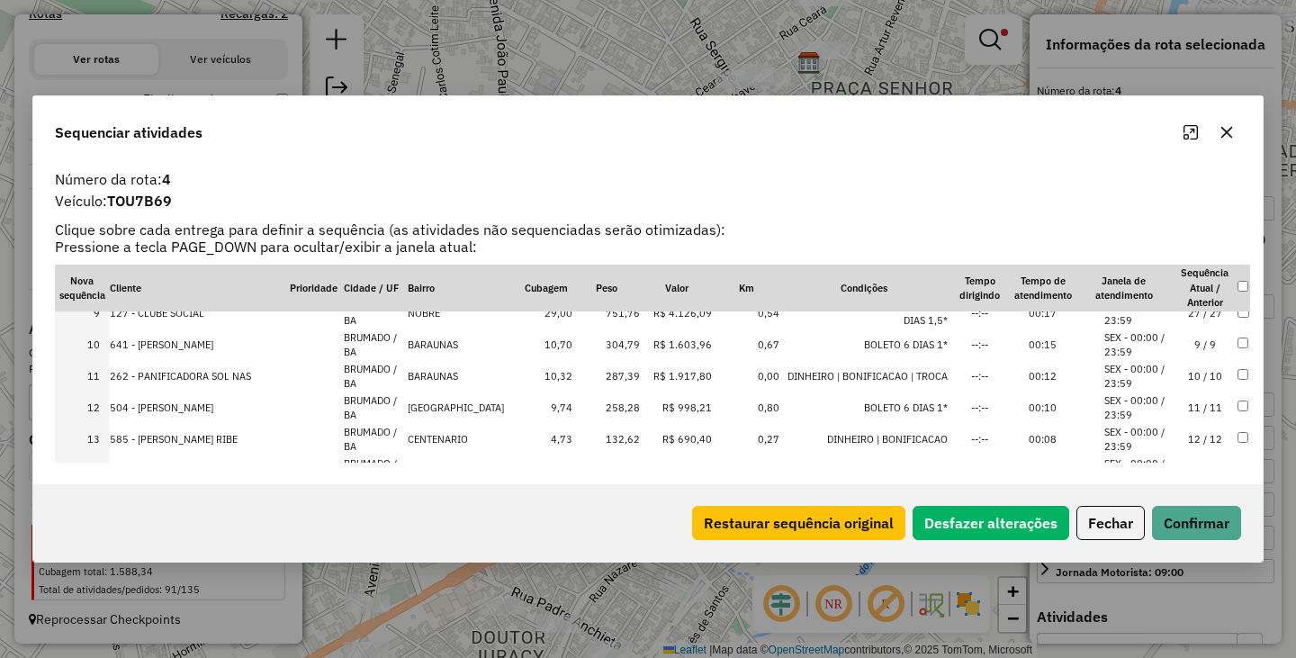
scroll to position [175, 0]
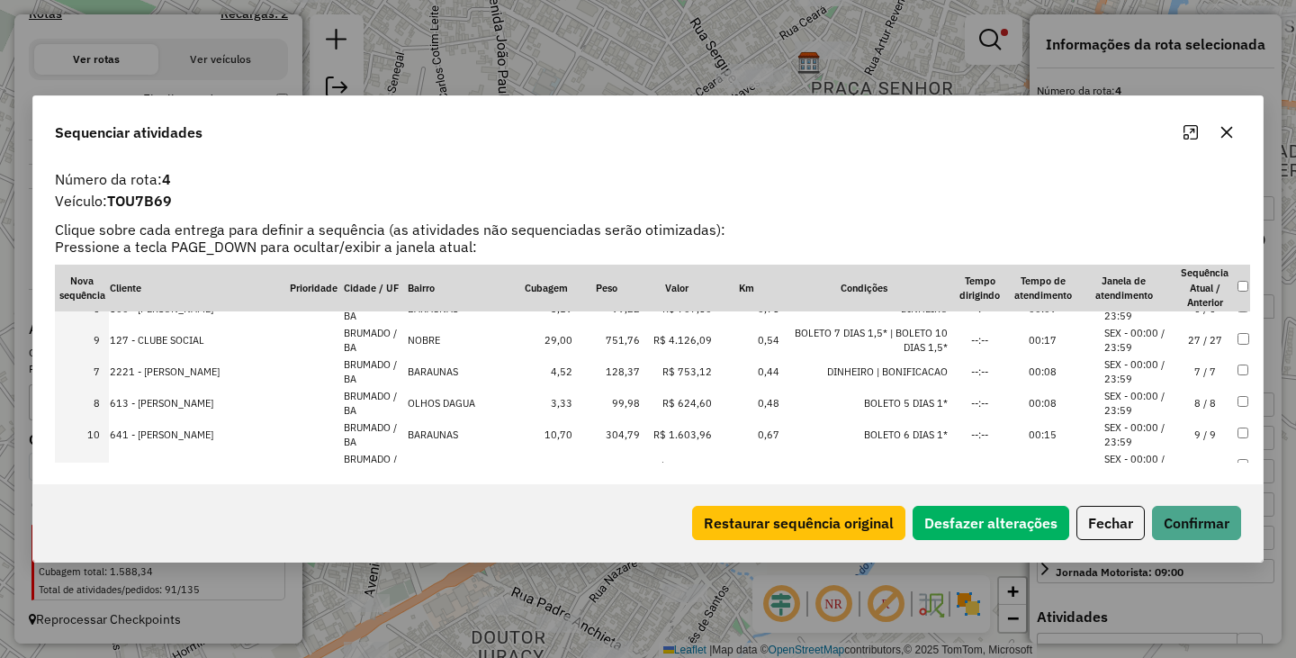
drag, startPoint x: 180, startPoint y: 403, endPoint x: 174, endPoint y: 314, distance: 89.3
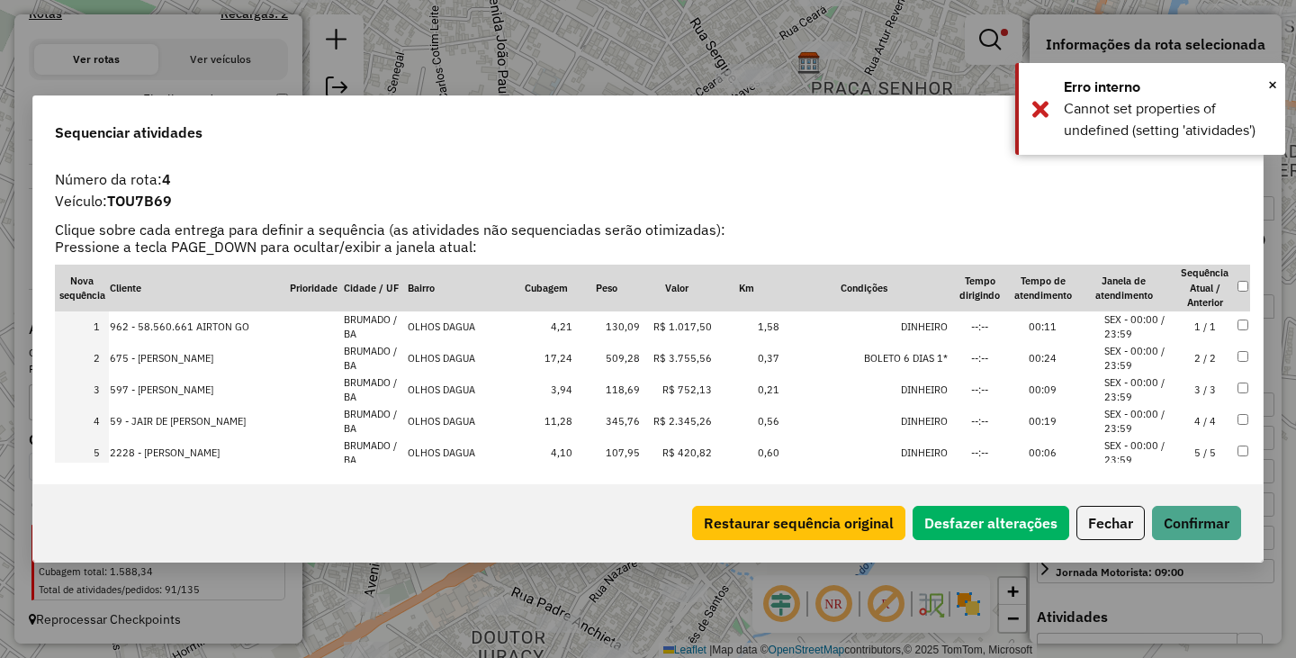
scroll to position [90, 0]
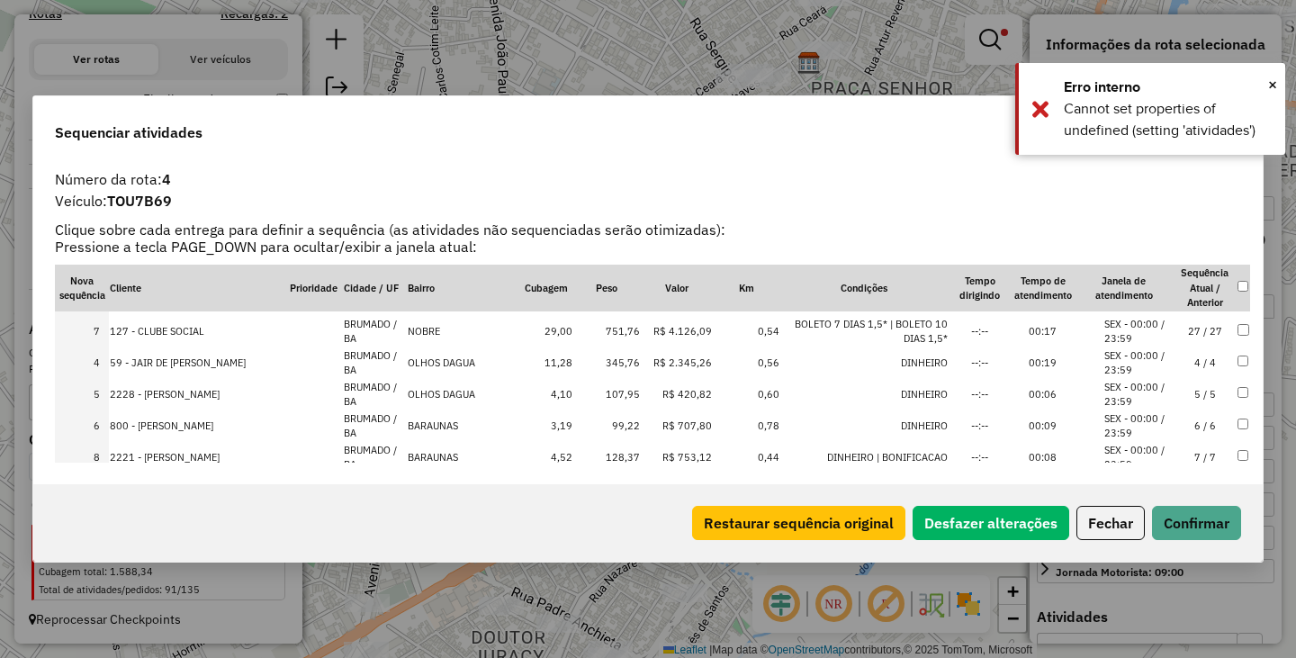
drag, startPoint x: 169, startPoint y: 432, endPoint x: 155, endPoint y: 319, distance: 113.4
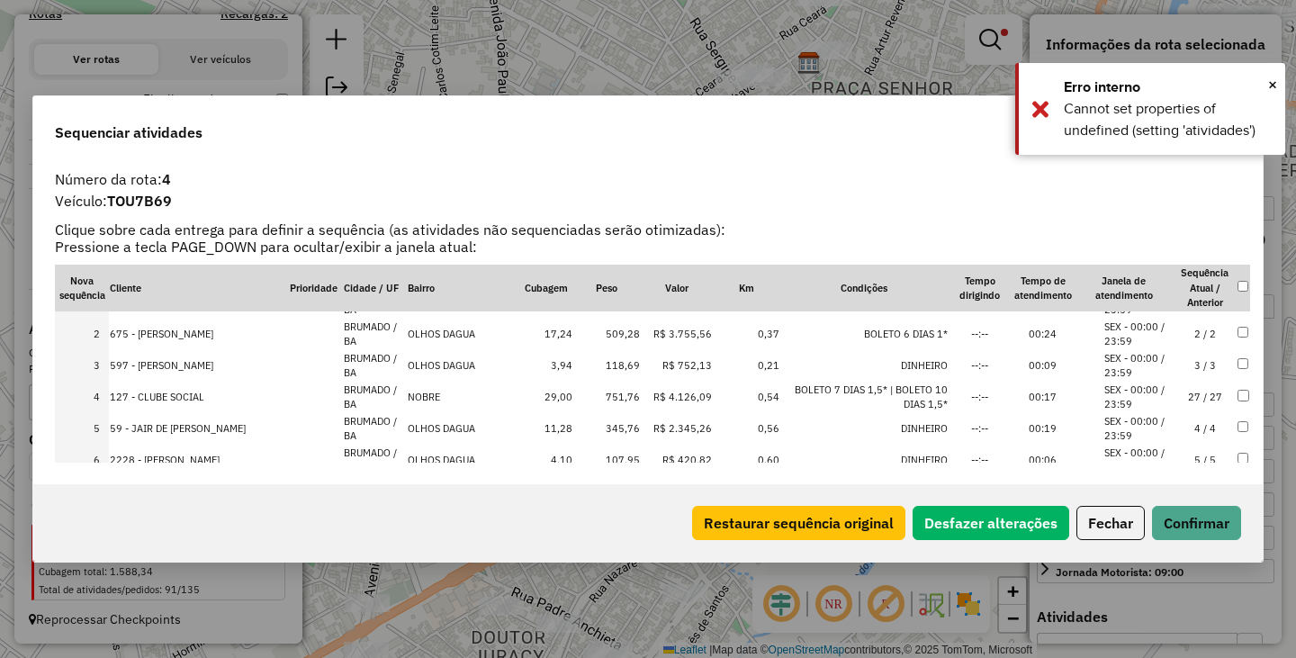
scroll to position [0, 0]
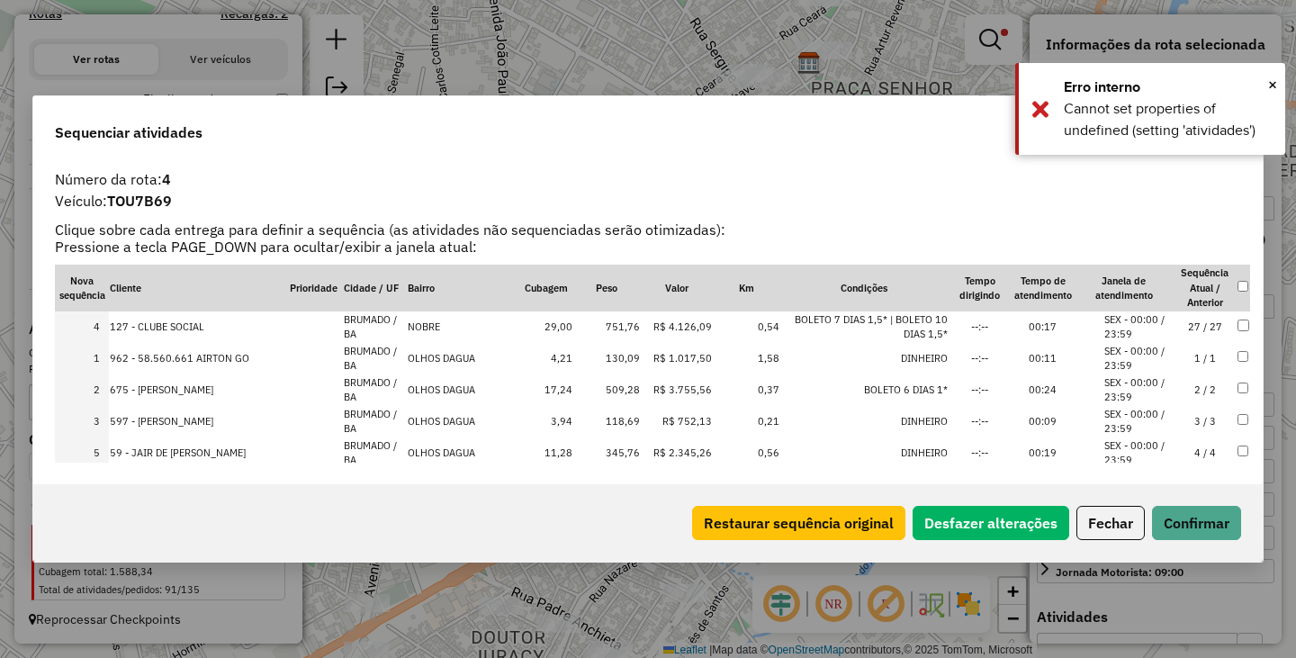
drag, startPoint x: 182, startPoint y: 423, endPoint x: 157, endPoint y: 318, distance: 108.2
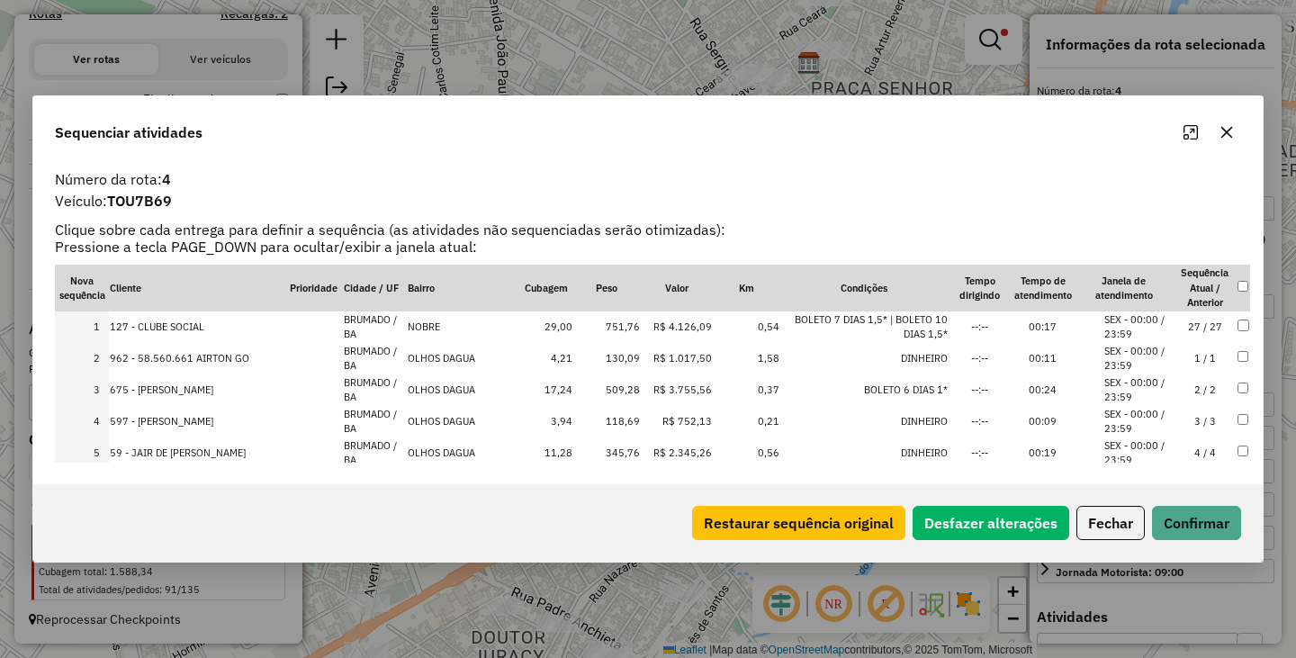
drag, startPoint x: 172, startPoint y: 329, endPoint x: 174, endPoint y: 289, distance: 40.5
click at [1204, 520] on button "Confirmar" at bounding box center [1196, 523] width 89 height 34
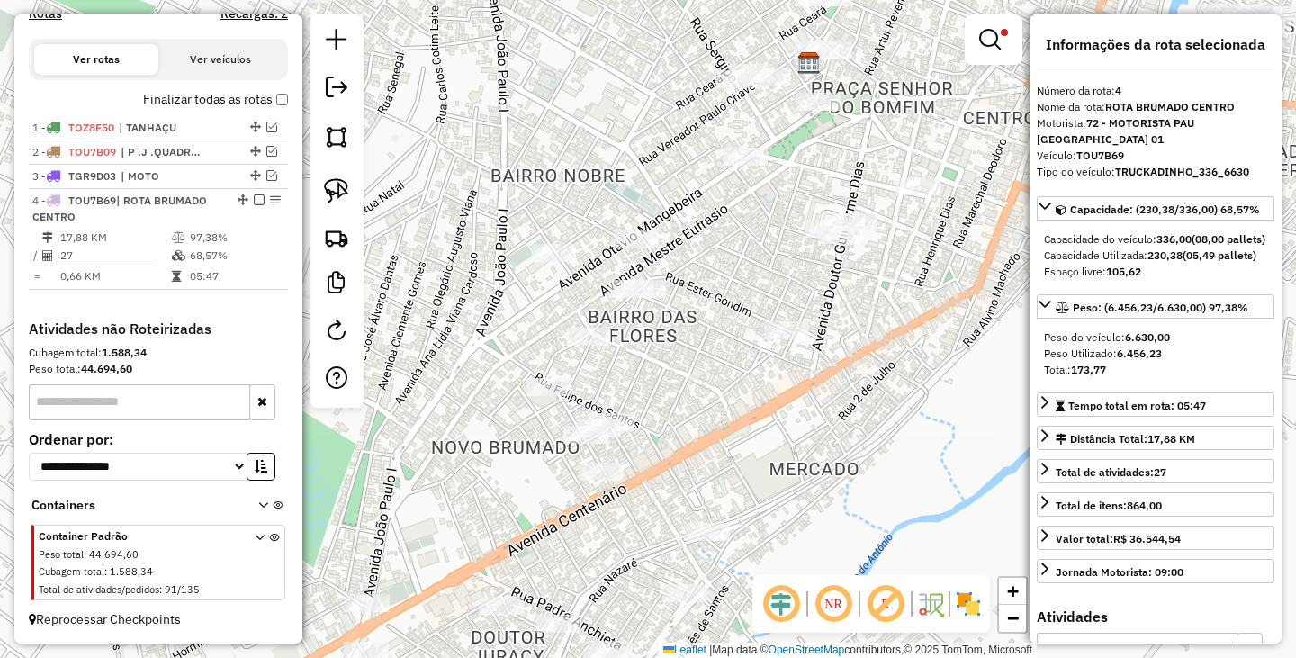
click at [753, 464] on div "Limpar filtros Janela de atendimento Grade de atendimento Capacidade Transporta…" at bounding box center [648, 329] width 1296 height 658
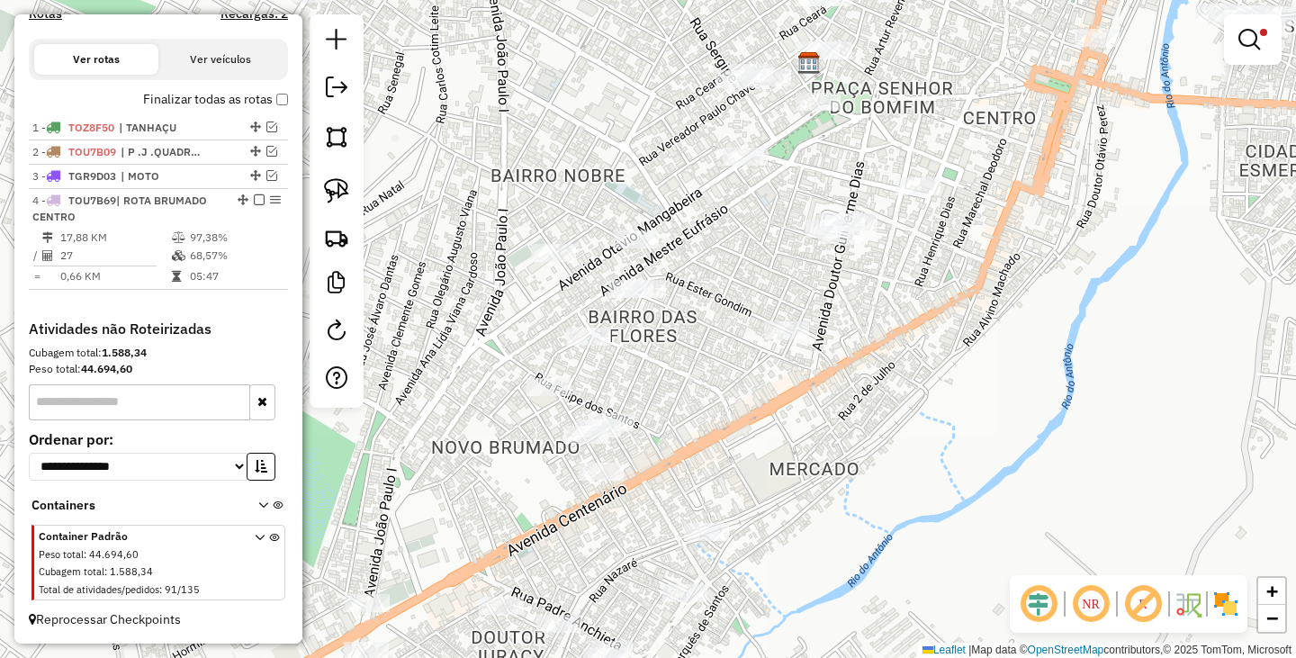
select select "**********"
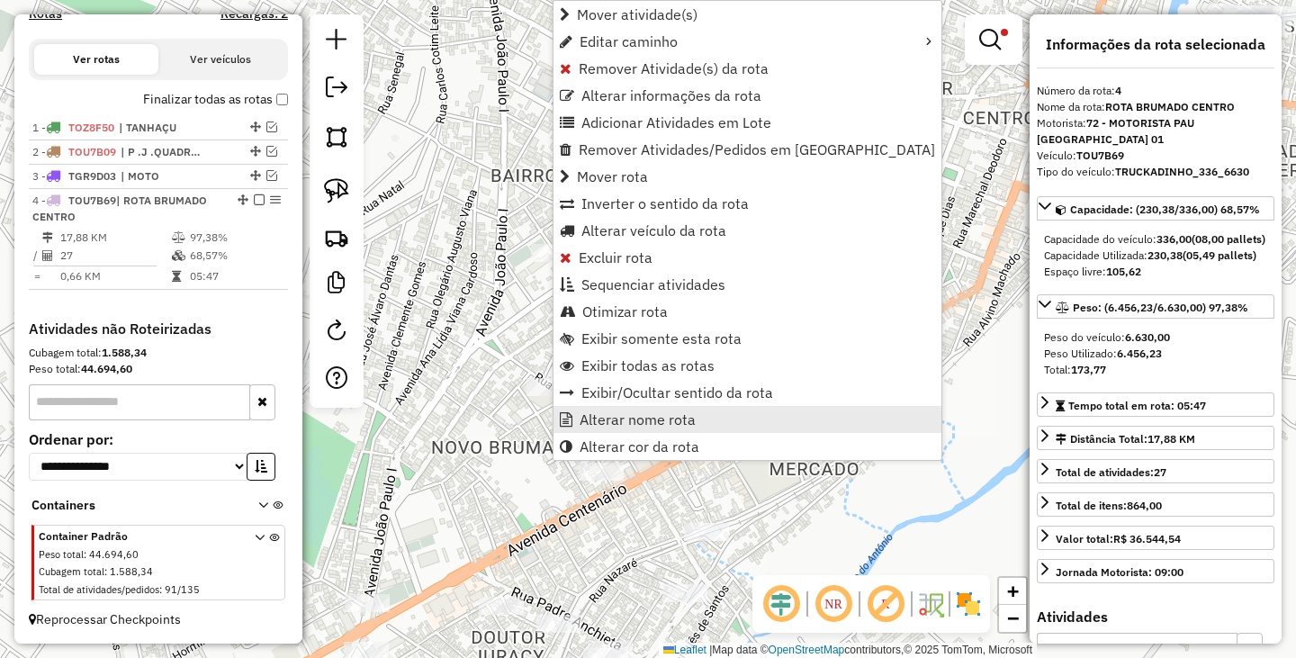
click at [635, 427] on span "Alterar nome rota" at bounding box center [637, 419] width 116 height 14
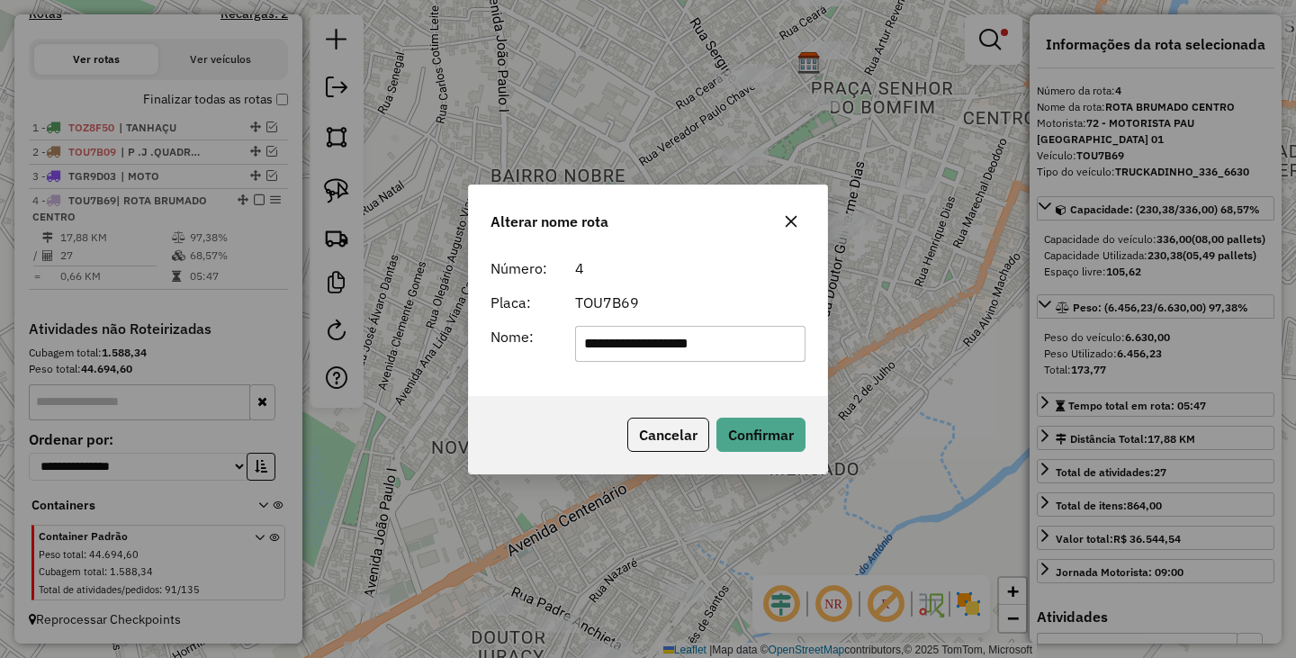
drag, startPoint x: 772, startPoint y: 347, endPoint x: 340, endPoint y: 348, distance: 431.9
click at [340, 348] on div "**********" at bounding box center [648, 329] width 1296 height 658
drag, startPoint x: 682, startPoint y: 345, endPoint x: 722, endPoint y: 345, distance: 39.6
click at [722, 345] on input "**********" at bounding box center [690, 344] width 231 height 36
type input "*******"
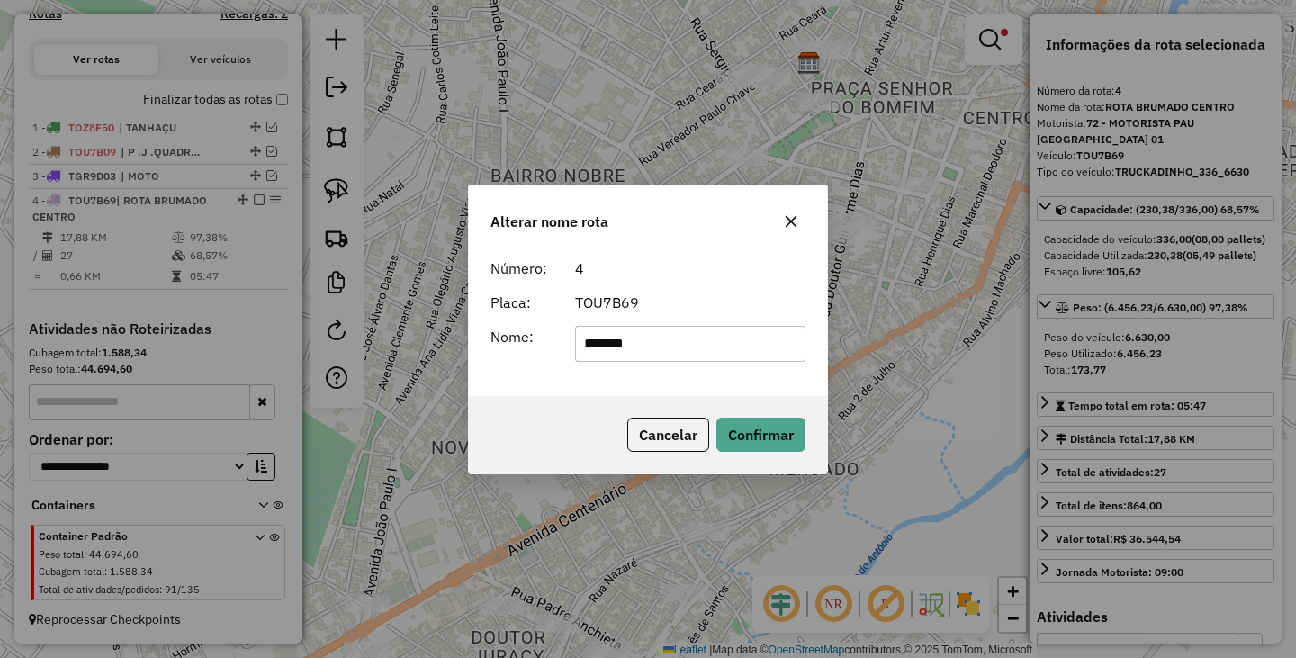
click at [526, 436] on div "Cancelar Confirmar" at bounding box center [648, 434] width 358 height 77
click at [789, 445] on button "Confirmar" at bounding box center [760, 435] width 89 height 34
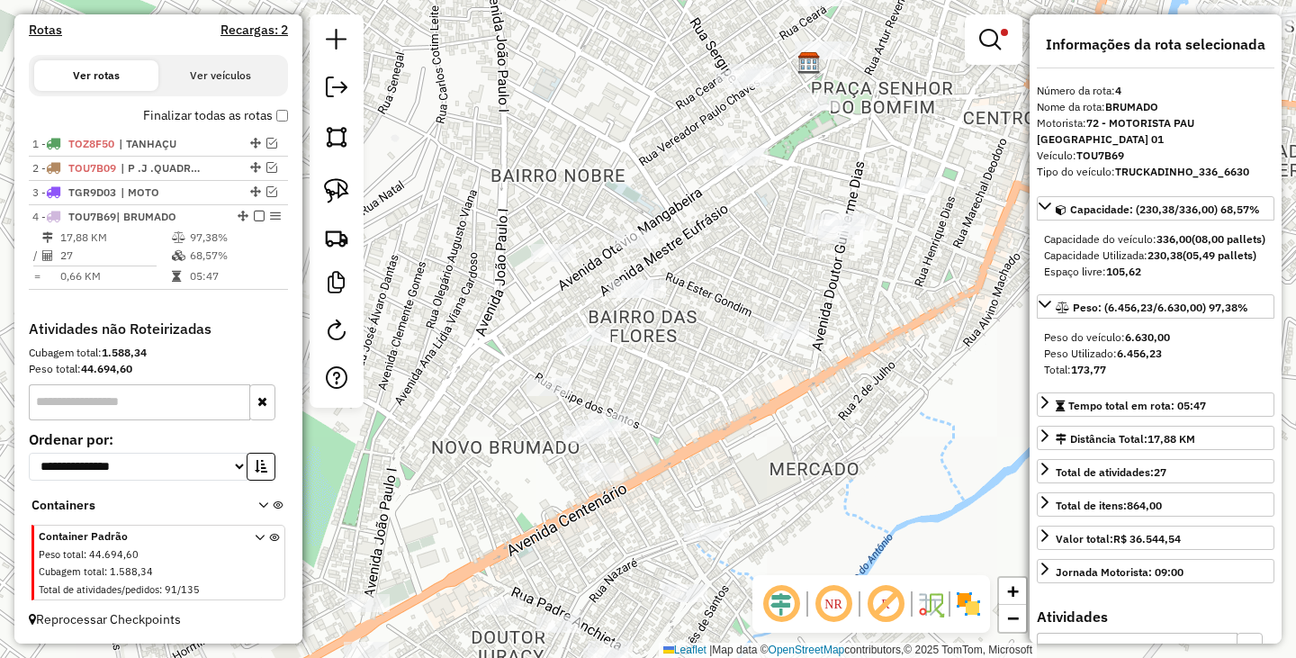
scroll to position [497, 0]
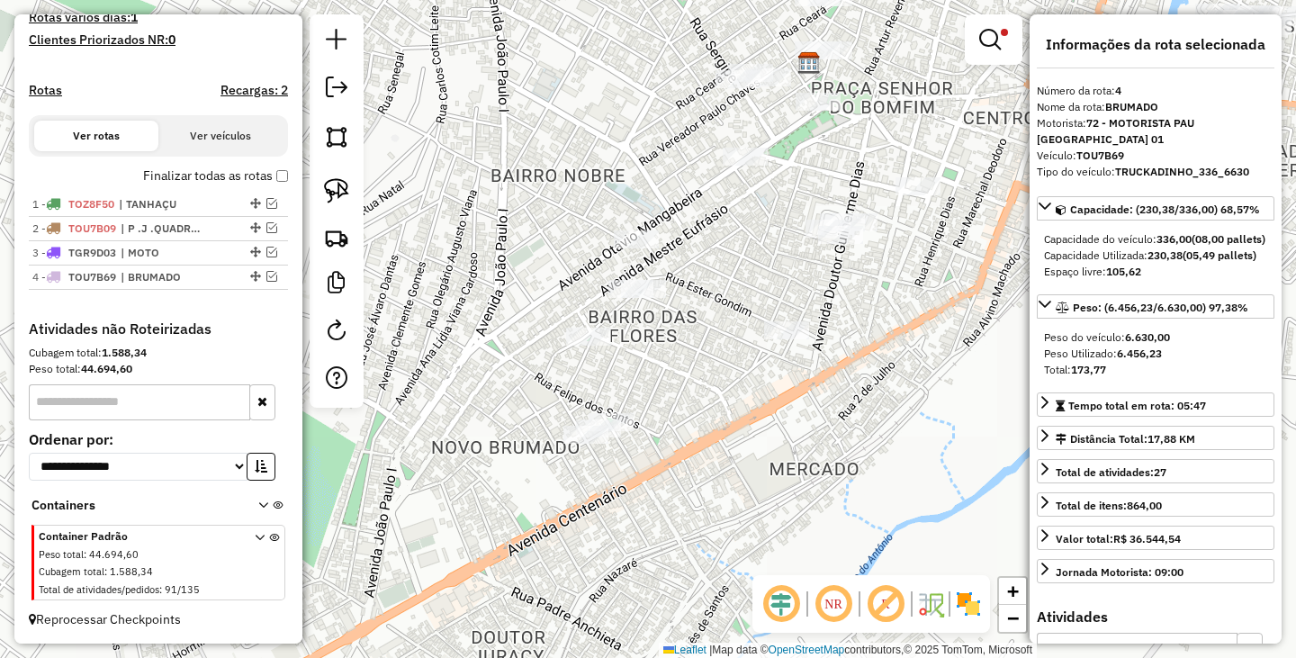
click at [813, 429] on div "Limpar filtros Janela de atendimento Grade de atendimento Capacidade Transporta…" at bounding box center [648, 329] width 1296 height 658
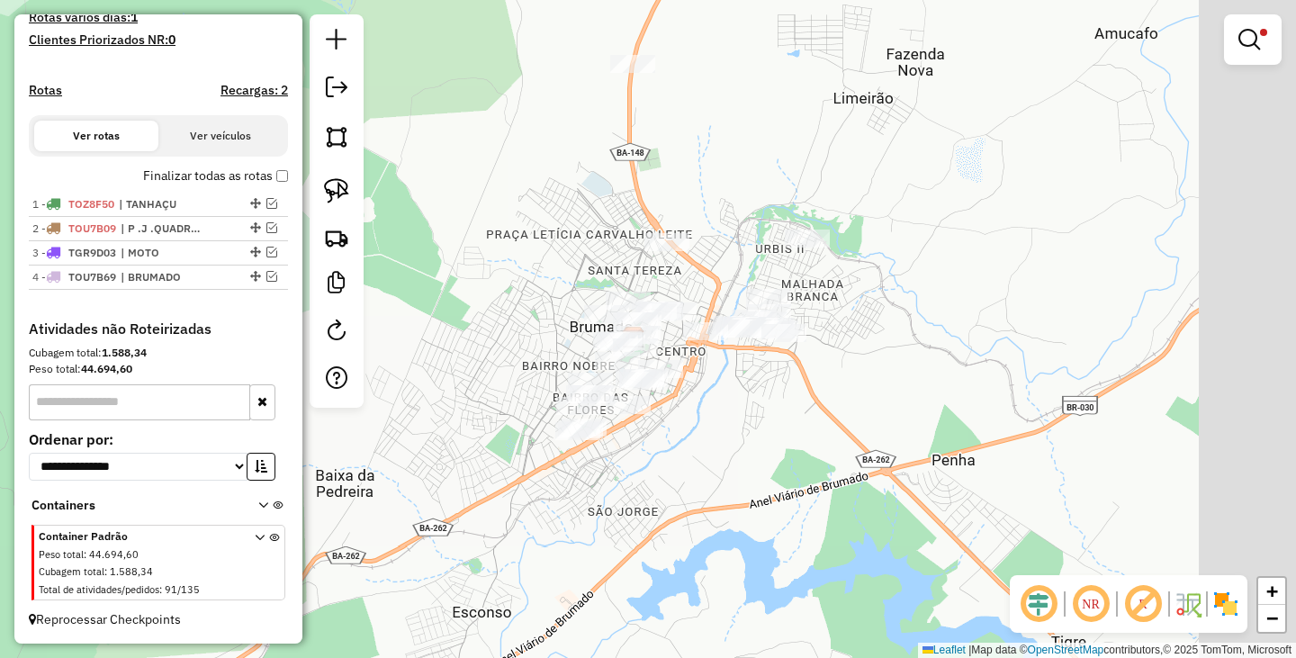
drag, startPoint x: 974, startPoint y: 439, endPoint x: 795, endPoint y: 439, distance: 179.1
click at [795, 439] on div "Limpar filtros Janela de atendimento Grade de atendimento Capacidade Transporta…" at bounding box center [648, 329] width 1296 height 658
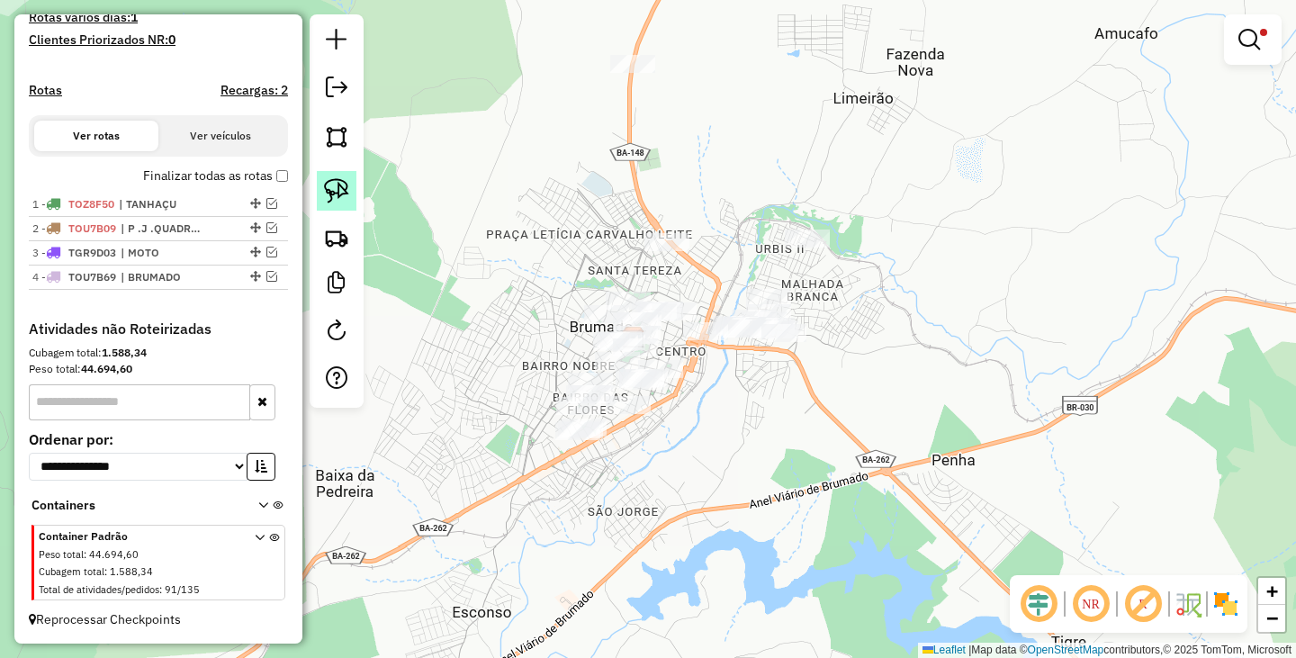
click at [335, 192] on img at bounding box center [336, 190] width 25 height 25
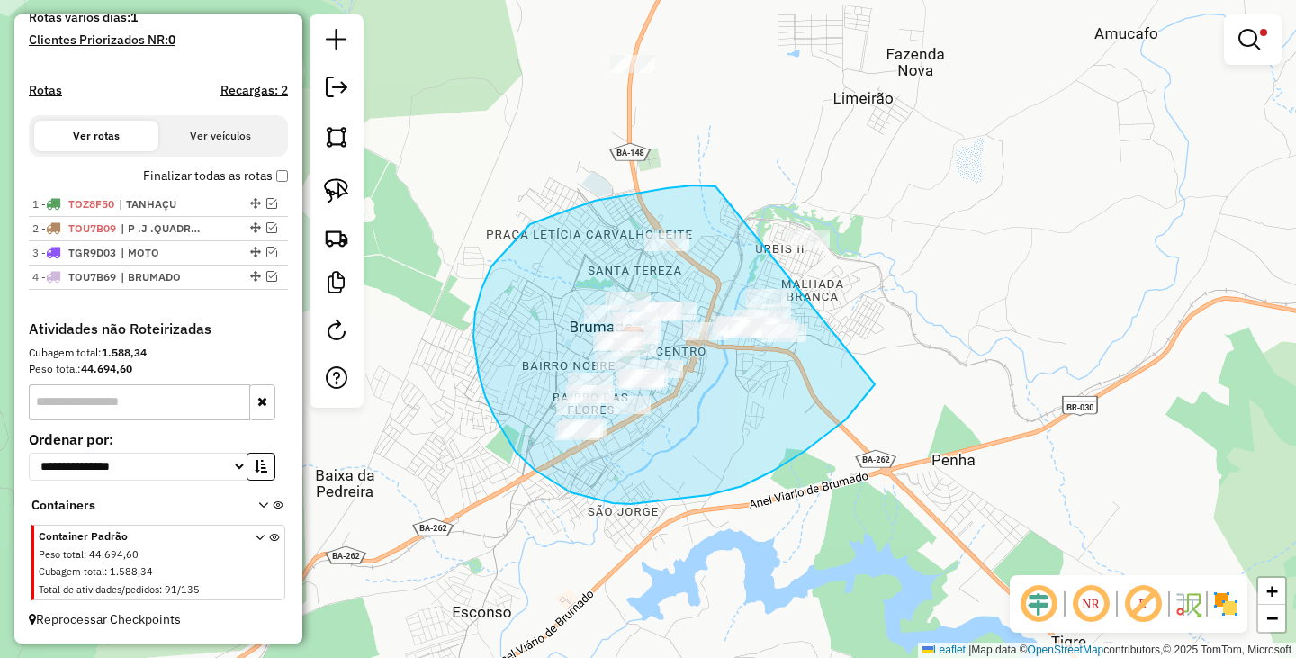
drag, startPoint x: 715, startPoint y: 186, endPoint x: 925, endPoint y: 234, distance: 215.0
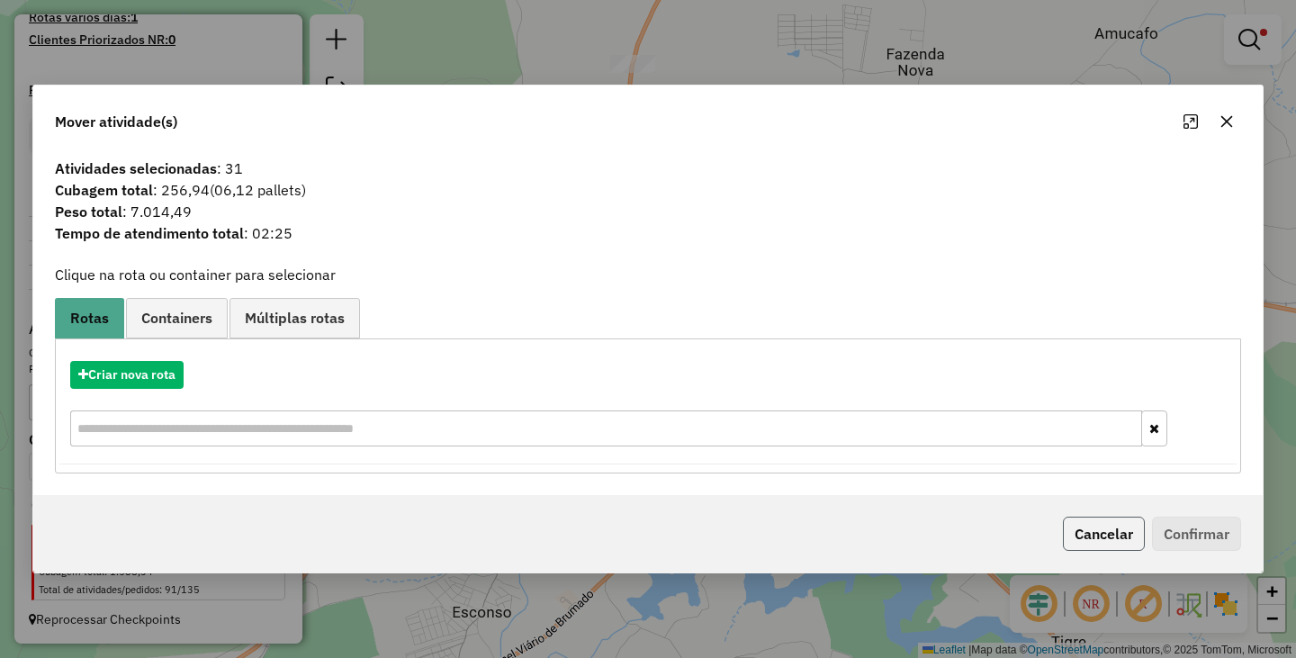
click at [1101, 534] on button "Cancelar" at bounding box center [1104, 533] width 82 height 34
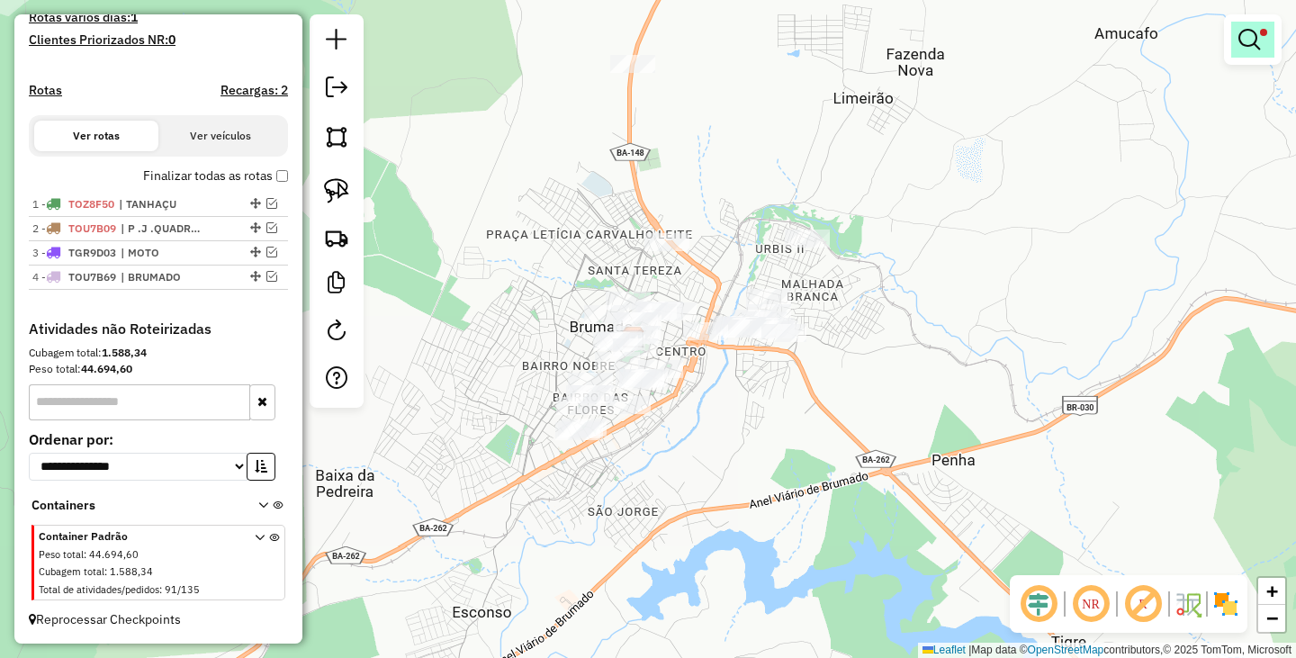
click at [1258, 56] on link at bounding box center [1252, 40] width 43 height 36
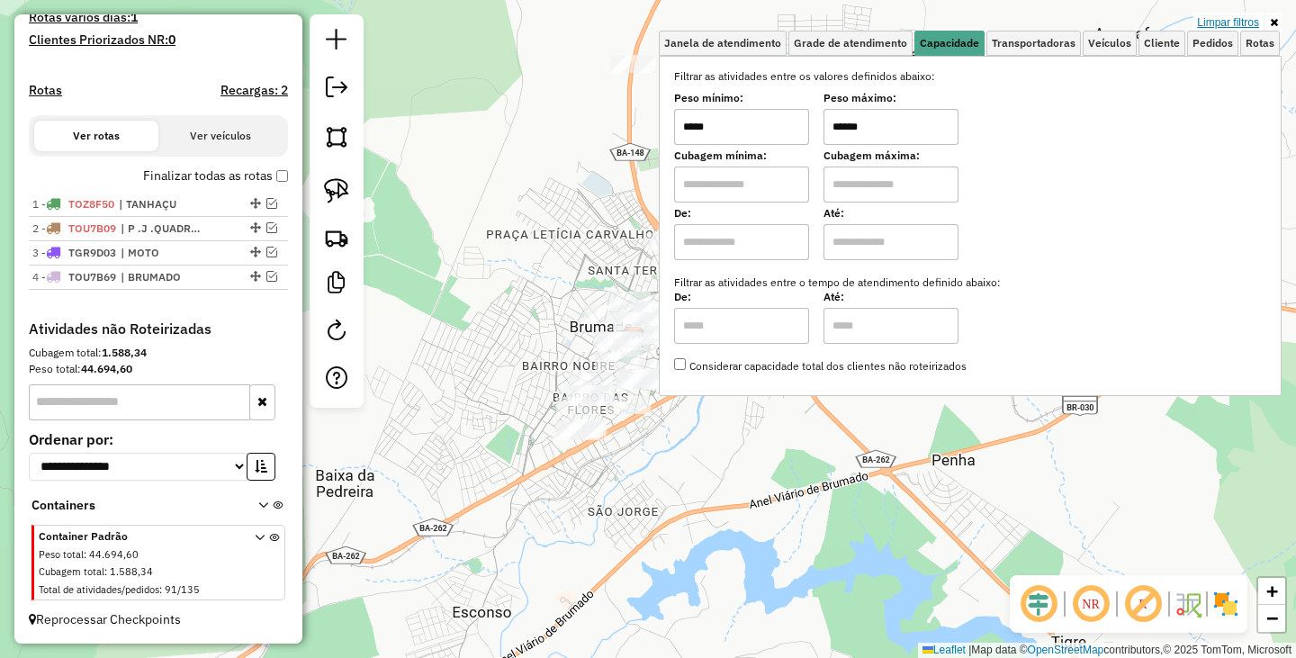
click at [1229, 13] on link "Limpar filtros" at bounding box center [1227, 23] width 69 height 20
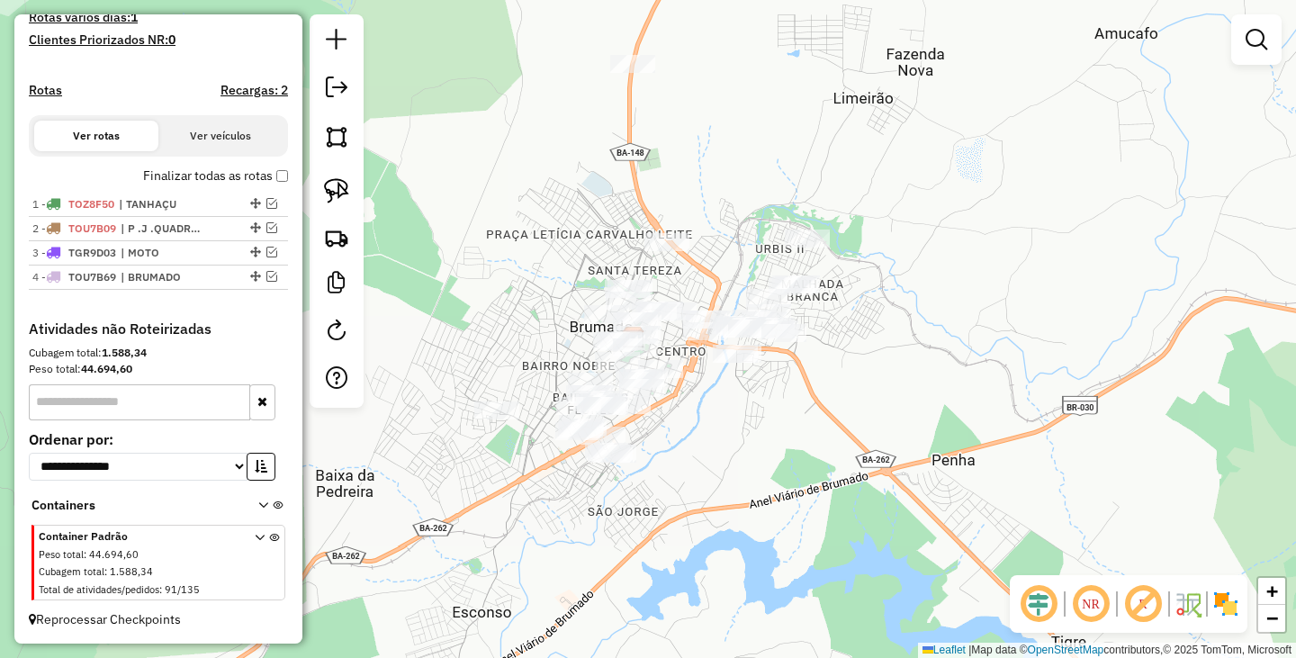
click at [927, 430] on div "Janela de atendimento Grade de atendimento Capacidade Transportadoras Veículos …" at bounding box center [648, 329] width 1296 height 658
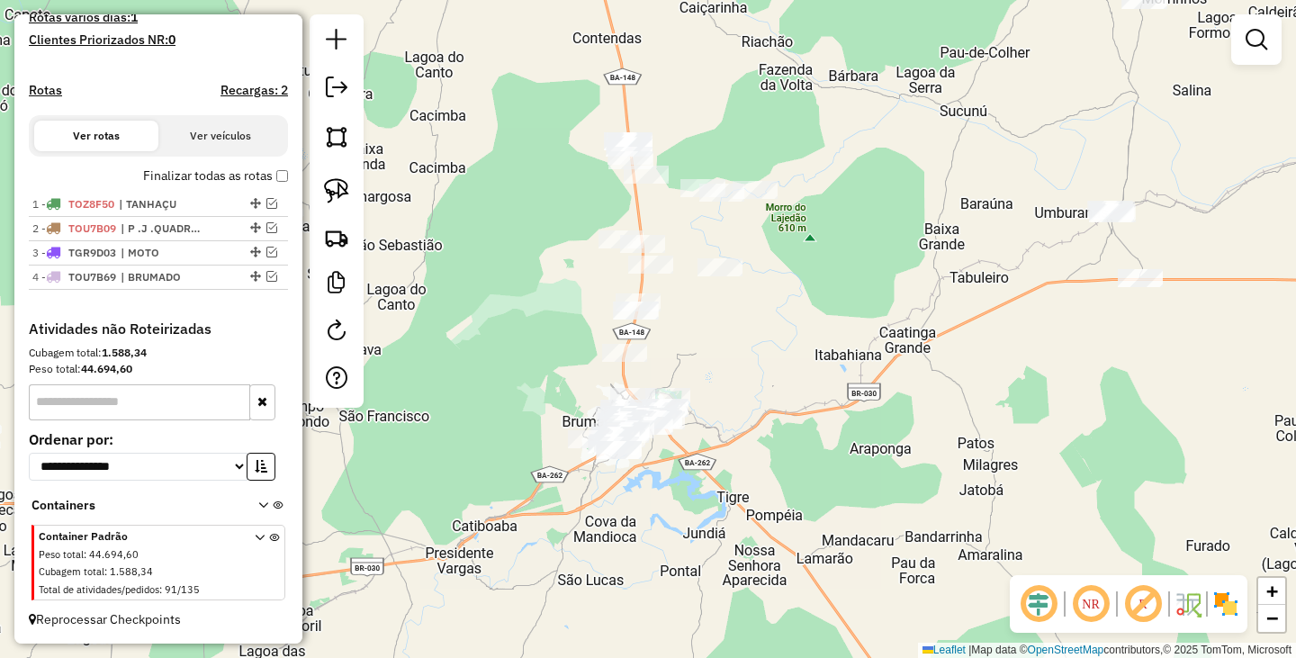
drag, startPoint x: 967, startPoint y: 367, endPoint x: 777, endPoint y: 388, distance: 191.0
click at [777, 388] on div "Janela de atendimento Grade de atendimento Capacidade Transportadoras Veículos …" at bounding box center [648, 329] width 1296 height 658
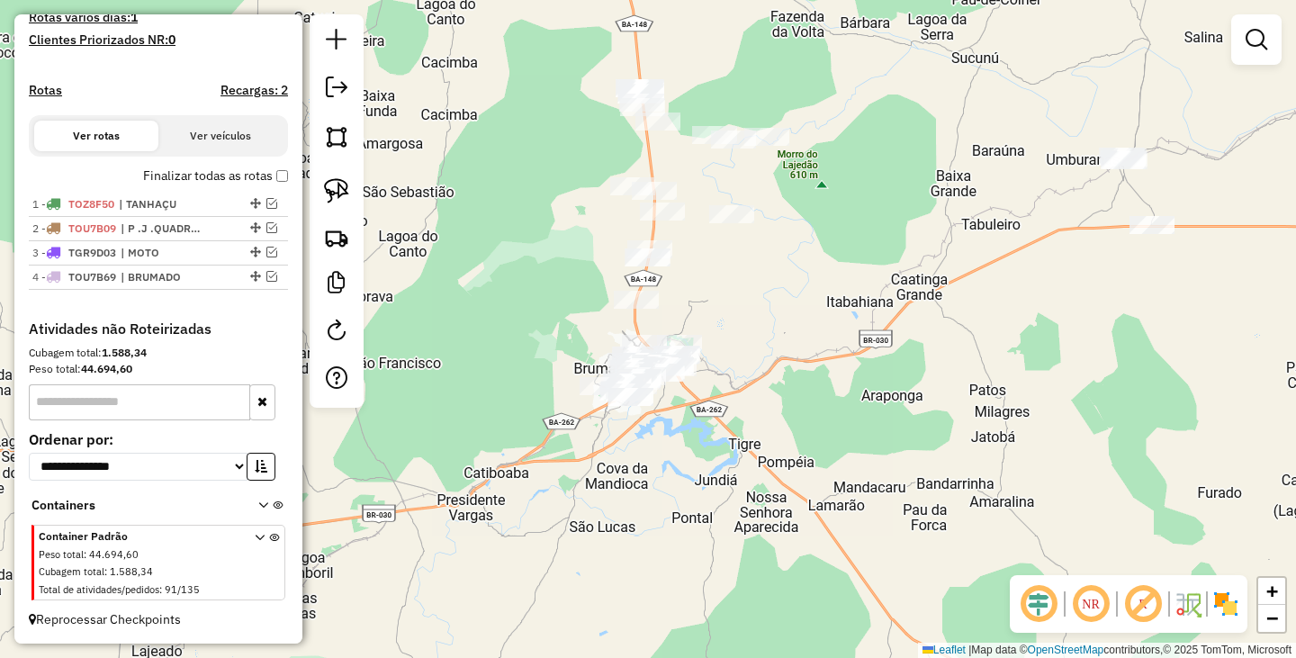
drag, startPoint x: 750, startPoint y: 433, endPoint x: 761, endPoint y: 377, distance: 57.0
click at [761, 377] on div "Janela de atendimento Grade de atendimento Capacidade Transportadoras Veículos …" at bounding box center [648, 329] width 1296 height 658
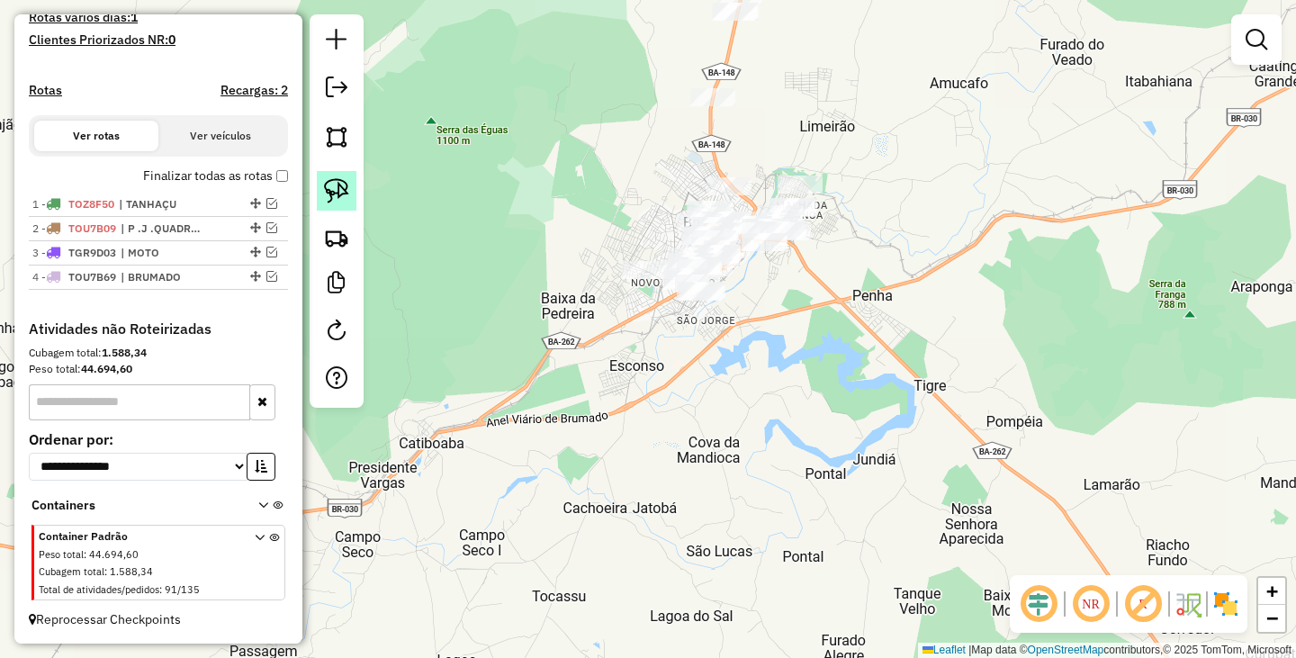
click at [341, 186] on img at bounding box center [336, 190] width 25 height 25
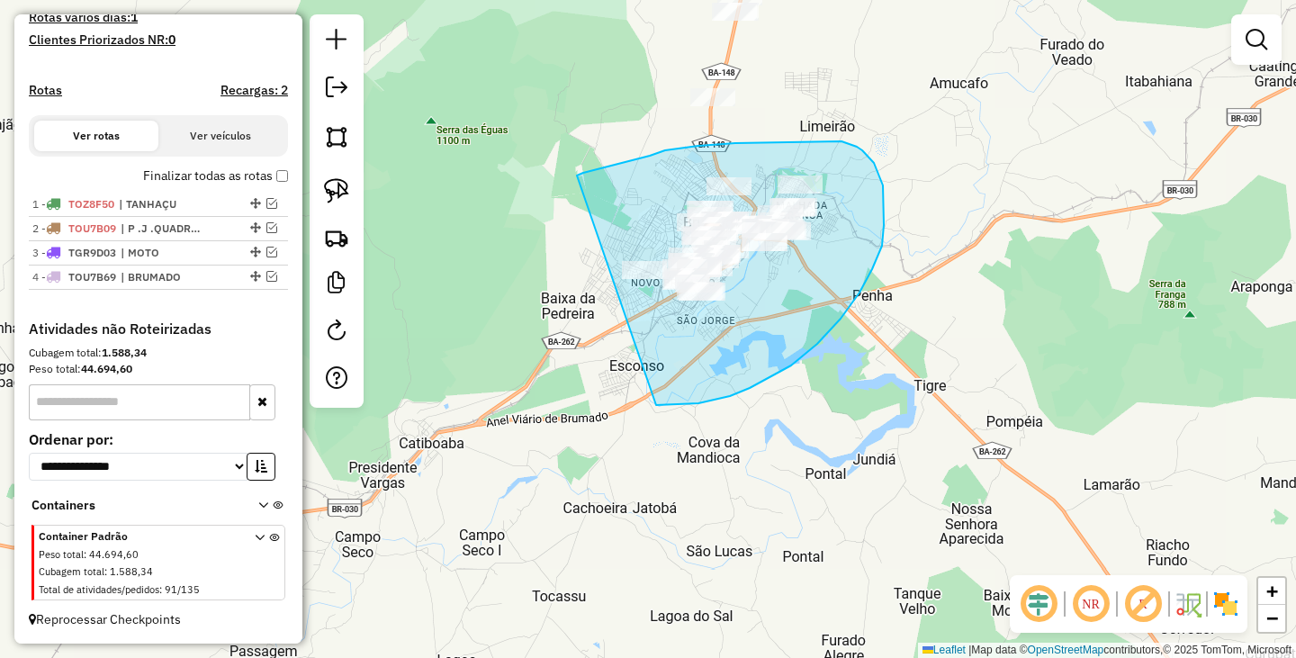
drag, startPoint x: 665, startPoint y: 150, endPoint x: 564, endPoint y: 378, distance: 249.0
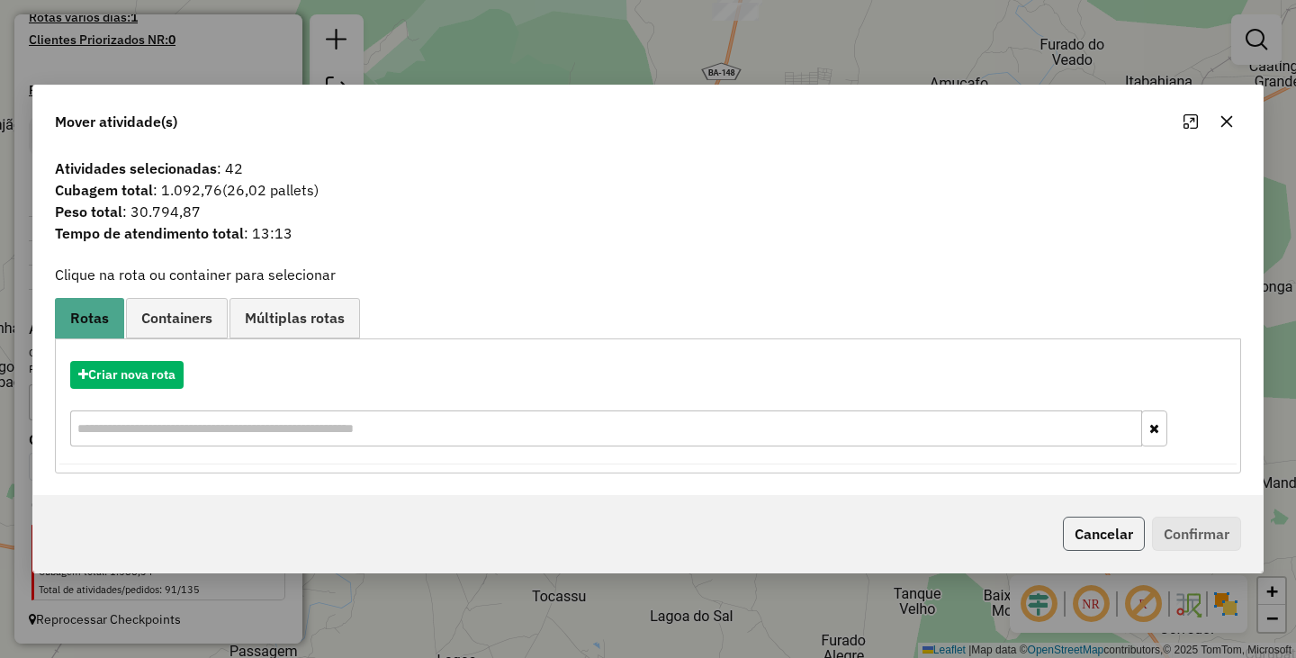
click at [1099, 536] on button "Cancelar" at bounding box center [1104, 533] width 82 height 34
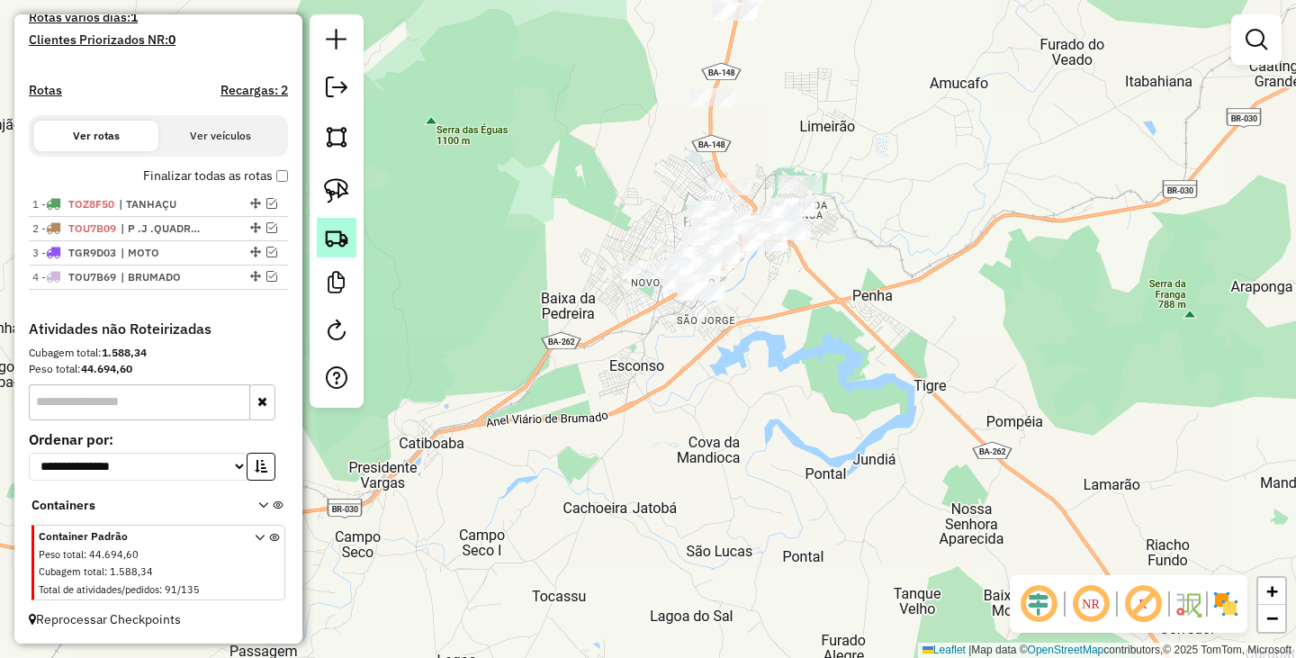
click at [329, 237] on img at bounding box center [336, 237] width 25 height 25
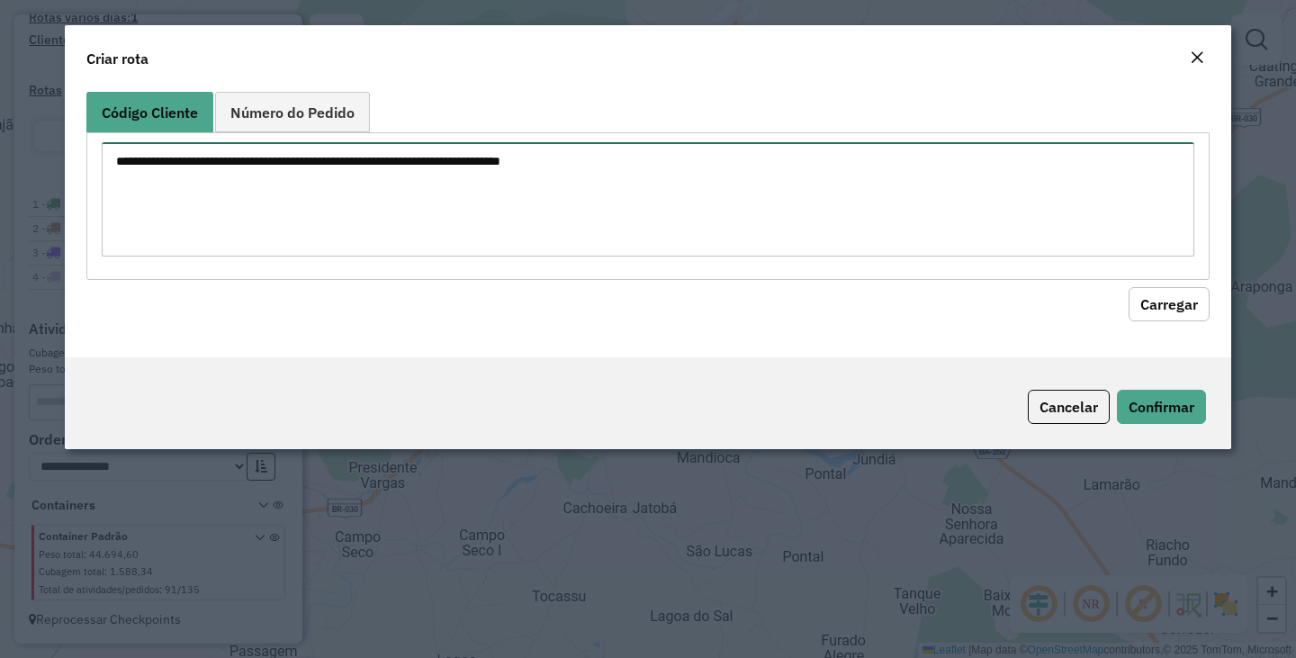
click at [516, 194] on textarea at bounding box center [648, 199] width 1092 height 114
type textarea "*** ***"
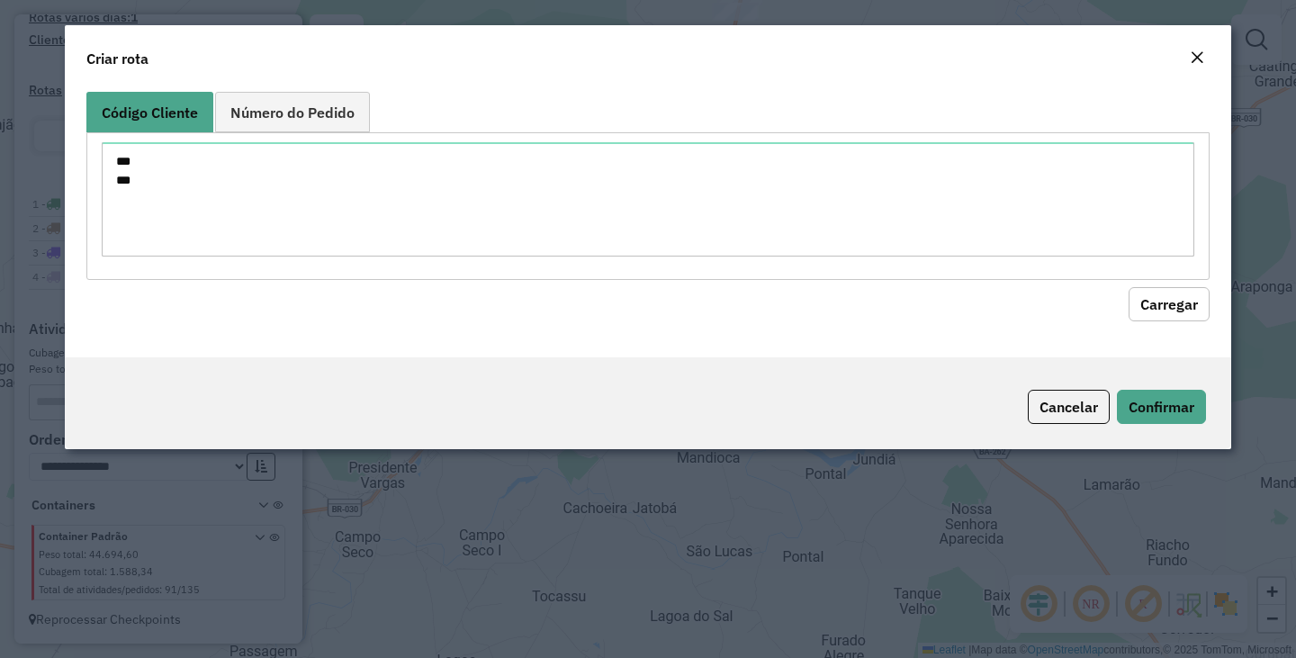
click at [1145, 307] on button "Carregar" at bounding box center [1168, 304] width 81 height 34
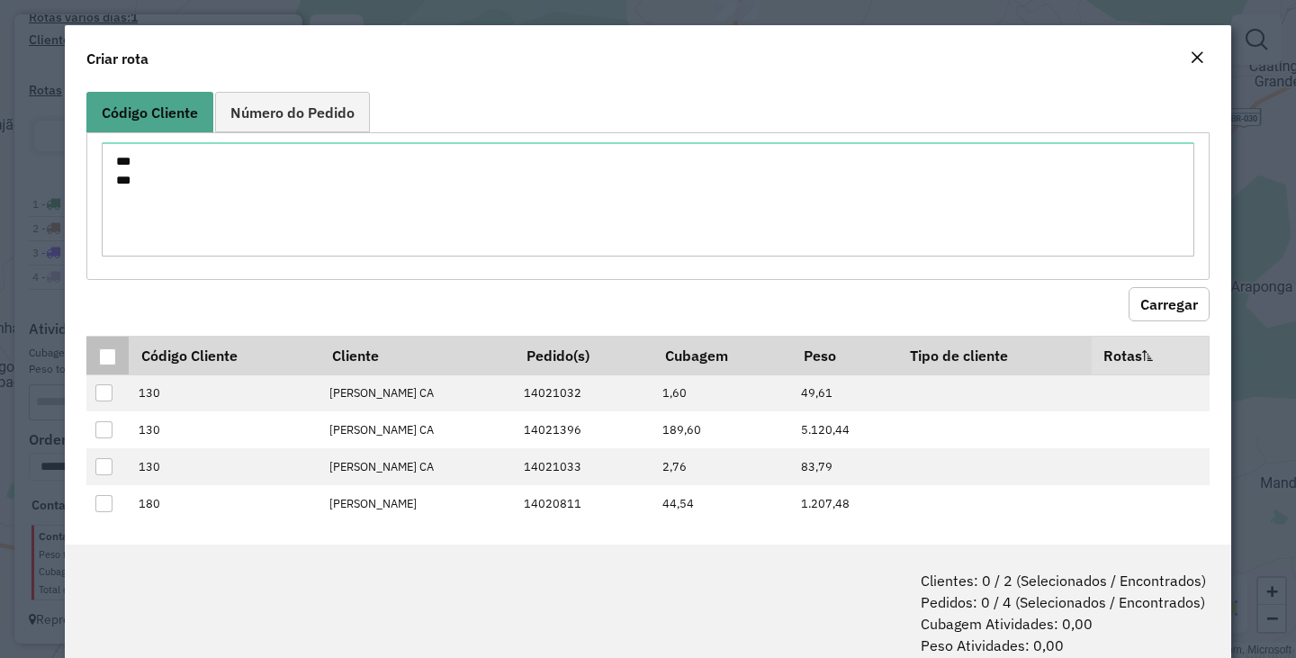
click at [107, 355] on div at bounding box center [107, 356] width 17 height 17
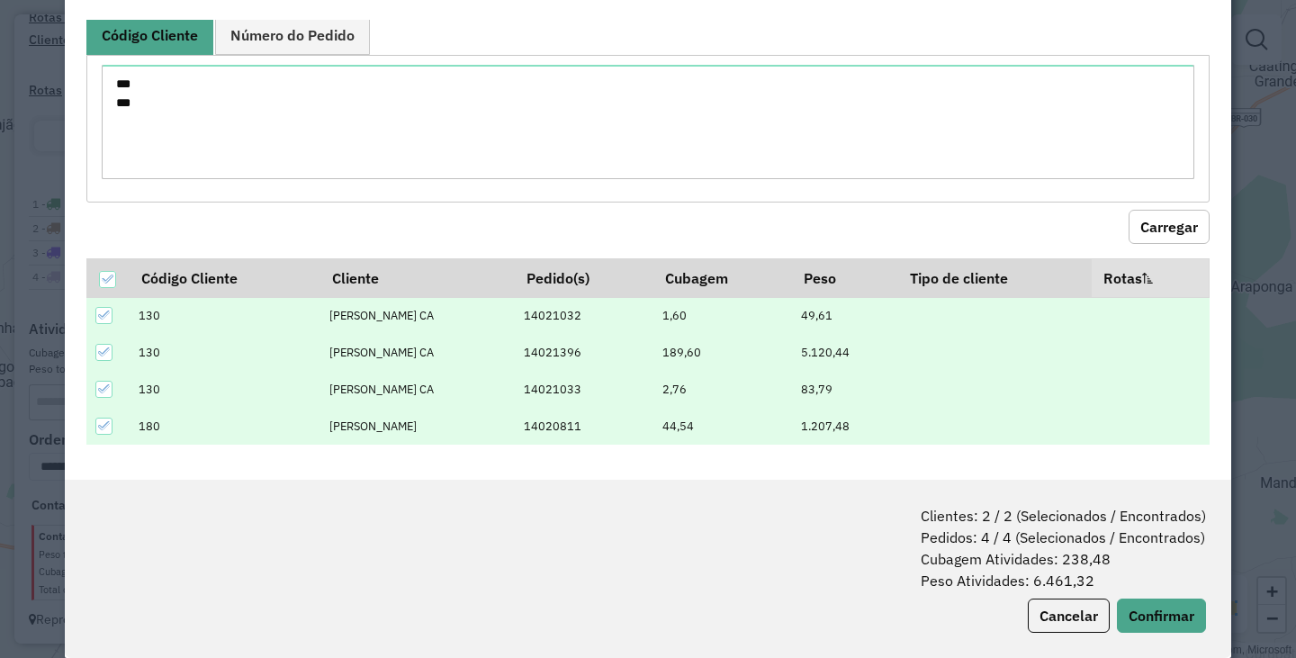
scroll to position [90, 0]
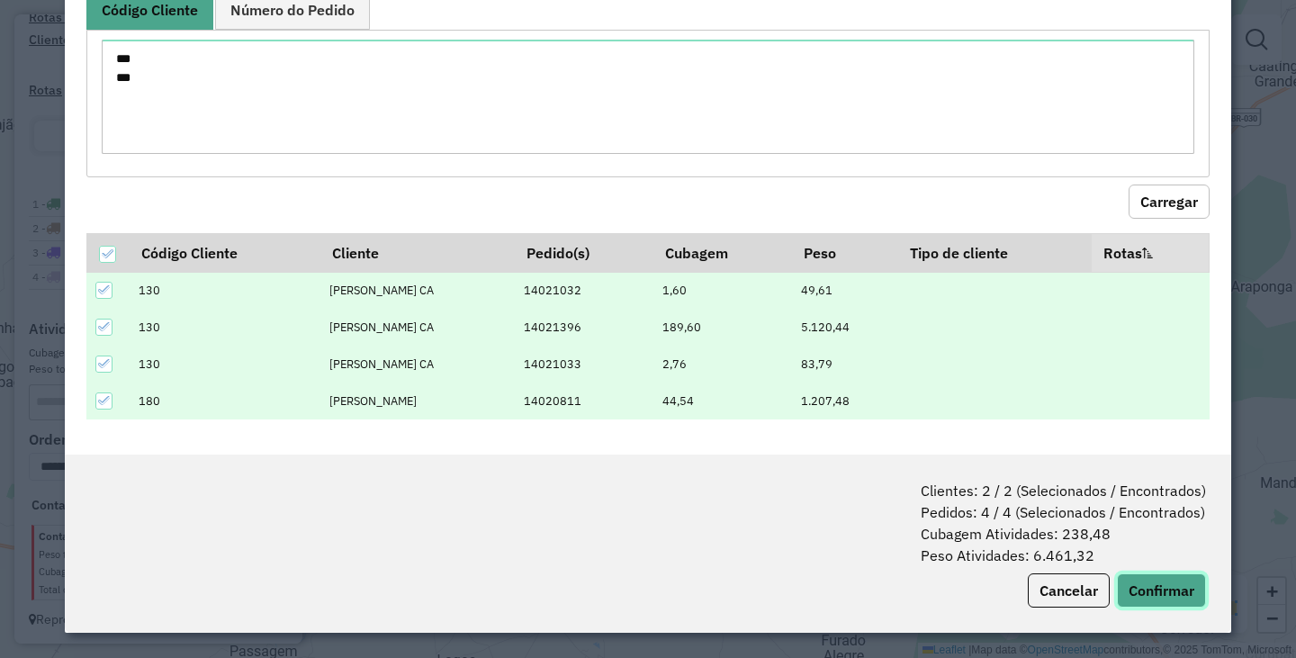
click at [1155, 590] on button "Confirmar" at bounding box center [1161, 590] width 89 height 34
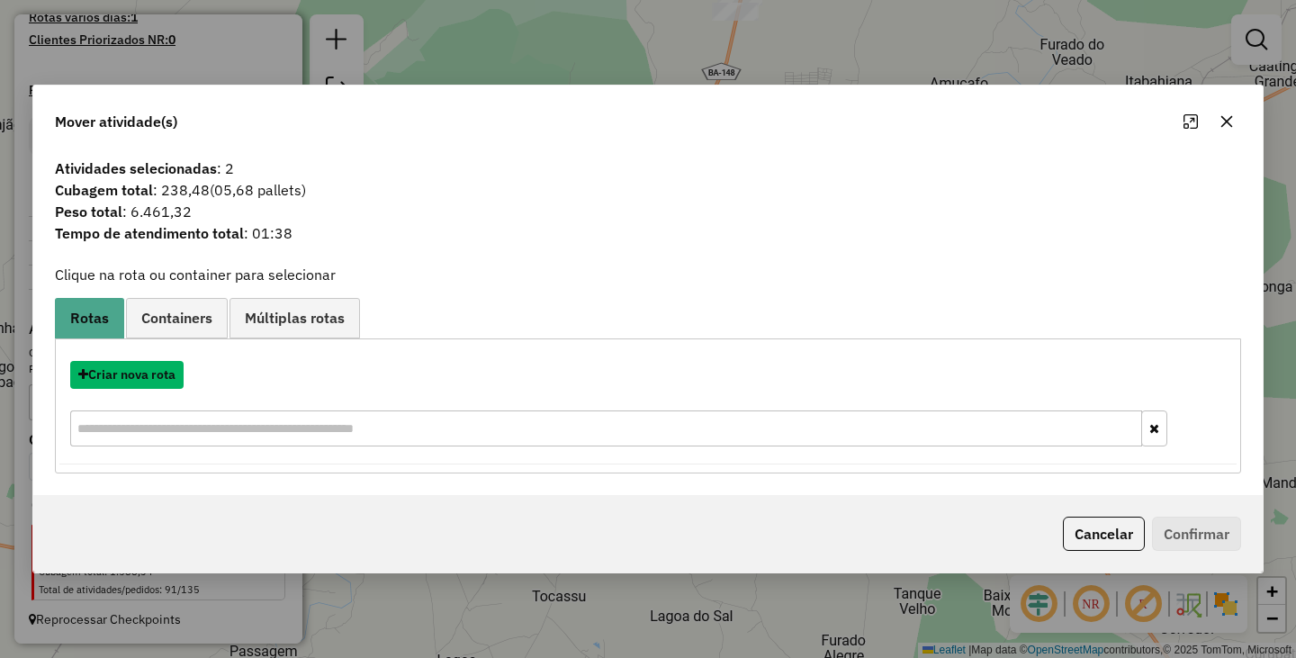
click at [130, 379] on button "Criar nova rota" at bounding box center [126, 375] width 113 height 28
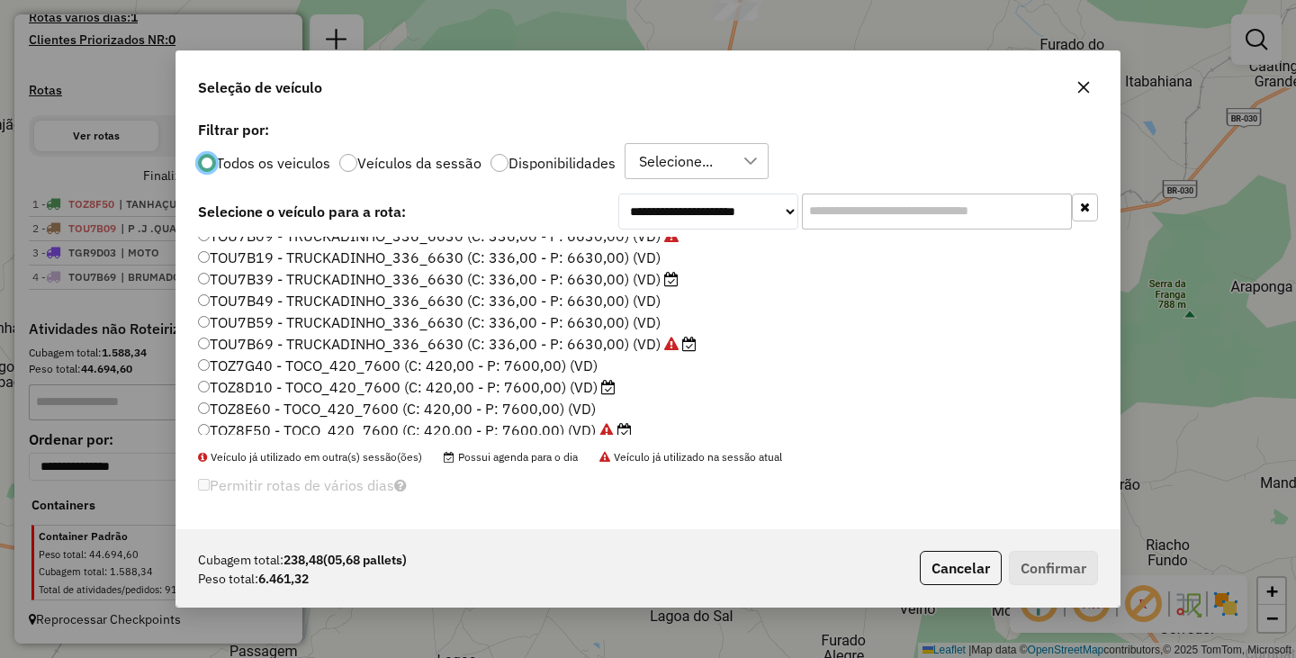
scroll to position [256, 0]
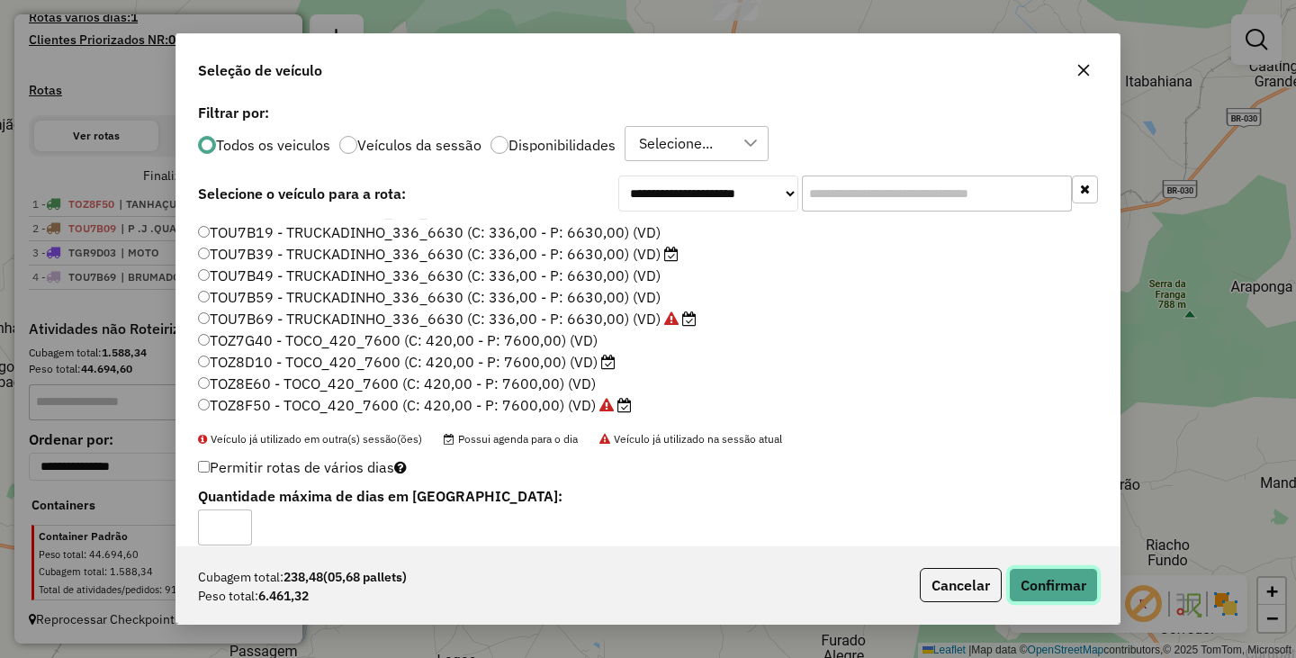
click at [1033, 568] on button "Confirmar" at bounding box center [1053, 585] width 89 height 34
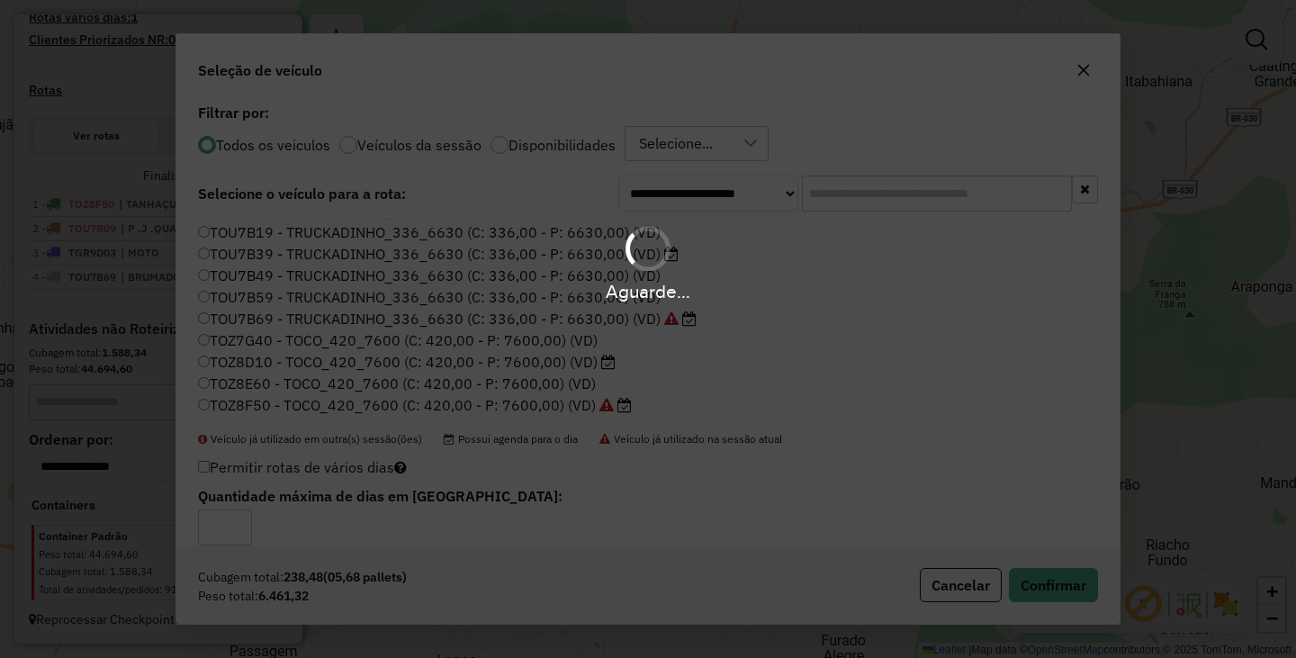
click at [1036, 584] on div "Aguarde..." at bounding box center [648, 329] width 1296 height 658
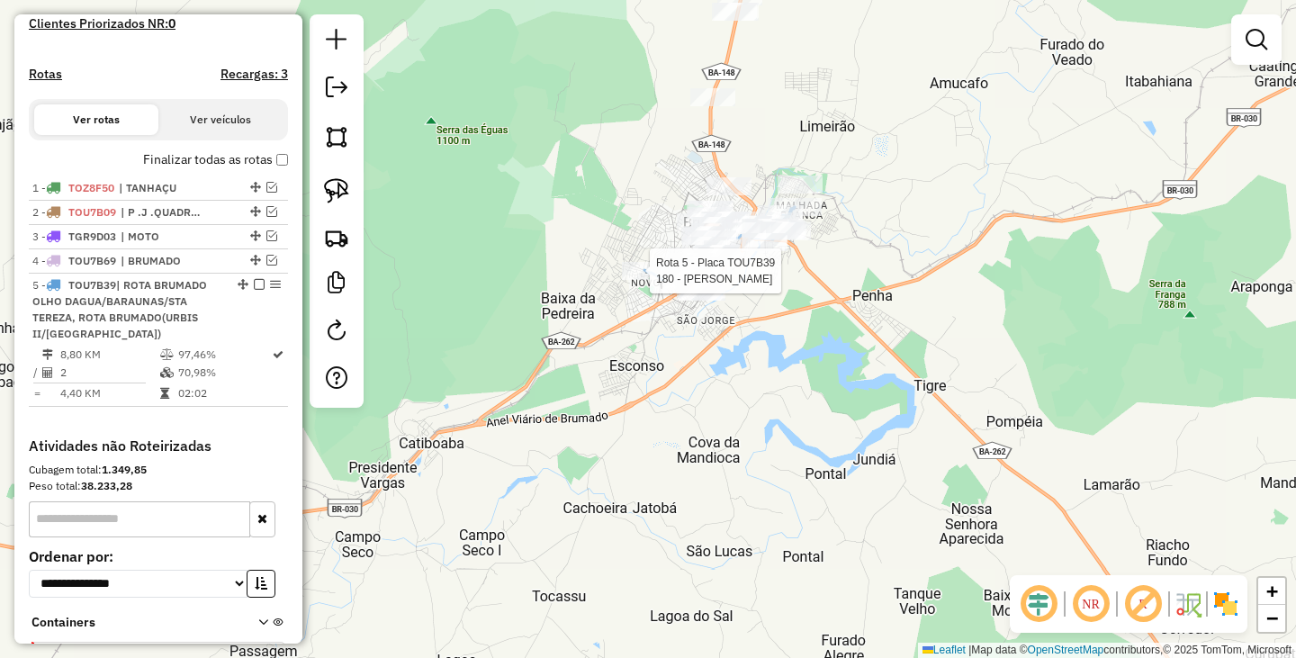
select select "**********"
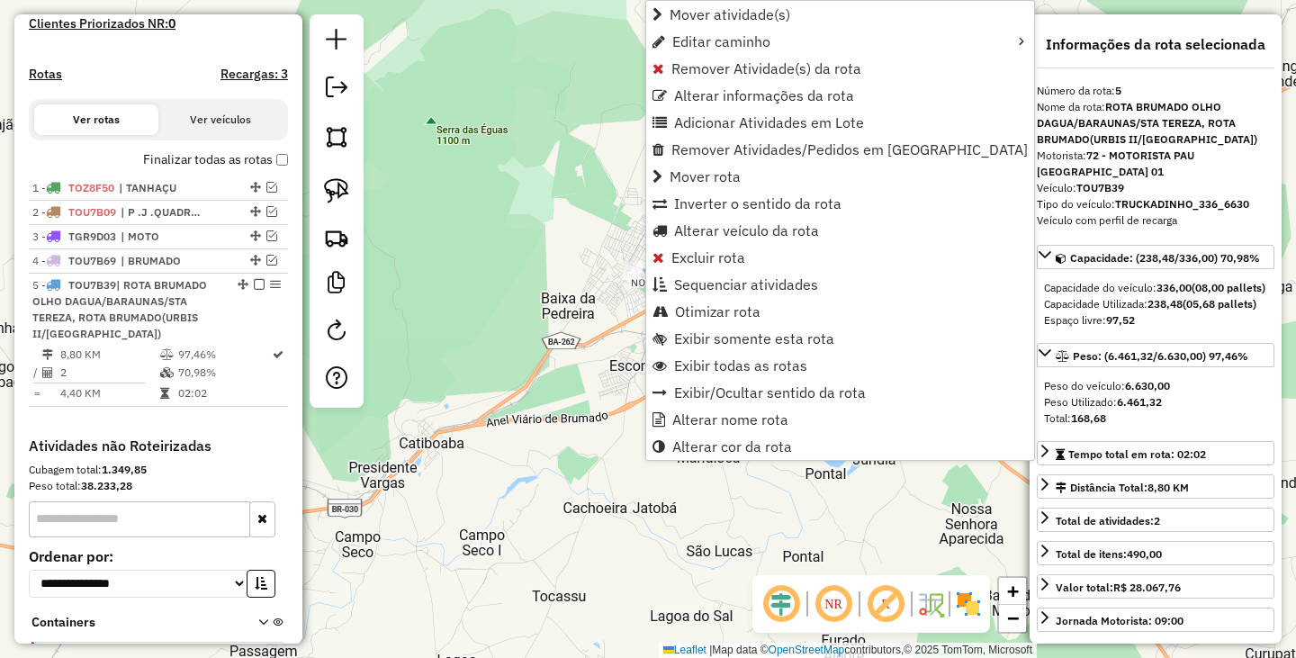
scroll to position [630, 0]
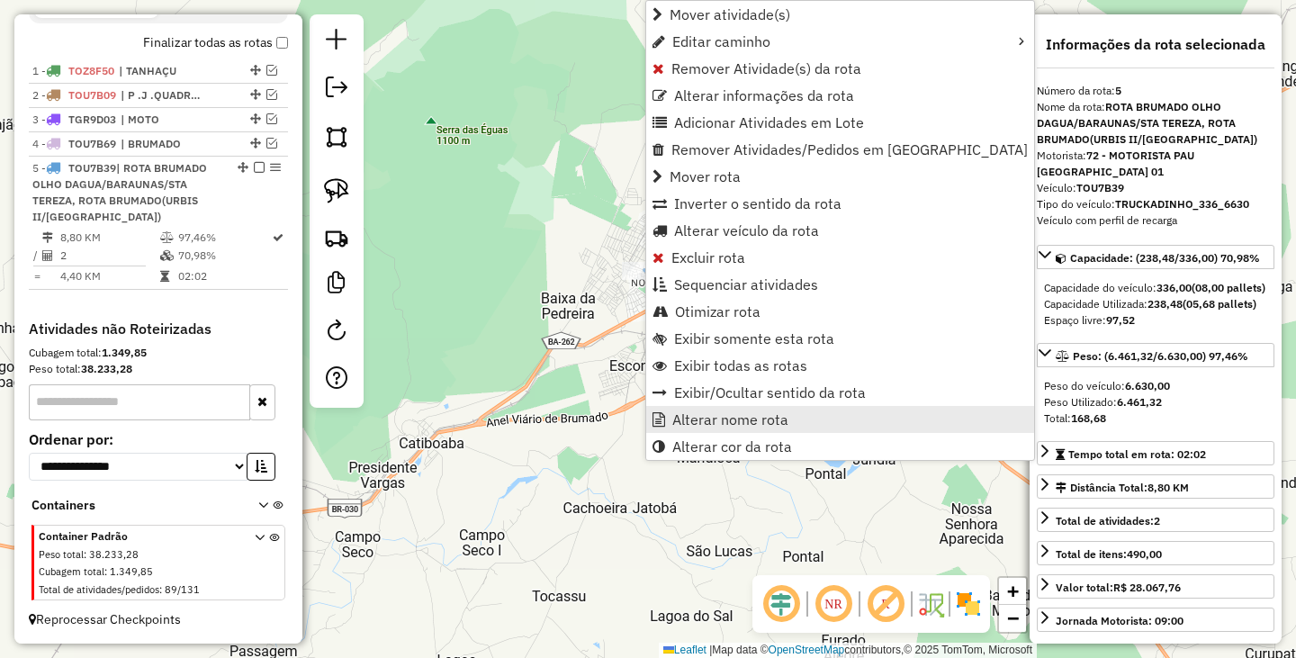
click at [700, 427] on span "Alterar nome rota" at bounding box center [730, 419] width 116 height 14
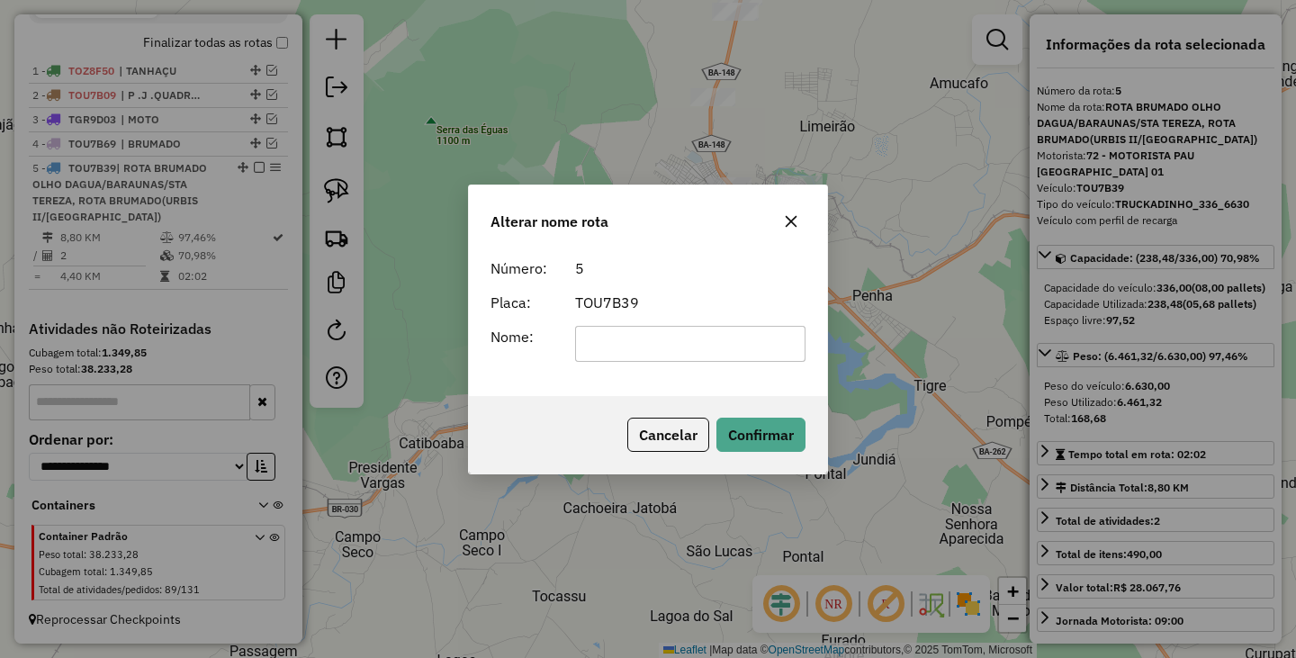
scroll to position [0, 0]
type input "*"
type input "**********"
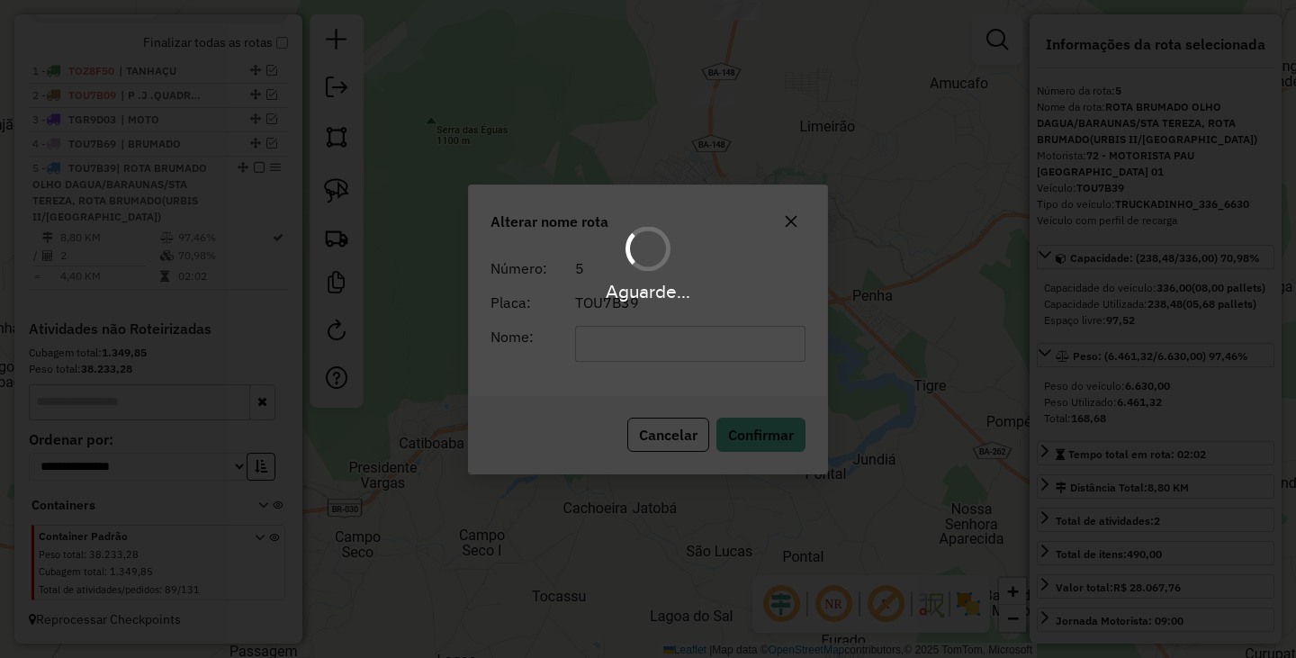
scroll to position [597, 0]
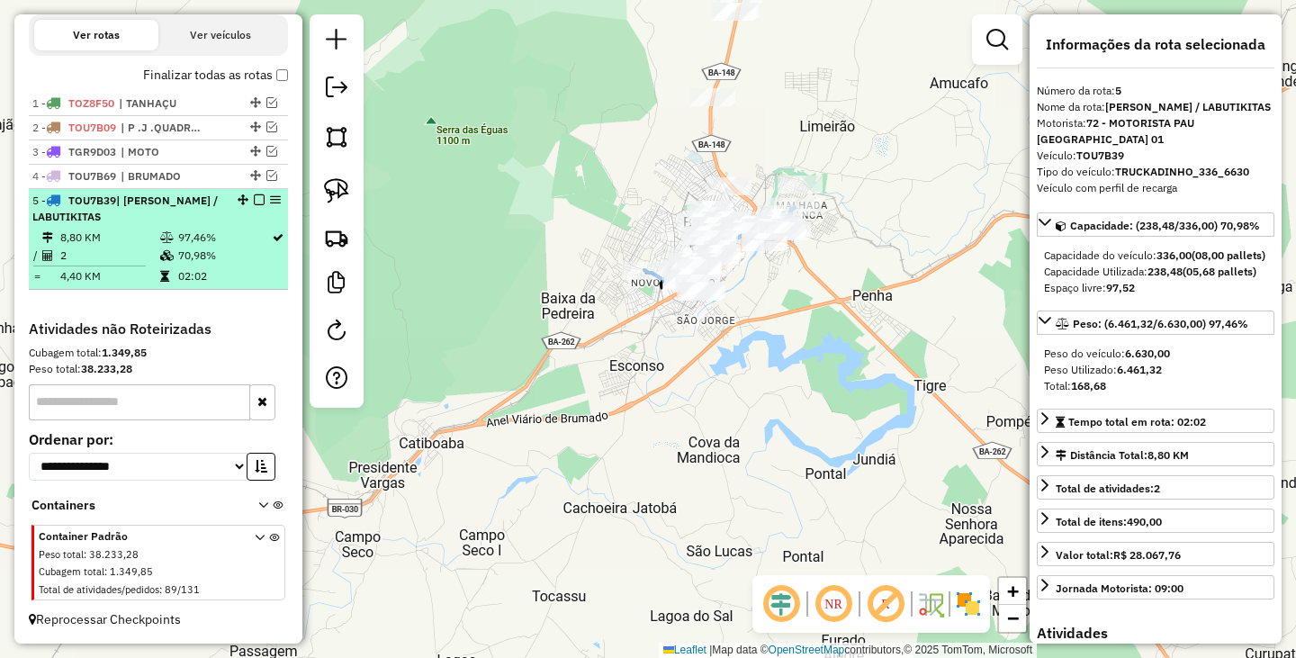
click at [254, 199] on em at bounding box center [259, 199] width 11 height 11
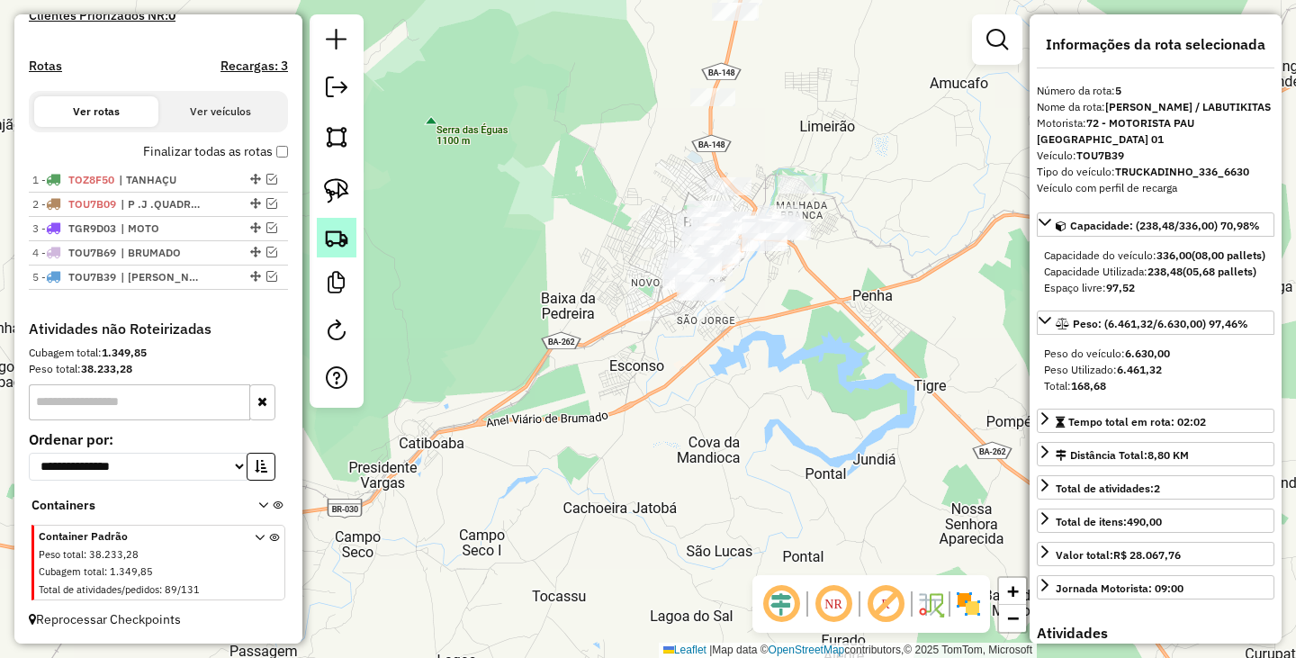
click at [337, 244] on img at bounding box center [336, 237] width 25 height 25
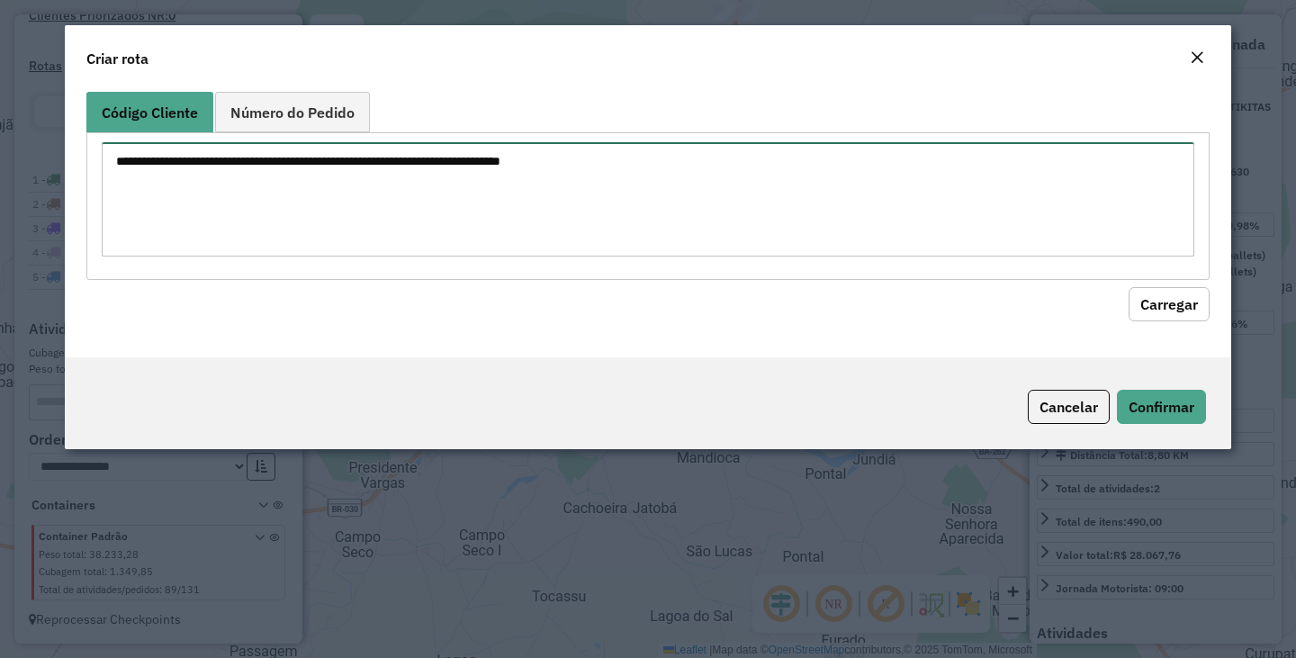
click at [400, 241] on textarea at bounding box center [648, 199] width 1092 height 114
type textarea "***"
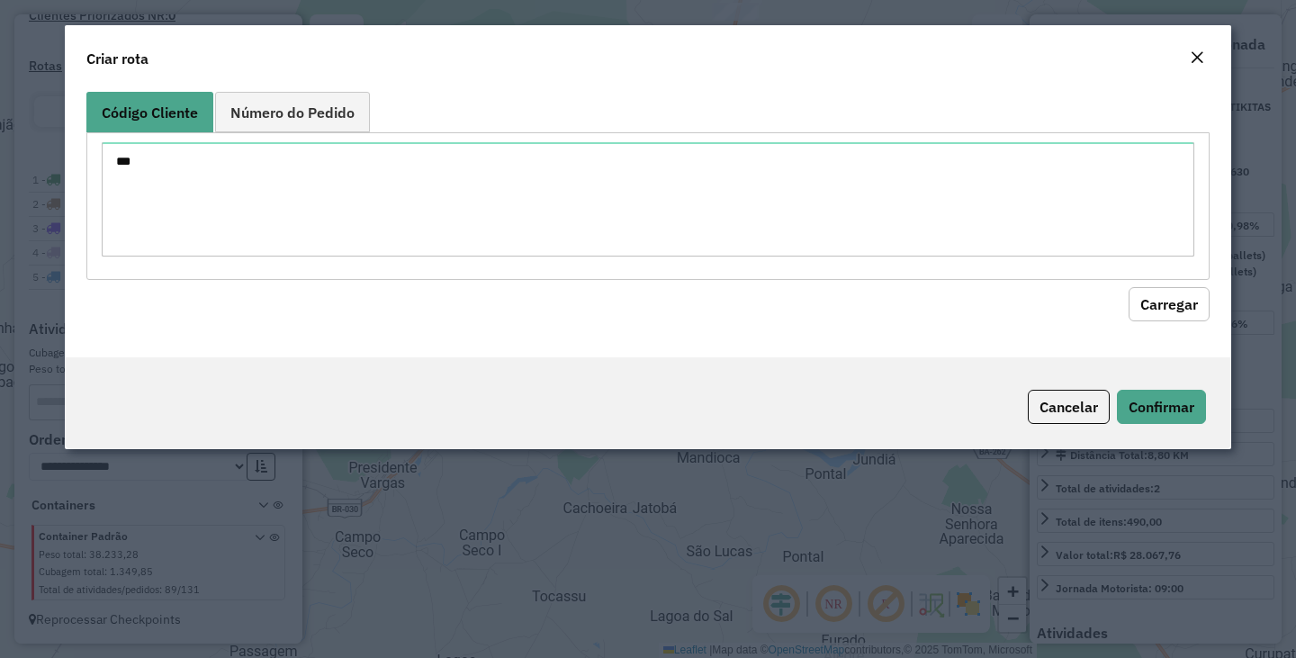
click at [1128, 287] on button "Carregar" at bounding box center [1168, 304] width 81 height 34
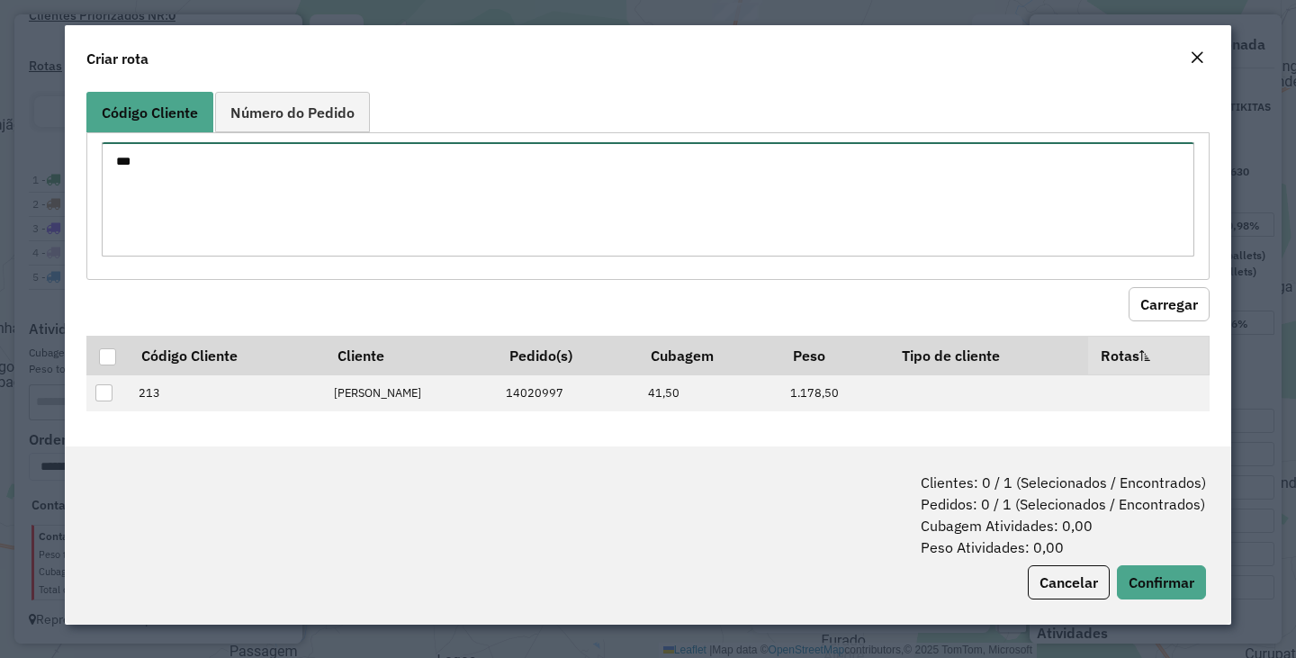
click at [376, 217] on textarea "***" at bounding box center [648, 199] width 1092 height 114
click at [371, 185] on textarea "***" at bounding box center [648, 199] width 1092 height 114
type textarea "*** ***"
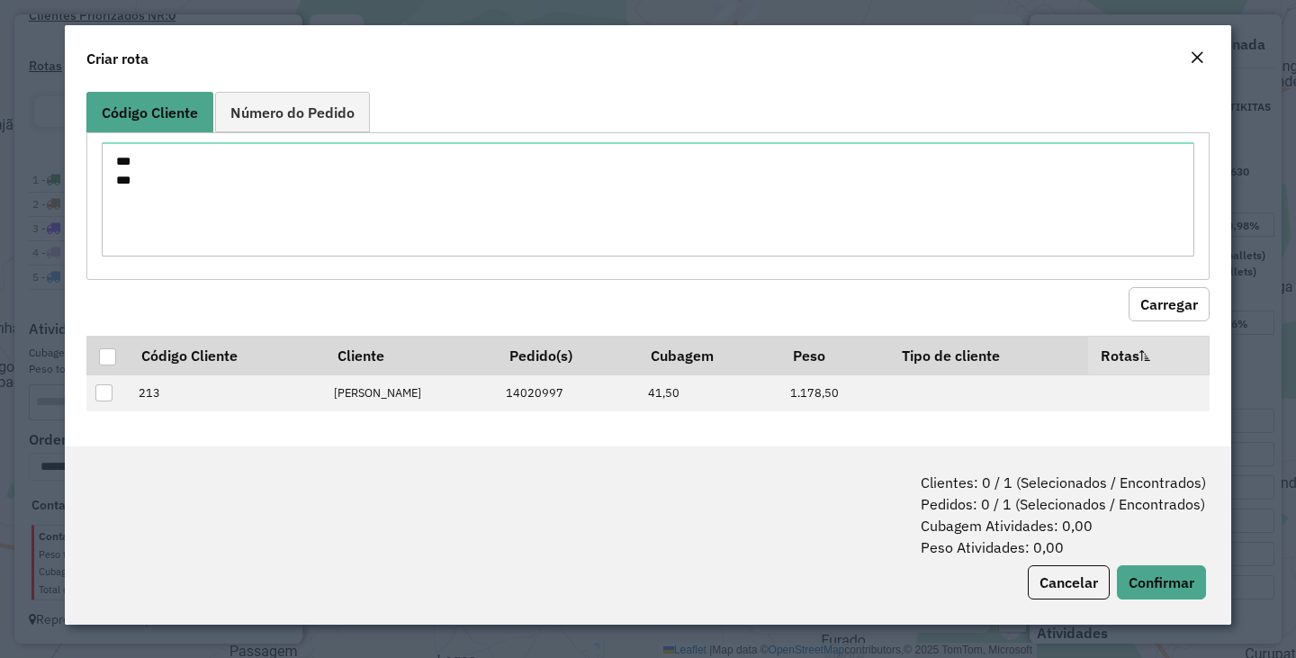
click at [1181, 289] on button "Carregar" at bounding box center [1168, 304] width 81 height 34
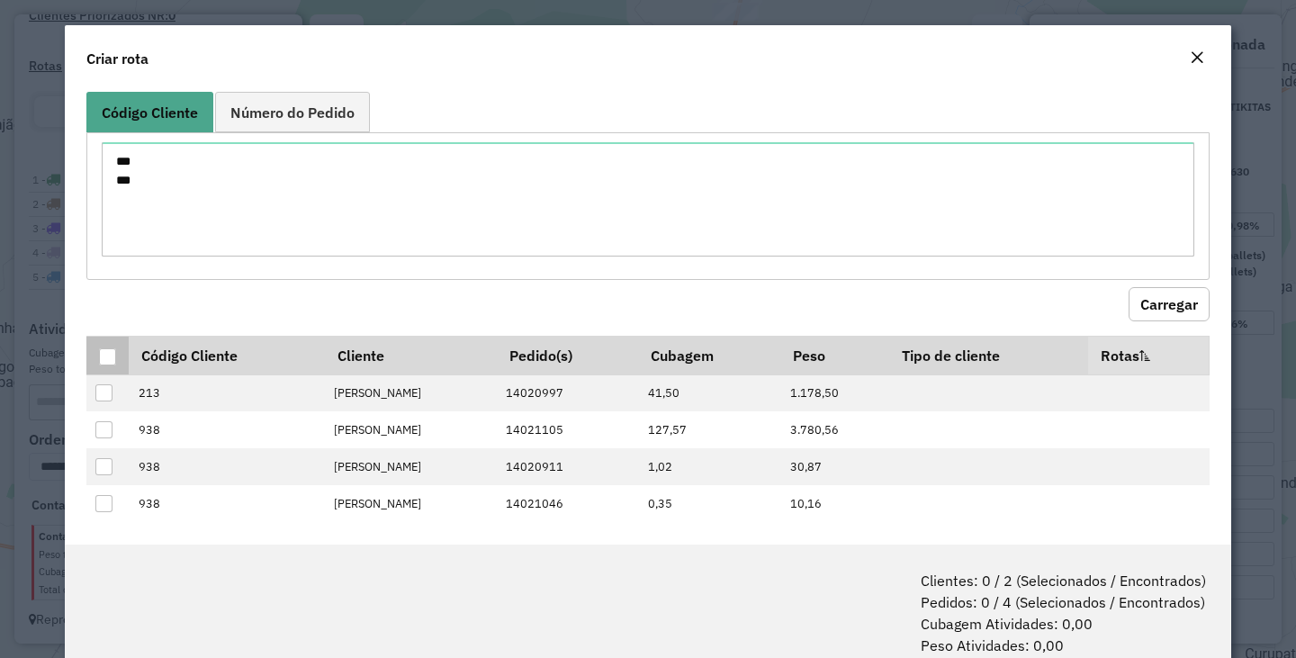
click at [109, 354] on div at bounding box center [107, 356] width 17 height 17
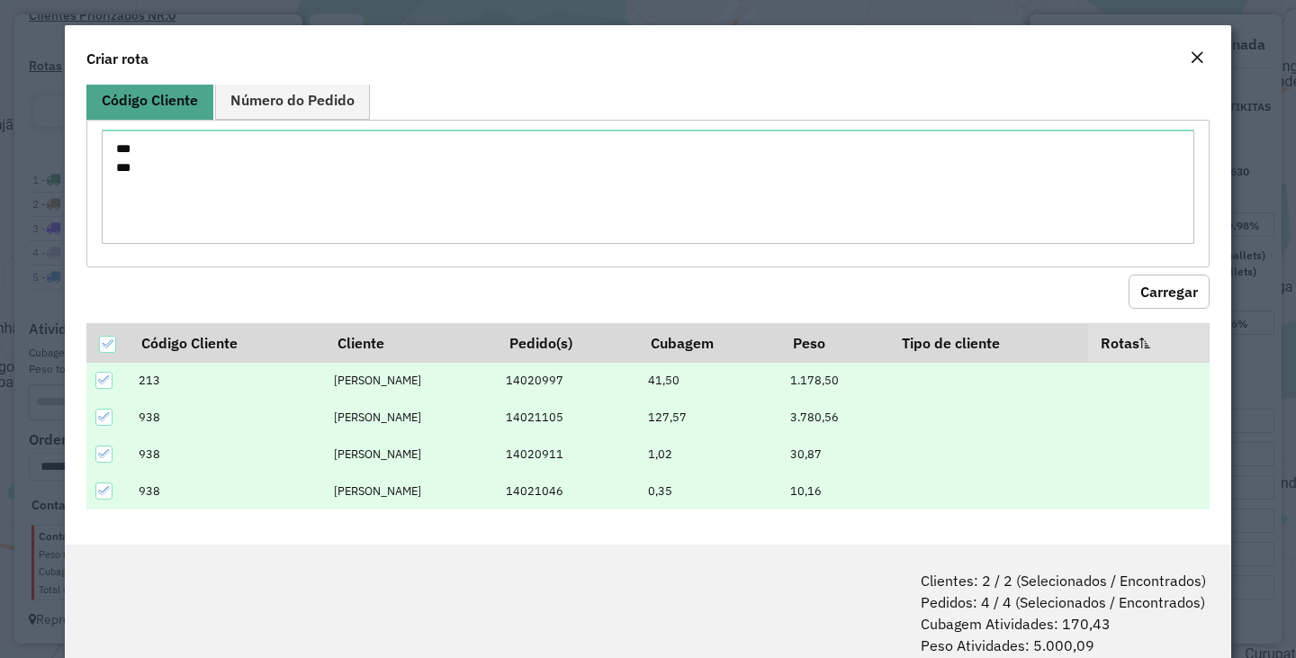
scroll to position [90, 0]
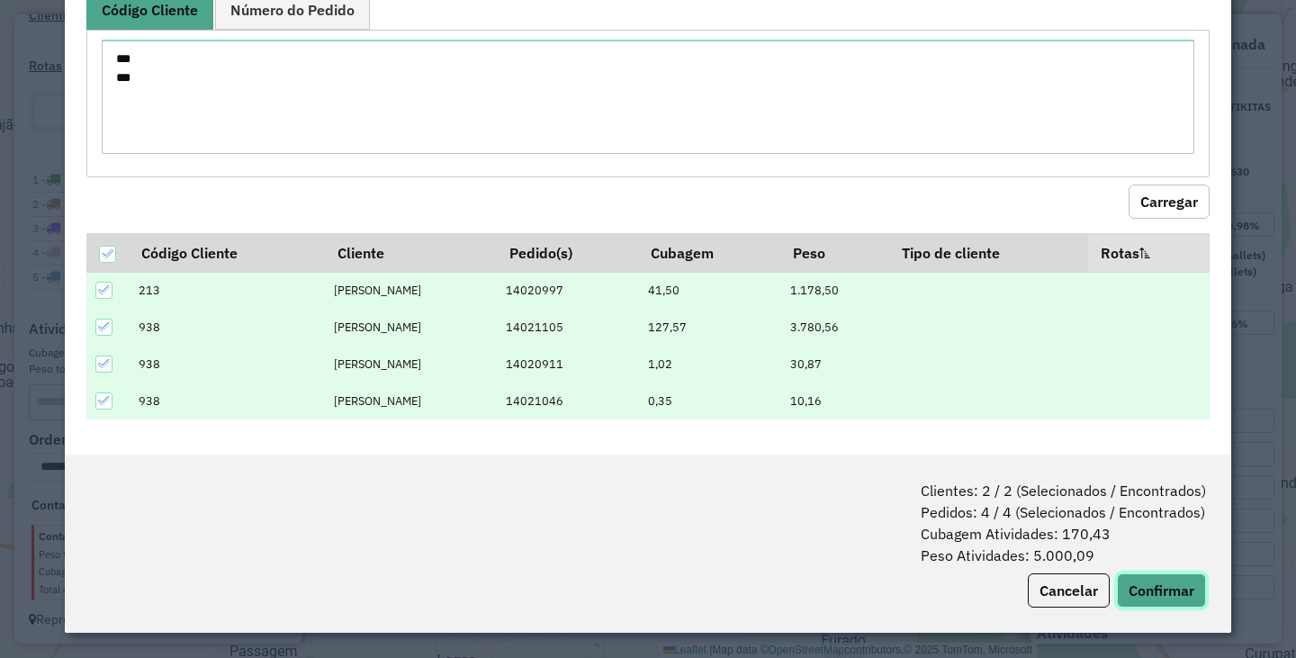
click at [1172, 579] on button "Confirmar" at bounding box center [1161, 590] width 89 height 34
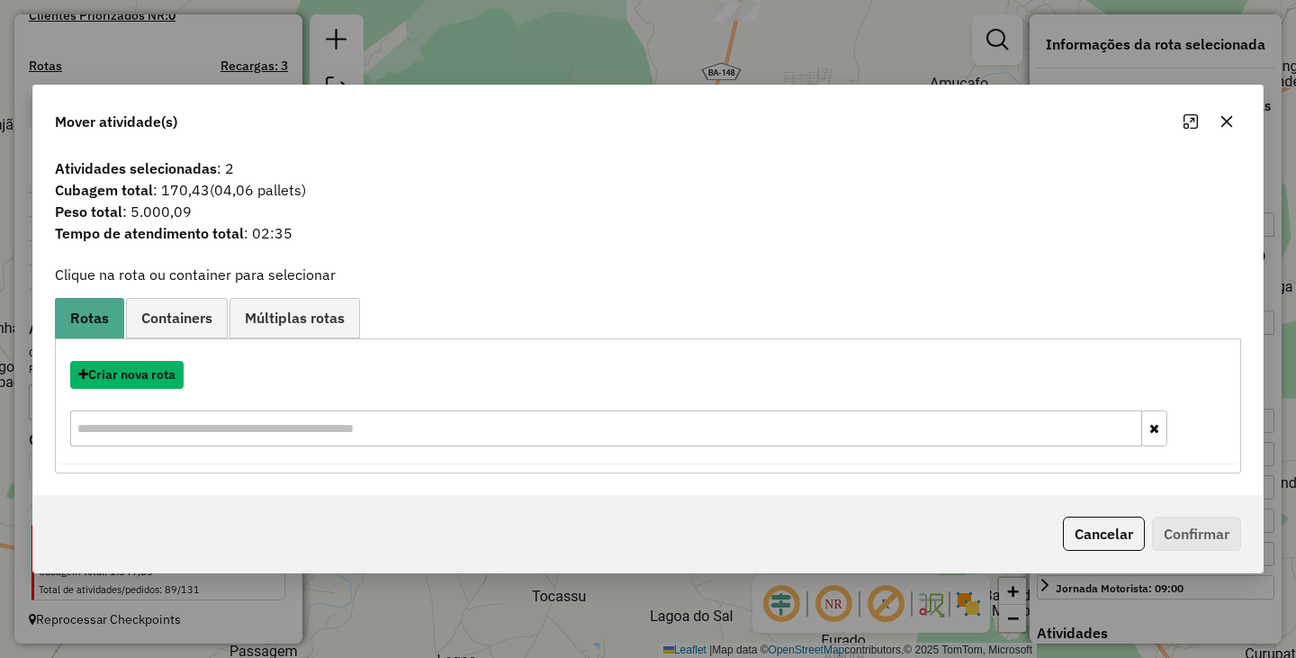
click at [121, 381] on button "Criar nova rota" at bounding box center [126, 375] width 113 height 28
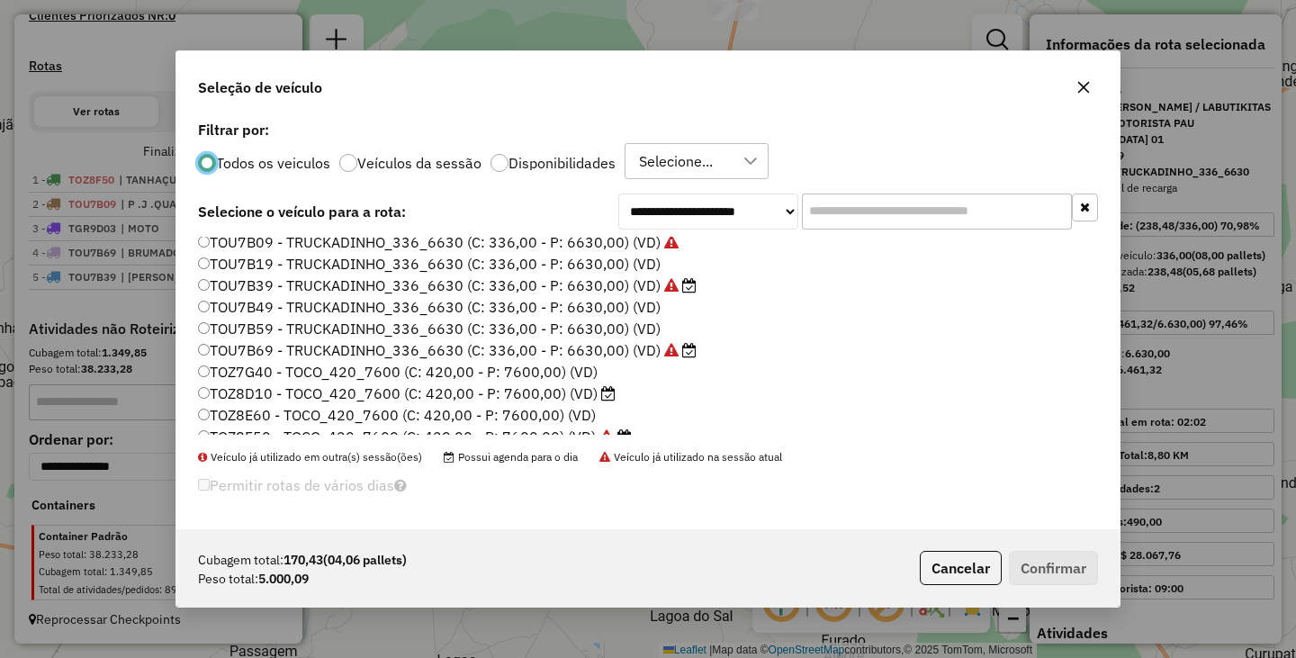
scroll to position [256, 0]
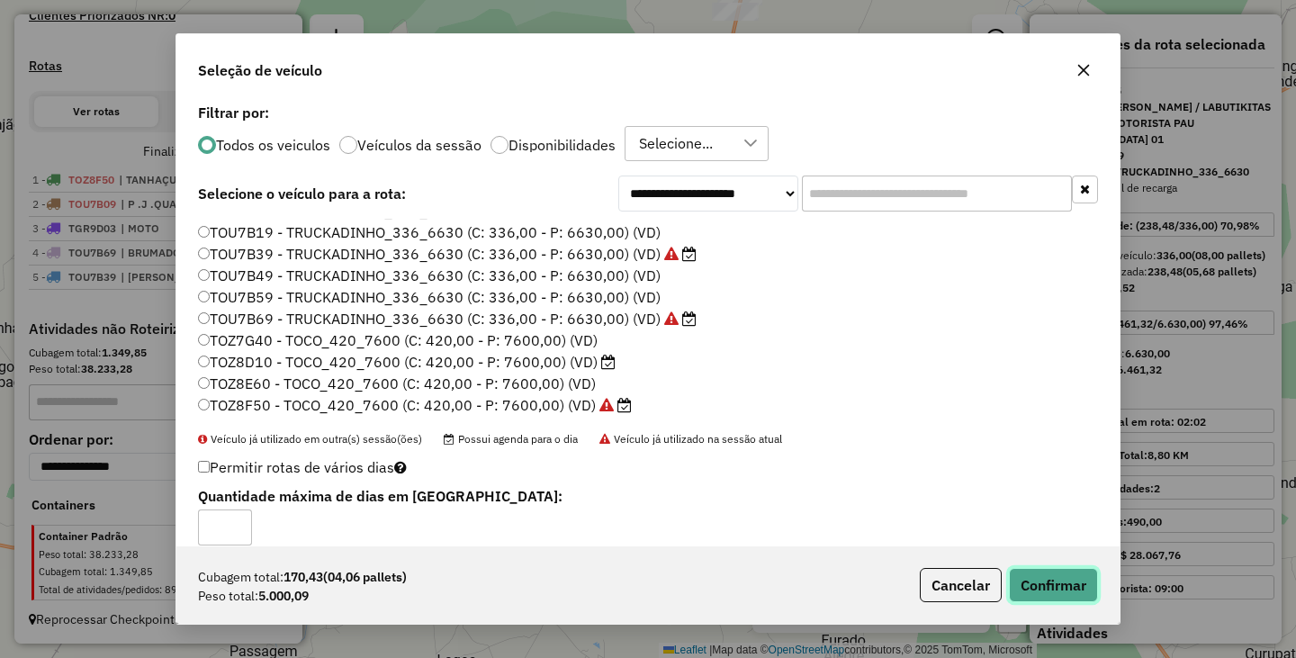
click at [1037, 579] on button "Confirmar" at bounding box center [1053, 585] width 89 height 34
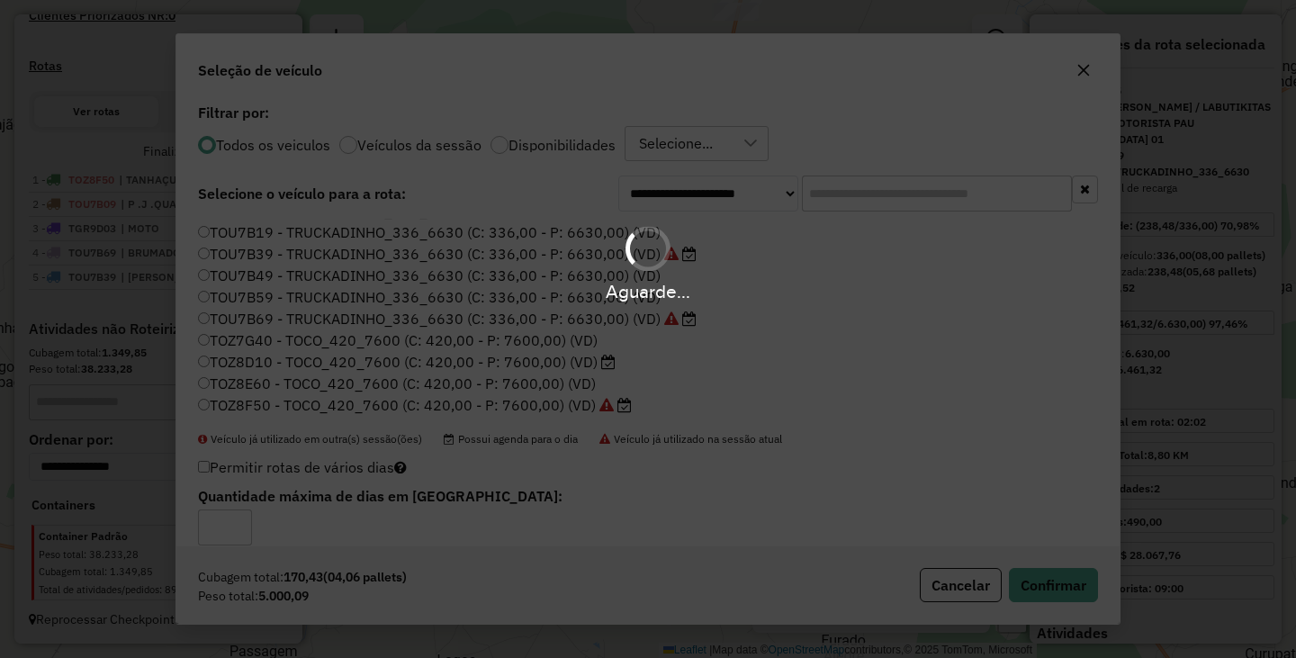
scroll to position [638, 0]
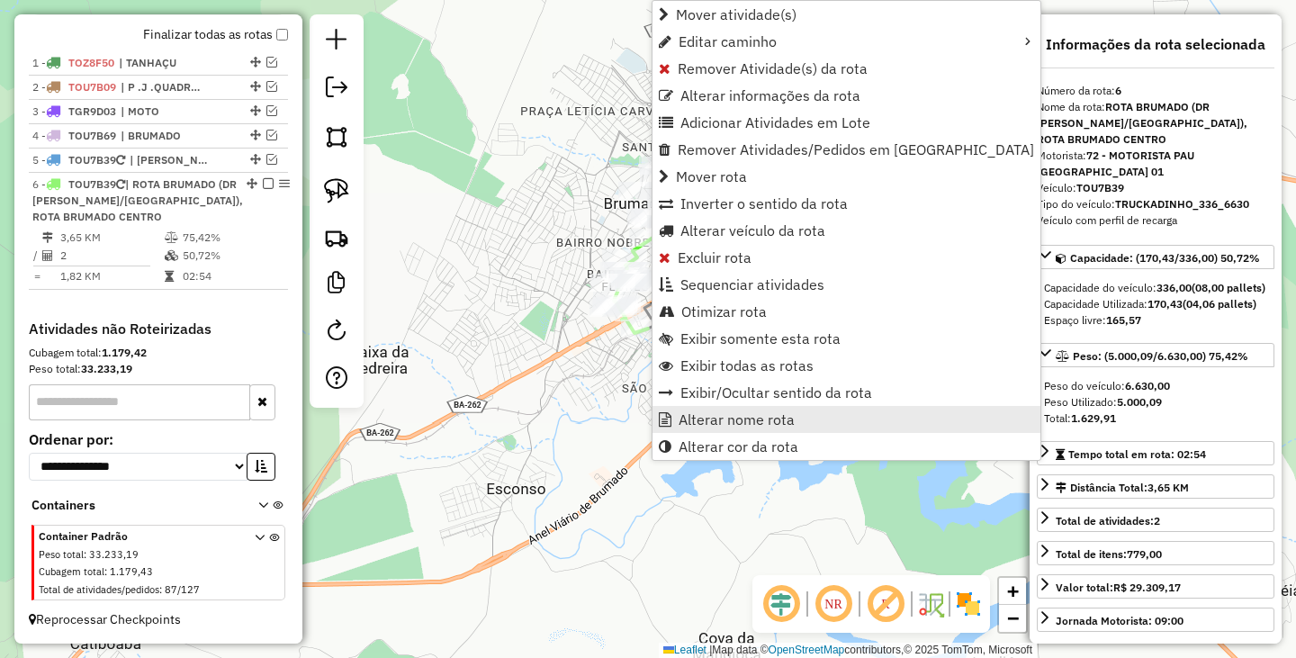
click at [729, 415] on span "Alterar nome rota" at bounding box center [736, 419] width 116 height 14
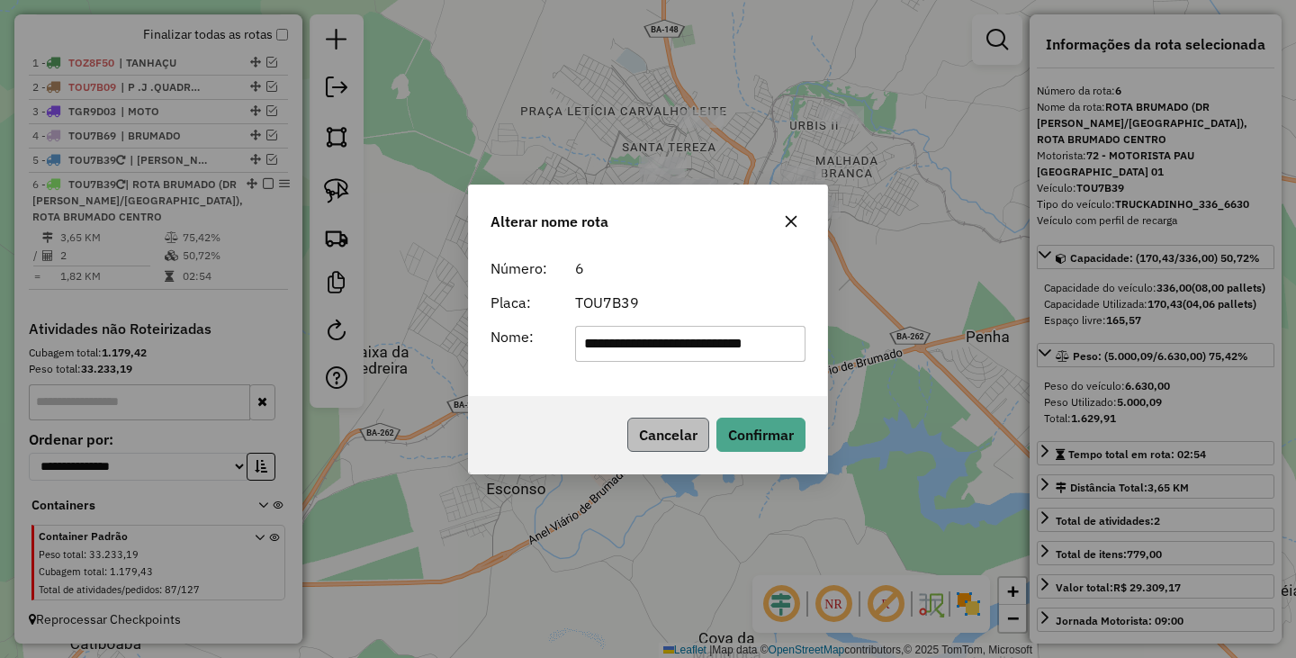
scroll to position [0, 6]
type input "**********"
click at [786, 437] on button "Confirmar" at bounding box center [760, 435] width 89 height 34
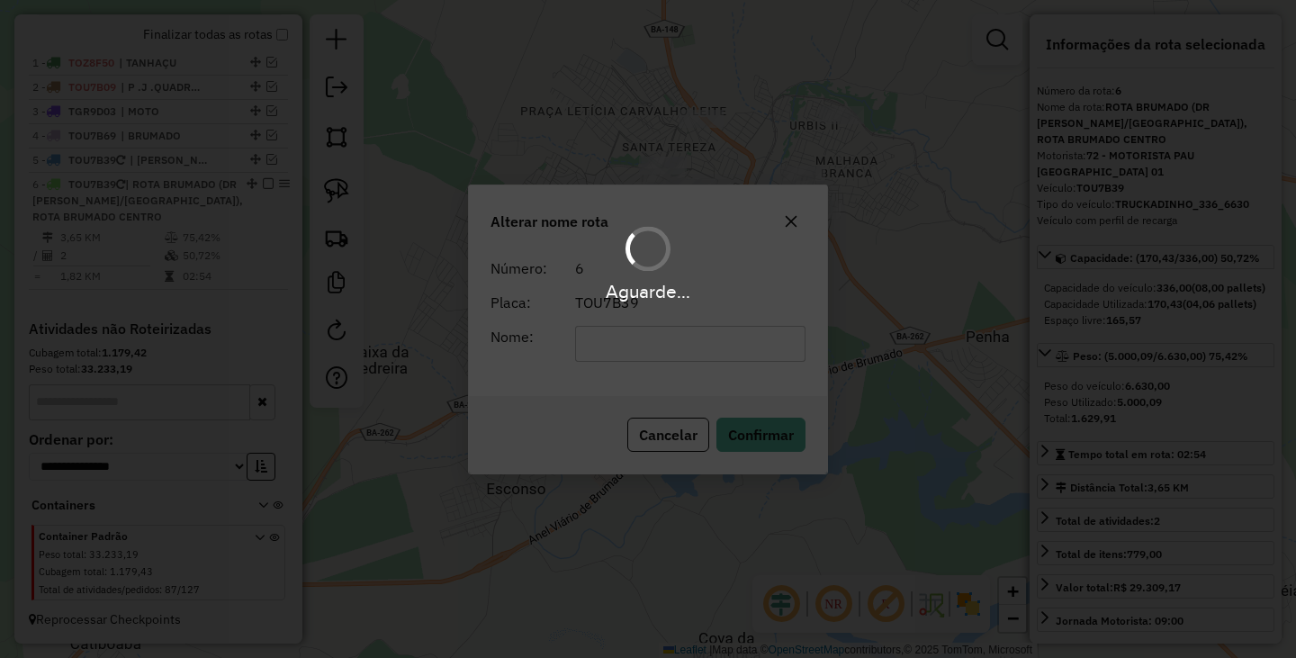
scroll to position [622, 0]
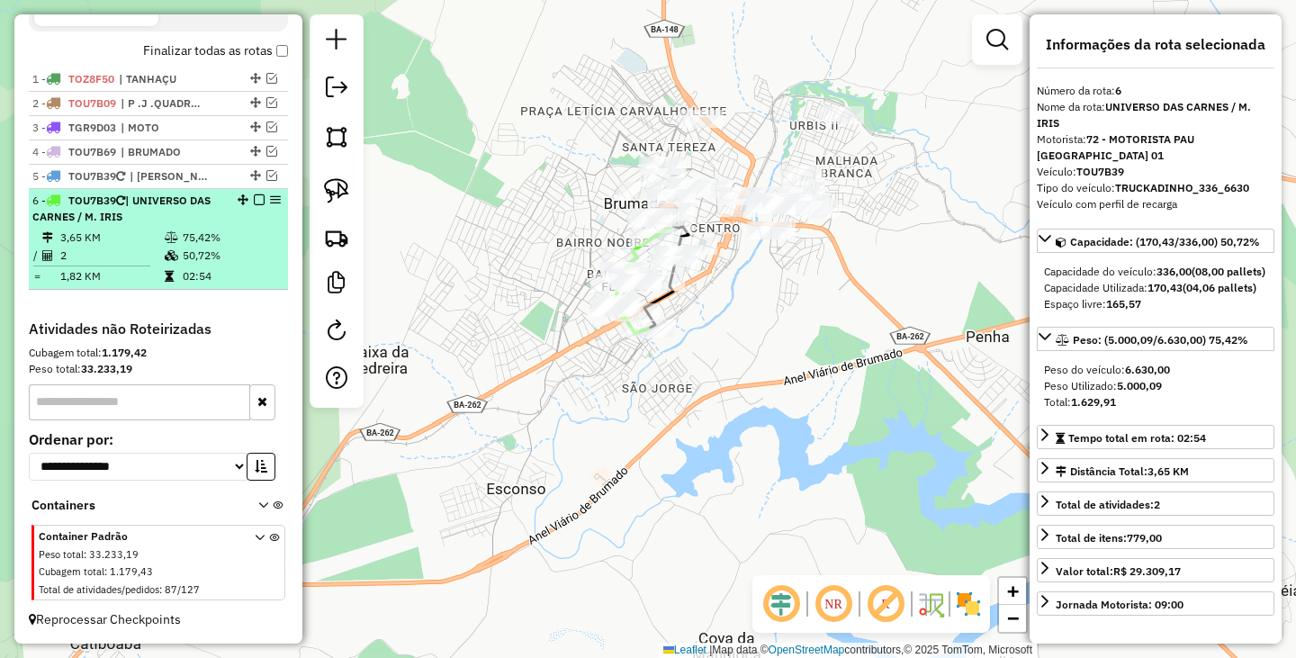
click at [254, 199] on em at bounding box center [259, 199] width 11 height 11
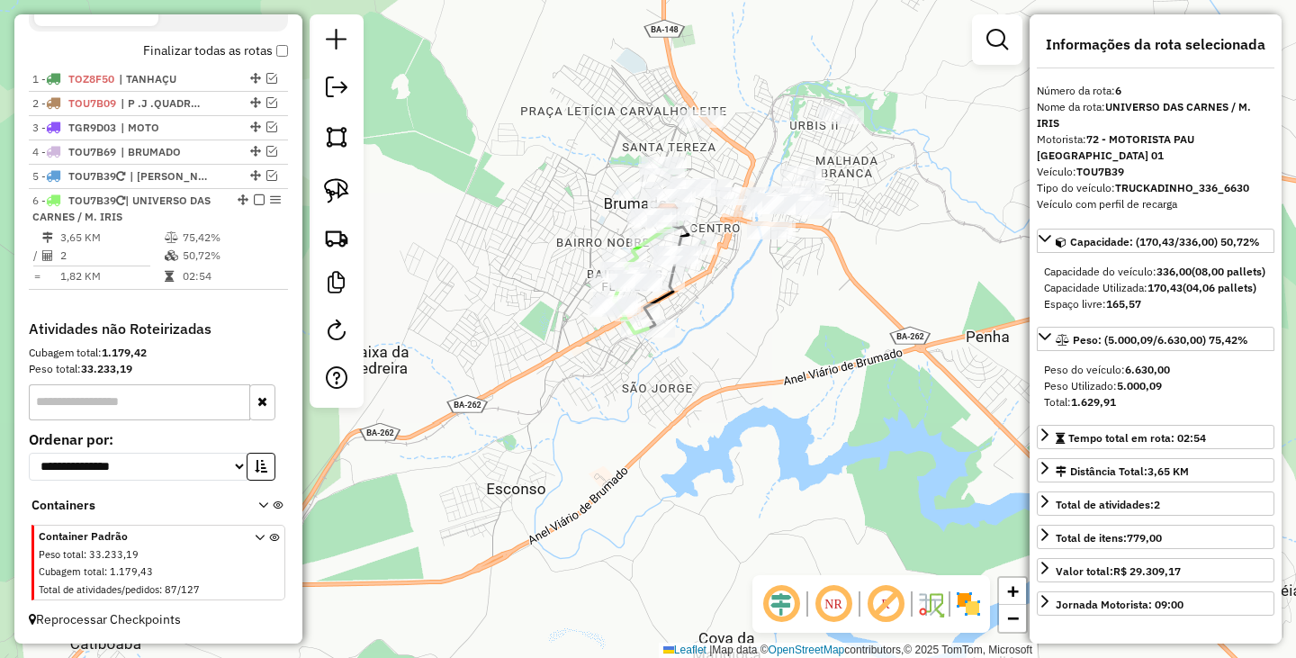
scroll to position [545, 0]
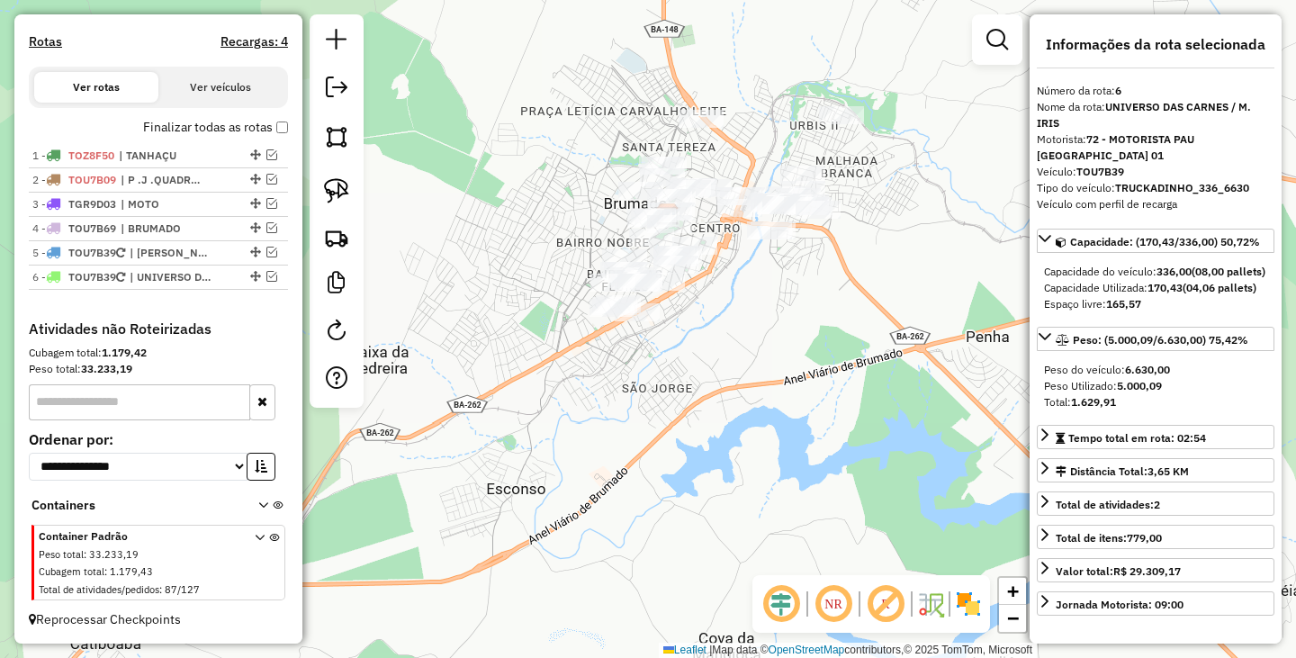
click at [679, 396] on div "Janela de atendimento Grade de atendimento Capacidade Transportadoras Veículos …" at bounding box center [648, 329] width 1296 height 658
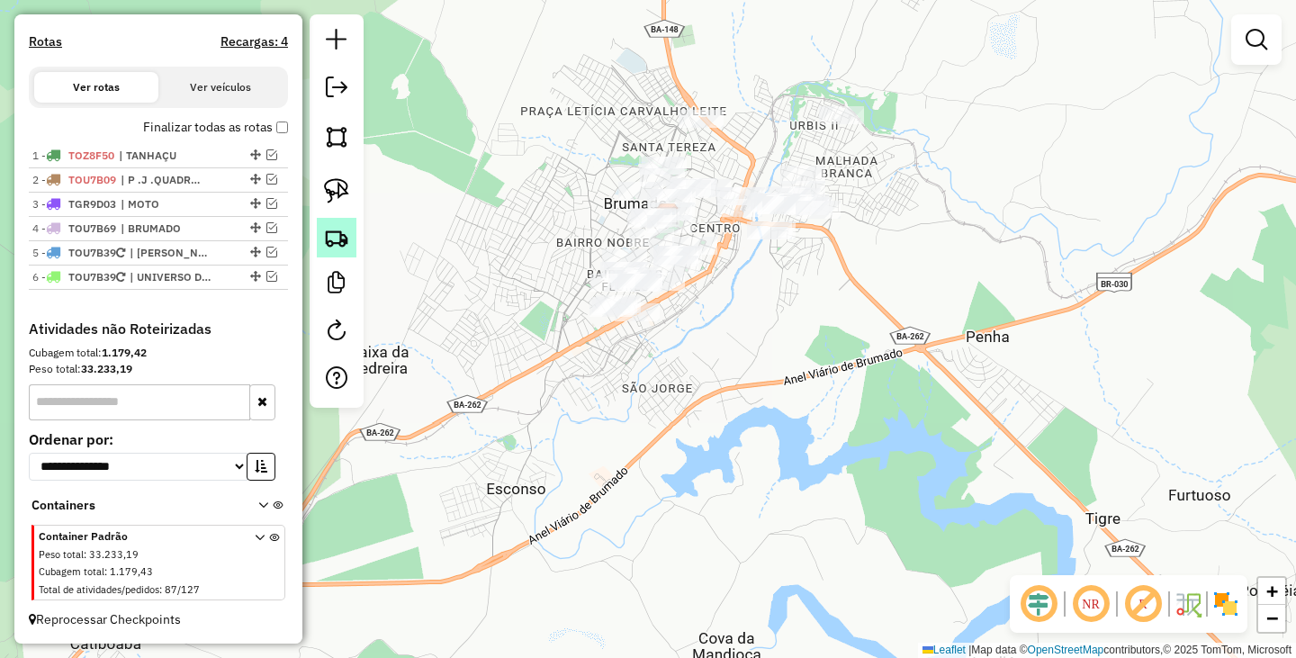
click at [324, 233] on img at bounding box center [336, 237] width 25 height 25
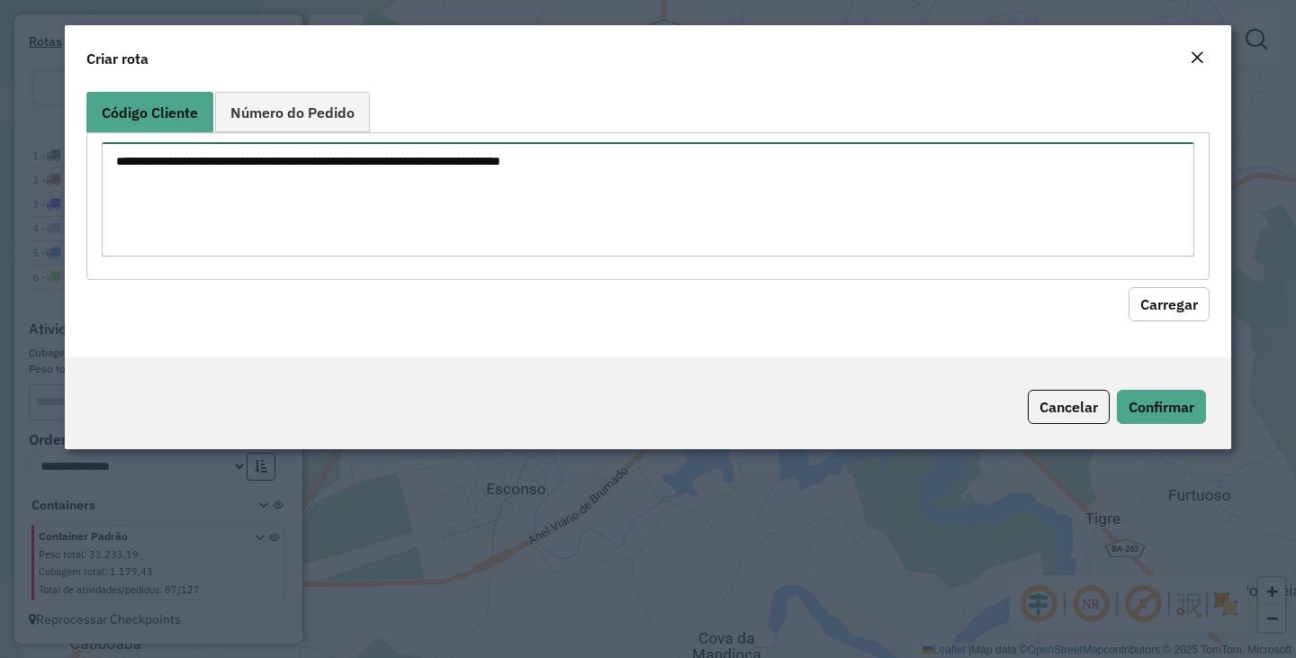
click at [487, 176] on textarea at bounding box center [648, 199] width 1092 height 114
type textarea "***"
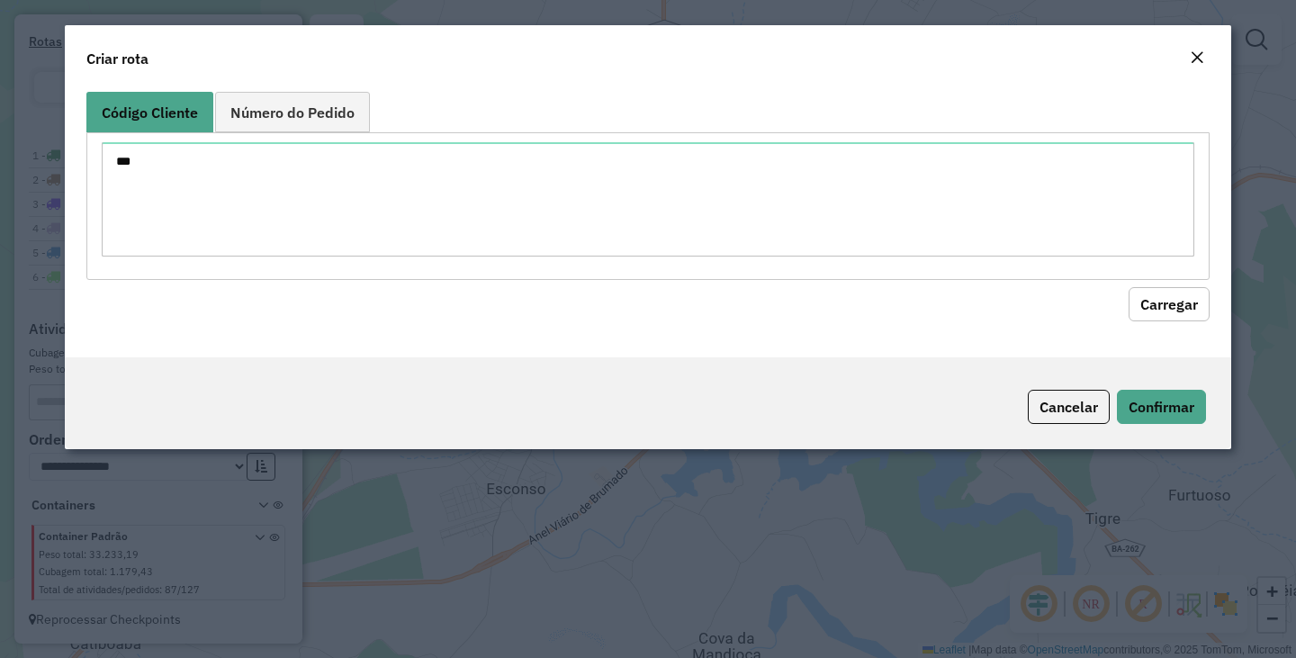
click at [1157, 296] on button "Carregar" at bounding box center [1168, 304] width 81 height 34
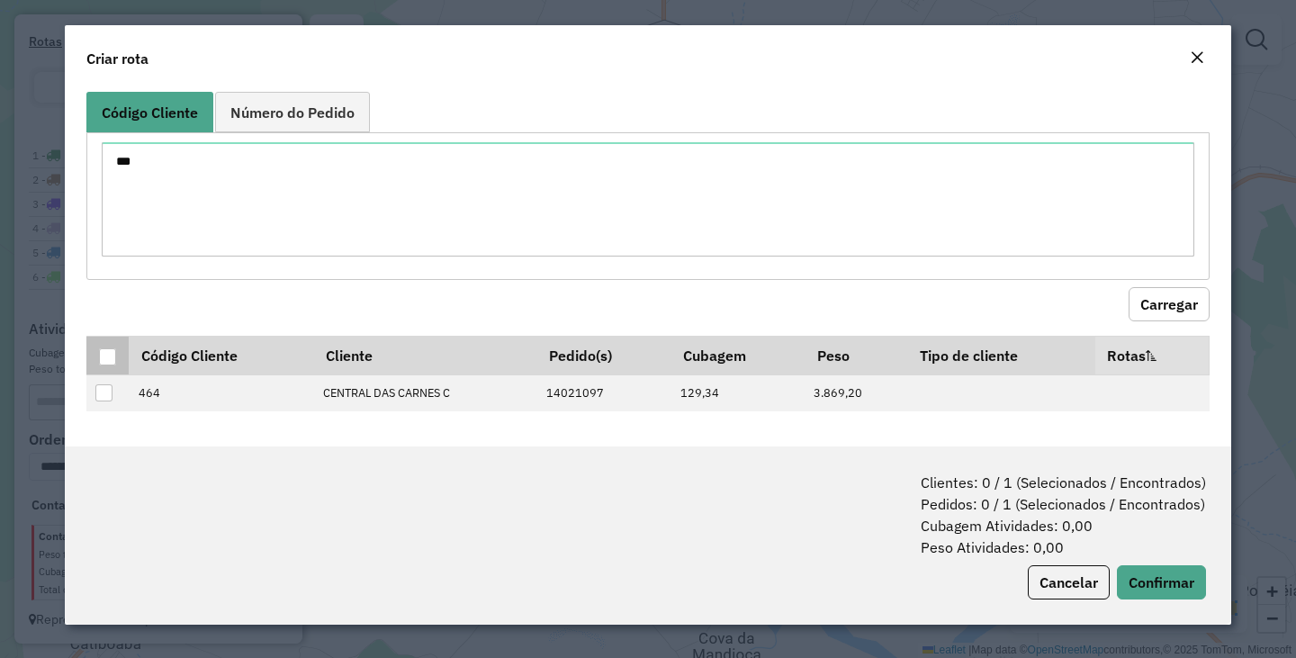
click at [103, 352] on div at bounding box center [107, 356] width 17 height 17
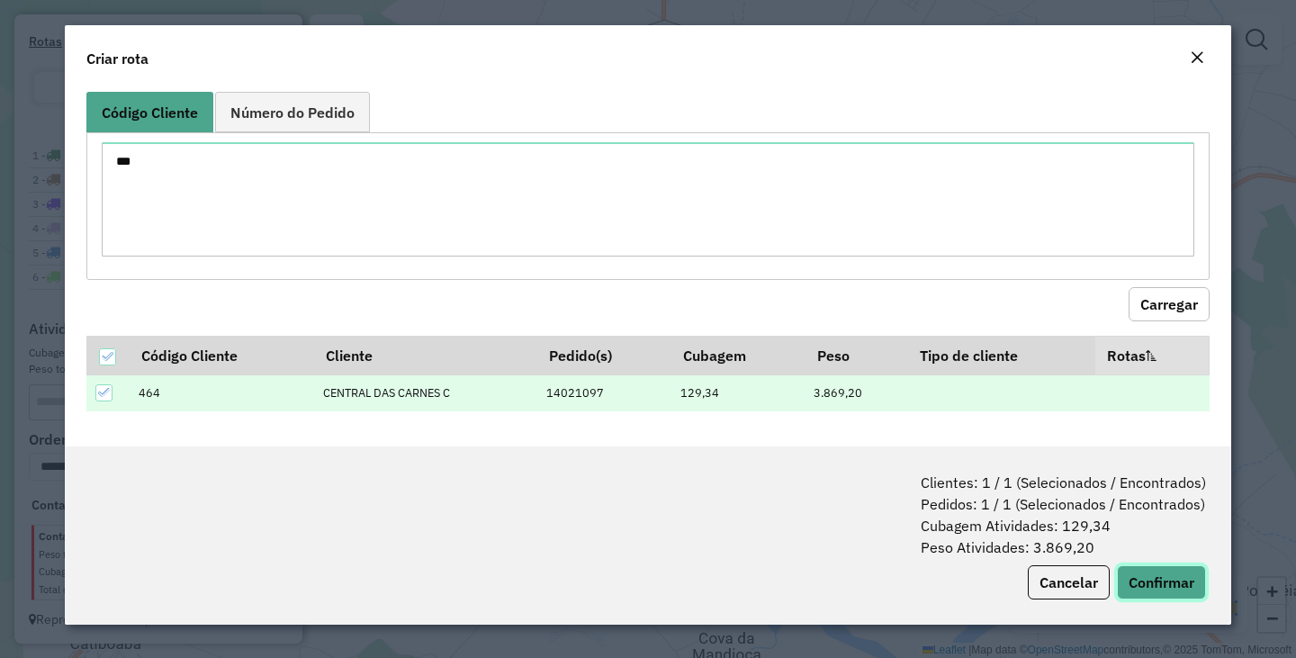
click at [1144, 572] on button "Confirmar" at bounding box center [1161, 582] width 89 height 34
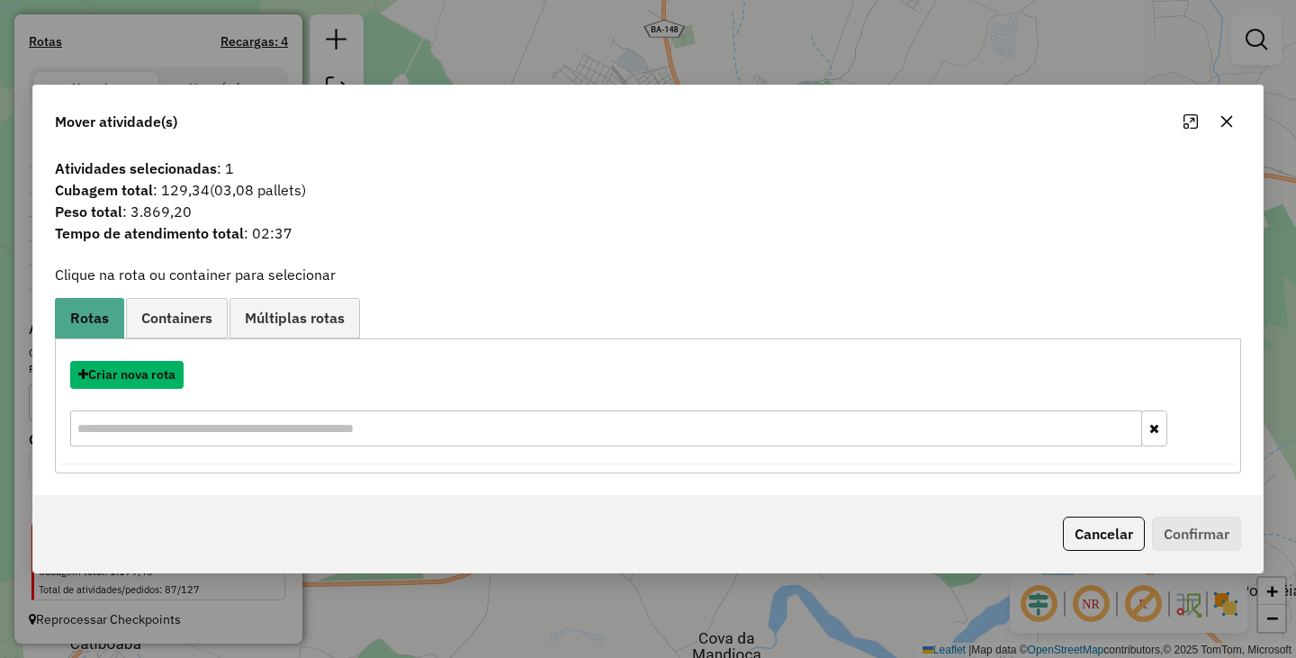
click at [166, 373] on button "Criar nova rota" at bounding box center [126, 375] width 113 height 28
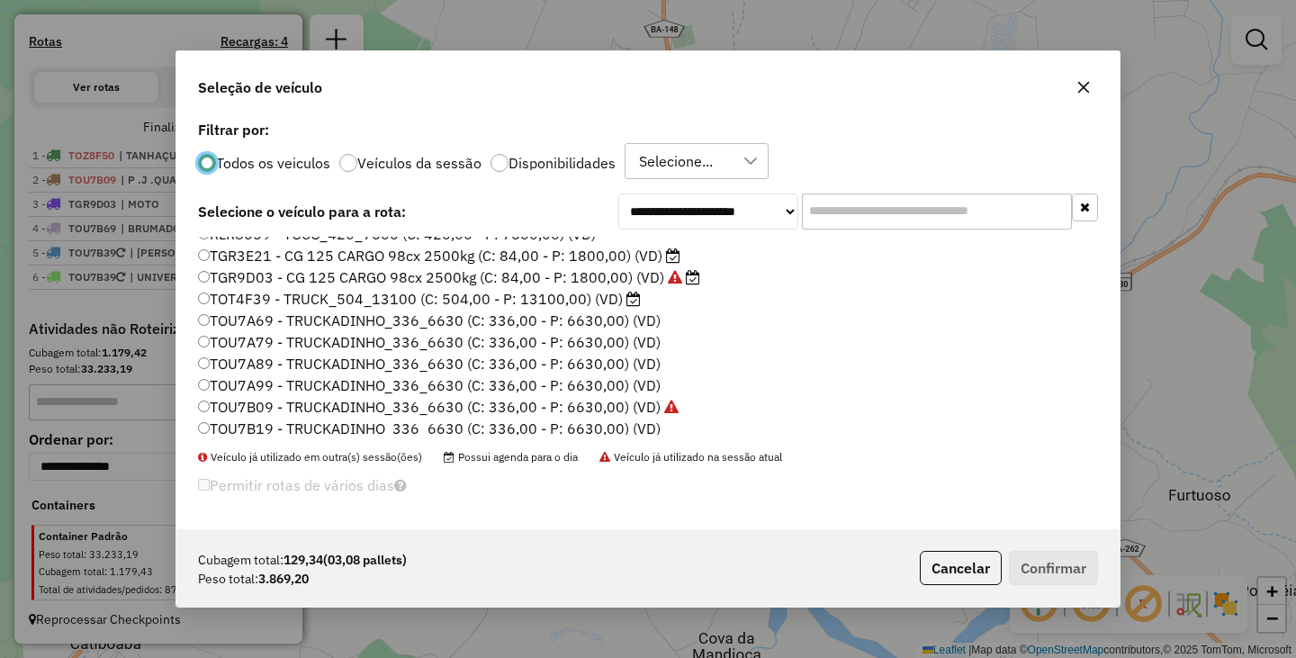
scroll to position [180, 0]
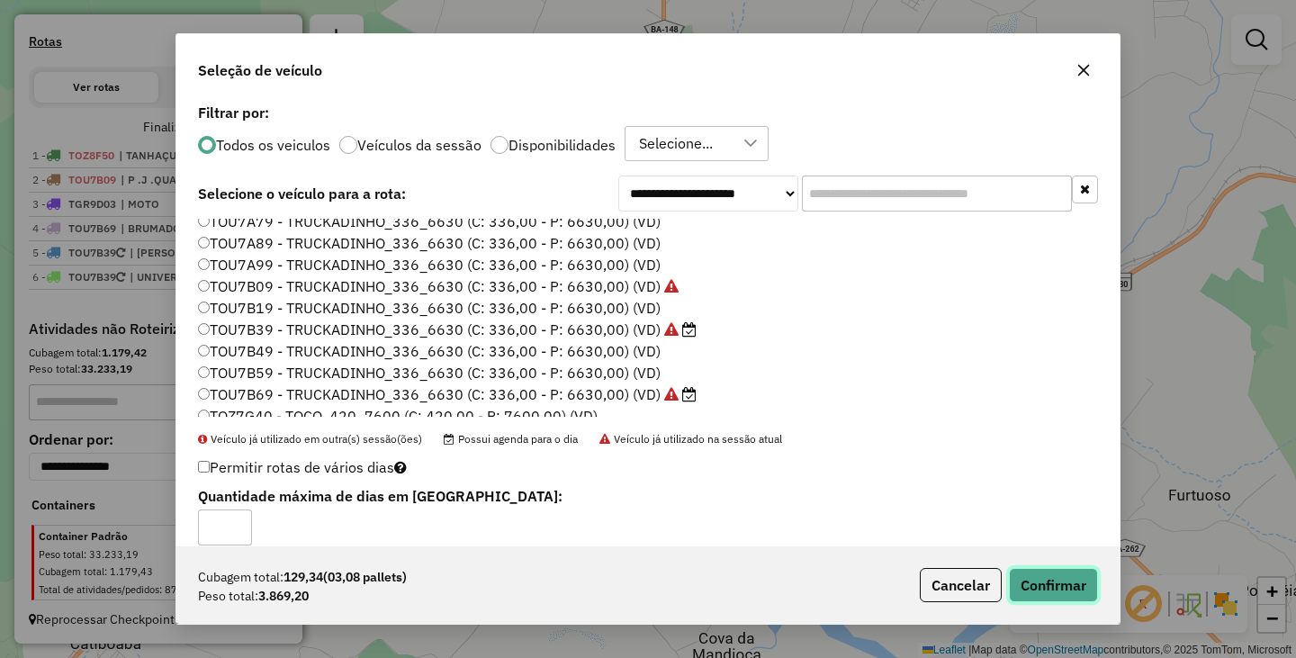
click at [1023, 591] on button "Confirmar" at bounding box center [1053, 585] width 89 height 34
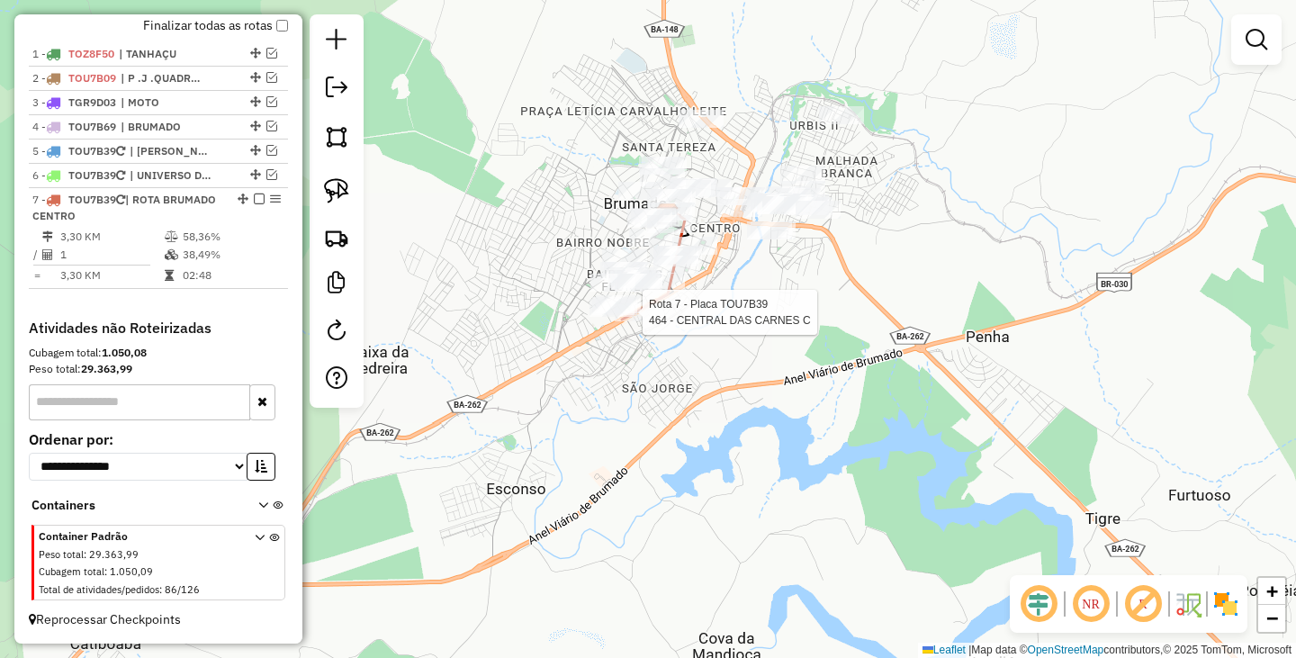
scroll to position [669, 0]
select select "**********"
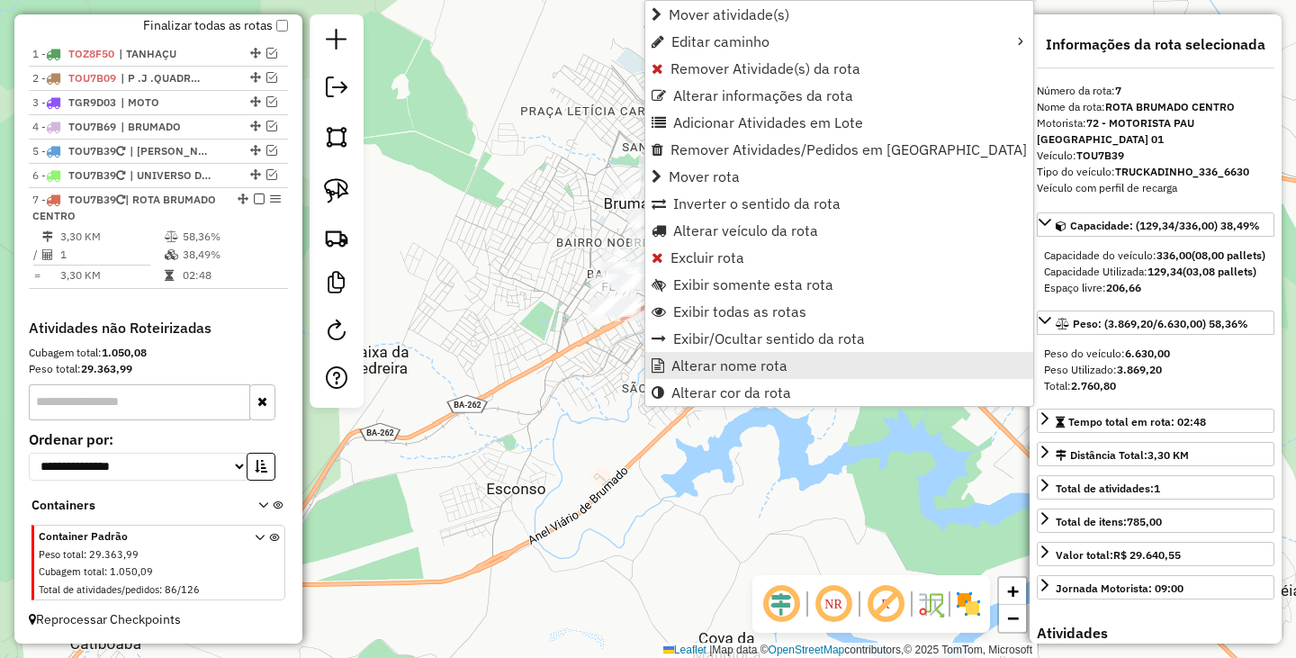
click at [684, 362] on span "Alterar nome rota" at bounding box center [729, 365] width 116 height 14
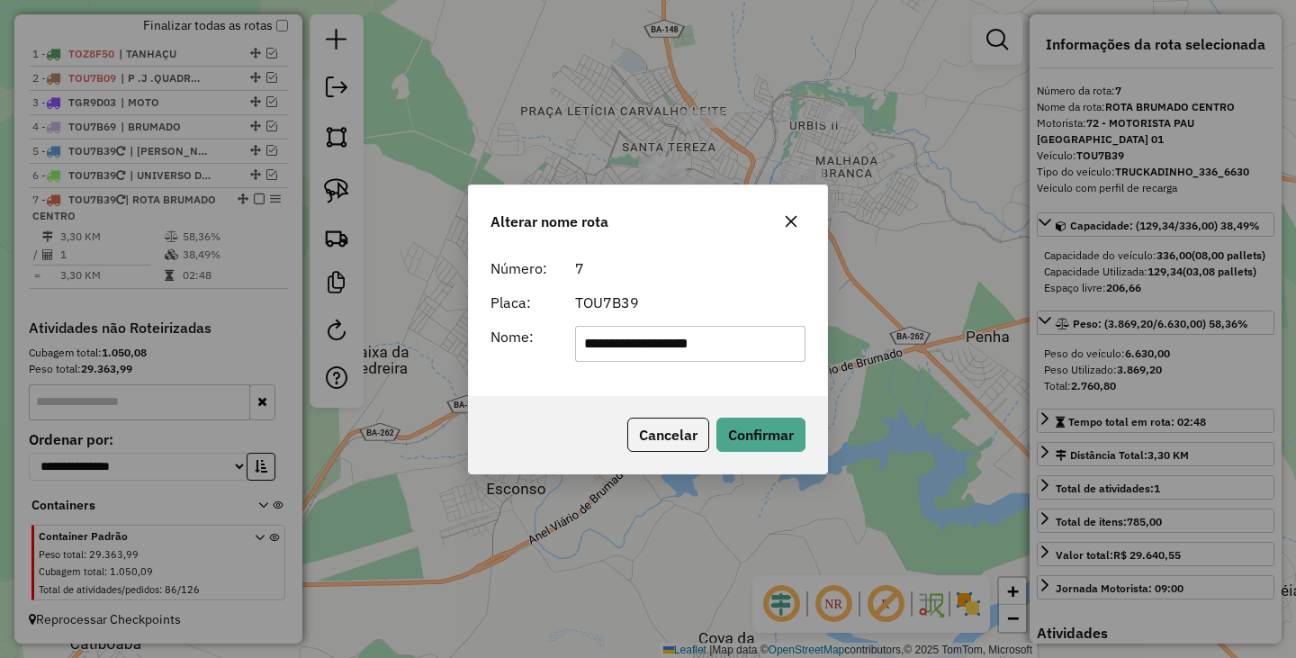
drag, startPoint x: 751, startPoint y: 342, endPoint x: 559, endPoint y: 336, distance: 192.7
click at [561, 337] on div "**********" at bounding box center [648, 344] width 337 height 36
type input "**********"
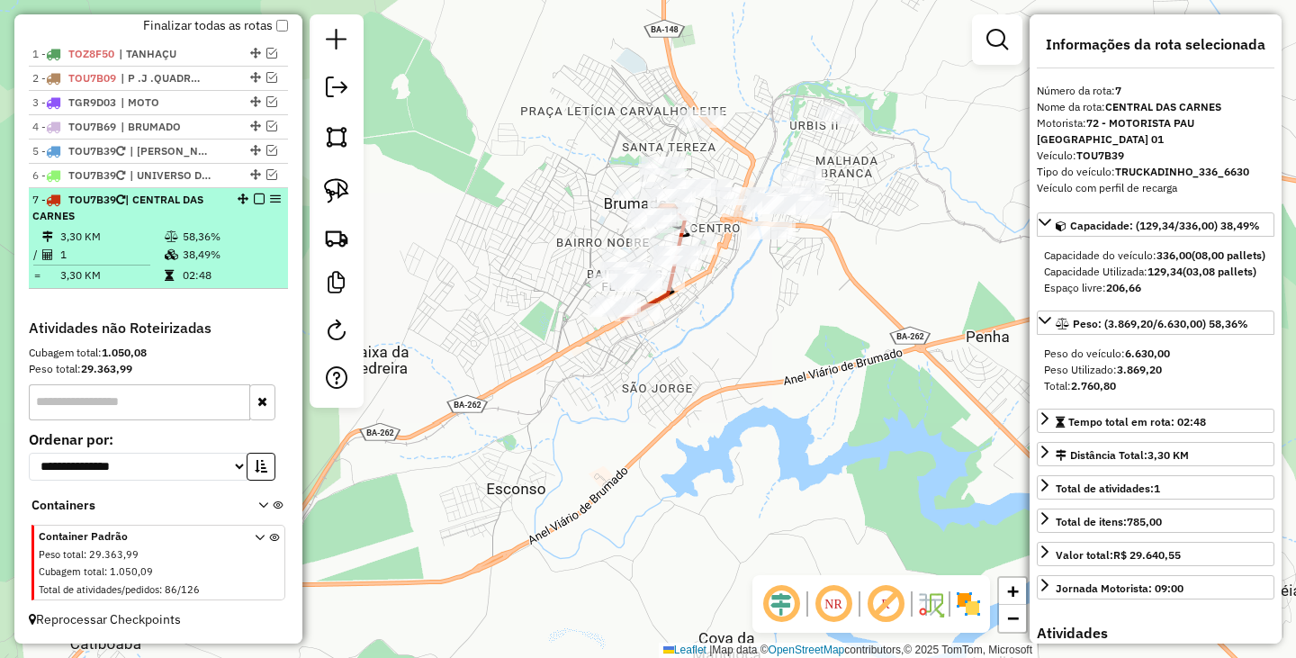
click at [254, 198] on em at bounding box center [259, 198] width 11 height 11
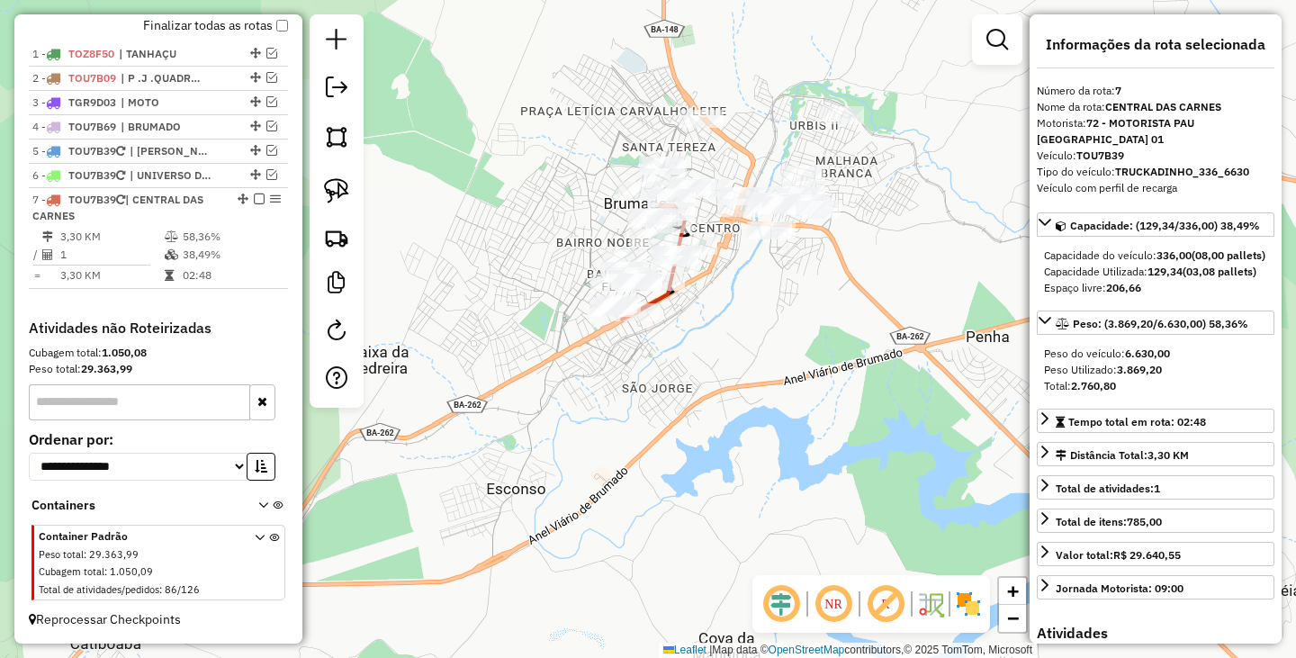
scroll to position [592, 0]
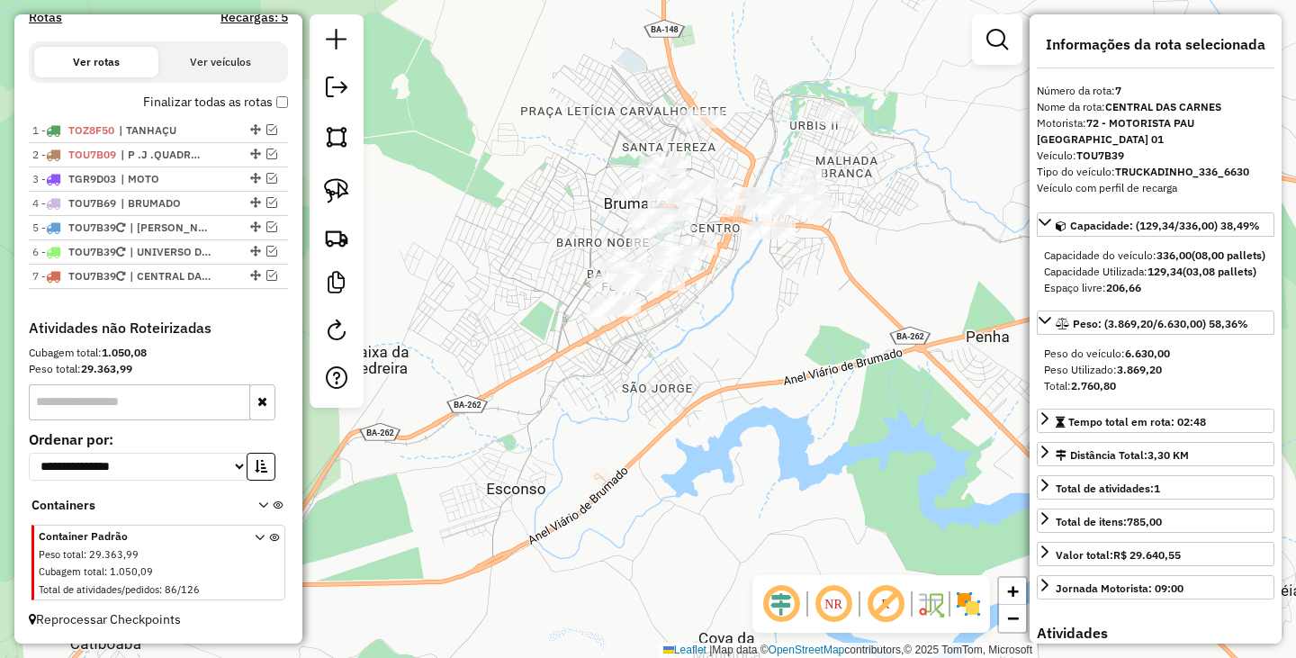
click at [738, 381] on div "Janela de atendimento Grade de atendimento Capacidade Transportadoras Veículos …" at bounding box center [648, 329] width 1296 height 658
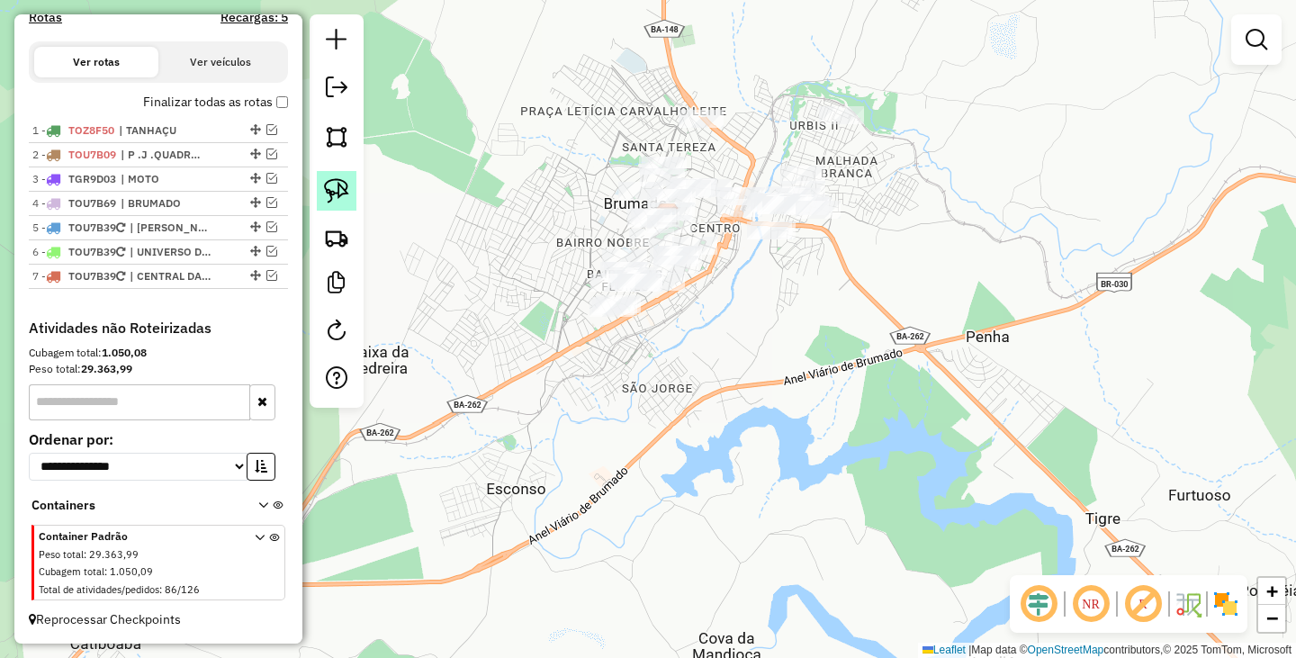
click at [346, 193] on img at bounding box center [336, 190] width 25 height 25
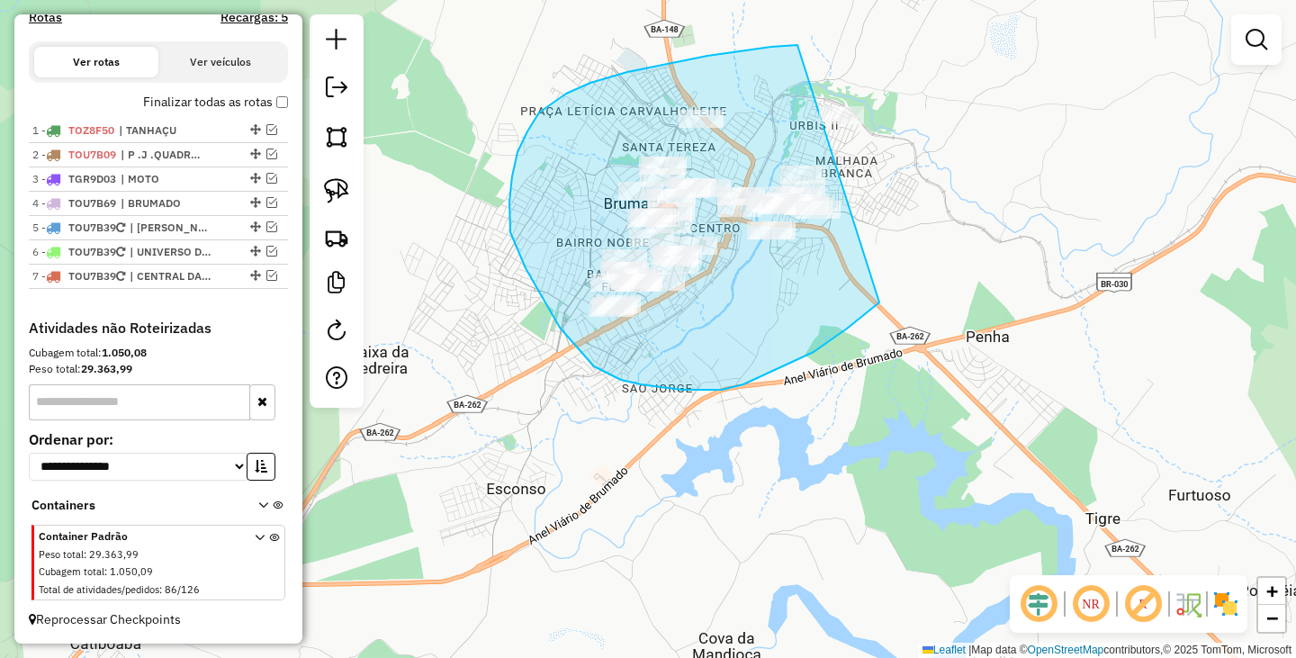
drag, startPoint x: 771, startPoint y: 47, endPoint x: 952, endPoint y: 163, distance: 214.9
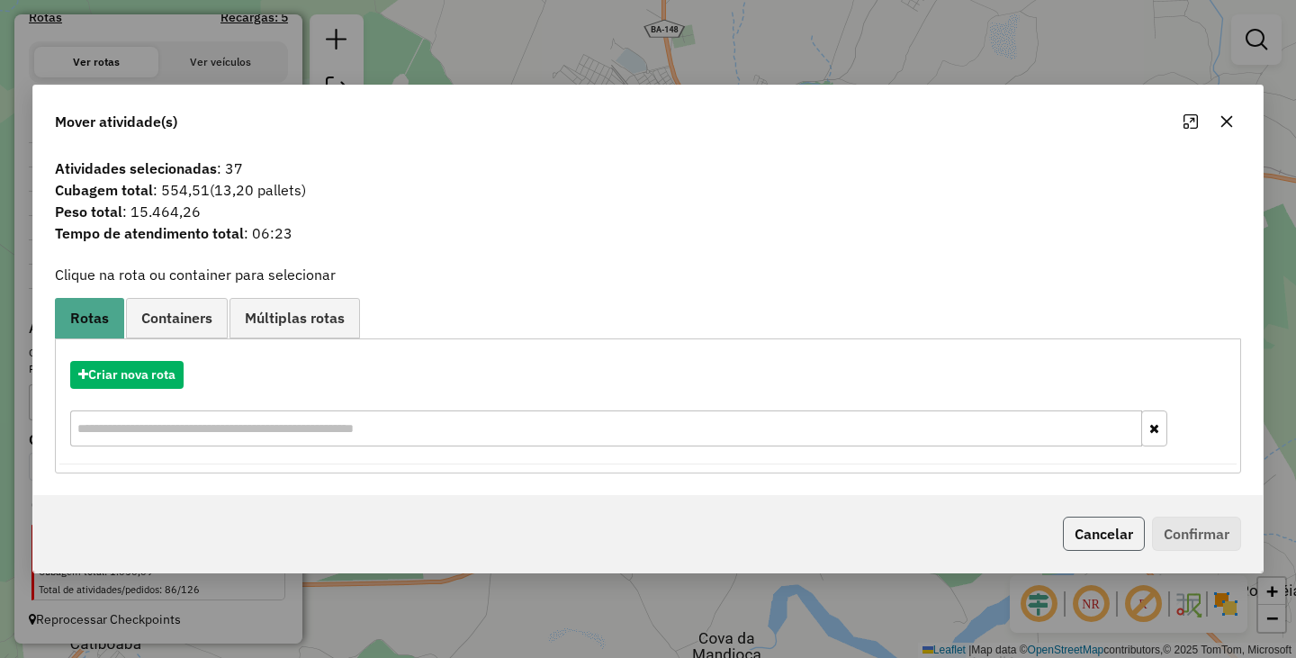
click at [1100, 538] on button "Cancelar" at bounding box center [1104, 533] width 82 height 34
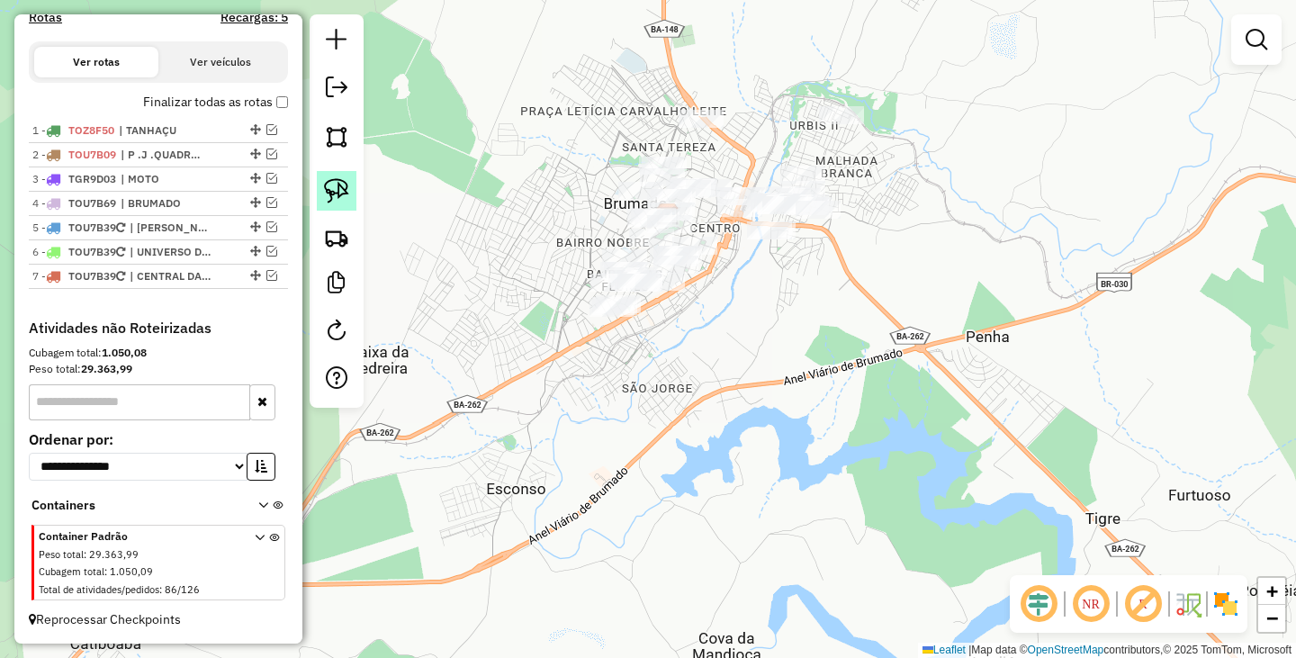
click at [319, 184] on link at bounding box center [337, 191] width 40 height 40
click at [334, 189] on img at bounding box center [336, 190] width 25 height 25
click at [343, 227] on img at bounding box center [336, 237] width 25 height 25
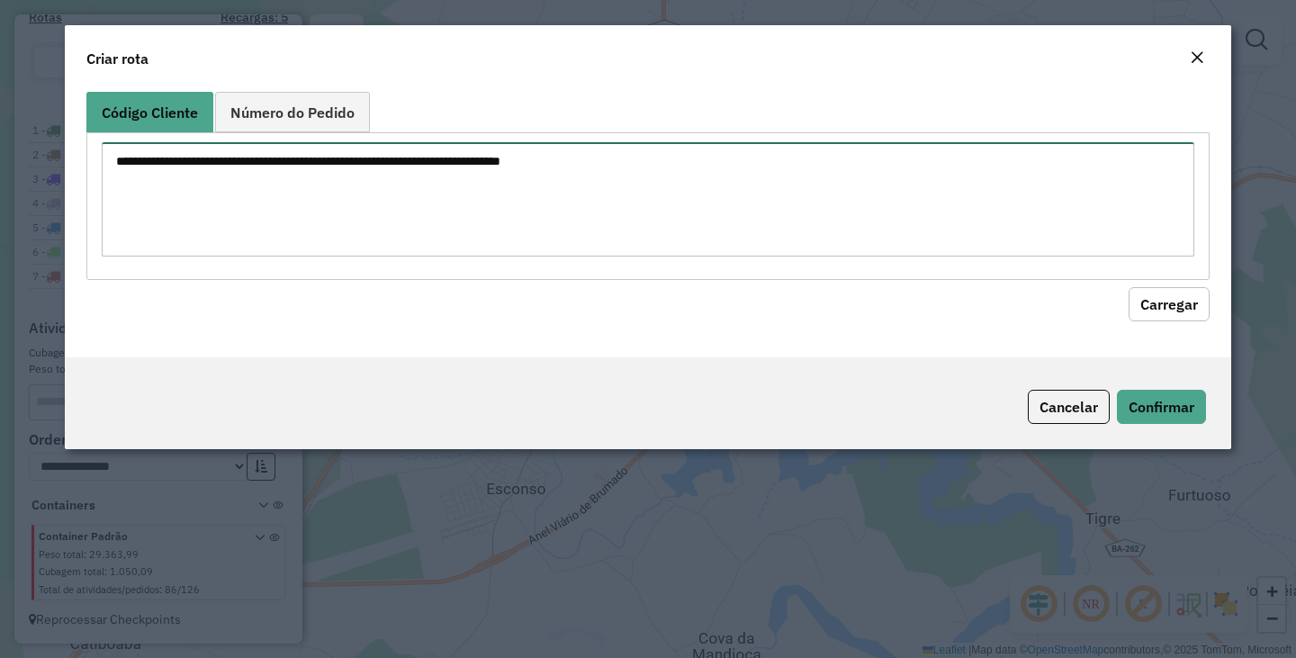
click at [423, 202] on textarea at bounding box center [648, 199] width 1092 height 114
type textarea "*"
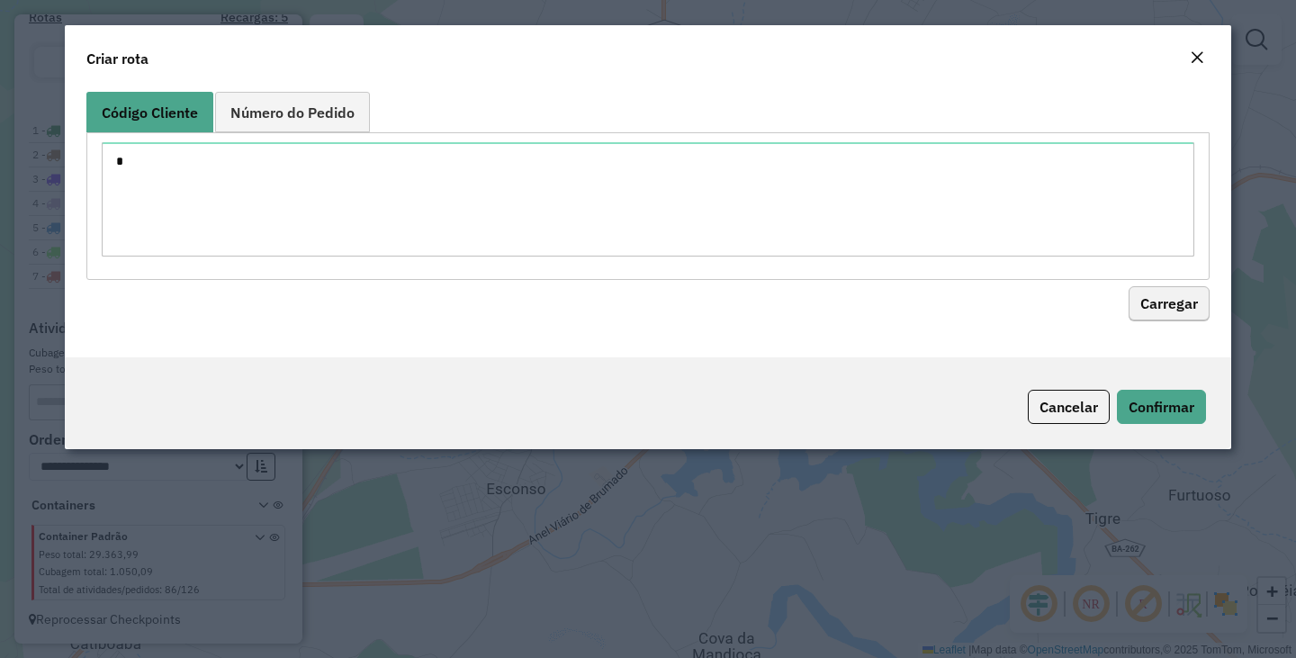
drag, startPoint x: 1121, startPoint y: 284, endPoint x: 1130, endPoint y: 294, distance: 13.4
click at [1124, 287] on hb-field-button "Carregar" at bounding box center [647, 300] width 1123 height 41
click at [1140, 299] on button "Carregar" at bounding box center [1168, 304] width 81 height 34
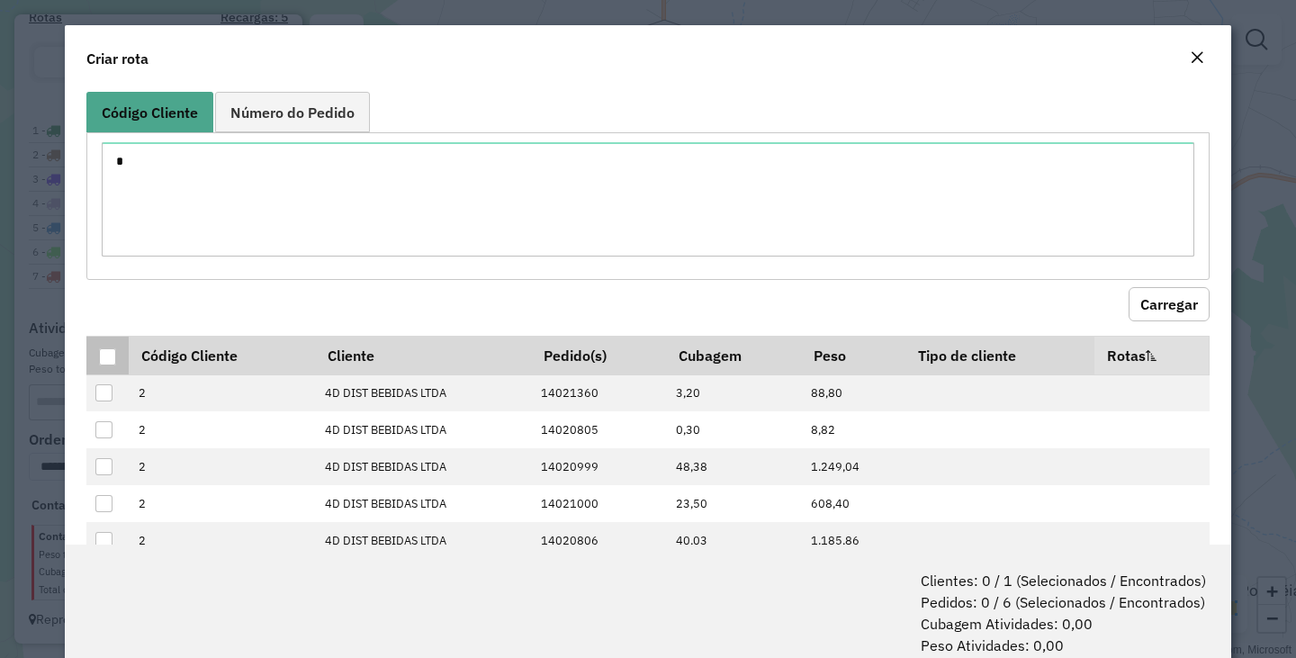
click at [103, 359] on div at bounding box center [107, 356] width 17 height 17
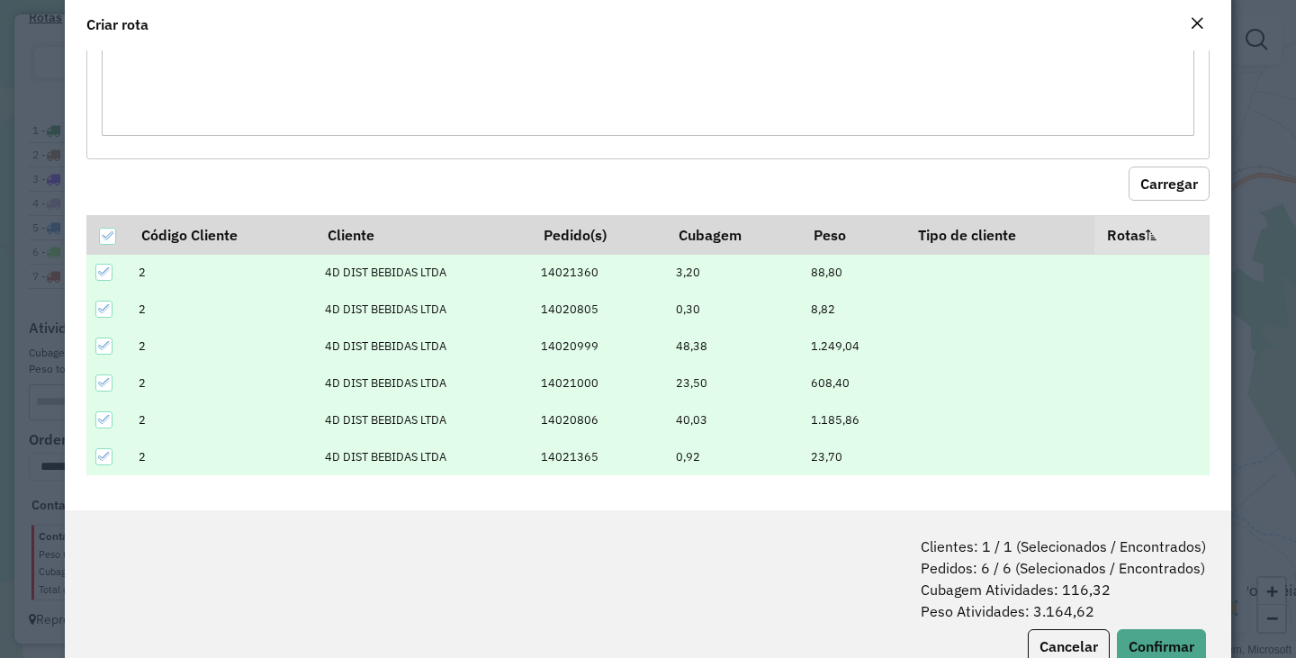
scroll to position [90, 0]
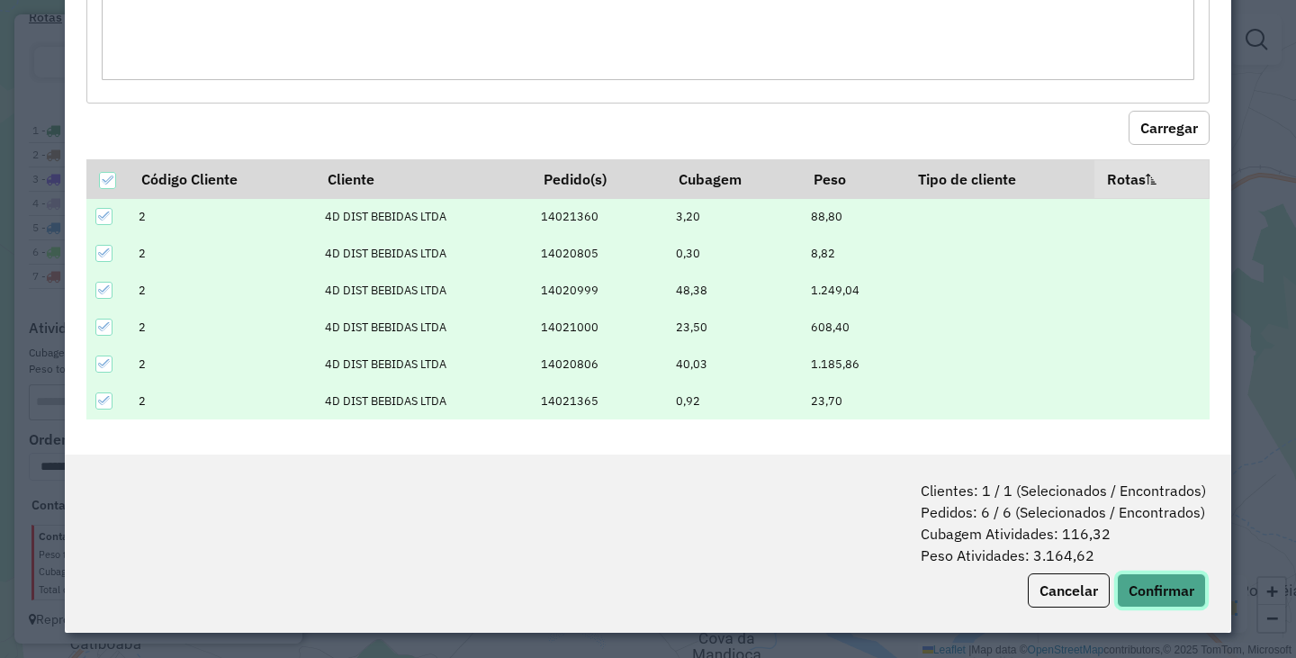
click at [1173, 578] on button "Confirmar" at bounding box center [1161, 590] width 89 height 34
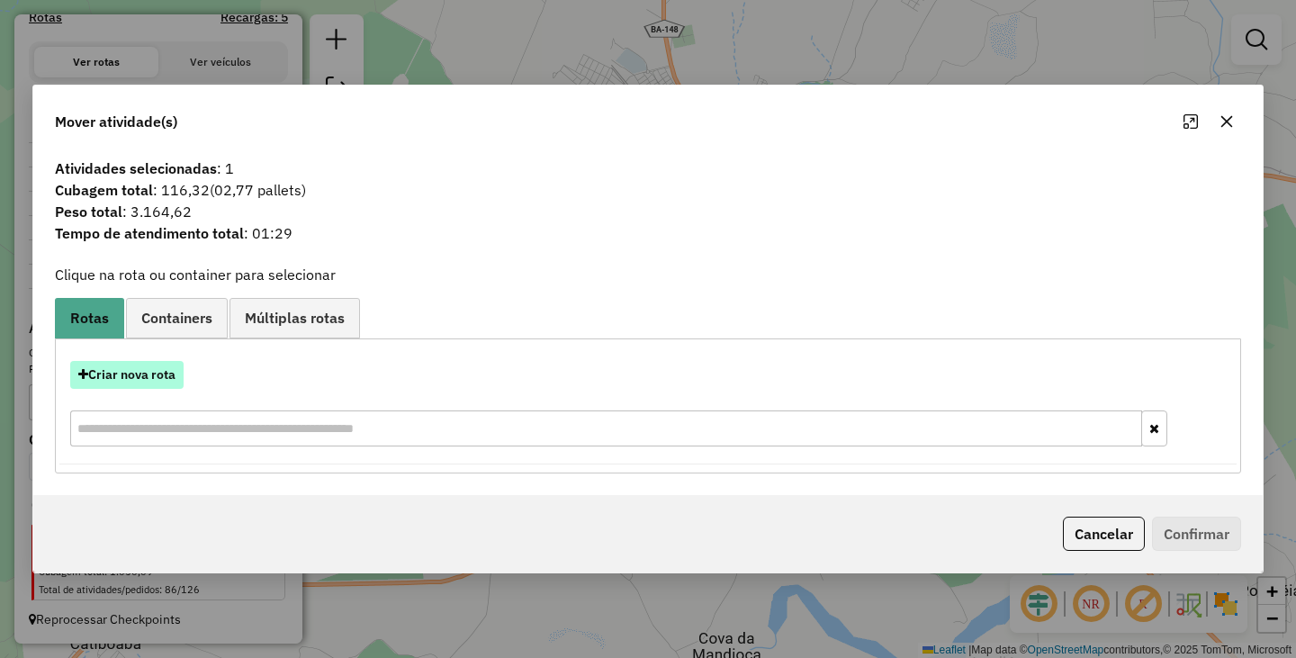
click at [149, 372] on button "Criar nova rota" at bounding box center [126, 375] width 113 height 28
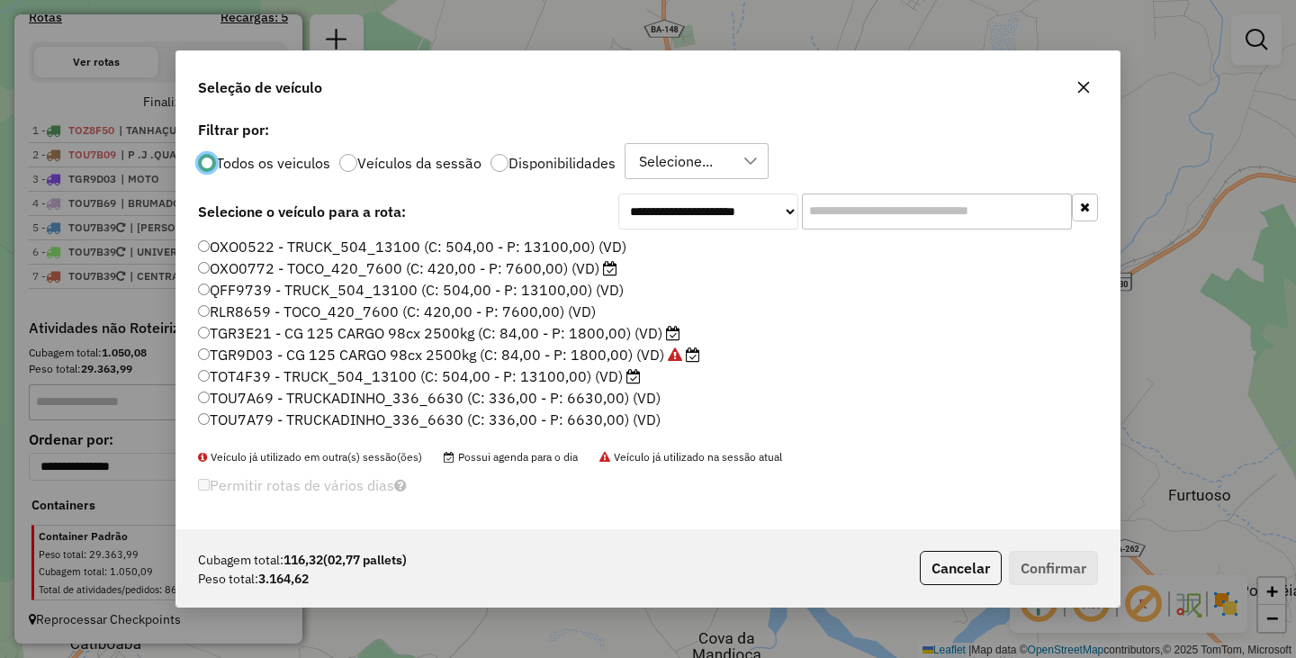
scroll to position [10, 5]
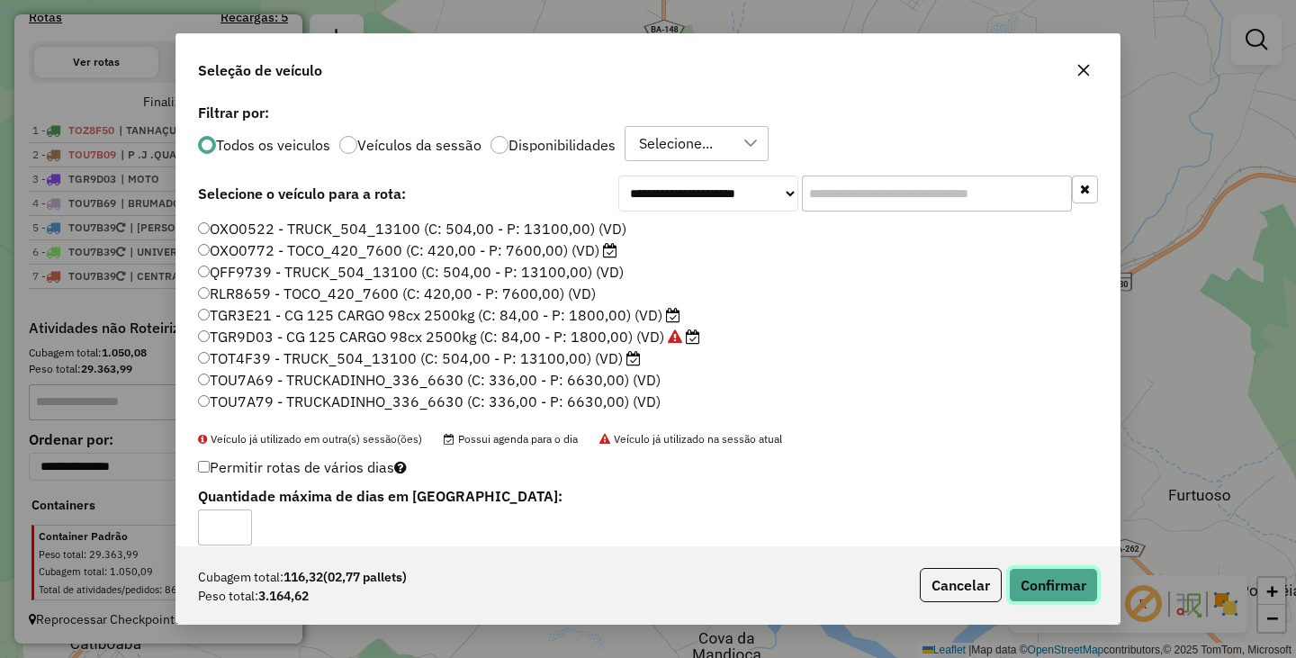
click at [1055, 589] on button "Confirmar" at bounding box center [1053, 585] width 89 height 34
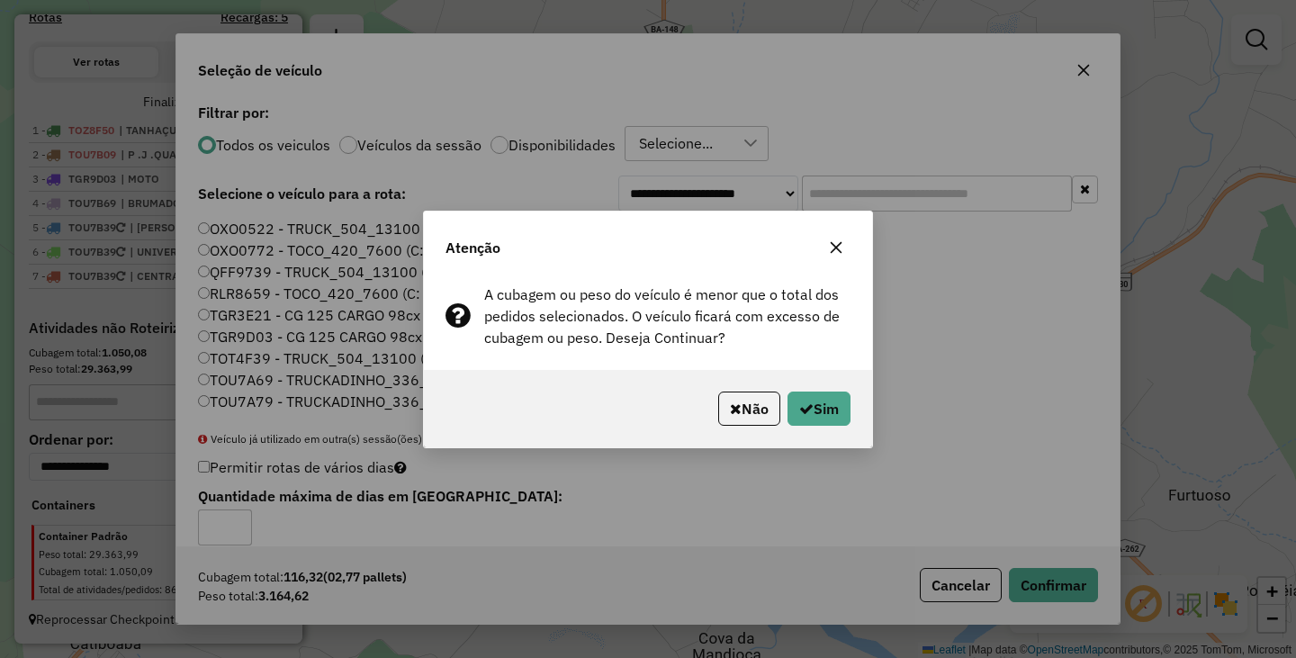
click at [828, 384] on div "Não Sim" at bounding box center [648, 408] width 448 height 77
click at [842, 423] on button "Sim" at bounding box center [818, 408] width 63 height 34
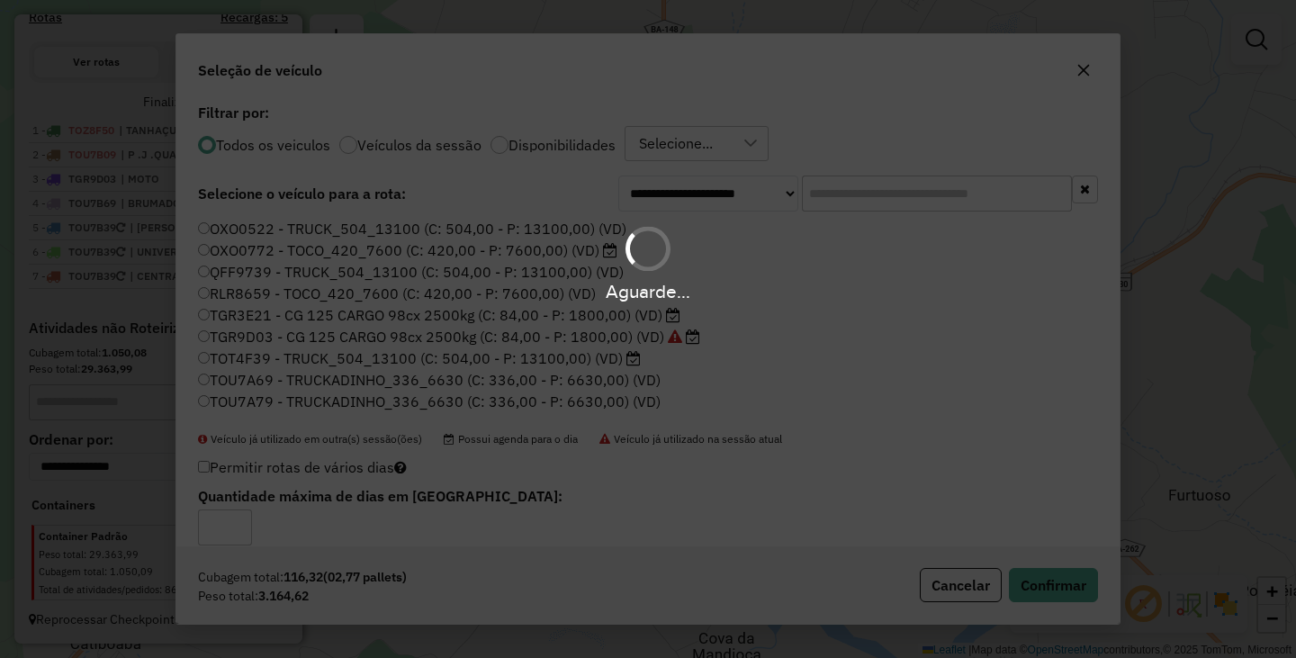
scroll to position [669, 0]
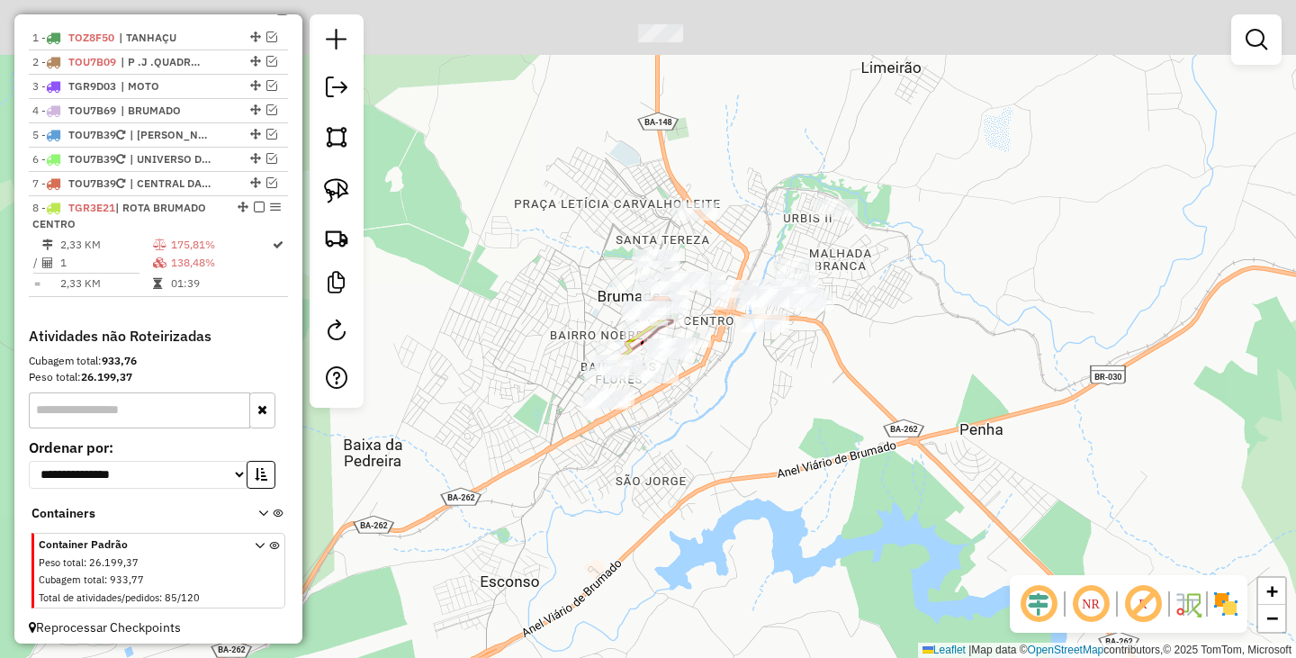
drag, startPoint x: 792, startPoint y: 383, endPoint x: 763, endPoint y: 406, distance: 36.5
click at [777, 408] on div "Janela de atendimento Grade de atendimento Capacidade Transportadoras Veículos …" at bounding box center [648, 329] width 1296 height 658
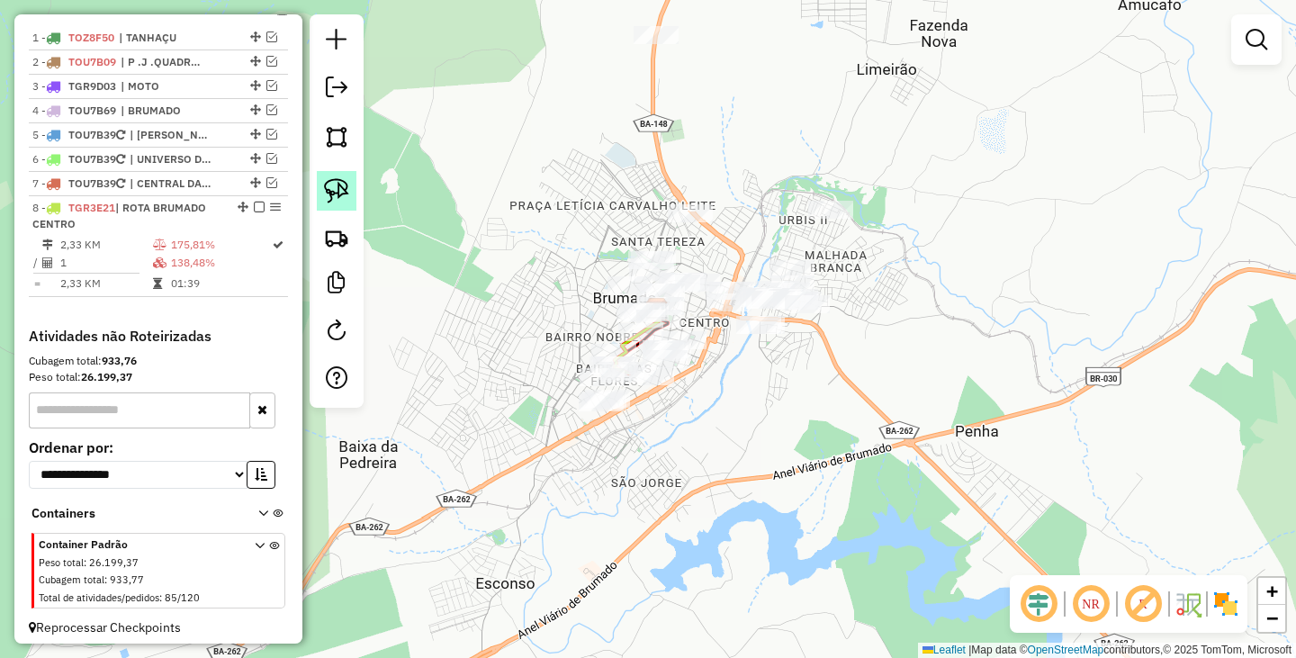
click at [326, 183] on img at bounding box center [336, 190] width 25 height 25
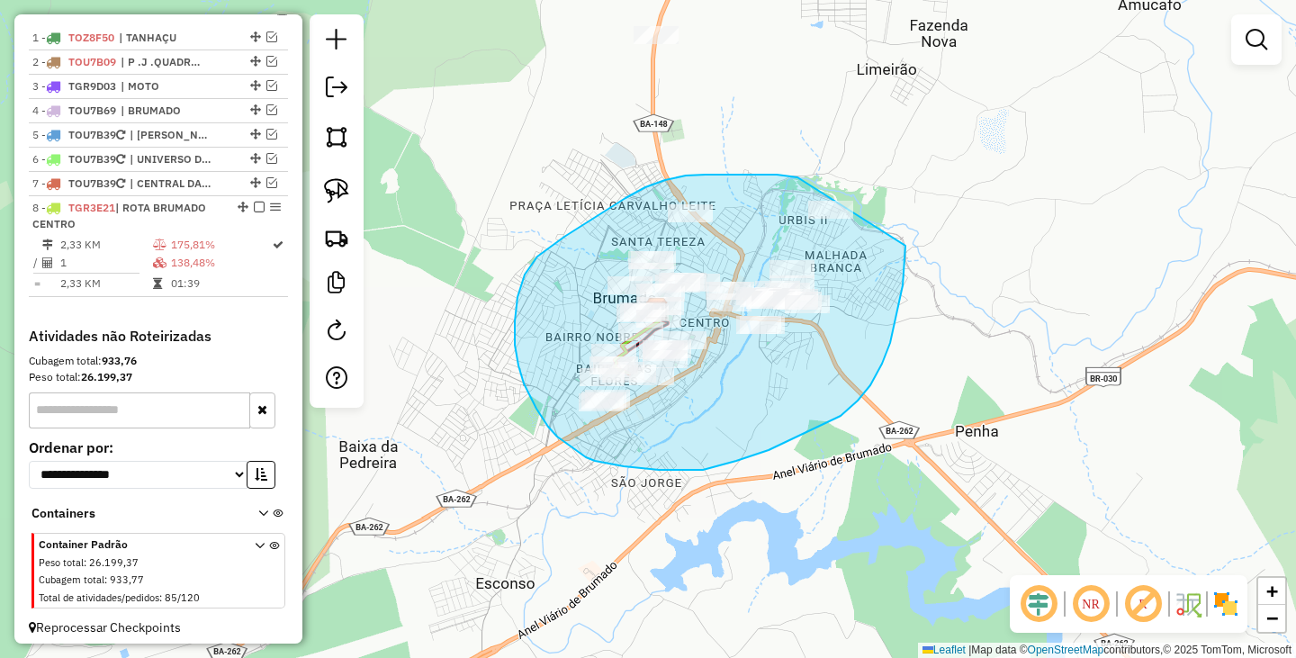
drag, startPoint x: 777, startPoint y: 175, endPoint x: 906, endPoint y: 233, distance: 142.2
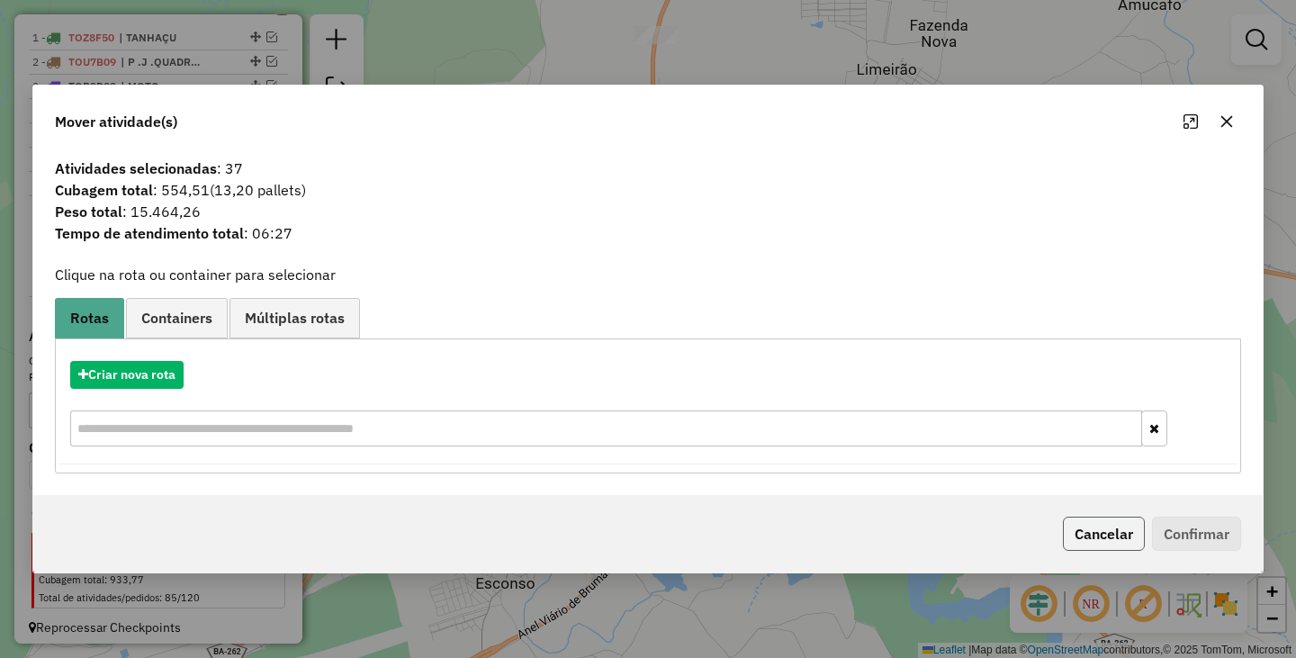
click at [1113, 535] on button "Cancelar" at bounding box center [1104, 533] width 82 height 34
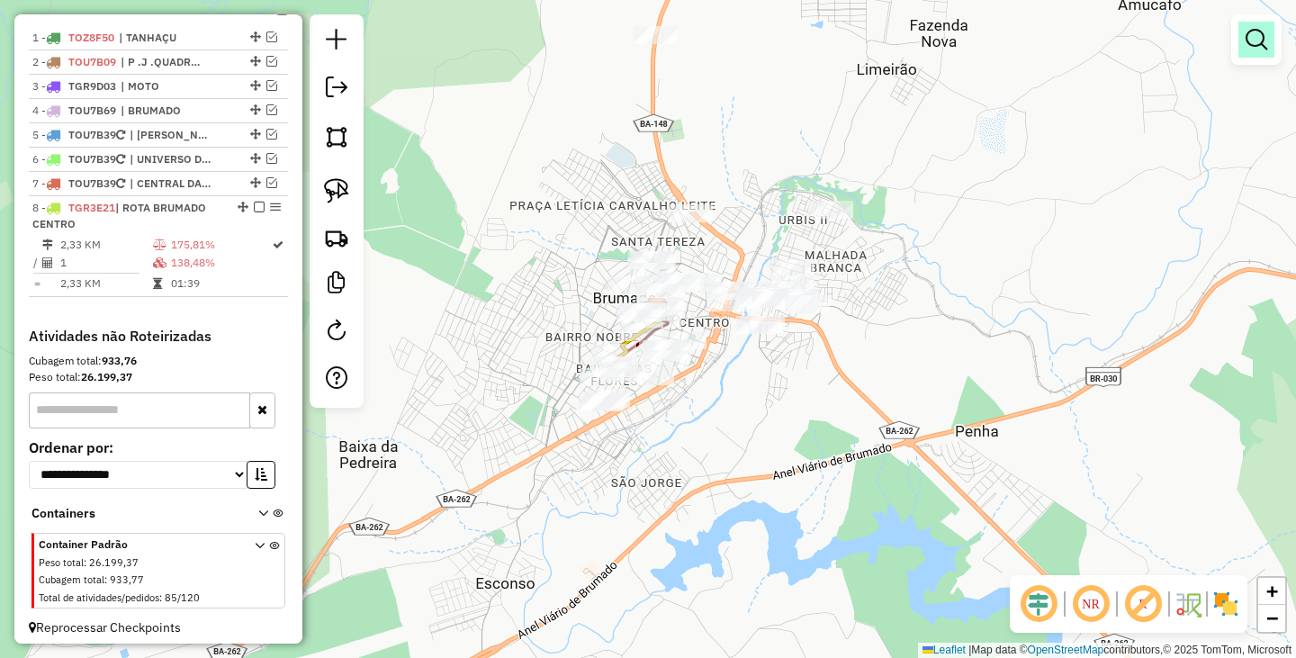
click at [1257, 31] on em at bounding box center [1256, 40] width 22 height 22
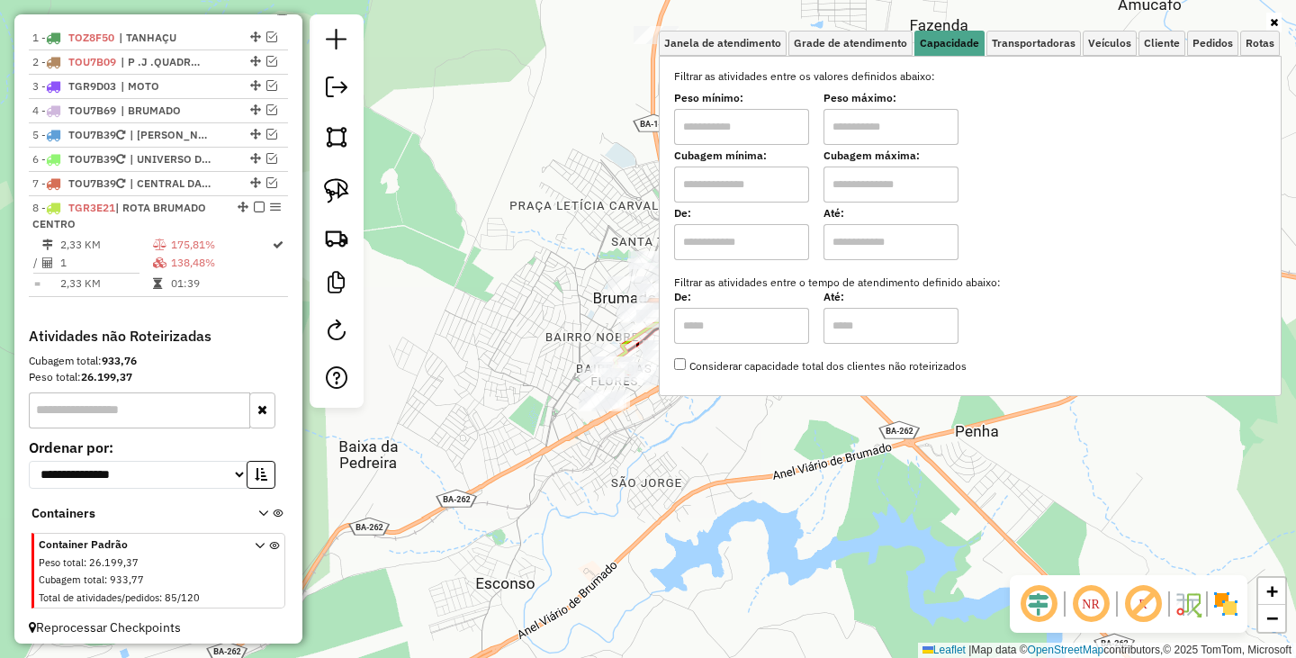
click at [791, 399] on div "Janela de atendimento Grade de atendimento Capacidade Transportadoras Veículos …" at bounding box center [970, 213] width 623 height 398
click at [462, 469] on div "Janela de atendimento Grade de atendimento Capacidade Transportadoras Veículos …" at bounding box center [648, 329] width 1296 height 658
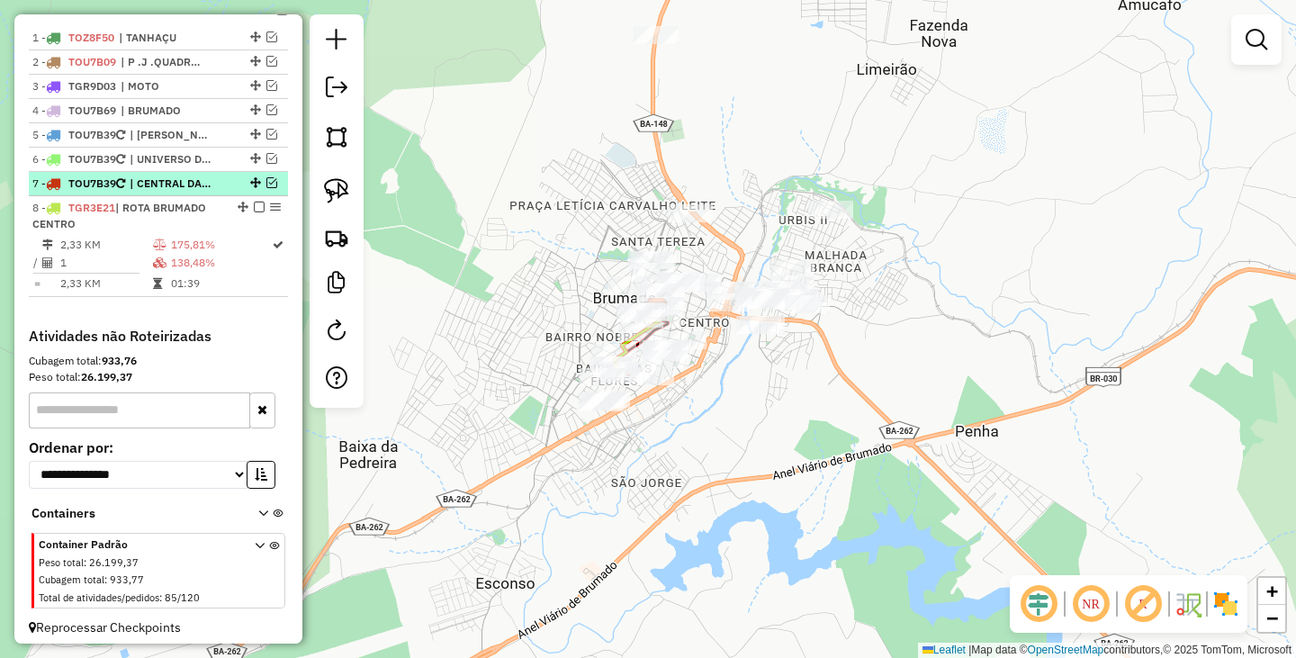
click at [266, 188] on em at bounding box center [271, 182] width 11 height 11
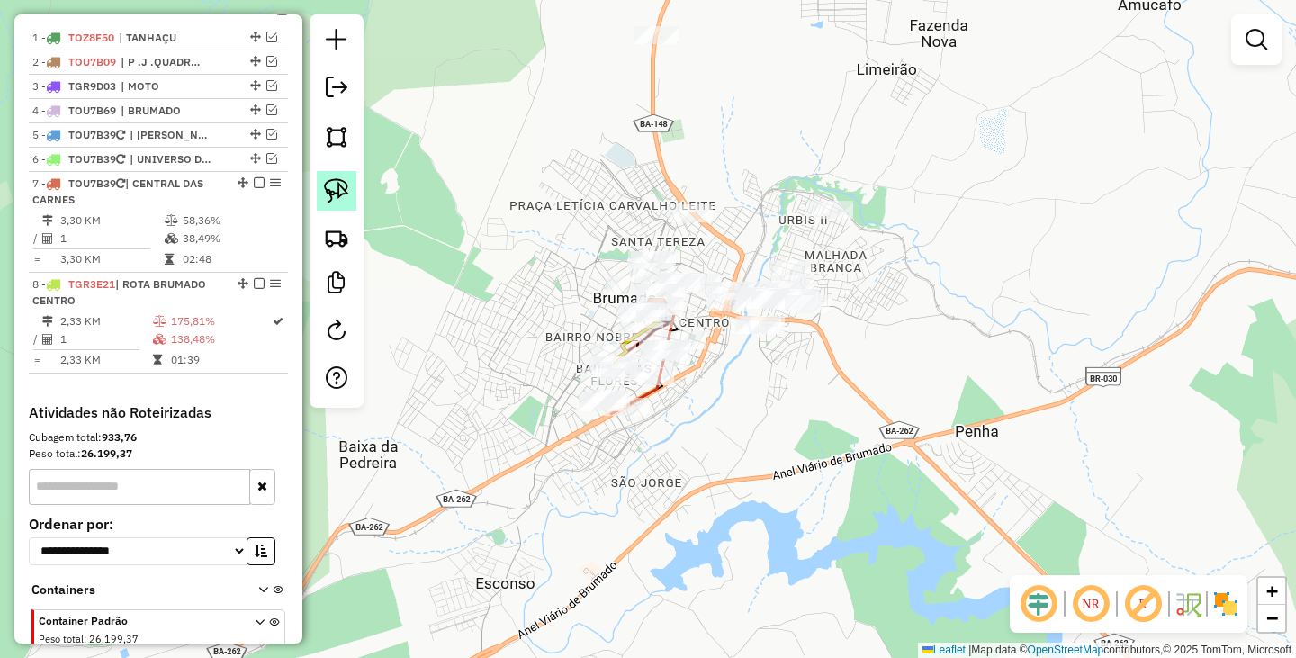
click at [346, 199] on img at bounding box center [336, 190] width 25 height 25
click at [332, 221] on link at bounding box center [337, 238] width 40 height 40
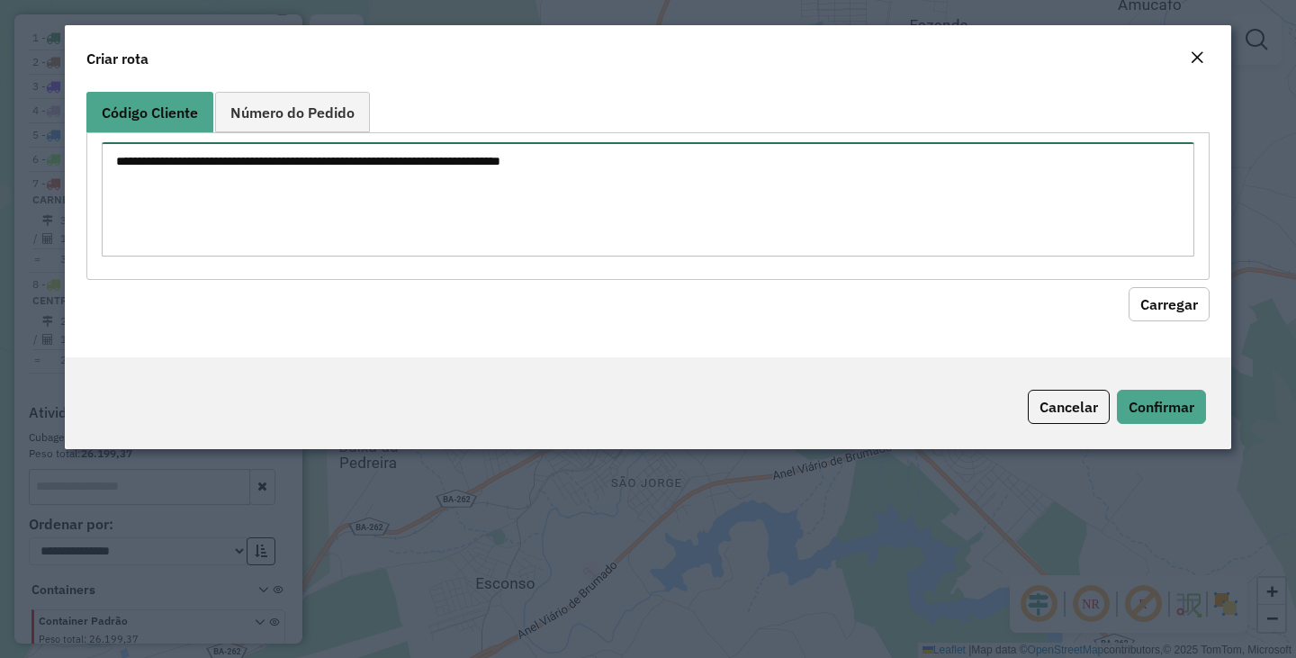
click at [476, 215] on textarea at bounding box center [648, 199] width 1092 height 114
type textarea "***"
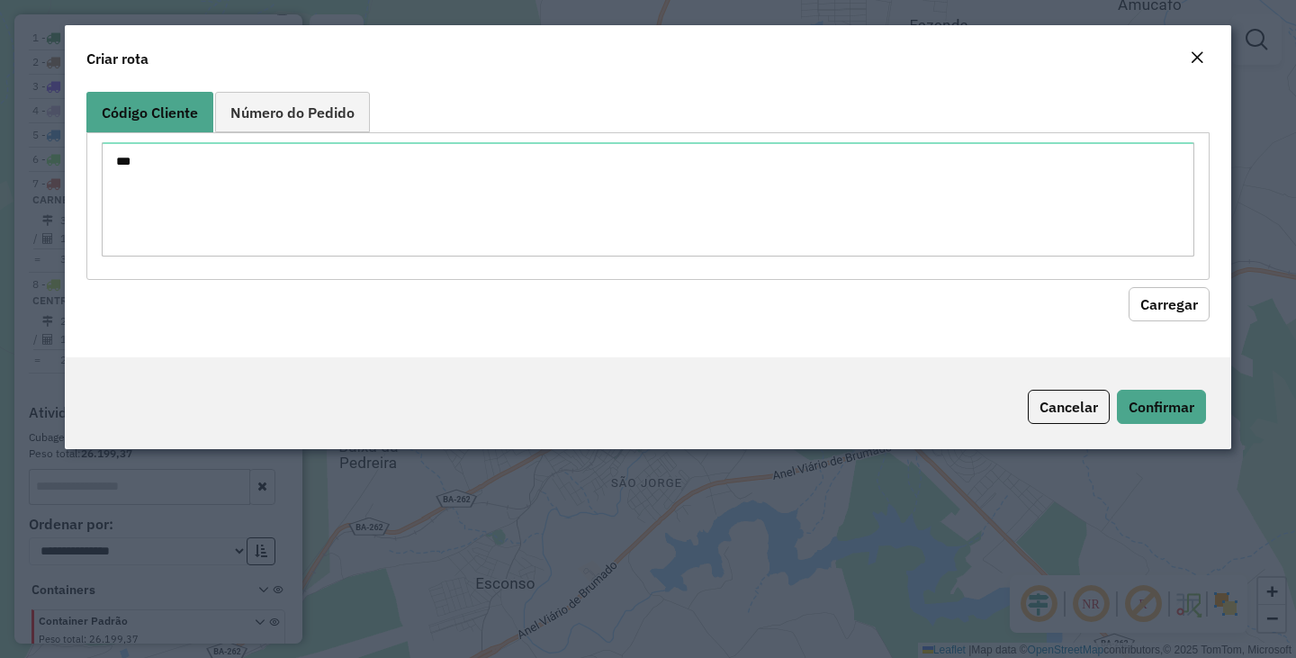
click at [1128, 287] on button "Carregar" at bounding box center [1168, 304] width 81 height 34
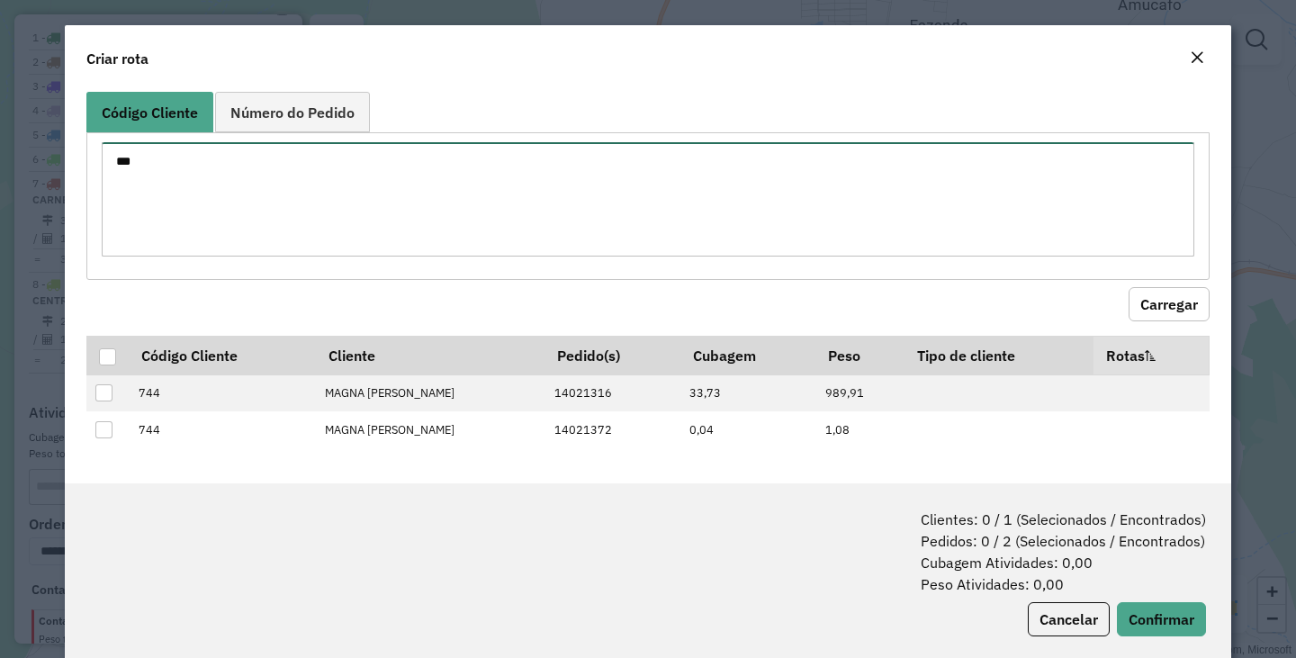
click at [318, 202] on textarea "***" at bounding box center [648, 199] width 1092 height 114
type textarea "*** ***"
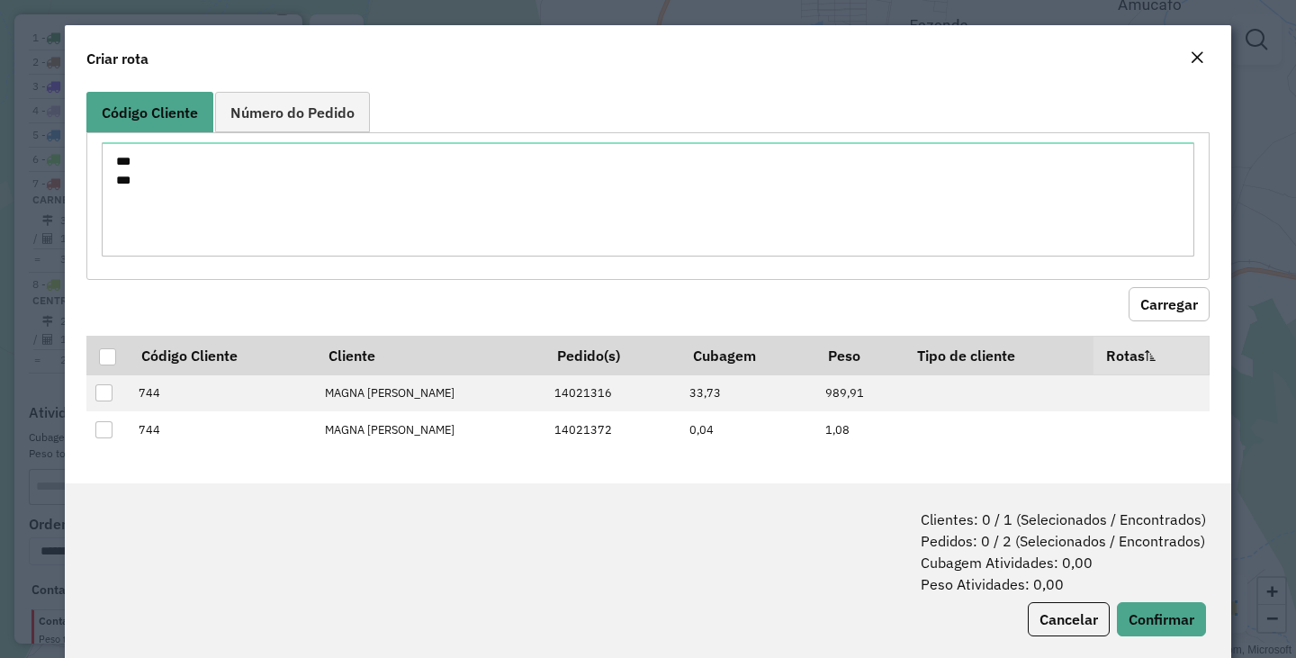
click at [1161, 299] on button "Carregar" at bounding box center [1168, 304] width 81 height 34
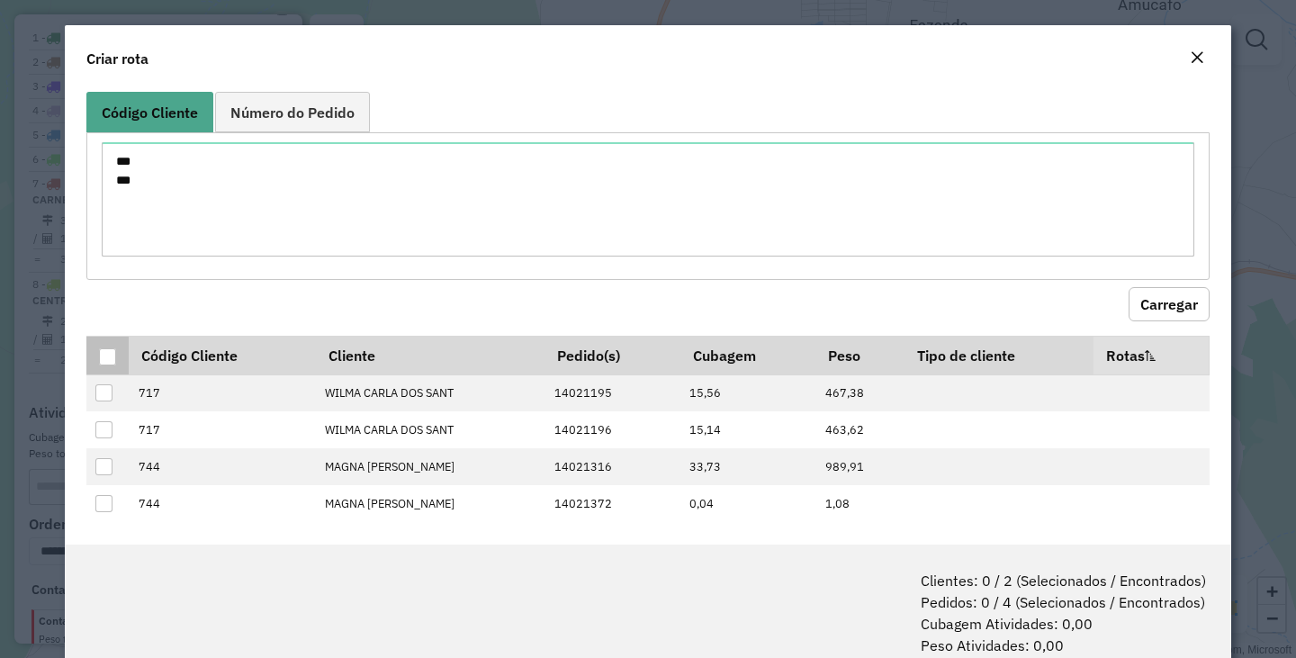
click at [106, 353] on div at bounding box center [107, 356] width 17 height 17
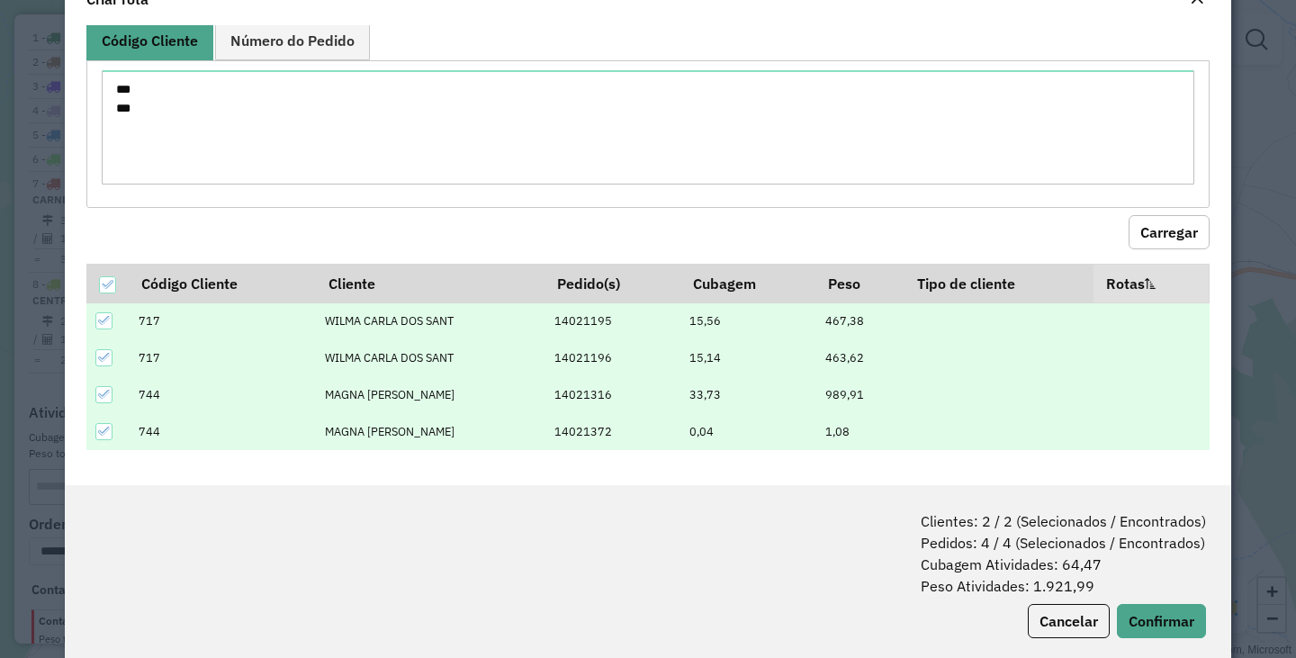
scroll to position [90, 0]
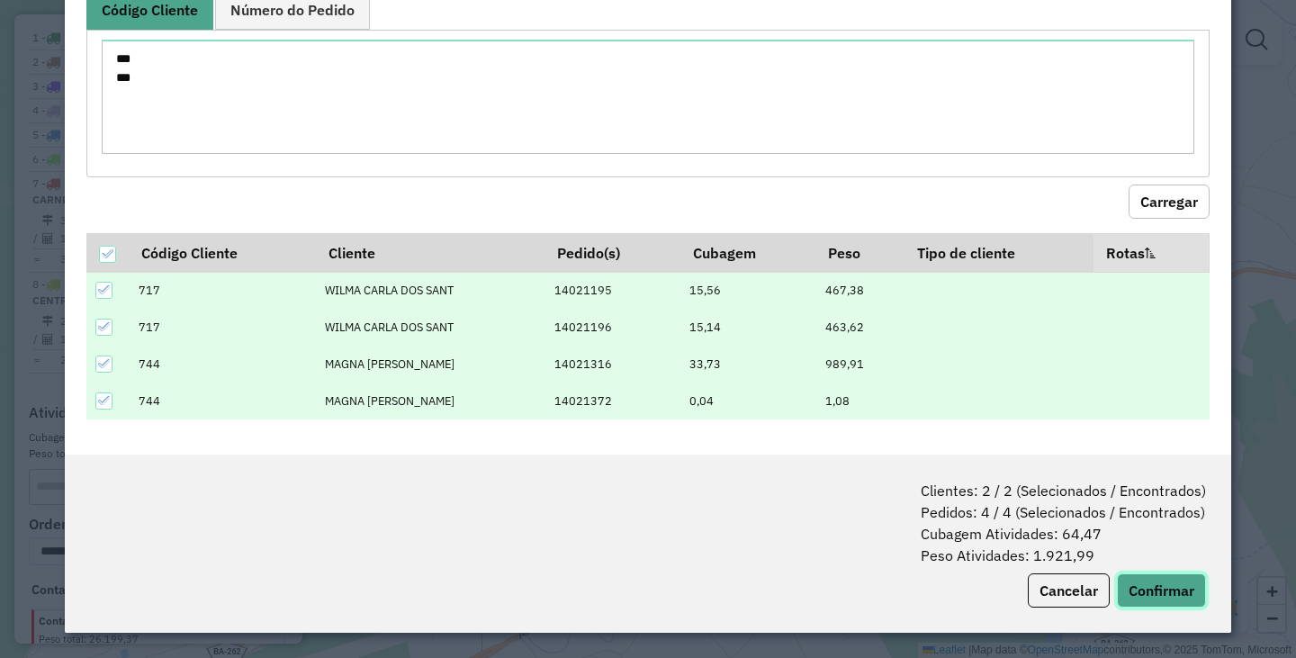
click at [1174, 596] on button "Confirmar" at bounding box center [1161, 590] width 89 height 34
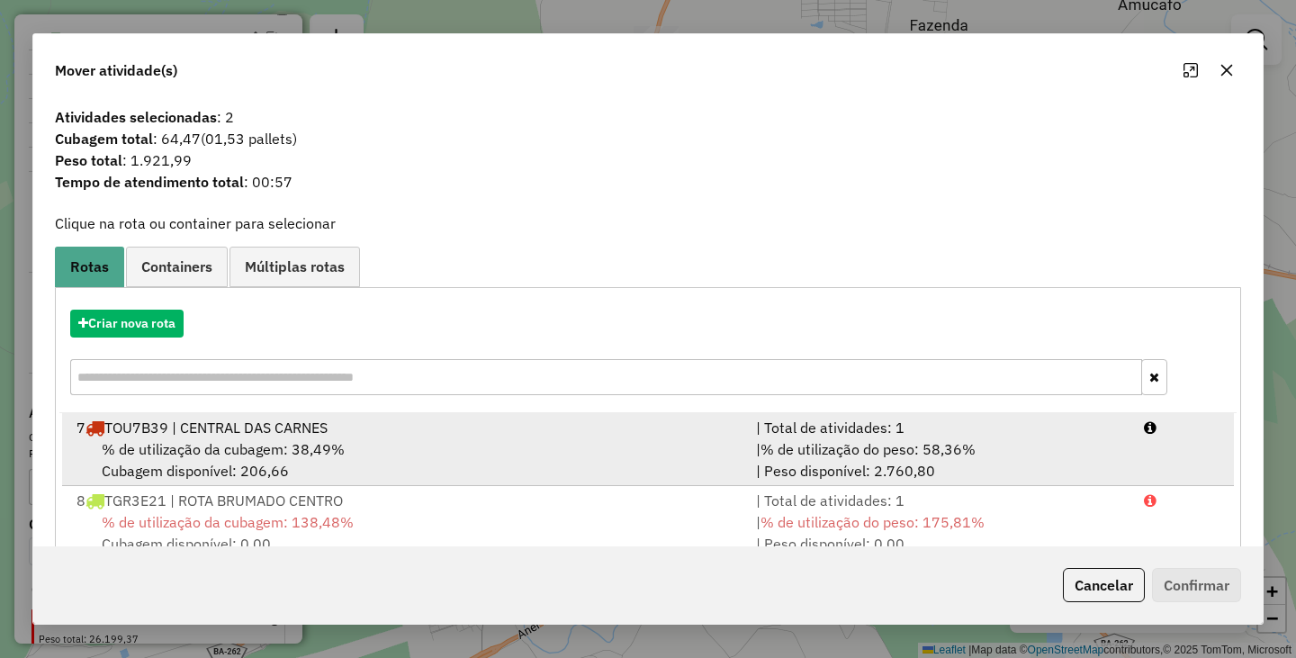
click at [291, 435] on div "7 TOU7B39 | CENTRAL DAS CARNES" at bounding box center [405, 428] width 679 height 22
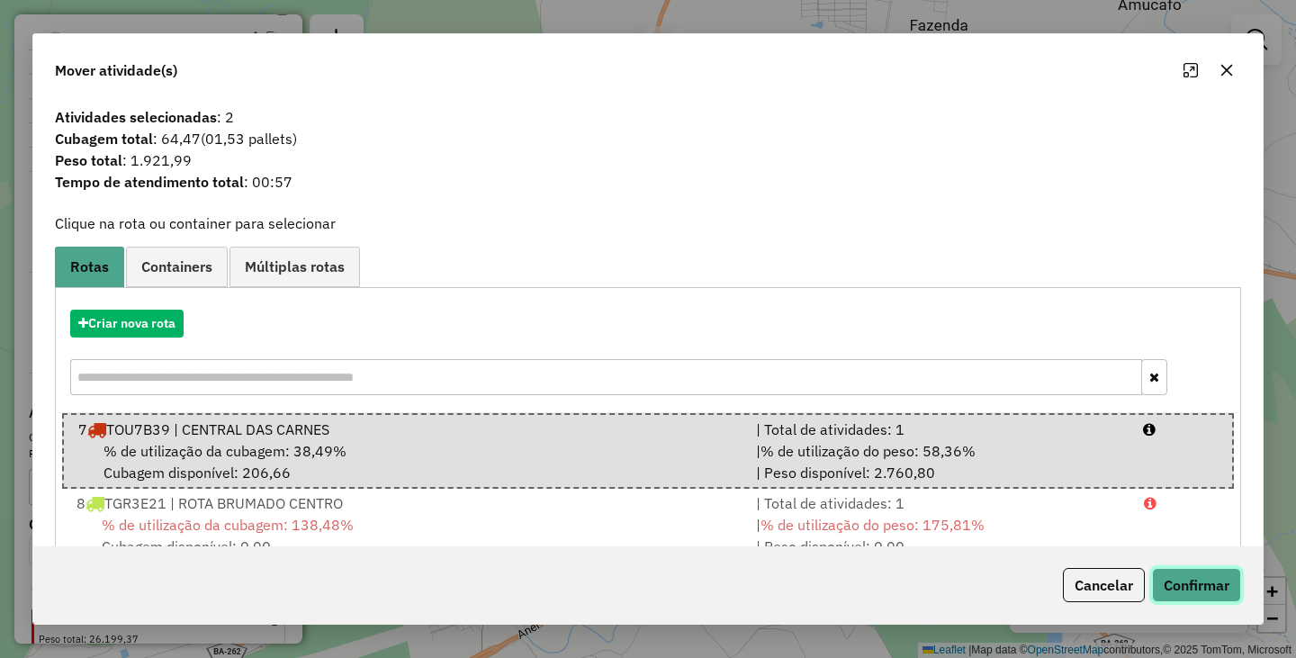
click at [1205, 576] on button "Confirmar" at bounding box center [1196, 585] width 89 height 34
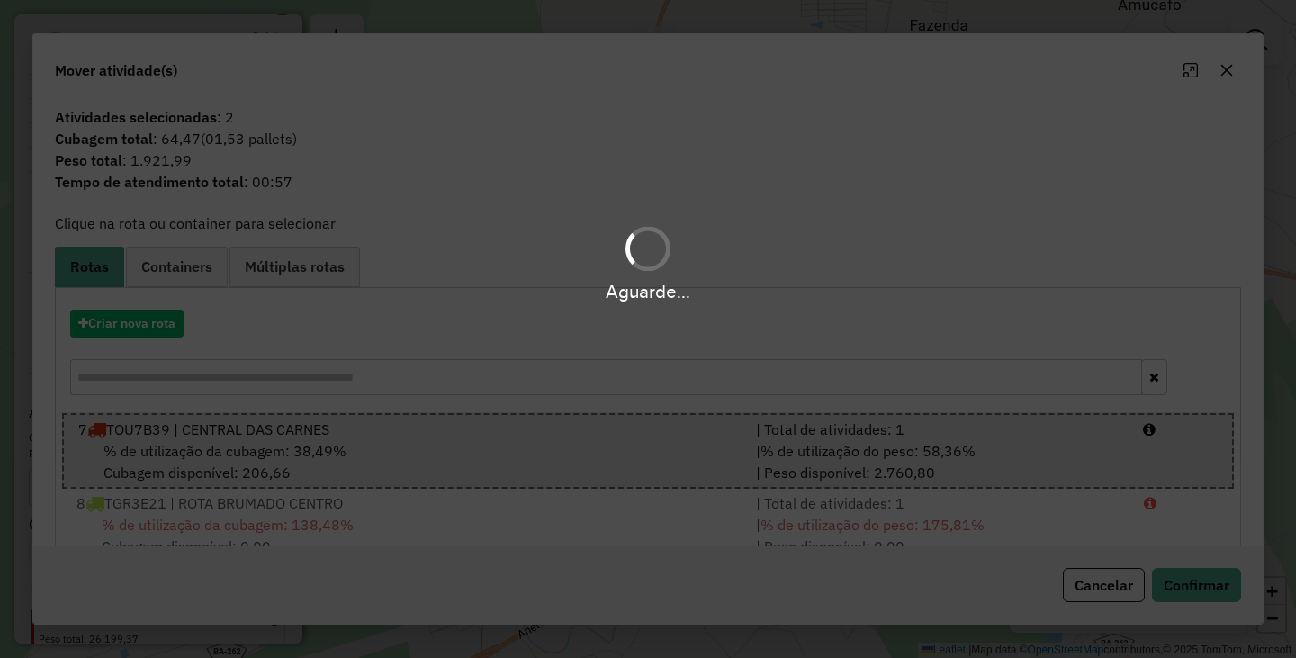
scroll to position [647, 0]
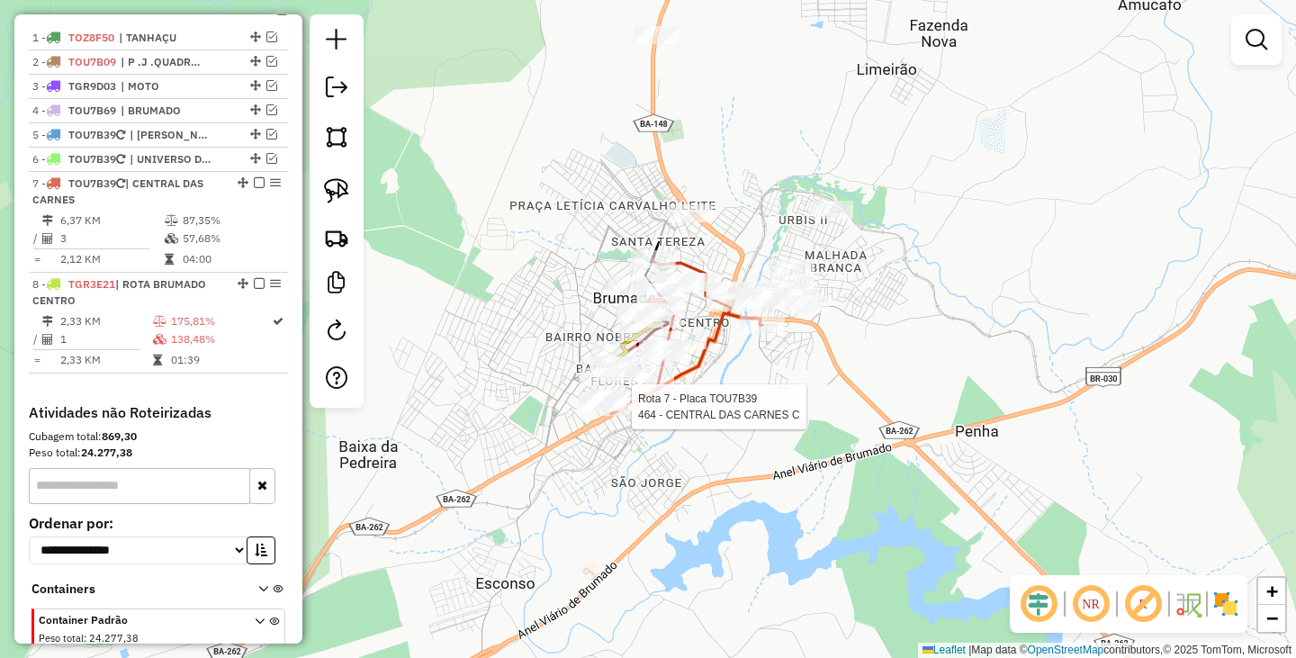
select select "**********"
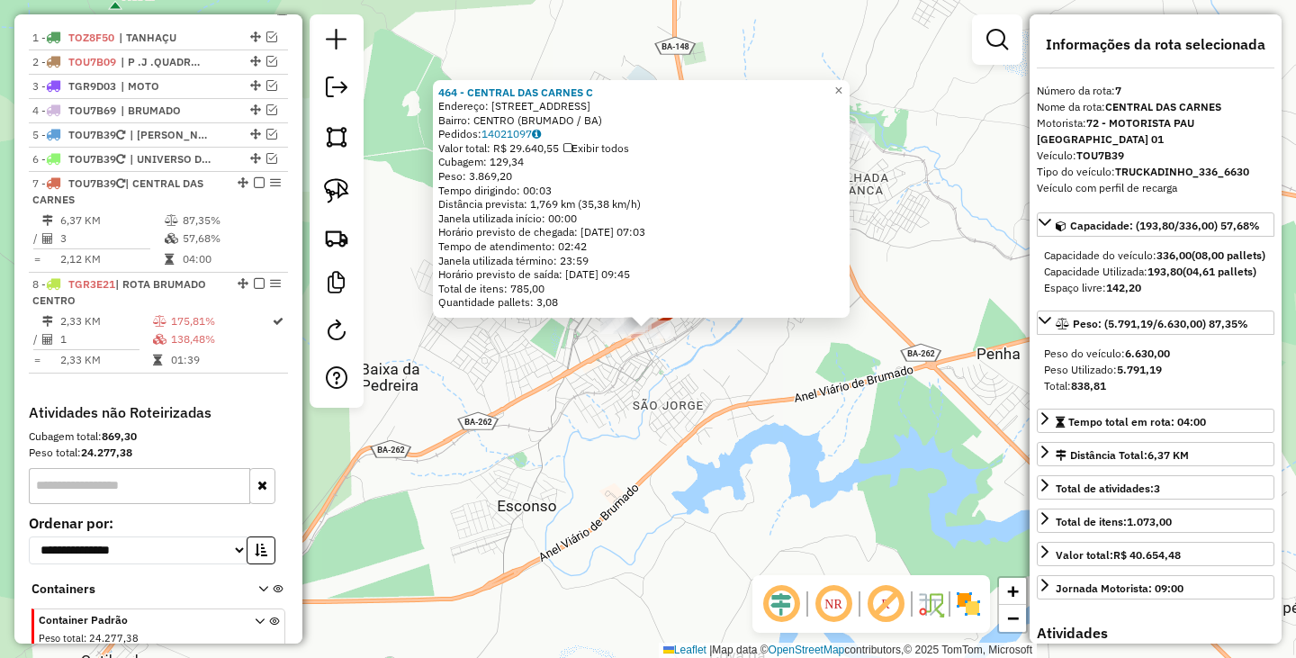
scroll to position [747, 0]
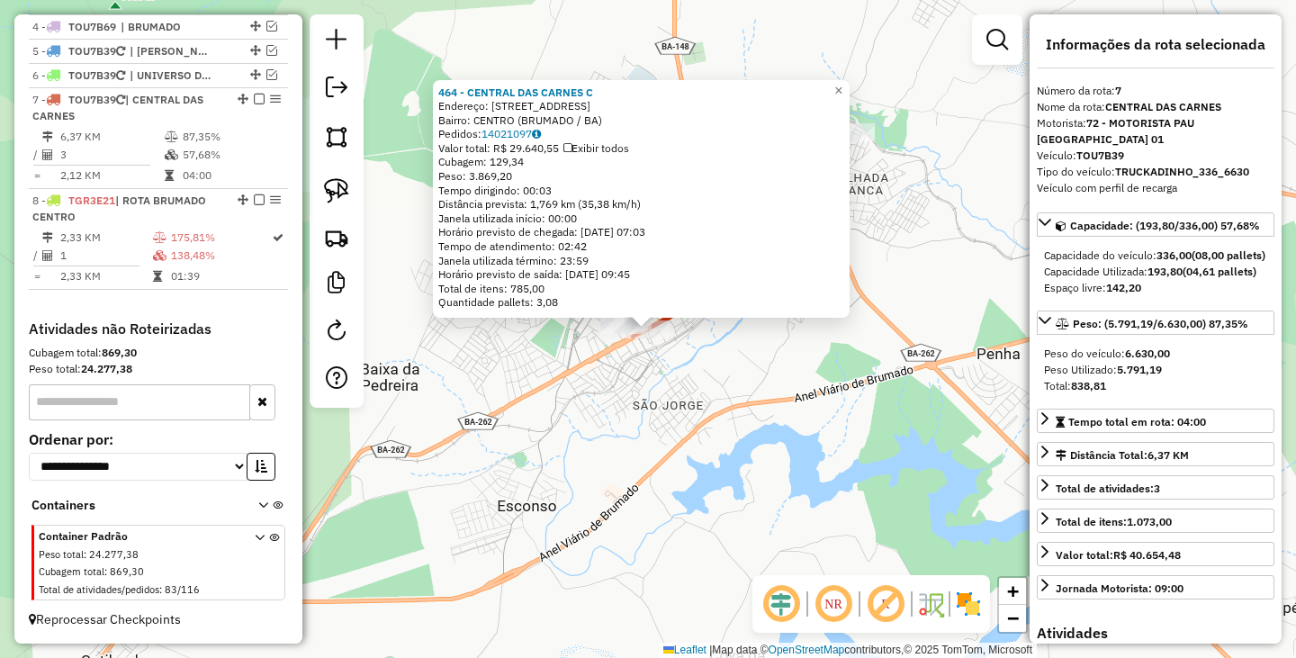
click at [750, 422] on div "464 - CENTRAL DAS CARNES C Endereço: R AV CENTENARIO 201 Bairro: CENTRO (BRUMAD…" at bounding box center [648, 329] width 1296 height 658
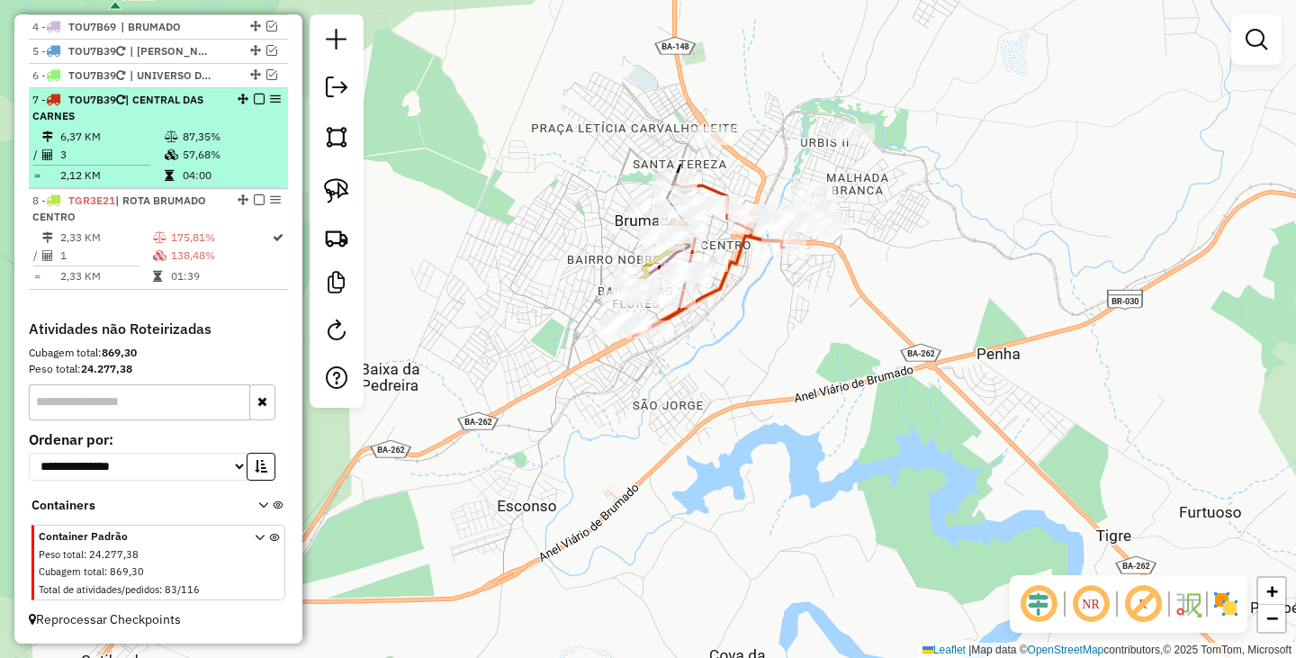
click at [254, 103] on em at bounding box center [259, 99] width 11 height 11
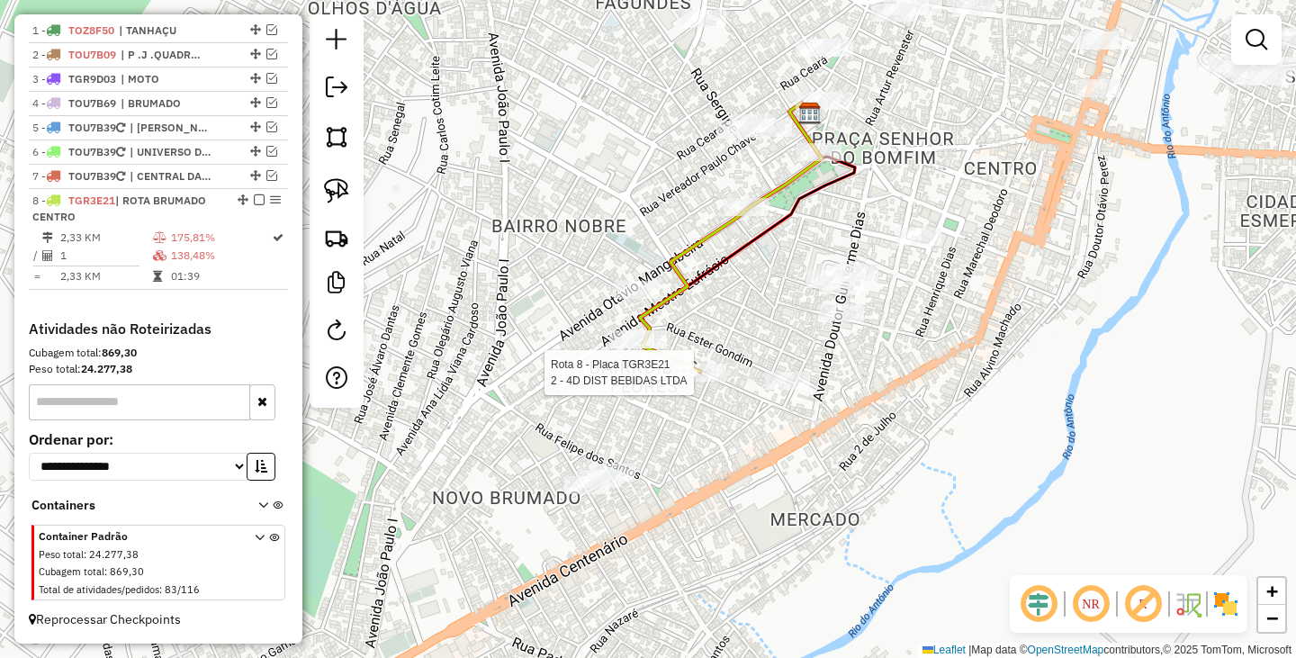
select select "**********"
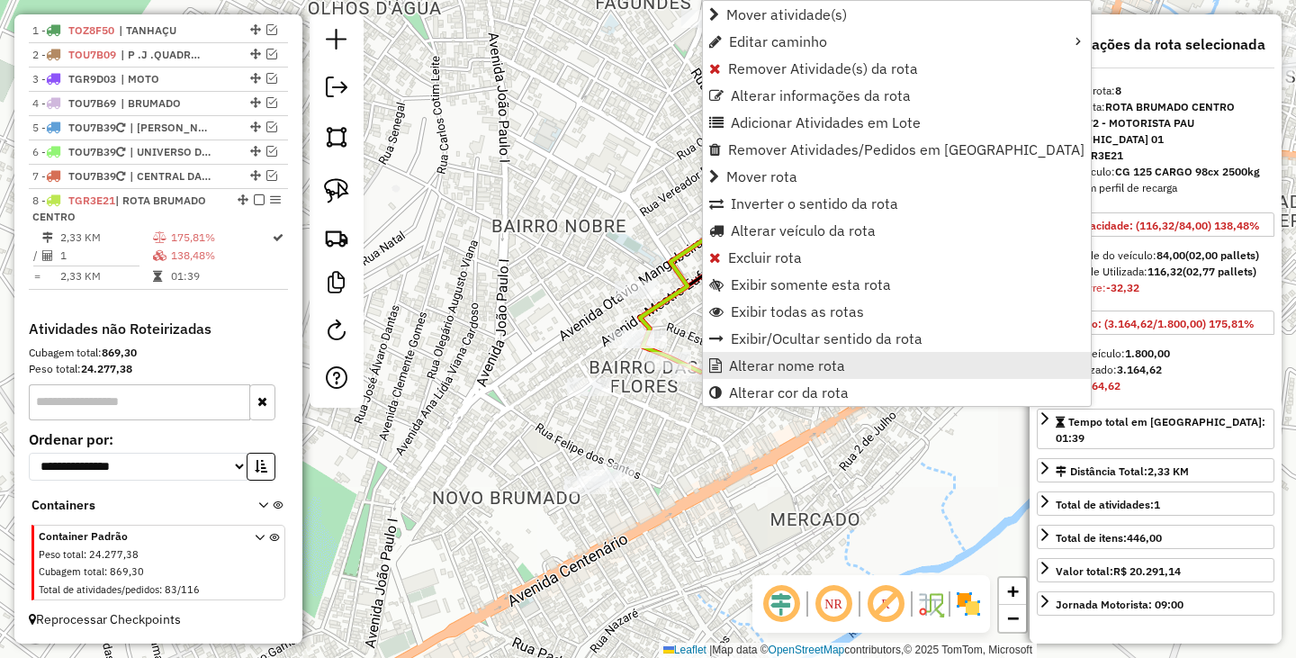
click at [779, 361] on span "Alterar nome rota" at bounding box center [787, 365] width 116 height 14
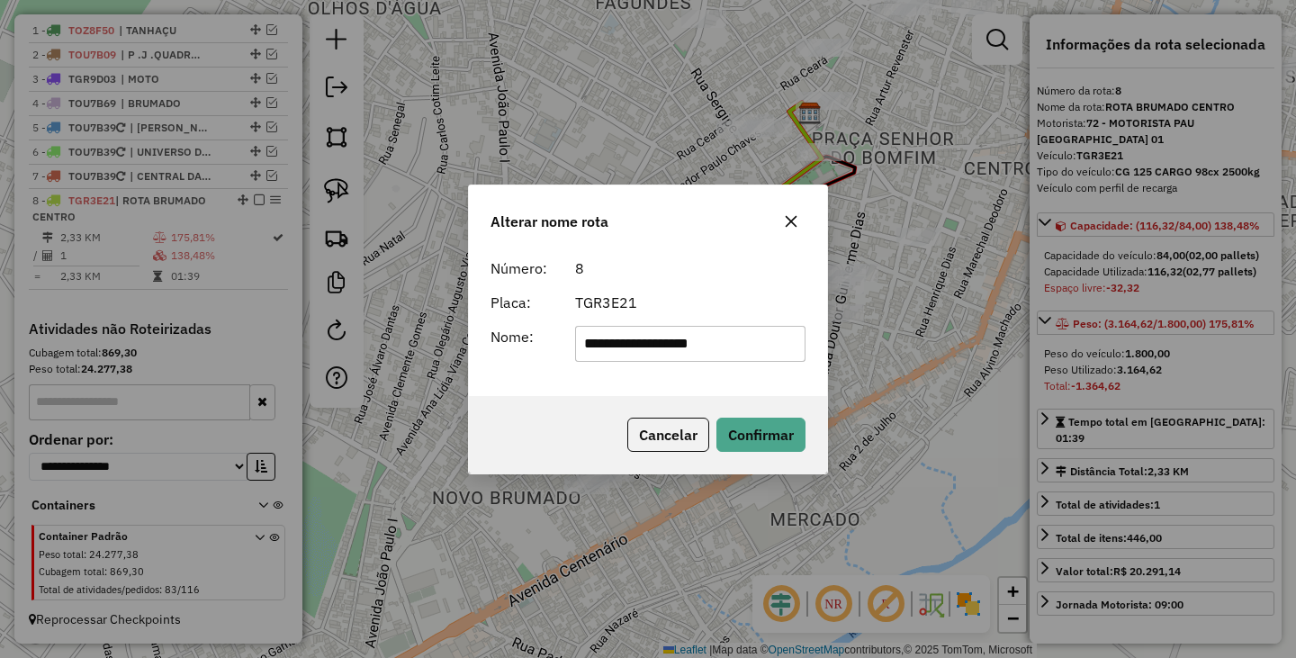
drag, startPoint x: 780, startPoint y: 347, endPoint x: 529, endPoint y: 336, distance: 251.3
click at [529, 336] on div "**********" at bounding box center [648, 344] width 337 height 36
type input "*******"
click at [533, 400] on div "Cancelar Confirmar" at bounding box center [648, 434] width 358 height 77
click at [759, 435] on button "Confirmar" at bounding box center [760, 435] width 89 height 34
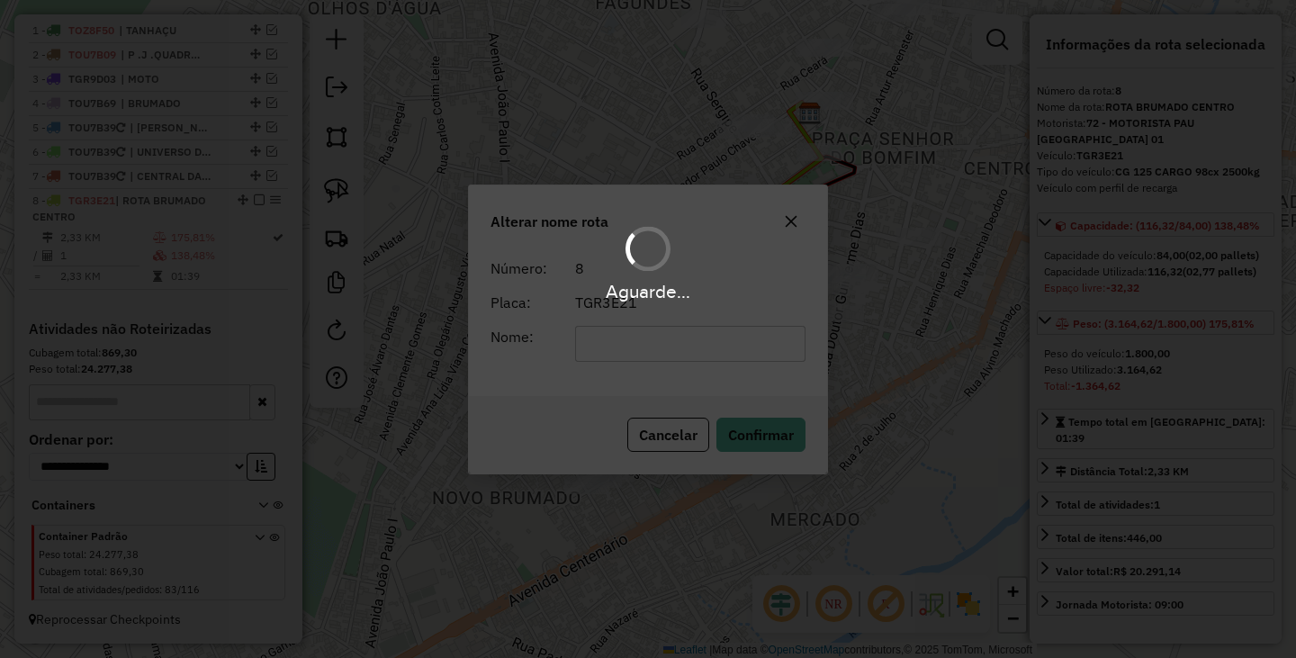
scroll to position [654, 0]
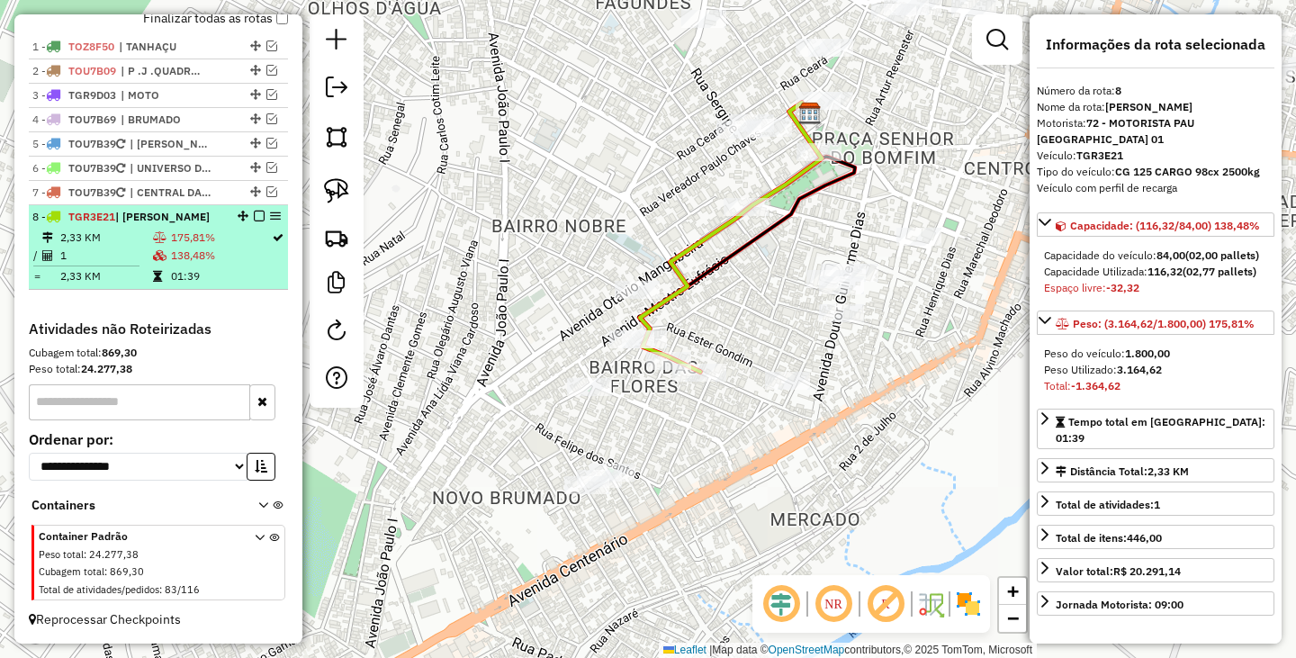
click at [254, 215] on em at bounding box center [259, 216] width 11 height 11
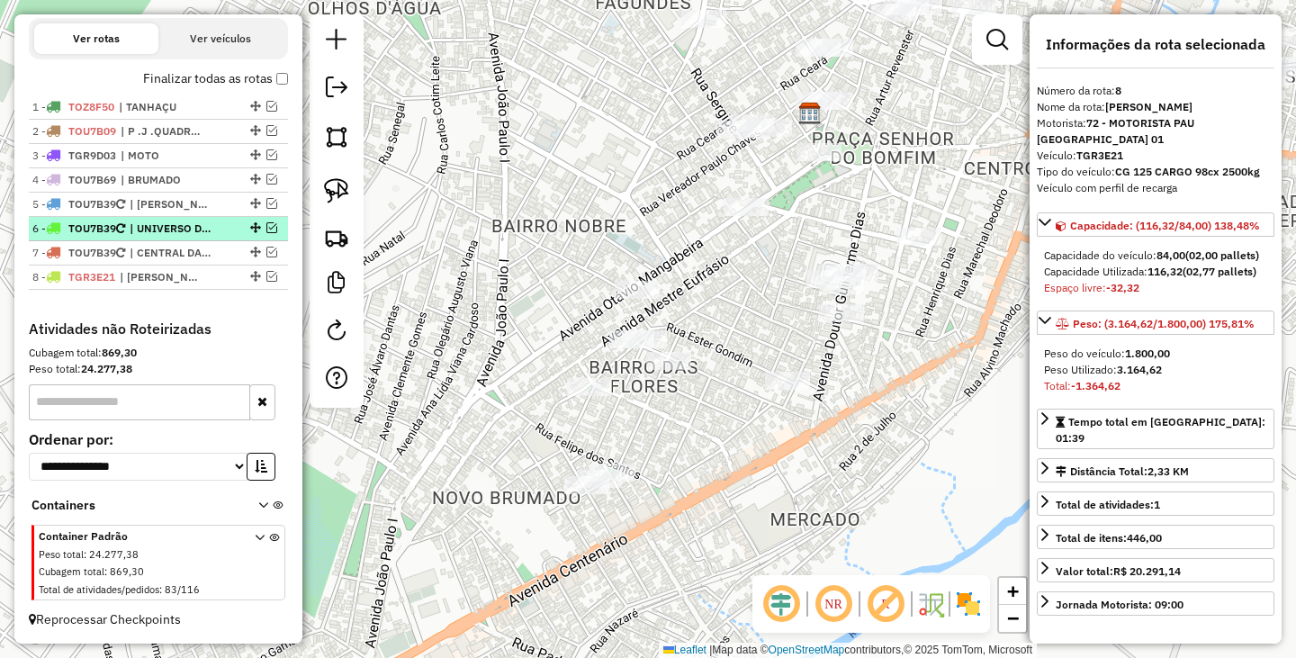
scroll to position [594, 0]
click at [692, 421] on div "Janela de atendimento Grade de atendimento Capacidade Transportadoras Veículos …" at bounding box center [648, 329] width 1296 height 658
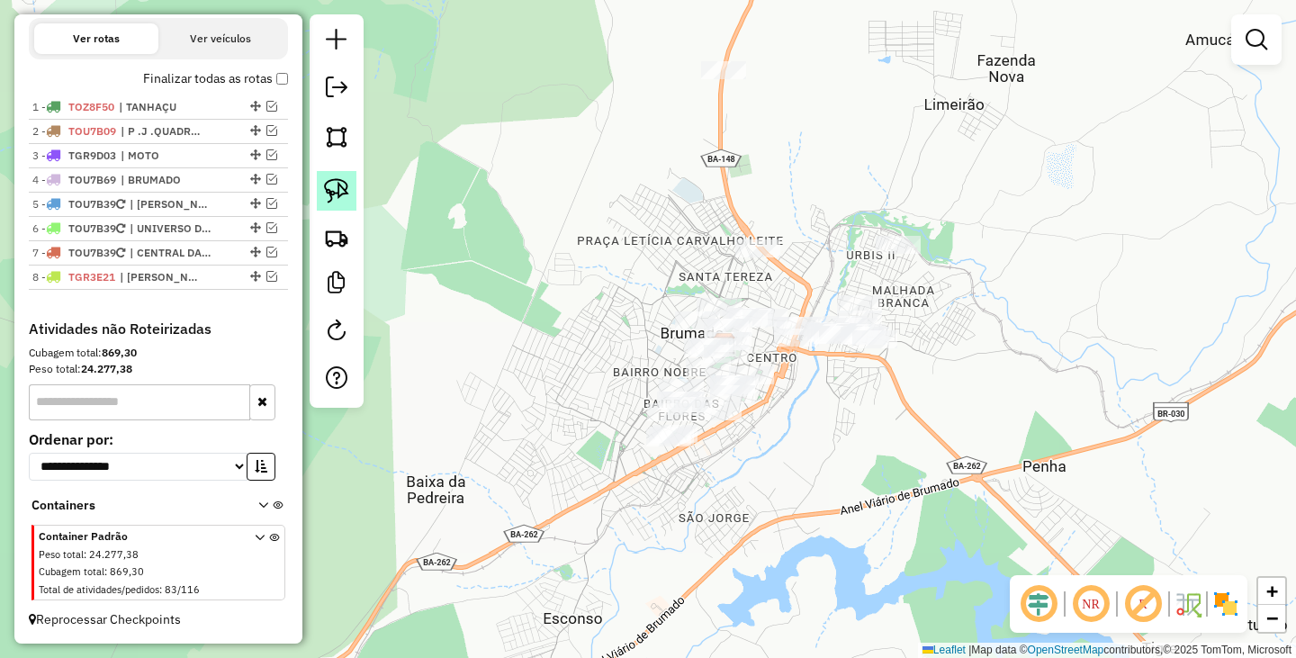
click at [346, 193] on img at bounding box center [336, 190] width 25 height 25
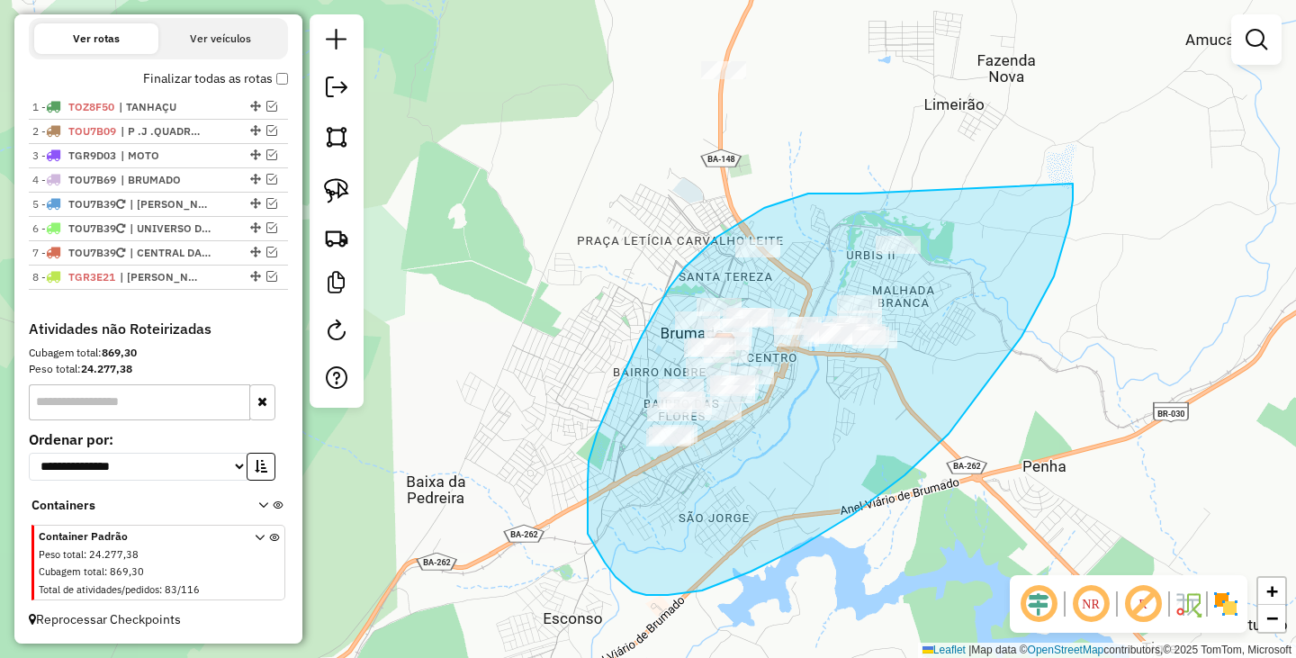
drag, startPoint x: 842, startPoint y: 193, endPoint x: 1073, endPoint y: 180, distance: 230.7
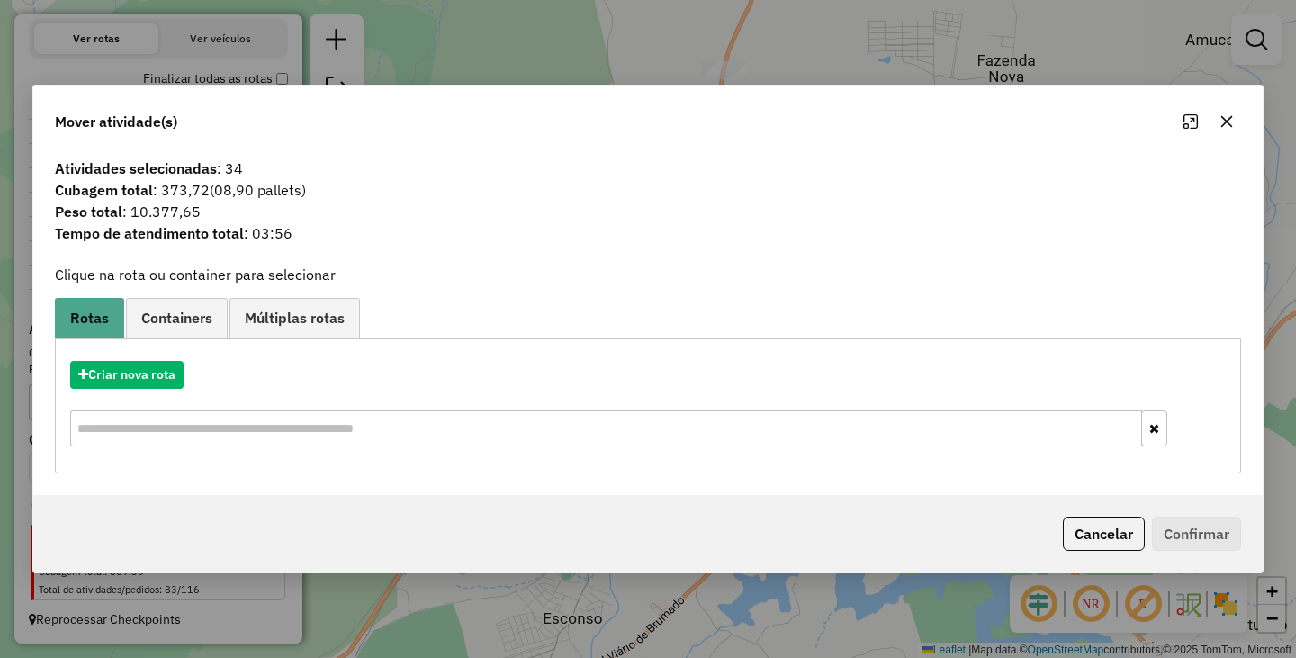
click at [1106, 518] on button "Cancelar" at bounding box center [1104, 533] width 82 height 34
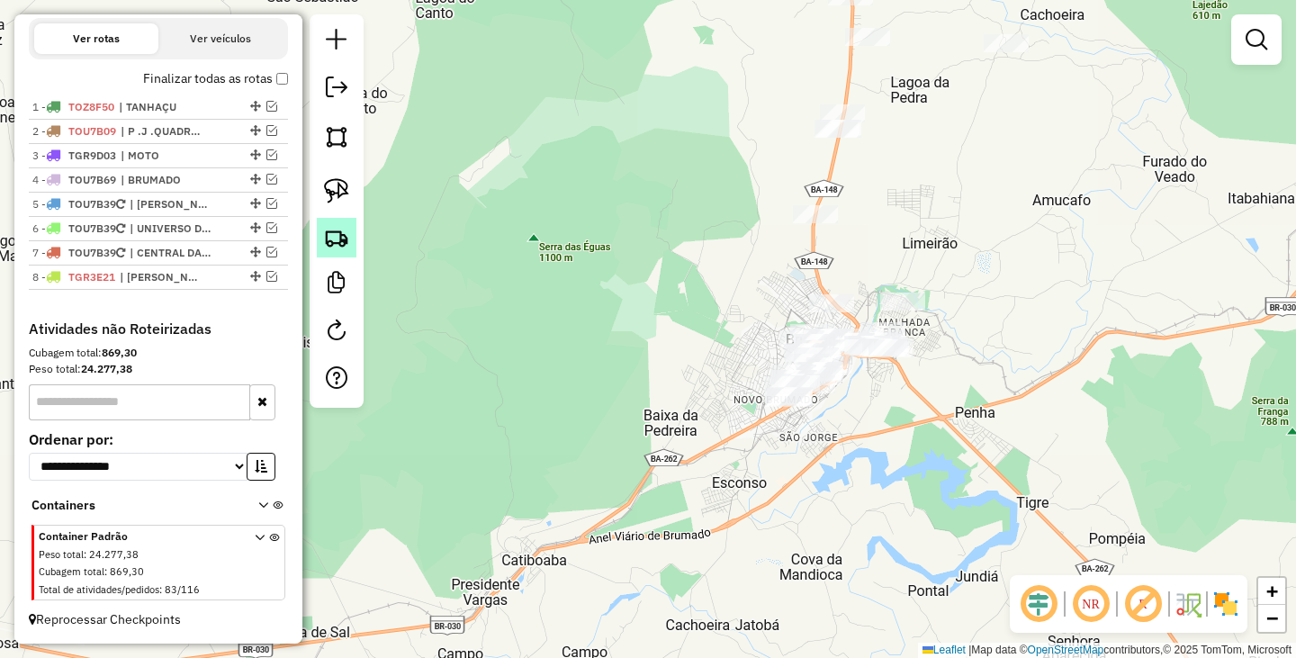
click at [342, 223] on link at bounding box center [337, 238] width 40 height 40
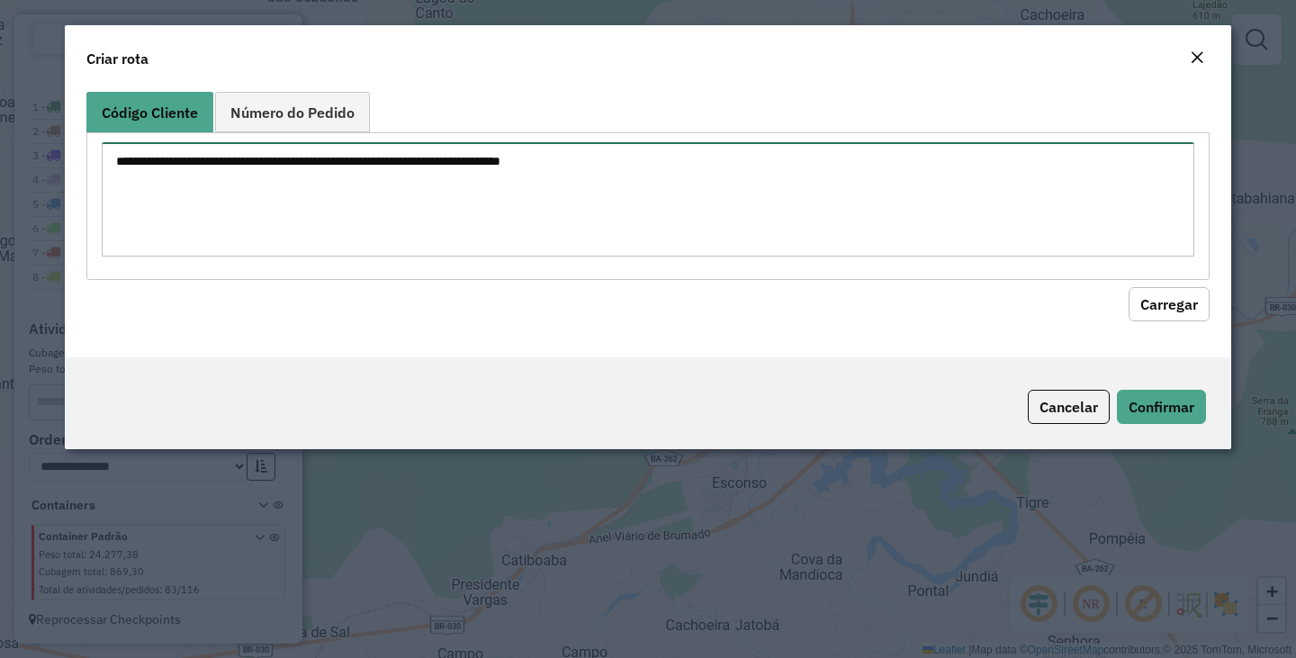
click at [453, 248] on textarea at bounding box center [648, 199] width 1092 height 114
type textarea "***"
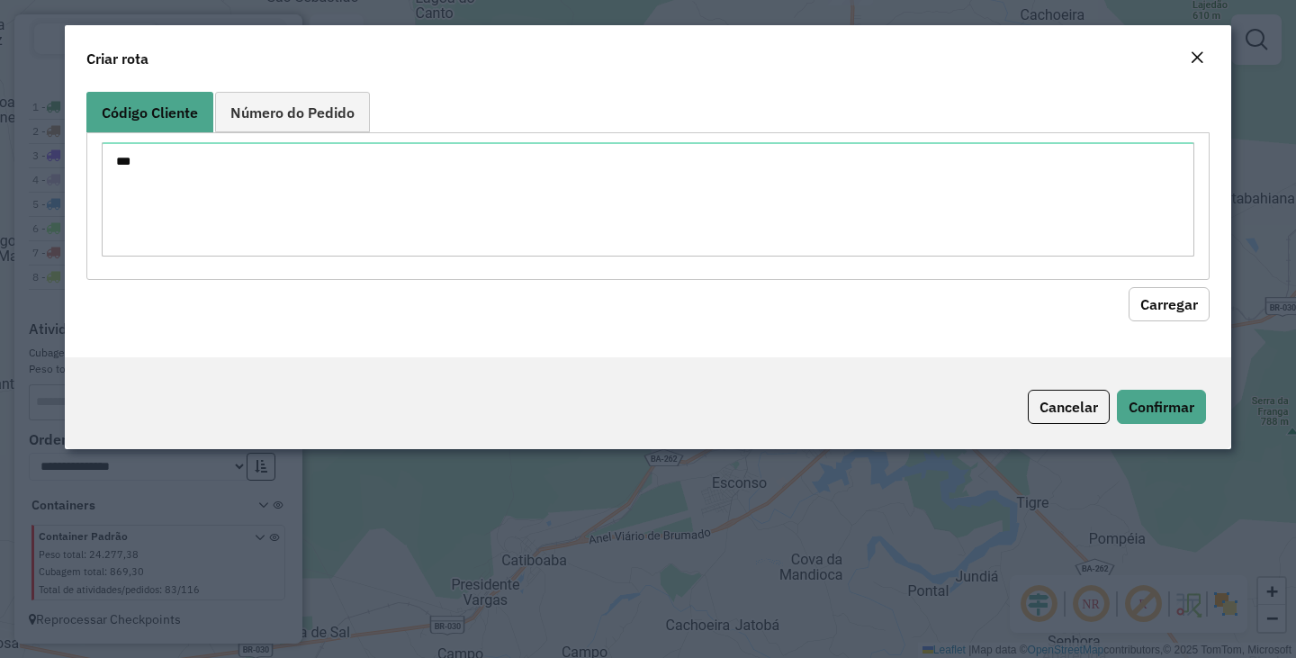
click at [1128, 287] on button "Carregar" at bounding box center [1168, 304] width 81 height 34
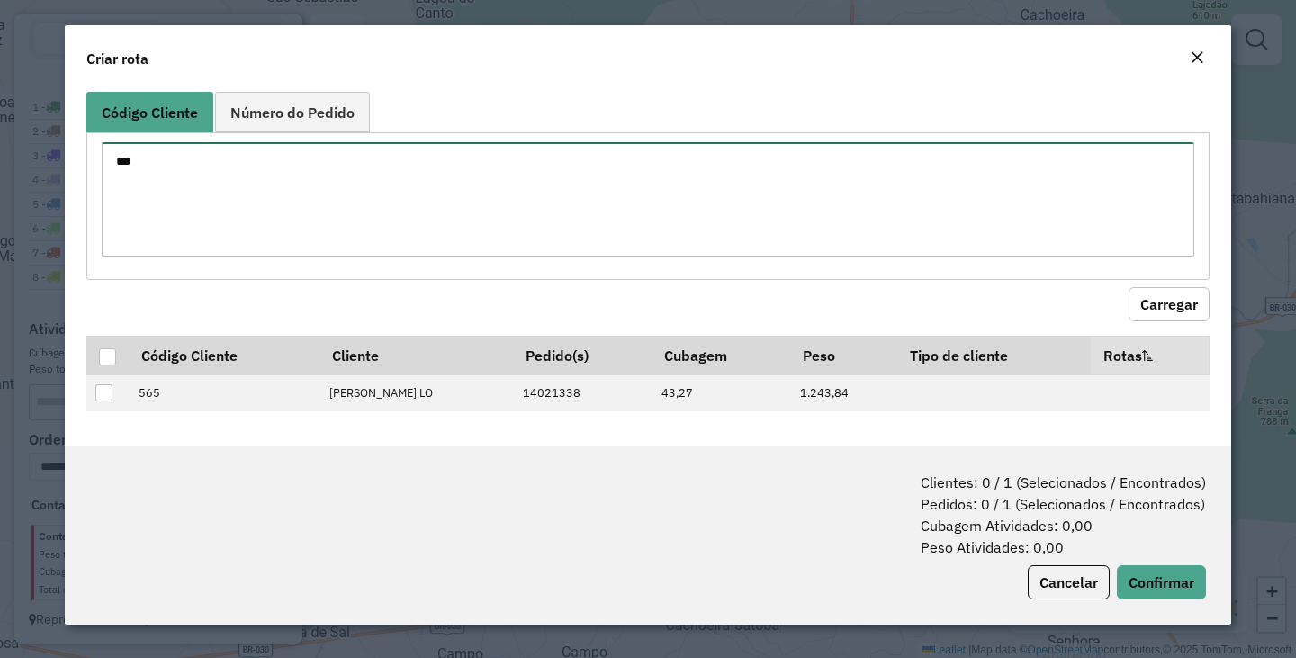
click at [373, 164] on textarea "***" at bounding box center [648, 199] width 1092 height 114
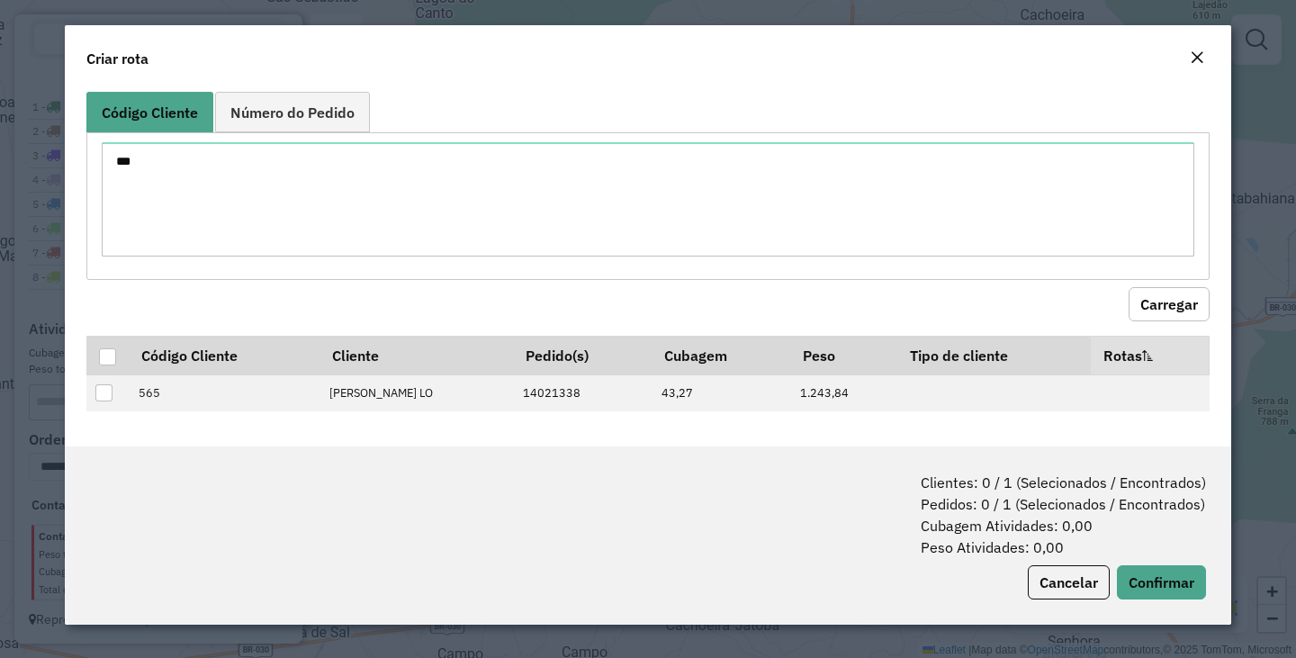
click at [1128, 287] on button "Carregar" at bounding box center [1168, 304] width 81 height 34
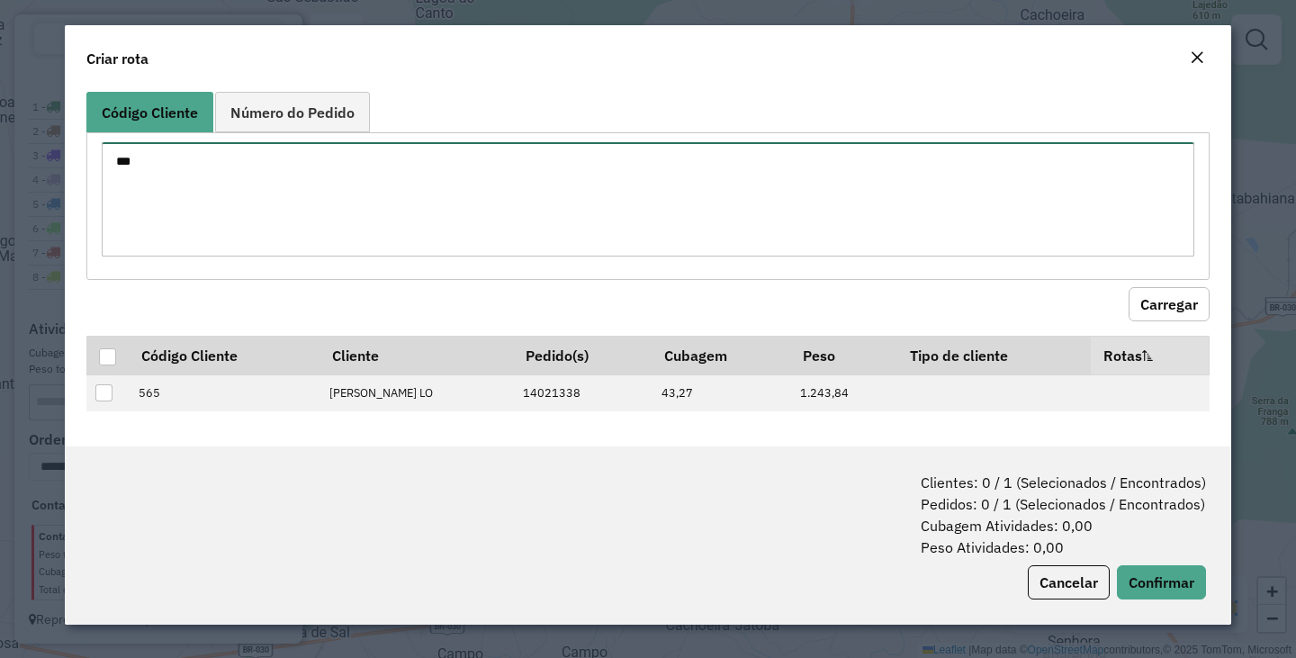
click at [373, 164] on textarea "***" at bounding box center [648, 199] width 1092 height 114
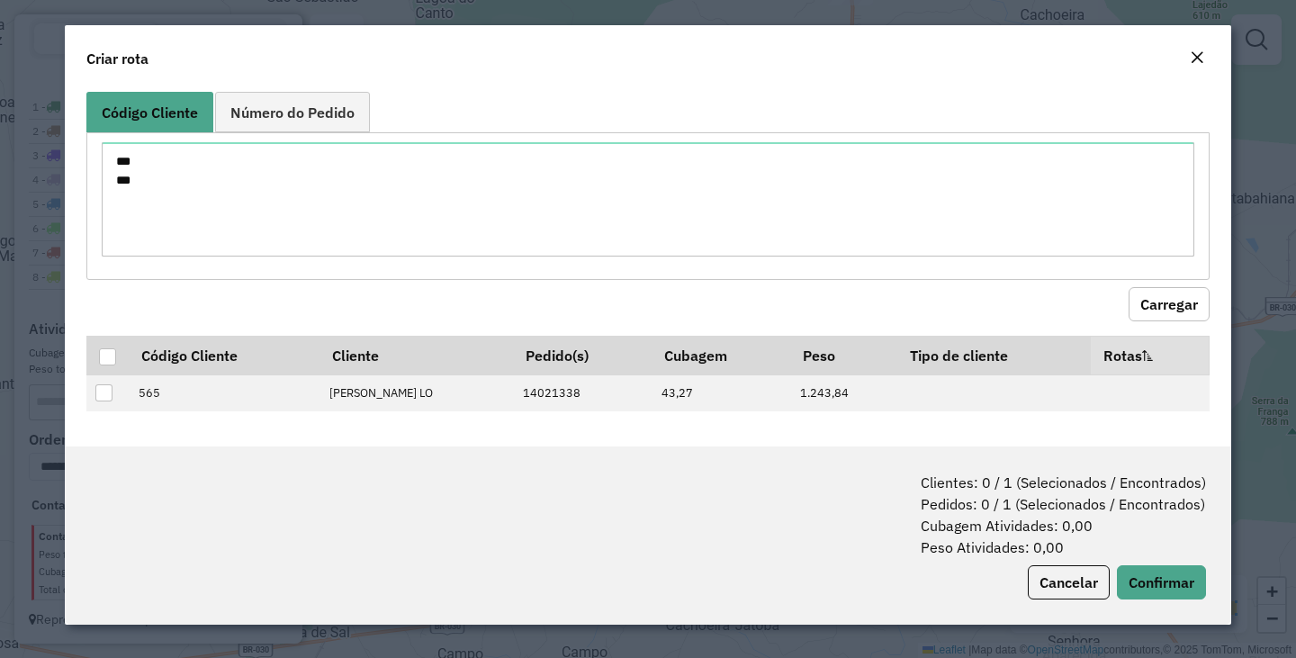
click at [1128, 287] on button "Carregar" at bounding box center [1168, 304] width 81 height 34
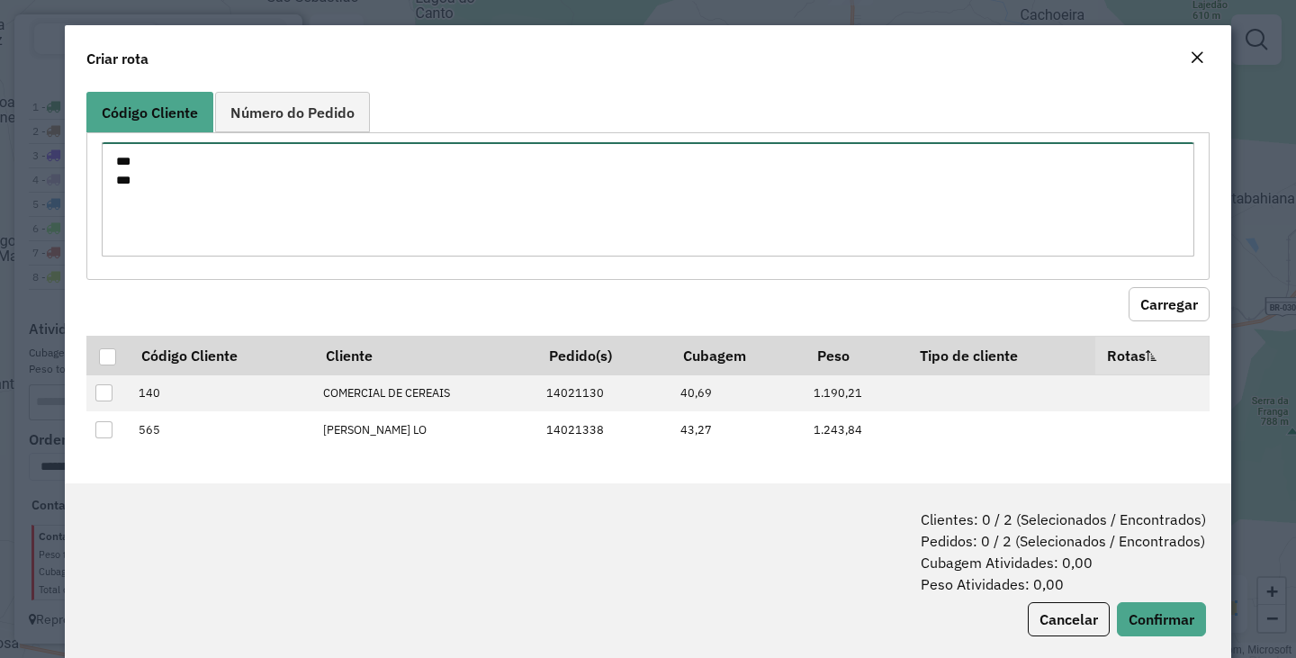
click at [373, 164] on textarea "*** ***" at bounding box center [648, 199] width 1092 height 114
type textarea "*** *** ****"
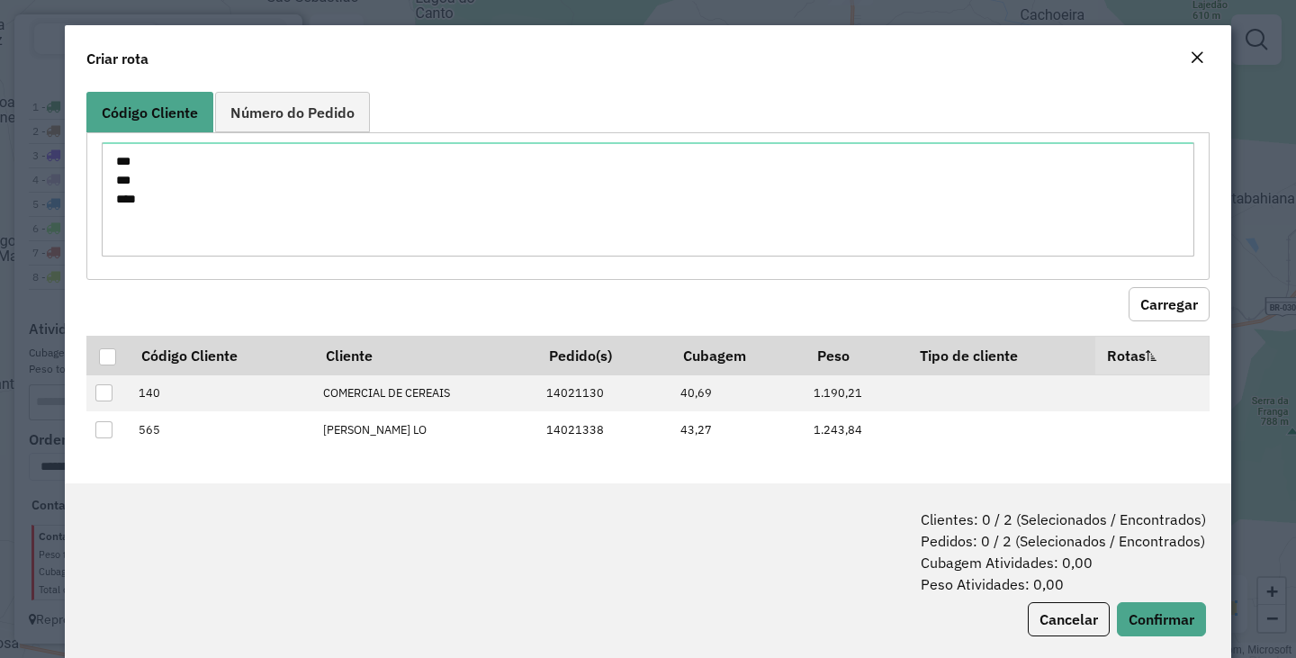
click at [1180, 293] on button "Carregar" at bounding box center [1168, 304] width 81 height 34
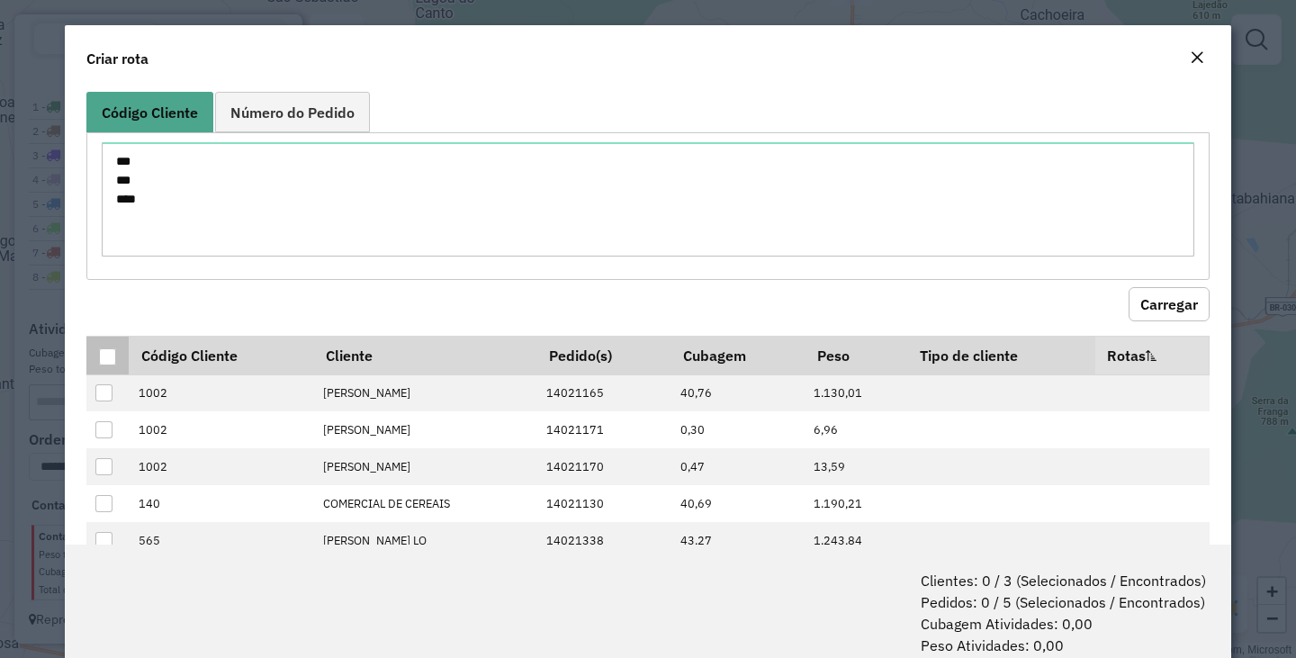
click at [103, 355] on div at bounding box center [107, 356] width 17 height 17
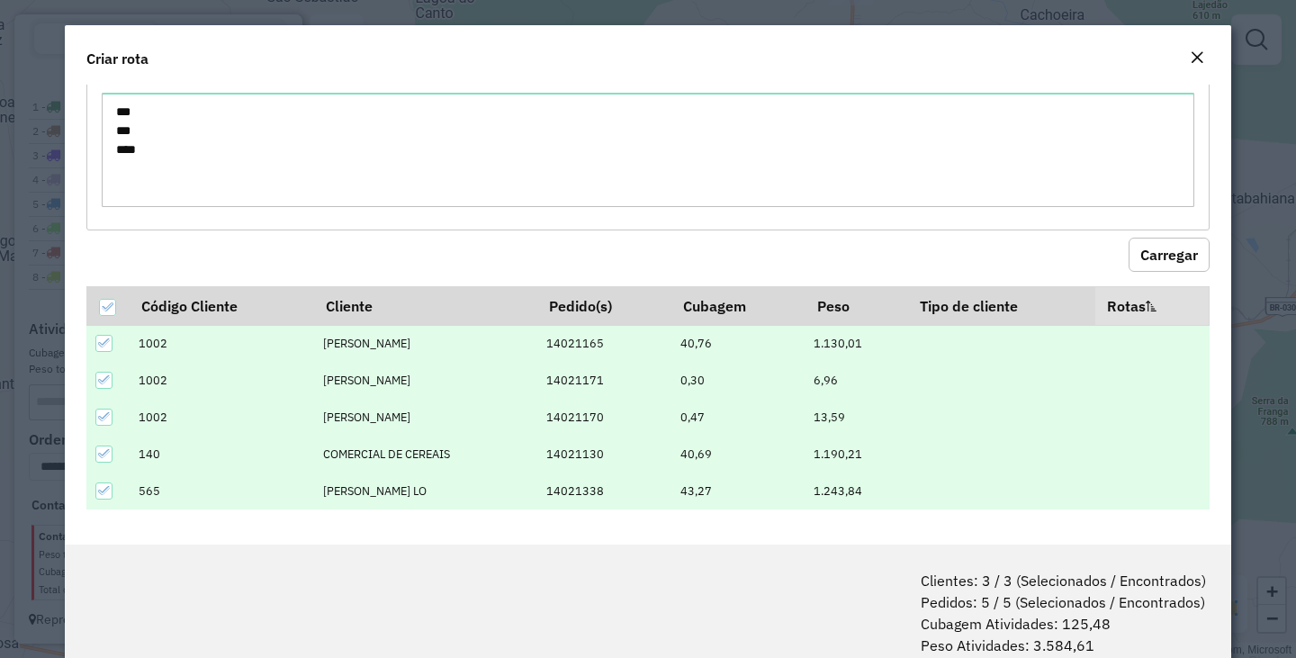
scroll to position [90, 0]
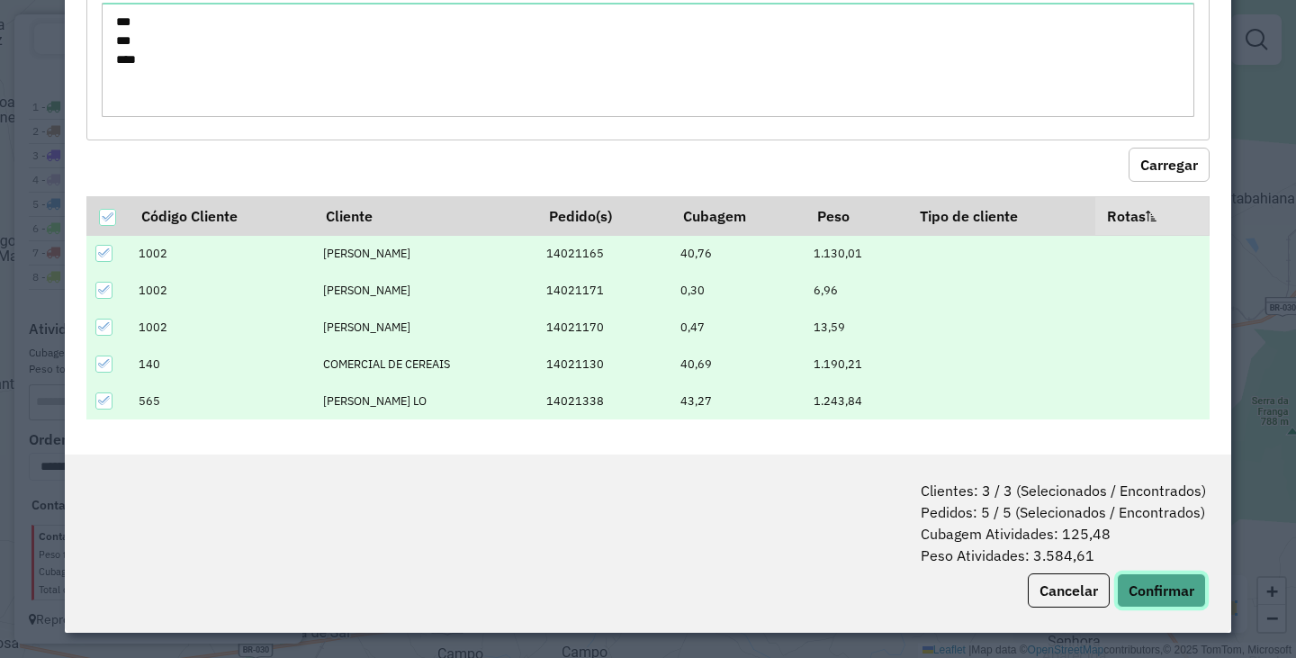
click at [1145, 589] on button "Confirmar" at bounding box center [1161, 590] width 89 height 34
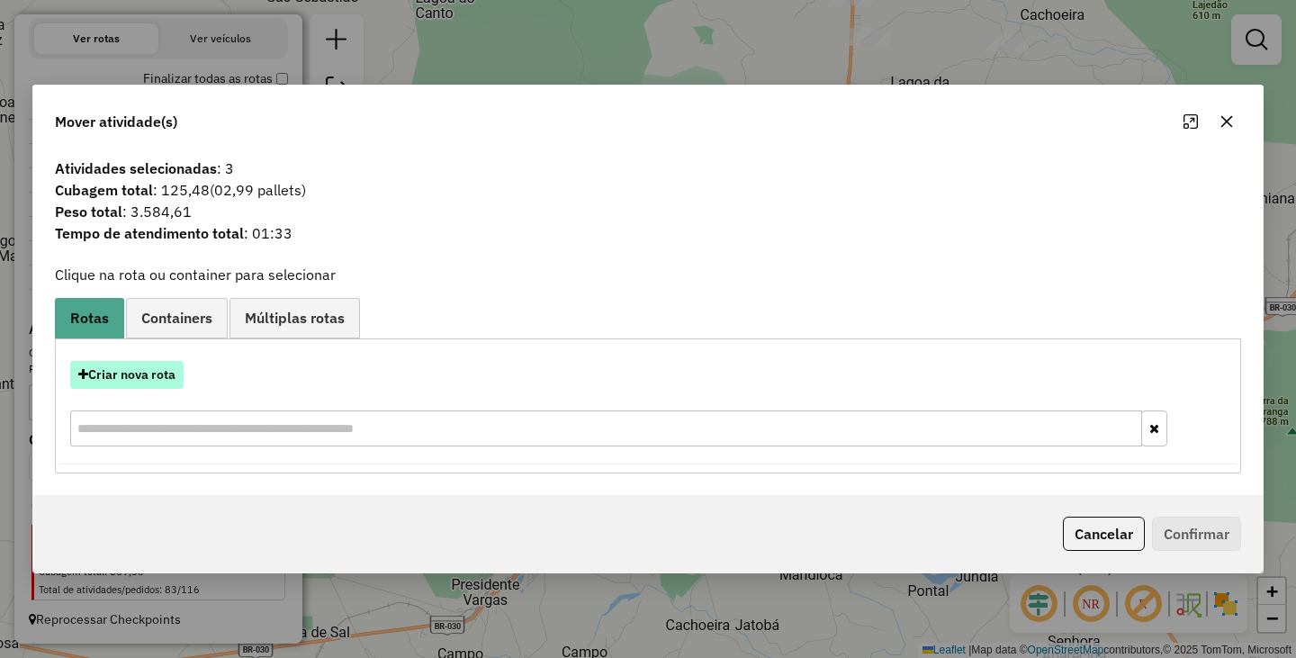
click at [159, 376] on button "Criar nova rota" at bounding box center [126, 375] width 113 height 28
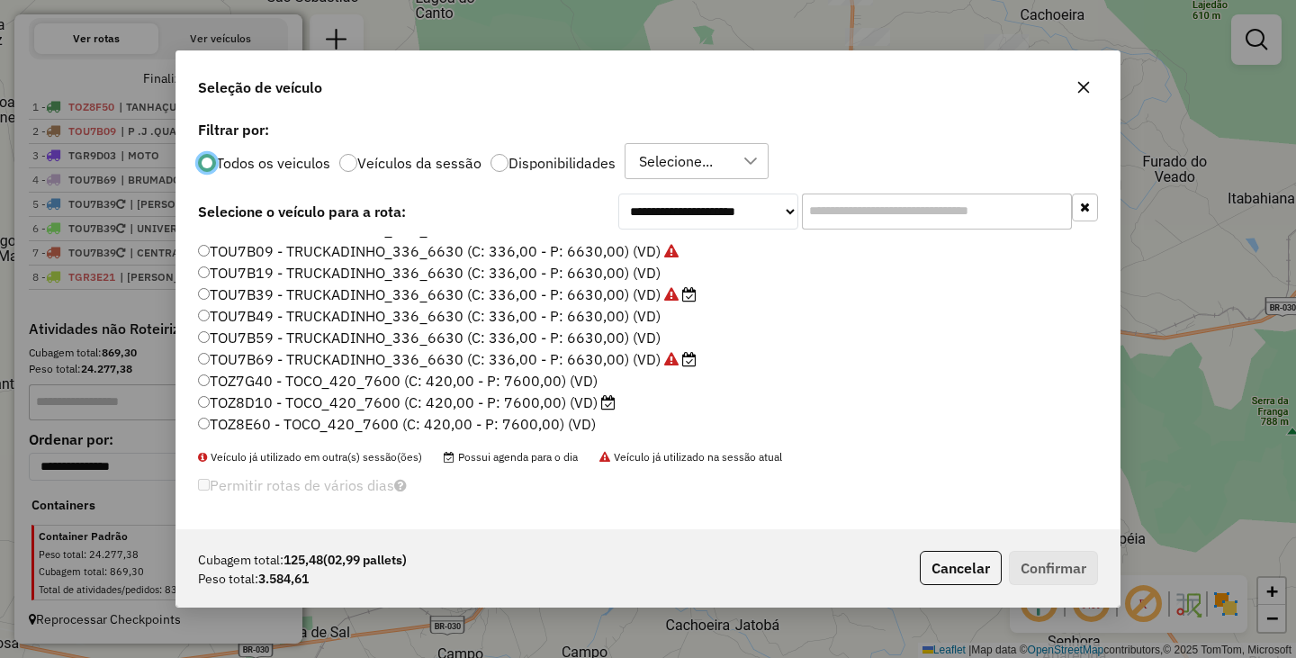
scroll to position [256, 0]
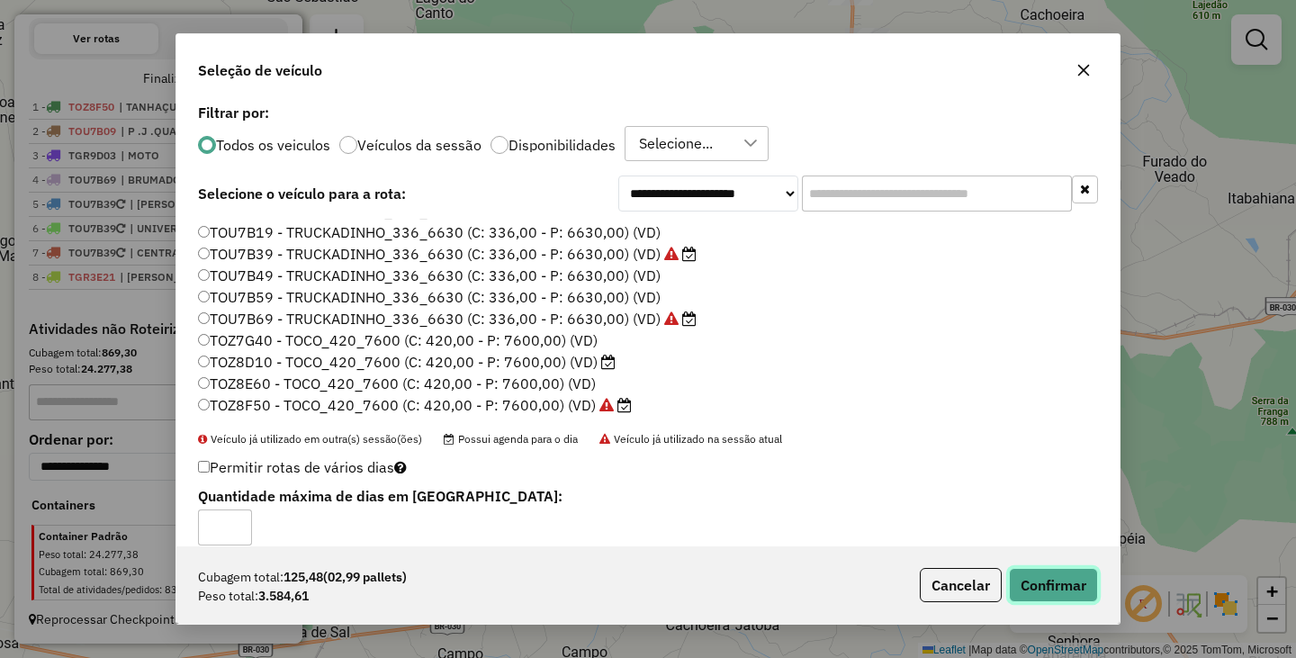
click at [1021, 571] on button "Confirmar" at bounding box center [1053, 585] width 89 height 34
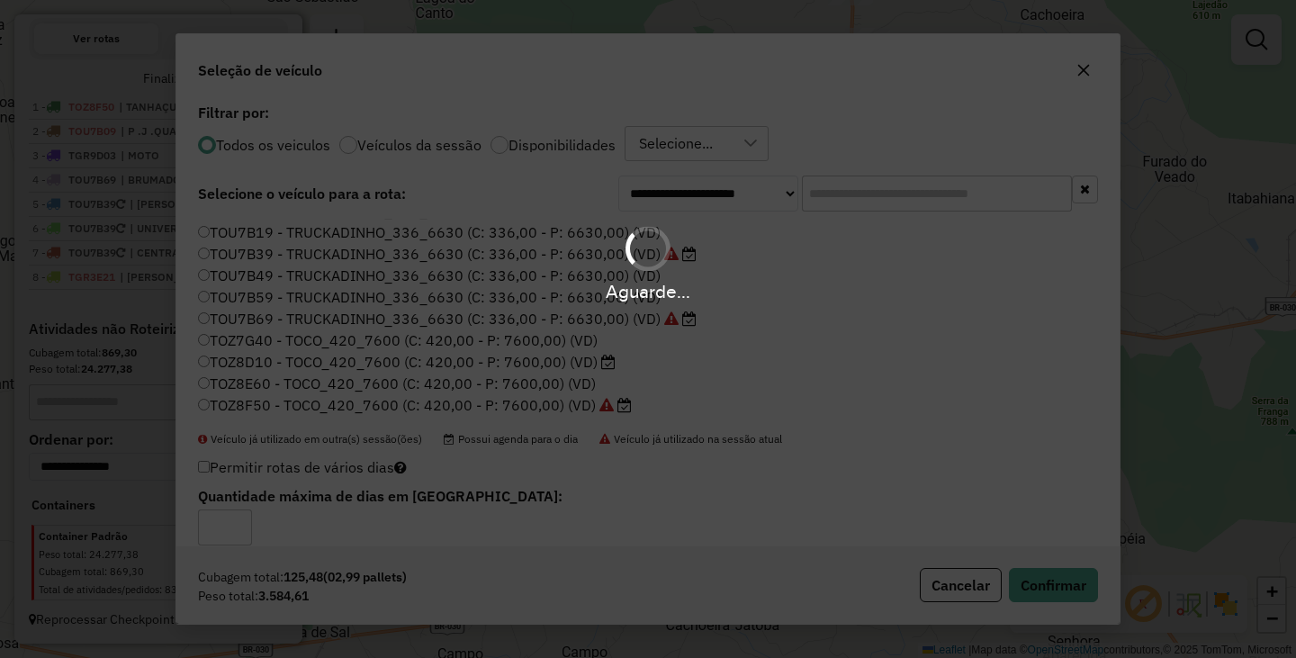
scroll to position [733, 0]
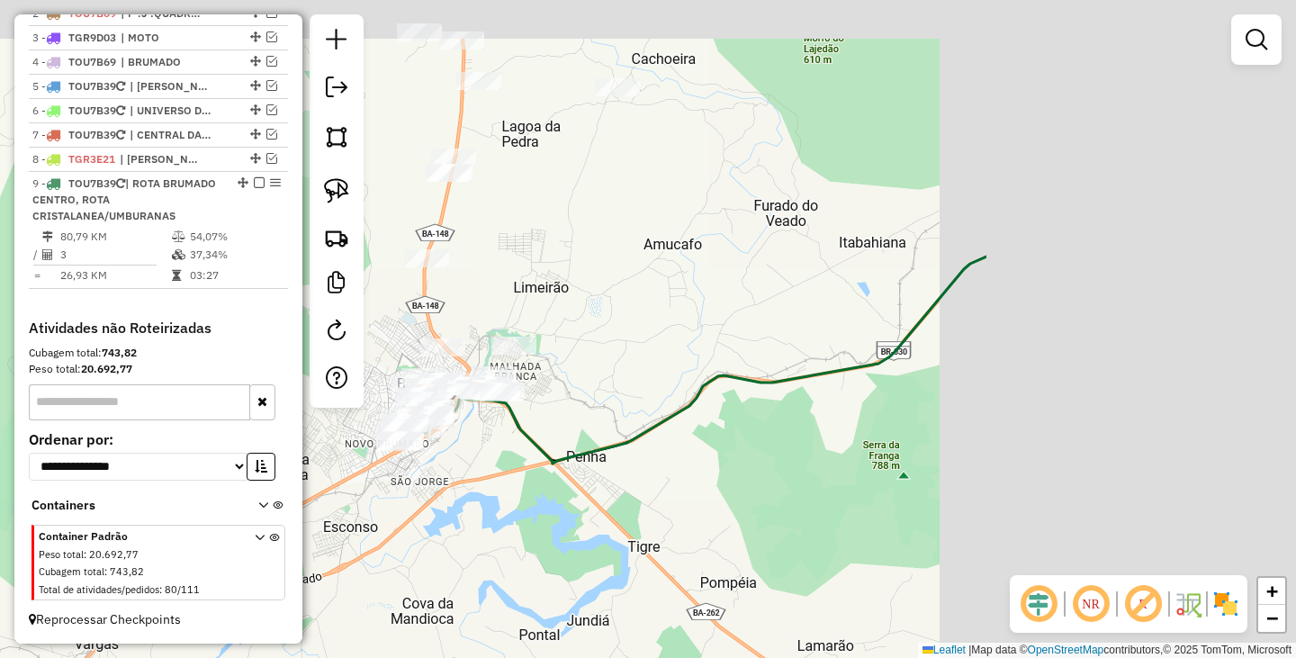
drag, startPoint x: 920, startPoint y: 446, endPoint x: 610, endPoint y: 525, distance: 320.1
click at [617, 523] on div "Janela de atendimento Grade de atendimento Capacidade Transportadoras Veículos …" at bounding box center [648, 329] width 1296 height 658
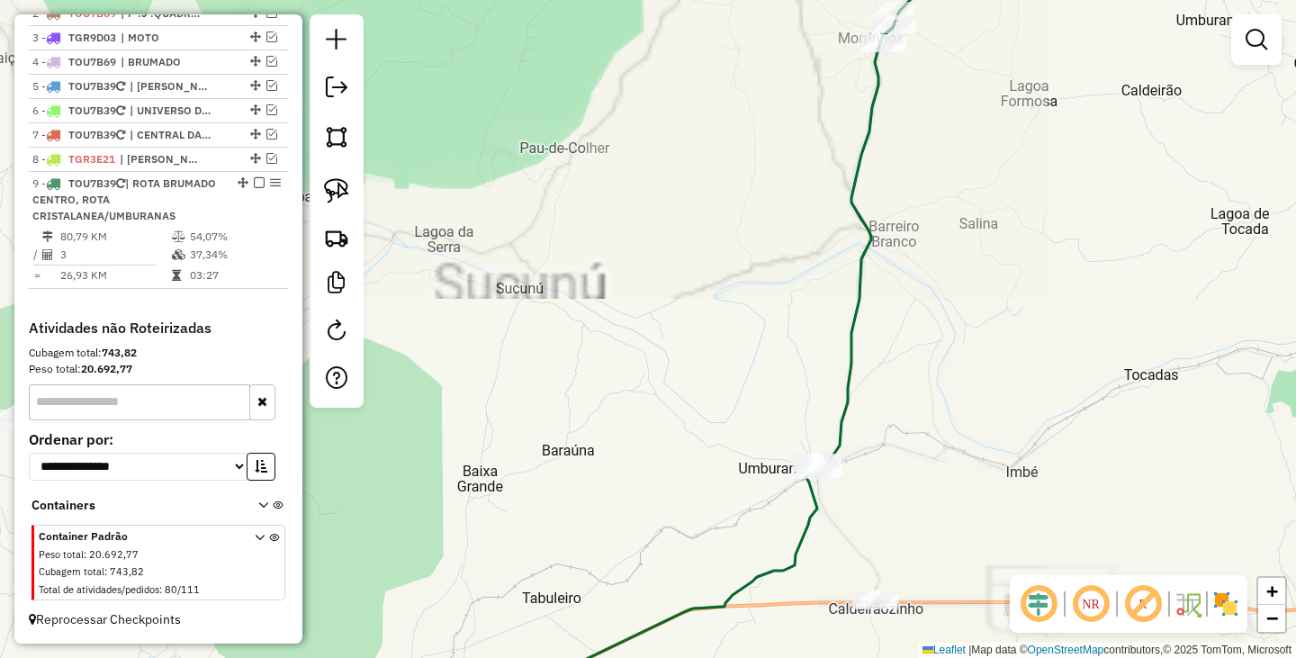
drag, startPoint x: 1090, startPoint y: 138, endPoint x: 1014, endPoint y: 463, distance: 334.4
click at [1019, 457] on div "Janela de atendimento Grade de atendimento Capacidade Transportadoras Veículos …" at bounding box center [648, 329] width 1296 height 658
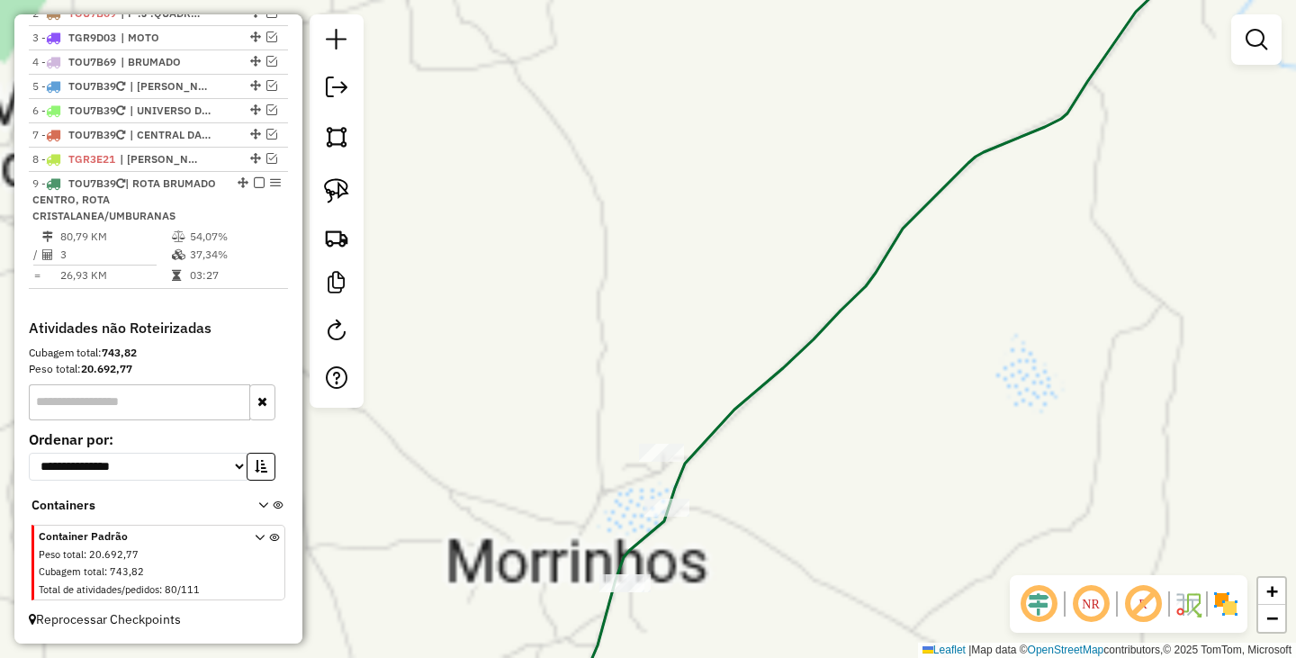
drag, startPoint x: 1145, startPoint y: 124, endPoint x: 877, endPoint y: 549, distance: 502.3
click at [877, 549] on div "Janela de atendimento Grade de atendimento Capacidade Transportadoras Veículos …" at bounding box center [648, 329] width 1296 height 658
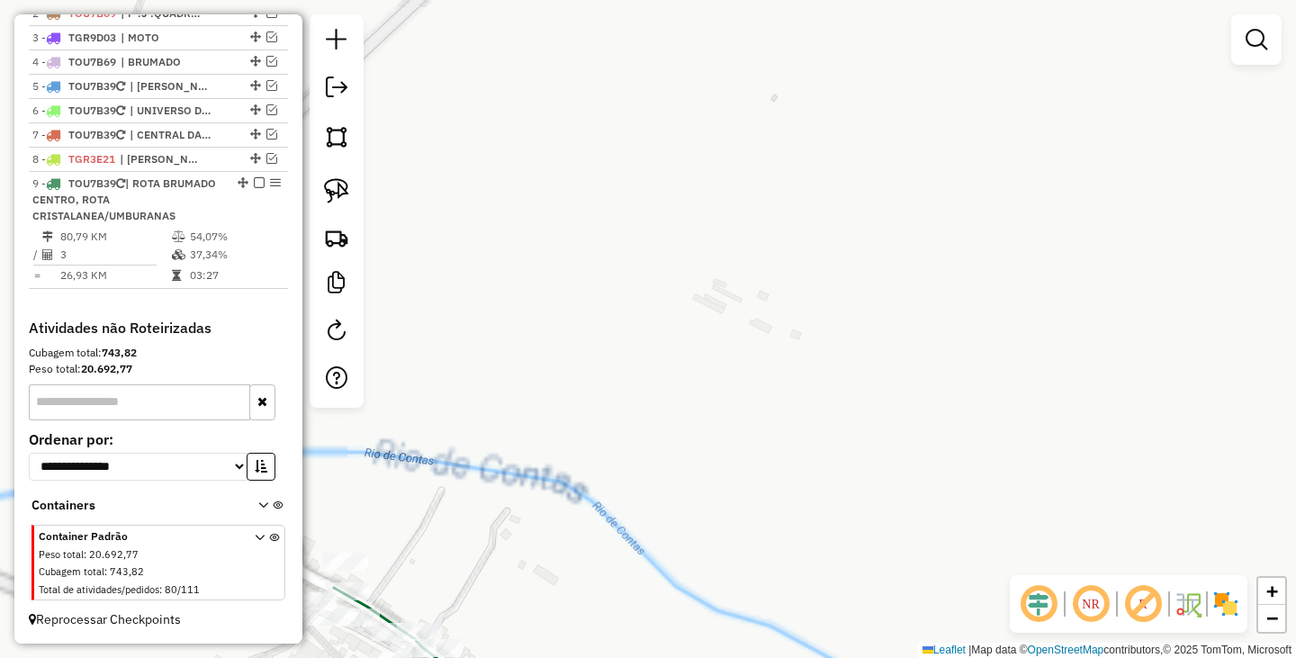
drag, startPoint x: 630, startPoint y: 591, endPoint x: 1055, endPoint y: 408, distance: 463.5
click at [1038, 417] on div "Janela de atendimento Grade de atendimento Capacidade Transportadoras Veículos …" at bounding box center [648, 329] width 1296 height 658
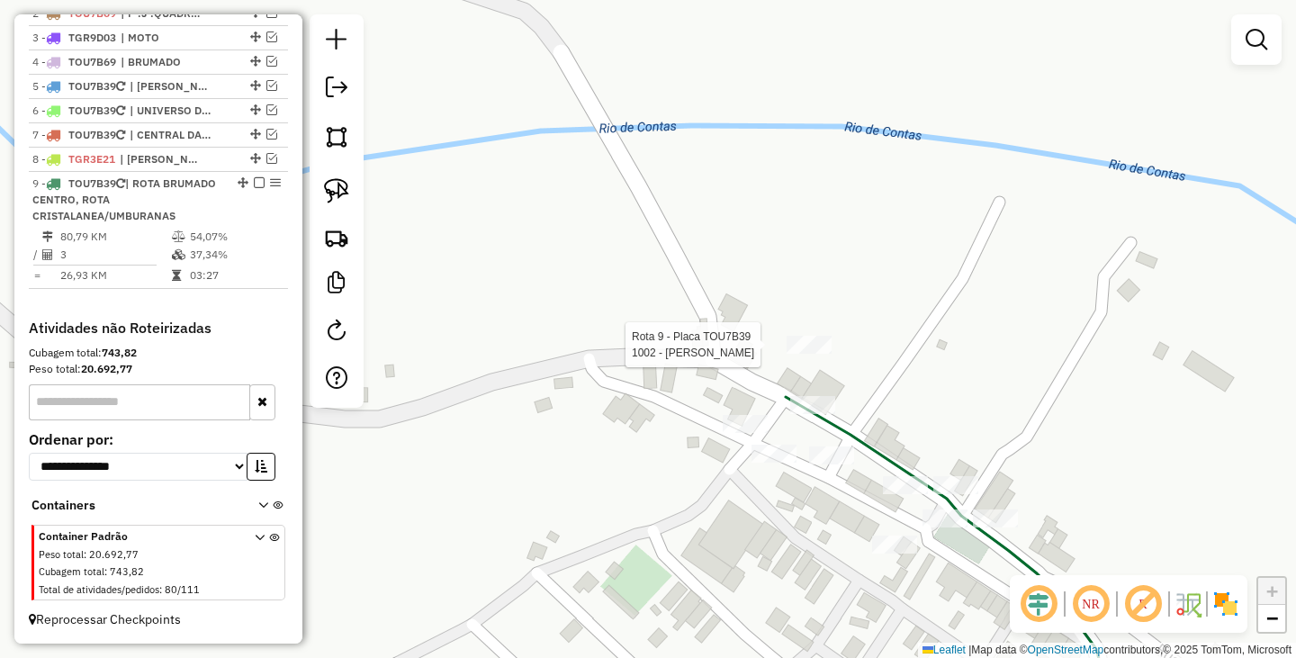
select select "**********"
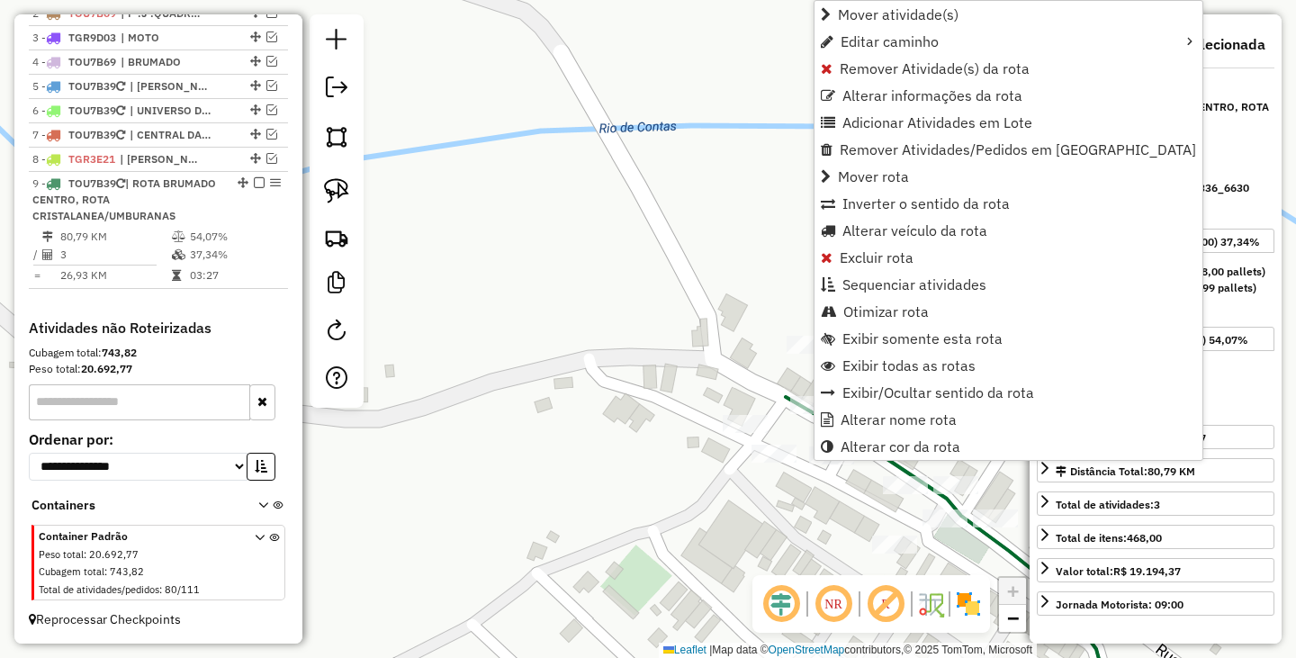
click at [679, 334] on div "Janela de atendimento Grade de atendimento Capacidade Transportadoras Veículos …" at bounding box center [648, 329] width 1296 height 658
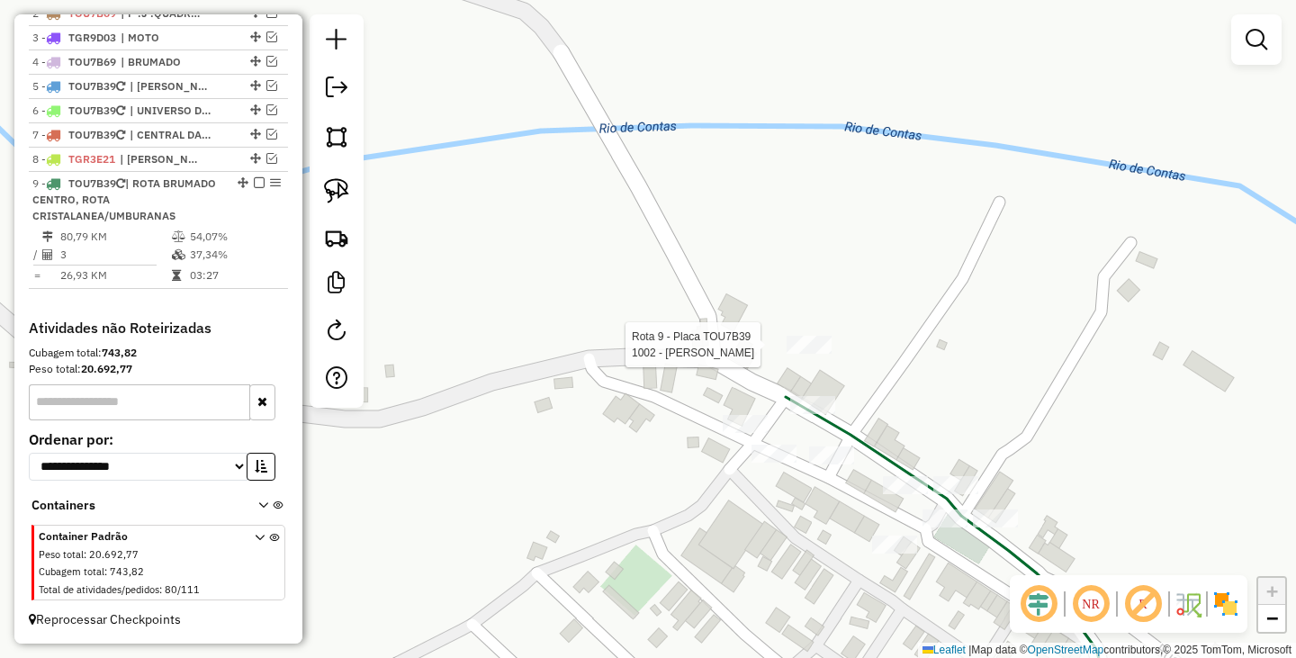
select select "**********"
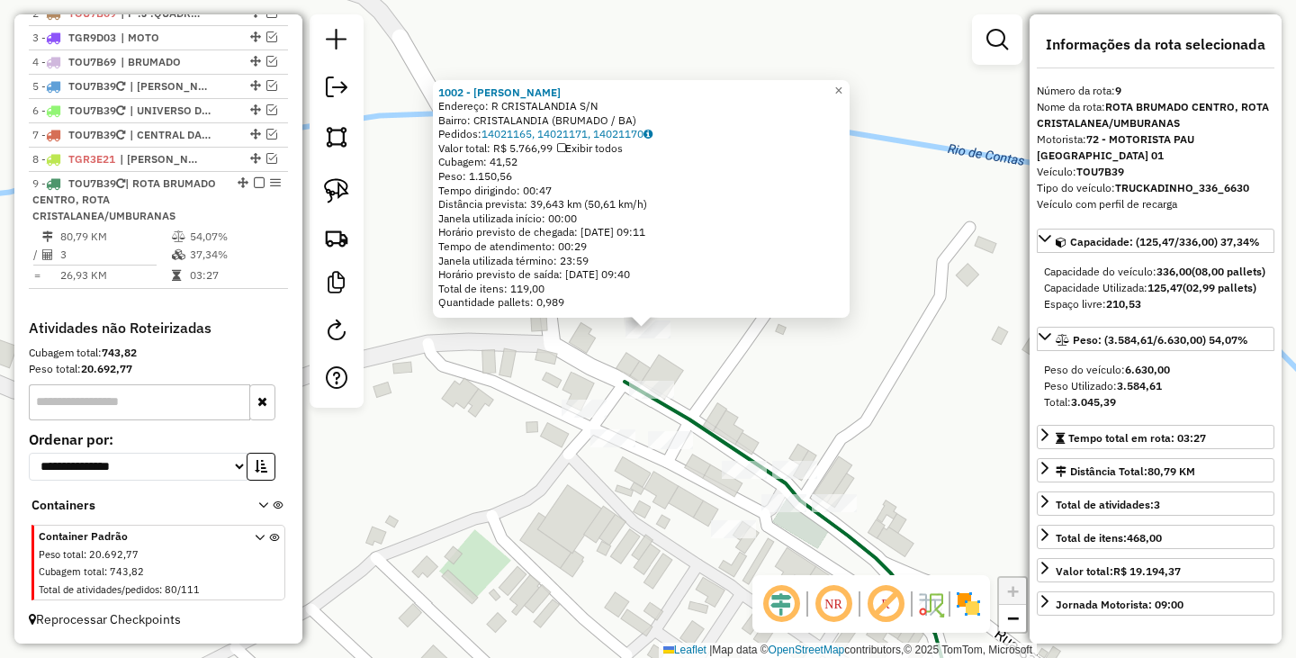
click at [784, 380] on div "1002 - JOSE BARROS BARBOSA Endereço: R CRISTALANDIA S/N Bairro: CRISTALANDIA (B…" at bounding box center [648, 329] width 1296 height 658
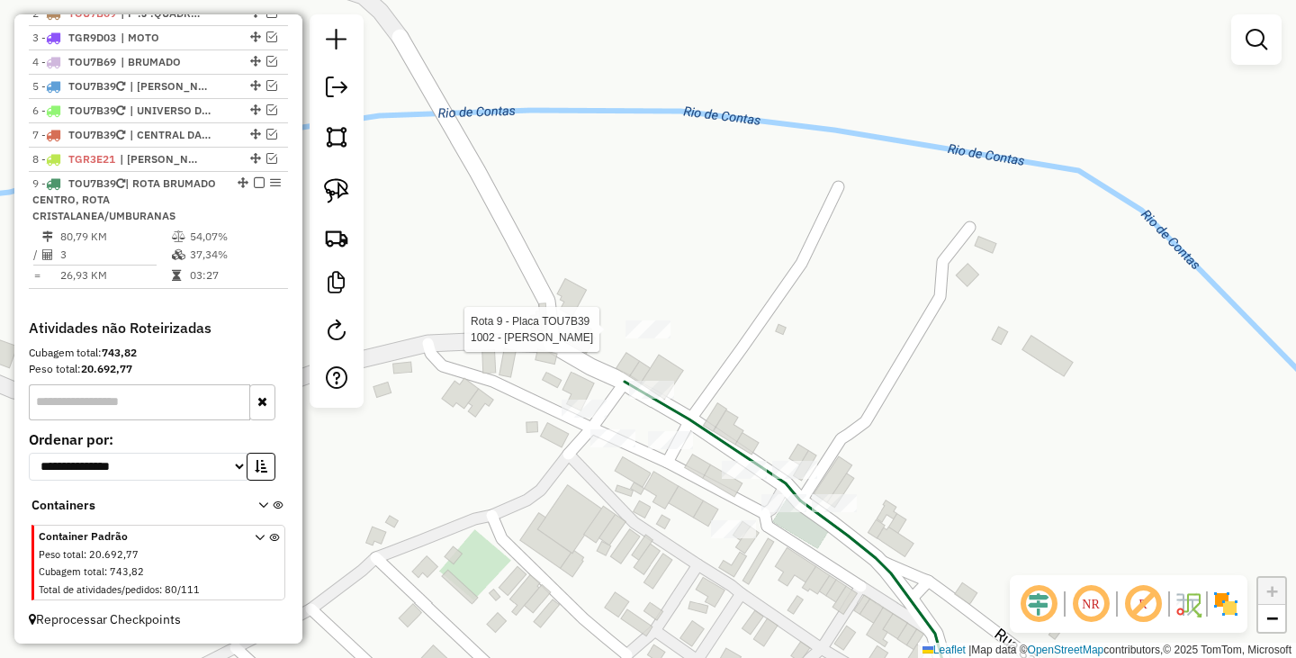
select select "**********"
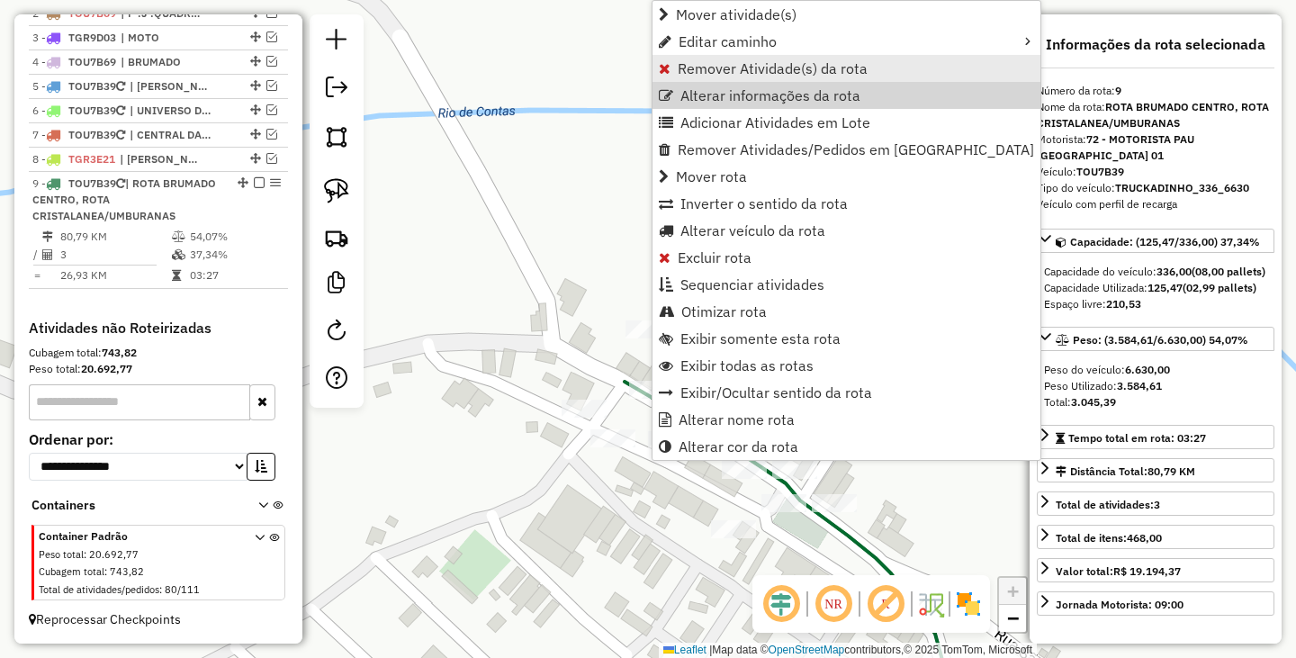
click at [760, 75] on span "Remover Atividade(s) da rota" at bounding box center [773, 68] width 190 height 14
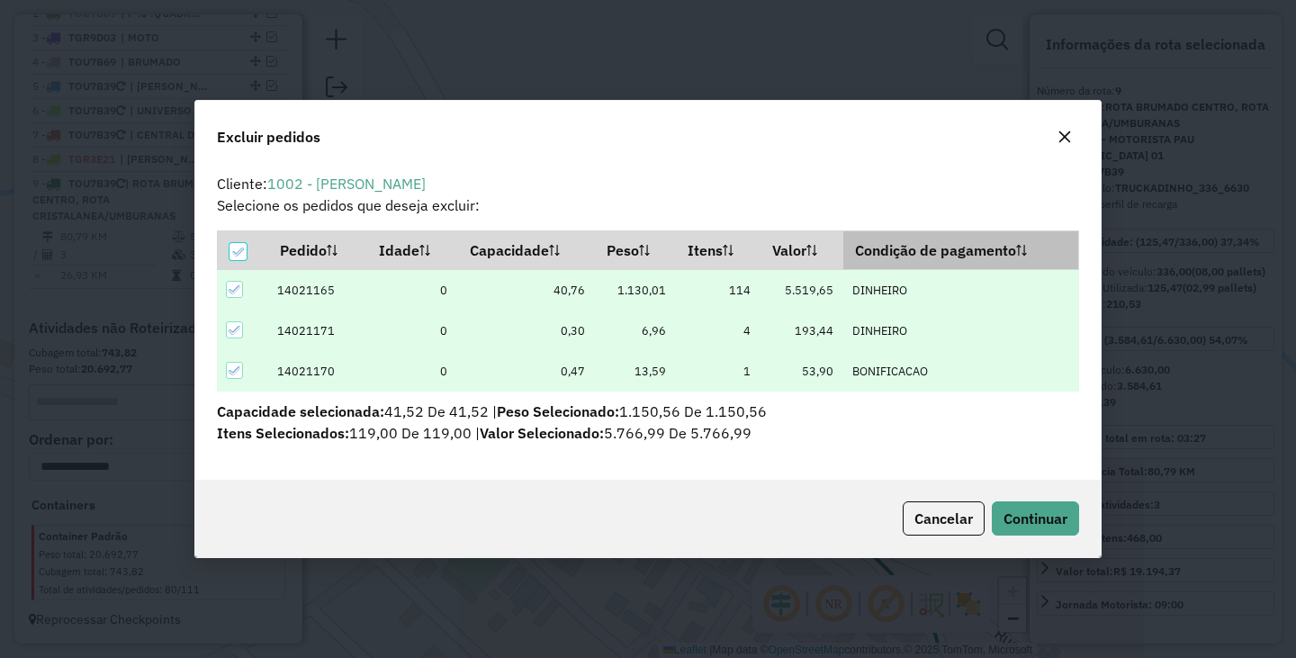
scroll to position [0, 0]
click at [1027, 522] on span "Continuar" at bounding box center [1035, 518] width 64 height 18
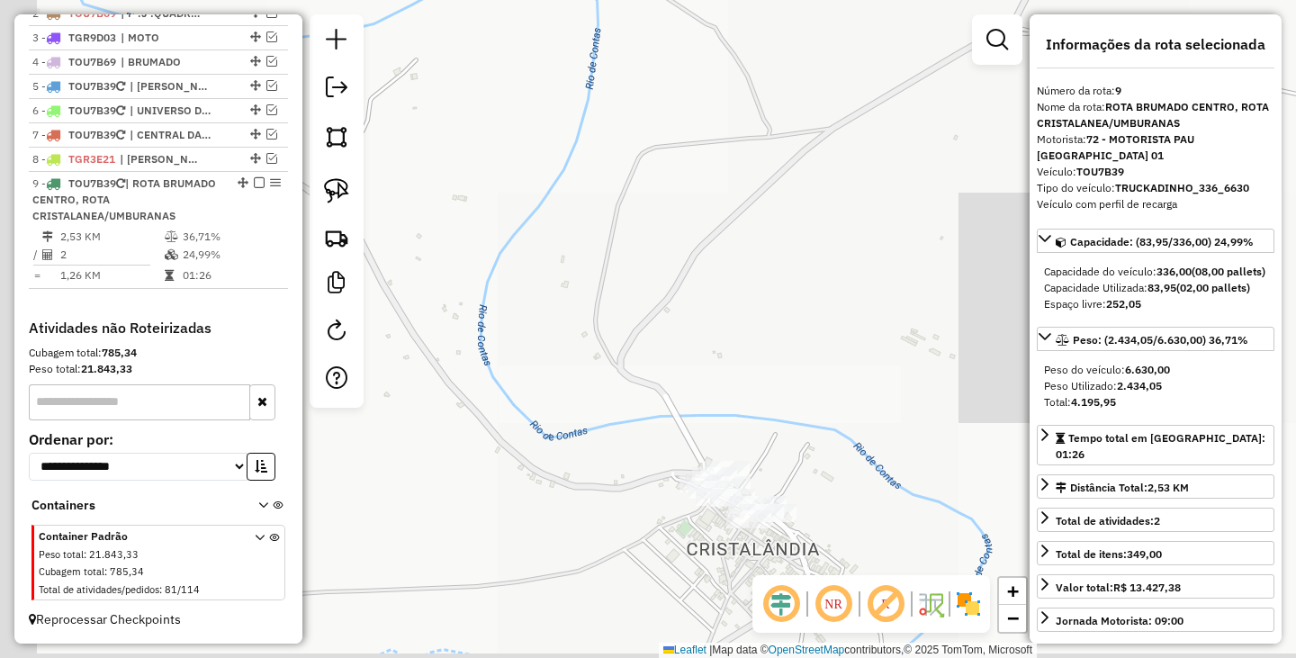
drag, startPoint x: 683, startPoint y: 532, endPoint x: 1155, endPoint y: 308, distance: 522.8
click at [1059, 390] on hb-router-mapa "Informações da Sessão 979959 - 15/08/2025 Criação: 14/08/2025 19:32 Depósito: P…" at bounding box center [648, 329] width 1296 height 658
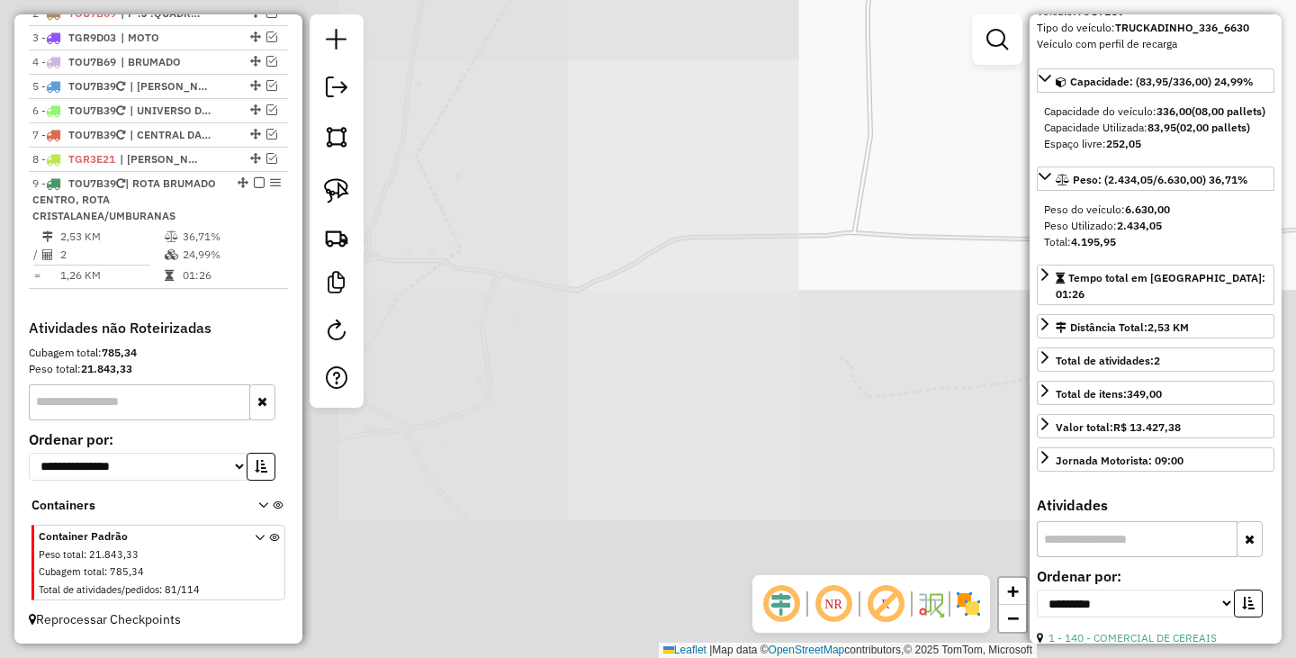
scroll to position [360, 0]
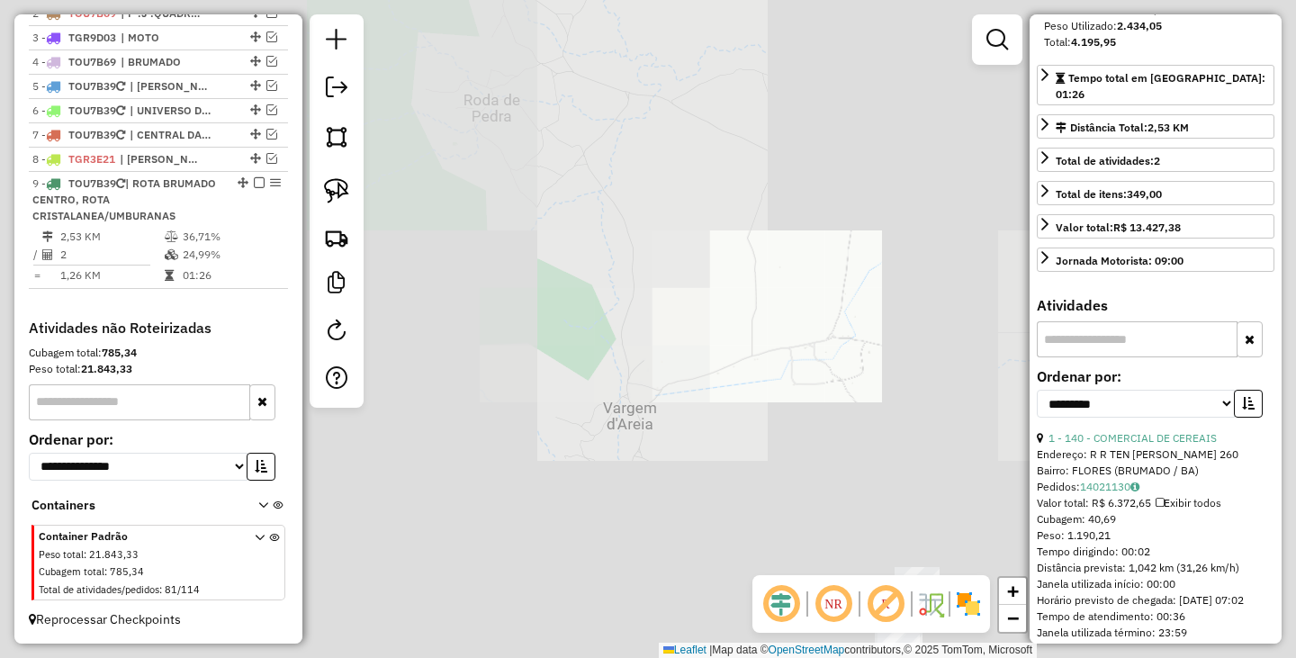
drag, startPoint x: 625, startPoint y: 453, endPoint x: 902, endPoint y: 346, distance: 296.8
click at [895, 356] on div "Janela de atendimento Grade de atendimento Capacidade Transportadoras Veículos …" at bounding box center [648, 329] width 1296 height 658
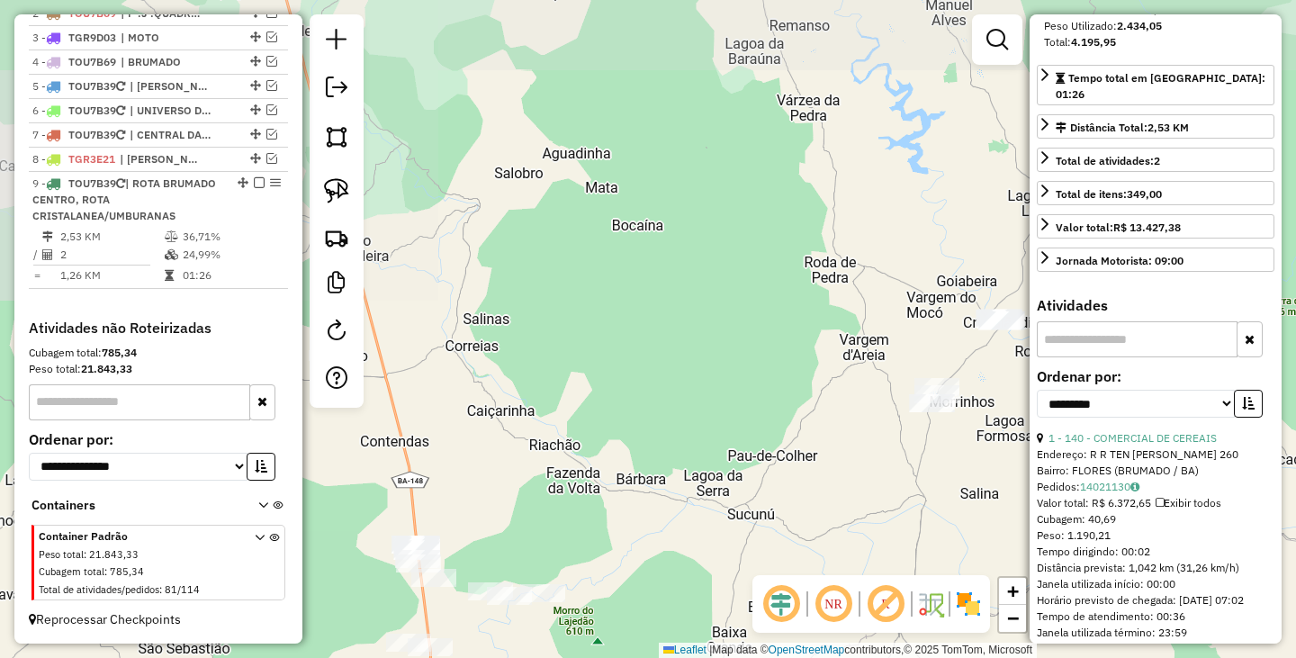
drag, startPoint x: 696, startPoint y: 459, endPoint x: 777, endPoint y: 90, distance: 377.7
click at [778, 138] on div "Janela de atendimento Grade de atendimento Capacidade Transportadoras Veículos …" at bounding box center [648, 329] width 1296 height 658
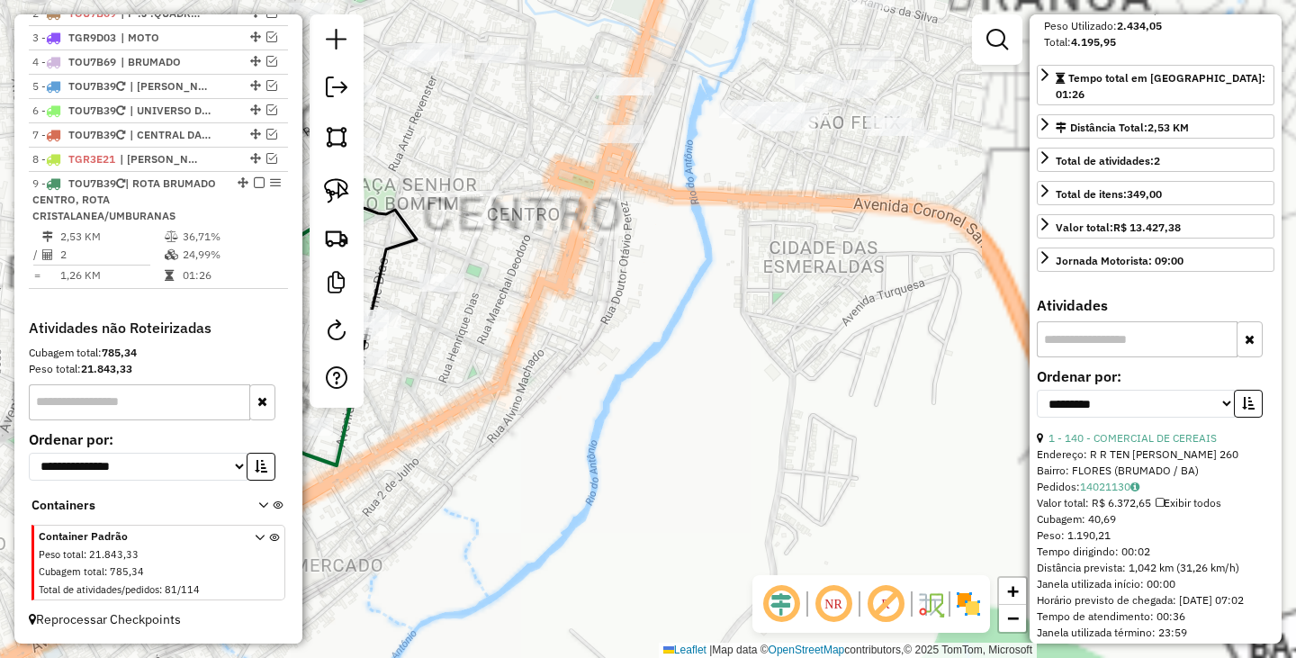
drag, startPoint x: 414, startPoint y: 358, endPoint x: 740, endPoint y: 314, distance: 328.7
click at [740, 314] on div "Janela de atendimento Grade de atendimento Capacidade Transportadoras Veículos …" at bounding box center [648, 329] width 1296 height 658
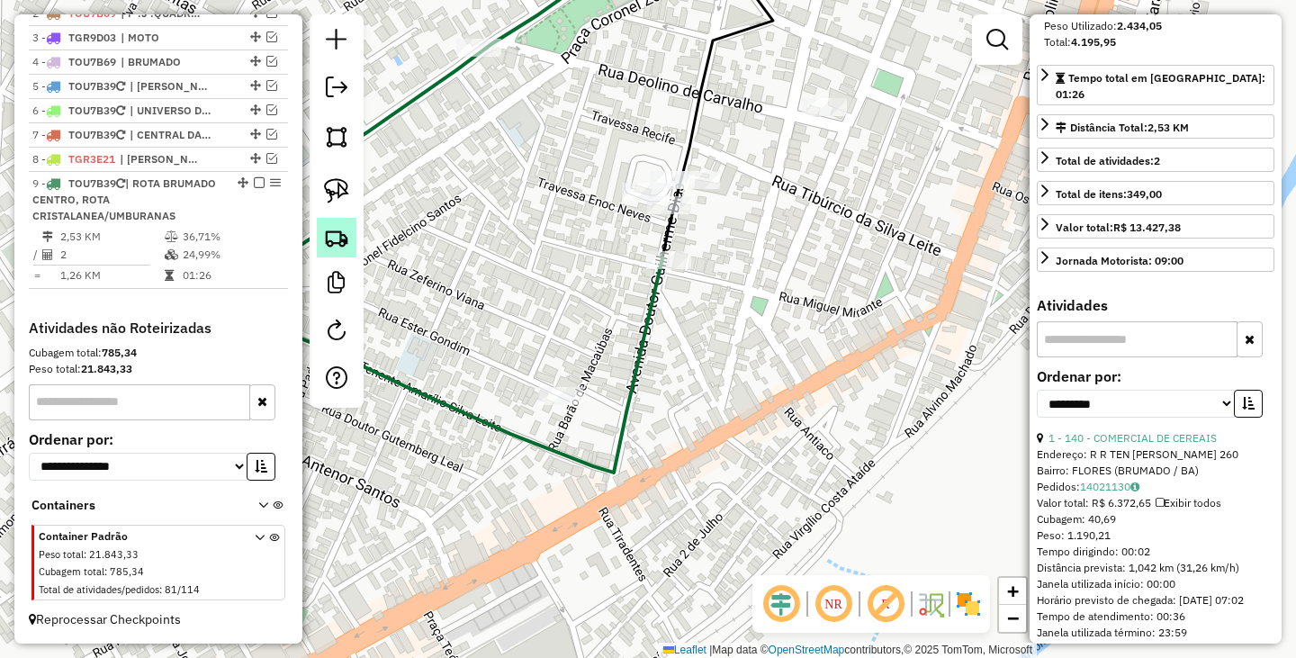
click at [335, 248] on img at bounding box center [336, 237] width 25 height 25
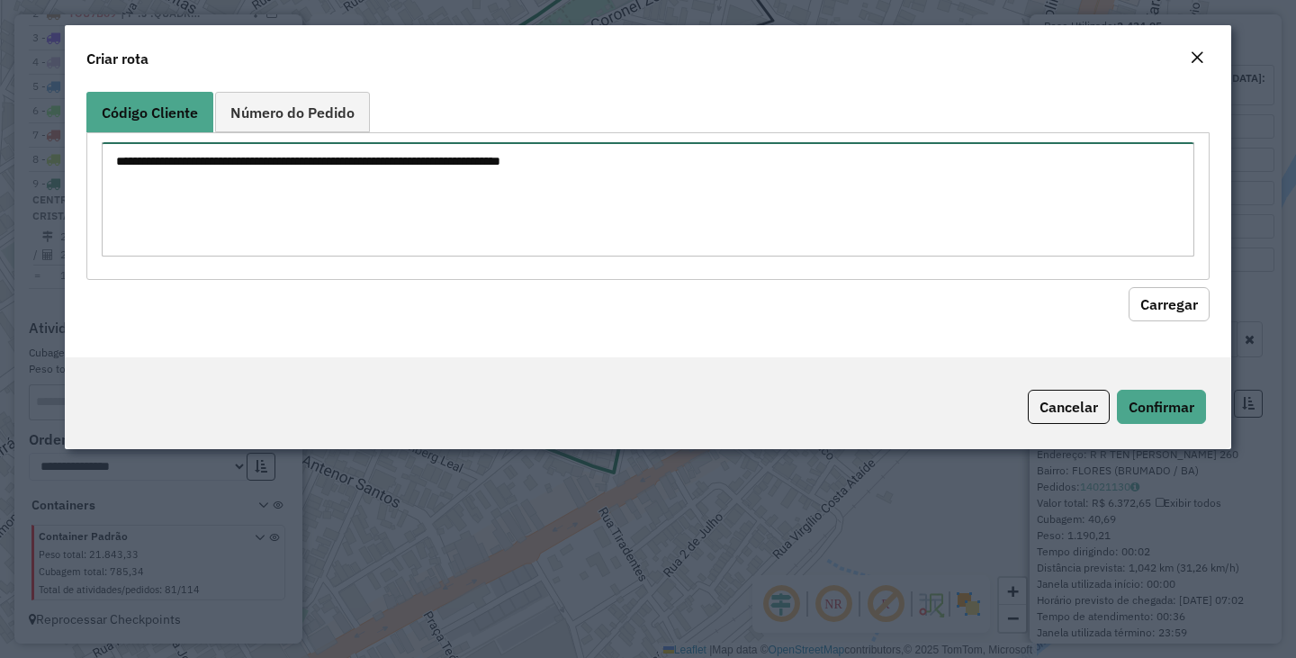
click at [479, 193] on textarea at bounding box center [648, 199] width 1092 height 114
type textarea "***"
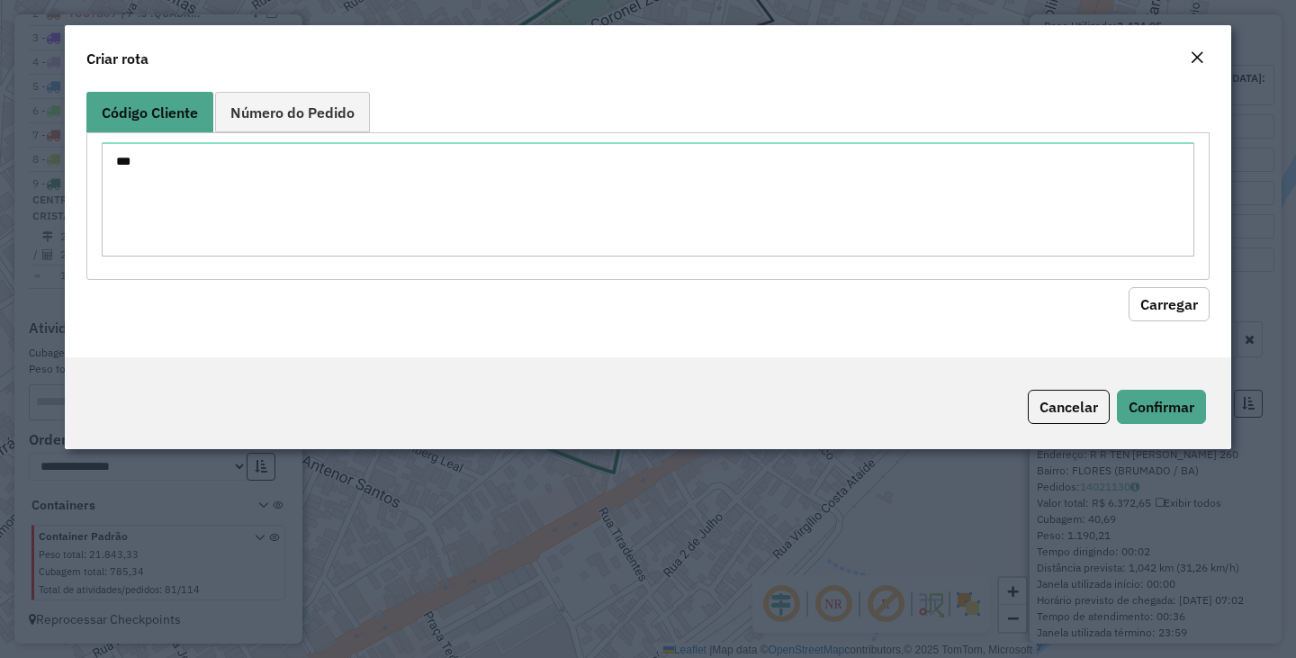
click at [1185, 308] on button "Carregar" at bounding box center [1168, 304] width 81 height 34
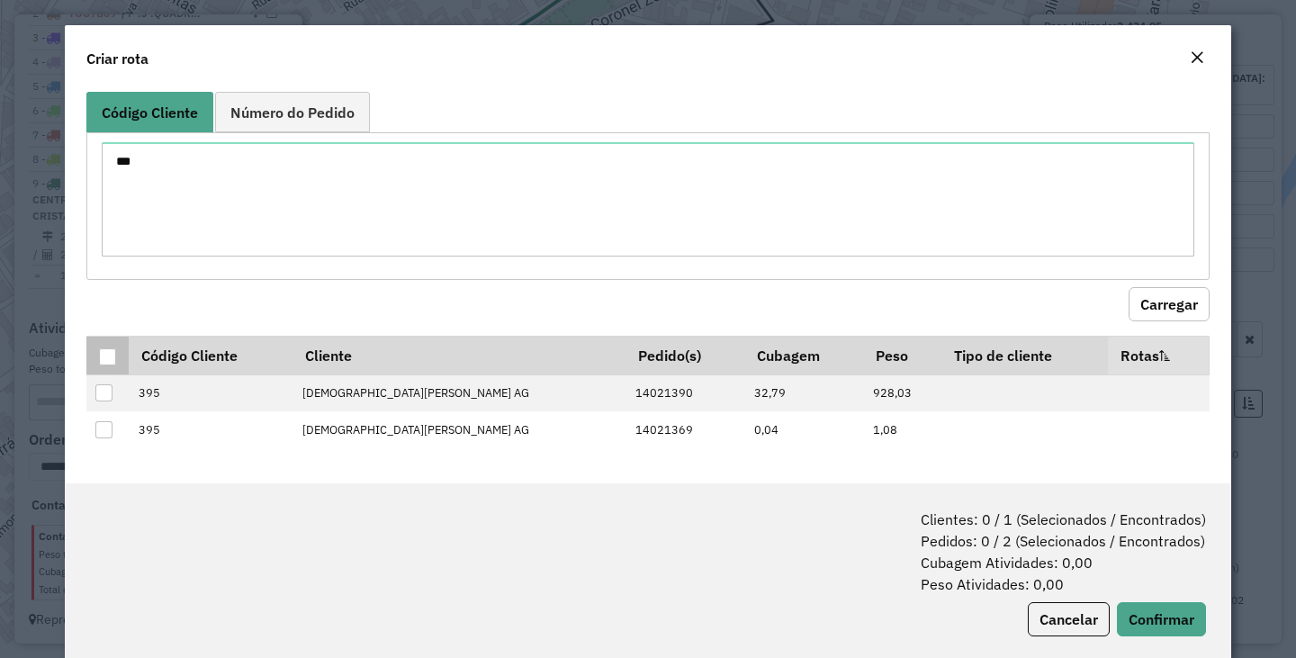
click at [99, 358] on div at bounding box center [107, 356] width 17 height 17
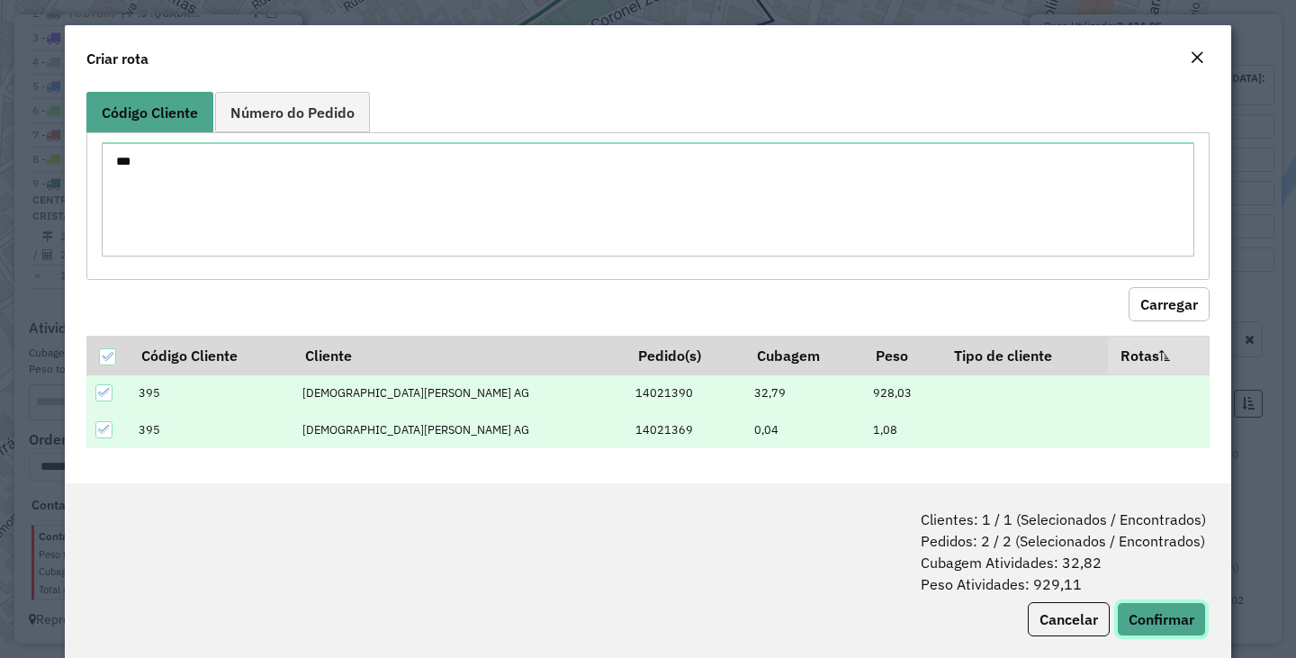
click at [1172, 616] on button "Confirmar" at bounding box center [1161, 619] width 89 height 34
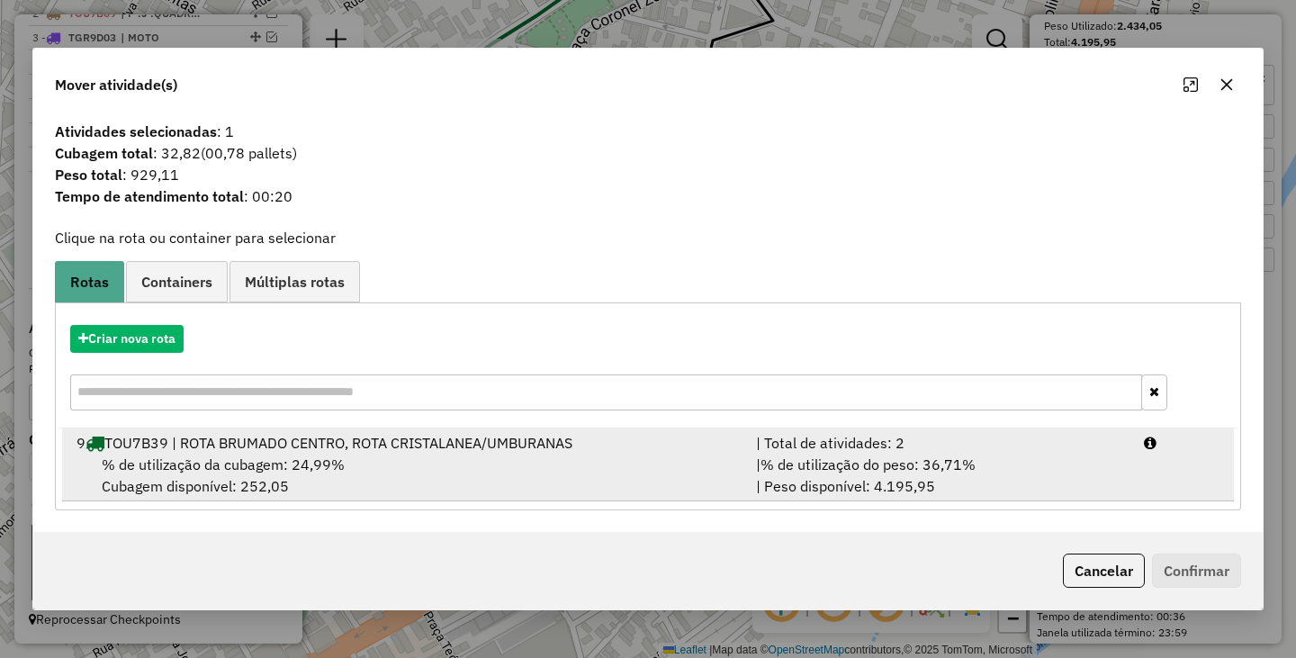
click at [373, 468] on div "% de utilização da cubagem: 24,99% Cubagem disponível: 252,05" at bounding box center [405, 474] width 679 height 43
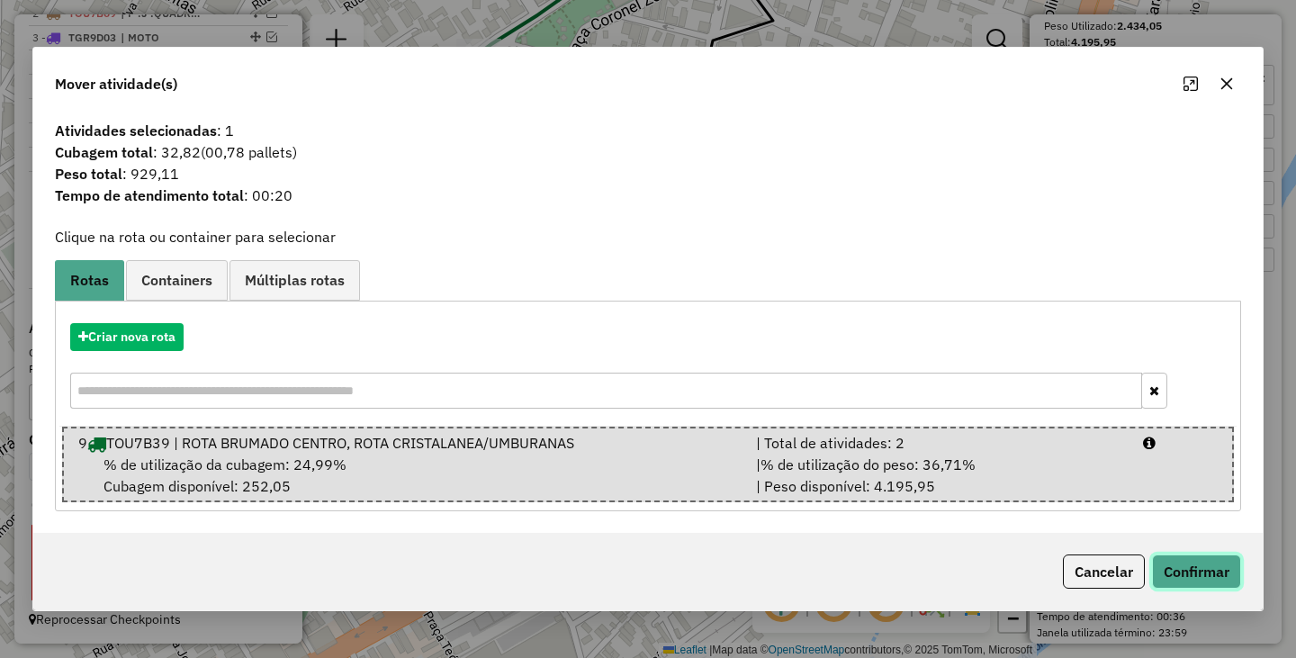
click at [1190, 569] on button "Confirmar" at bounding box center [1196, 571] width 89 height 34
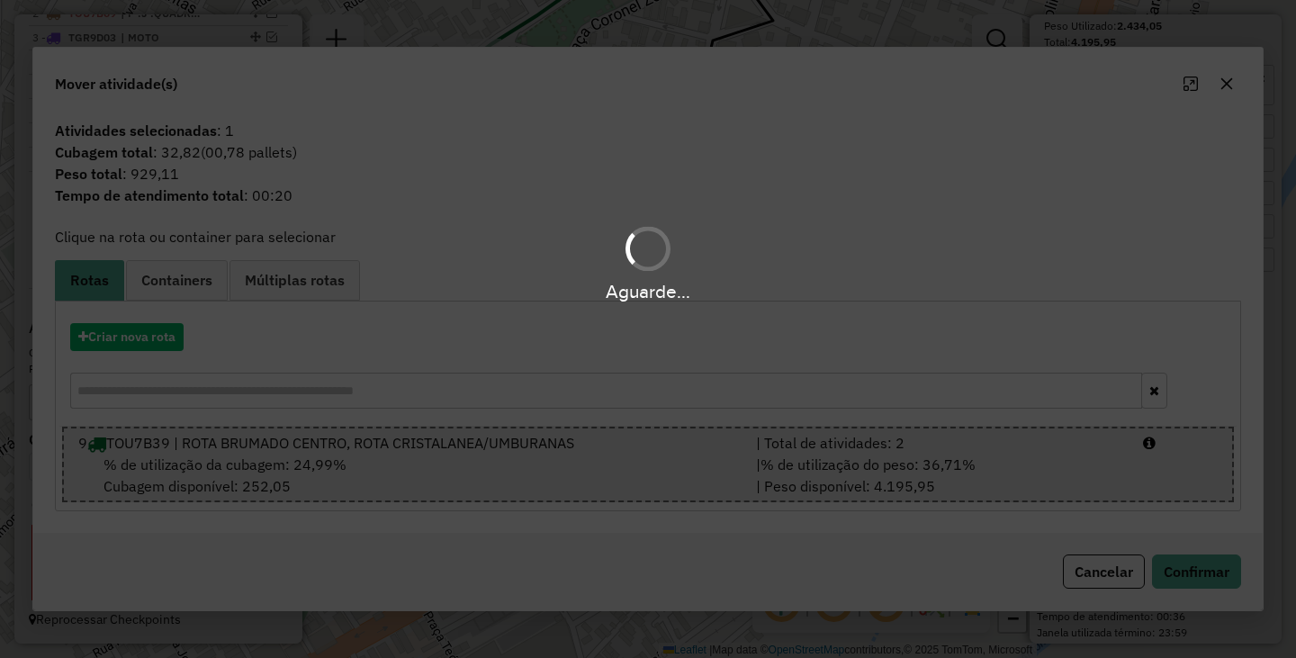
scroll to position [376, 0]
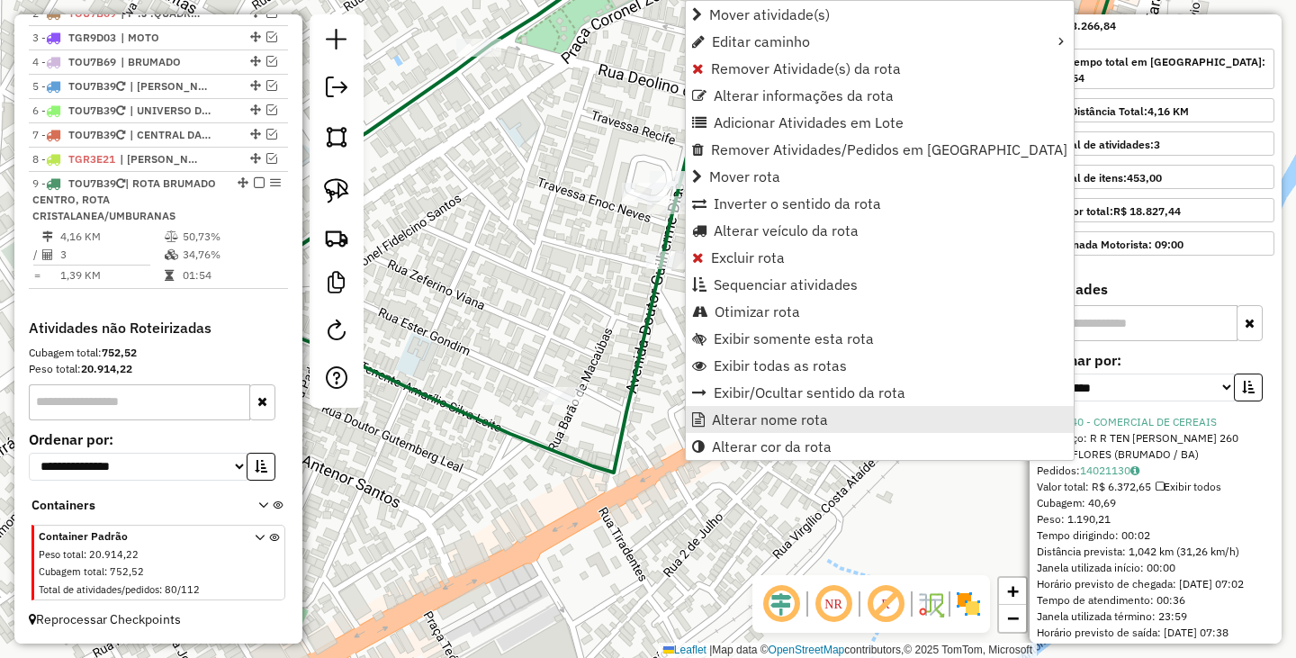
click at [757, 413] on span "Alterar nome rota" at bounding box center [770, 419] width 116 height 14
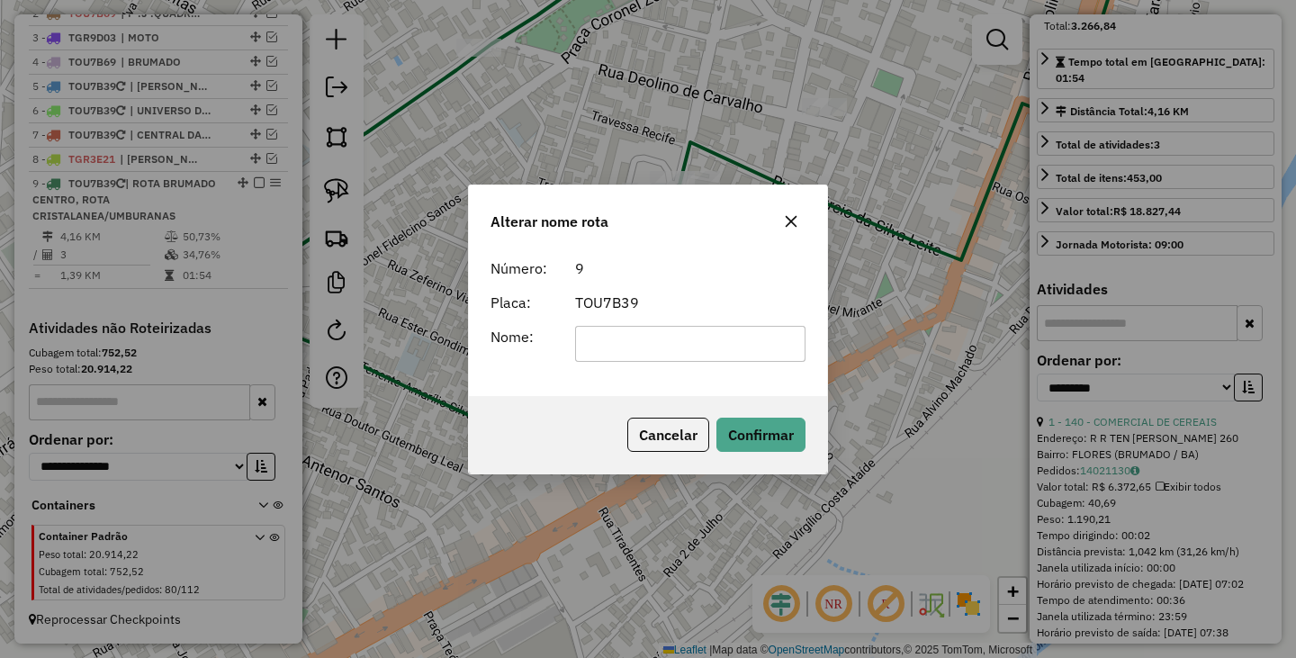
scroll to position [0, 0]
type input "**********"
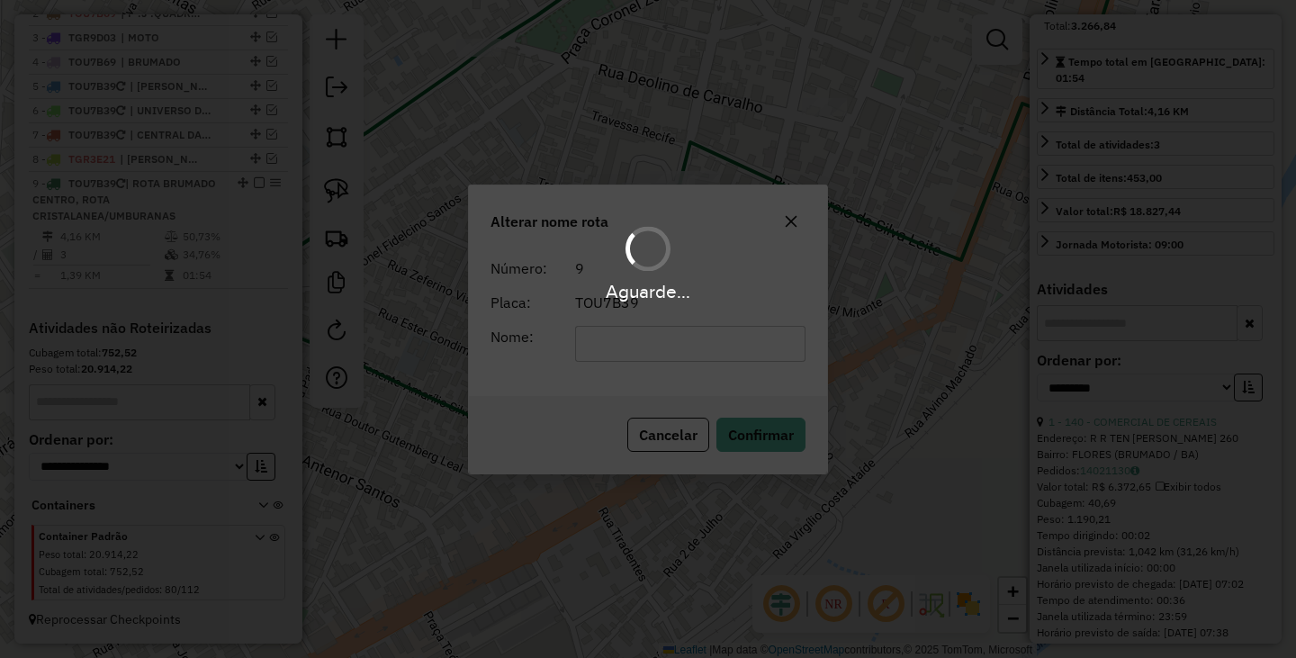
scroll to position [360, 0]
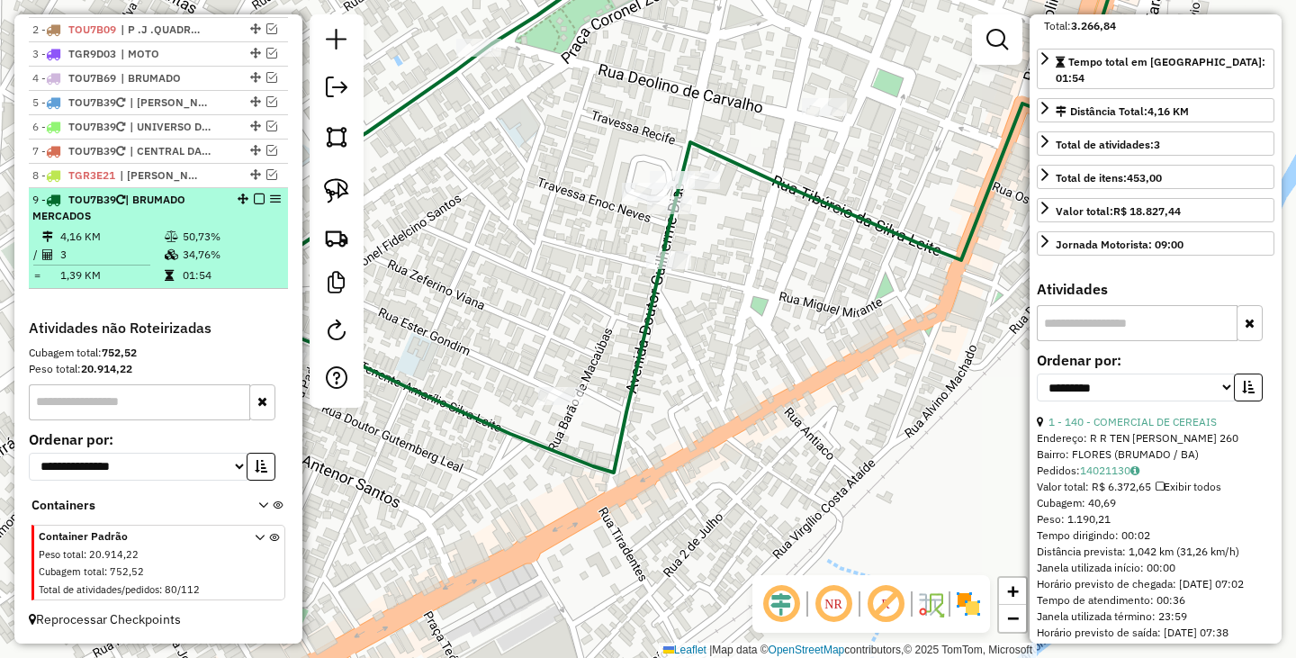
click at [256, 202] on em at bounding box center [259, 198] width 11 height 11
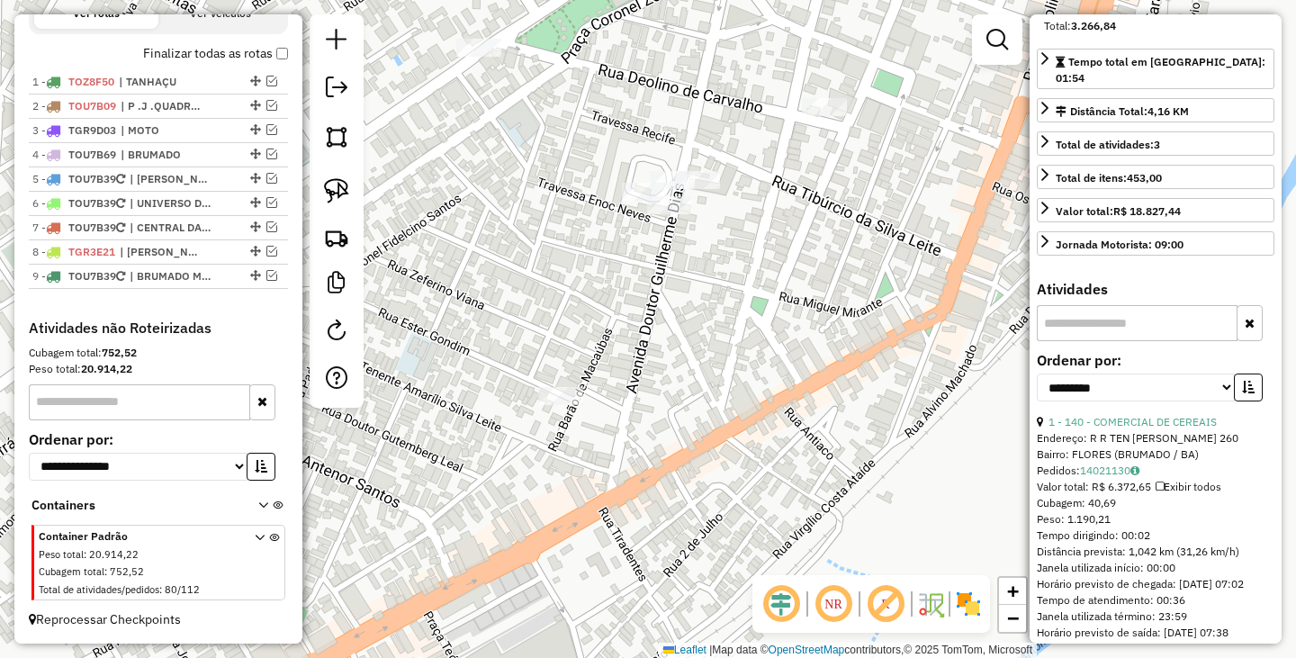
click at [517, 322] on div "Janela de atendimento Grade de atendimento Capacidade Transportadoras Veículos …" at bounding box center [648, 329] width 1296 height 658
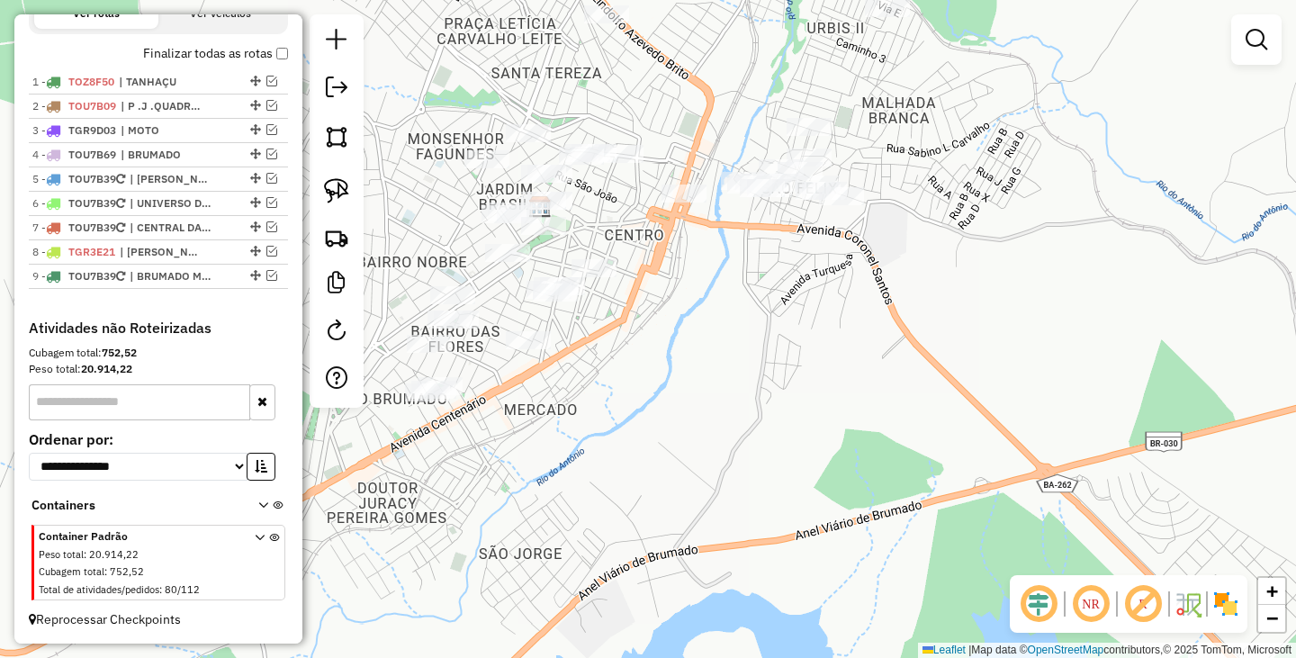
click at [631, 375] on div "Janela de atendimento Grade de atendimento Capacidade Transportadoras Veículos …" at bounding box center [648, 329] width 1296 height 658
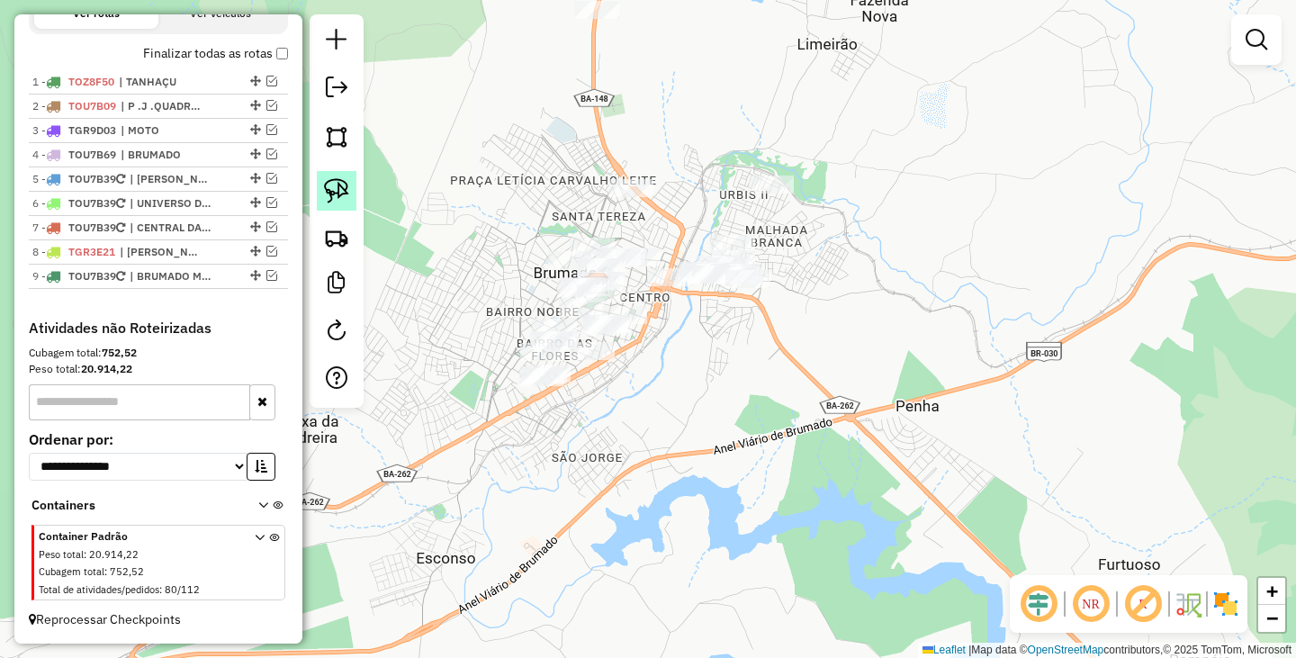
click at [340, 193] on img at bounding box center [336, 190] width 25 height 25
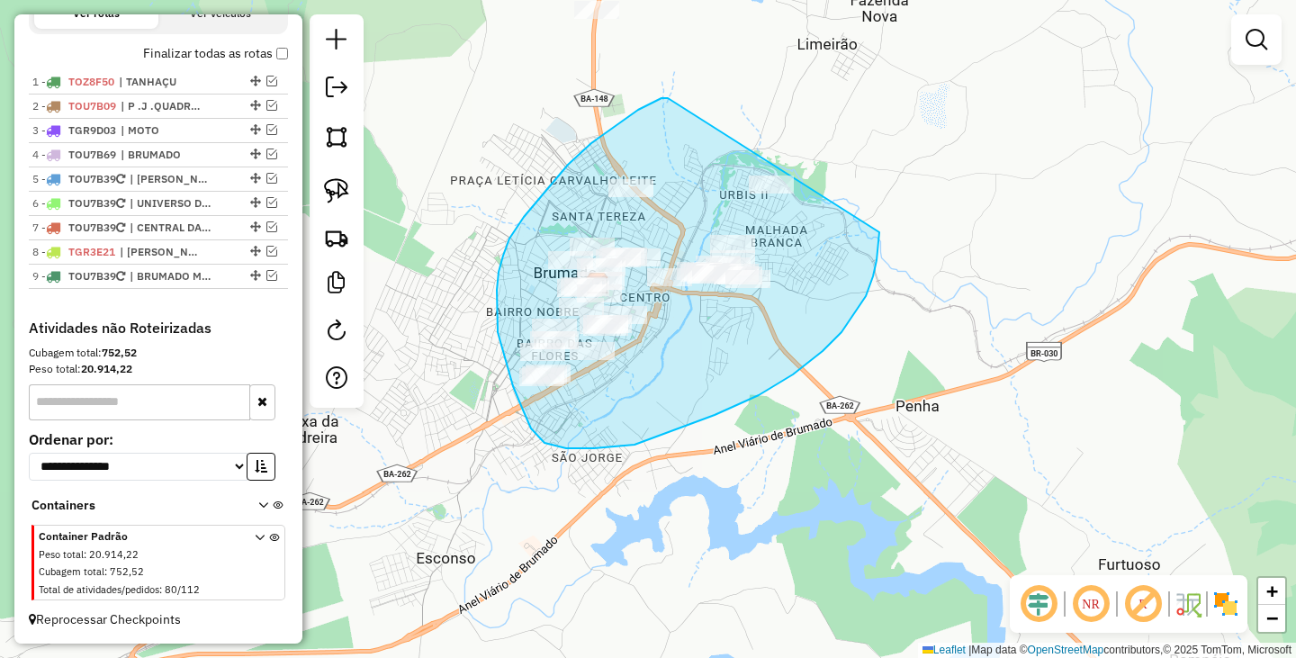
drag, startPoint x: 668, startPoint y: 98, endPoint x: 879, endPoint y: 223, distance: 245.7
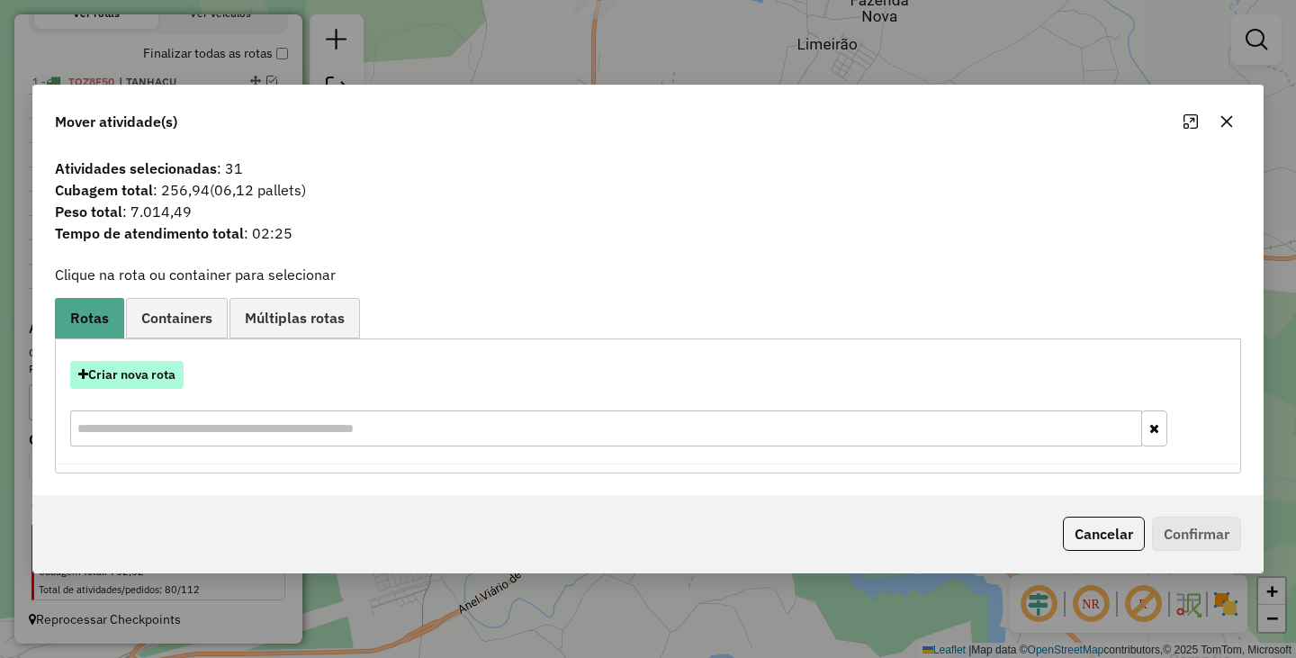
click at [156, 382] on button "Criar nova rota" at bounding box center [126, 375] width 113 height 28
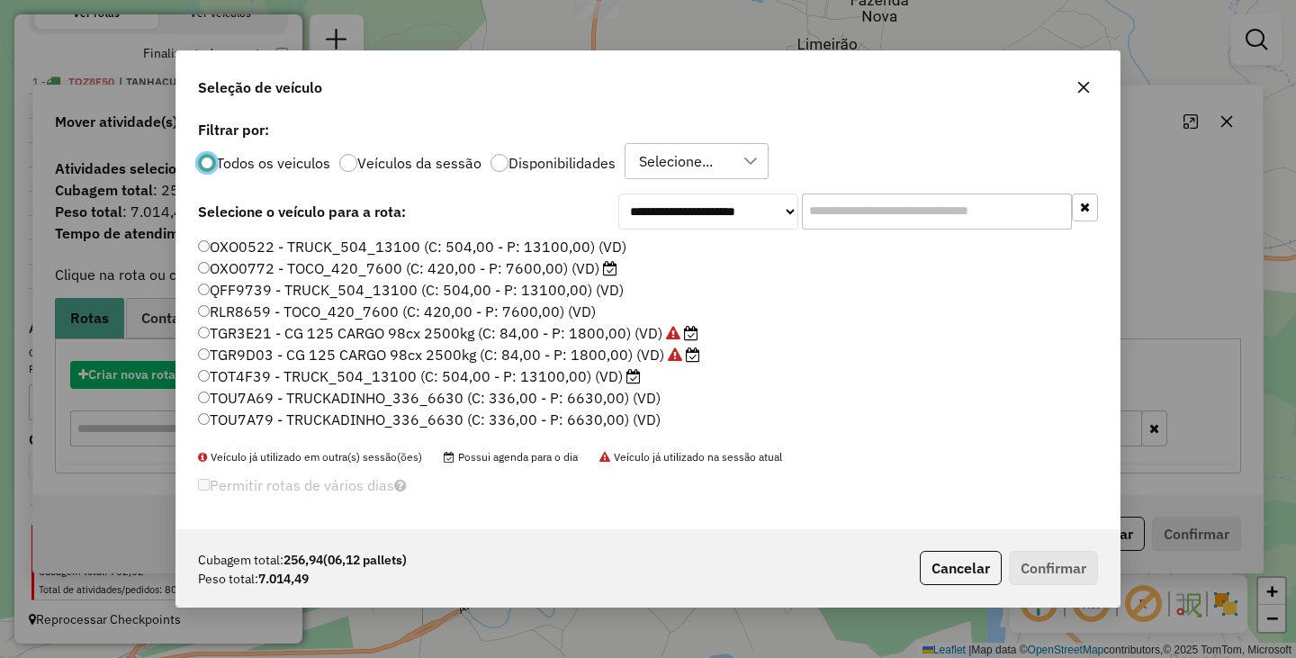
scroll to position [10, 5]
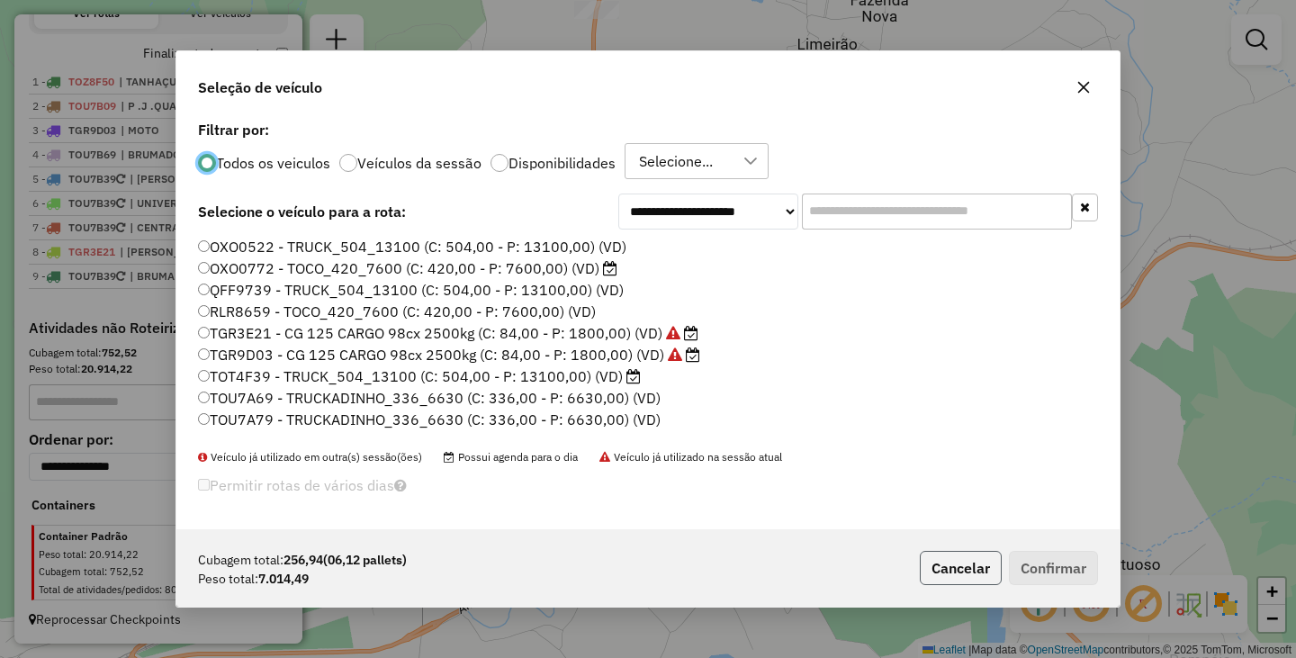
click at [935, 562] on button "Cancelar" at bounding box center [961, 568] width 82 height 34
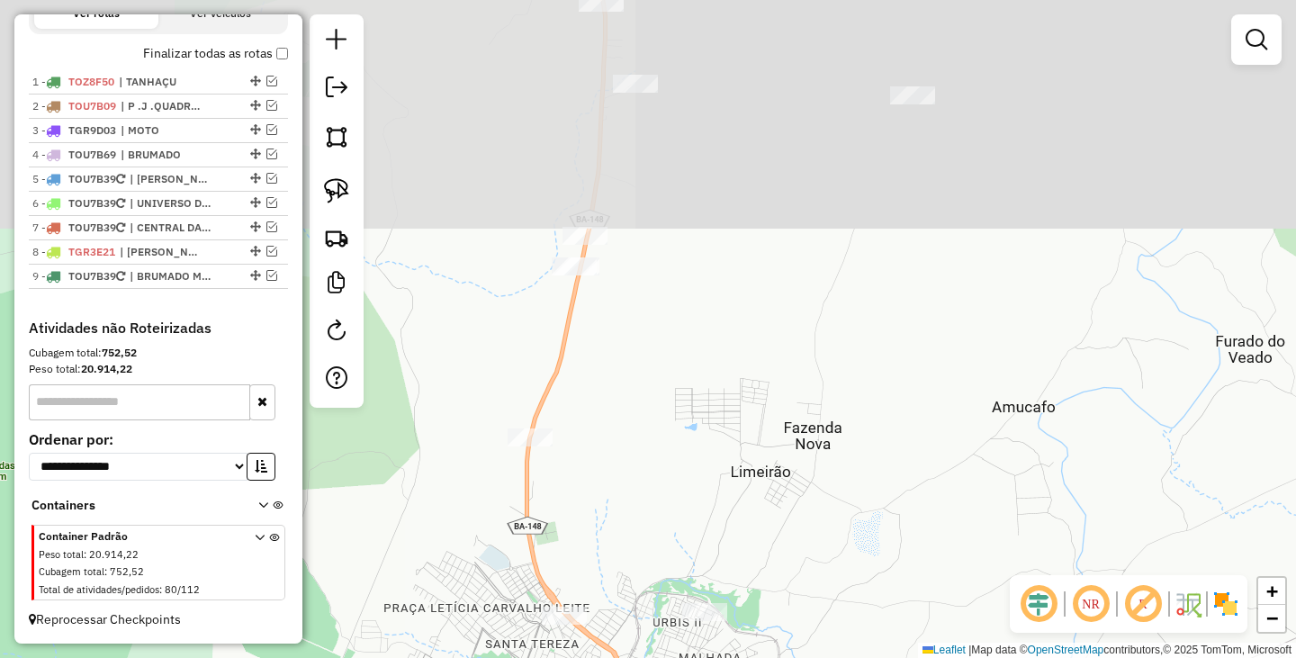
drag, startPoint x: 983, startPoint y: 148, endPoint x: 917, endPoint y: 576, distance: 432.6
click at [917, 576] on div "Janela de atendimento Grade de atendimento Capacidade Transportadoras Veículos …" at bounding box center [648, 329] width 1296 height 658
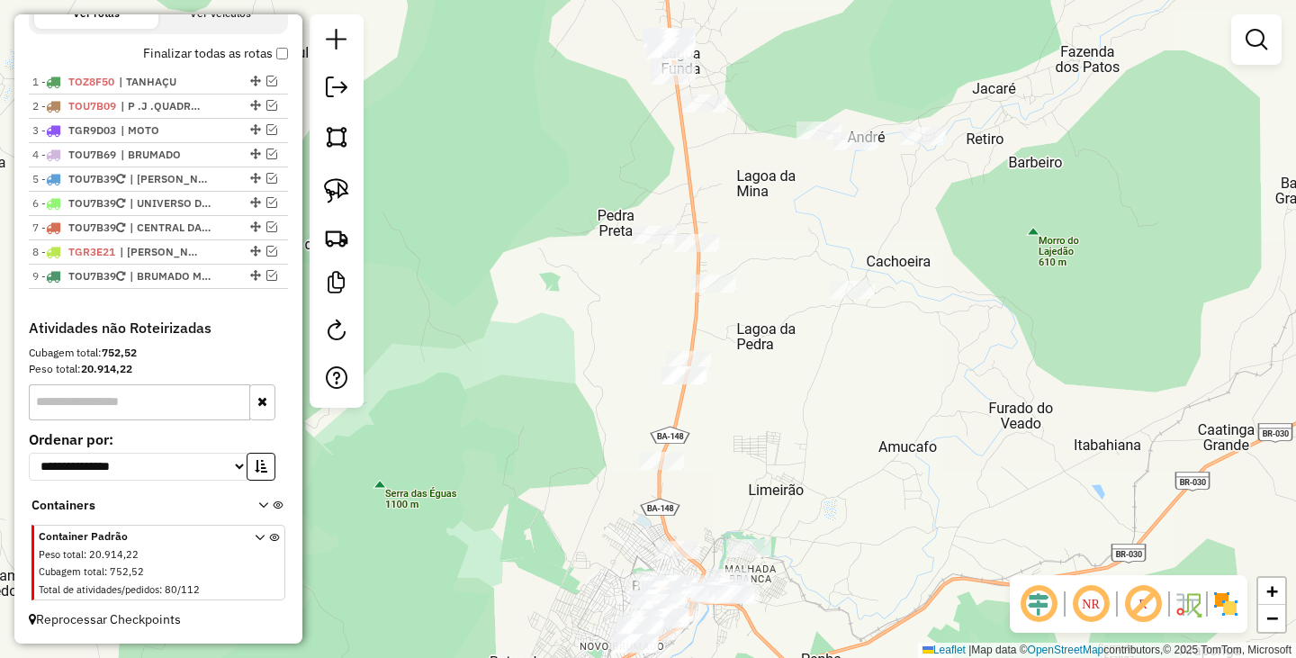
drag, startPoint x: 852, startPoint y: 462, endPoint x: 725, endPoint y: 462, distance: 126.9
click at [735, 465] on div "Janela de atendimento Grade de atendimento Capacidade Transportadoras Veículos …" at bounding box center [648, 329] width 1296 height 658
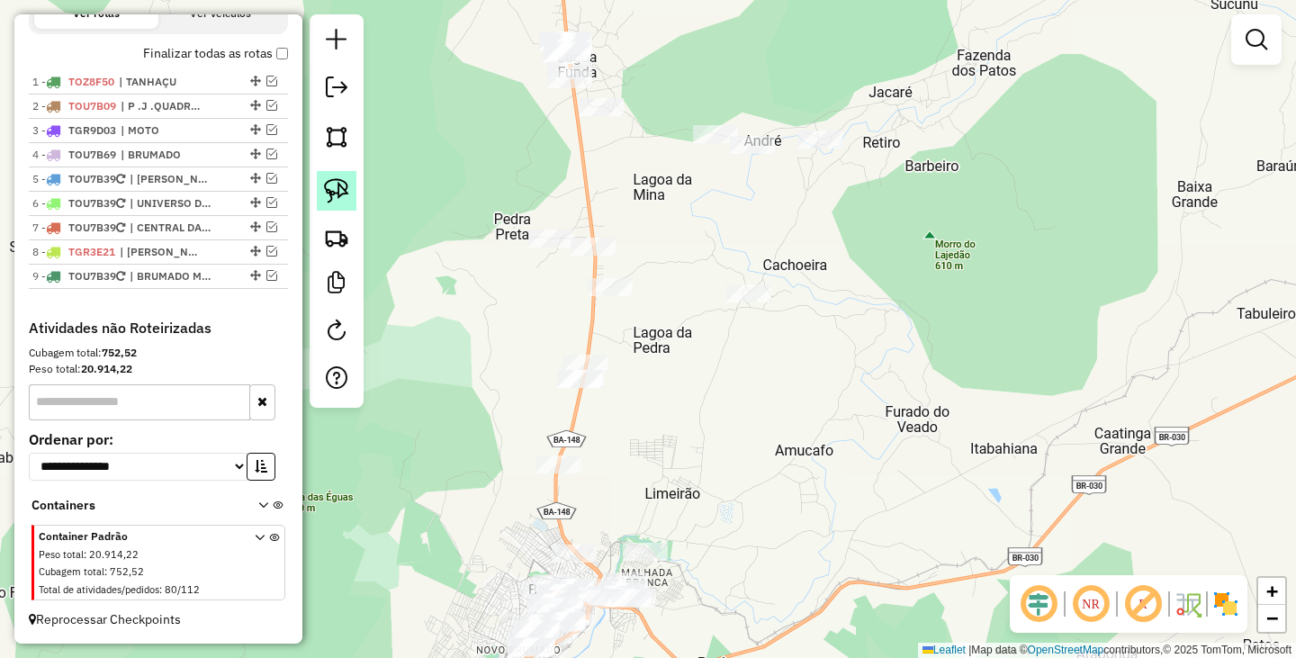
click at [329, 186] on img at bounding box center [336, 190] width 25 height 25
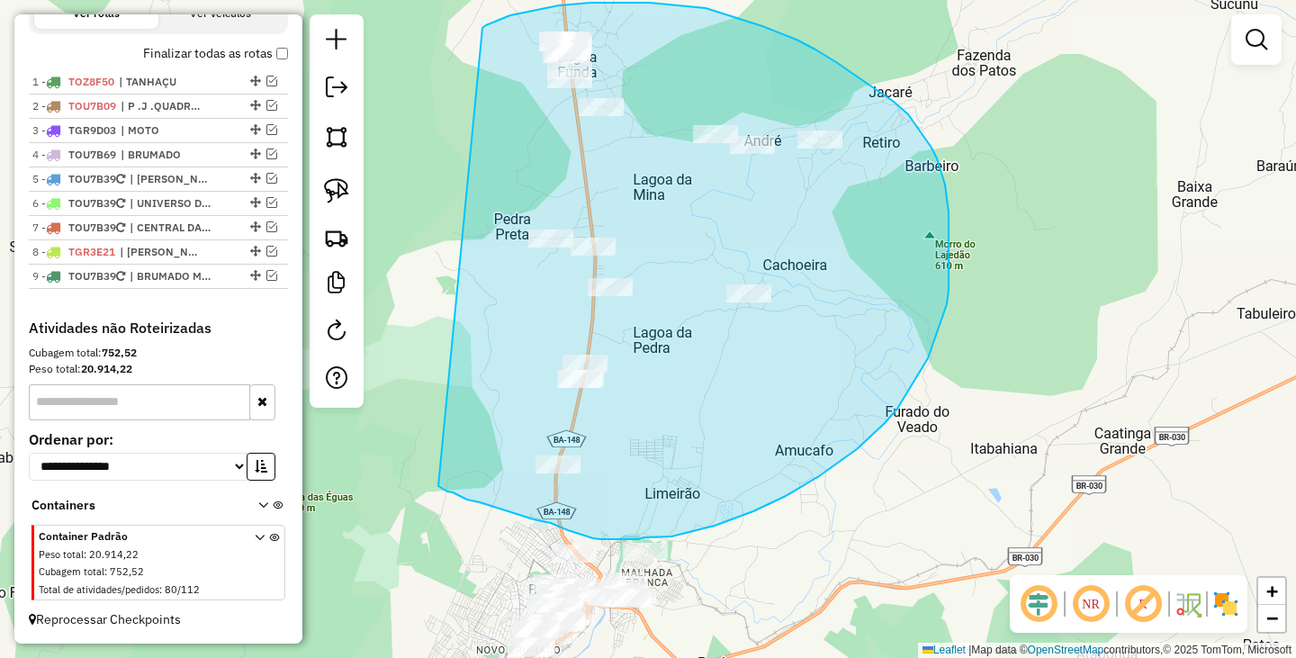
drag, startPoint x: 504, startPoint y: 18, endPoint x: 403, endPoint y: 468, distance: 461.0
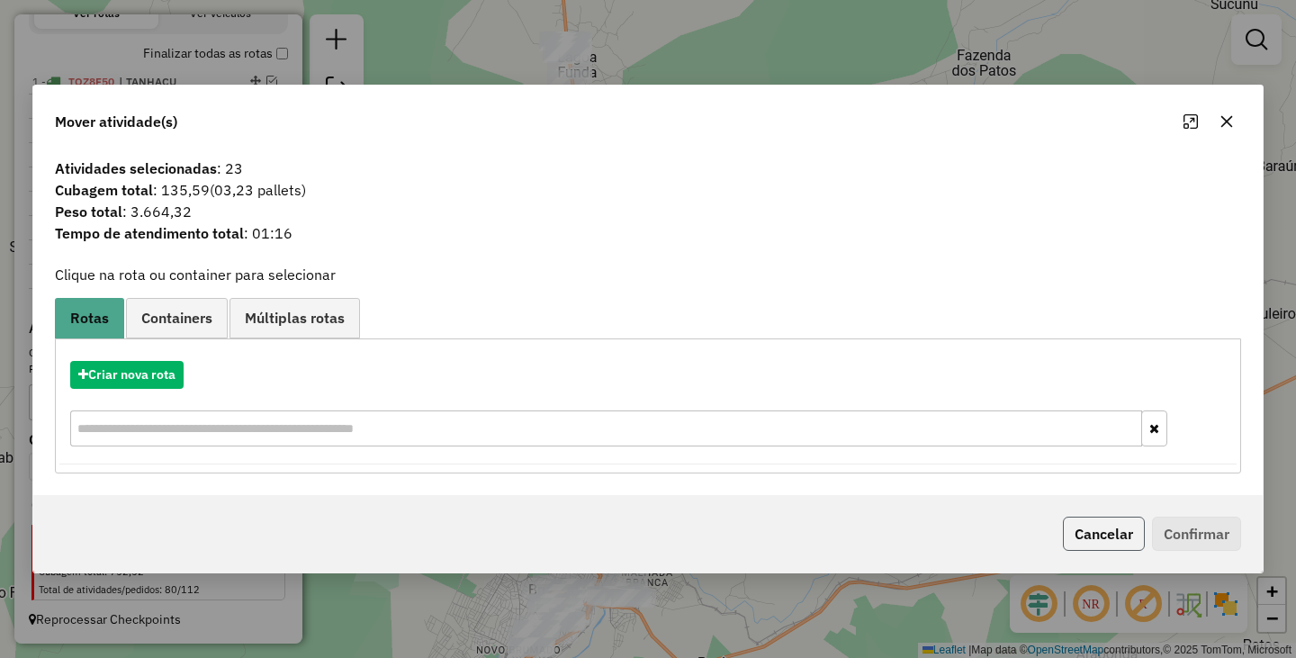
click at [1100, 538] on button "Cancelar" at bounding box center [1104, 533] width 82 height 34
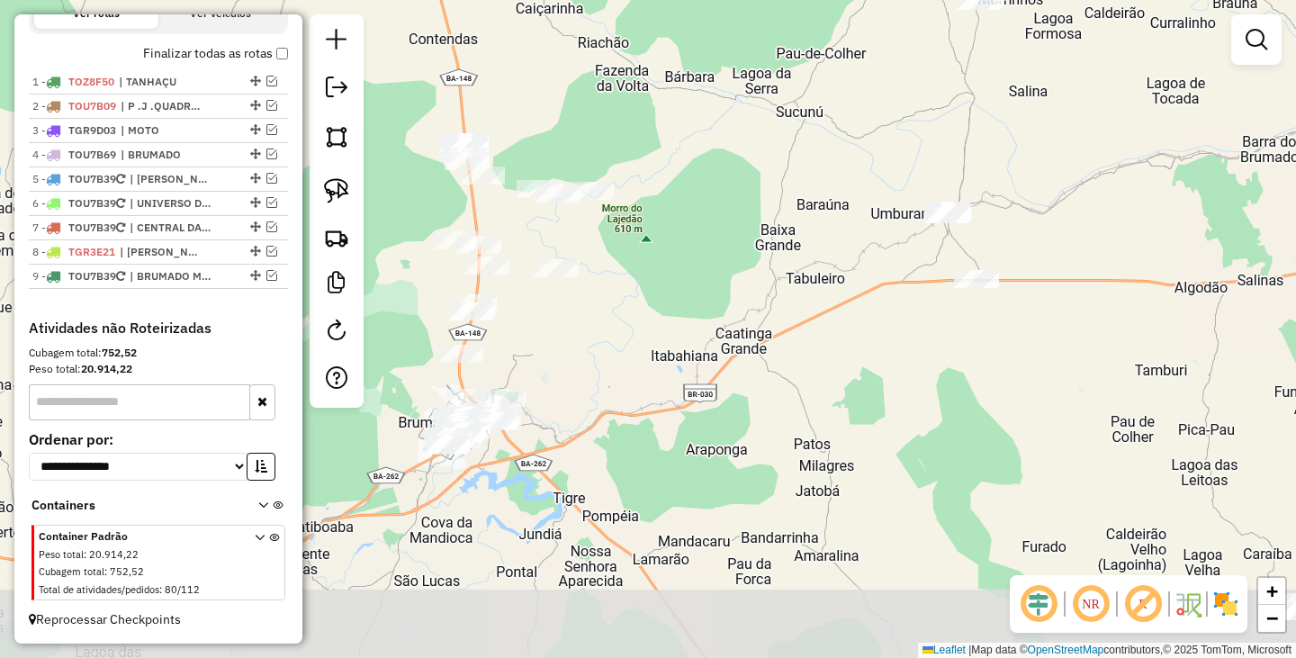
drag, startPoint x: 890, startPoint y: 372, endPoint x: 689, endPoint y: 262, distance: 228.7
click at [689, 262] on div "Janela de atendimento Grade de atendimento Capacidade Transportadoras Veículos …" at bounding box center [648, 329] width 1296 height 658
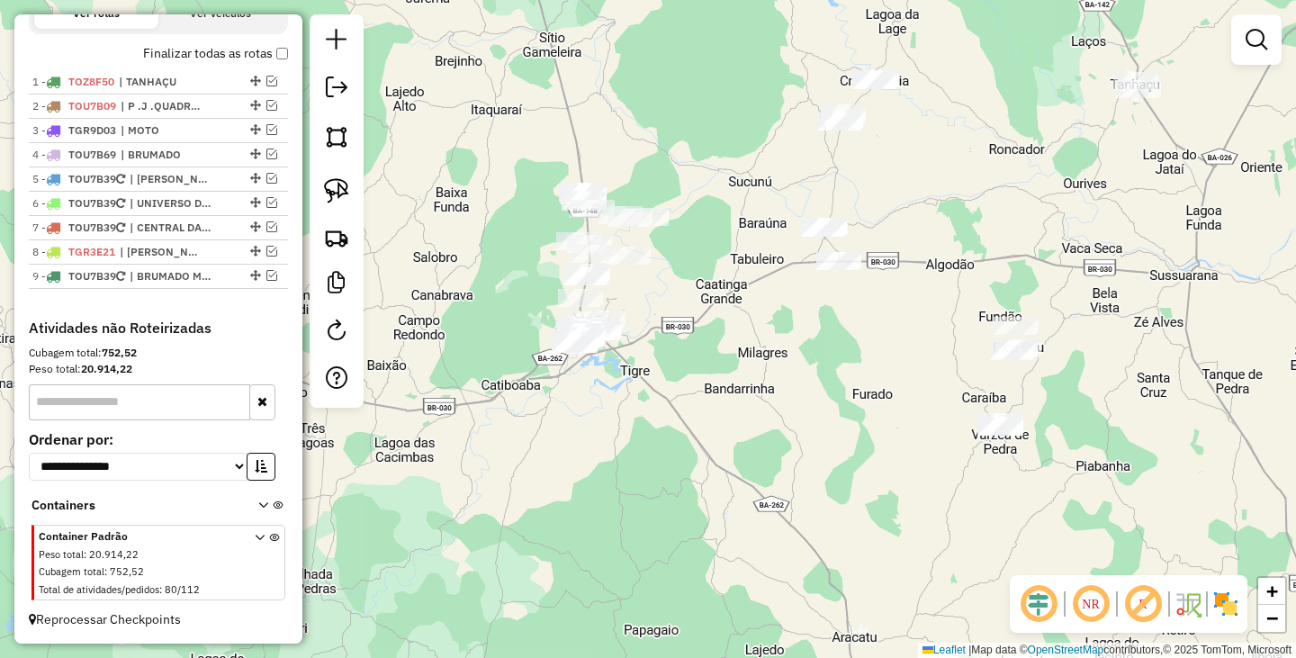
click at [741, 391] on div "Janela de atendimento Grade de atendimento Capacidade Transportadoras Veículos …" at bounding box center [648, 329] width 1296 height 658
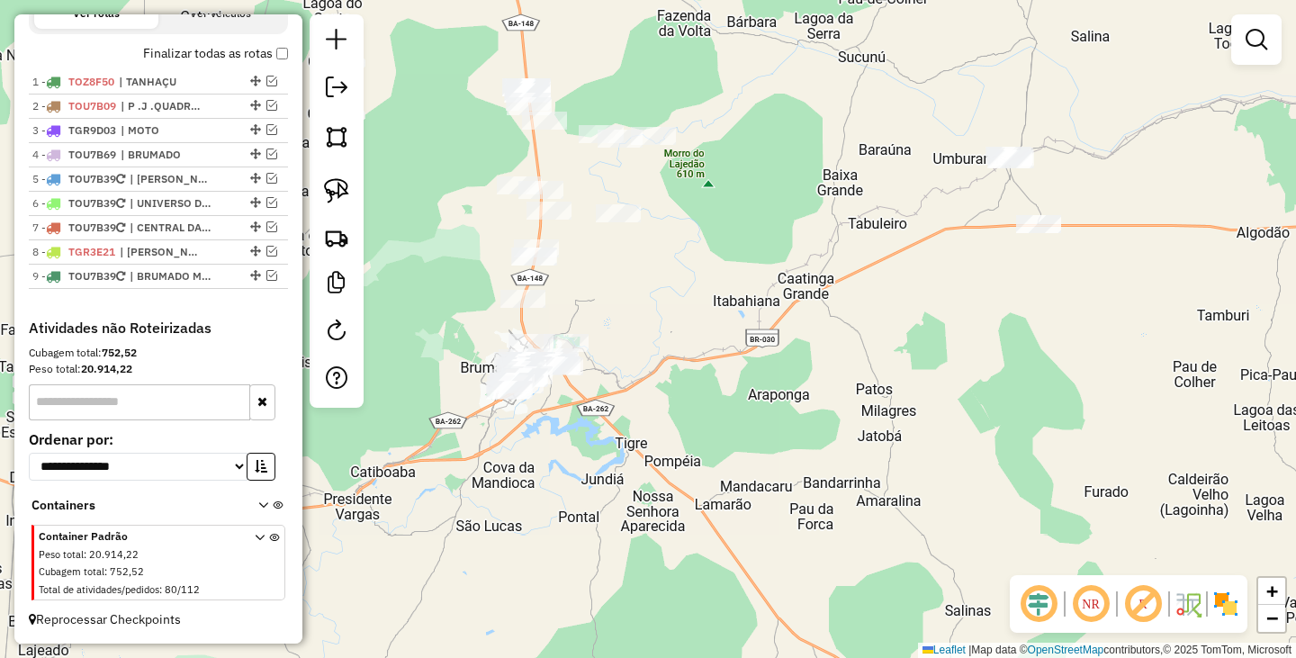
drag, startPoint x: 634, startPoint y: 284, endPoint x: 660, endPoint y: 305, distance: 33.3
click at [660, 305] on div "Janela de atendimento Grade de atendimento Capacidade Transportadoras Veículos …" at bounding box center [648, 329] width 1296 height 658
click at [333, 181] on img at bounding box center [336, 190] width 25 height 25
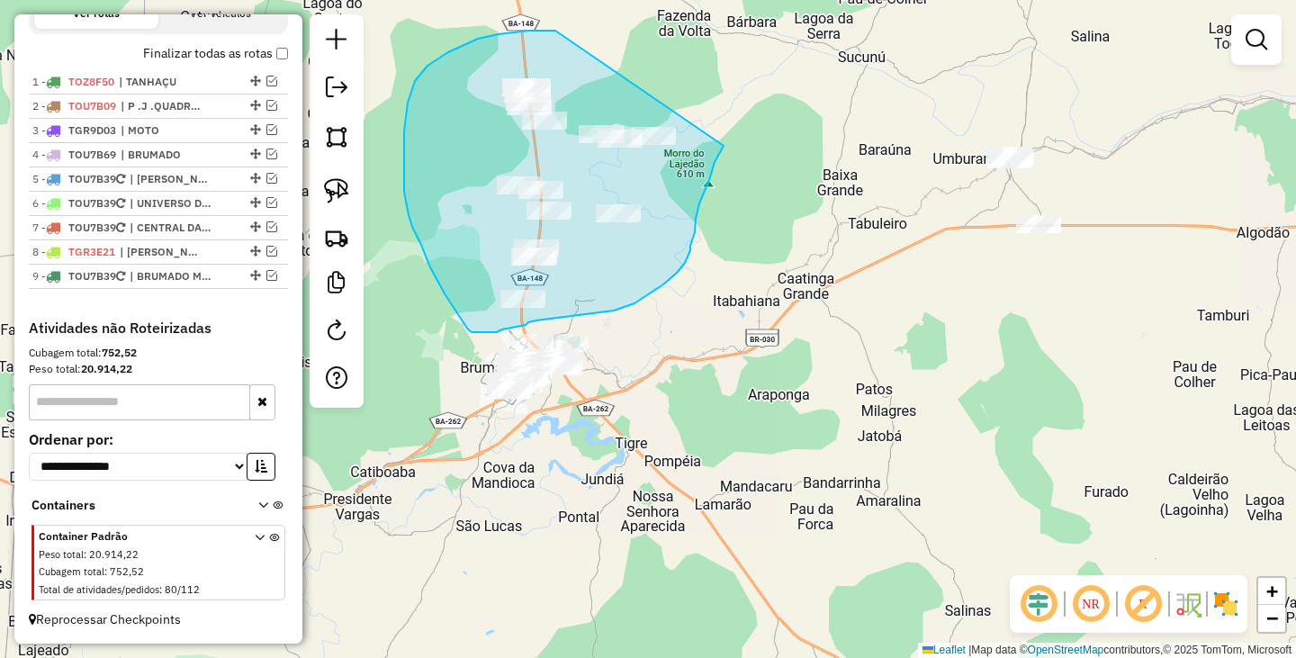
drag, startPoint x: 517, startPoint y: 32, endPoint x: 738, endPoint y: 120, distance: 237.1
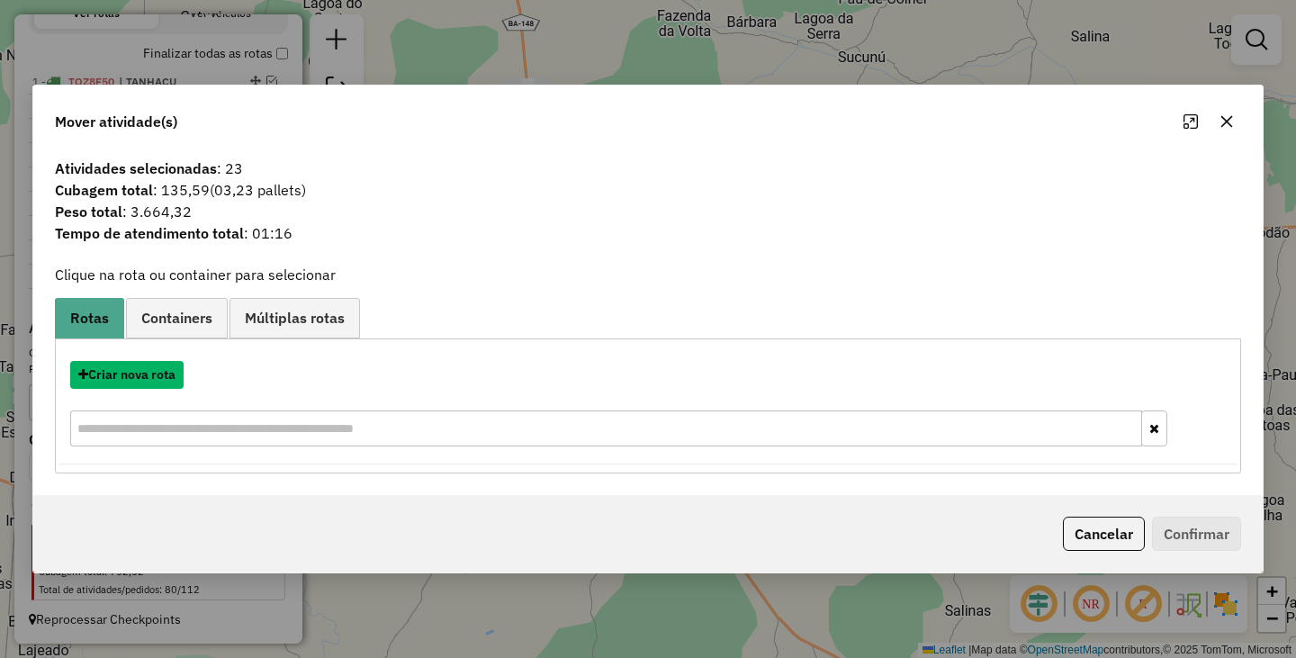
click at [151, 377] on button "Criar nova rota" at bounding box center [126, 375] width 113 height 28
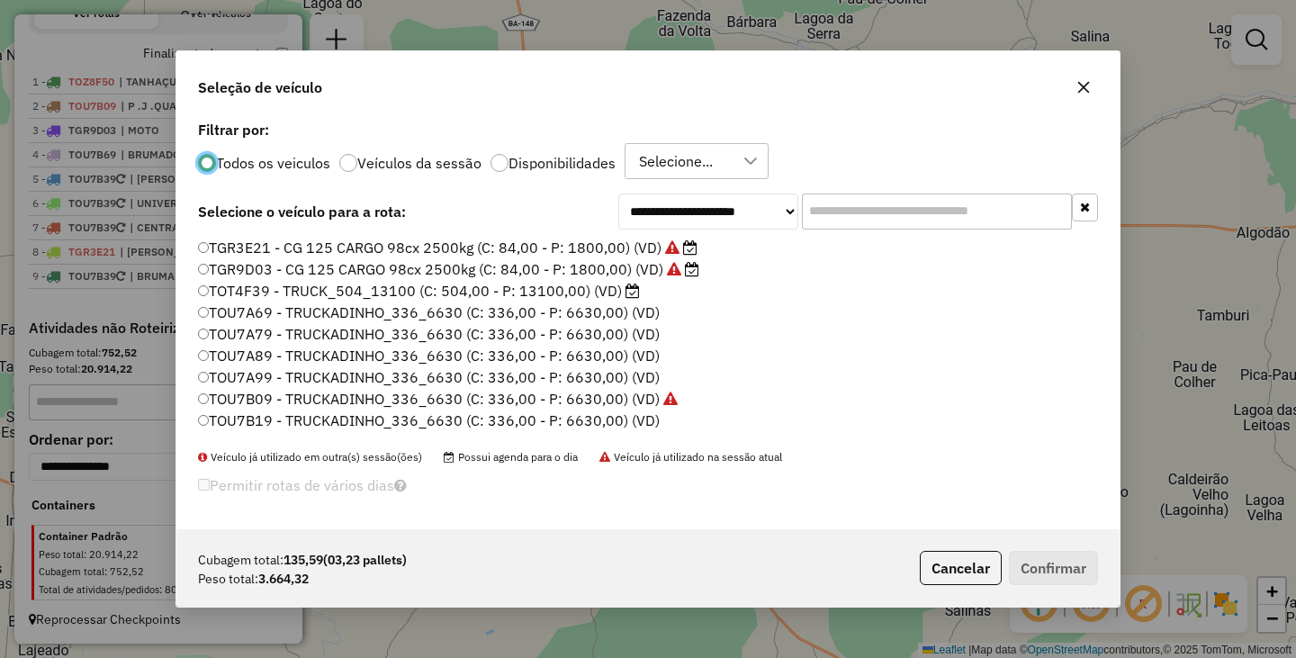
scroll to position [0, 0]
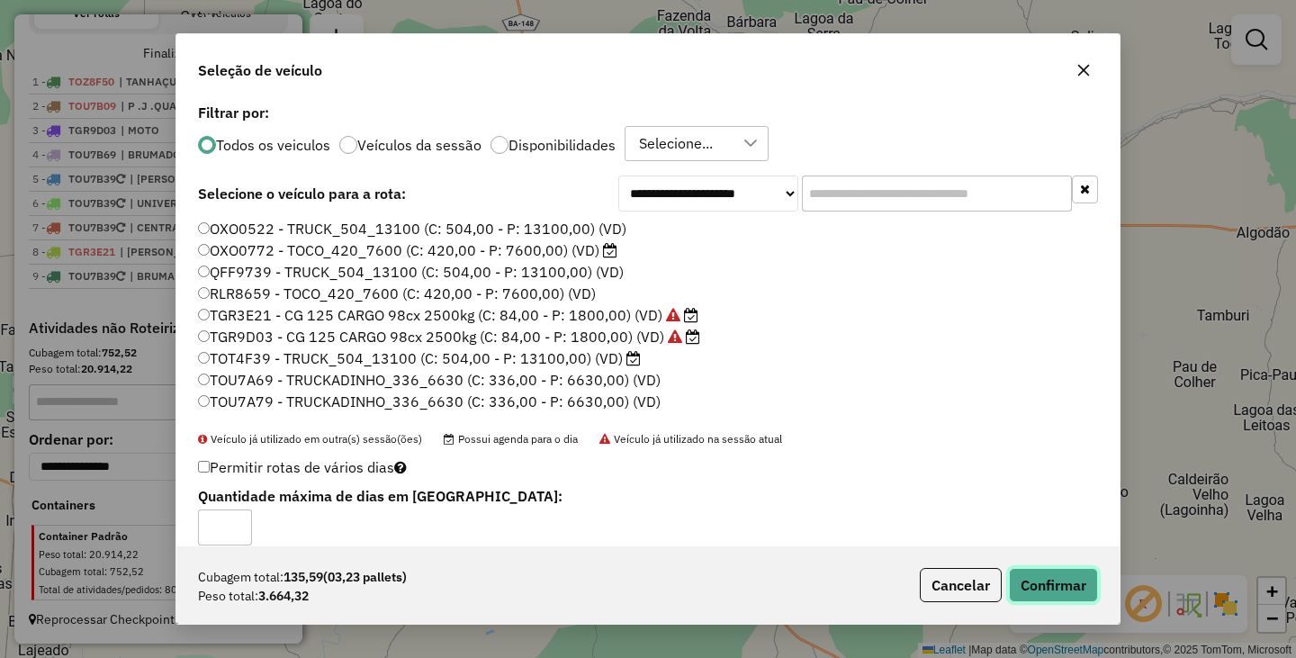
click at [1061, 579] on button "Confirmar" at bounding box center [1053, 585] width 89 height 34
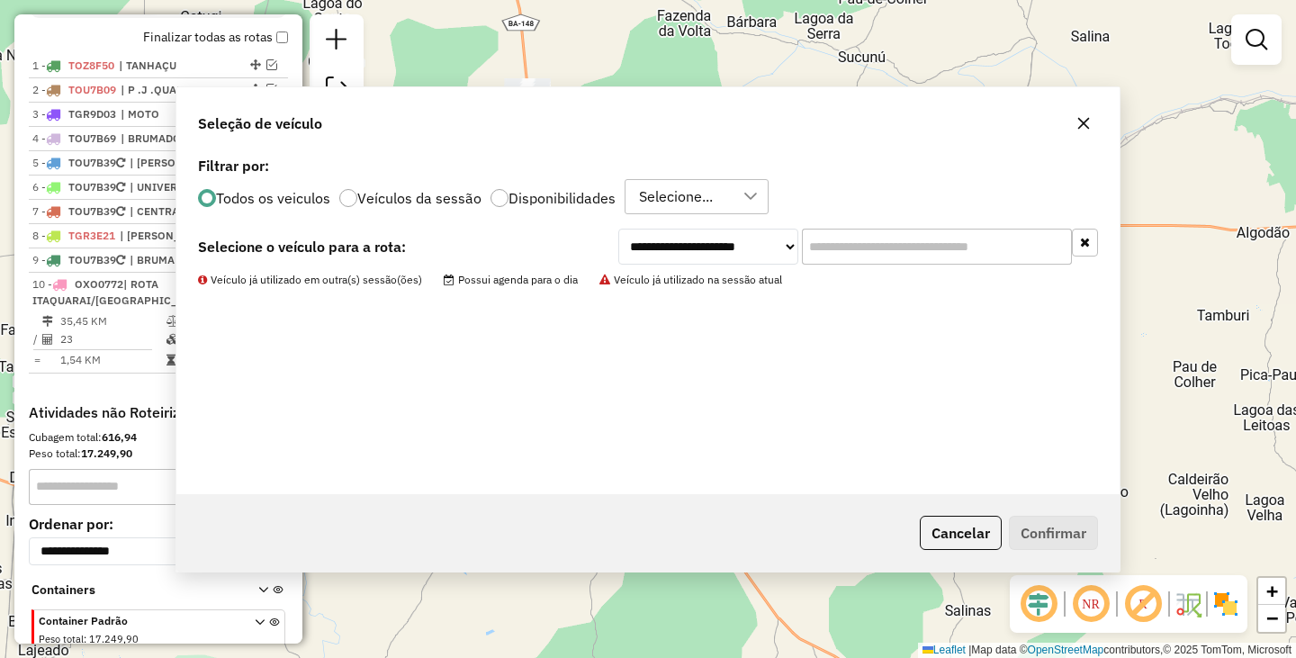
scroll to position [741, 0]
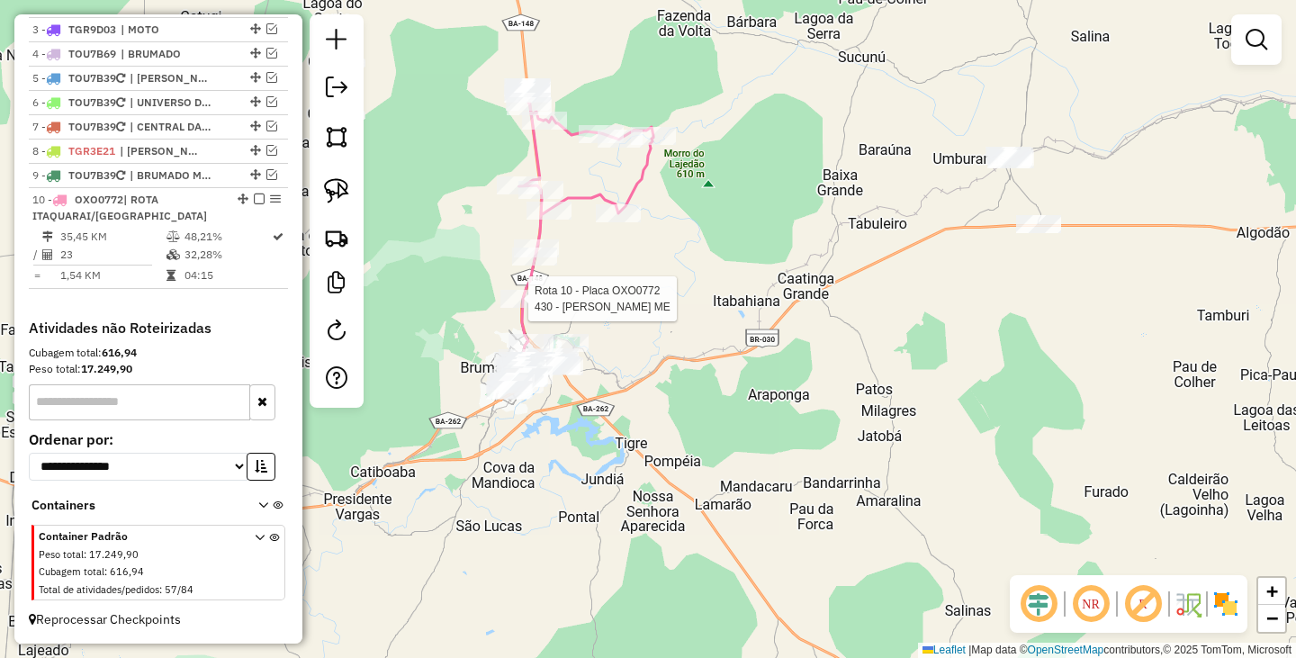
select select "**********"
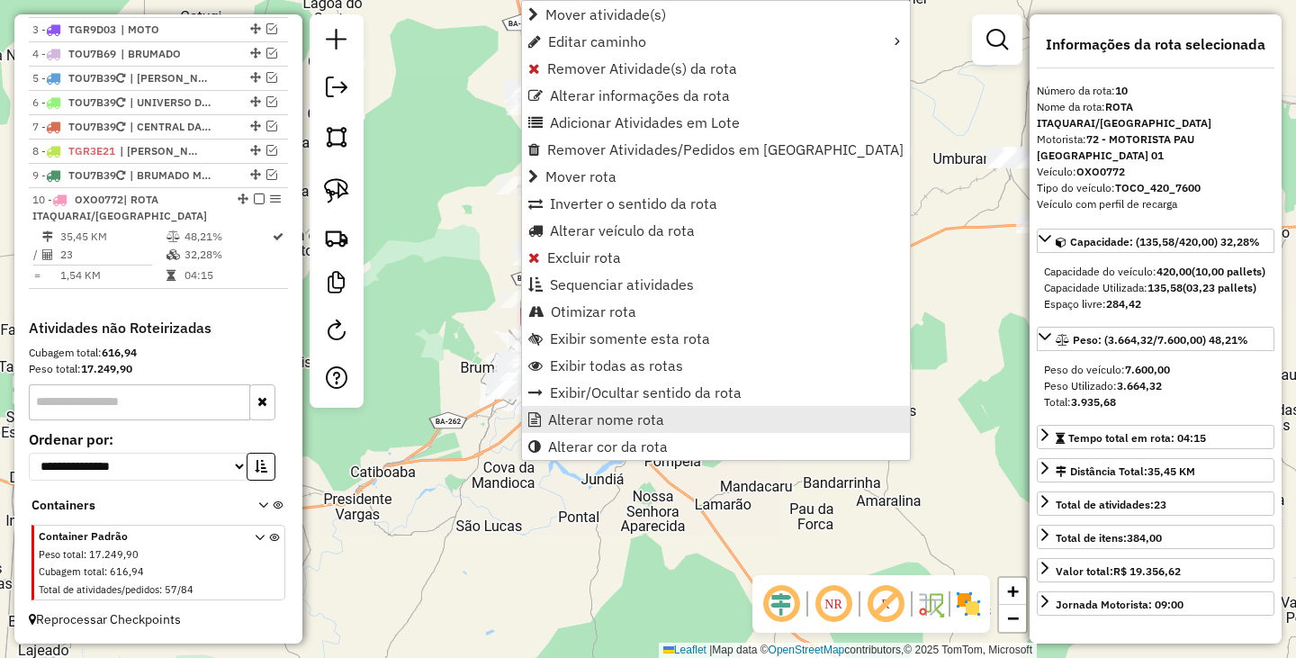
click at [599, 424] on span "Alterar nome rota" at bounding box center [606, 419] width 116 height 14
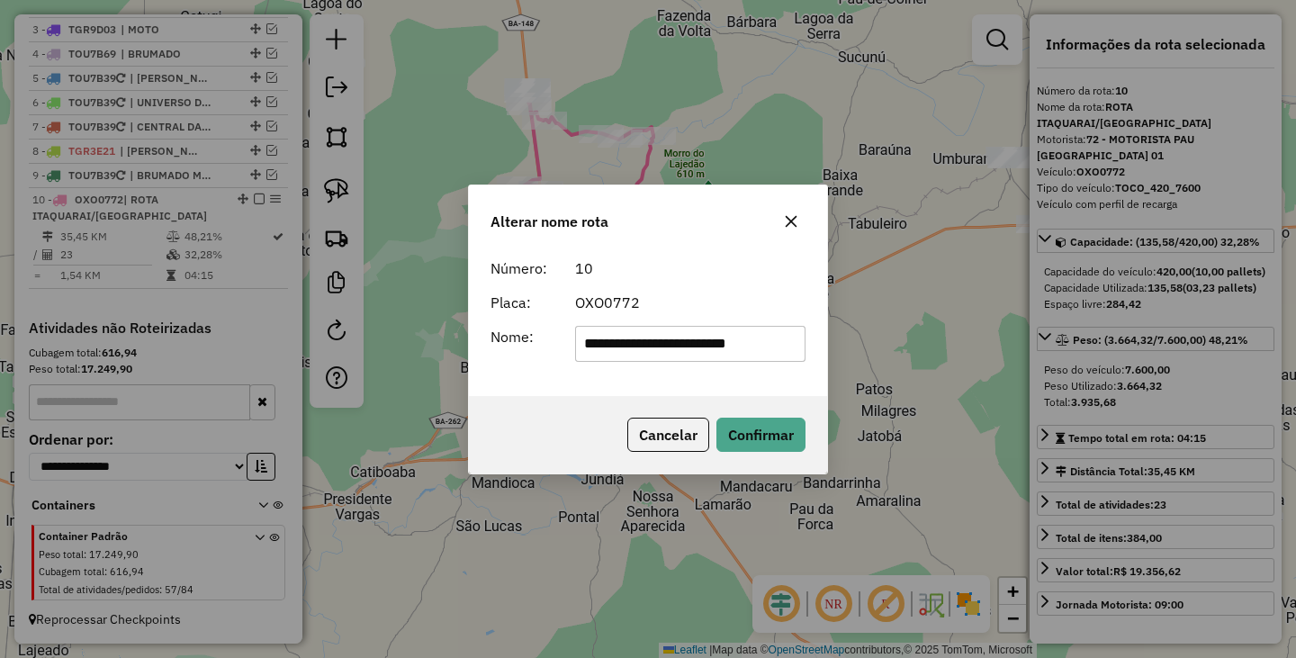
scroll to position [0, 0]
drag, startPoint x: 701, startPoint y: 346, endPoint x: 140, endPoint y: 310, distance: 561.7
click at [140, 310] on div "**********" at bounding box center [648, 329] width 1296 height 658
type input "**********"
click at [786, 444] on button "Confirmar" at bounding box center [760, 435] width 89 height 34
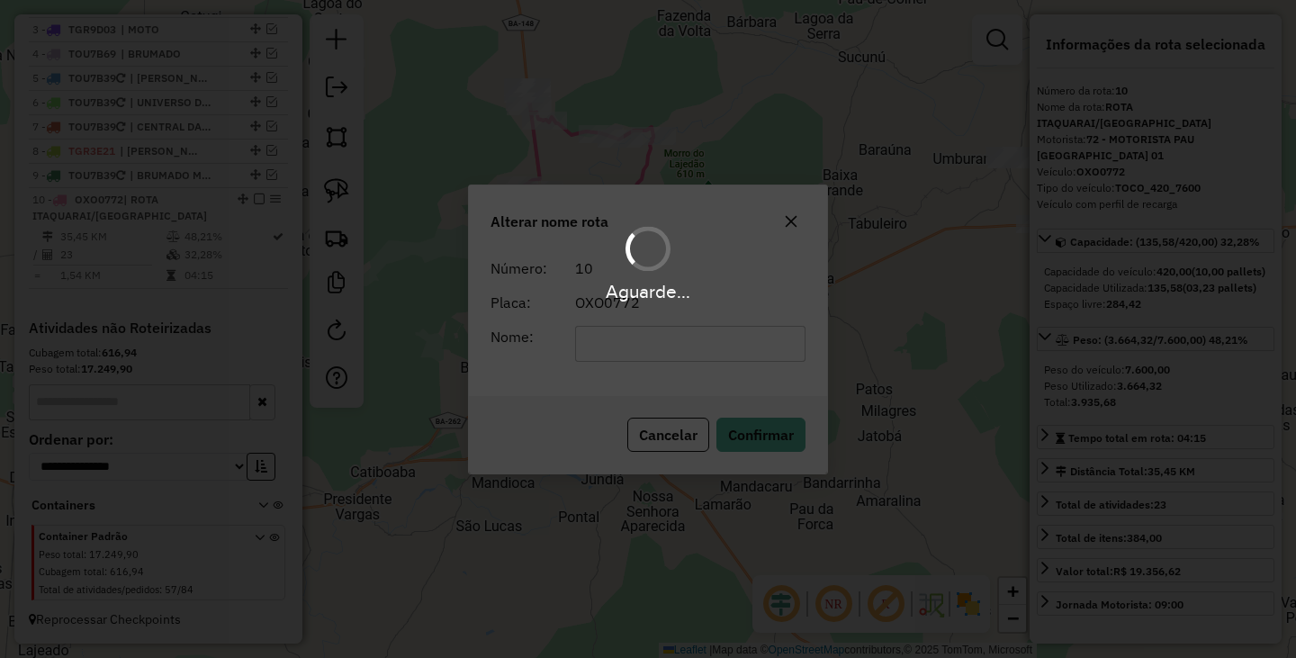
scroll to position [725, 0]
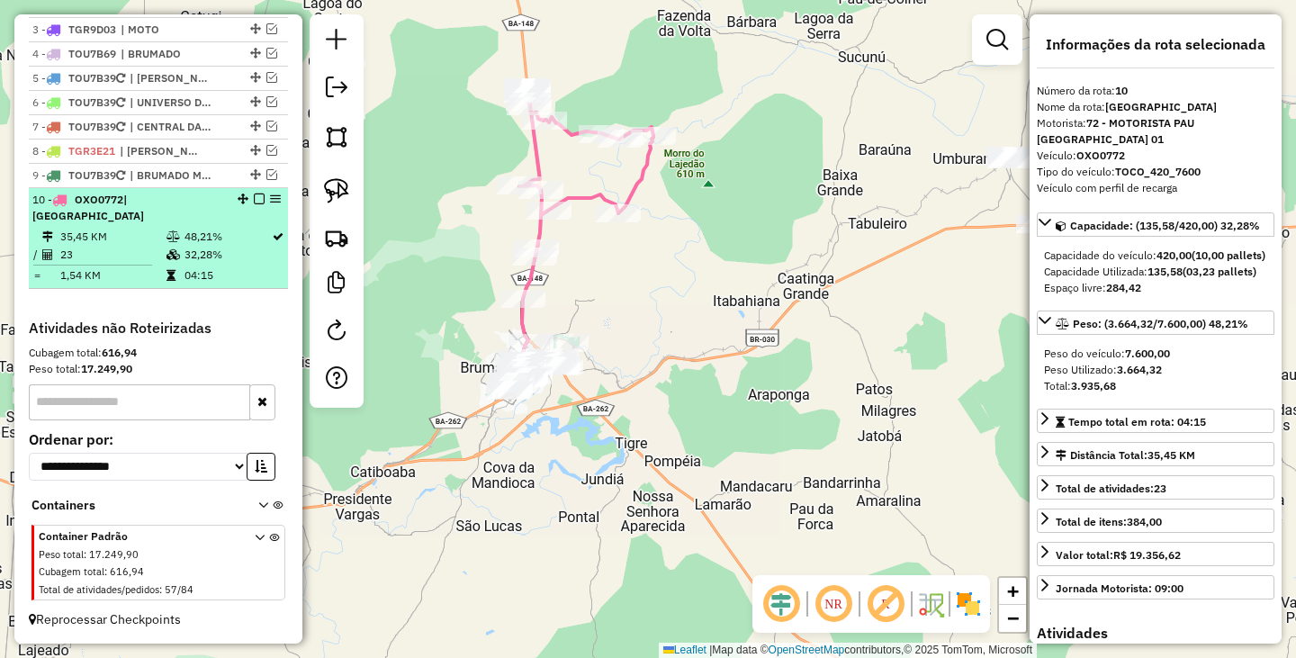
click at [254, 204] on em at bounding box center [259, 198] width 11 height 11
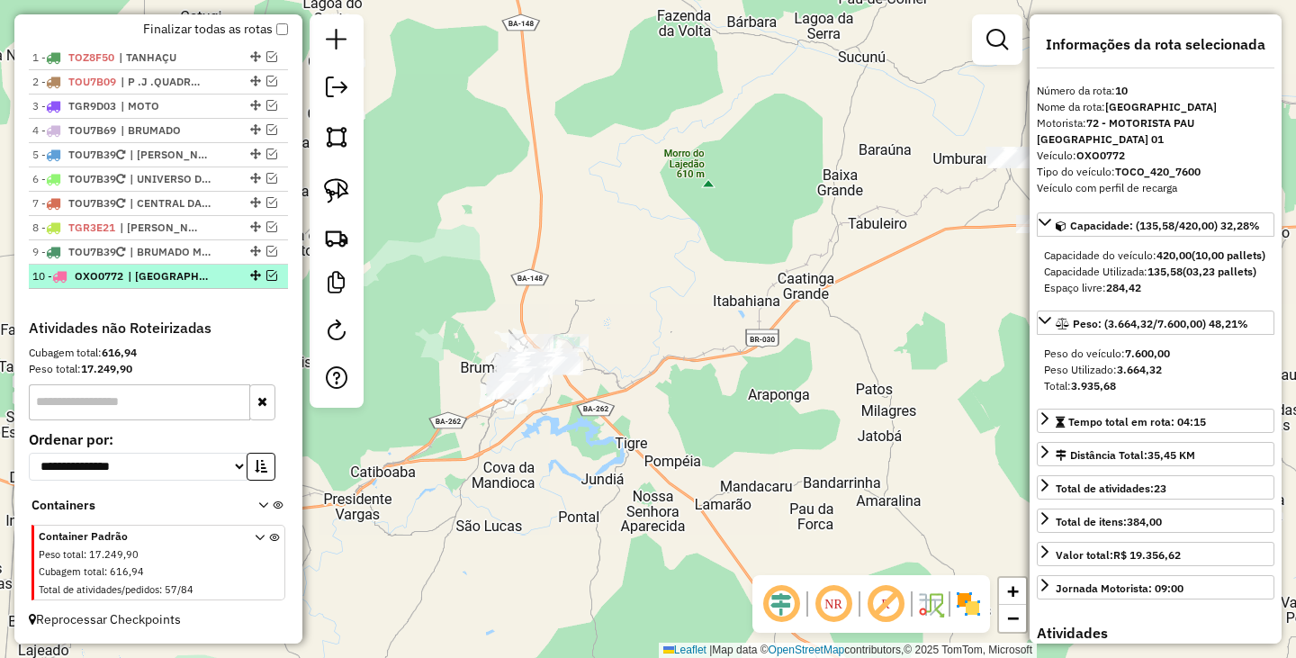
scroll to position [665, 0]
click at [635, 401] on div "Janela de atendimento Grade de atendimento Capacidade Transportadoras Veículos …" at bounding box center [648, 329] width 1296 height 658
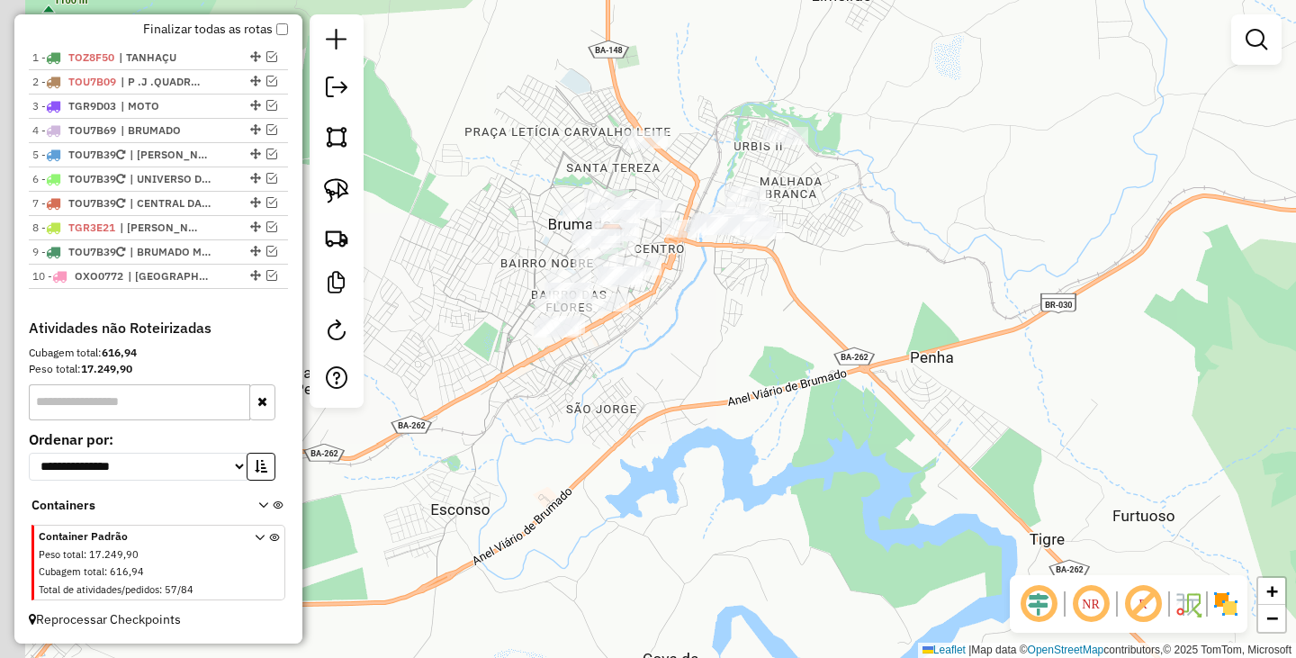
drag, startPoint x: 552, startPoint y: 336, endPoint x: 729, endPoint y: 399, distance: 188.1
click at [729, 399] on div "Janela de atendimento Grade de atendimento Capacidade Transportadoras Veículos …" at bounding box center [648, 329] width 1296 height 658
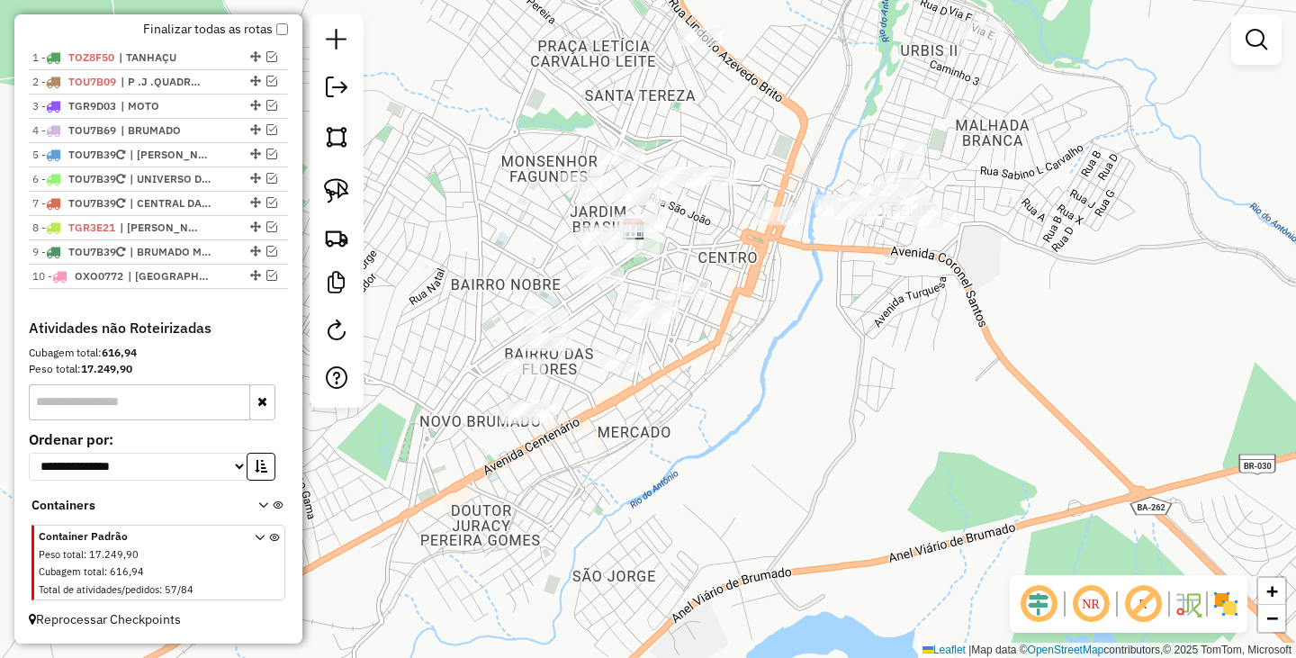
drag, startPoint x: 670, startPoint y: 281, endPoint x: 763, endPoint y: 310, distance: 97.0
click at [763, 310] on div "Janela de atendimento Grade de atendimento Capacidade Transportadoras Veículos …" at bounding box center [648, 329] width 1296 height 658
click at [342, 196] on img at bounding box center [336, 190] width 25 height 25
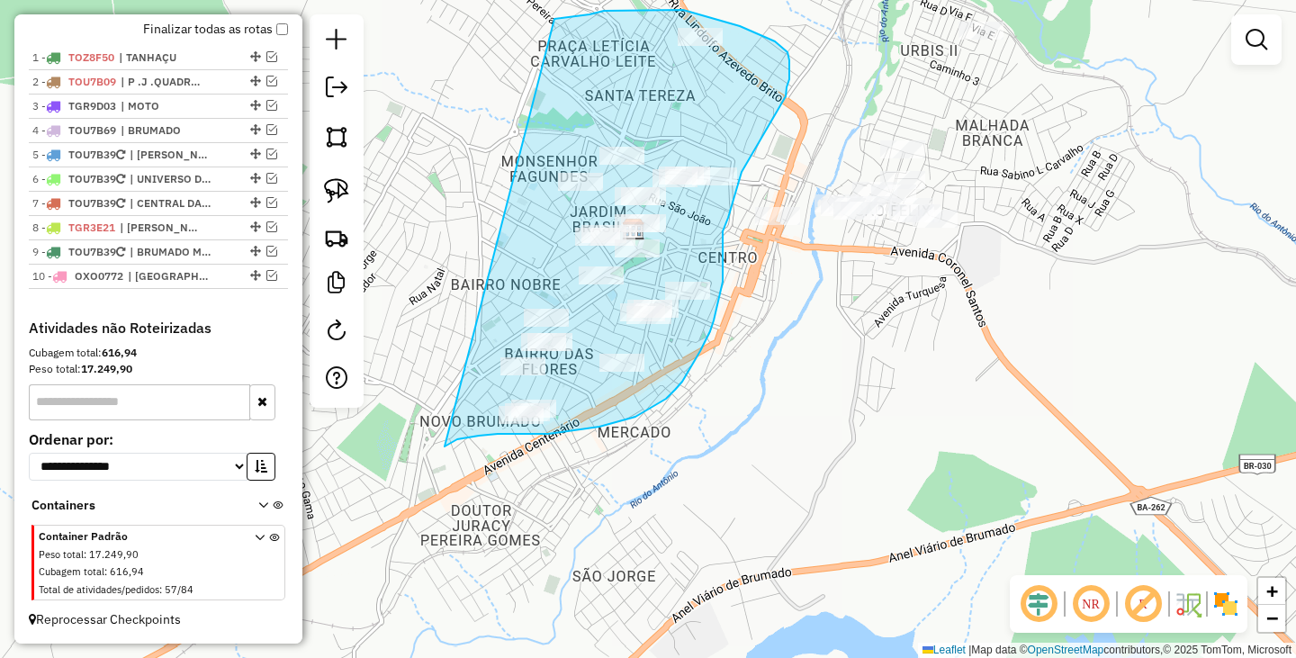
drag, startPoint x: 566, startPoint y: 18, endPoint x: 444, endPoint y: 446, distance: 445.2
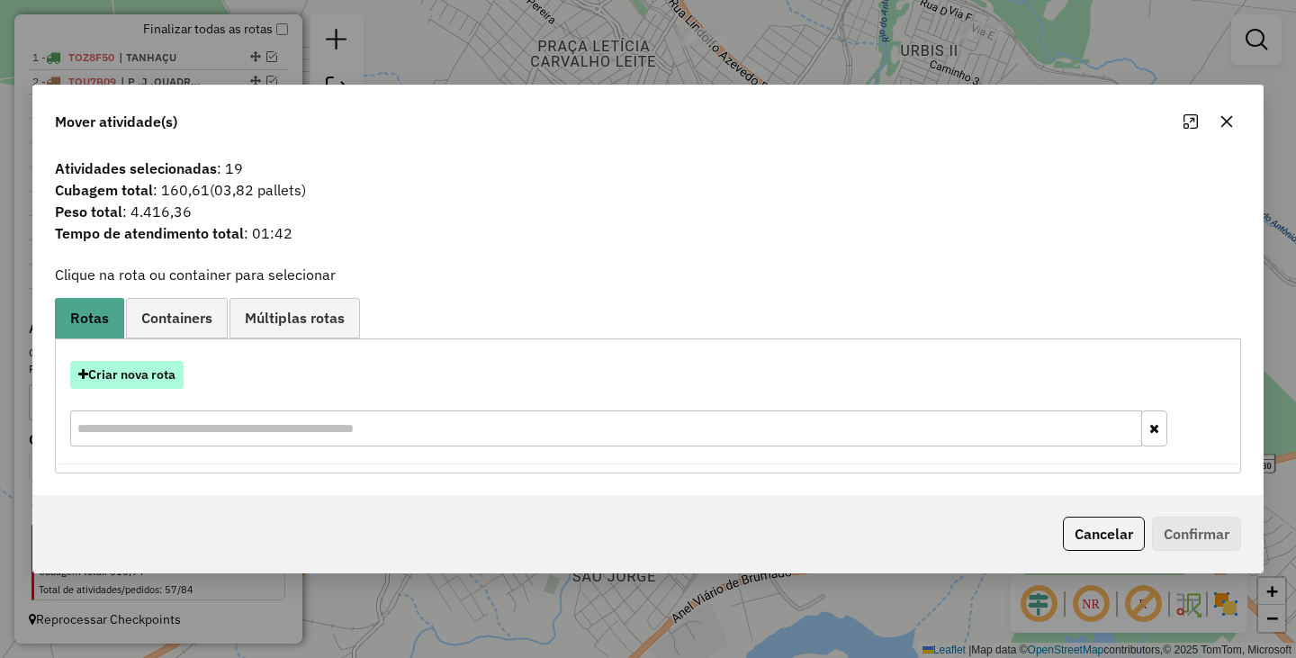
click at [158, 379] on button "Criar nova rota" at bounding box center [126, 375] width 113 height 28
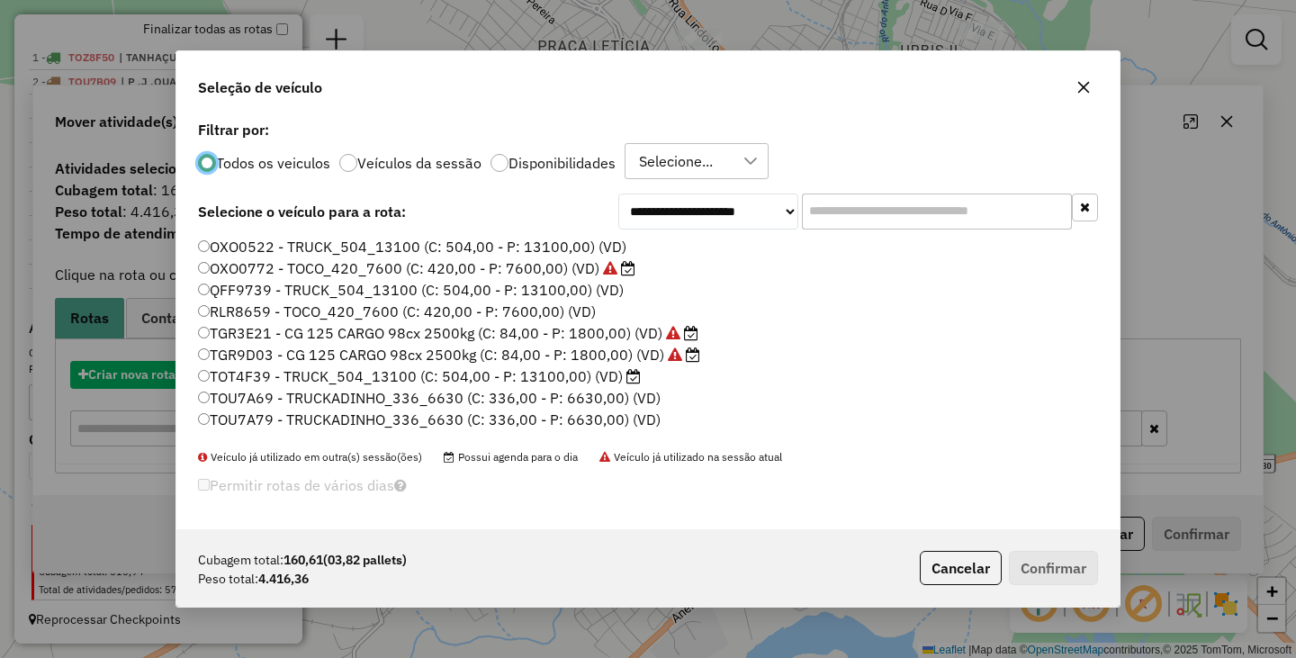
scroll to position [10, 5]
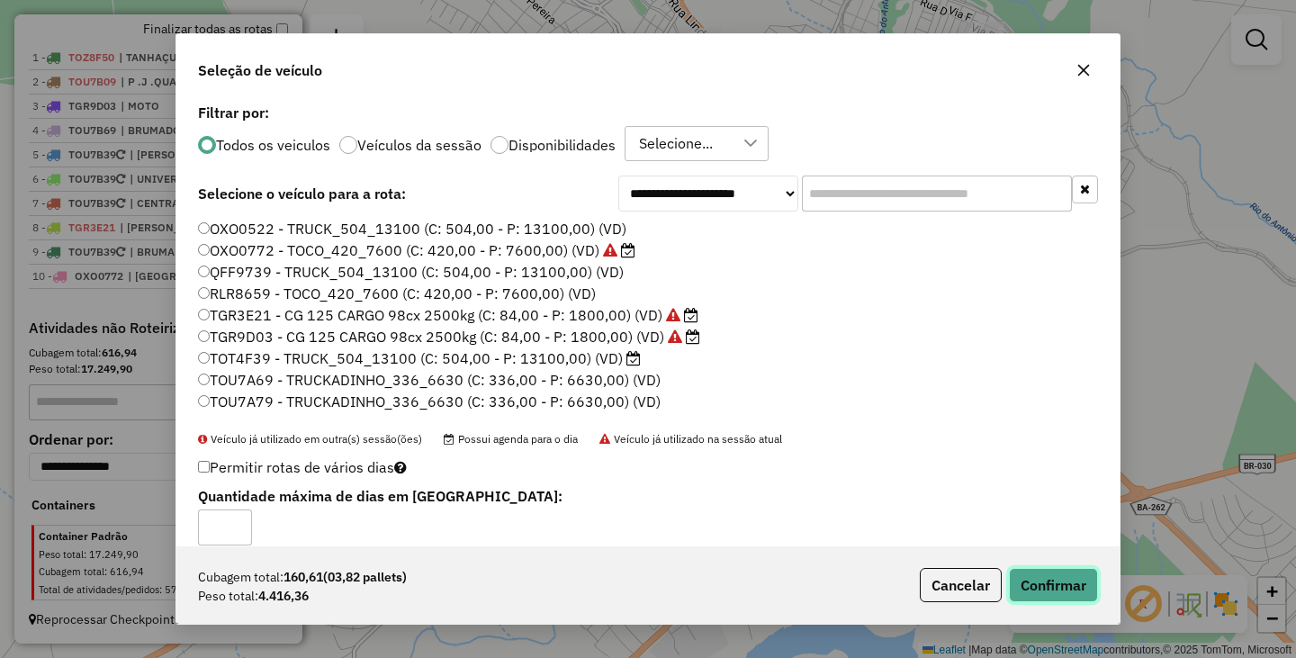
click at [1058, 584] on button "Confirmar" at bounding box center [1053, 585] width 89 height 34
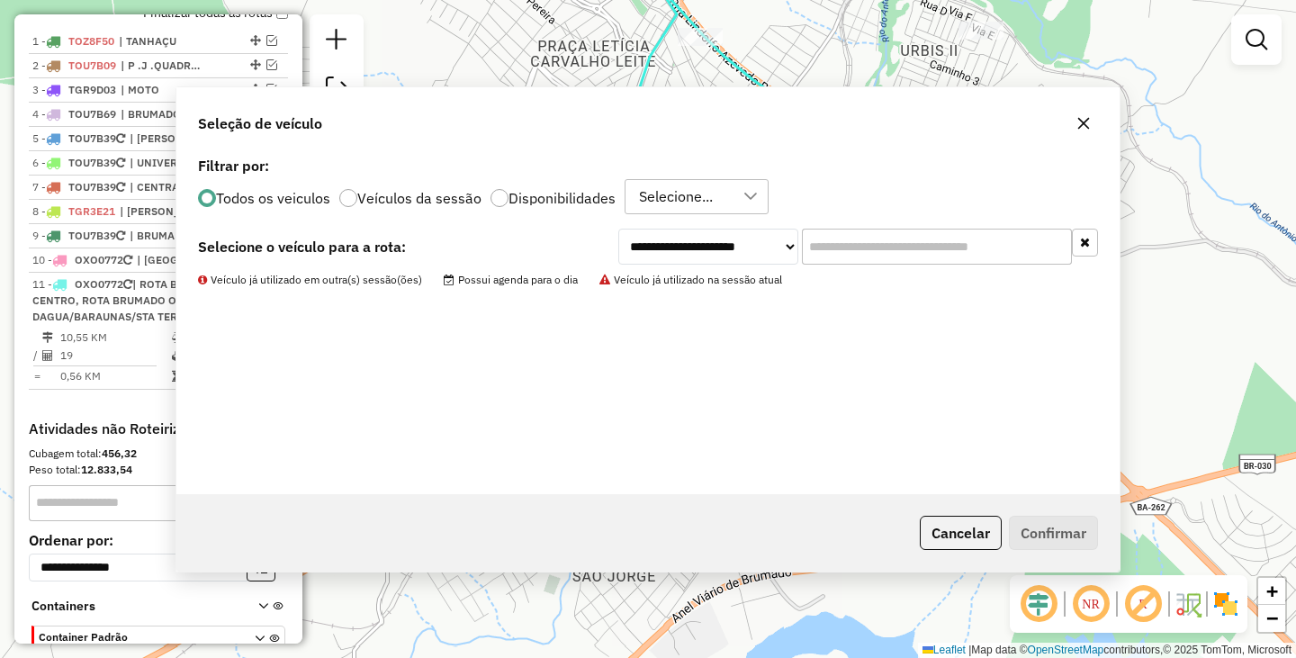
scroll to position [768, 0]
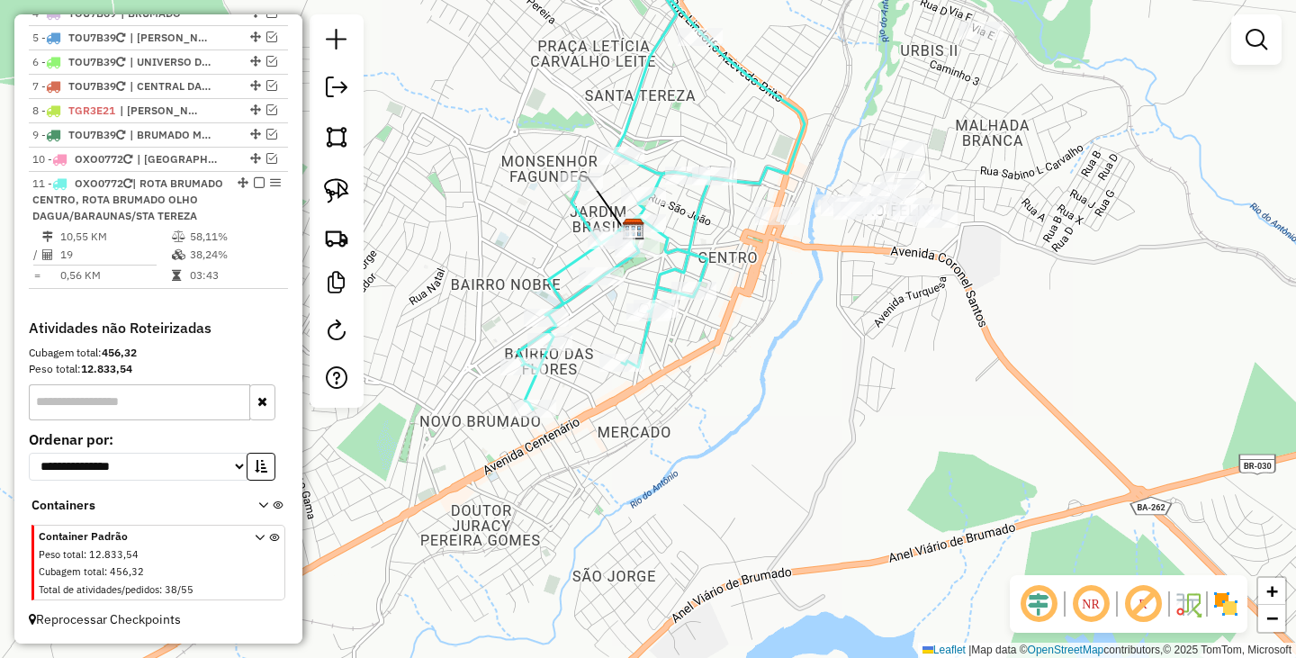
select select "**********"
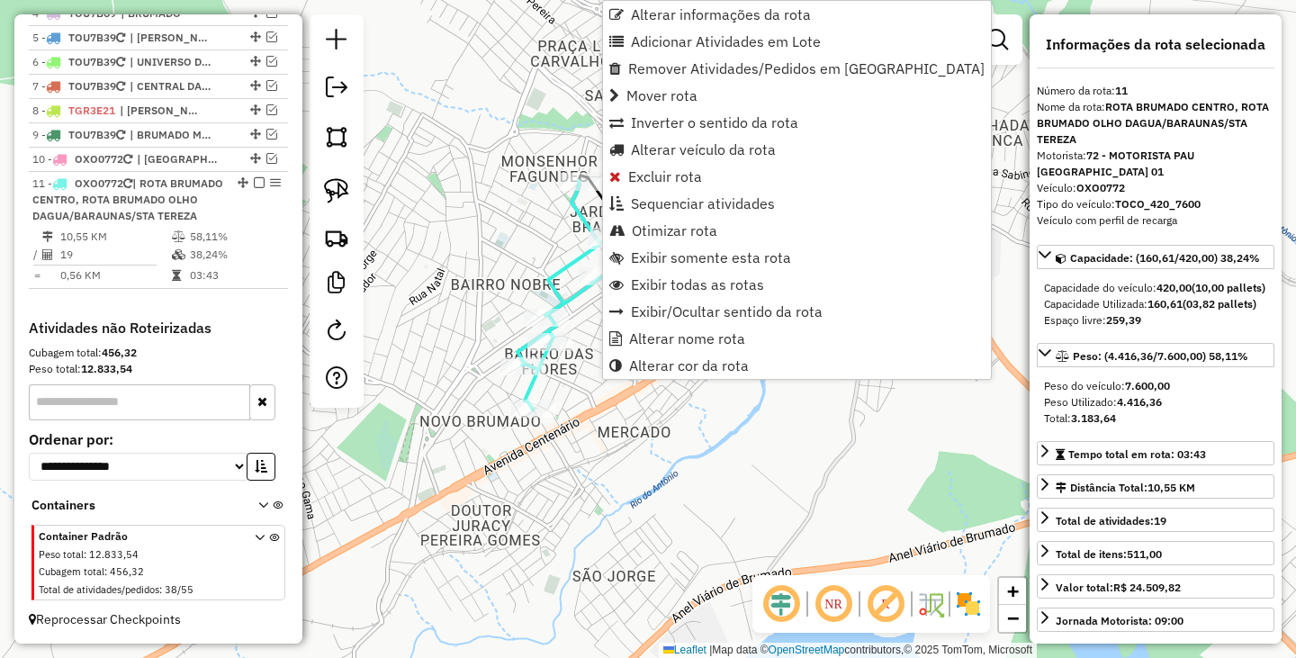
scroll to position [798, 0]
click at [674, 336] on span "Alterar nome rota" at bounding box center [687, 338] width 116 height 14
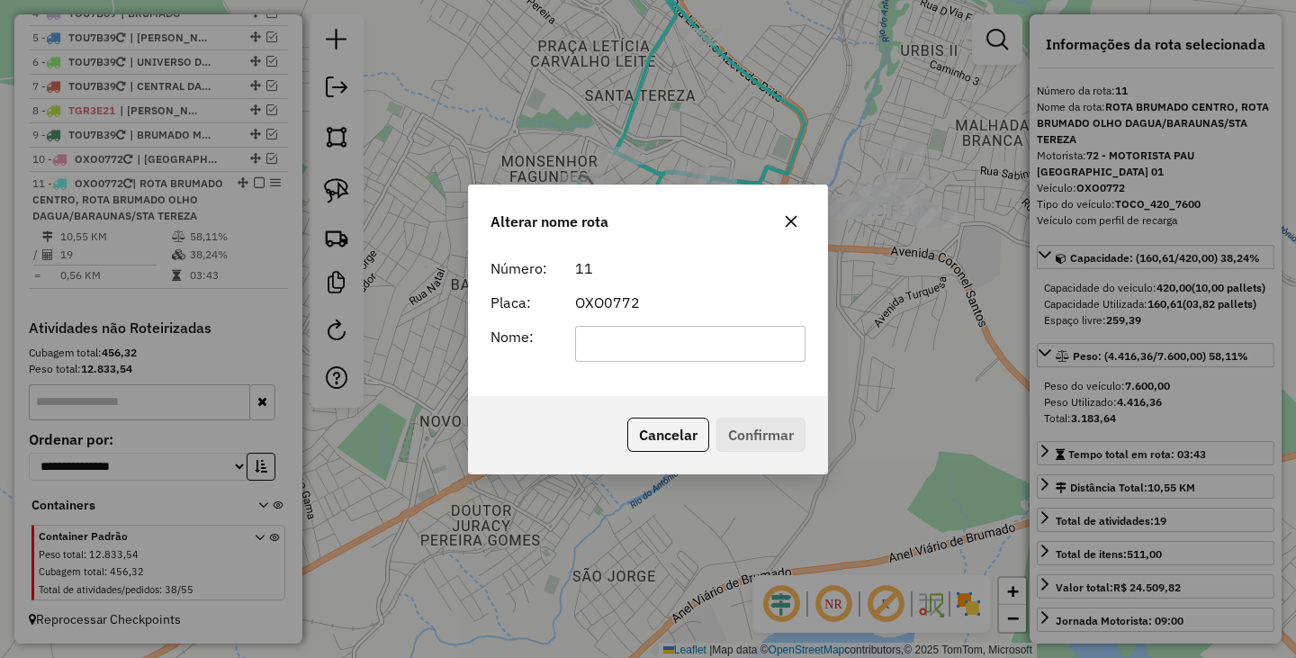
scroll to position [0, 0]
type input "**********"
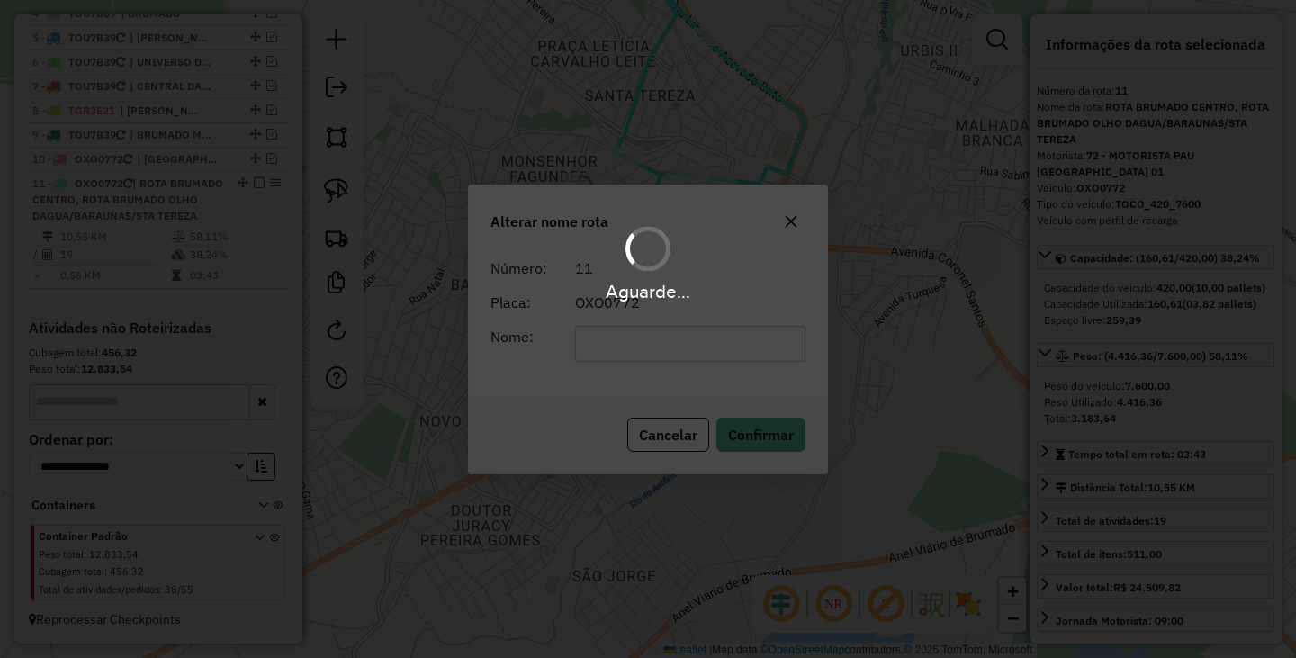
scroll to position [766, 0]
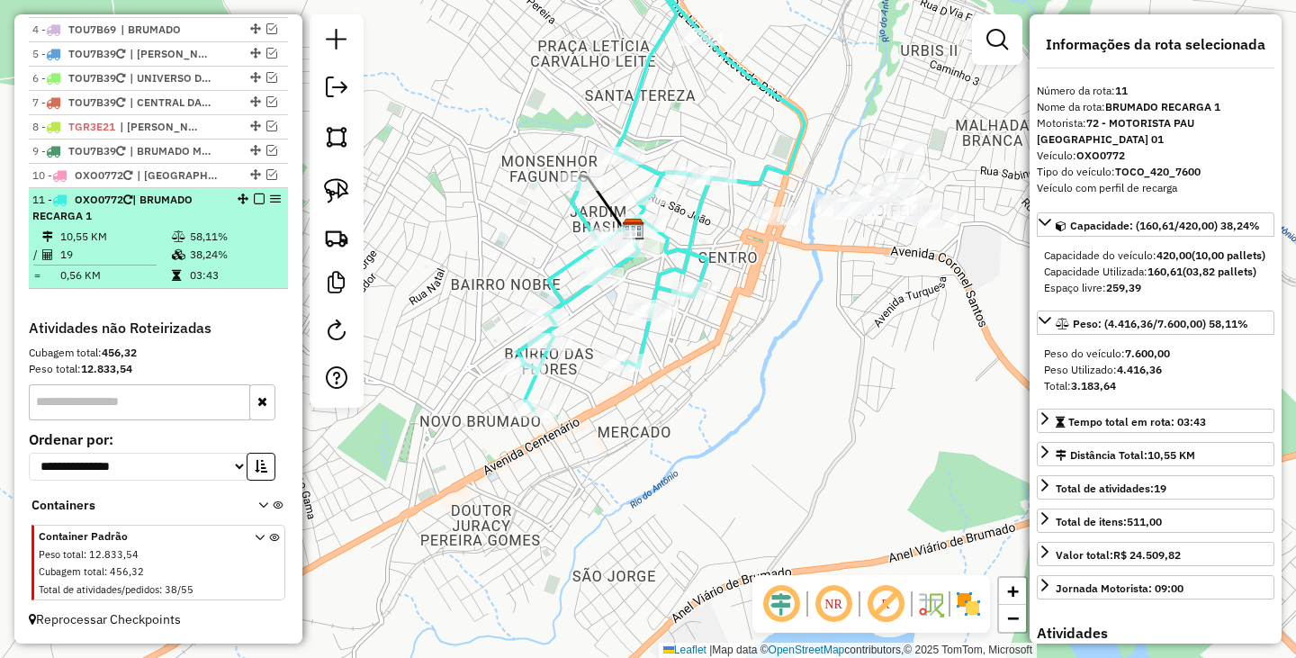
click at [256, 198] on em at bounding box center [259, 198] width 11 height 11
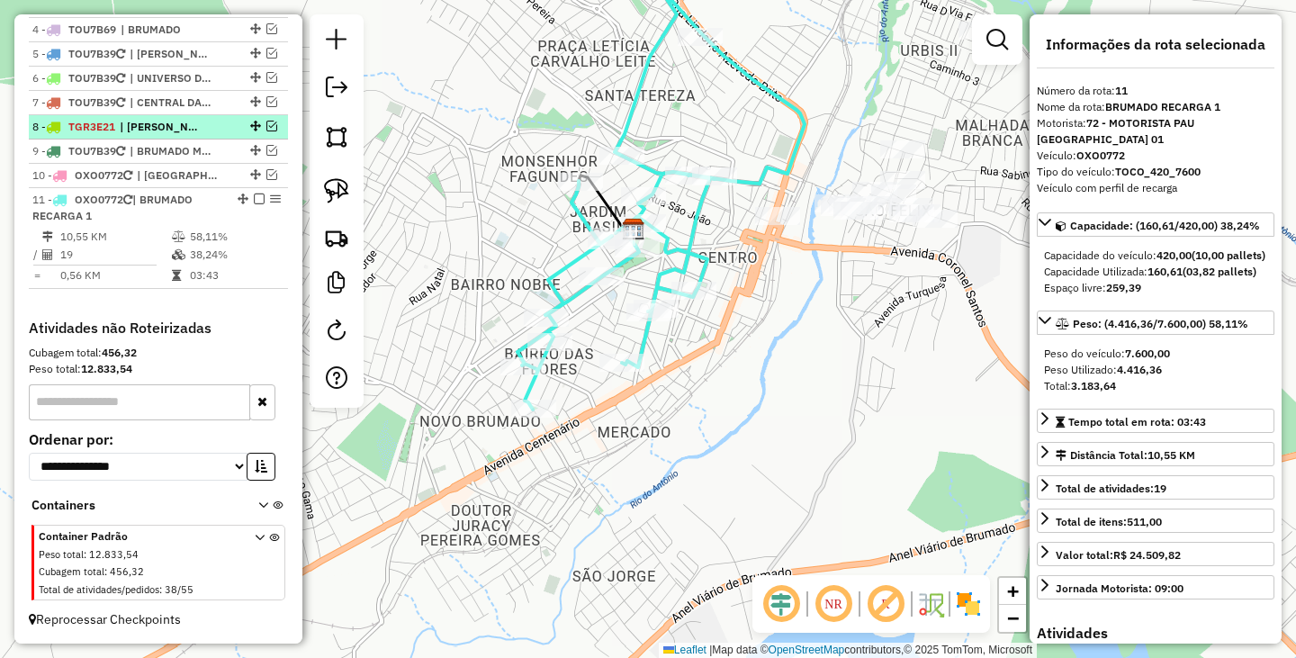
scroll to position [689, 0]
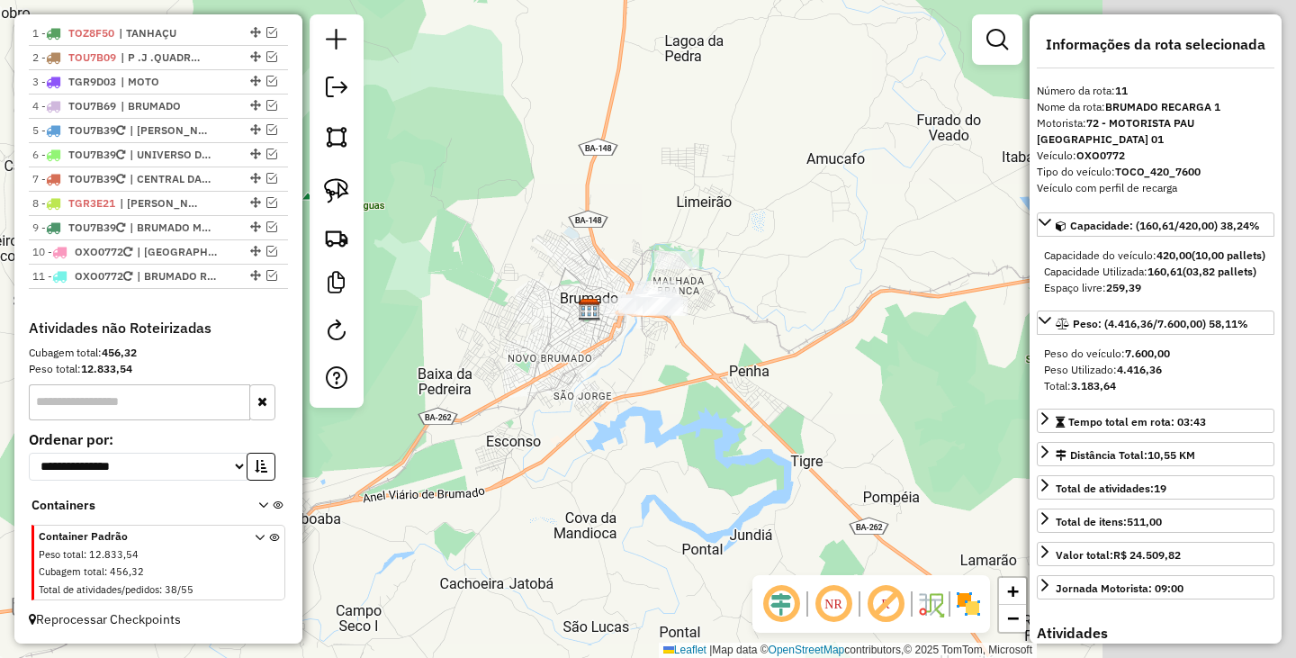
drag, startPoint x: 902, startPoint y: 358, endPoint x: 688, endPoint y: 365, distance: 213.4
click at [688, 365] on div "Janela de atendimento Grade de atendimento Capacidade Transportadoras Veículos …" at bounding box center [648, 329] width 1296 height 658
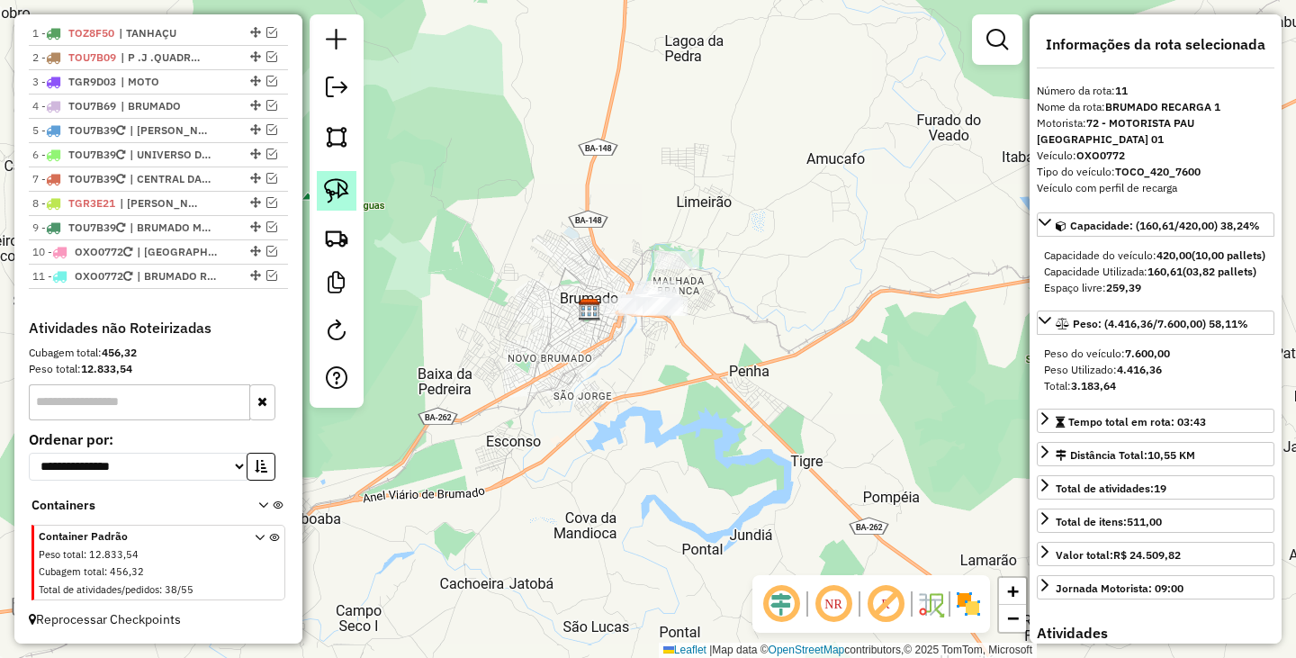
click at [337, 188] on img at bounding box center [336, 190] width 25 height 25
drag, startPoint x: 542, startPoint y: 247, endPoint x: 859, endPoint y: 272, distance: 318.6
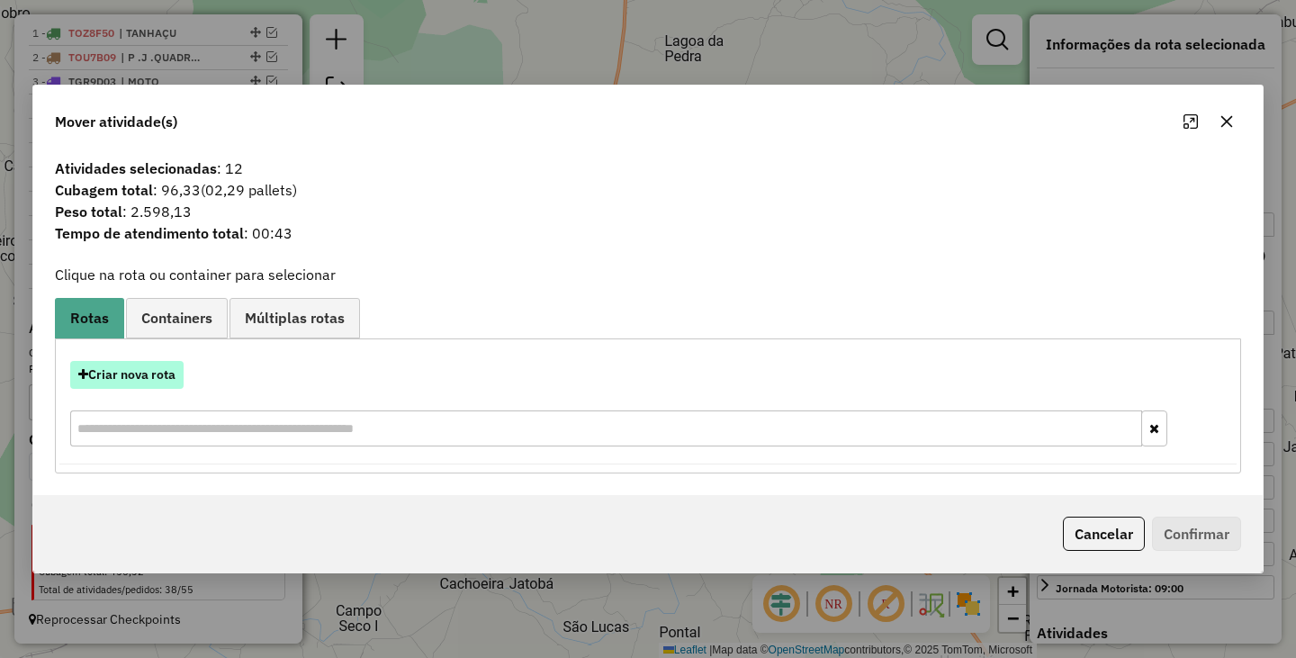
click at [157, 380] on button "Criar nova rota" at bounding box center [126, 375] width 113 height 28
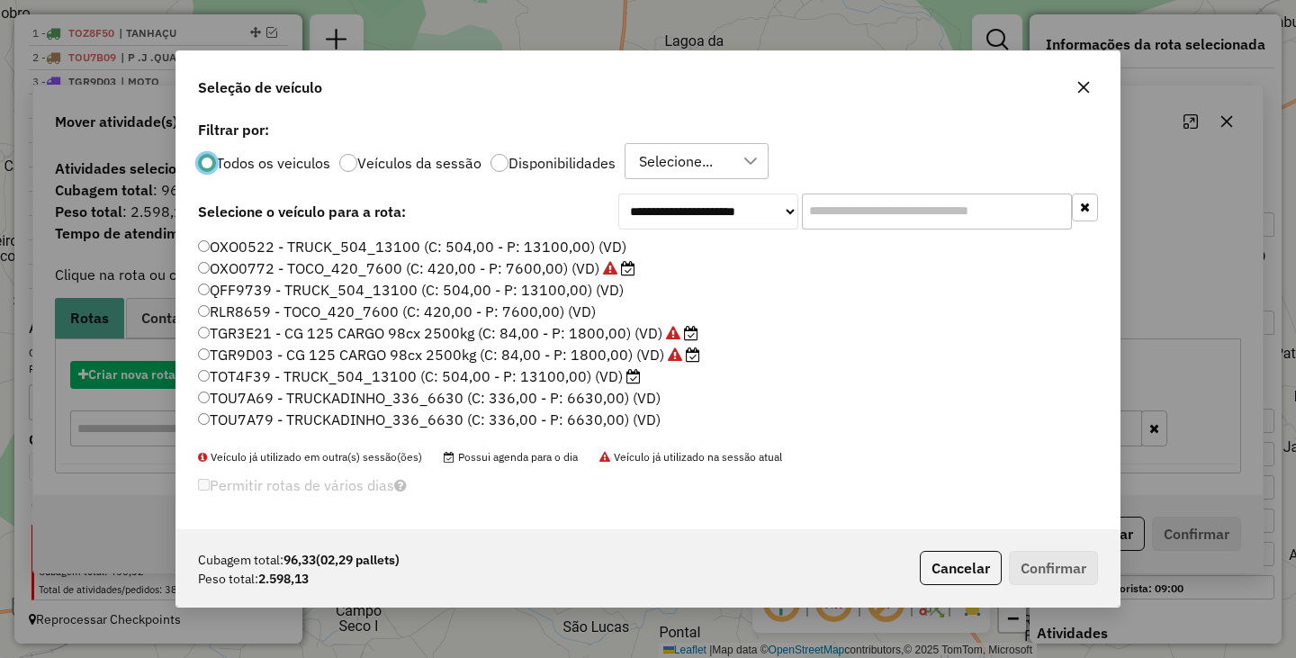
scroll to position [10, 5]
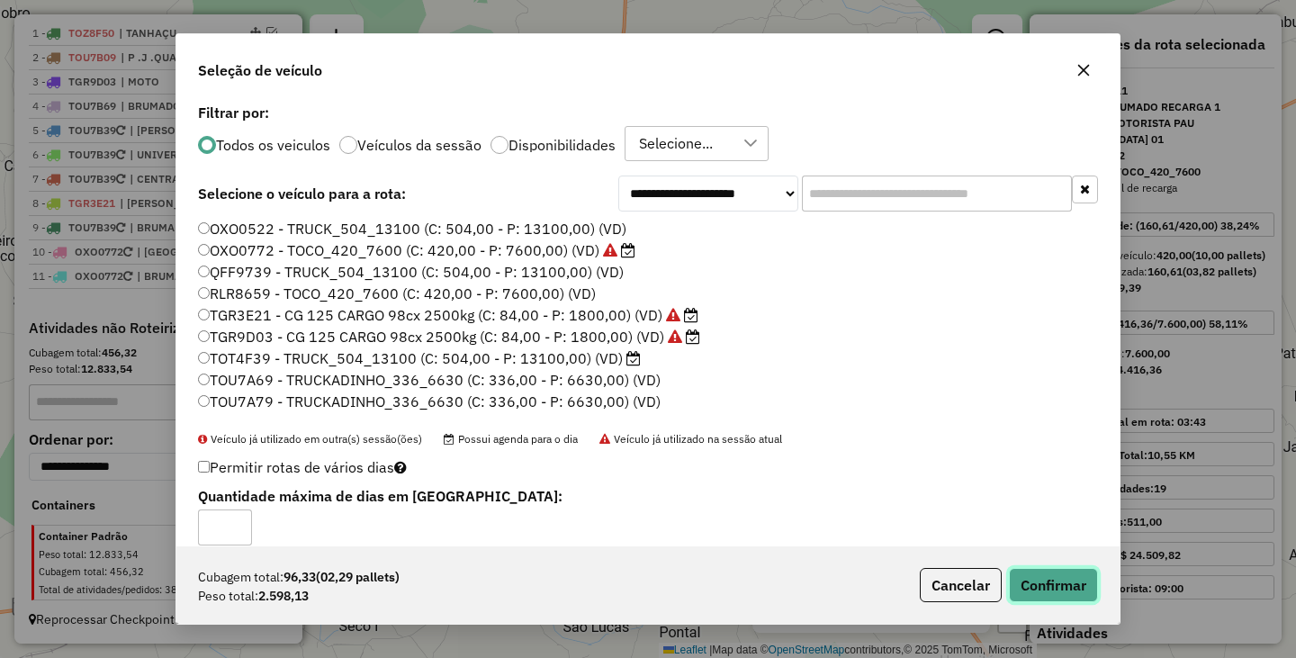
click at [1050, 584] on button "Confirmar" at bounding box center [1053, 585] width 89 height 34
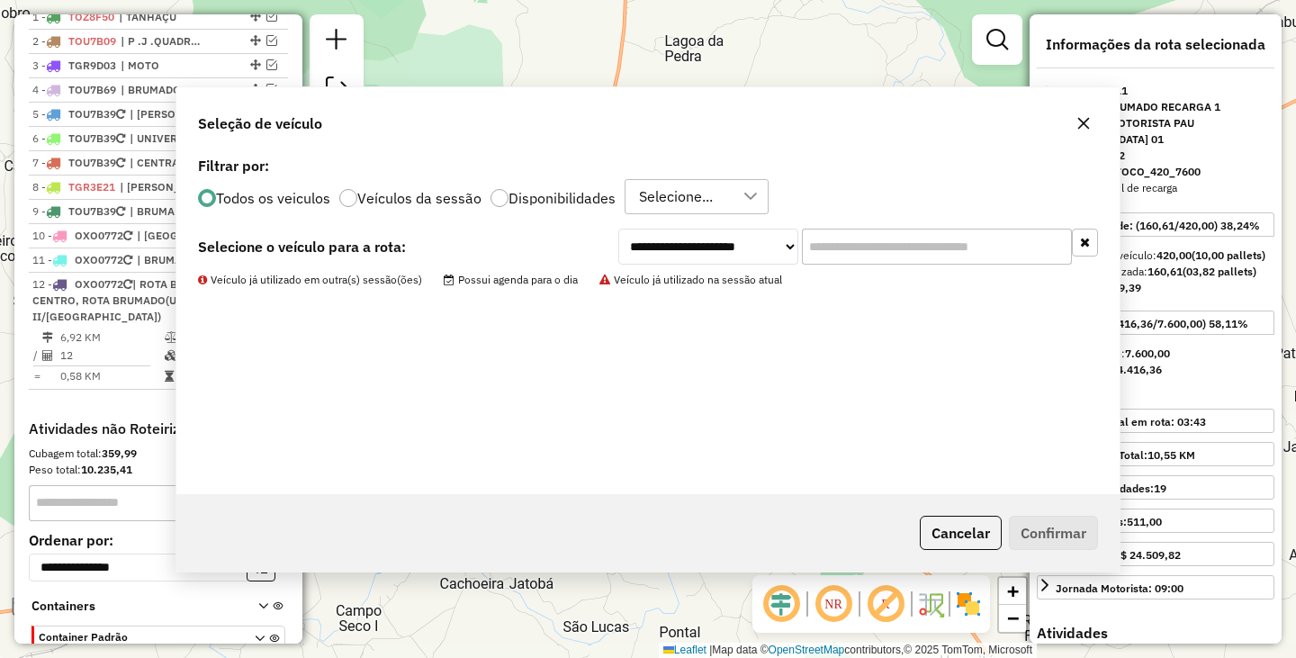
scroll to position [806, 0]
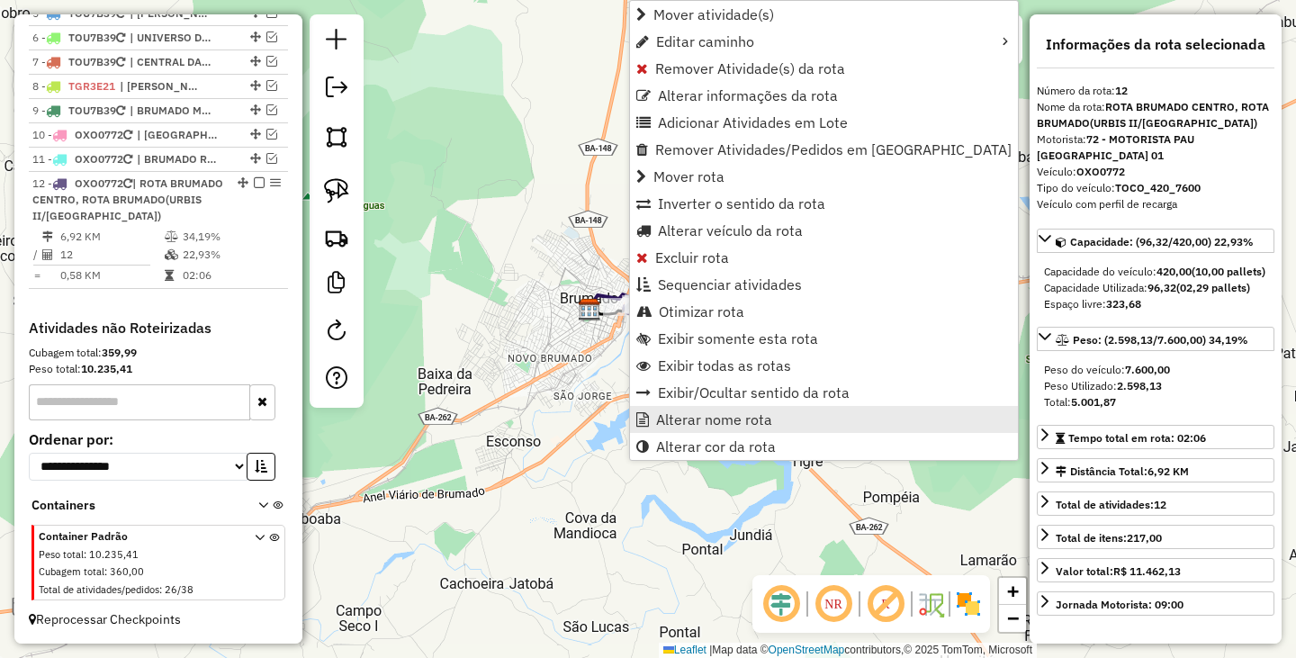
click at [700, 416] on span "Alterar nome rota" at bounding box center [714, 419] width 116 height 14
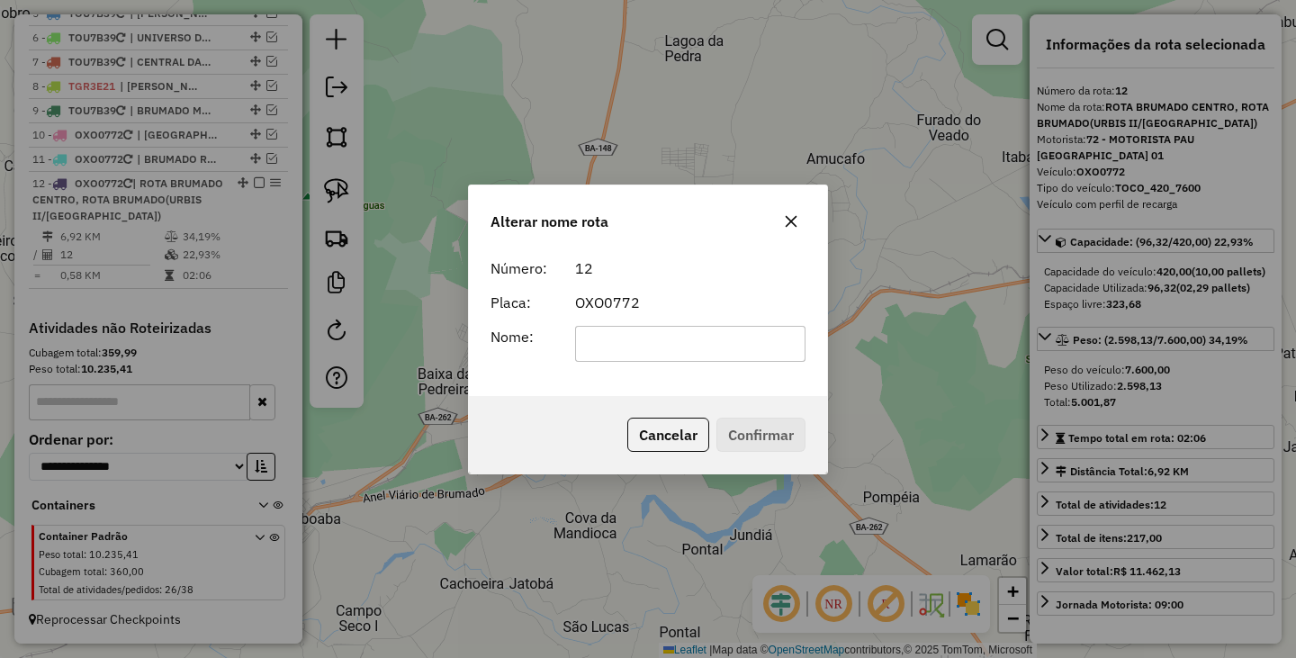
scroll to position [0, 0]
type input "**********"
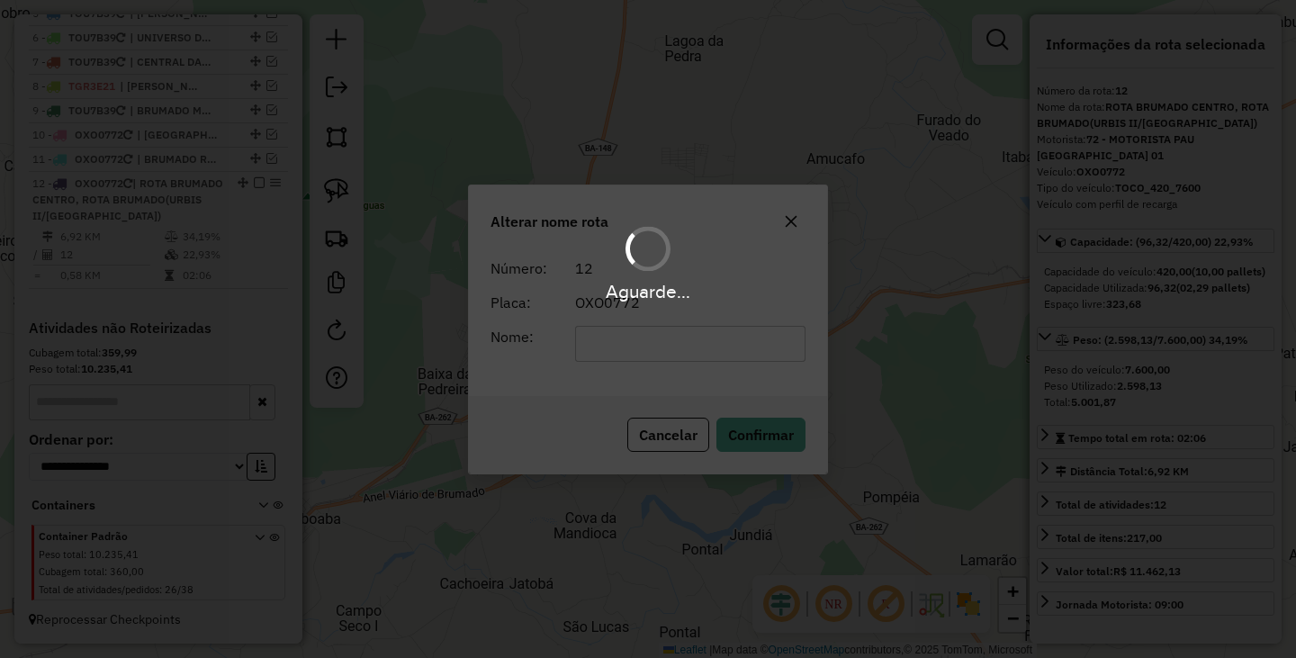
scroll to position [790, 0]
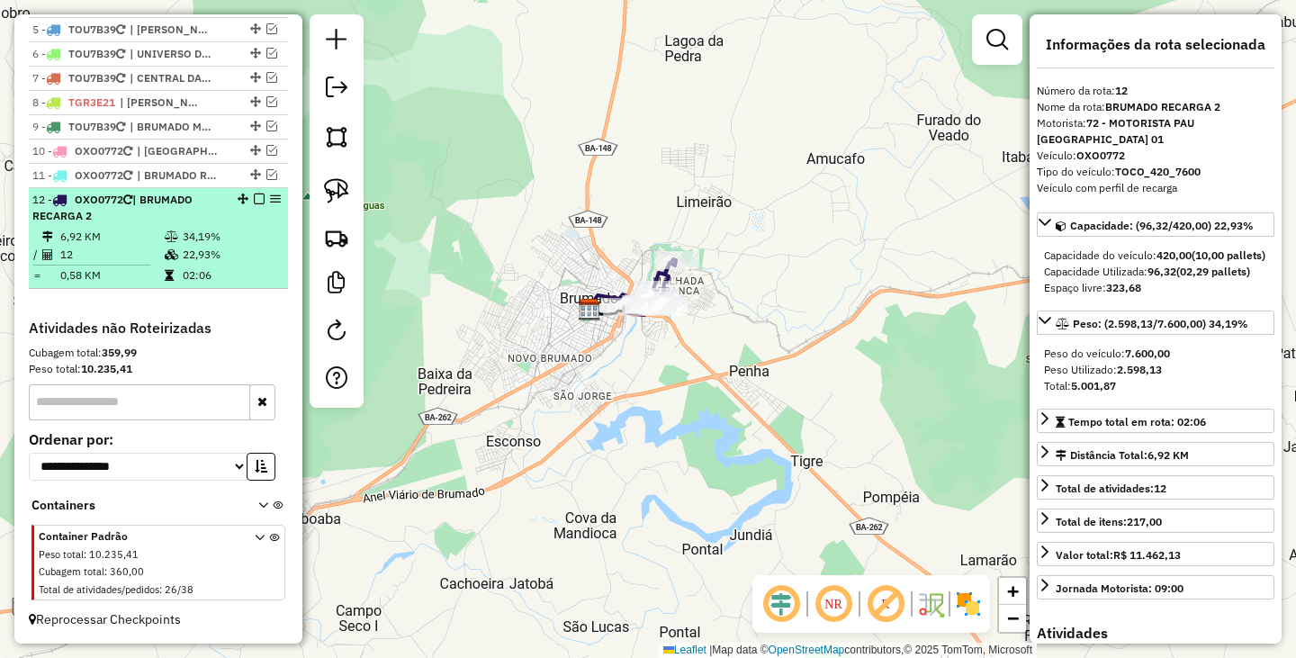
click at [254, 194] on em at bounding box center [259, 198] width 11 height 11
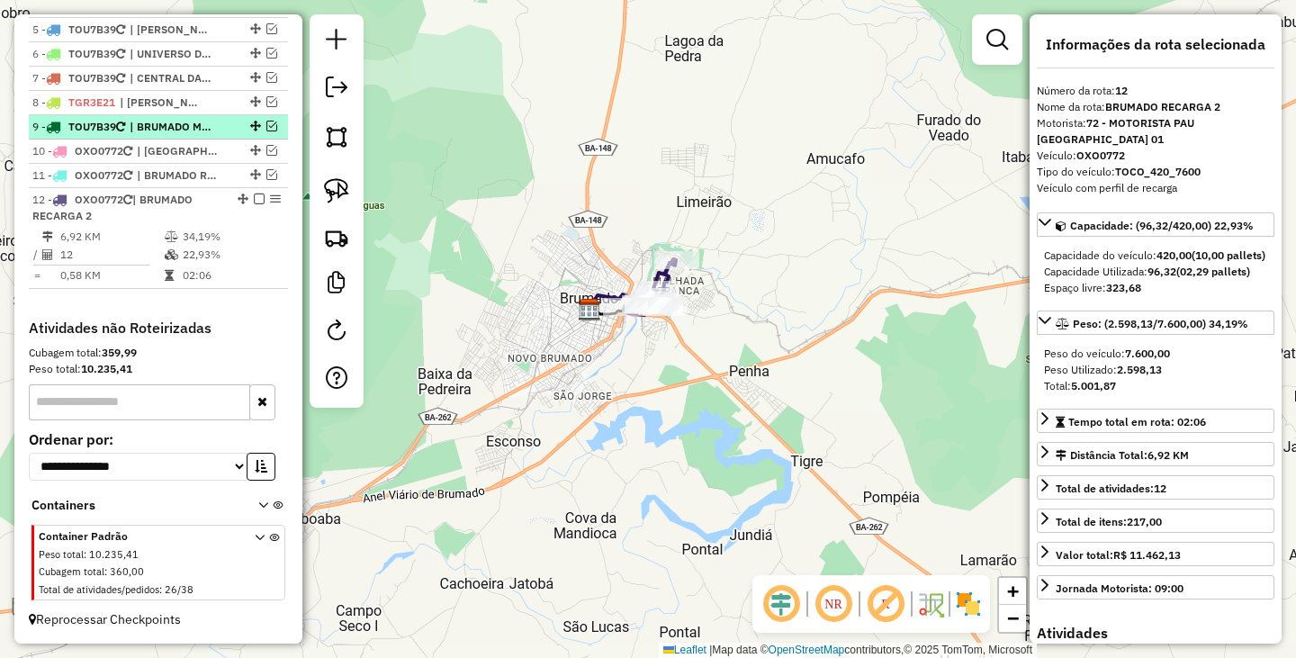
scroll to position [714, 0]
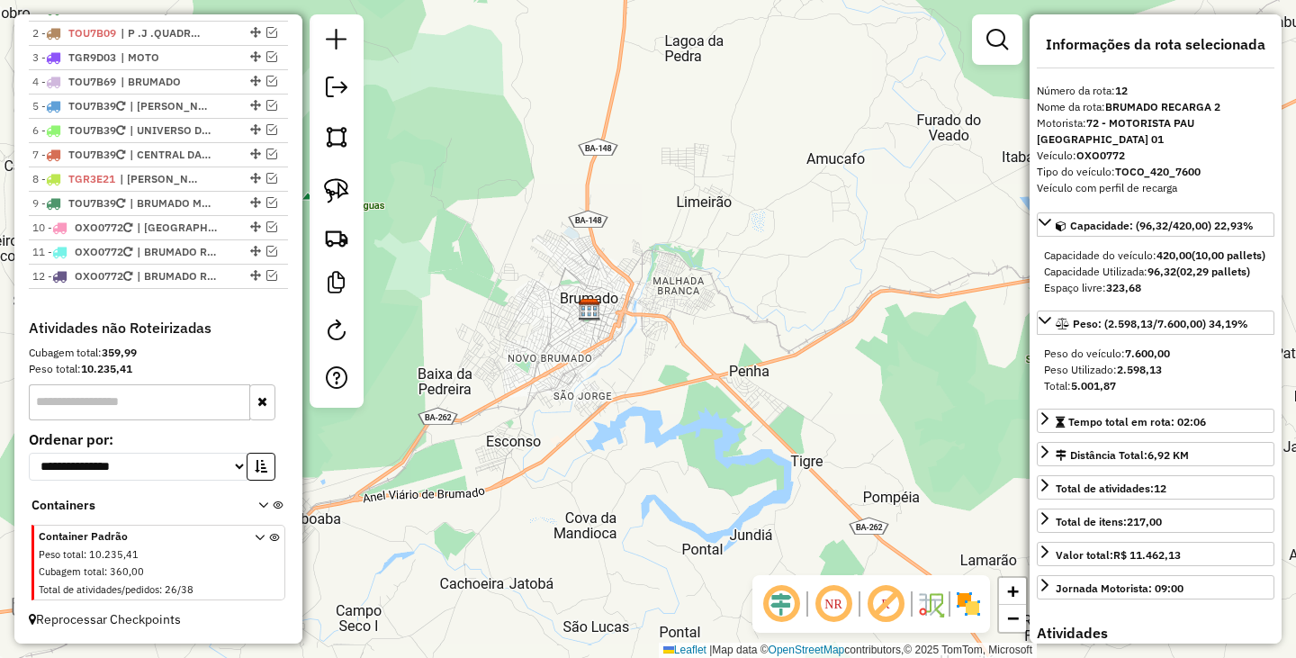
click at [652, 287] on div "Janela de atendimento Grade de atendimento Capacidade Transportadoras Veículos …" at bounding box center [648, 329] width 1296 height 658
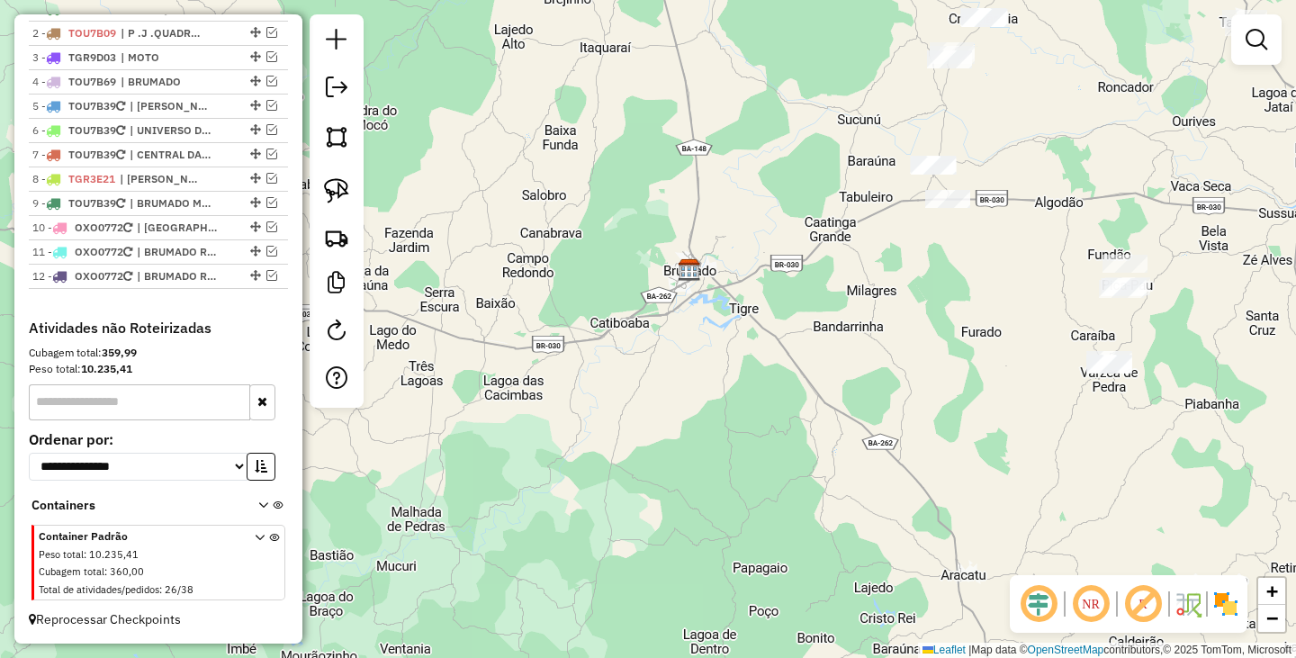
drag, startPoint x: 950, startPoint y: 282, endPoint x: 747, endPoint y: 437, distance: 256.1
click at [749, 437] on div "Janela de atendimento Grade de atendimento Capacidade Transportadoras Veículos …" at bounding box center [648, 329] width 1296 height 658
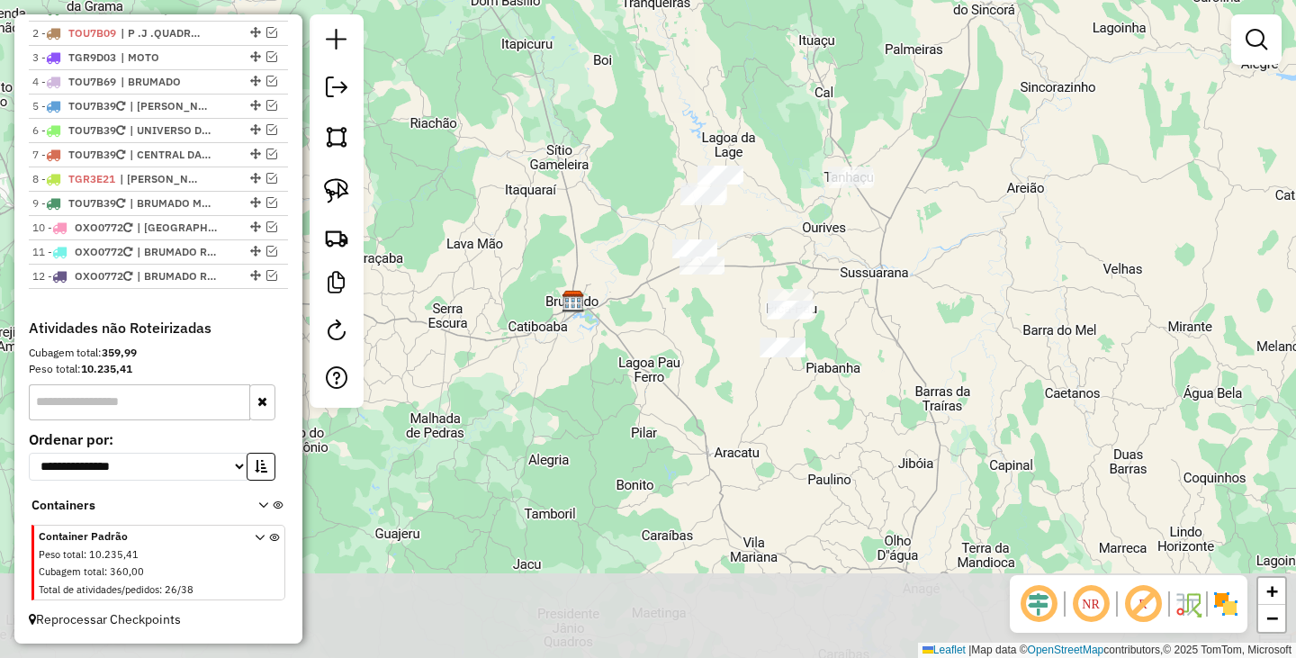
drag, startPoint x: 920, startPoint y: 424, endPoint x: 898, endPoint y: 373, distance: 55.2
click at [898, 373] on div "Janela de atendimento Grade de atendimento Capacidade Transportadoras Veículos …" at bounding box center [648, 329] width 1296 height 658
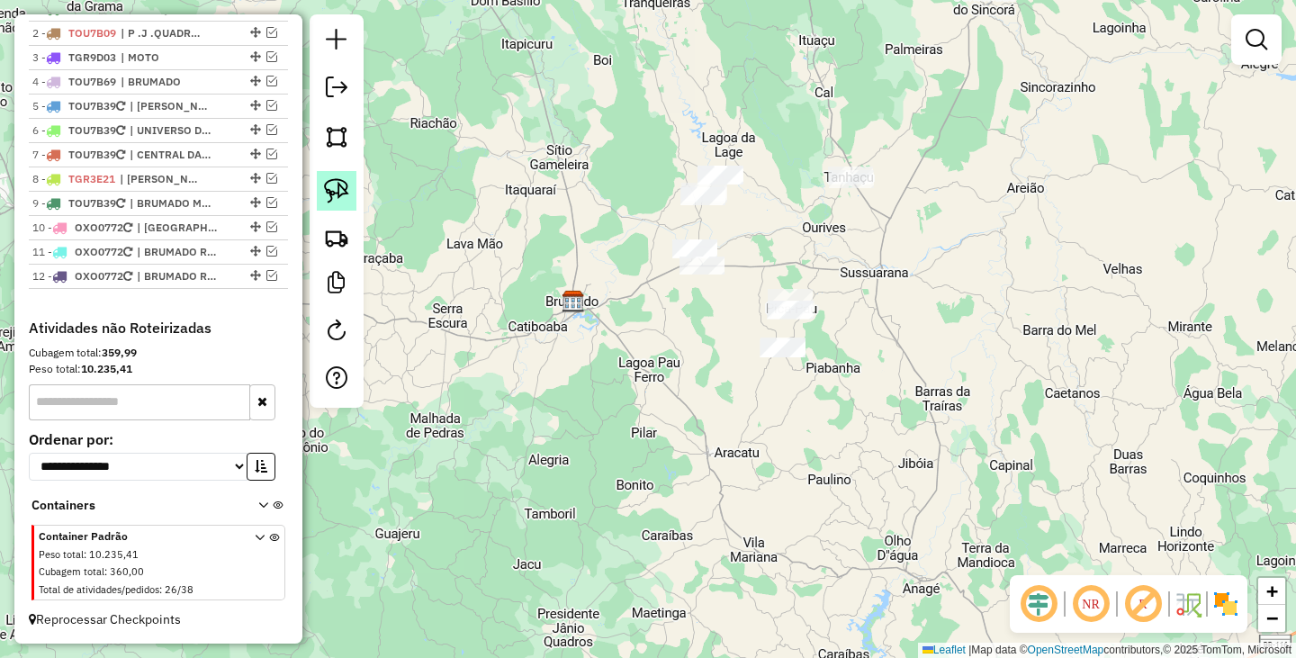
click at [335, 195] on img at bounding box center [336, 190] width 25 height 25
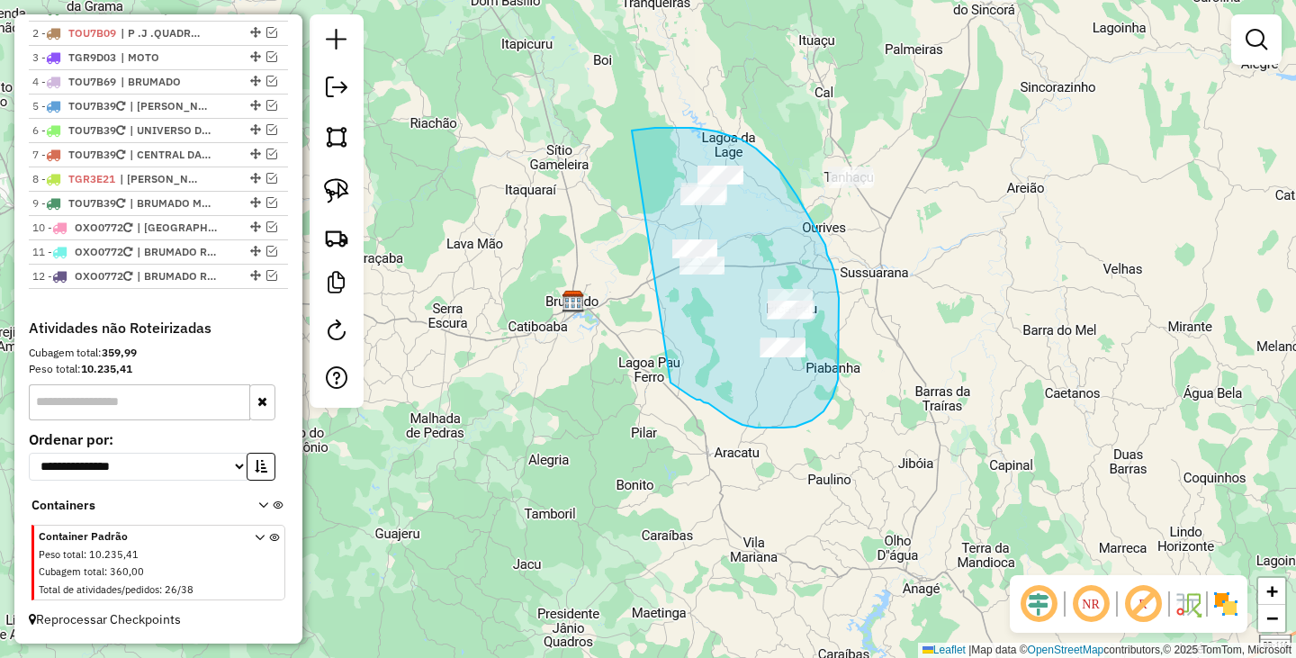
drag, startPoint x: 632, startPoint y: 130, endPoint x: 669, endPoint y: 382, distance: 253.9
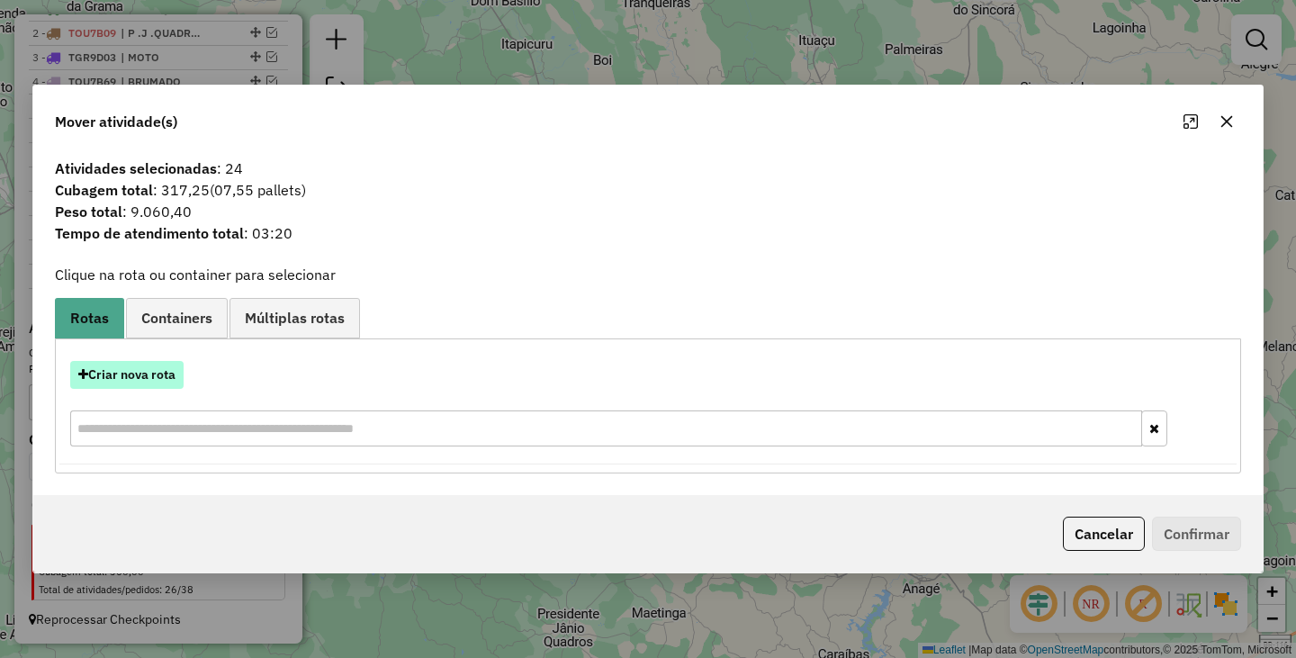
click at [129, 373] on button "Criar nova rota" at bounding box center [126, 375] width 113 height 28
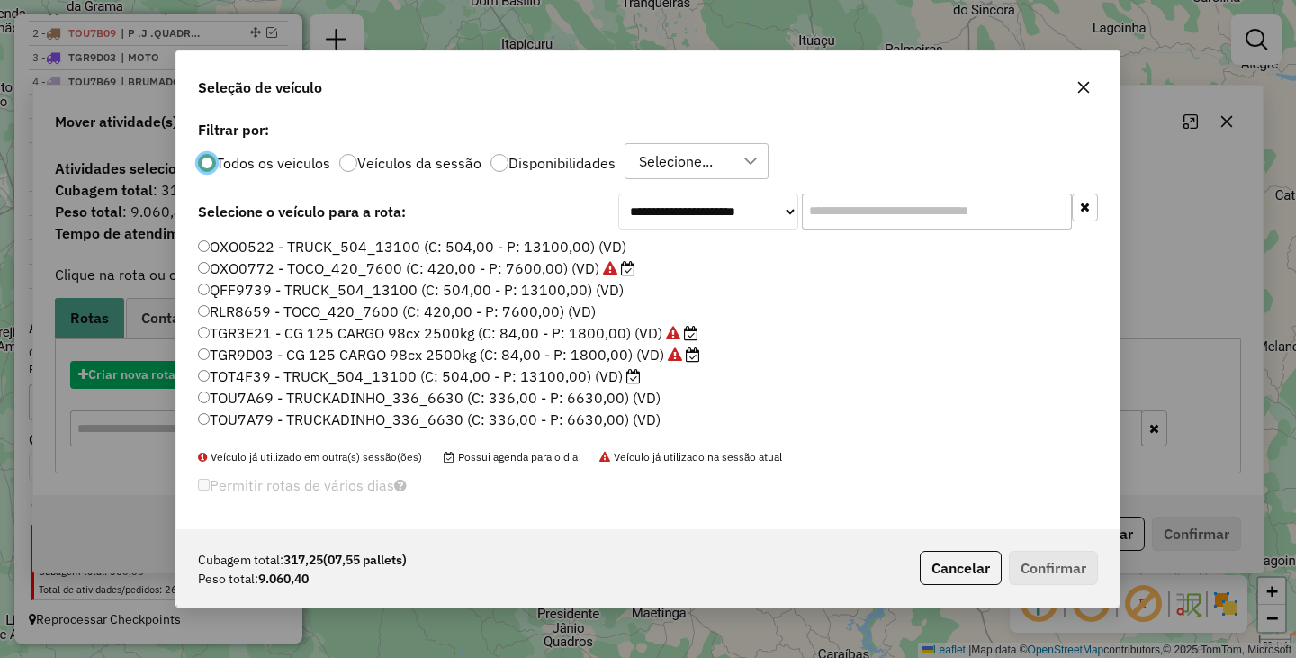
scroll to position [10, 5]
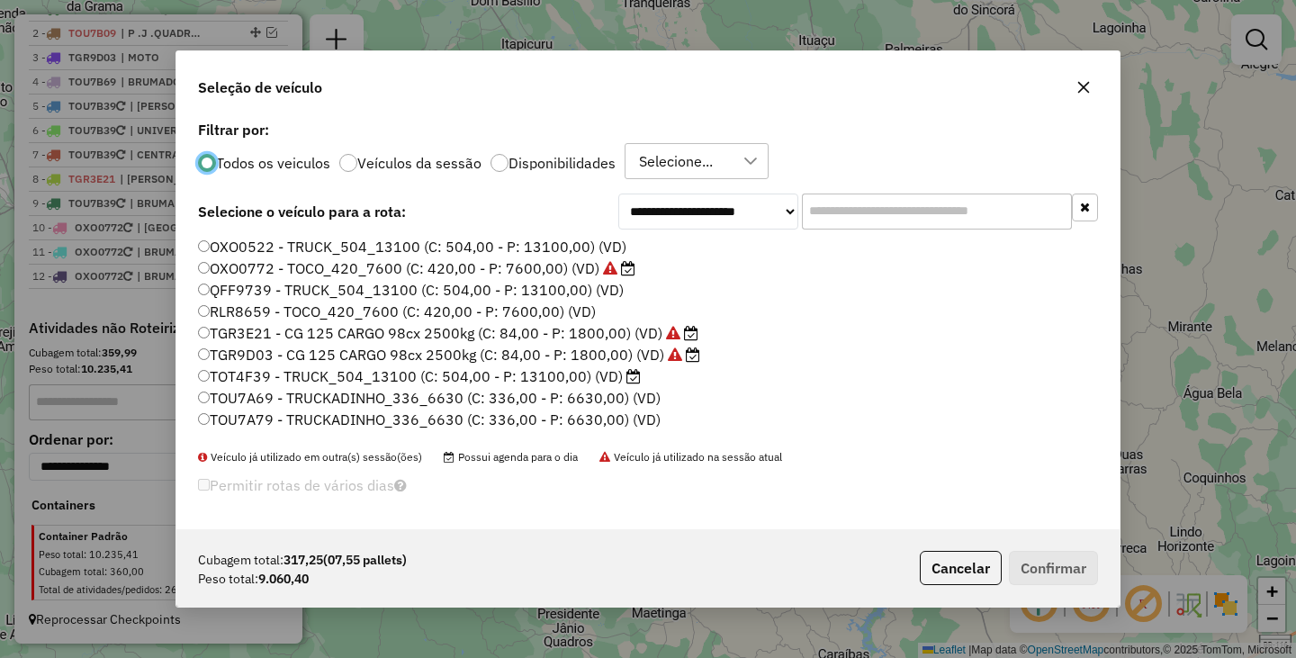
click at [202, 260] on label "OXO0772 - TOCO_420_7600 (C: 420,00 - P: 7600,00) (VD)" at bounding box center [416, 268] width 437 height 22
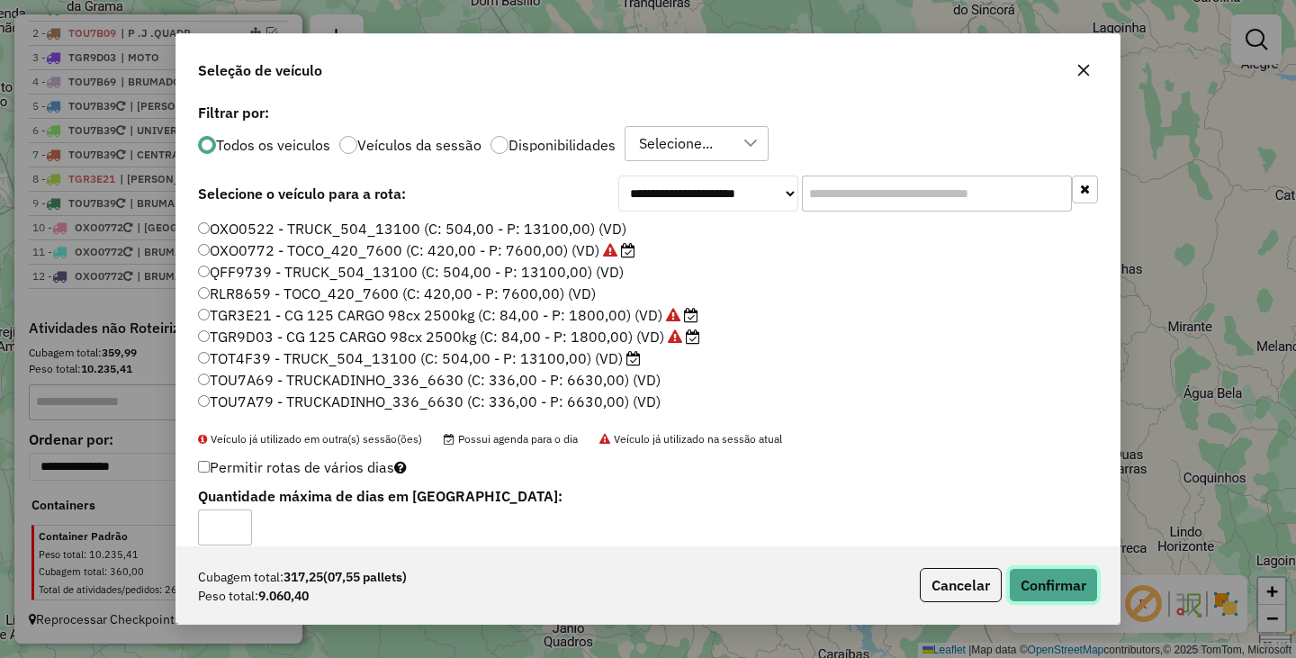
click at [1047, 597] on button "Confirmar" at bounding box center [1053, 585] width 89 height 34
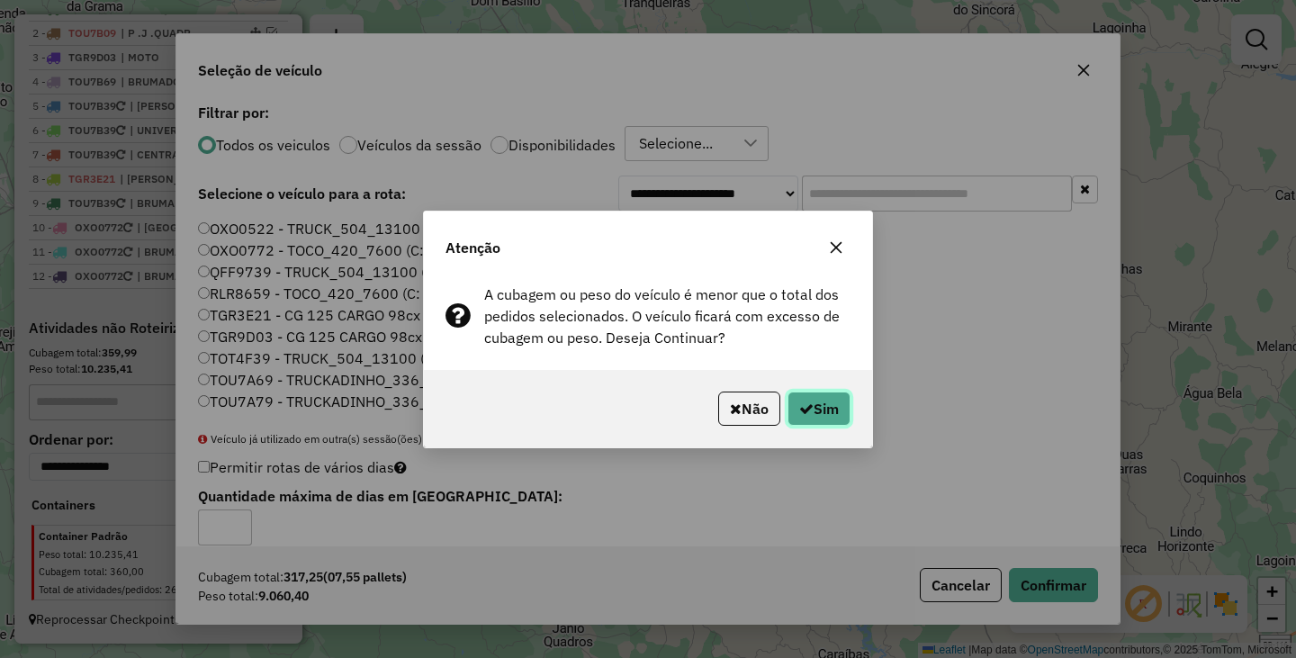
click at [805, 412] on icon "button" at bounding box center [806, 408] width 14 height 14
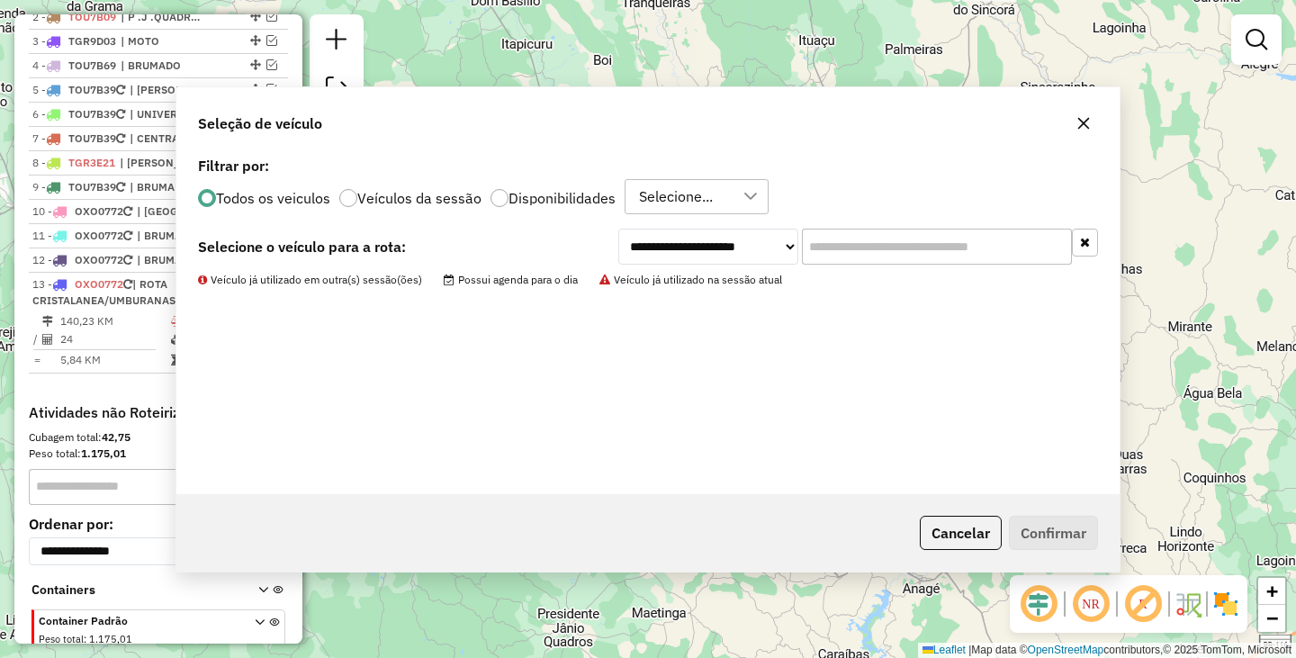
scroll to position [806, 0]
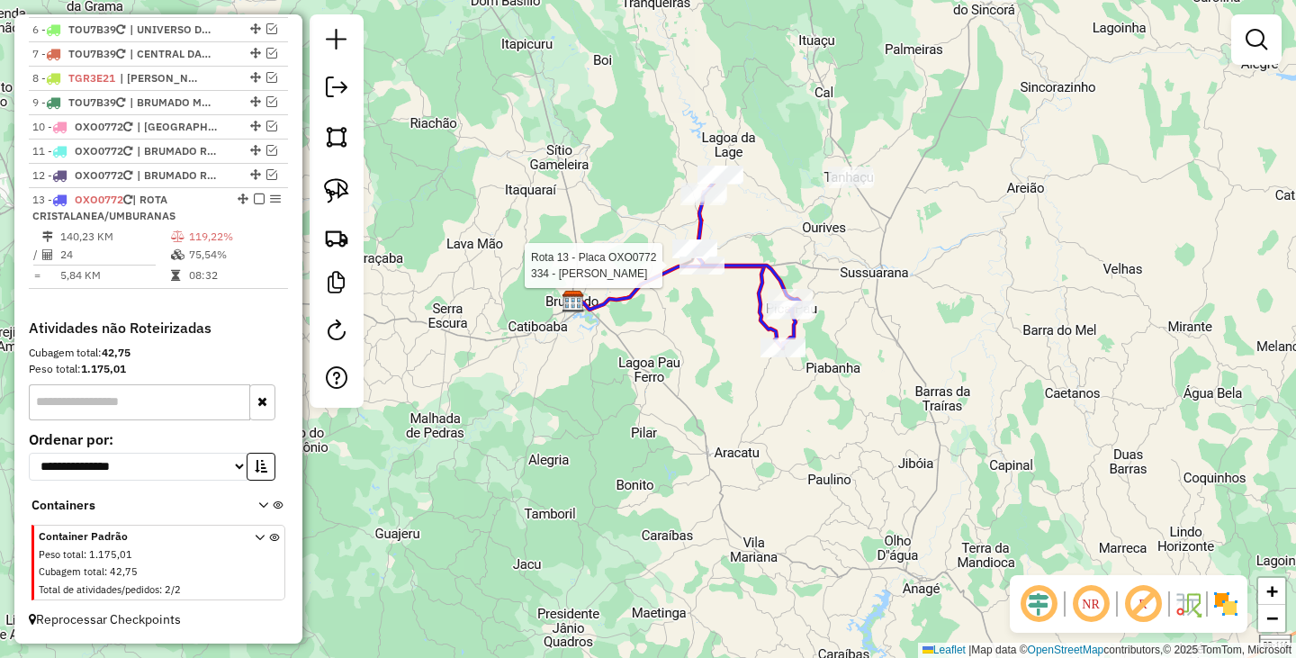
select select "**********"
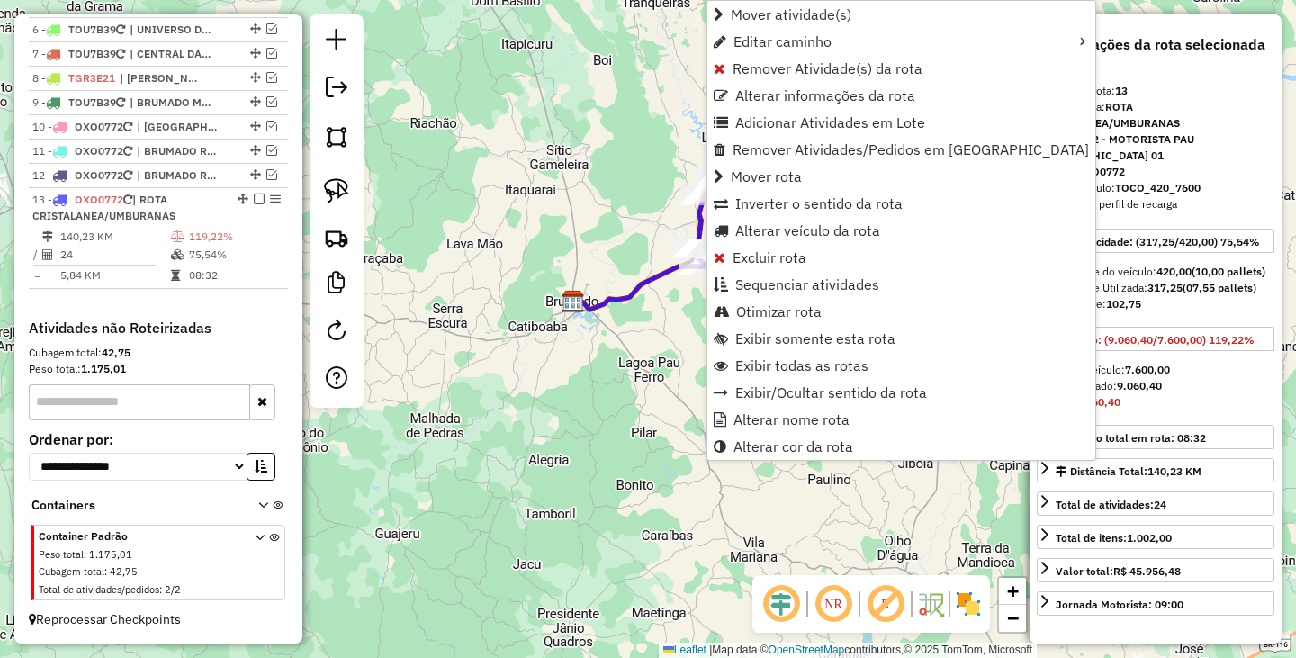
scroll to position [814, 0]
click at [792, 417] on span "Alterar nome rota" at bounding box center [791, 419] width 116 height 14
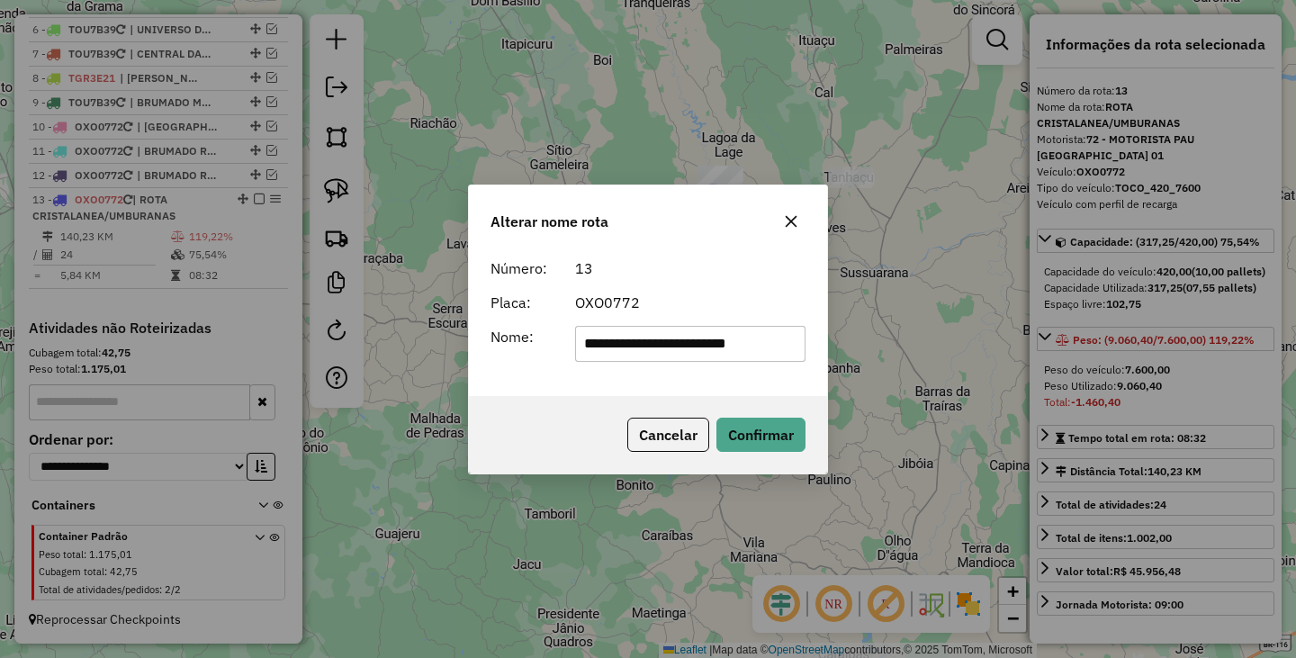
scroll to position [0, 0]
drag, startPoint x: 614, startPoint y: 344, endPoint x: 385, endPoint y: 344, distance: 228.5
click at [385, 344] on div "**********" at bounding box center [648, 329] width 1296 height 658
click at [667, 341] on input "**********" at bounding box center [690, 344] width 231 height 36
type input "**********"
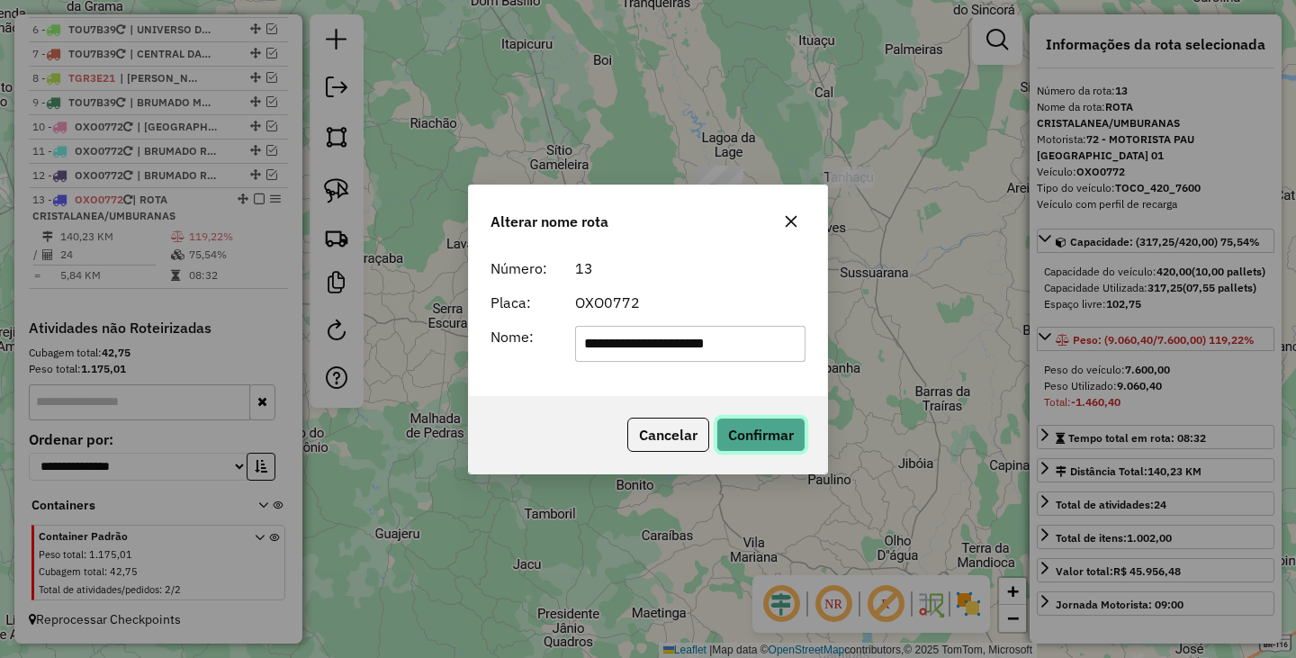
click at [776, 435] on button "Confirmar" at bounding box center [760, 435] width 89 height 34
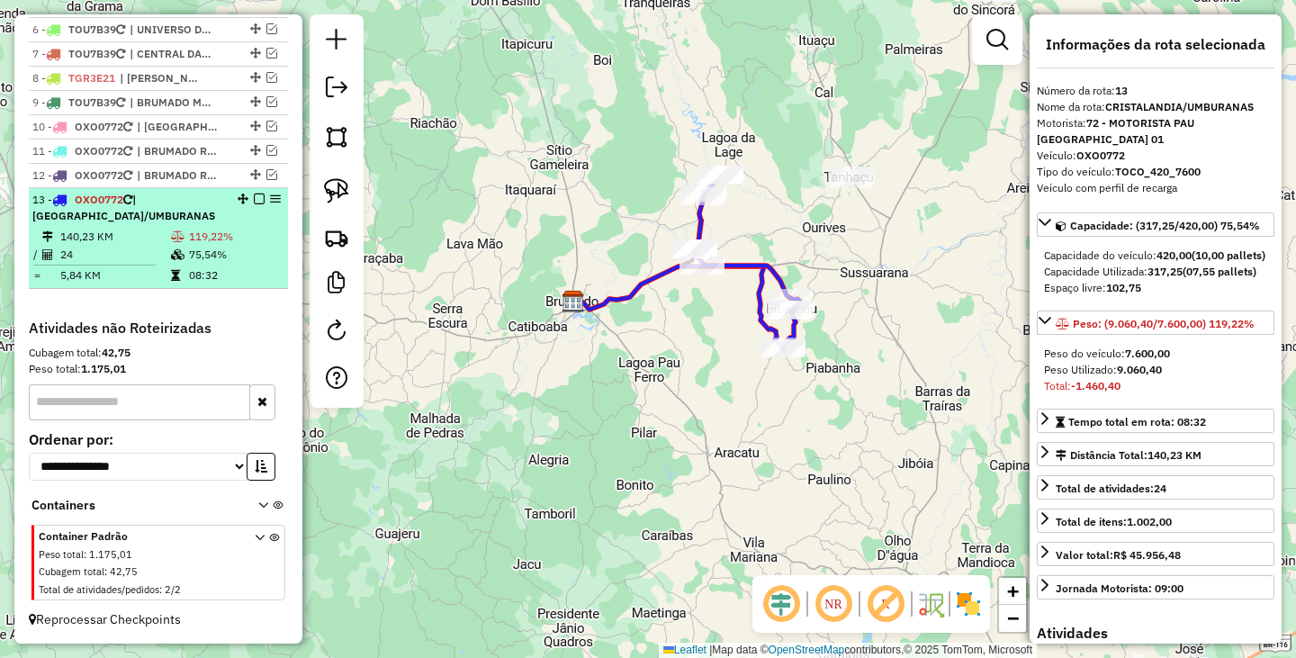
click at [254, 198] on em at bounding box center [259, 198] width 11 height 11
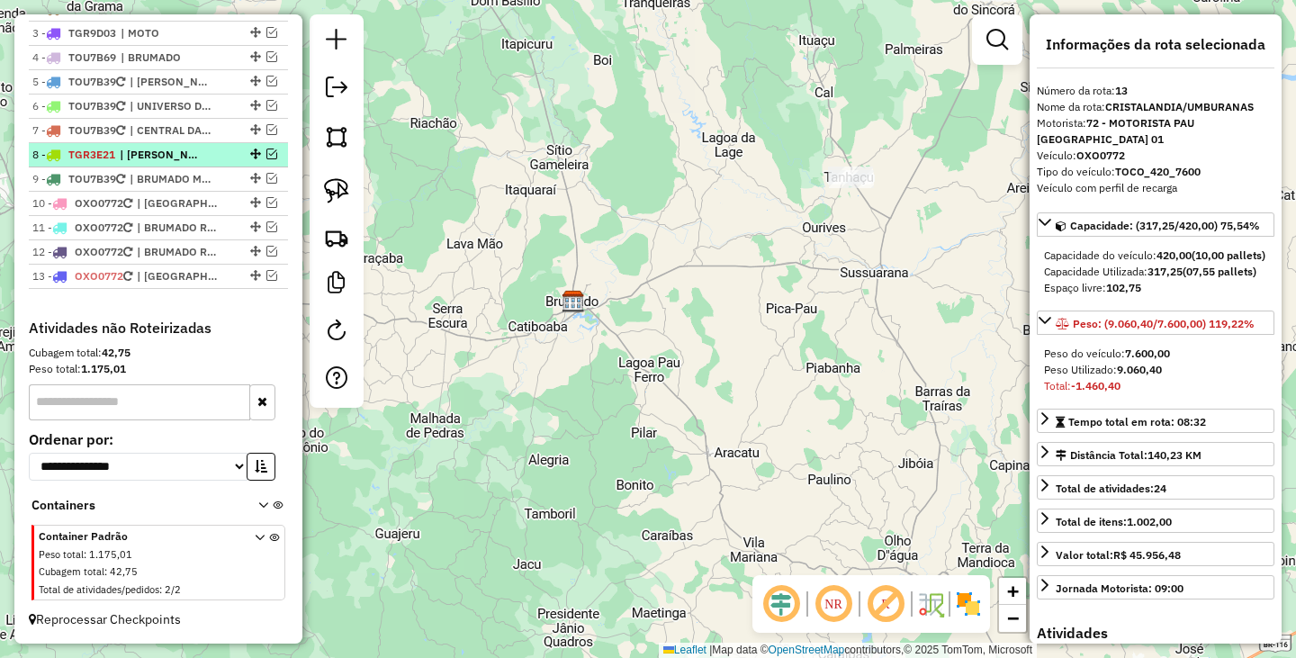
click at [267, 153] on em at bounding box center [271, 153] width 11 height 11
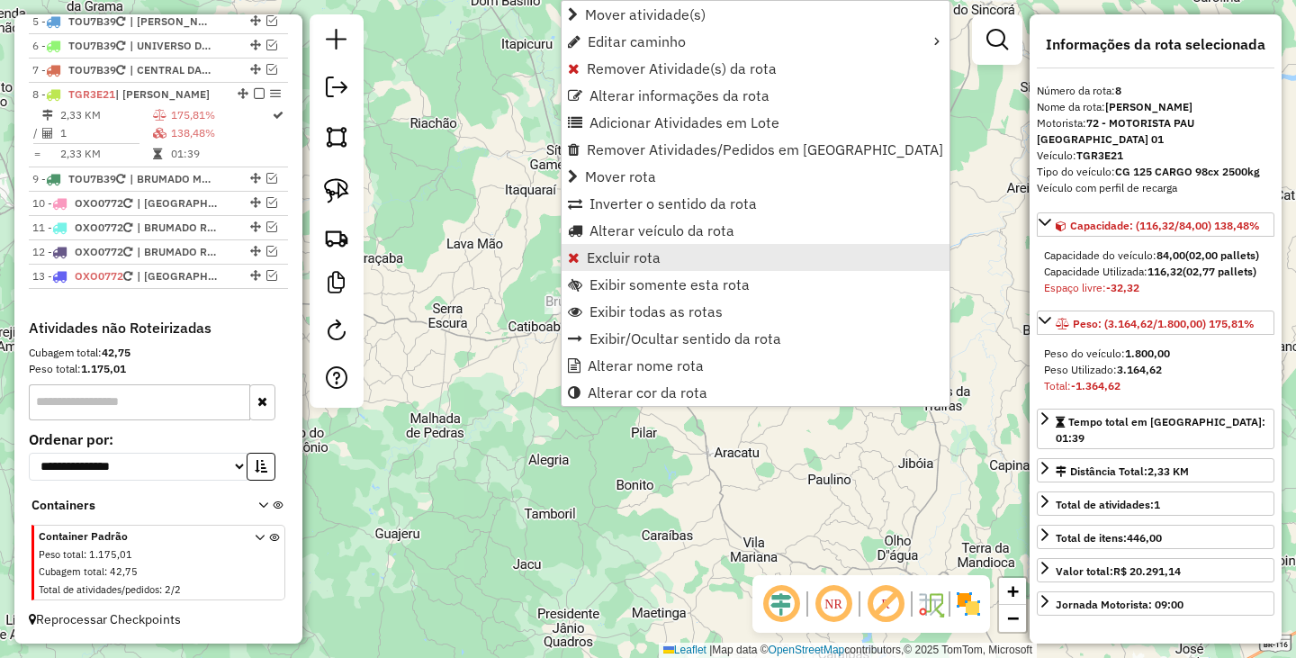
click at [615, 256] on span "Excluir rota" at bounding box center [624, 257] width 74 height 14
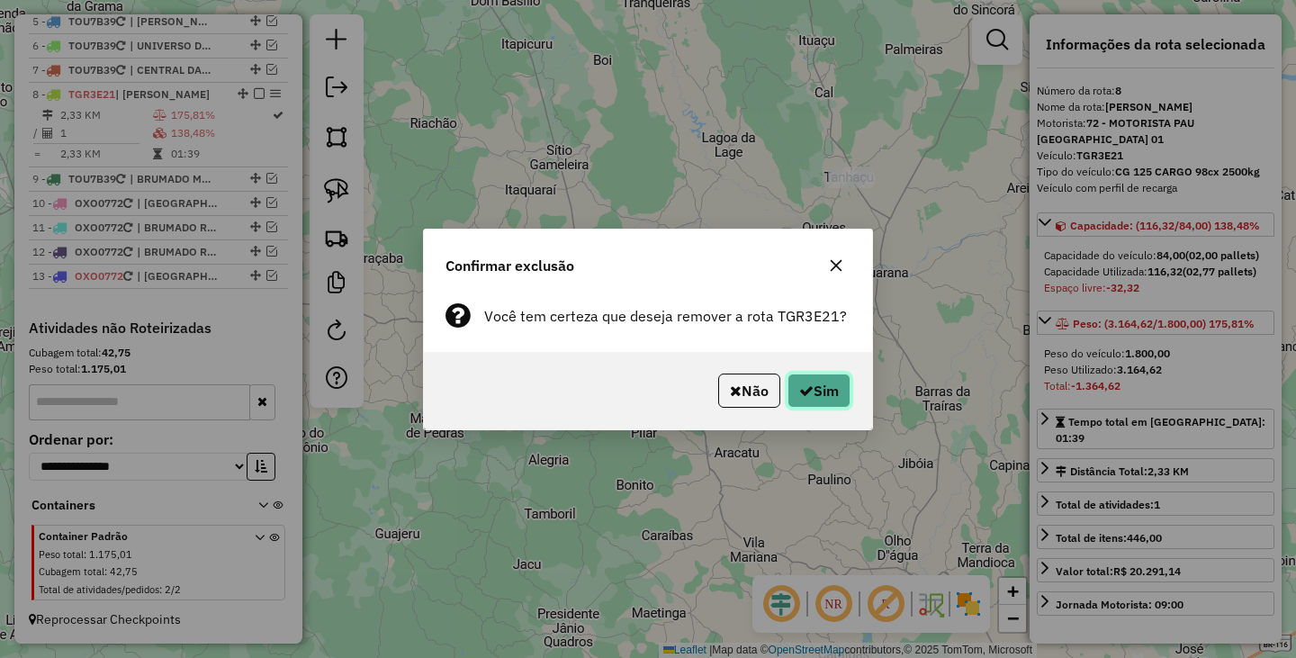
click at [829, 379] on button "Sim" at bounding box center [818, 390] width 63 height 34
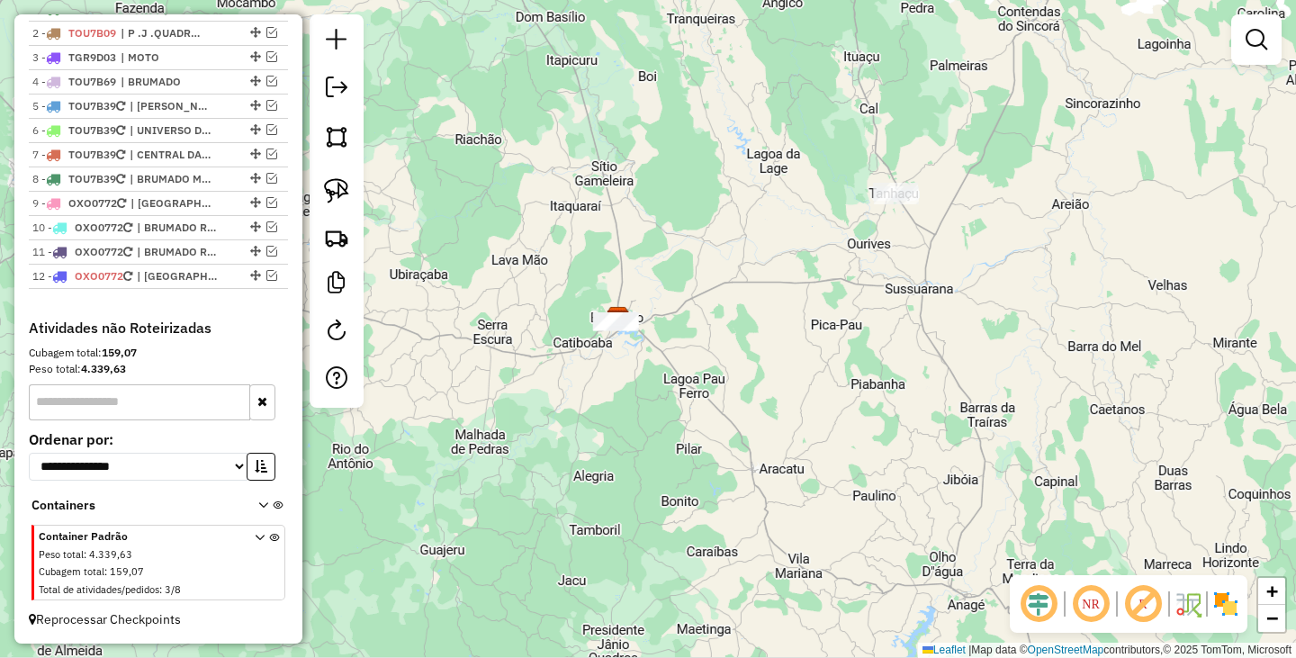
scroll to position [714, 0]
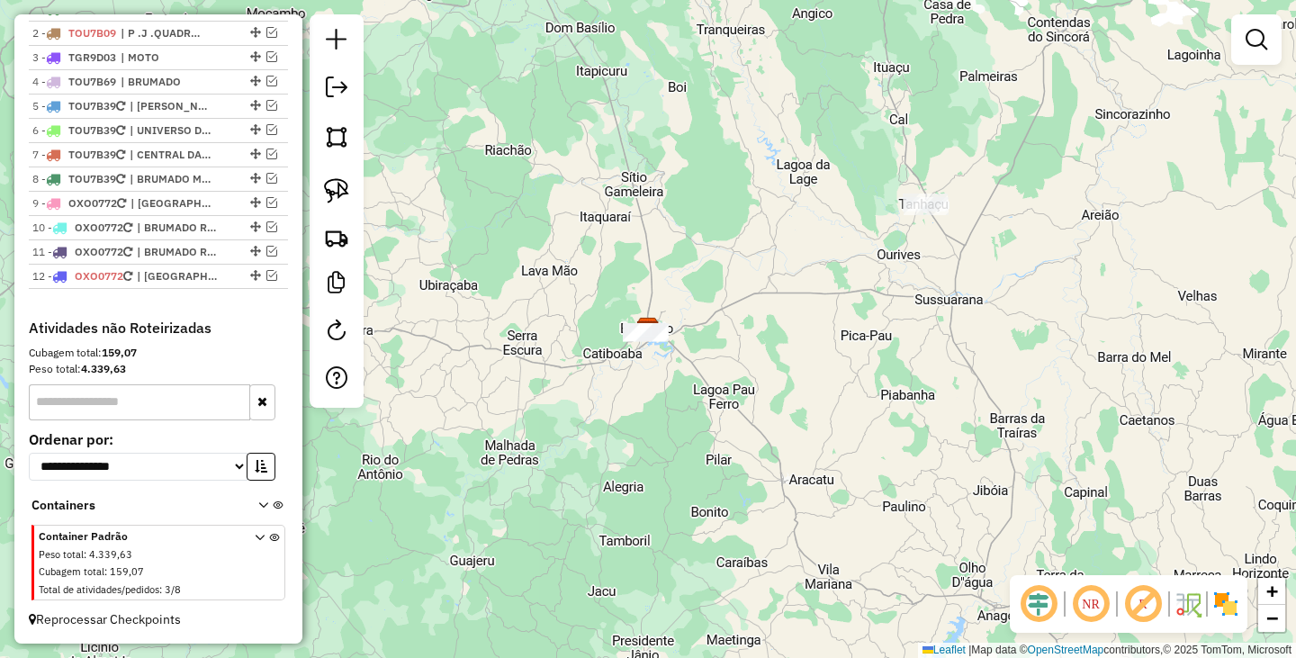
click at [646, 342] on div at bounding box center [645, 333] width 45 height 18
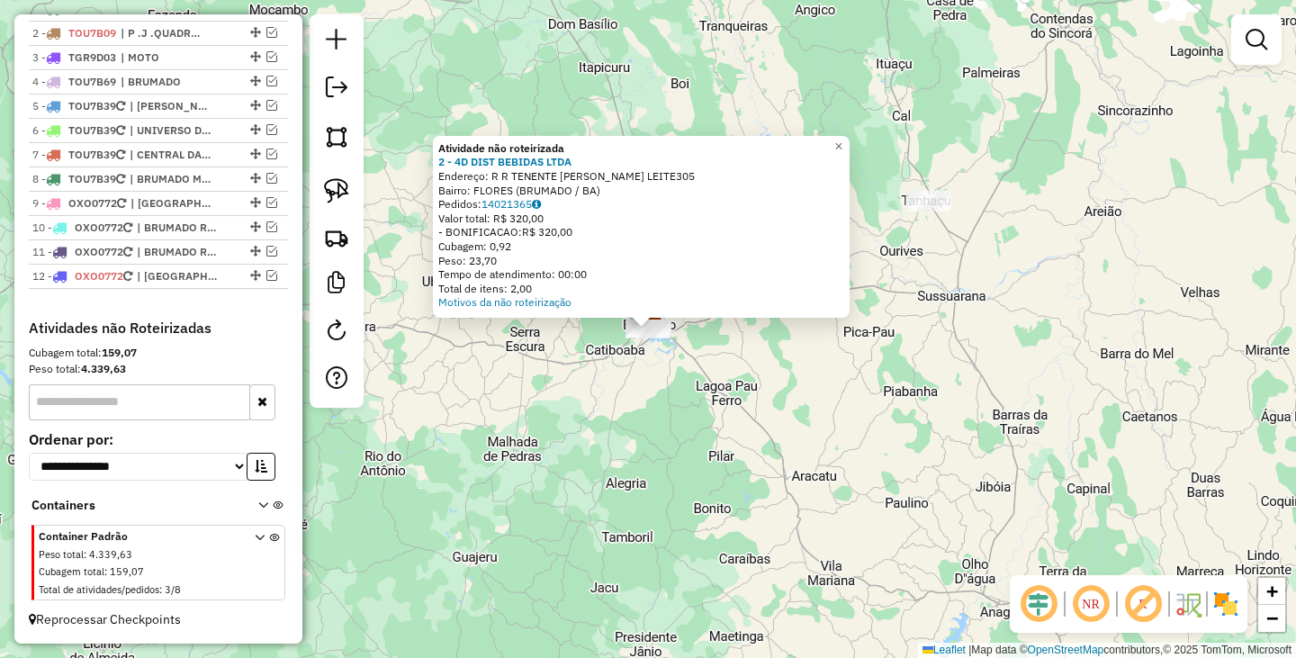
click at [705, 449] on div "Atividade não roteirizada 2 - 4D DIST BEBIDAS LTDA Endereço: R R TENENTE AMARIL…" at bounding box center [648, 329] width 1296 height 658
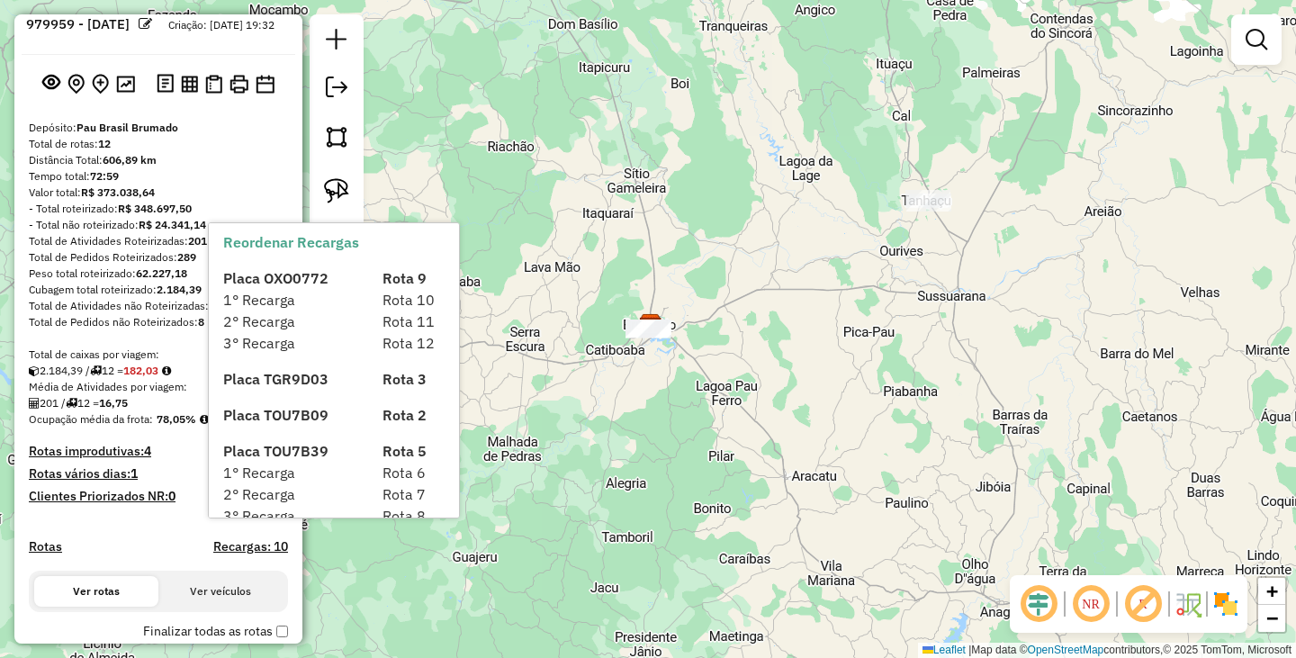
scroll to position [0, 0]
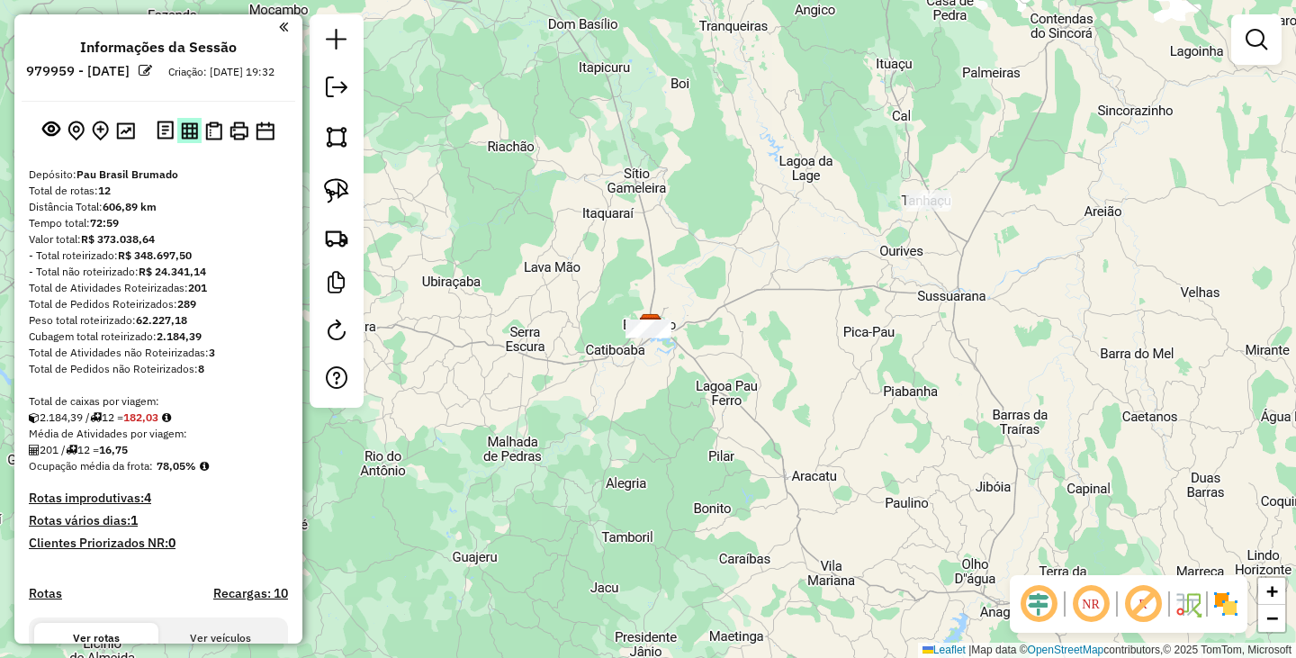
click at [184, 139] on img at bounding box center [189, 130] width 17 height 17
click at [344, 179] on img at bounding box center [336, 190] width 25 height 25
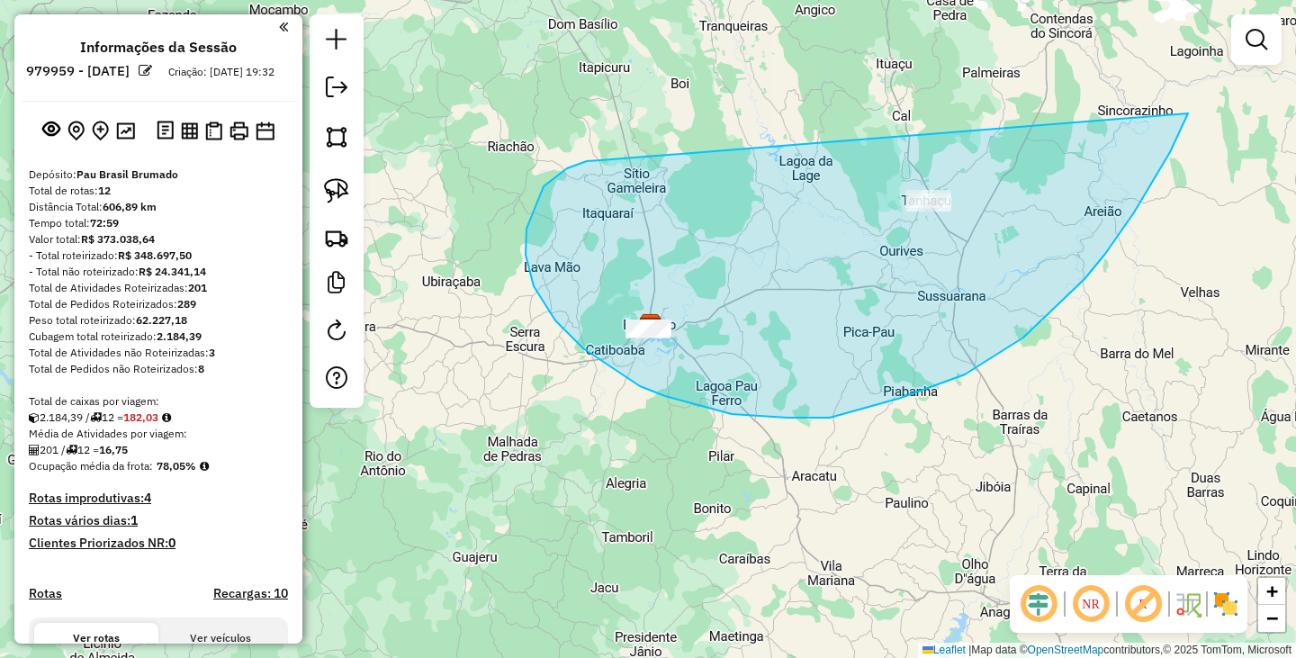
drag, startPoint x: 600, startPoint y: 160, endPoint x: 1205, endPoint y: 31, distance: 618.4
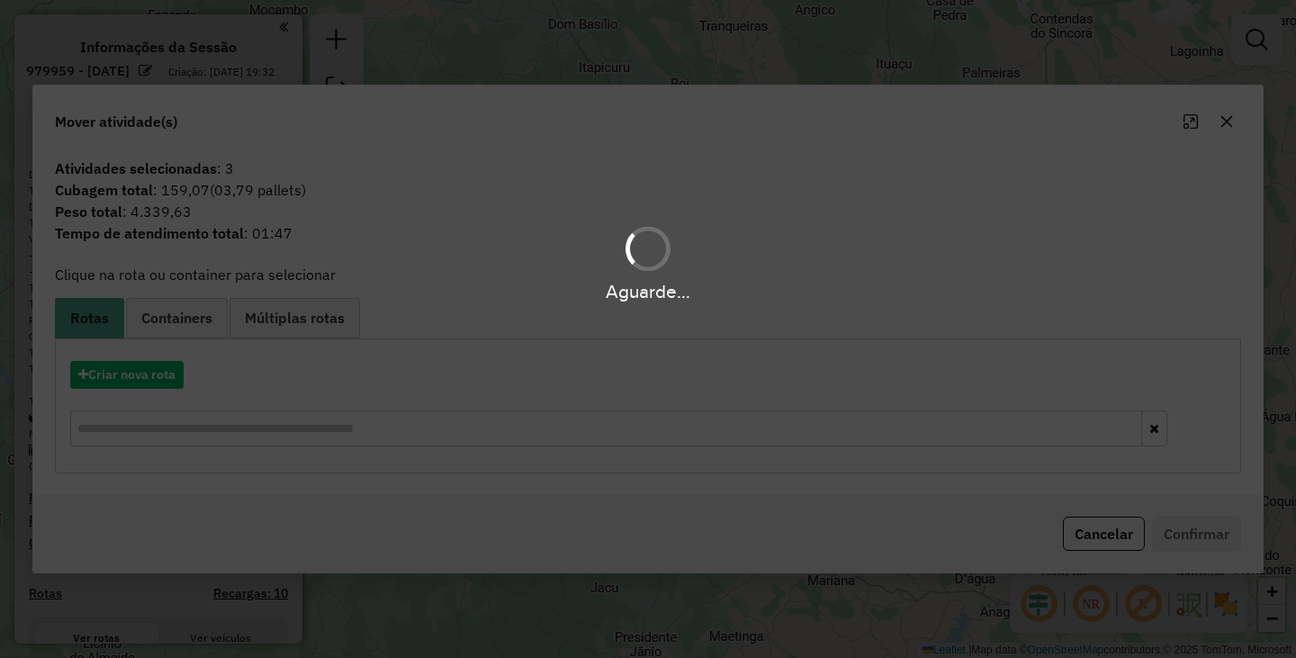
click at [1091, 529] on div "Aguarde..." at bounding box center [648, 329] width 1296 height 658
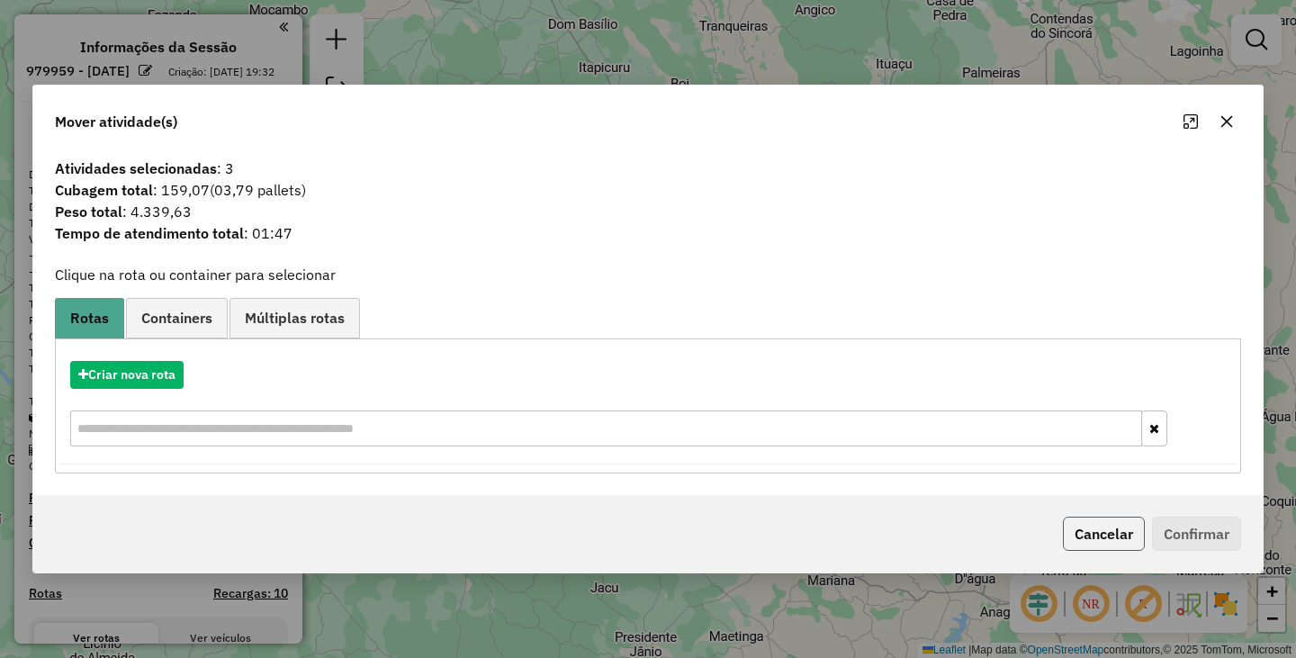
click at [1074, 539] on button "Cancelar" at bounding box center [1104, 533] width 82 height 34
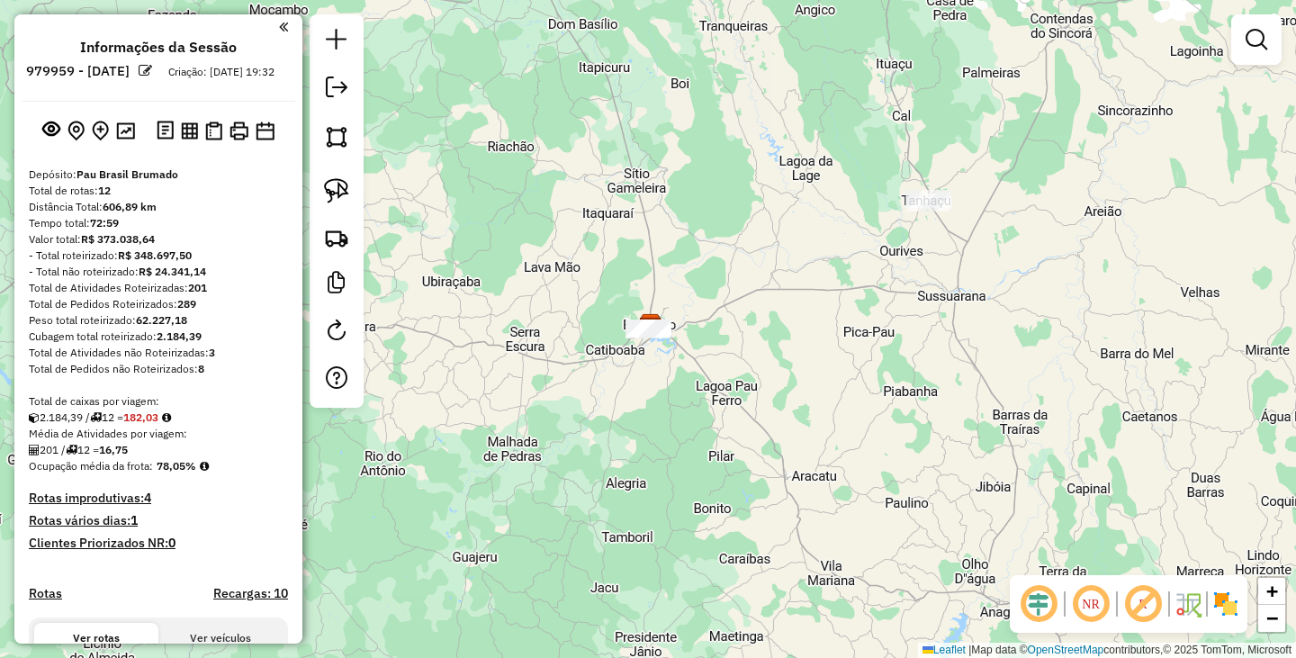
click at [880, 514] on div "Janela de atendimento Grade de atendimento Capacidade Transportadoras Veículos …" at bounding box center [648, 329] width 1296 height 658
click at [332, 95] on em at bounding box center [337, 87] width 22 height 22
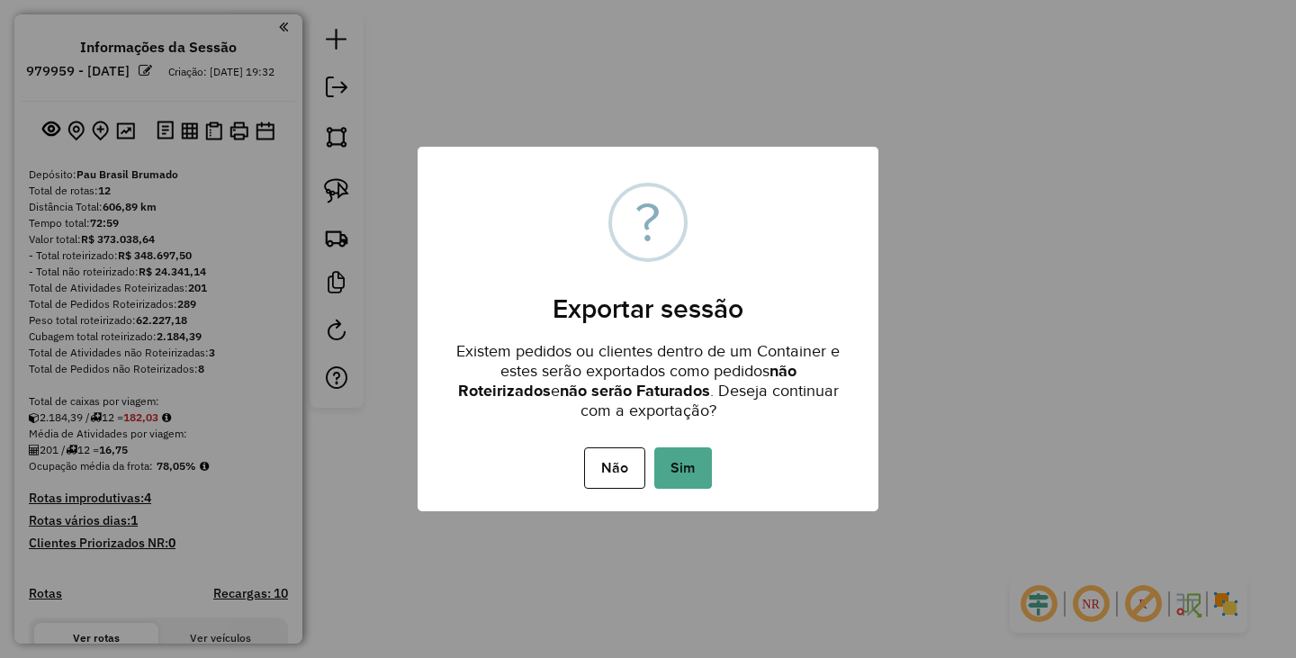
click at [692, 489] on div "Não No Sim" at bounding box center [648, 468] width 461 height 50
click at [692, 474] on button "Sim" at bounding box center [683, 467] width 58 height 41
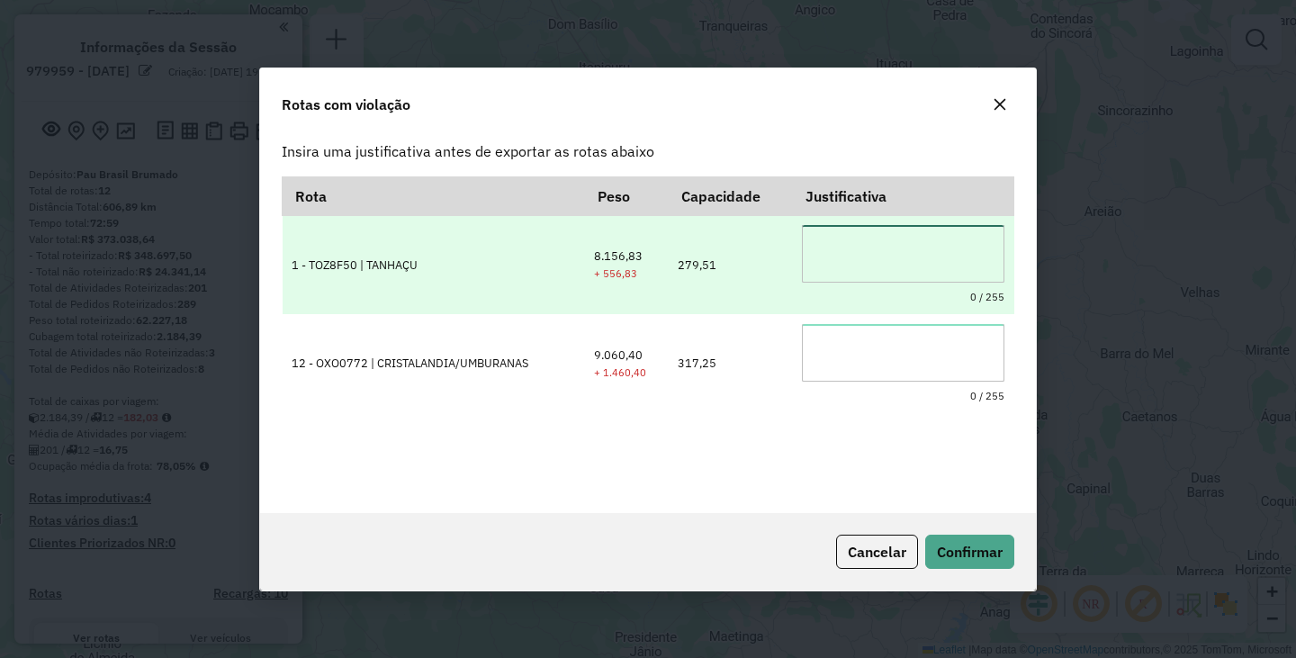
click at [871, 238] on textarea at bounding box center [903, 254] width 202 height 58
drag, startPoint x: 906, startPoint y: 247, endPoint x: 738, endPoint y: 222, distance: 170.0
click at [738, 222] on tr "**********" at bounding box center [649, 264] width 732 height 99
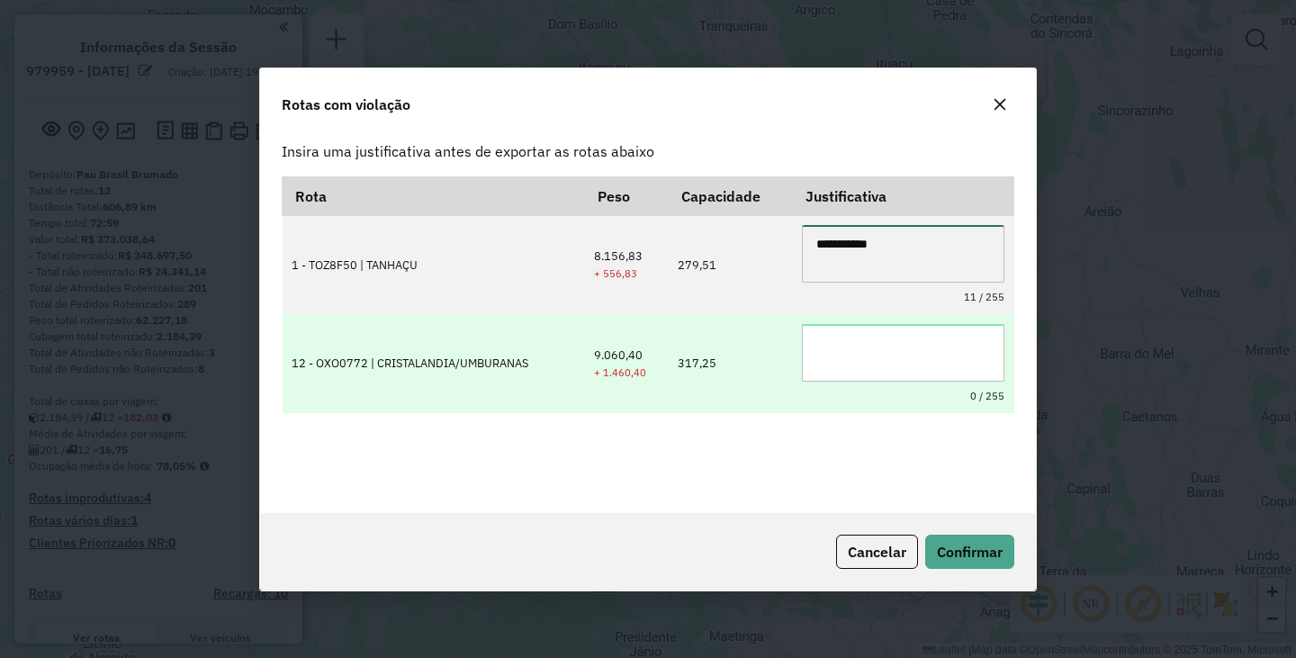
type textarea "**********"
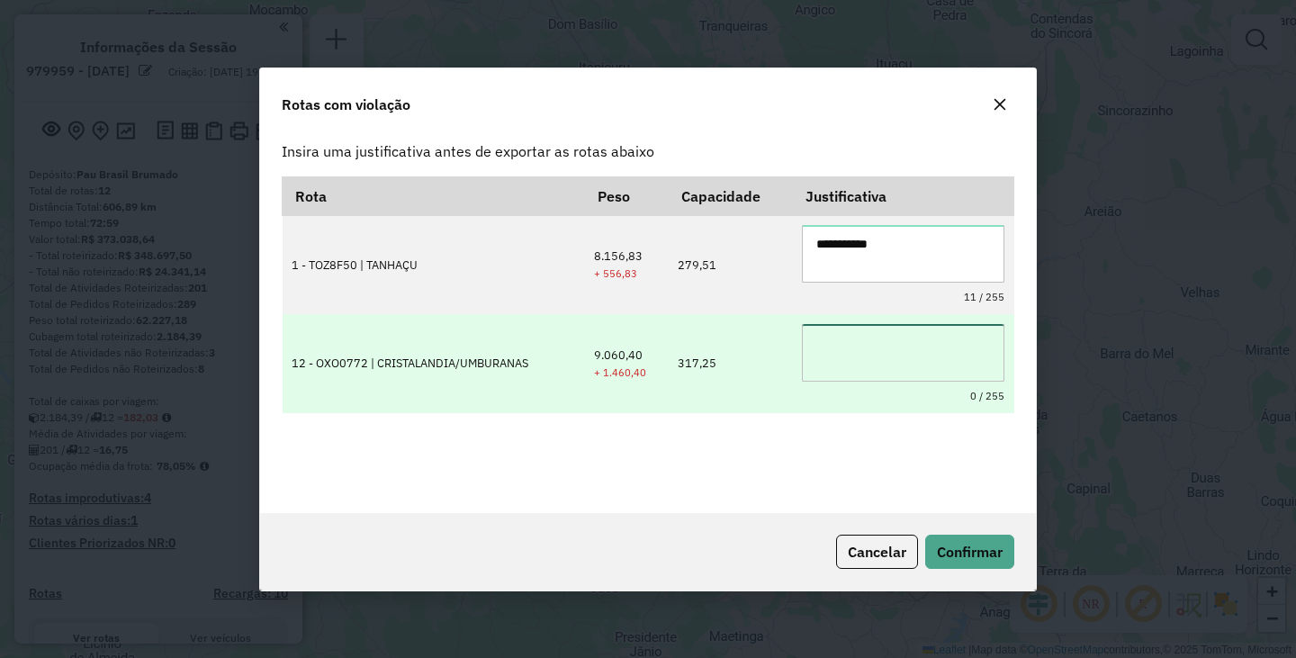
click at [924, 355] on textarea at bounding box center [903, 353] width 202 height 58
paste textarea "**********"
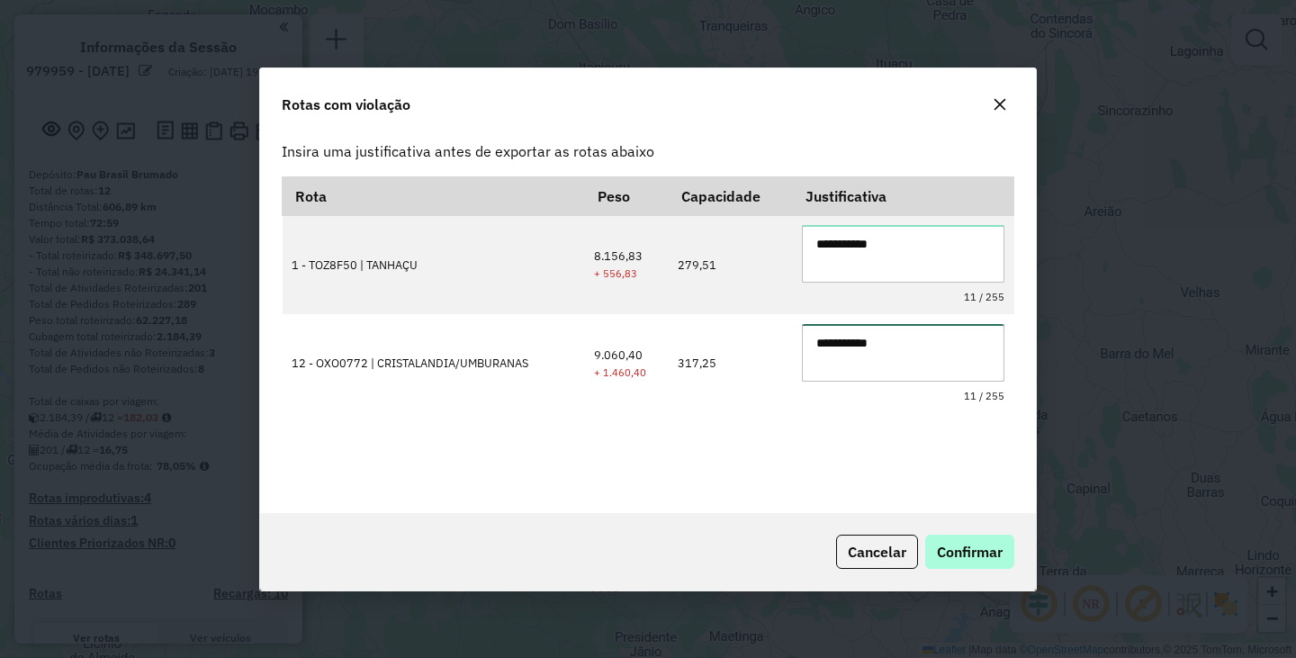
type textarea "**********"
click at [970, 557] on span "Confirmar" at bounding box center [970, 552] width 66 height 18
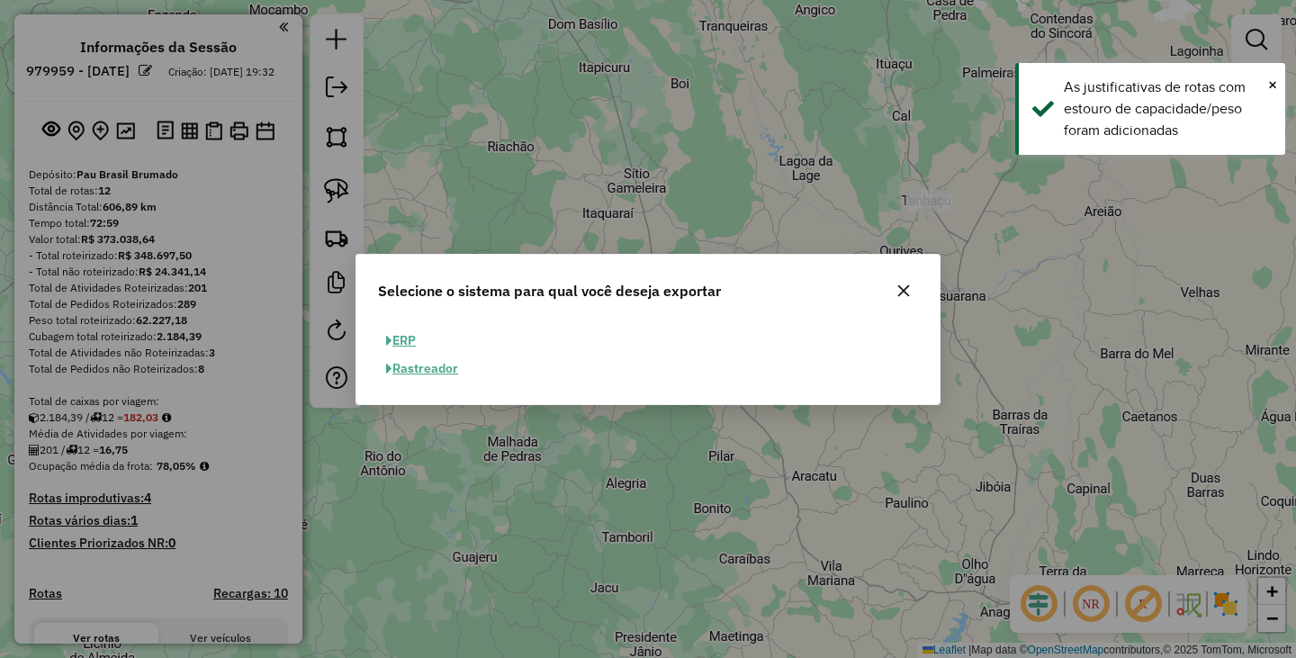
click at [406, 339] on button "ERP" at bounding box center [401, 341] width 46 height 28
select select "**"
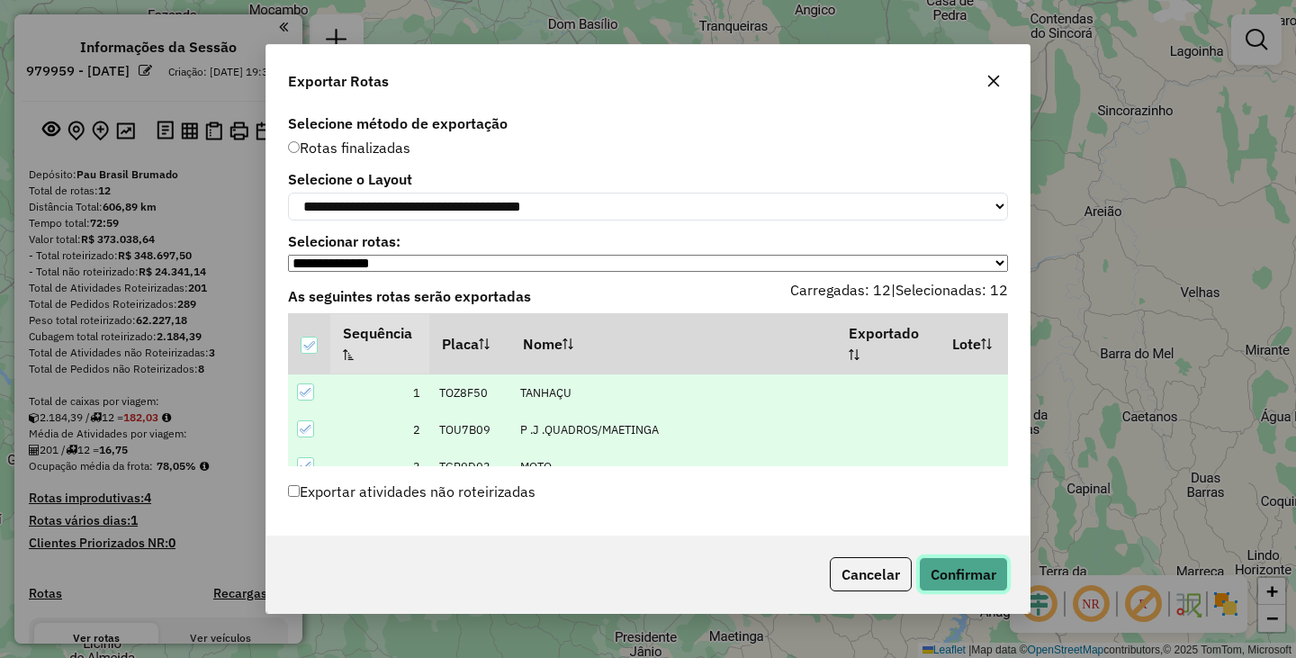
click at [961, 585] on button "Confirmar" at bounding box center [963, 574] width 89 height 34
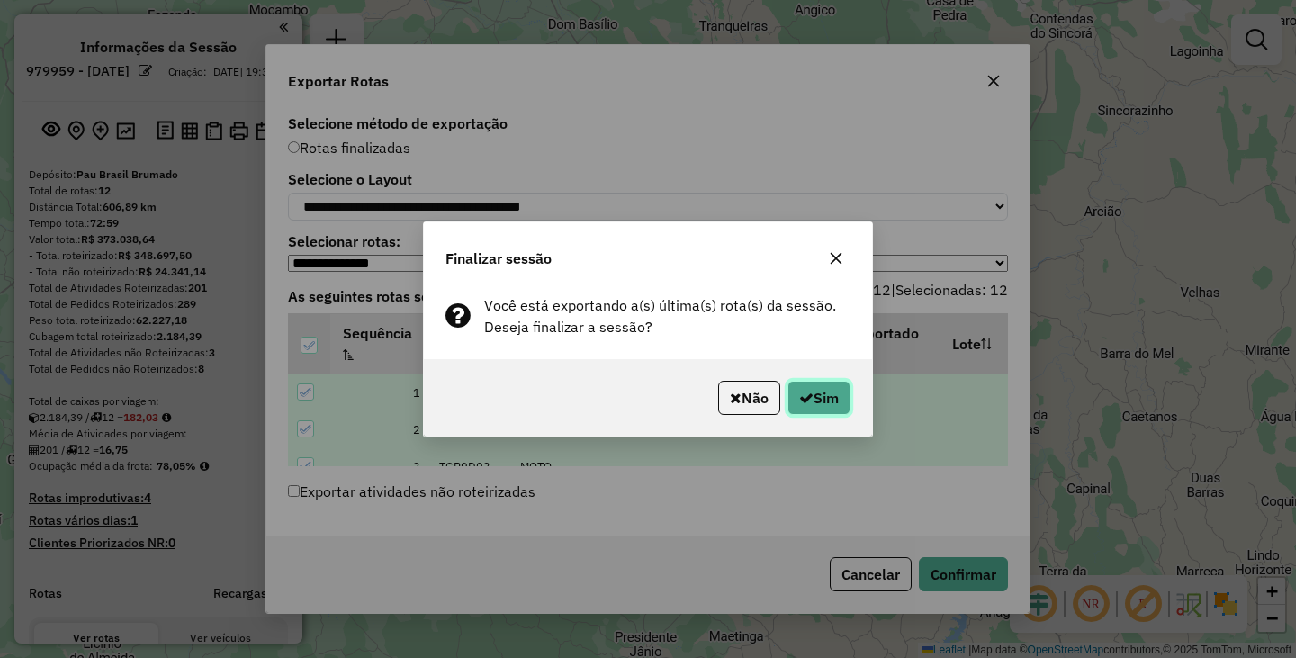
click at [820, 401] on button "Sim" at bounding box center [818, 398] width 63 height 34
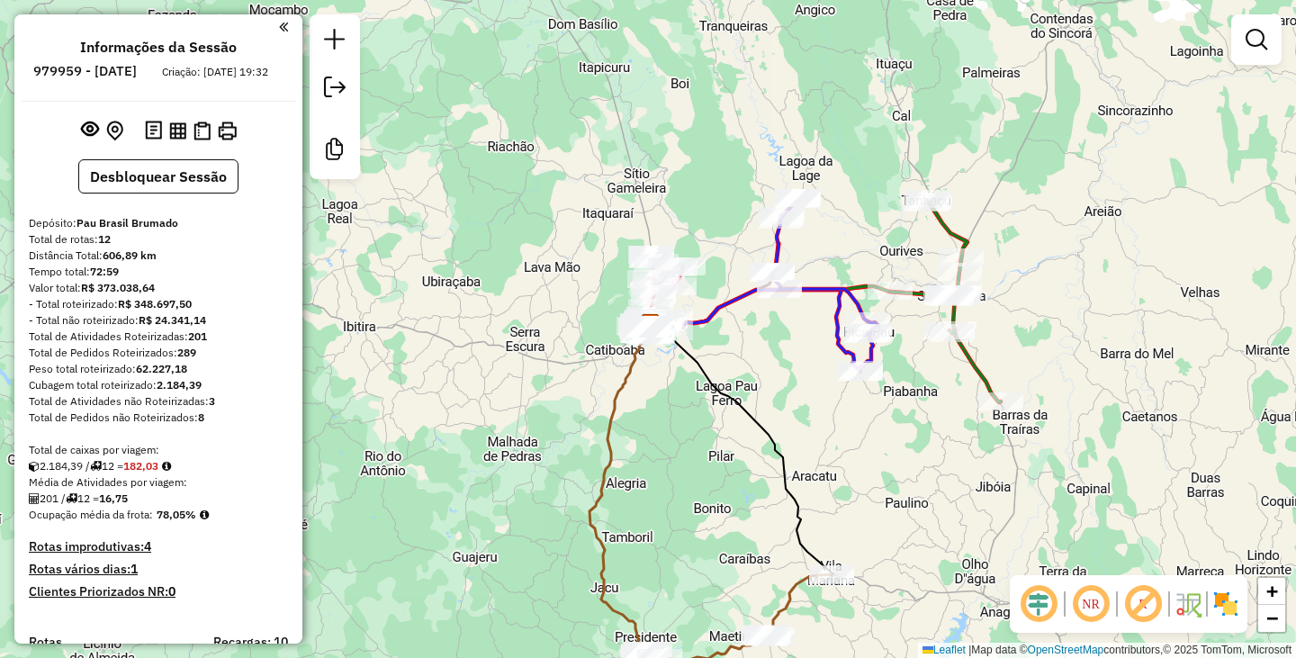
click at [937, 521] on div "Janela de atendimento Grade de atendimento Capacidade Transportadoras Veículos …" at bounding box center [648, 329] width 1296 height 658
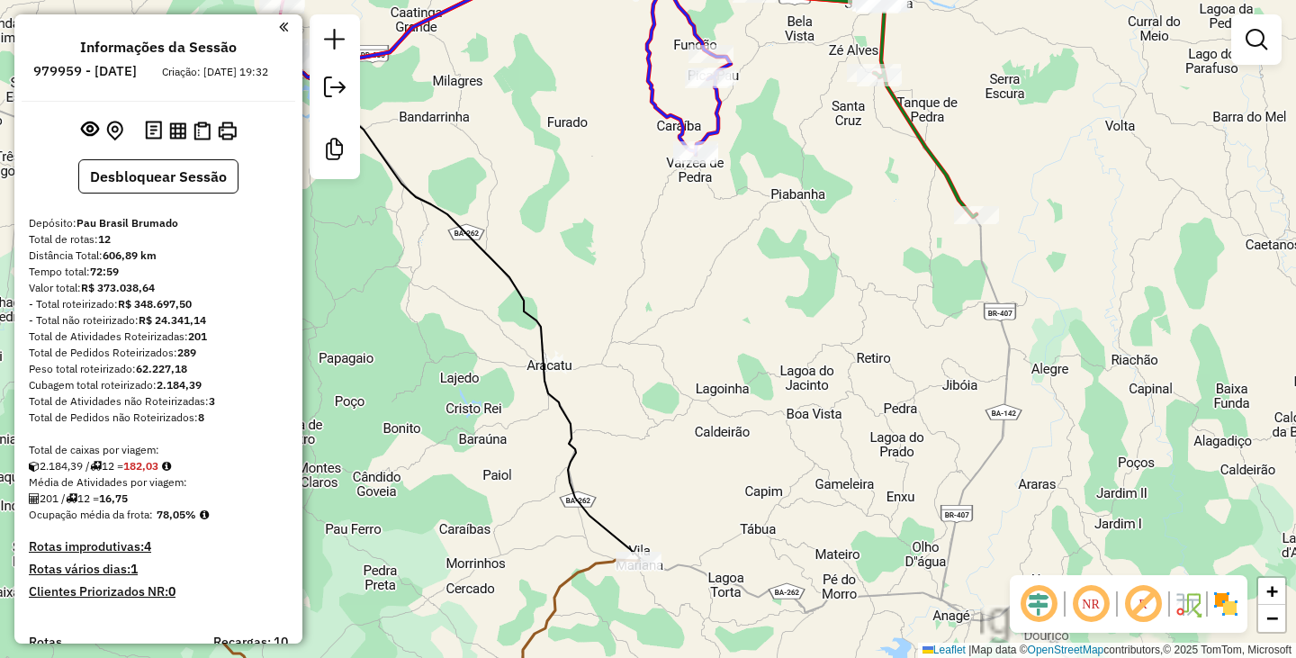
drag, startPoint x: 782, startPoint y: 343, endPoint x: 902, endPoint y: 450, distance: 161.3
click at [896, 450] on div "Janela de atendimento Grade de atendimento Capacidade Transportadoras Veículos …" at bounding box center [648, 329] width 1296 height 658
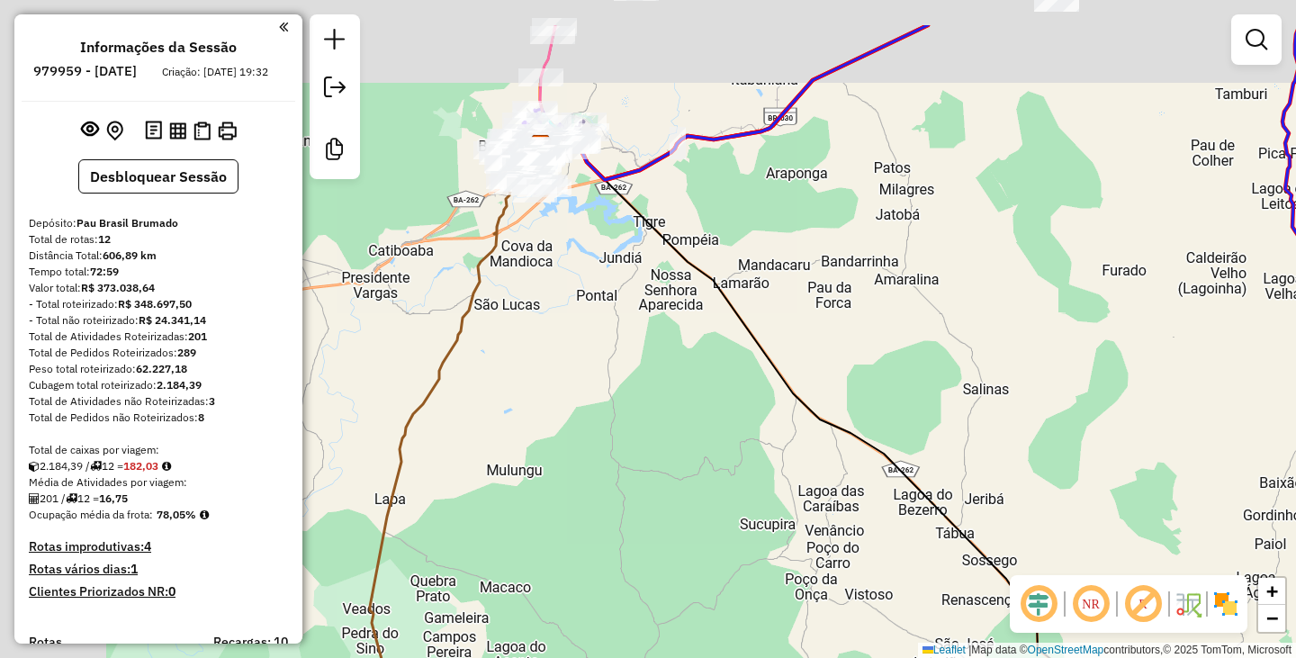
drag, startPoint x: 552, startPoint y: 226, endPoint x: 880, endPoint y: 328, distance: 343.2
click at [880, 328] on div "Janela de atendimento Grade de atendimento Capacidade Transportadoras Veículos …" at bounding box center [648, 329] width 1296 height 658
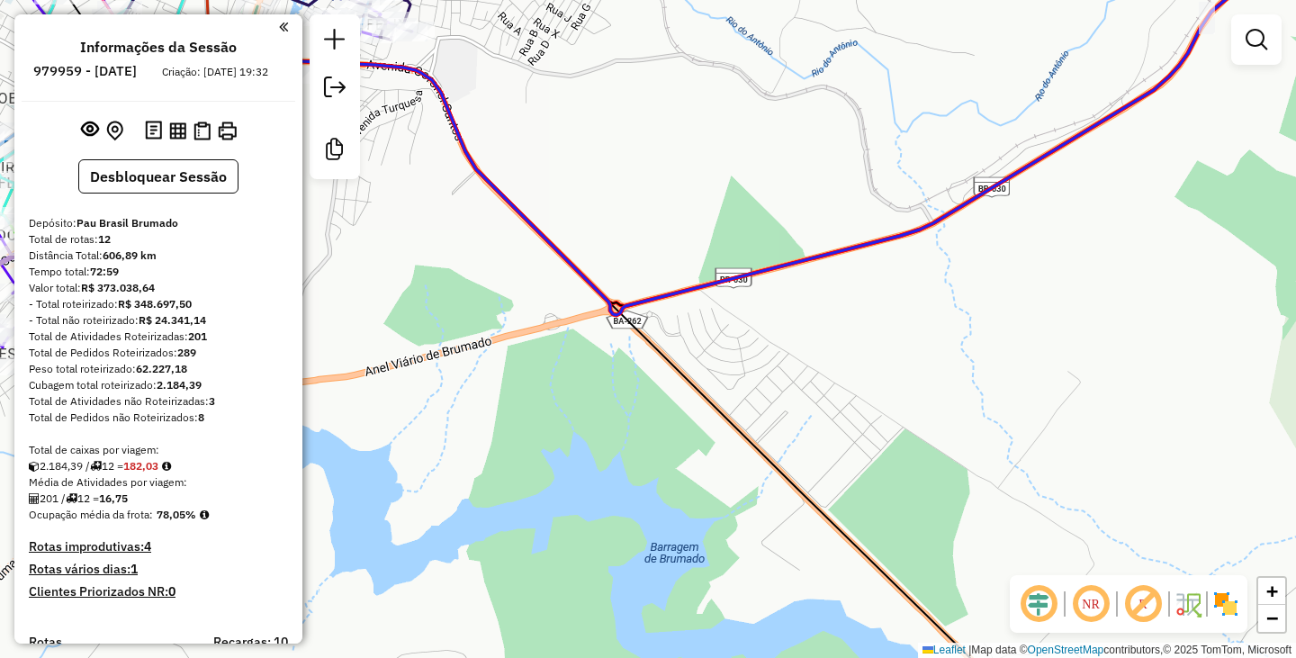
drag, startPoint x: 594, startPoint y: 238, endPoint x: 706, endPoint y: 292, distance: 124.8
click at [706, 292] on div "Janela de atendimento Grade de atendimento Capacidade Transportadoras Veículos …" at bounding box center [648, 329] width 1296 height 658
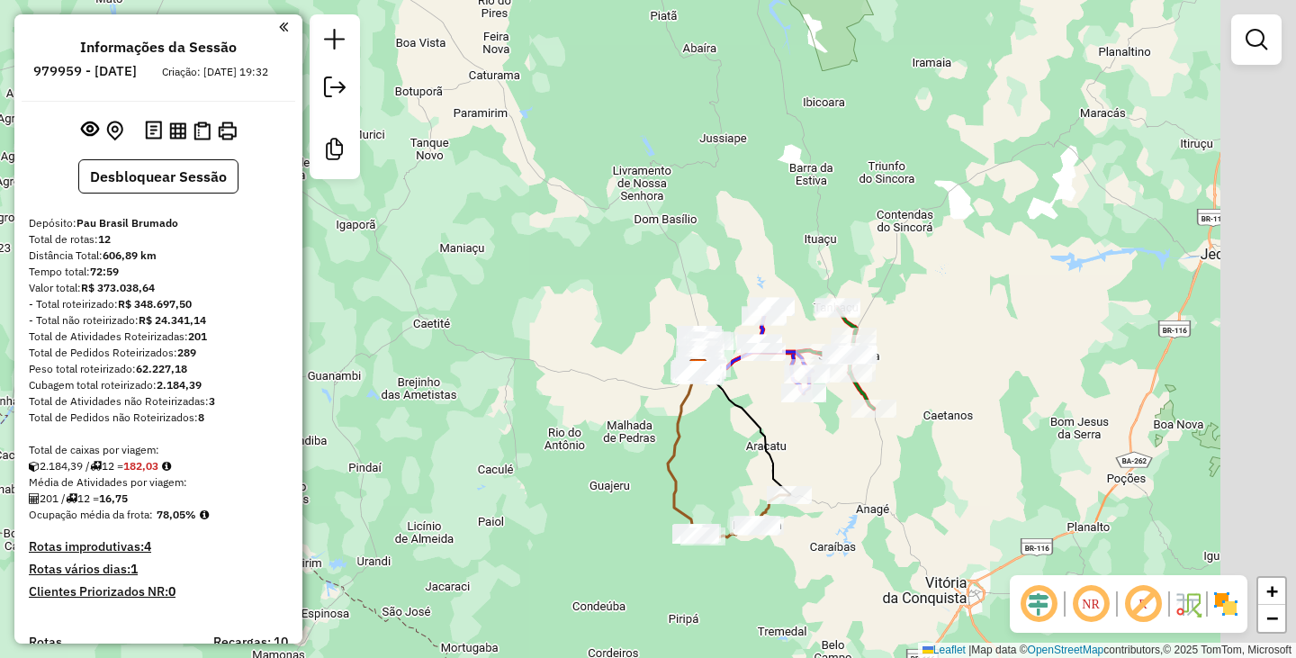
drag, startPoint x: 952, startPoint y: 471, endPoint x: 840, endPoint y: 454, distance: 112.7
click at [840, 454] on div "Janela de atendimento Grade de atendimento Capacidade Transportadoras Veículos …" at bounding box center [648, 329] width 1296 height 658
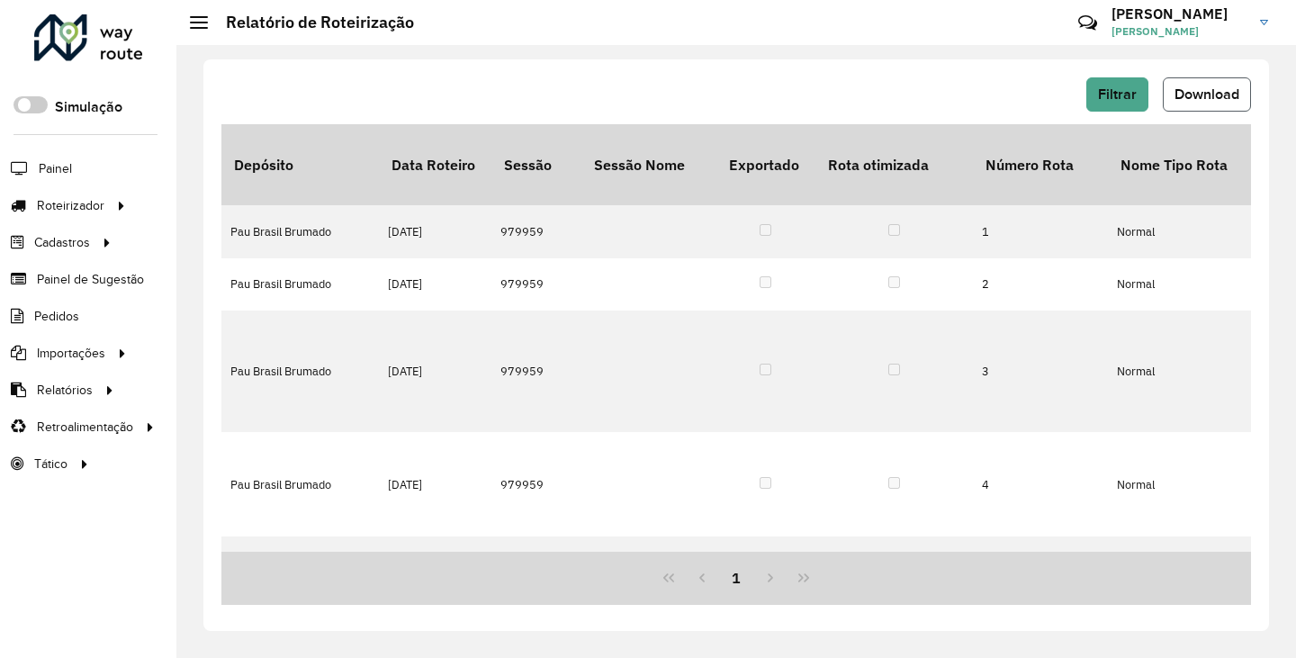
click at [1213, 89] on span "Download" at bounding box center [1206, 93] width 65 height 15
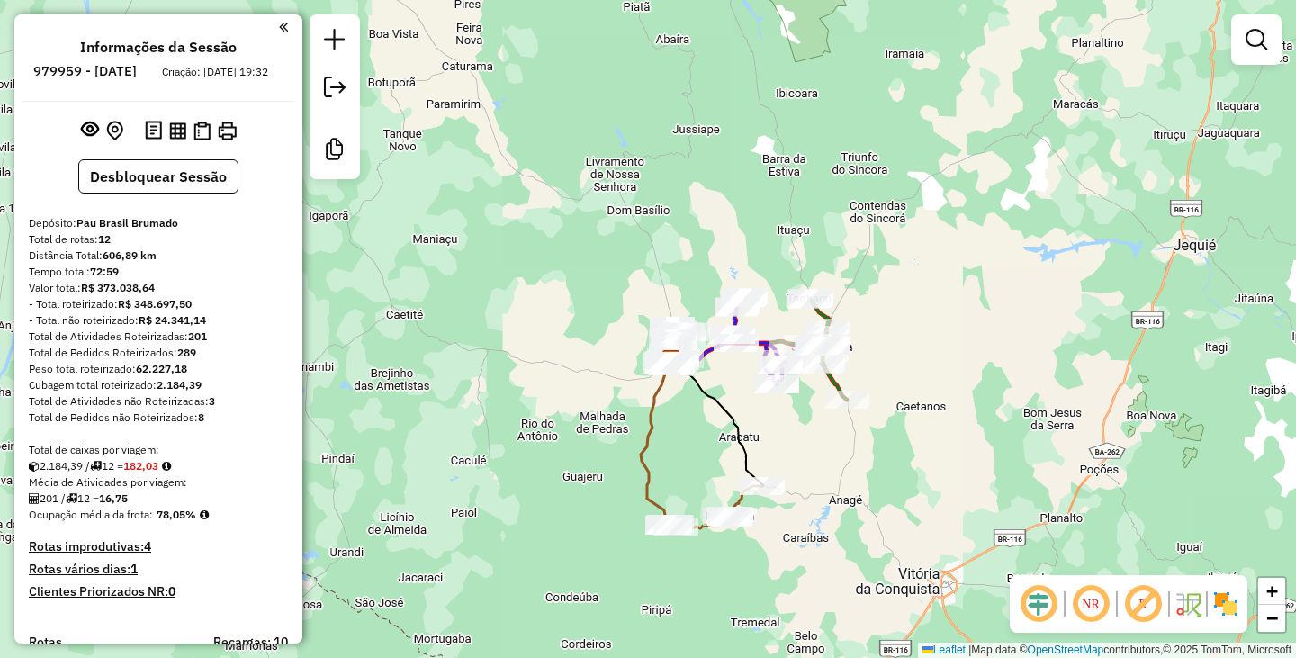
click at [518, 329] on div "Janela de atendimento Grade de atendimento Capacidade Transportadoras Veículos …" at bounding box center [648, 329] width 1296 height 658
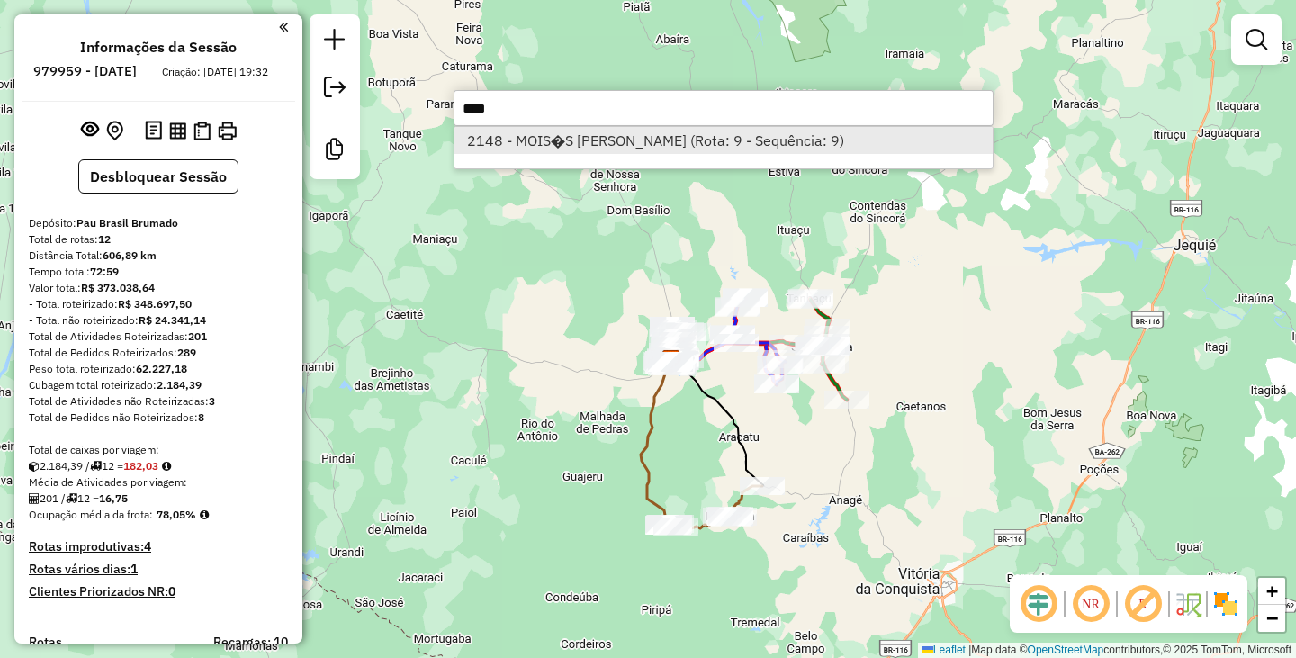
type input "****"
click at [602, 144] on li "2148 - MOIS�S [PERSON_NAME] (Rota: 9 - Sequência: 9)" at bounding box center [723, 140] width 538 height 27
select select "**********"
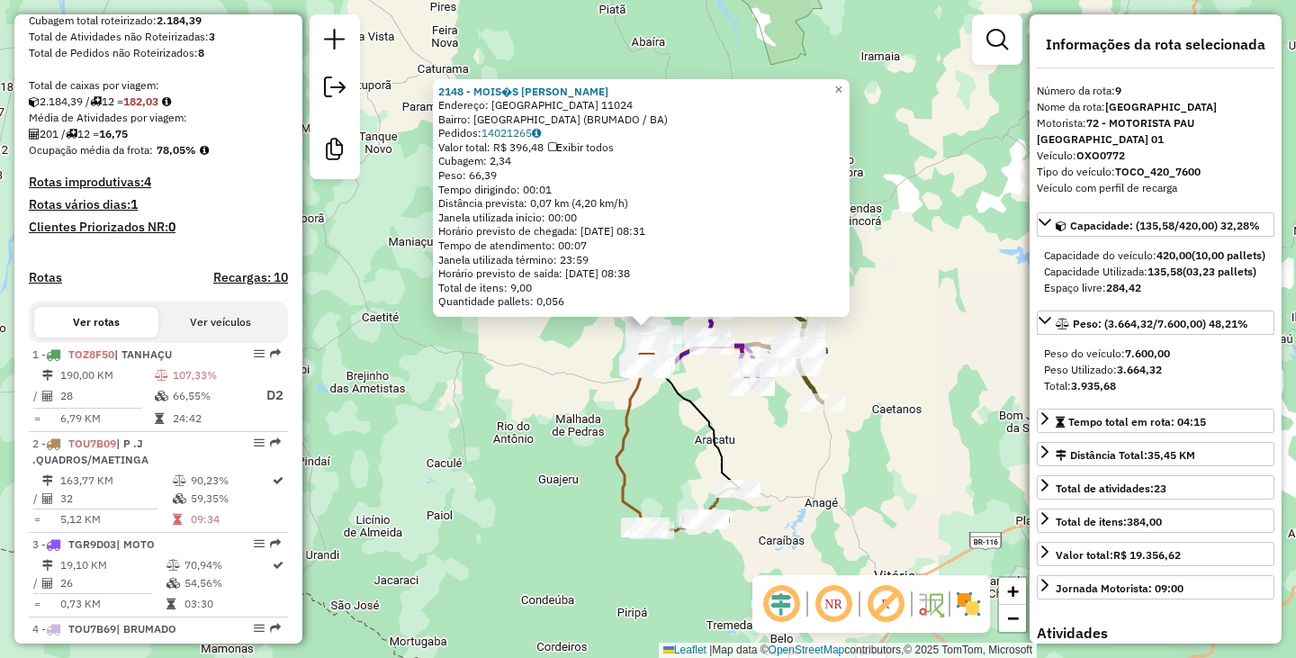
scroll to position [1471, 0]
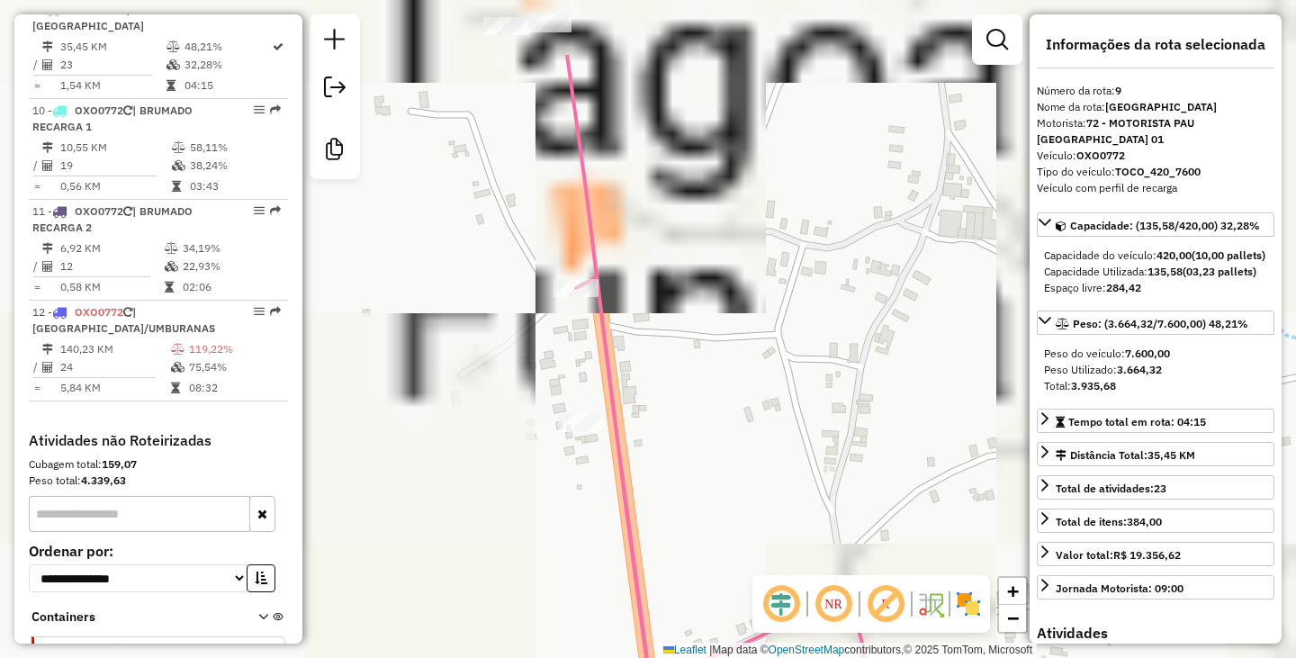
drag, startPoint x: 657, startPoint y: 132, endPoint x: 678, endPoint y: 502, distance: 370.4
click at [691, 529] on div "2148 - MOIS�S [PERSON_NAME] Endereço: [GEOGRAPHIC_DATA] bar [GEOGRAPHIC_DATA]: …" at bounding box center [648, 329] width 1296 height 658
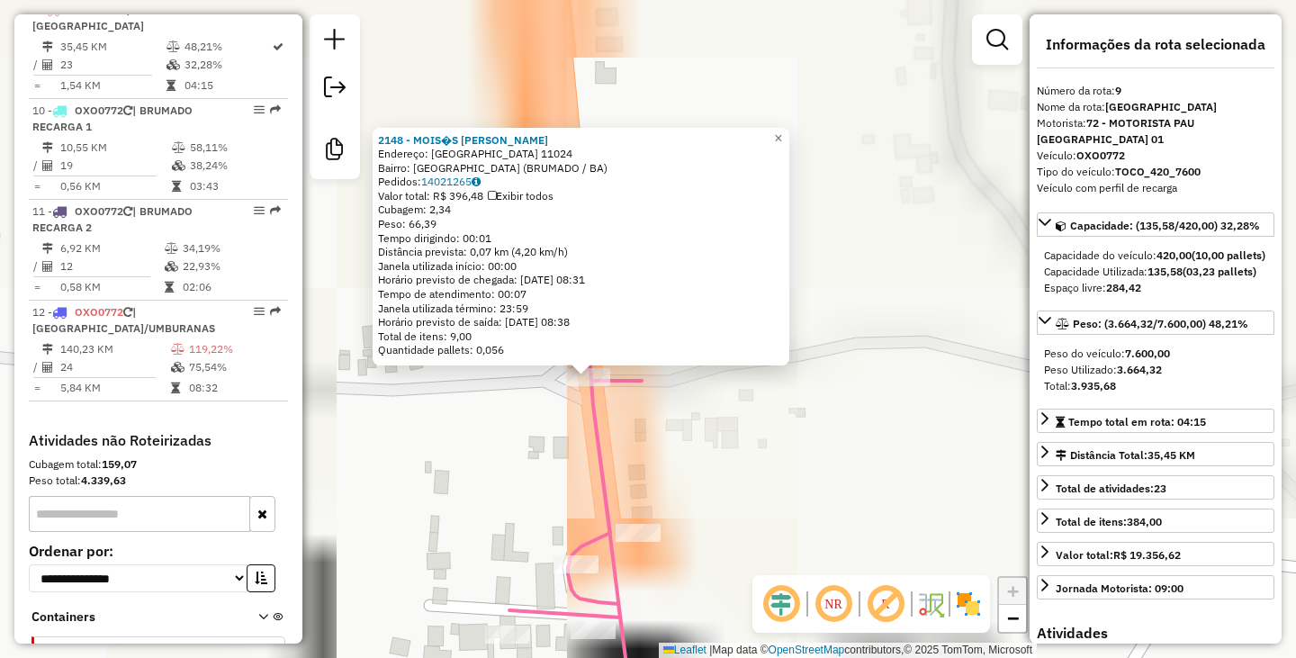
drag, startPoint x: 647, startPoint y: 319, endPoint x: 644, endPoint y: 373, distance: 55.0
click at [644, 373] on icon at bounding box center [587, 575] width 156 height 749
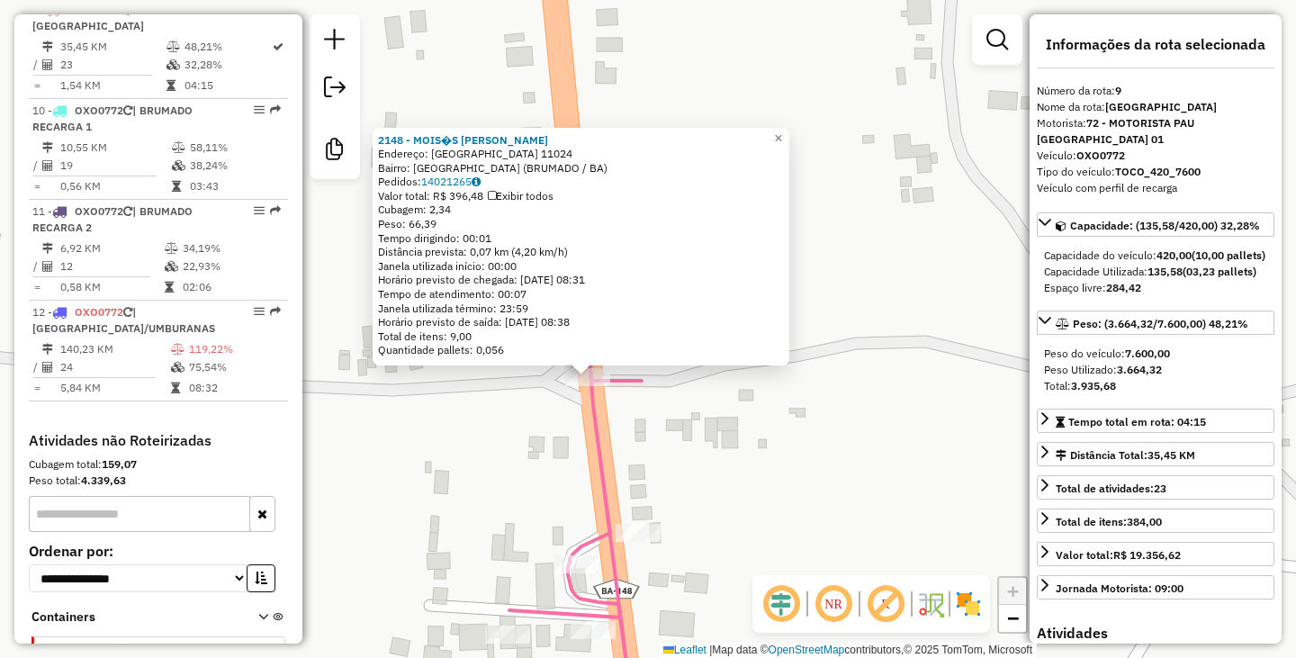
click at [730, 468] on div "2148 - MOIS�S [PERSON_NAME] Endereço: [GEOGRAPHIC_DATA] bar [GEOGRAPHIC_DATA]: …" at bounding box center [648, 329] width 1296 height 658
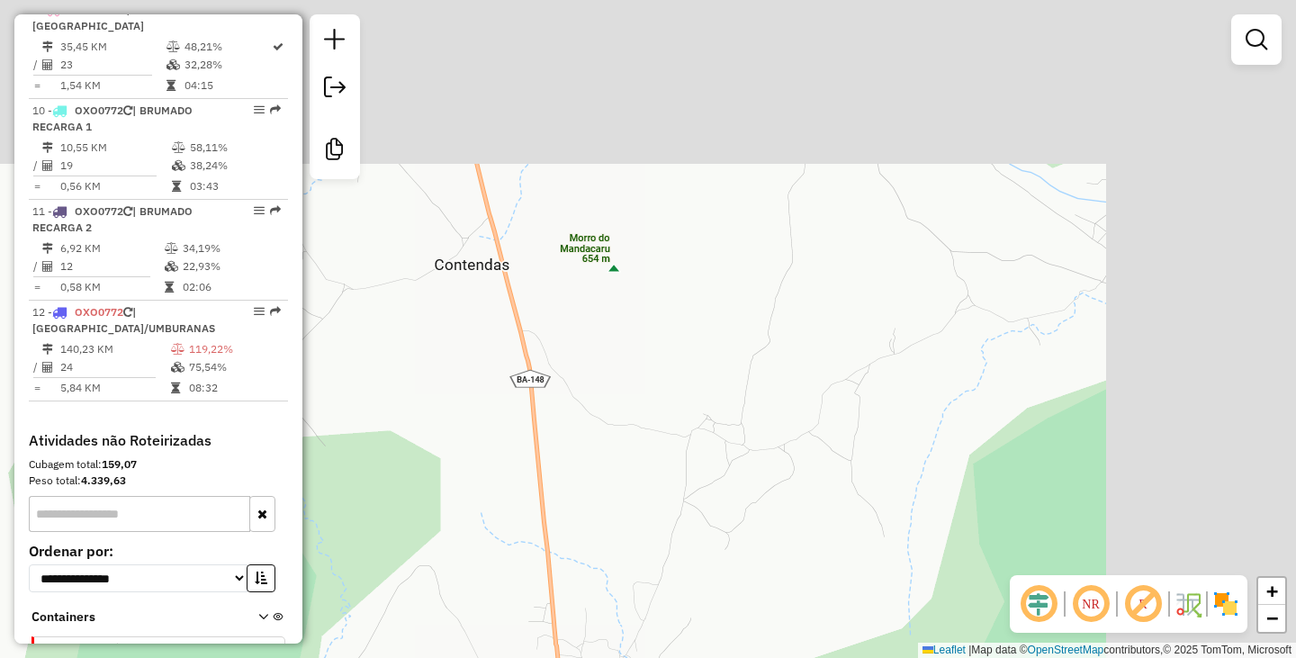
drag, startPoint x: 1123, startPoint y: 152, endPoint x: 876, endPoint y: 401, distance: 350.6
click at [876, 401] on div "Janela de atendimento Grade de atendimento Capacidade Transportadoras Veículos …" at bounding box center [648, 329] width 1296 height 658
